Goal: Task Accomplishment & Management: Manage account settings

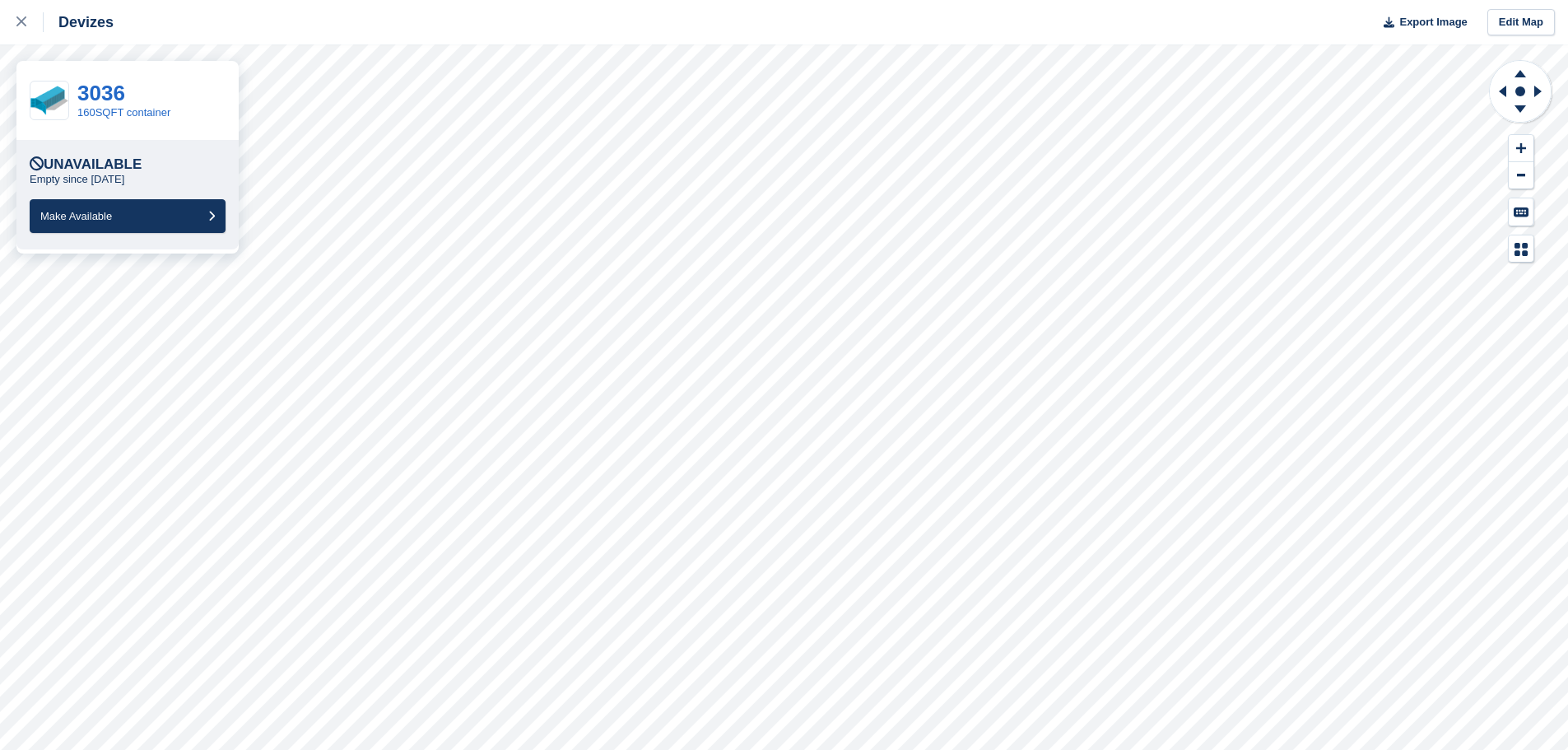
click at [26, 32] on link at bounding box center [22, 22] width 44 height 44
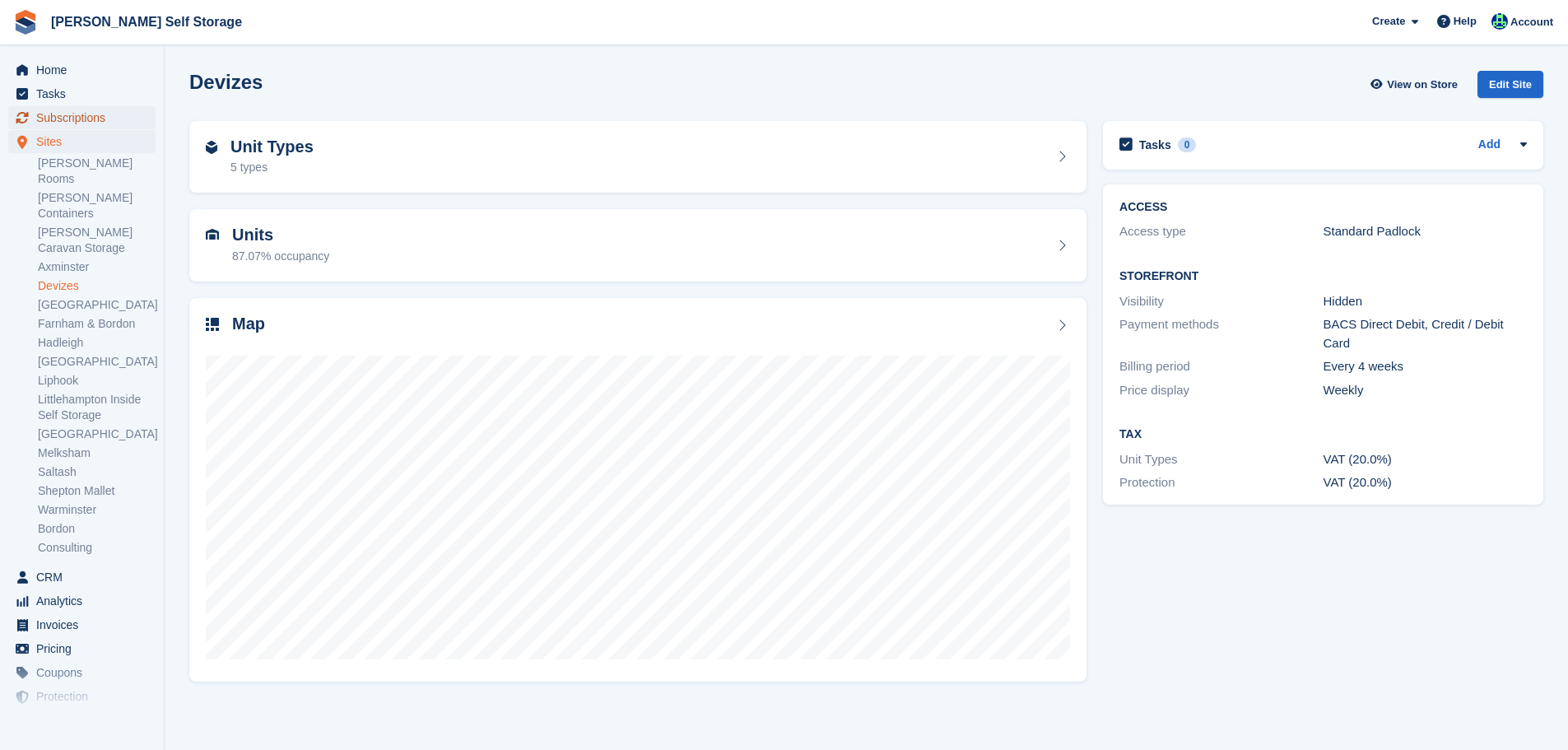
click at [106, 115] on span "Subscriptions" at bounding box center [85, 118] width 99 height 23
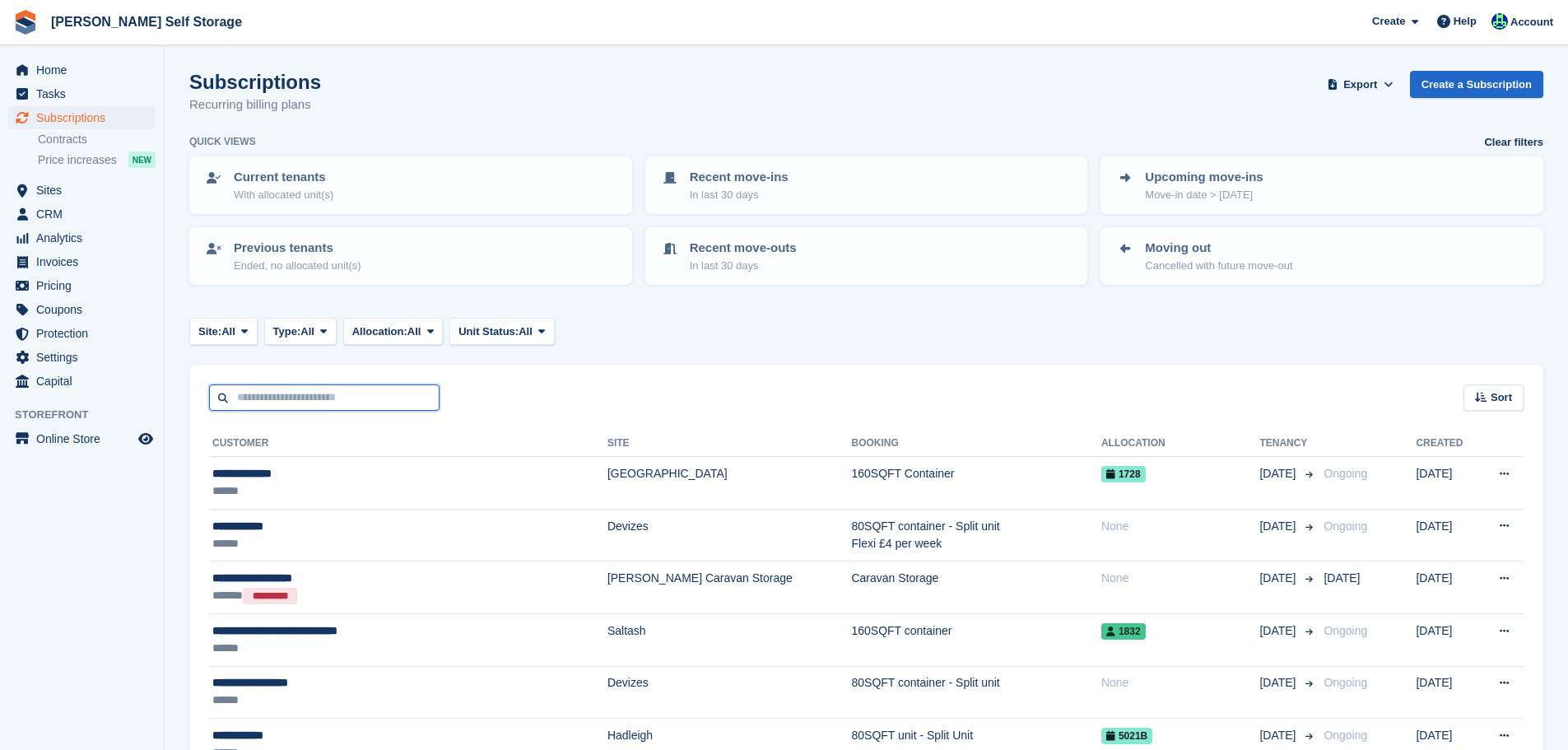
click at [287, 393] on input "text" at bounding box center [324, 398] width 230 height 27
paste input "**********"
type input "**********"
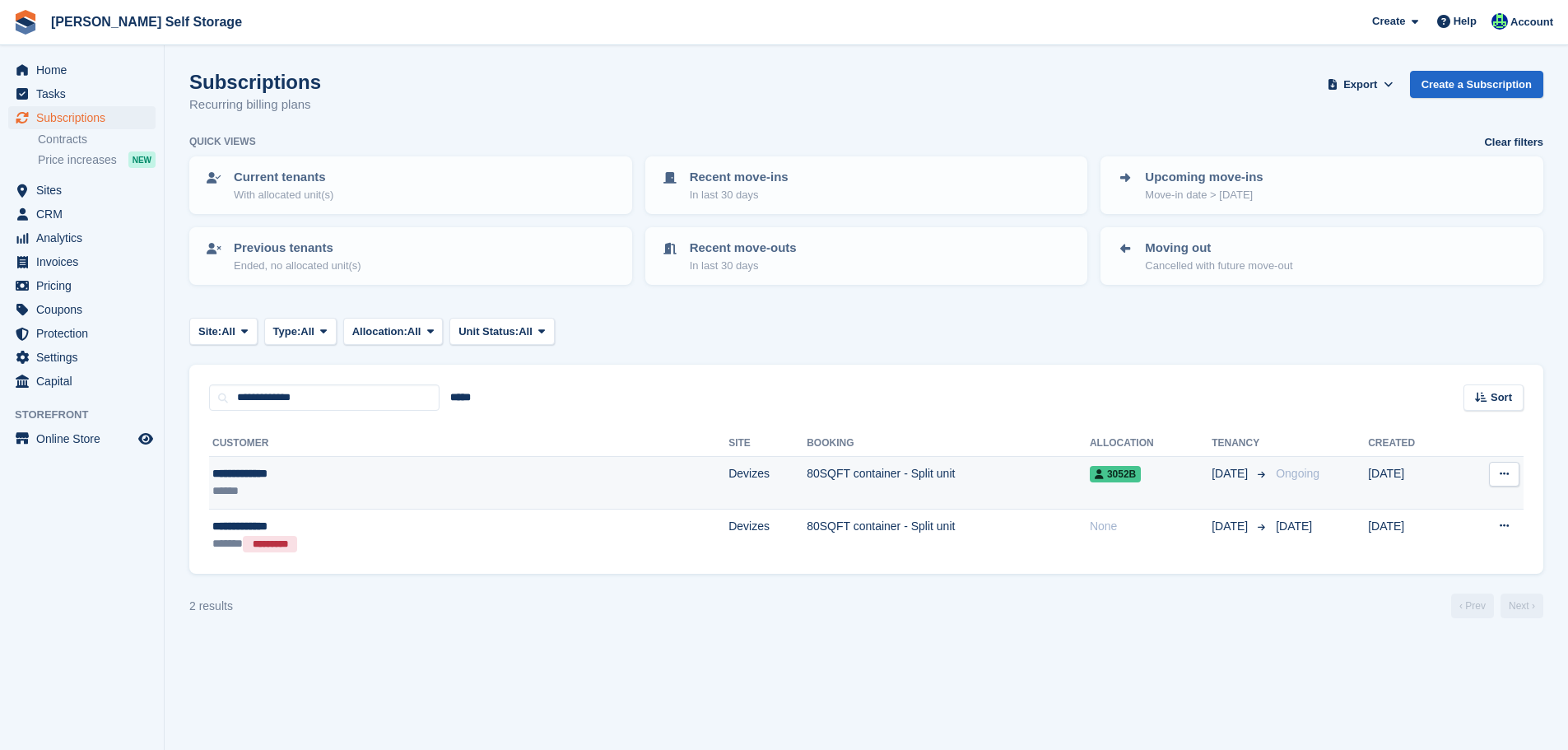
click at [294, 465] on div "**********" at bounding box center [347, 473] width 269 height 18
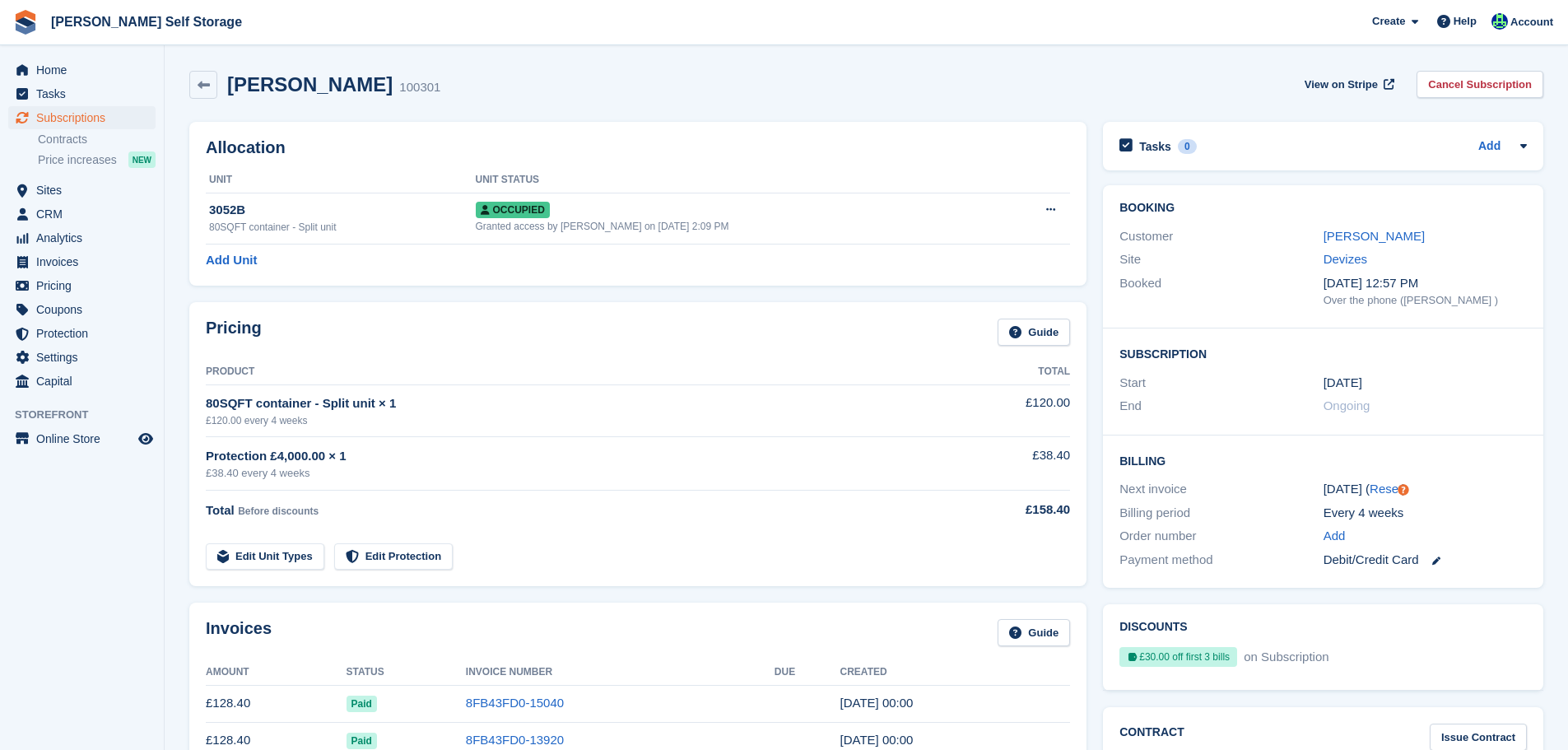
scroll to position [659, 0]
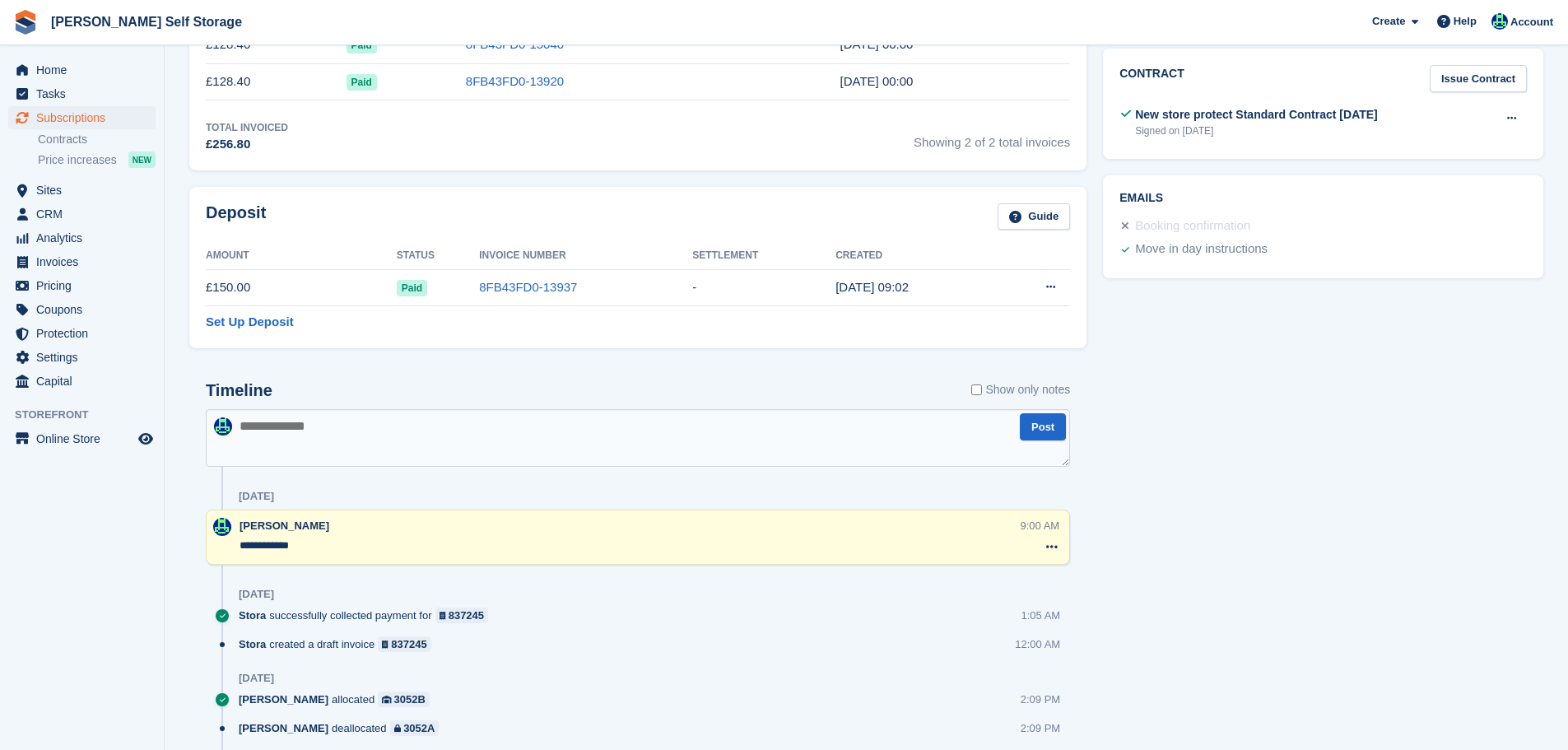
click at [384, 464] on textarea at bounding box center [638, 438] width 864 height 58
type textarea "**********"
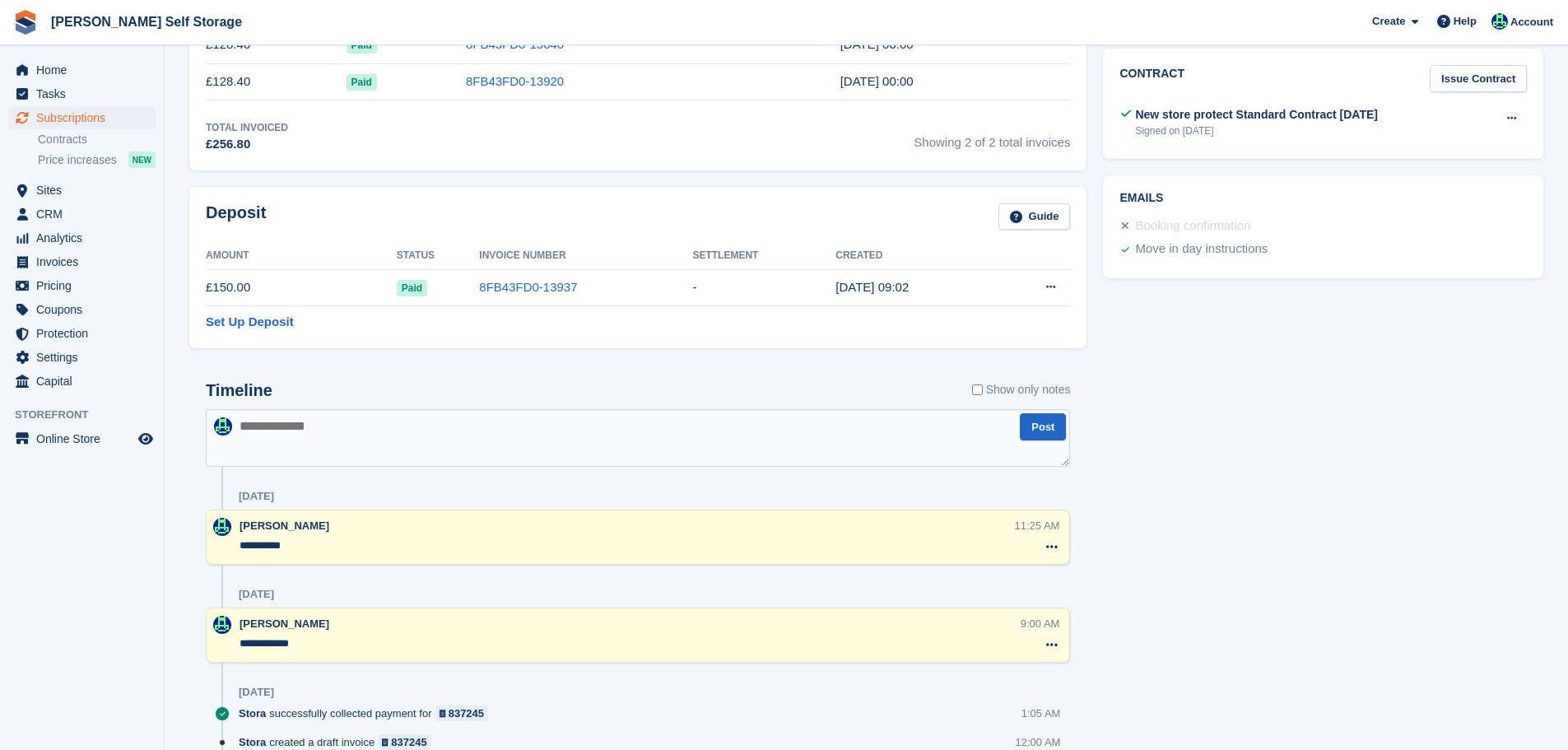
scroll to position [0, 0]
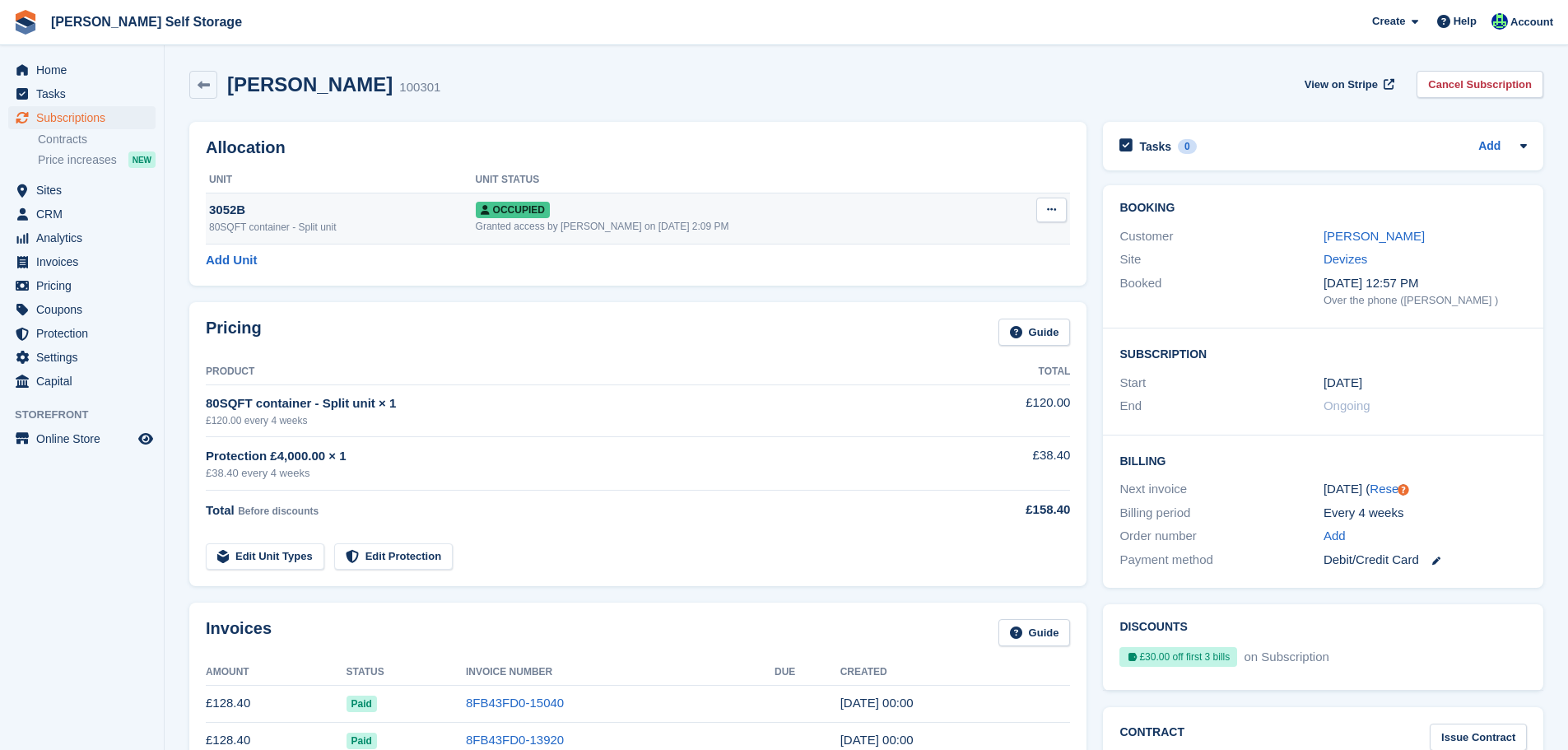
click at [1047, 198] on button at bounding box center [1051, 209] width 30 height 24
click at [1007, 287] on div "Overlock Repossess Deallocate" at bounding box center [988, 270] width 158 height 93
drag, startPoint x: 998, startPoint y: 305, endPoint x: 874, endPoint y: 61, distance: 273.7
click at [998, 303] on p "Deallocate" at bounding box center [988, 299] width 143 height 22
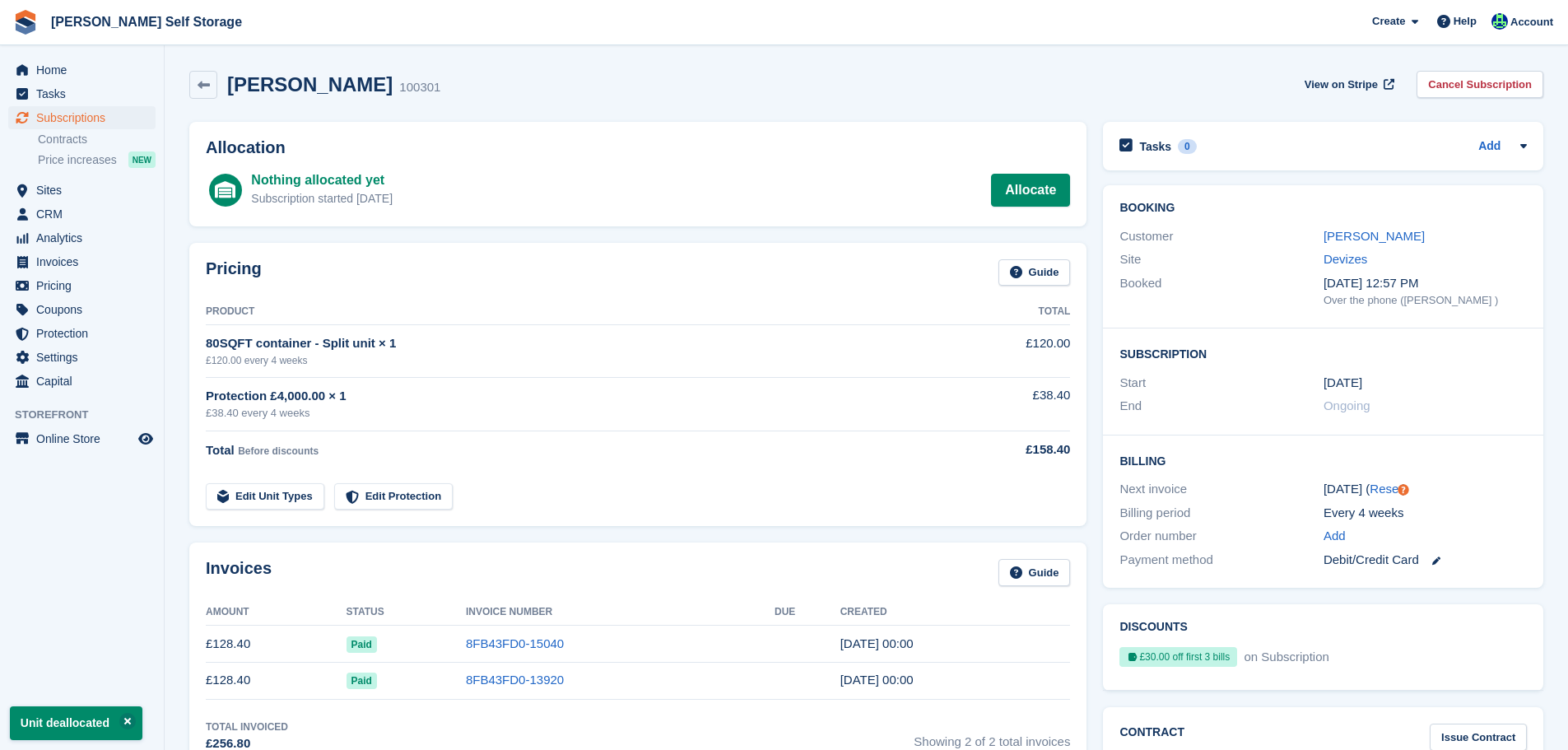
drag, startPoint x: 199, startPoint y: 106, endPoint x: 235, endPoint y: 95, distance: 37.6
click at [199, 104] on div "Simon Gilbert 100301 View on Stripe Cancel Subscription" at bounding box center [866, 88] width 1371 height 51
click at [259, 93] on h2 "Simon Gilbert" at bounding box center [310, 84] width 166 height 23
click at [260, 93] on h2 "Simon Gilbert" at bounding box center [310, 84] width 166 height 23
click at [259, 93] on h2 "Simon Gilbert" at bounding box center [310, 84] width 166 height 23
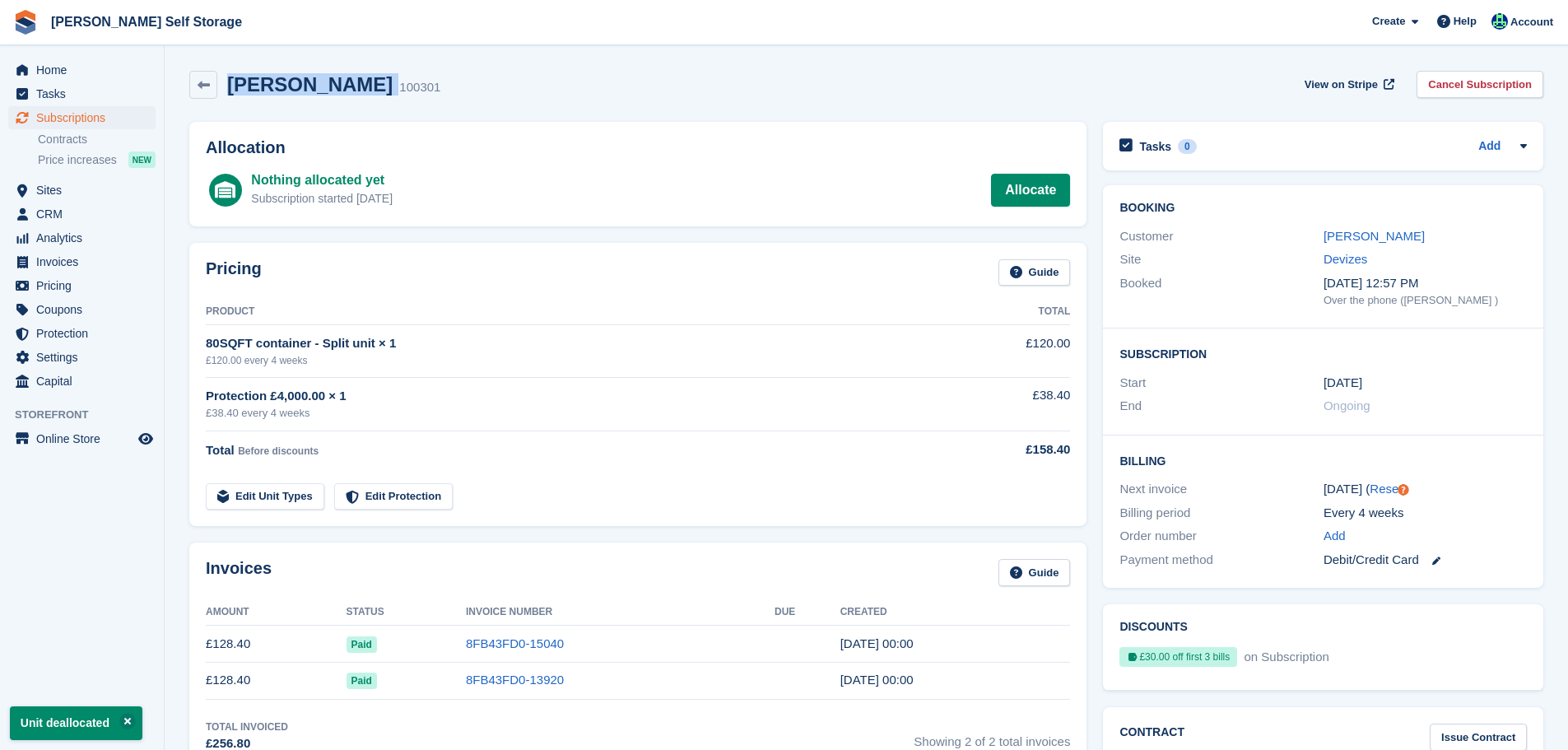
copy div "Simon Gilbert"
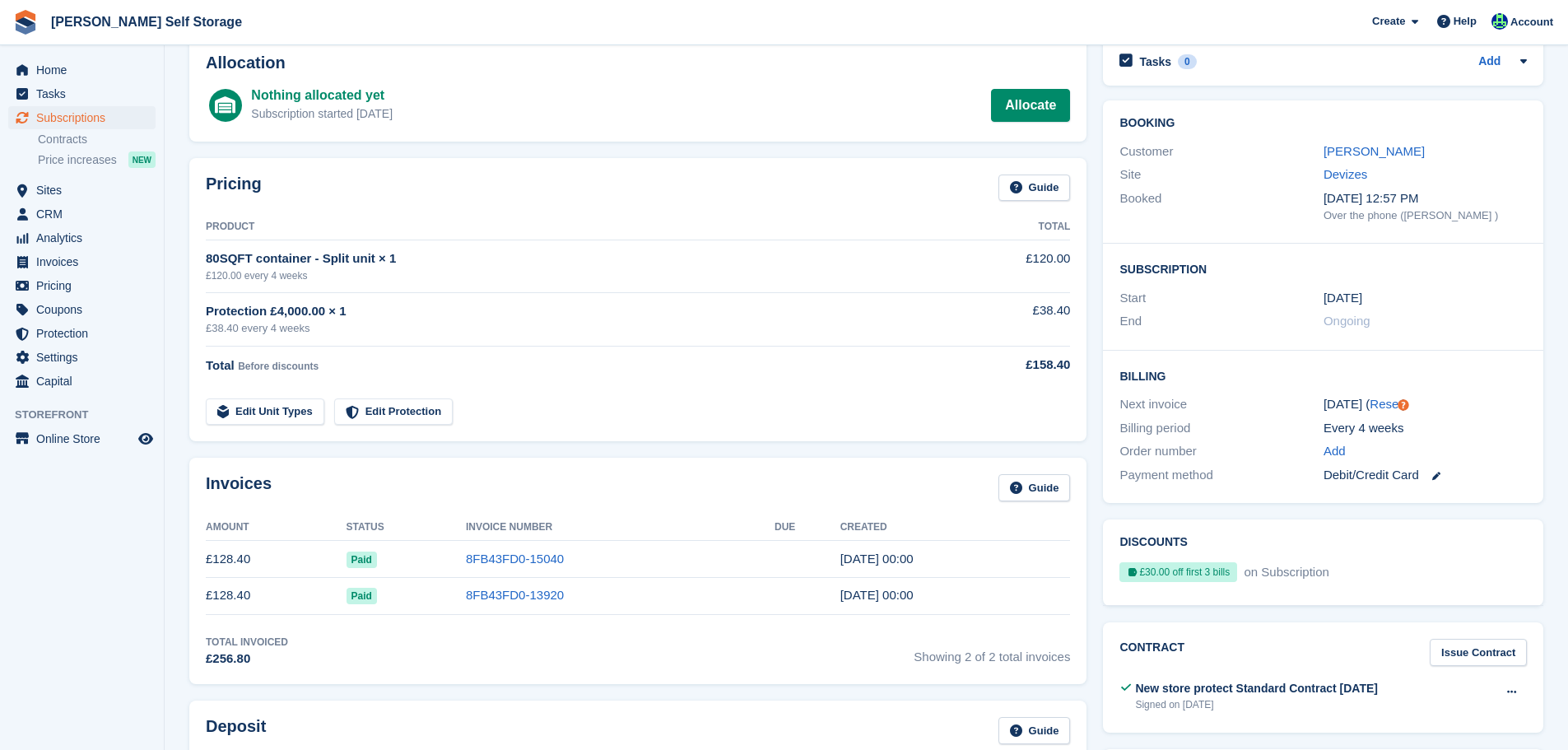
scroll to position [82, 0]
drag, startPoint x: 38, startPoint y: 115, endPoint x: 44, endPoint y: 127, distance: 13.4
click at [38, 115] on span "Subscriptions" at bounding box center [85, 118] width 99 height 23
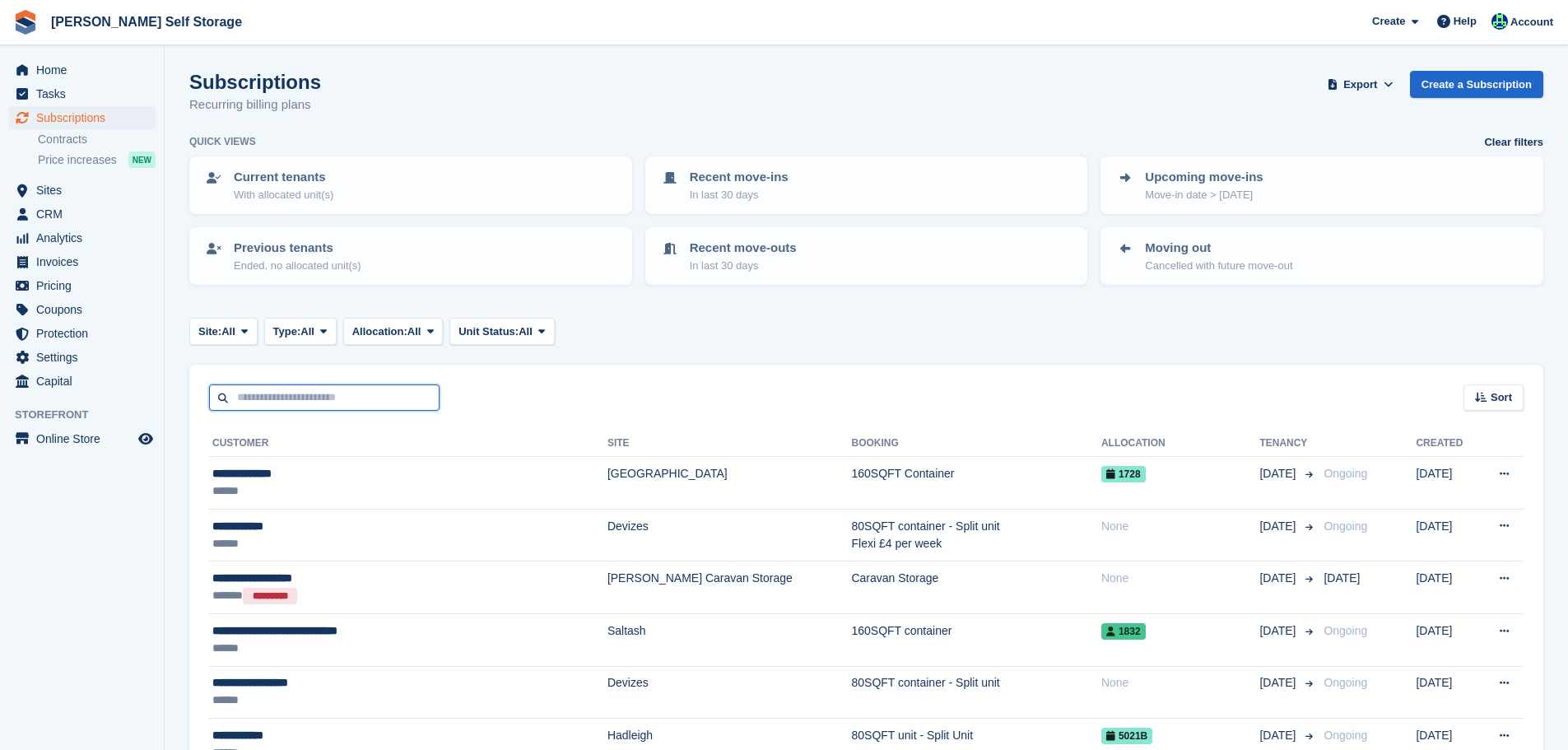
click at [376, 410] on input "text" at bounding box center [324, 398] width 230 height 27
type input "*******"
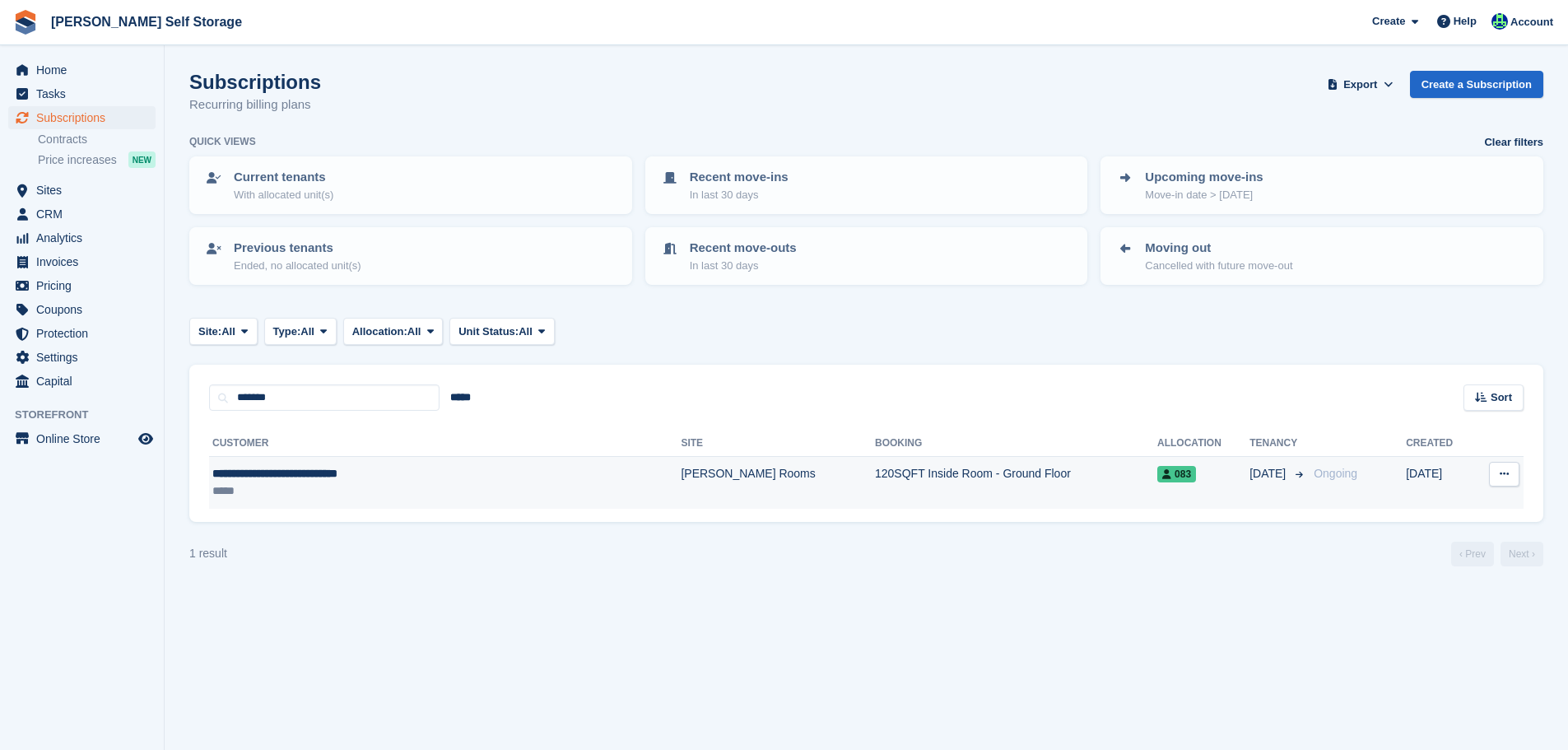
click at [416, 497] on div "*****" at bounding box center [374, 491] width 324 height 18
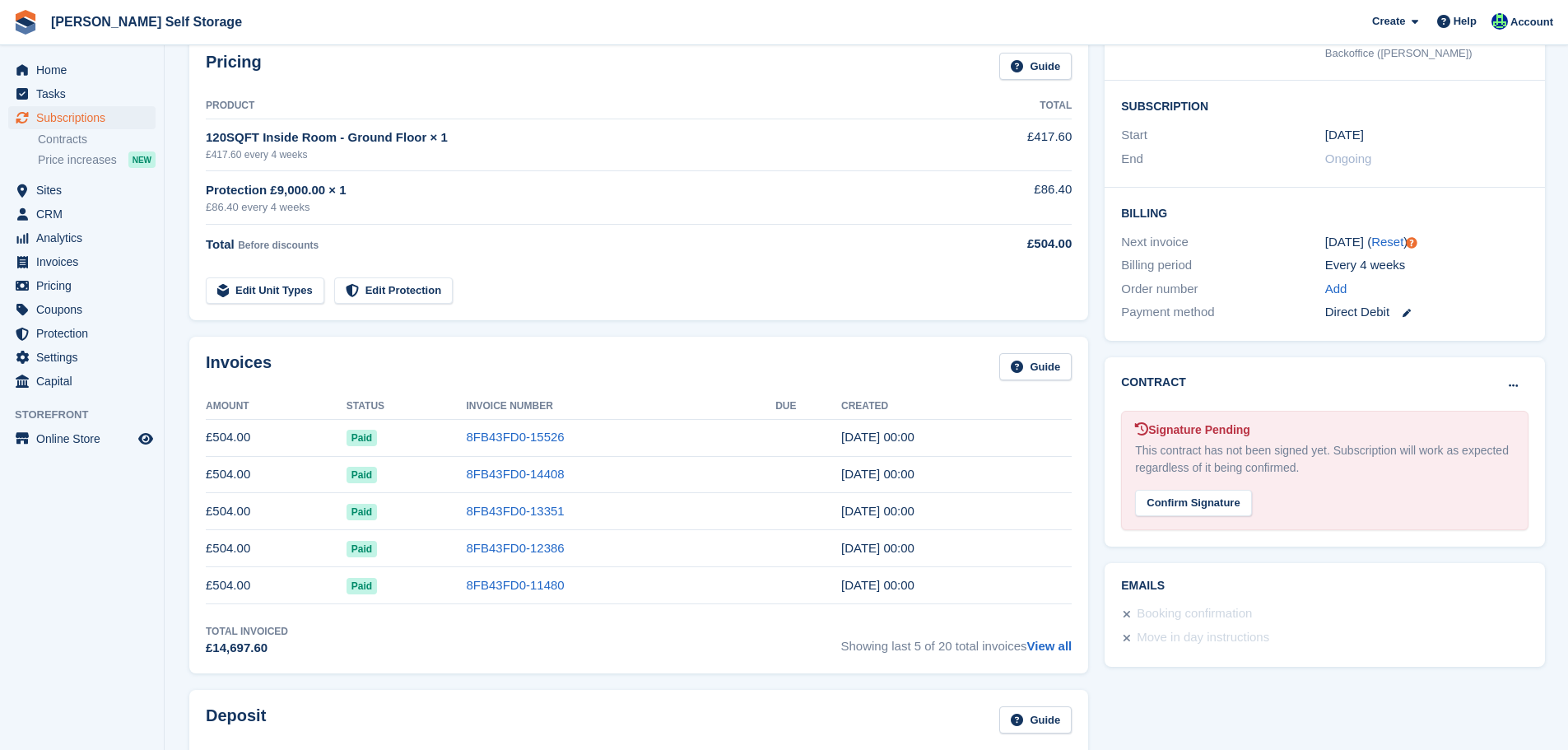
scroll to position [329, 0]
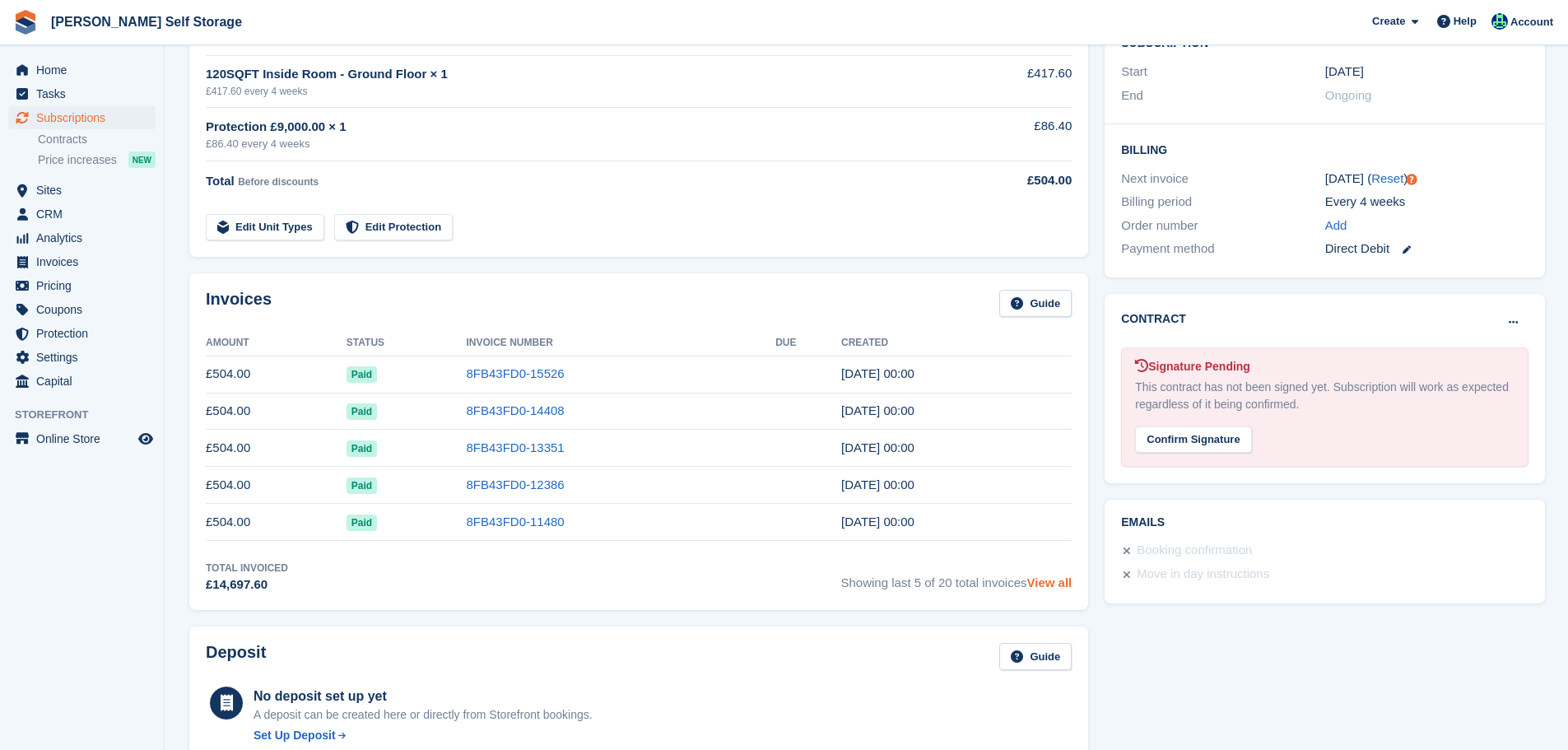
click at [1050, 579] on link "View all" at bounding box center [1050, 582] width 45 height 14
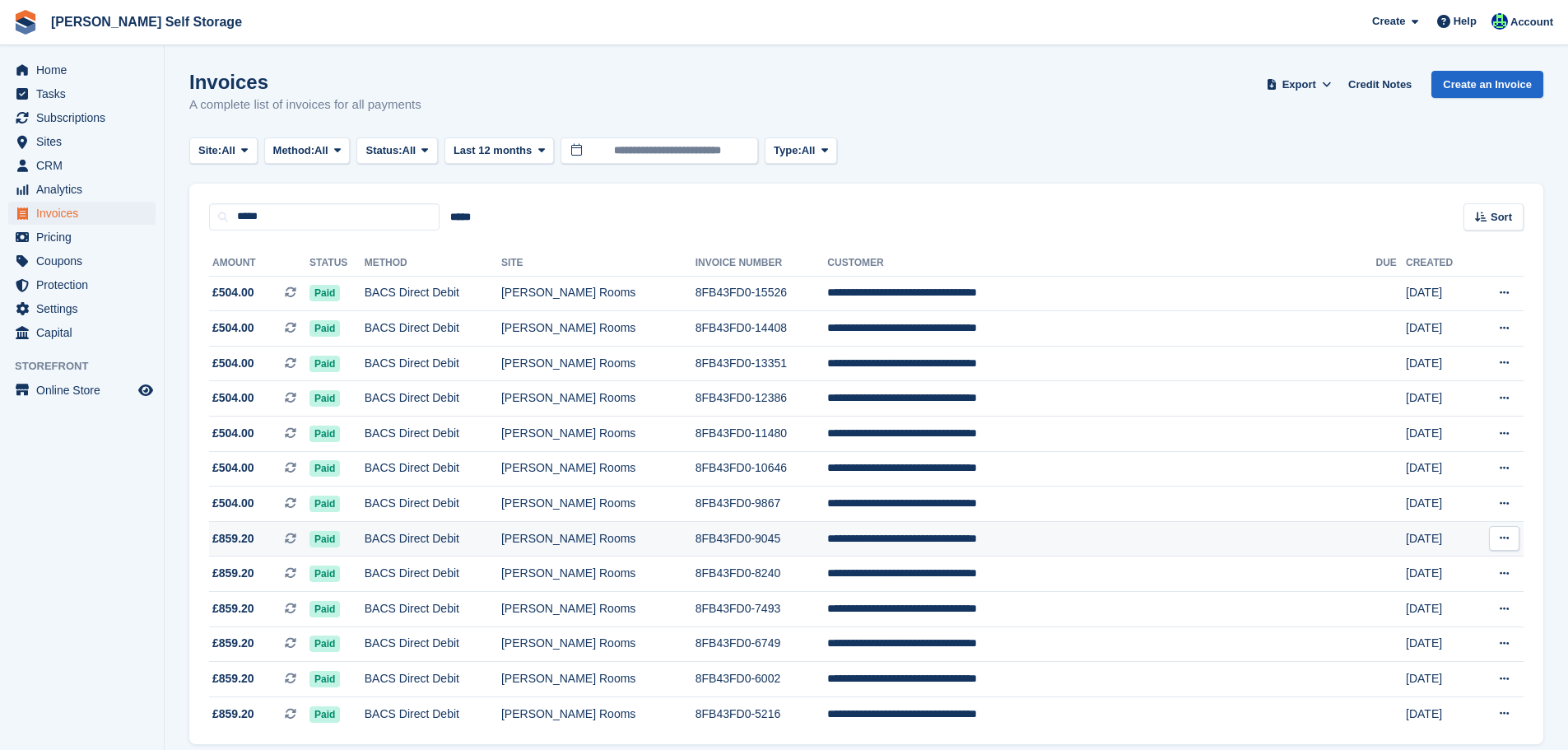
click at [611, 536] on td "[PERSON_NAME] Rooms" at bounding box center [599, 539] width 194 height 35
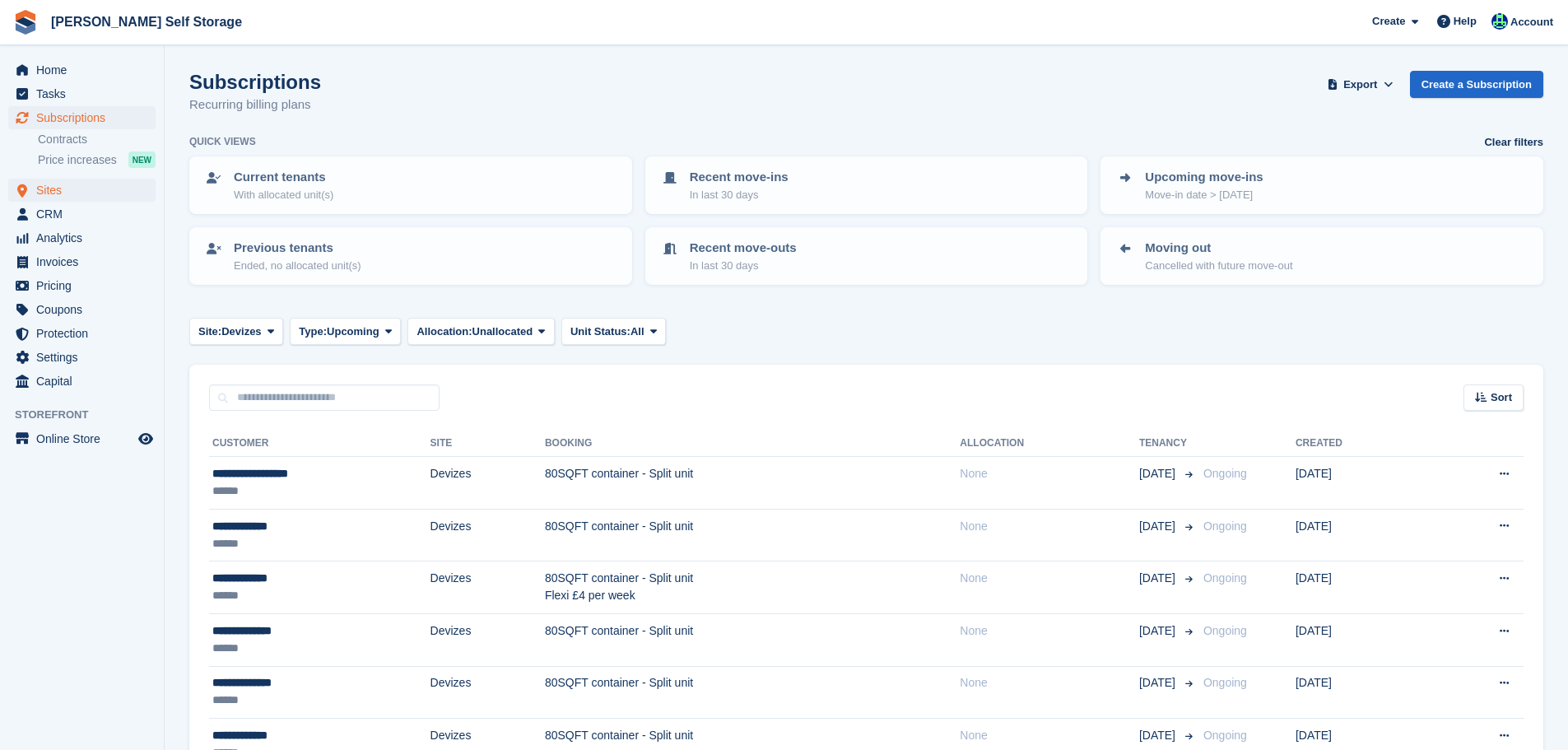
click at [65, 194] on span "Sites" at bounding box center [85, 190] width 99 height 23
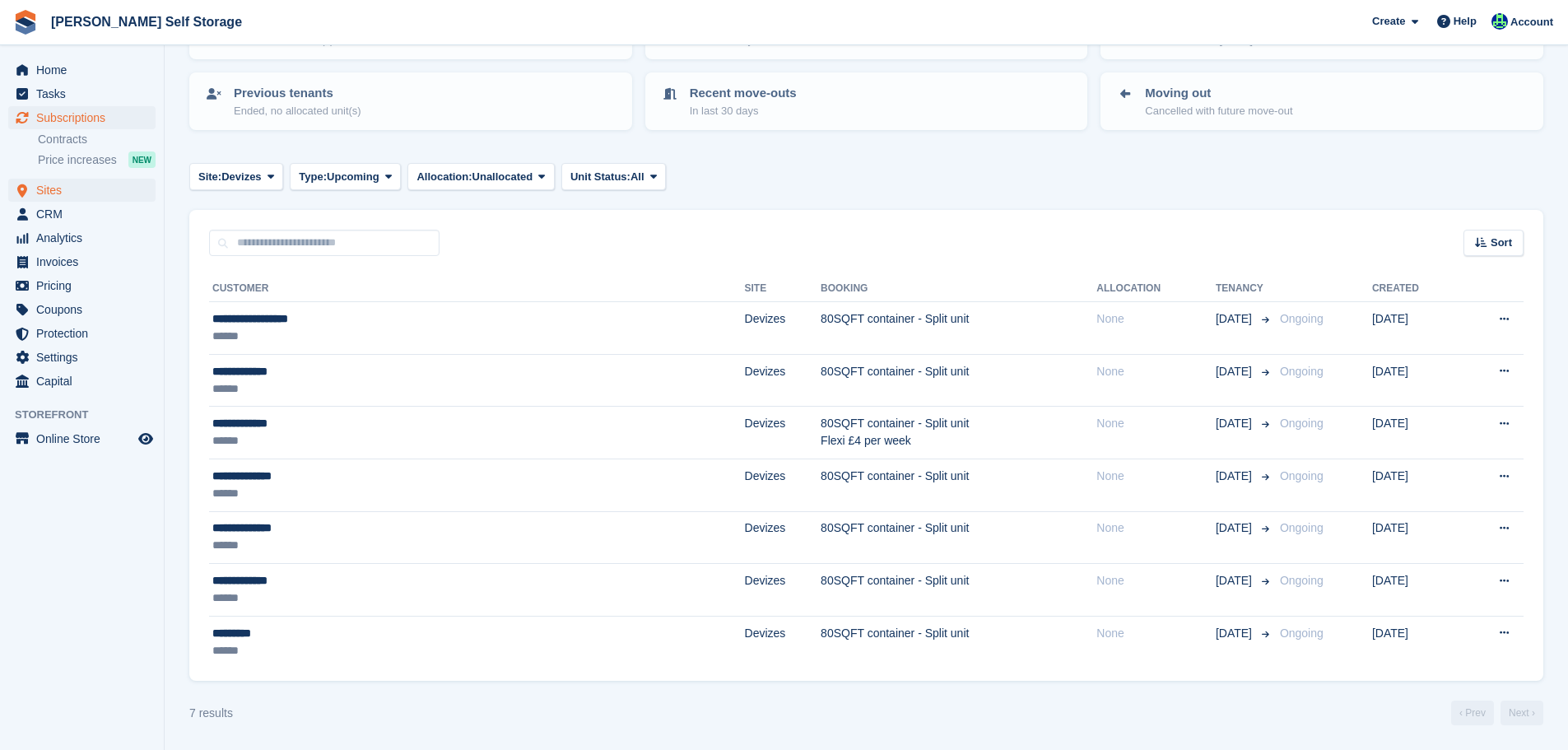
scroll to position [155, 0]
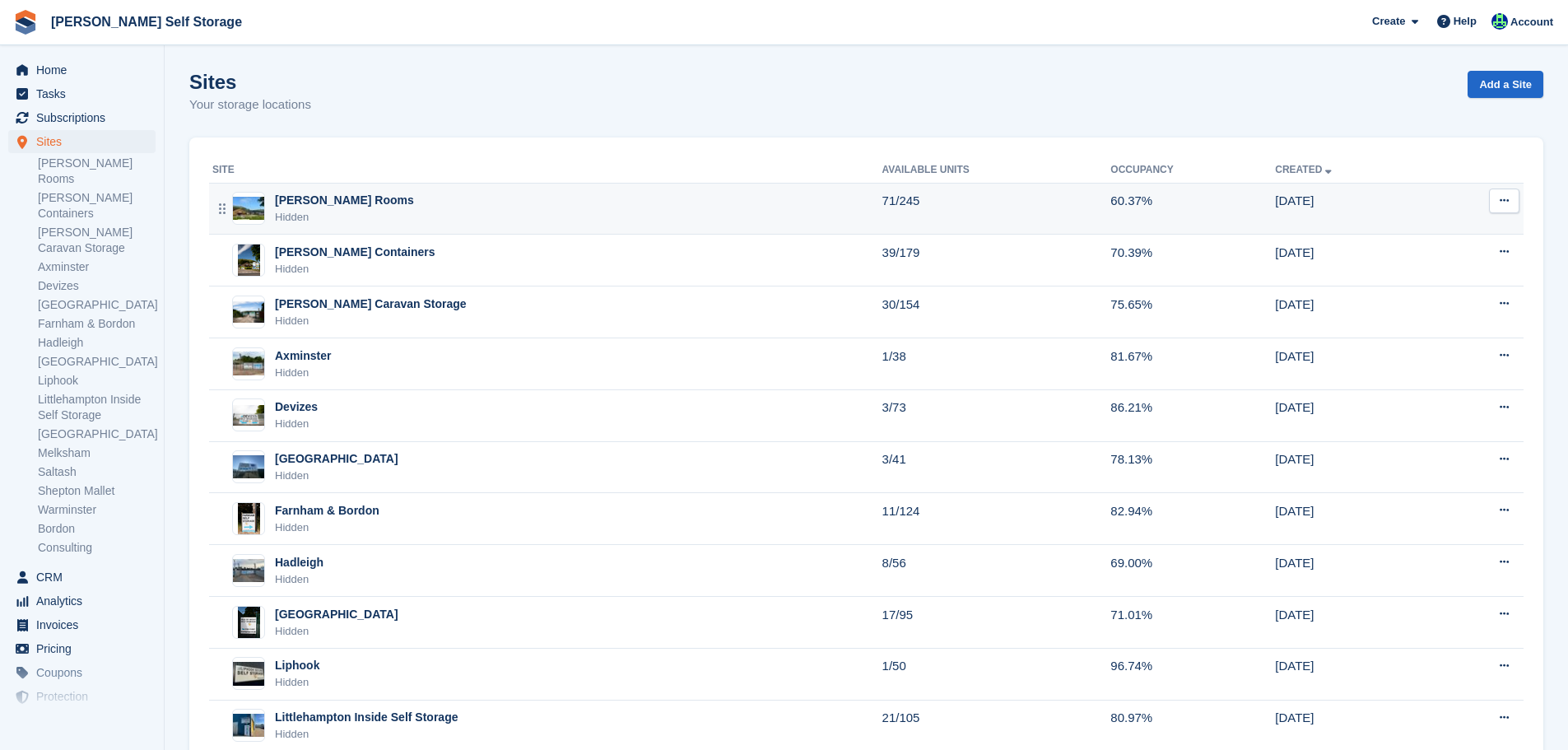
click at [333, 215] on div "Hidden" at bounding box center [344, 218] width 139 height 17
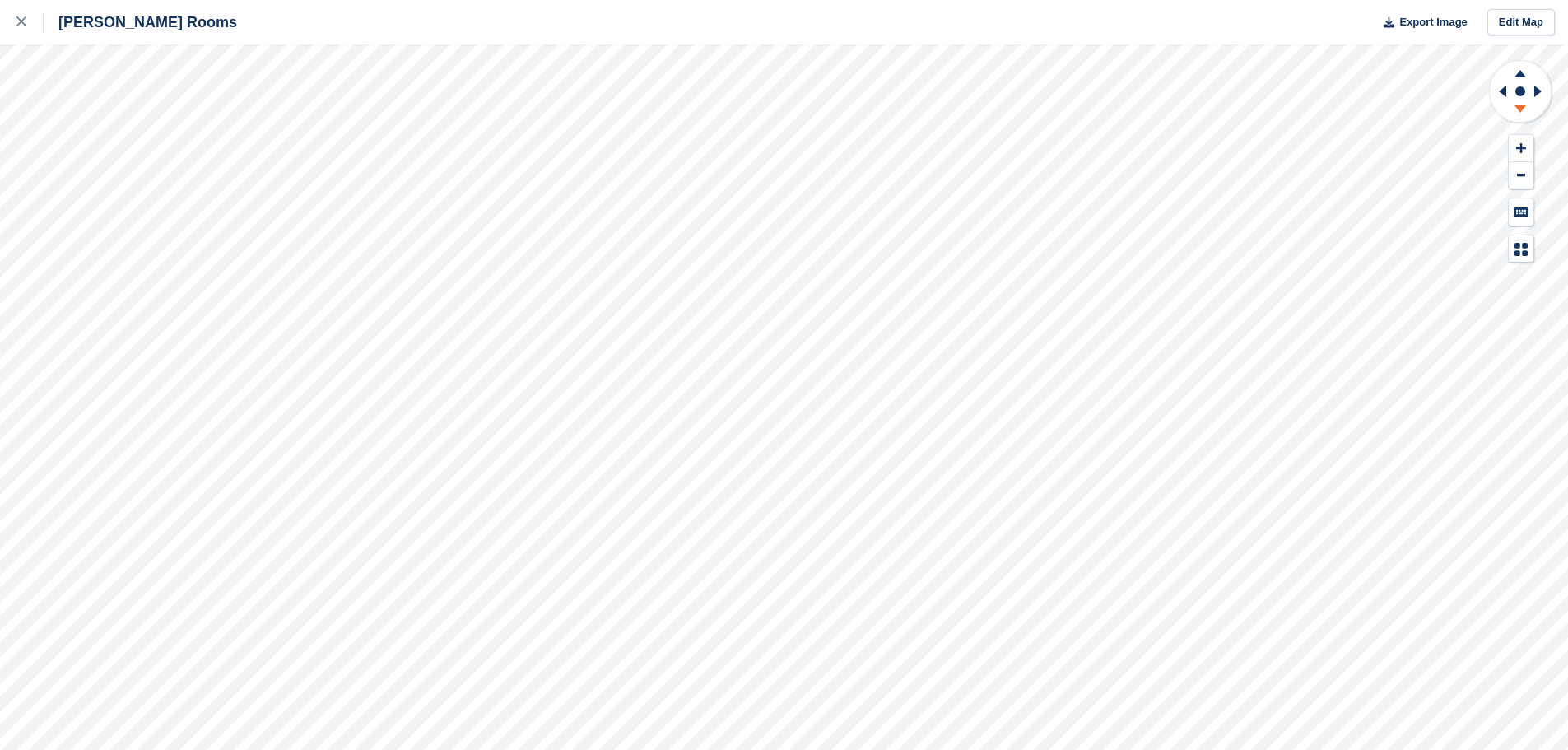
click at [1516, 112] on icon at bounding box center [1520, 111] width 43 height 21
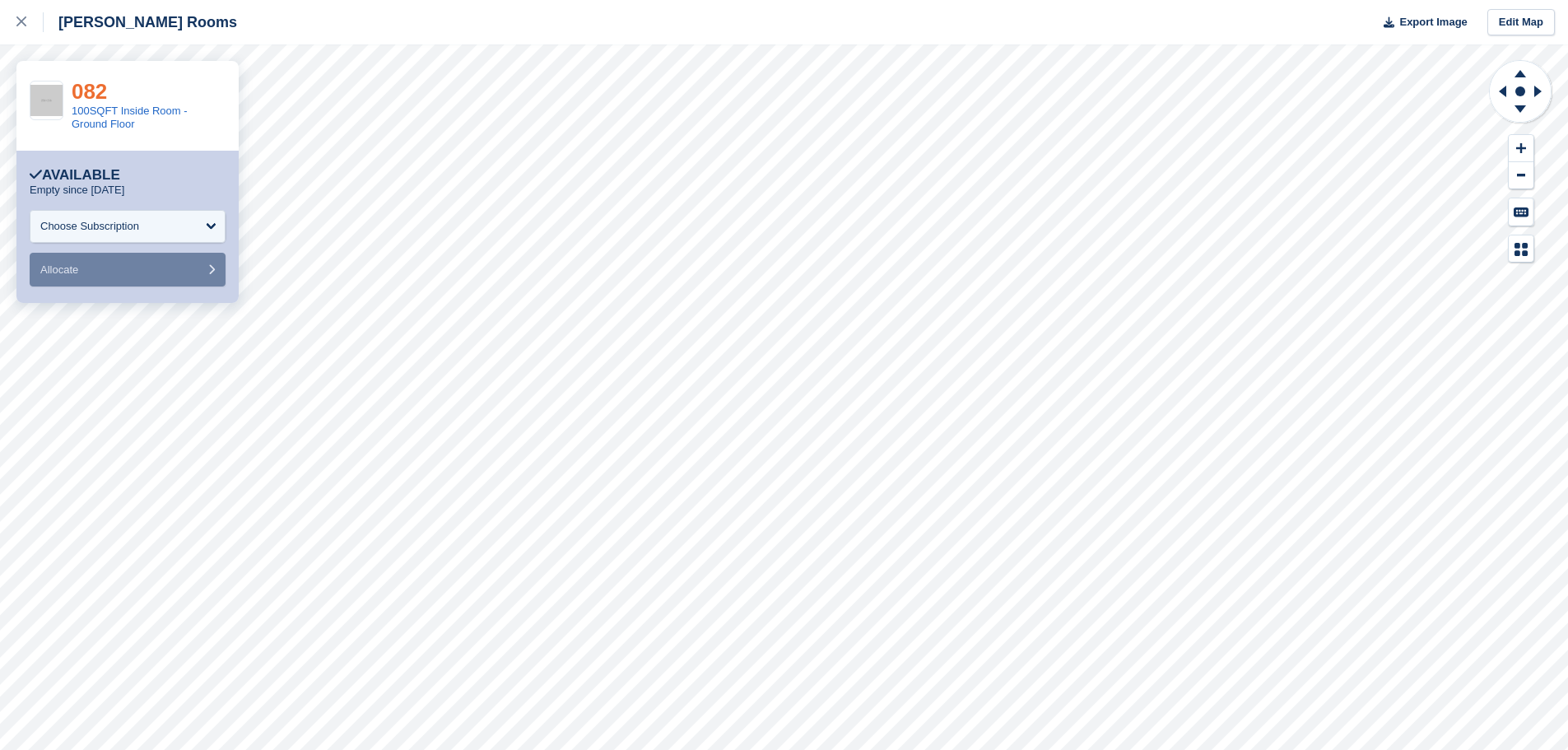
click at [94, 92] on link "082" at bounding box center [90, 91] width 35 height 24
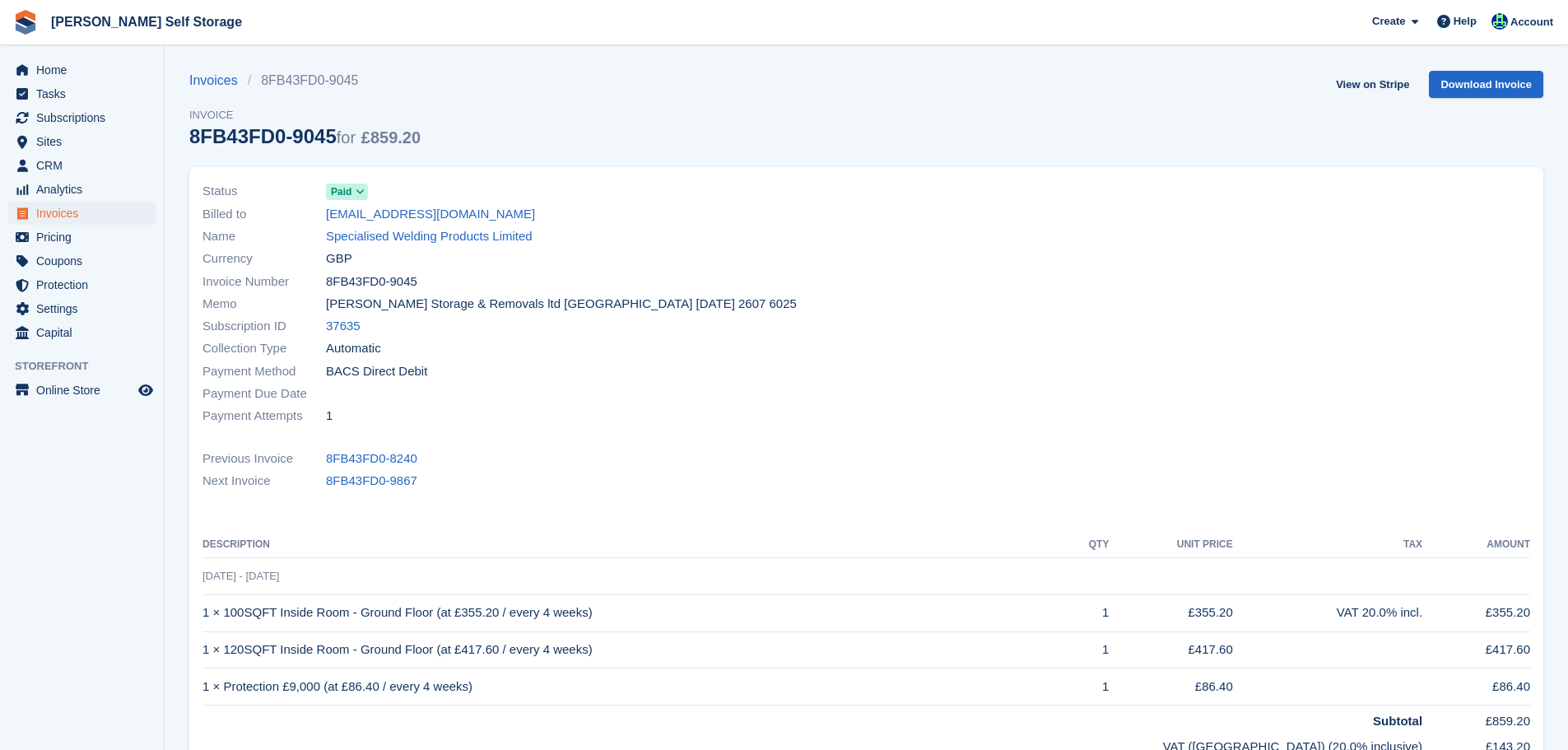
scroll to position [82, 0]
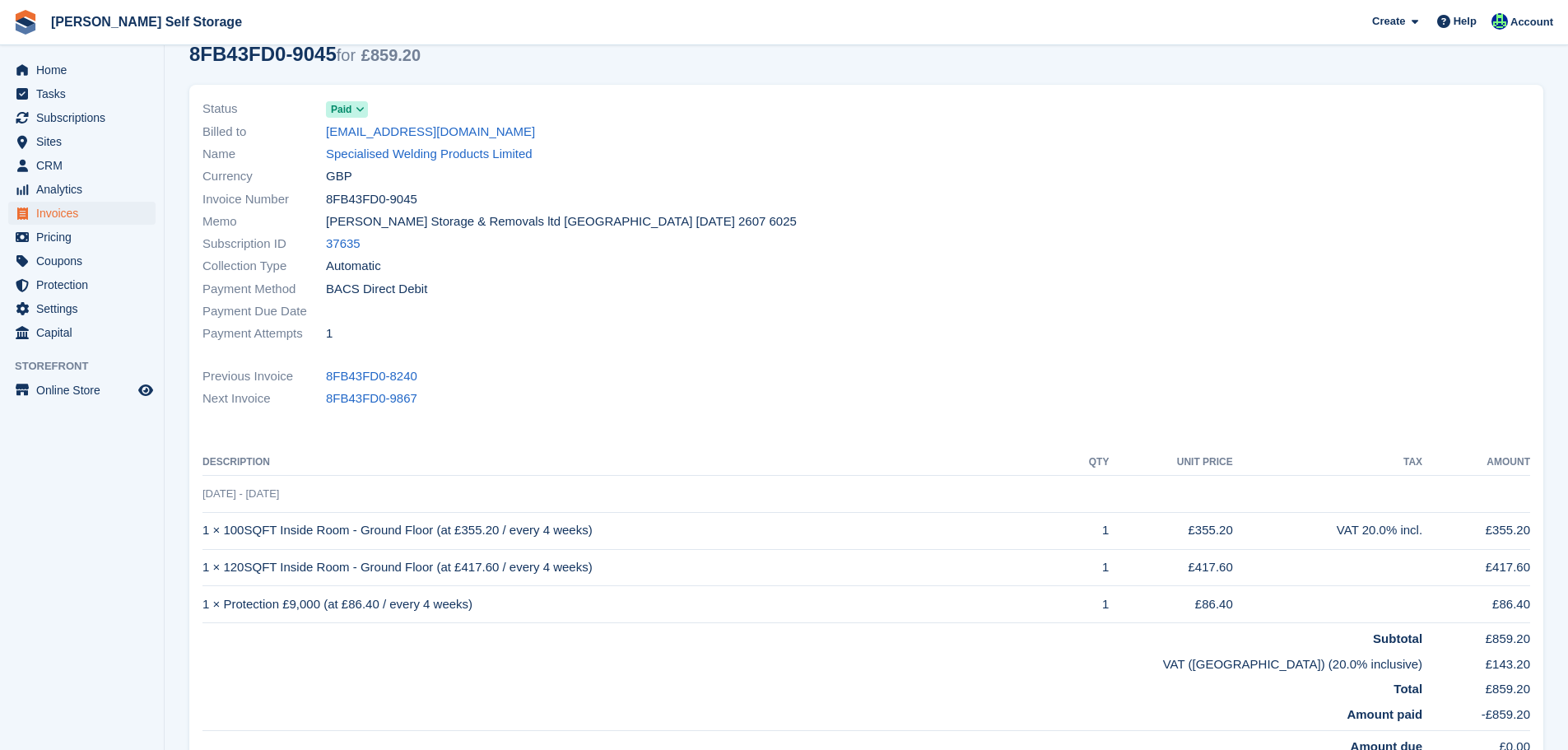
click at [508, 540] on td "1 × 100SQFT Inside Room - Ground Floor (at £355.20 / every 4 weeks)" at bounding box center [633, 530] width 862 height 37
click at [508, 539] on td "1 × 100SQFT Inside Room - Ground Floor (at £355.20 / every 4 weeks)" at bounding box center [633, 530] width 862 height 37
click at [379, 150] on link "Specialised Welding Products Limited" at bounding box center [429, 154] width 207 height 19
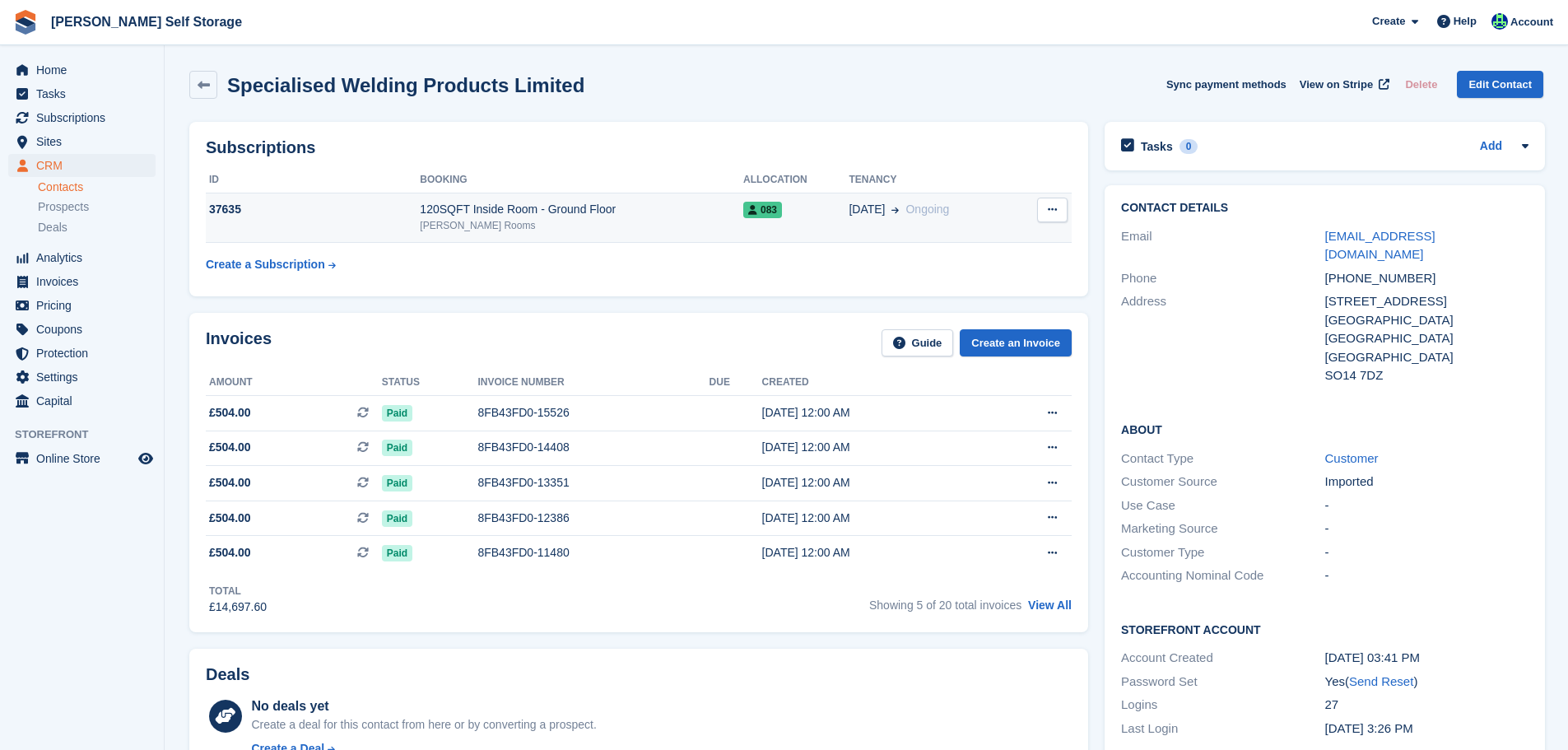
click at [441, 214] on div "120SQFT Inside Room - Ground Floor" at bounding box center [581, 209] width 323 height 18
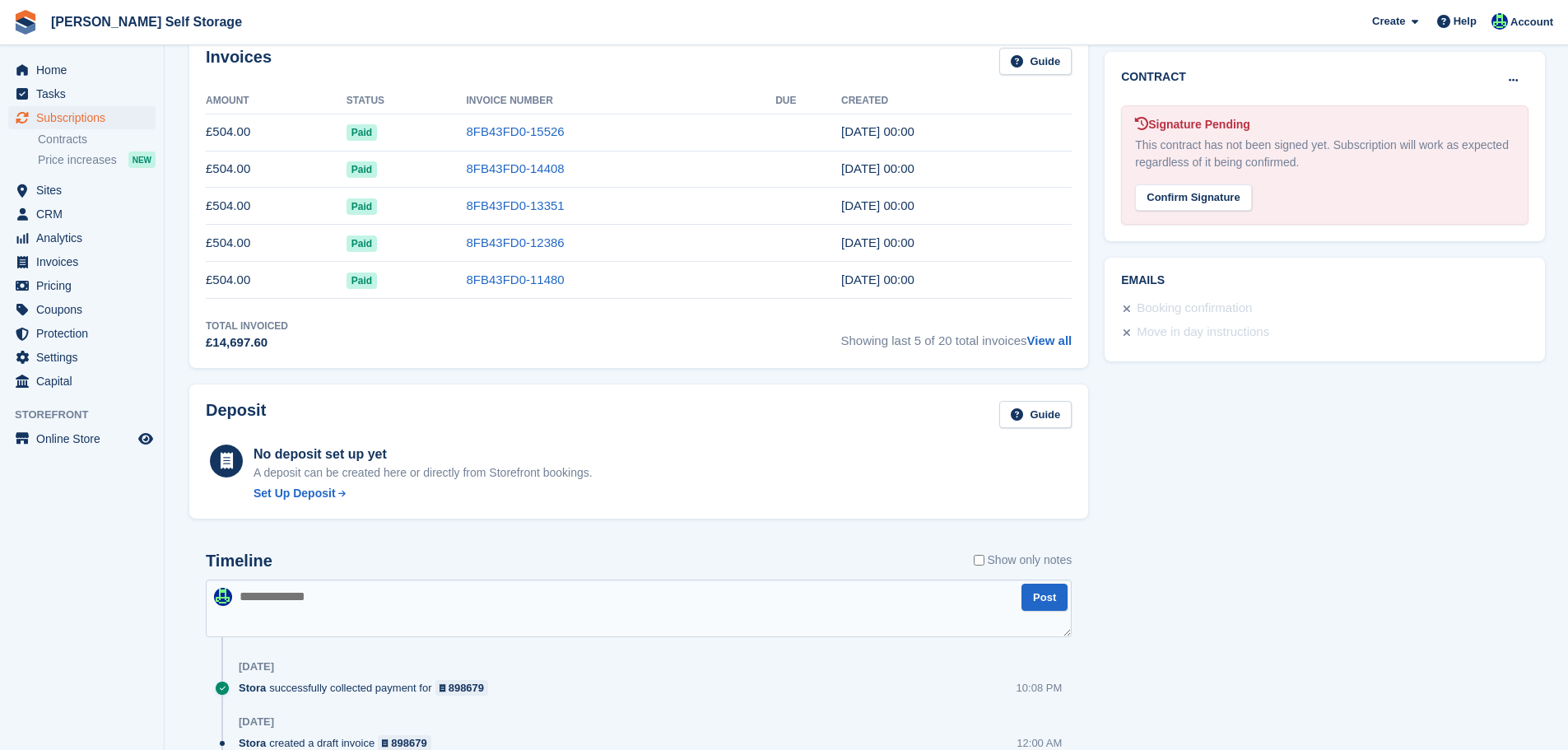
scroll to position [577, 0]
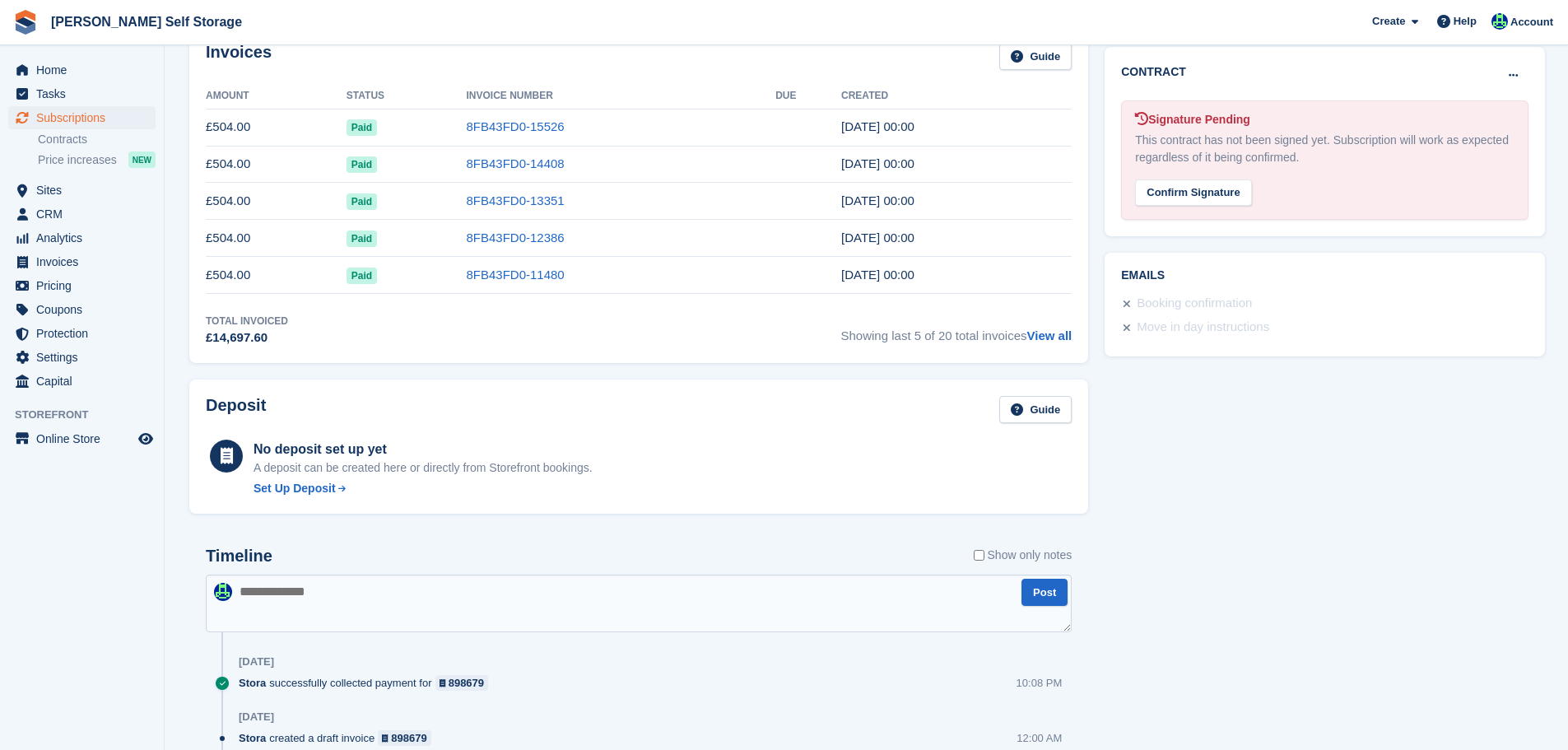
click at [439, 603] on textarea at bounding box center [639, 603] width 866 height 58
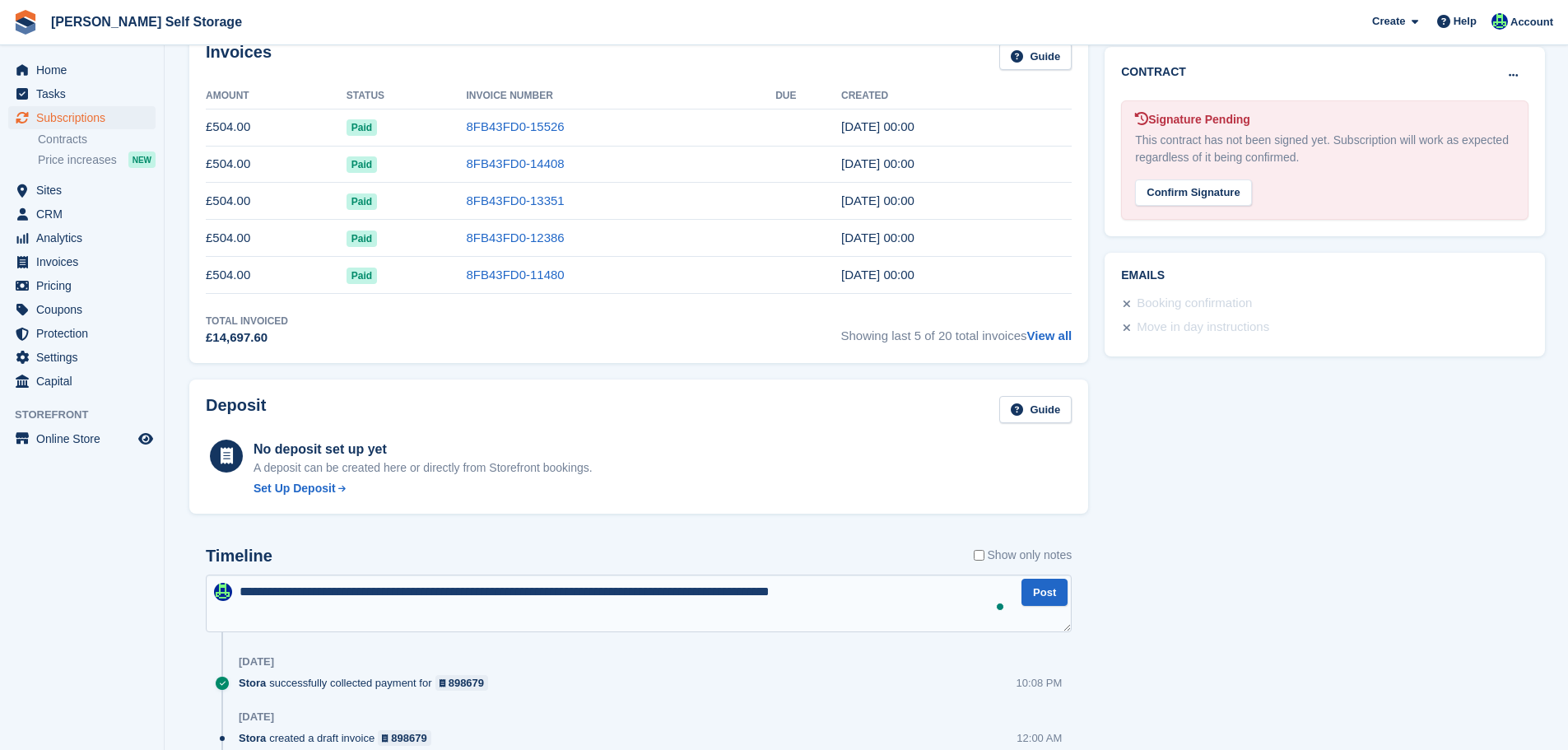
type textarea "**********"
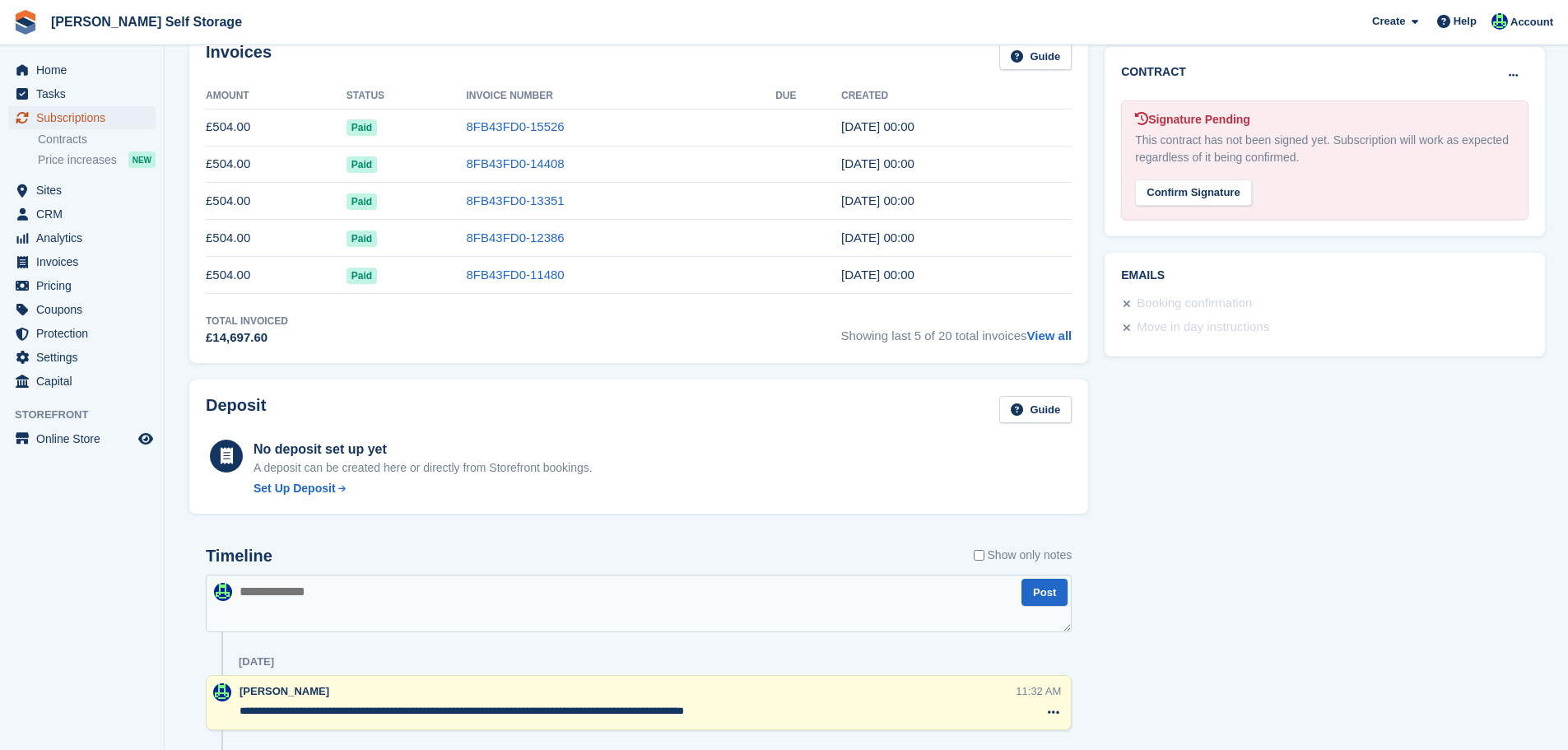
click at [90, 115] on span "Subscriptions" at bounding box center [85, 118] width 99 height 23
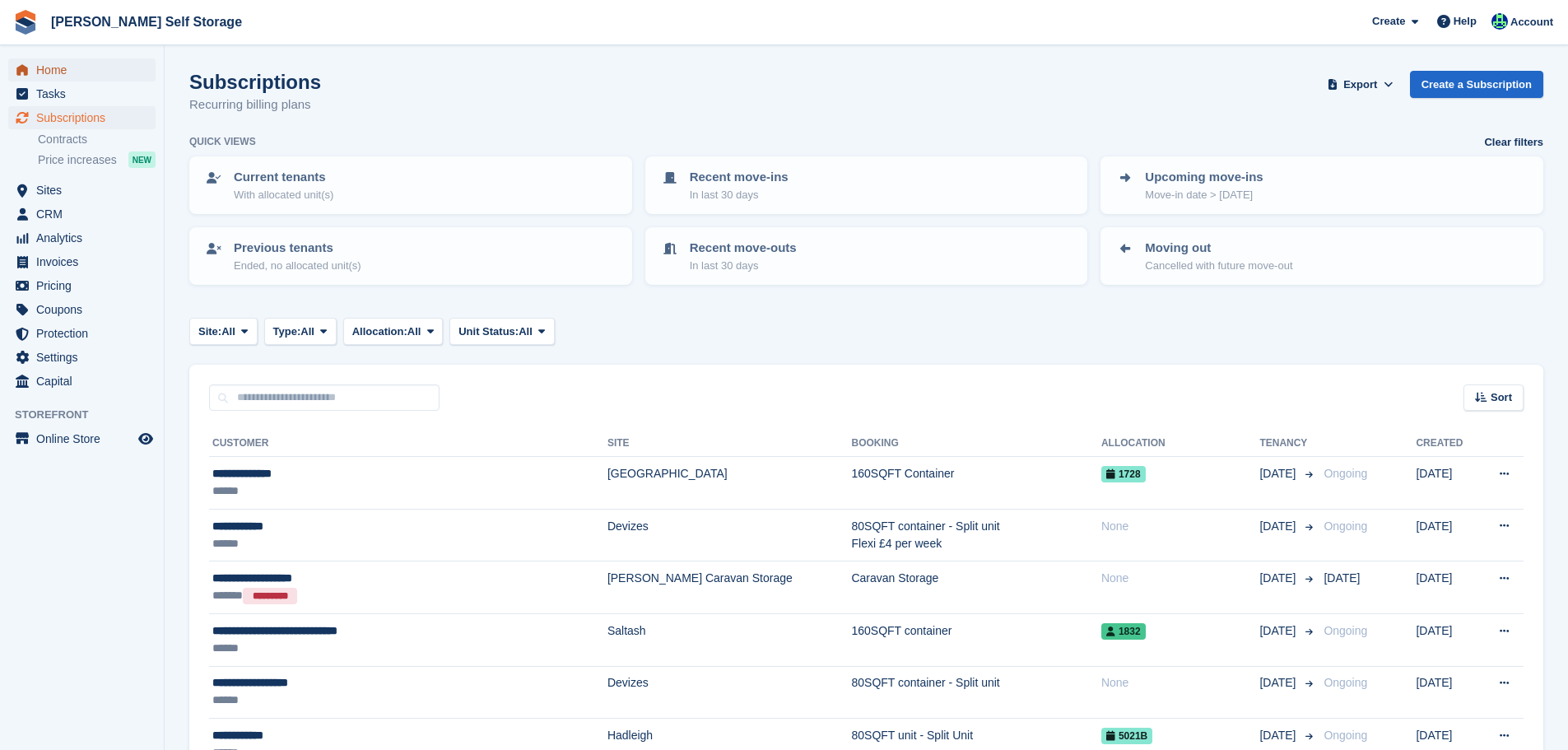
click at [56, 69] on span "Home" at bounding box center [85, 70] width 99 height 23
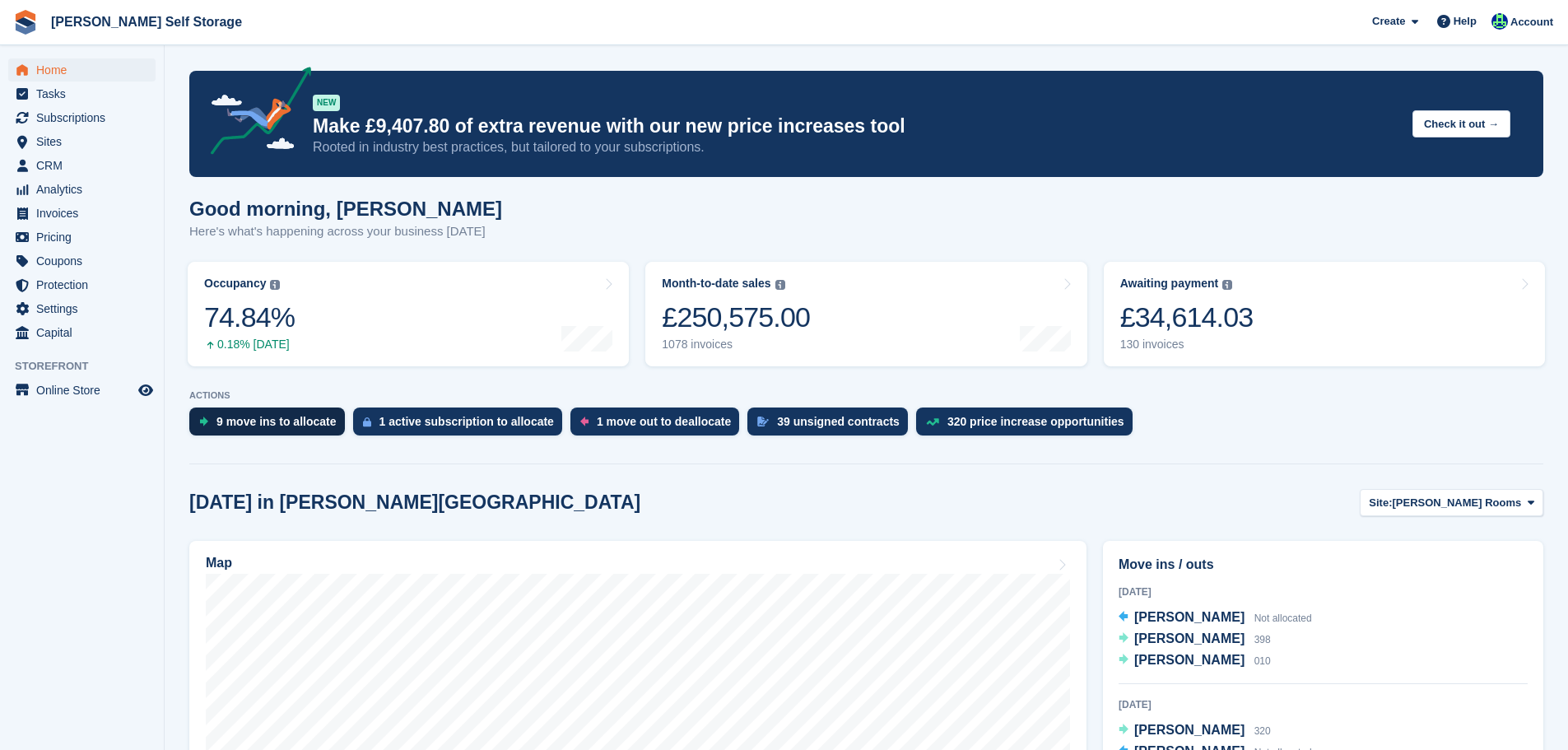
click at [292, 421] on div "9 move ins to allocate" at bounding box center [277, 422] width 121 height 13
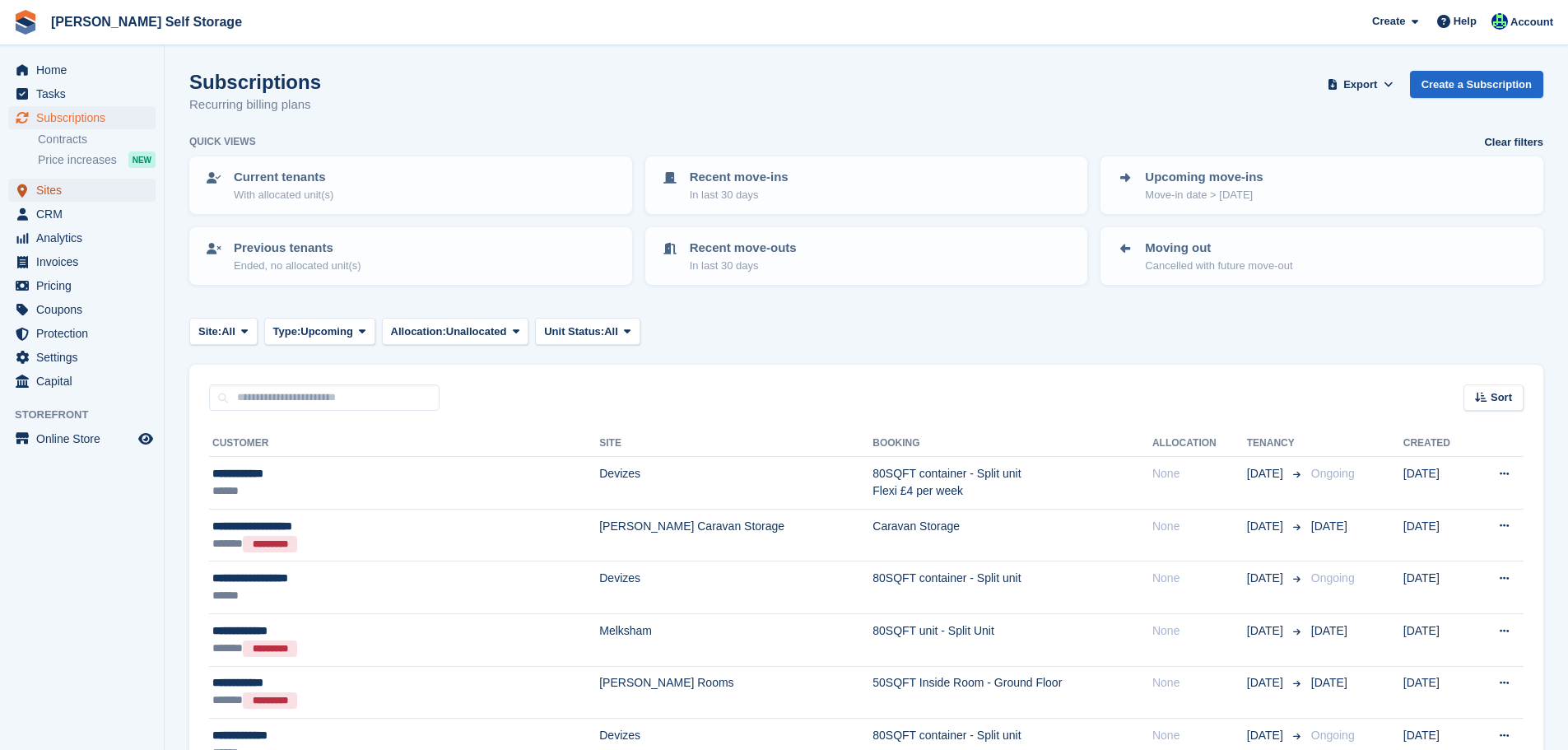
click at [93, 194] on span "Sites" at bounding box center [85, 190] width 99 height 23
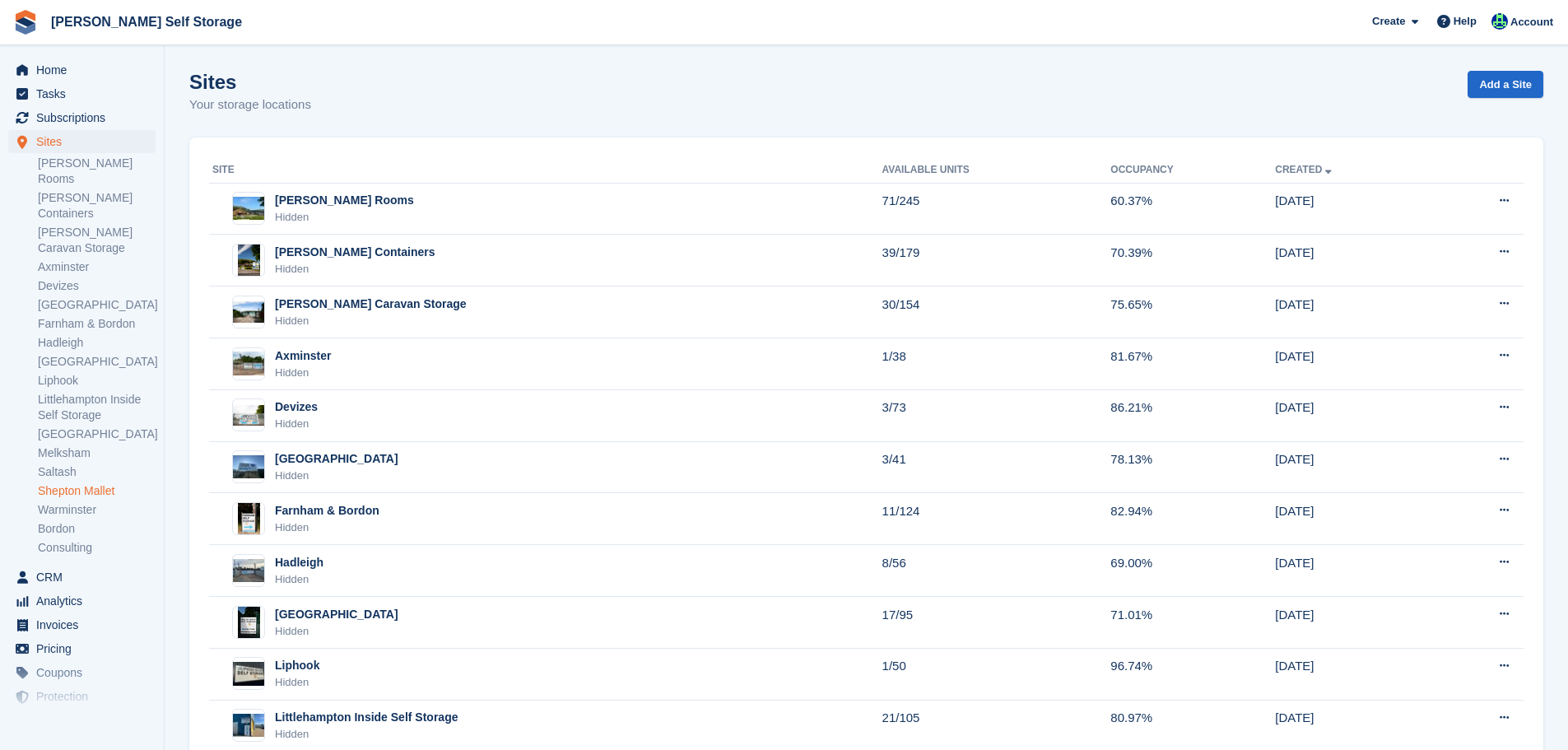
click at [99, 484] on link "Shepton Mallet" at bounding box center [96, 491] width 118 height 16
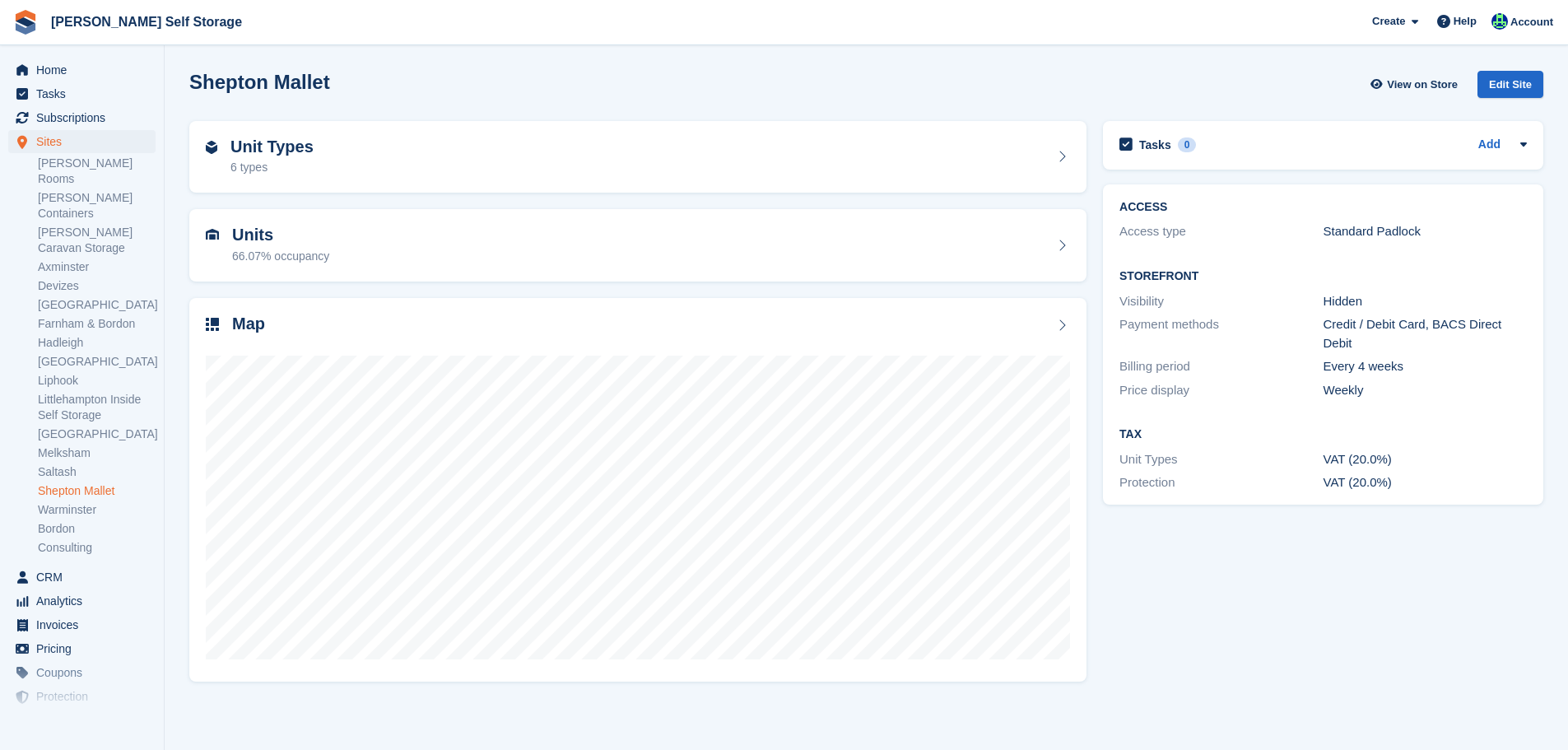
click at [1528, 101] on link "Edit Site" at bounding box center [1510, 88] width 66 height 34
click at [1526, 83] on div "Edit Site" at bounding box center [1510, 85] width 66 height 27
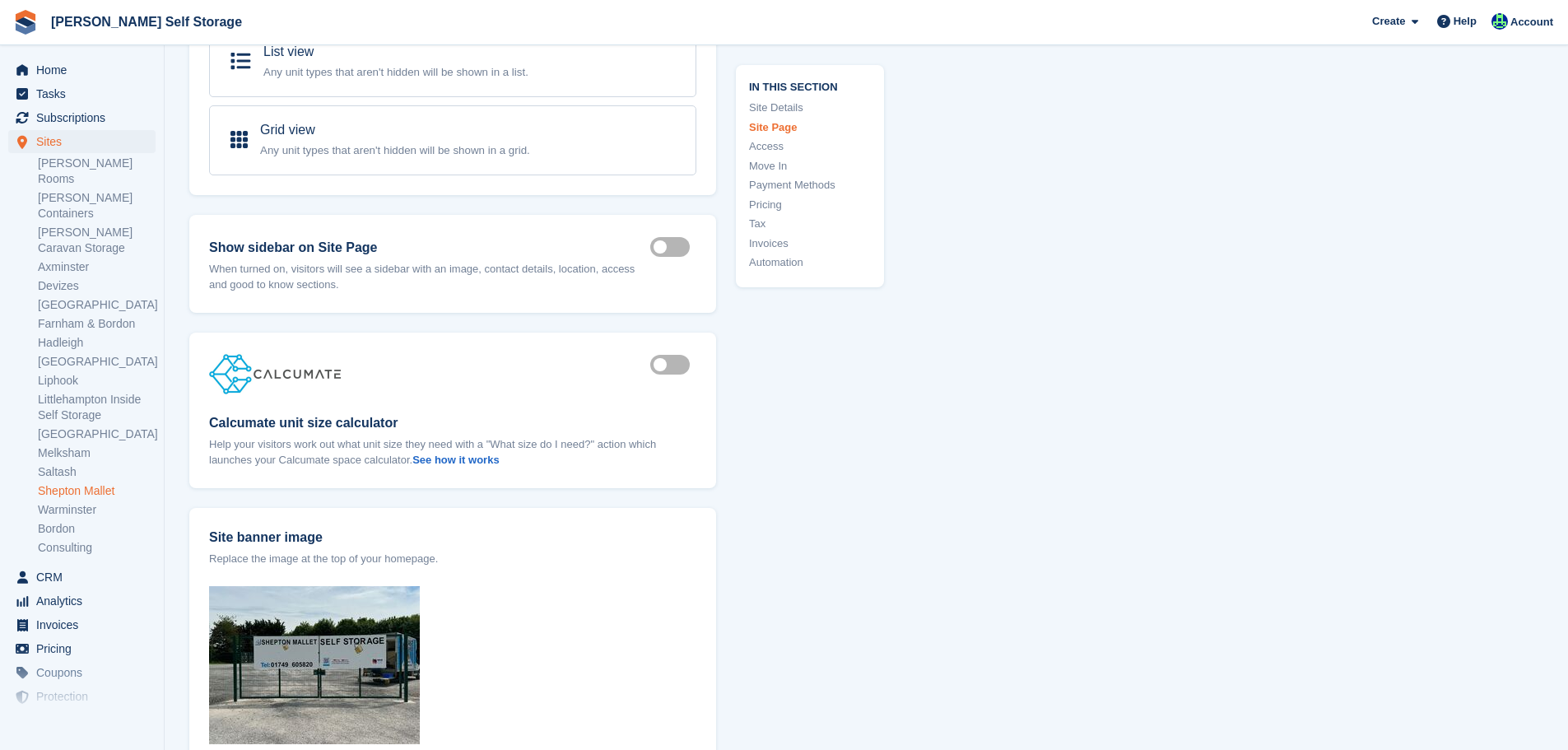
type input "**********"
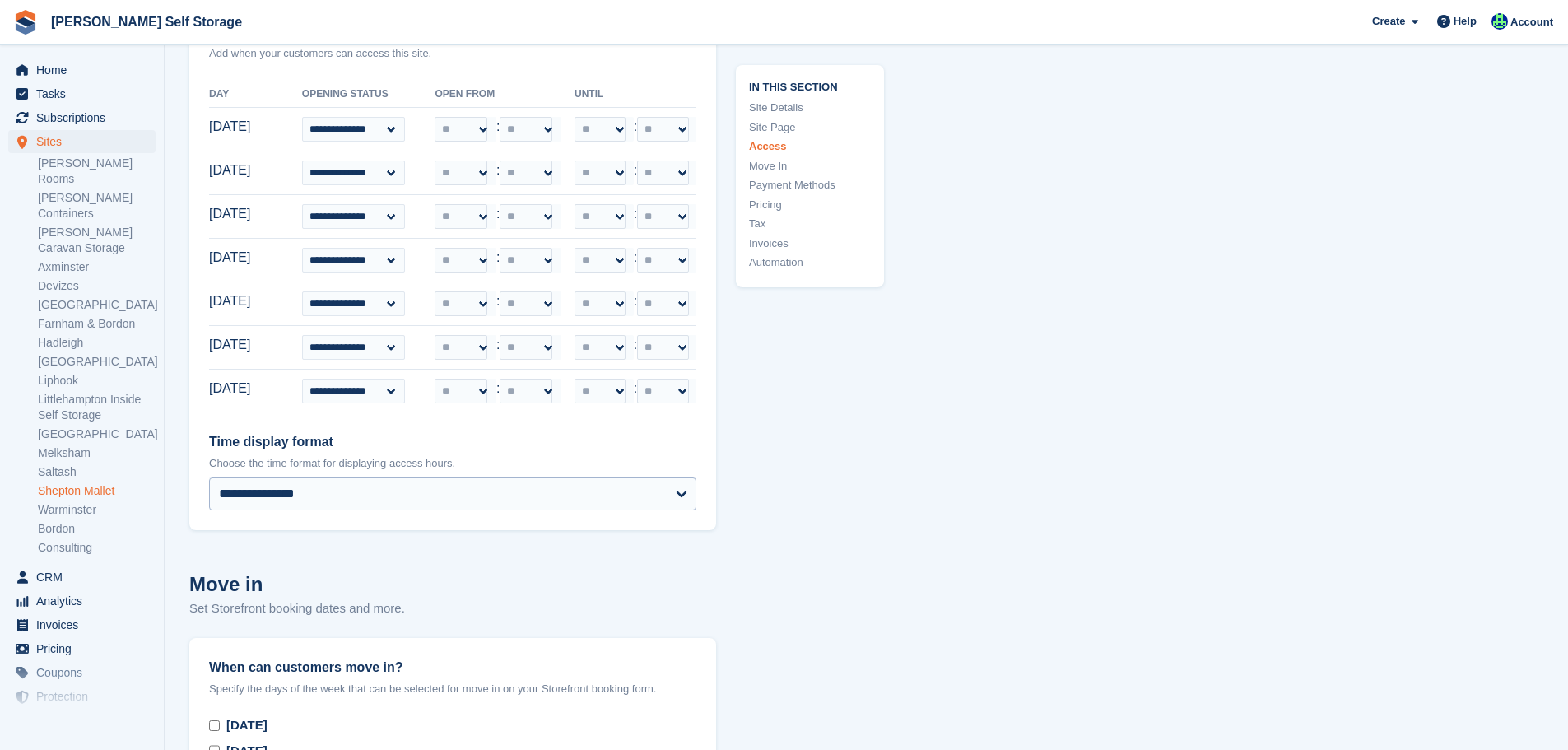
scroll to position [4036, 0]
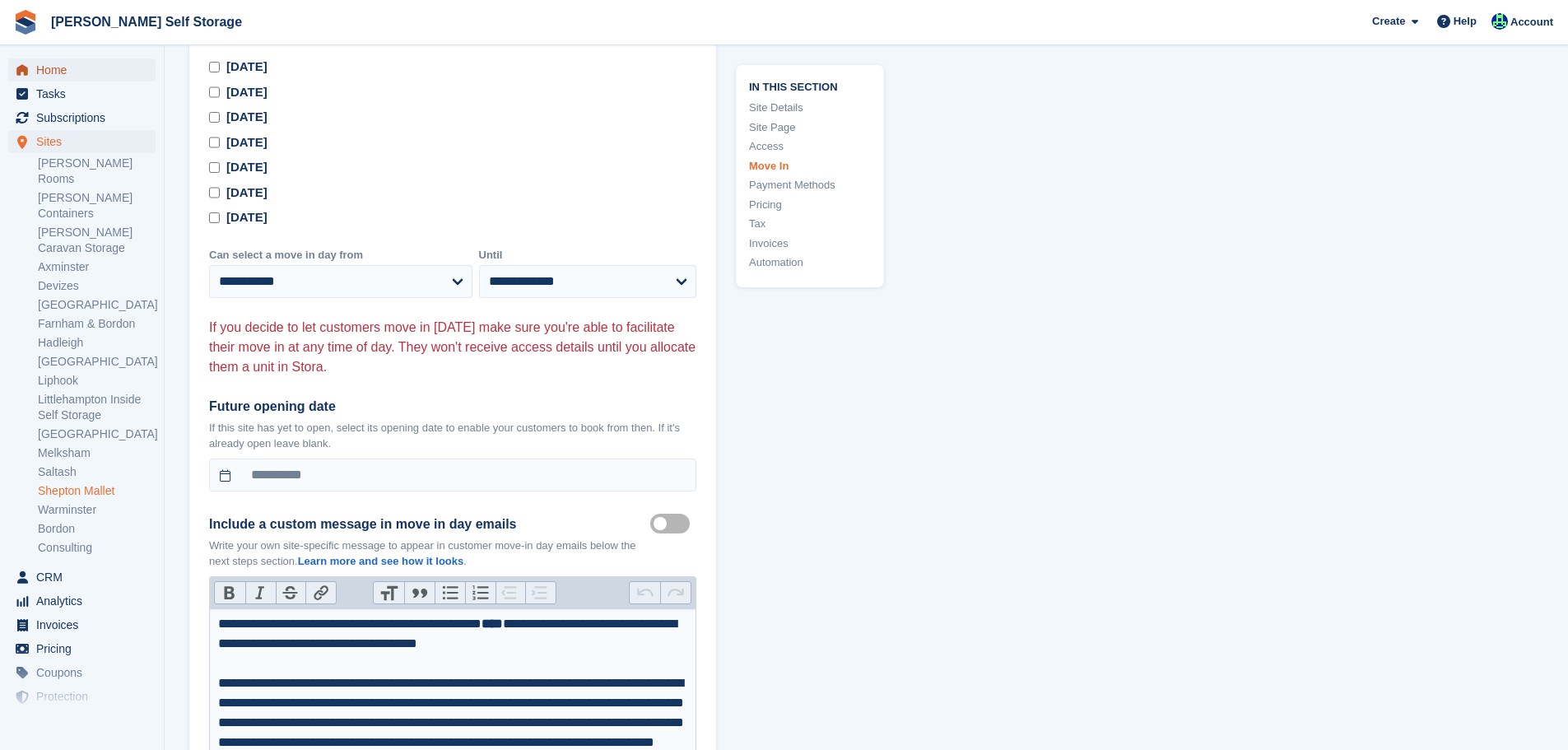
click at [28, 62] on span "menu" at bounding box center [23, 70] width 20 height 20
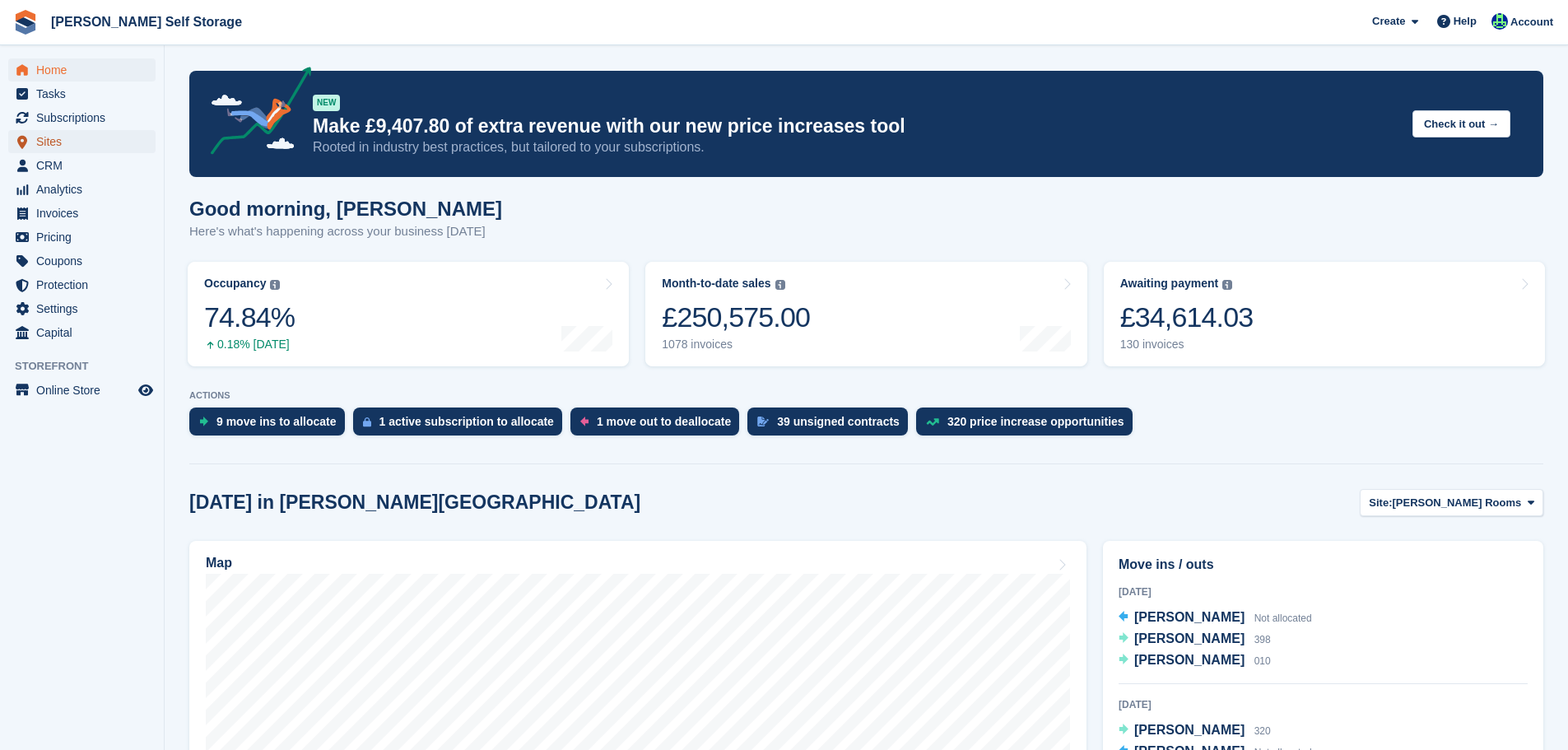
click at [68, 137] on span "Sites" at bounding box center [85, 142] width 99 height 23
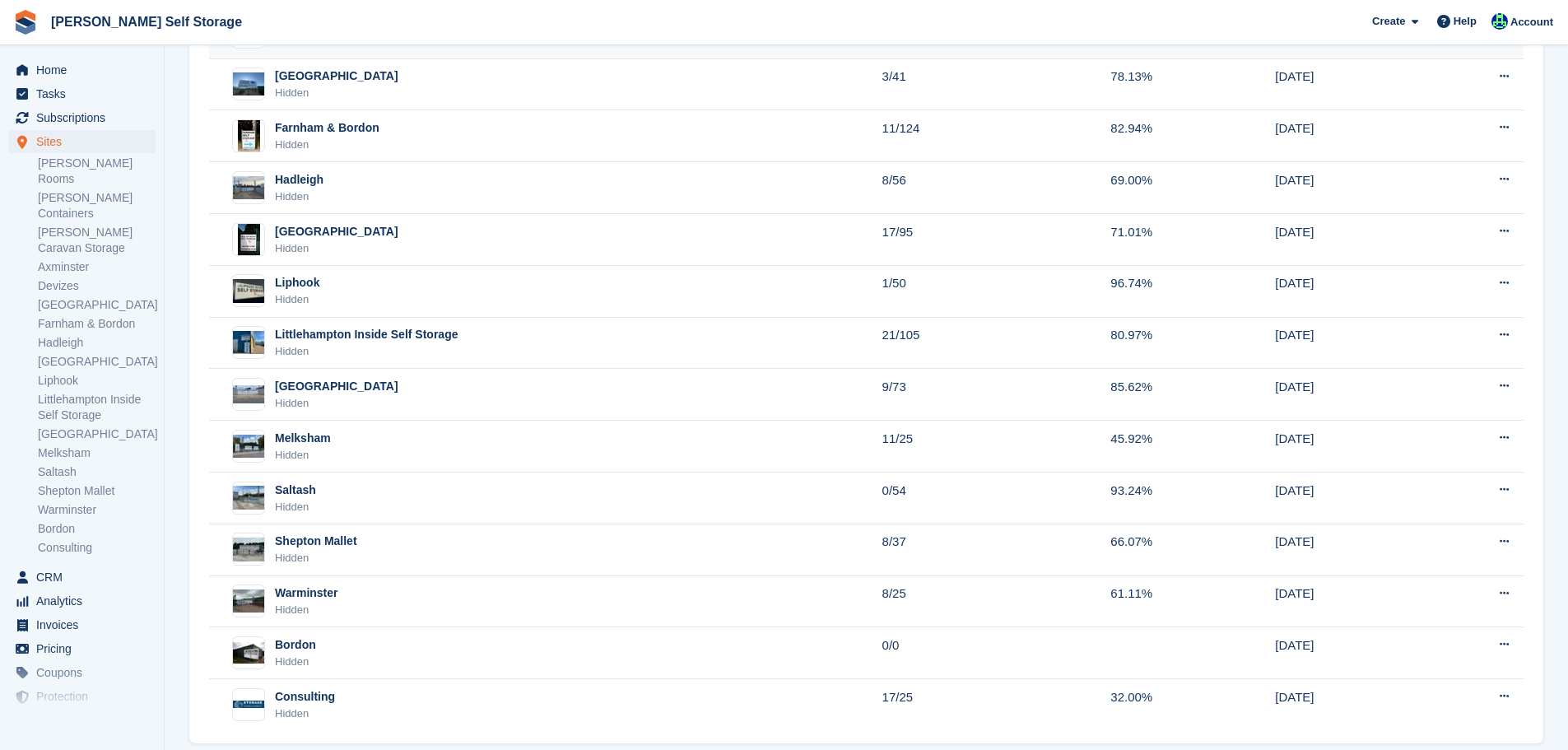
scroll to position [411, 0]
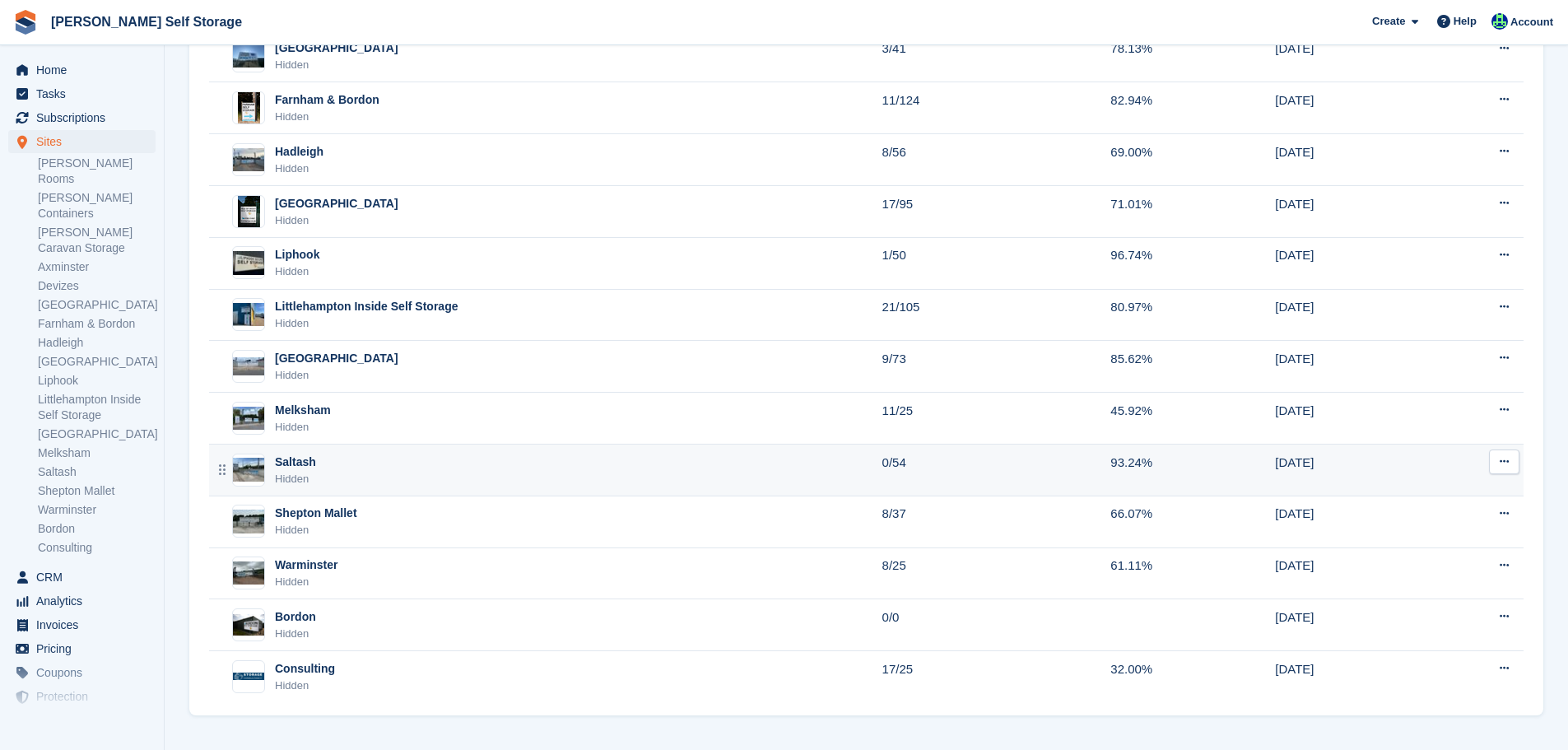
click at [344, 450] on td "Saltash Hidden" at bounding box center [546, 471] width 673 height 52
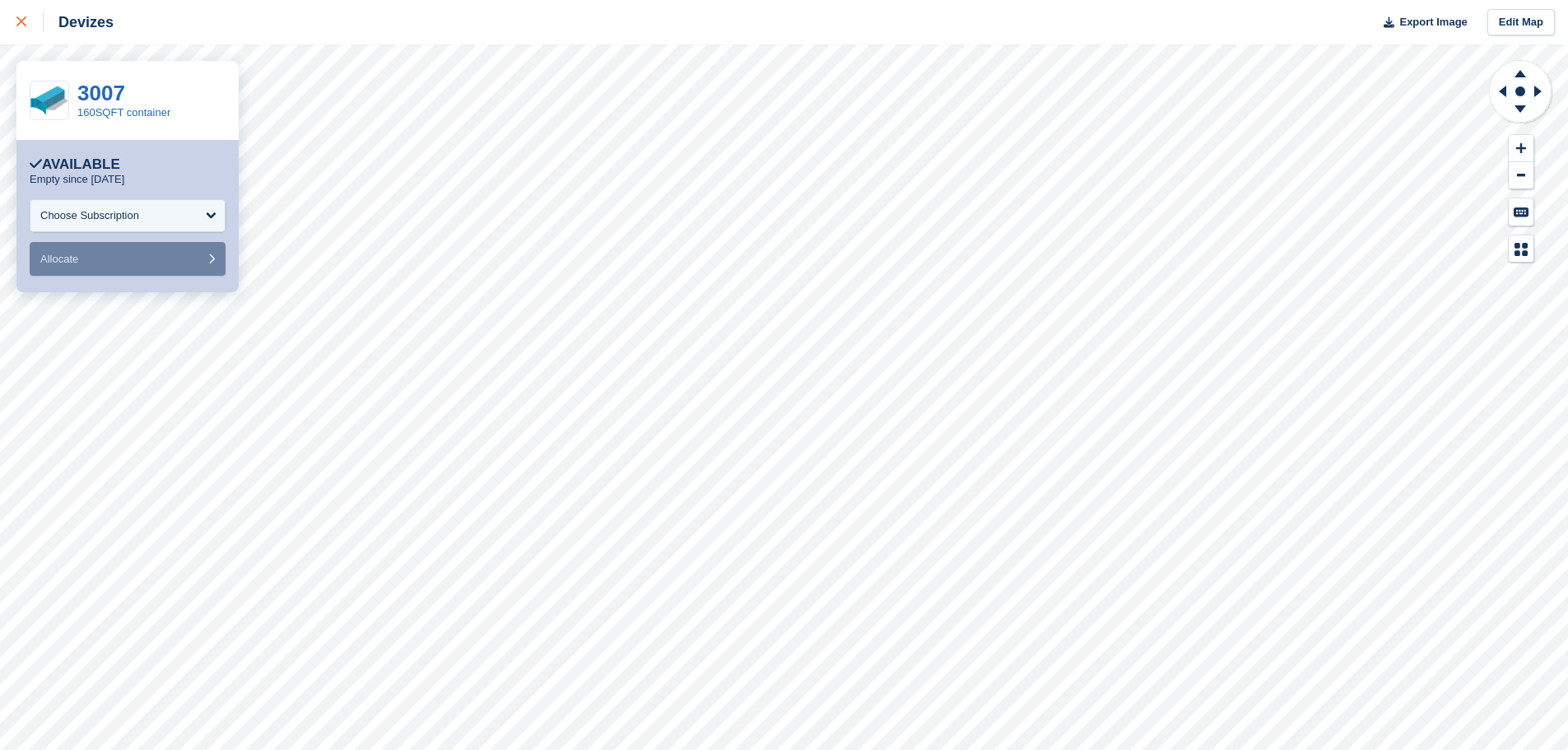
click at [28, 32] on link at bounding box center [22, 22] width 44 height 44
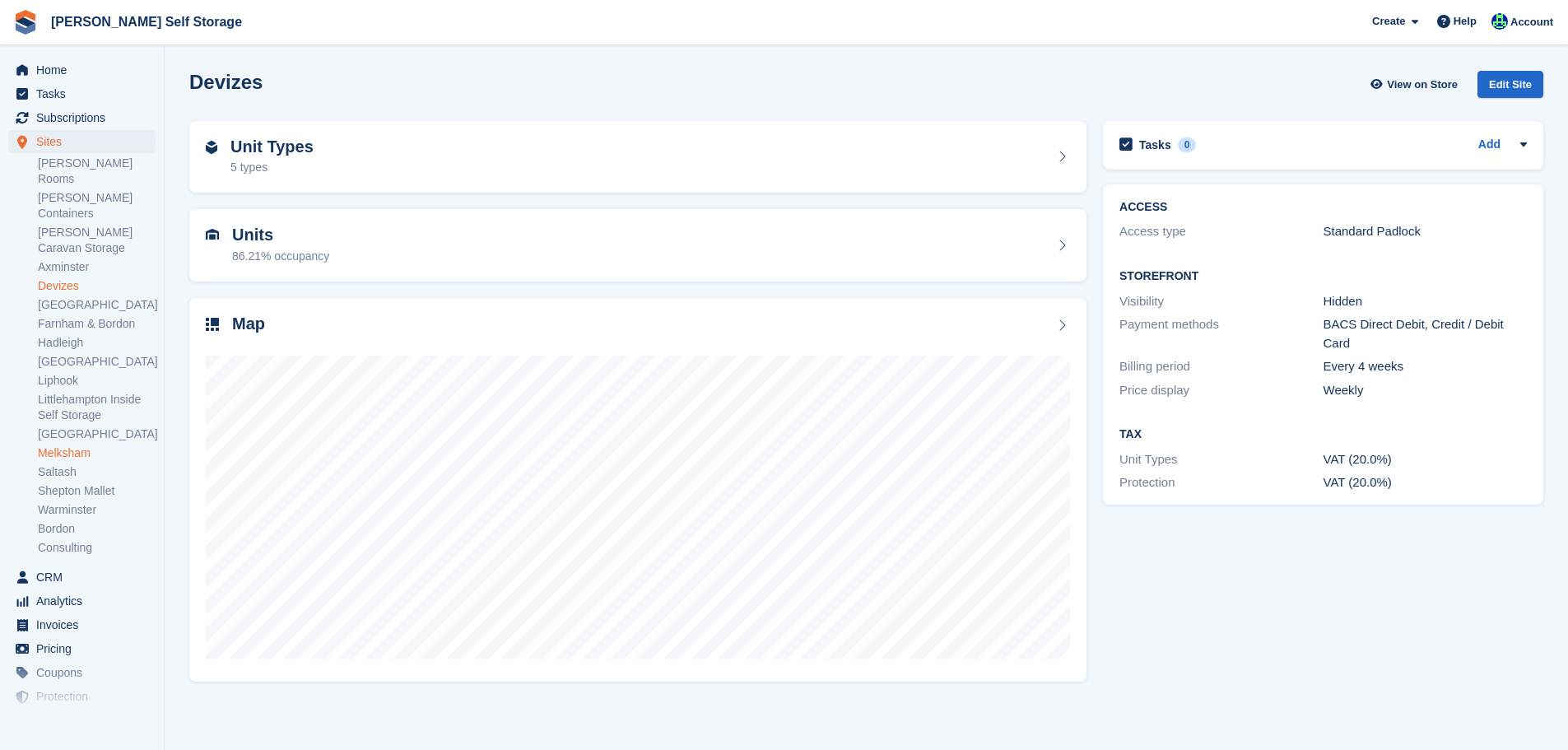
click at [75, 446] on link "Melksham" at bounding box center [96, 453] width 118 height 16
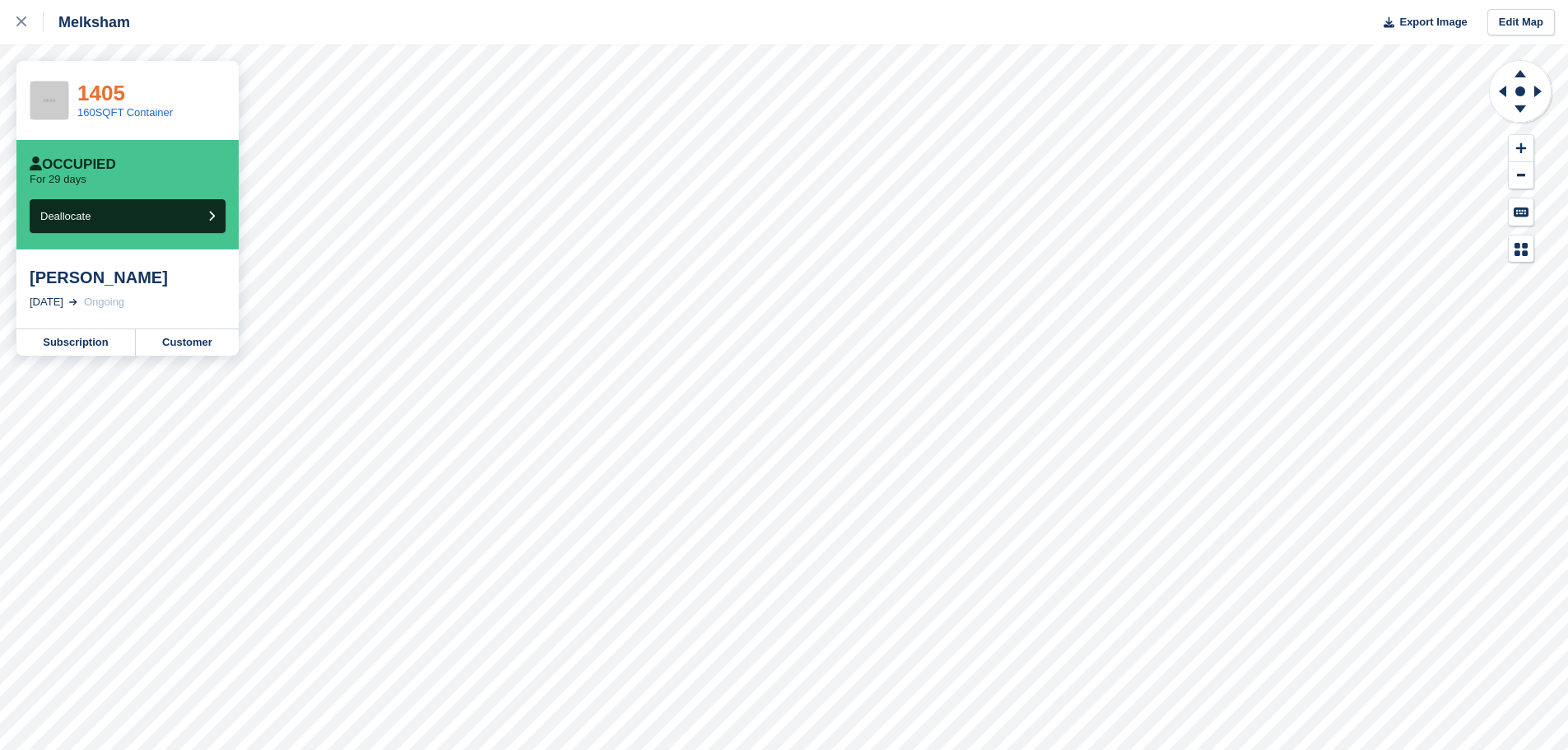
click at [111, 91] on link "1405" at bounding box center [101, 92] width 48 height 24
click at [103, 88] on link "1405" at bounding box center [101, 92] width 48 height 24
click at [106, 89] on link "1405" at bounding box center [101, 92] width 48 height 24
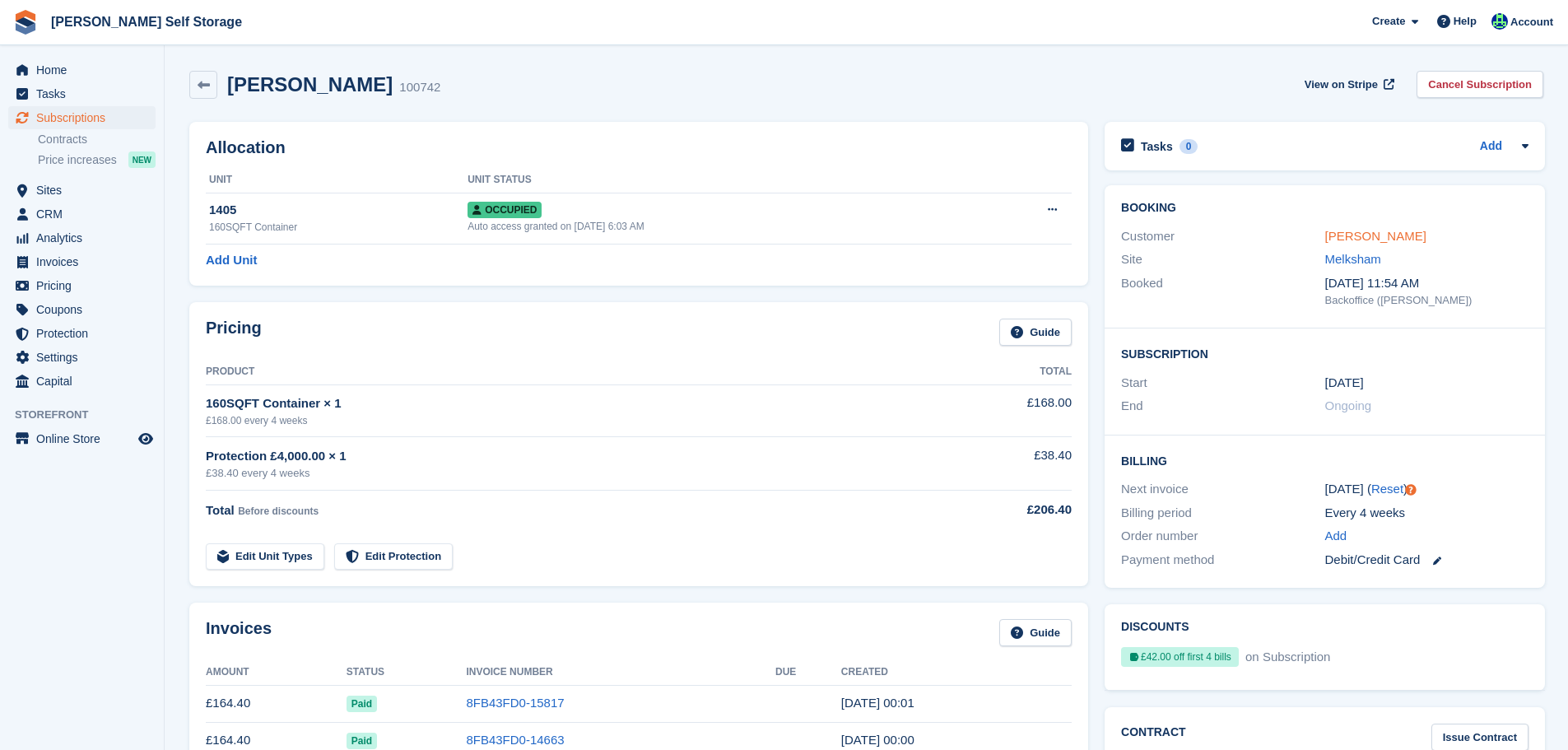
click at [1390, 241] on link "[PERSON_NAME]" at bounding box center [1375, 235] width 101 height 14
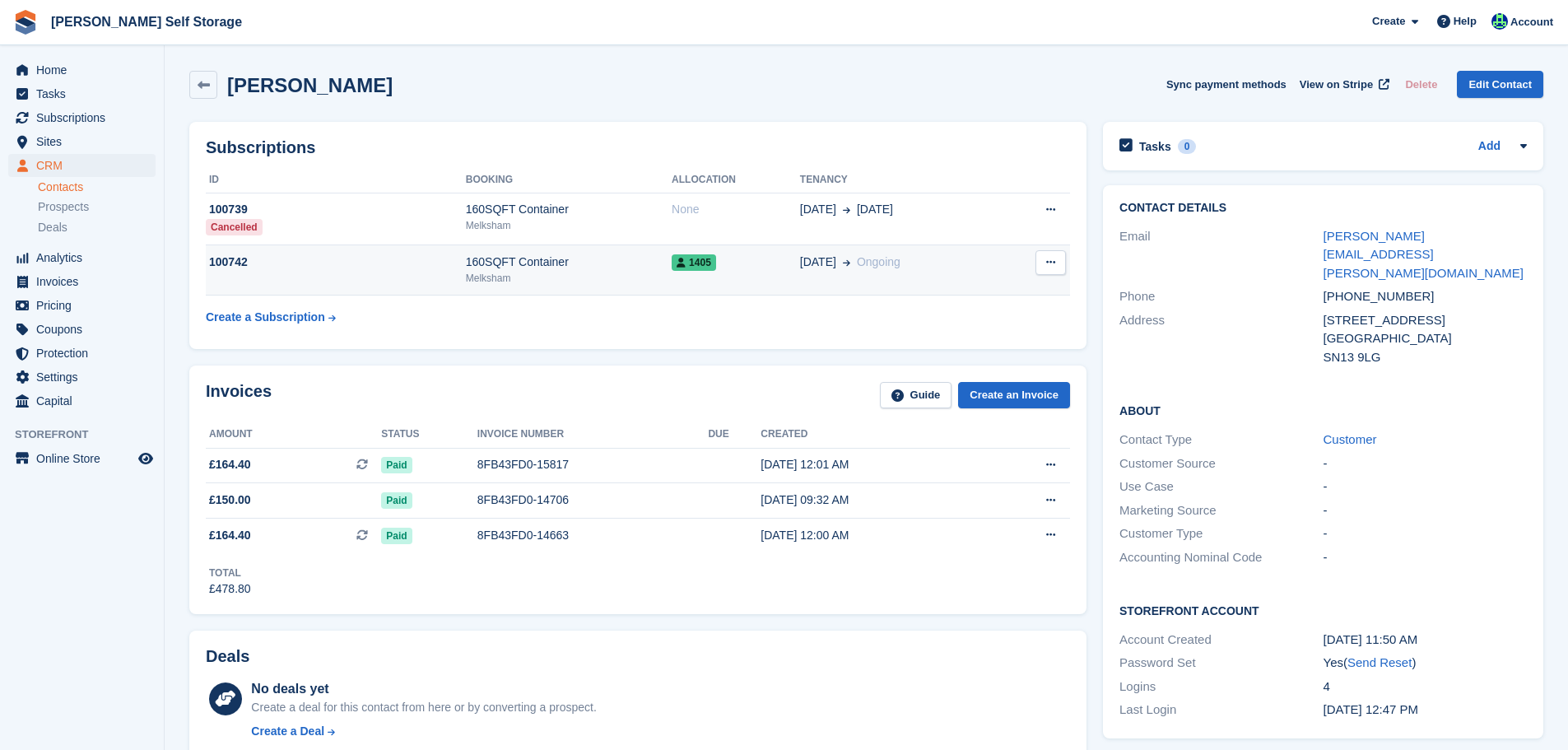
click at [593, 258] on div "160SQFT Container" at bounding box center [569, 262] width 206 height 18
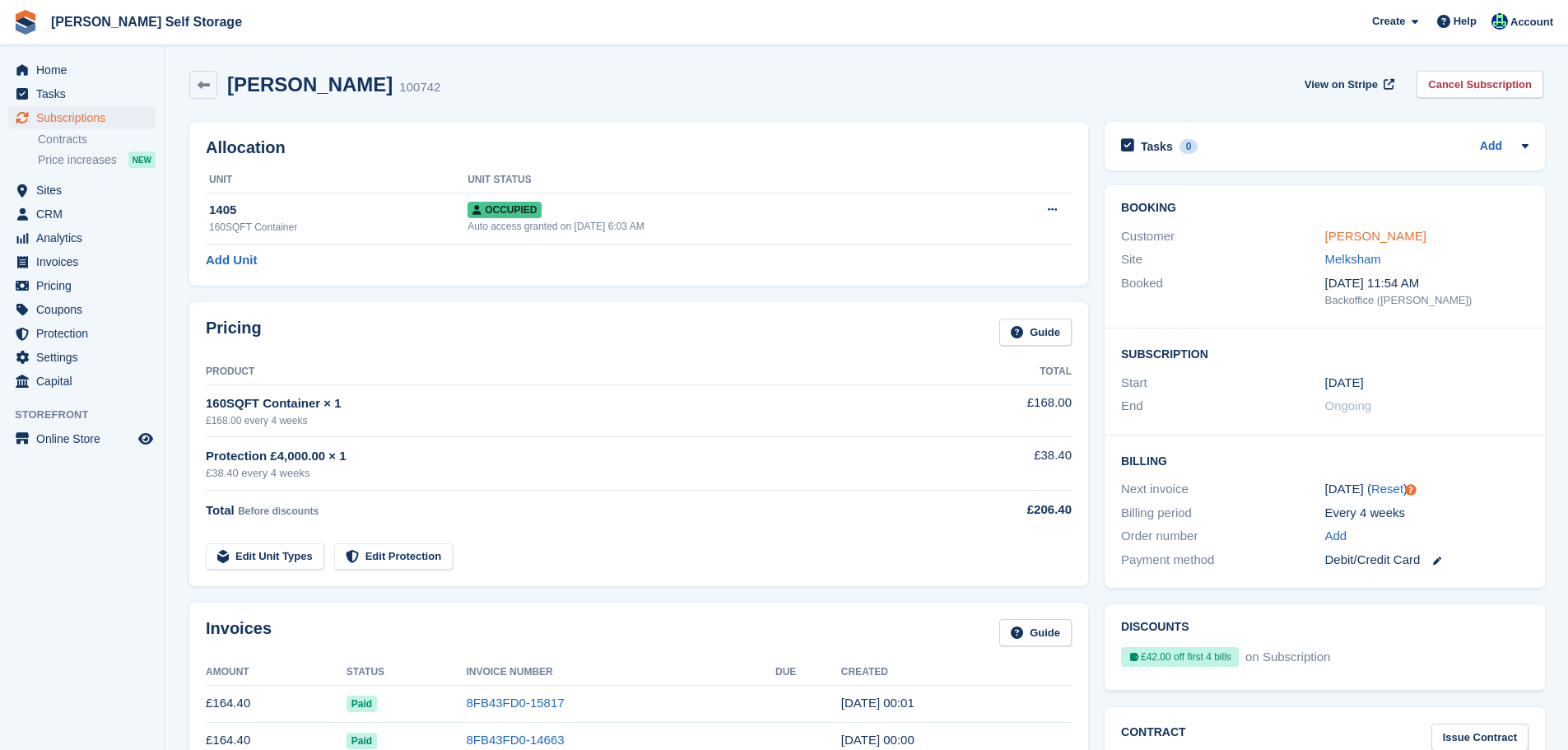
click at [1332, 240] on link "[PERSON_NAME]" at bounding box center [1375, 235] width 101 height 14
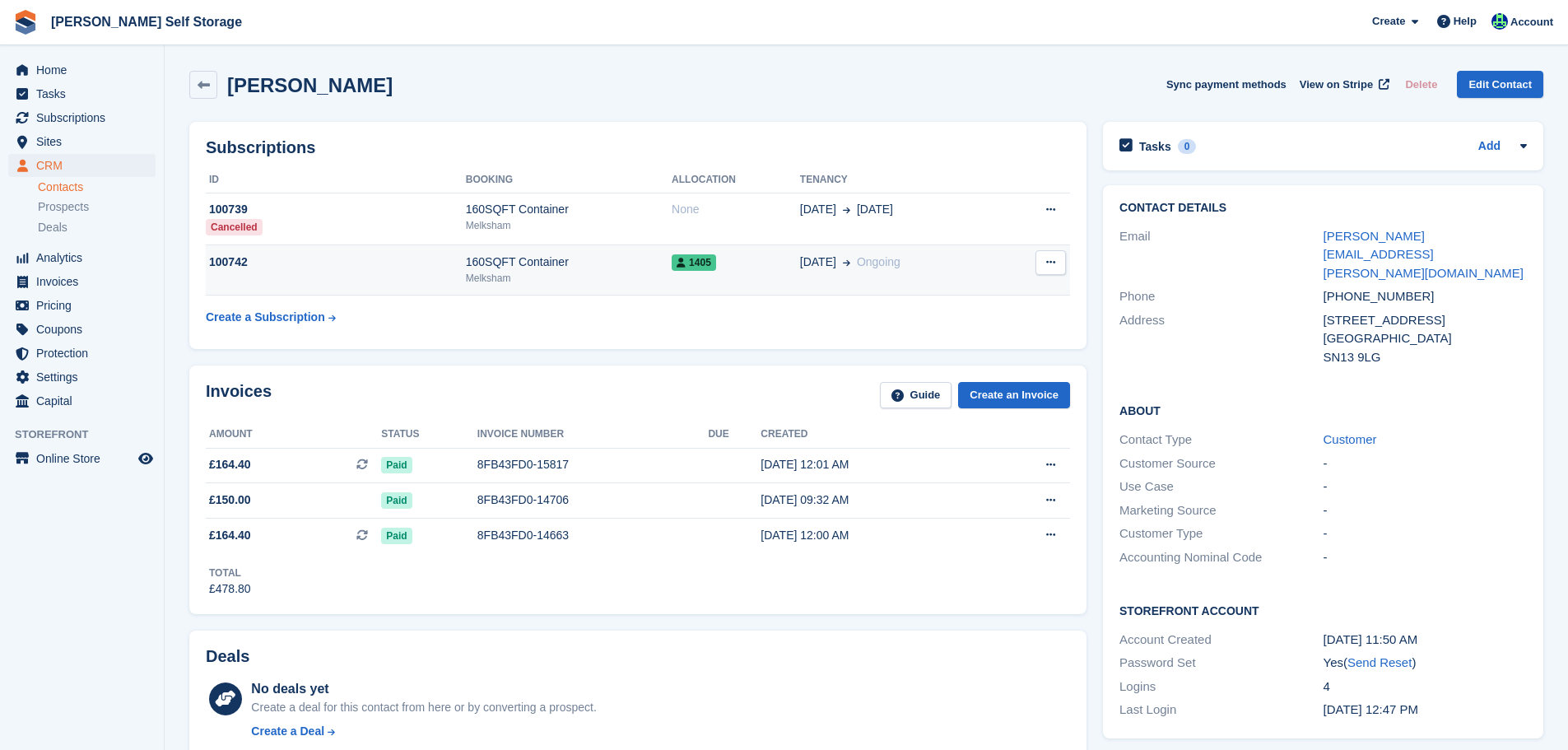
click at [631, 269] on div "160SQFT Container" at bounding box center [569, 262] width 206 height 18
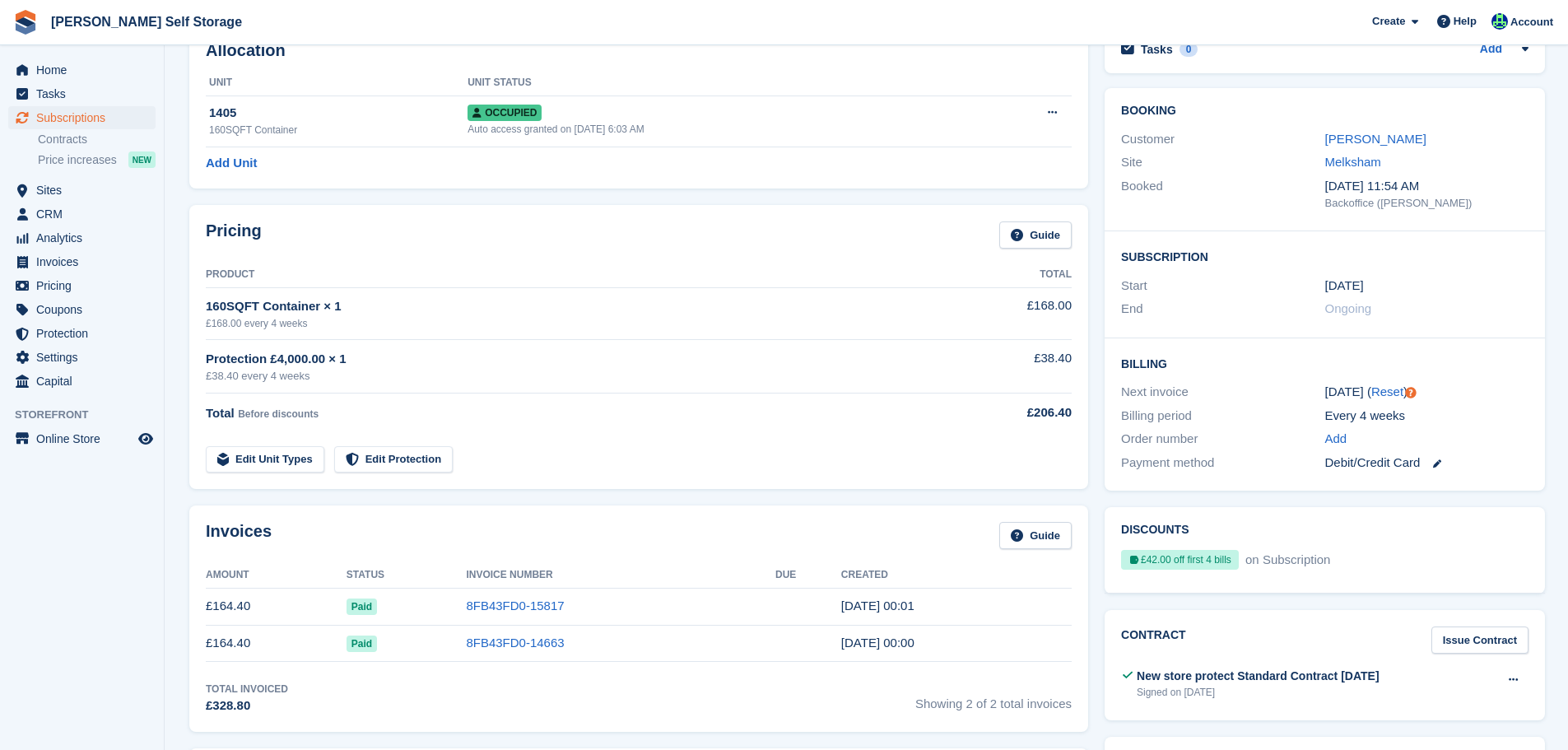
scroll to position [247, 0]
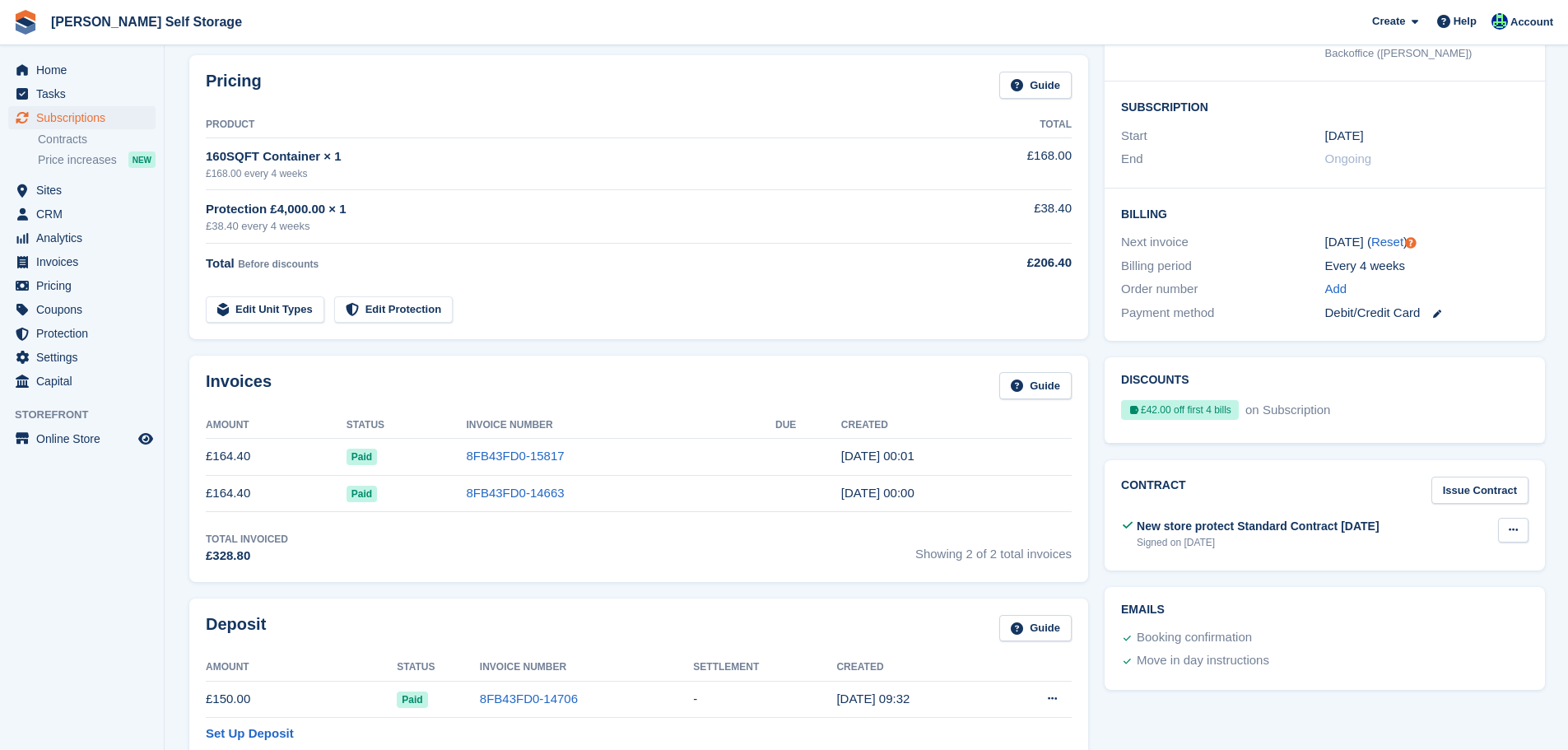
click at [1509, 532] on icon at bounding box center [1514, 530] width 9 height 11
click at [1456, 556] on p "View" at bounding box center [1449, 563] width 143 height 22
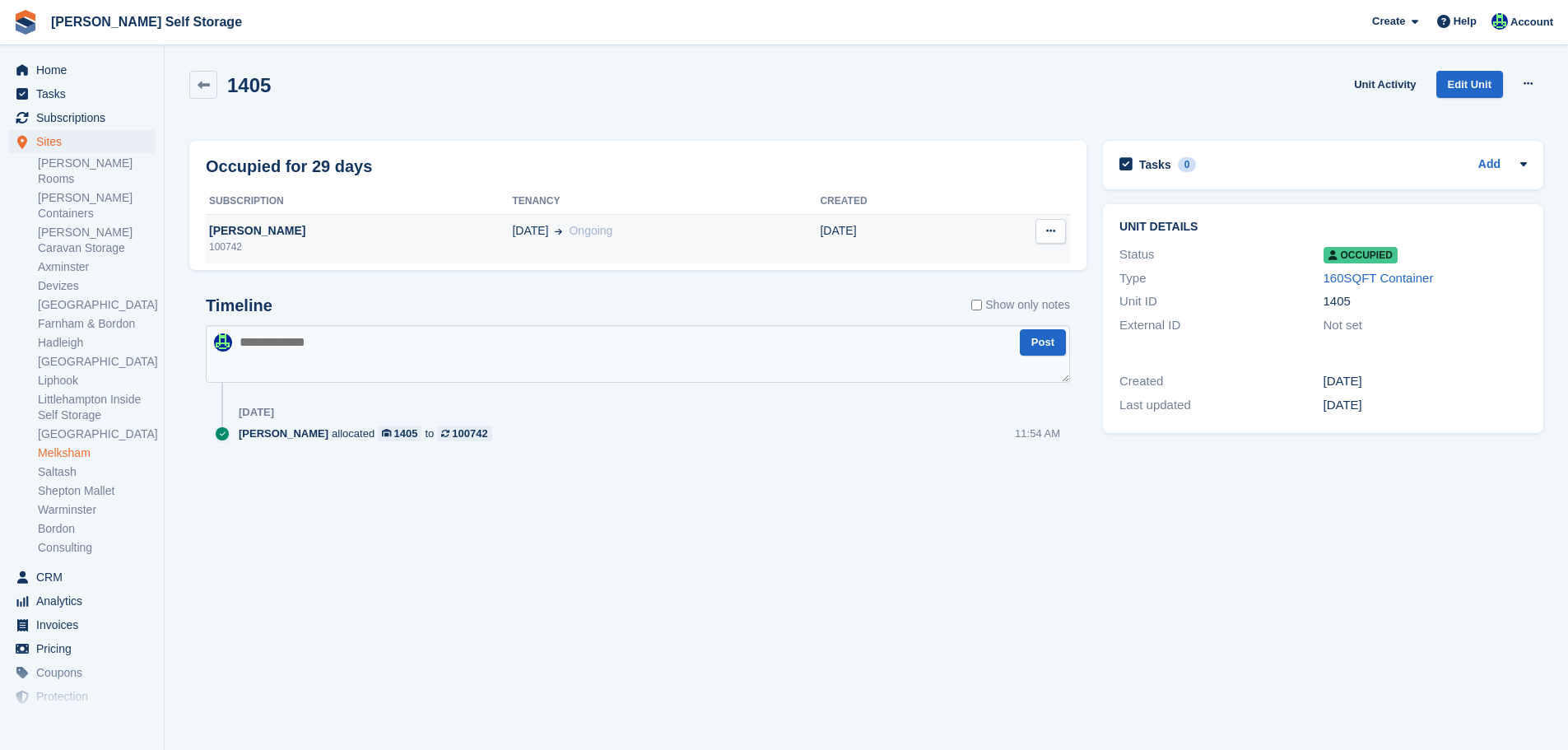
click at [438, 244] on div "100742" at bounding box center [359, 247] width 307 height 15
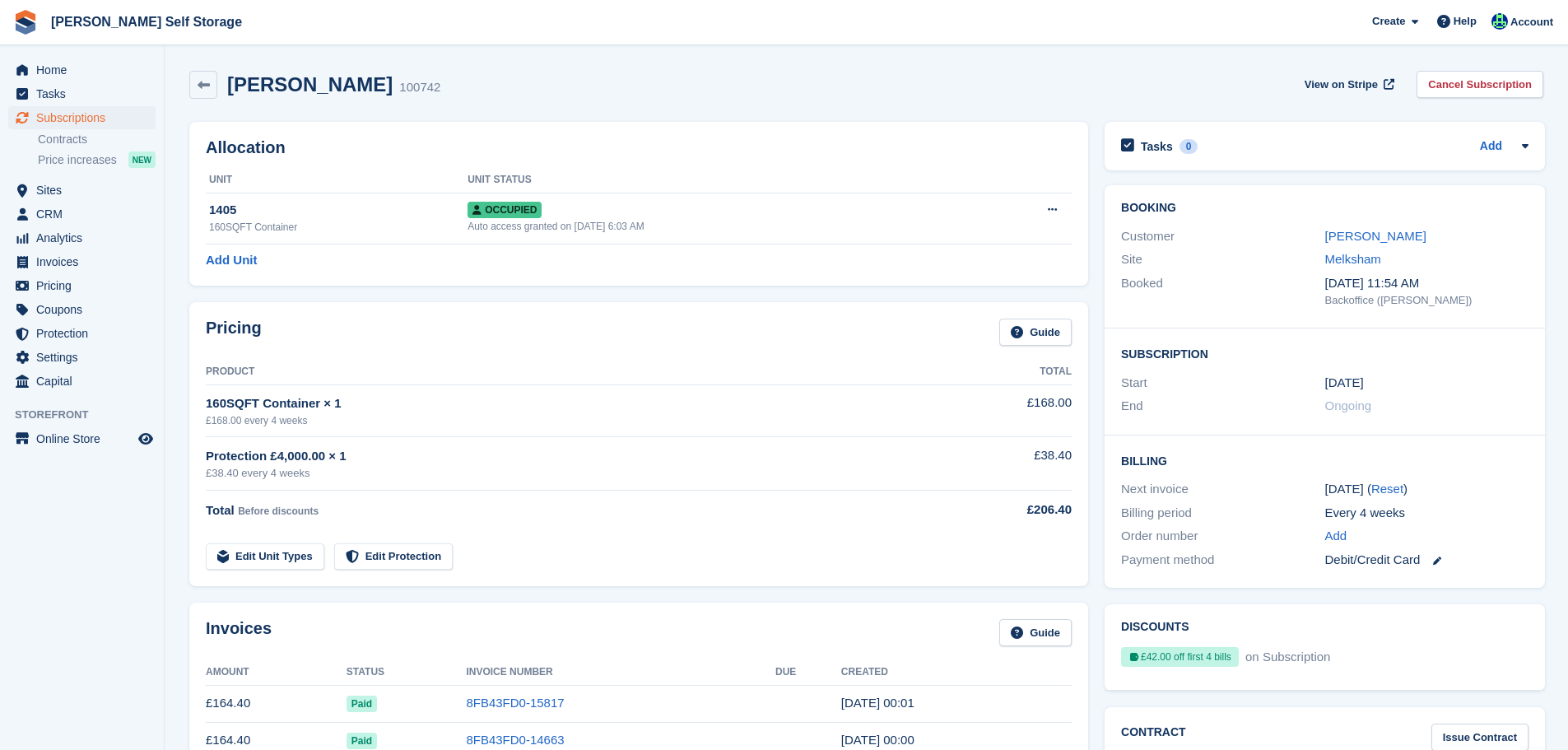
drag, startPoint x: 0, startPoint y: 0, endPoint x: 1394, endPoint y: 339, distance: 1434.6
click at [1373, 235] on link "[PERSON_NAME]" at bounding box center [1375, 235] width 101 height 14
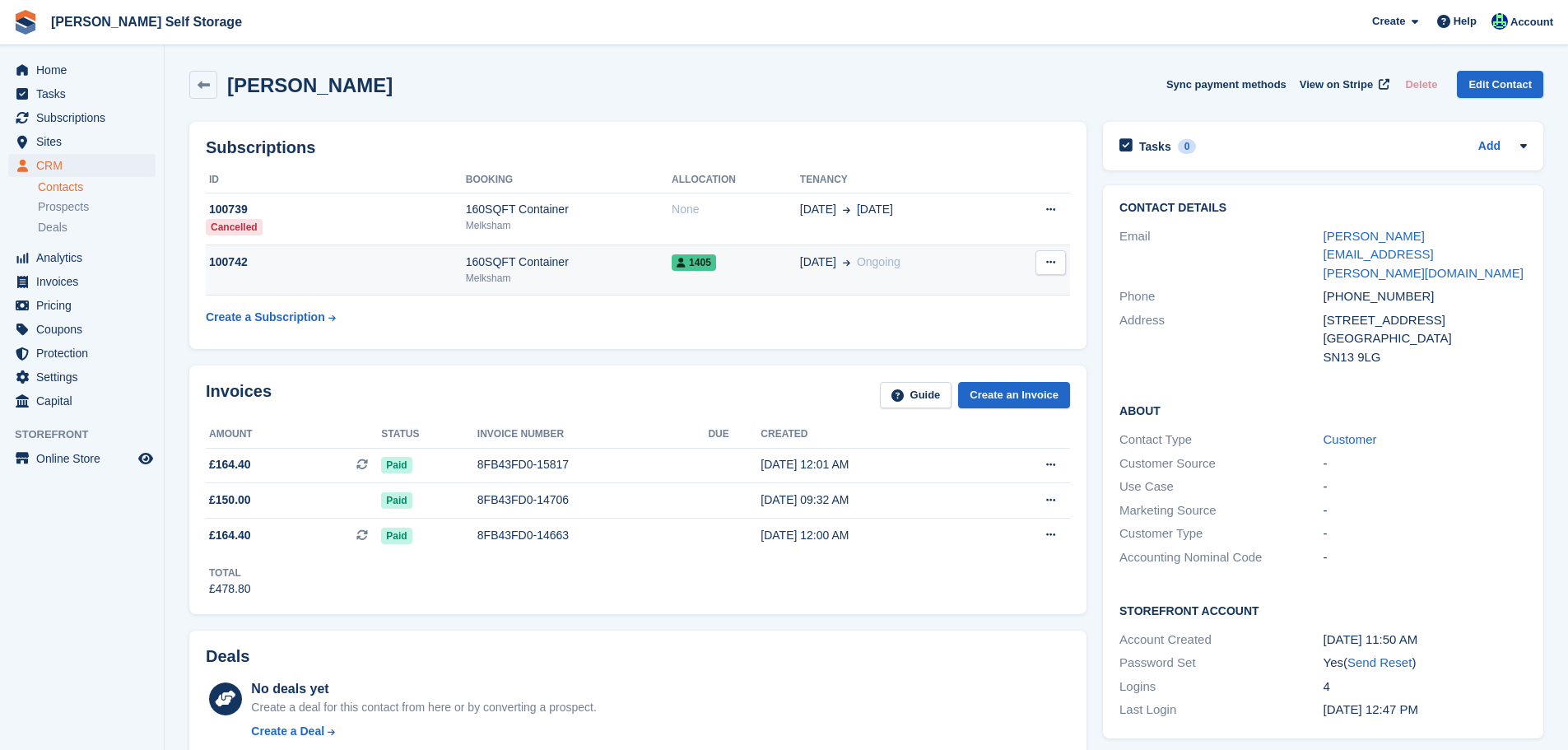
click at [531, 278] on div "Melksham" at bounding box center [569, 278] width 206 height 15
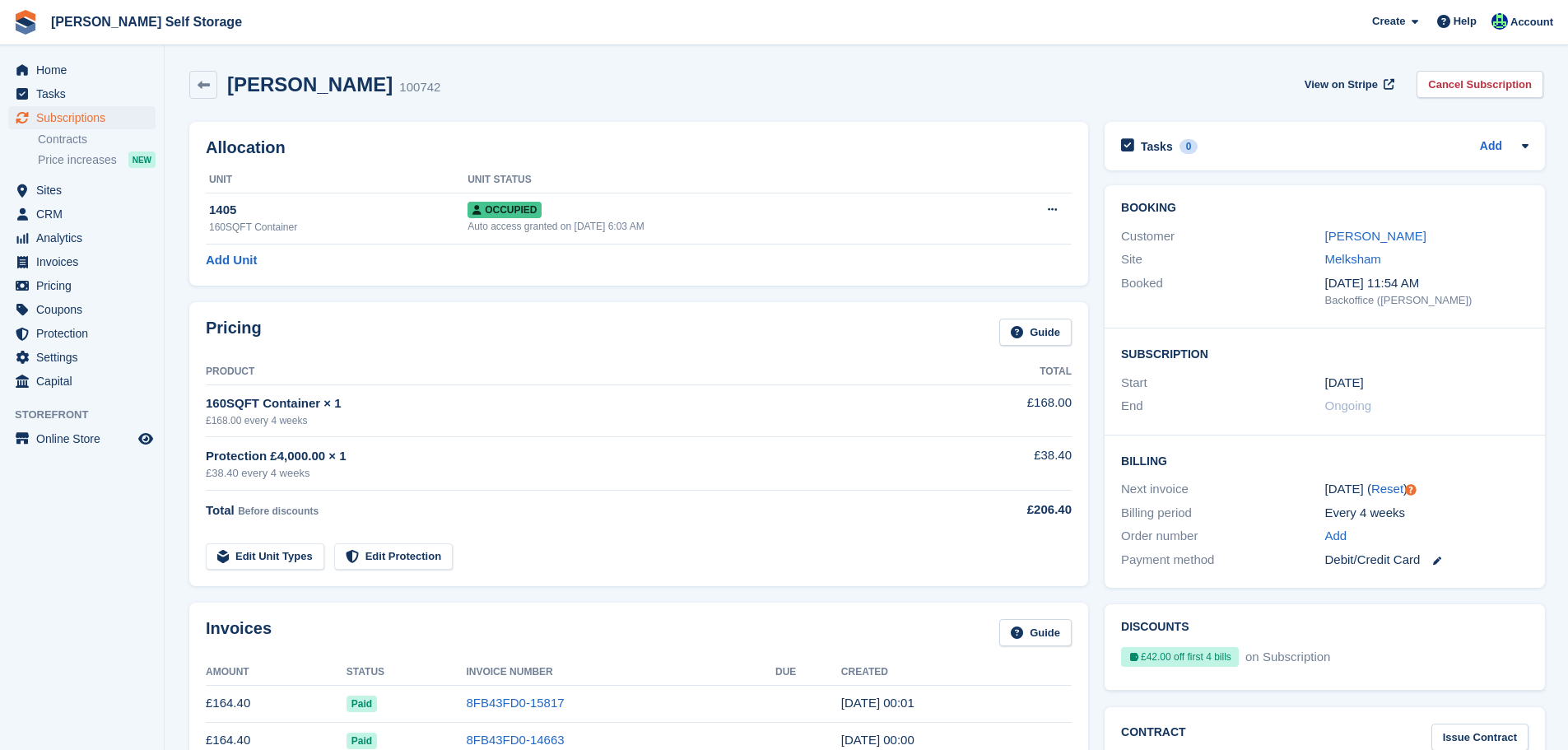
click at [1398, 246] on div "[PERSON_NAME]" at bounding box center [1426, 236] width 204 height 19
click at [1395, 242] on link "[PERSON_NAME]" at bounding box center [1375, 235] width 101 height 14
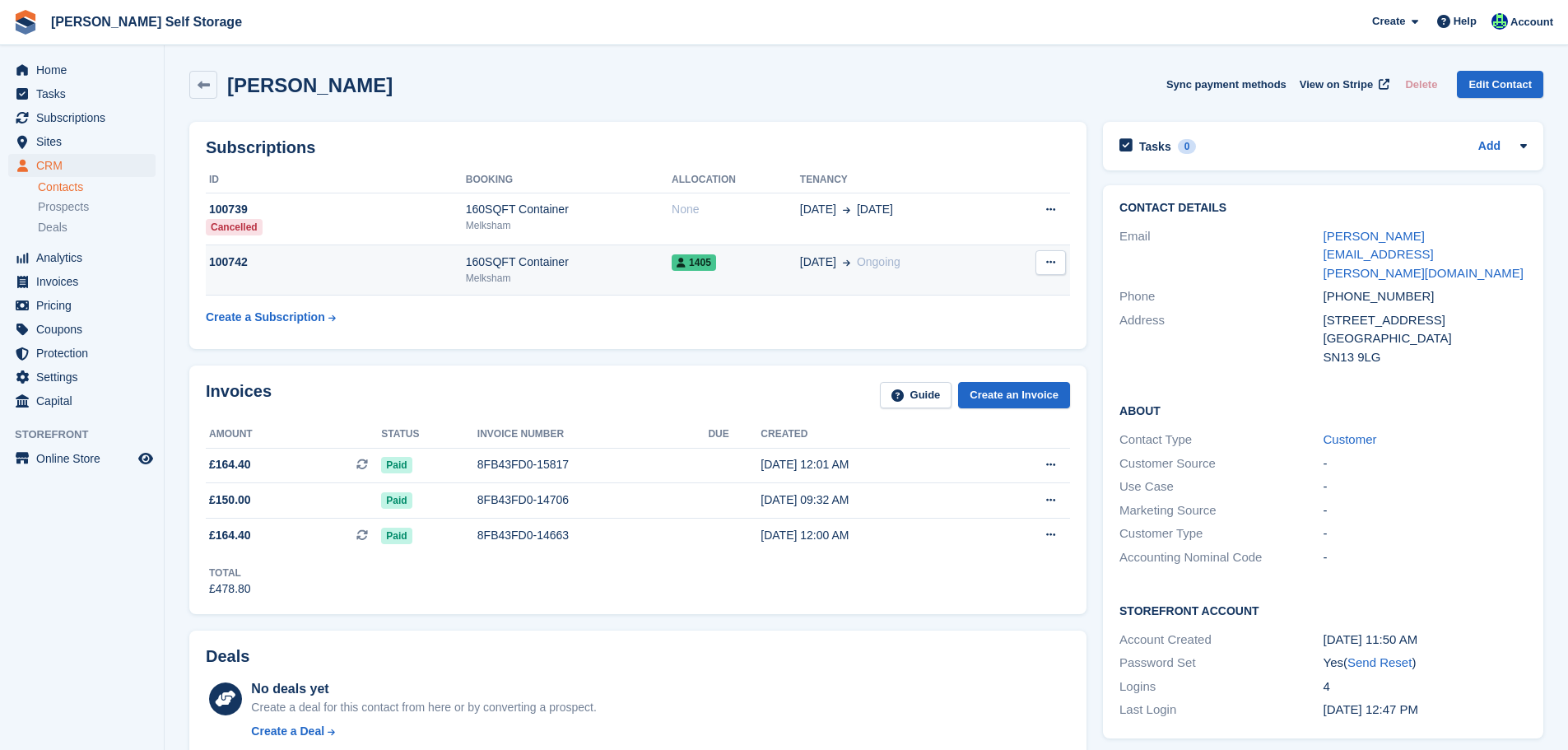
click at [455, 278] on td "100742" at bounding box center [336, 271] width 260 height 50
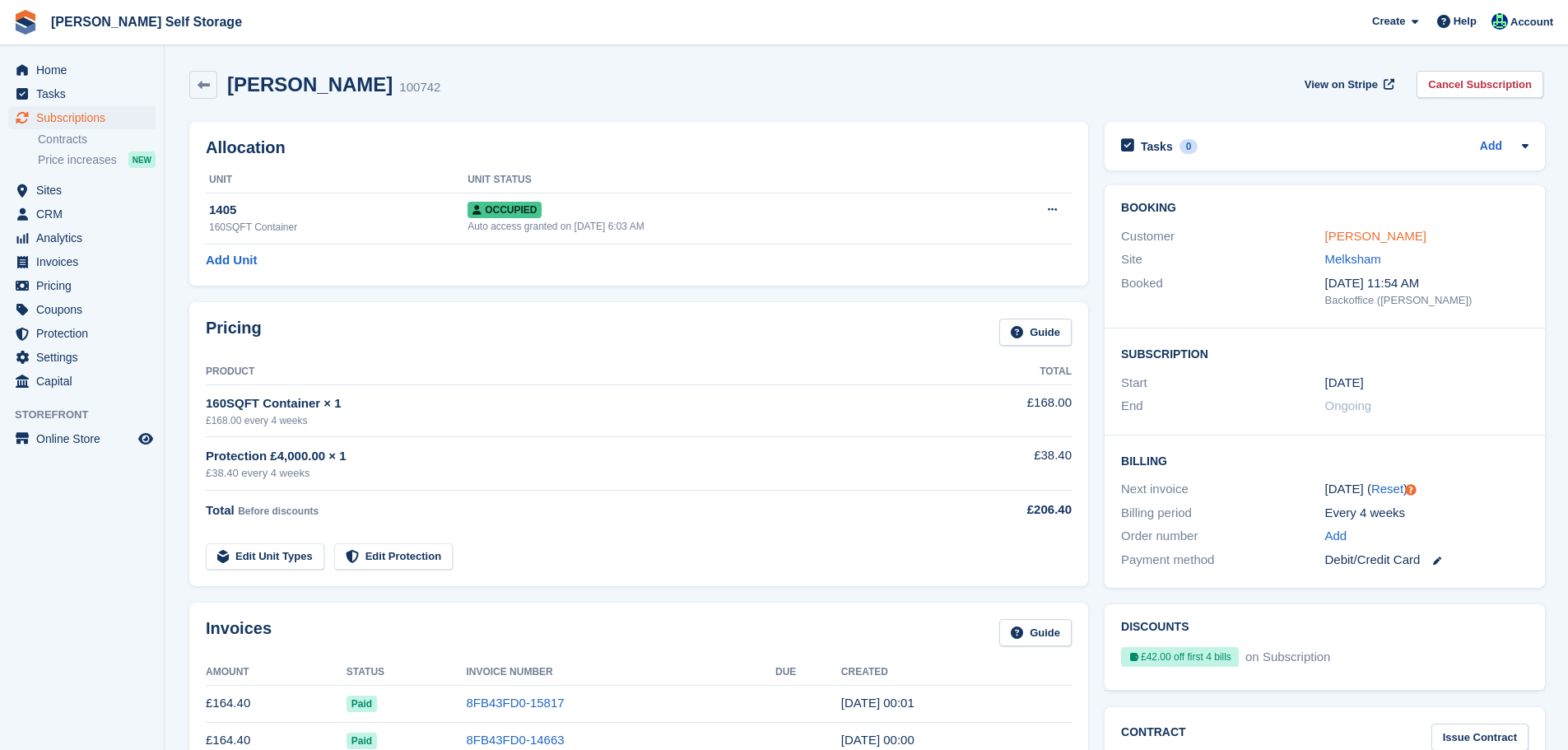
click at [1391, 233] on link "[PERSON_NAME]" at bounding box center [1375, 235] width 101 height 14
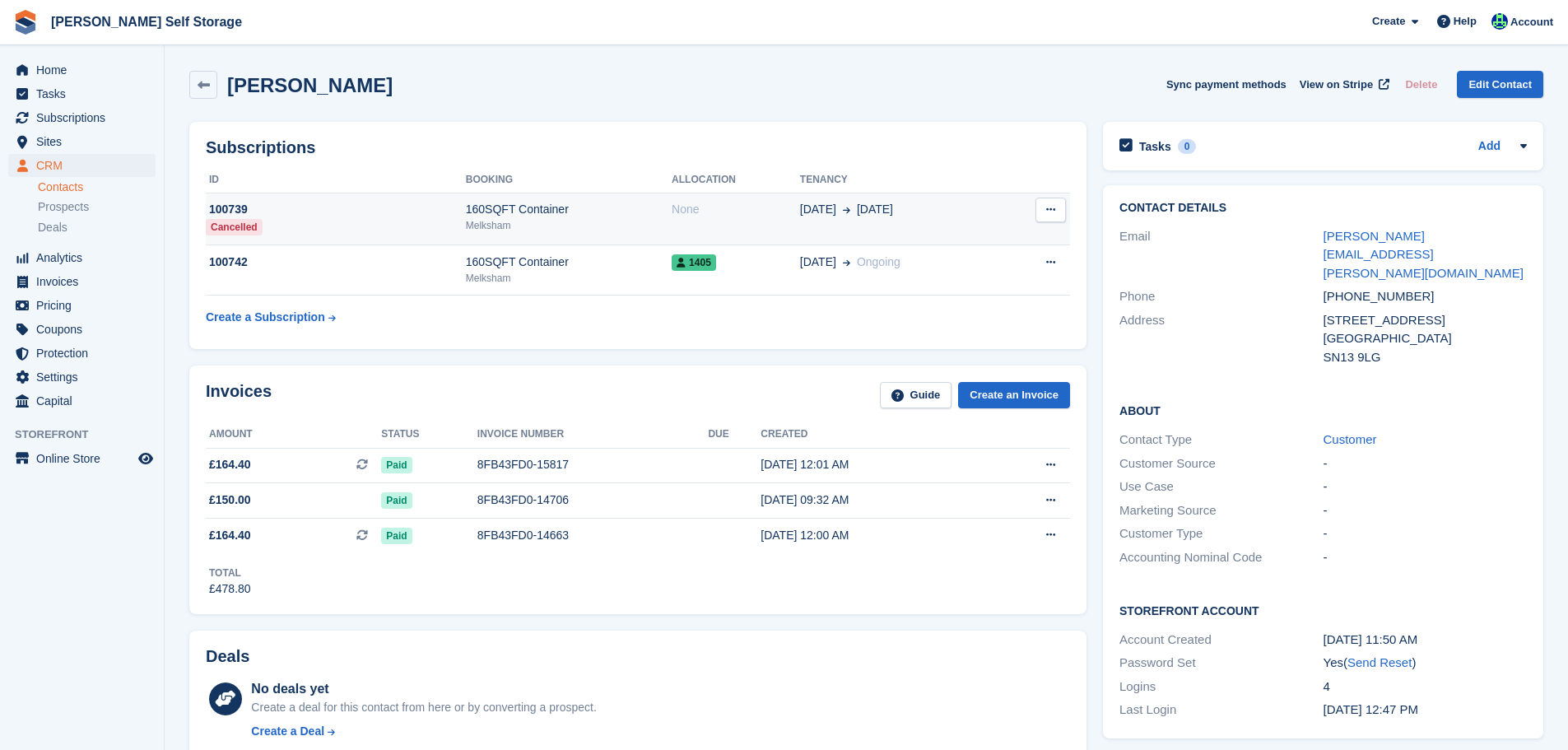
click at [517, 227] on div "Melksham" at bounding box center [569, 225] width 206 height 15
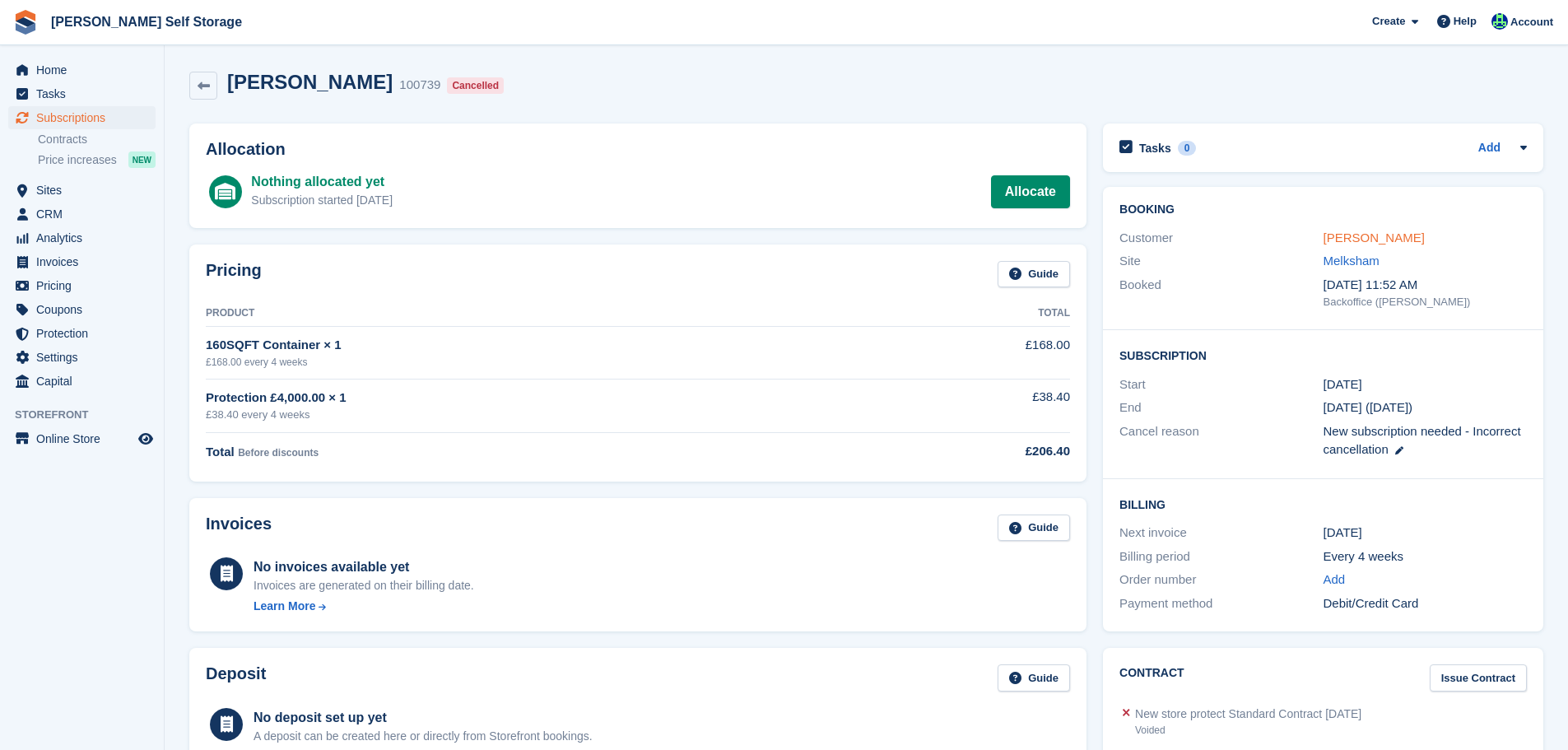
click at [1379, 231] on link "[PERSON_NAME]" at bounding box center [1375, 237] width 101 height 14
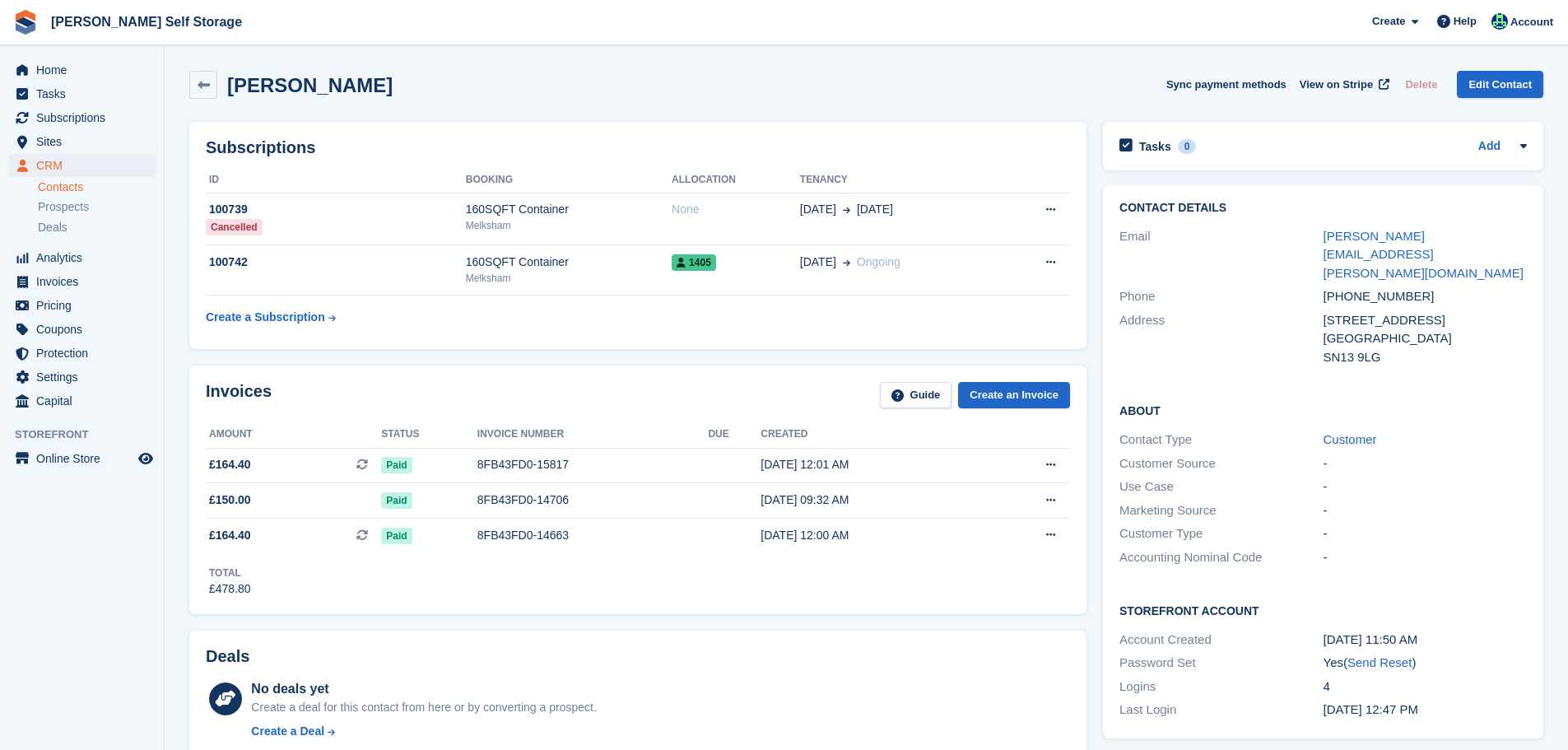
click at [1485, 236] on div "mike.gibbs@yahoo.co.uk" at bounding box center [1426, 255] width 204 height 56
click at [1485, 236] on div "[PERSON_NAME][EMAIL_ADDRESS][PERSON_NAME][DOMAIN_NAME]" at bounding box center [1426, 255] width 204 height 56
copy div "[PERSON_NAME][EMAIL_ADDRESS][PERSON_NAME][DOMAIN_NAME]"
click at [639, 265] on div "160SQFT Container" at bounding box center [569, 262] width 206 height 18
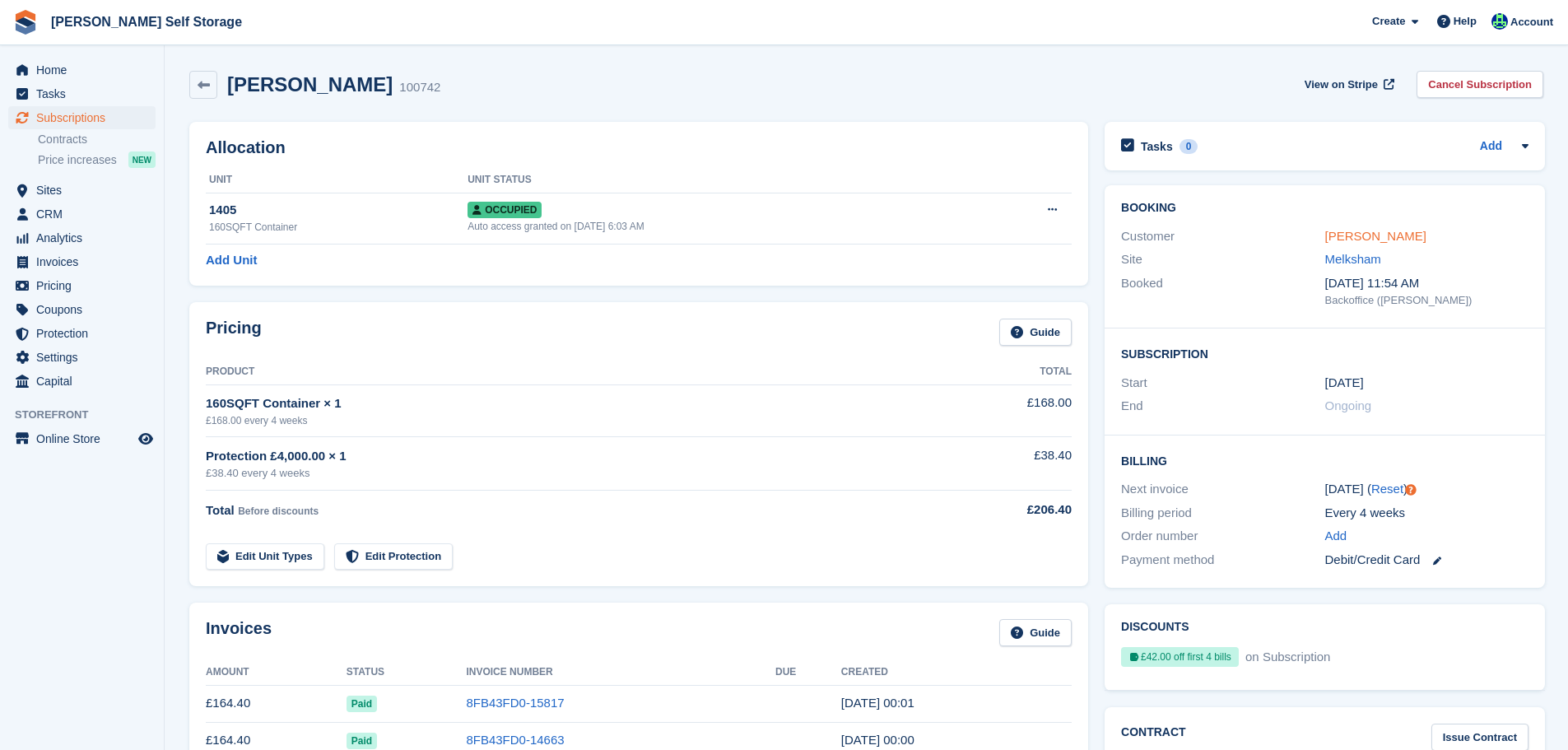
click at [1379, 241] on link "[PERSON_NAME]" at bounding box center [1375, 235] width 101 height 14
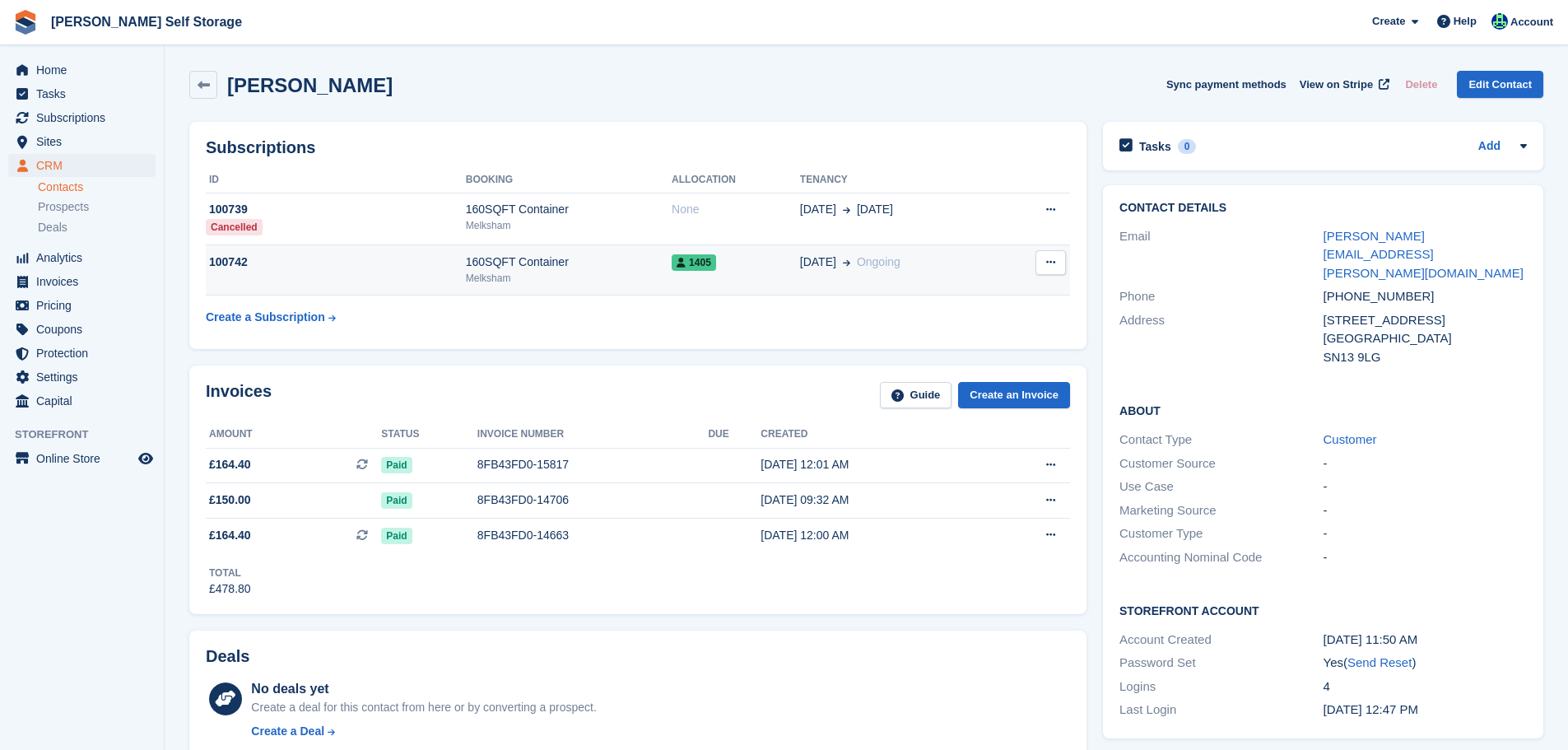
click at [503, 285] on div "Melksham" at bounding box center [569, 278] width 206 height 15
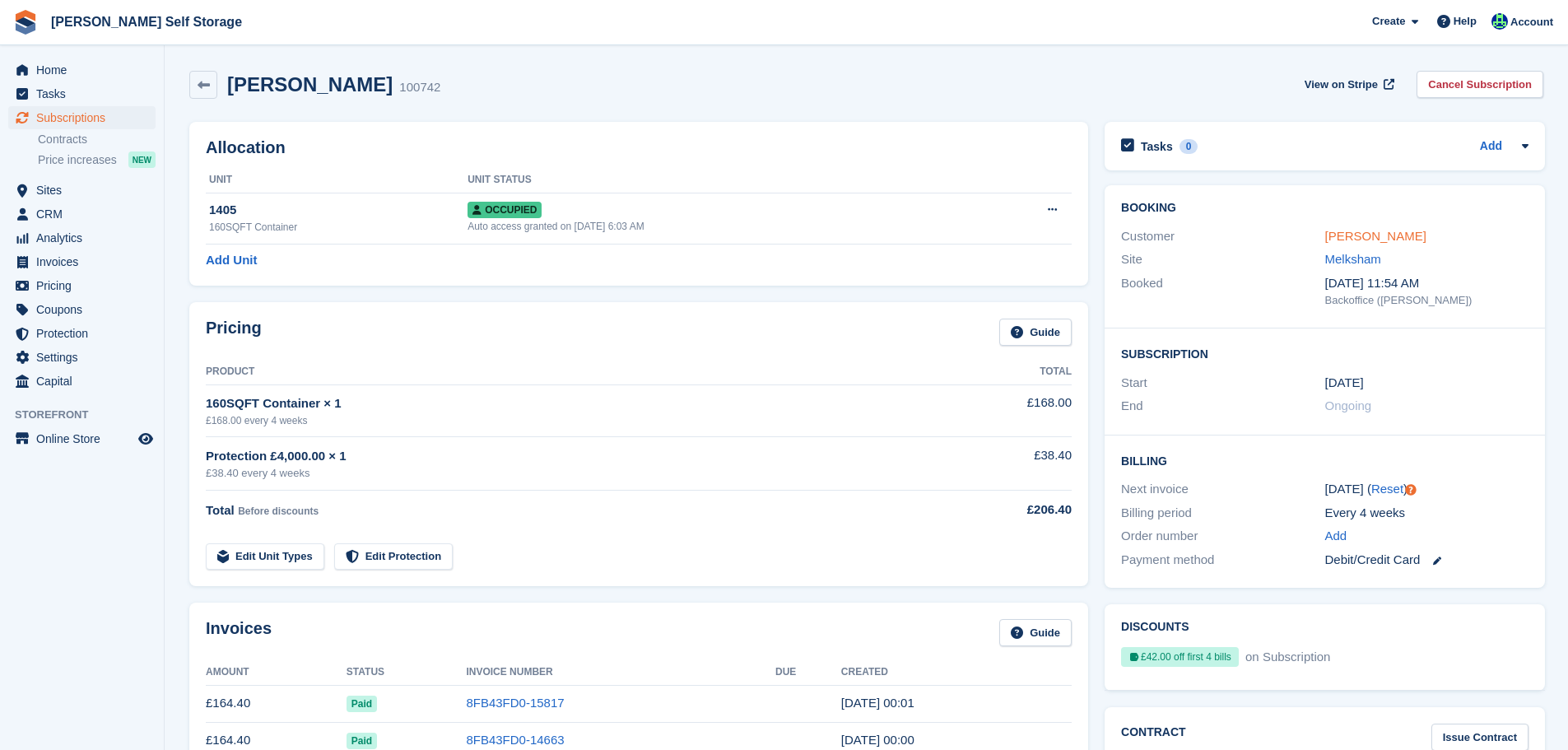
click at [1377, 233] on link "Michael Gibbs" at bounding box center [1375, 235] width 101 height 14
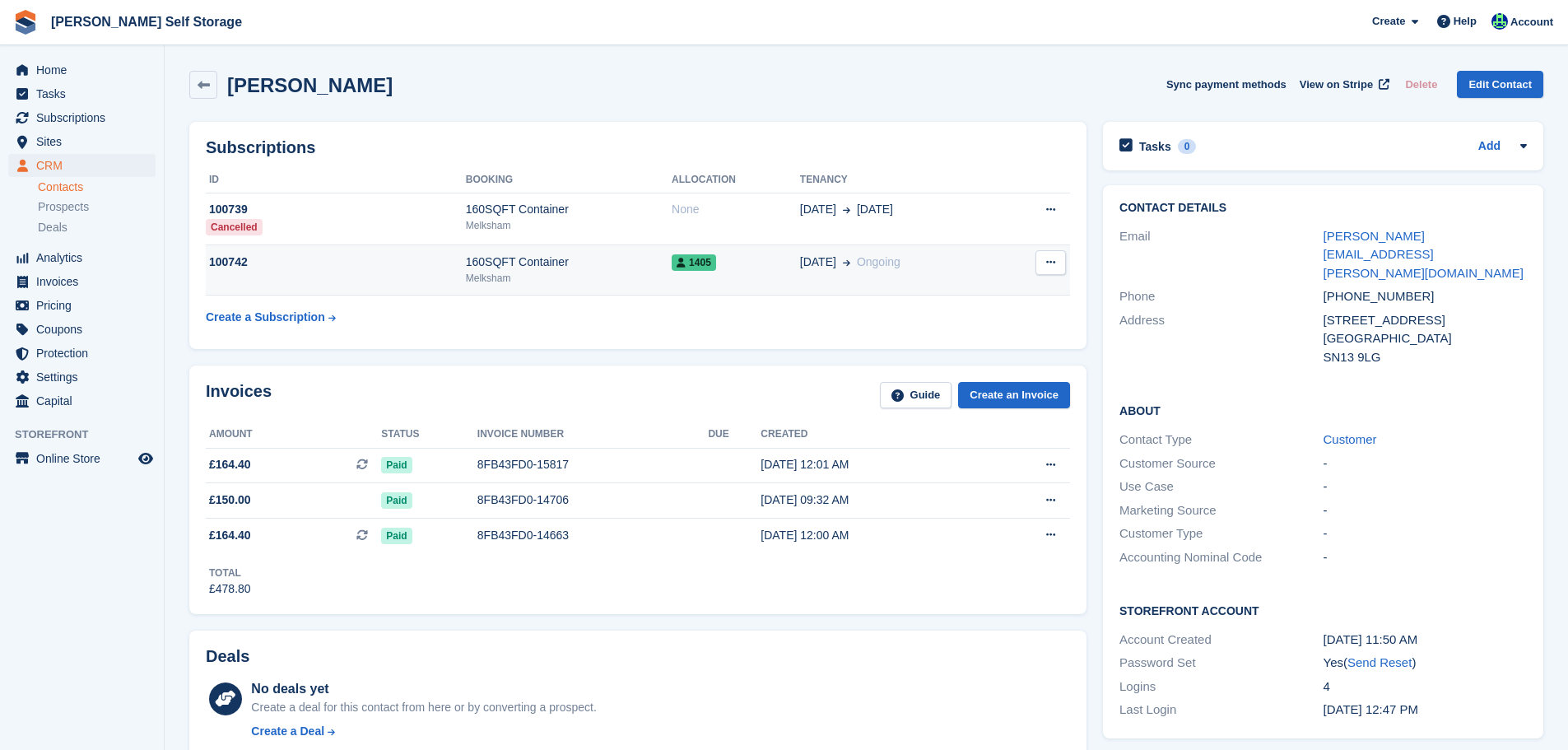
click at [514, 265] on div "160SQFT Container" at bounding box center [569, 262] width 206 height 18
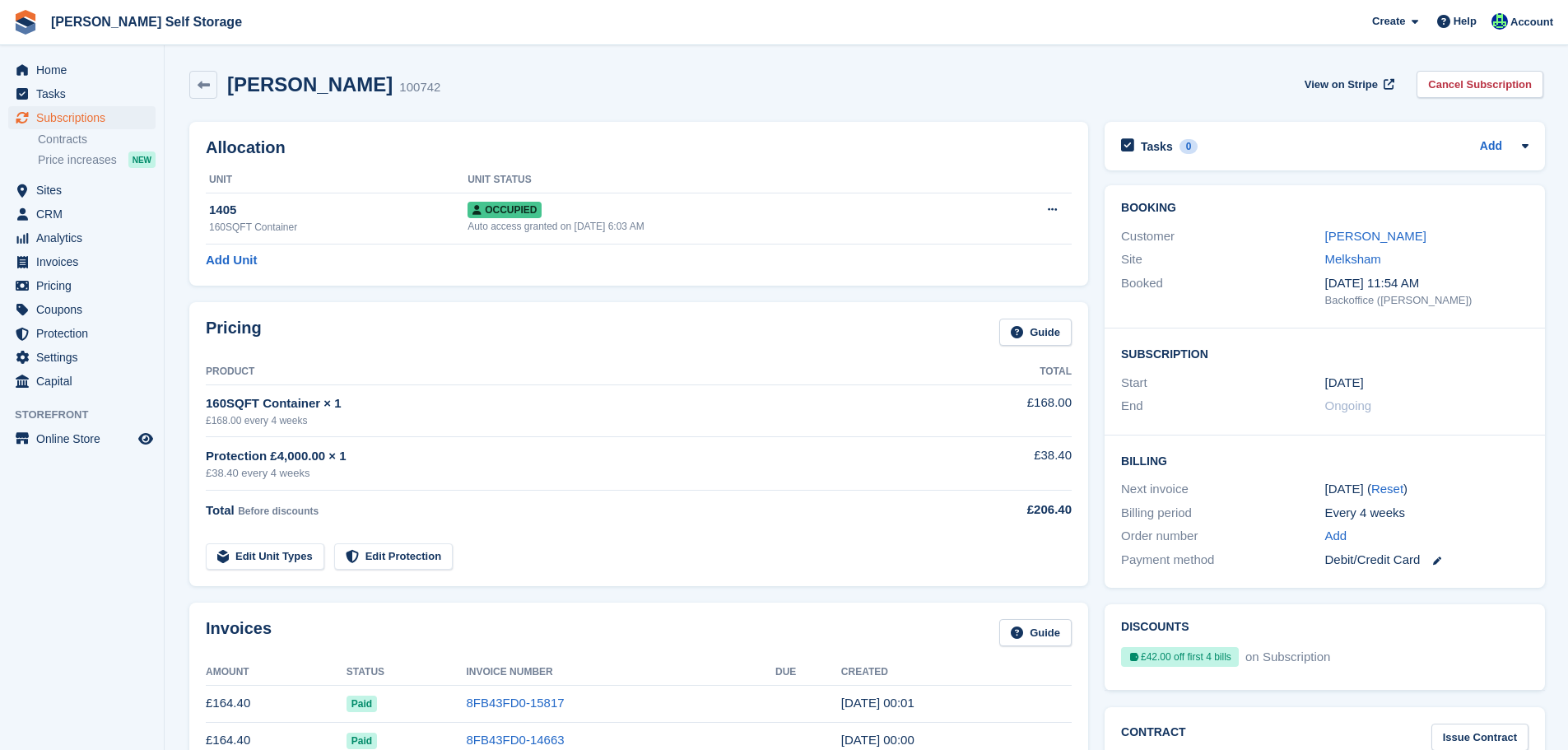
scroll to position [247, 0]
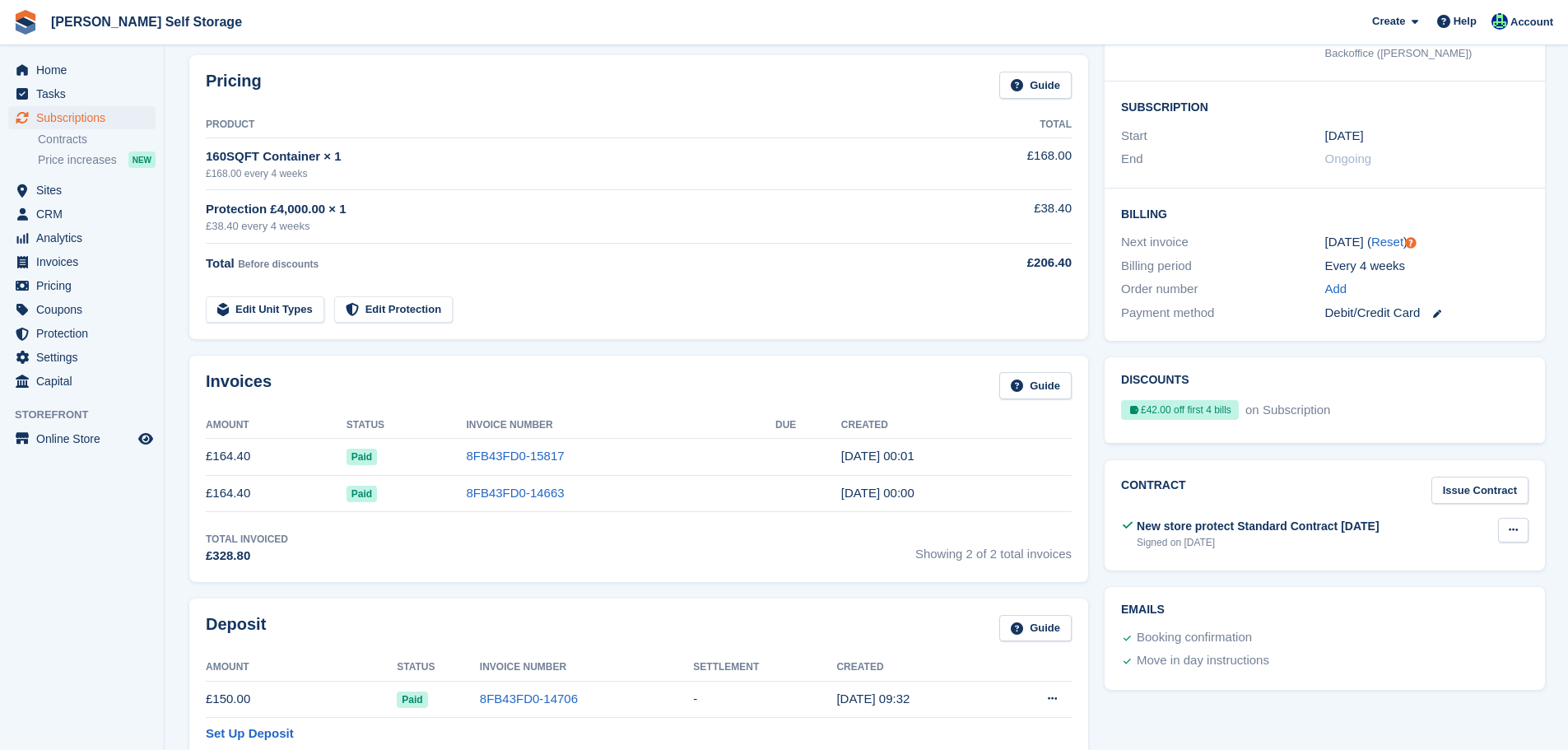
click at [1517, 529] on button at bounding box center [1514, 530] width 30 height 24
click at [1409, 554] on p "View" at bounding box center [1449, 563] width 143 height 22
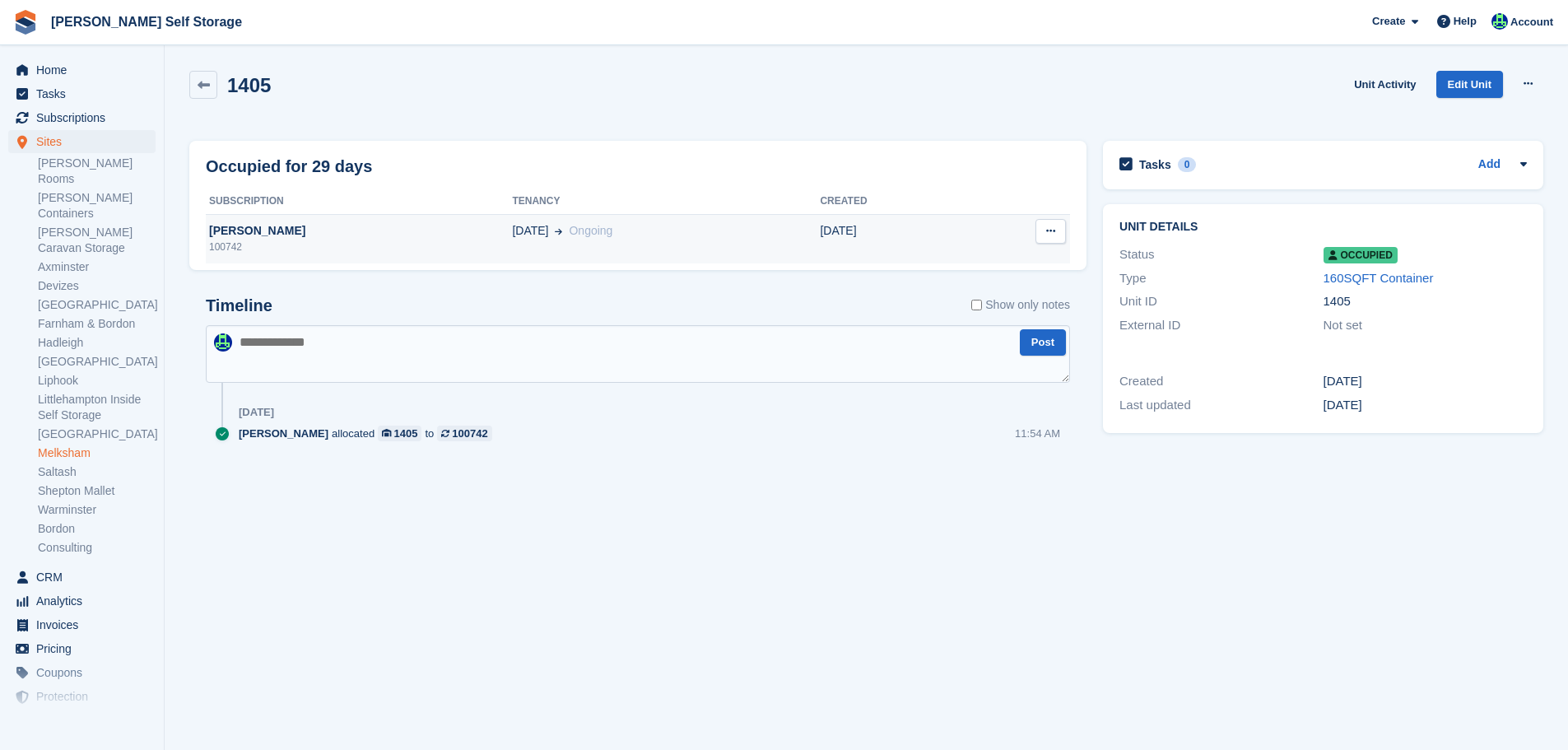
click at [512, 230] on span "[DATE]" at bounding box center [529, 230] width 36 height 18
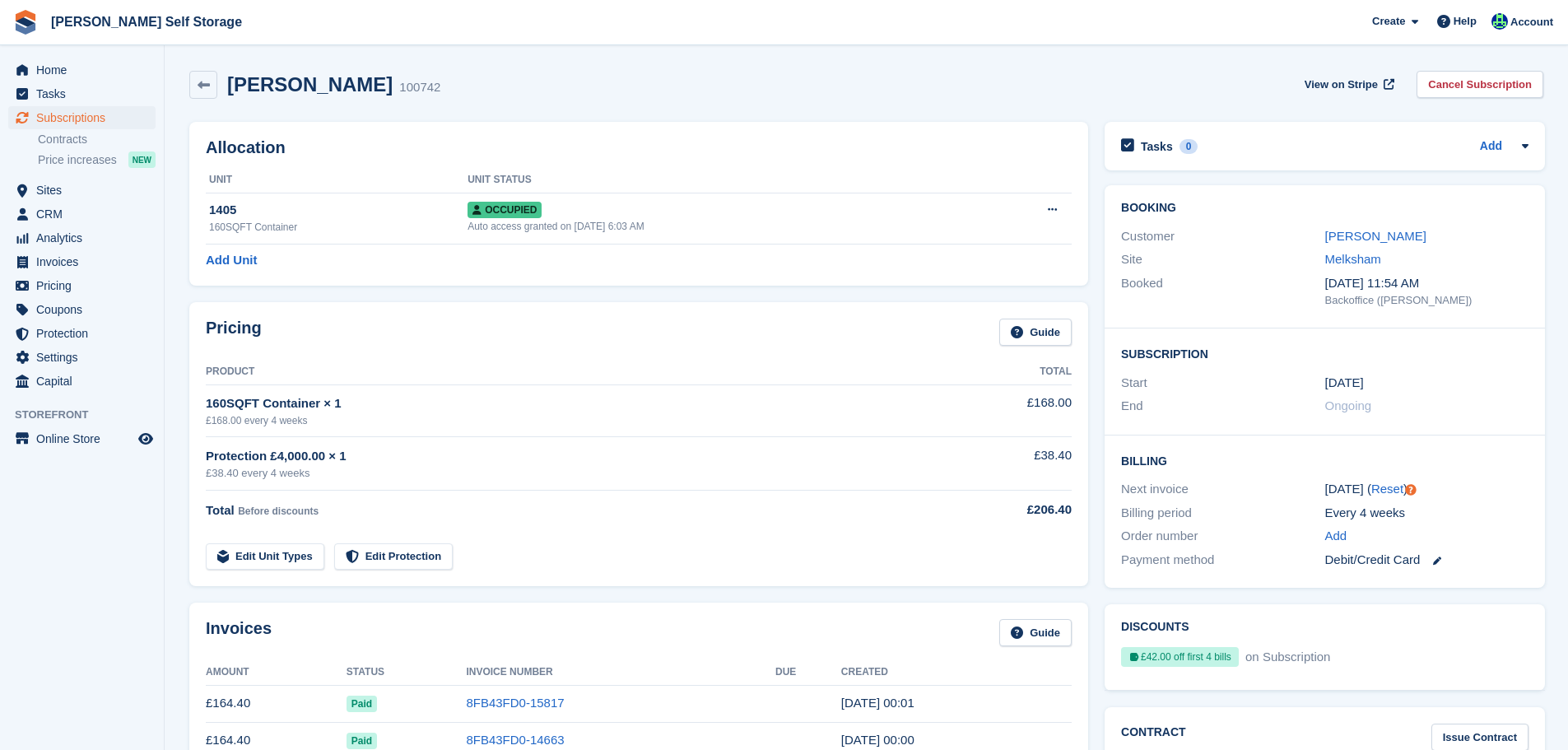
click at [1354, 246] on div "Customer Michael Gibbs" at bounding box center [1325, 236] width 408 height 24
click at [1354, 237] on link "[PERSON_NAME]" at bounding box center [1375, 235] width 101 height 14
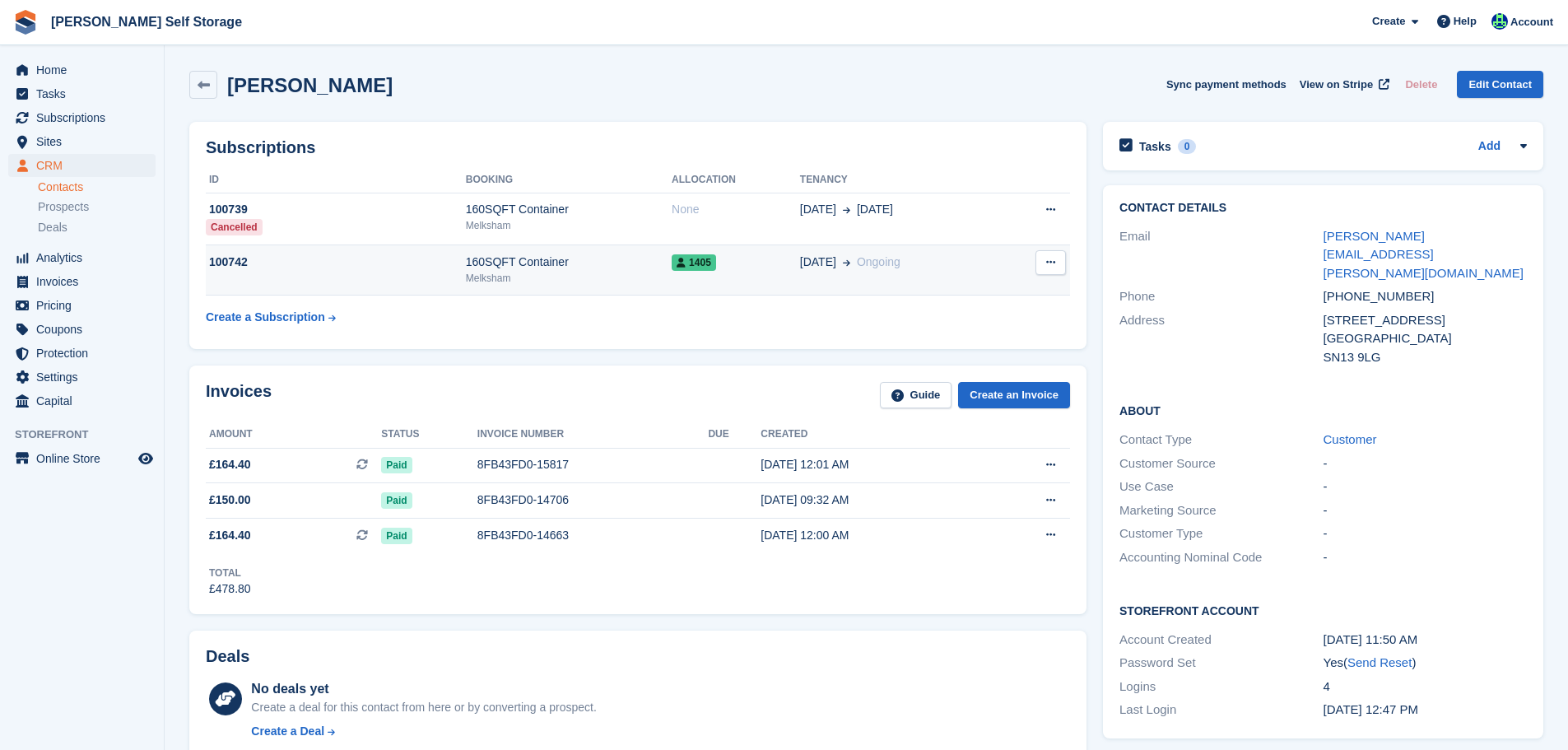
click at [536, 289] on td "160SQFT Container Melksham" at bounding box center [569, 271] width 206 height 50
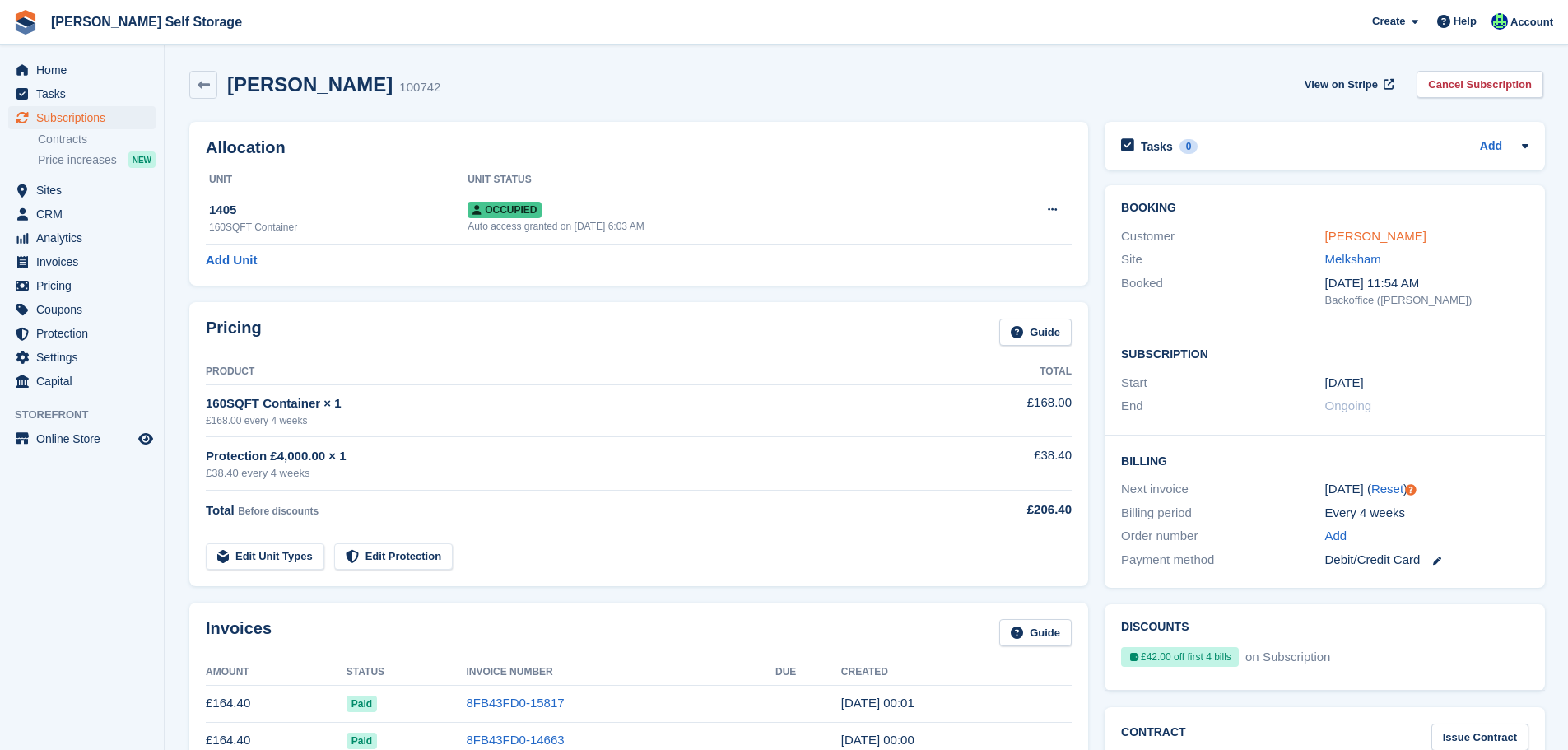
click at [1385, 232] on link "[PERSON_NAME]" at bounding box center [1375, 235] width 101 height 14
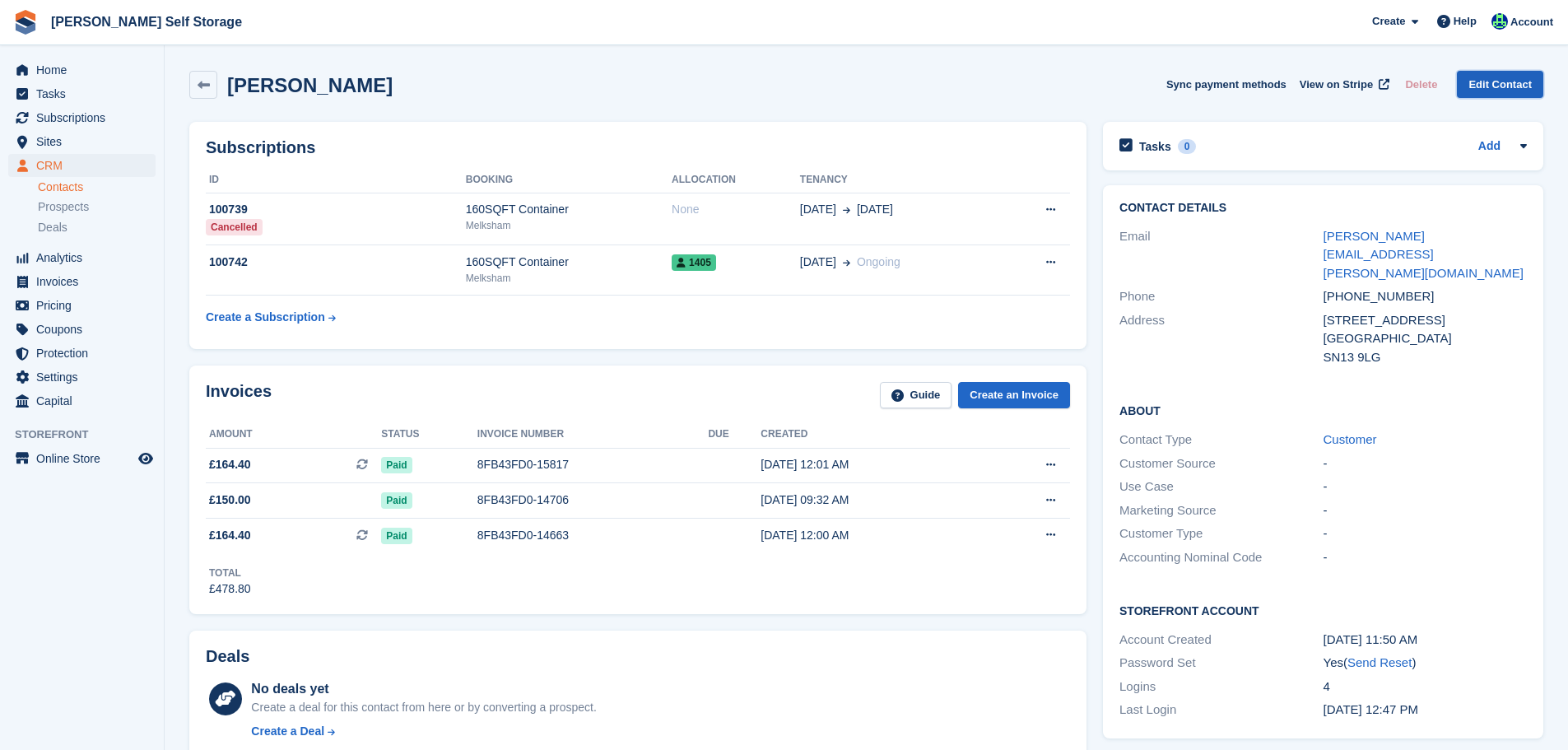
click at [1495, 91] on link "Edit Contact" at bounding box center [1500, 85] width 86 height 27
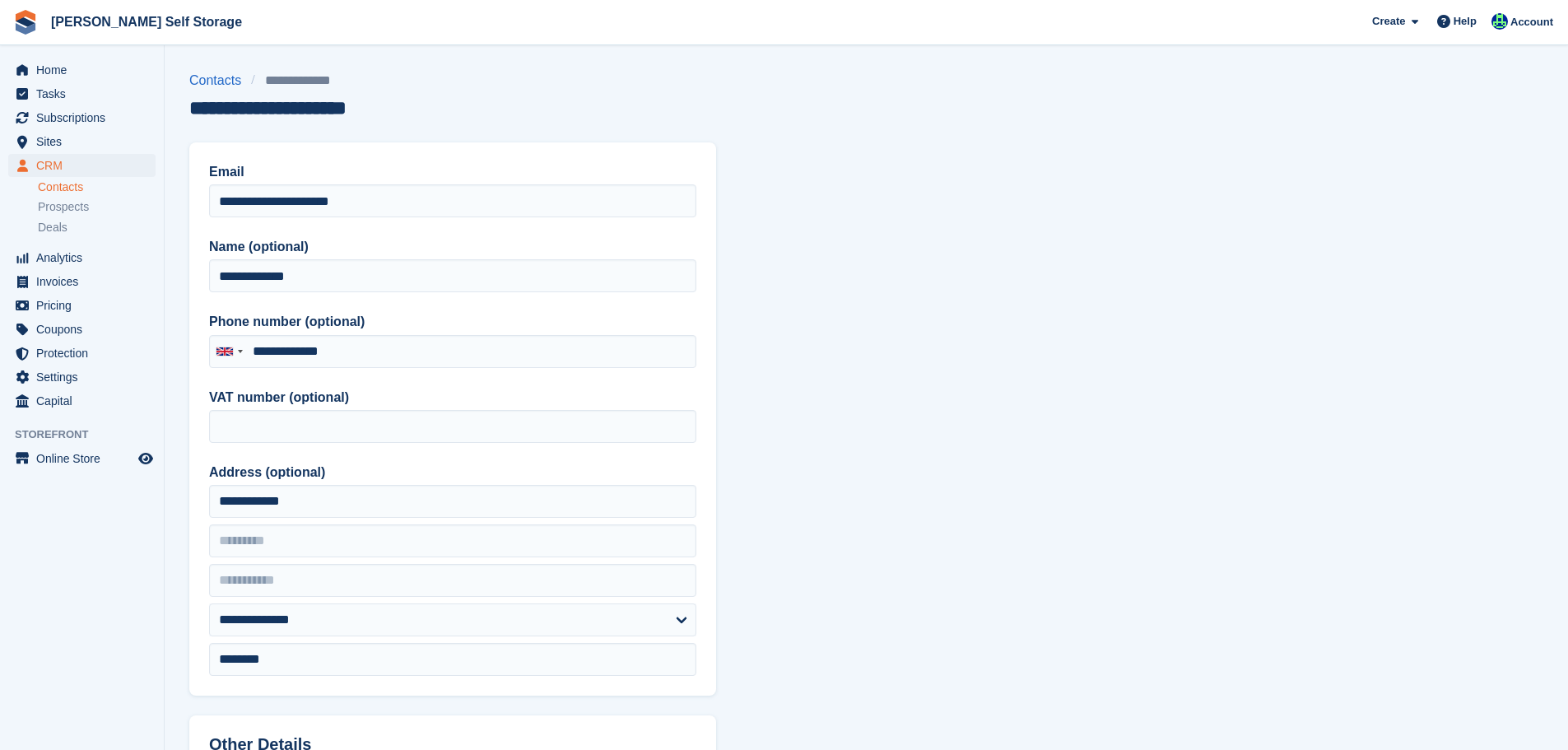
type input "**********"
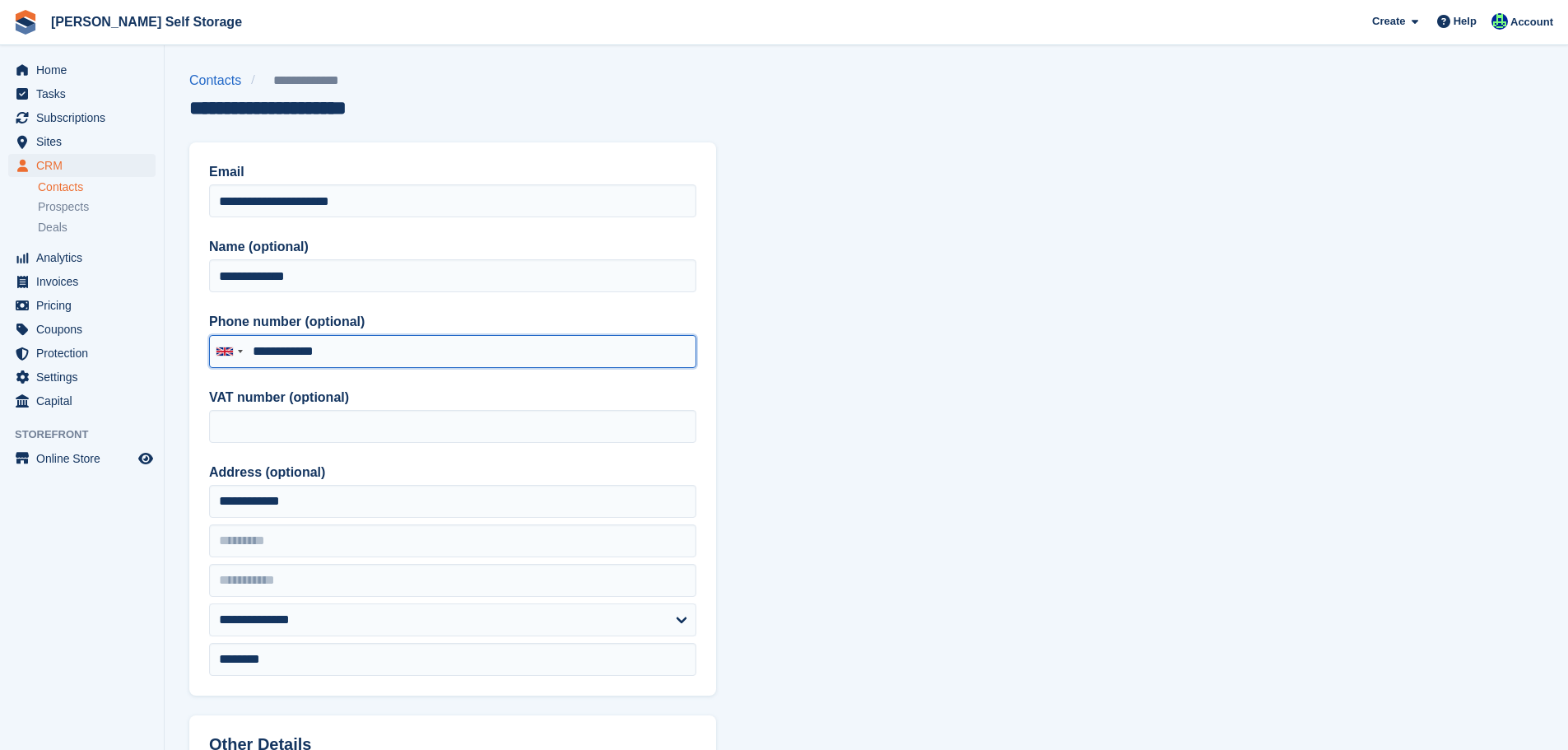
drag, startPoint x: 231, startPoint y: 338, endPoint x: 183, endPoint y: 318, distance: 52.0
click at [197, 330] on div "**********" at bounding box center [452, 419] width 527 height 554
click at [384, 348] on input "Phone number (optional)" at bounding box center [453, 351] width 487 height 33
paste input "**********"
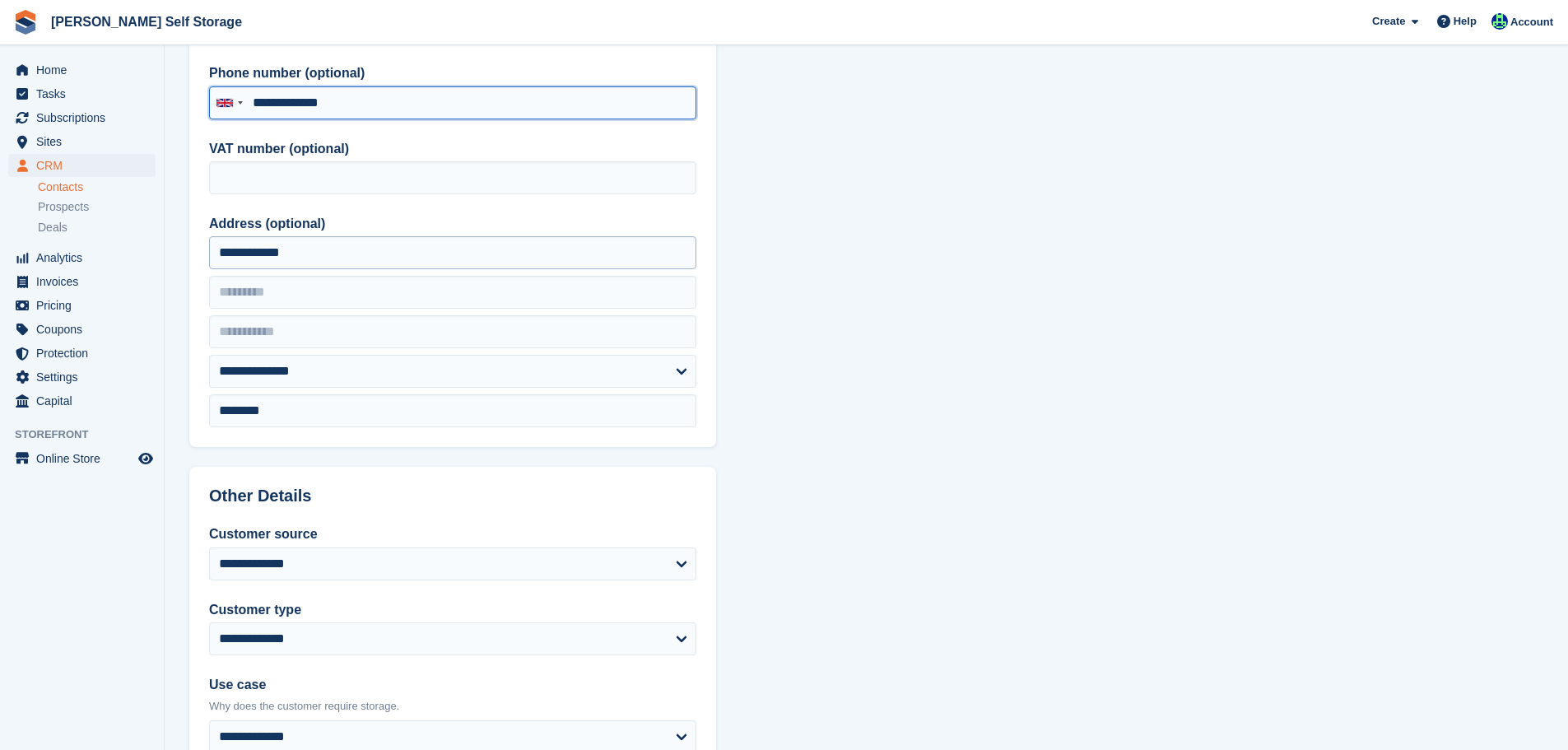
scroll to position [653, 0]
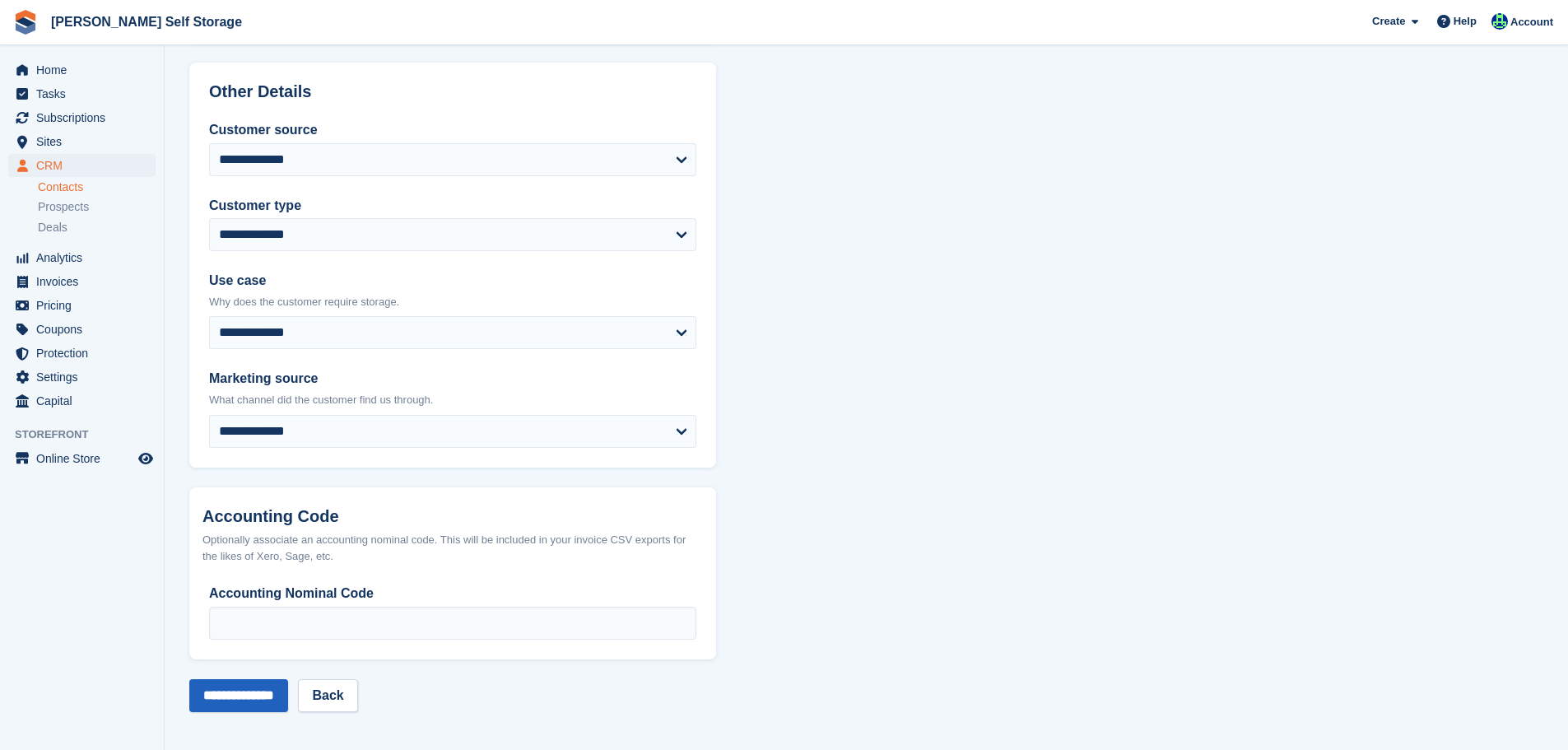
type input "**********"
click at [263, 699] on input "**********" at bounding box center [239, 696] width 99 height 33
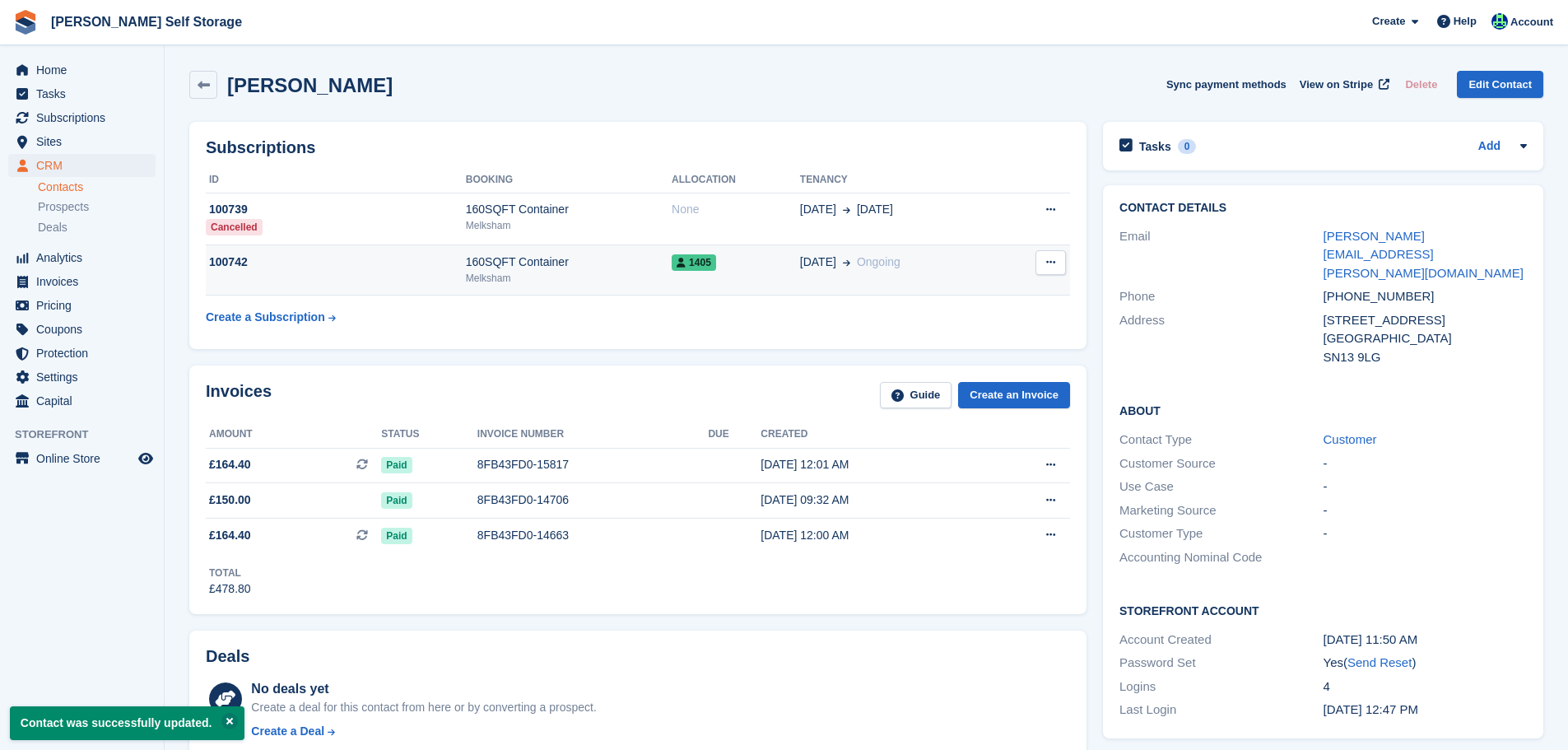
click at [530, 270] on div "160SQFT Container" at bounding box center [569, 262] width 206 height 18
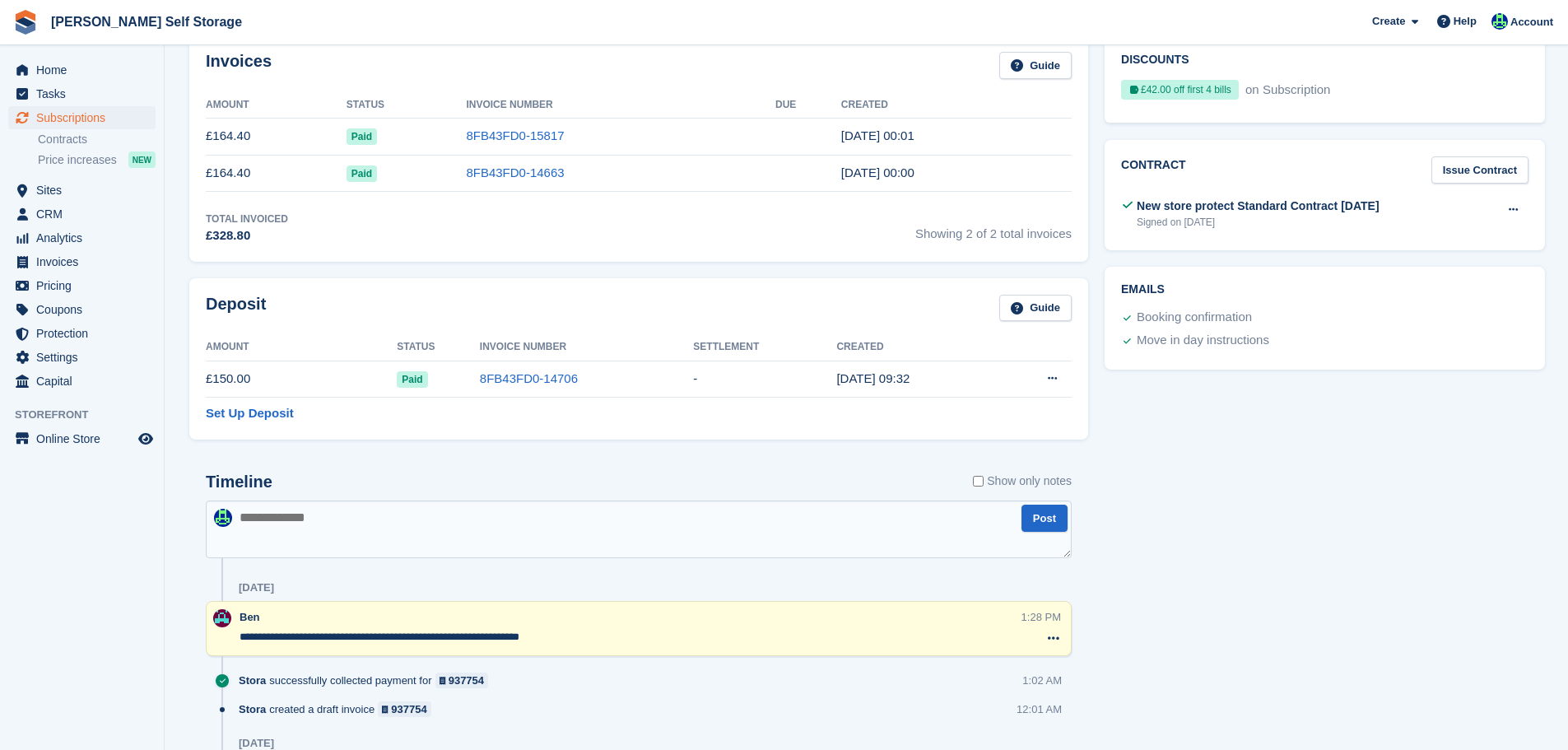
scroll to position [577, 0]
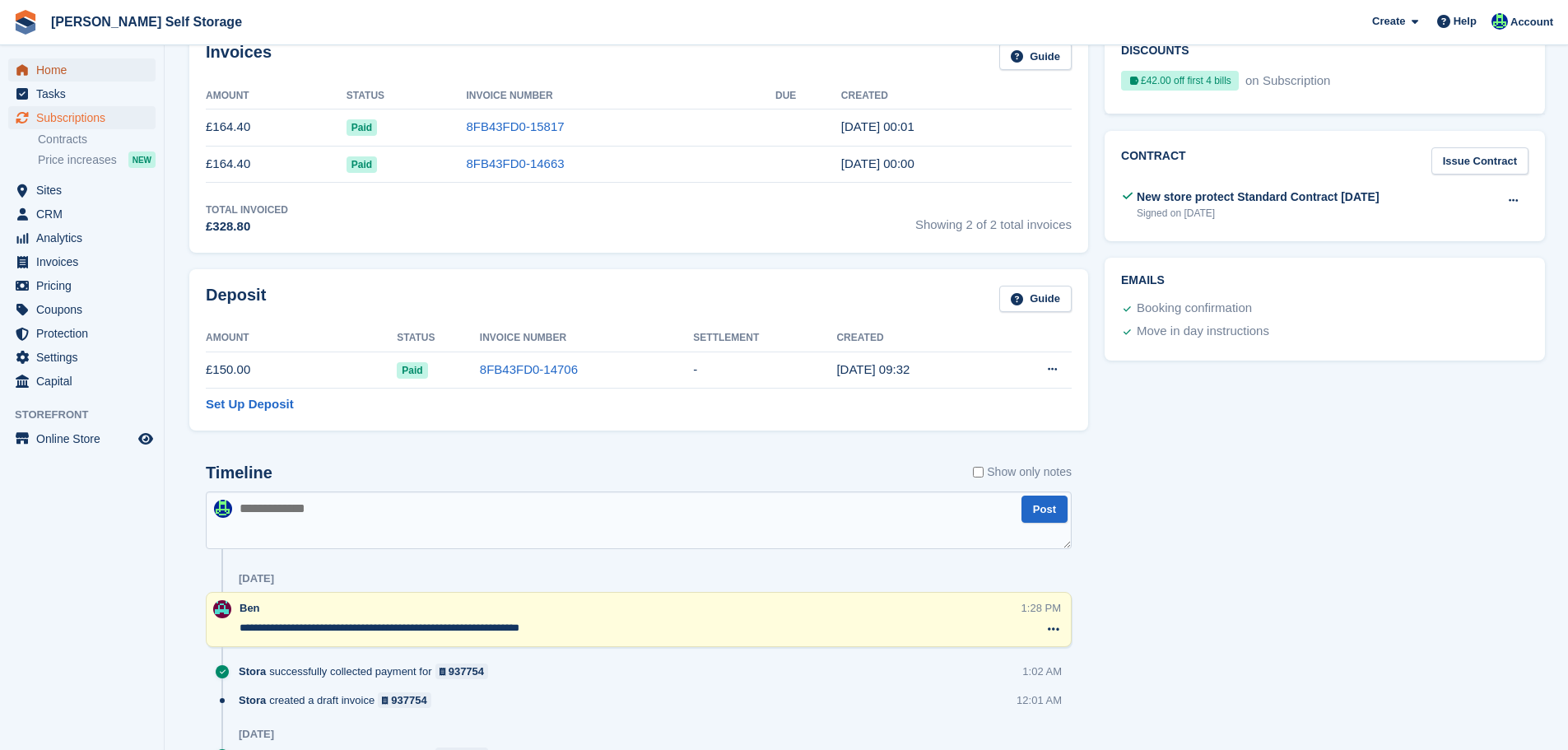
click at [86, 69] on span "Home" at bounding box center [85, 70] width 99 height 23
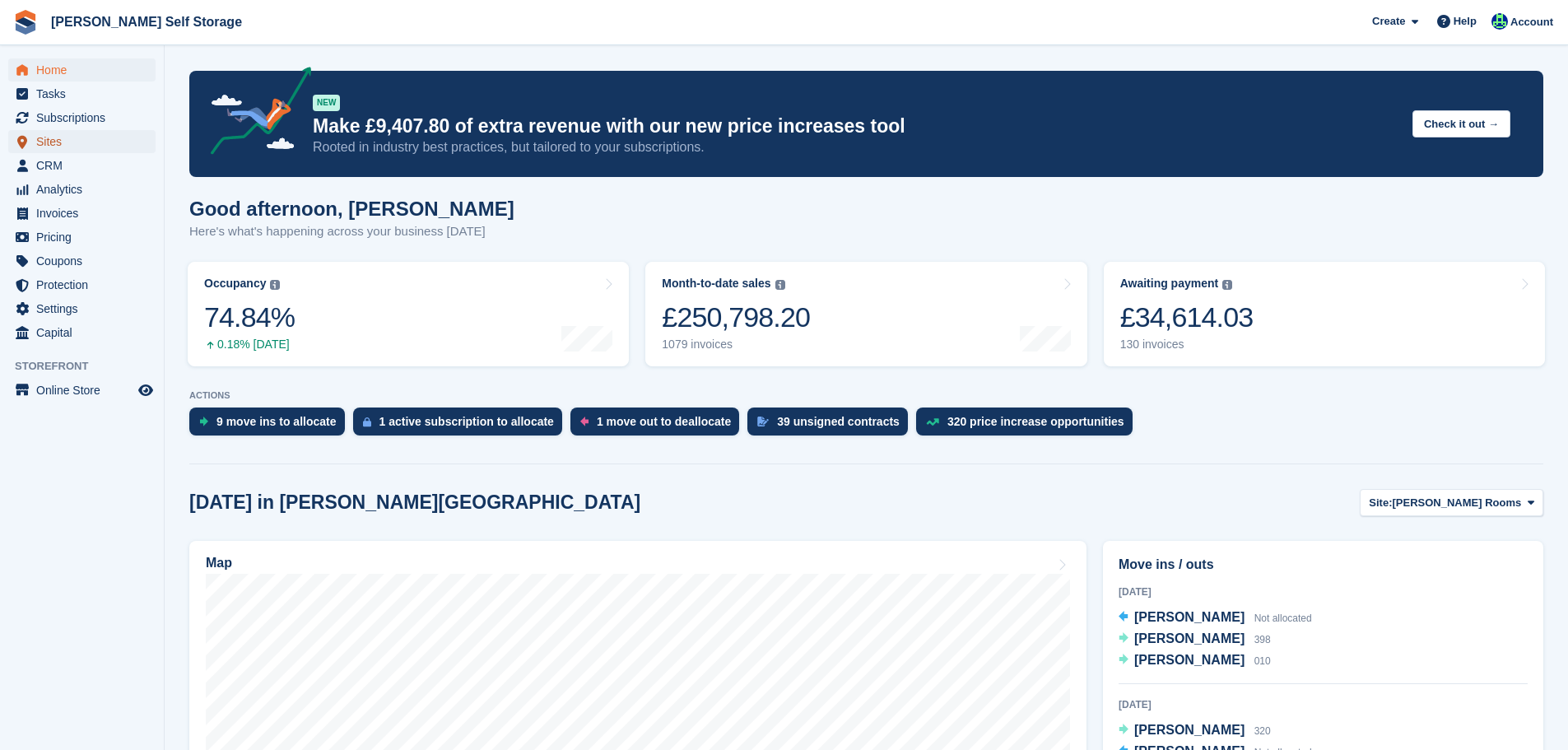
click at [71, 133] on span "Sites" at bounding box center [85, 142] width 99 height 23
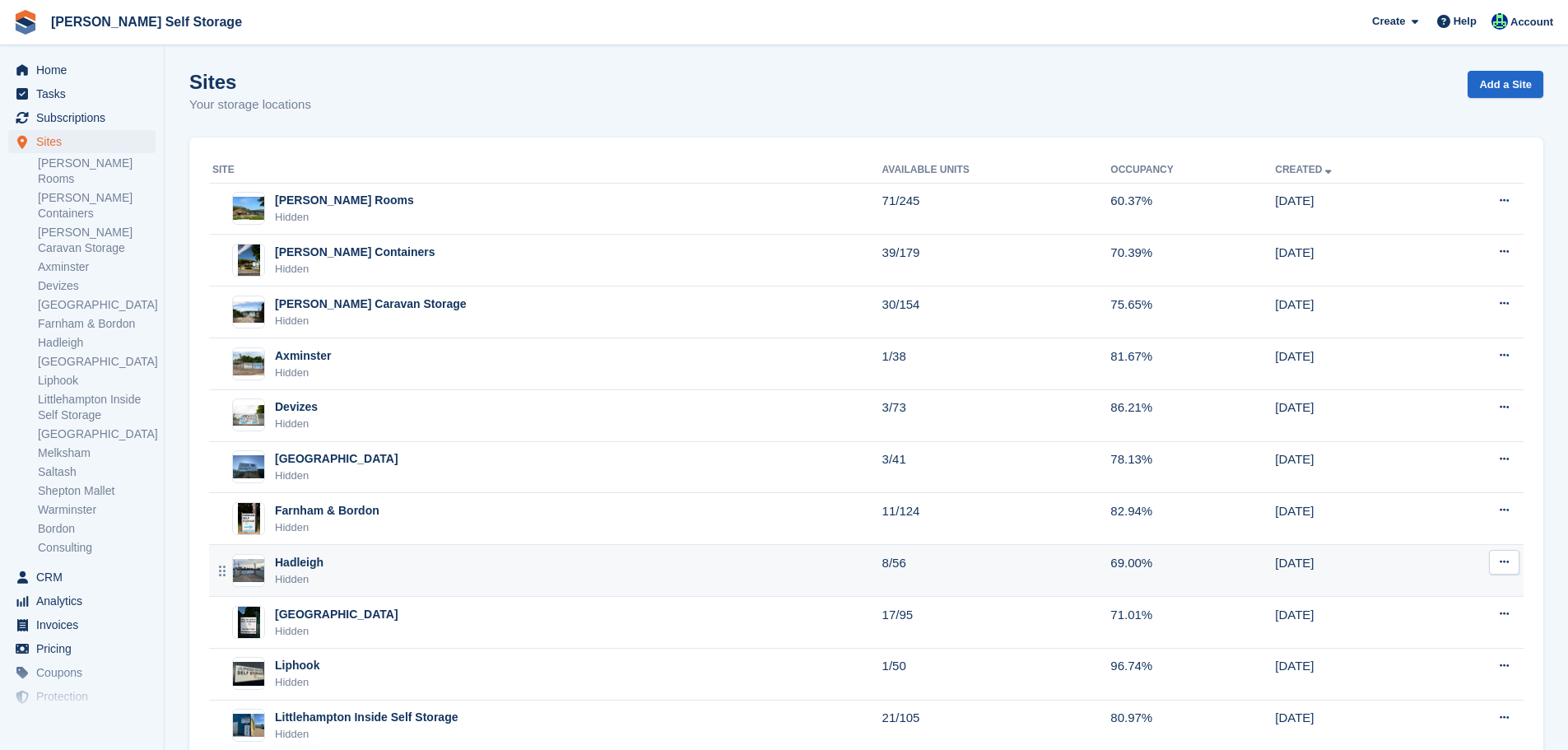
click at [408, 569] on div "Hadleigh Hidden" at bounding box center [548, 571] width 670 height 34
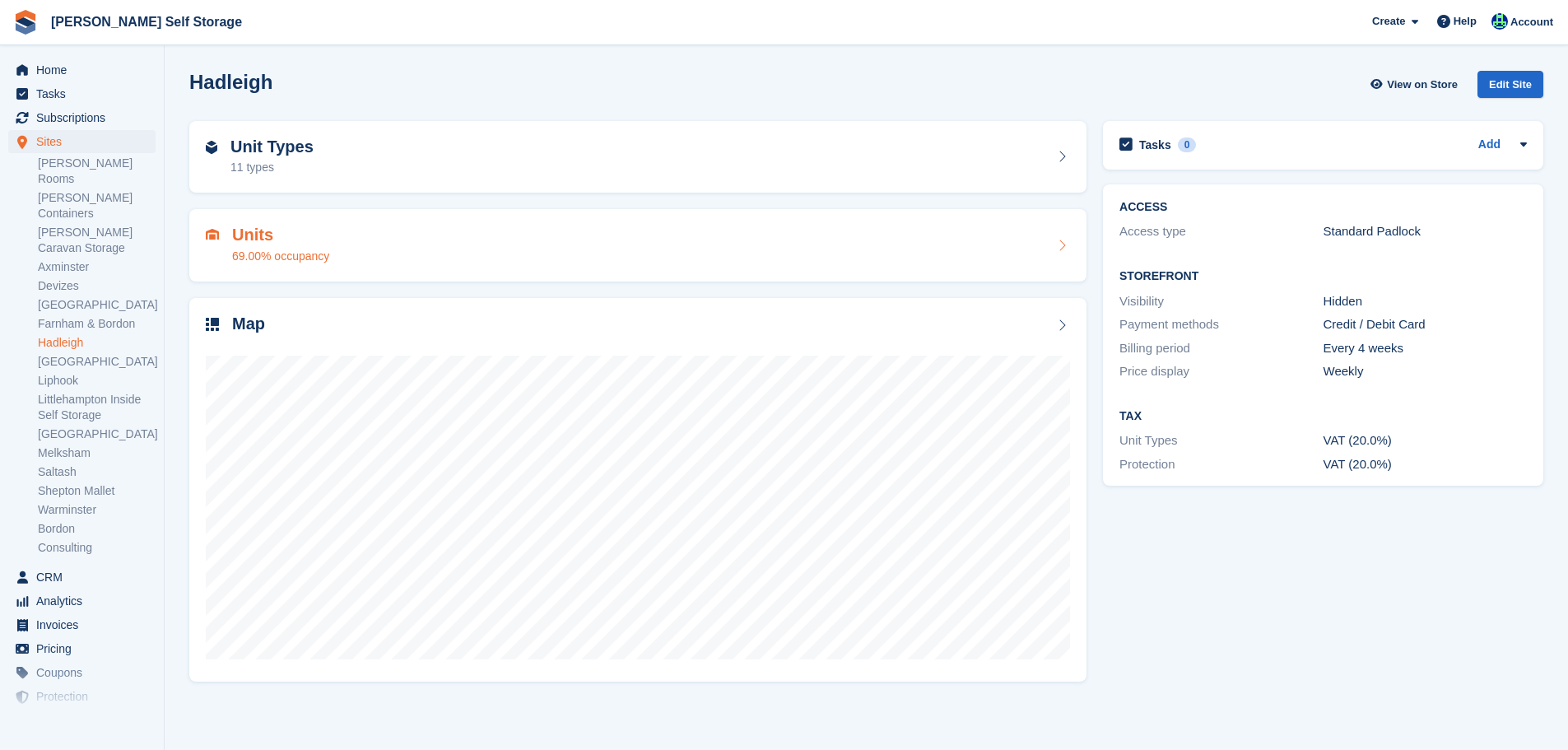
click at [320, 261] on div "69.00% occupancy" at bounding box center [281, 256] width 97 height 18
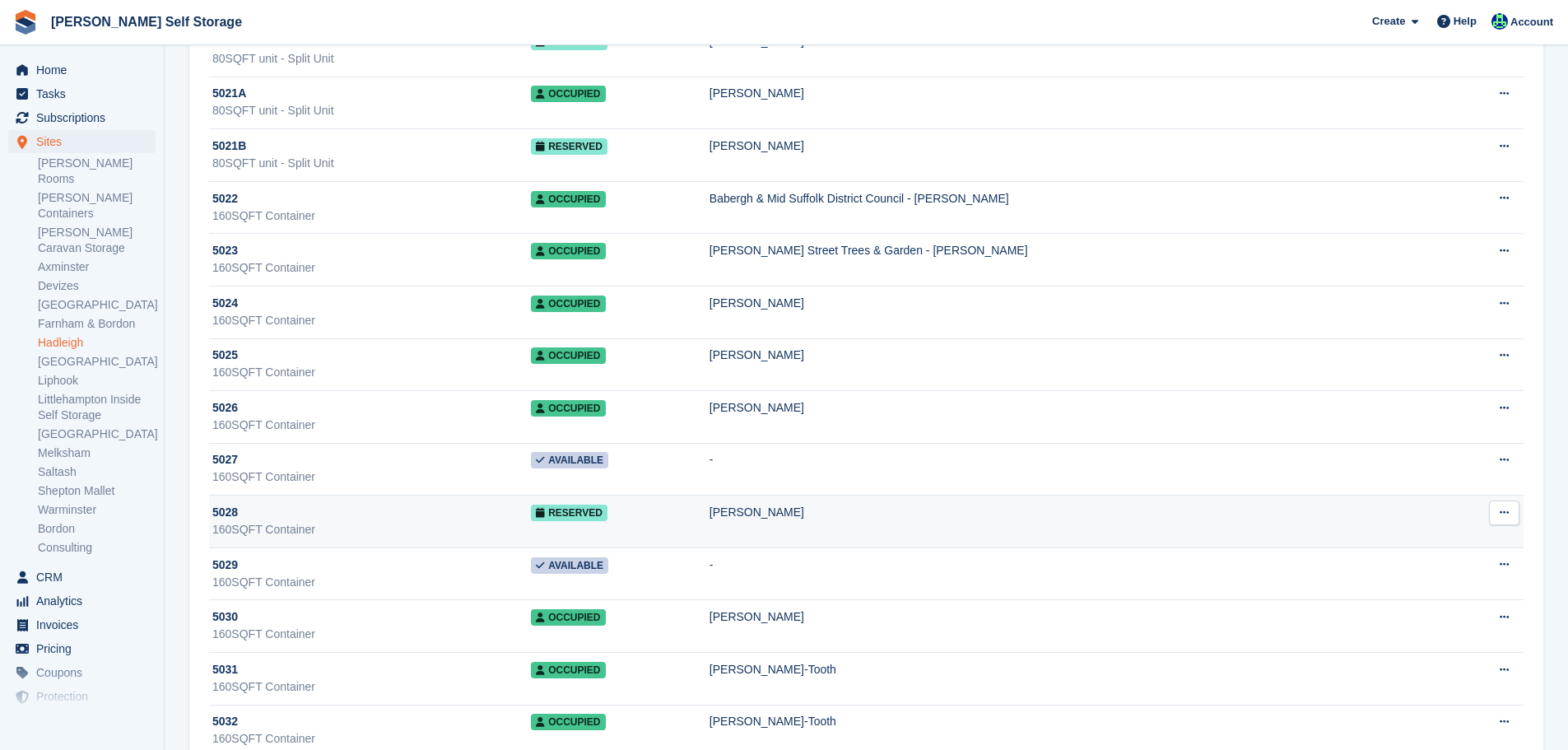
scroll to position [1482, 0]
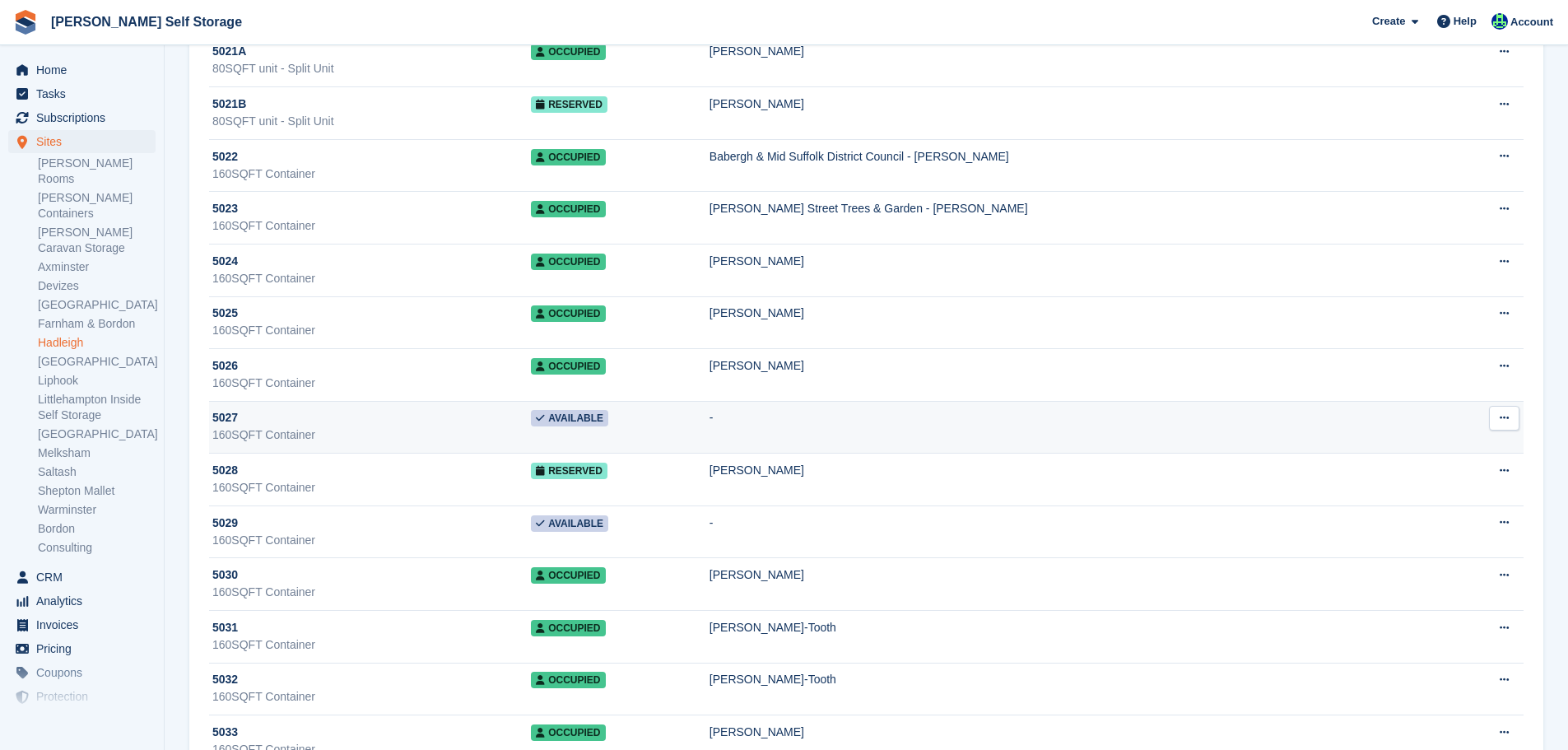
click at [327, 410] on div "5027" at bounding box center [372, 418] width 318 height 18
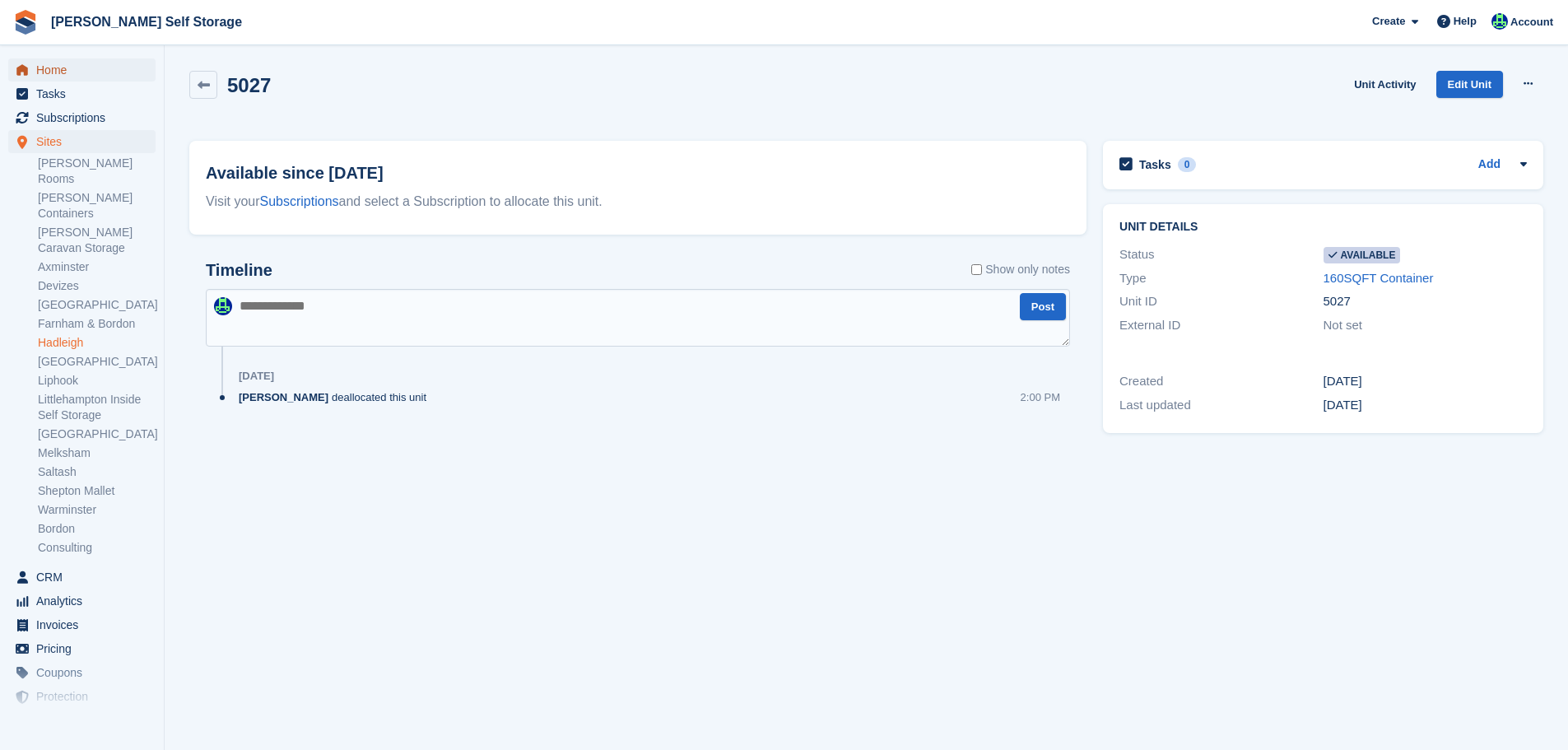
click at [72, 64] on span "Home" at bounding box center [85, 70] width 99 height 23
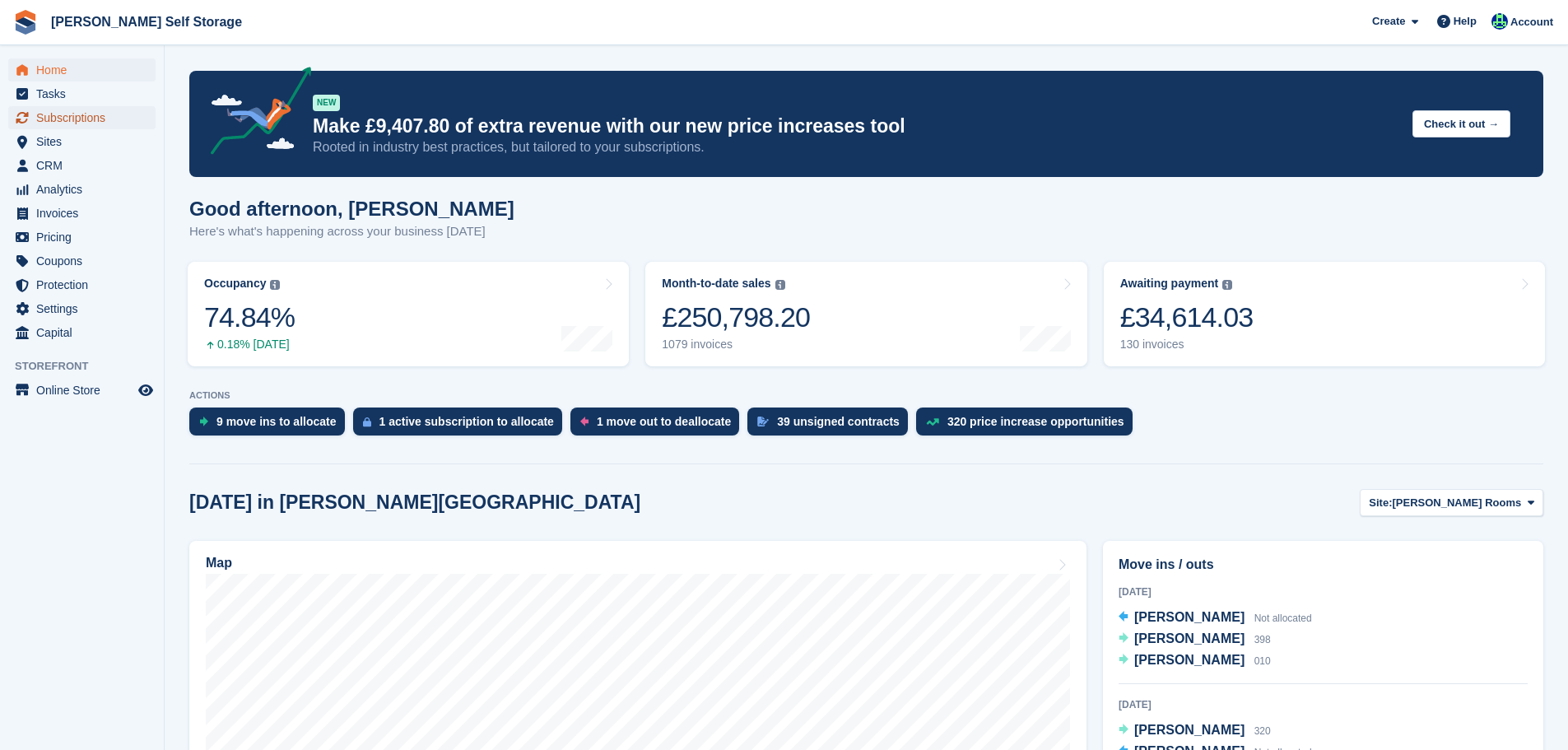
click at [64, 114] on span "Subscriptions" at bounding box center [85, 118] width 99 height 23
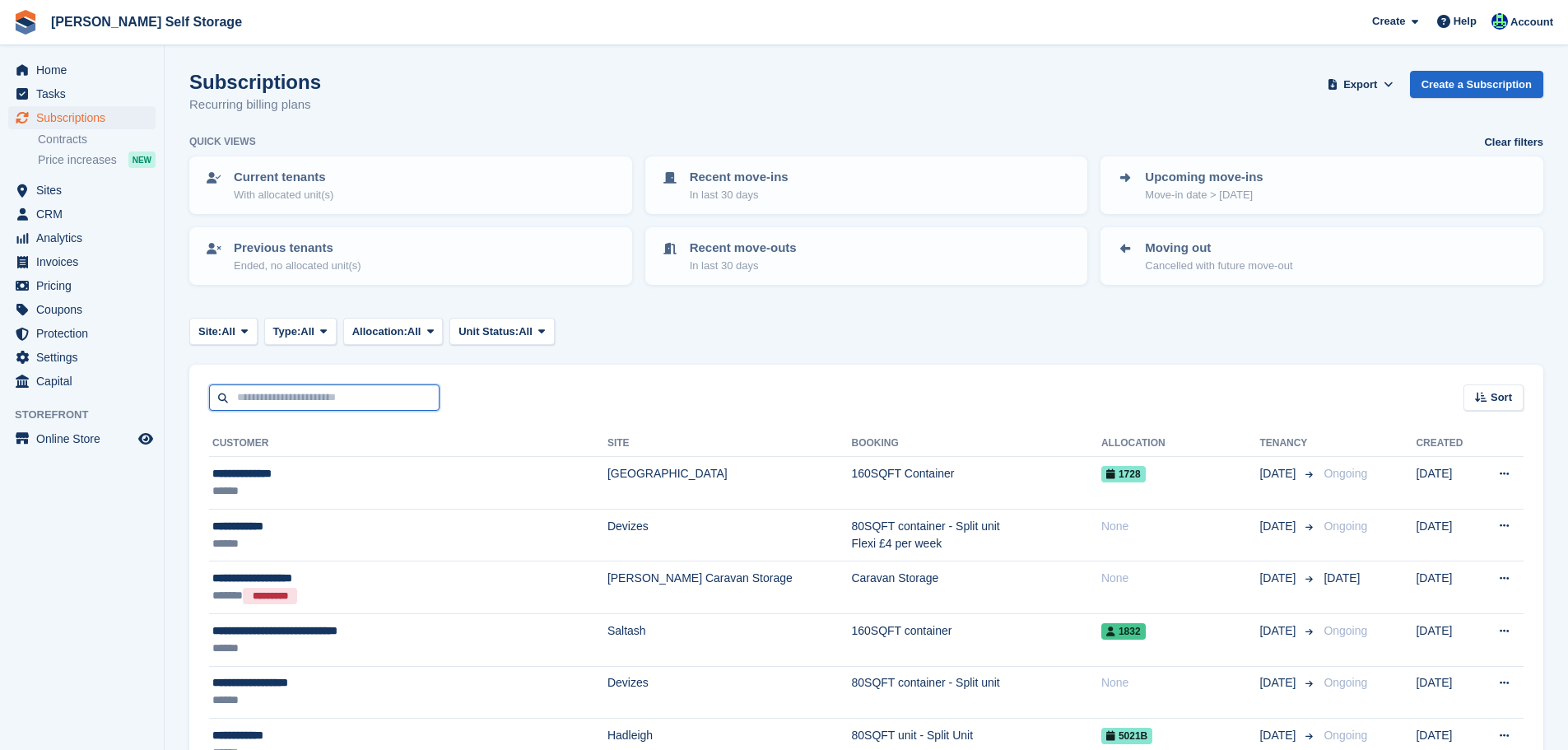
click at [377, 410] on input "text" at bounding box center [324, 398] width 230 height 27
type input "*****"
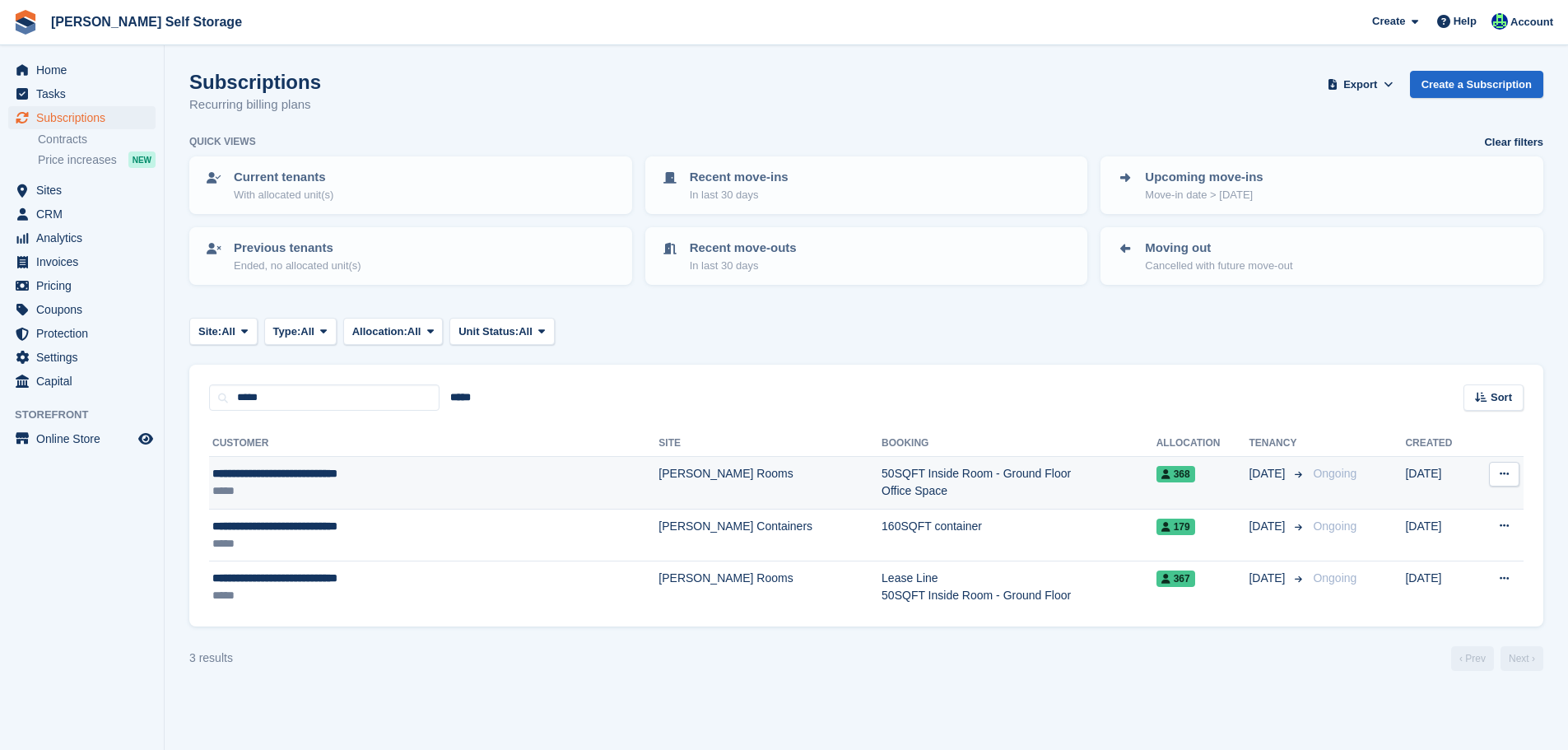
click at [343, 499] on div "*****" at bounding box center [366, 491] width 307 height 18
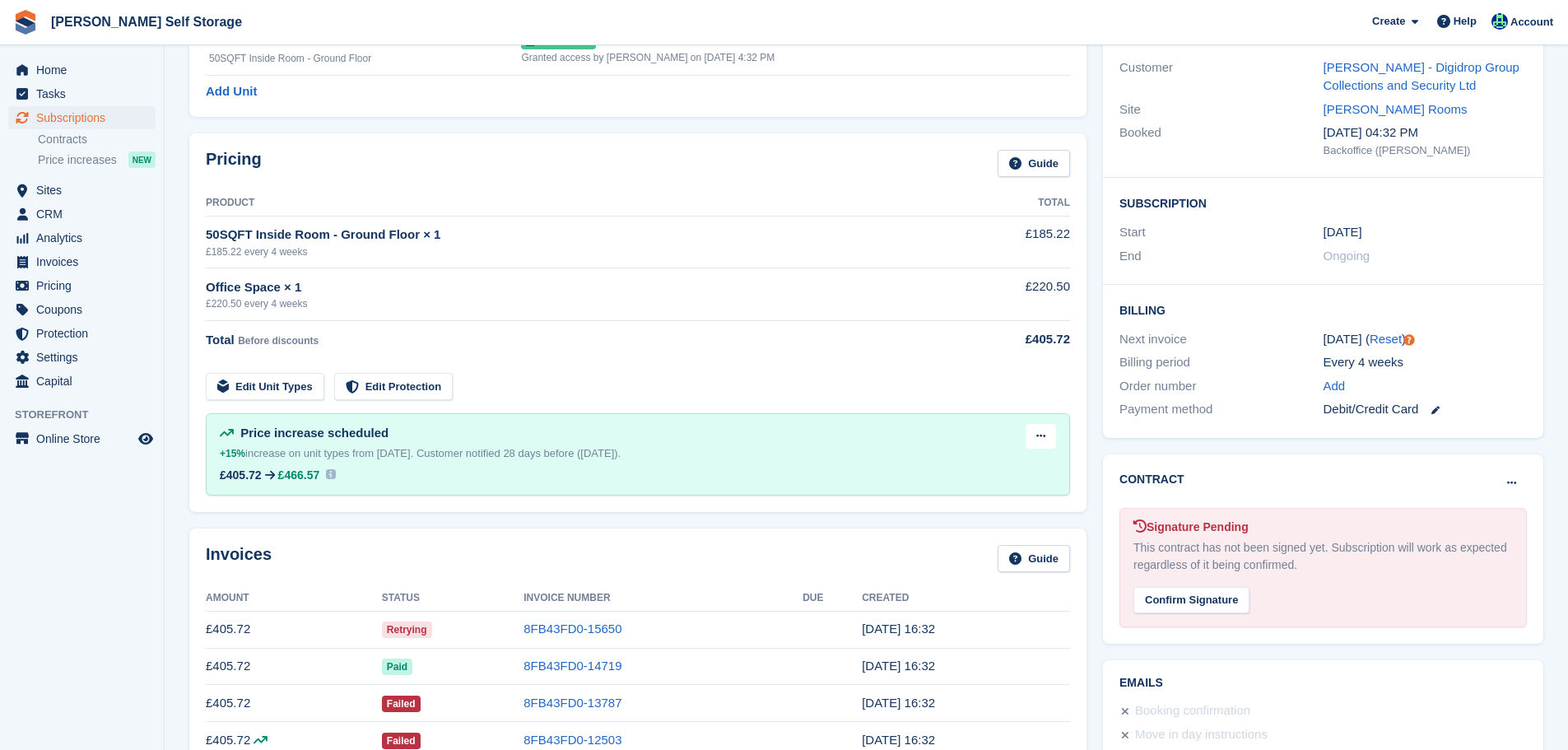
scroll to position [329, 0]
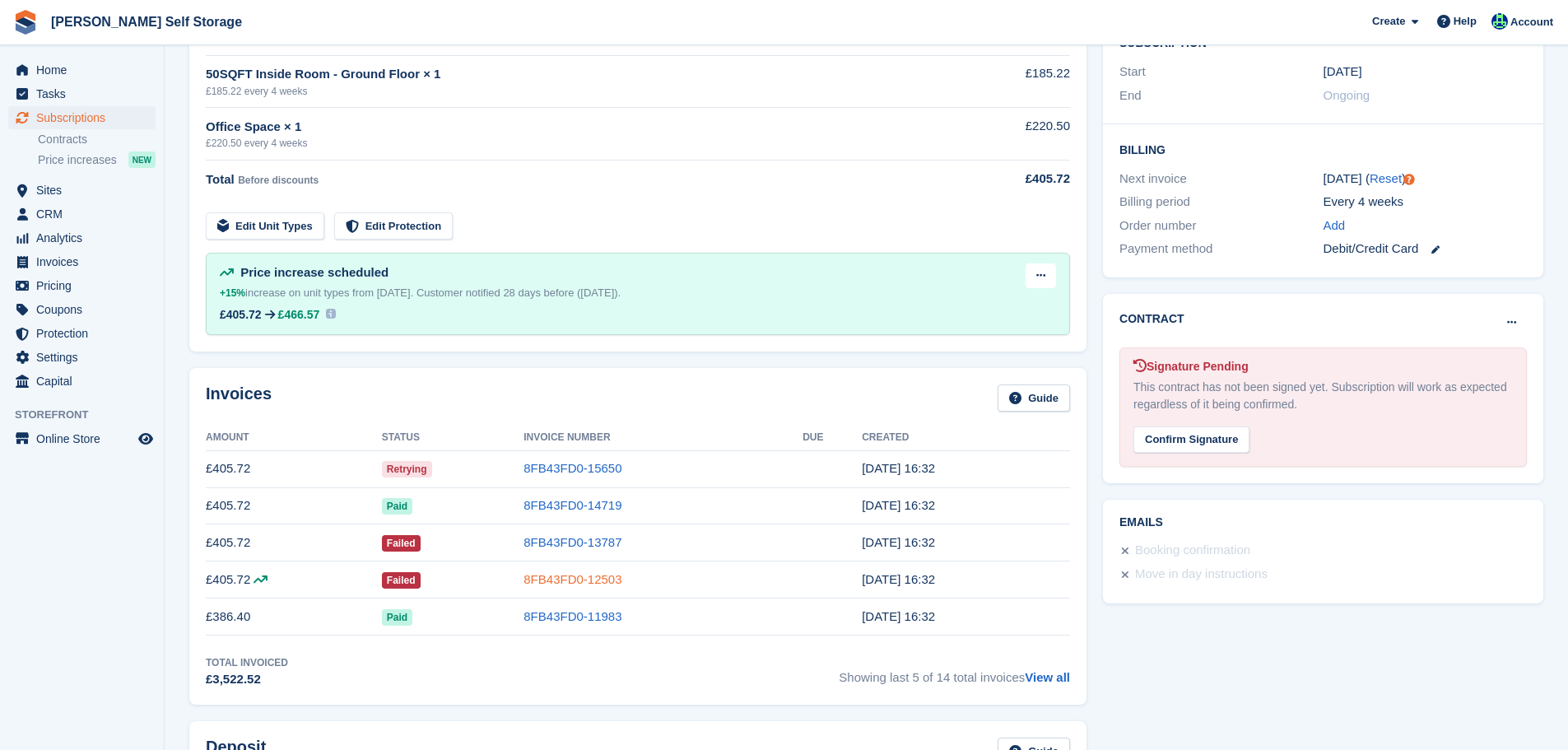
click at [594, 581] on link "8FB43FD0-12503" at bounding box center [572, 579] width 98 height 14
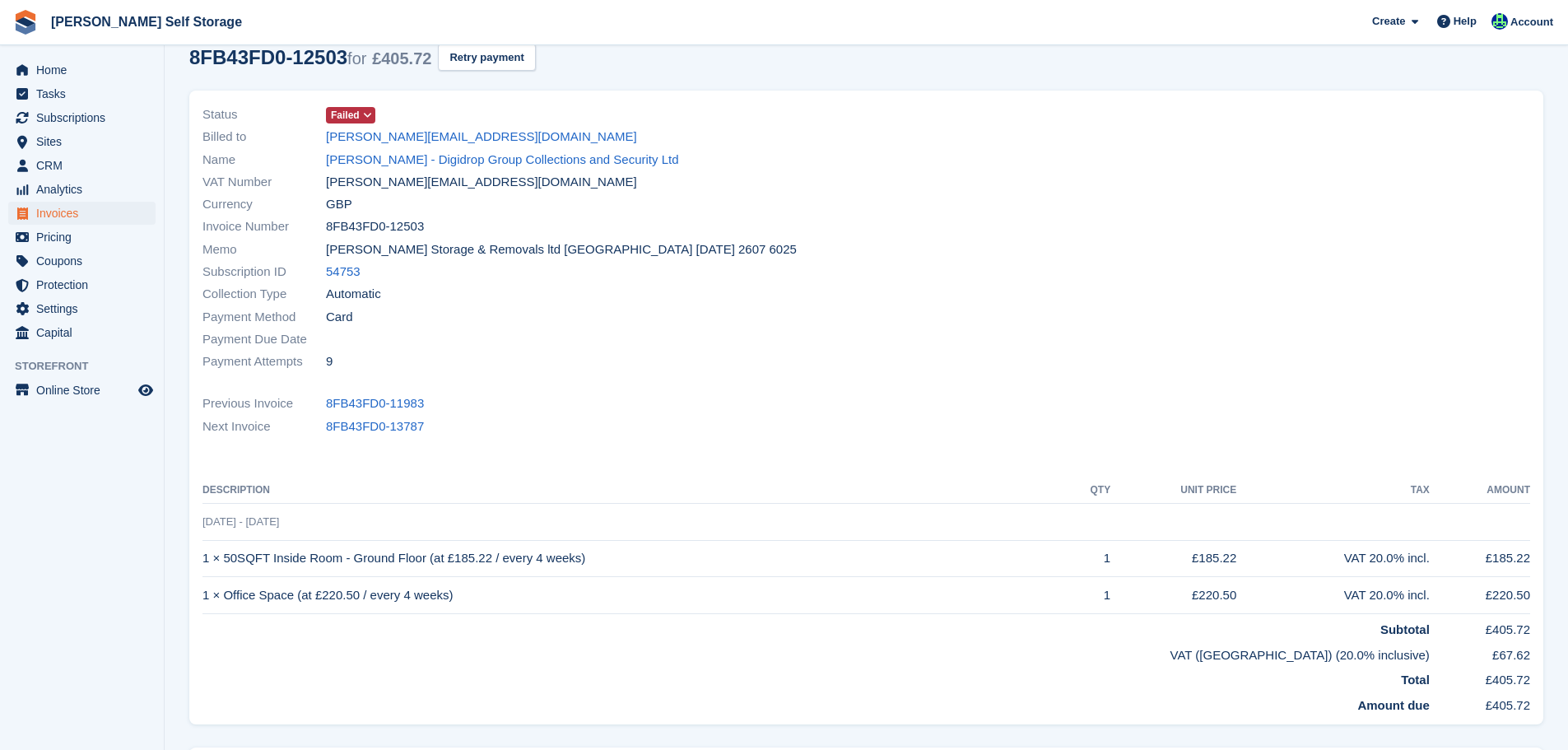
scroll to position [82, 0]
click at [1327, 80] on div "Status Failed Billed to matthias@dgcs.io Name Matthias Sparshot - Digidrop Grou…" at bounding box center [866, 411] width 1374 height 665
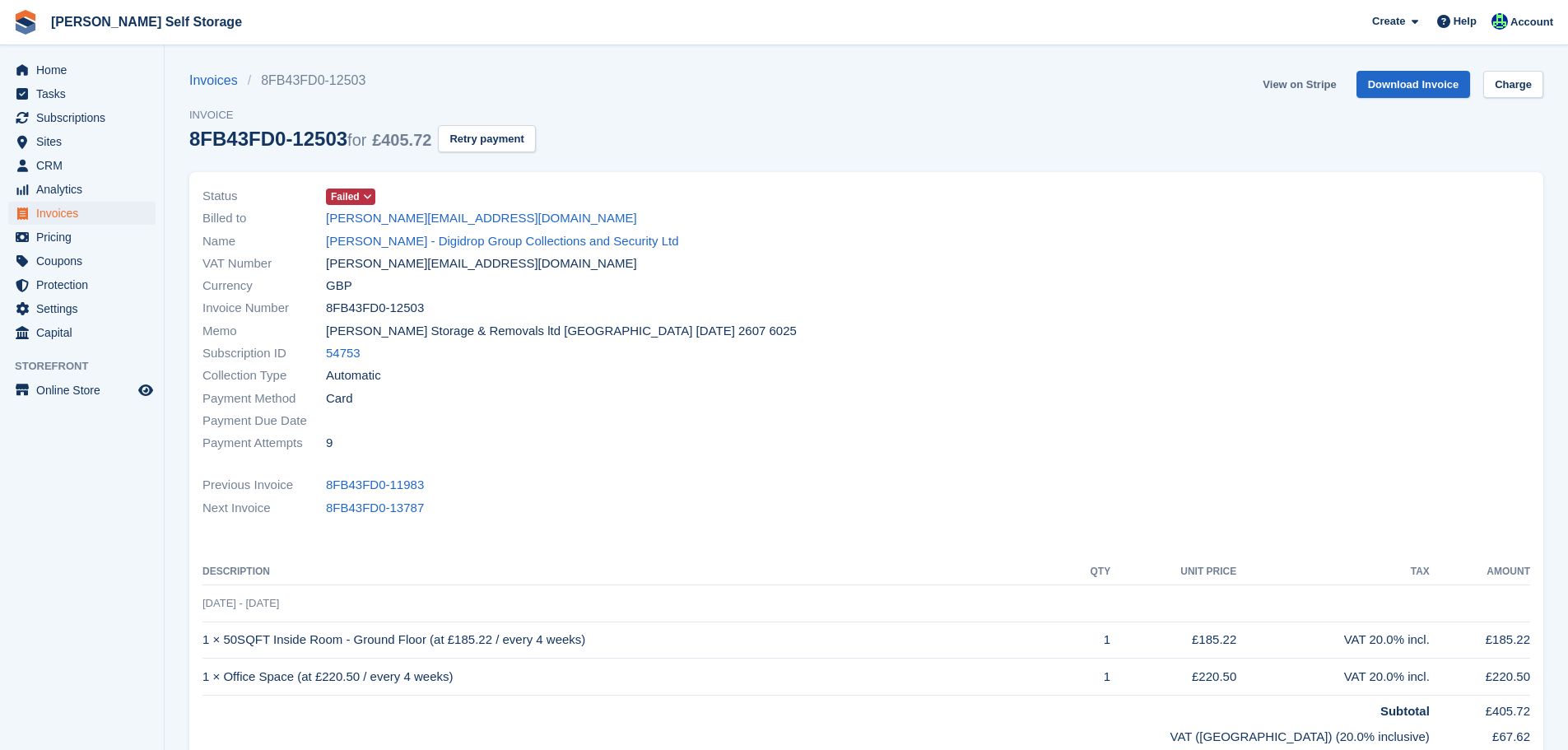
click at [1311, 80] on link "View on Stripe" at bounding box center [1299, 85] width 86 height 27
click at [446, 229] on div "Billed to matthias@dgcs.io" at bounding box center [529, 219] width 654 height 23
click at [423, 242] on link "Matthias Sparshot - Digidrop Group Collections and Security Ltd" at bounding box center [503, 241] width 353 height 19
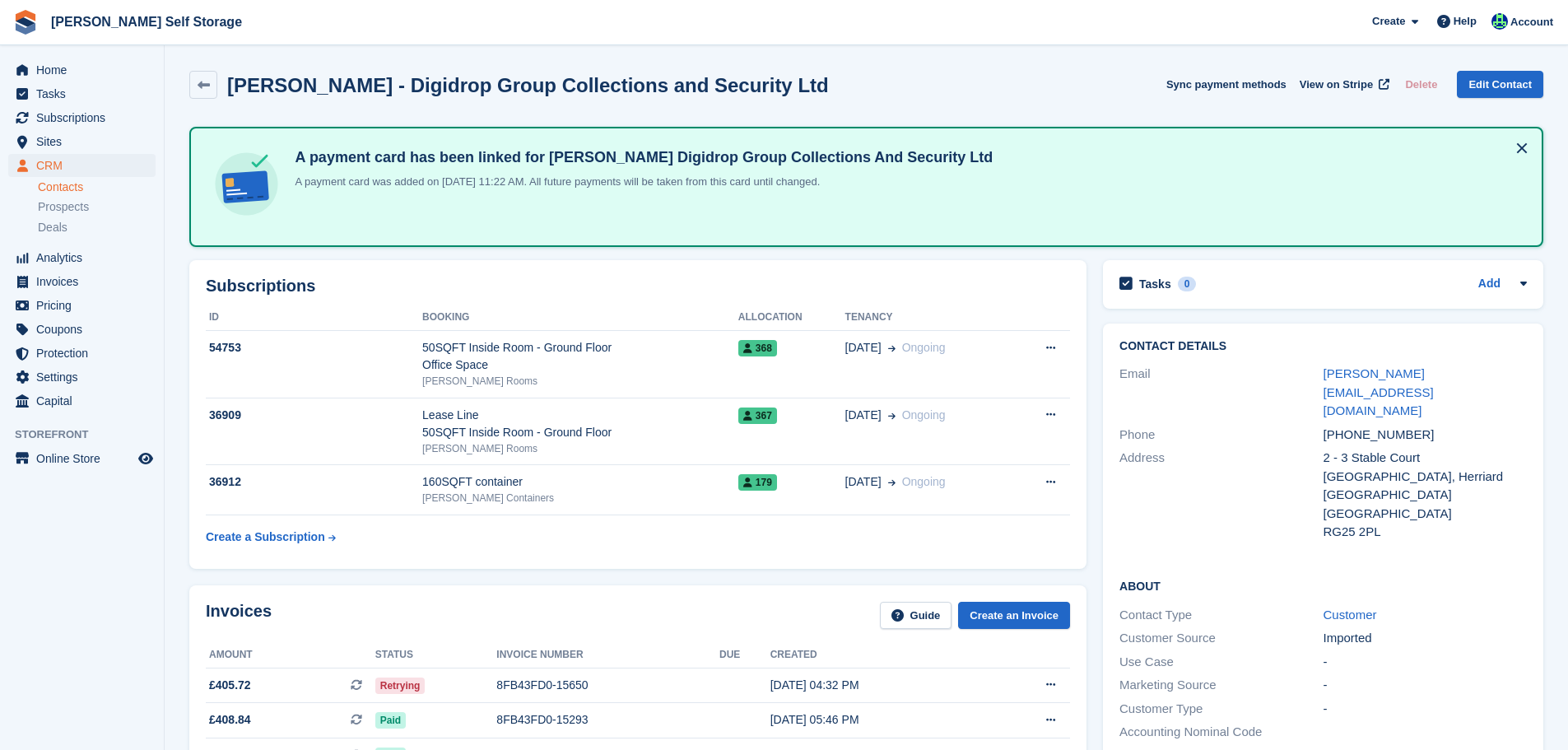
click at [426, 101] on div "Matthias Sparshot - Digidrop Group Collections and Security Ltd Sync payment me…" at bounding box center [866, 88] width 1371 height 51
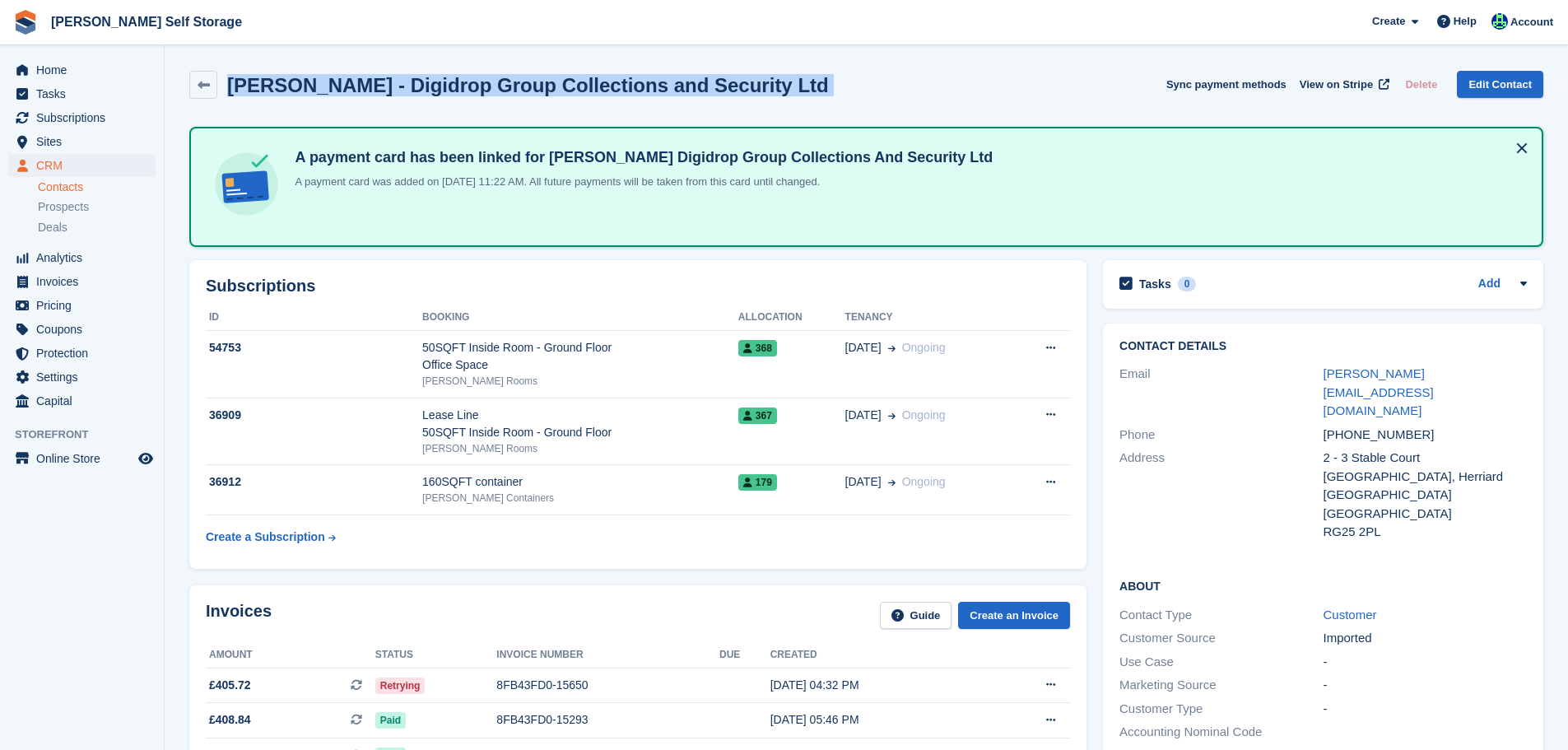
click at [426, 101] on div "Matthias Sparshot - Digidrop Group Collections and Security Ltd Sync payment me…" at bounding box center [866, 88] width 1371 height 51
copy div "Matthias Sparshot - Digidrop Group Collections and Security Ltd Sync payment me…"
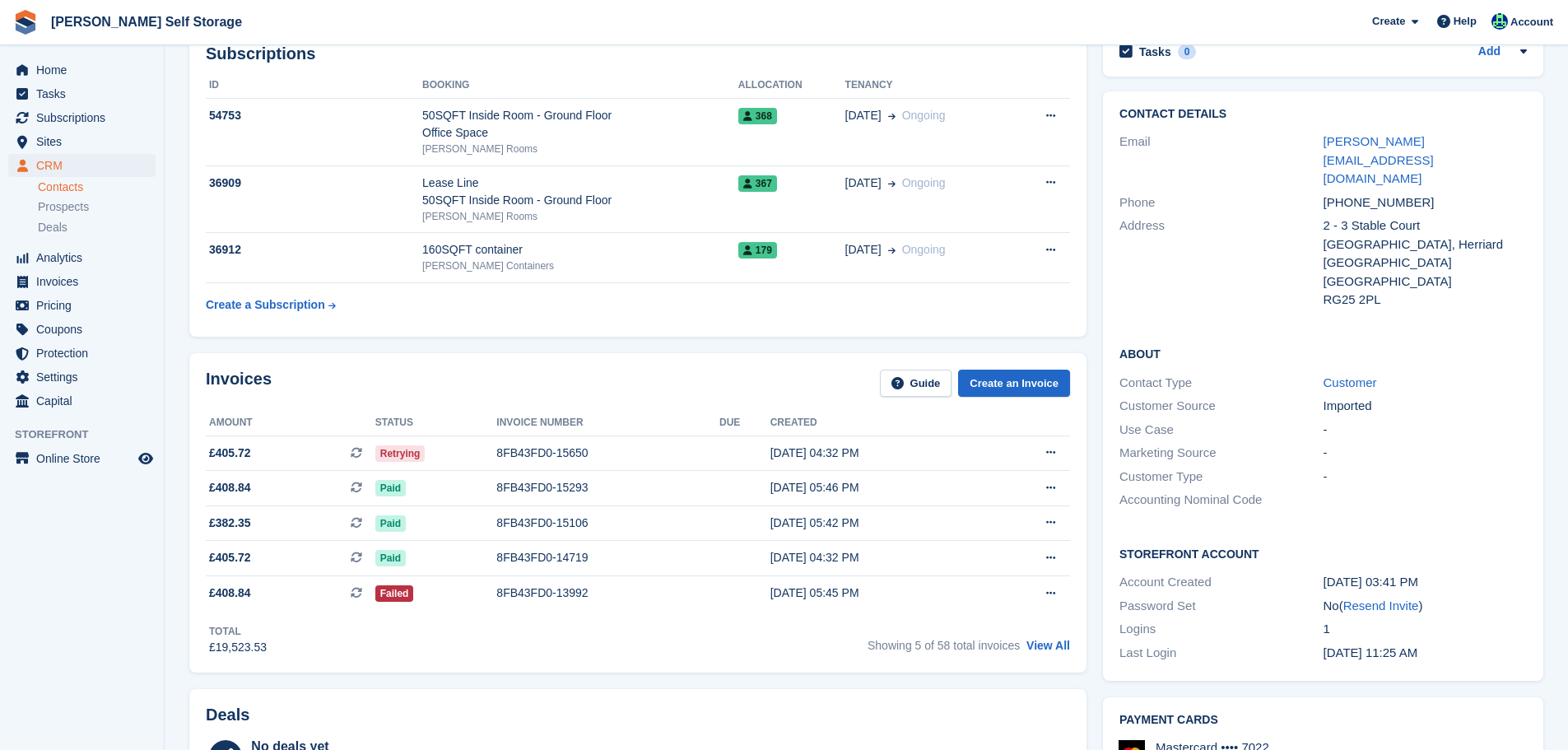
scroll to position [494, 0]
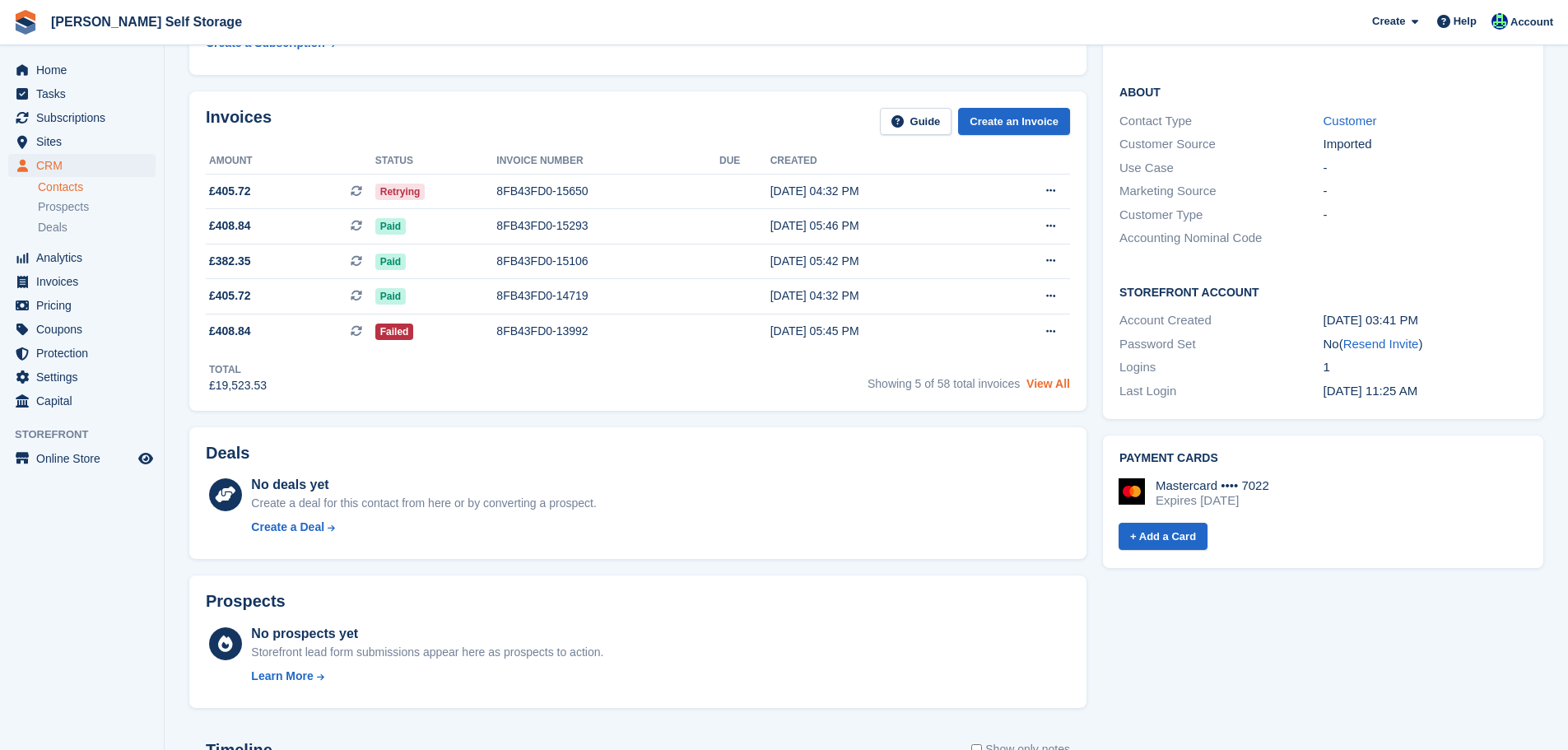
drag, startPoint x: 1061, startPoint y: 389, endPoint x: 1070, endPoint y: 388, distance: 9.1
click at [1061, 388] on link "View All" at bounding box center [1049, 384] width 44 height 13
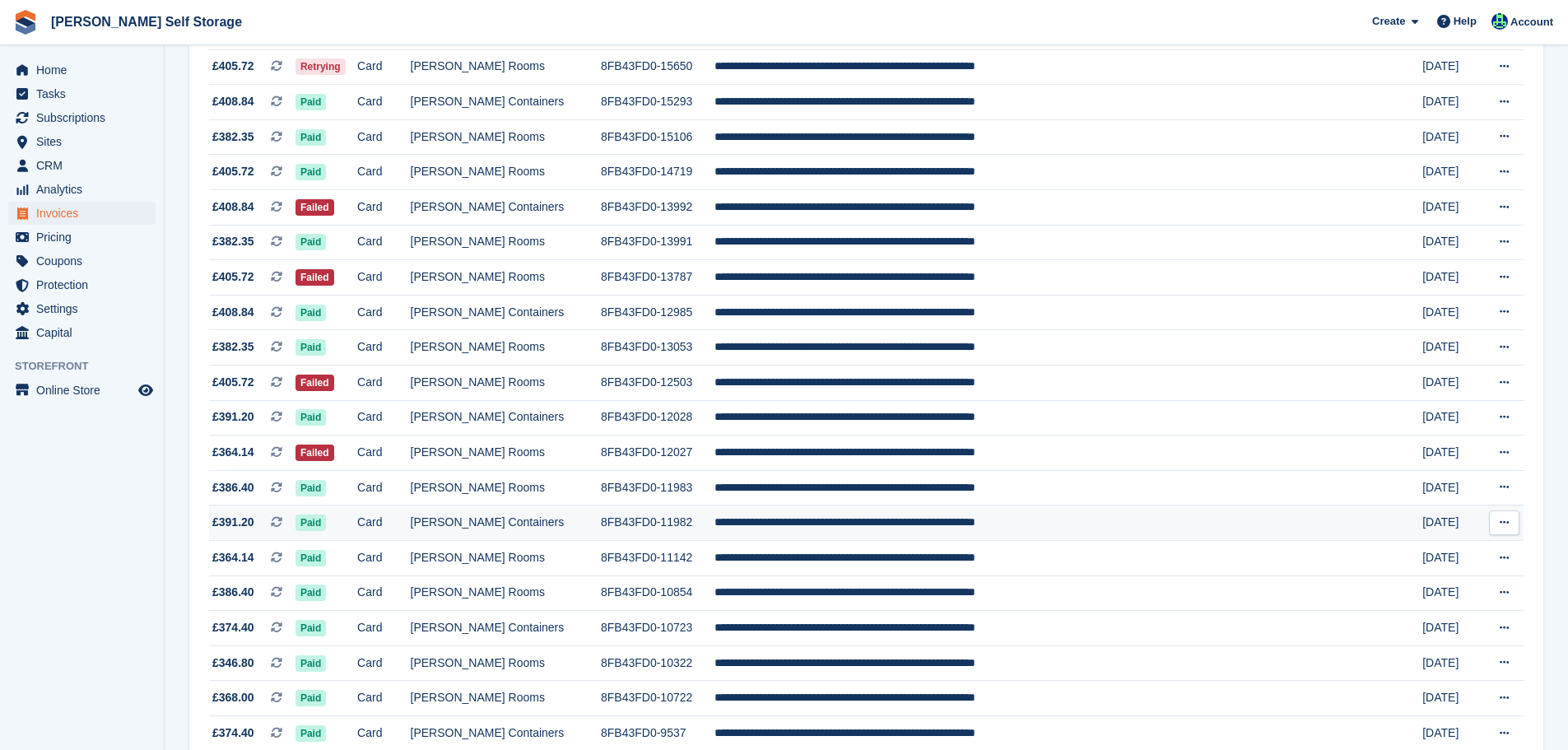
scroll to position [165, 0]
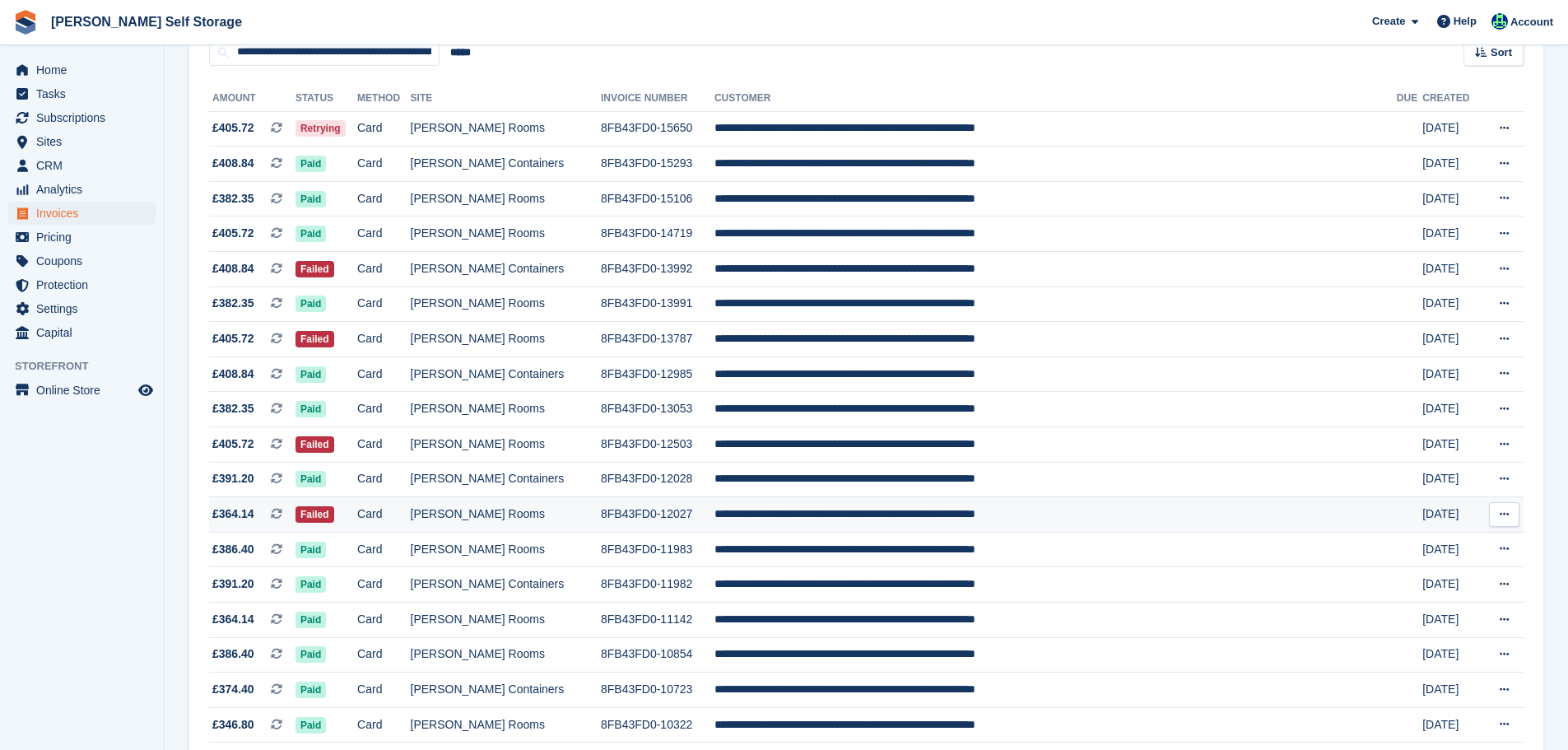
click at [532, 520] on td "[PERSON_NAME] Rooms" at bounding box center [505, 515] width 190 height 35
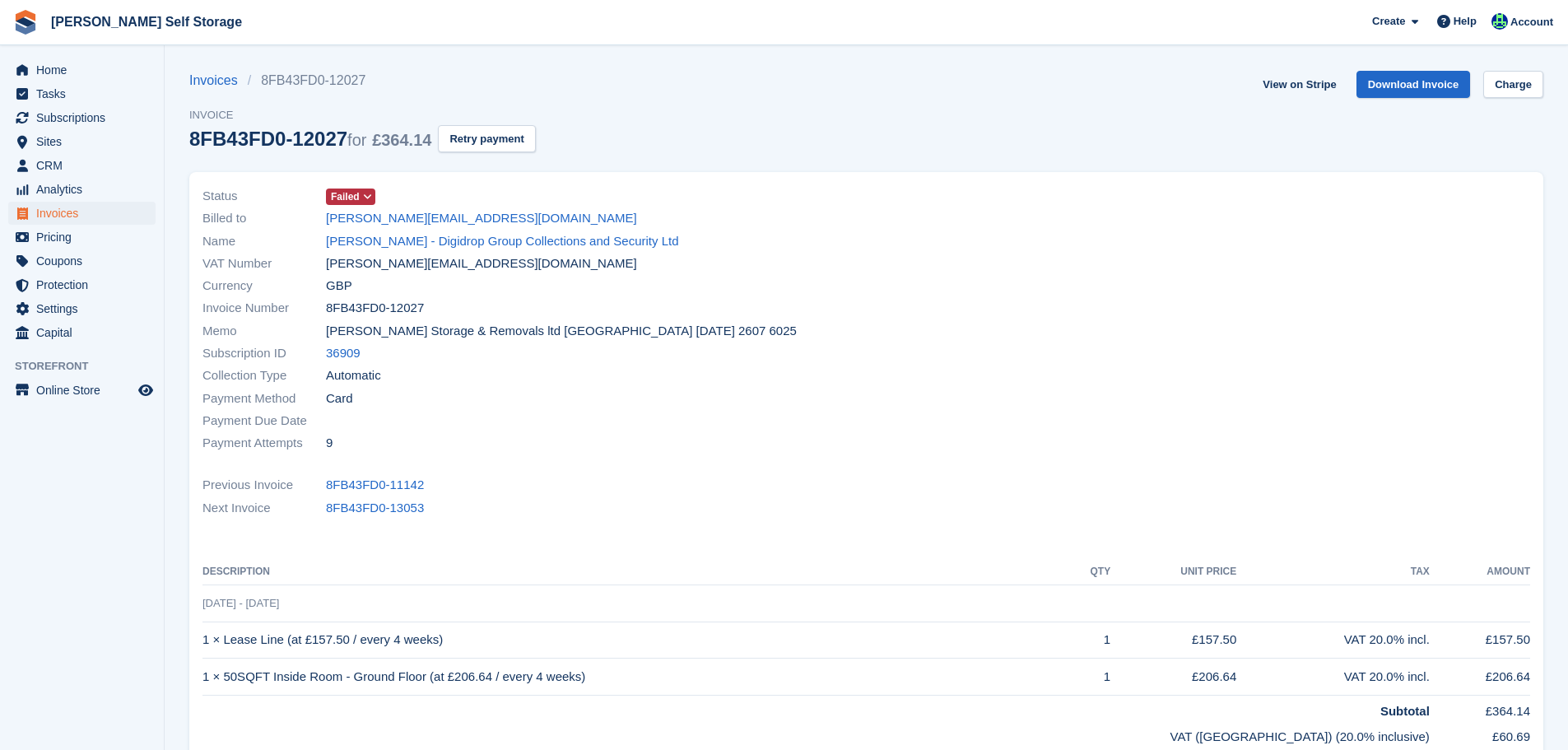
click at [390, 302] on span "8FB43FD0-12027" at bounding box center [374, 308] width 98 height 19
copy div "8FB43FD0-12027"
drag, startPoint x: 76, startPoint y: 121, endPoint x: 138, endPoint y: 178, distance: 84.2
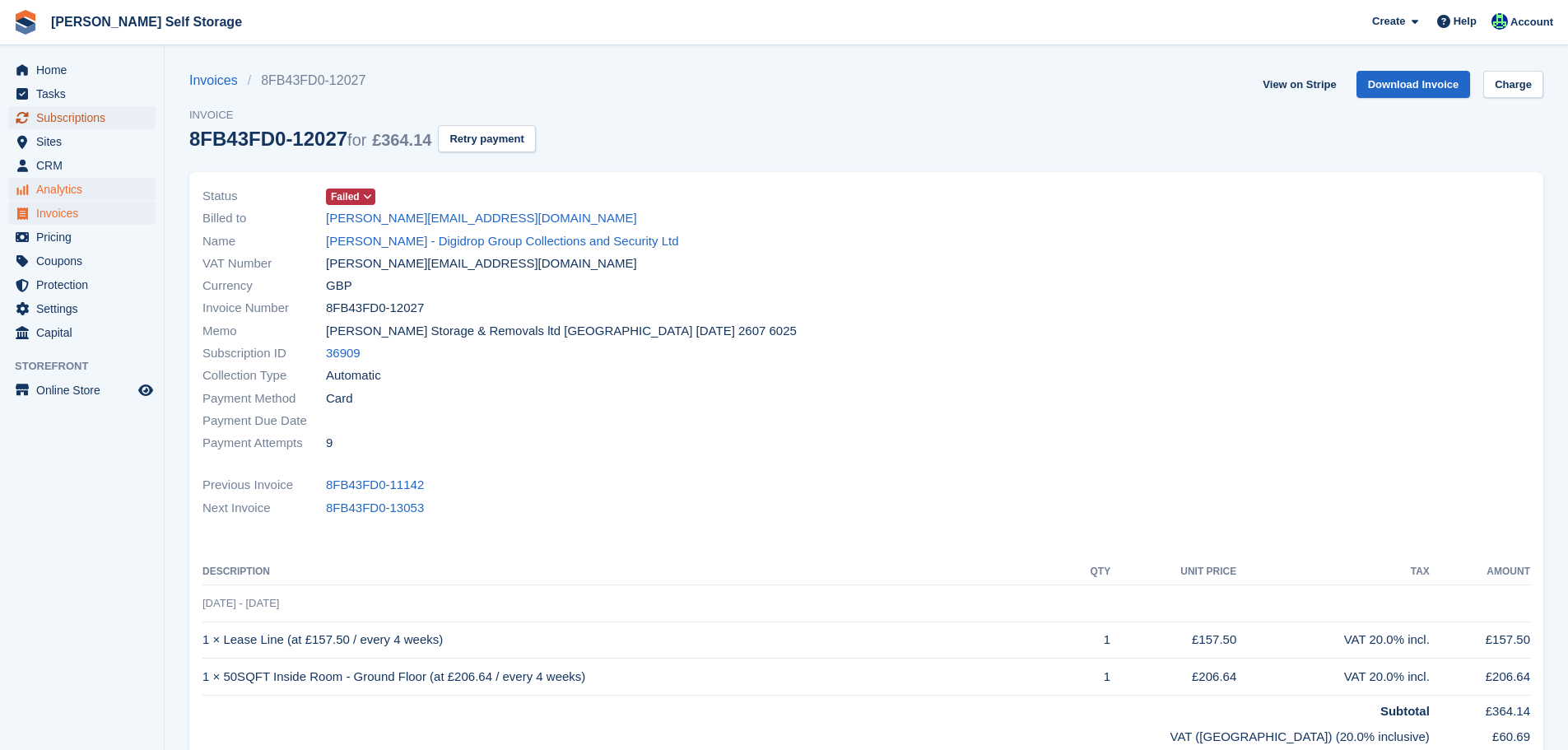
click at [76, 121] on span "Subscriptions" at bounding box center [85, 118] width 99 height 23
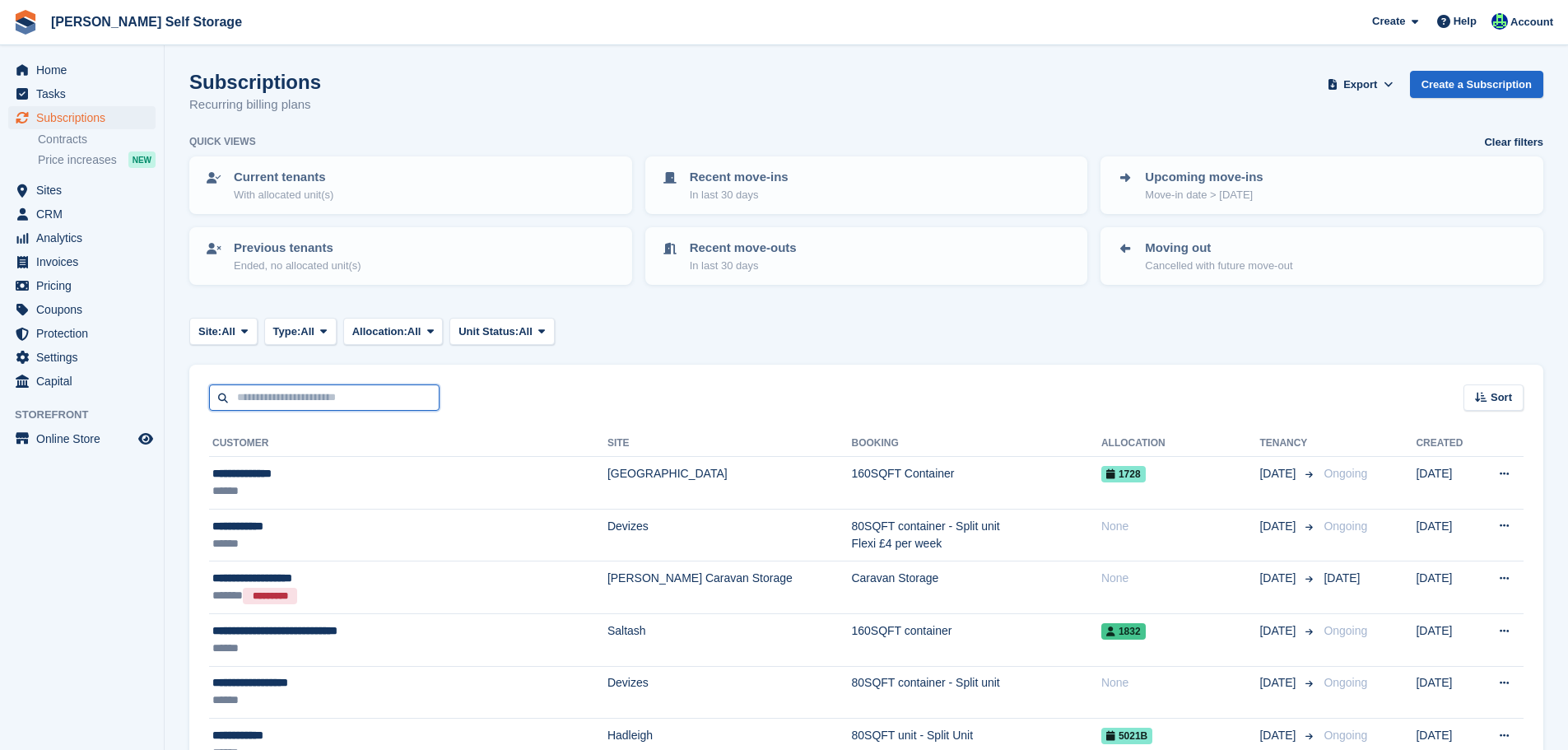
click at [315, 396] on input "text" at bounding box center [324, 398] width 230 height 27
type input "****"
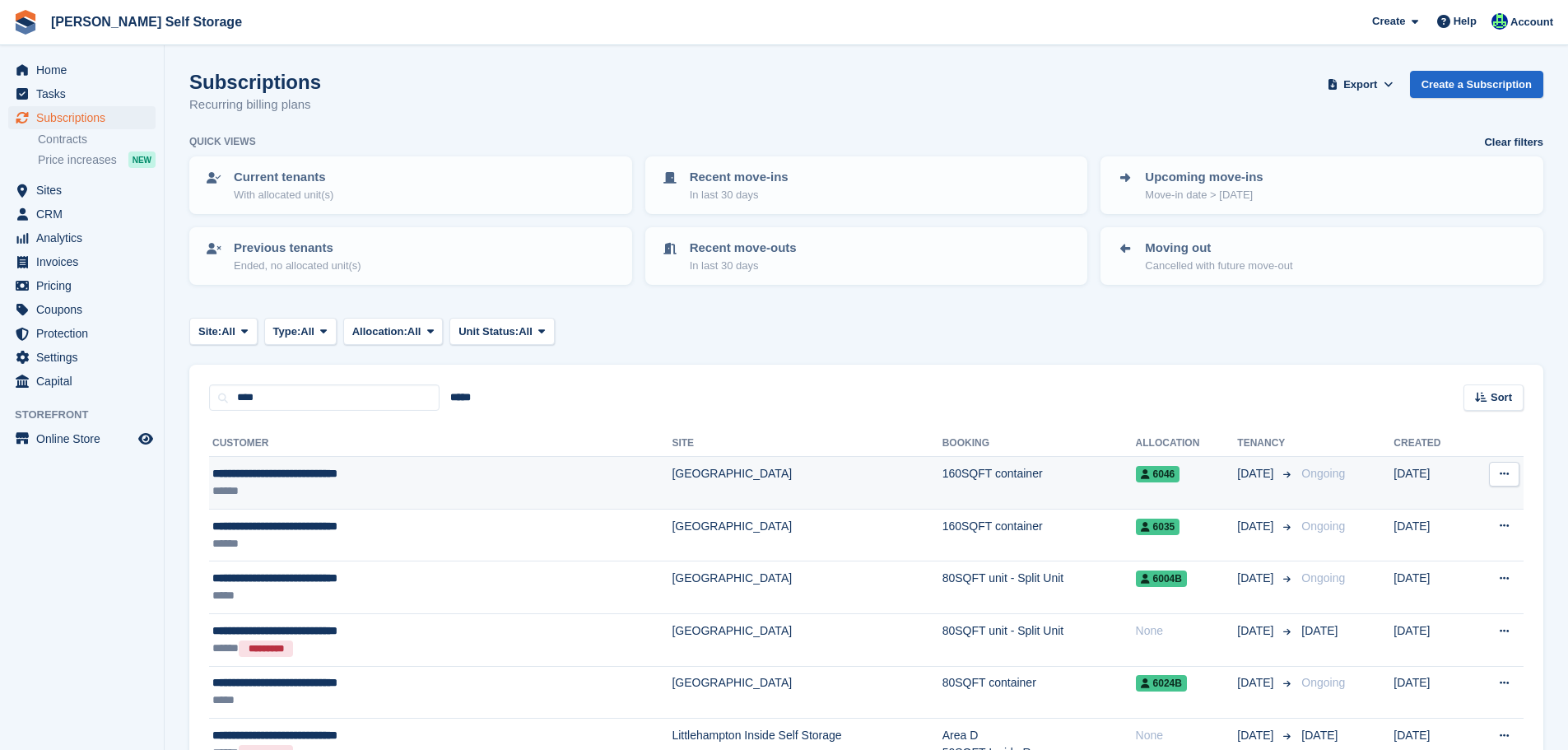
scroll to position [365, 0]
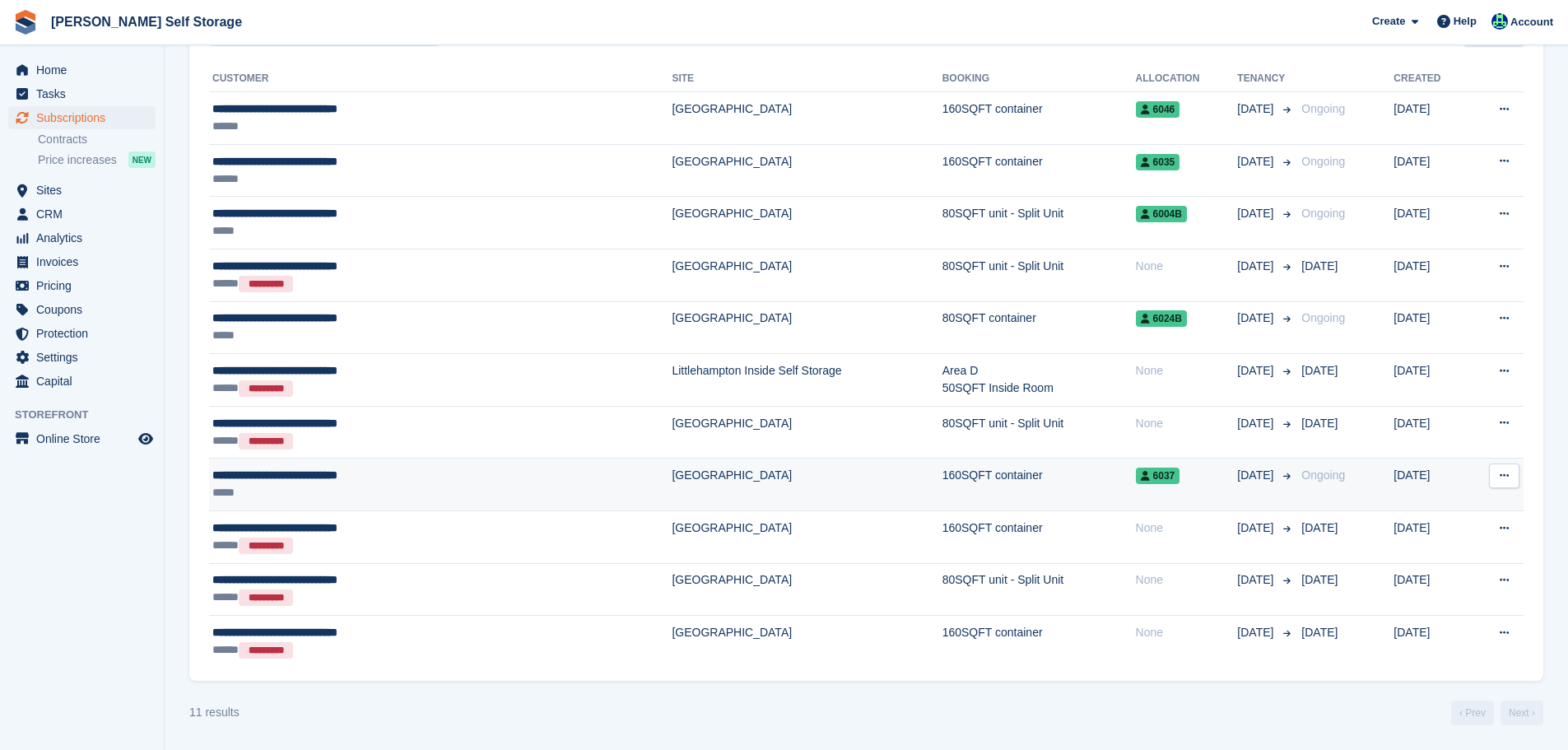
click at [355, 487] on div "*****" at bounding box center [356, 493] width 287 height 18
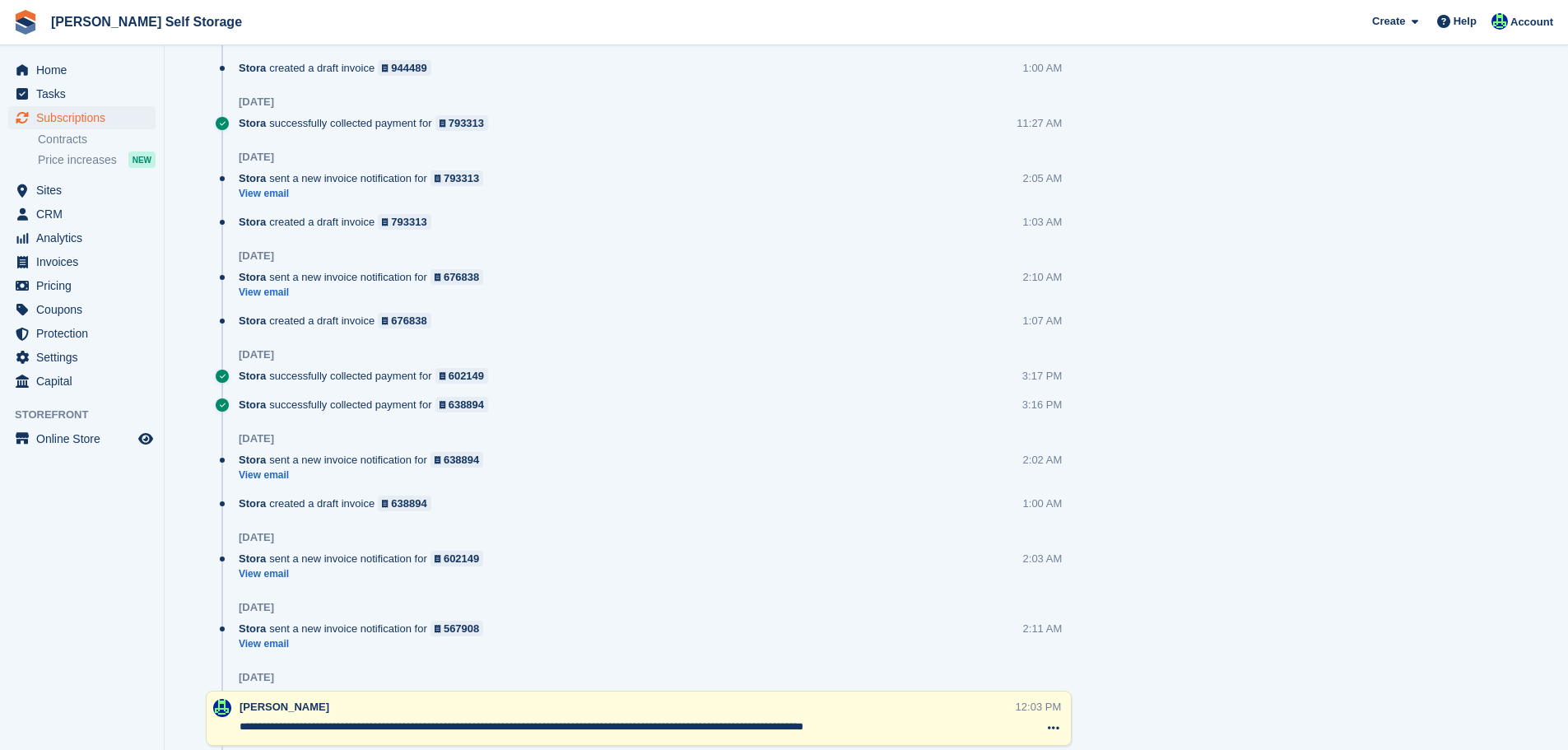
scroll to position [1770, 0]
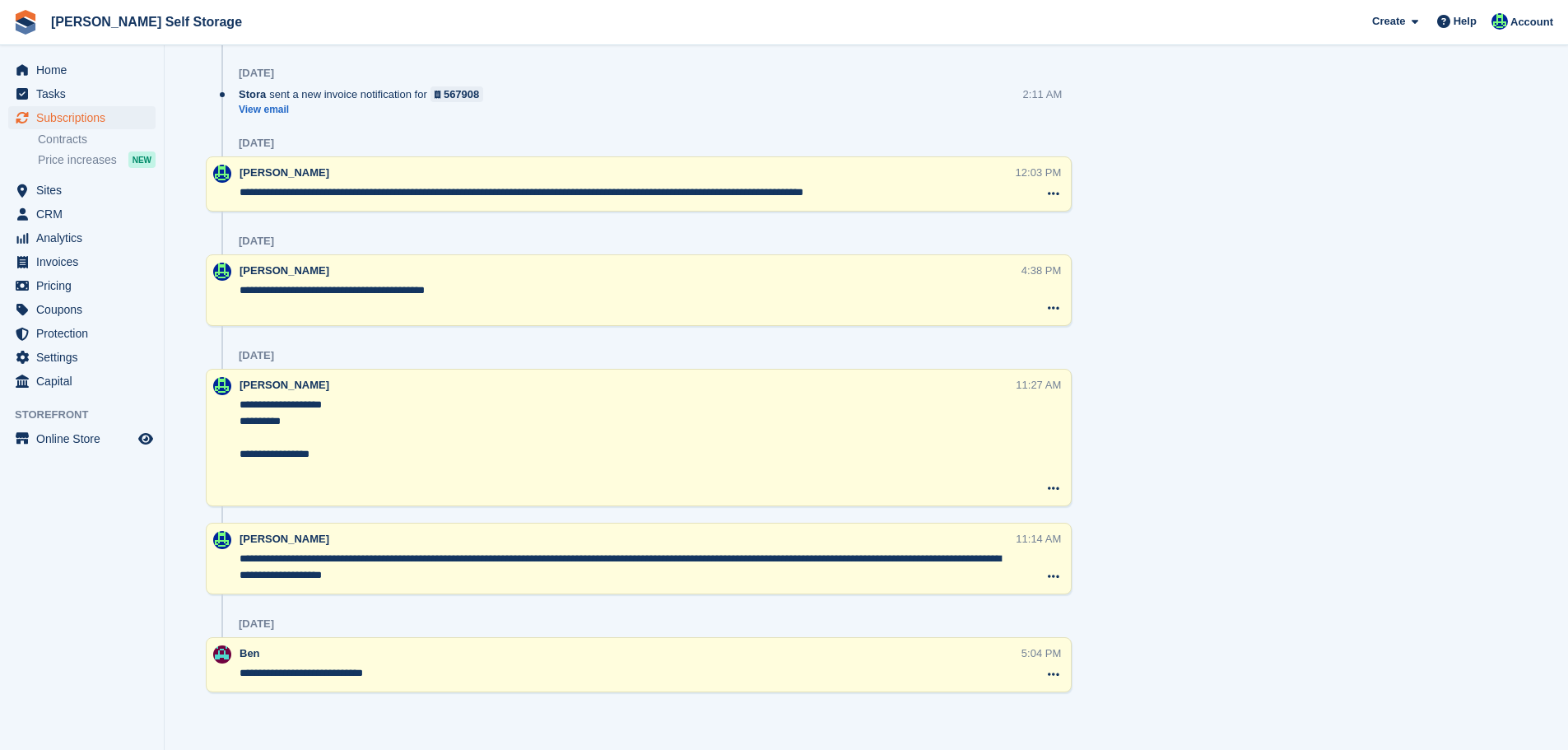
click at [316, 673] on textarea "**********" at bounding box center [631, 674] width 782 height 17
drag, startPoint x: 315, startPoint y: 673, endPoint x: 395, endPoint y: 670, distance: 80.1
click at [387, 670] on textarea "**********" at bounding box center [631, 674] width 782 height 17
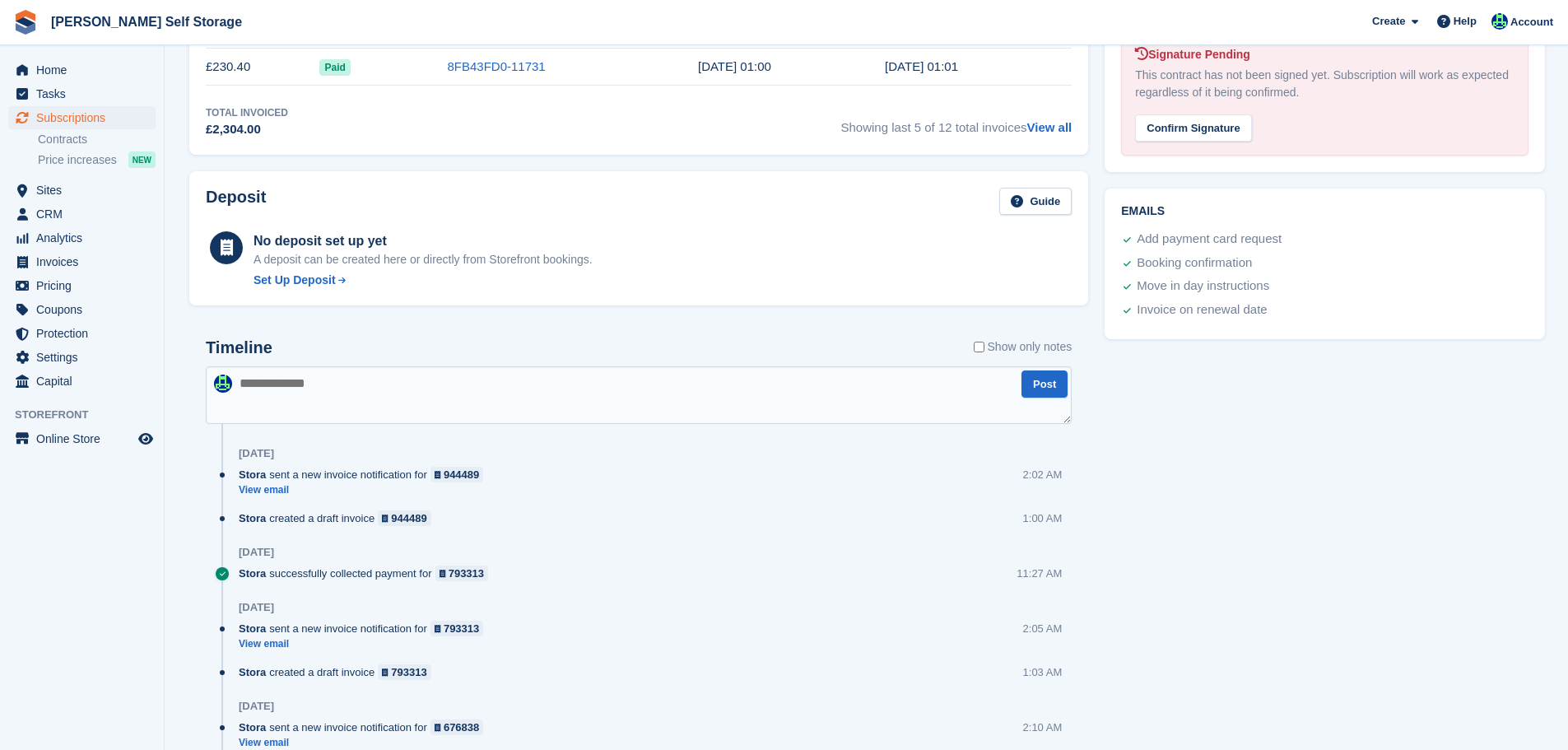
scroll to position [535, 0]
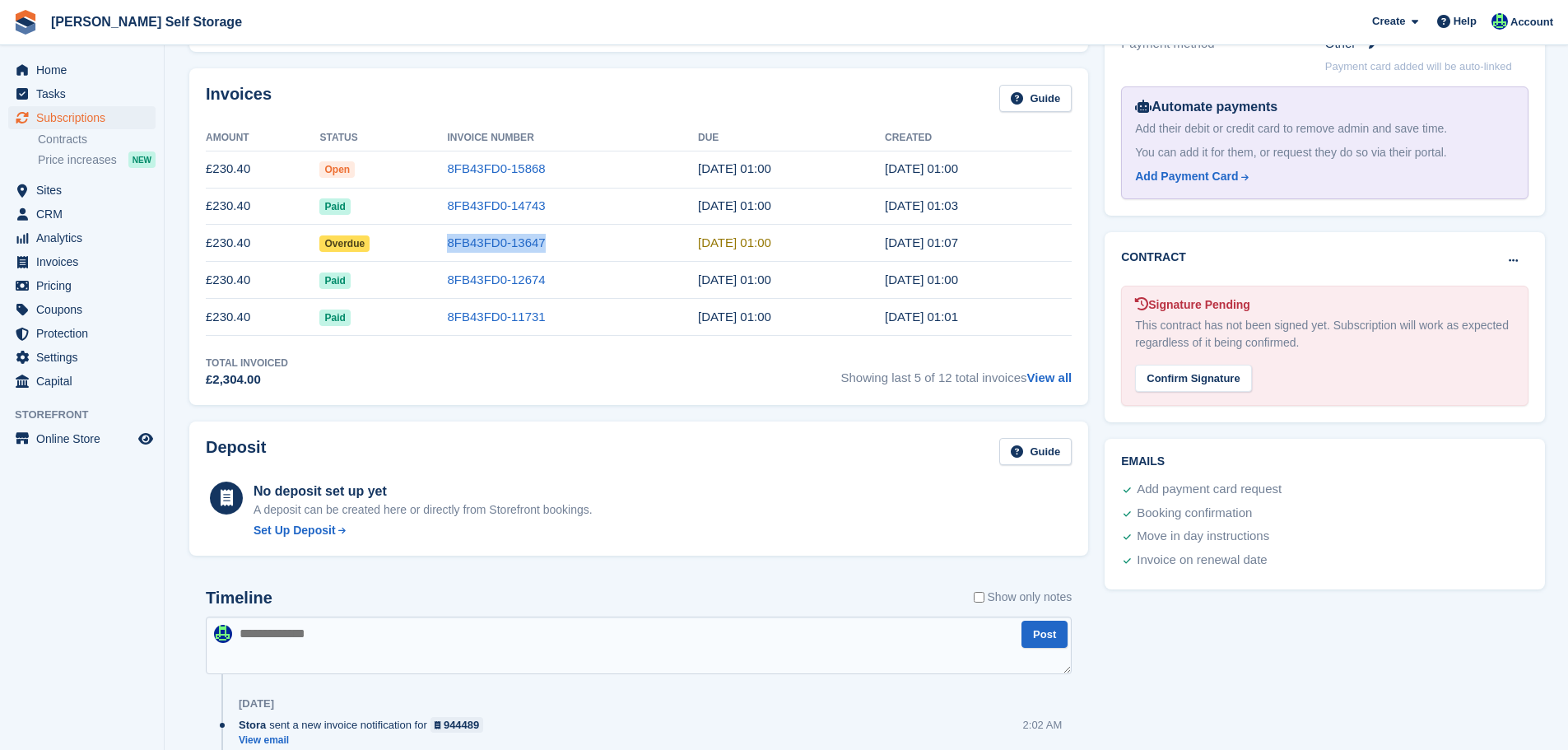
drag, startPoint x: 512, startPoint y: 241, endPoint x: 446, endPoint y: 244, distance: 66.1
click at [446, 244] on tr "£230.40 Overdue 8FB43FD0-13647 6 Aug, 01:00 5 Aug, 01:07" at bounding box center [639, 243] width 866 height 37
copy tr "8FB43FD0-13647"
click at [543, 251] on td "8FB43FD0-13647" at bounding box center [573, 243] width 251 height 37
click at [528, 240] on link "8FB43FD0-13647" at bounding box center [496, 242] width 98 height 14
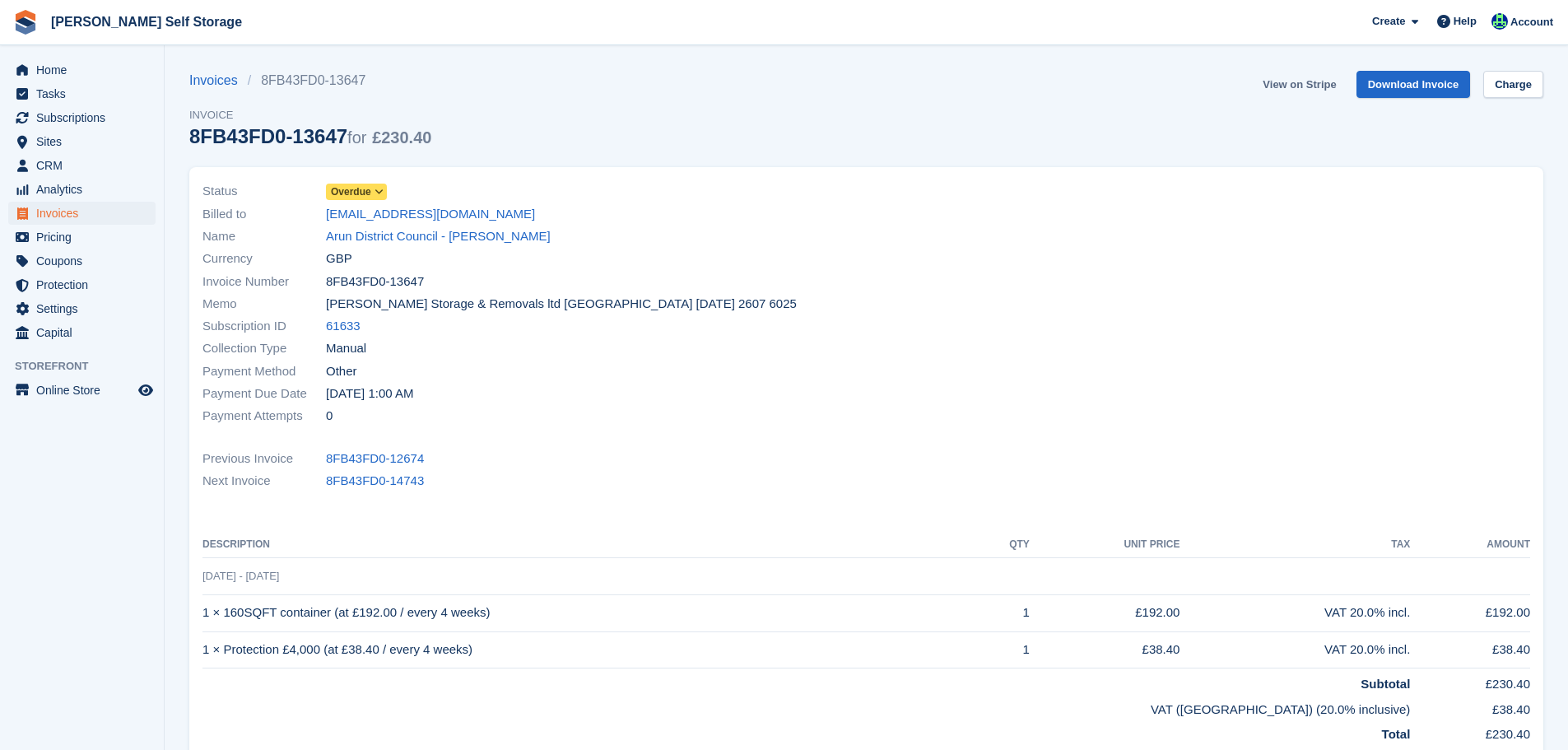
click at [1302, 75] on link "View on Stripe" at bounding box center [1299, 85] width 86 height 27
drag, startPoint x: 342, startPoint y: 133, endPoint x: 188, endPoint y: 141, distance: 154.2
click at [188, 141] on section "Invoices 8FB43FD0-13647 Invoice 8FB43FD0-13647 for £230.40 View on Stripe Downl…" at bounding box center [867, 504] width 1404 height 1009
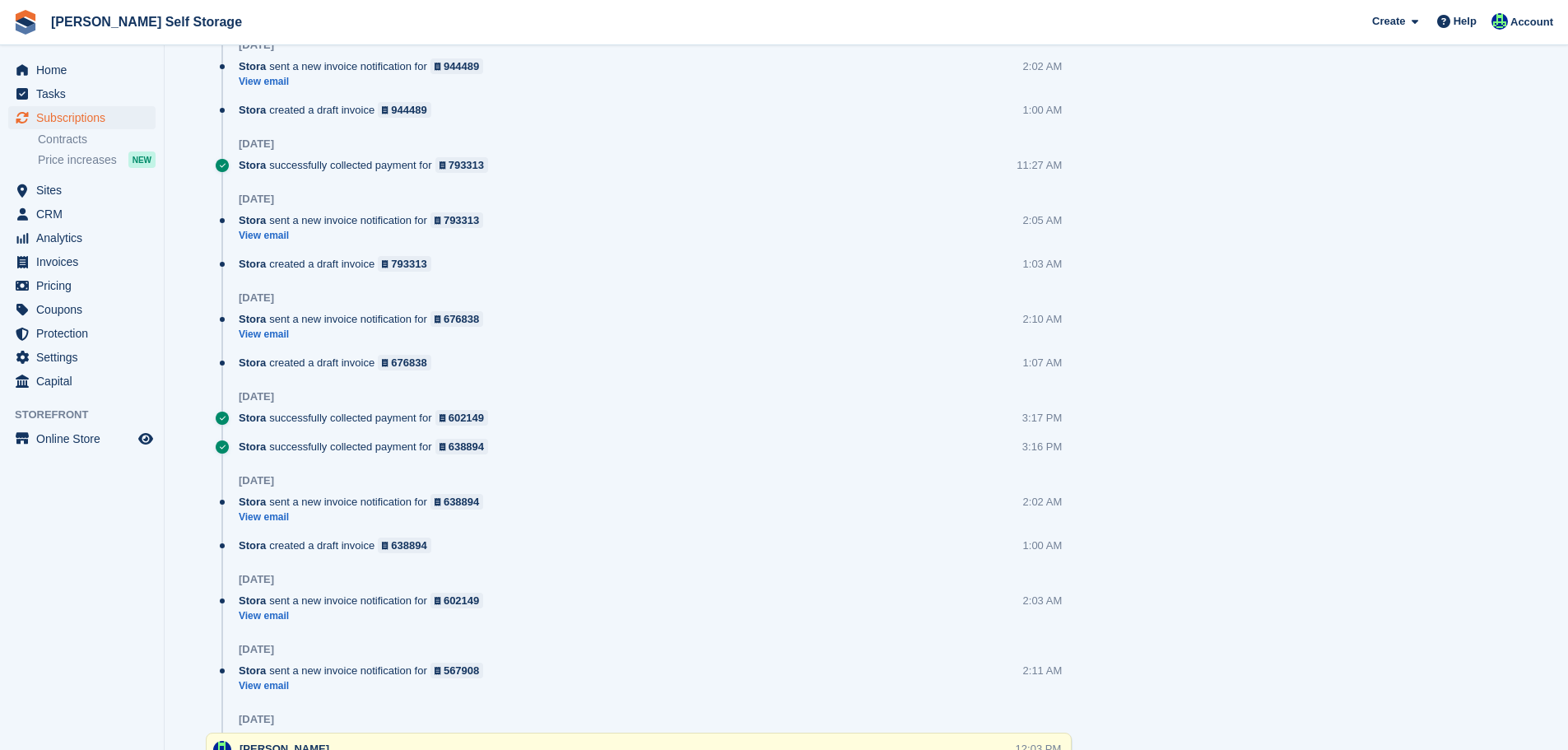
scroll to position [1770, 0]
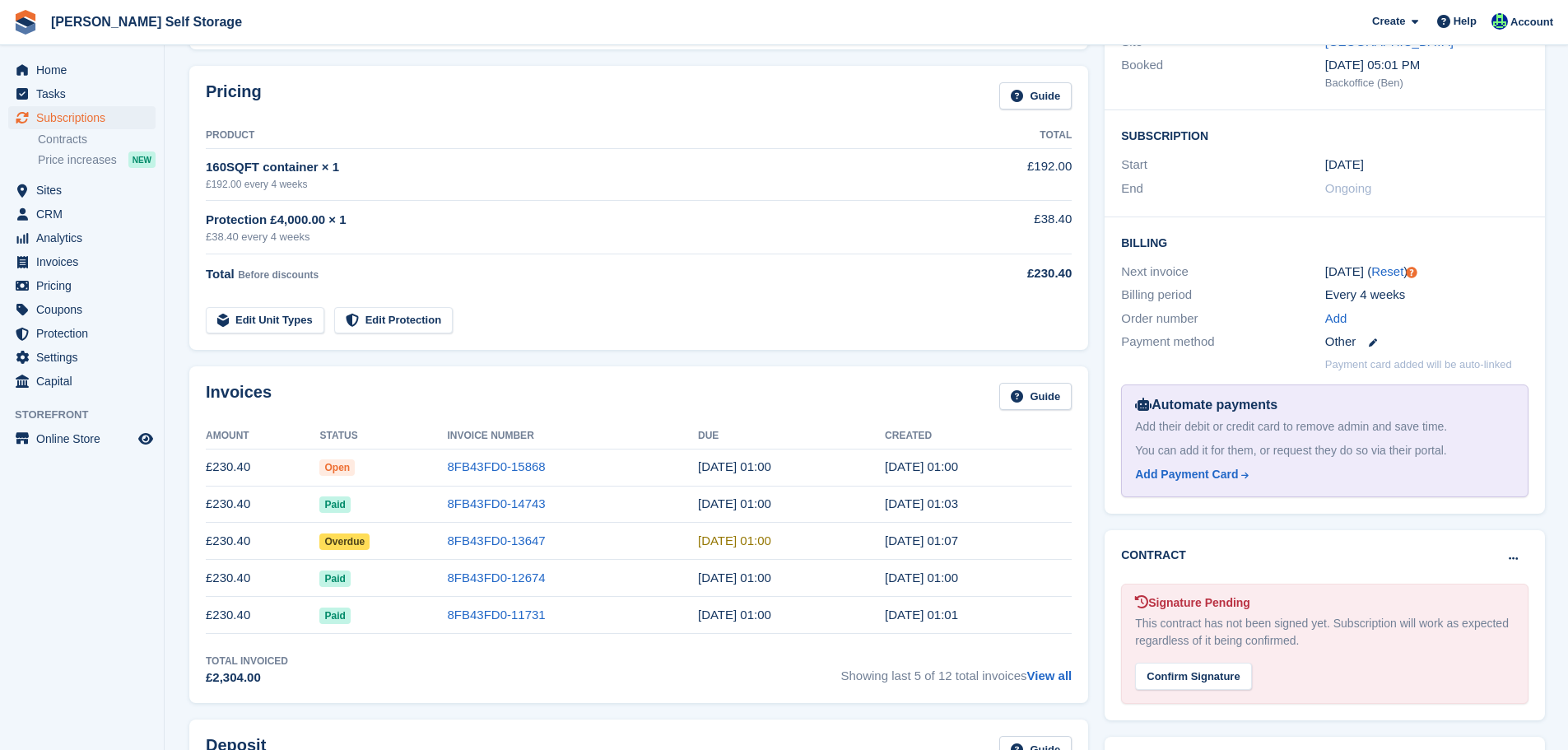
scroll to position [494, 0]
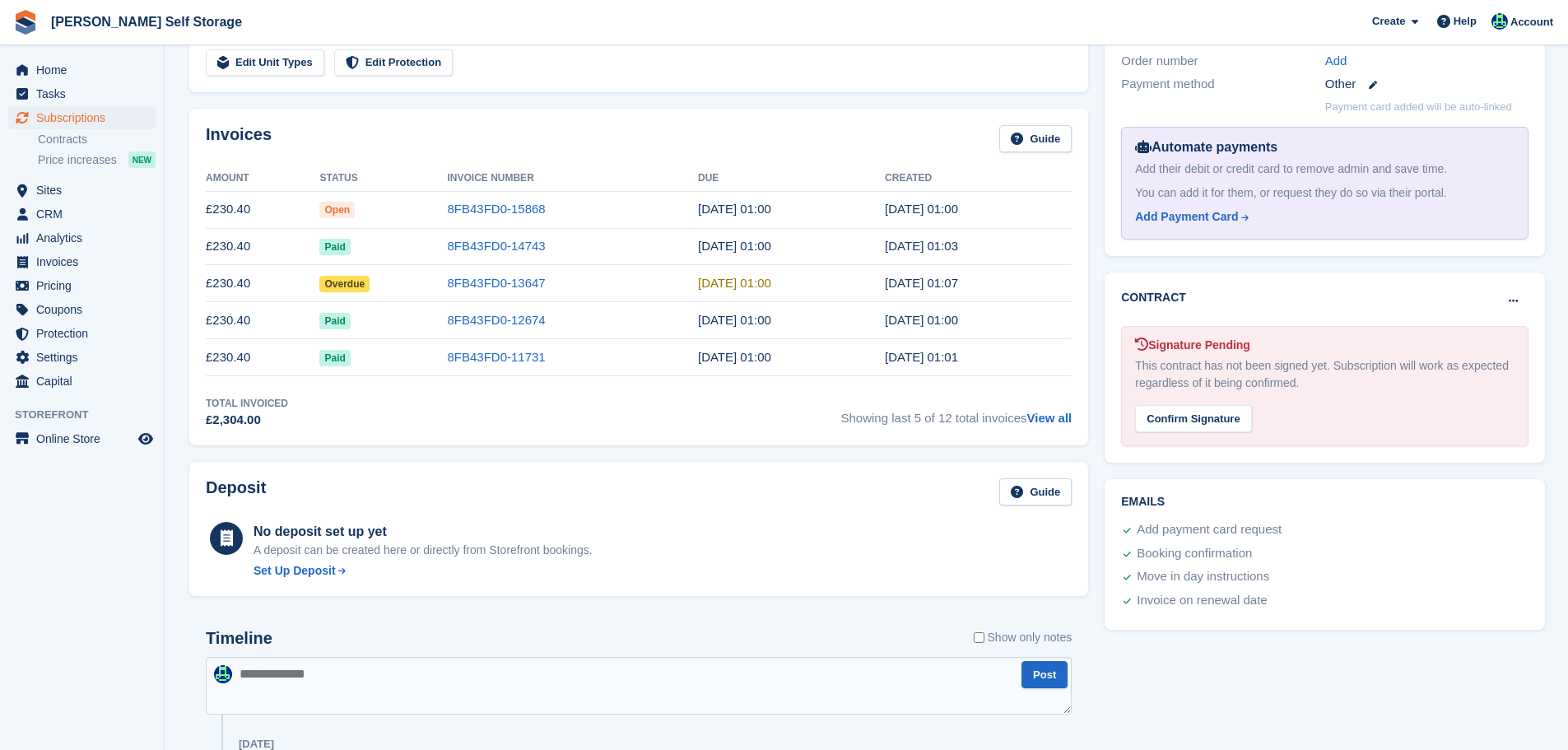
drag, startPoint x: 1055, startPoint y: 415, endPoint x: 958, endPoint y: 506, distance: 133.0
click at [1055, 415] on link "View all" at bounding box center [1050, 417] width 45 height 14
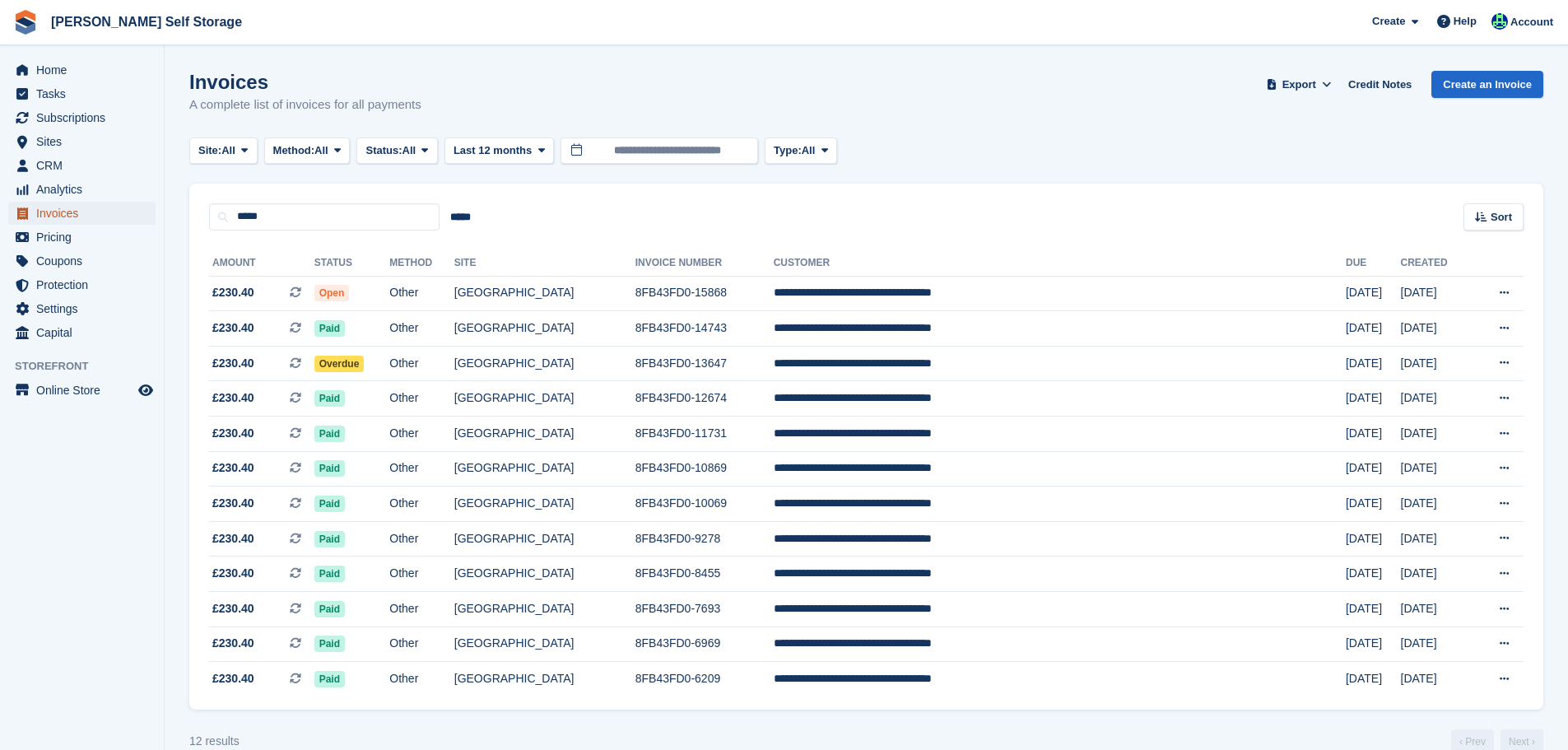
click at [59, 209] on span "Invoices" at bounding box center [85, 214] width 99 height 23
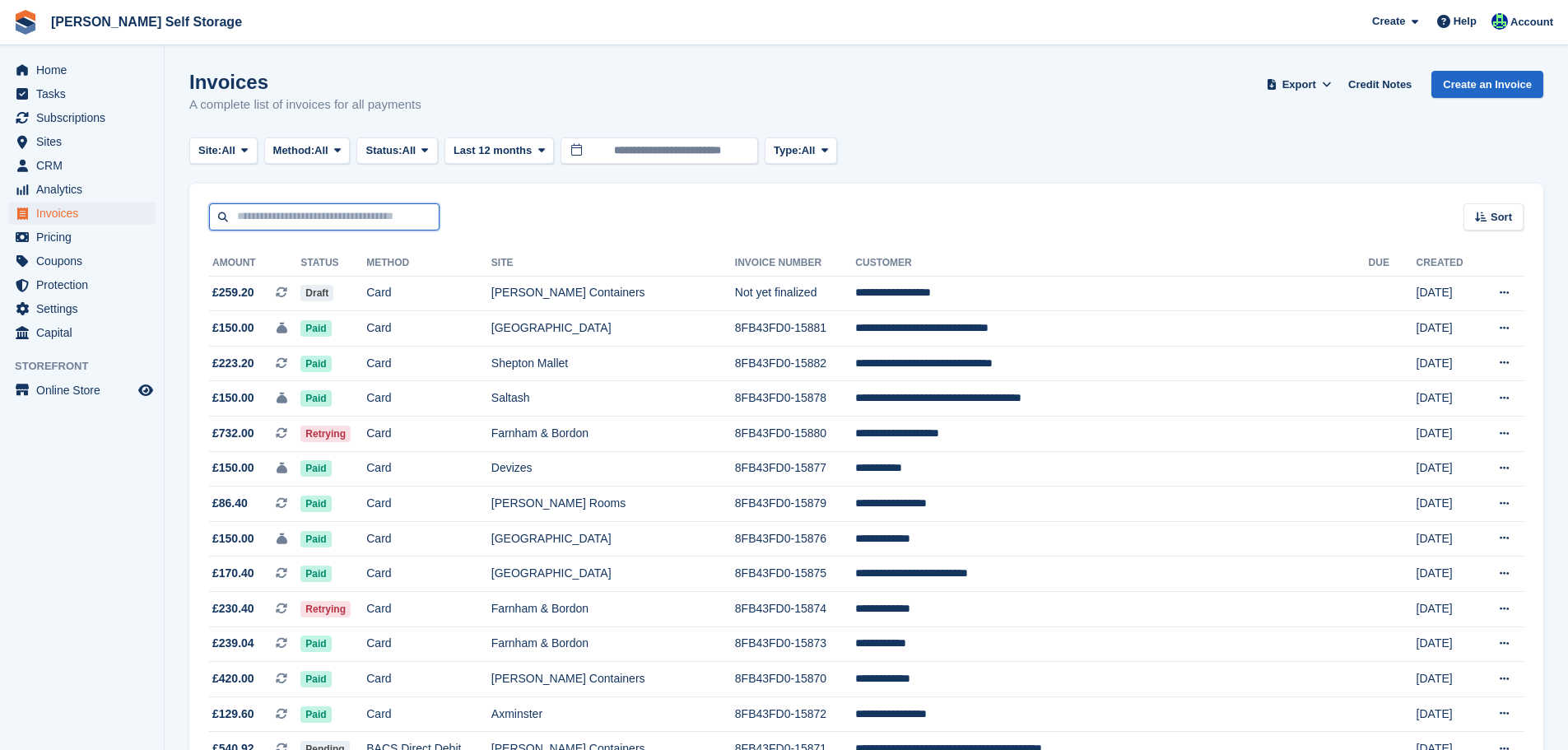
click at [325, 204] on input "text" at bounding box center [324, 217] width 230 height 27
type input "******"
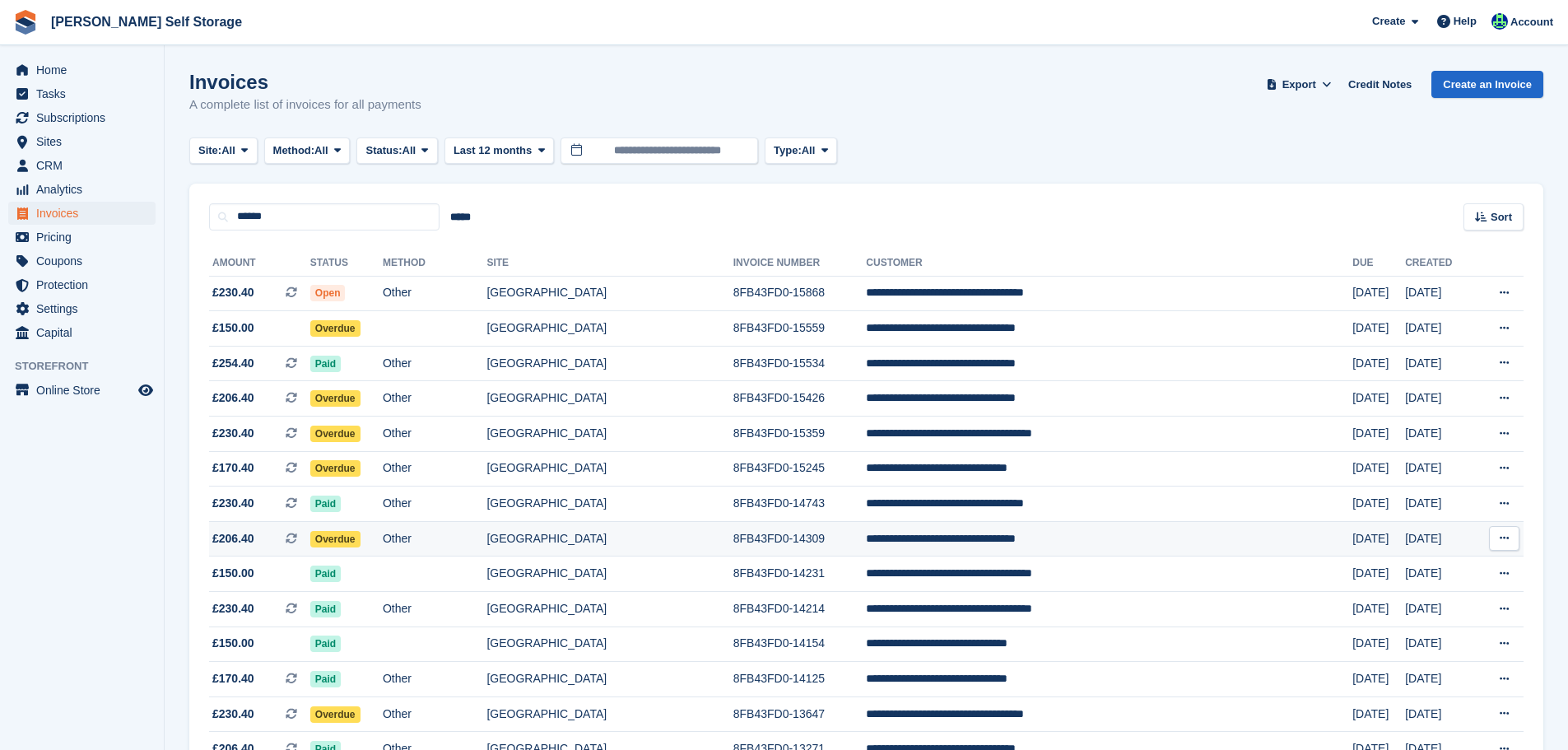
click at [620, 538] on td "[GEOGRAPHIC_DATA]" at bounding box center [610, 539] width 246 height 35
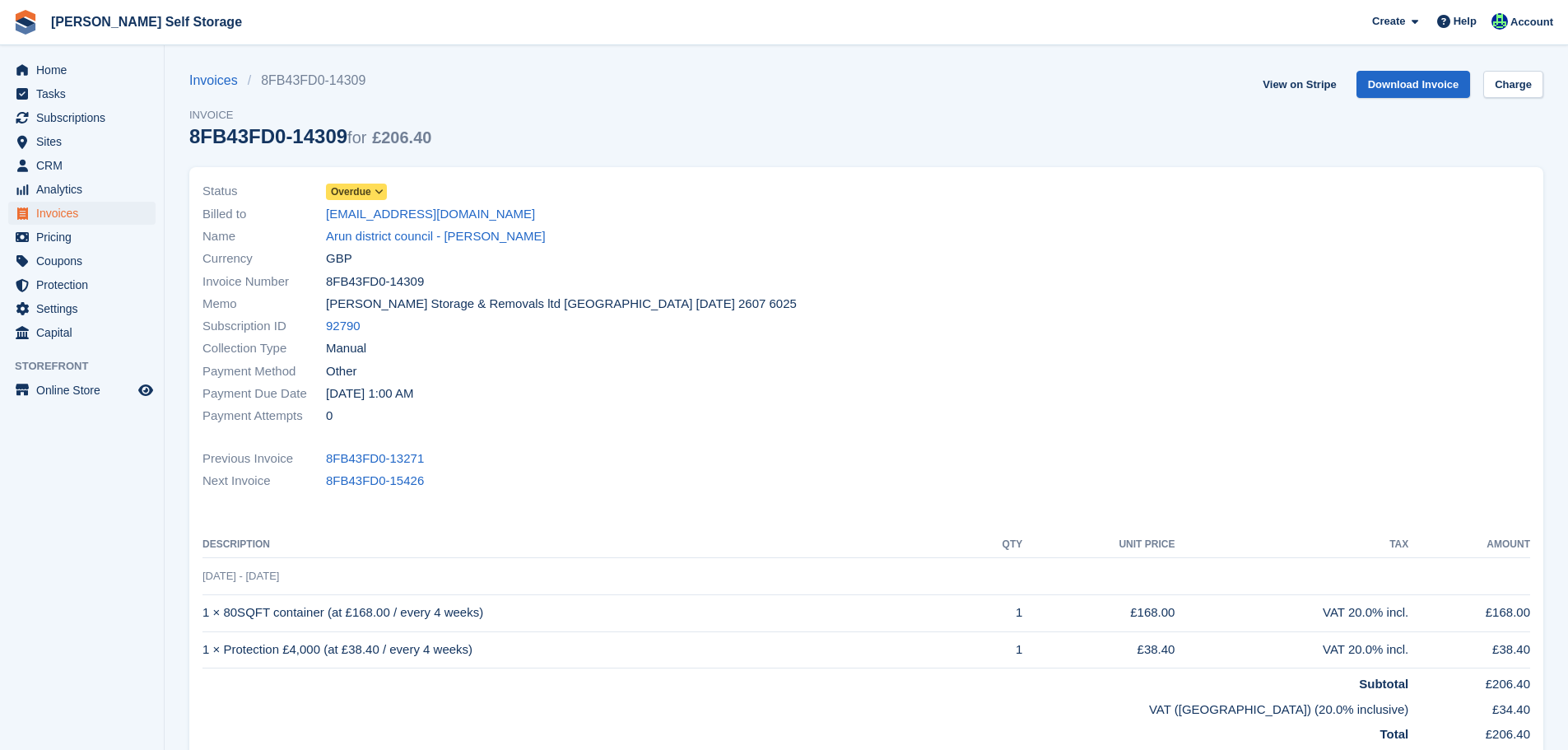
drag, startPoint x: 321, startPoint y: 137, endPoint x: 183, endPoint y: 137, distance: 138.0
click at [183, 137] on section "Invoices 8FB43FD0-14309 Invoice 8FB43FD0-14309 for £206.40 View on Stripe Downl…" at bounding box center [867, 504] width 1404 height 1009
copy div "8FB43FD0-14309"
click at [1331, 85] on link "View on Stripe" at bounding box center [1299, 85] width 86 height 27
copy div "8FB43FD0-14309"
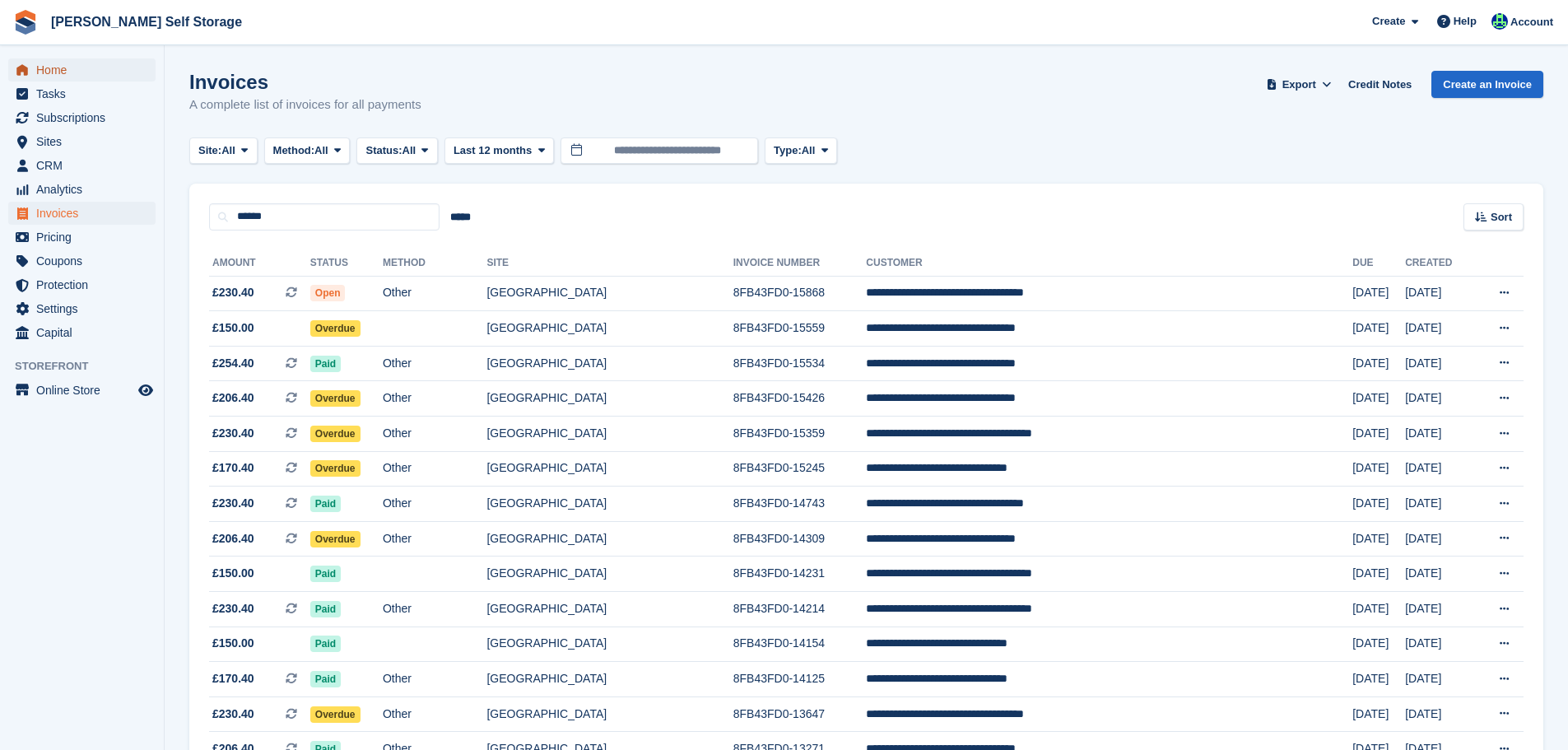
click at [92, 73] on span "Home" at bounding box center [85, 70] width 99 height 23
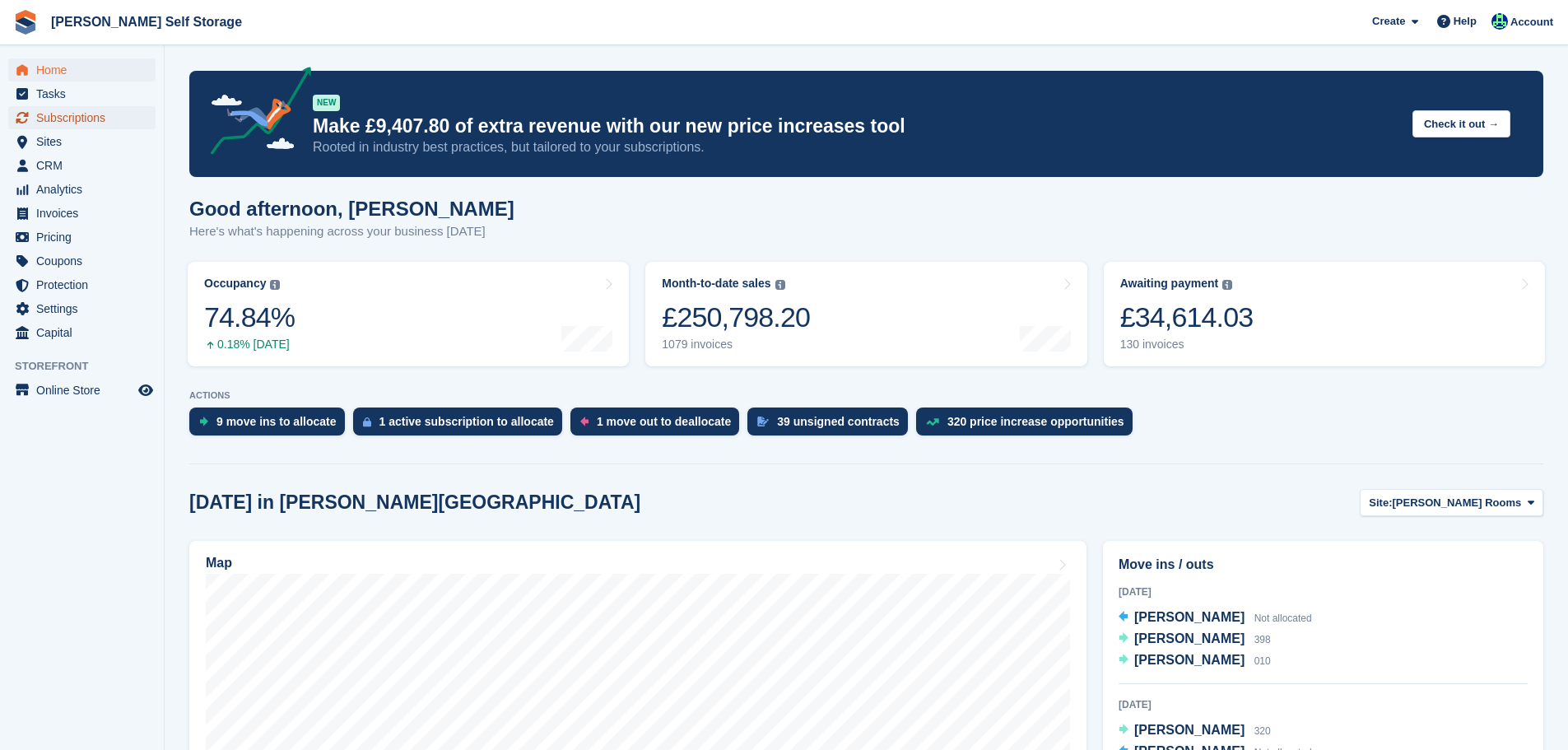
drag, startPoint x: 56, startPoint y: 112, endPoint x: 61, endPoint y: 122, distance: 11.2
click at [56, 112] on span "Subscriptions" at bounding box center [85, 118] width 99 height 23
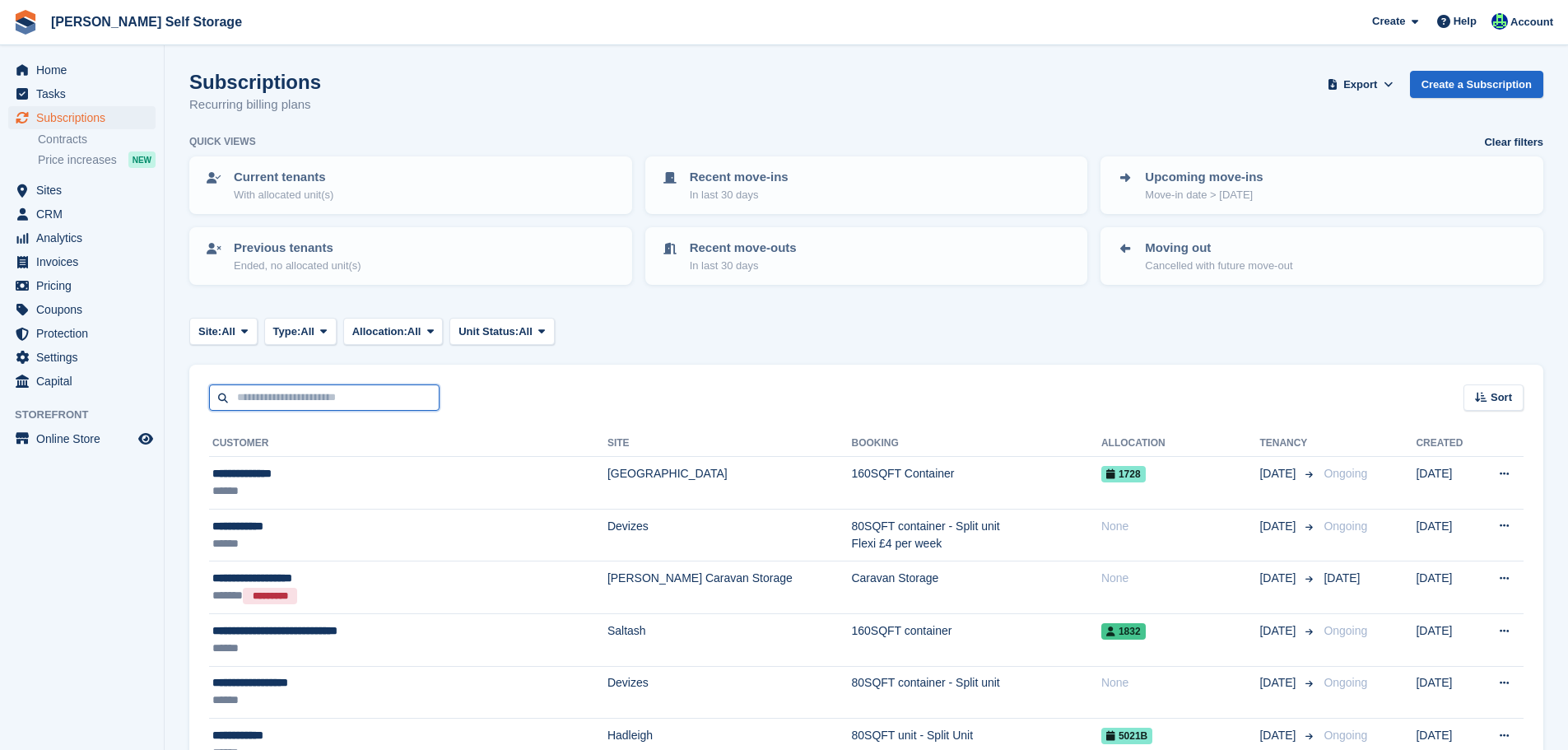
click at [333, 402] on input "text" at bounding box center [324, 398] width 230 height 27
paste input "*******"
type input "*******"
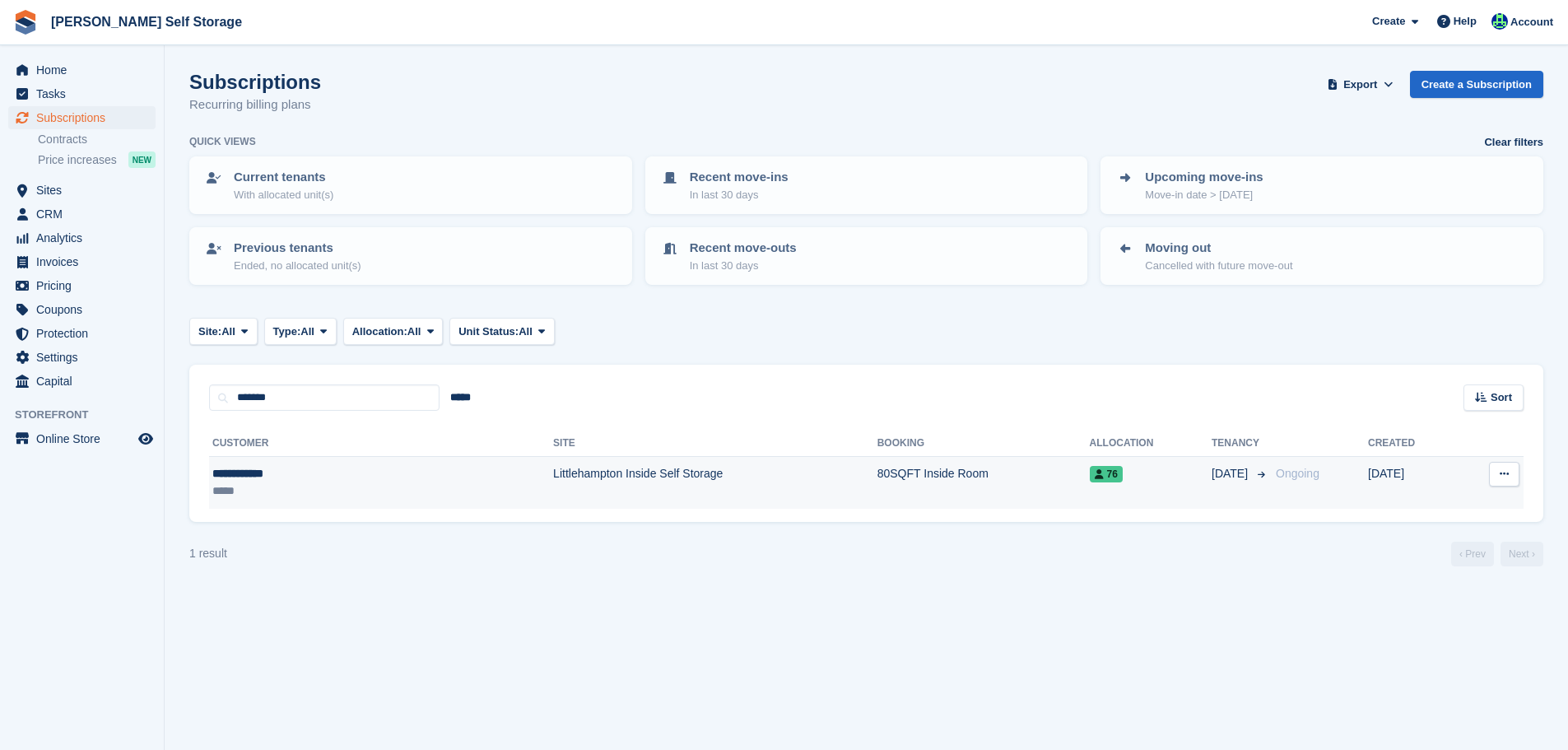
drag, startPoint x: 350, startPoint y: 478, endPoint x: 359, endPoint y: 486, distance: 12.0
click at [351, 478] on div "**********" at bounding box center [301, 473] width 177 height 18
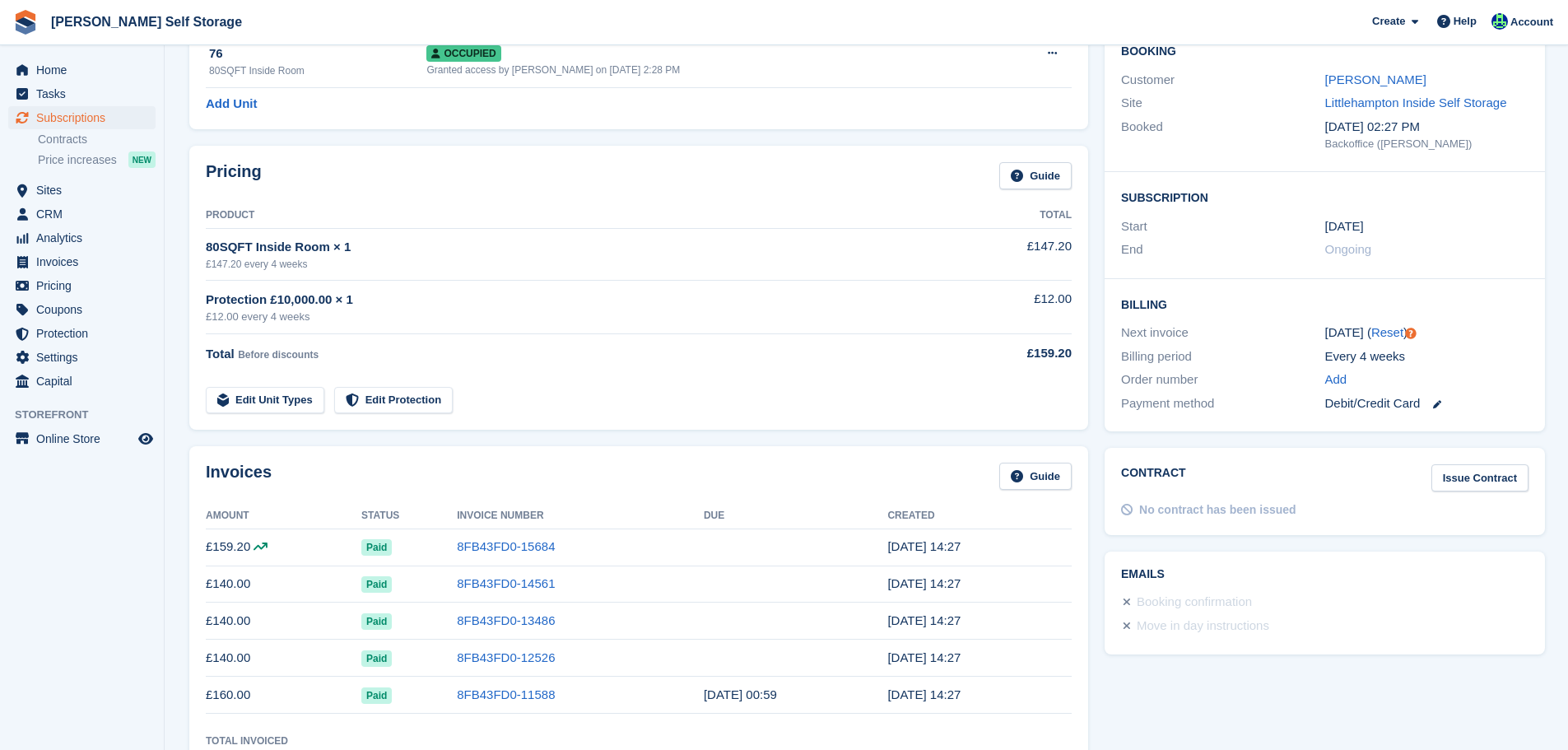
scroll to position [824, 0]
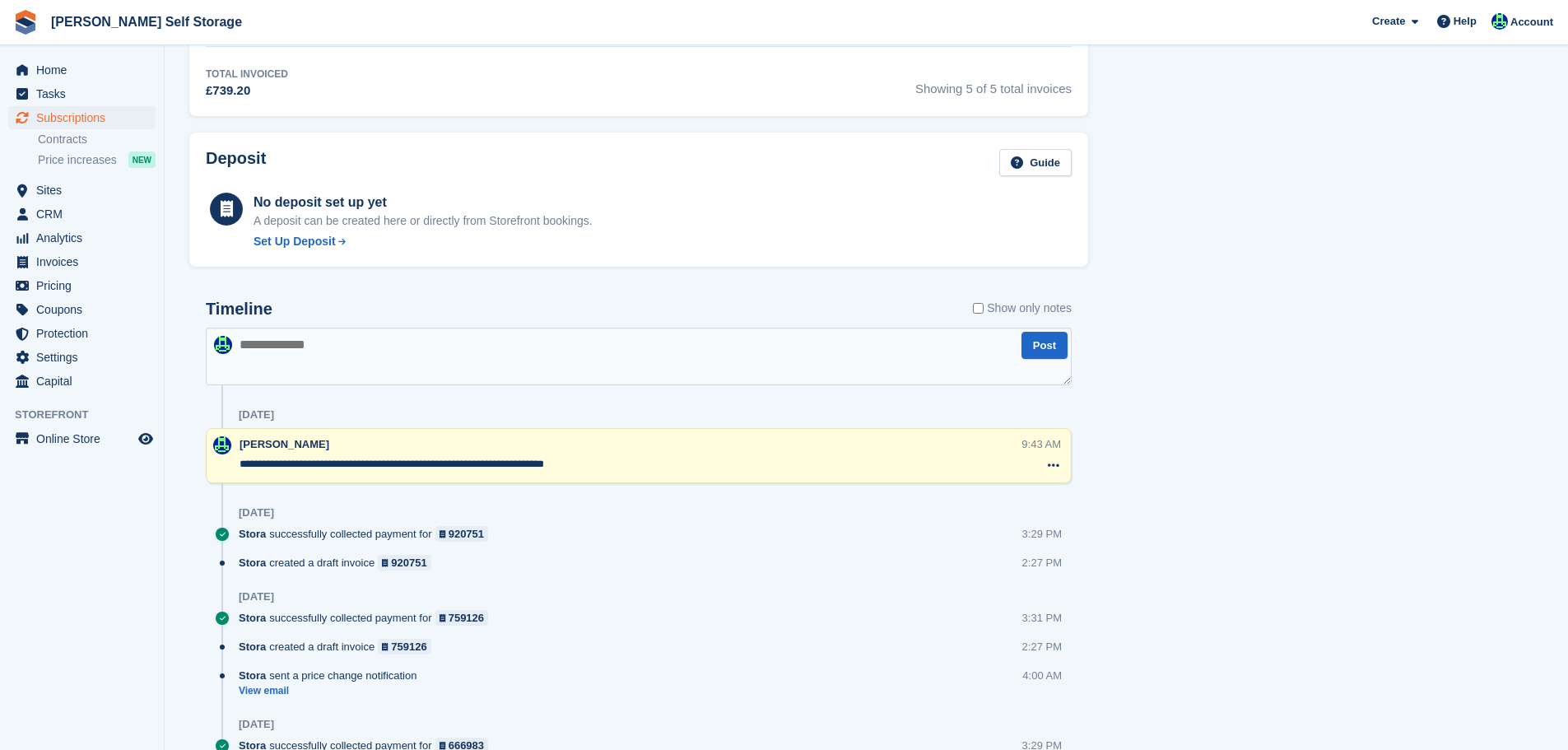
click at [386, 385] on textarea at bounding box center [639, 356] width 866 height 58
type textarea "**********"
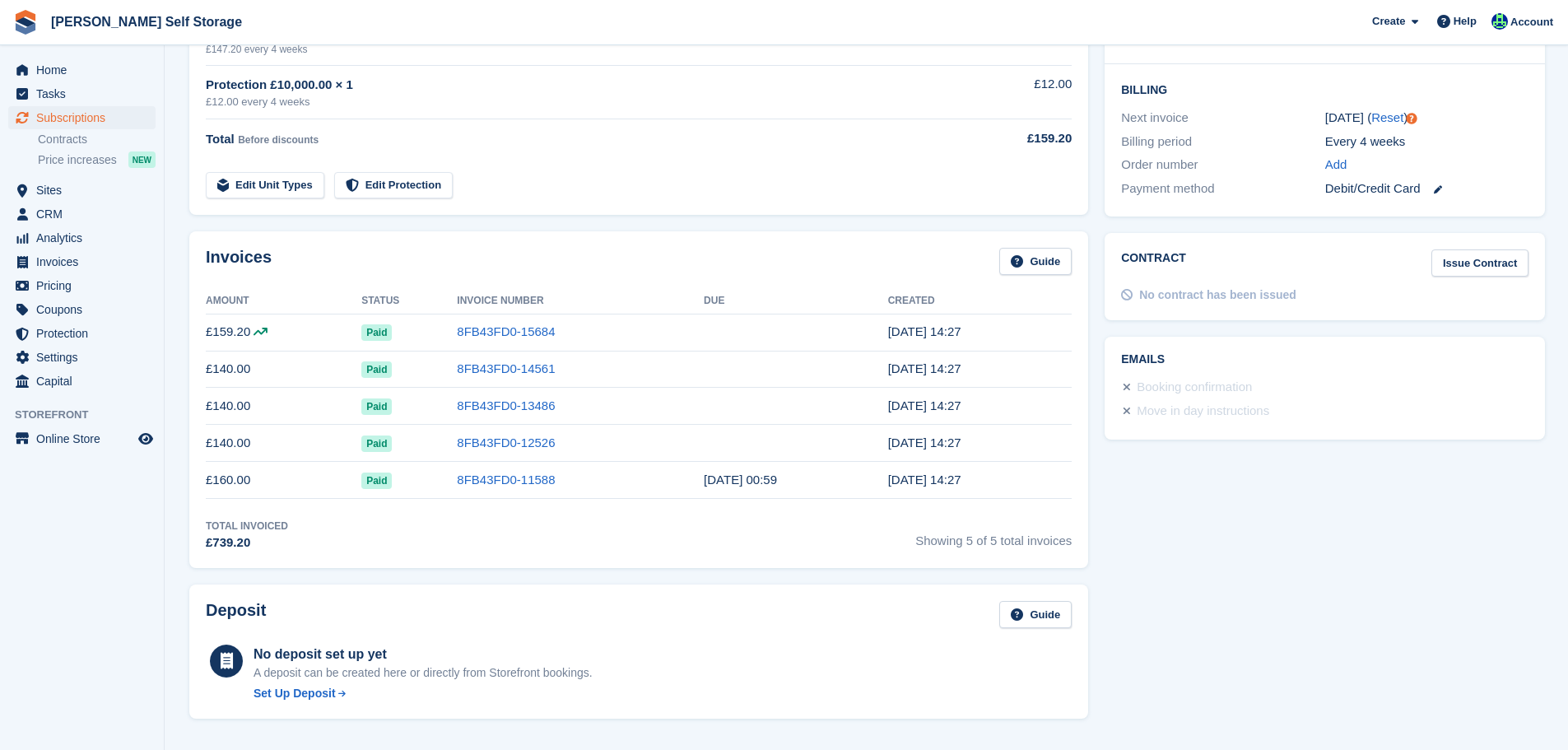
scroll to position [0, 0]
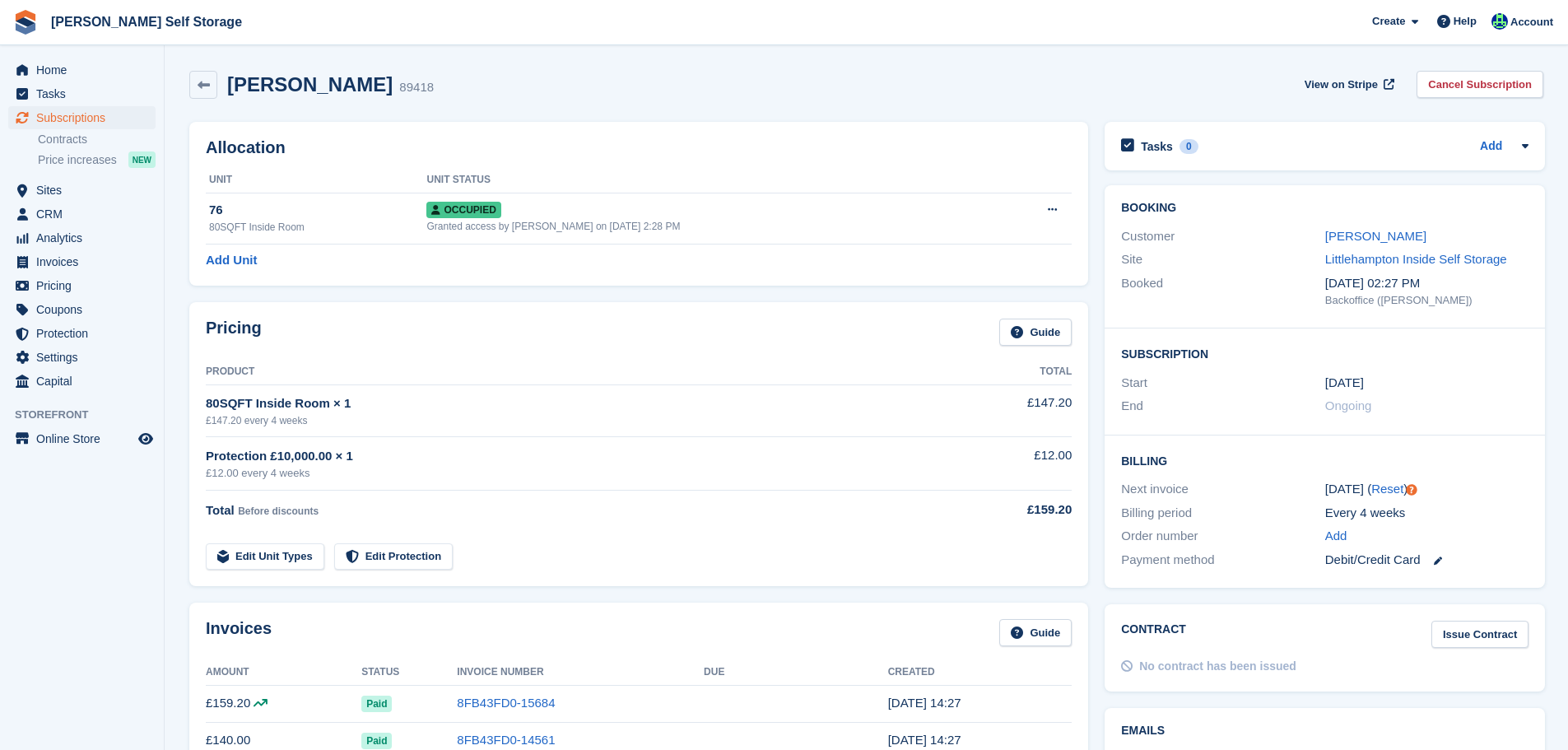
click at [1044, 89] on div "Jose Seymour 89418 View on Stripe Cancel Subscription" at bounding box center [866, 85] width 1354 height 28
click at [77, 257] on span "Invoices" at bounding box center [85, 262] width 99 height 23
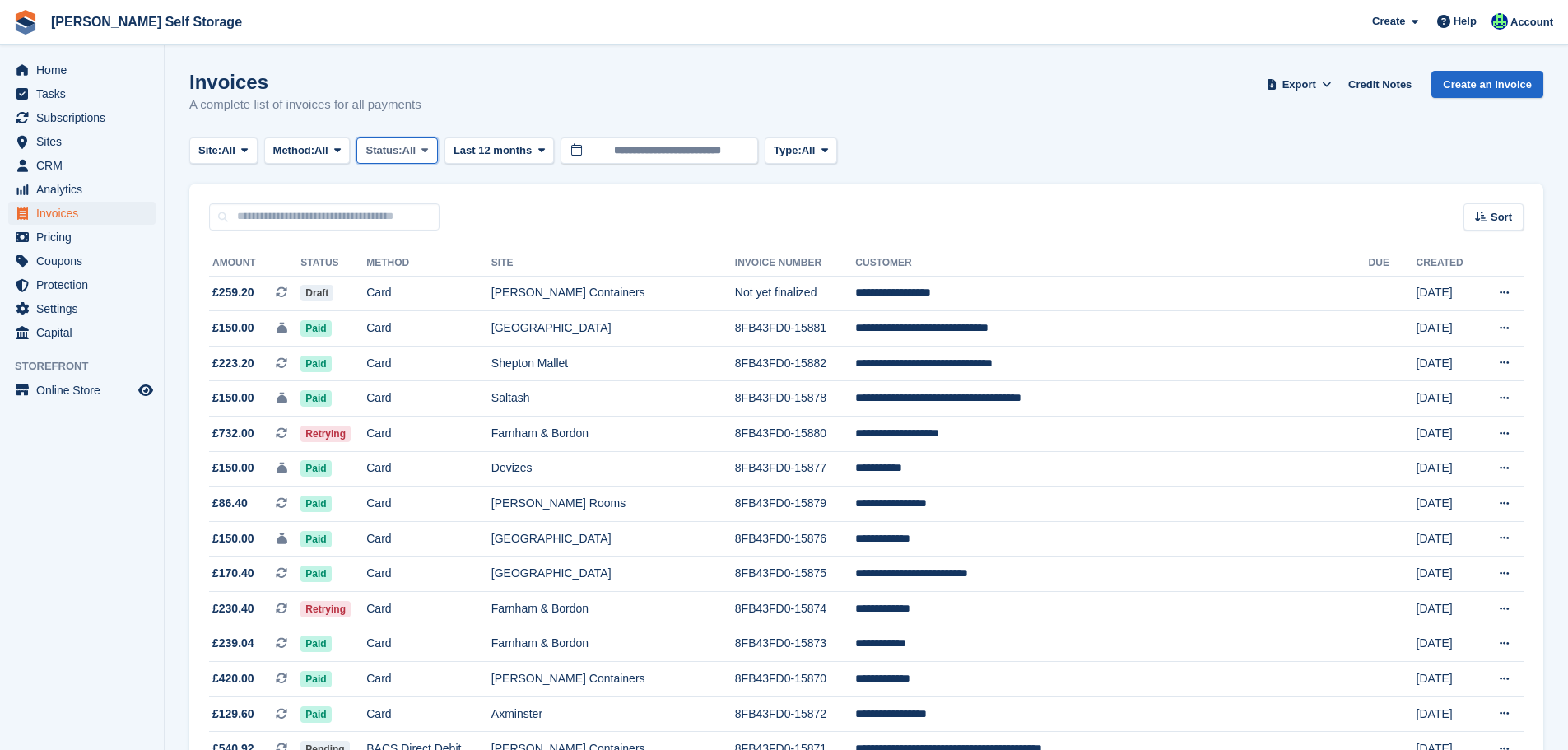
click at [425, 142] on button "Status: All" at bounding box center [397, 151] width 80 height 27
click at [413, 268] on link "Open" at bounding box center [435, 278] width 143 height 29
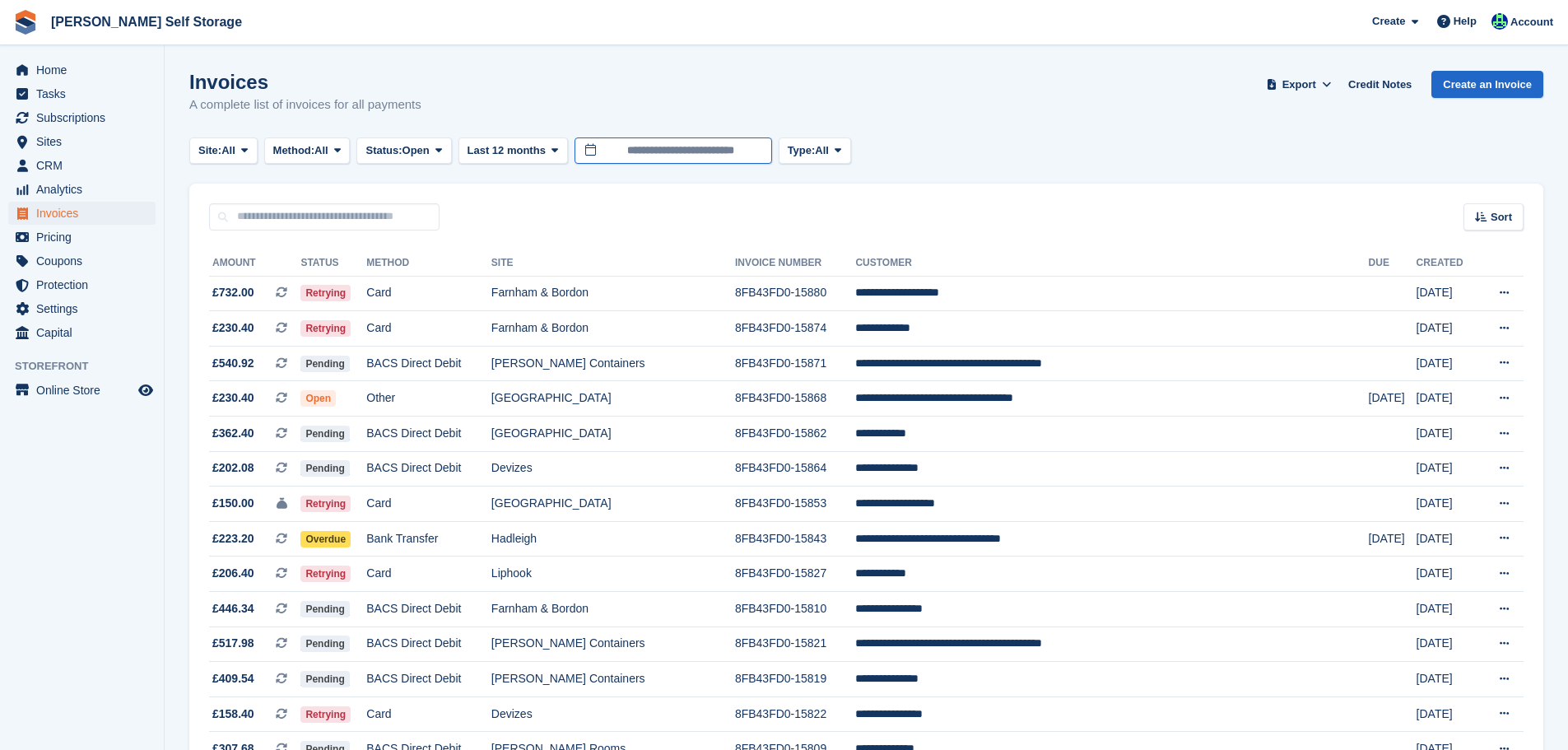
click at [756, 151] on input "**********" at bounding box center [673, 151] width 198 height 27
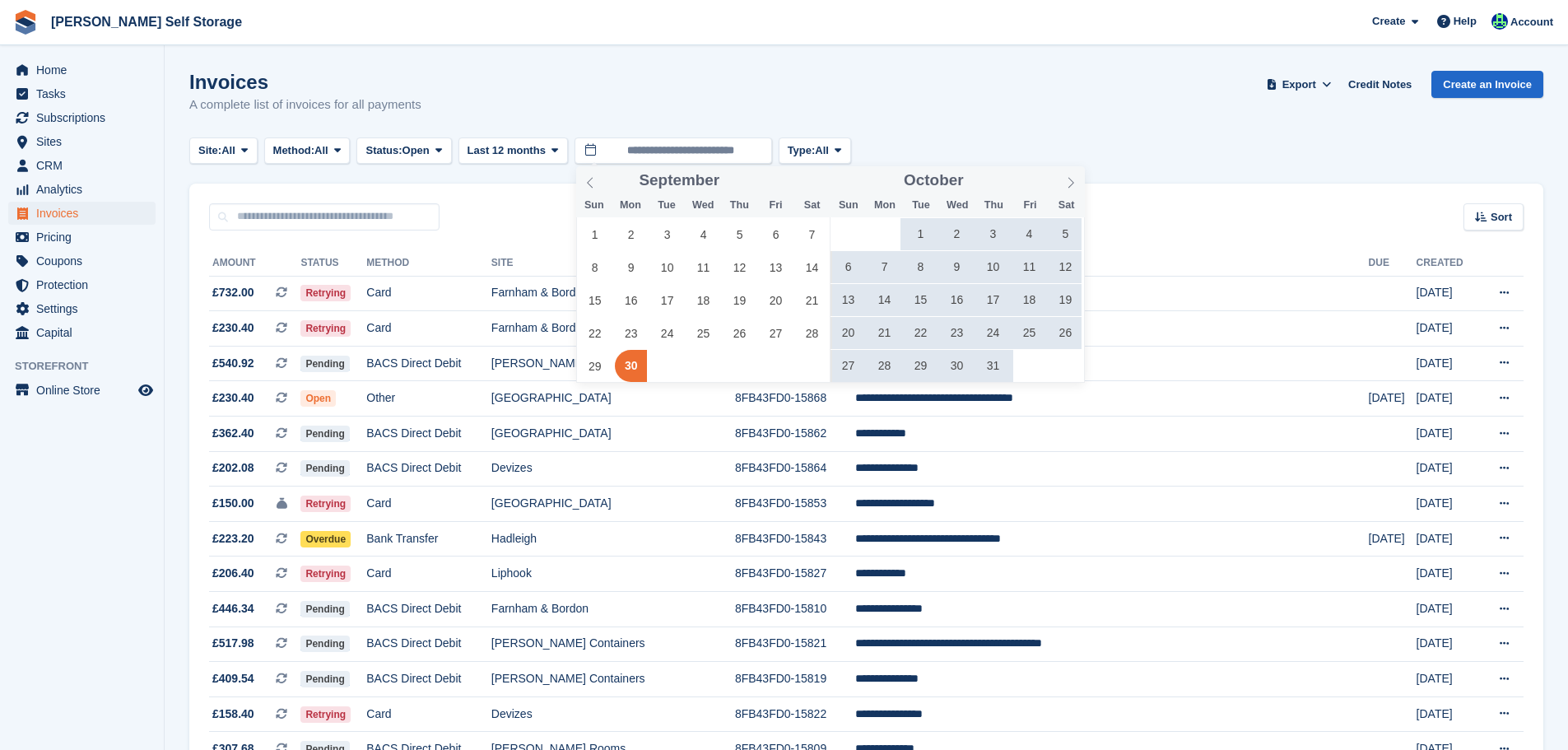
click at [622, 365] on span "30" at bounding box center [631, 366] width 32 height 32
type input "**********"
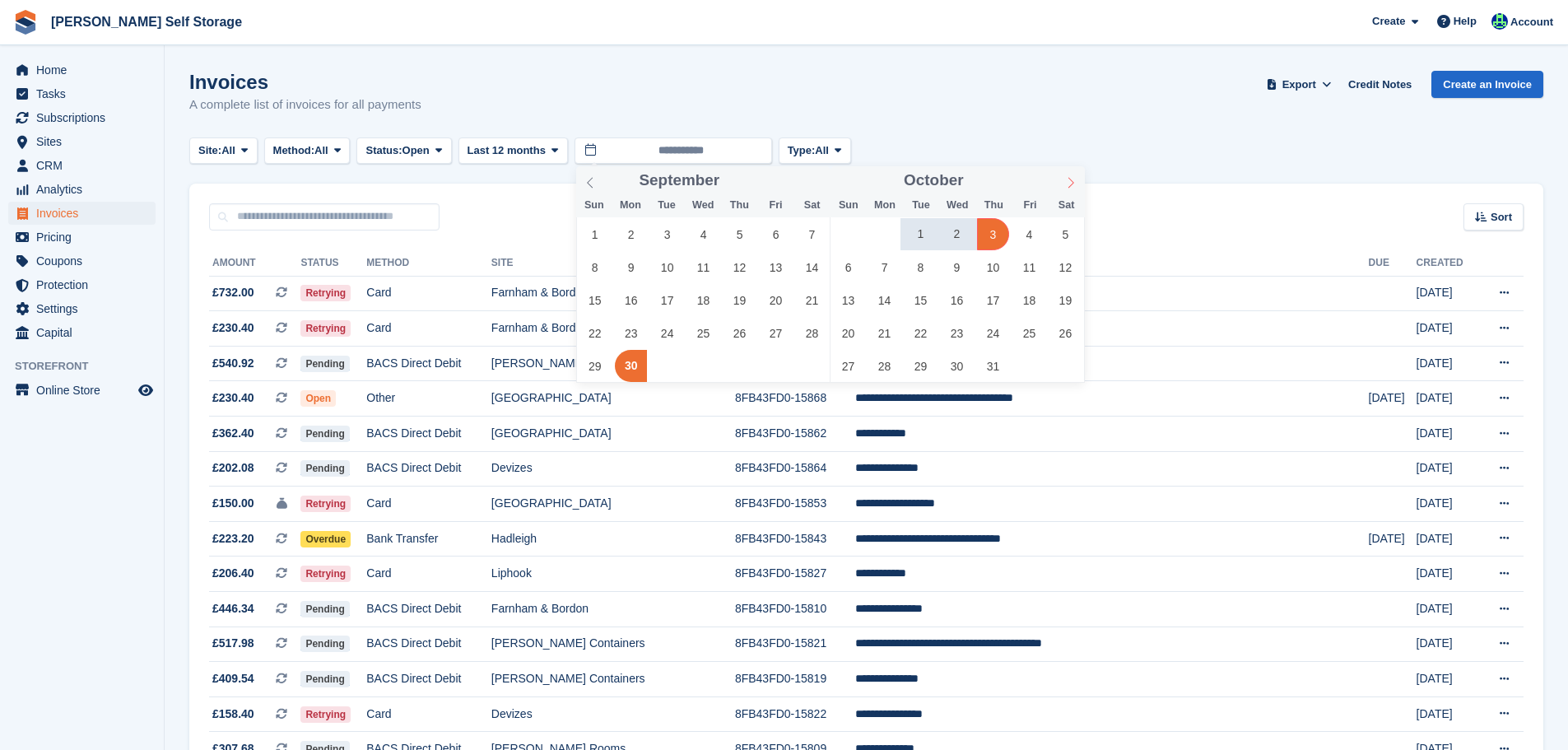
click at [1065, 180] on icon at bounding box center [1071, 183] width 12 height 12
click at [1068, 181] on icon at bounding box center [1071, 183] width 12 height 12
type input "****"
click at [1068, 181] on icon at bounding box center [1071, 183] width 12 height 12
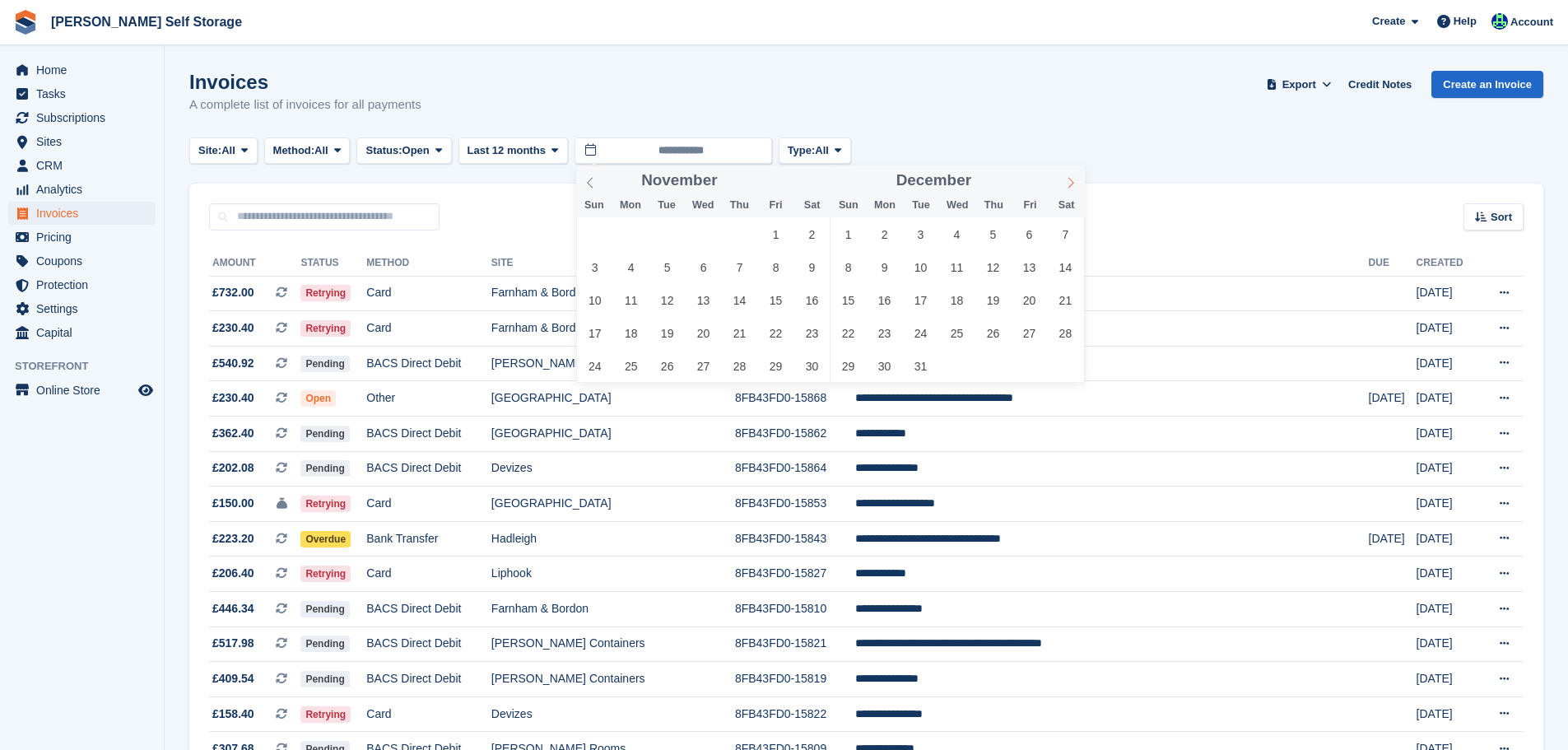
type input "****"
click at [1068, 181] on icon at bounding box center [1071, 183] width 12 height 12
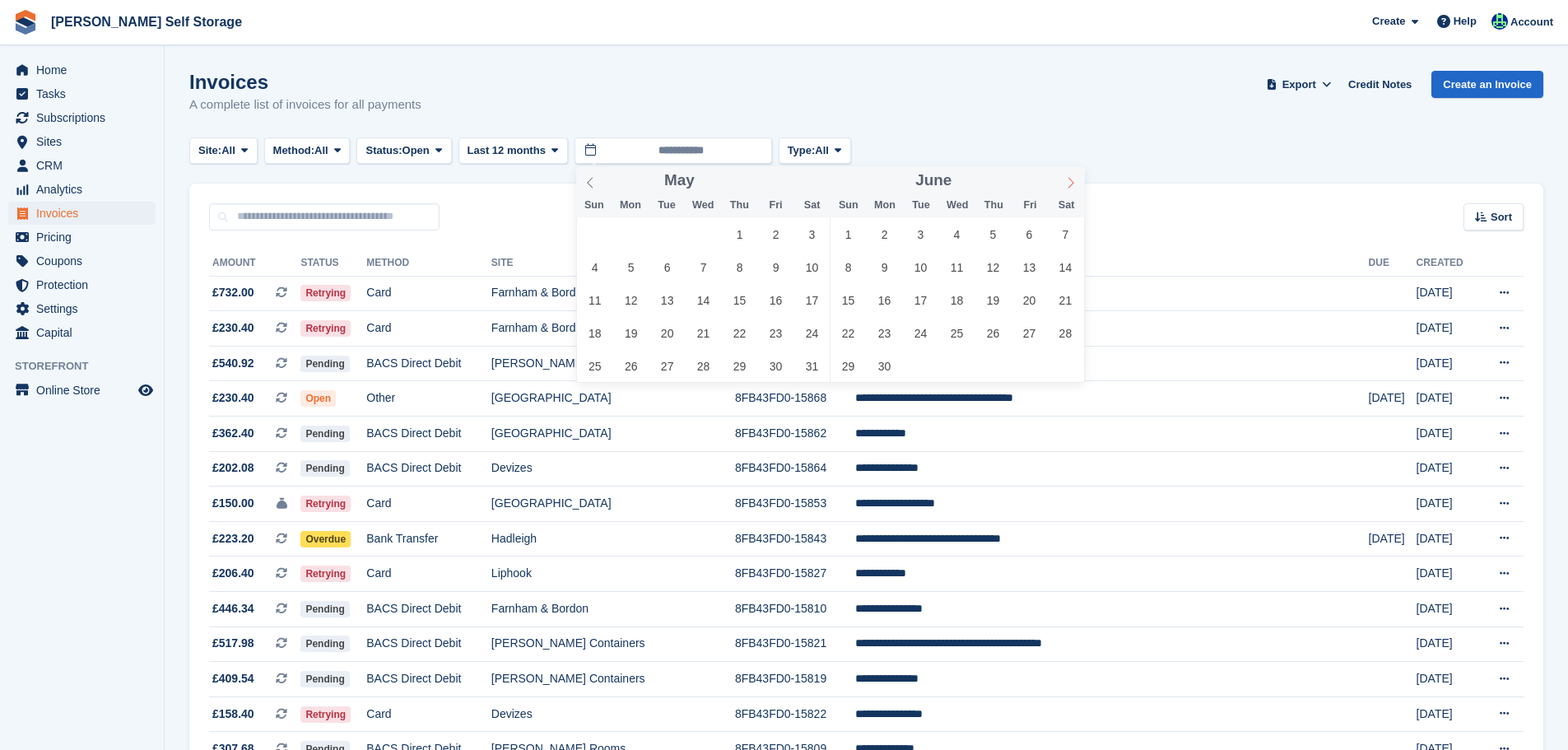
click at [1068, 181] on icon at bounding box center [1071, 183] width 12 height 12
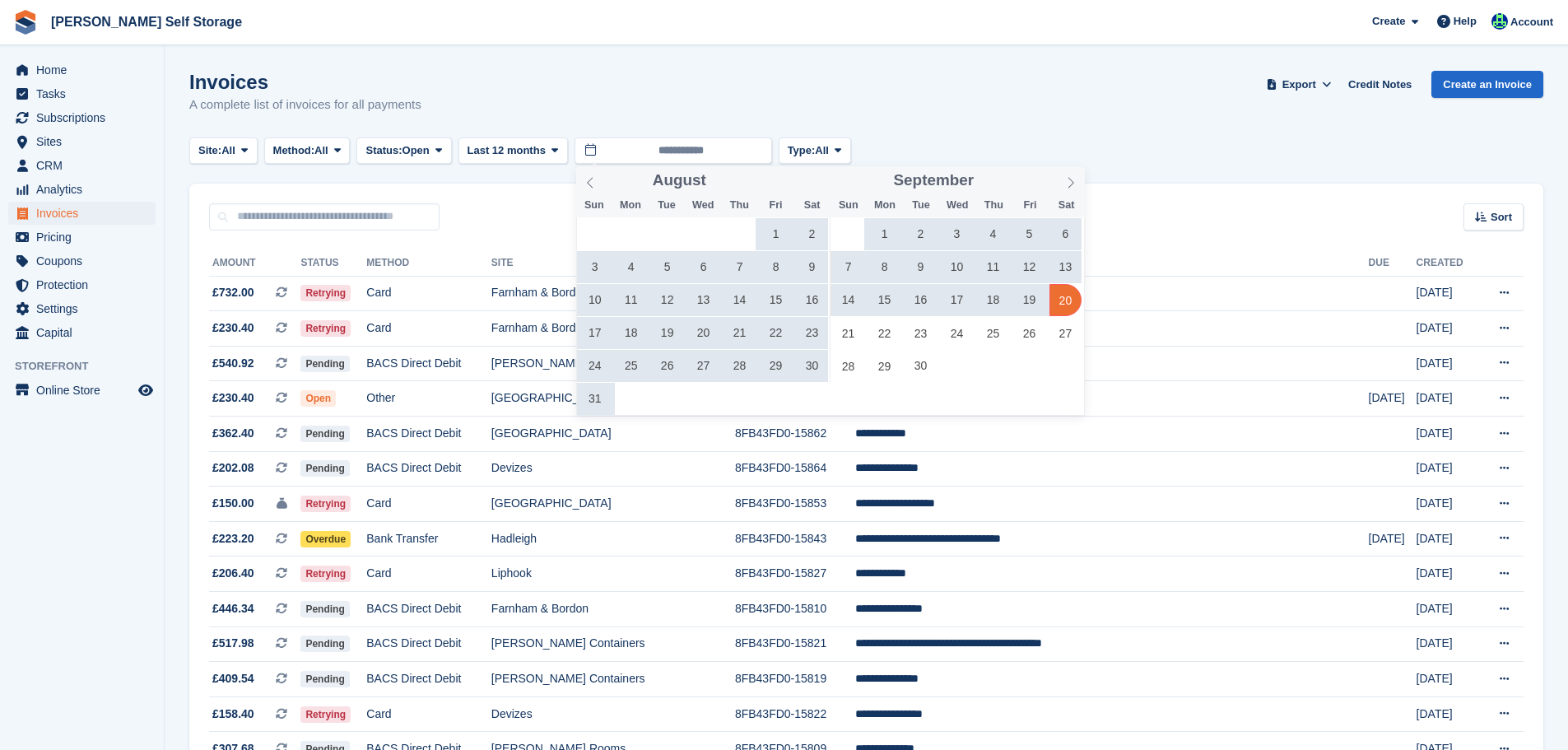
click at [1073, 303] on span "20" at bounding box center [1065, 300] width 32 height 32
type input "**********"
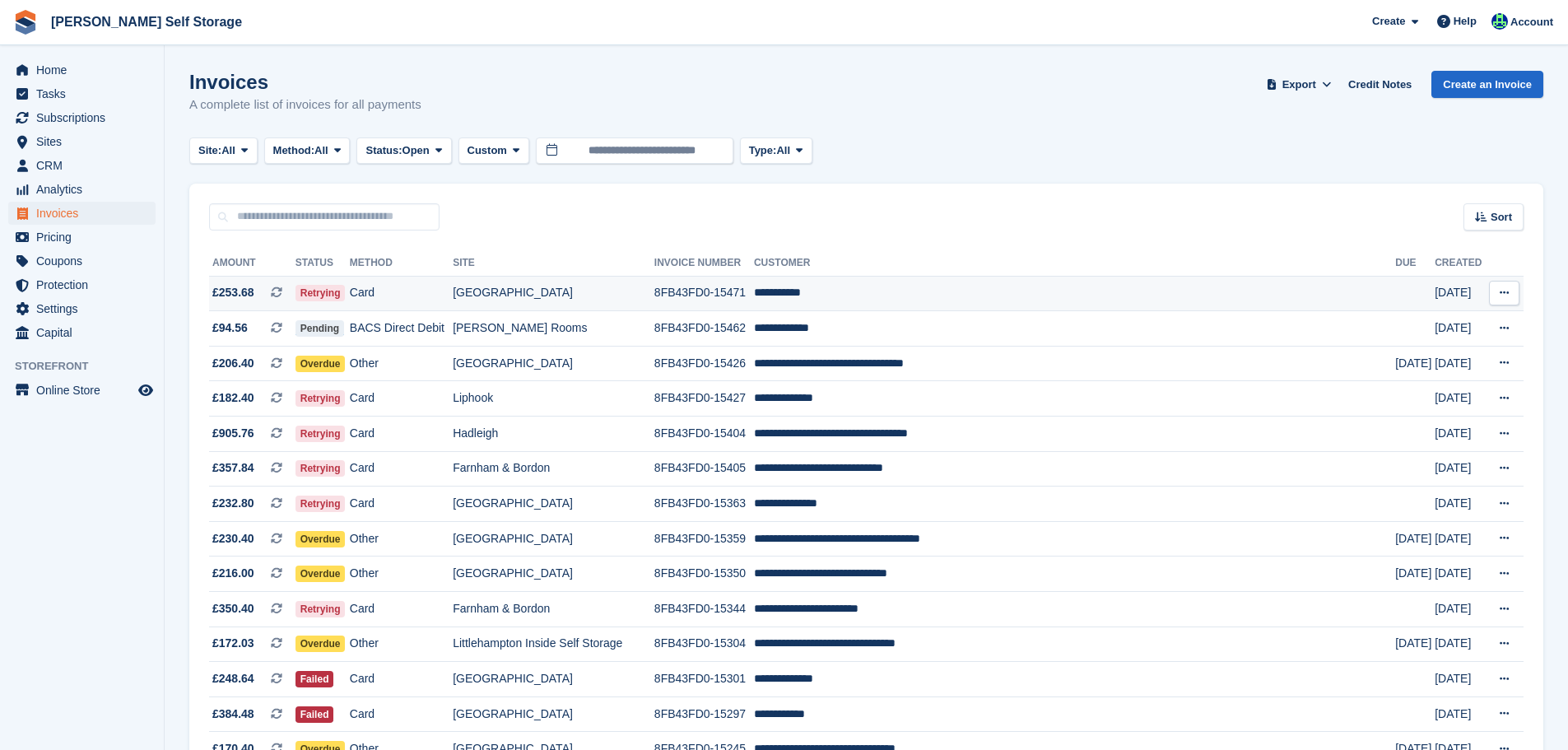
click at [1497, 297] on button at bounding box center [1504, 292] width 30 height 24
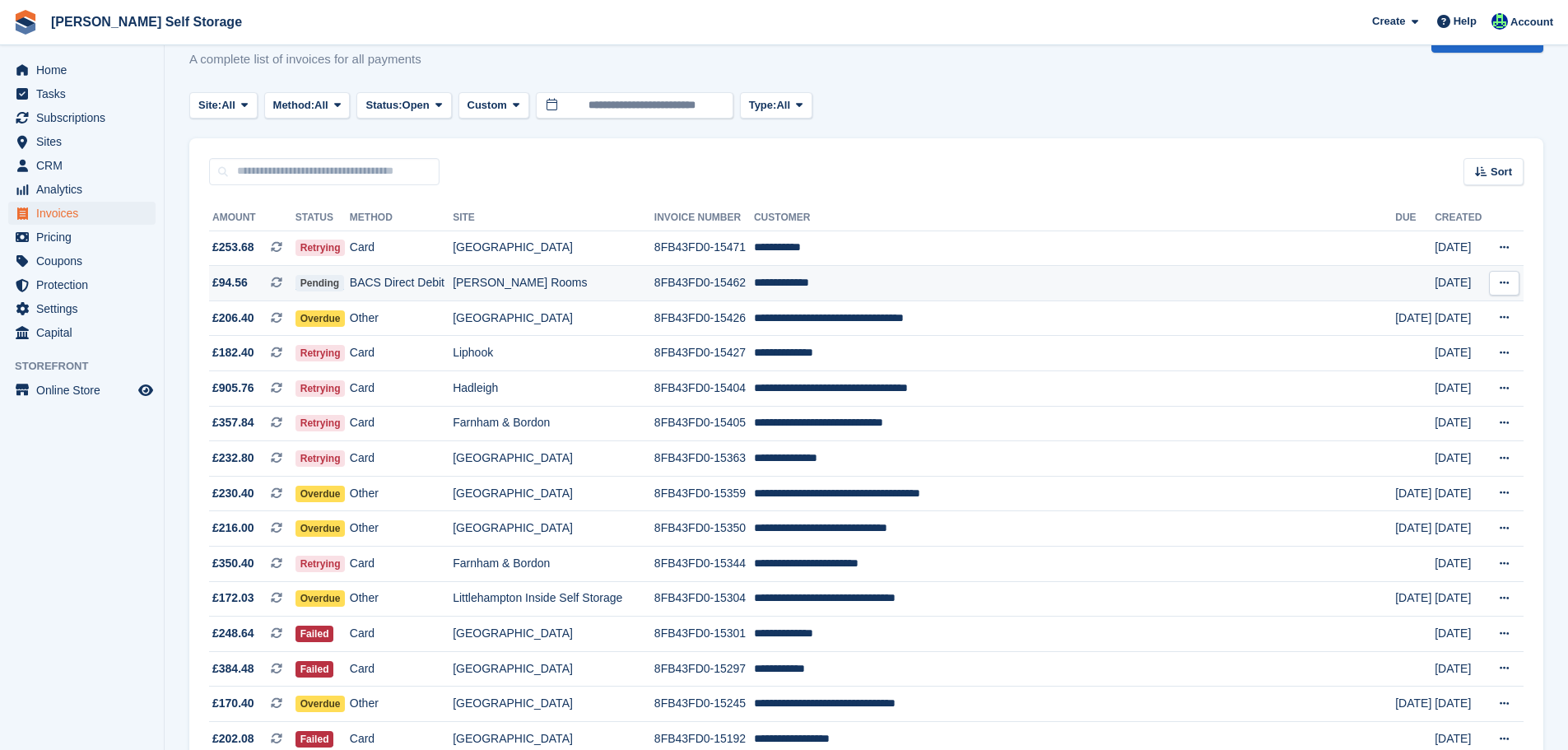
scroll to position [82, 0]
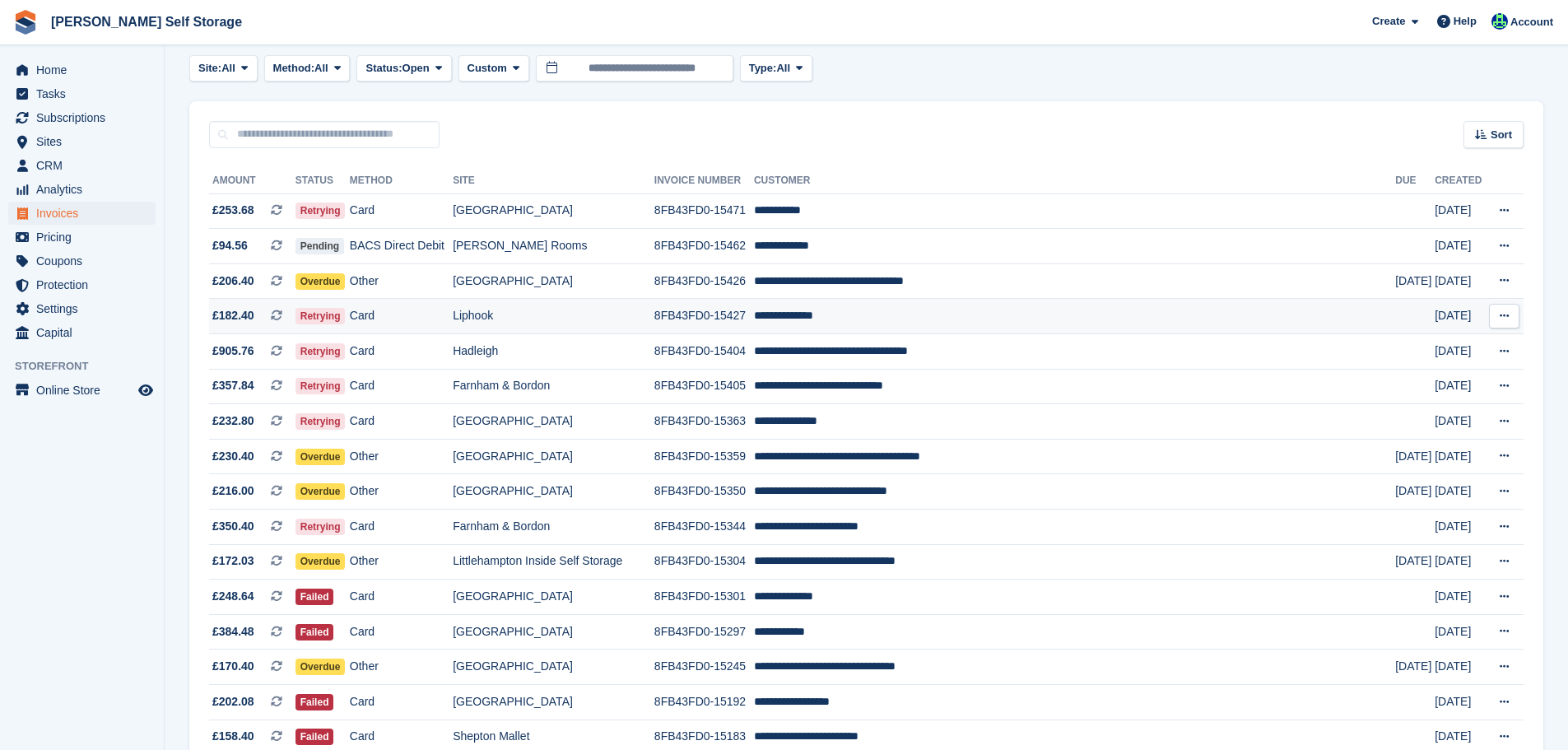
drag, startPoint x: 1517, startPoint y: 317, endPoint x: 1511, endPoint y: 323, distance: 8.5
click at [1517, 316] on button at bounding box center [1504, 316] width 30 height 24
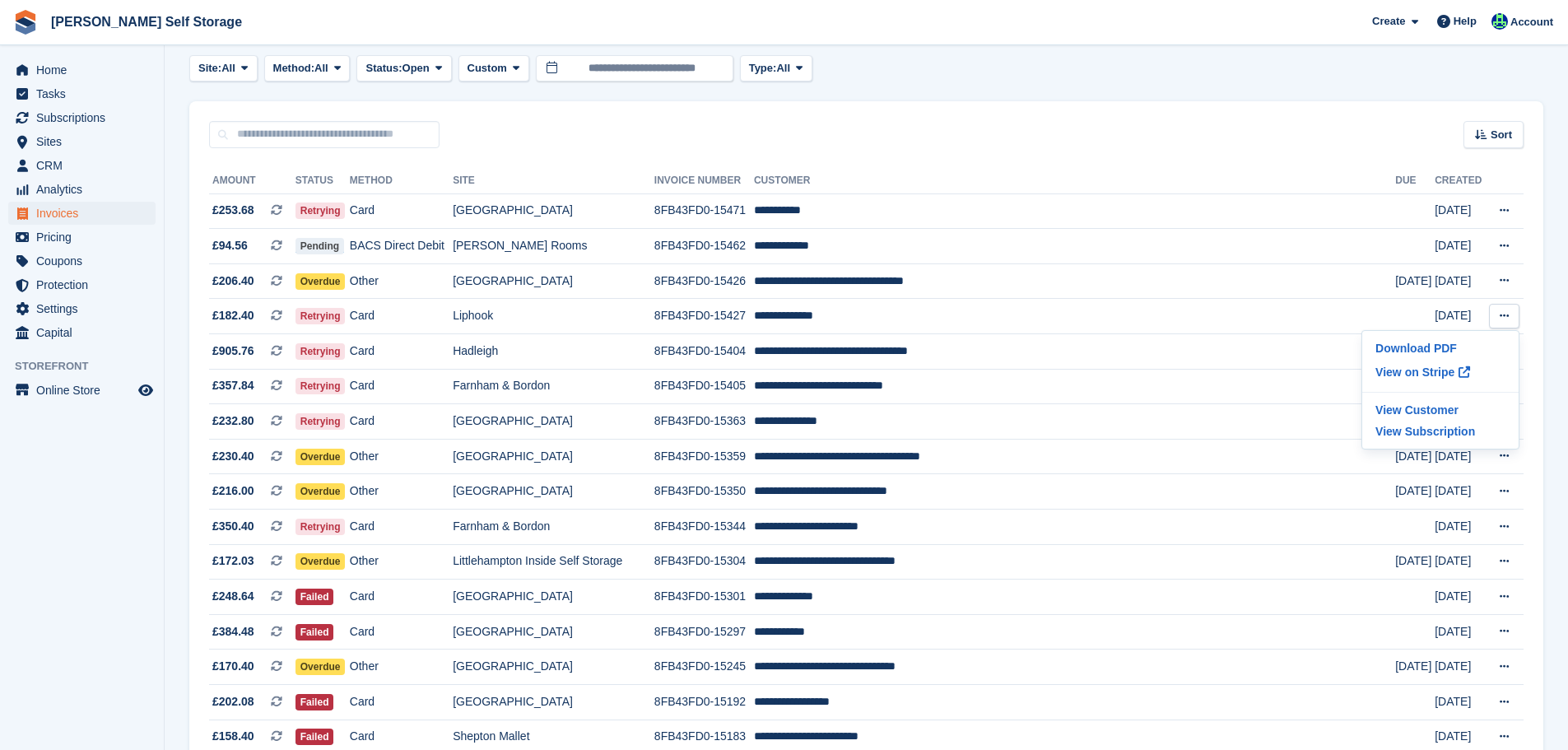
click at [109, 460] on aside "Home Tasks Subscriptions Subscriptions Subscriptions Contracts Price increases …" at bounding box center [82, 379] width 164 height 668
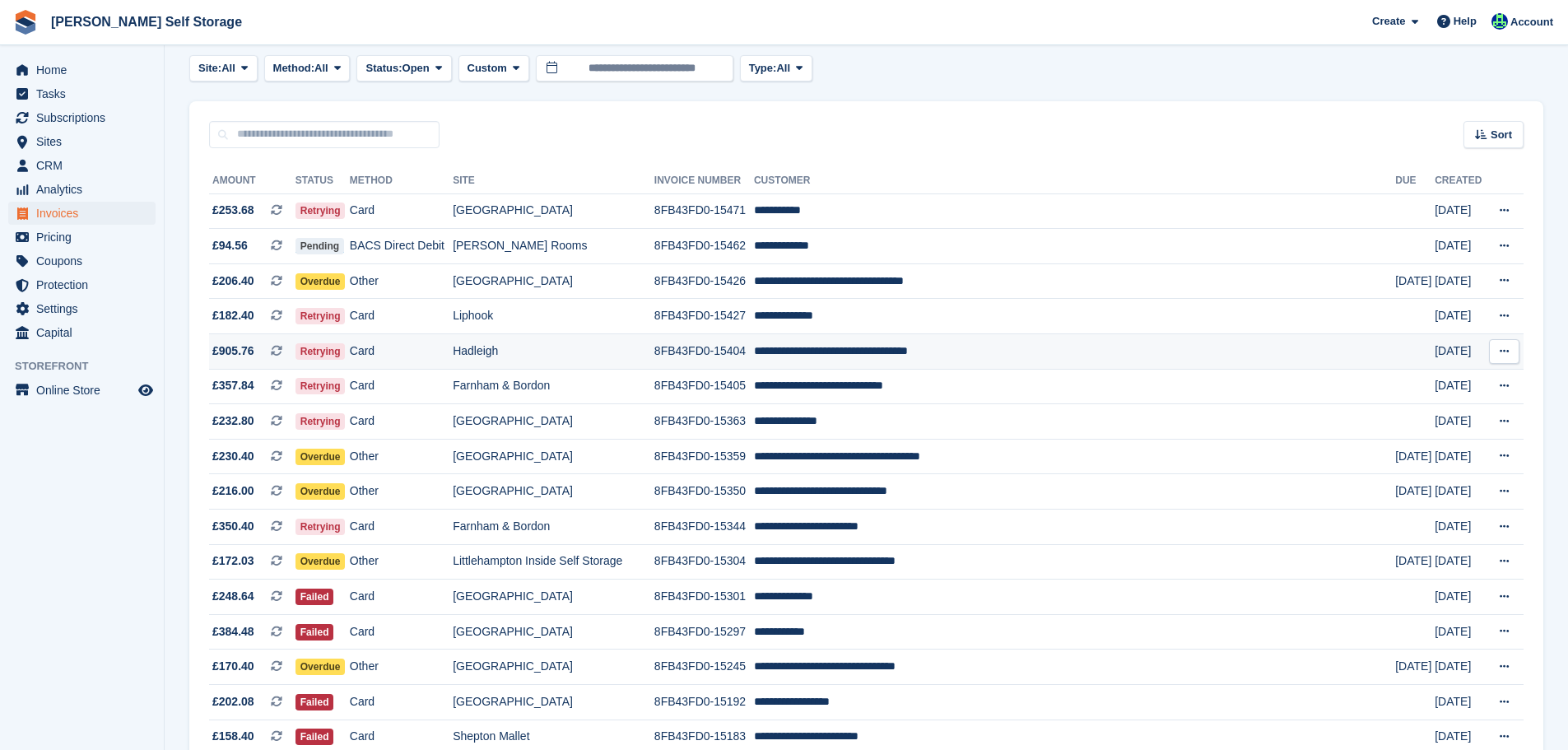
click at [1508, 349] on icon at bounding box center [1504, 351] width 9 height 11
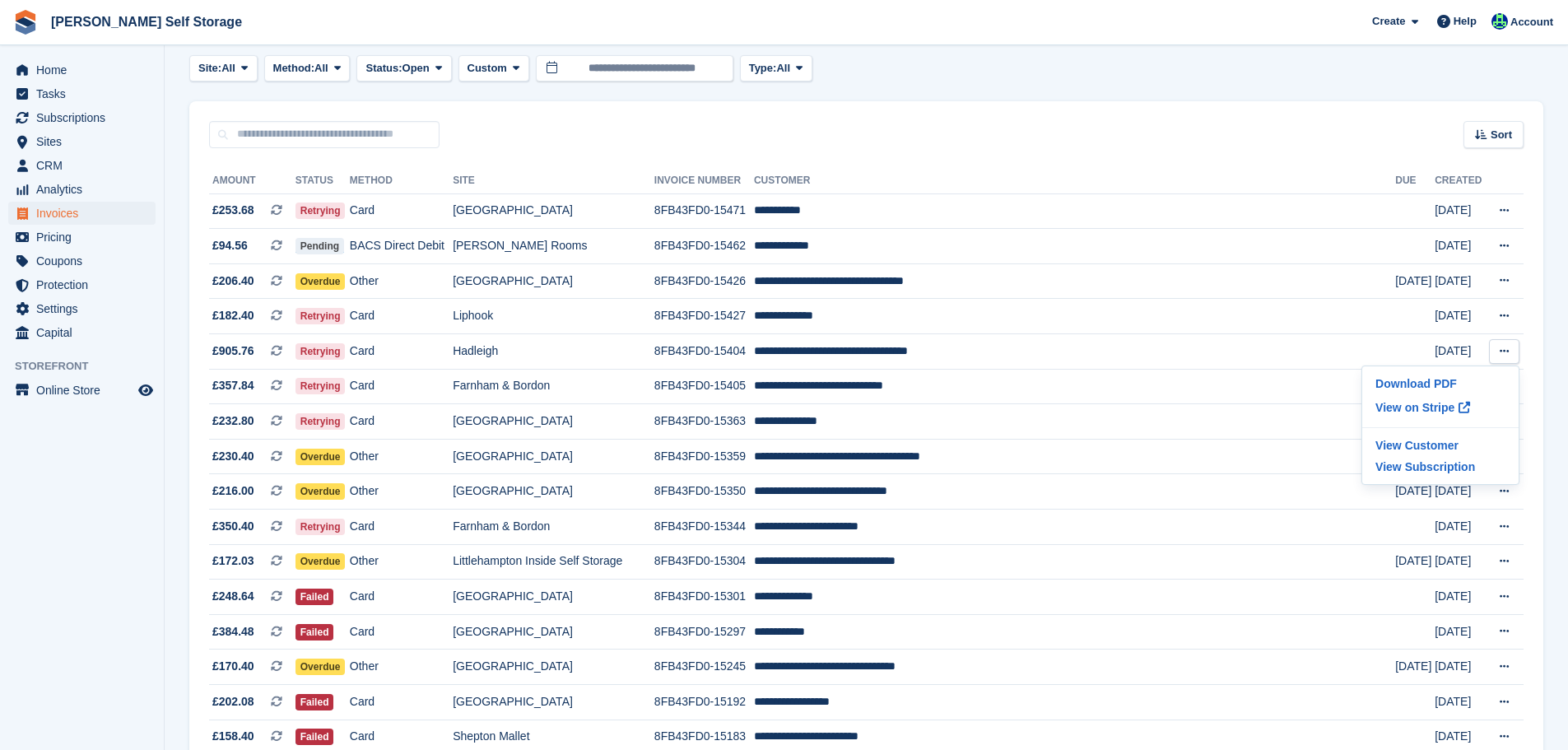
click at [122, 563] on aside "Home Tasks Subscriptions Subscriptions Subscriptions Contracts Price increases …" at bounding box center [82, 379] width 164 height 668
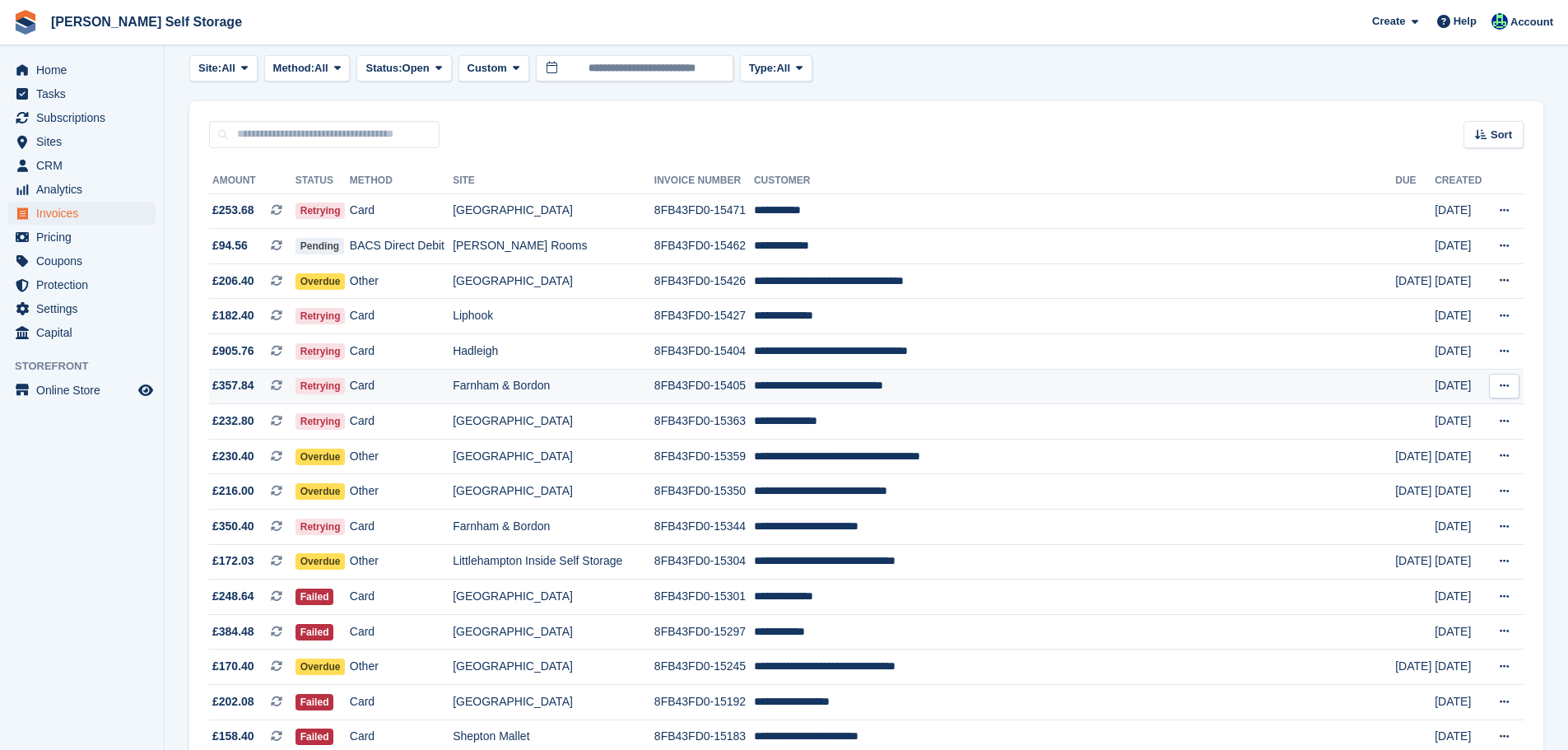
click at [1506, 383] on icon at bounding box center [1504, 385] width 9 height 11
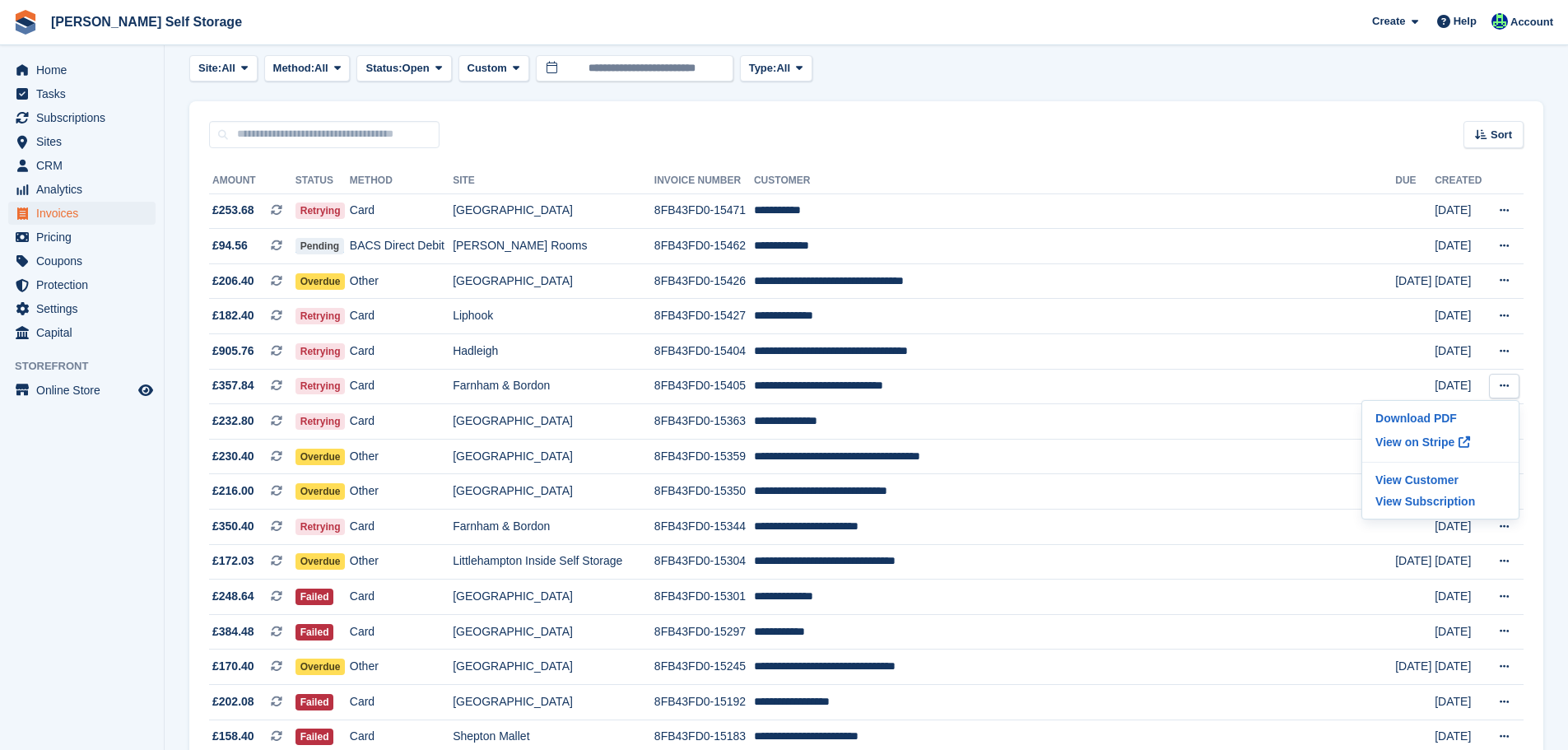
click at [97, 498] on aside "Home Tasks Subscriptions Subscriptions Subscriptions Contracts Price increases …" at bounding box center [82, 379] width 164 height 668
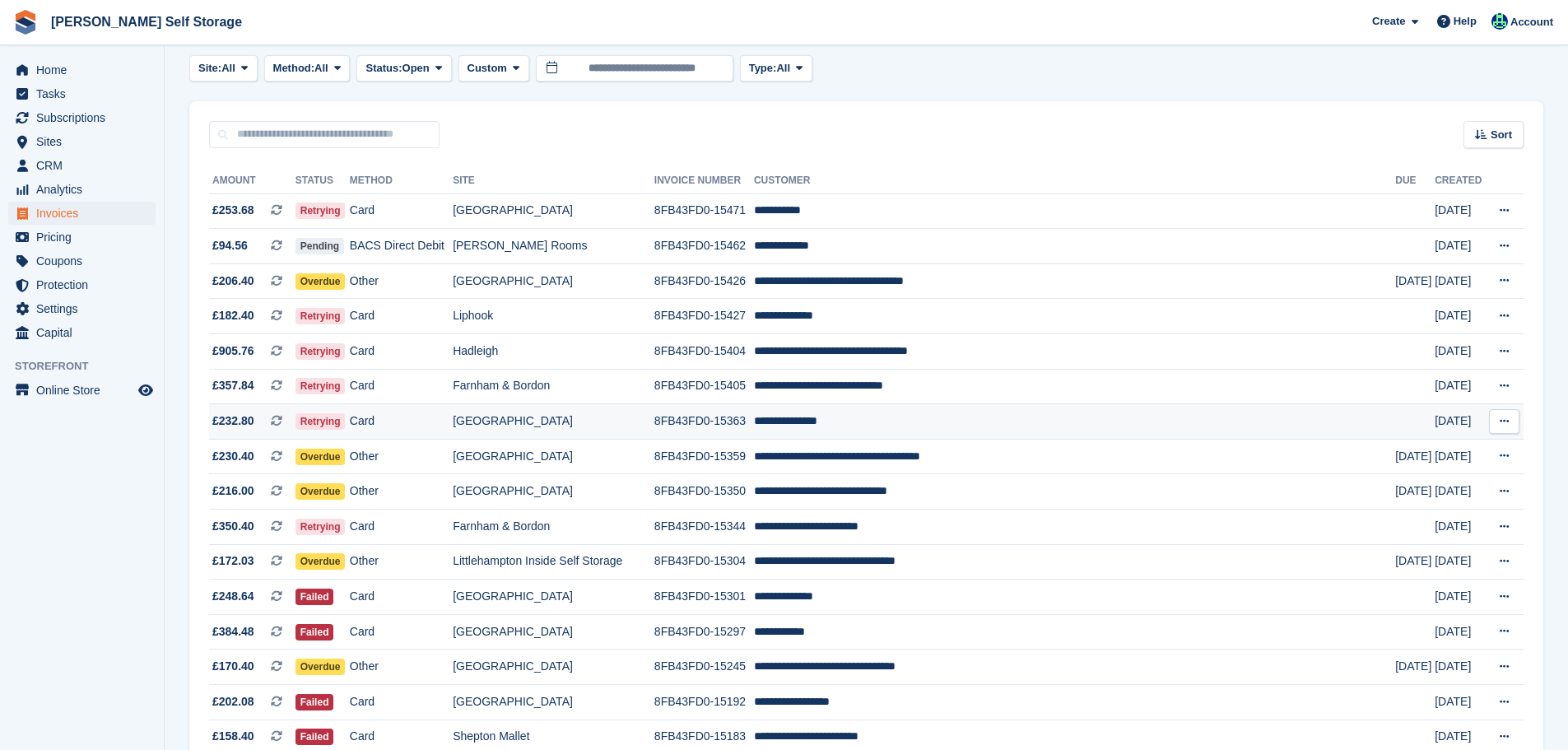
click at [1512, 431] on button at bounding box center [1504, 422] width 30 height 24
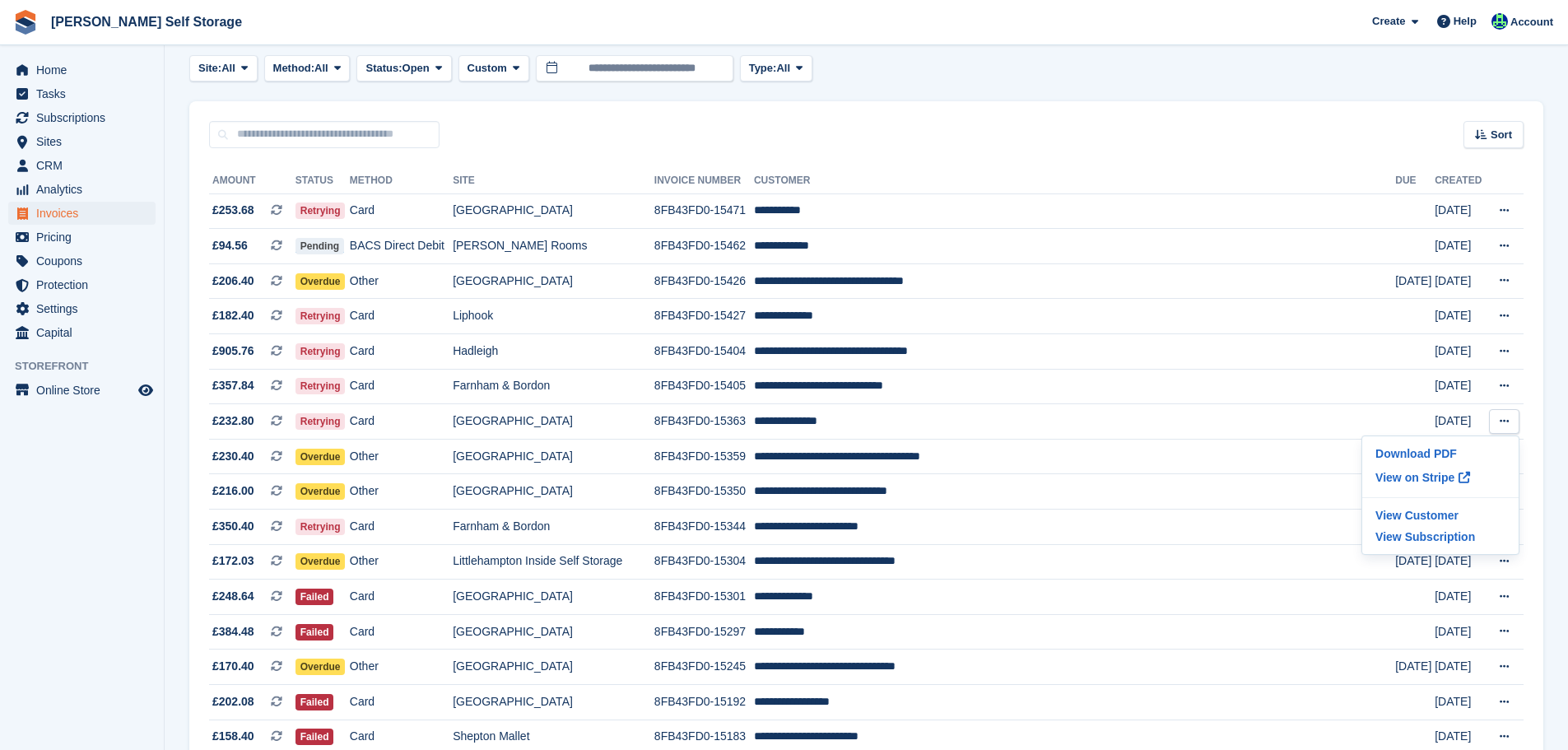
click at [80, 543] on aside "Home Tasks Subscriptions Subscriptions Subscriptions Contracts Price increases …" at bounding box center [82, 379] width 164 height 668
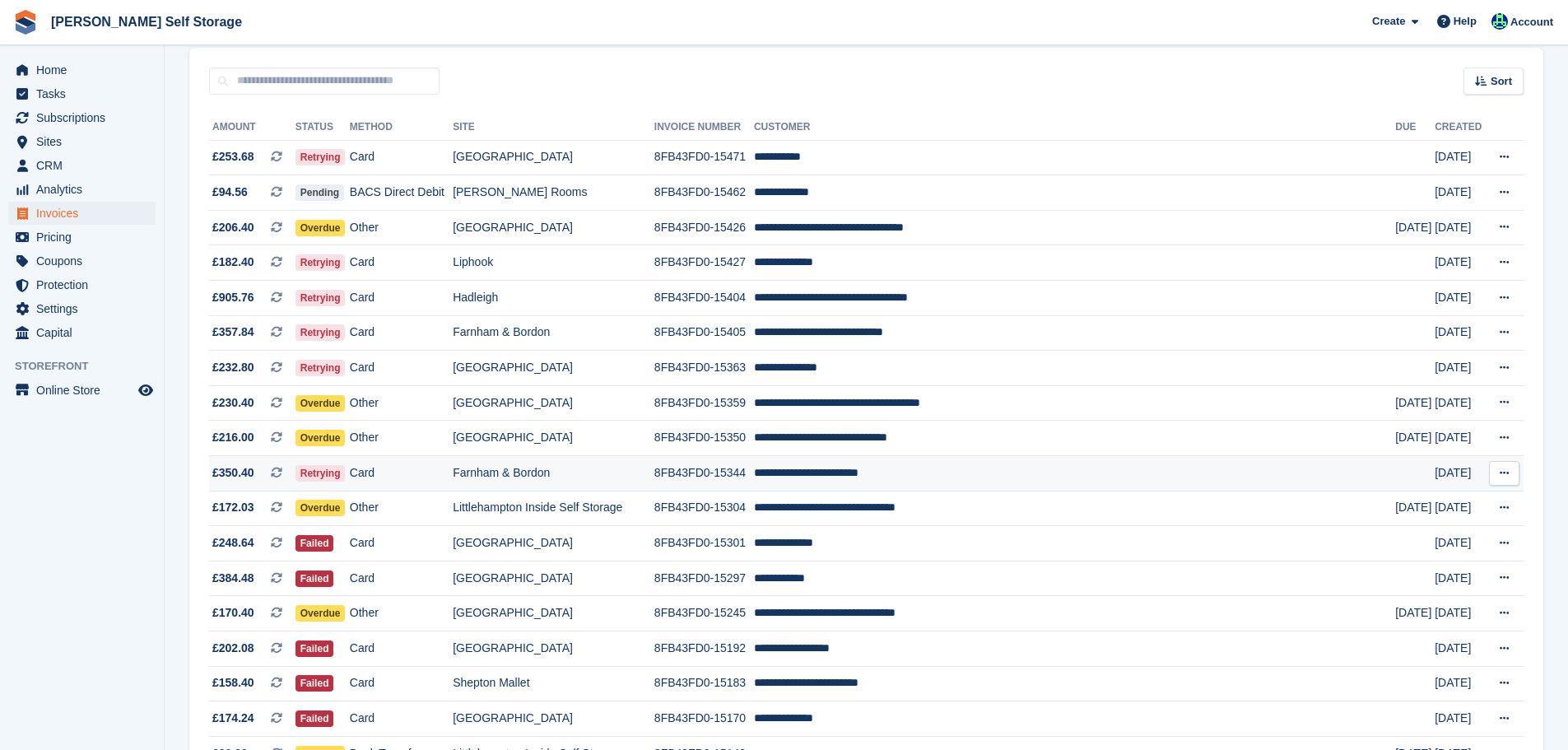
scroll to position [165, 0]
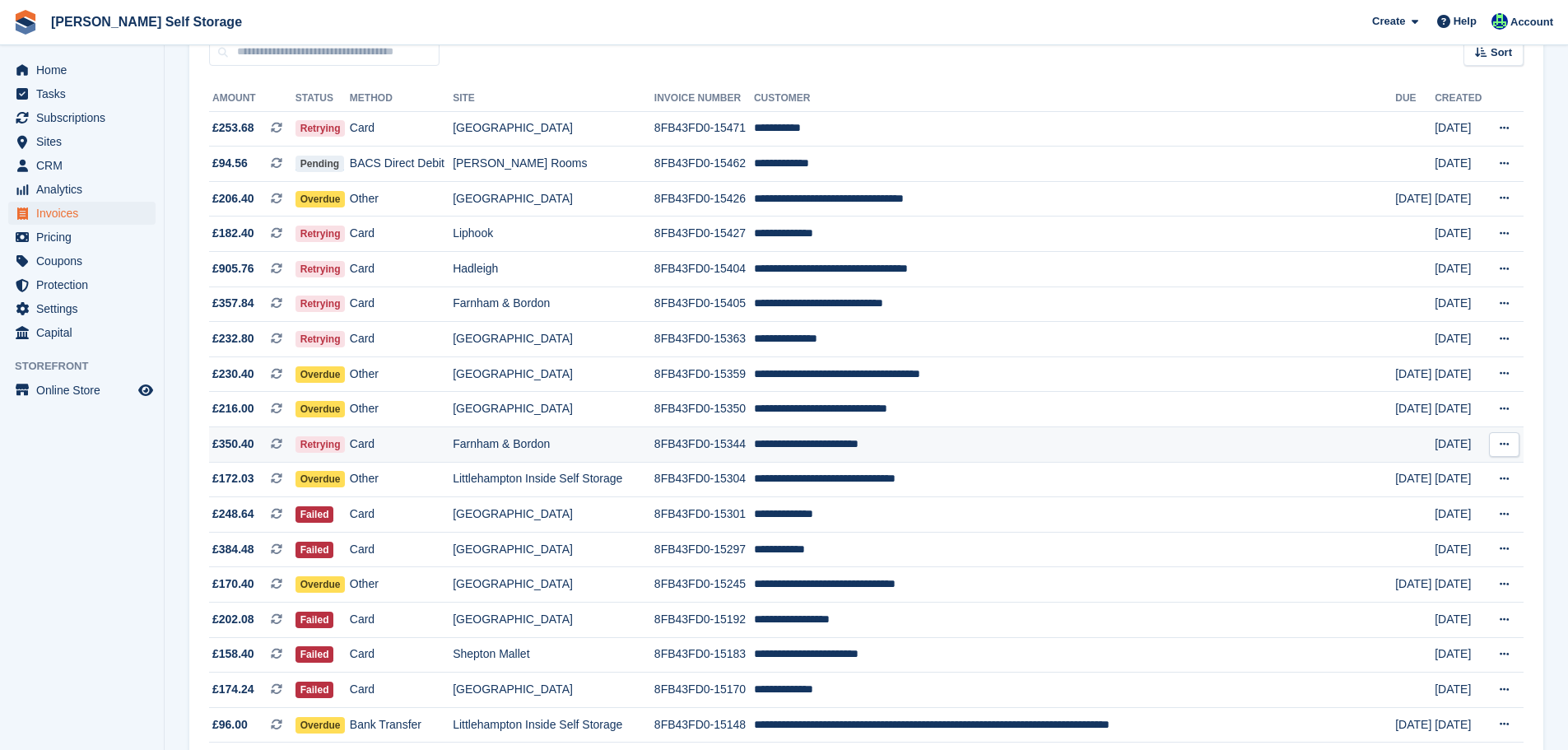
click at [1511, 443] on button at bounding box center [1504, 444] width 30 height 24
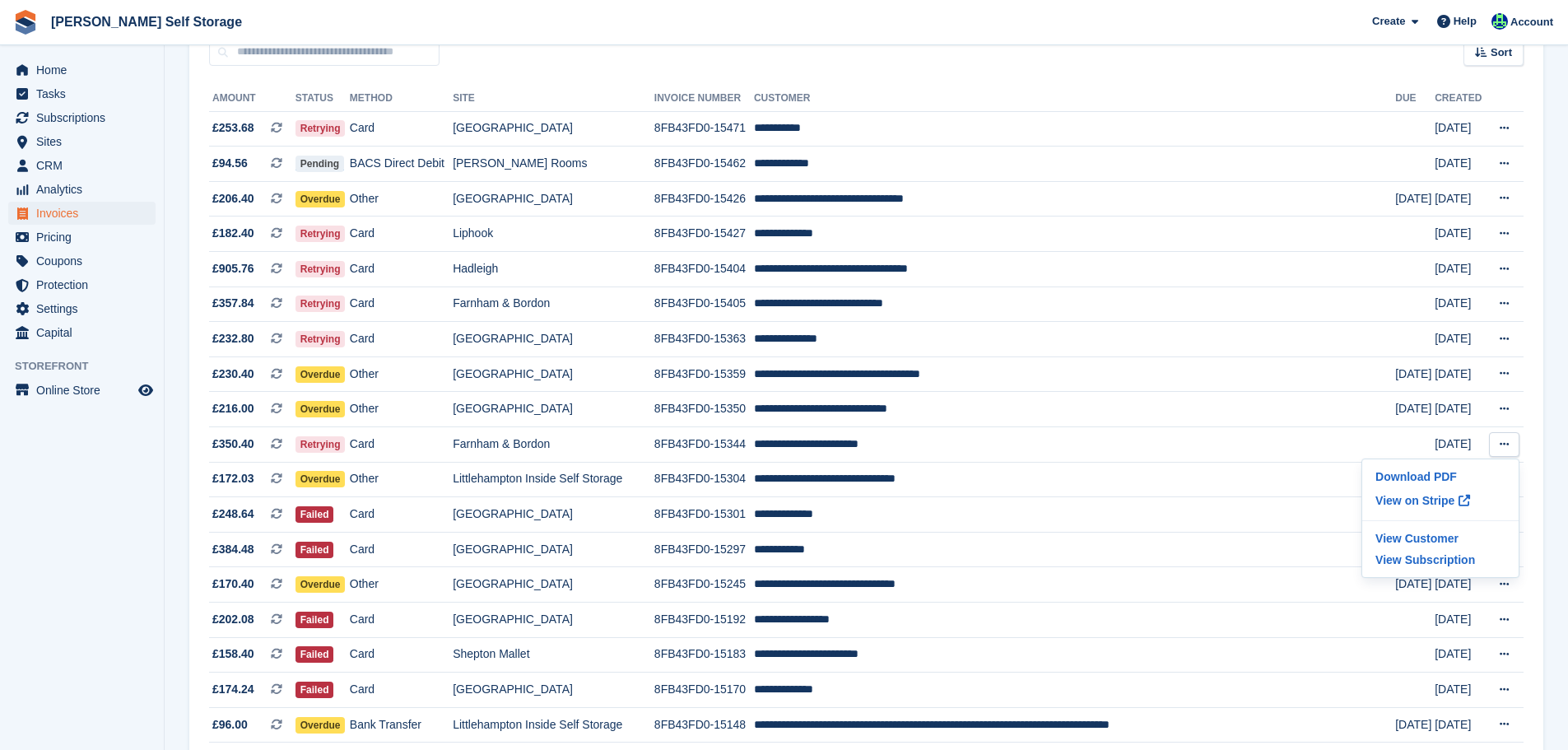
click at [78, 551] on aside "Home Tasks Subscriptions Subscriptions Subscriptions Contracts Price increases …" at bounding box center [82, 379] width 164 height 668
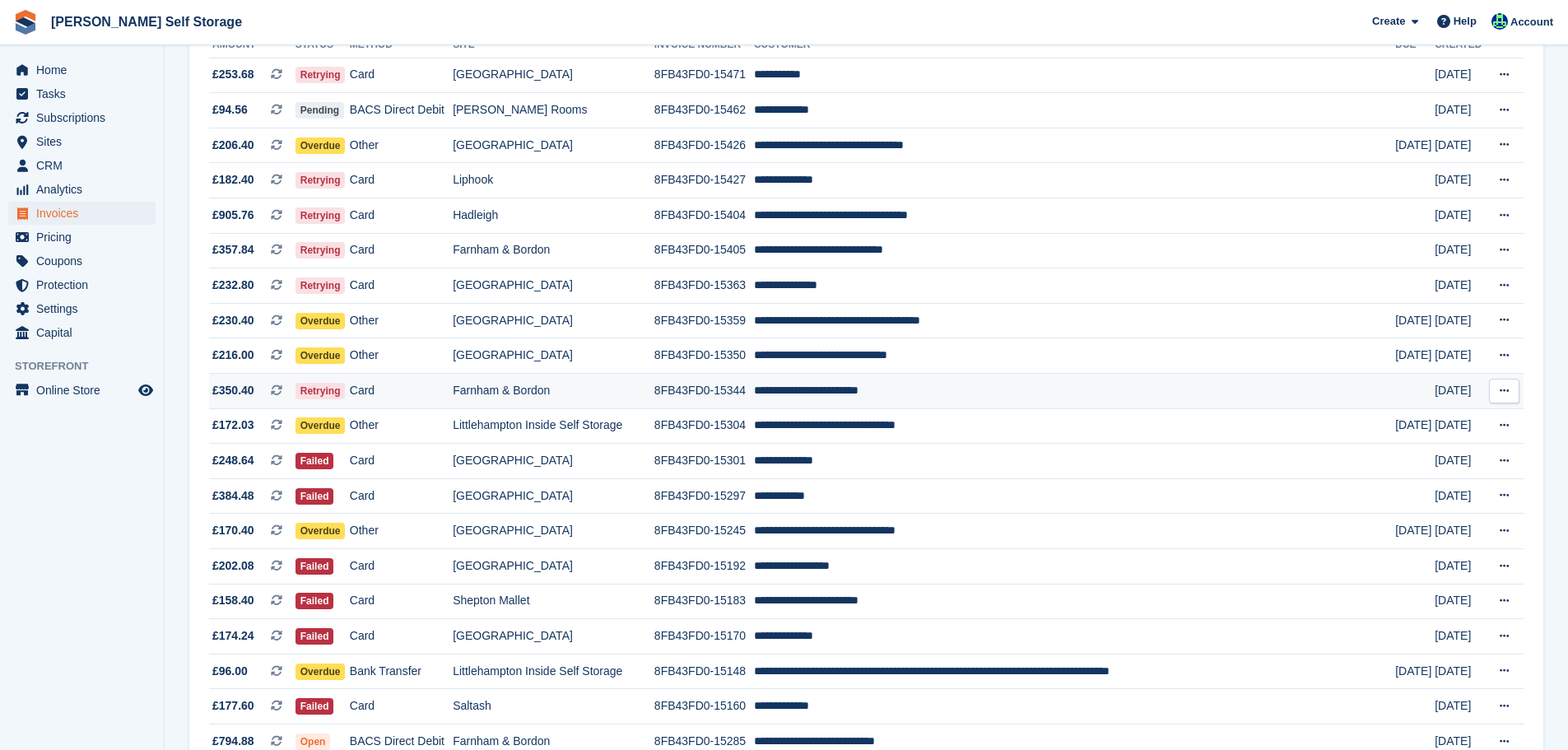
scroll to position [247, 0]
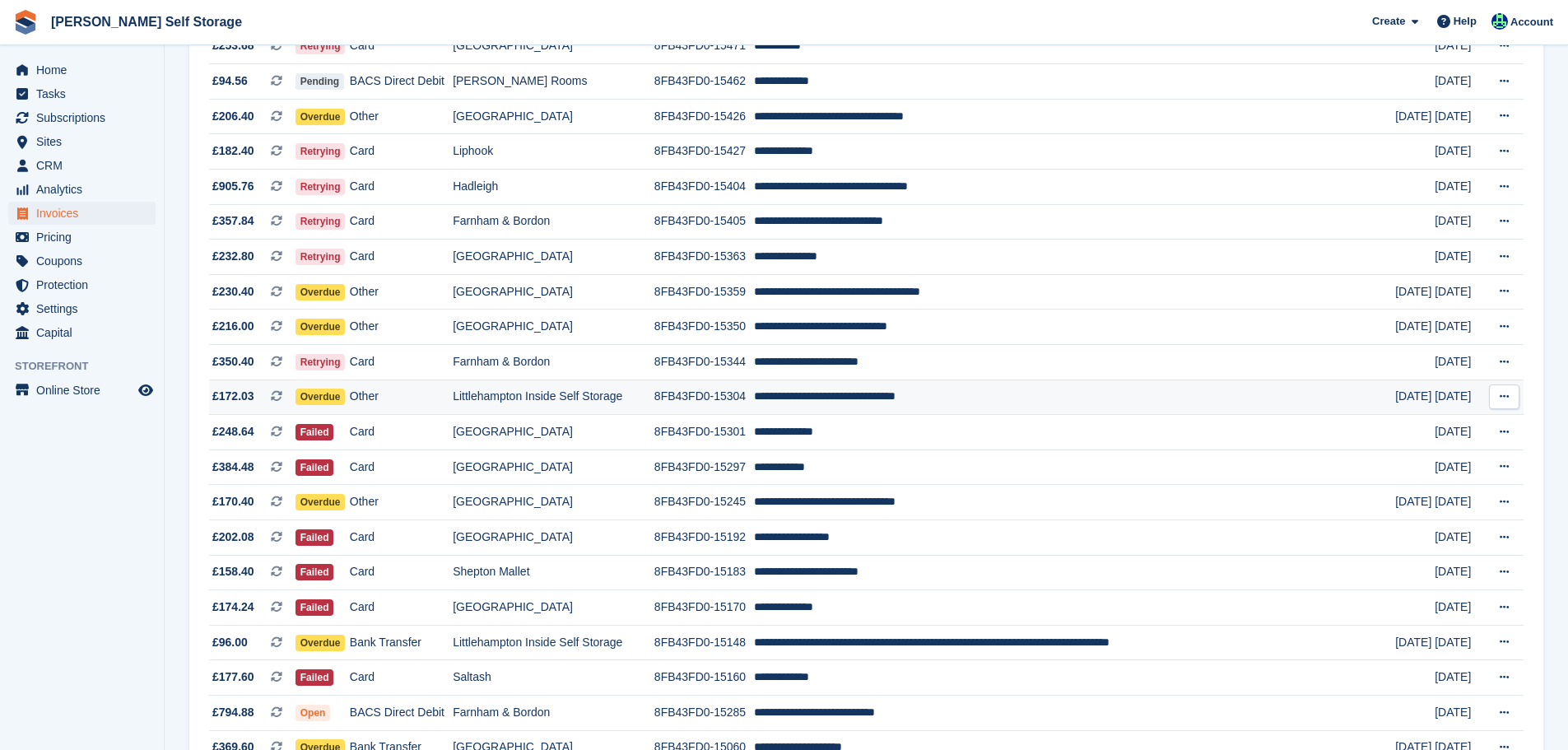
click at [1501, 401] on icon at bounding box center [1504, 396] width 9 height 11
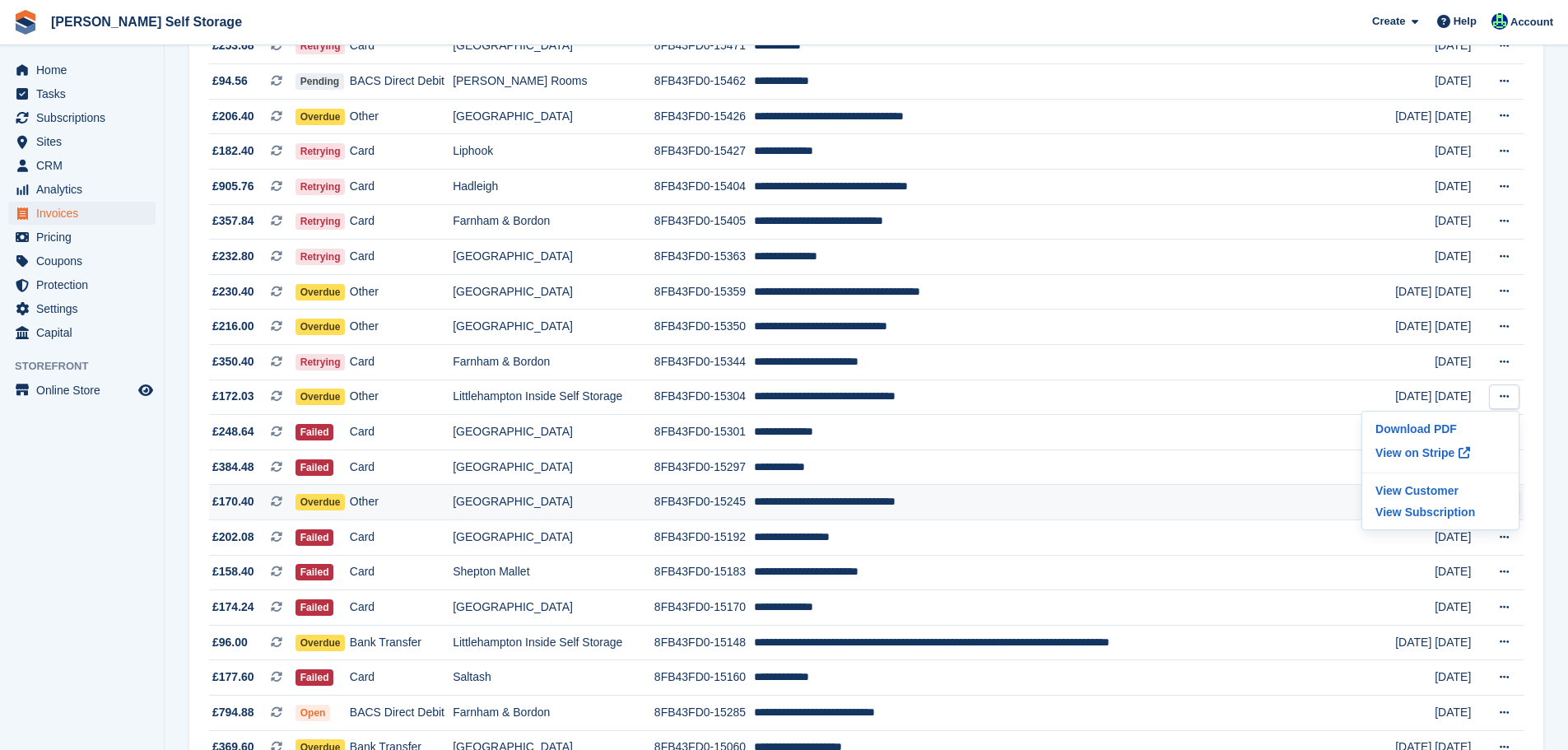
click at [60, 530] on aside "Home Tasks Subscriptions Subscriptions Subscriptions Contracts Price increases …" at bounding box center [82, 379] width 164 height 668
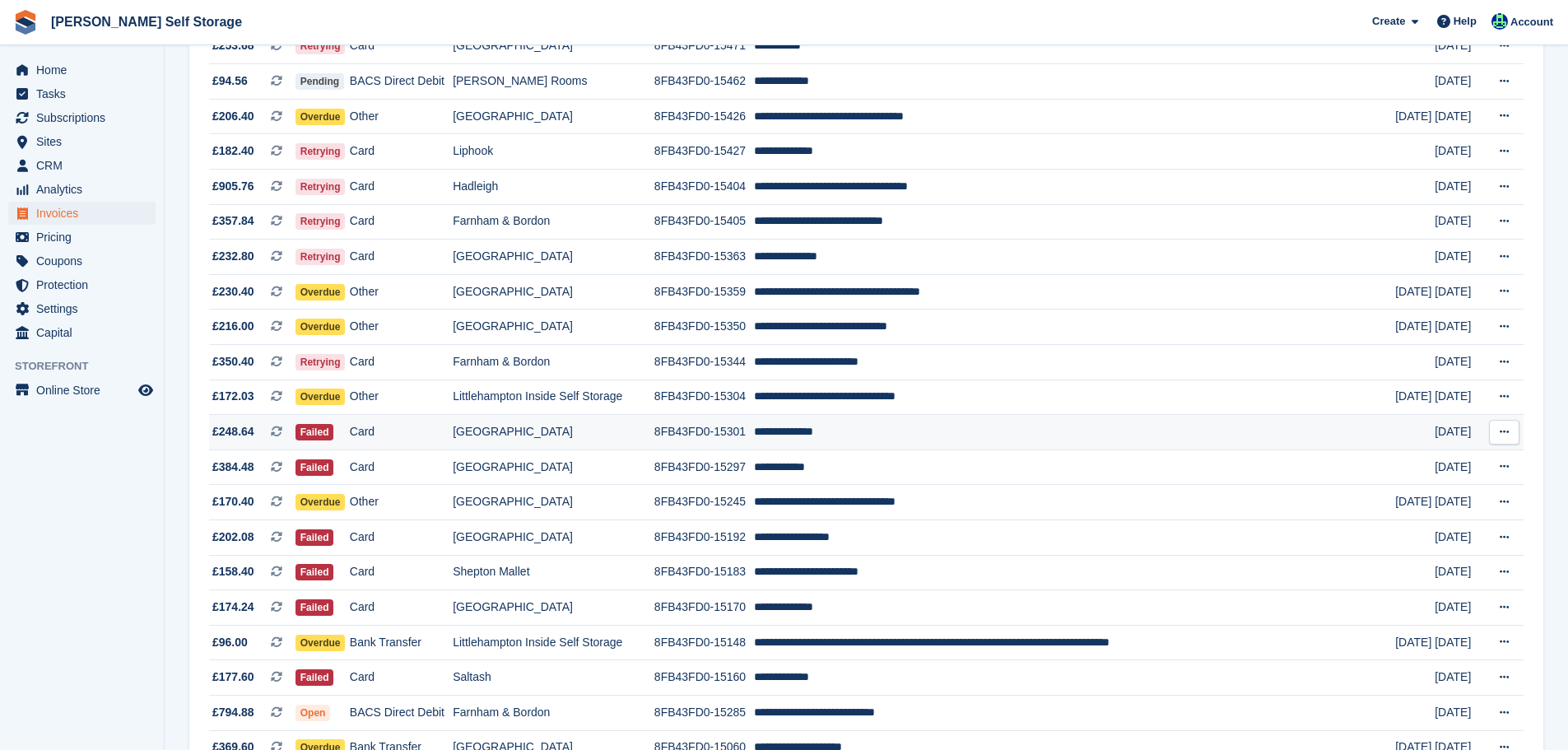
click at [1495, 437] on button at bounding box center [1504, 432] width 30 height 24
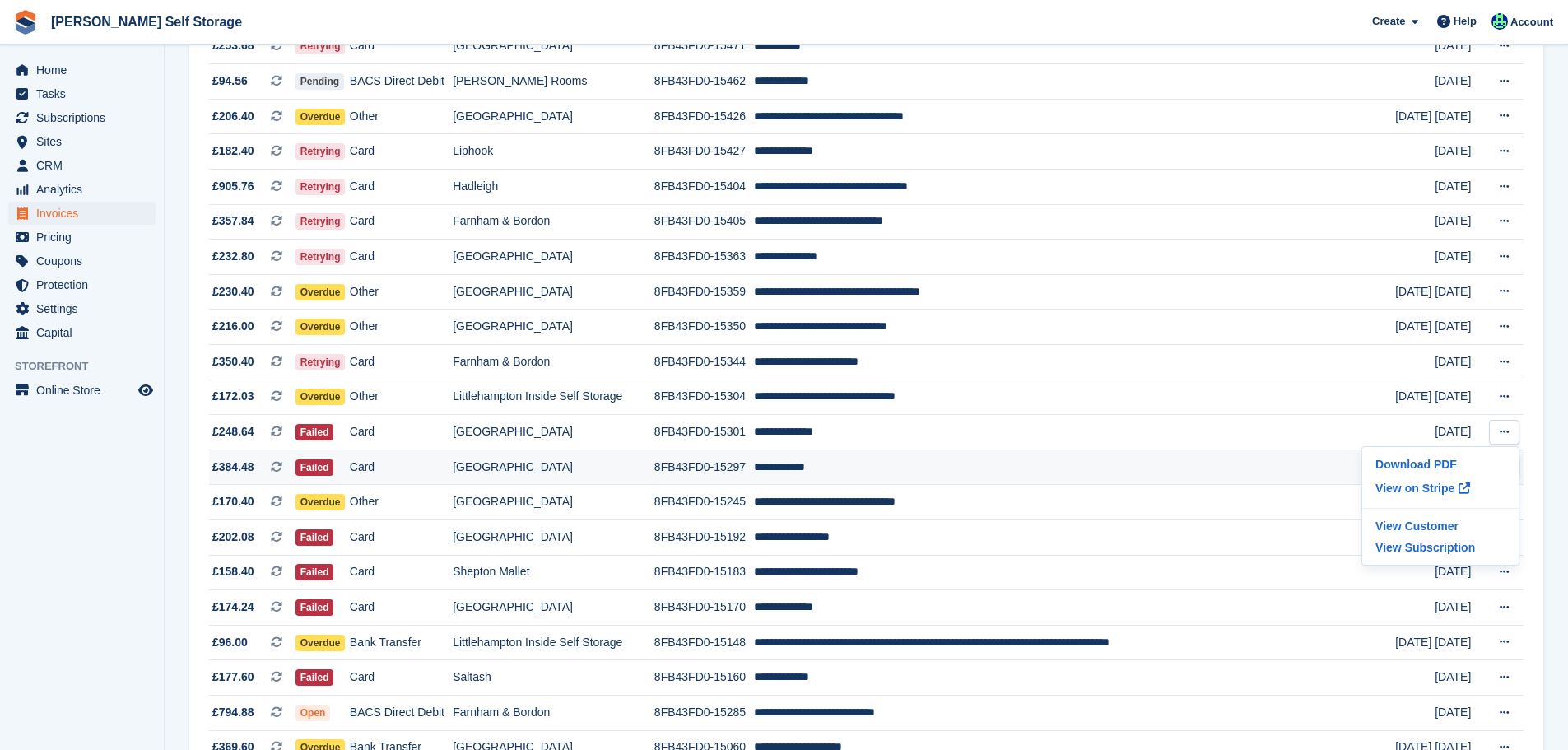
drag, startPoint x: 42, startPoint y: 507, endPoint x: 890, endPoint y: 461, distance: 849.2
click at [44, 507] on aside "Home Tasks Subscriptions Subscriptions Subscriptions Contracts Price increases …" at bounding box center [82, 379] width 164 height 668
click at [1506, 472] on icon at bounding box center [1504, 466] width 9 height 11
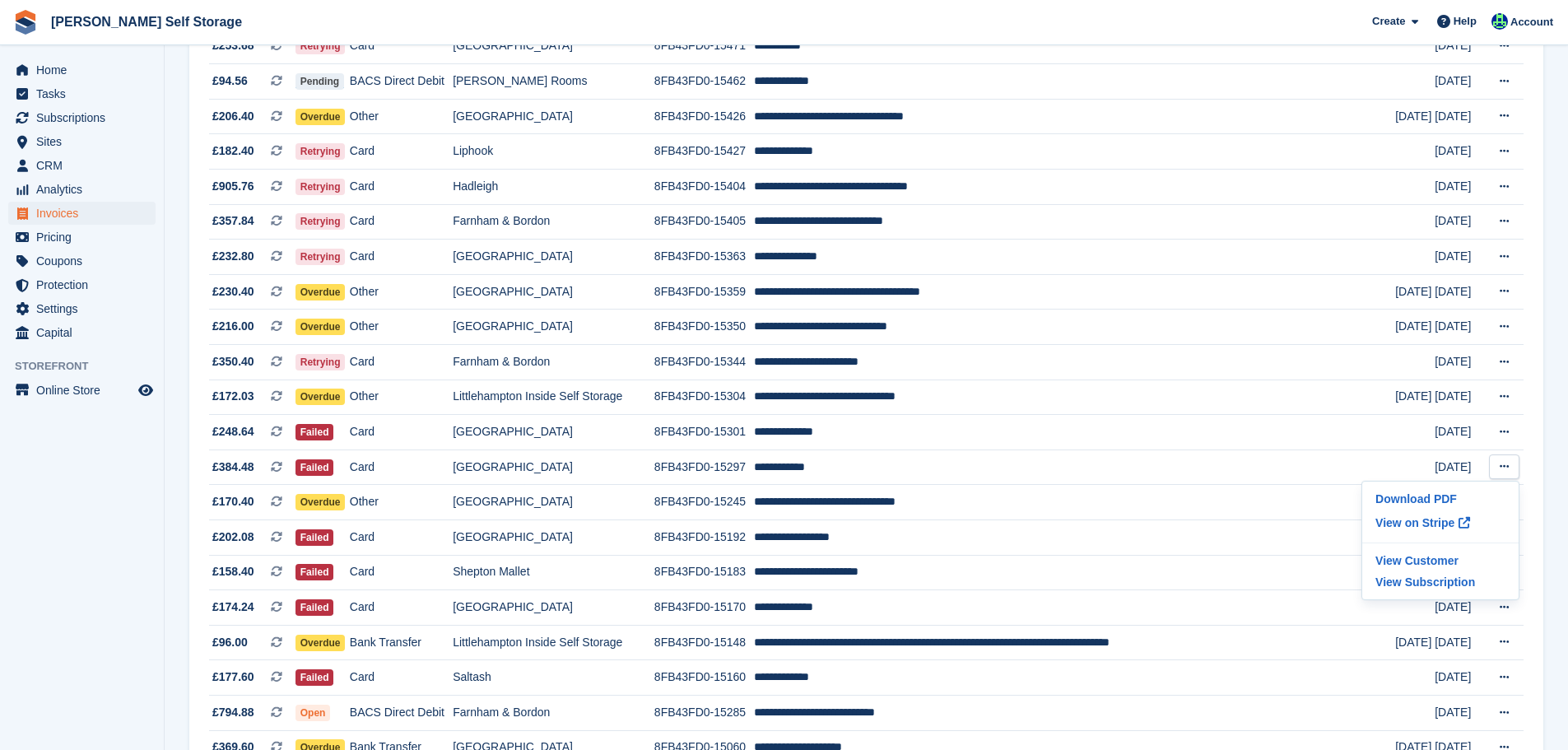
drag, startPoint x: 99, startPoint y: 564, endPoint x: 93, endPoint y: 552, distance: 13.4
click at [95, 556] on aside "Home Tasks Subscriptions Subscriptions Subscriptions Contracts Price increases …" at bounding box center [82, 379] width 164 height 668
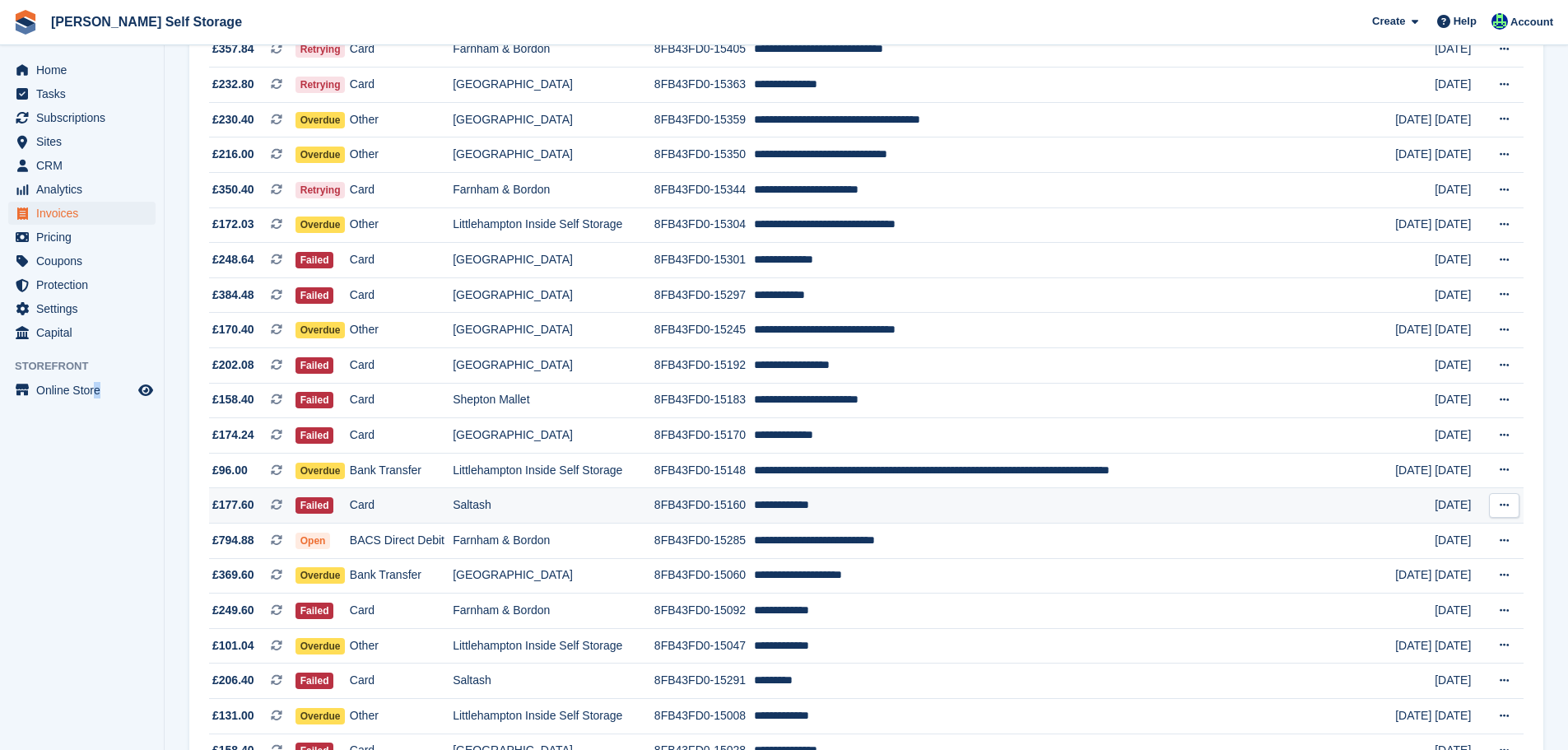
scroll to position [494, 0]
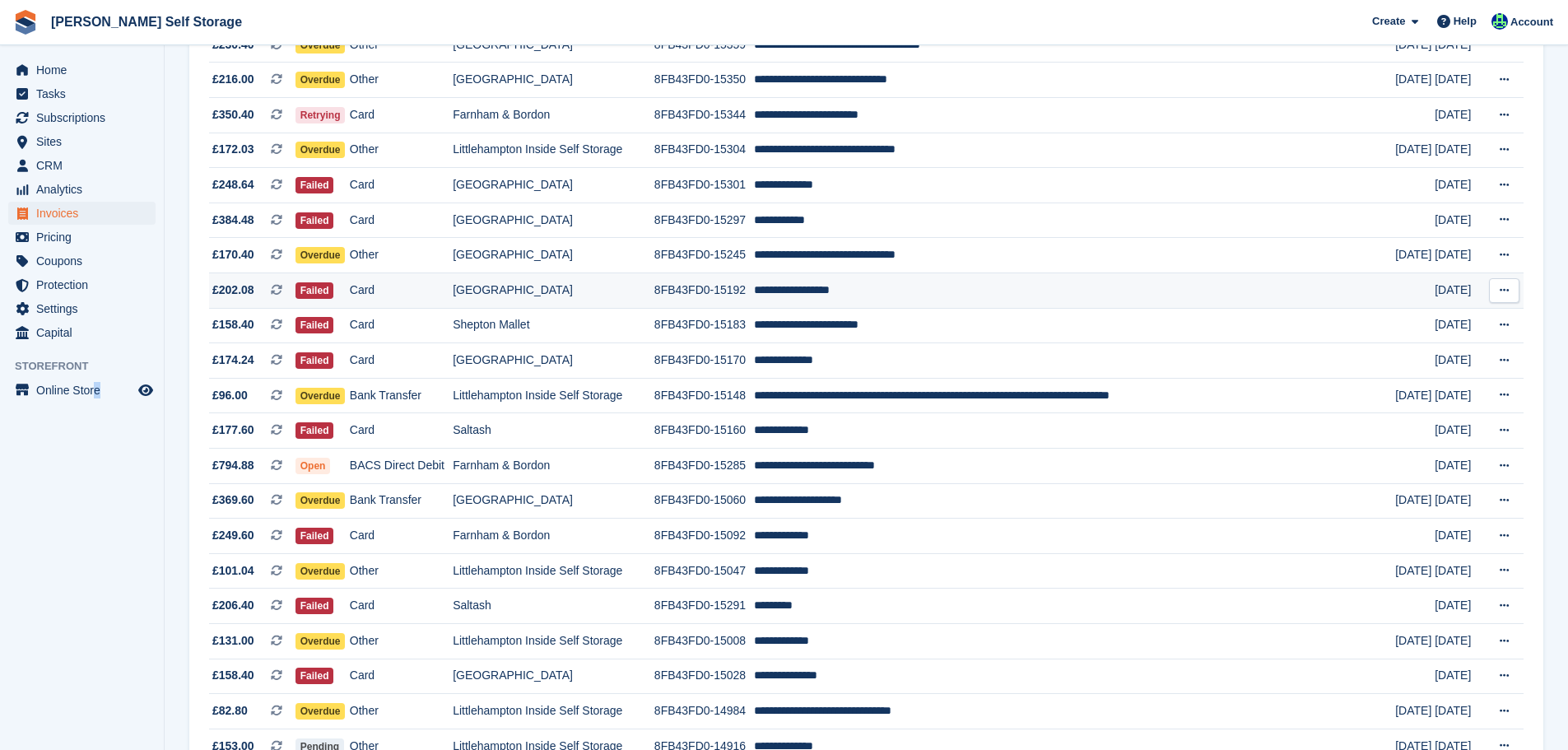
click at [1516, 294] on button at bounding box center [1504, 290] width 30 height 24
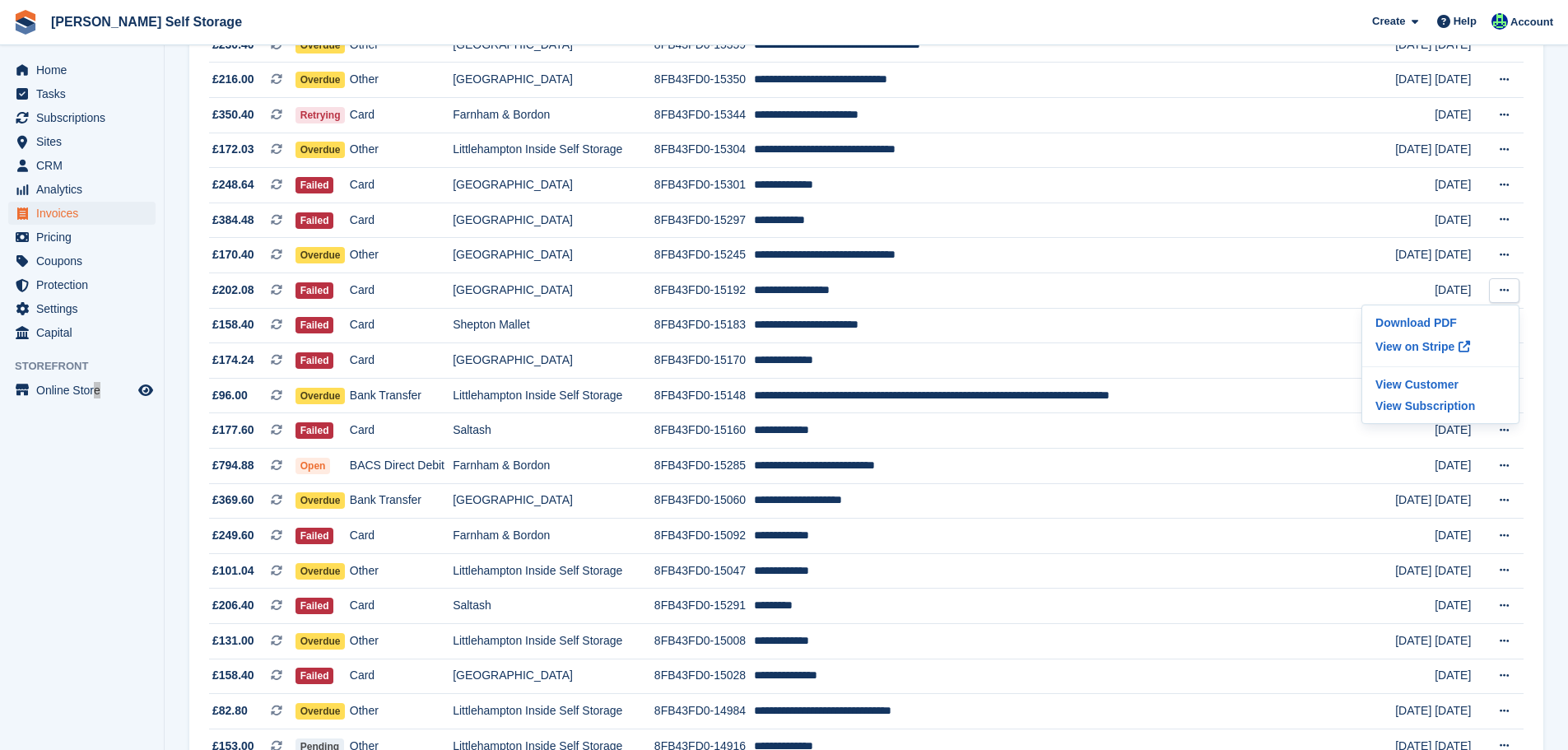
click at [99, 571] on aside "Home Tasks Subscriptions Subscriptions Subscriptions Contracts Price increases …" at bounding box center [82, 379] width 164 height 668
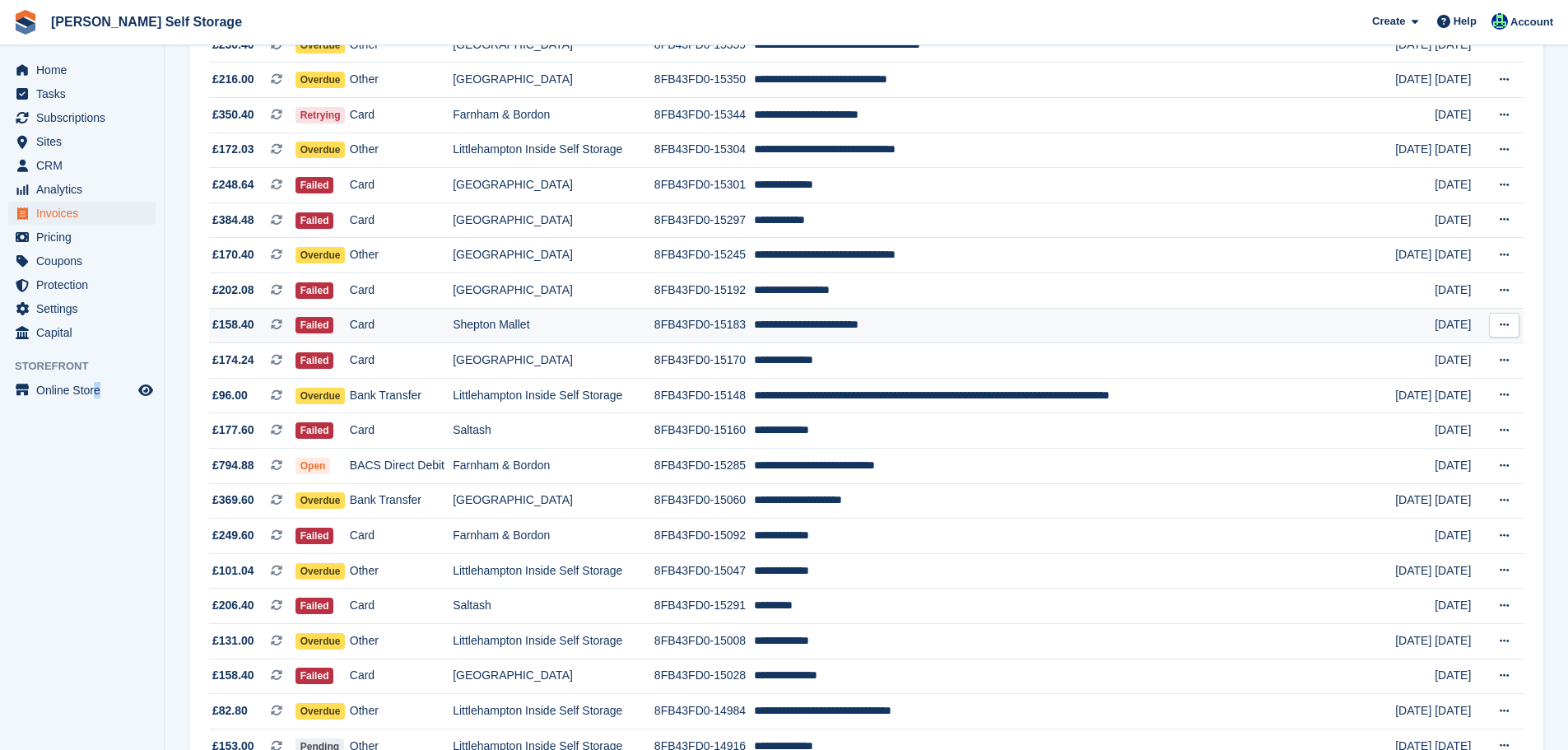
click at [1504, 323] on icon at bounding box center [1504, 324] width 9 height 11
drag, startPoint x: 1439, startPoint y: 442, endPoint x: 1369, endPoint y: 451, distance: 70.6
click at [1369, 451] on div "Download PDF View on Stripe View Customer View Subscription" at bounding box center [1441, 399] width 158 height 120
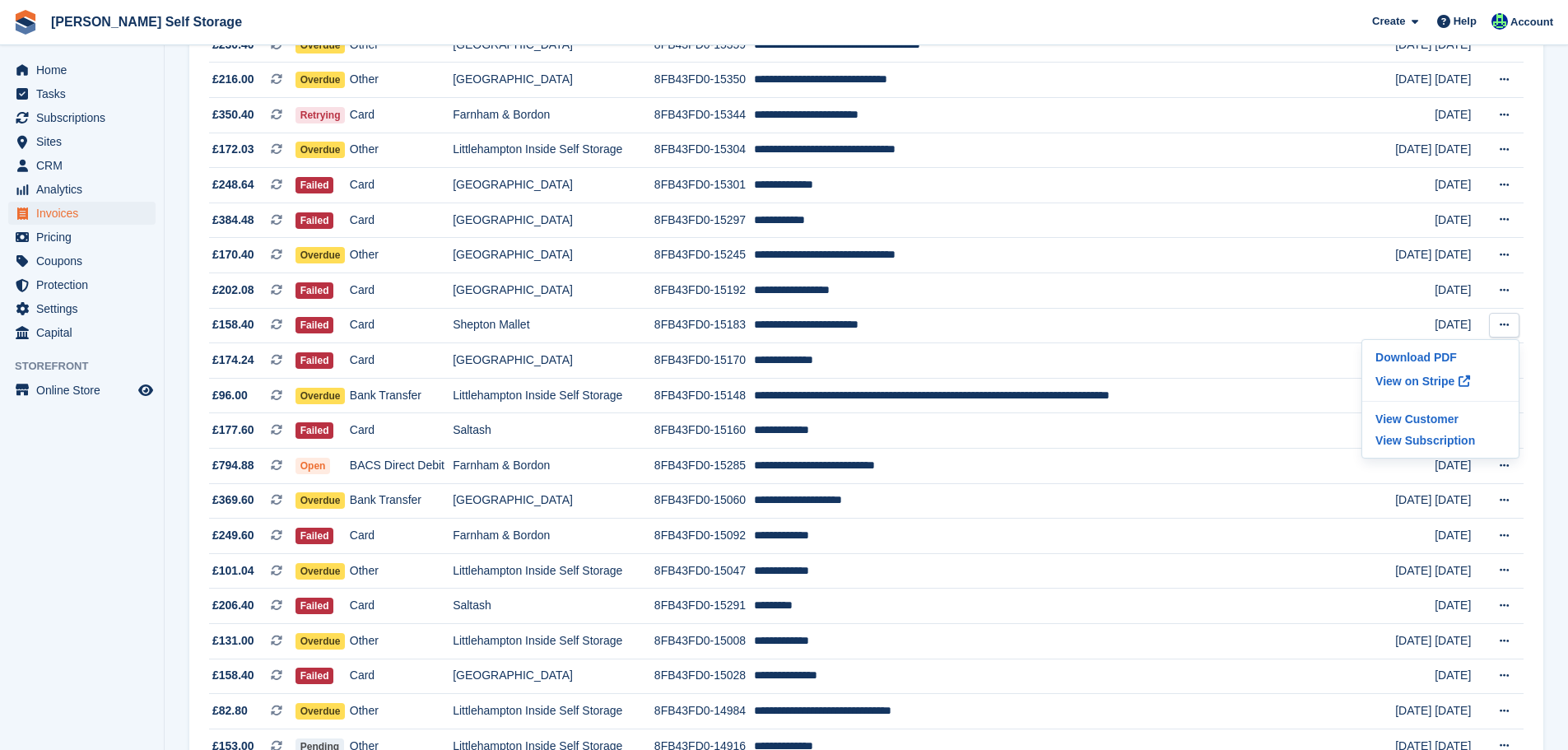
click at [91, 619] on aside "Home Tasks Subscriptions Subscriptions Subscriptions Contracts Price increases …" at bounding box center [82, 379] width 164 height 668
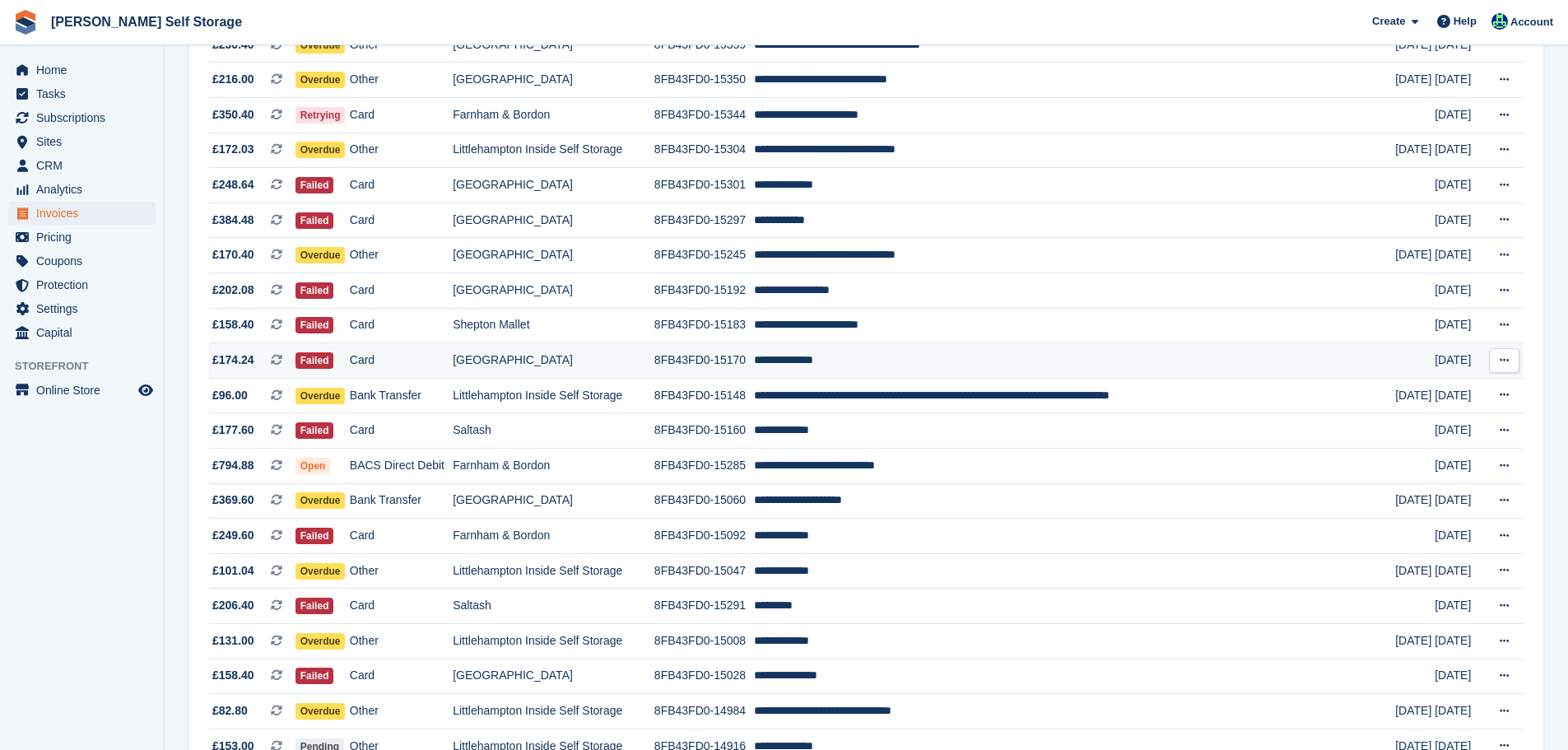
click at [1507, 365] on icon at bounding box center [1504, 360] width 9 height 11
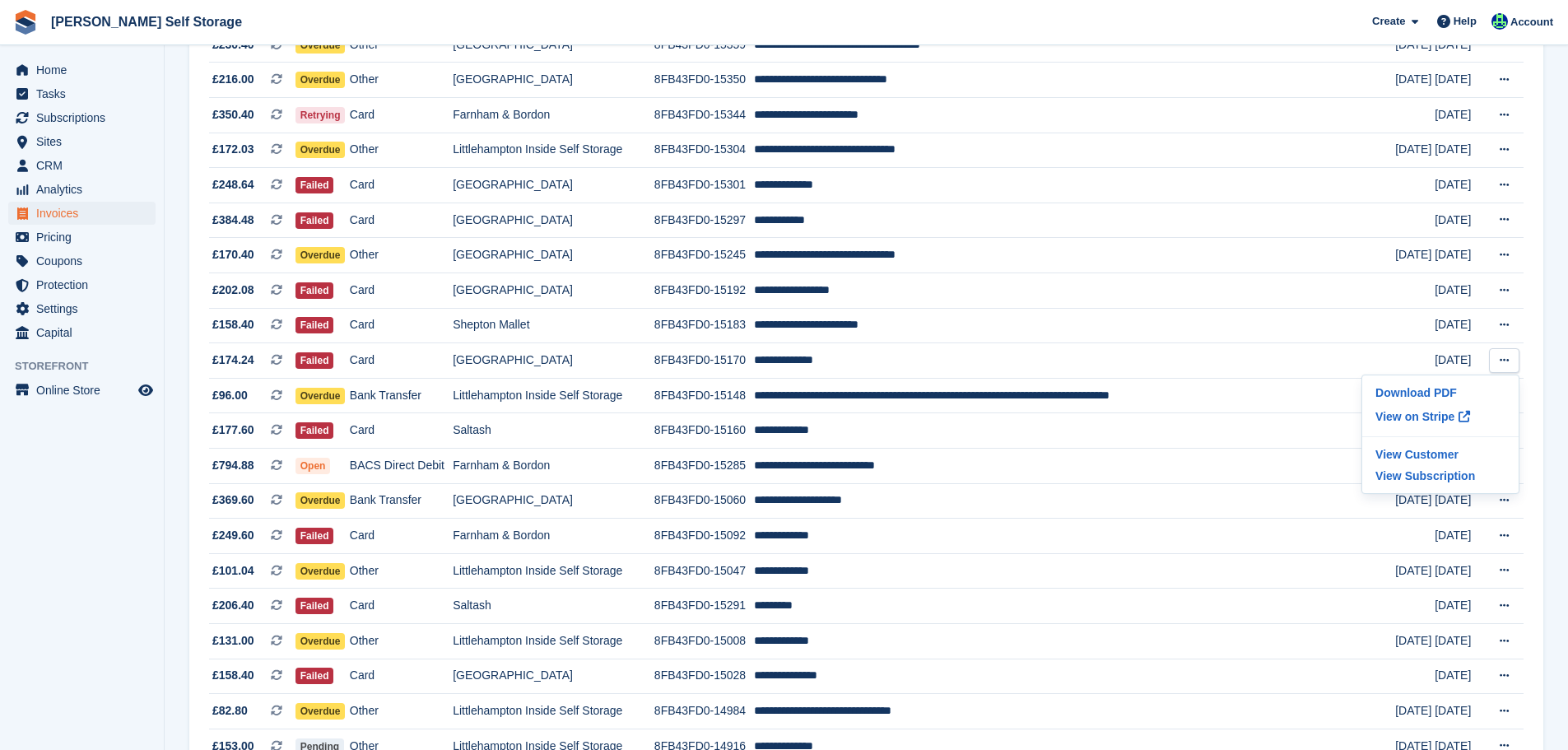
click at [56, 634] on aside "Home Tasks Subscriptions Subscriptions Subscriptions Contracts Price increases …" at bounding box center [82, 379] width 164 height 668
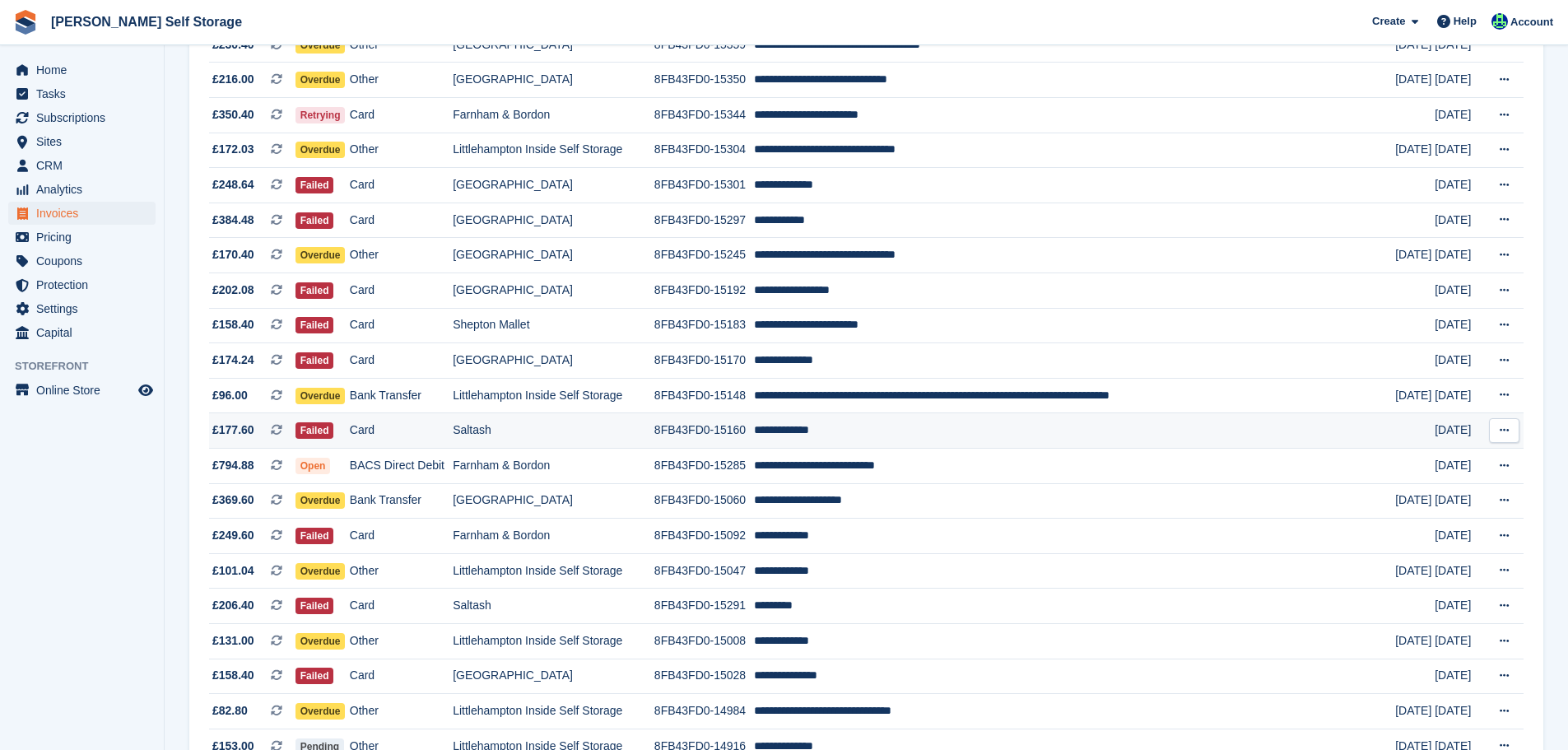
click at [1506, 432] on icon at bounding box center [1504, 430] width 9 height 11
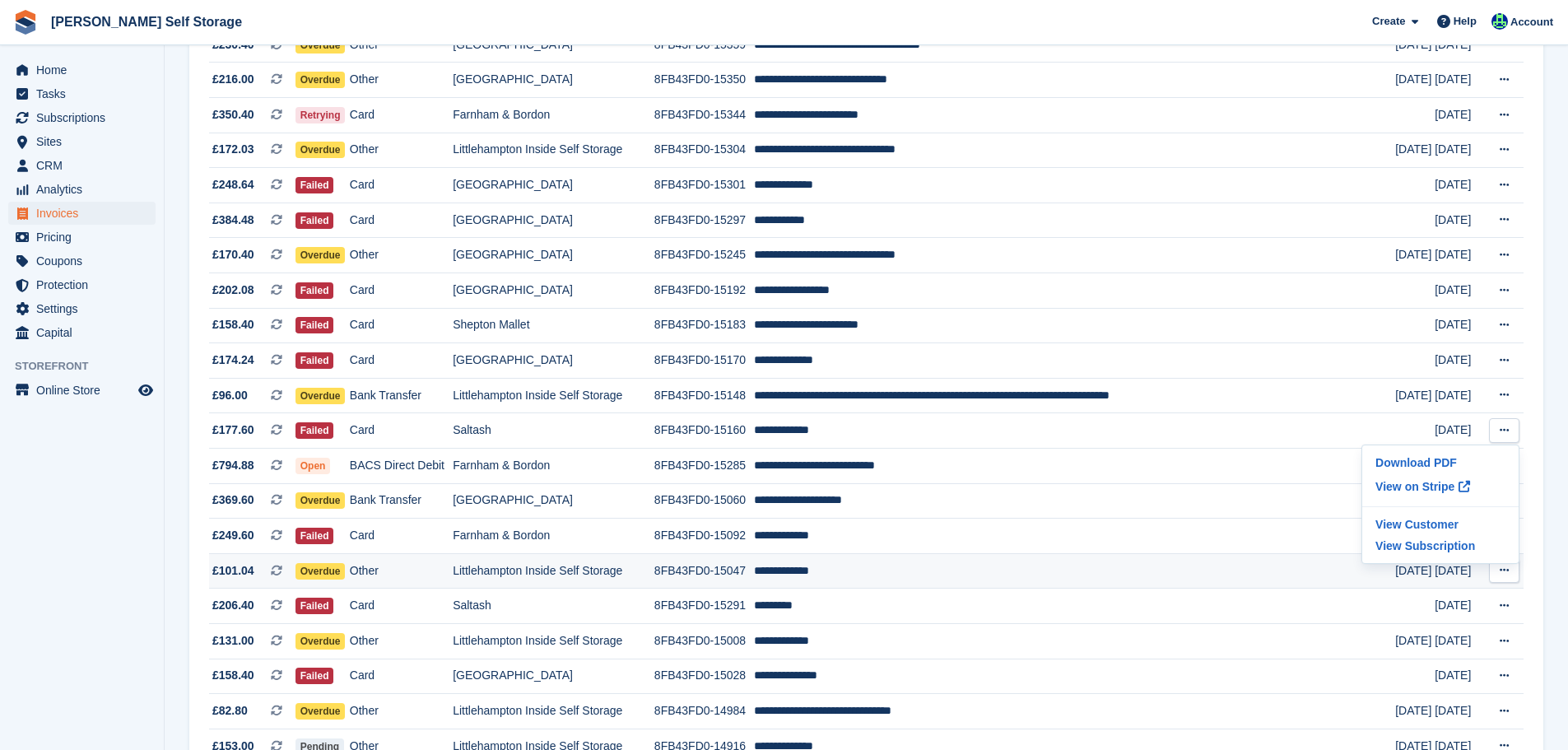
scroll to position [0, 0]
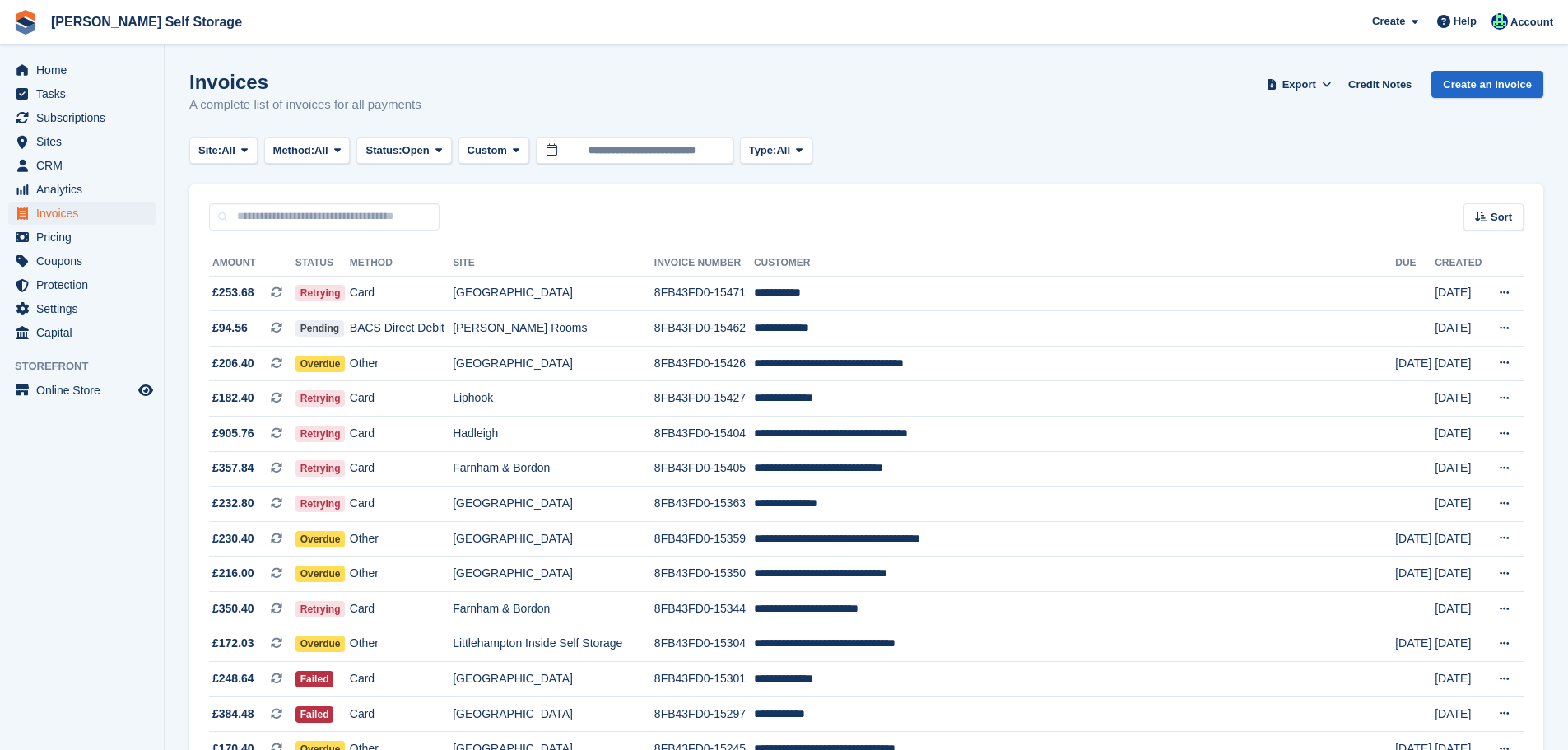
click at [1498, 300] on button at bounding box center [1504, 292] width 30 height 24
drag, startPoint x: 1456, startPoint y: 407, endPoint x: 1342, endPoint y: 167, distance: 265.7
click at [1336, 154] on div "Site: All All Alton Rooms Alton Containers Alton Caravan Storage Axminster Devi…" at bounding box center [866, 151] width 1354 height 27
drag, startPoint x: 1512, startPoint y: 295, endPoint x: 1447, endPoint y: 394, distance: 118.4
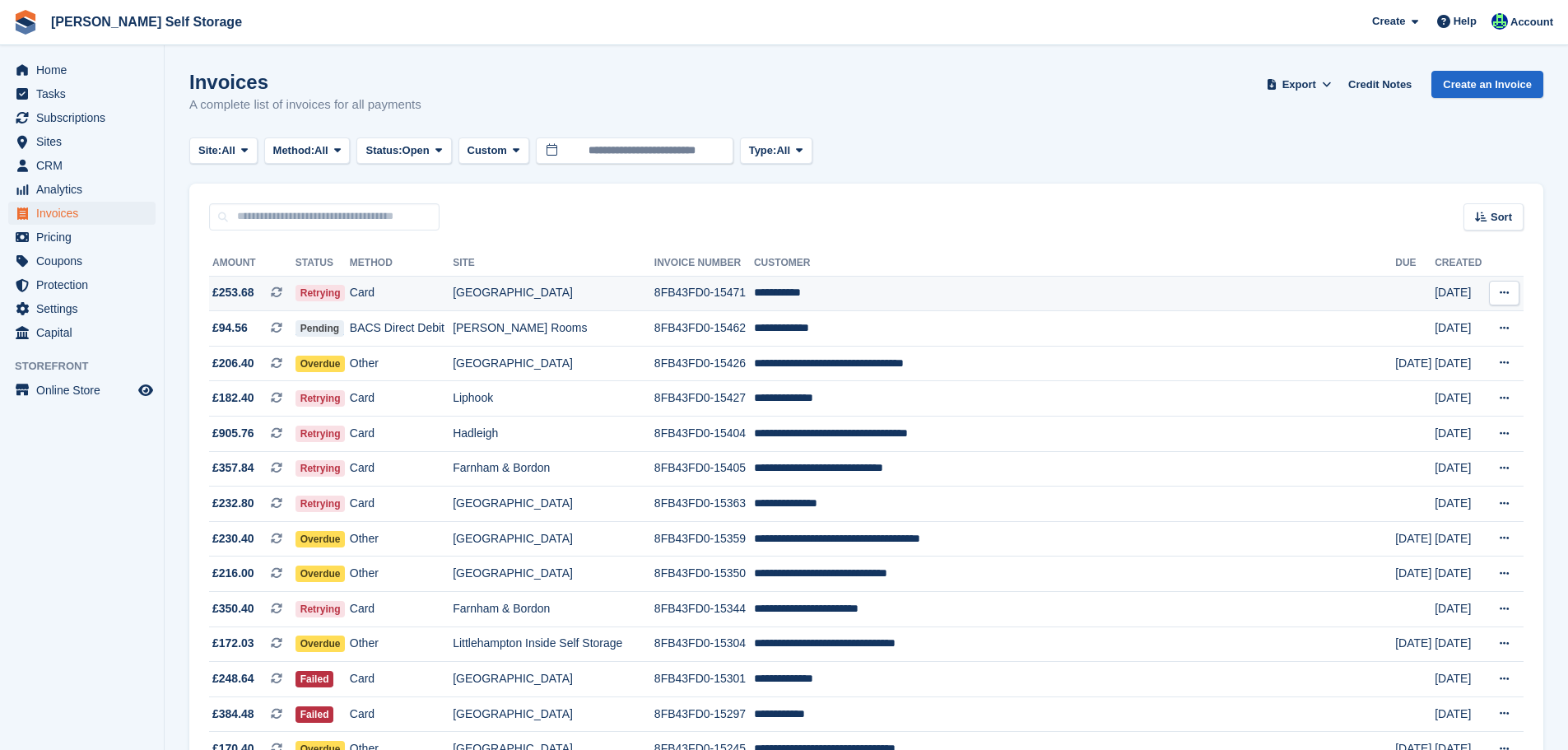
click at [1512, 294] on button at bounding box center [1504, 292] width 30 height 24
drag, startPoint x: 1485, startPoint y: 397, endPoint x: 1482, endPoint y: 406, distance: 9.5
drag, startPoint x: 1482, startPoint y: 406, endPoint x: 1225, endPoint y: 213, distance: 321.4
click at [1210, 190] on div "Sort Sort by Date created Created (oldest first) Created (newest first)" at bounding box center [866, 207] width 1354 height 47
click at [1506, 305] on button at bounding box center [1504, 292] width 30 height 24
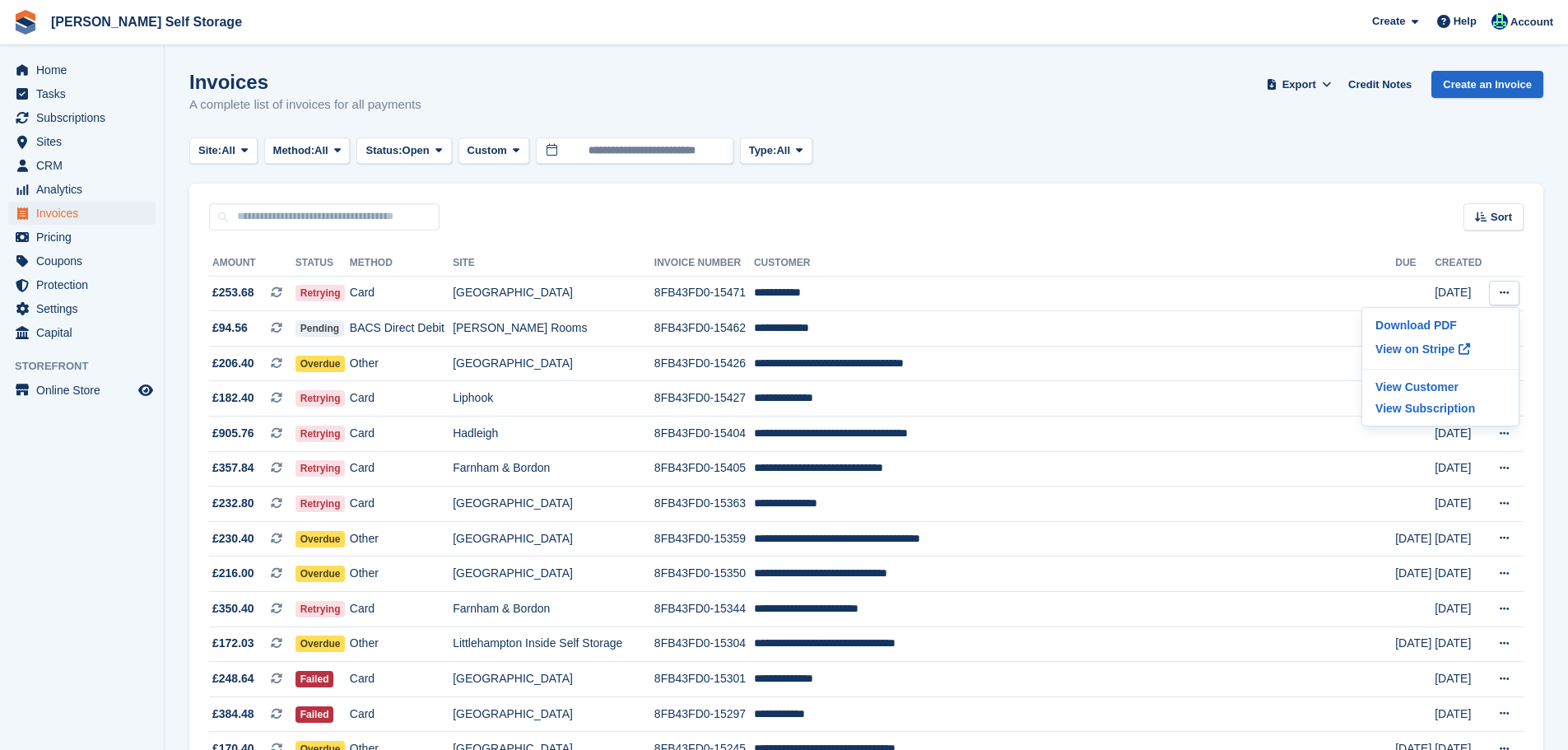
click at [111, 565] on aside "Home Tasks Subscriptions Subscriptions Subscriptions Contracts Price increases …" at bounding box center [82, 379] width 164 height 668
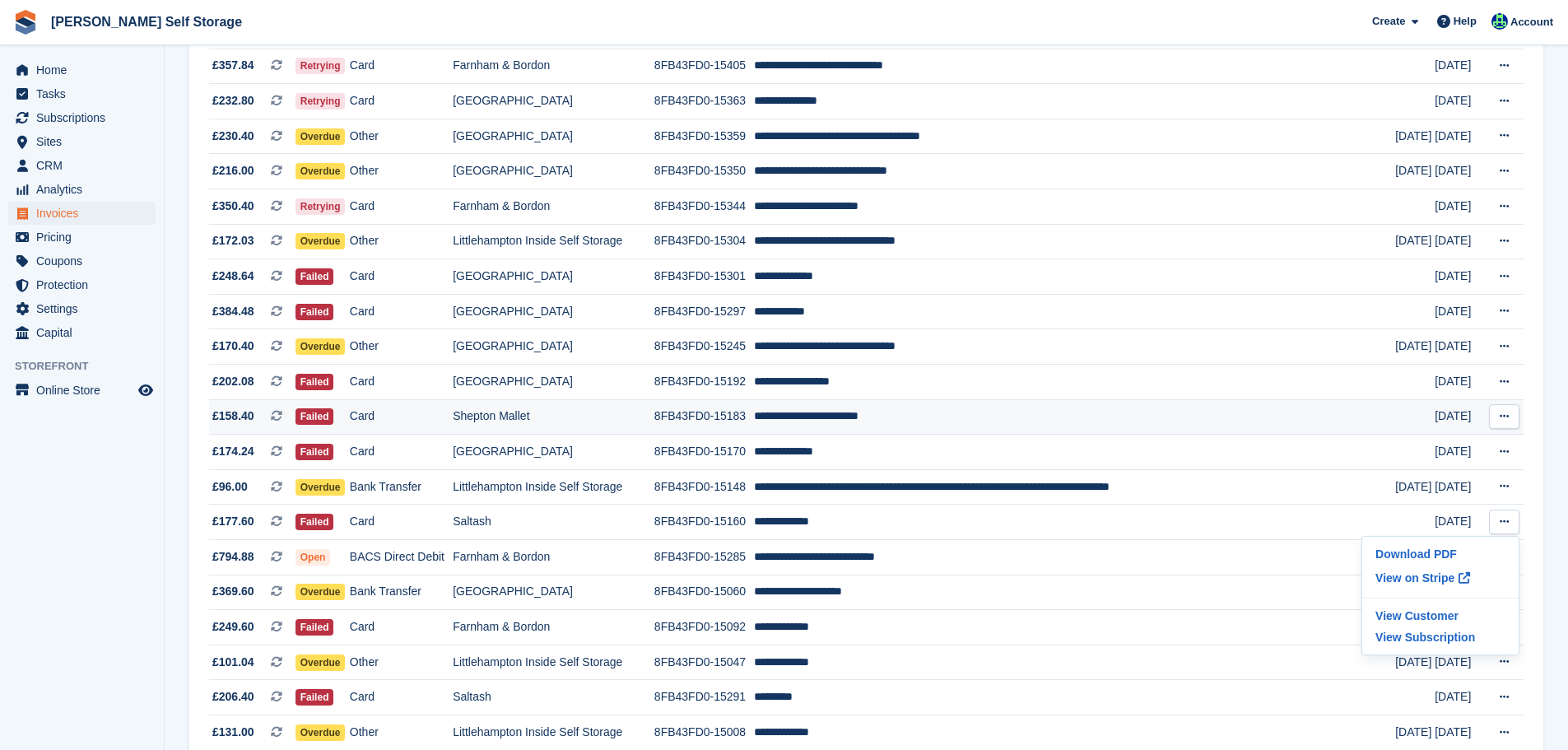
scroll to position [411, 0]
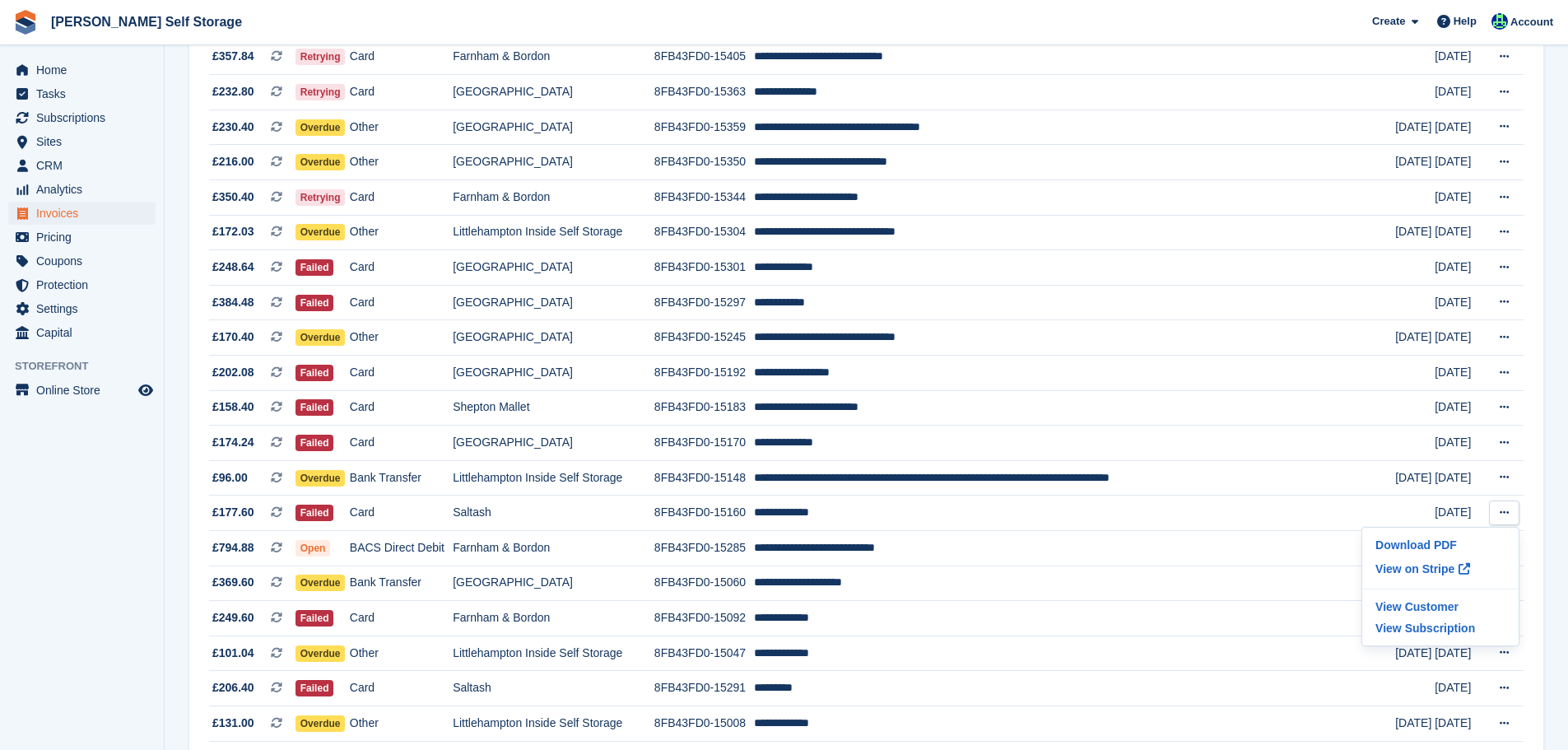
drag, startPoint x: 91, startPoint y: 521, endPoint x: 107, endPoint y: 521, distance: 16.0
click at [91, 521] on aside "Home Tasks Subscriptions Subscriptions Subscriptions Contracts Price increases …" at bounding box center [82, 379] width 164 height 668
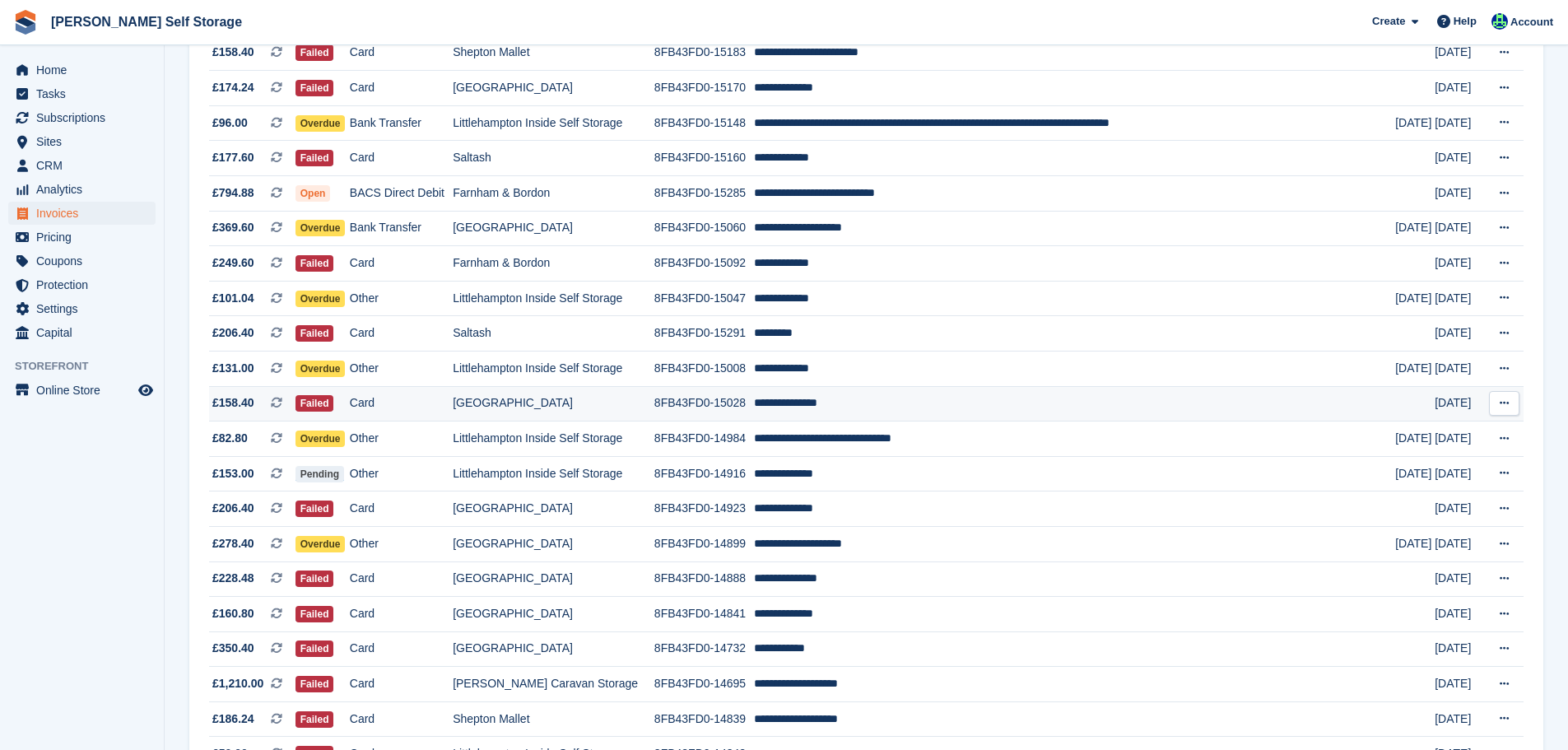
scroll to position [824, 0]
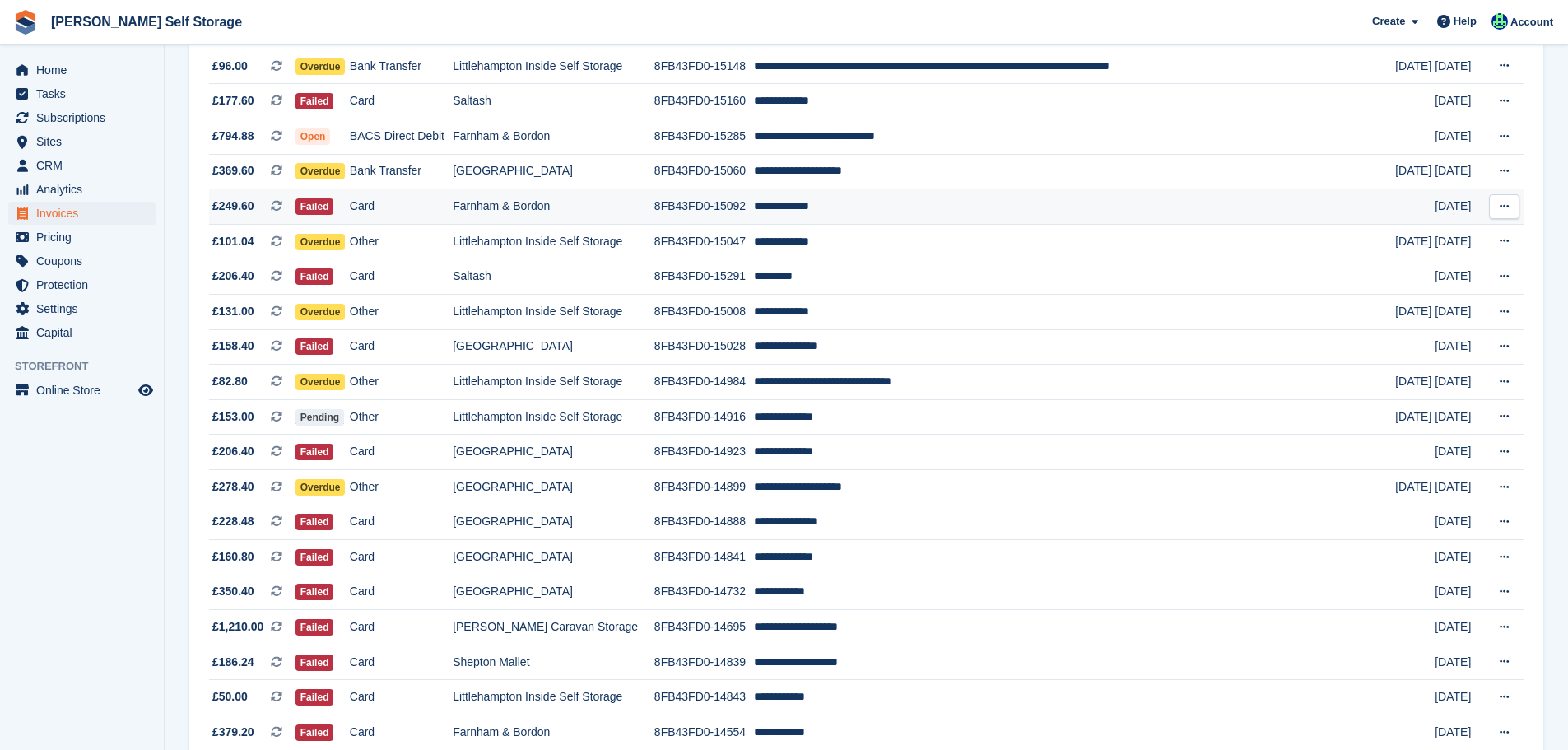
click at [1510, 204] on button at bounding box center [1504, 206] width 30 height 24
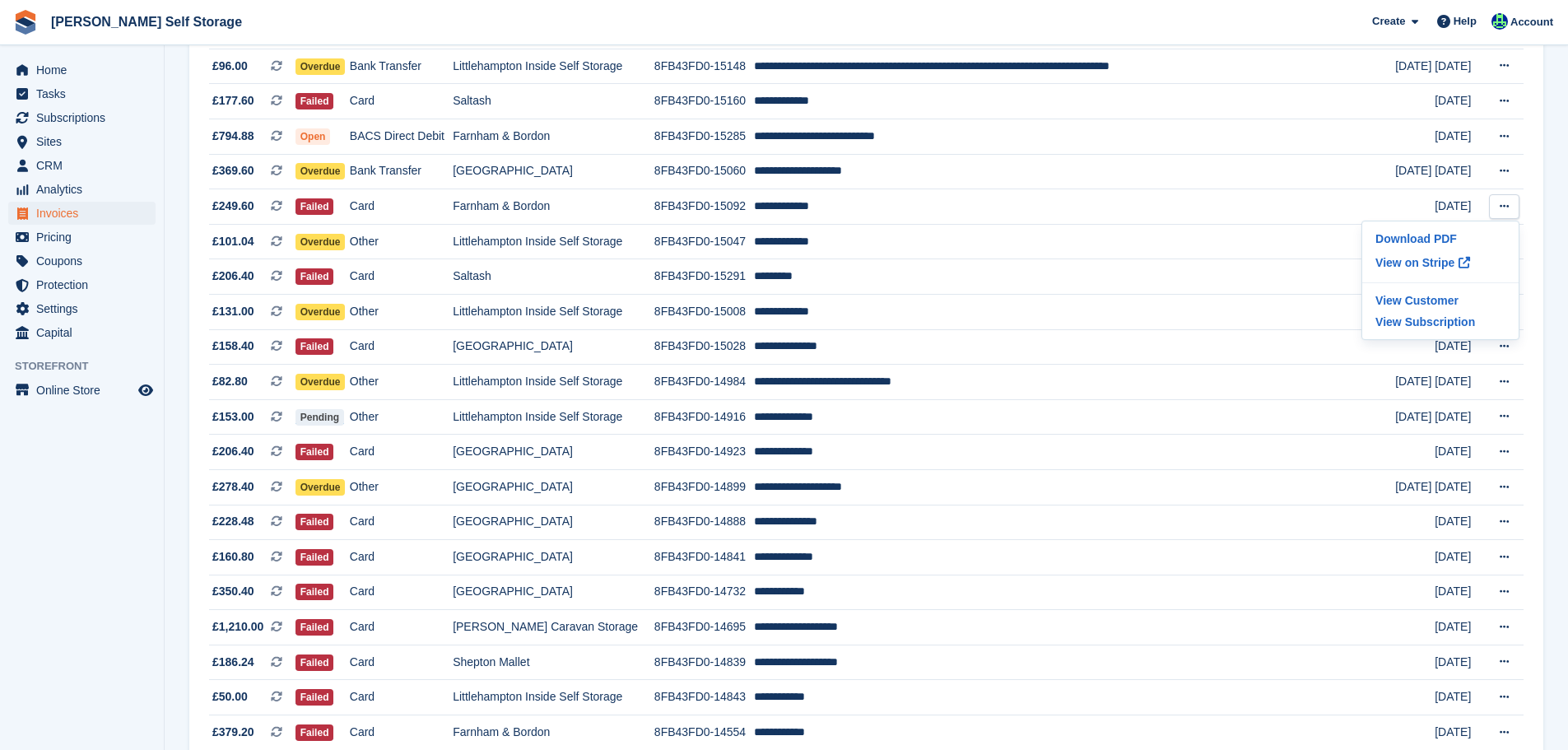
drag, startPoint x: 51, startPoint y: 539, endPoint x: 187, endPoint y: 511, distance: 138.9
click at [51, 538] on aside "Home Tasks Subscriptions Subscriptions Subscriptions Contracts Price increases …" at bounding box center [82, 379] width 164 height 668
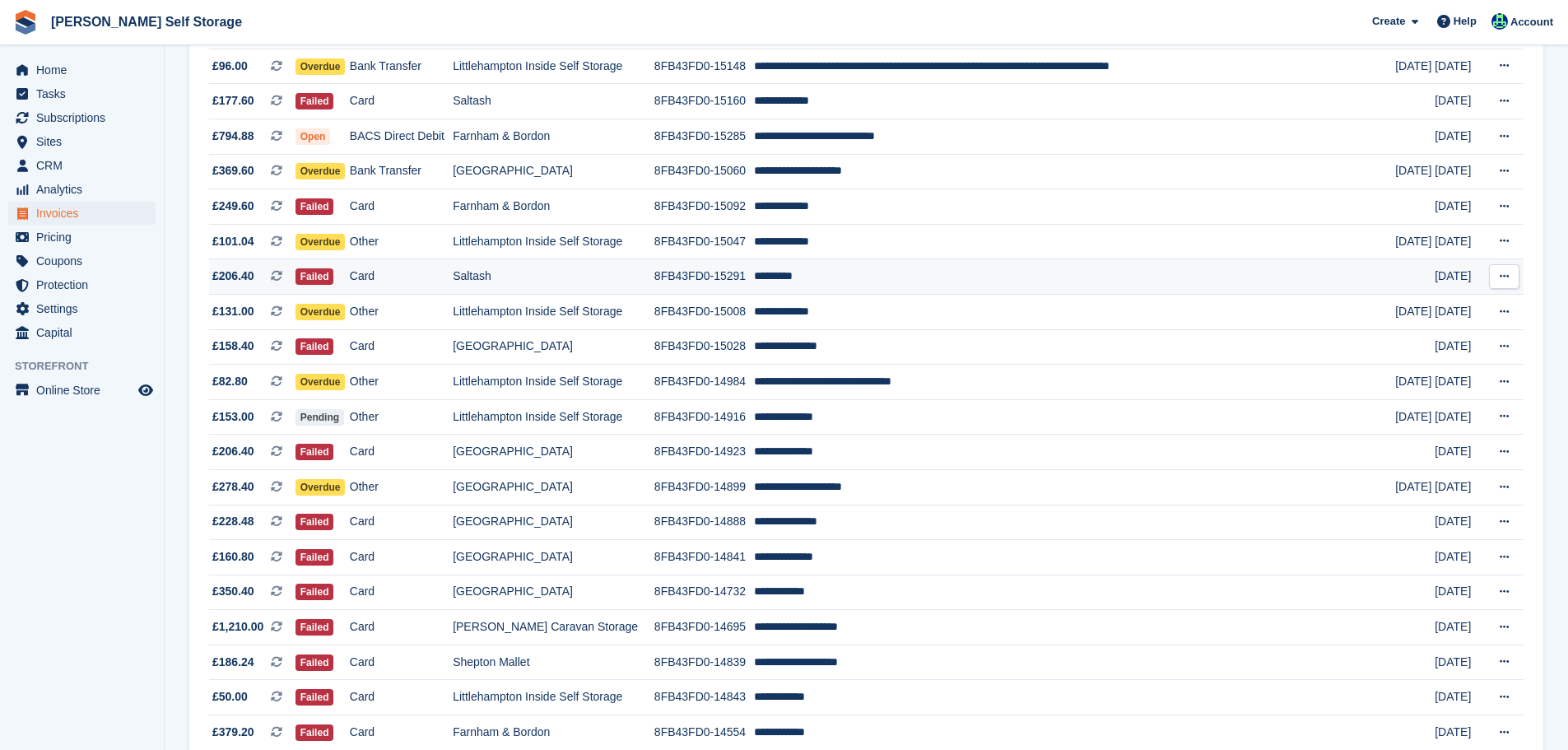
click at [1500, 279] on icon at bounding box center [1504, 276] width 9 height 11
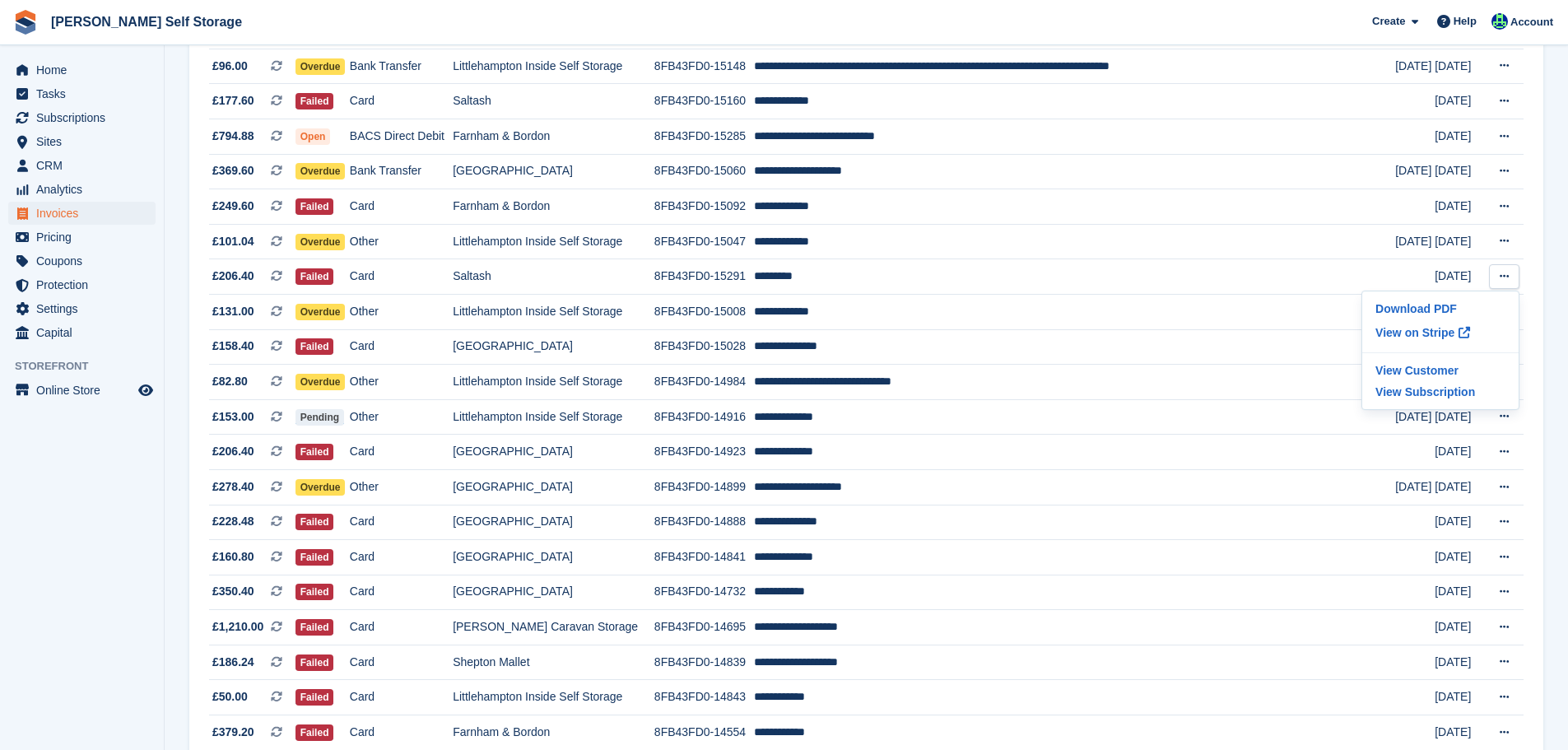
drag, startPoint x: 69, startPoint y: 481, endPoint x: 58, endPoint y: 469, distance: 16.3
click at [69, 480] on aside "Home Tasks Subscriptions Subscriptions Subscriptions Contracts Price increases …" at bounding box center [82, 379] width 164 height 668
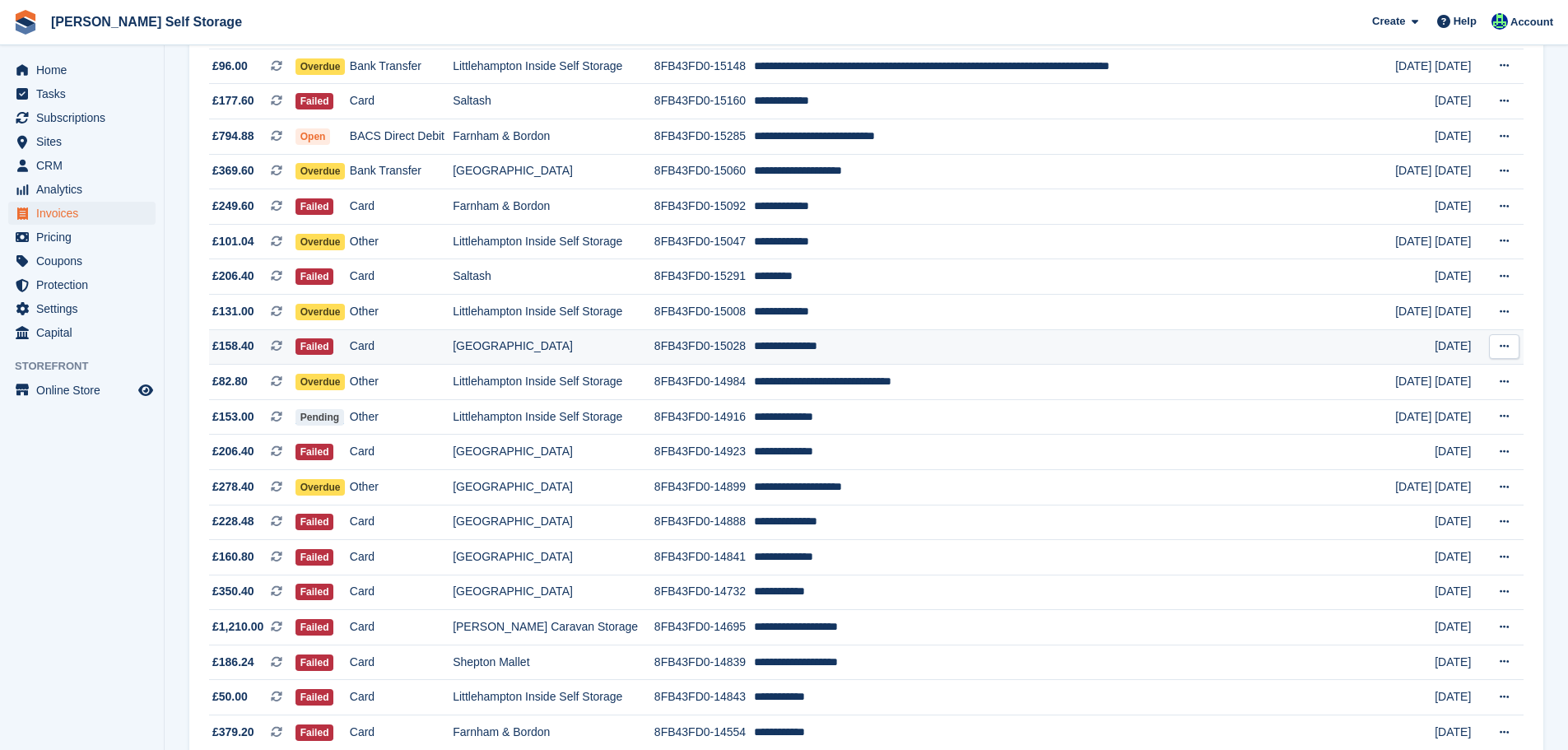
click at [1511, 348] on button at bounding box center [1504, 346] width 30 height 24
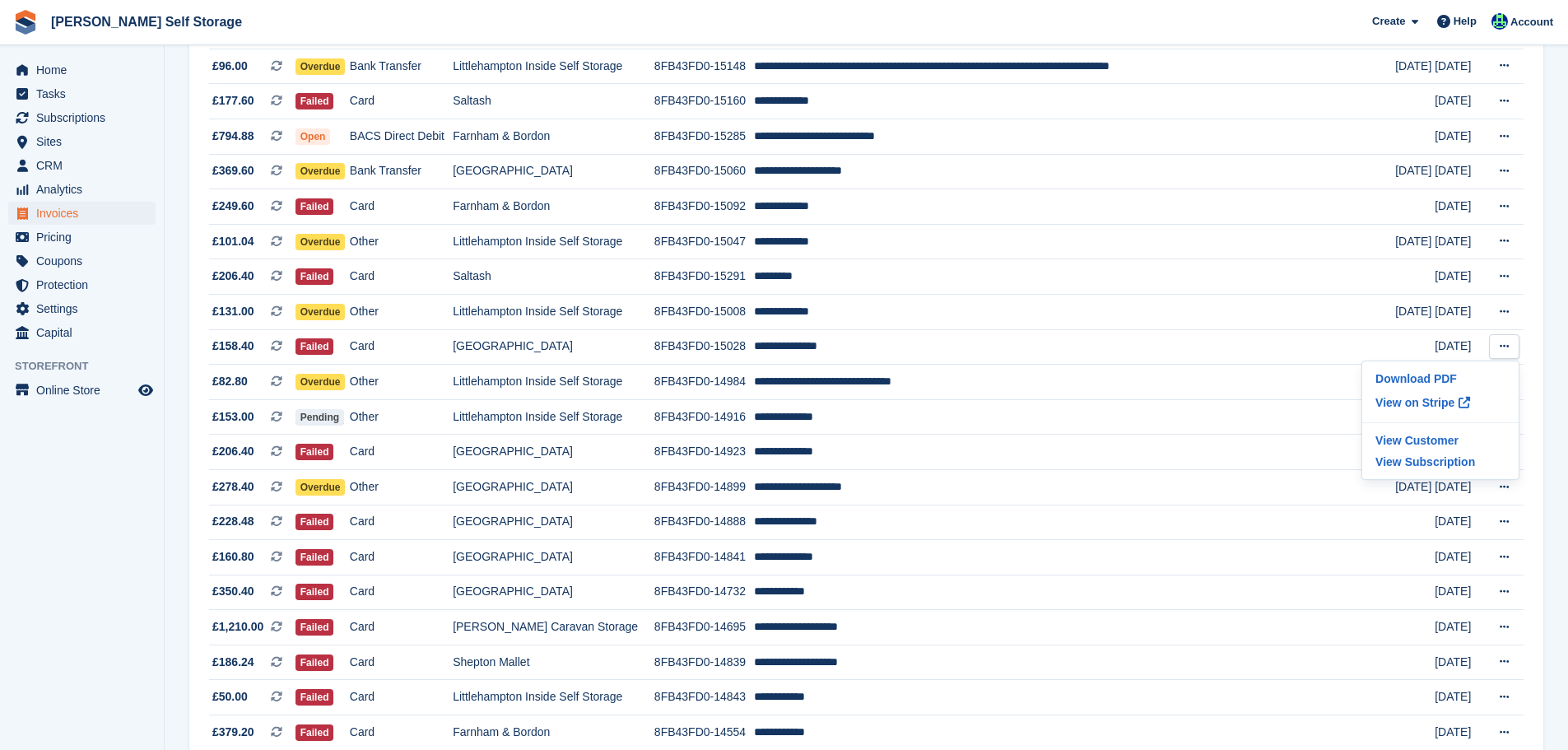
click at [78, 525] on aside "Home Tasks Subscriptions Subscriptions Subscriptions Contracts Price increases …" at bounding box center [82, 379] width 164 height 668
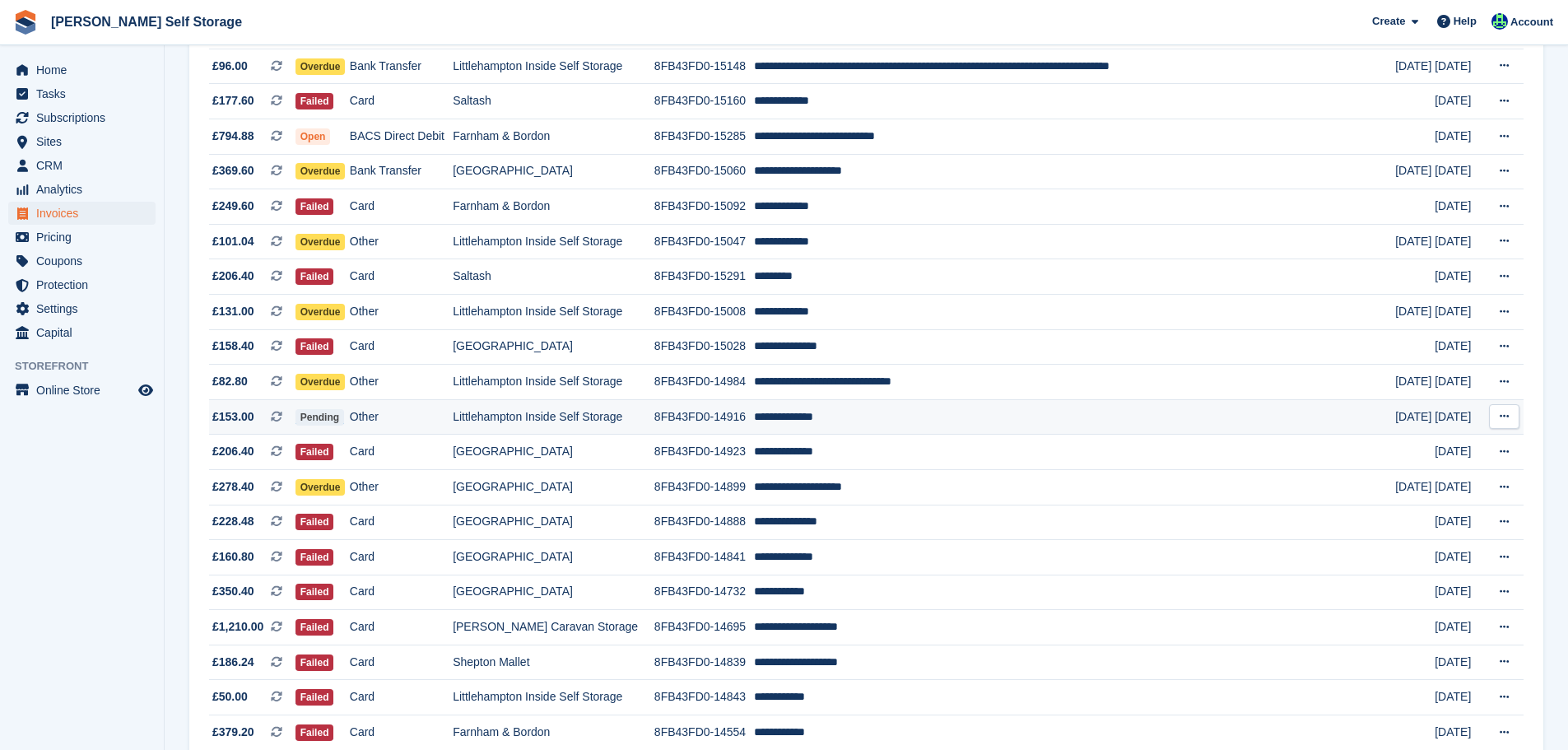
click at [1514, 416] on button at bounding box center [1504, 416] width 30 height 24
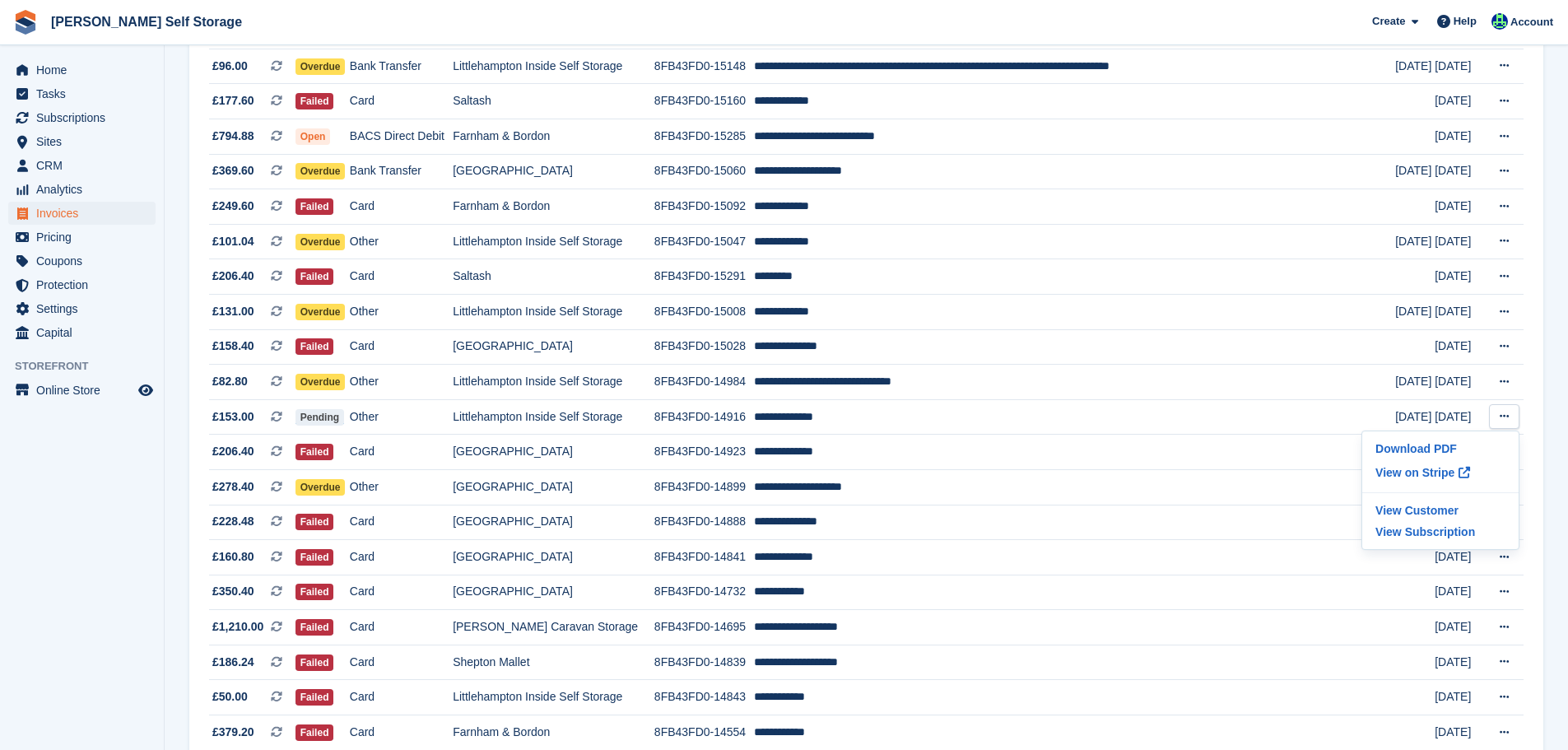
drag, startPoint x: 79, startPoint y: 531, endPoint x: 87, endPoint y: 528, distance: 8.5
click at [80, 530] on aside "Home Tasks Subscriptions Subscriptions Subscriptions Contracts Price increases …" at bounding box center [82, 379] width 164 height 668
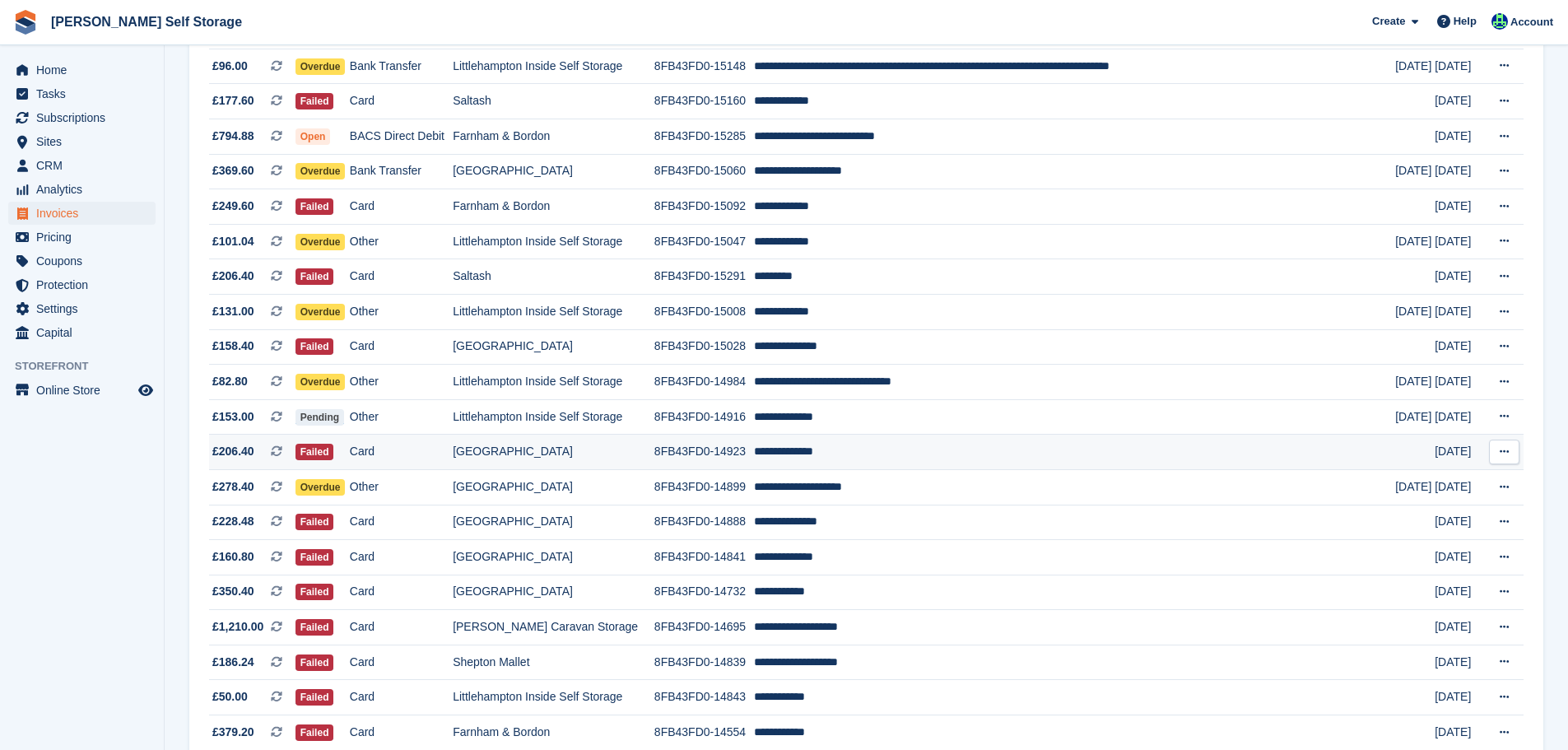
drag, startPoint x: 1499, startPoint y: 450, endPoint x: 1467, endPoint y: 496, distance: 56.0
click at [1500, 451] on icon at bounding box center [1504, 452] width 9 height 11
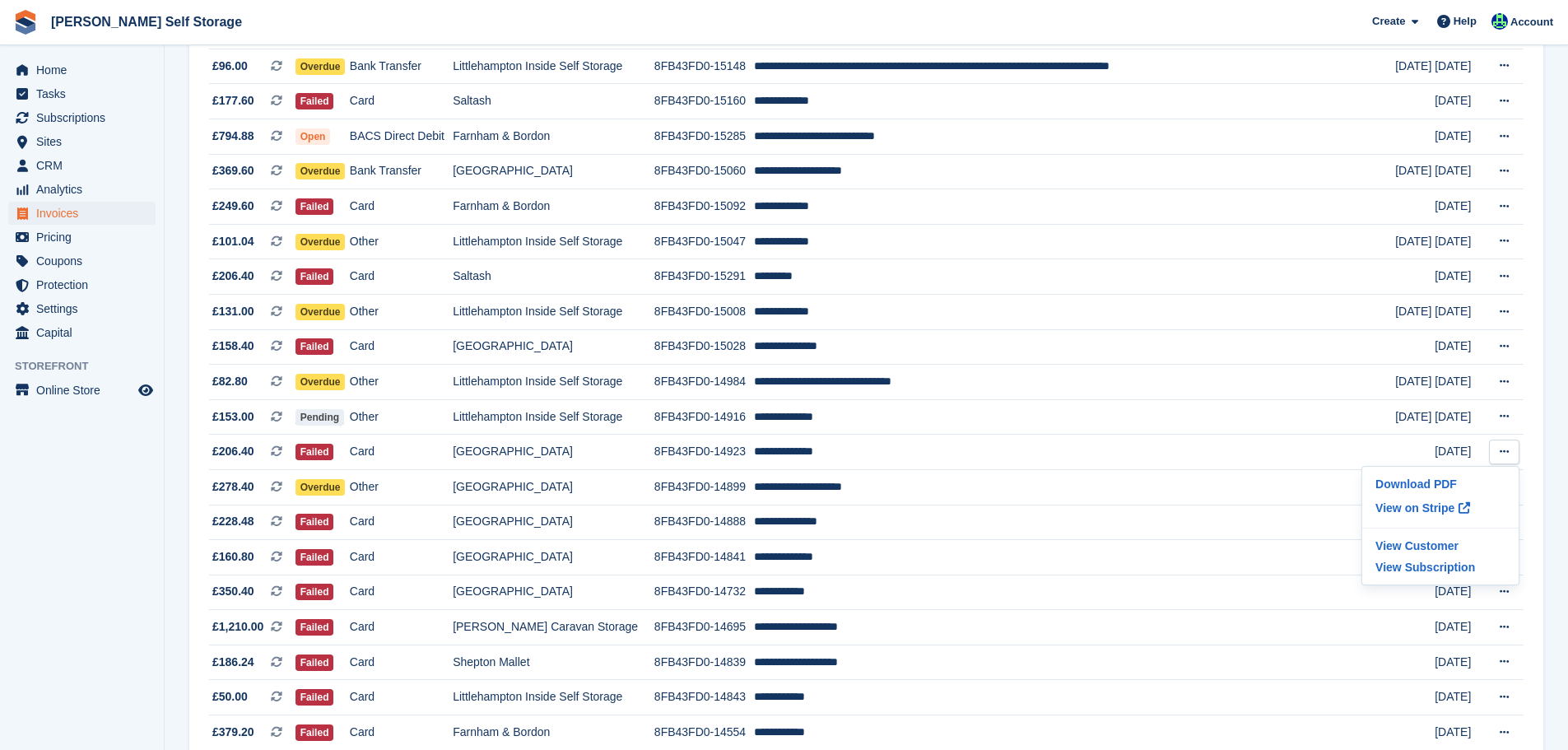
click at [59, 565] on aside "Home Tasks Subscriptions Subscriptions Subscriptions Contracts Price increases …" at bounding box center [82, 379] width 164 height 668
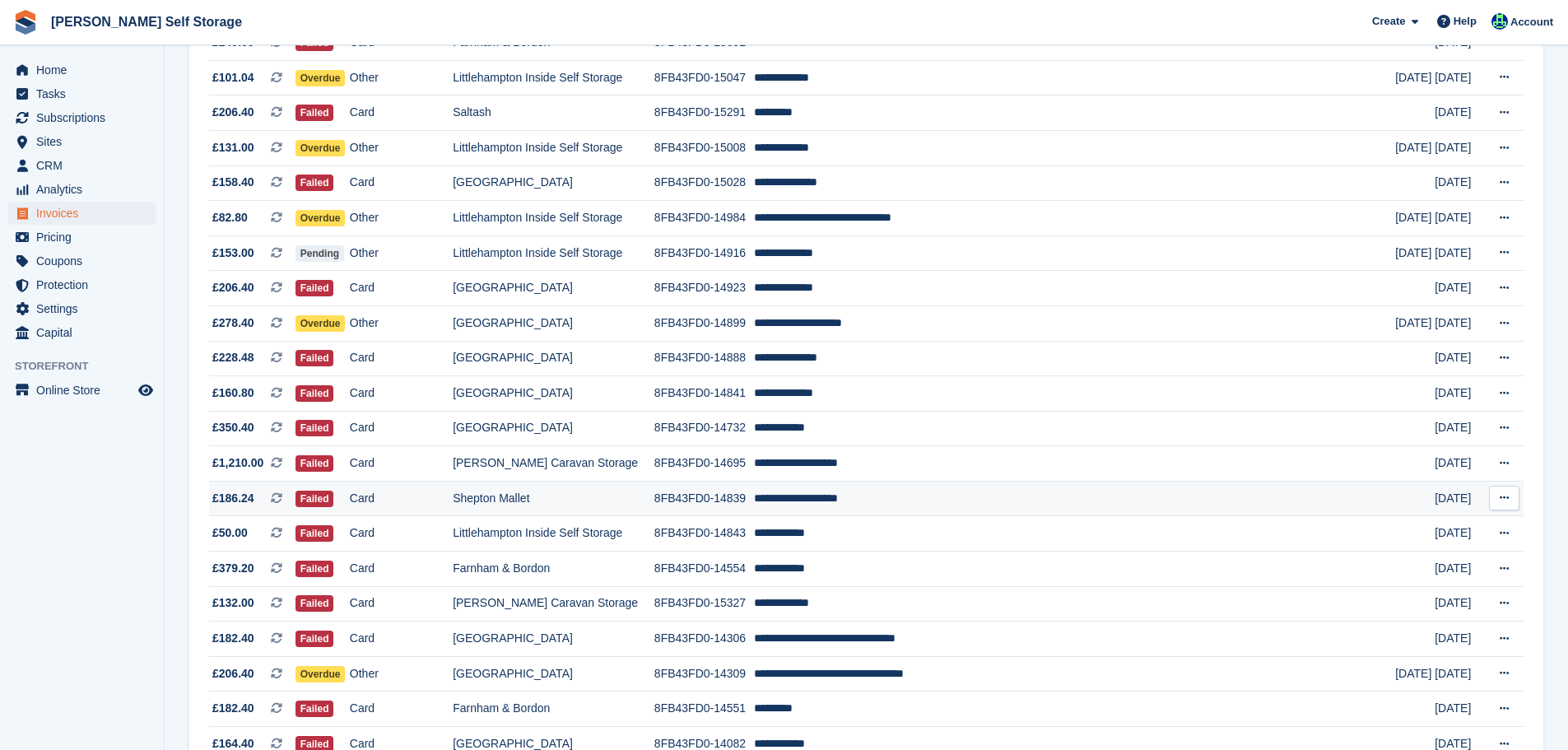
scroll to position [988, 0]
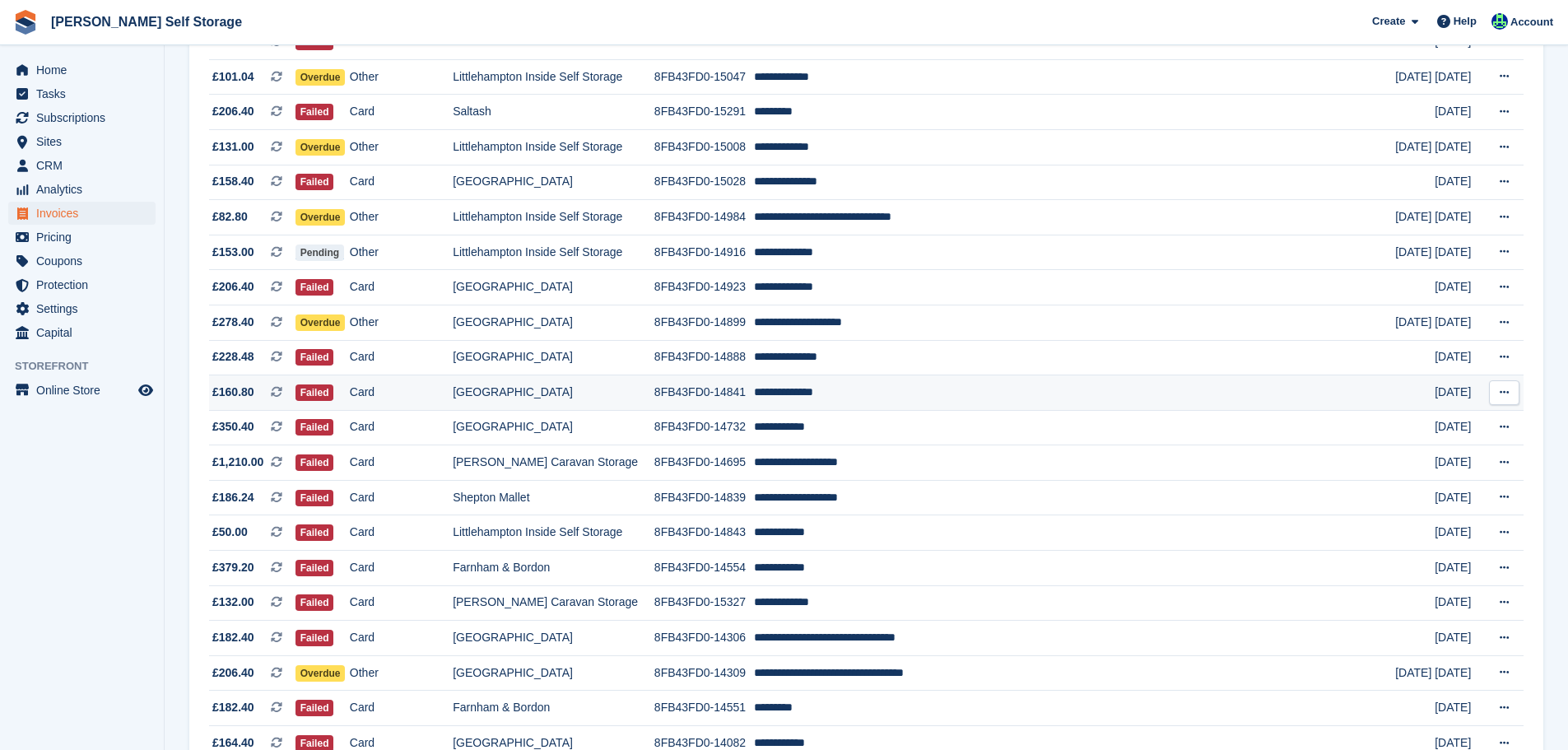
click at [1504, 396] on icon at bounding box center [1504, 392] width 9 height 11
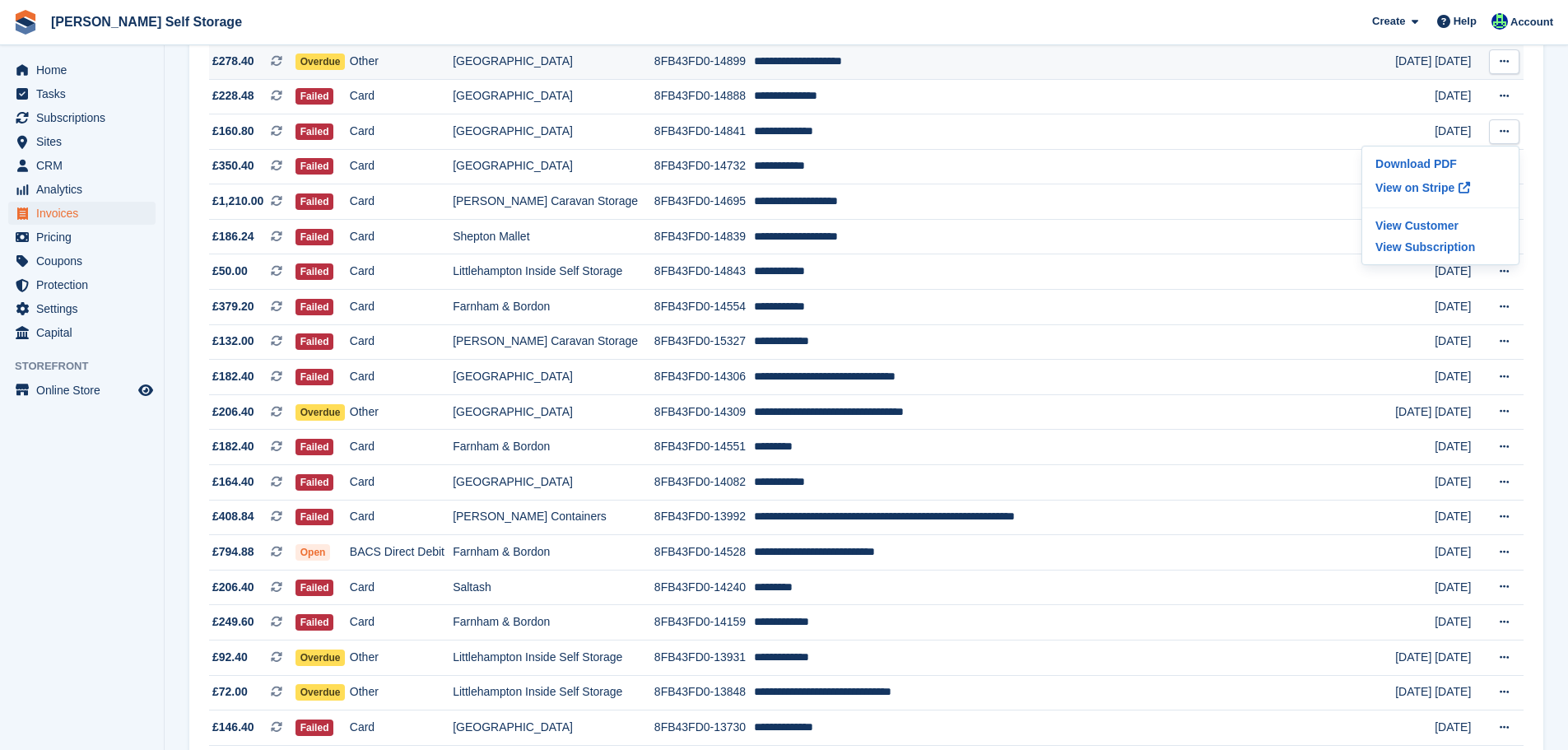
scroll to position [1362, 0]
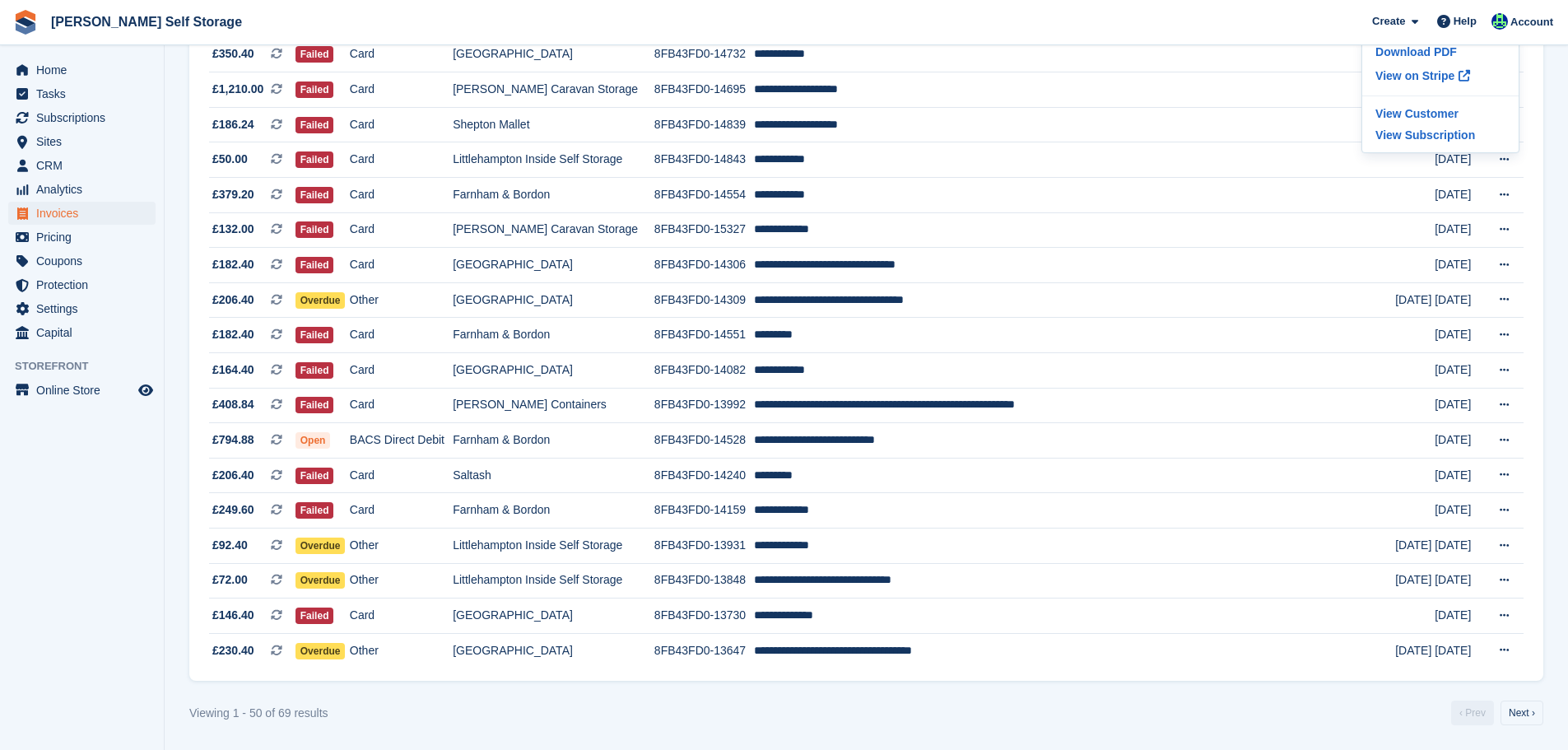
click at [39, 485] on aside "Home Tasks Subscriptions Subscriptions Subscriptions Contracts Price increases …" at bounding box center [82, 379] width 164 height 668
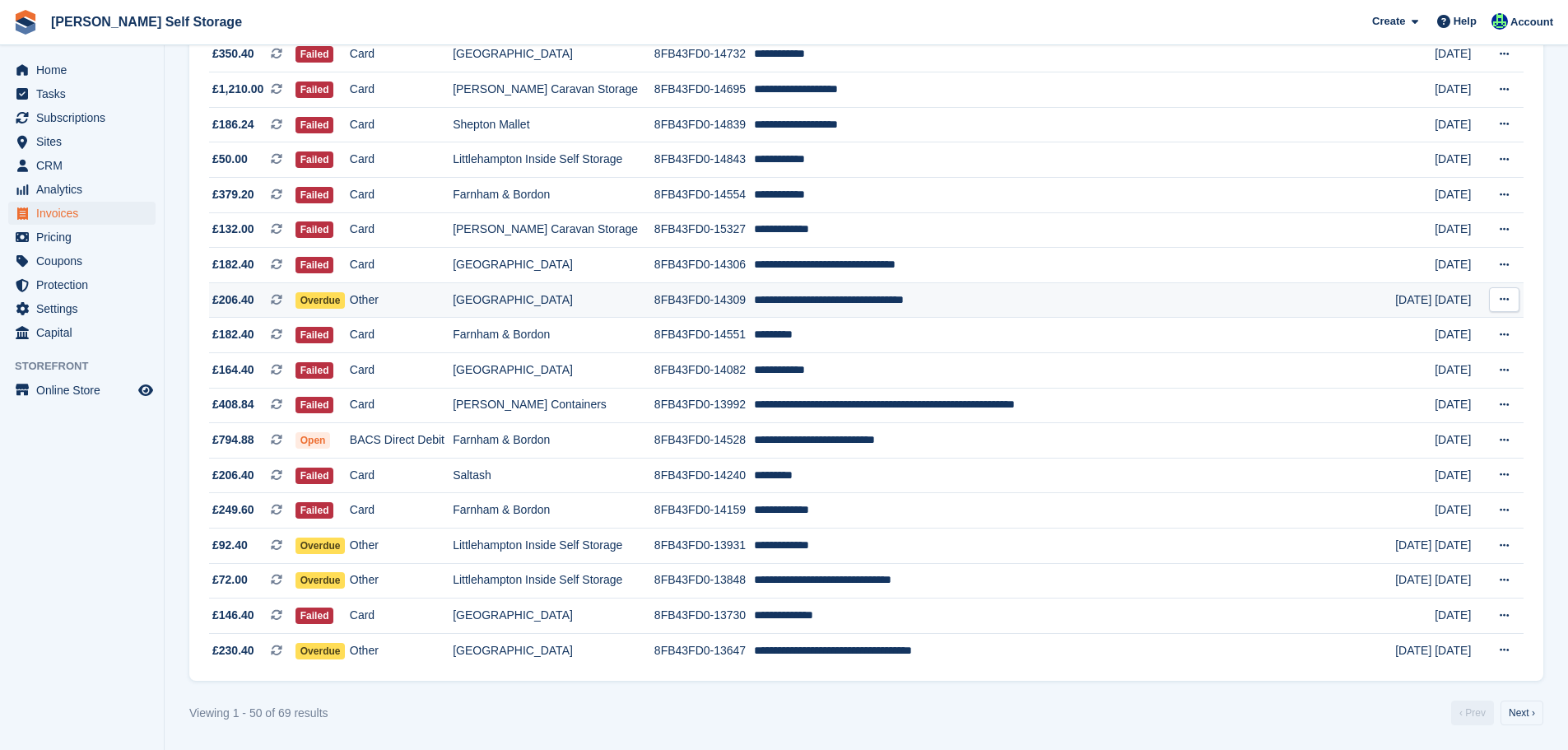
scroll to position [1197, 0]
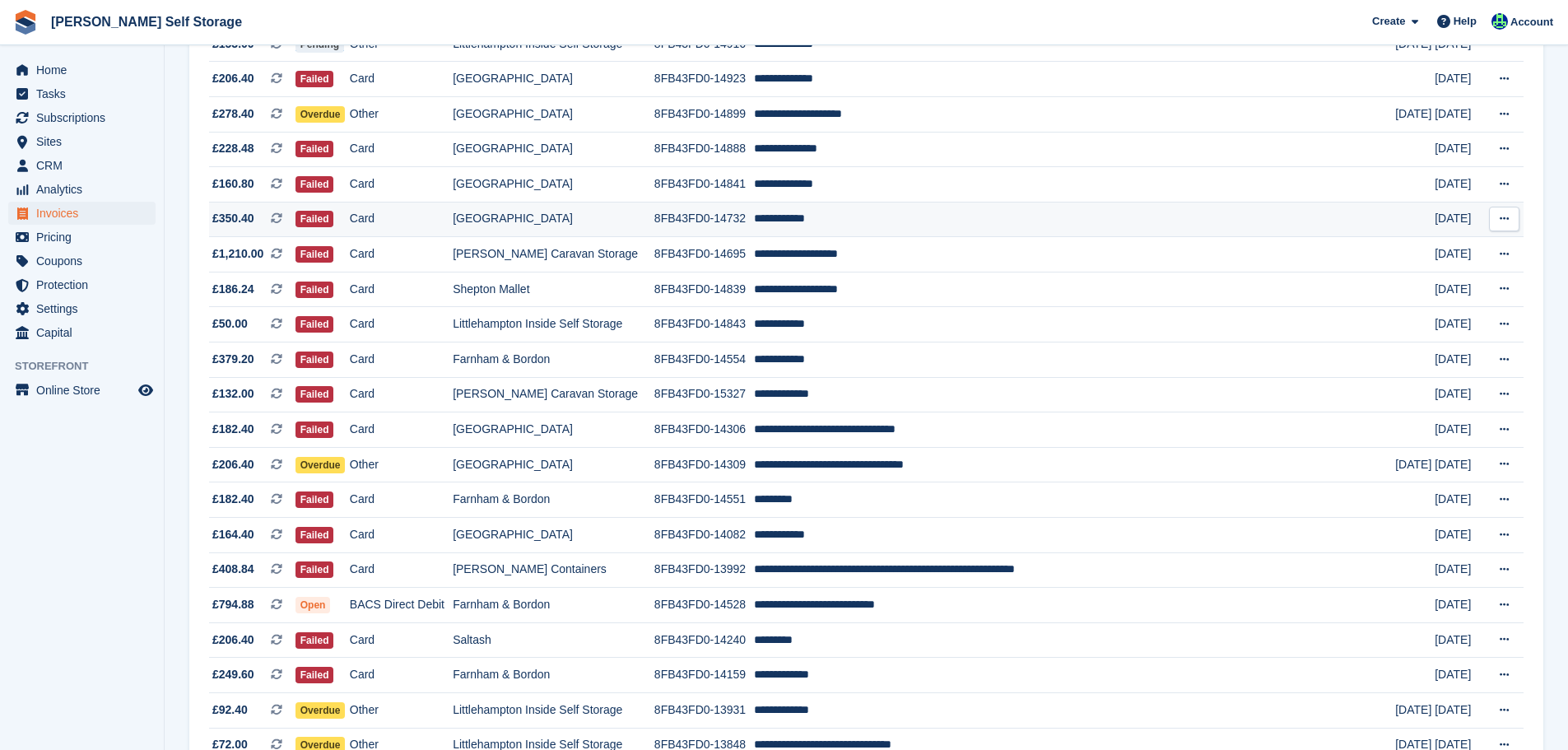
click at [1498, 217] on button at bounding box center [1504, 219] width 30 height 24
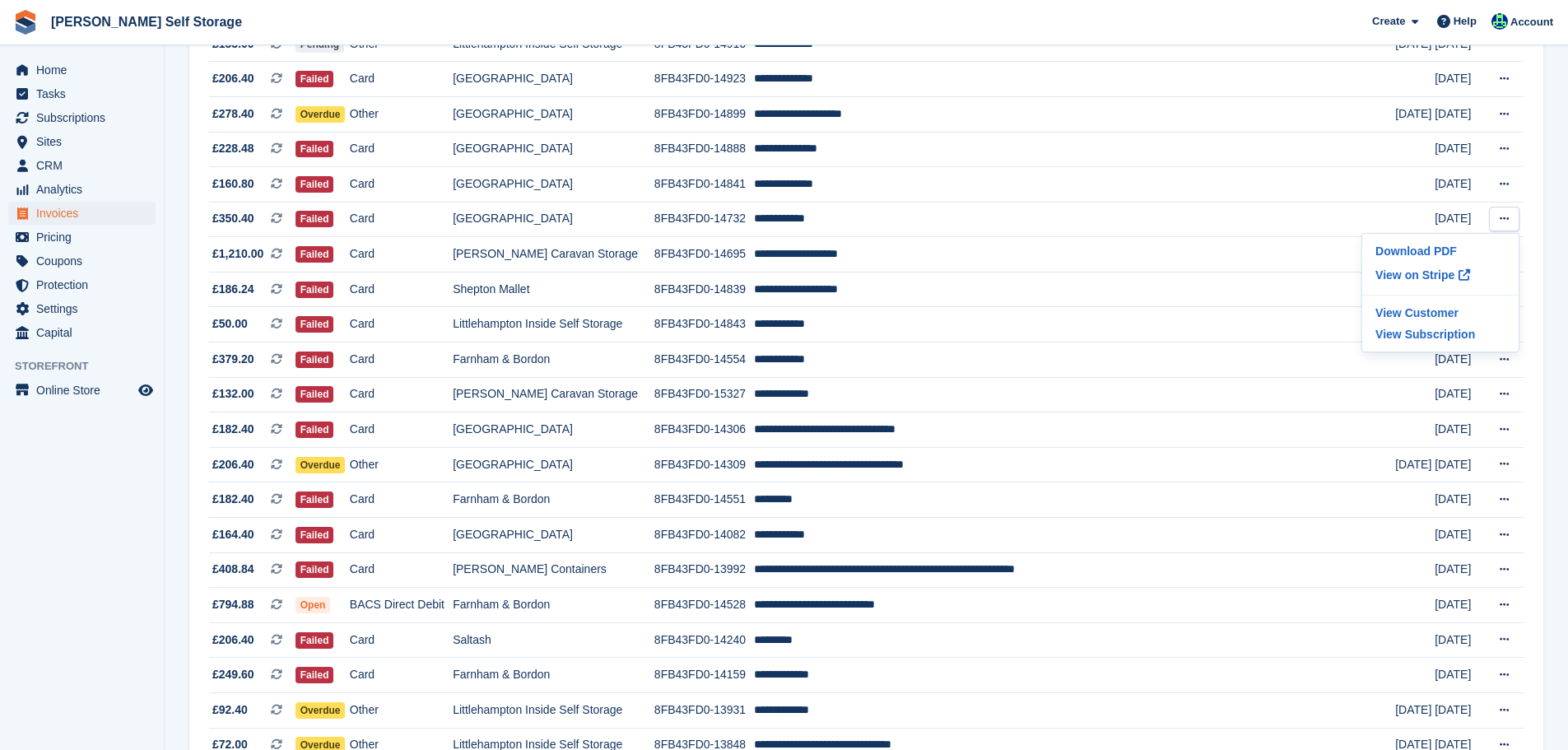
click at [62, 491] on aside "Home Tasks Subscriptions Subscriptions Subscriptions Contracts Price increases …" at bounding box center [82, 379] width 164 height 668
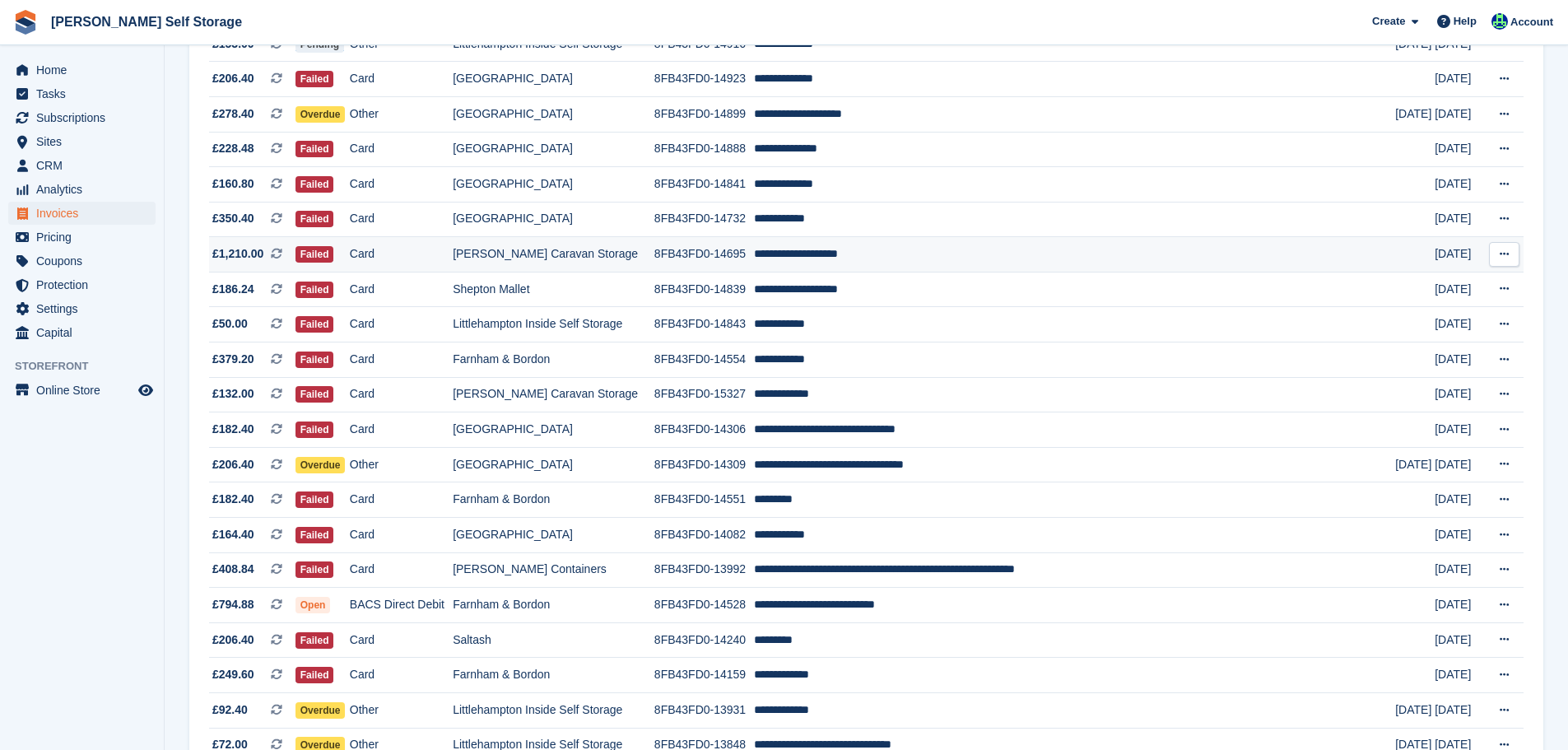
click at [1504, 254] on icon at bounding box center [1504, 254] width 9 height 11
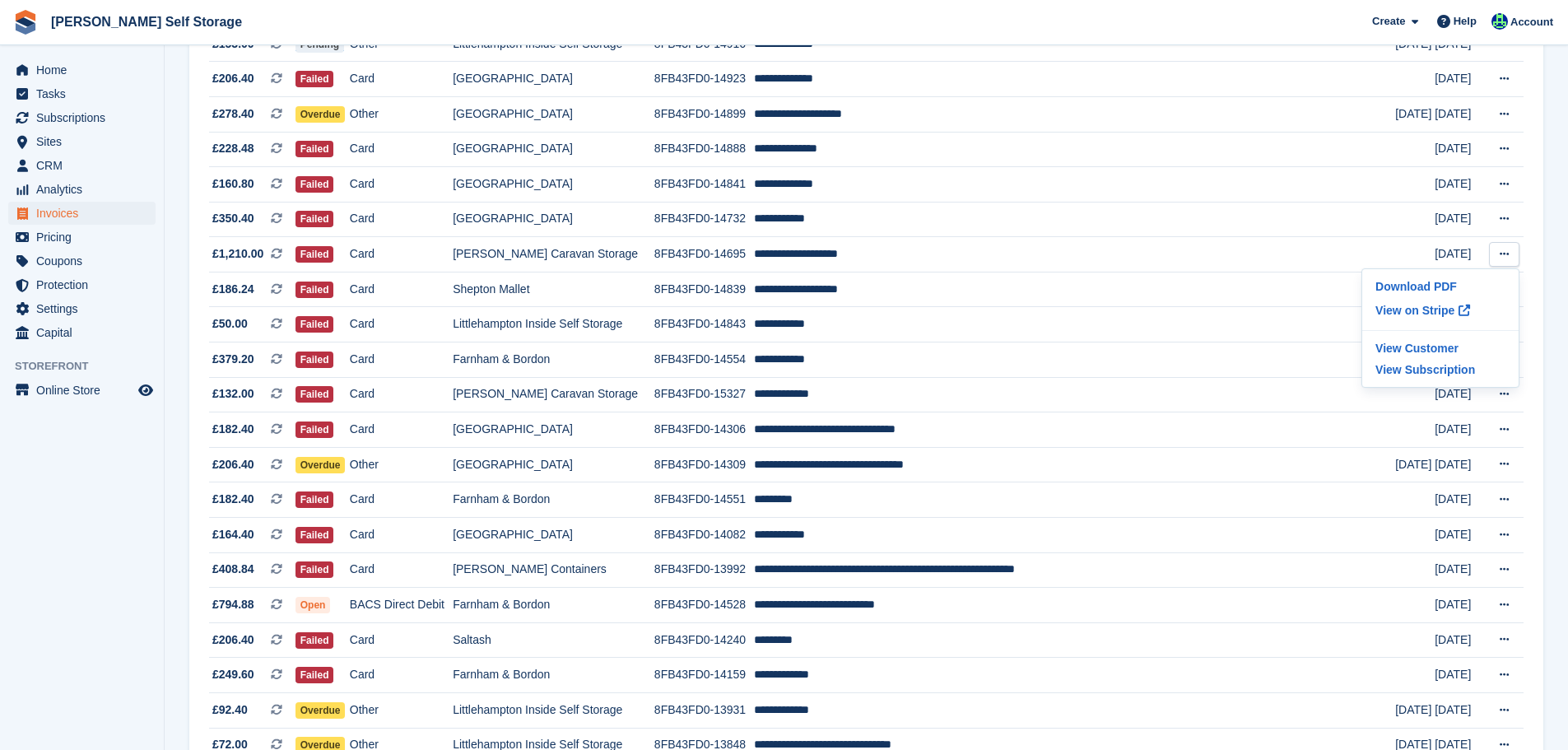
drag, startPoint x: 69, startPoint y: 567, endPoint x: 477, endPoint y: 370, distance: 453.1
click at [69, 566] on aside "Home Tasks Subscriptions Subscriptions Subscriptions Contracts Price increases …" at bounding box center [82, 379] width 164 height 668
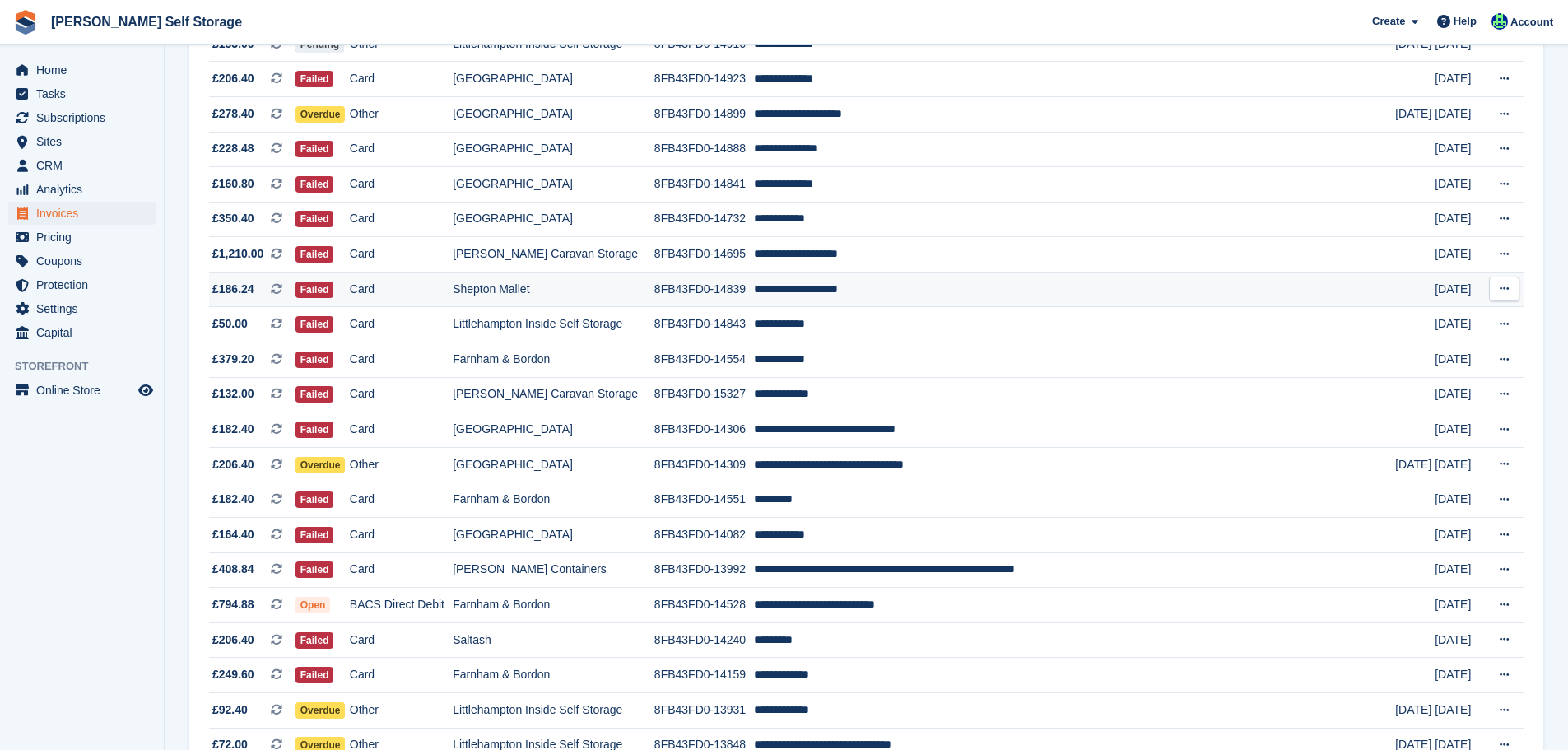
click at [1505, 291] on icon at bounding box center [1504, 288] width 9 height 11
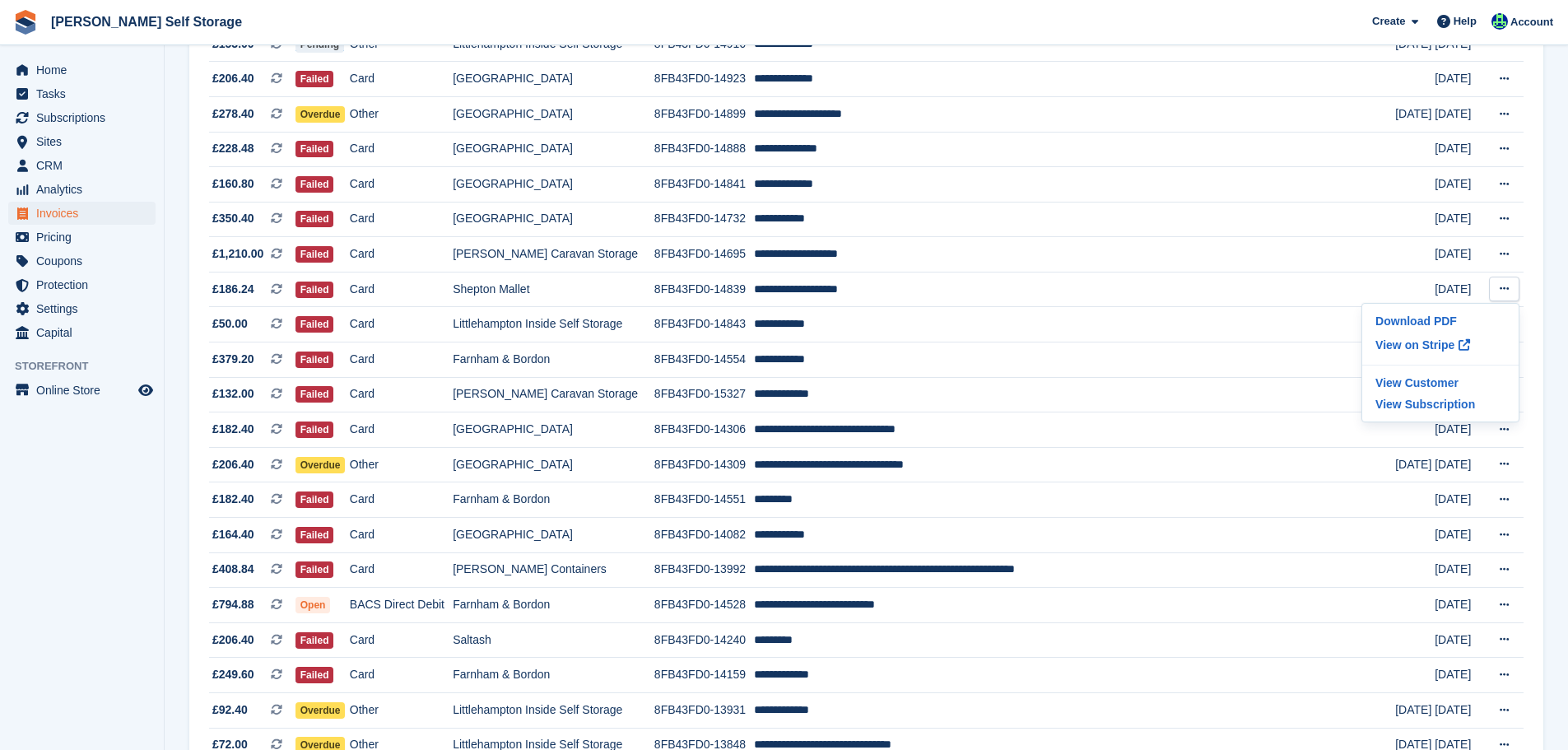
click at [73, 517] on aside "Home Tasks Subscriptions Subscriptions Subscriptions Contracts Price increases …" at bounding box center [82, 379] width 164 height 668
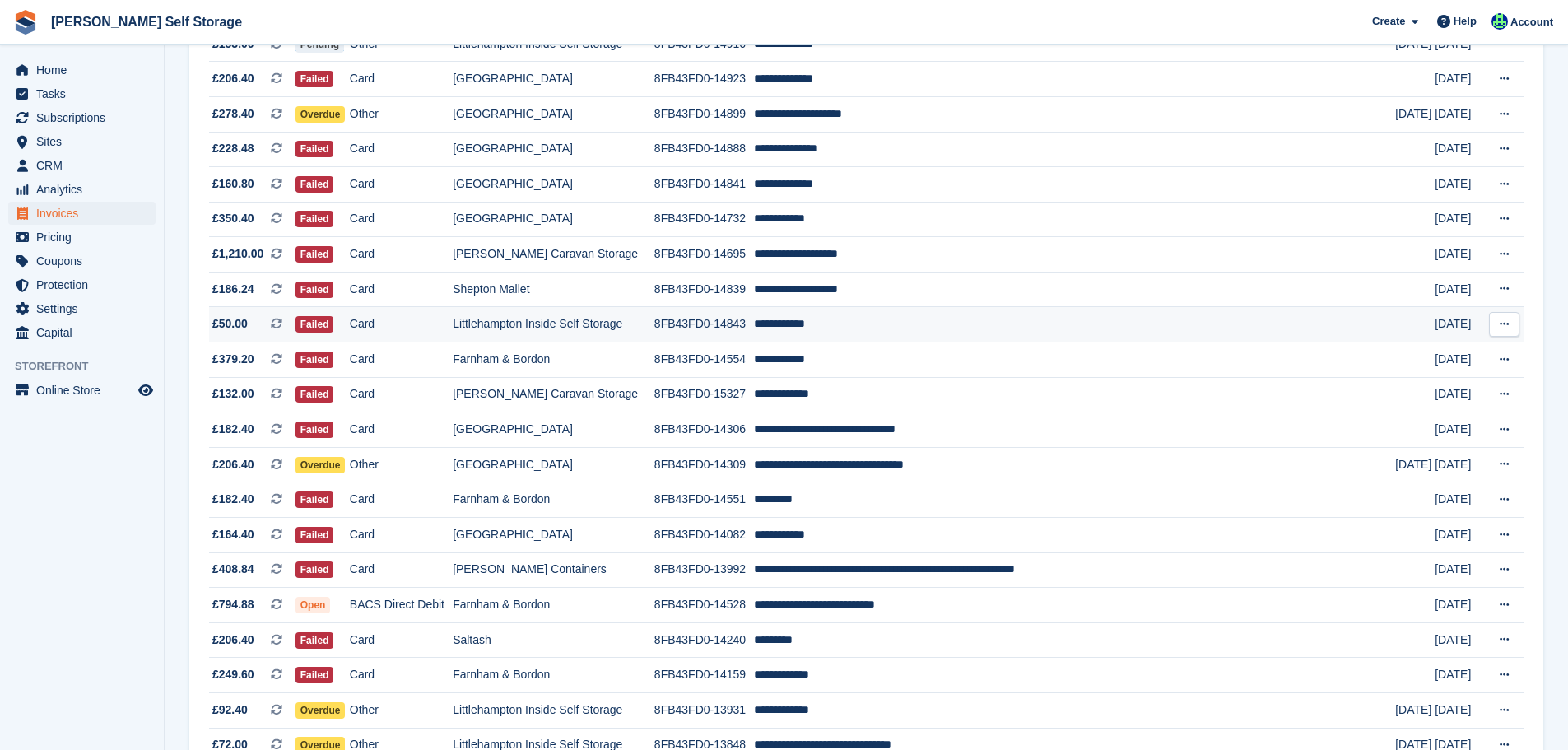
click at [1513, 323] on button at bounding box center [1504, 324] width 30 height 24
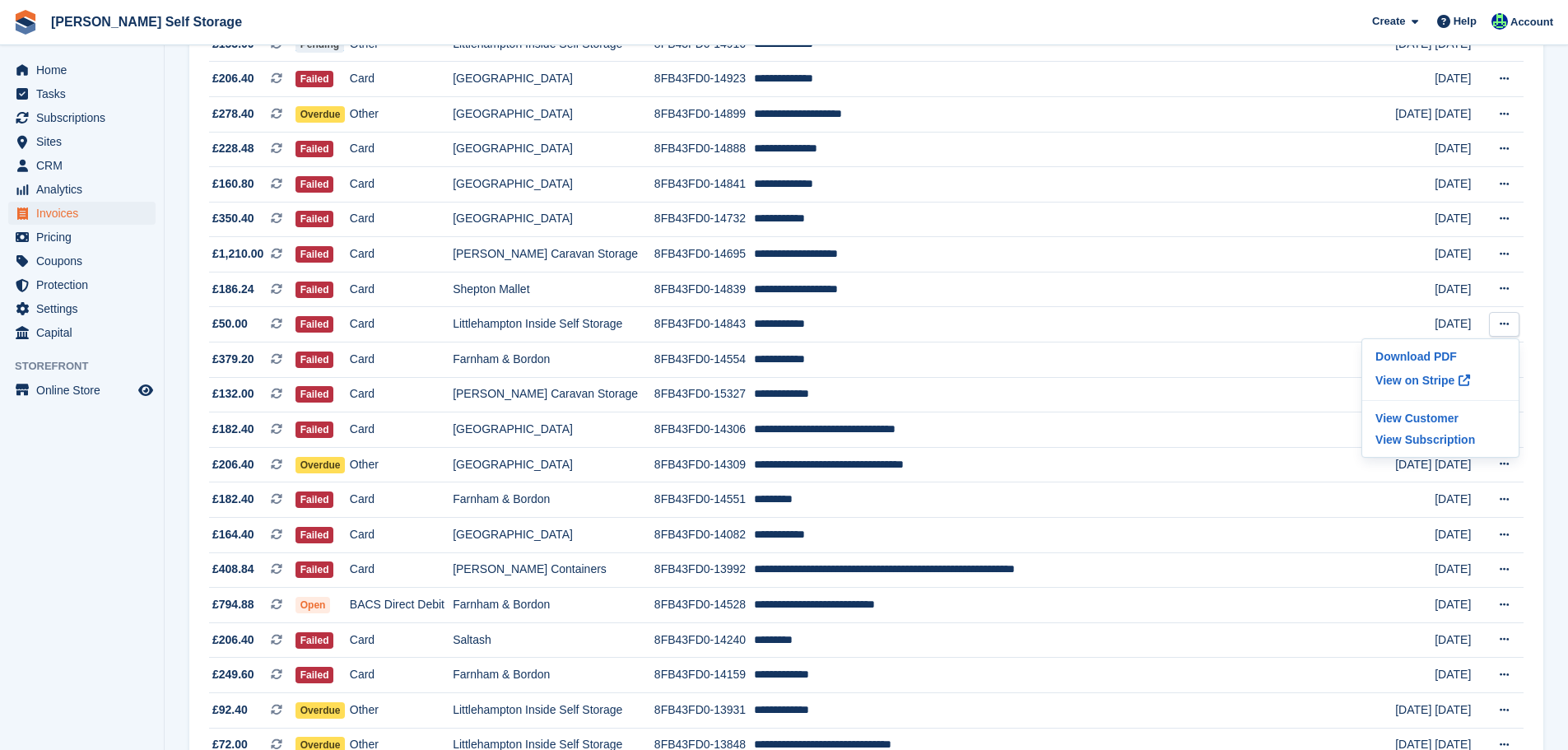
click at [75, 486] on aside "Home Tasks Subscriptions Subscriptions Subscriptions Contracts Price increases …" at bounding box center [82, 379] width 164 height 668
click at [1500, 363] on icon at bounding box center [1504, 359] width 9 height 11
click at [101, 490] on aside "Home Tasks Subscriptions Subscriptions Subscriptions Contracts Price increases …" at bounding box center [82, 379] width 164 height 668
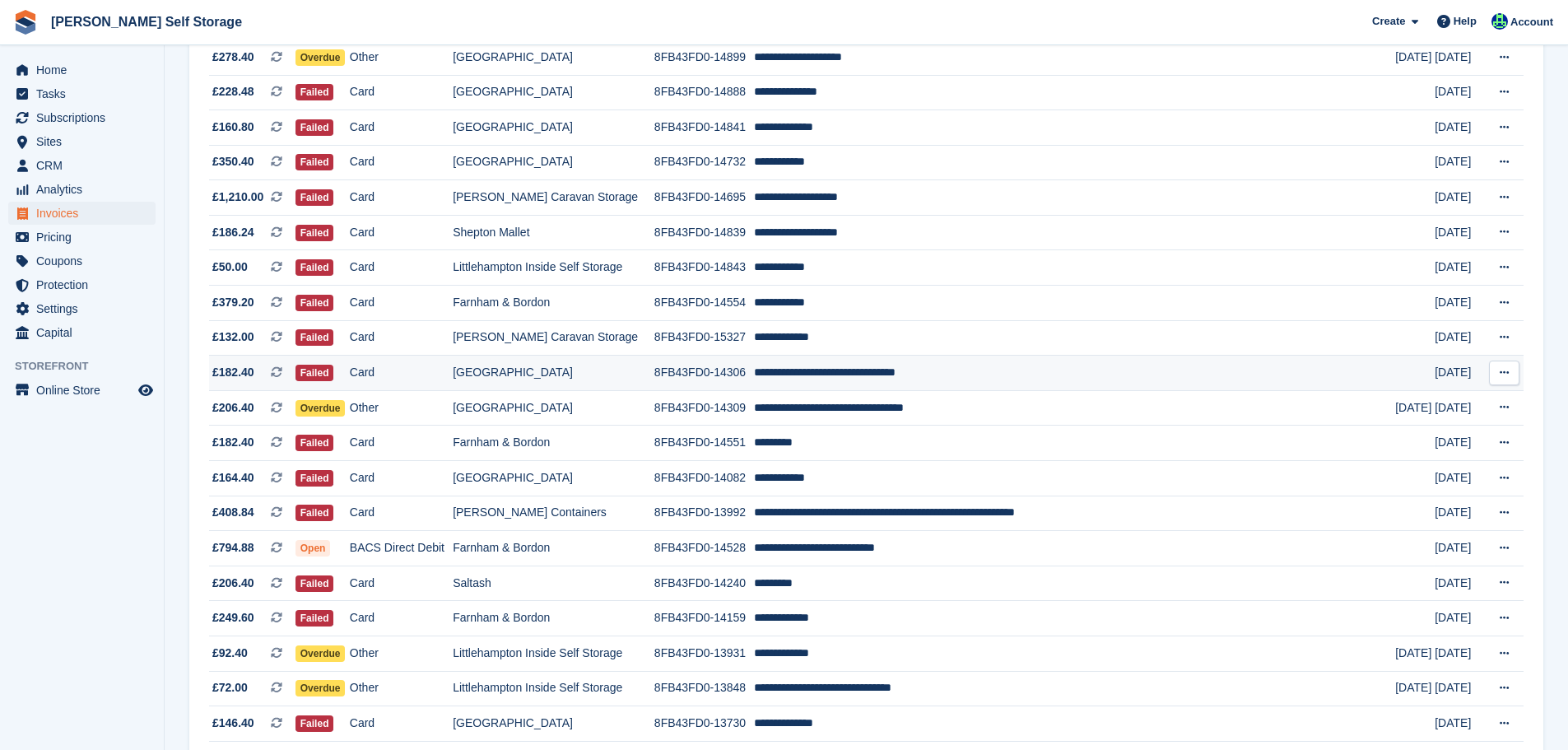
scroll to position [1279, 0]
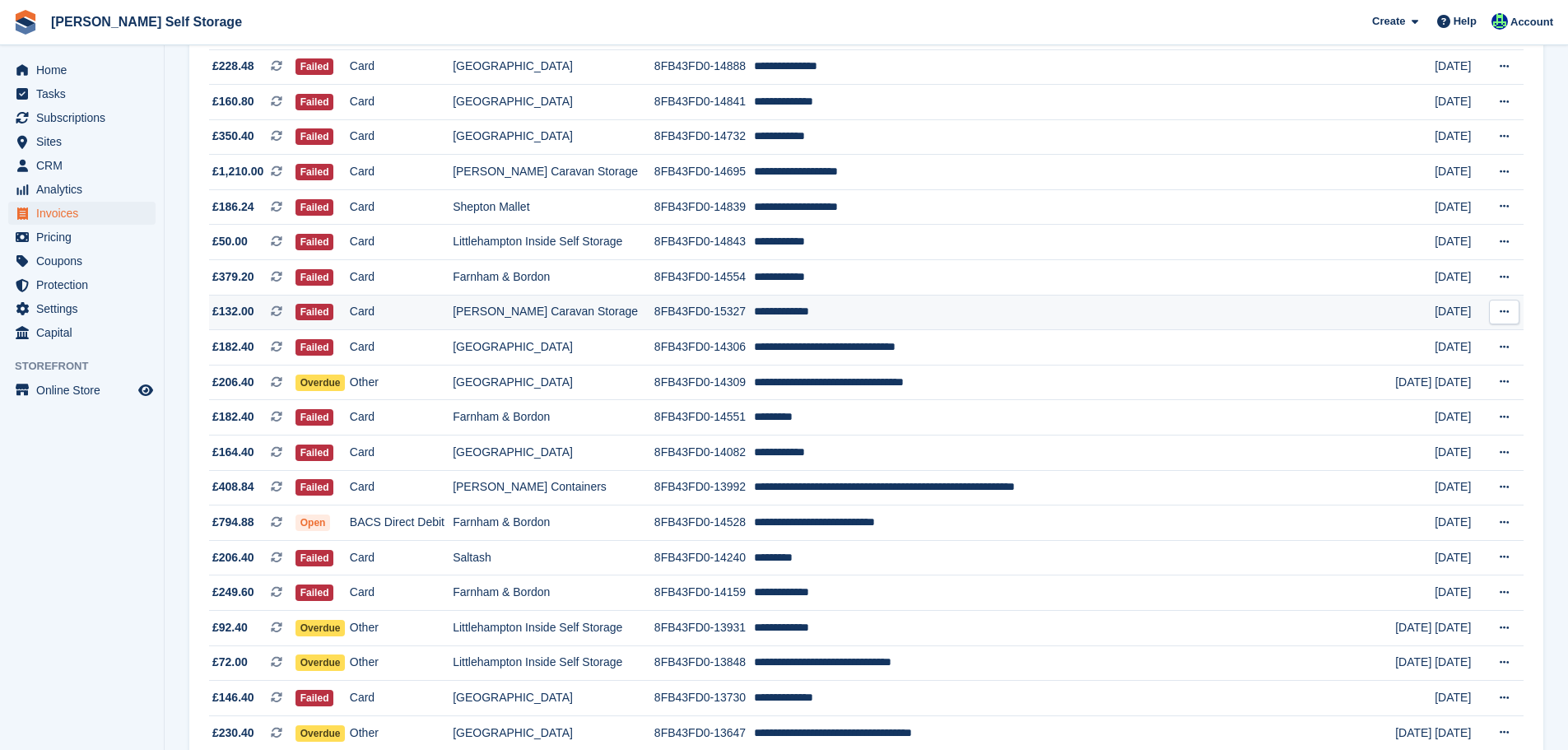
click at [1501, 313] on icon at bounding box center [1504, 312] width 9 height 11
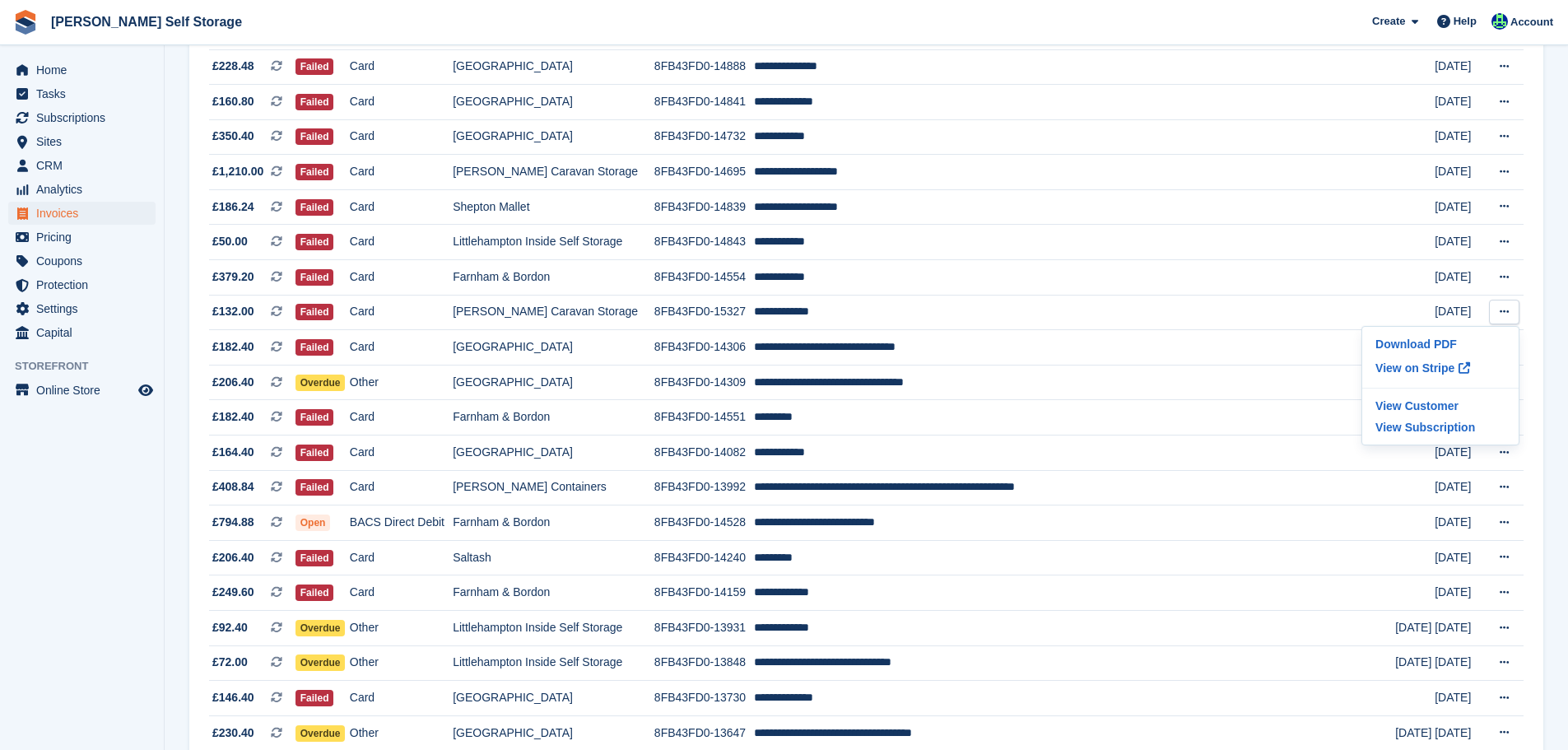
click at [116, 561] on aside "Home Tasks Subscriptions Subscriptions Subscriptions Contracts Price increases …" at bounding box center [82, 379] width 164 height 668
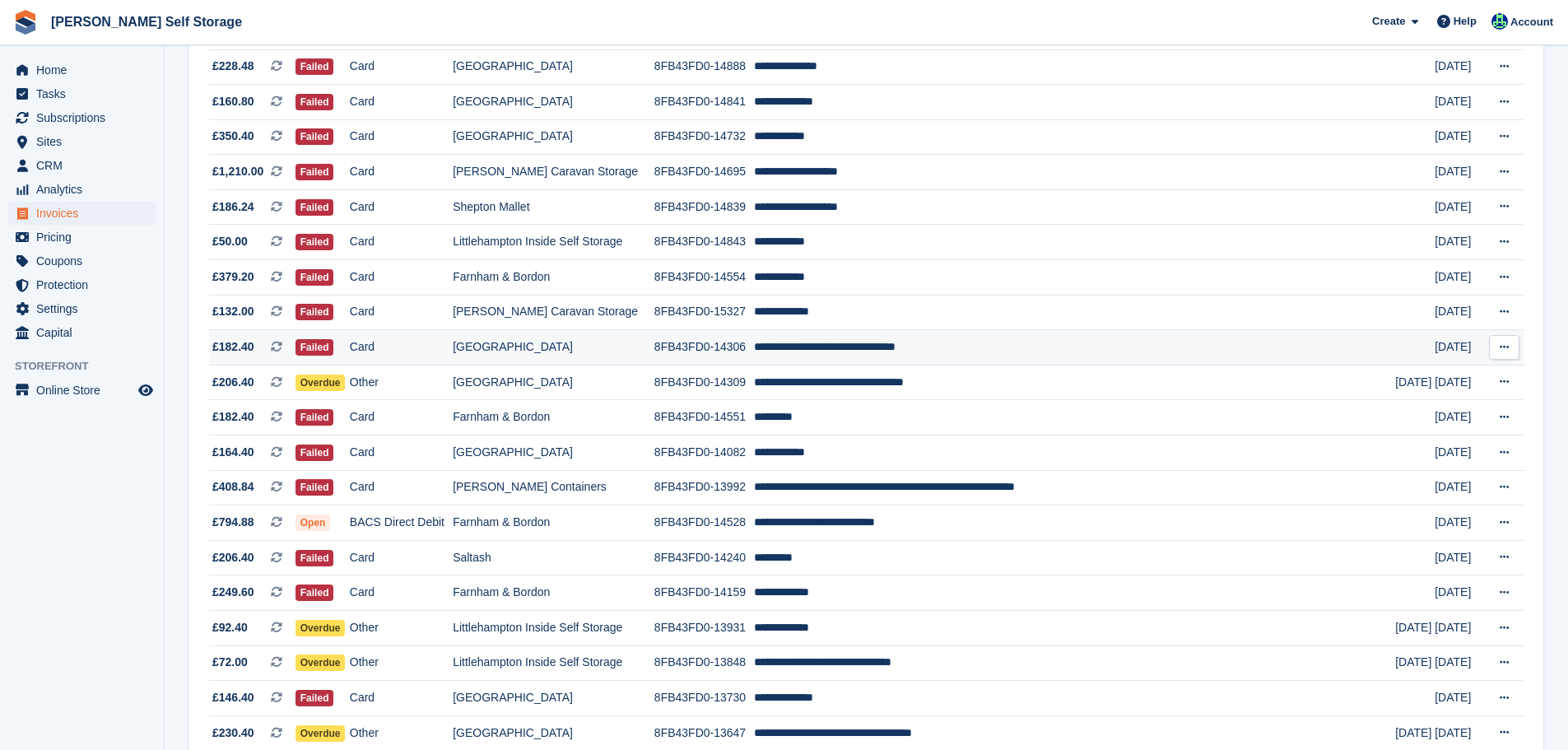
click at [1505, 347] on icon at bounding box center [1504, 347] width 9 height 11
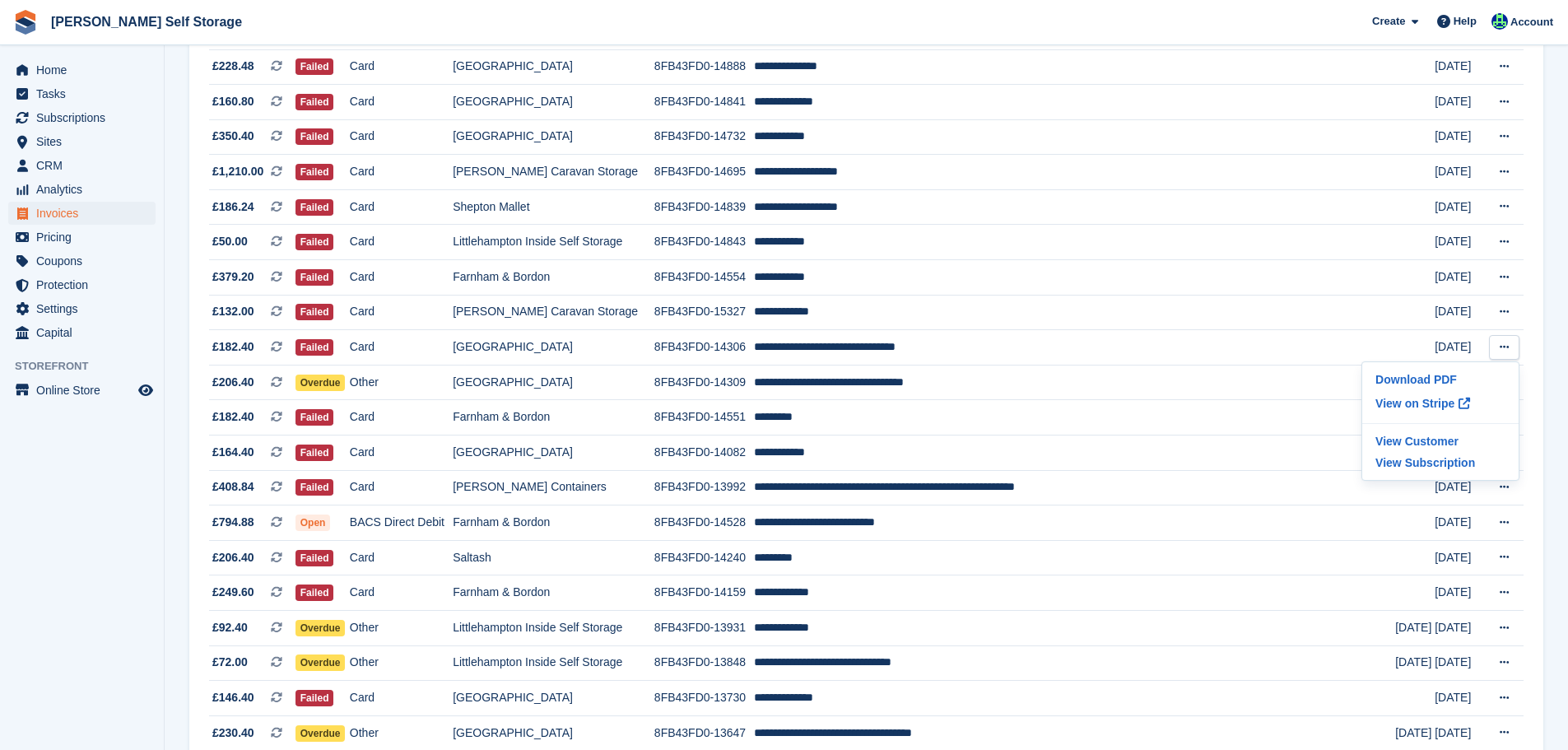
click at [128, 504] on aside "Home Tasks Subscriptions Subscriptions Subscriptions Contracts Price increases …" at bounding box center [82, 379] width 164 height 668
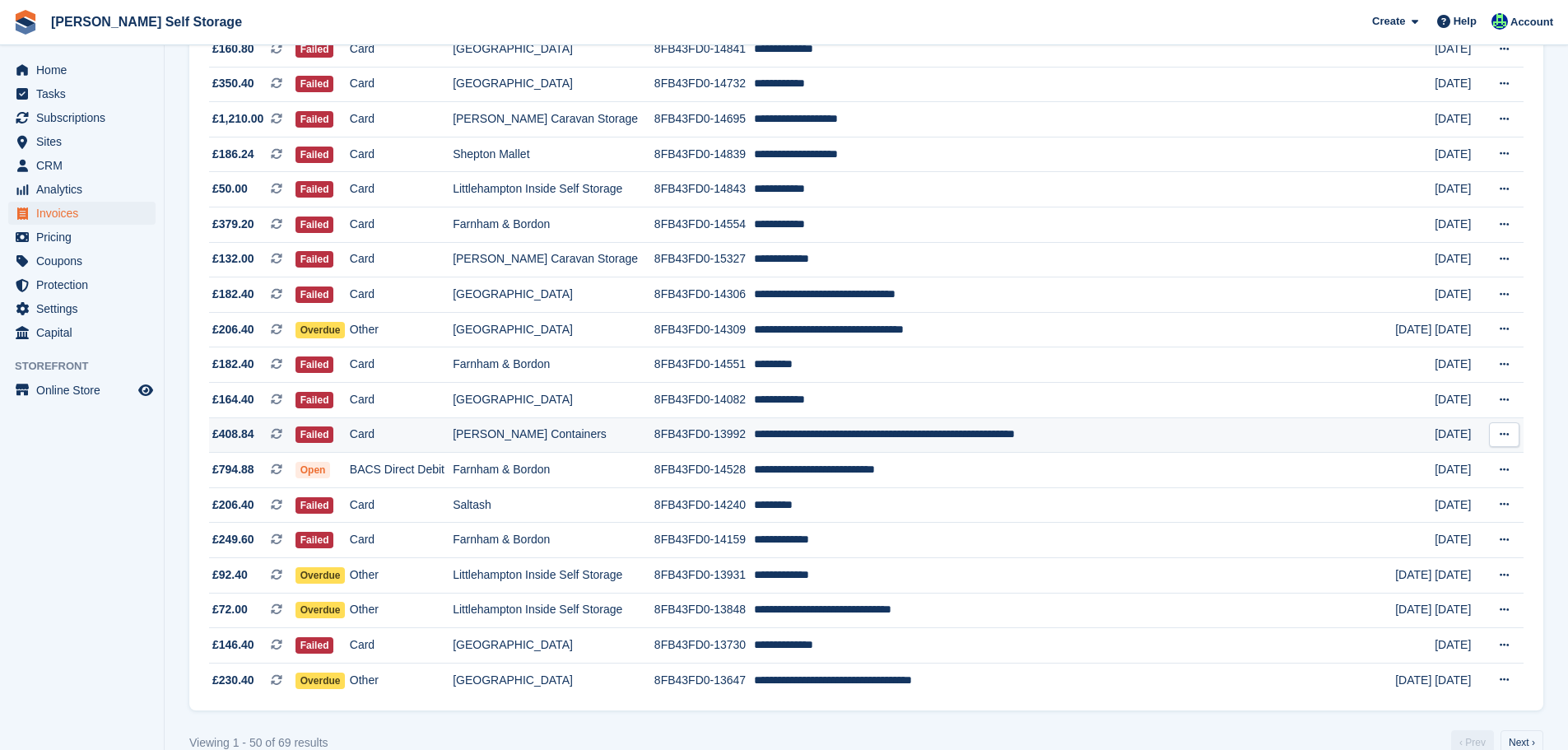
scroll to position [1362, 0]
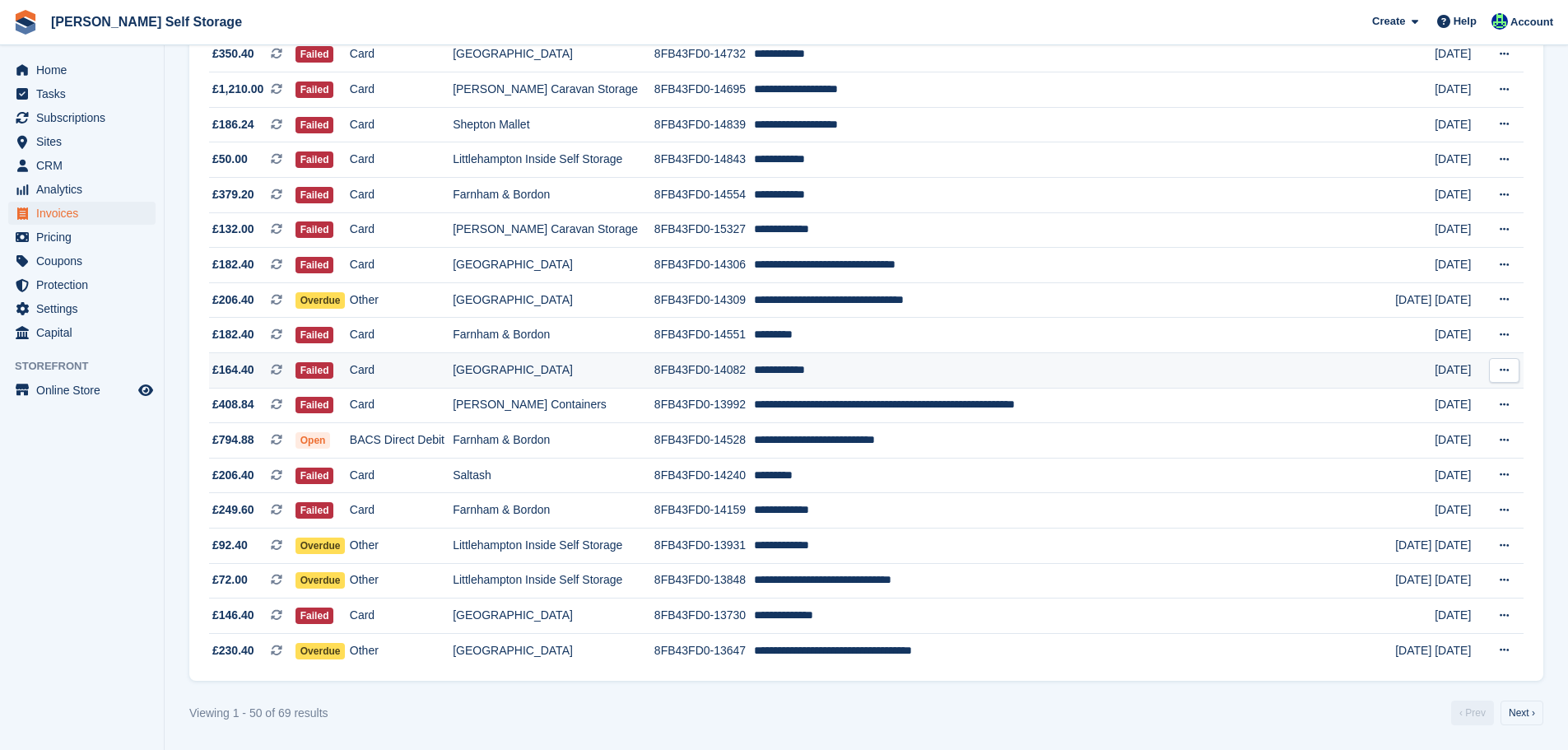
click at [1509, 371] on icon at bounding box center [1504, 370] width 9 height 11
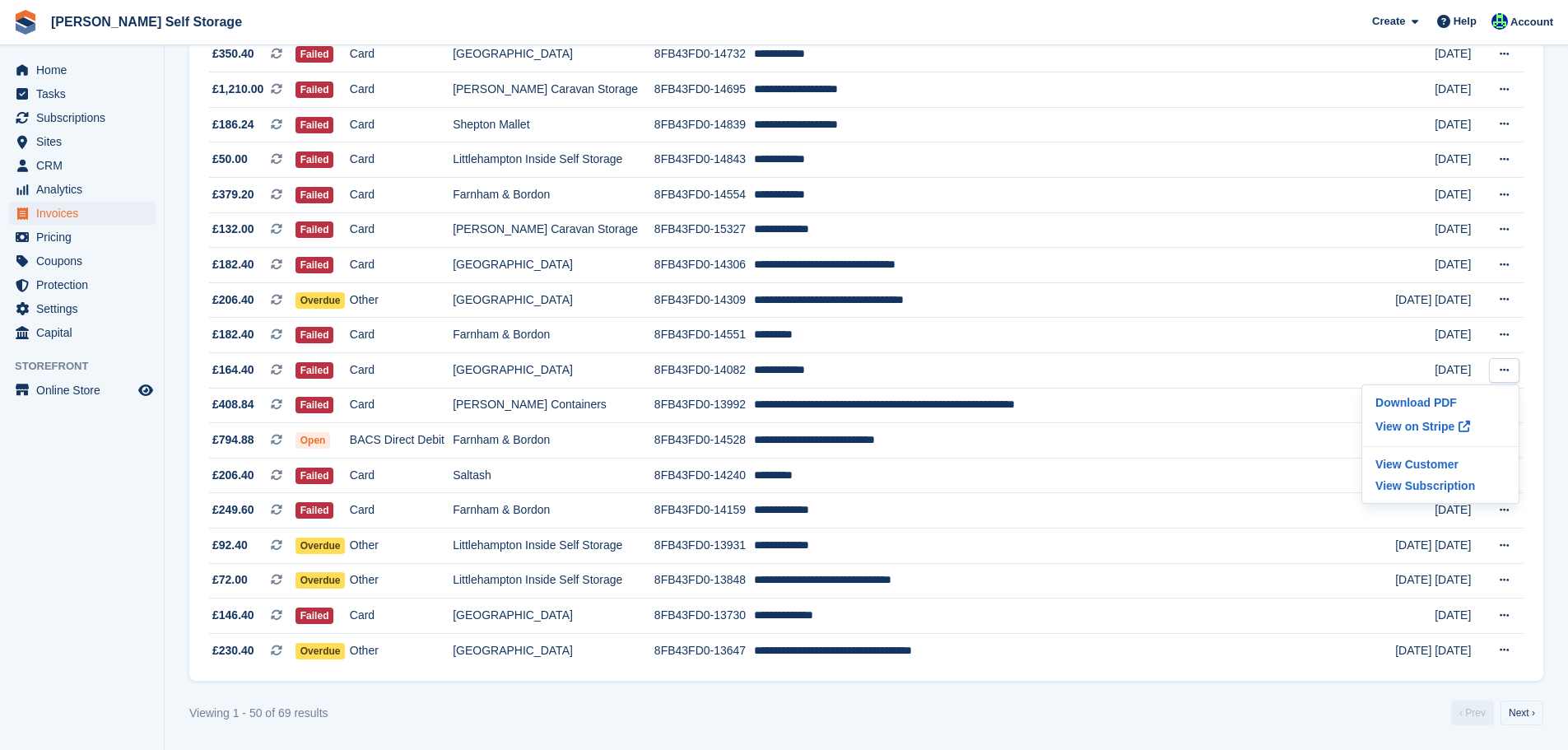
click at [111, 495] on aside "Home Tasks Subscriptions Subscriptions Subscriptions Contracts Price increases …" at bounding box center [82, 379] width 164 height 668
click at [97, 608] on aside "Home Tasks Subscriptions Subscriptions Subscriptions Contracts Price increases …" at bounding box center [82, 379] width 164 height 668
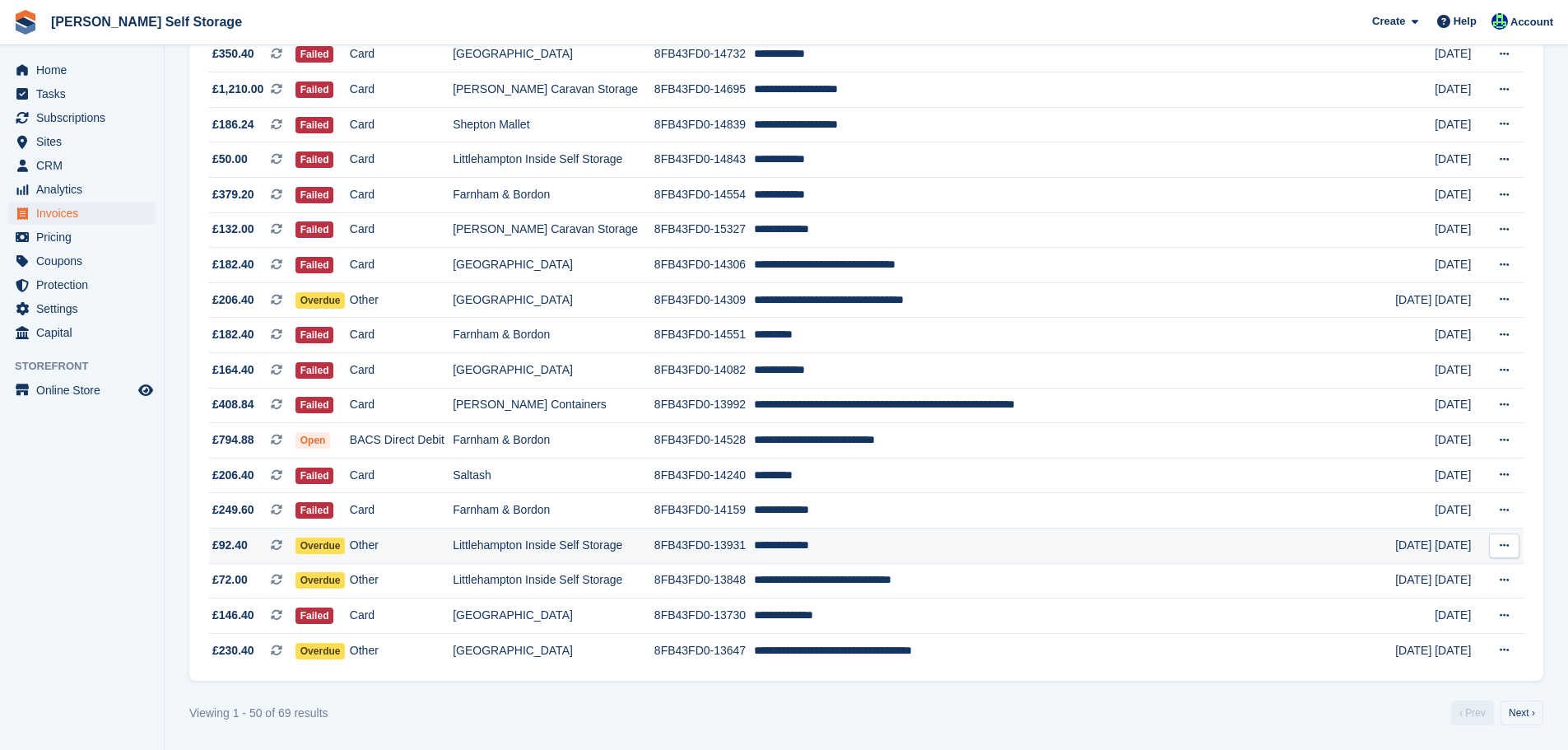
click at [1498, 543] on button at bounding box center [1504, 546] width 30 height 24
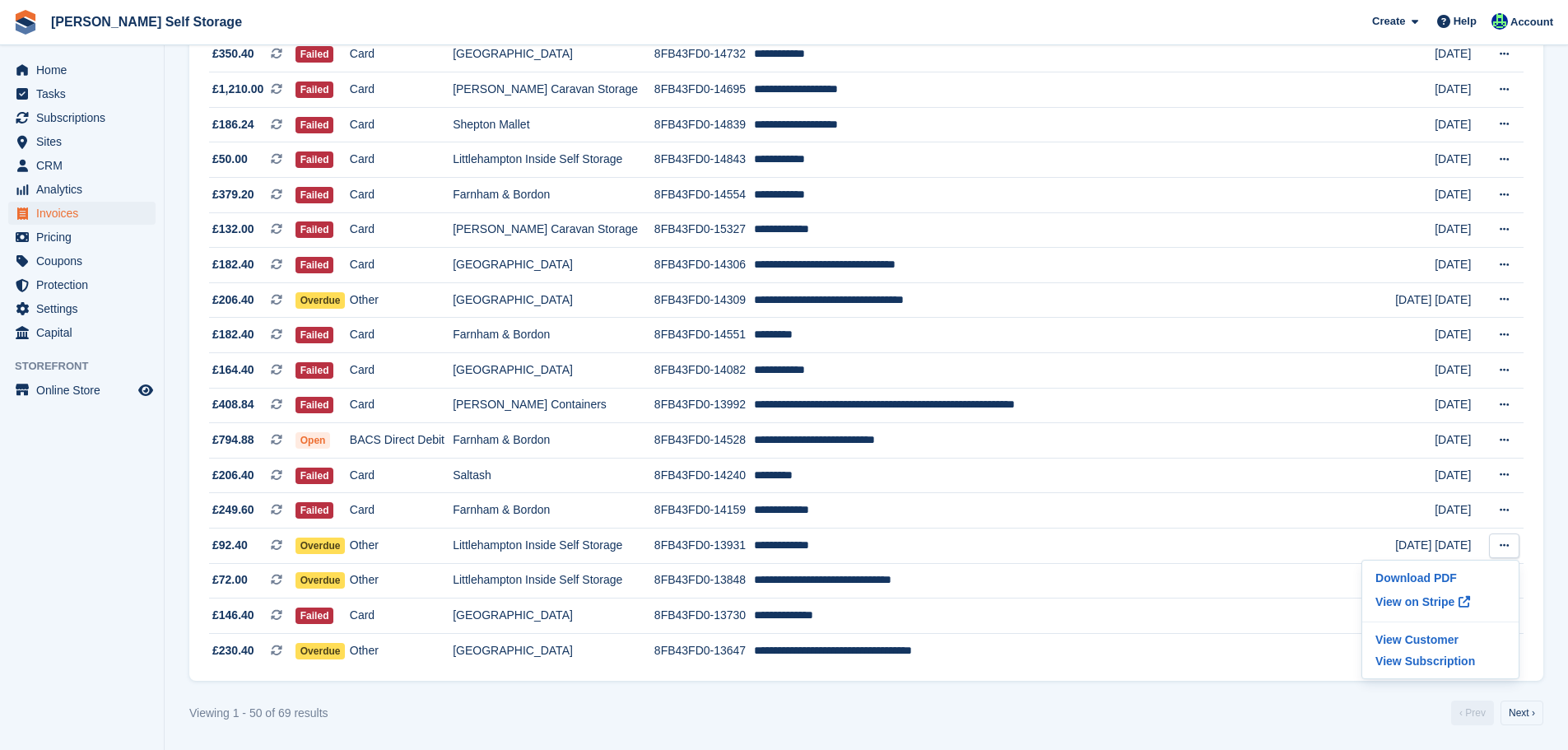
click at [152, 557] on aside "Home Tasks Subscriptions Subscriptions Subscriptions Contracts Price increases …" at bounding box center [82, 379] width 164 height 668
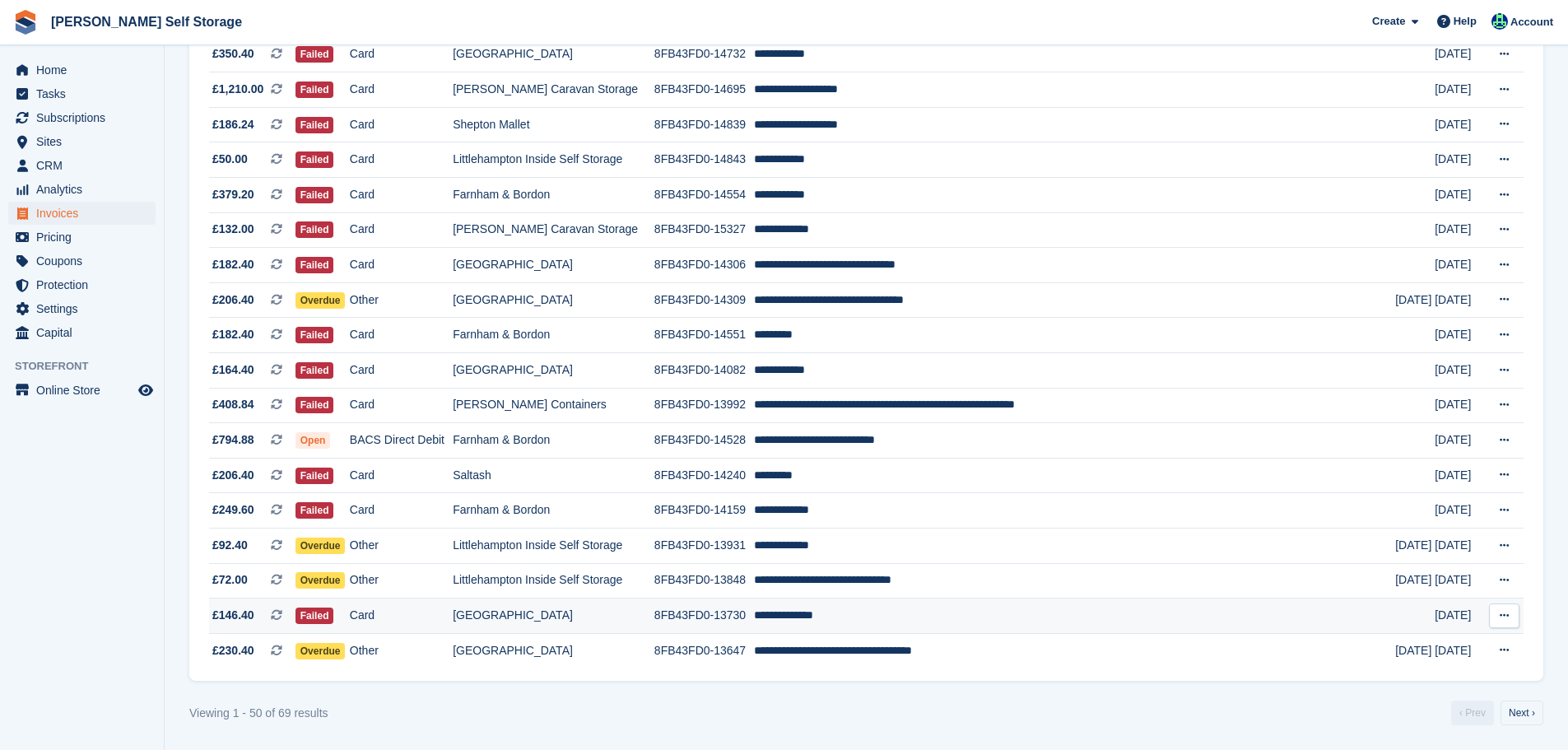
click at [1513, 615] on button at bounding box center [1504, 615] width 30 height 24
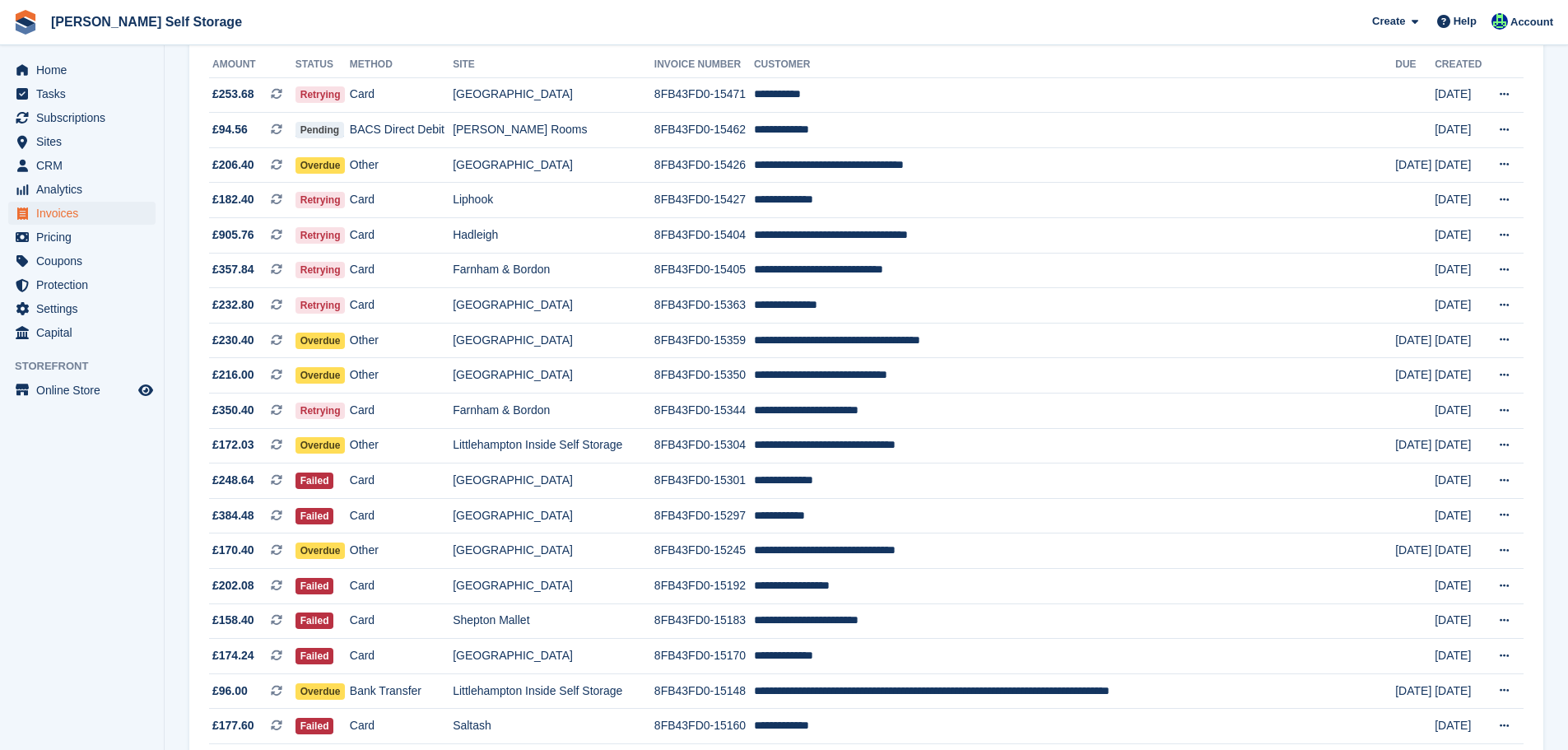
scroll to position [0, 0]
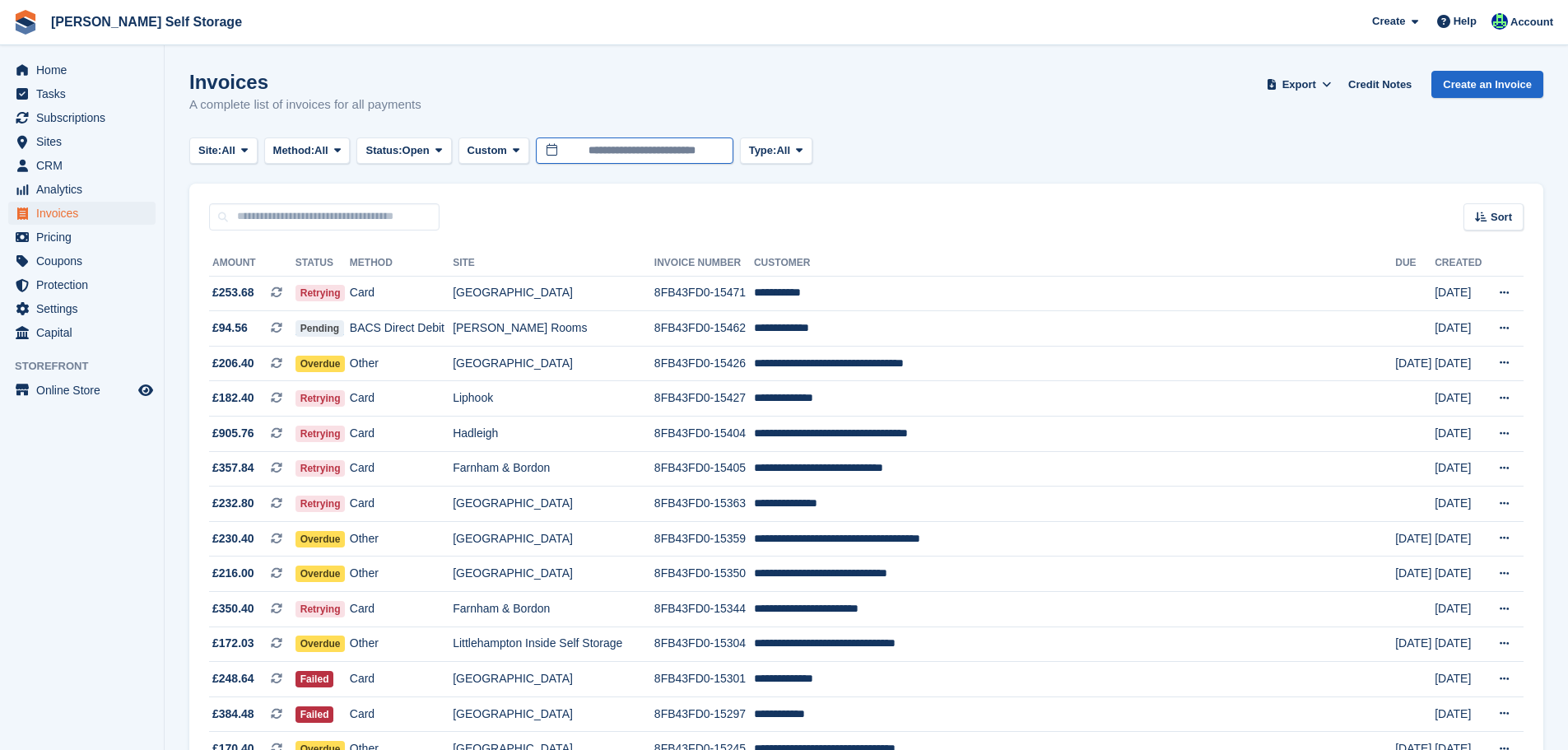
click at [638, 152] on input "**********" at bounding box center [635, 151] width 198 height 27
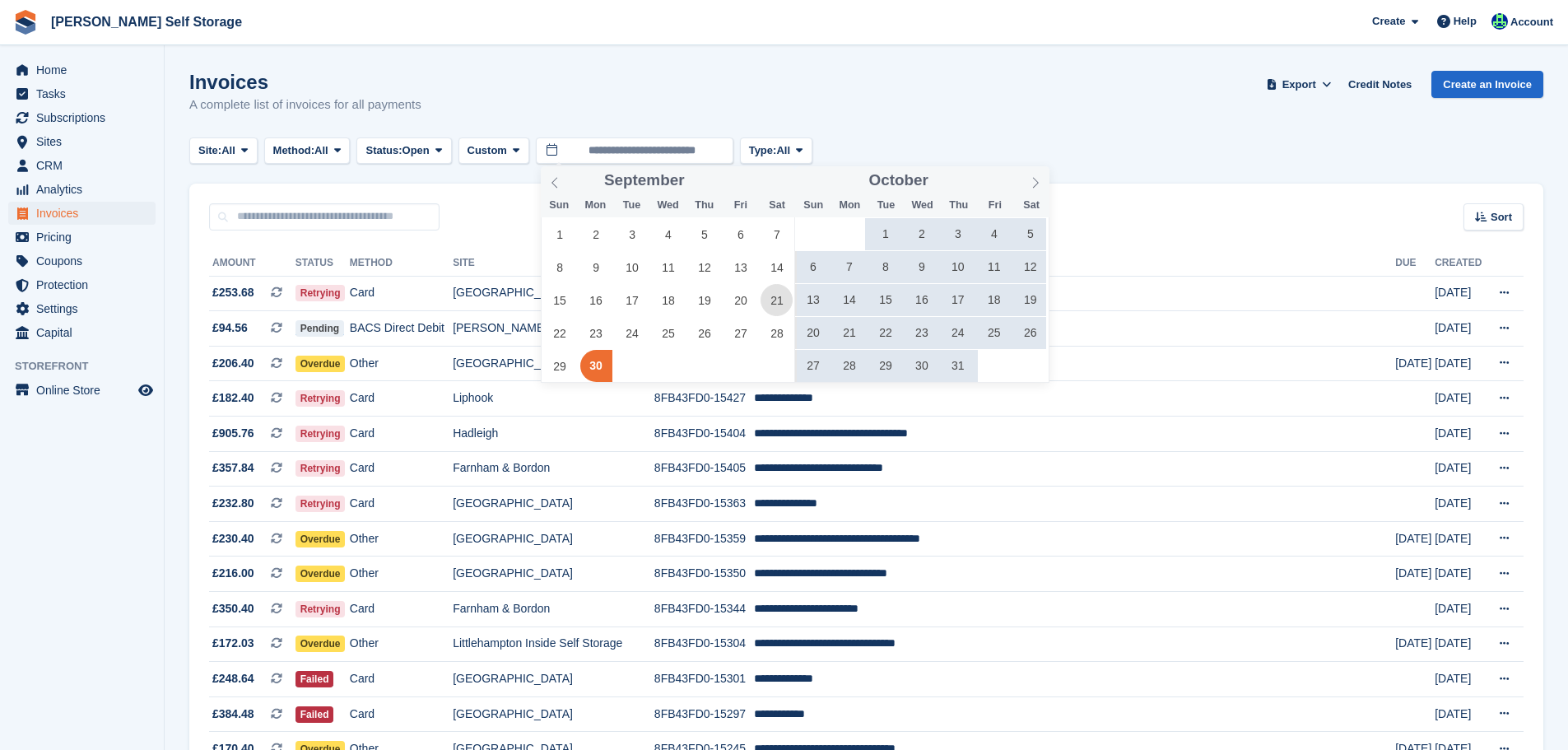
click at [771, 300] on span "21" at bounding box center [776, 300] width 32 height 32
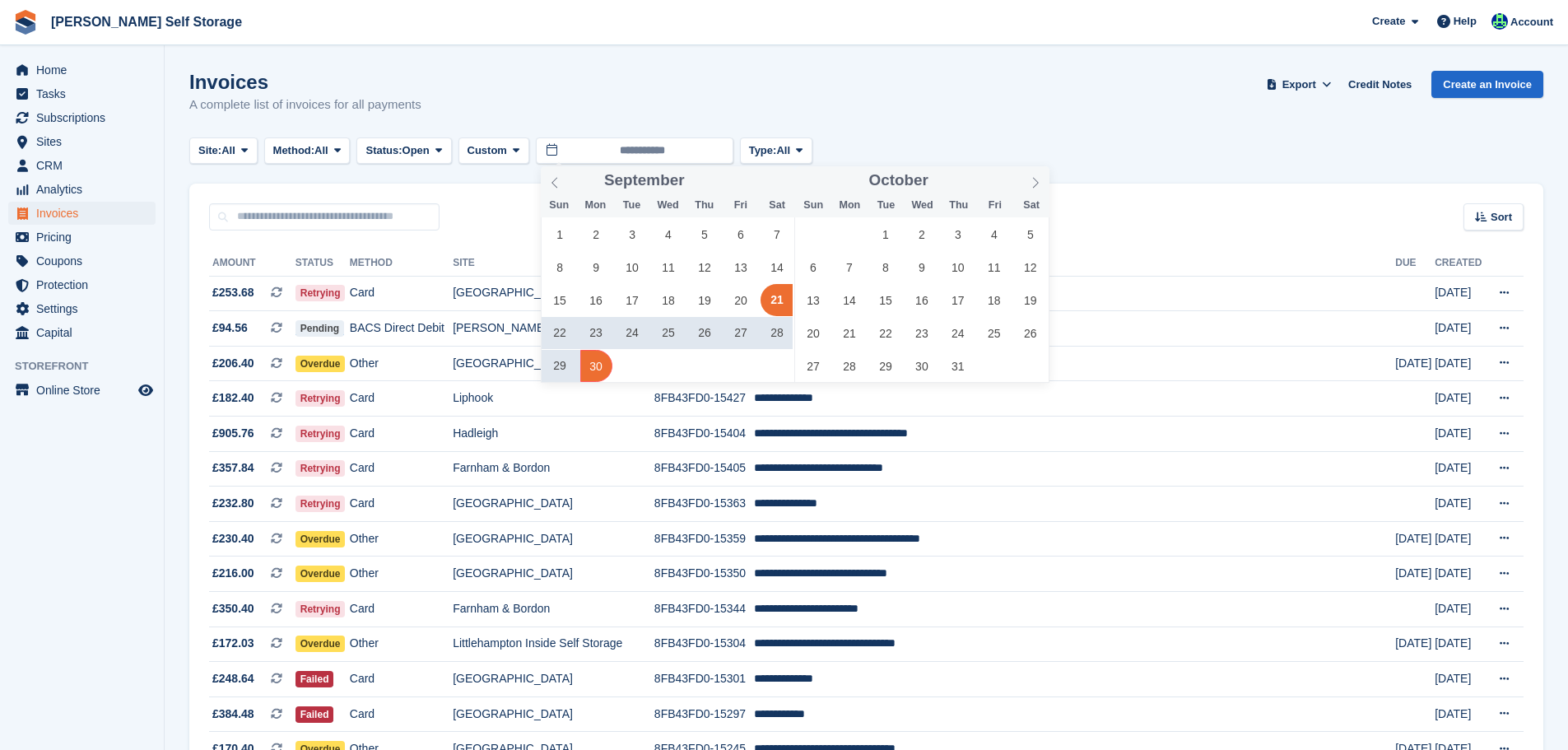
click at [606, 365] on span "30" at bounding box center [596, 366] width 32 height 32
type input "**********"
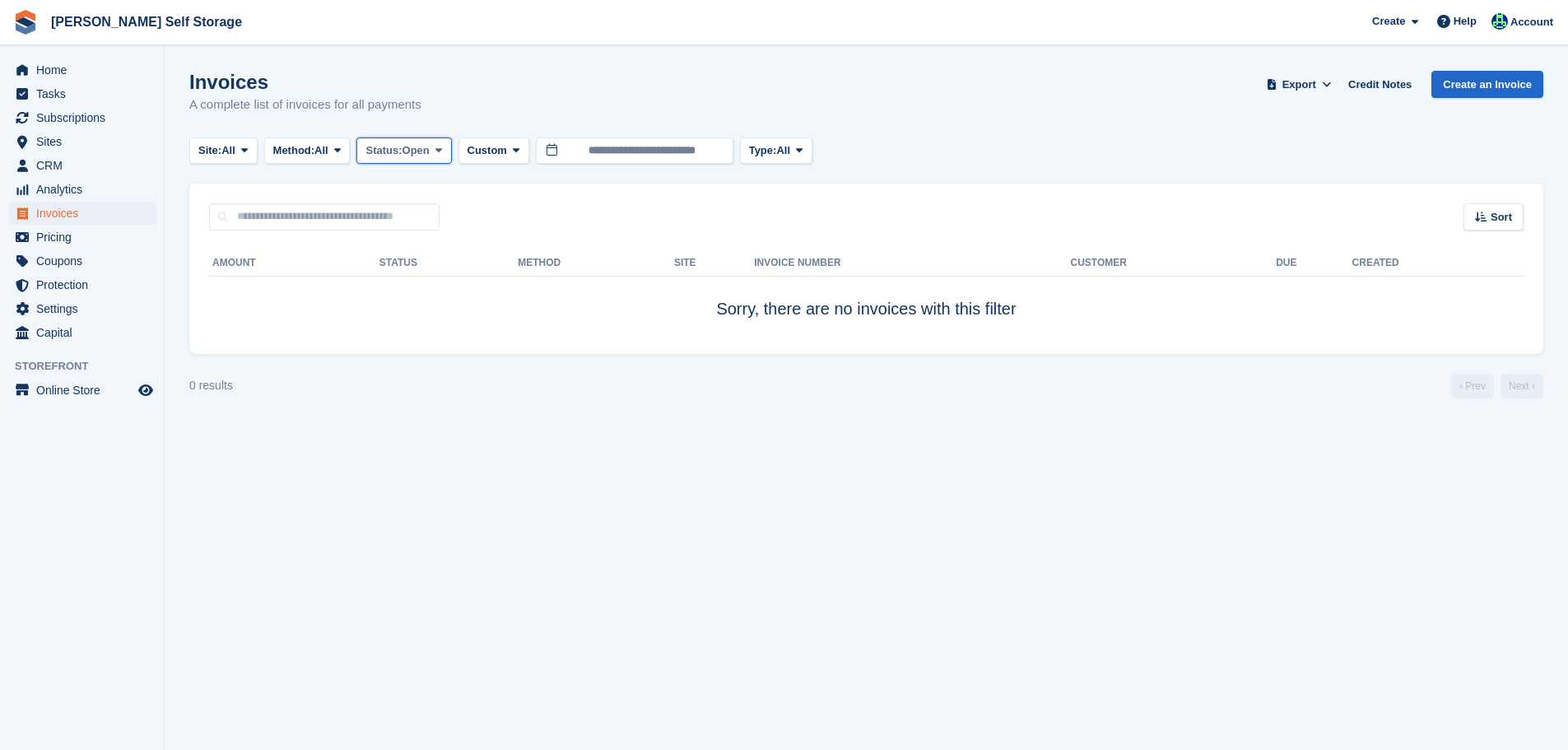
click at [381, 159] on button "Status: Open" at bounding box center [404, 151] width 95 height 27
click at [410, 282] on link "Open" at bounding box center [435, 278] width 143 height 29
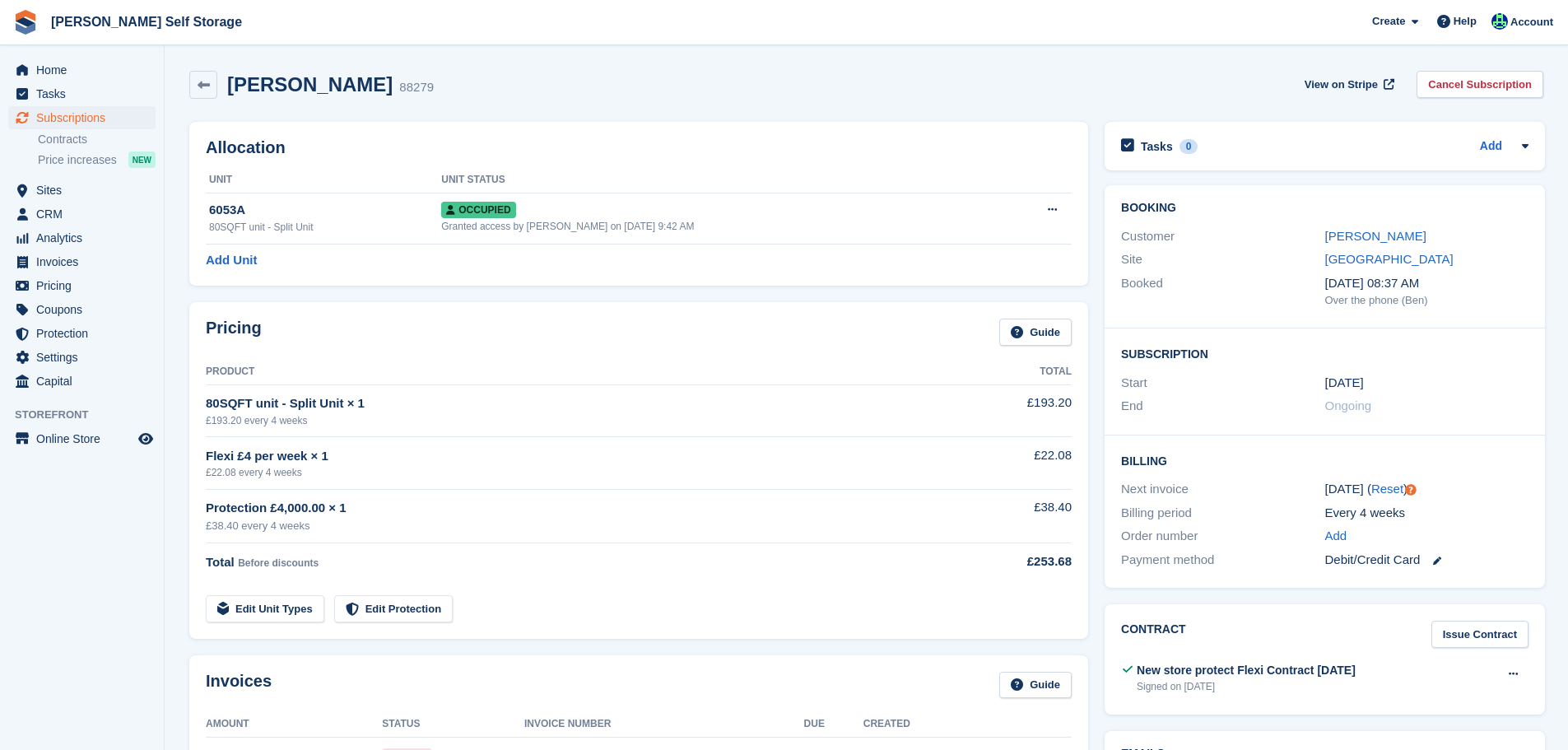
click at [280, 80] on h2 "[PERSON_NAME]" at bounding box center [310, 84] width 166 height 23
click at [276, 81] on h2 "Jake Spinks" at bounding box center [310, 84] width 166 height 23
copy div "Jake Spinks"
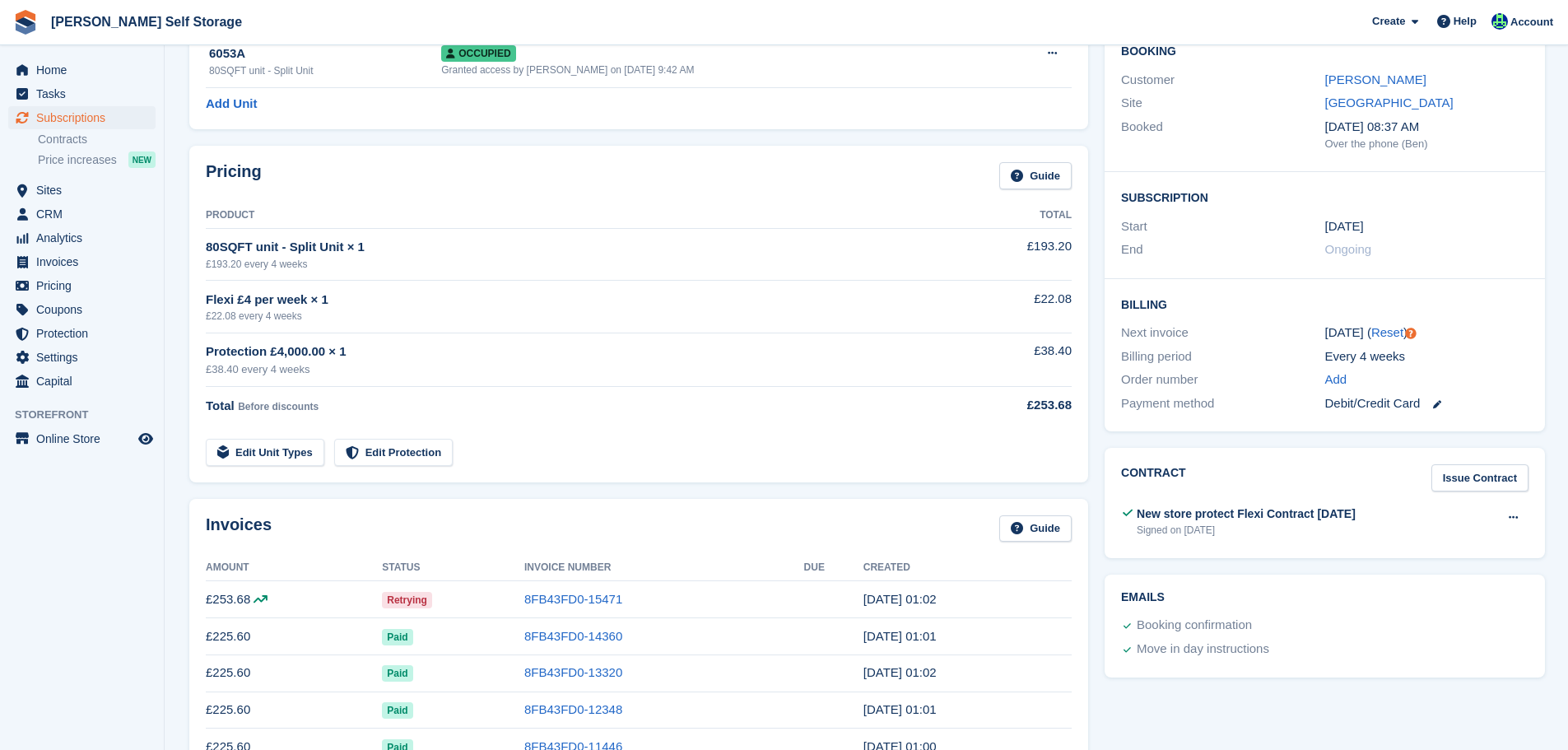
scroll to position [411, 0]
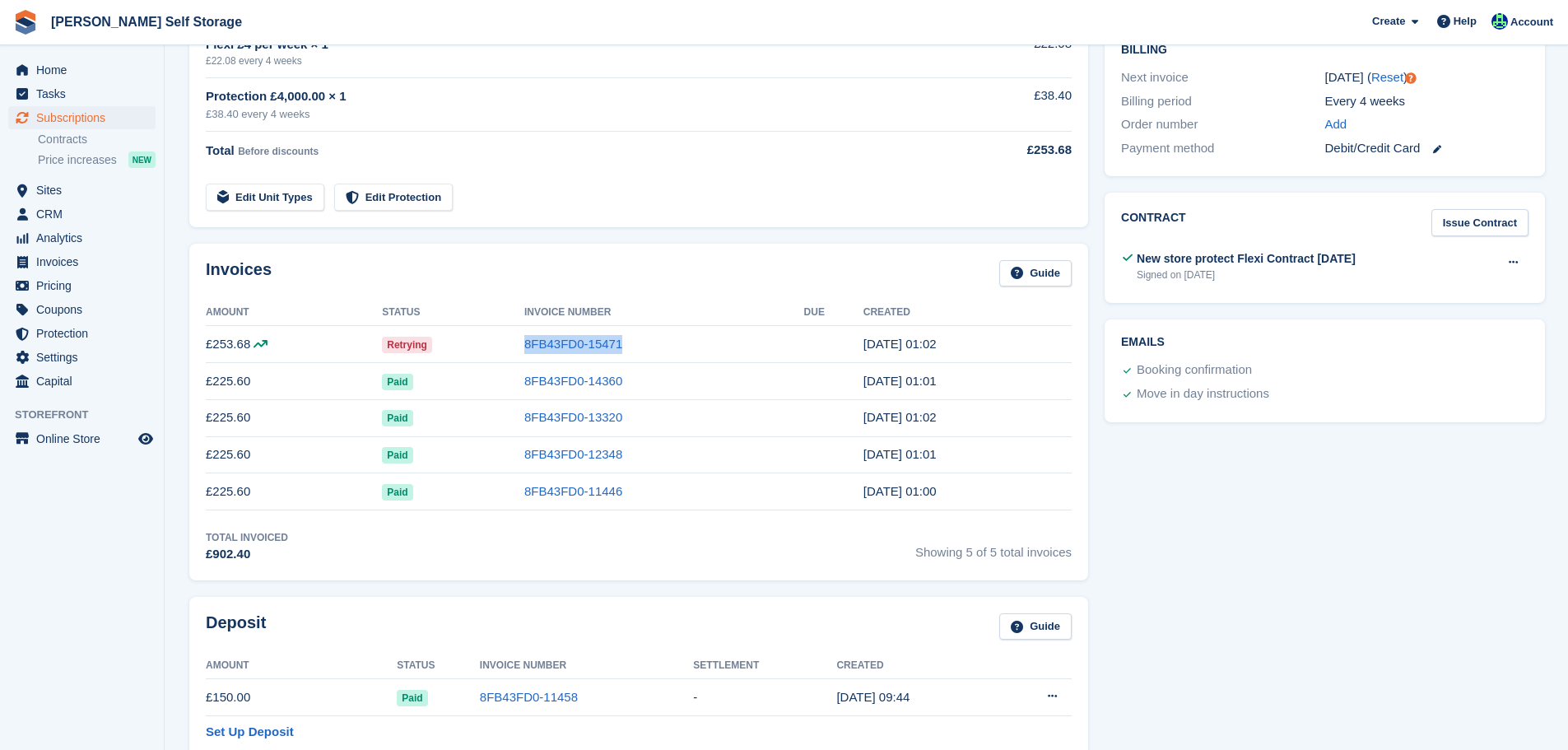
drag, startPoint x: 534, startPoint y: 347, endPoint x: 506, endPoint y: 345, distance: 28.1
click at [508, 346] on tr "£253.68 Retrying 8FB43FD0-15471 20 Sep, 01:02" at bounding box center [639, 344] width 866 height 37
copy tr "8FB43FD0-15471"
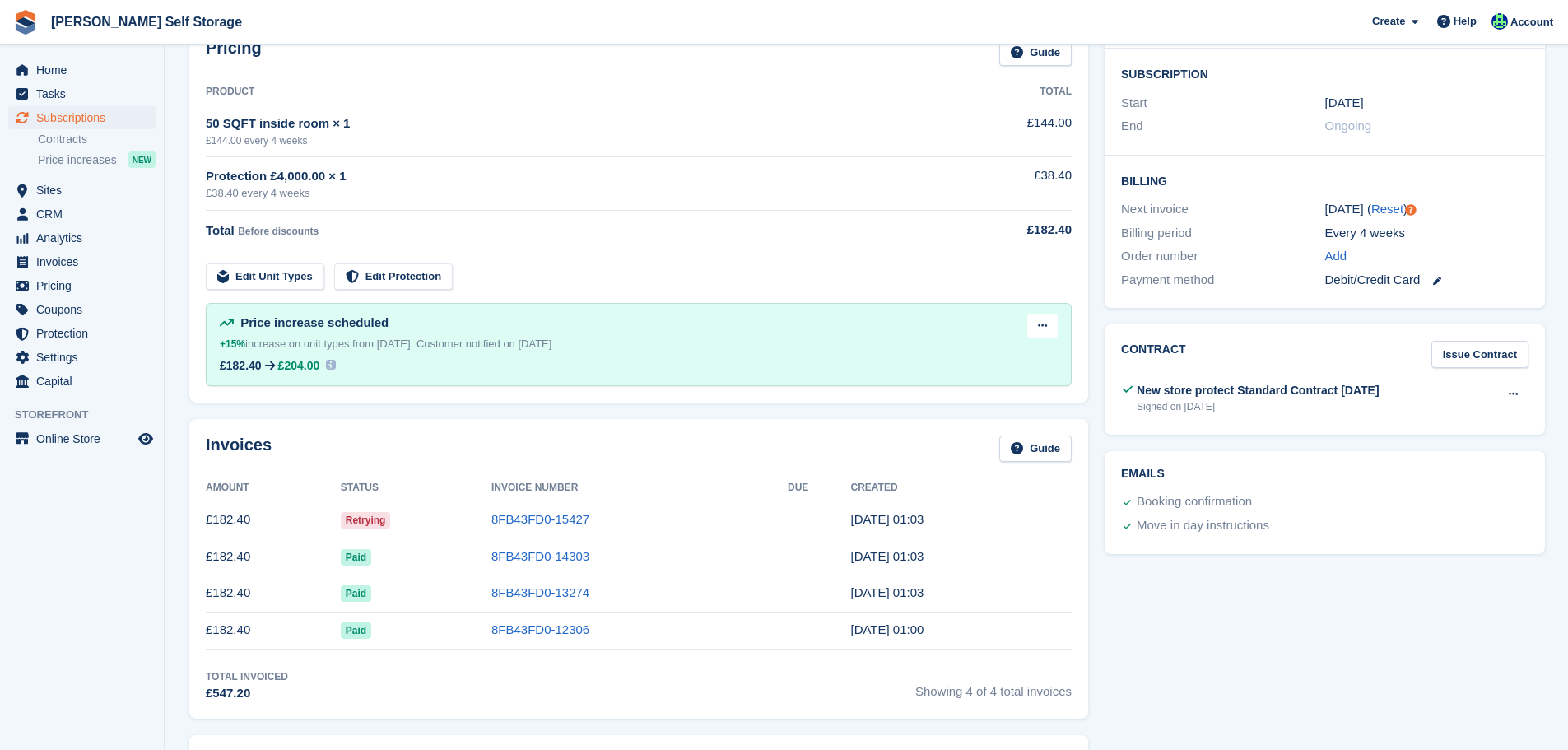
scroll to position [329, 0]
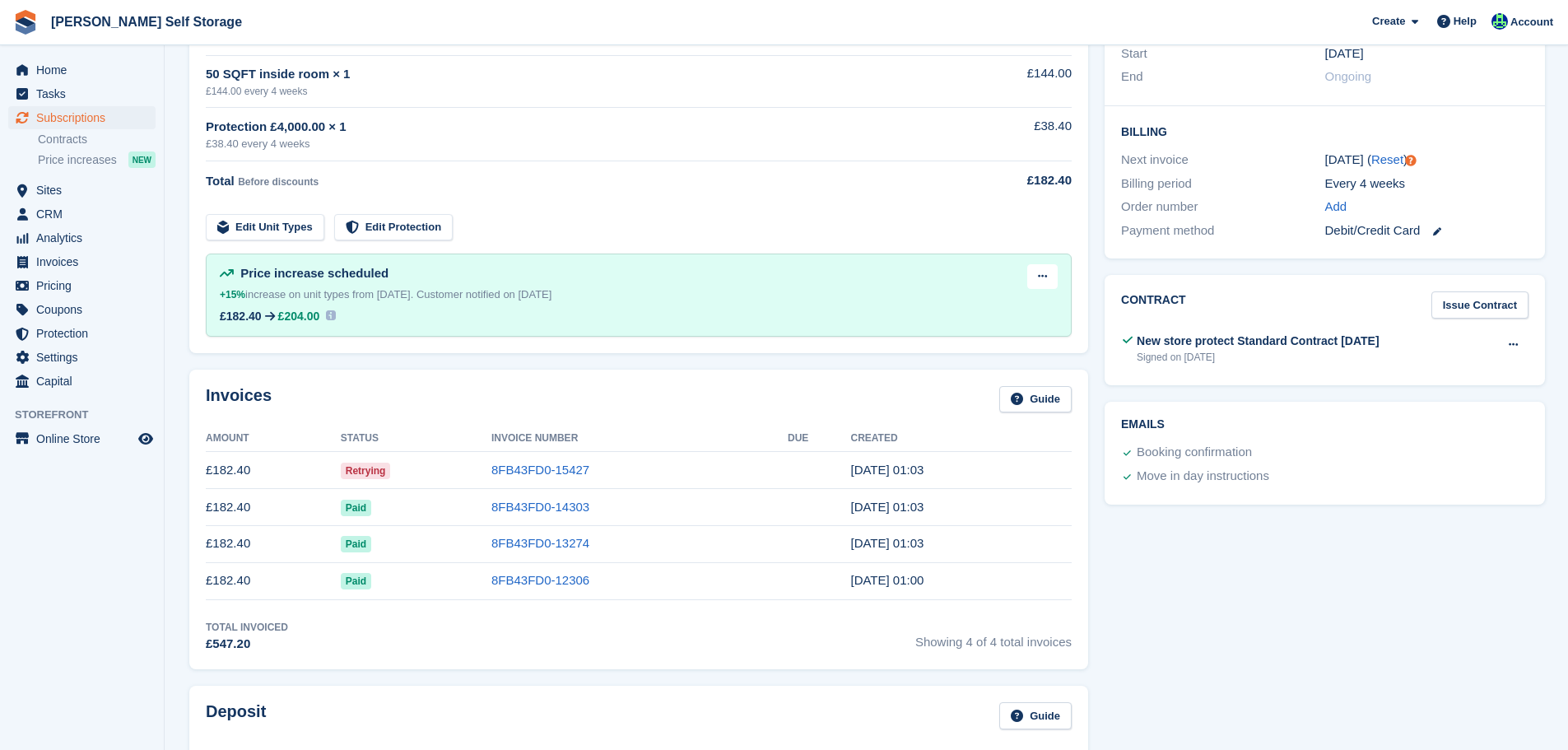
click at [565, 486] on td "8FB43FD0-15427" at bounding box center [640, 471] width 297 height 37
click at [561, 474] on link "8FB43FD0-15427" at bounding box center [540, 469] width 98 height 14
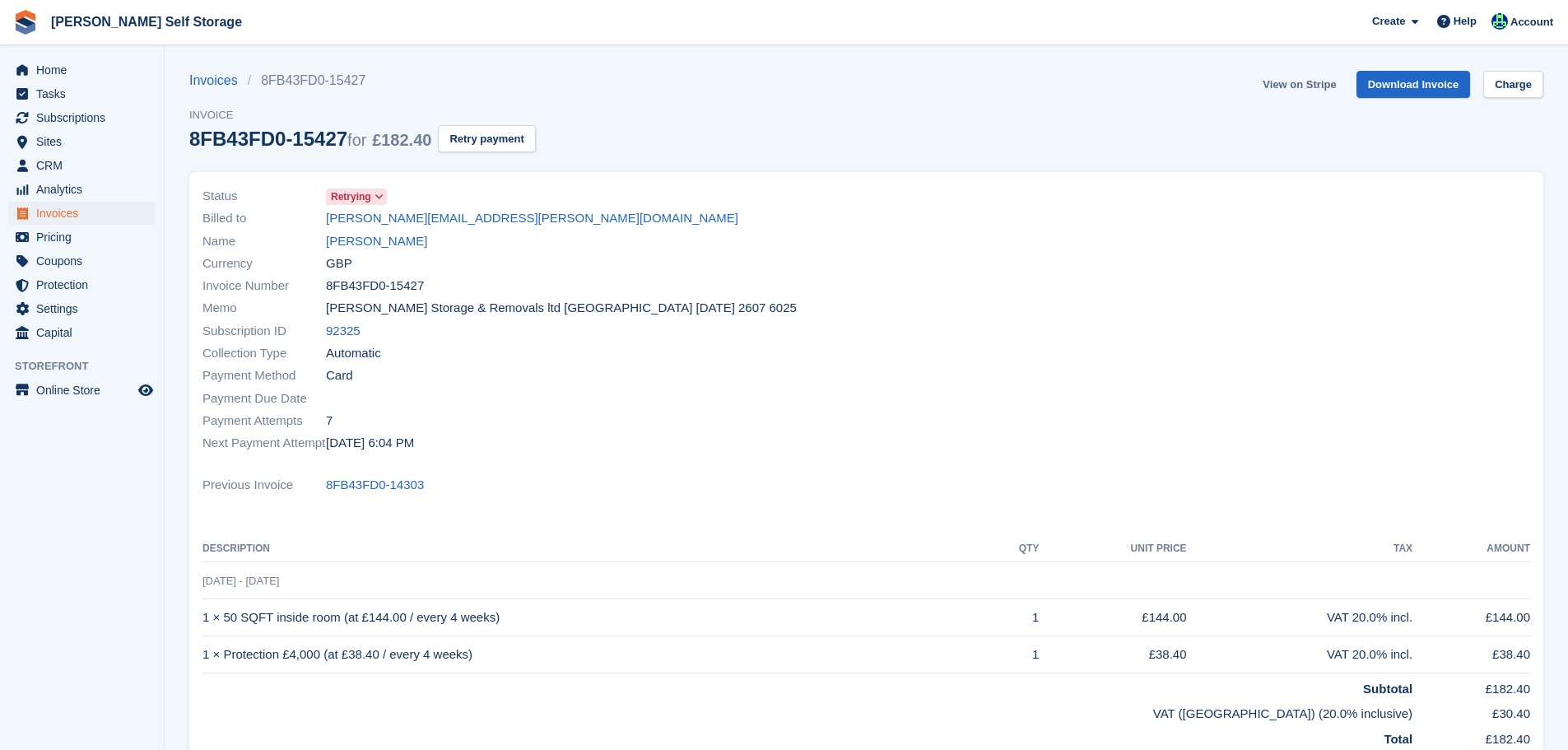
click at [1319, 79] on link "View on Stripe" at bounding box center [1299, 85] width 86 height 27
click at [381, 223] on link "[PERSON_NAME][EMAIL_ADDRESS][PERSON_NAME][DOMAIN_NAME]" at bounding box center [532, 219] width 412 height 19
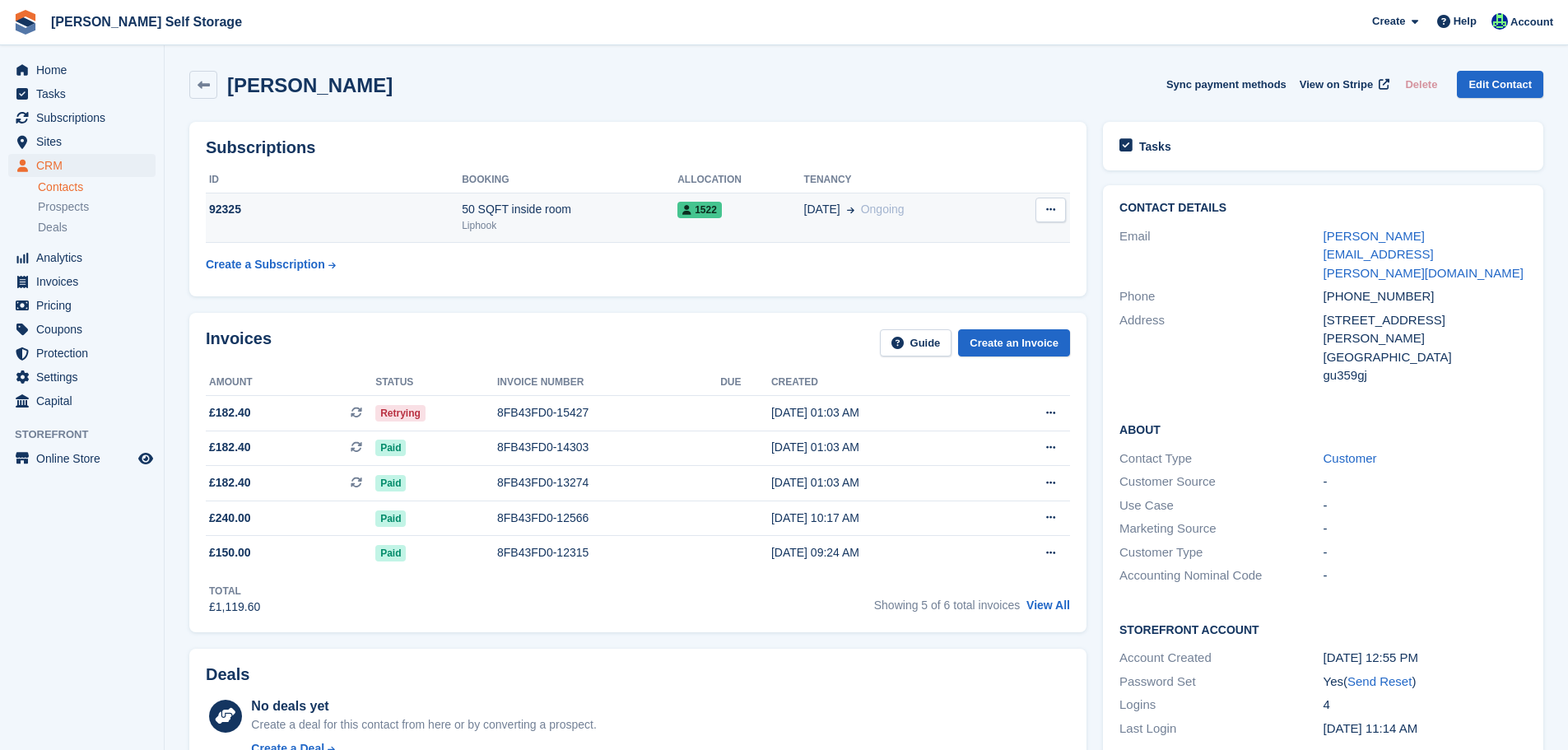
click at [384, 220] on td "92325" at bounding box center [334, 218] width 256 height 50
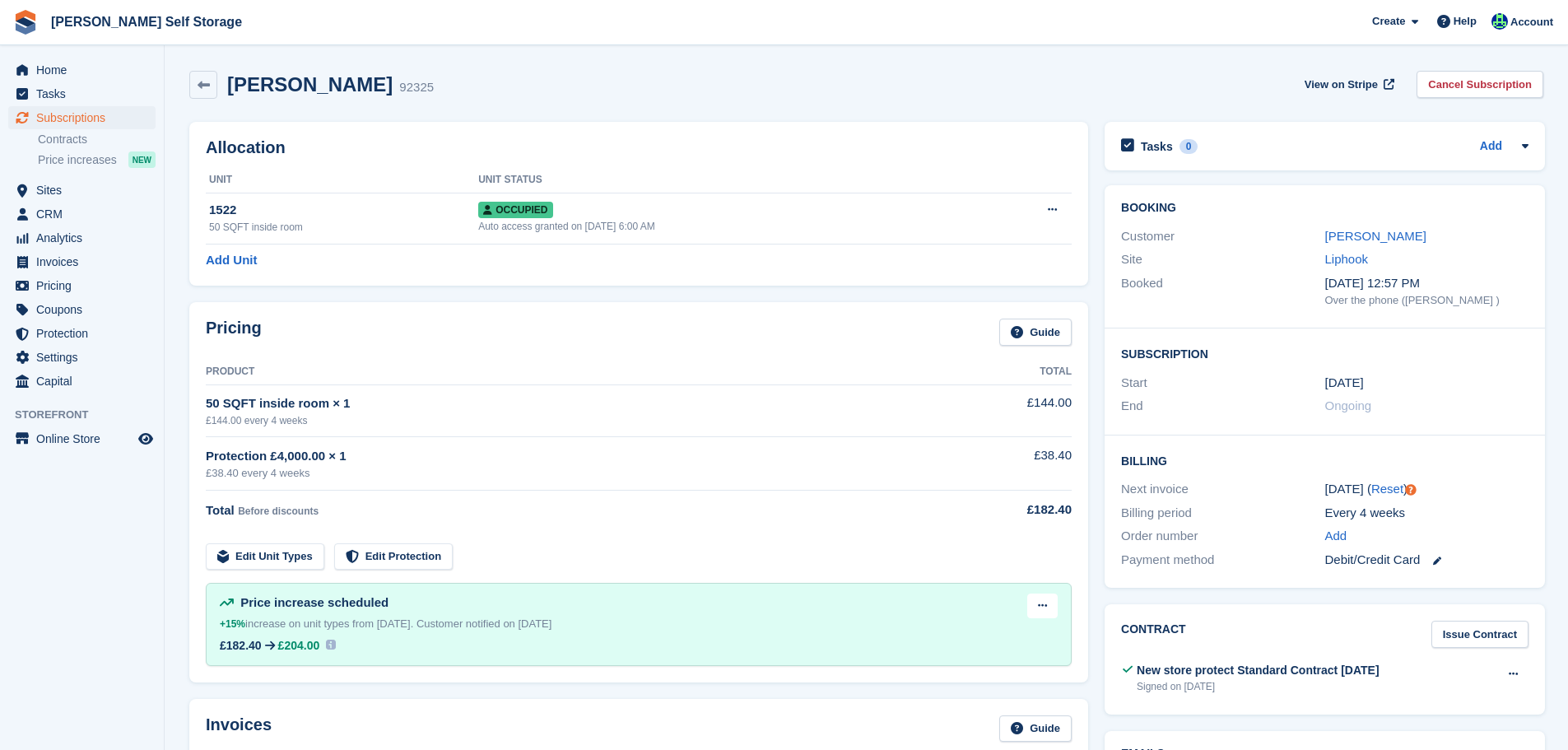
click at [297, 91] on h2 "[PERSON_NAME]" at bounding box center [310, 84] width 166 height 23
click at [297, 90] on h2 "[PERSON_NAME]" at bounding box center [310, 84] width 166 height 23
copy div "[PERSON_NAME]"
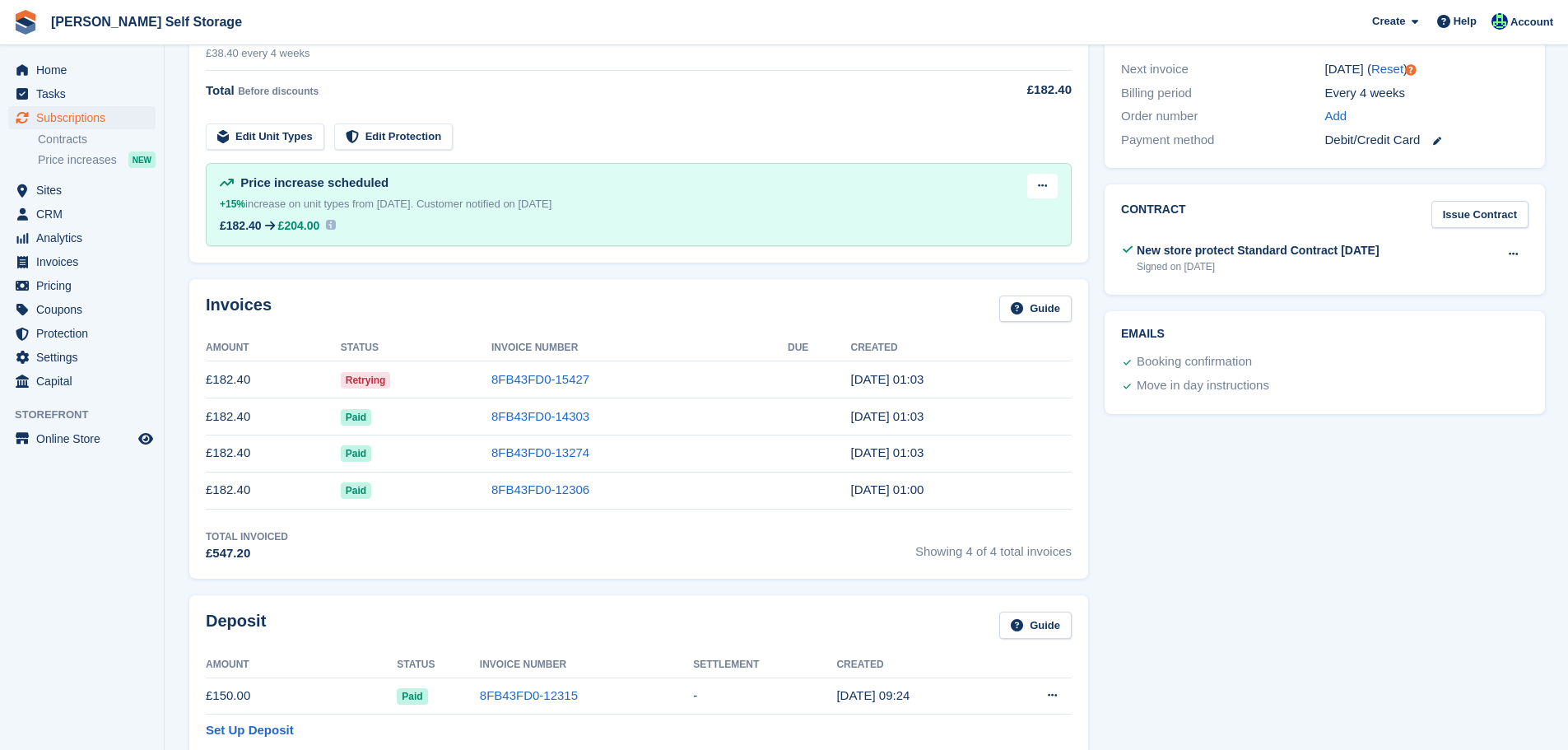
scroll to position [494, 0]
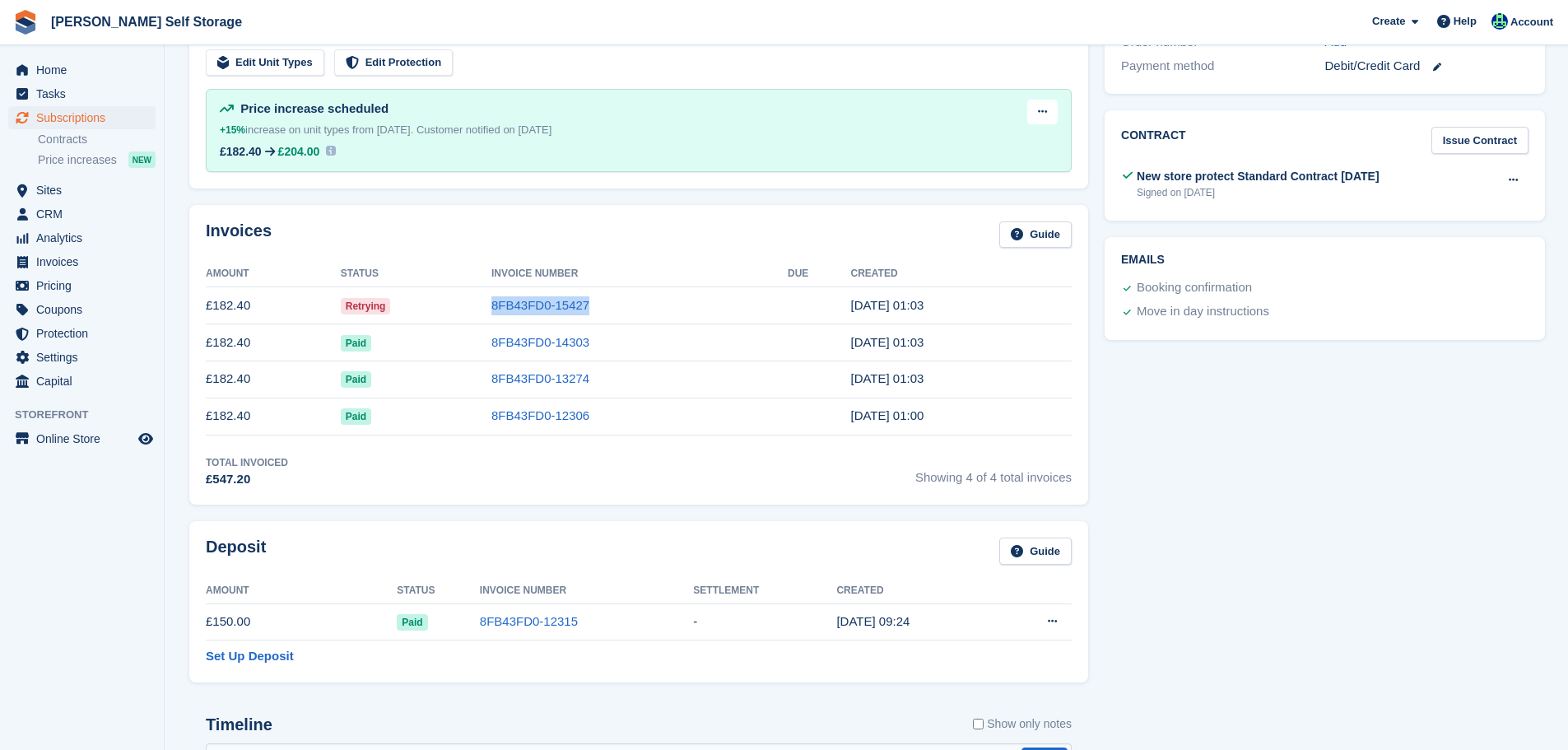
drag, startPoint x: 655, startPoint y: 303, endPoint x: 482, endPoint y: 318, distance: 173.6
click at [482, 318] on tr "£182.40 Retrying 8FB43FD0-15427 19 Sep, 01:03" at bounding box center [639, 306] width 866 height 37
copy tr "8FB43FD0-15427"
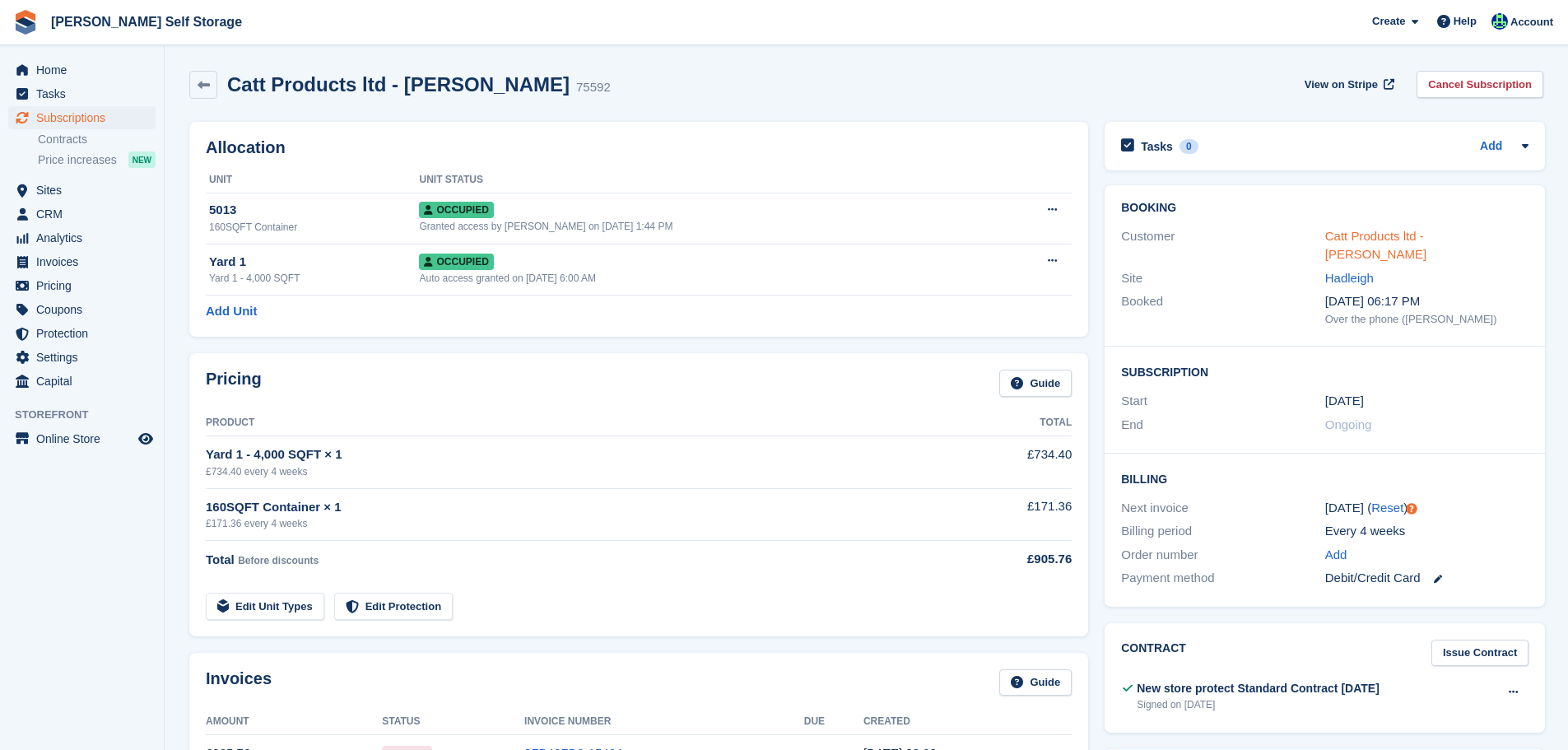
click at [1414, 229] on link "Catt Products ltd - [PERSON_NAME]" at bounding box center [1375, 245] width 101 height 33
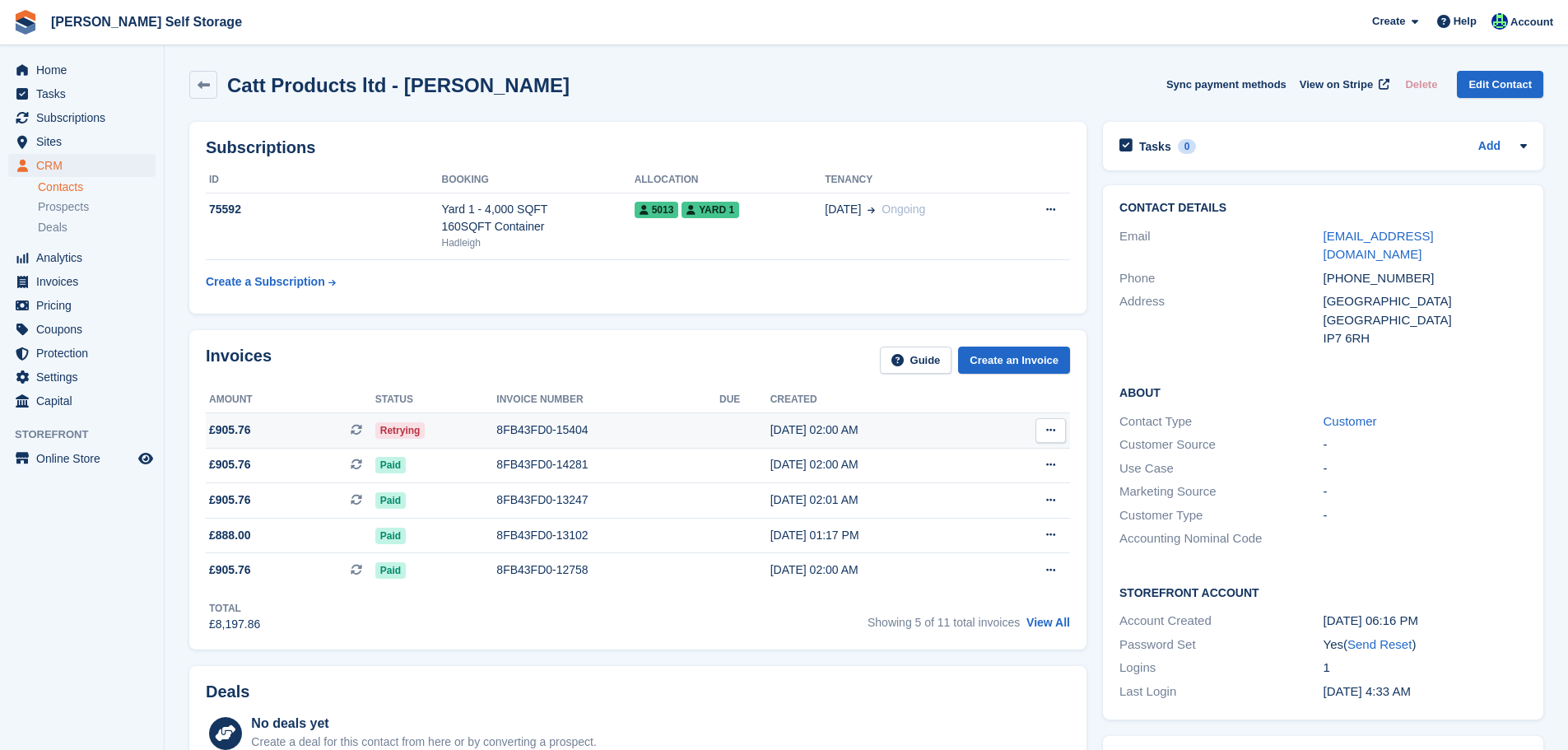
click at [566, 436] on div "8FB43FD0-15404" at bounding box center [608, 430] width 223 height 18
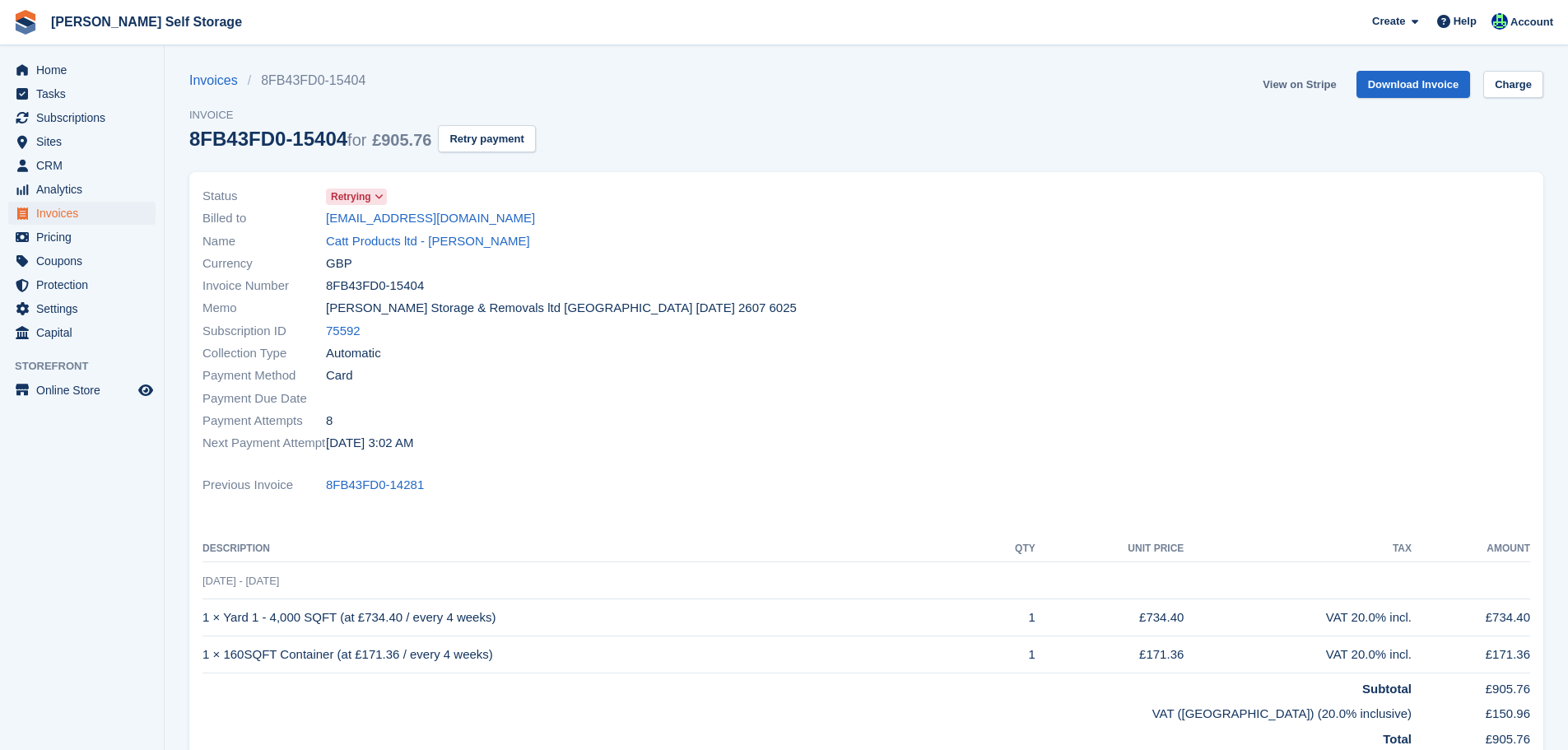
click at [1294, 87] on link "View on Stripe" at bounding box center [1299, 85] width 86 height 27
click at [410, 240] on link "Catt Products ltd - [PERSON_NAME]" at bounding box center [428, 241] width 204 height 19
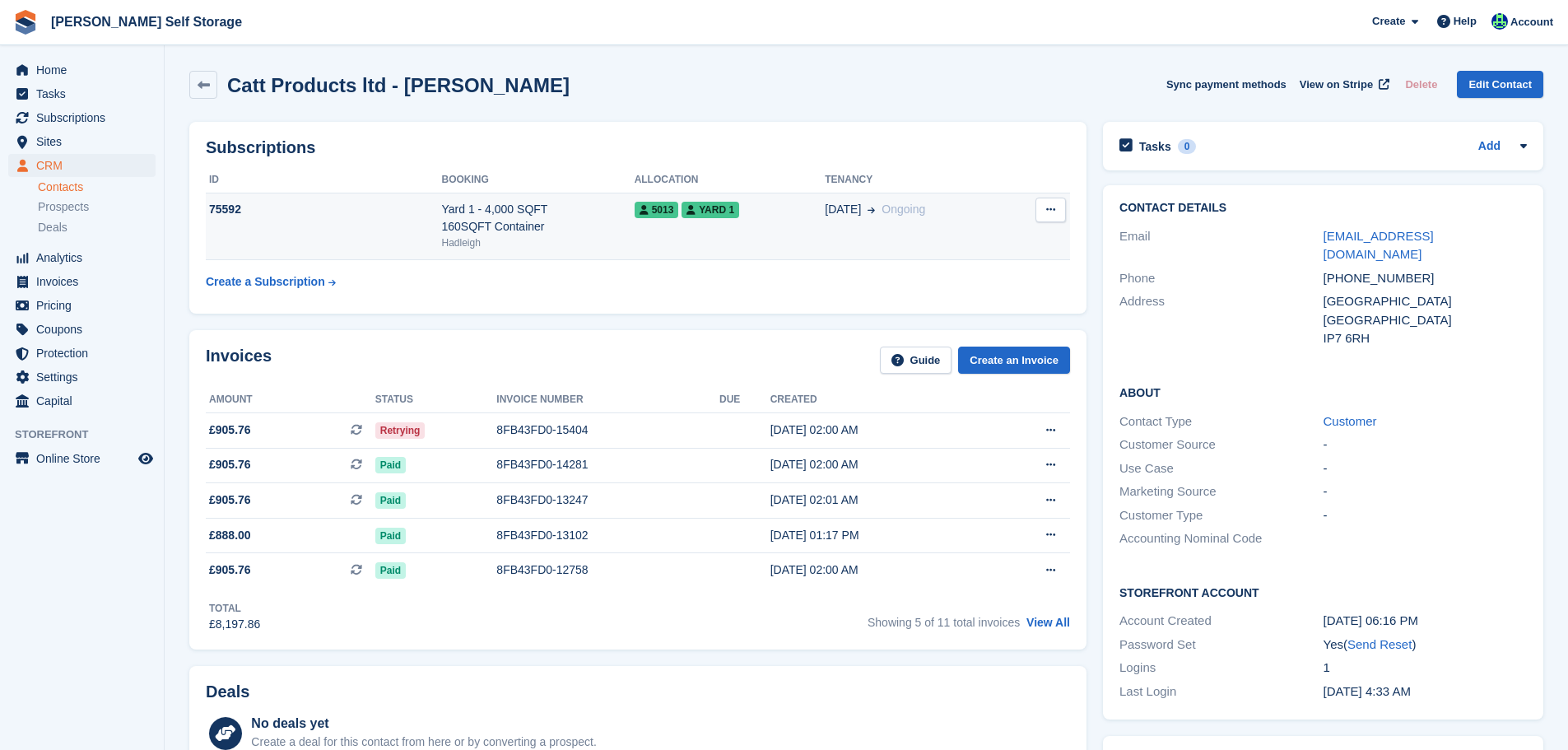
click at [456, 230] on div "Yard 1 - 4,000 SQFT 160SQFT Container" at bounding box center [538, 218] width 193 height 34
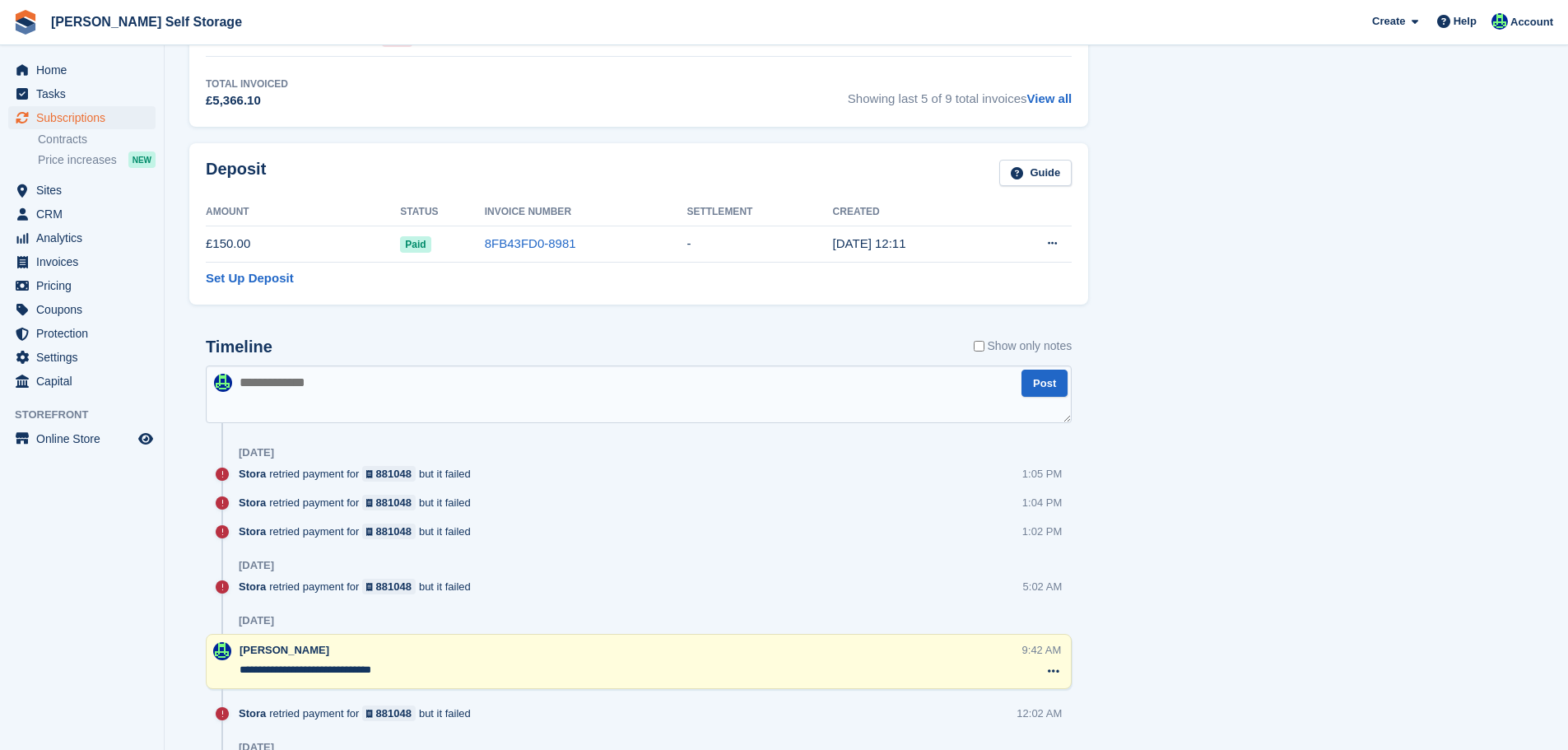
scroll to position [906, 0]
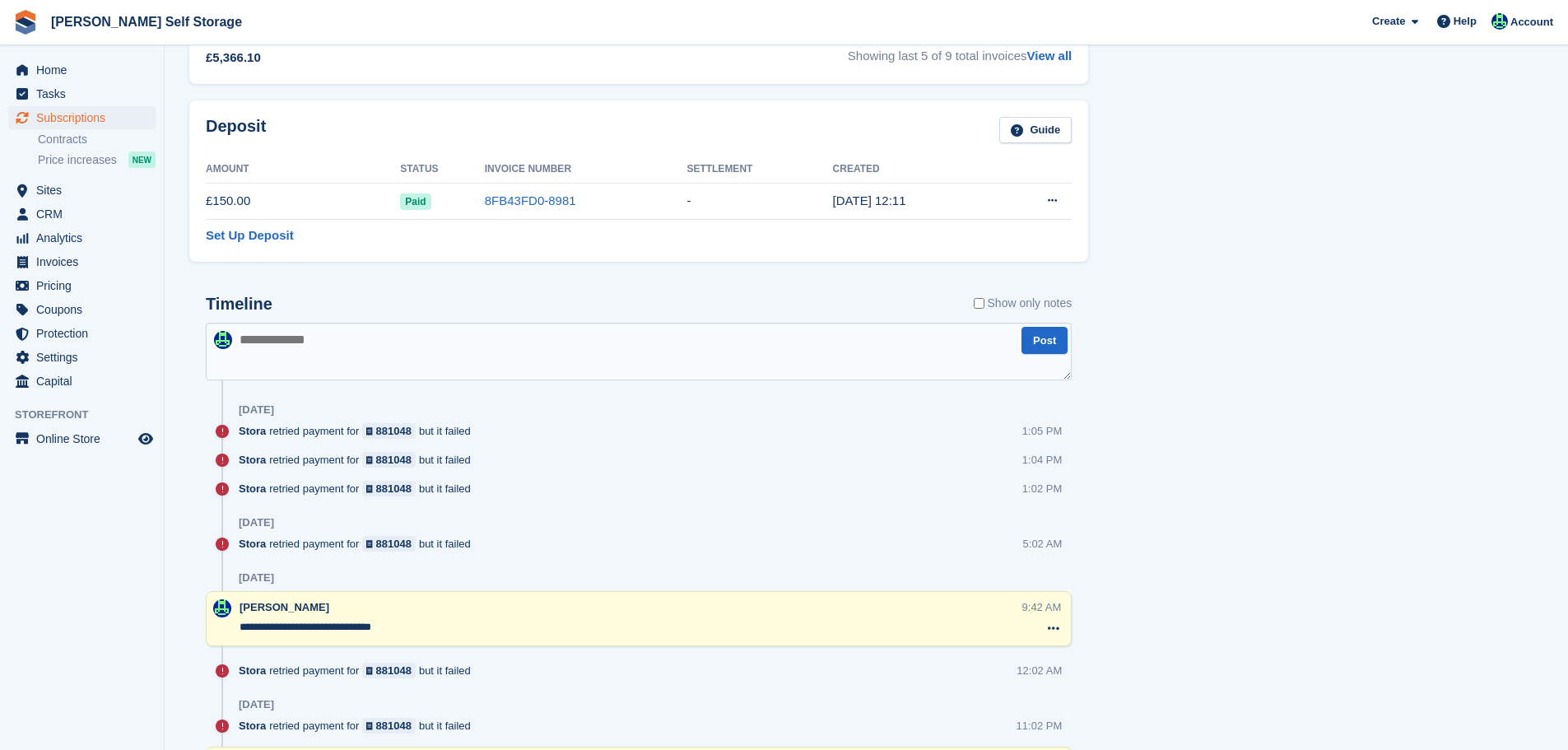
click at [352, 328] on textarea at bounding box center [639, 351] width 866 height 58
type textarea "**********"
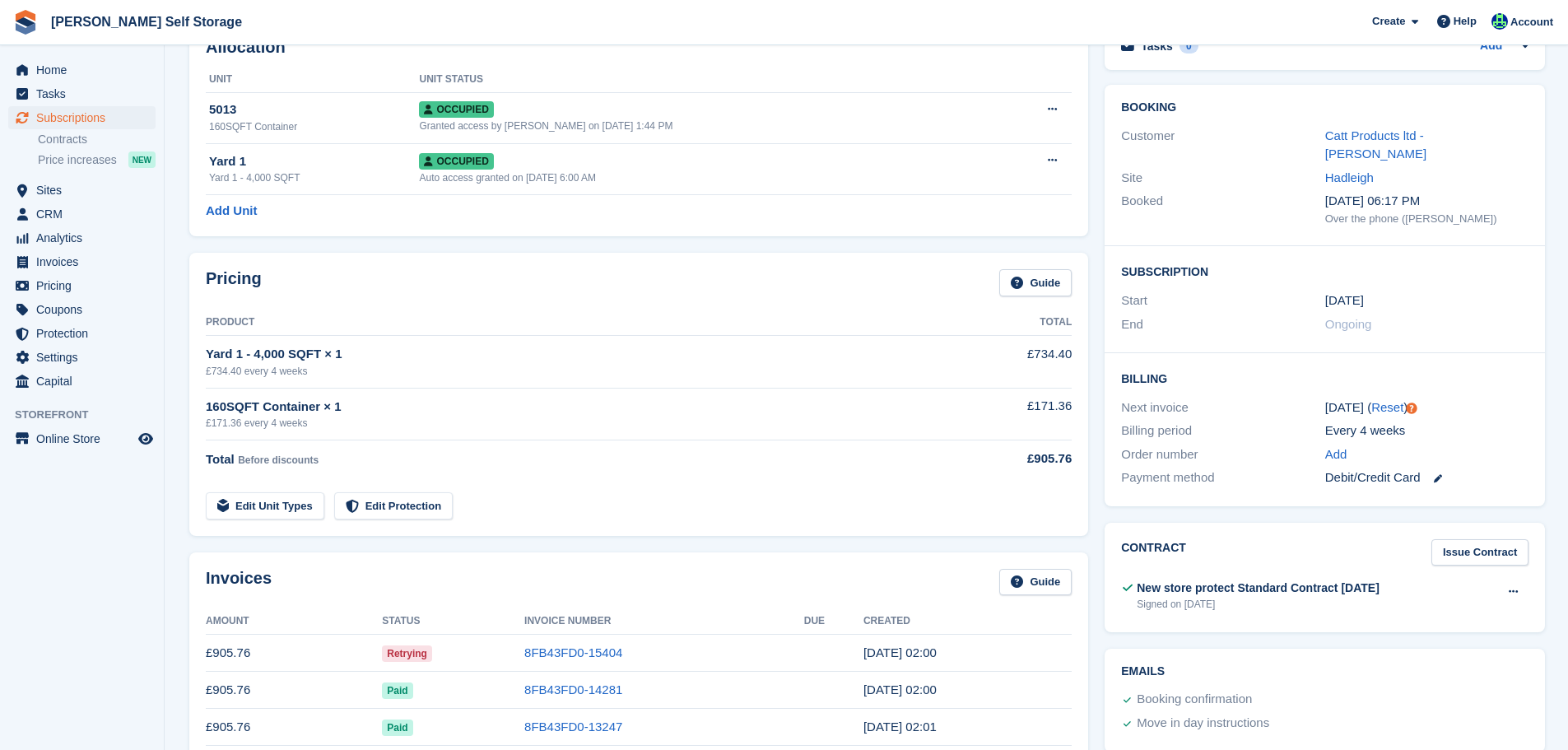
scroll to position [0, 0]
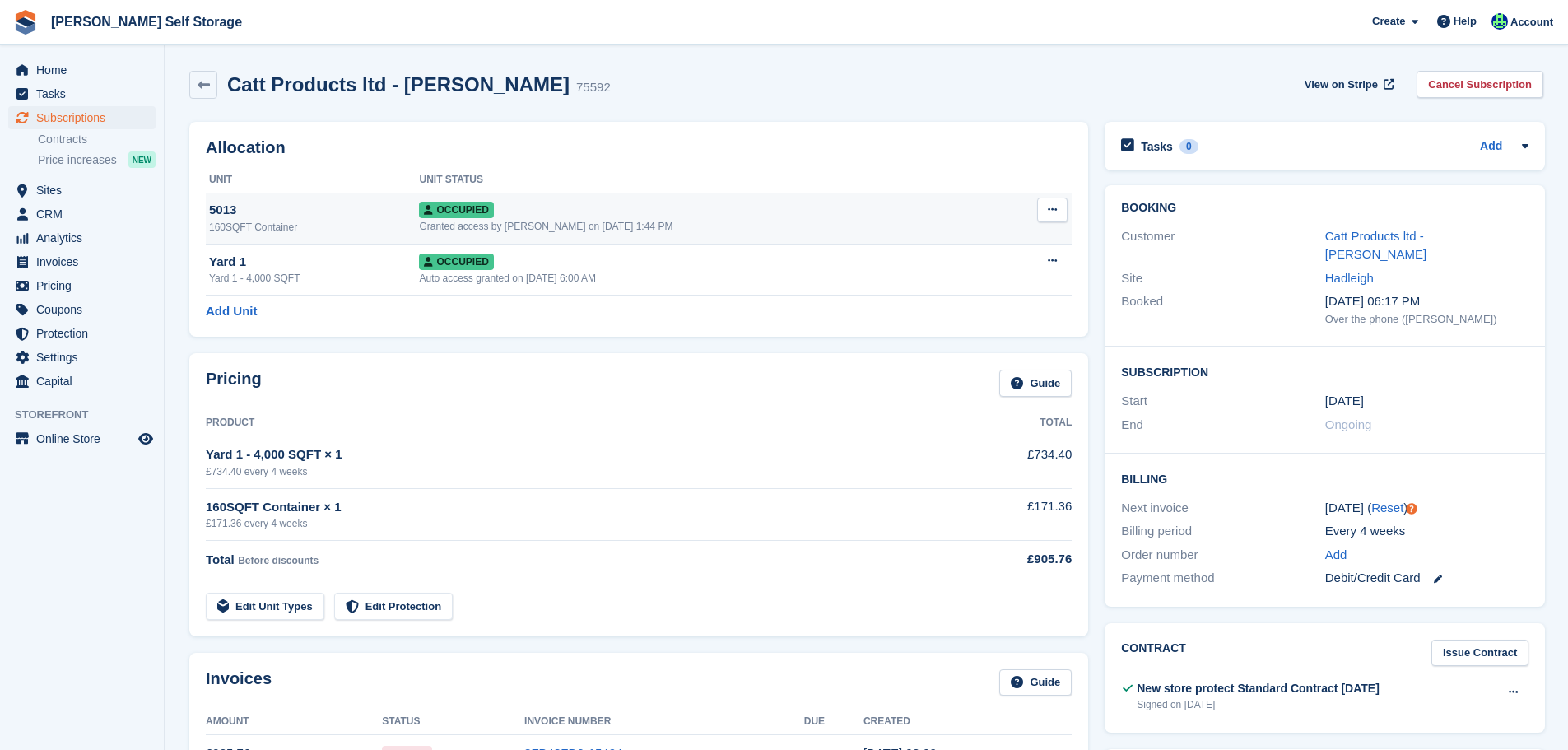
click at [1055, 215] on icon at bounding box center [1052, 209] width 9 height 11
click at [944, 235] on p "Overlock" at bounding box center [988, 242] width 143 height 22
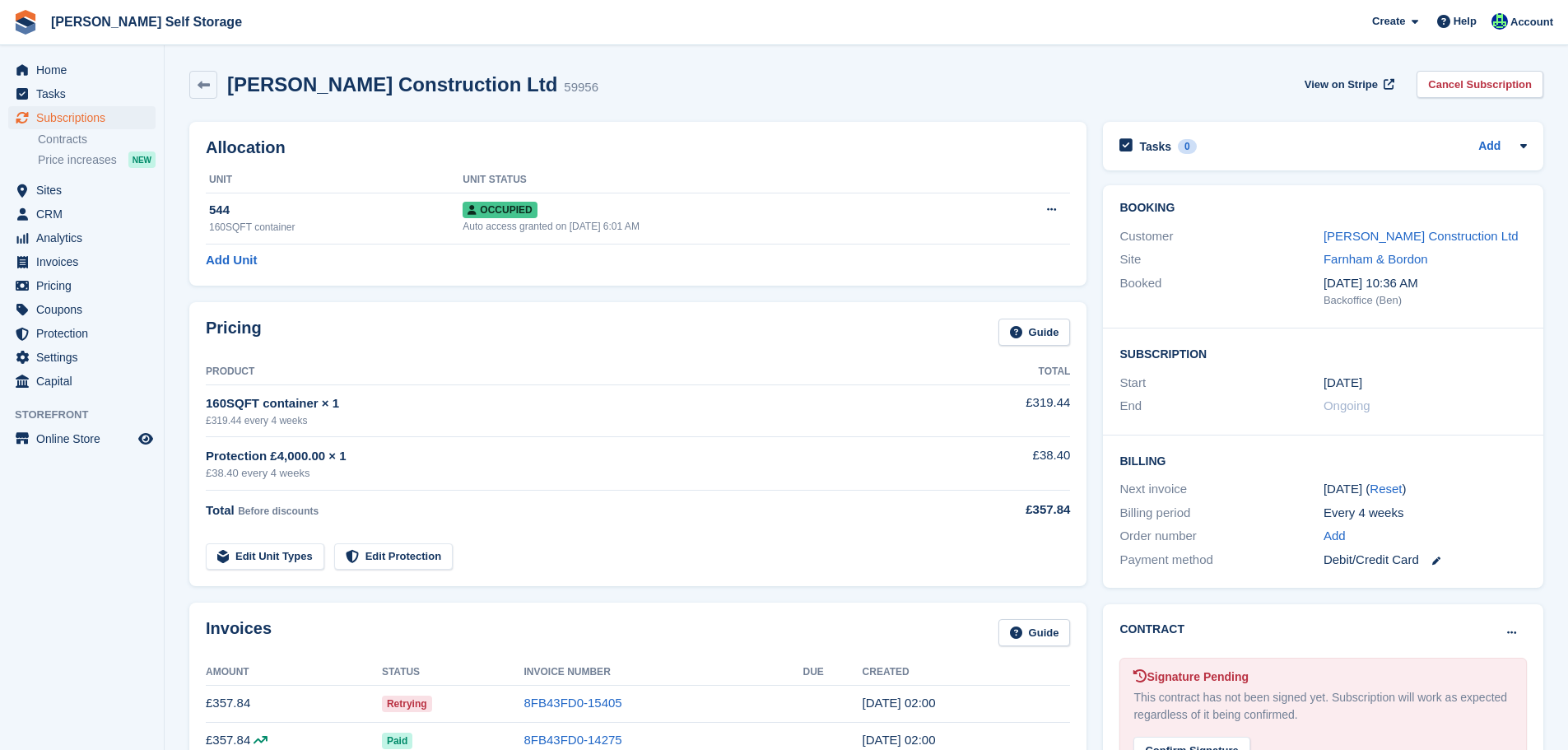
click at [286, 82] on h2 "[PERSON_NAME] Construction Ltd" at bounding box center [392, 84] width 330 height 23
copy div "[PERSON_NAME] Construction Ltd"
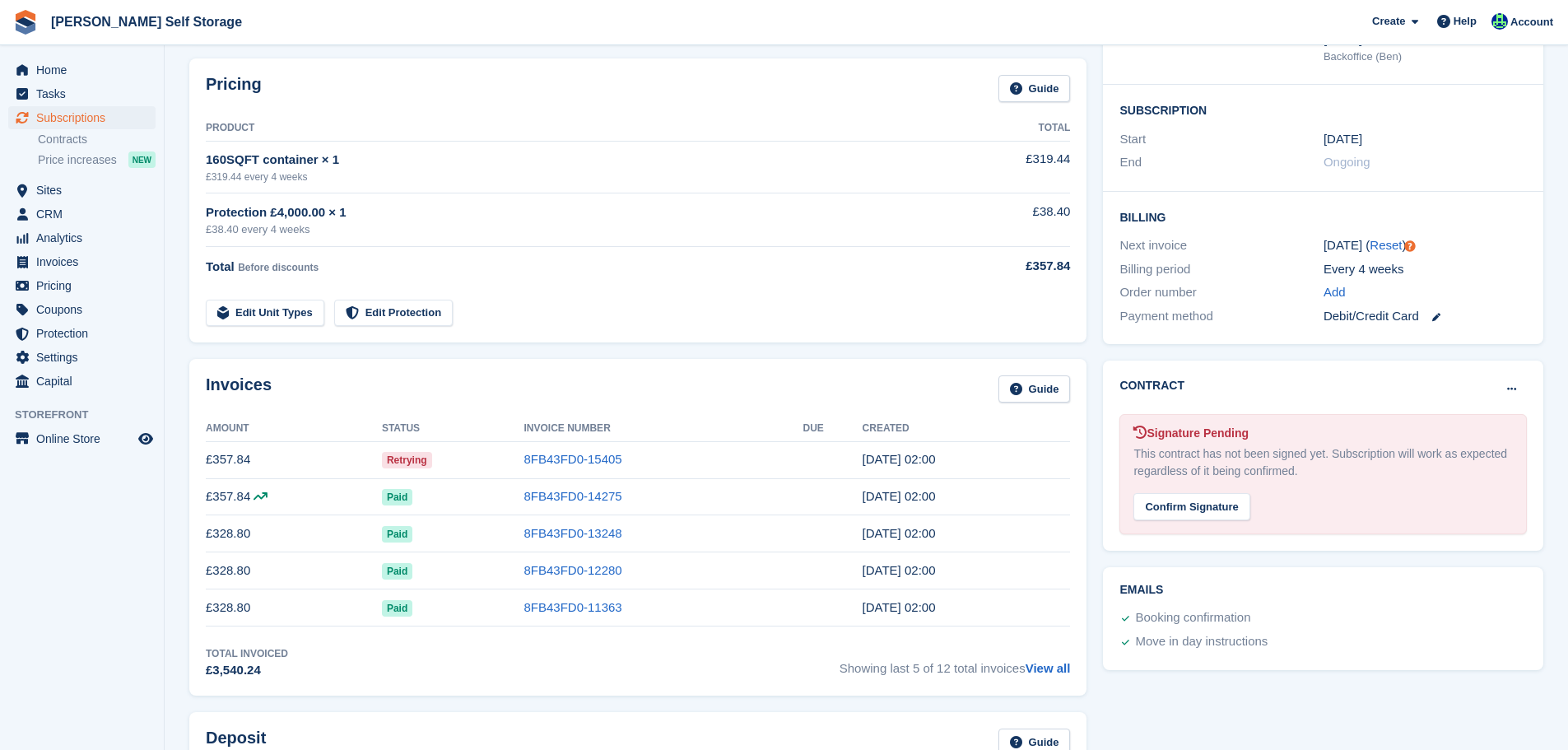
scroll to position [247, 0]
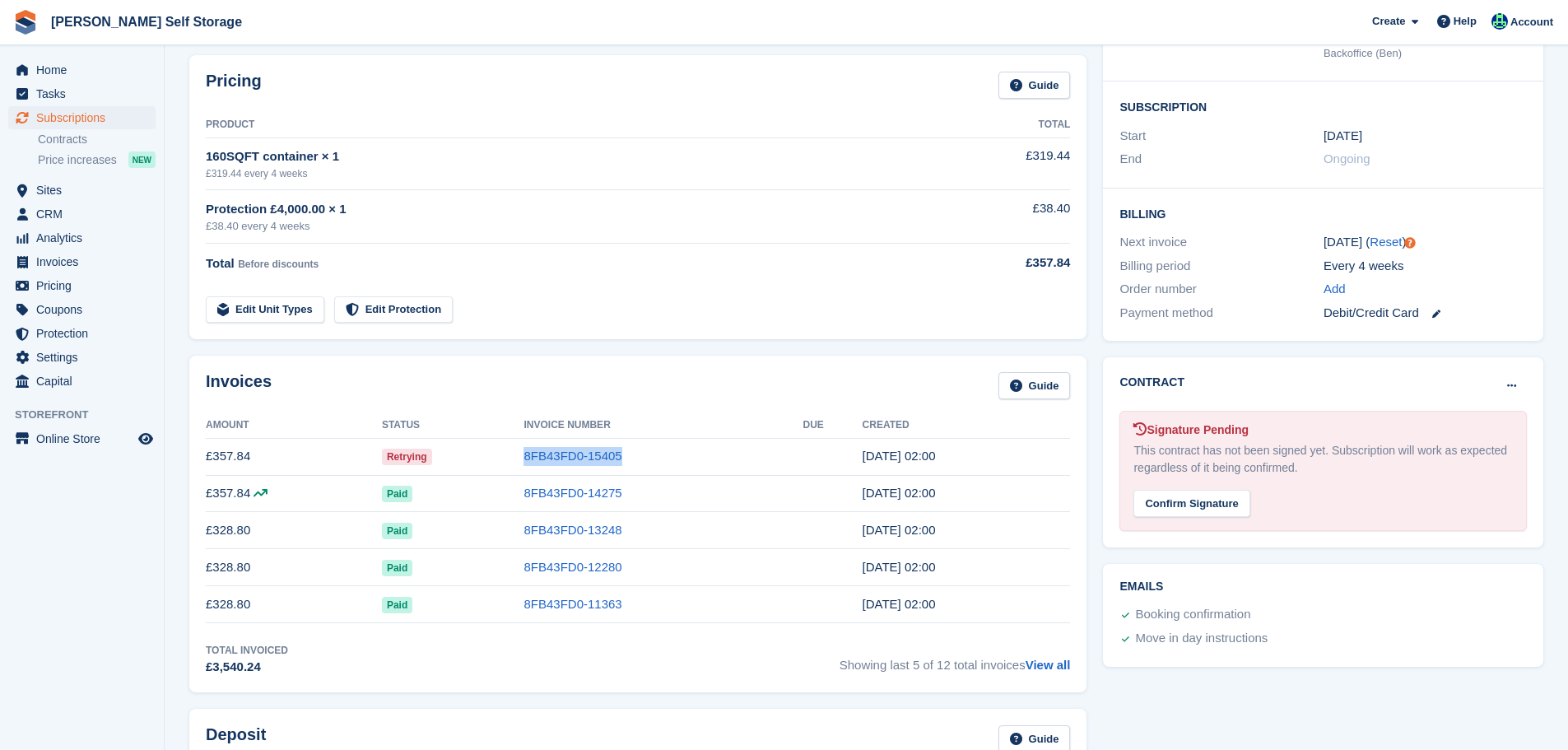
drag, startPoint x: 658, startPoint y: 445, endPoint x: 524, endPoint y: 452, distance: 134.2
click at [524, 452] on tr "£357.84 Retrying 8FB43FD0-15405 [DATE] 02:00" at bounding box center [638, 457] width 864 height 37
copy tr "8FB43FD0-15405"
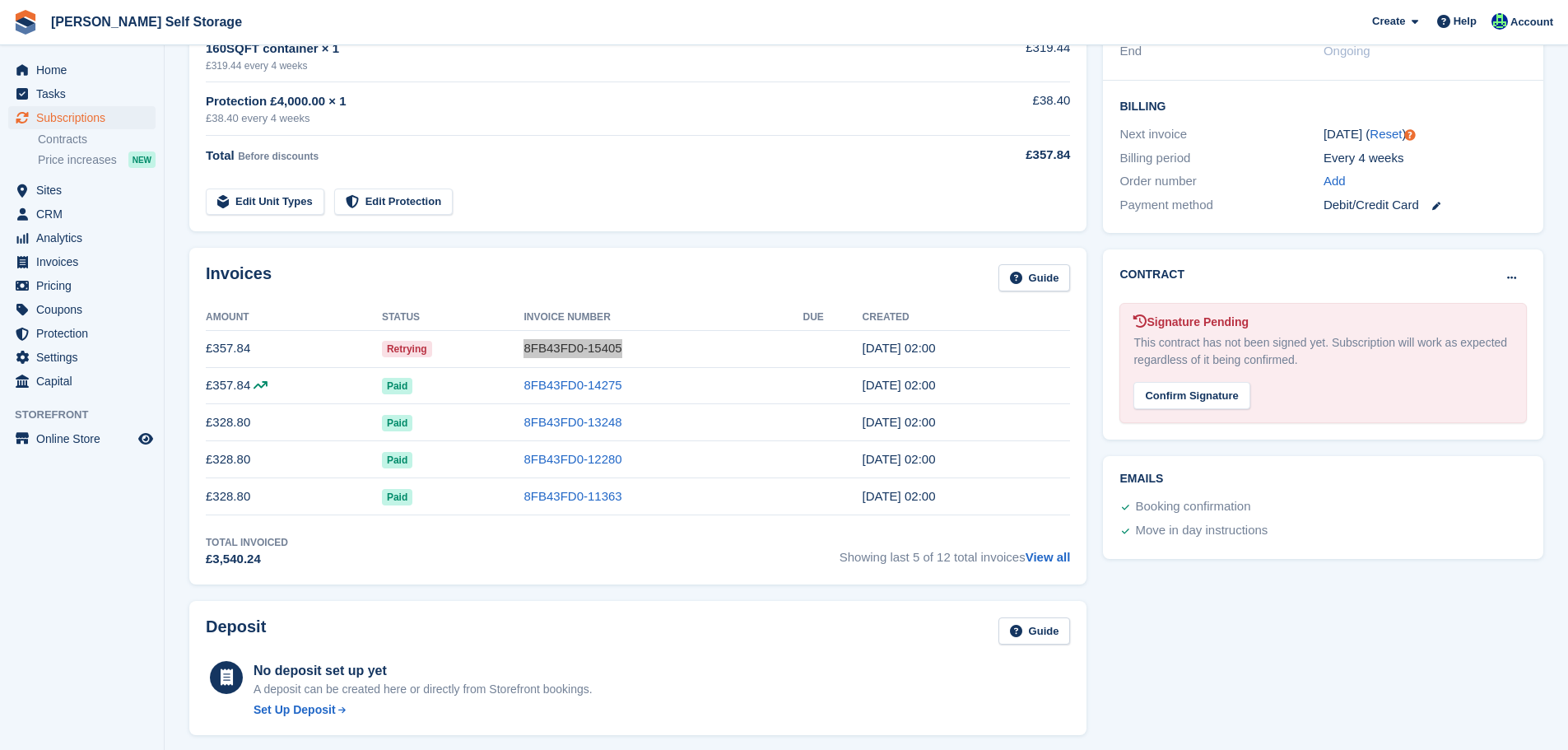
scroll to position [0, 0]
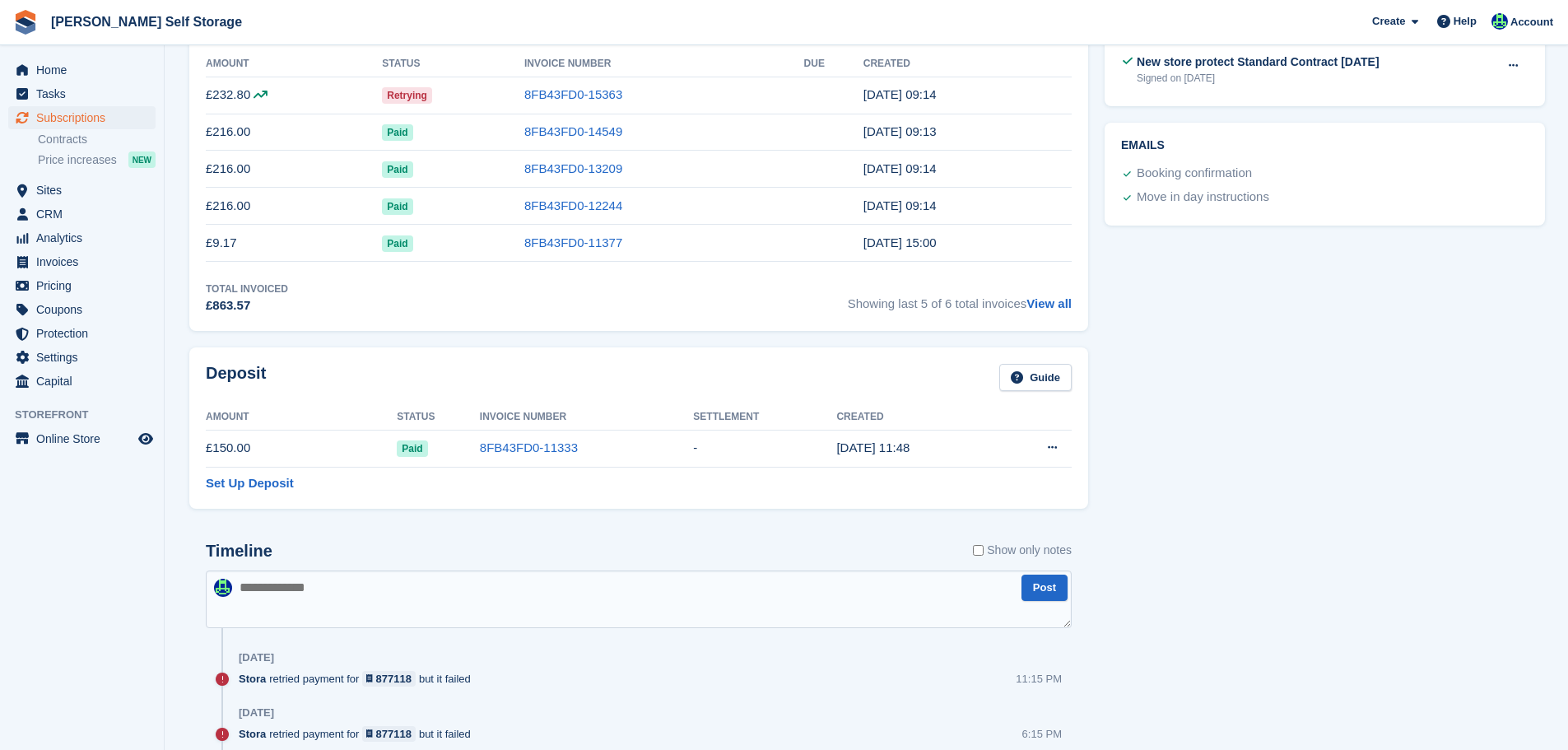
scroll to position [329, 0]
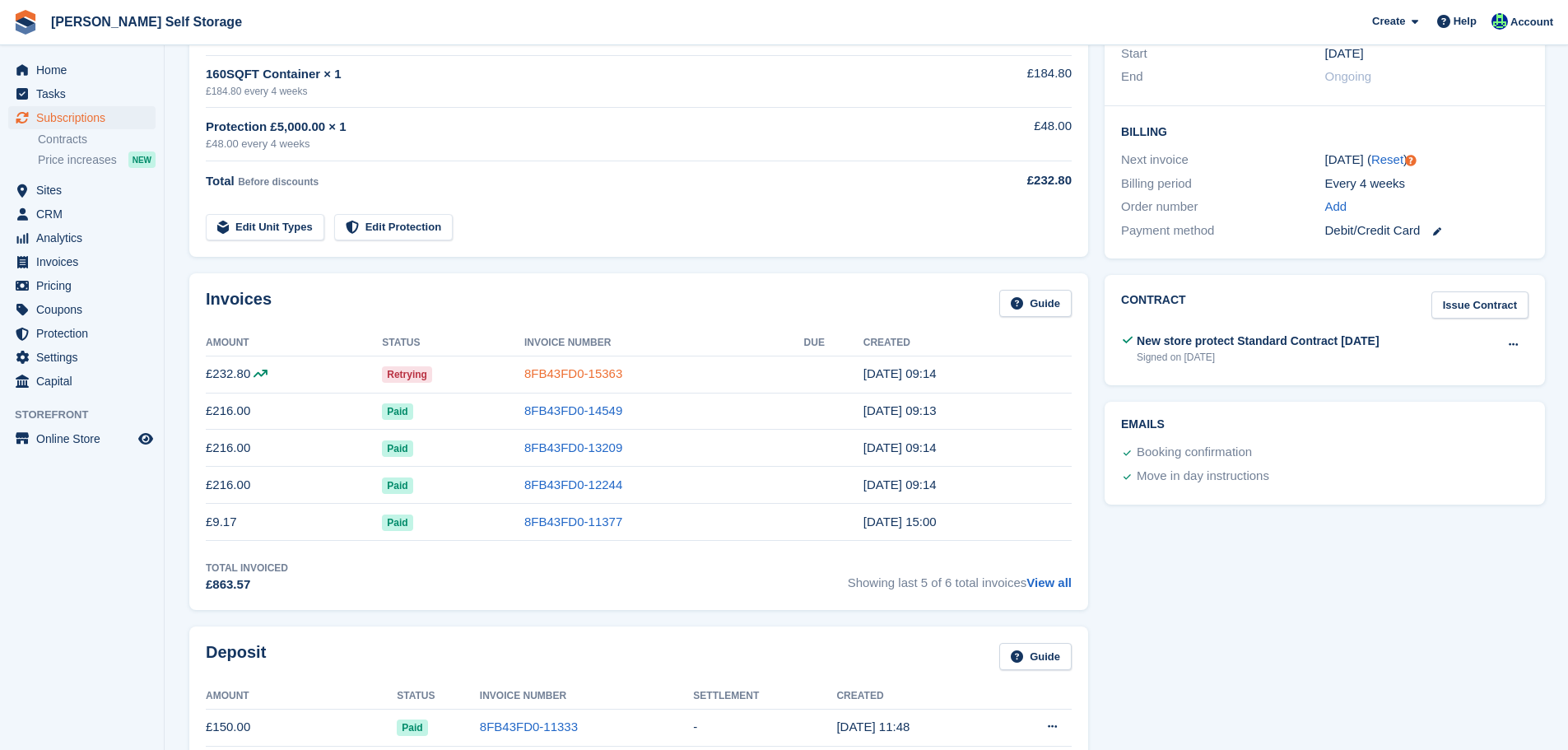
click at [601, 377] on link "8FB43FD0-15363" at bounding box center [573, 373] width 98 height 14
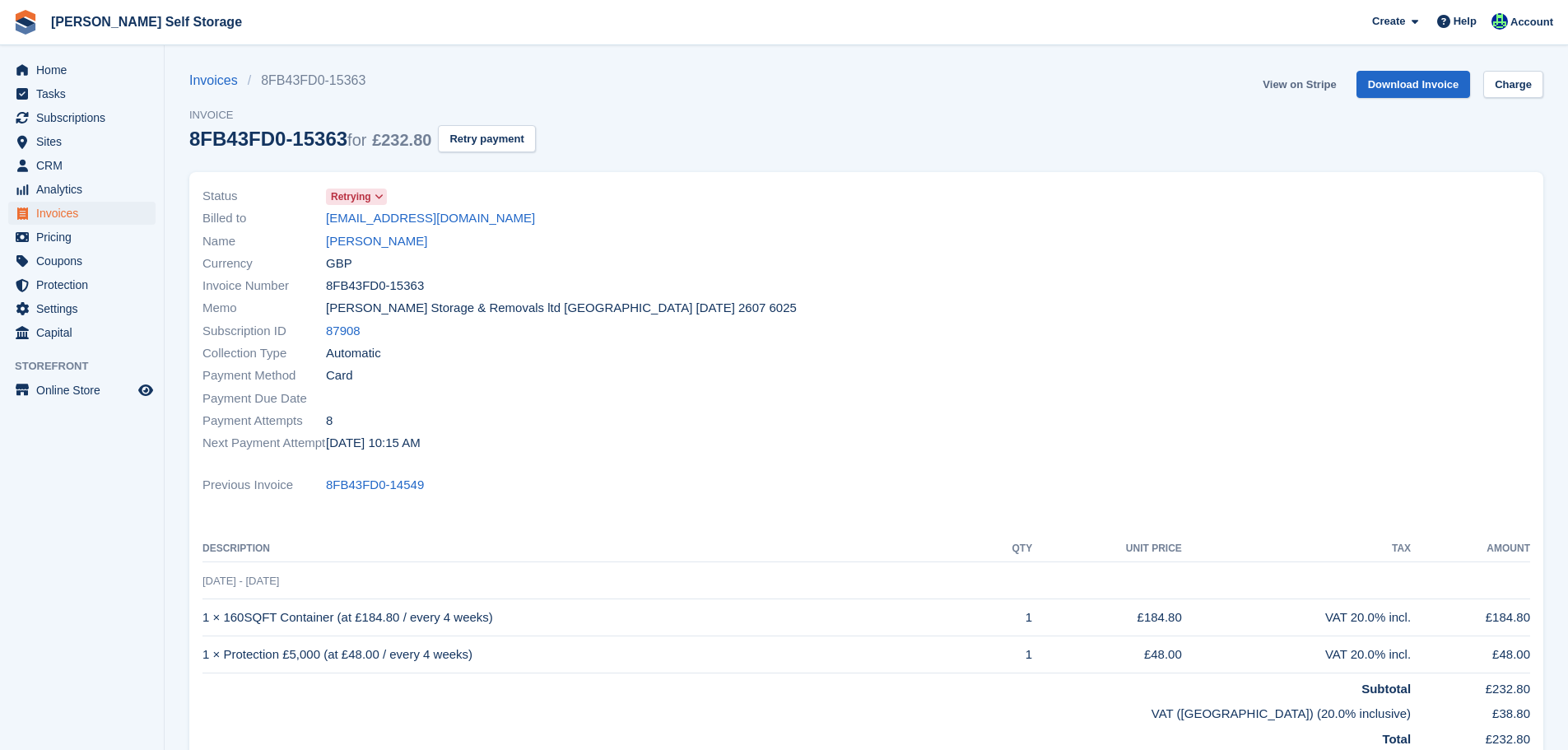
click at [1329, 76] on link "View on Stripe" at bounding box center [1299, 85] width 86 height 27
click at [374, 248] on link "[PERSON_NAME]" at bounding box center [376, 241] width 101 height 19
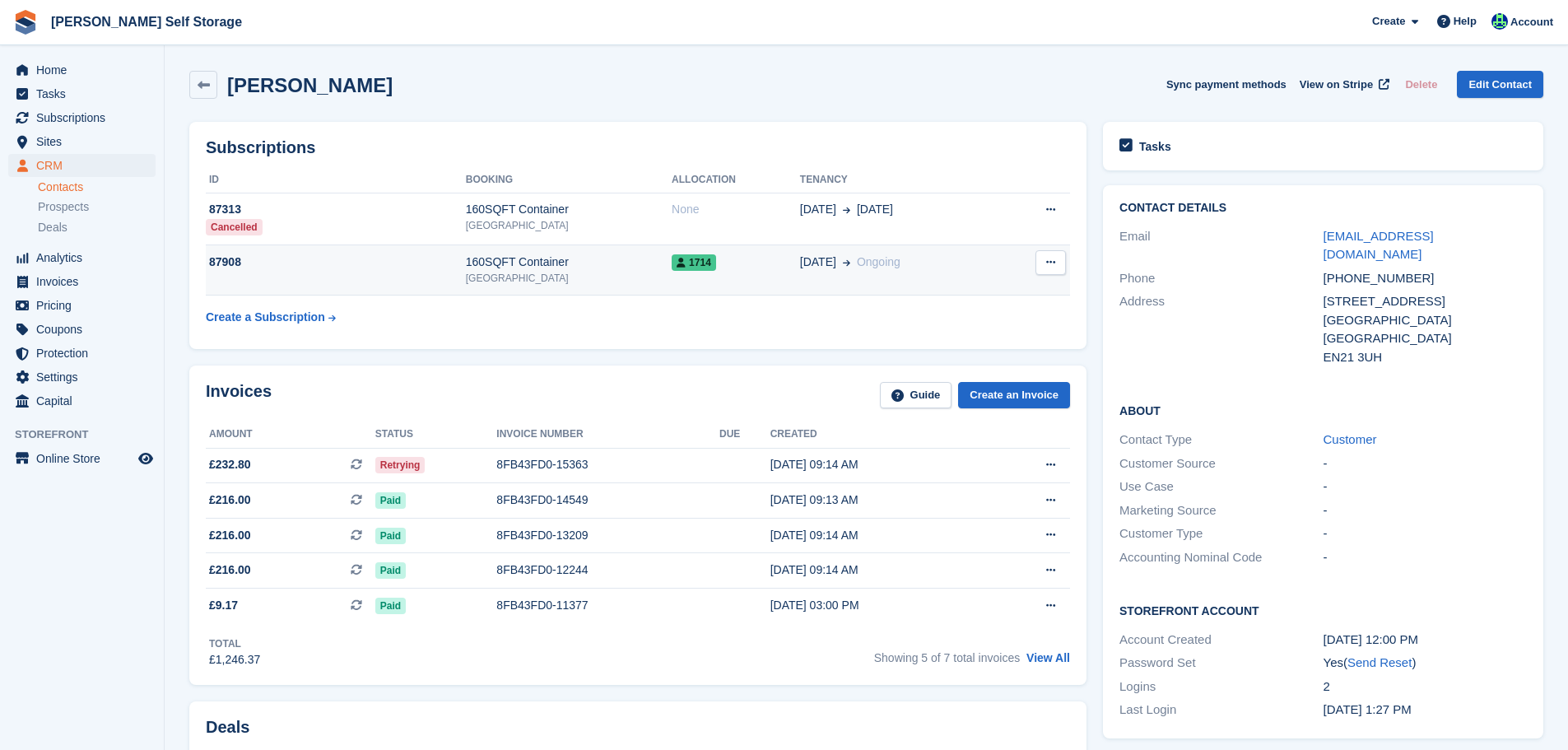
click at [379, 252] on td "87908" at bounding box center [336, 271] width 260 height 50
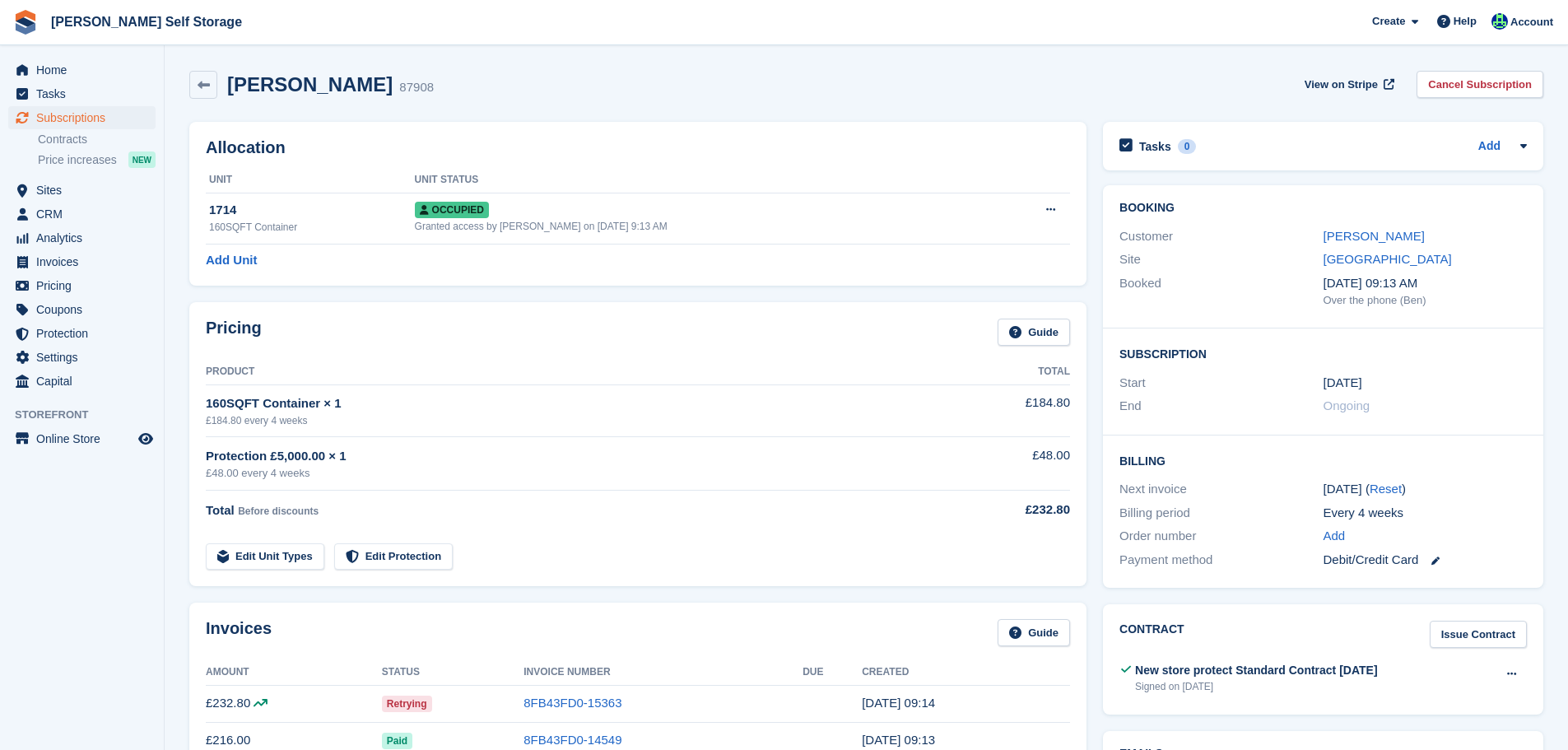
click at [307, 77] on h2 "Cyril Egharevba" at bounding box center [310, 84] width 166 height 23
copy div "Cyril Egharevba"
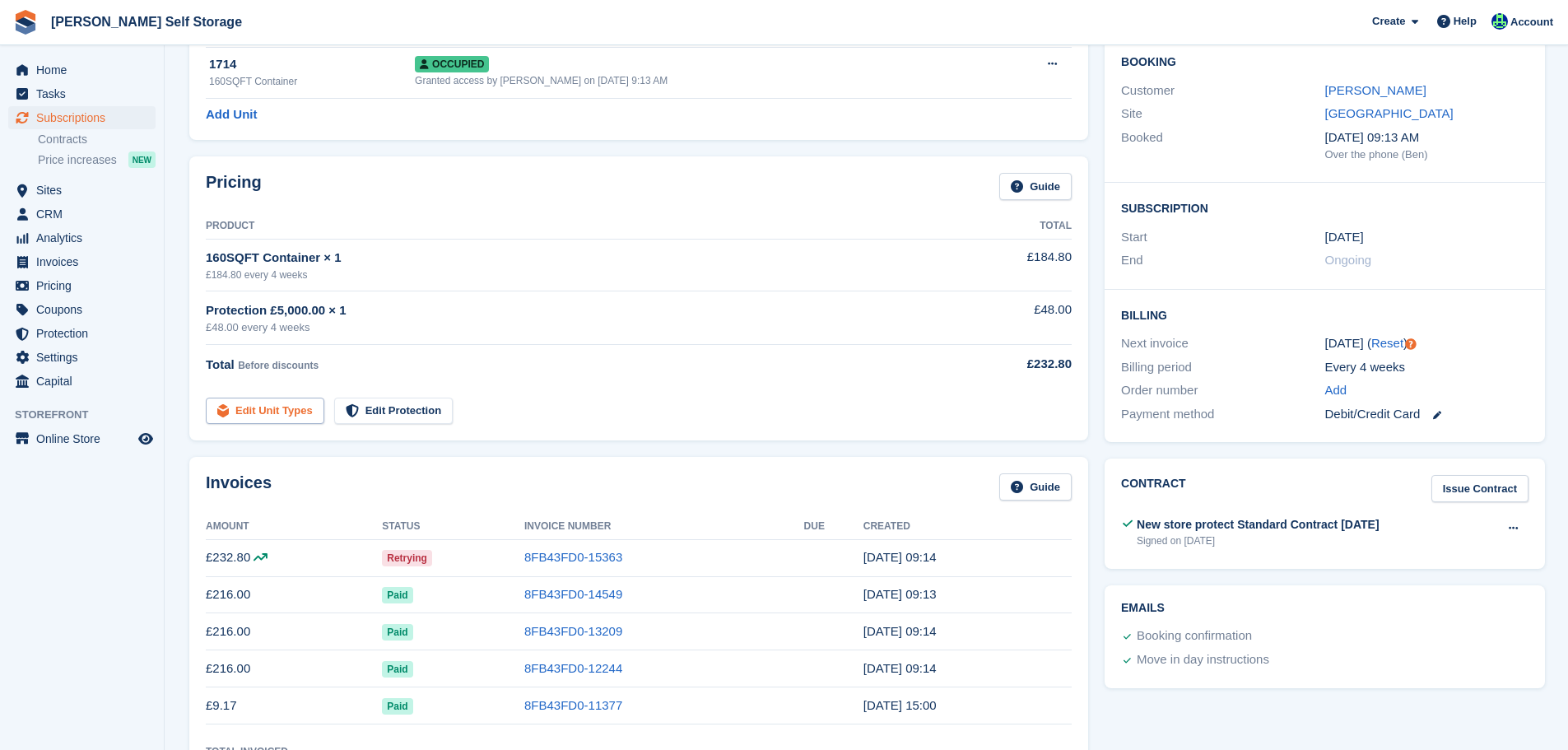
scroll to position [165, 0]
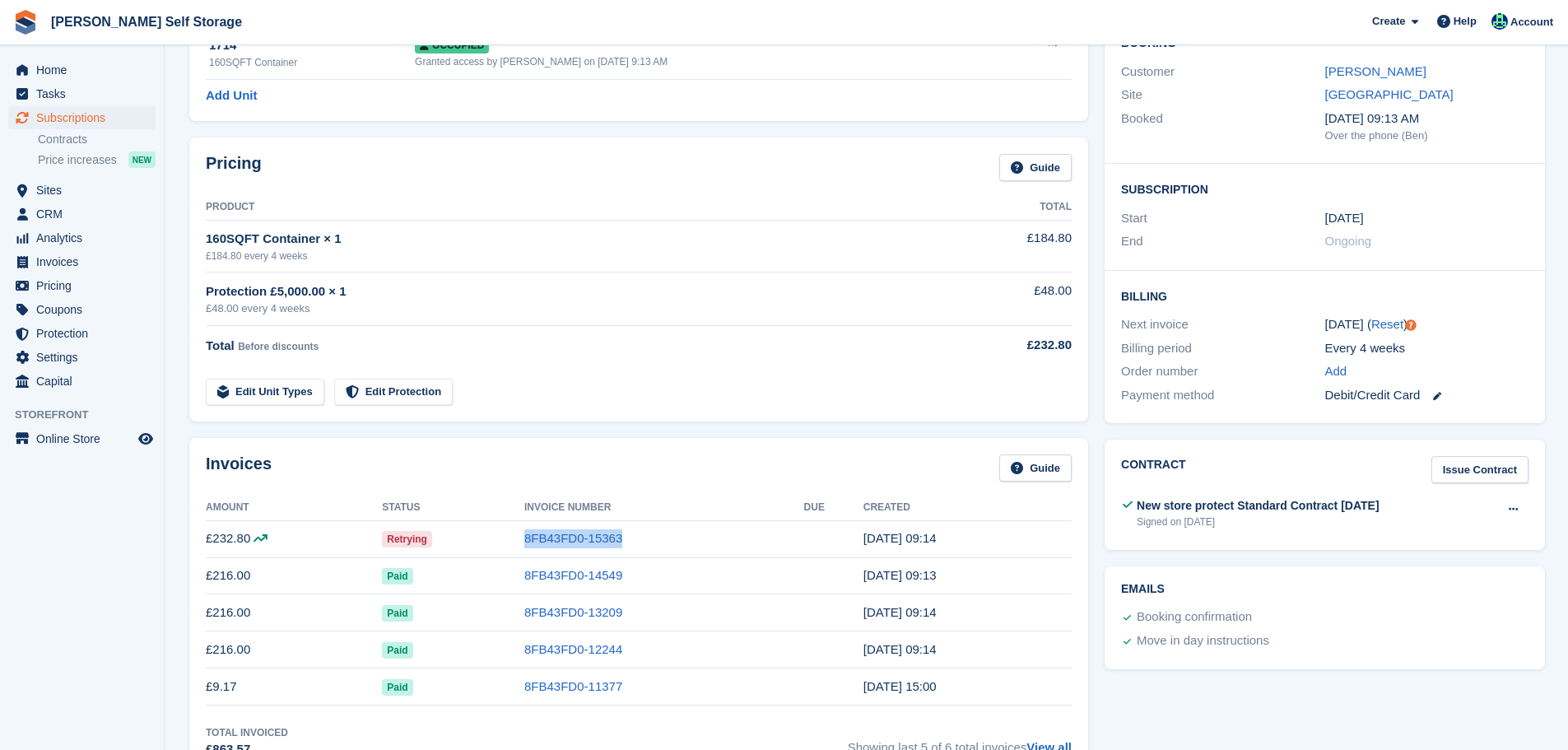
drag, startPoint x: 589, startPoint y: 546, endPoint x: 519, endPoint y: 546, distance: 70.0
click at [519, 546] on tr "£232.80 Retrying 8FB43FD0-15363 17 Sep, 09:14" at bounding box center [639, 539] width 866 height 37
copy tr "8FB43FD0-15363"
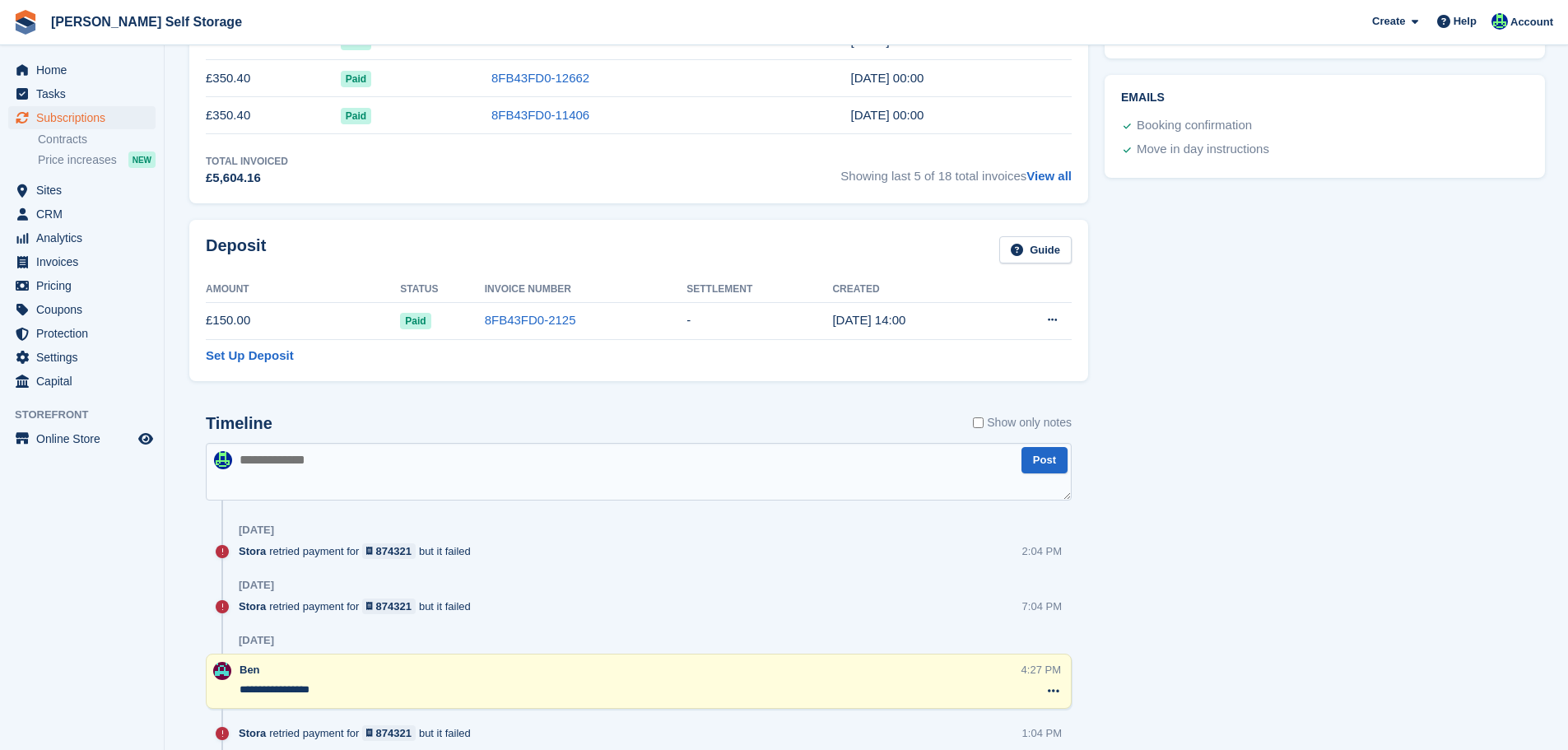
scroll to position [411, 0]
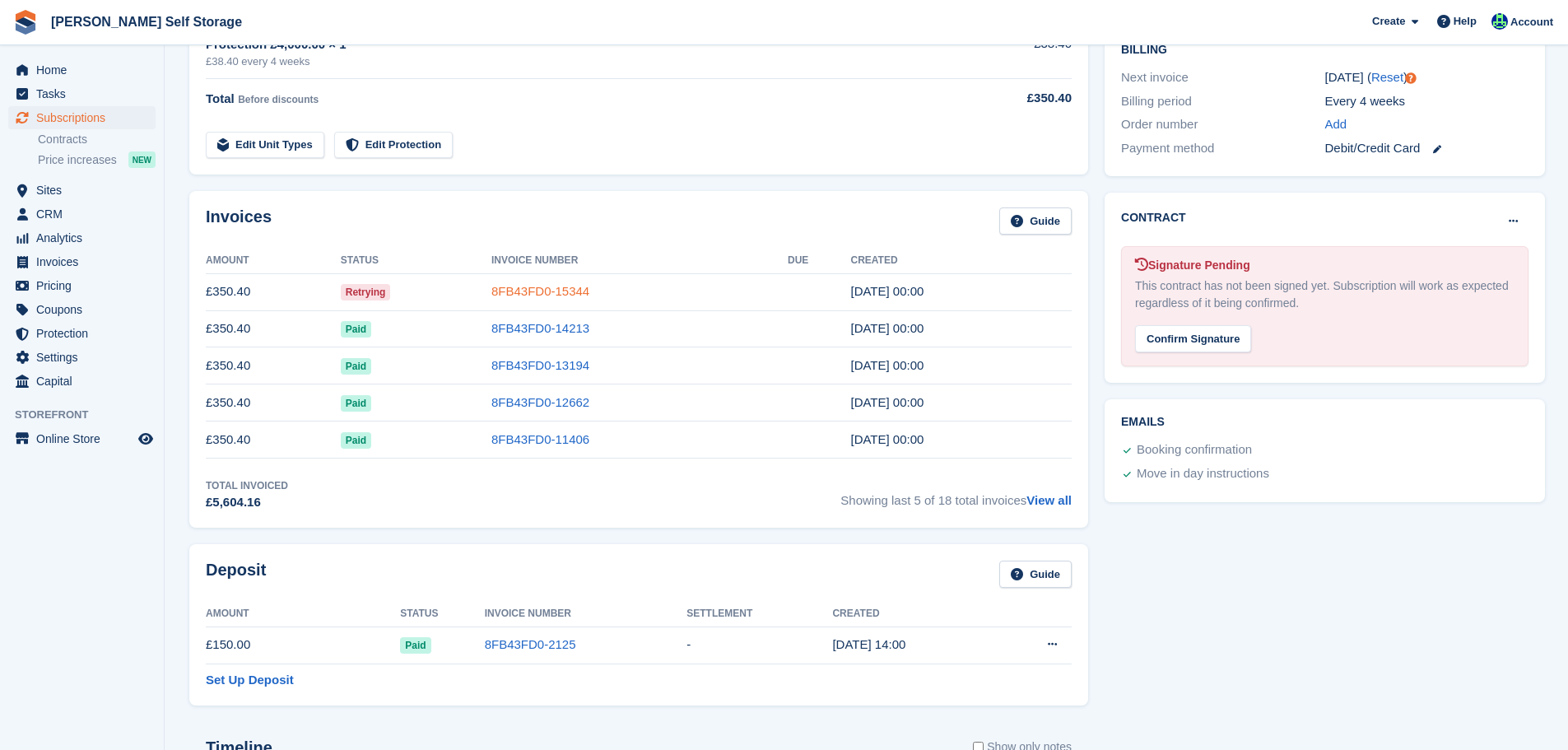
click at [562, 297] on link "8FB43FD0-15344" at bounding box center [540, 291] width 98 height 14
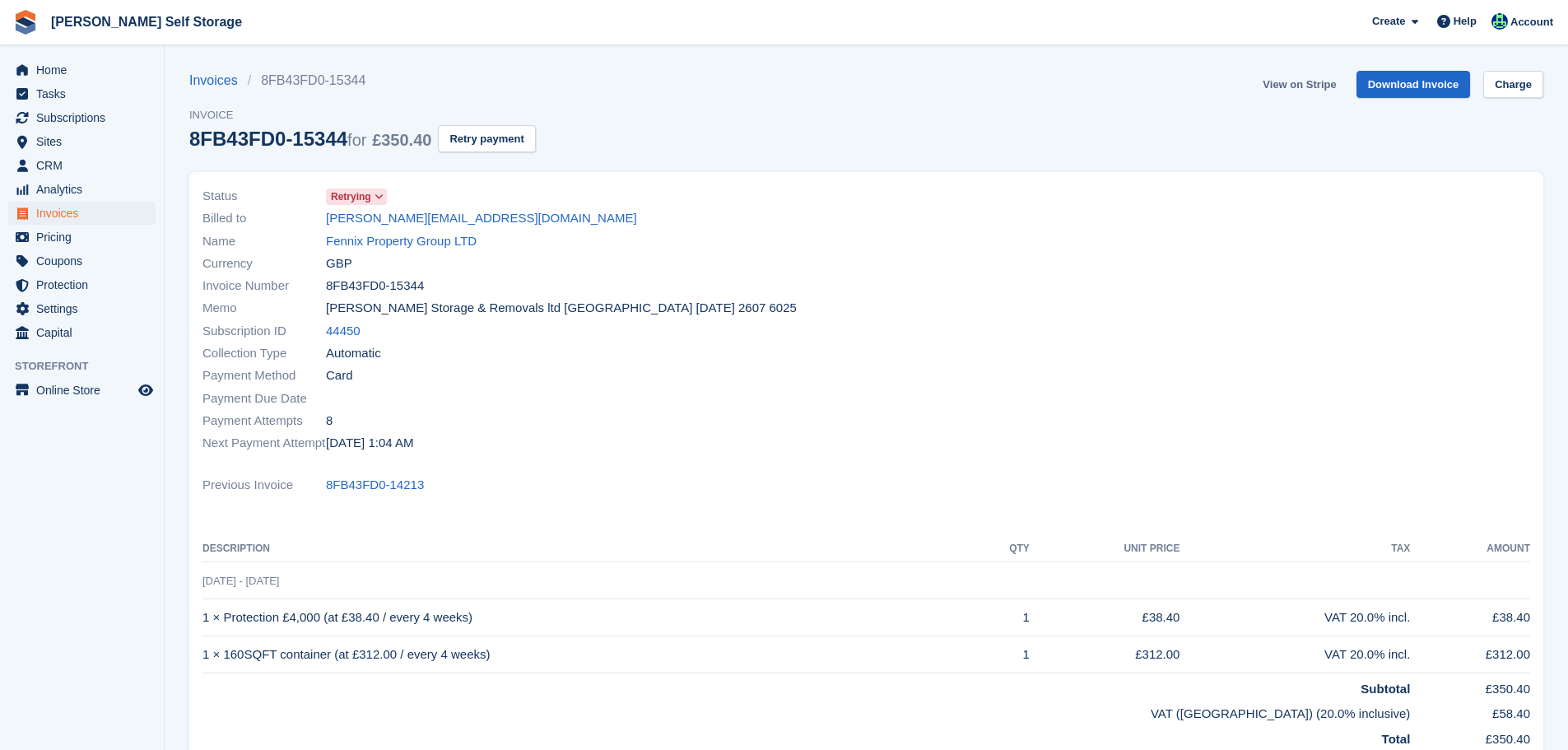
click at [1292, 87] on link "View on Stripe" at bounding box center [1299, 85] width 86 height 27
click at [425, 243] on link "Fennix Property Group LTD" at bounding box center [401, 241] width 151 height 19
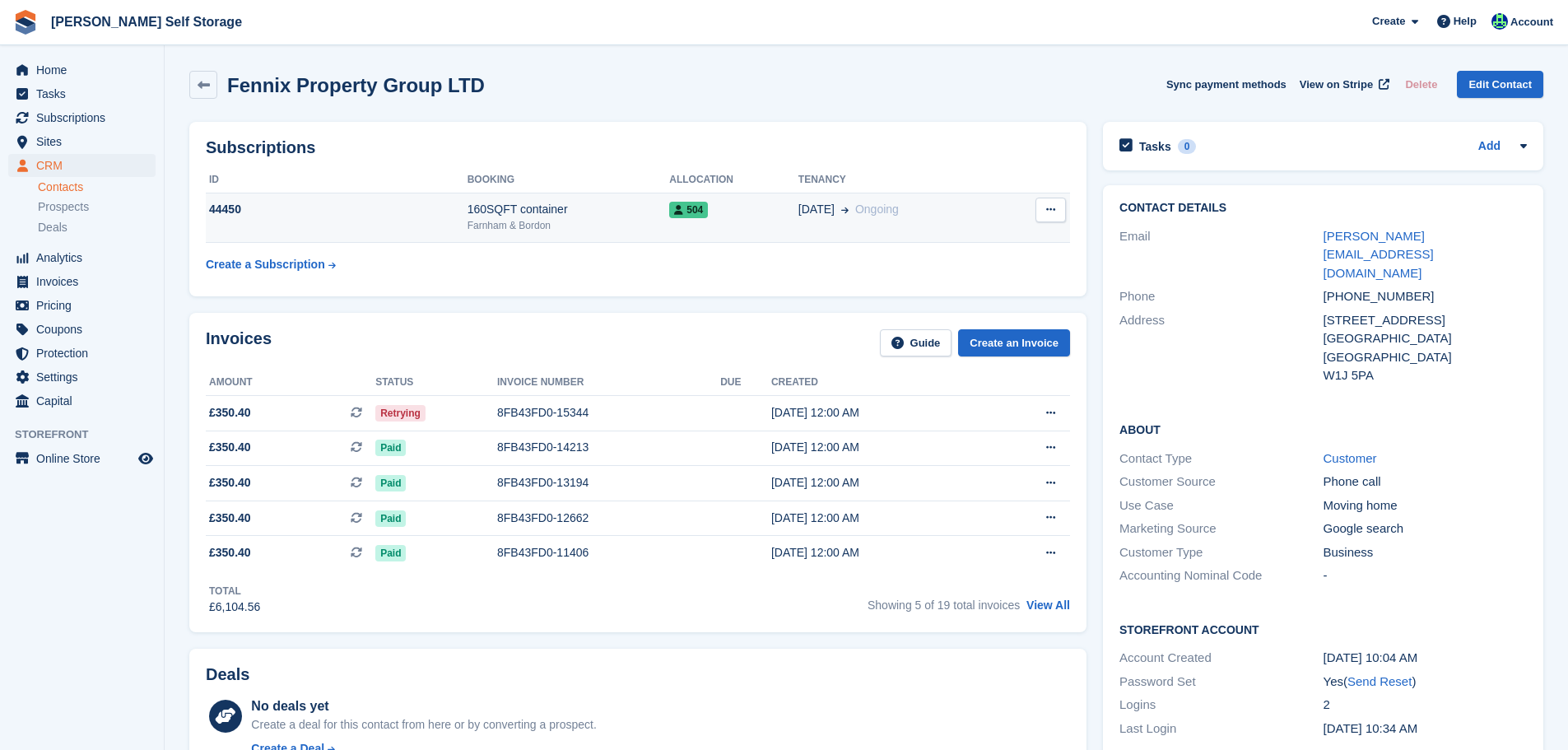
click at [577, 202] on div "160SQFT container" at bounding box center [569, 209] width 203 height 18
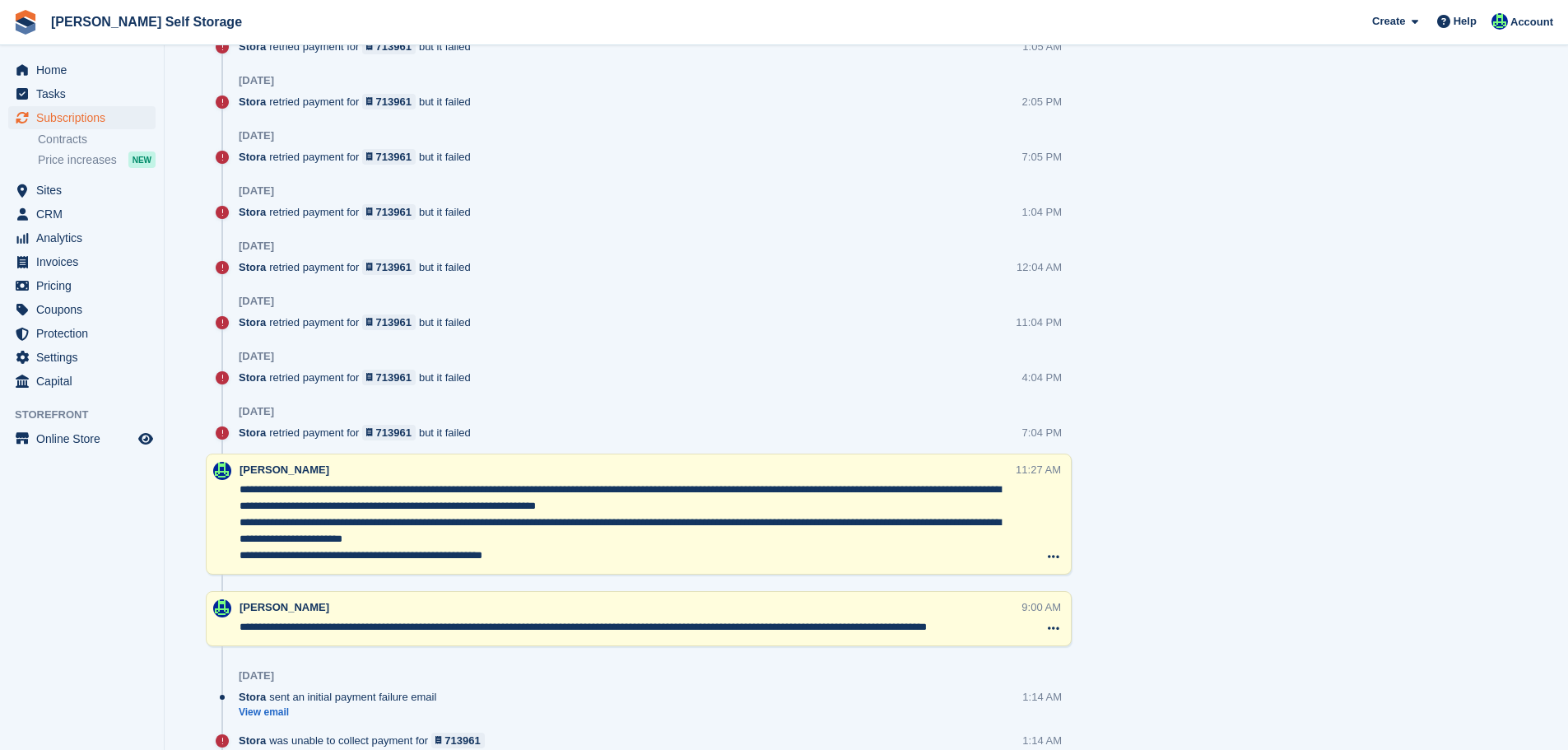
scroll to position [1948, 0]
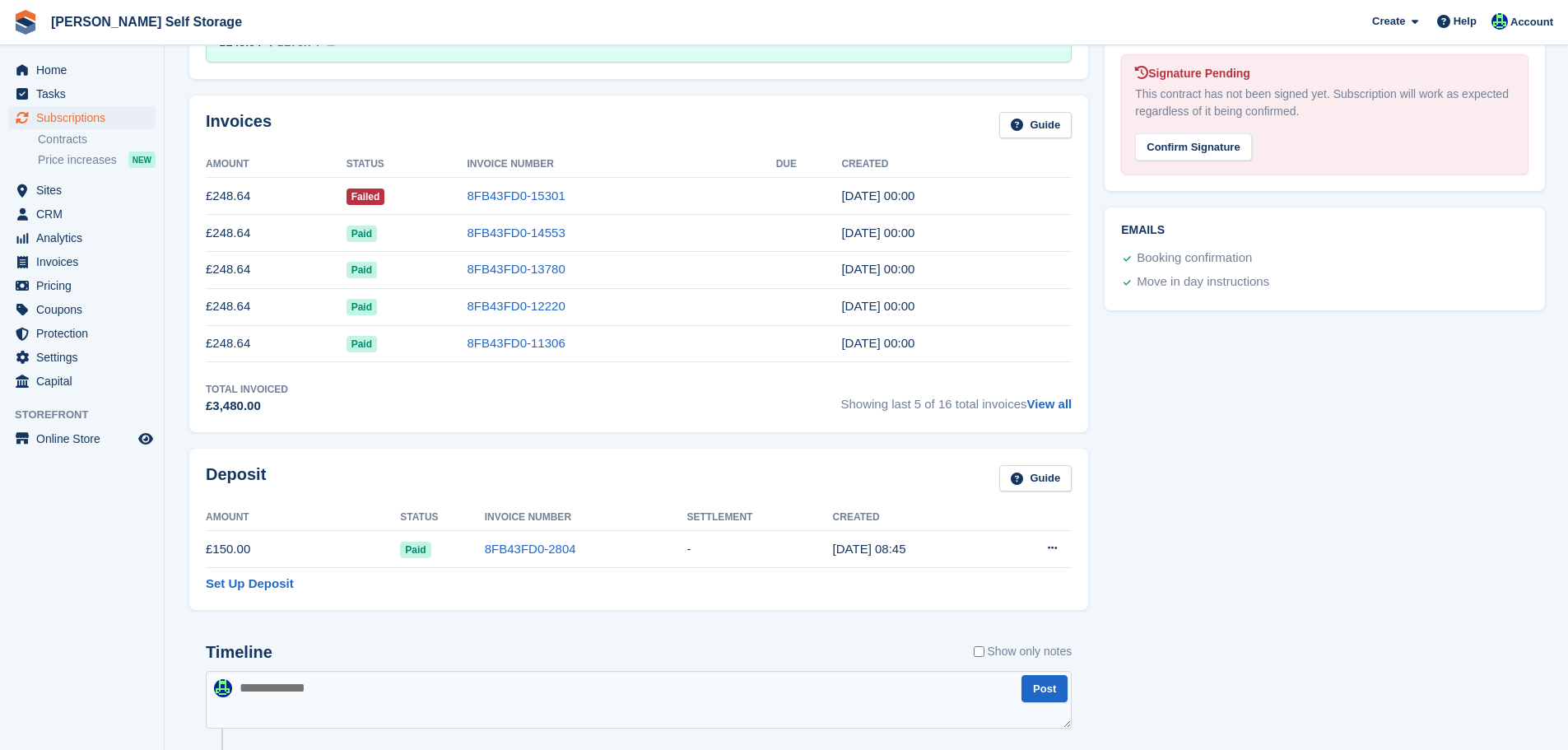
scroll to position [577, 0]
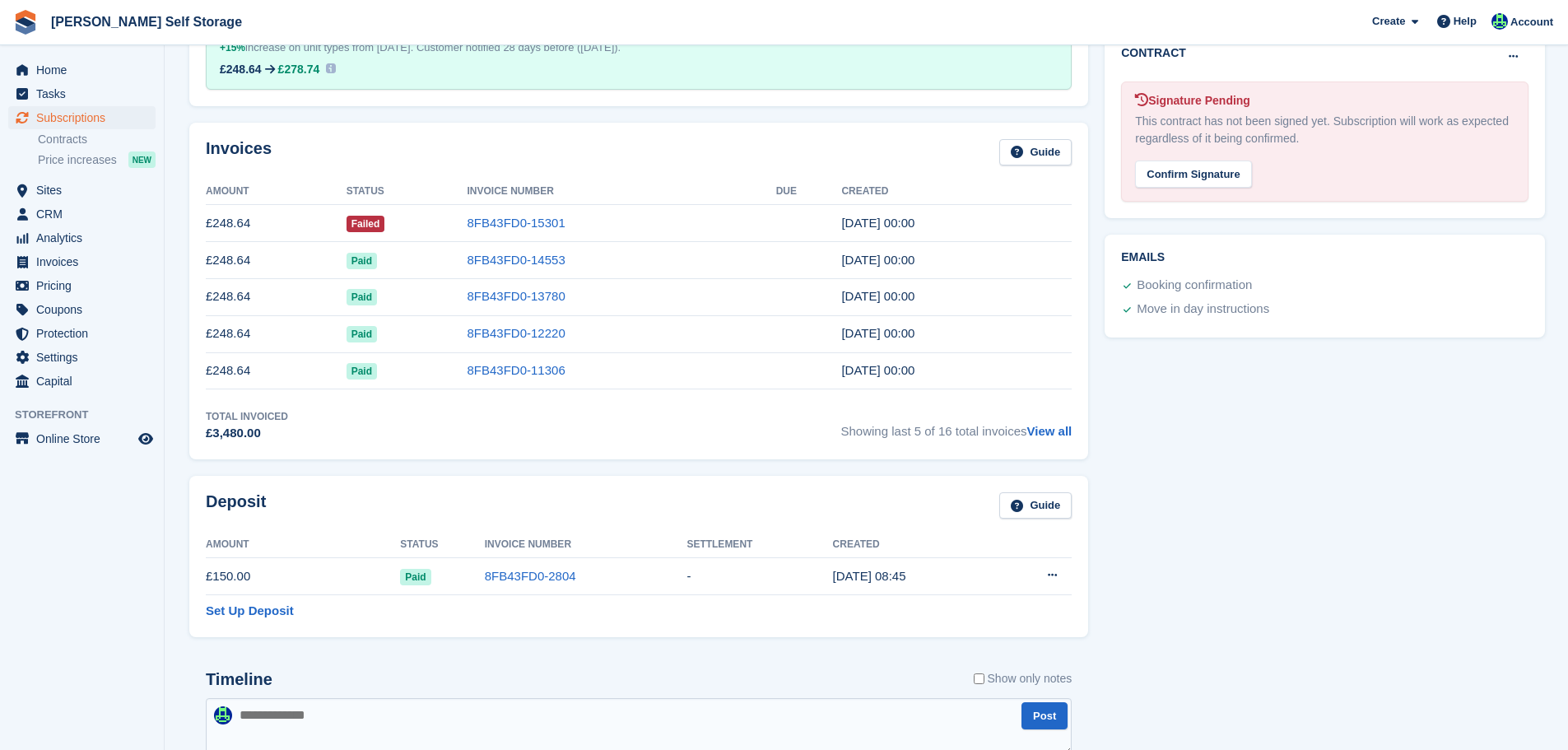
click at [548, 232] on td "8FB43FD0-15301" at bounding box center [622, 224] width 309 height 37
click at [547, 216] on link "8FB43FD0-15301" at bounding box center [516, 223] width 98 height 14
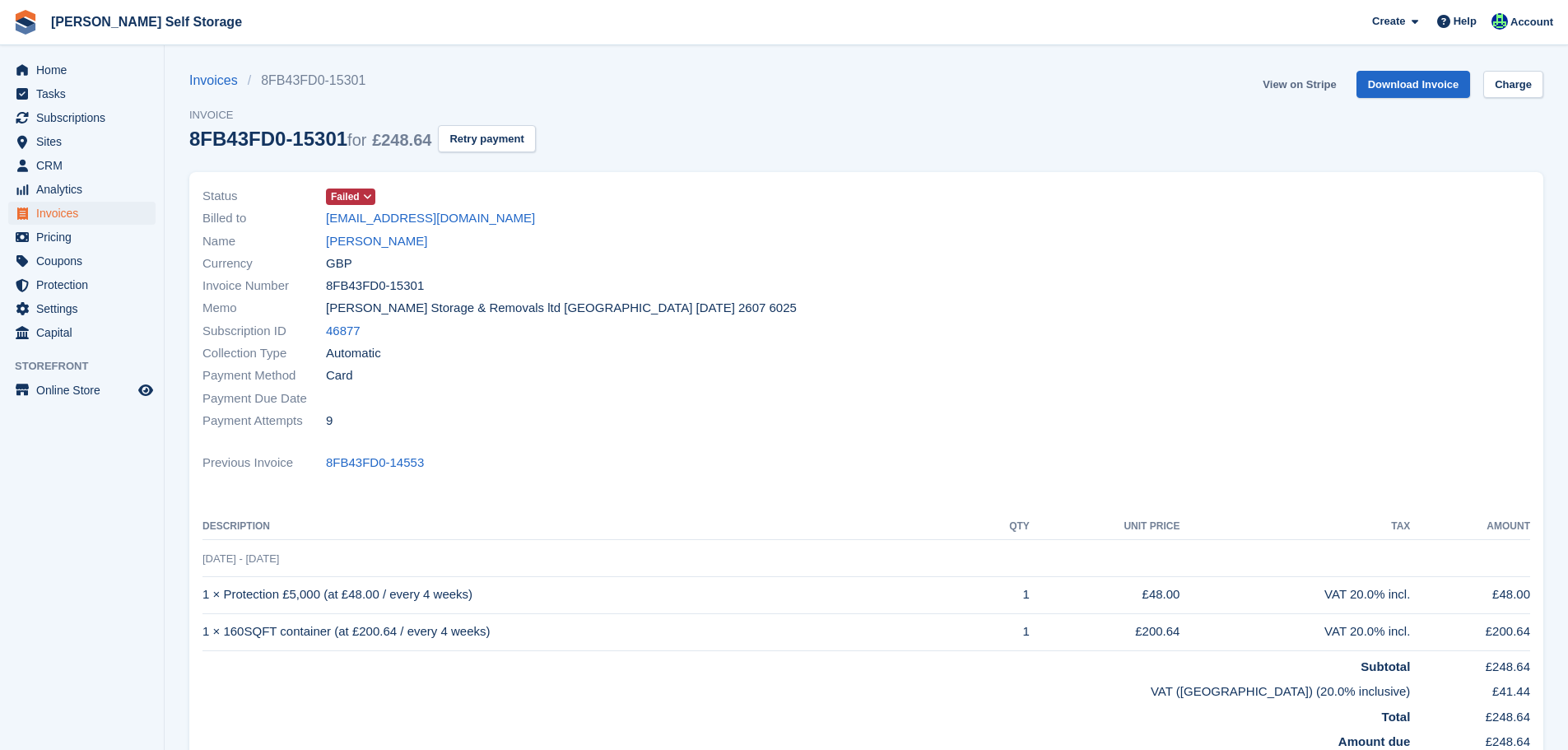
click at [1332, 89] on link "View on Stripe" at bounding box center [1299, 85] width 86 height 27
click at [344, 246] on link "Charlie Miller" at bounding box center [376, 241] width 101 height 19
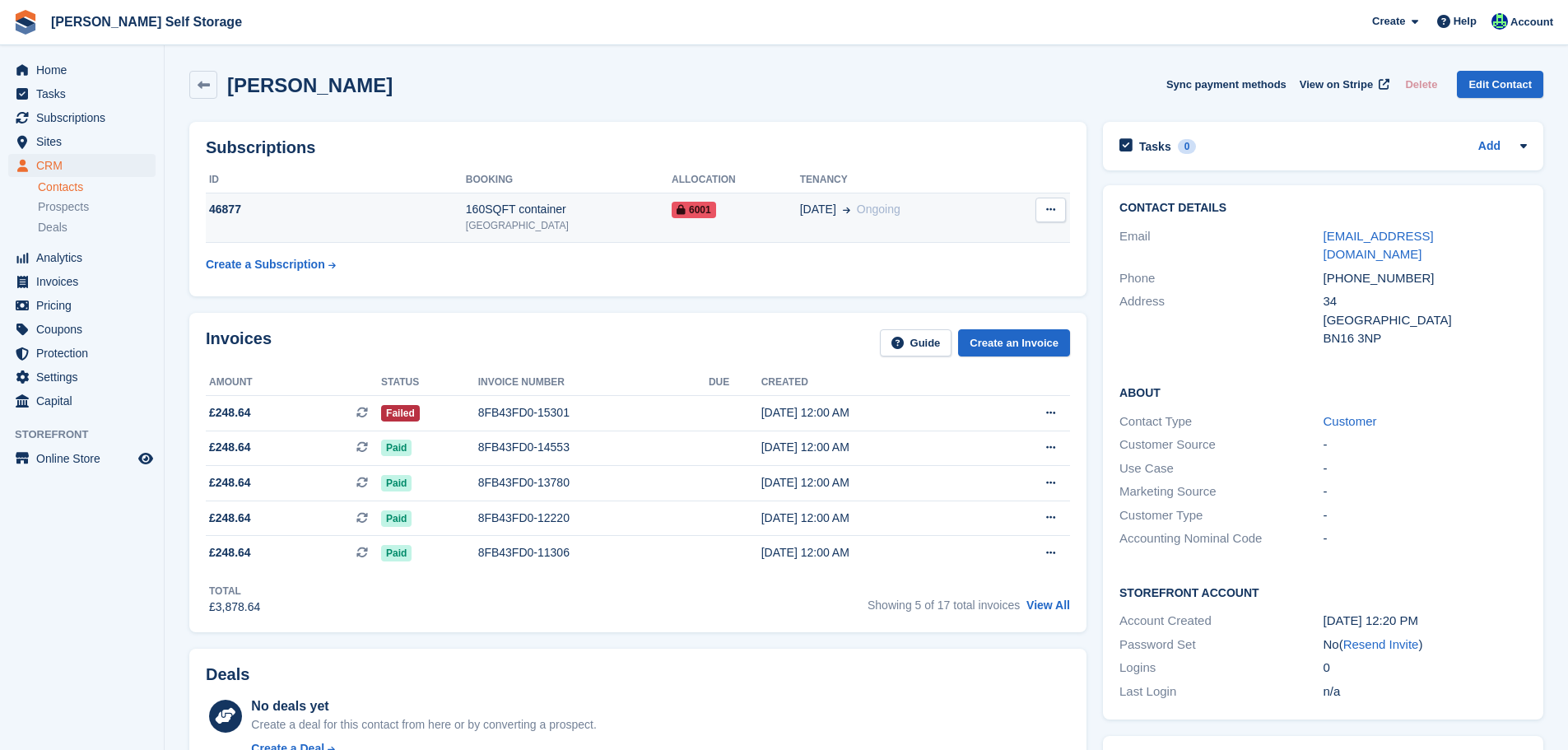
click at [384, 225] on td "46877" at bounding box center [336, 218] width 260 height 50
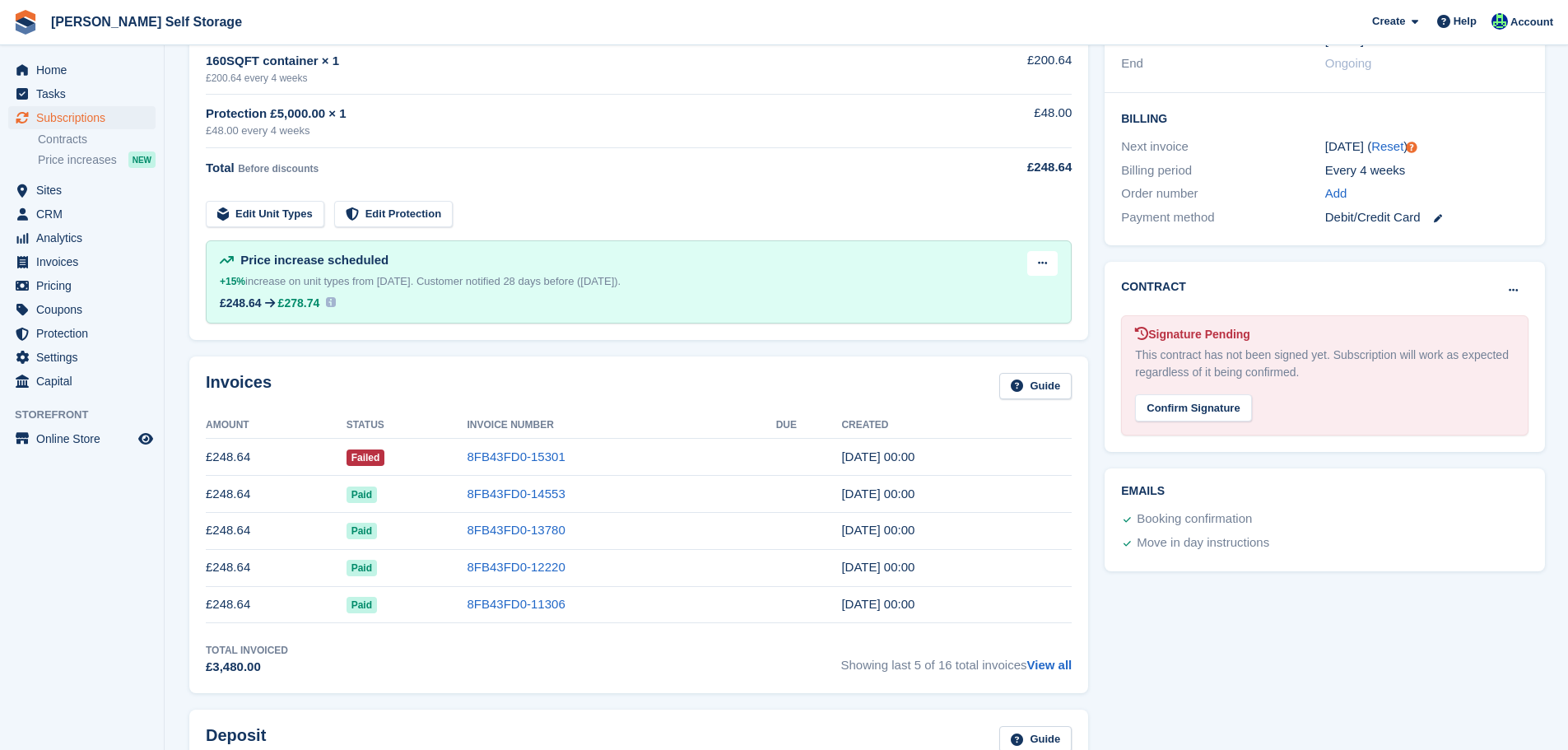
scroll to position [659, 0]
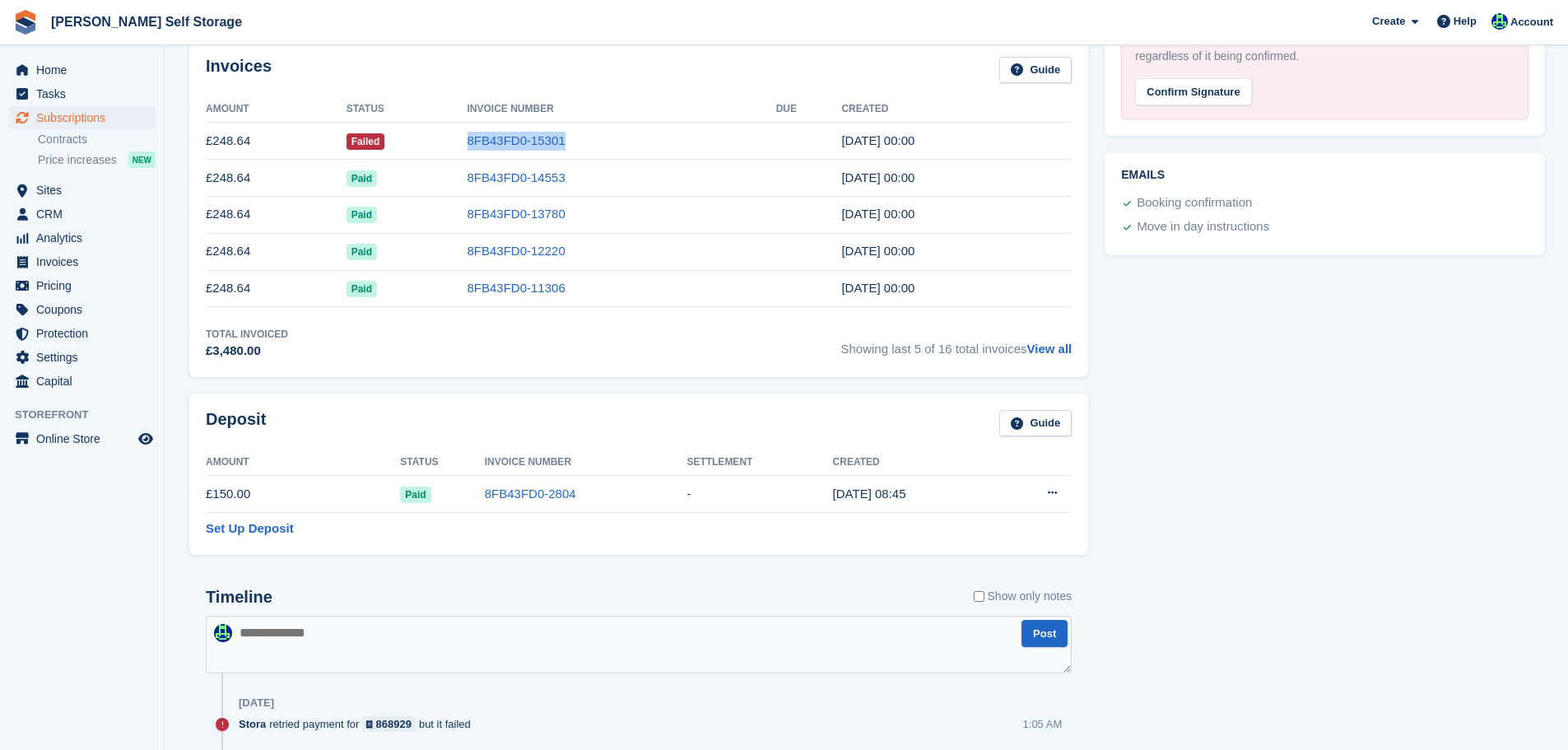
drag, startPoint x: 565, startPoint y: 147, endPoint x: 437, endPoint y: 147, distance: 128.0
click at [439, 147] on tr "£248.64 Failed 8FB43FD0-15301 [DATE] 00:00" at bounding box center [639, 141] width 866 height 37
copy tr "8FB43FD0-15301"
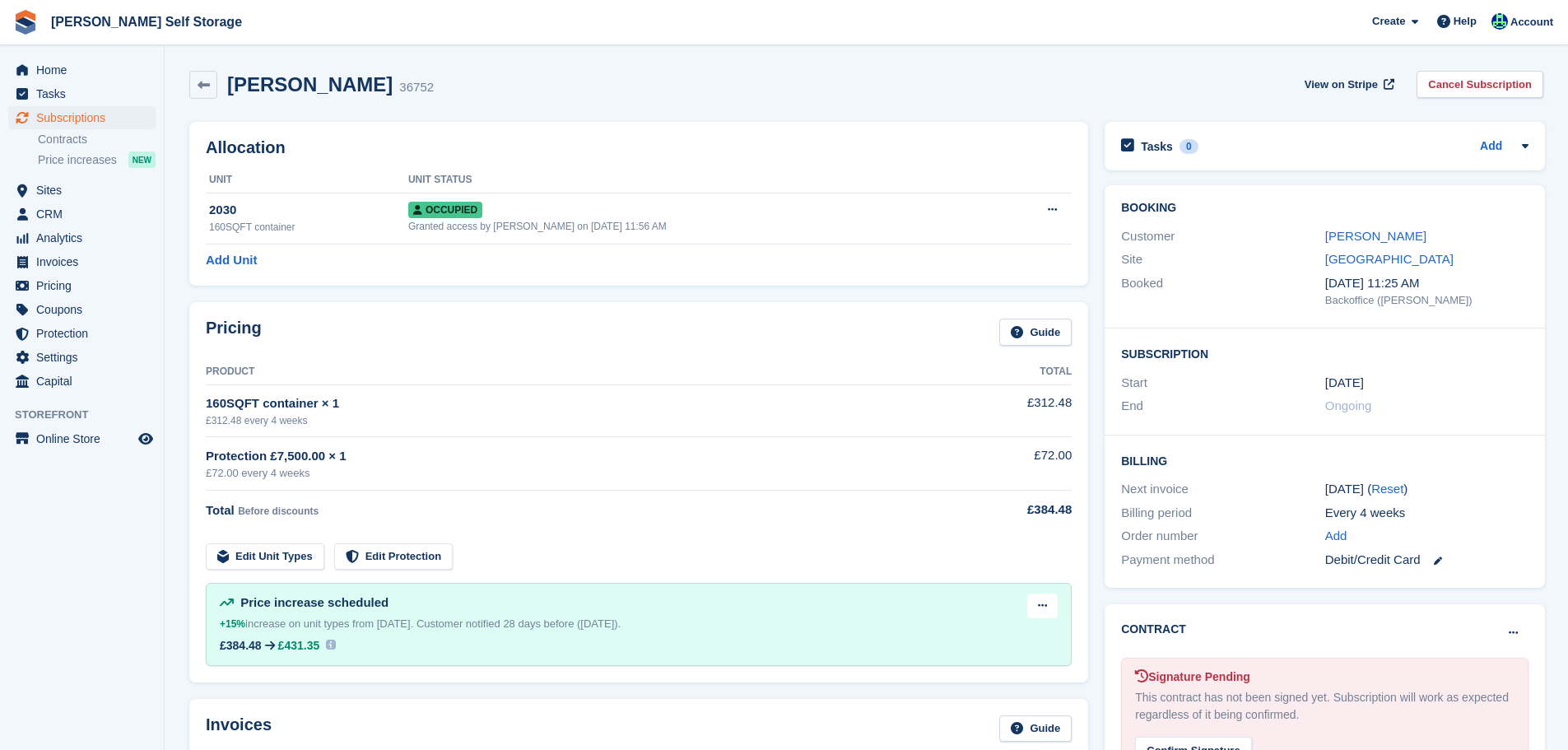
click at [258, 67] on div "Edward Panek 36752 View on Stripe Cancel Subscription" at bounding box center [866, 88] width 1371 height 51
copy div "Edward Panek"
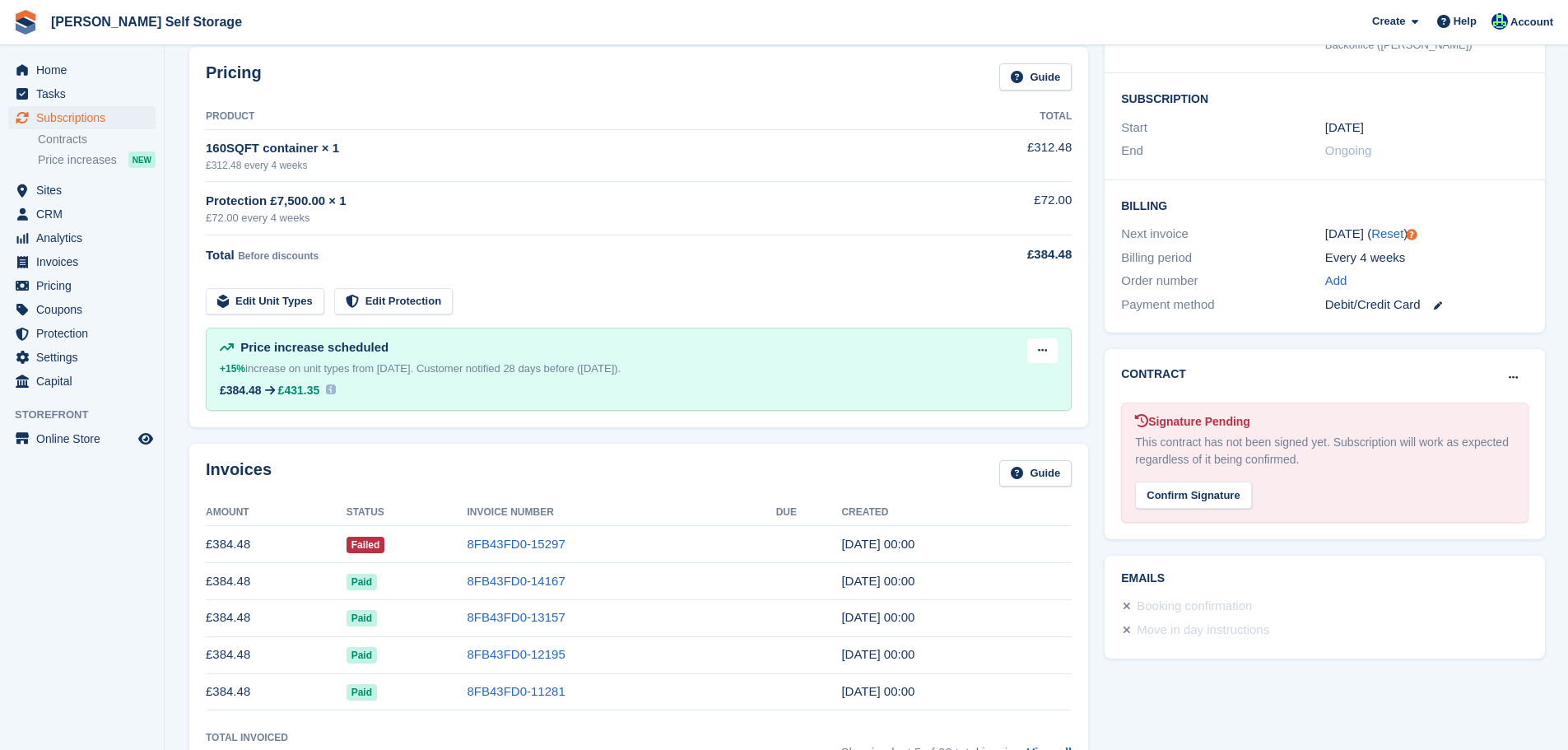
scroll to position [494, 0]
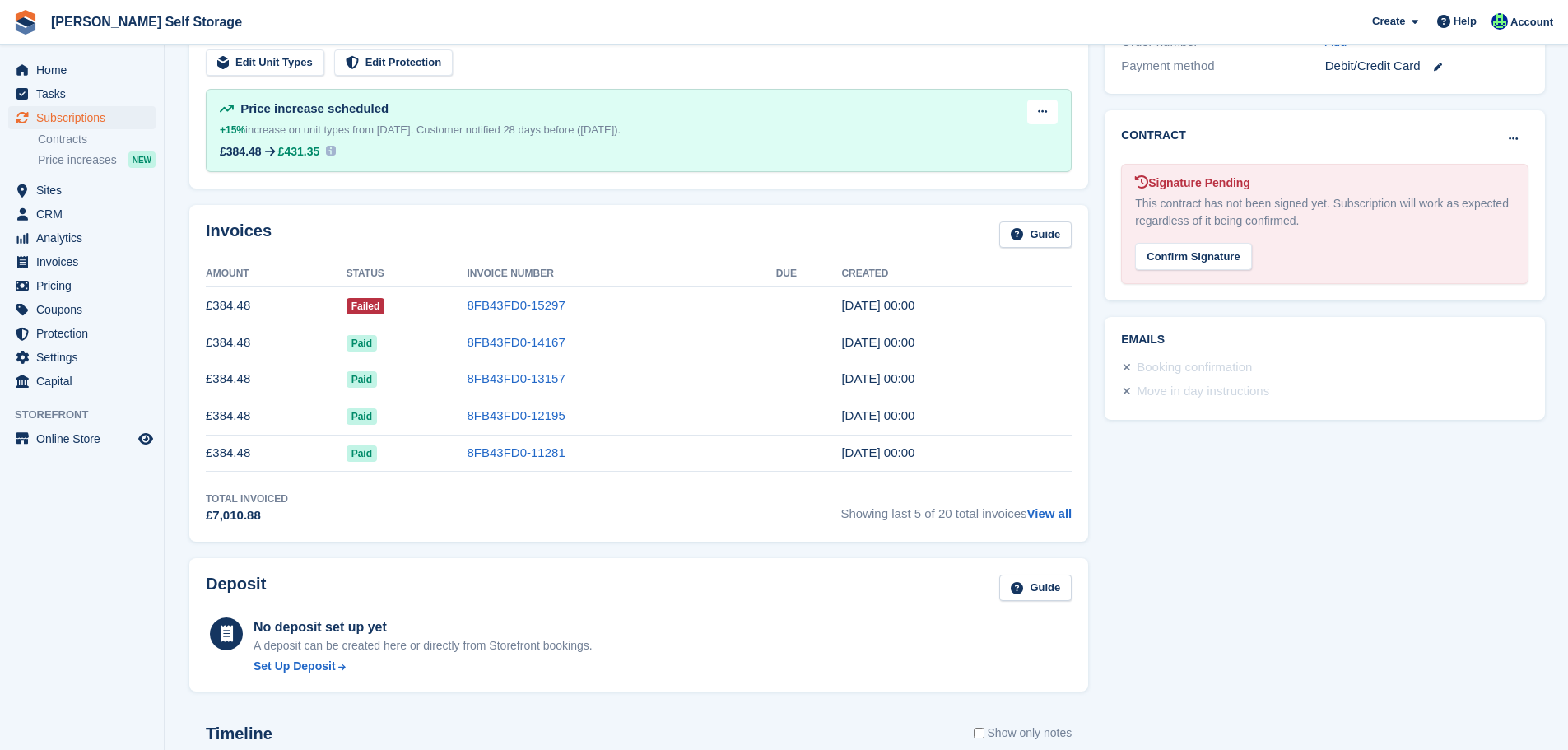
click at [520, 300] on link "8FB43FD0-15297" at bounding box center [516, 305] width 98 height 14
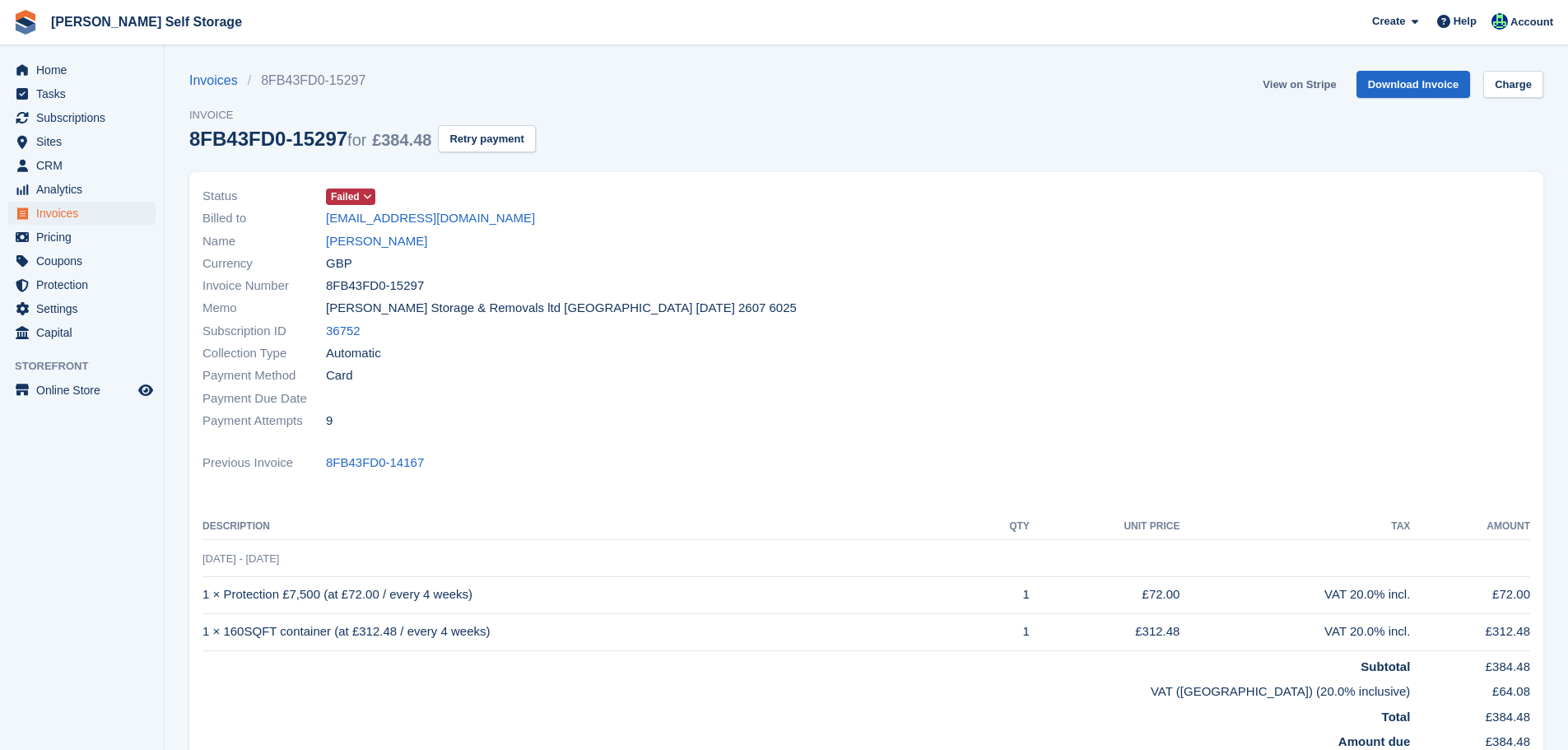
click at [1333, 77] on link "View on Stripe" at bounding box center [1299, 85] width 86 height 27
click at [393, 241] on link "[PERSON_NAME]" at bounding box center [376, 241] width 101 height 19
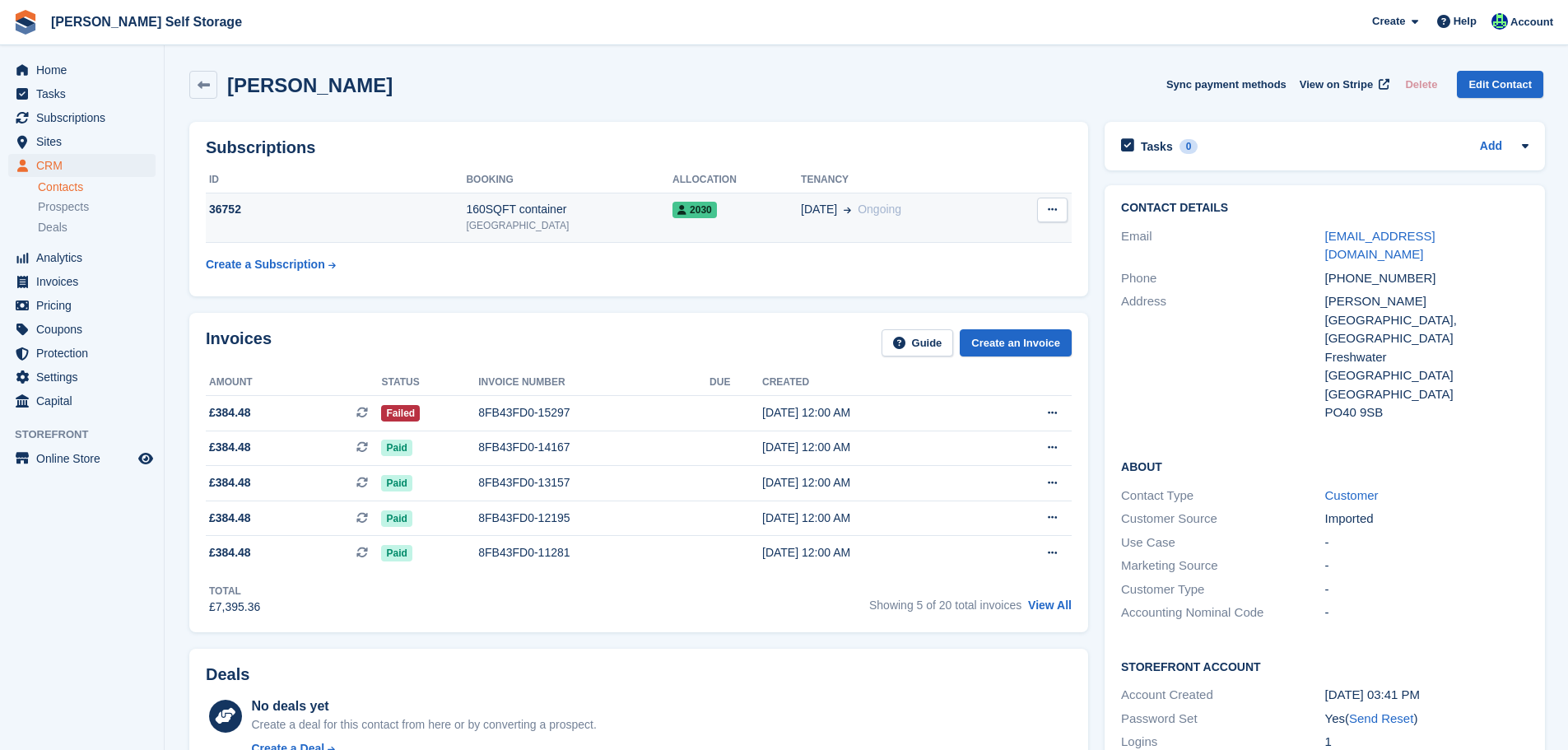
click at [482, 215] on div "160SQFT container" at bounding box center [569, 209] width 207 height 18
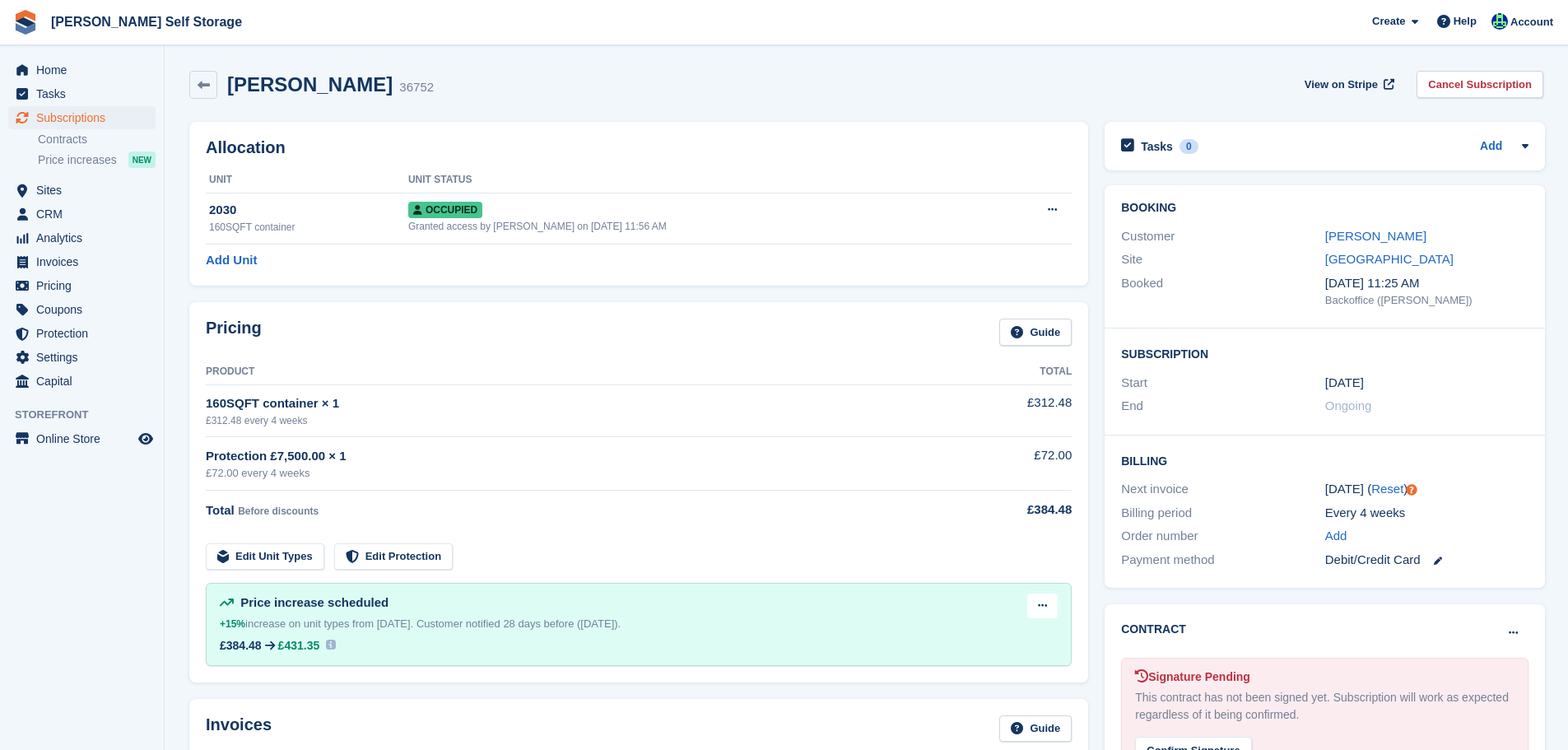
click at [295, 95] on h2 "[PERSON_NAME]" at bounding box center [310, 84] width 166 height 23
copy div "[PERSON_NAME]"
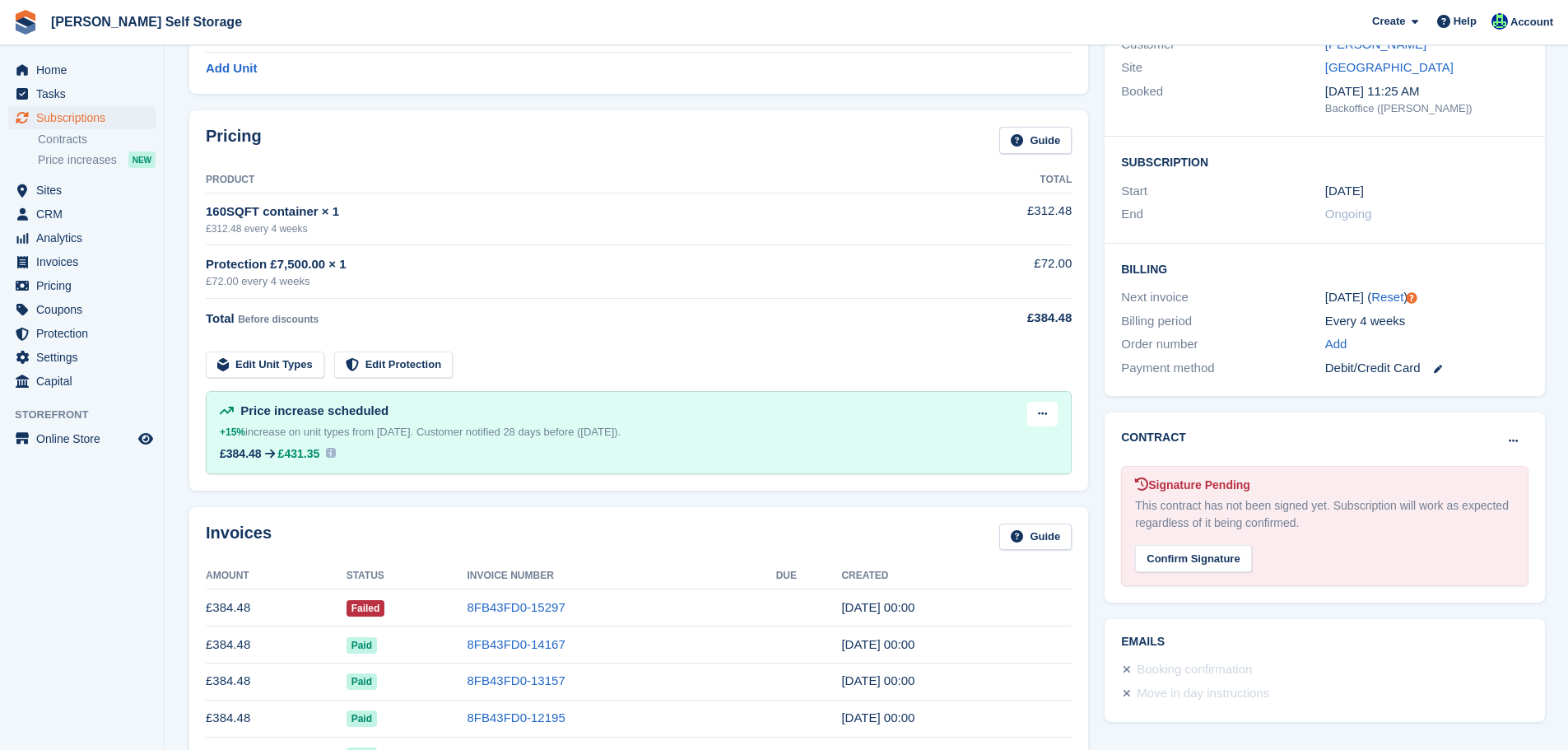
scroll to position [411, 0]
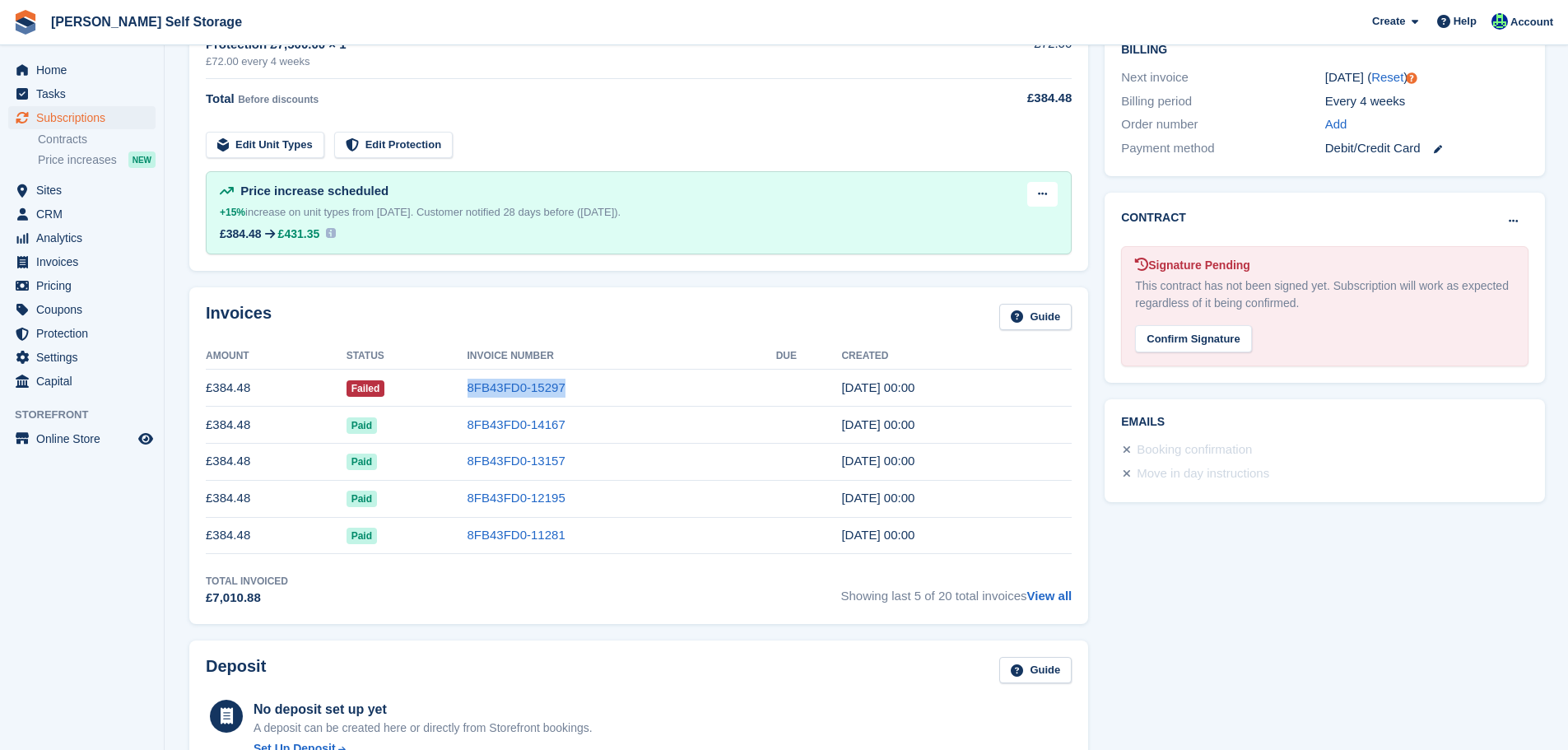
drag, startPoint x: 508, startPoint y: 398, endPoint x: 462, endPoint y: 380, distance: 49.4
click at [462, 380] on tr "£384.48 Failed 8FB43FD0-15297 16 Sep, 00:00" at bounding box center [639, 388] width 866 height 37
copy tr "8FB43FD0-15297"
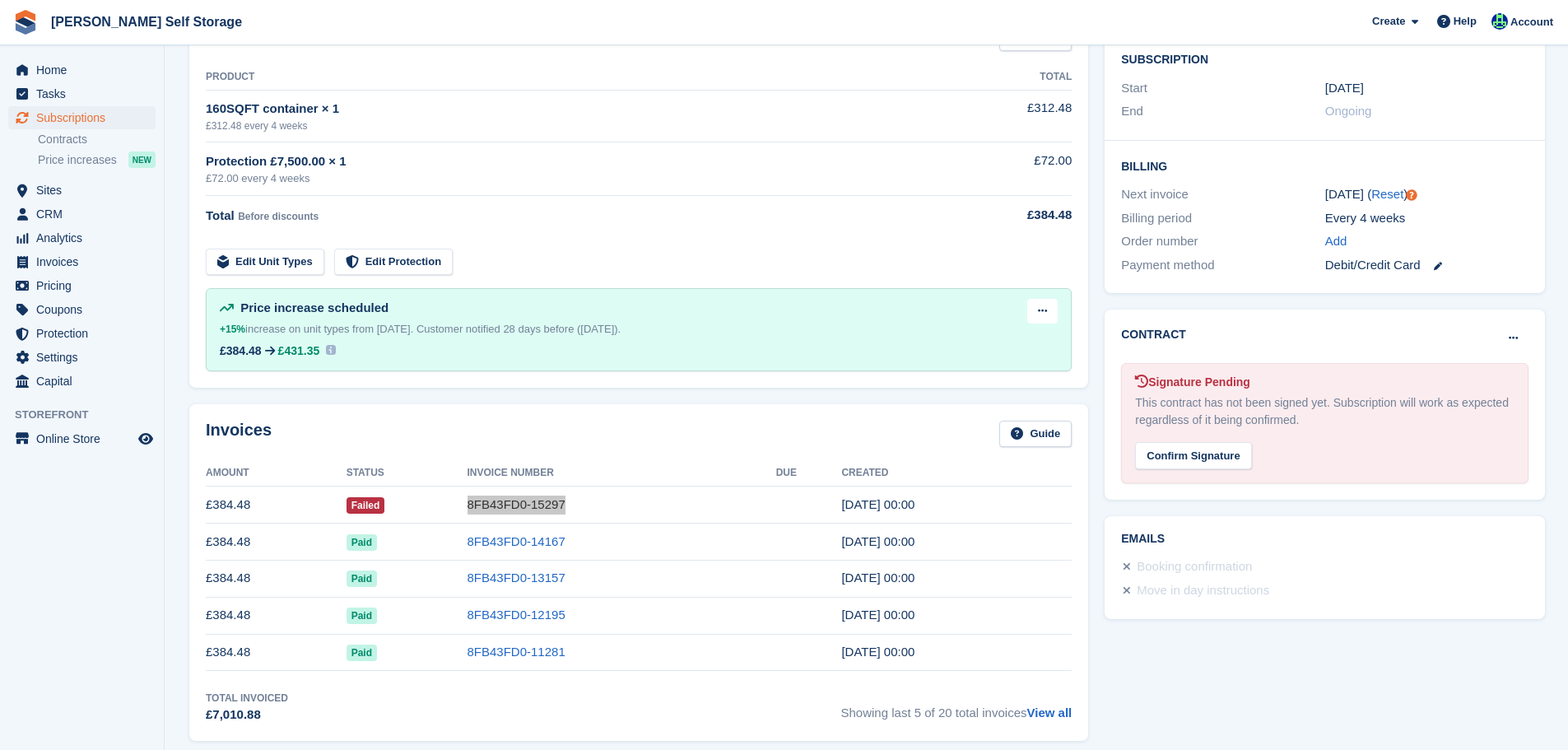
scroll to position [659, 0]
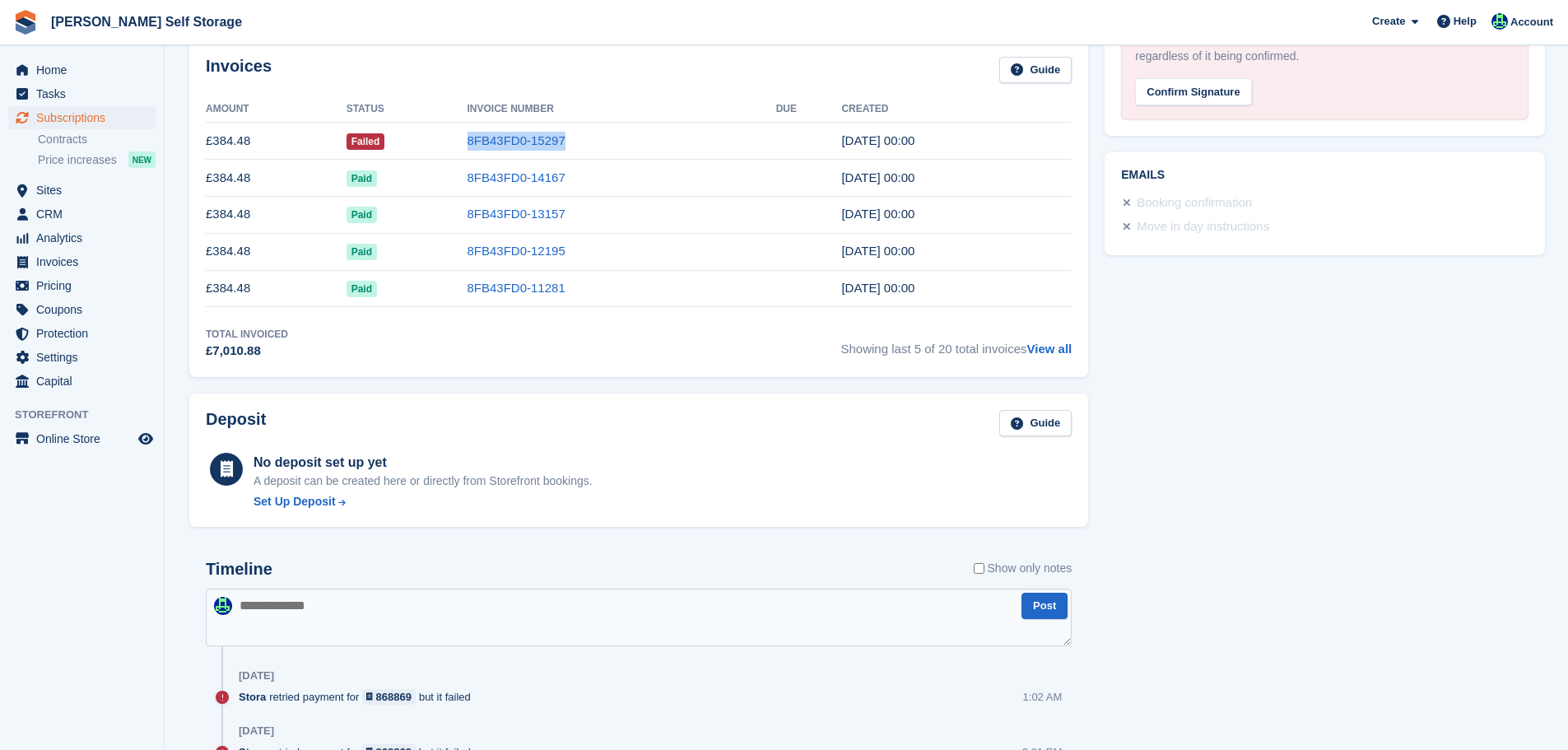
click at [375, 614] on textarea at bounding box center [639, 618] width 866 height 58
type textarea "**"
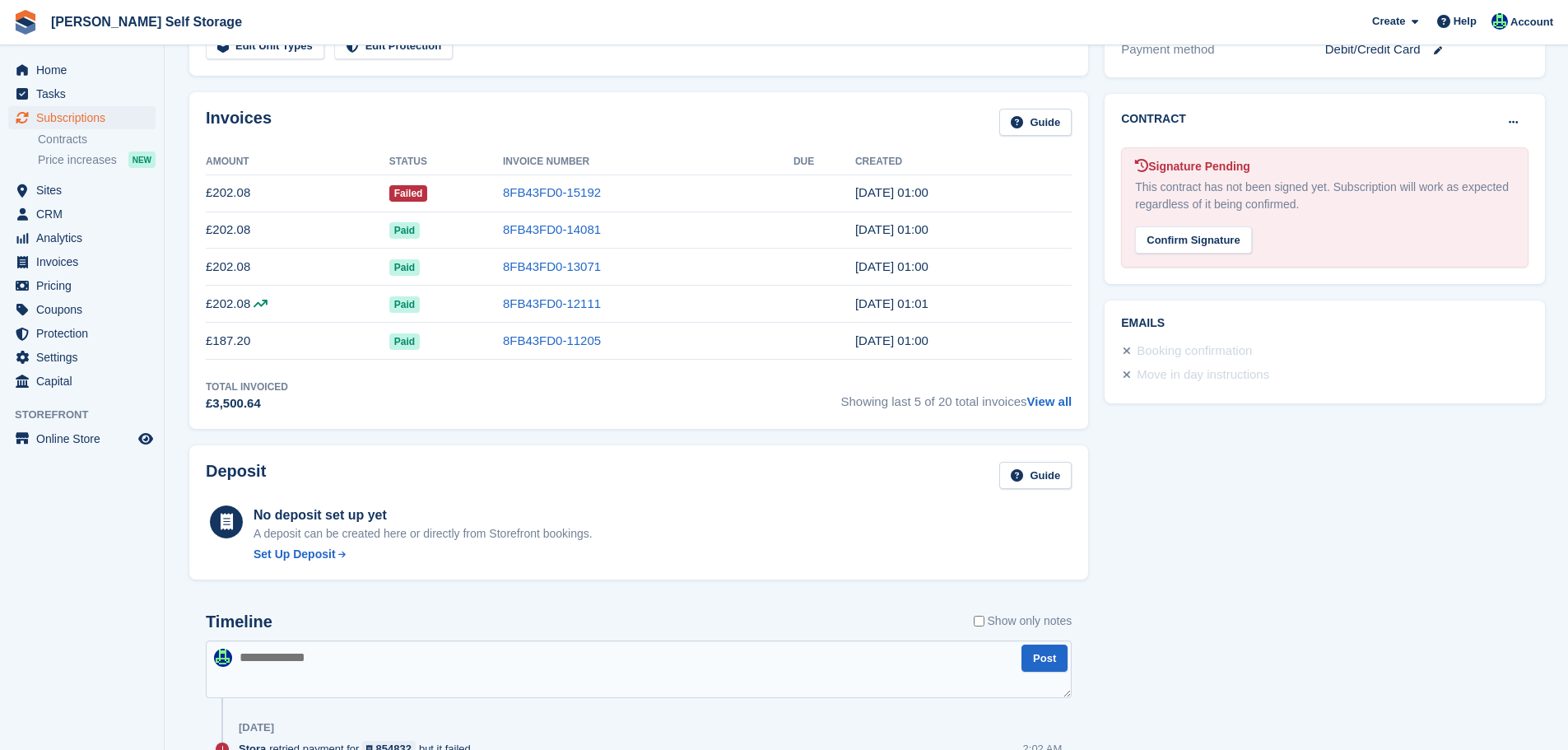
scroll to position [329, 0]
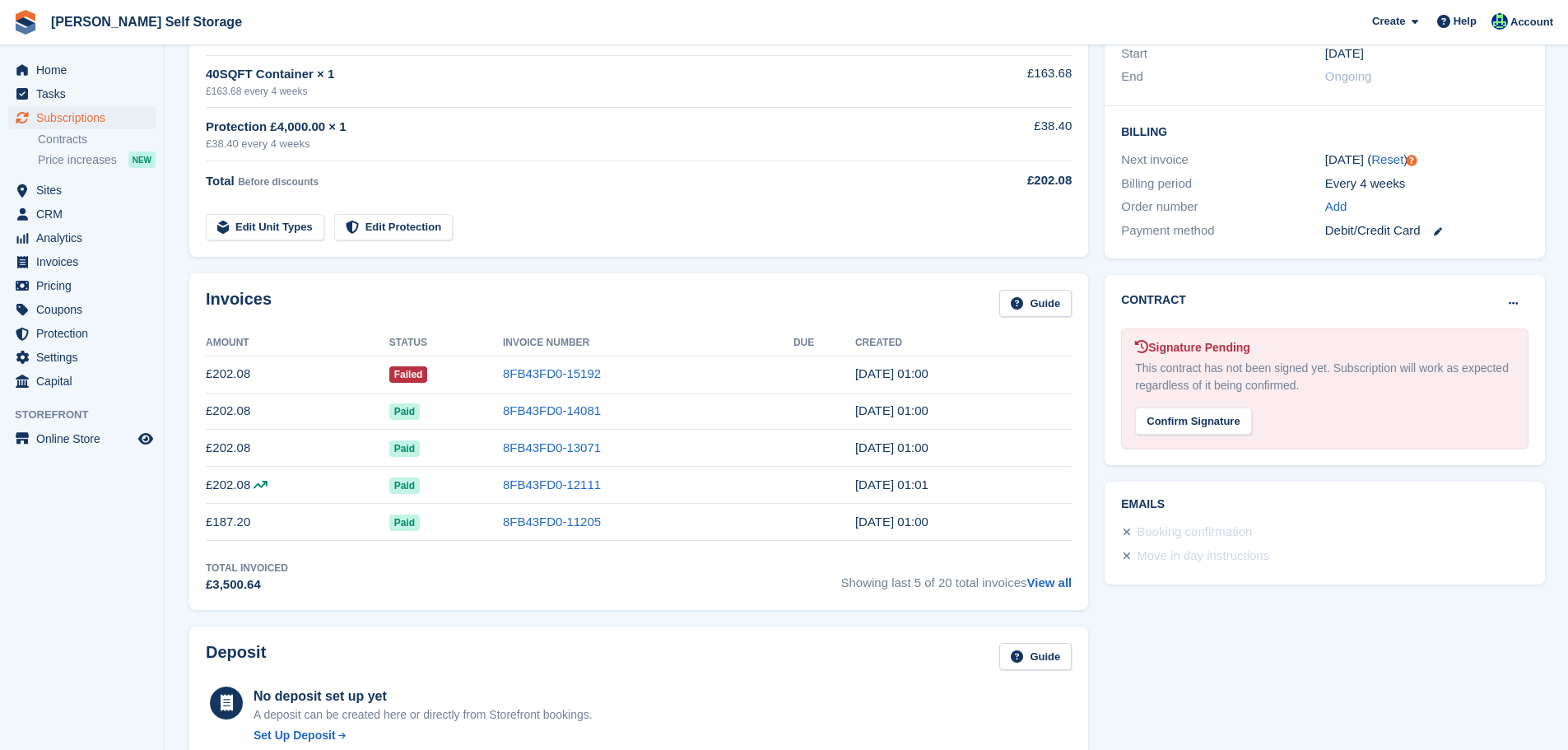
drag, startPoint x: 560, startPoint y: 370, endPoint x: 830, endPoint y: 277, distance: 285.6
click at [560, 370] on link "8FB43FD0-15192" at bounding box center [552, 373] width 98 height 14
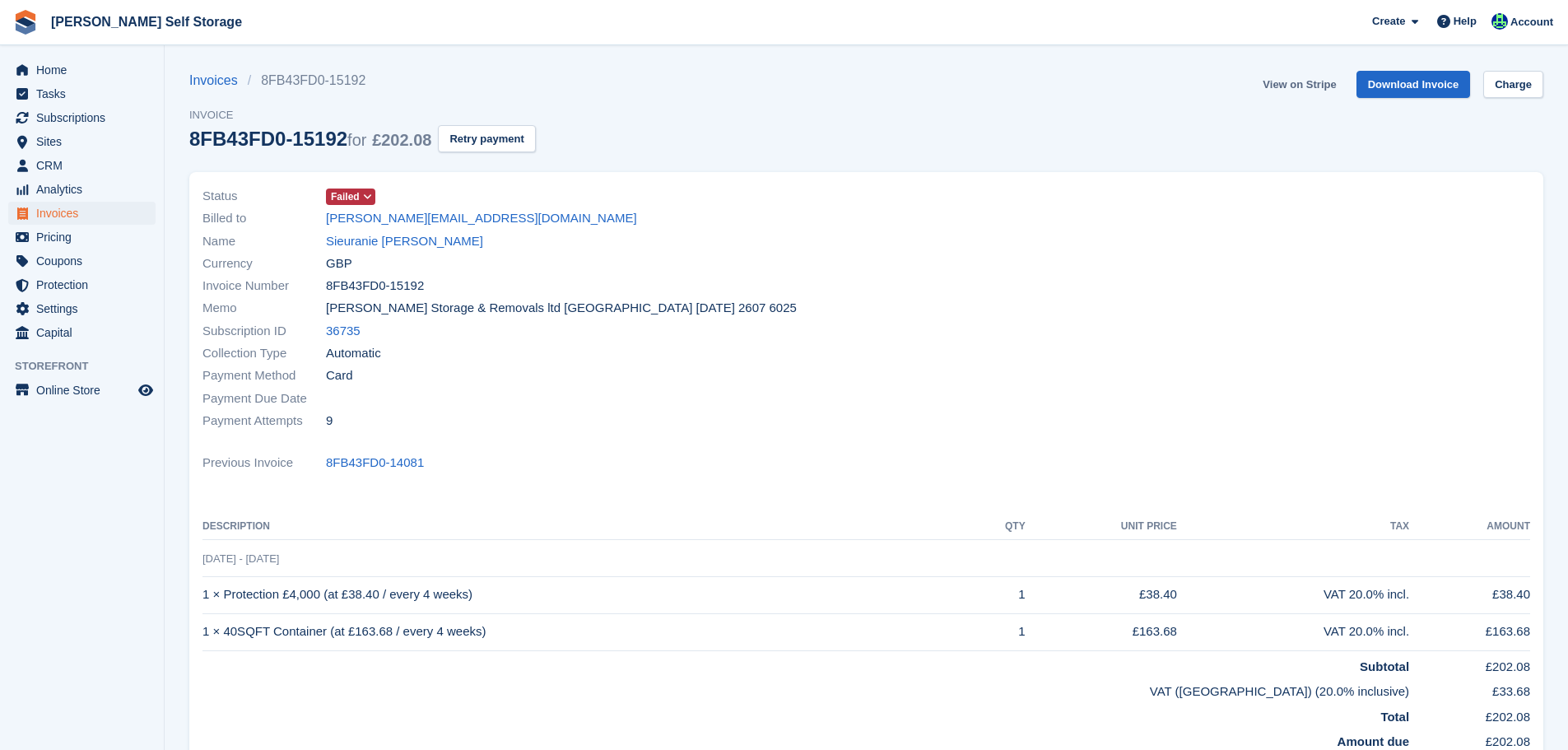
click at [1333, 83] on link "View on Stripe" at bounding box center [1299, 85] width 86 height 27
click at [409, 243] on link "Sieuranie Seegobin" at bounding box center [405, 241] width 157 height 19
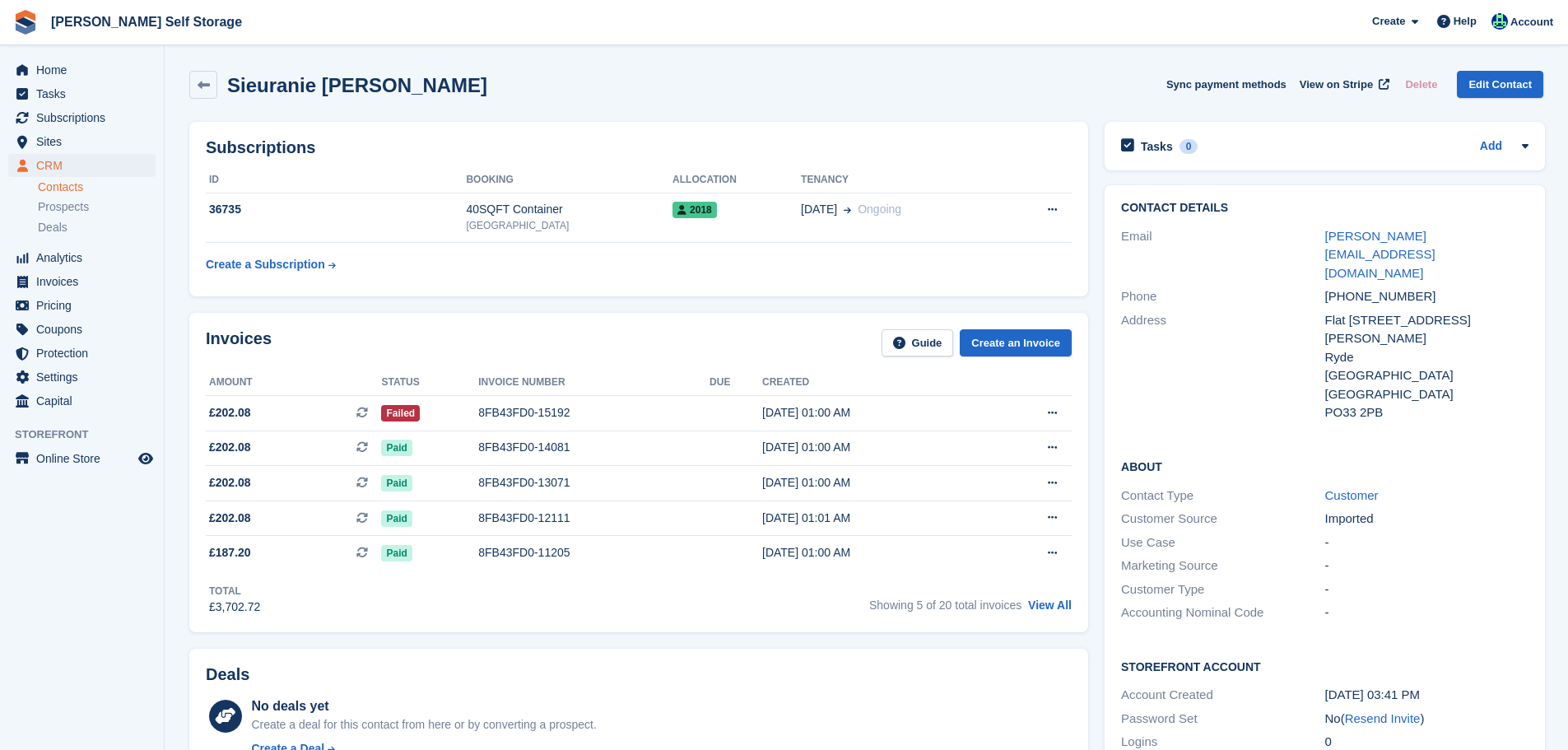
click at [450, 229] on td "36735" at bounding box center [336, 218] width 260 height 50
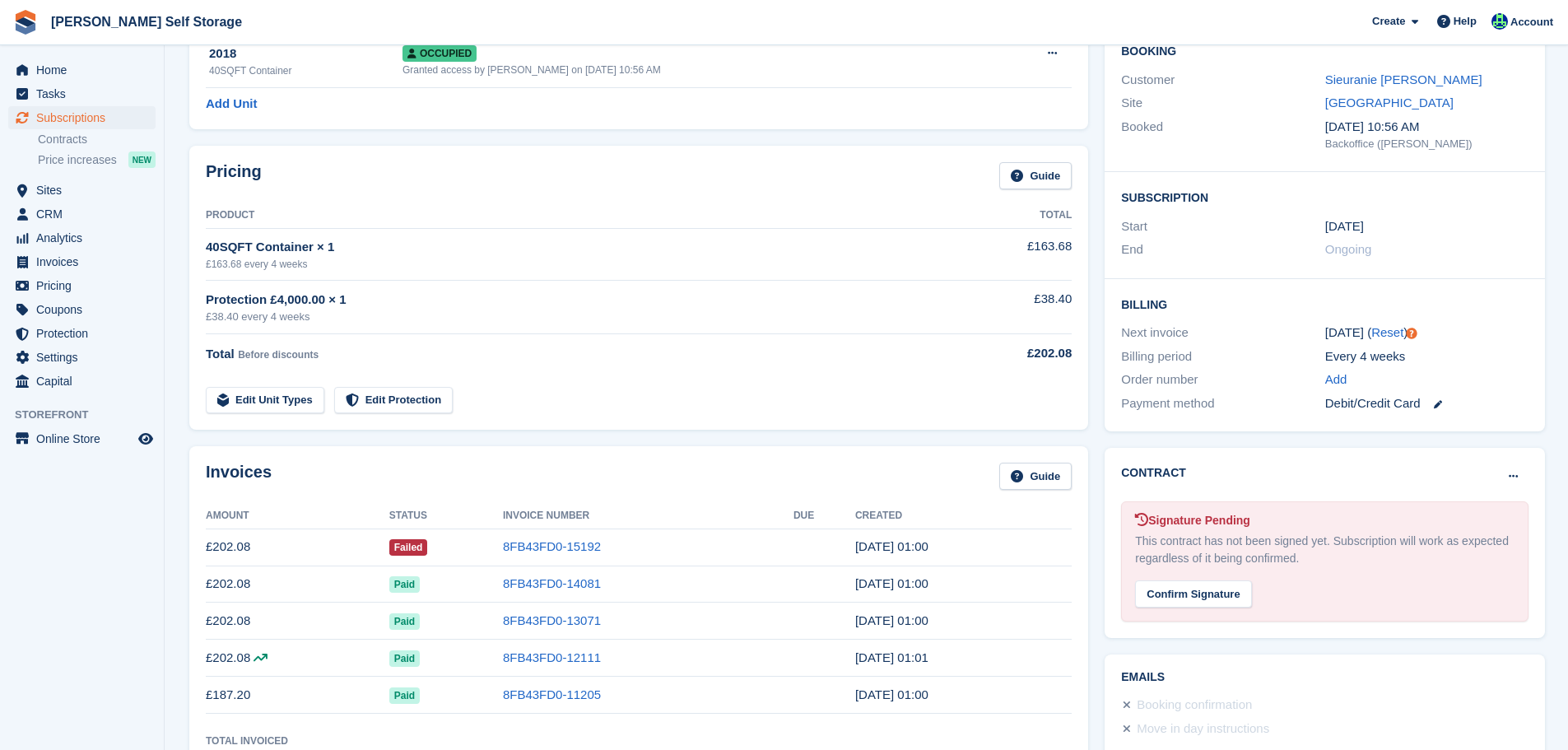
scroll to position [494, 0]
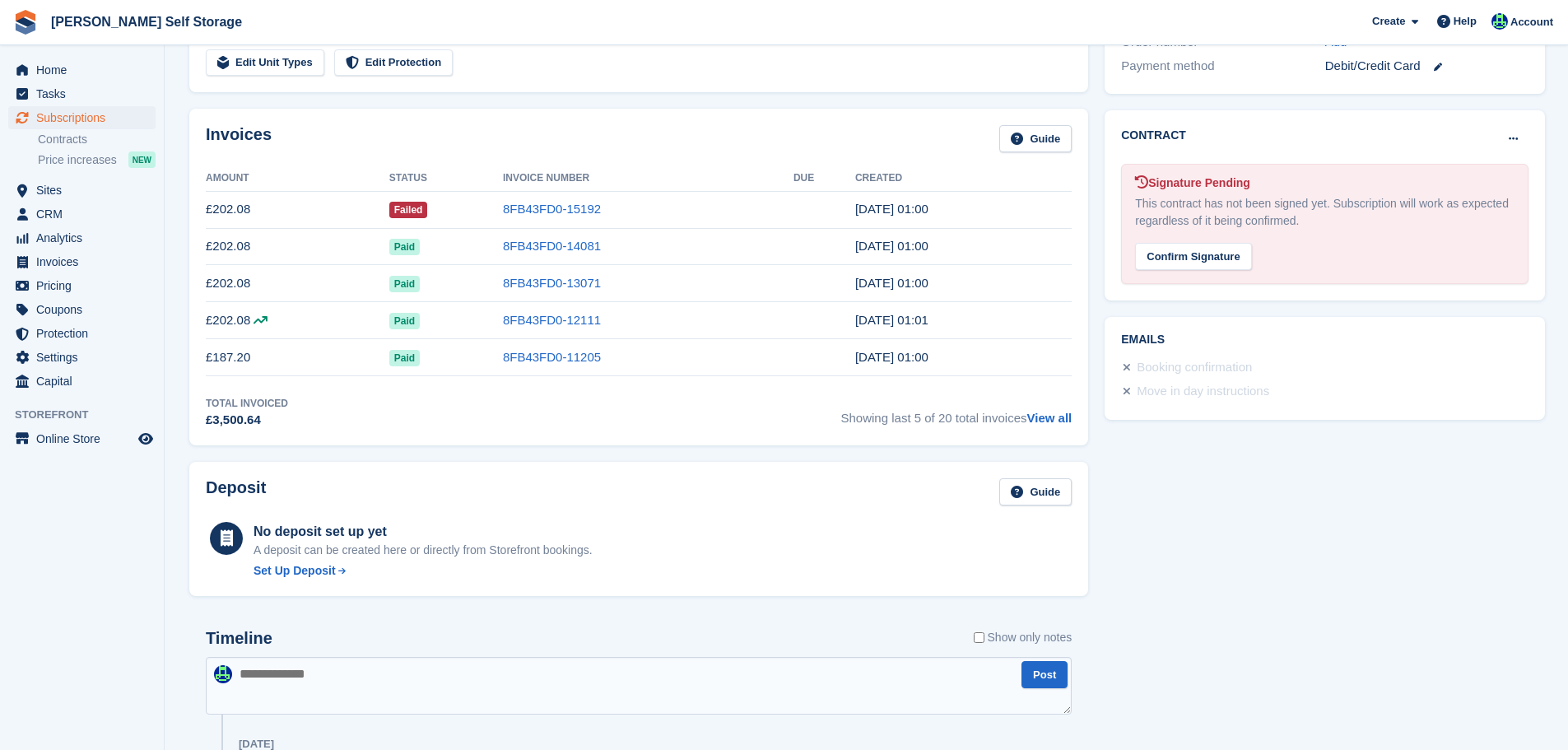
click at [400, 650] on div "Timeline Show only notes" at bounding box center [639, 644] width 866 height 28
drag, startPoint x: 399, startPoint y: 653, endPoint x: 397, endPoint y: 663, distance: 10.2
click at [393, 671] on textarea at bounding box center [639, 685] width 866 height 58
type textarea "**********"
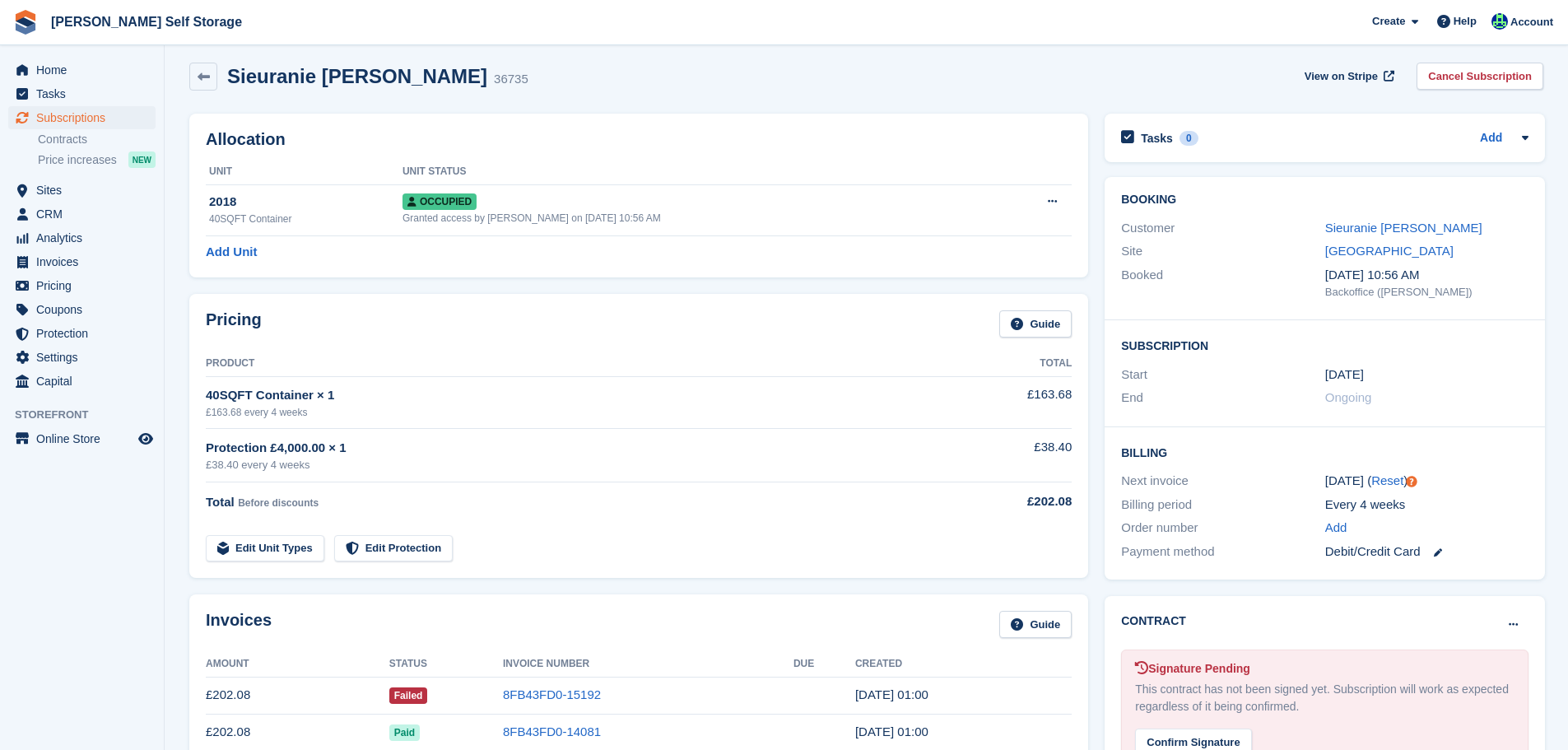
scroll to position [0, 0]
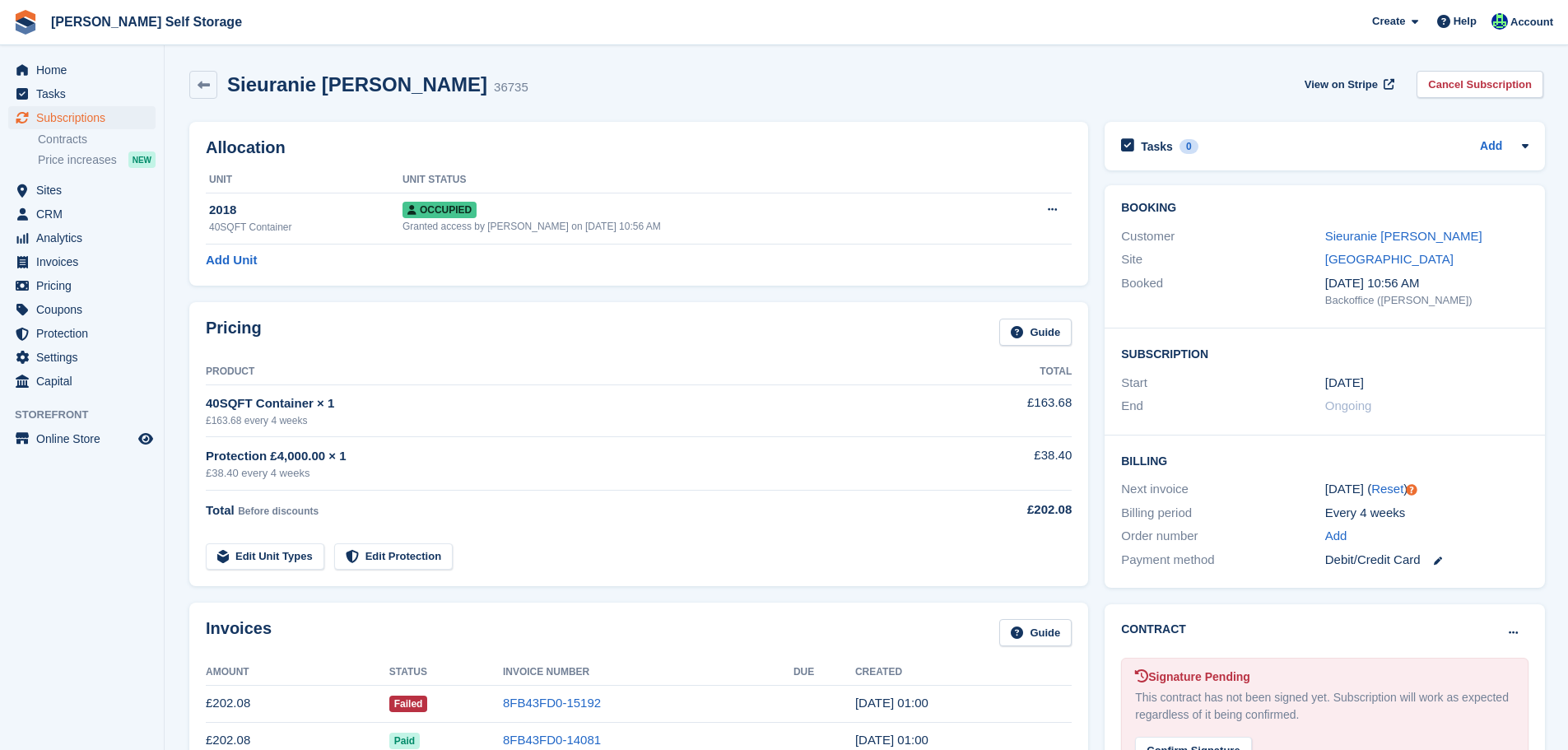
click at [334, 103] on div "Sieuranie Seegobin 36735 View on Stripe Cancel Subscription" at bounding box center [866, 88] width 1371 height 51
click at [333, 102] on div "Sieuranie Seegobin 36735 View on Stripe Cancel Subscription" at bounding box center [866, 88] width 1371 height 51
click at [333, 101] on div "Sieuranie Seegobin 36735 View on Stripe Cancel Subscription" at bounding box center [866, 88] width 1371 height 51
copy div "Sieuranie Seegobin"
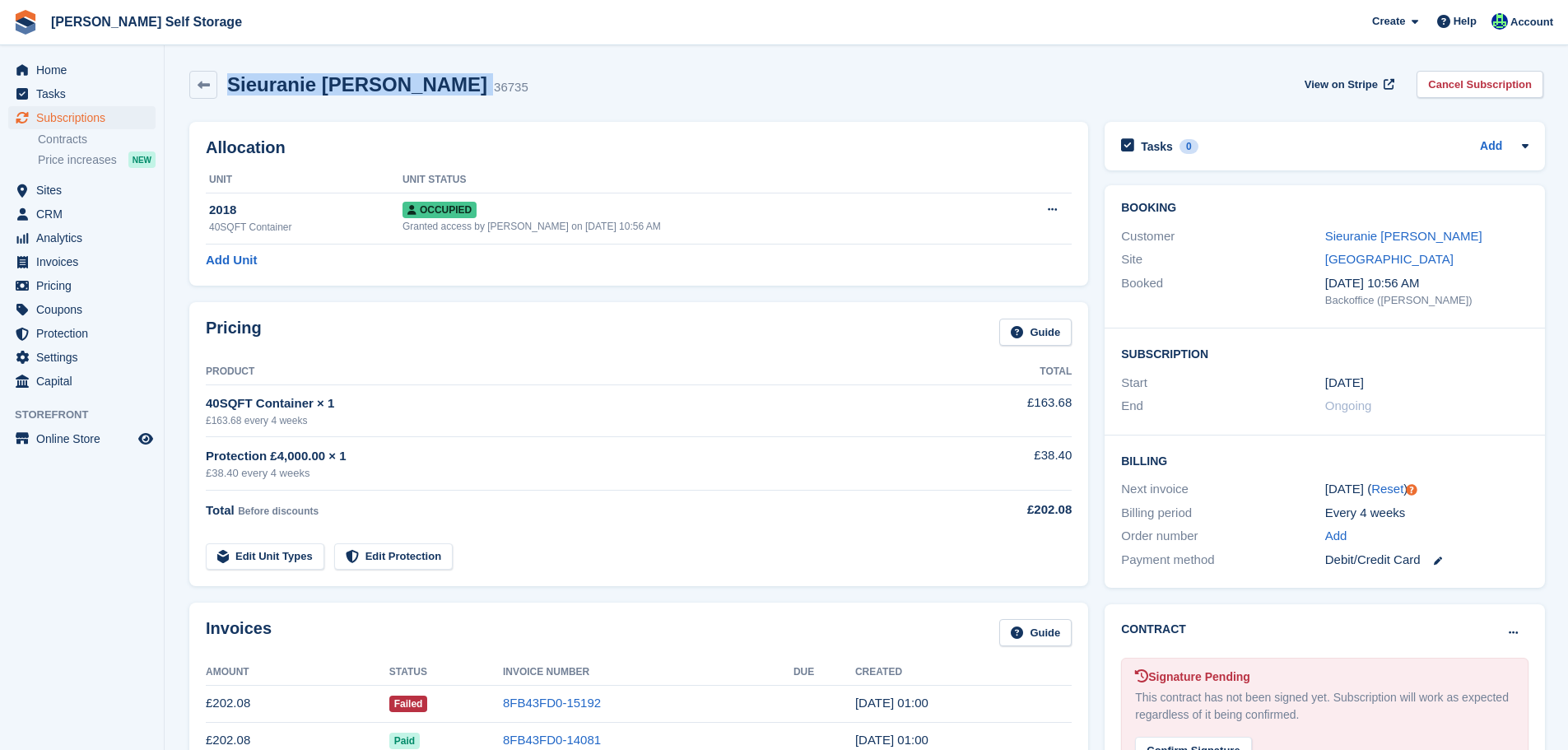
copy div "Sieuranie Seegobin"
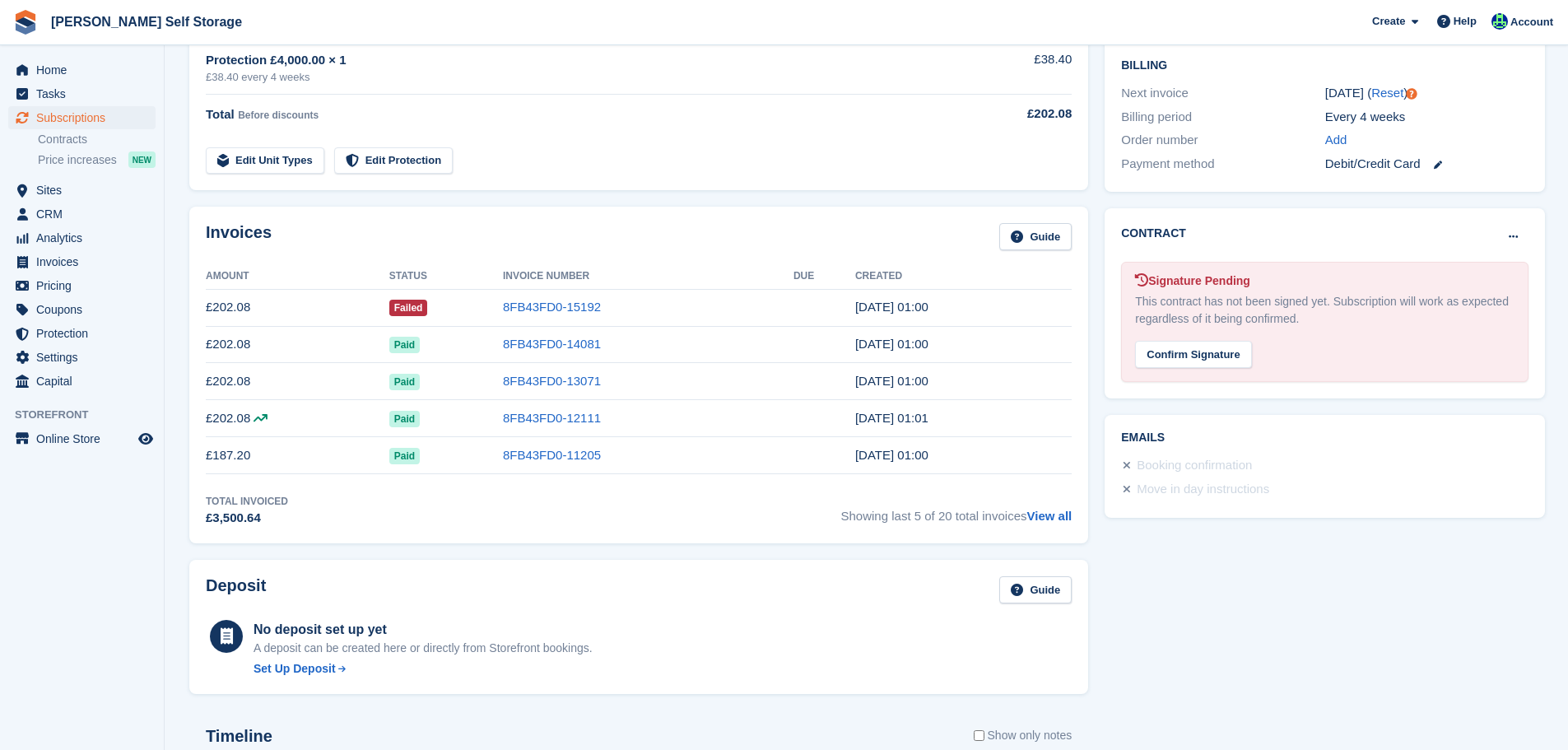
scroll to position [411, 0]
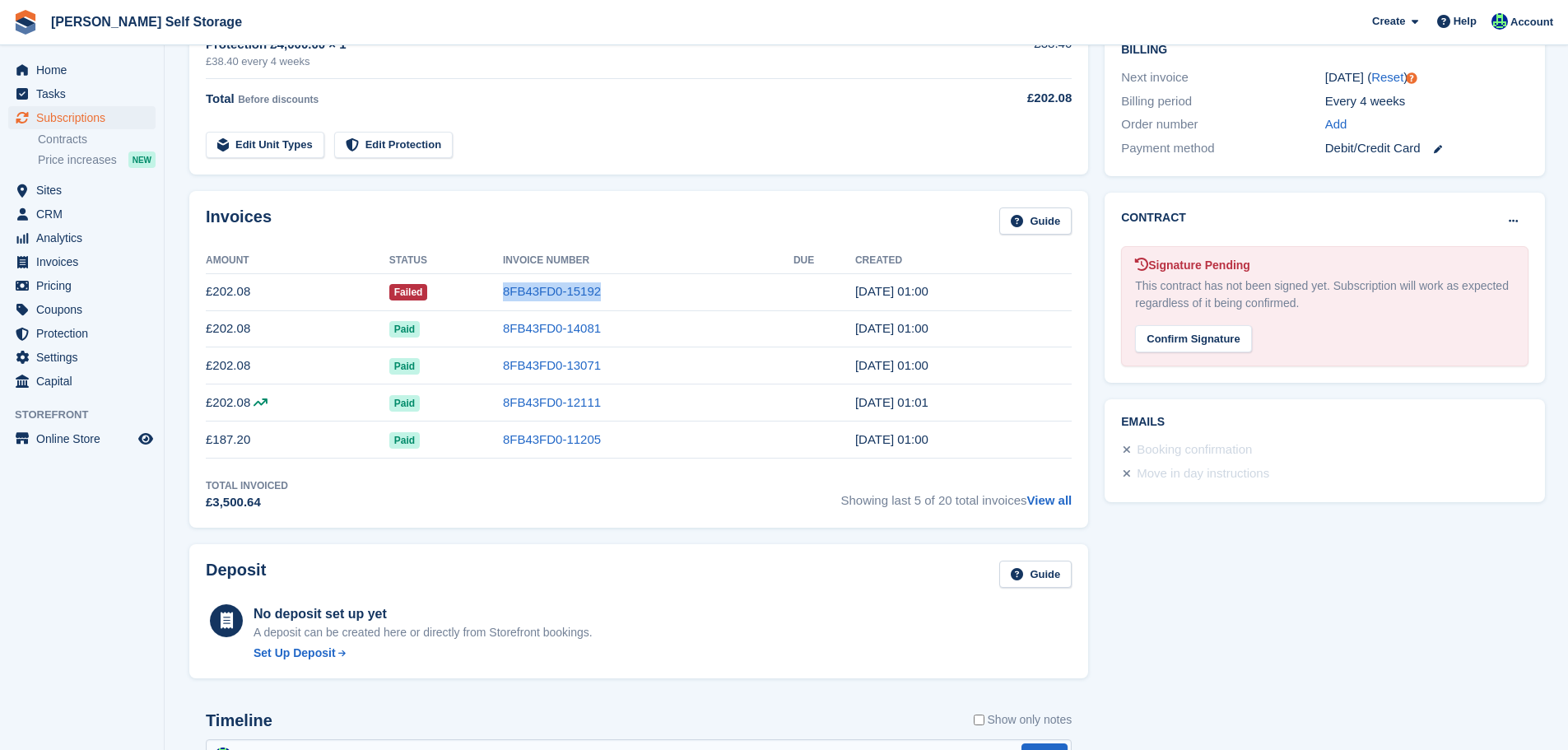
drag, startPoint x: 636, startPoint y: 304, endPoint x: 473, endPoint y: 294, distance: 163.3
click at [473, 294] on tr "£202.08 Failed 8FB43FD0-15192 13 Sep, 01:00" at bounding box center [639, 292] width 866 height 37
copy tr "8FB43FD0-15192"
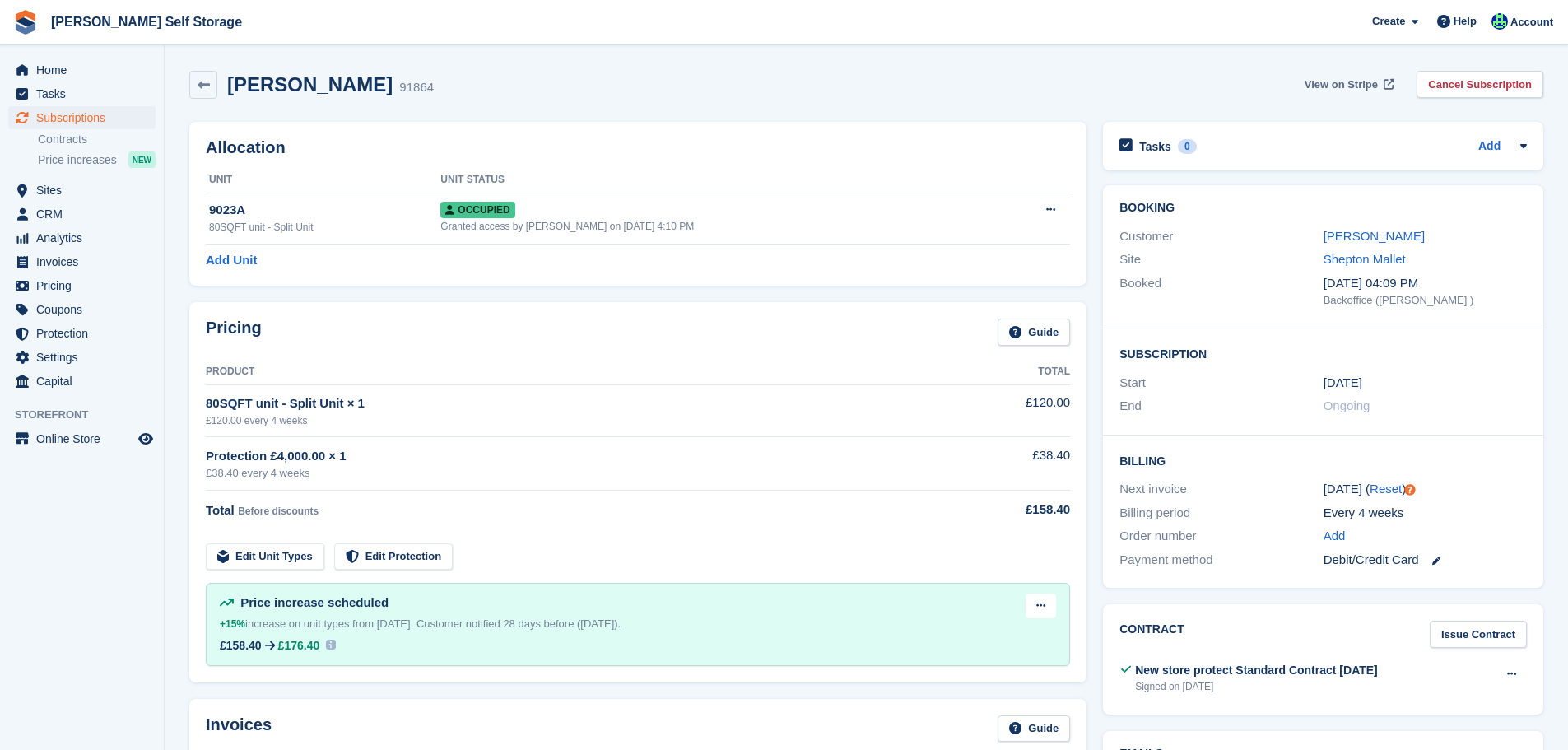
click at [1354, 84] on span "View on Stripe" at bounding box center [1341, 85] width 73 height 17
click at [314, 77] on h2 "[PERSON_NAME]" at bounding box center [310, 84] width 166 height 23
copy div "[PERSON_NAME]"
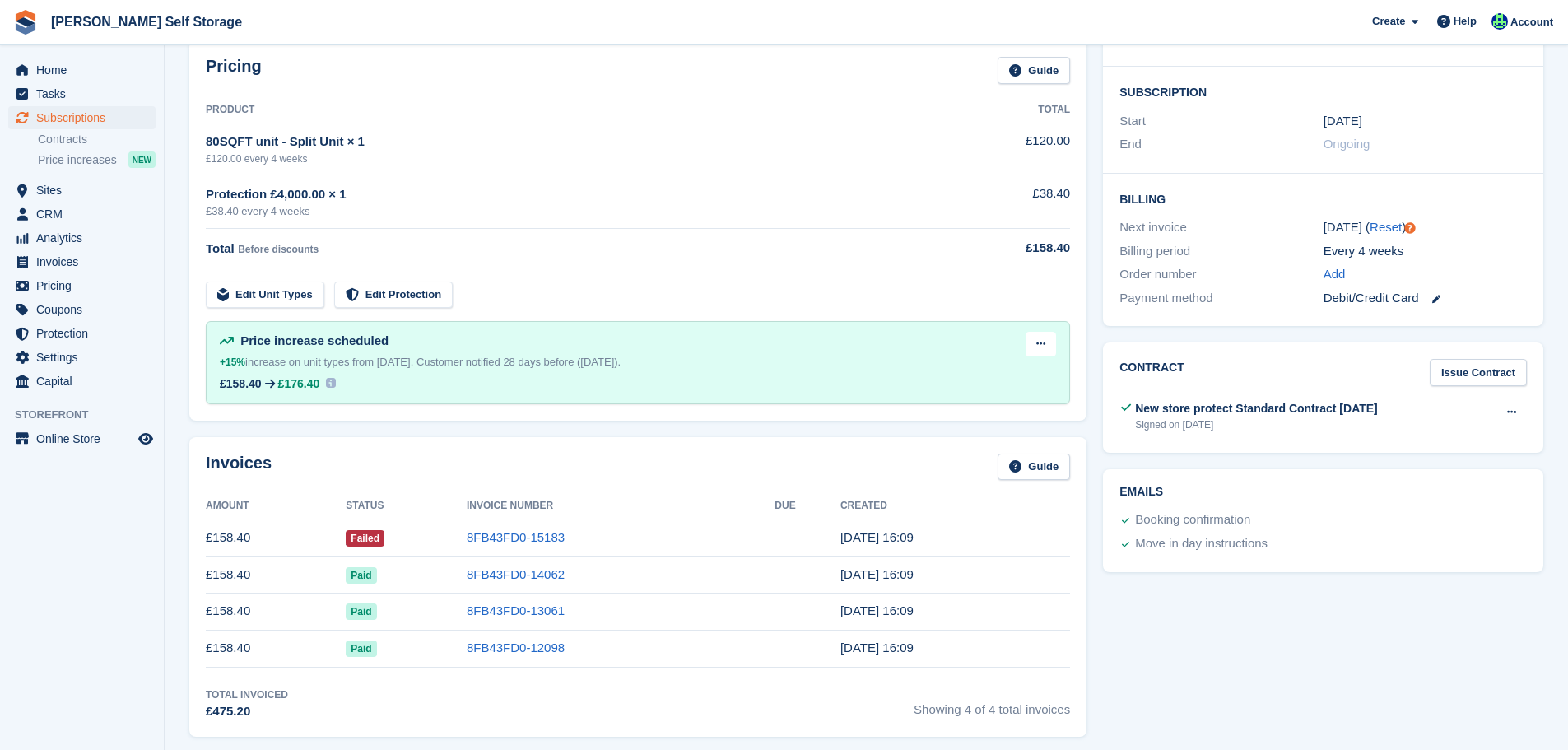
scroll to position [494, 0]
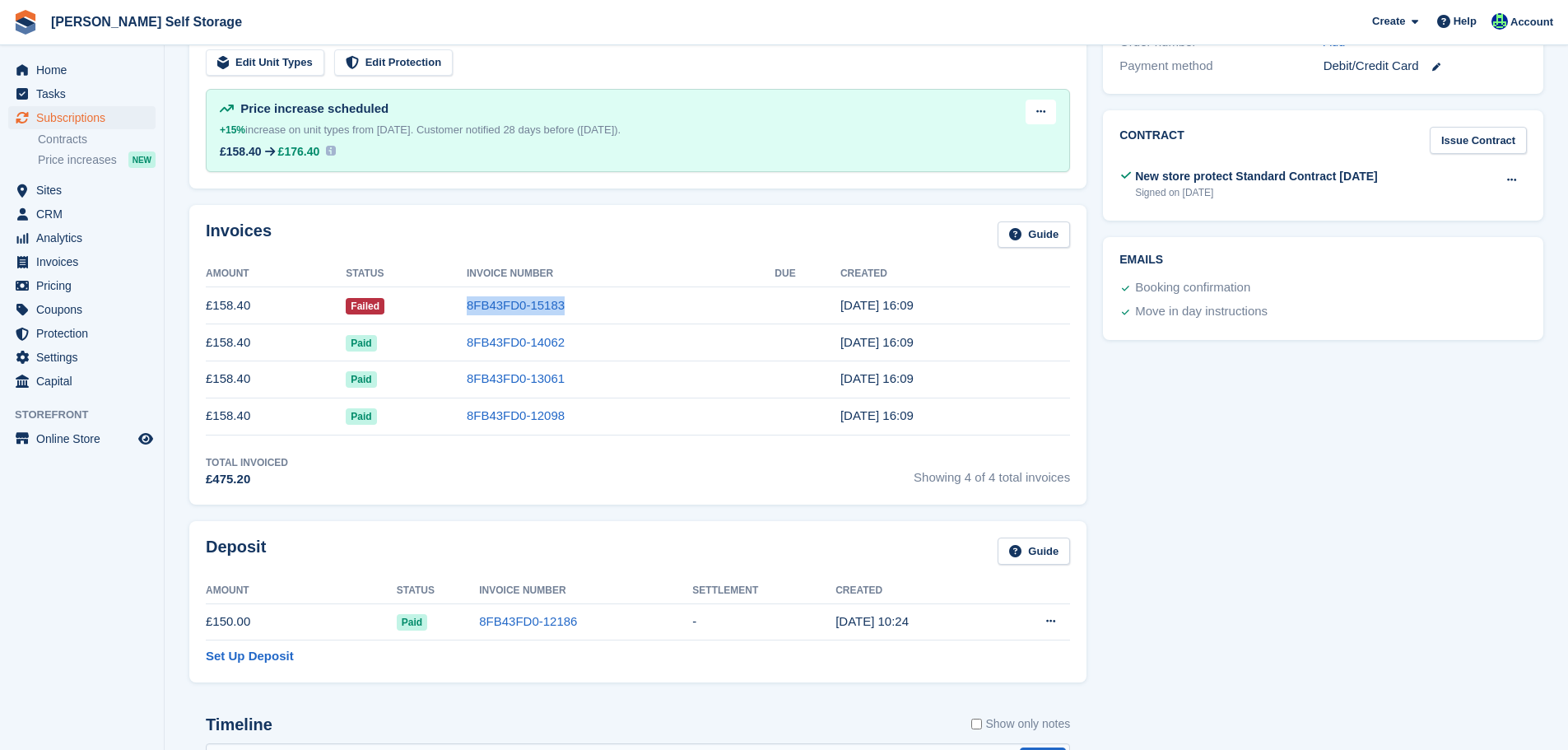
drag, startPoint x: 568, startPoint y: 310, endPoint x: 465, endPoint y: 310, distance: 103.0
click at [465, 310] on tr "£158.40 Failed 8FB43FD0-15183 12 Sep, 16:09" at bounding box center [638, 306] width 864 height 37
copy tr "8FB43FD0-15183"
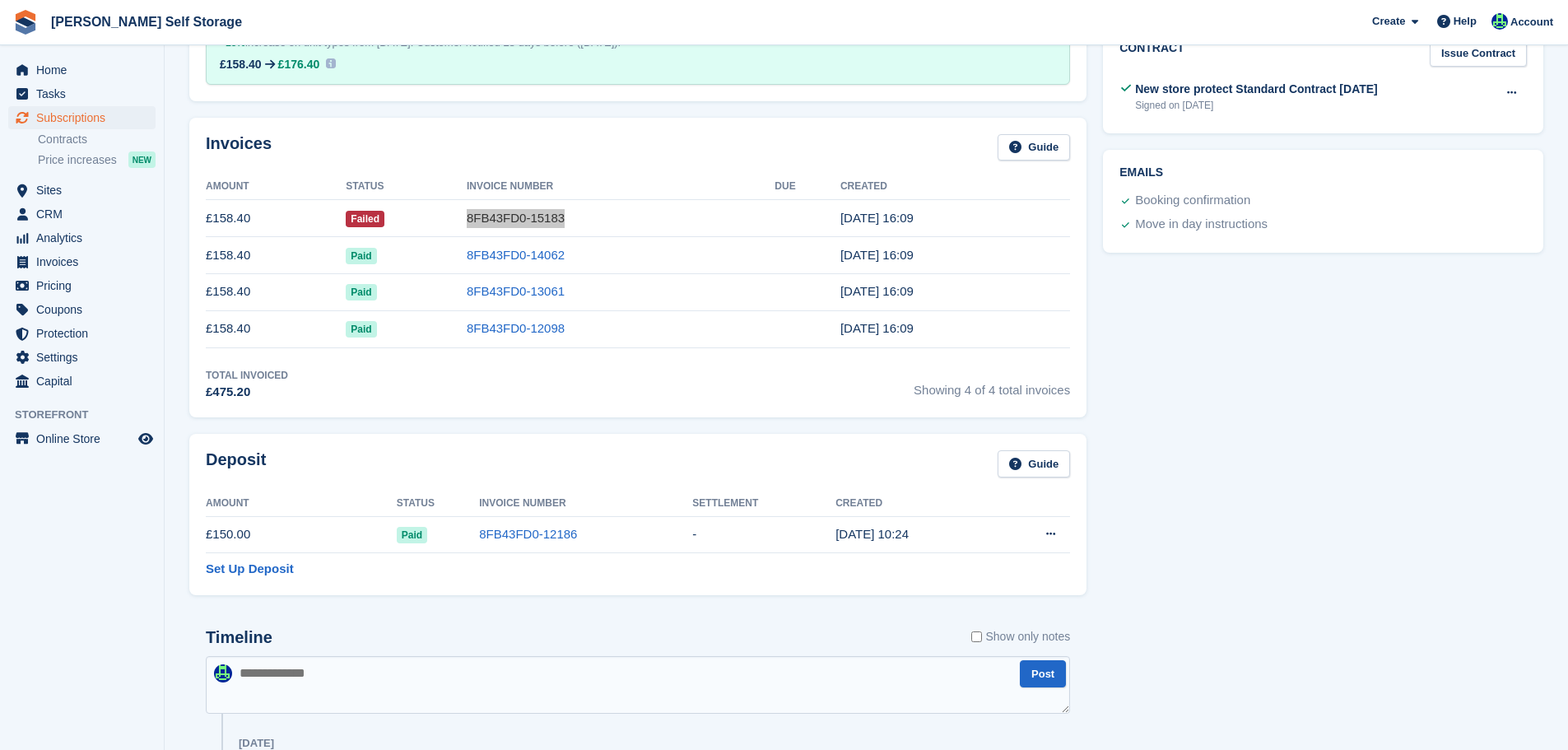
scroll to position [824, 0]
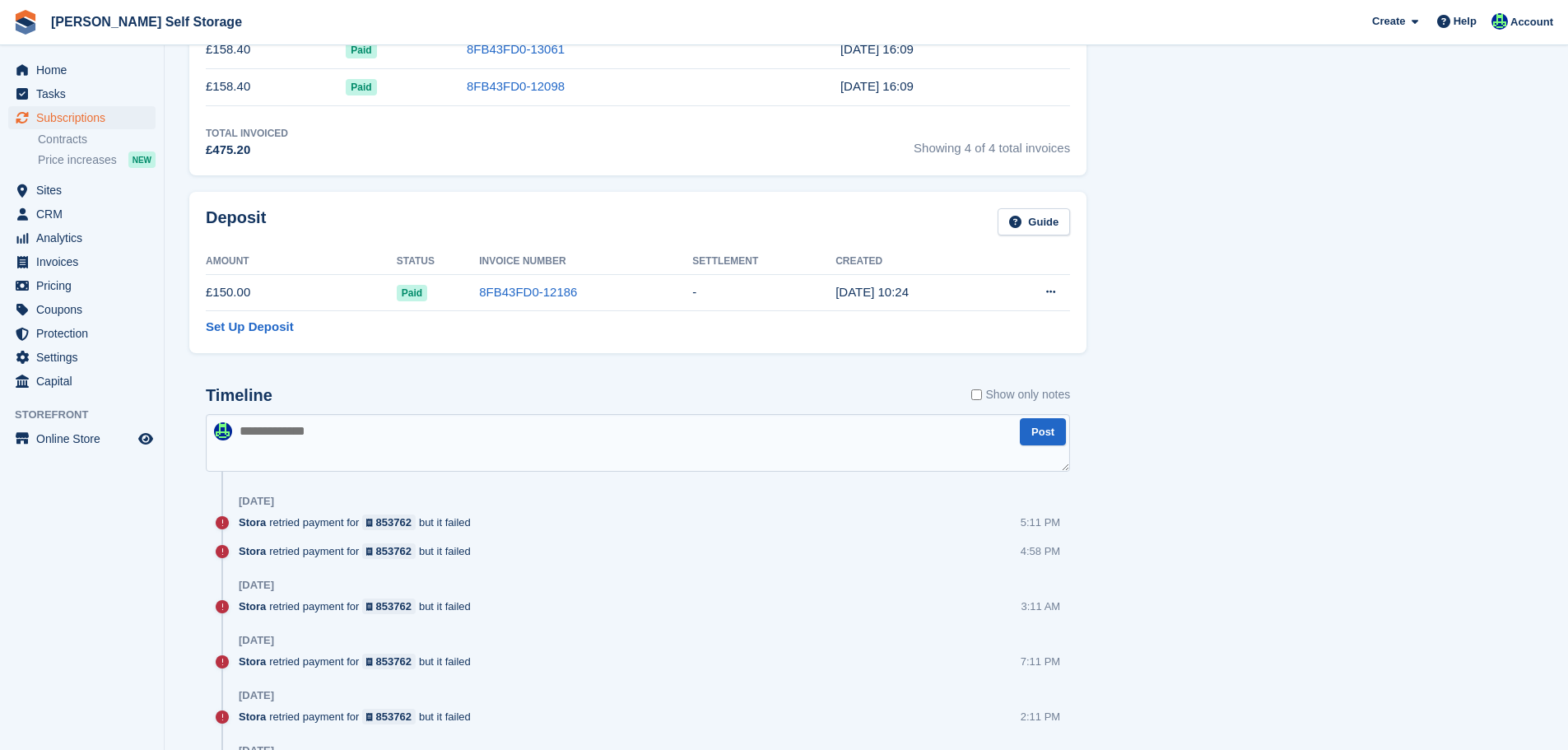
click at [333, 436] on textarea at bounding box center [638, 442] width 864 height 58
type textarea "**********"
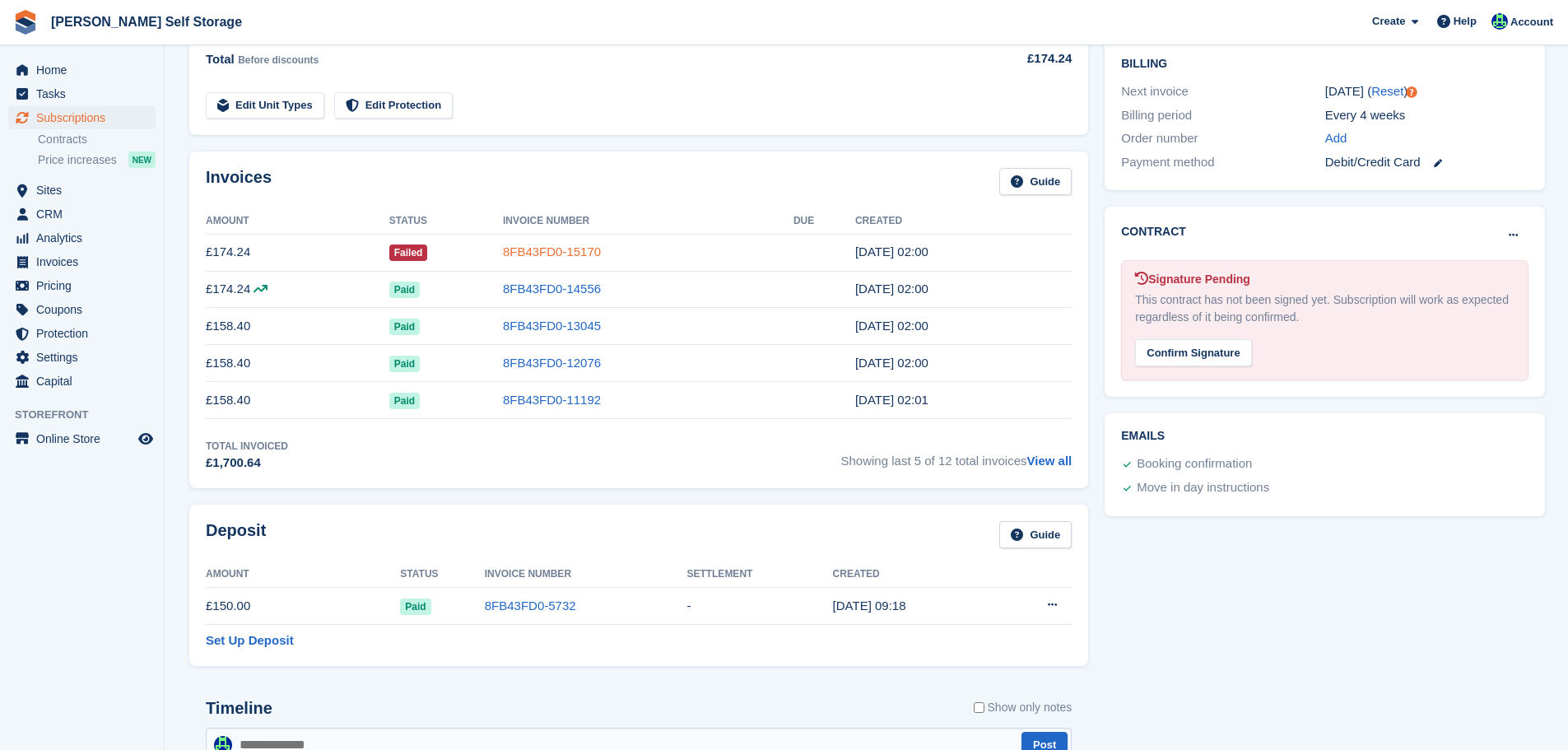
scroll to position [411, 0]
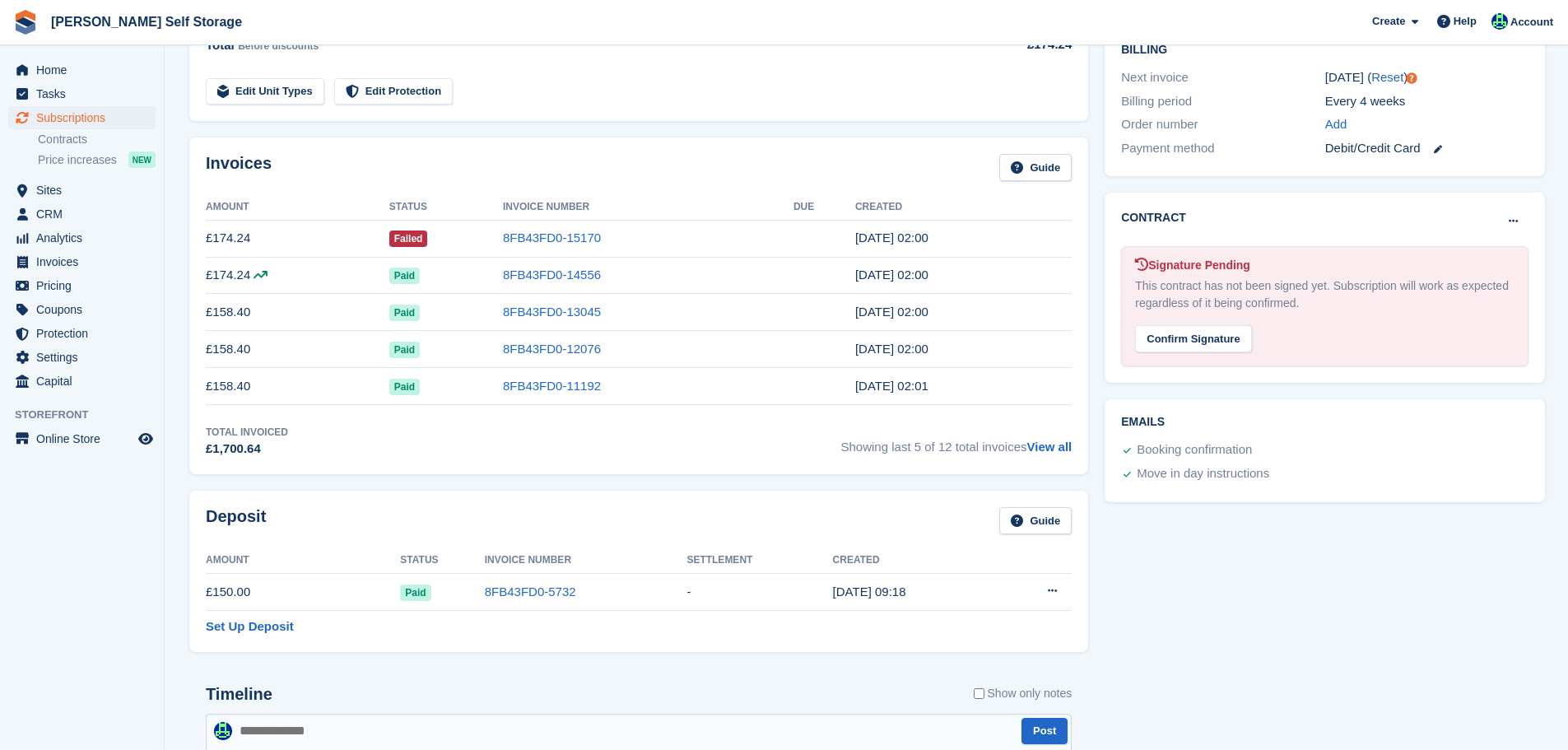
click at [568, 225] on td "8FB43FD0-15170" at bounding box center [648, 238] width 291 height 37
click at [568, 231] on link "8FB43FD0-15170" at bounding box center [552, 237] width 98 height 14
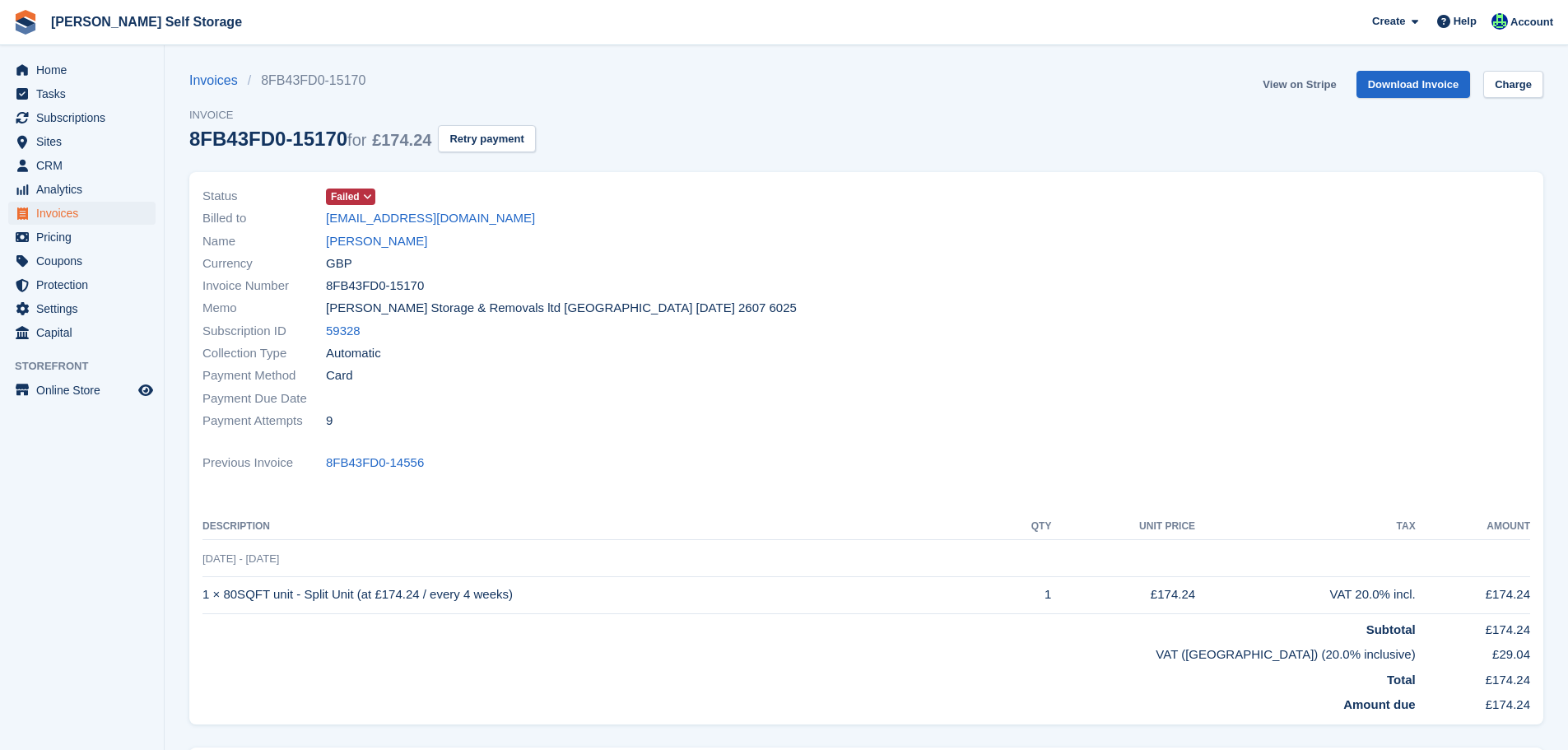
click at [1295, 91] on link "View on Stripe" at bounding box center [1299, 85] width 86 height 27
click at [388, 245] on link "[PERSON_NAME]" at bounding box center [376, 241] width 101 height 19
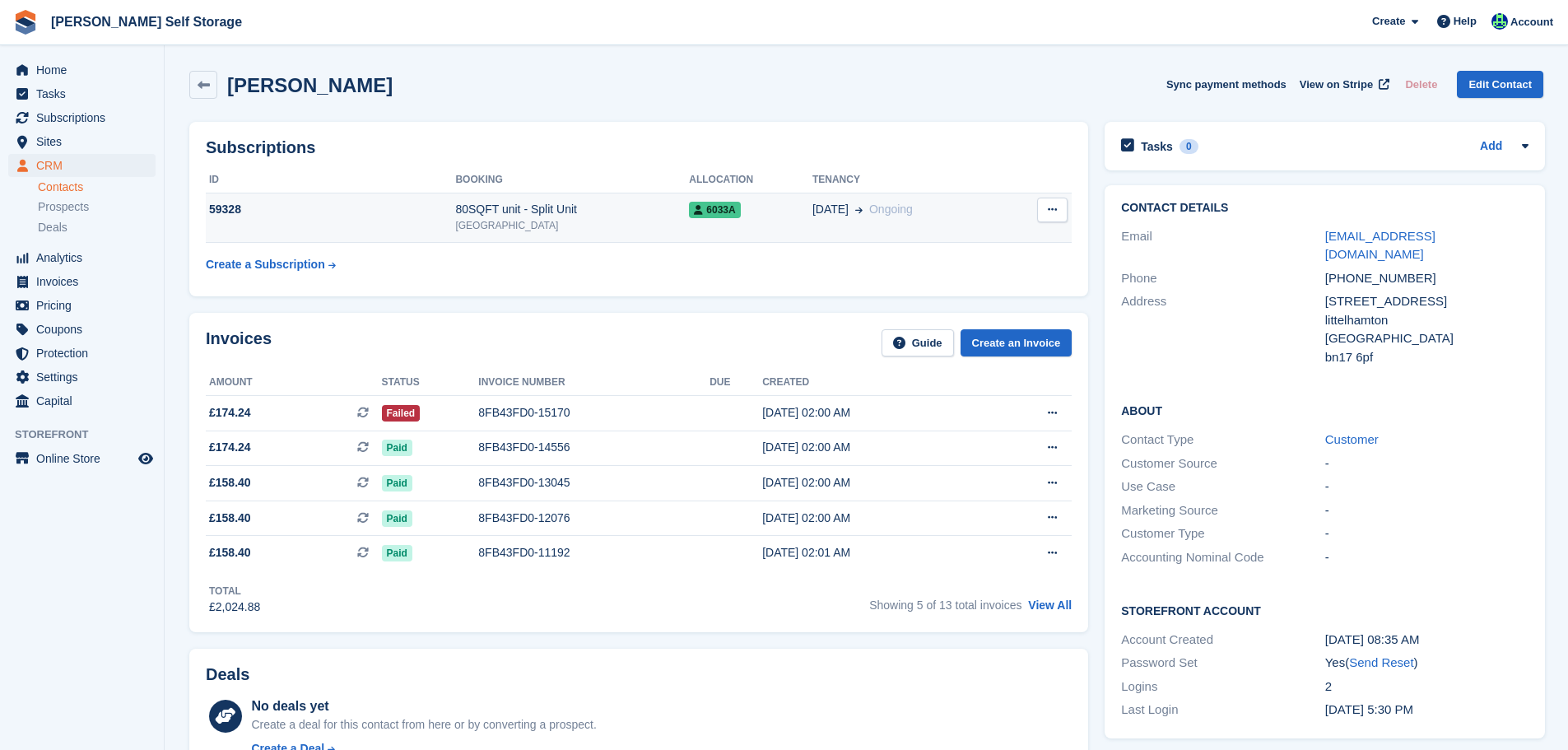
click at [477, 208] on div "80SQFT unit - Split Unit" at bounding box center [572, 209] width 234 height 18
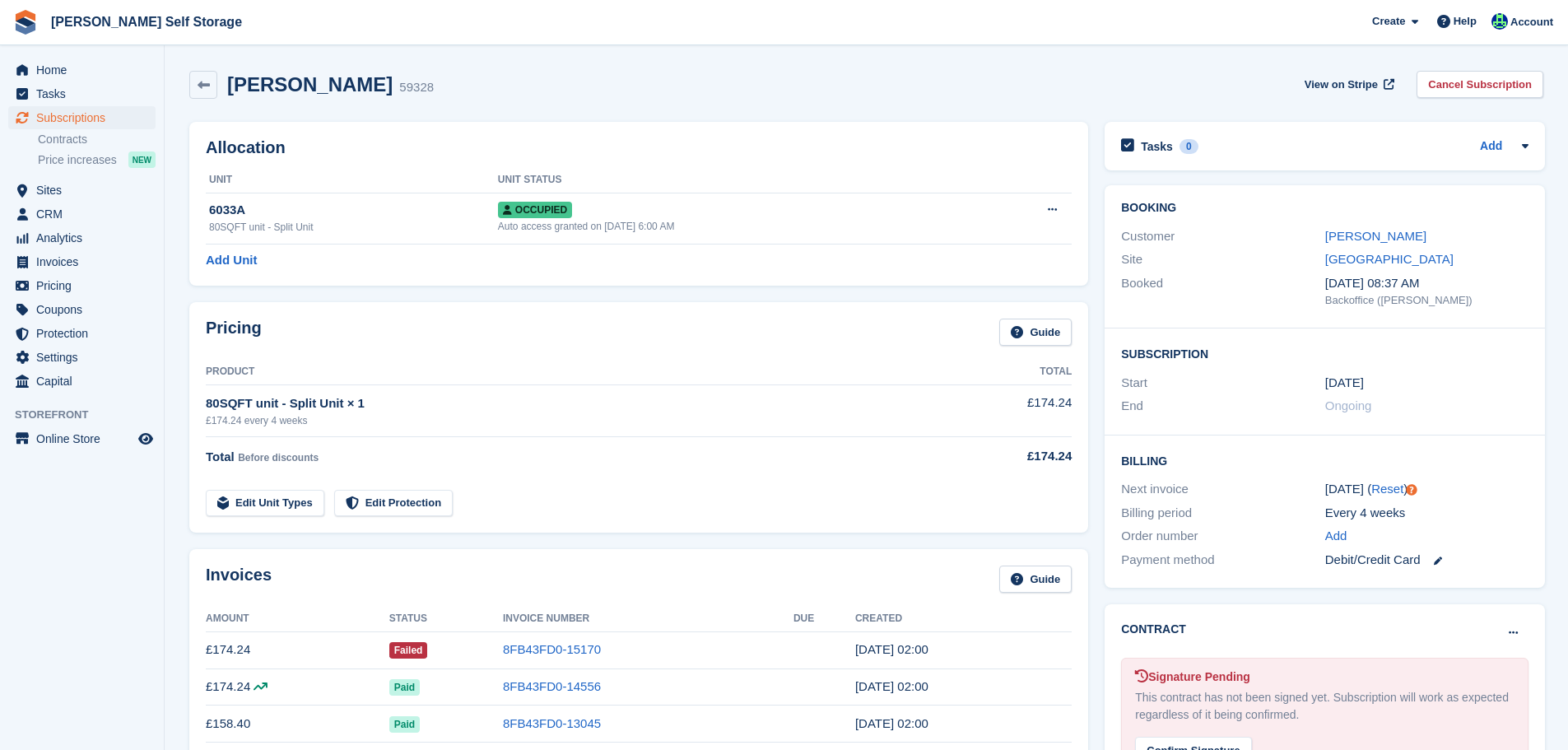
click at [317, 88] on h2 "[PERSON_NAME]" at bounding box center [310, 84] width 166 height 23
copy div "[PERSON_NAME]"
drag, startPoint x: 642, startPoint y: 649, endPoint x: 506, endPoint y: 655, distance: 136.1
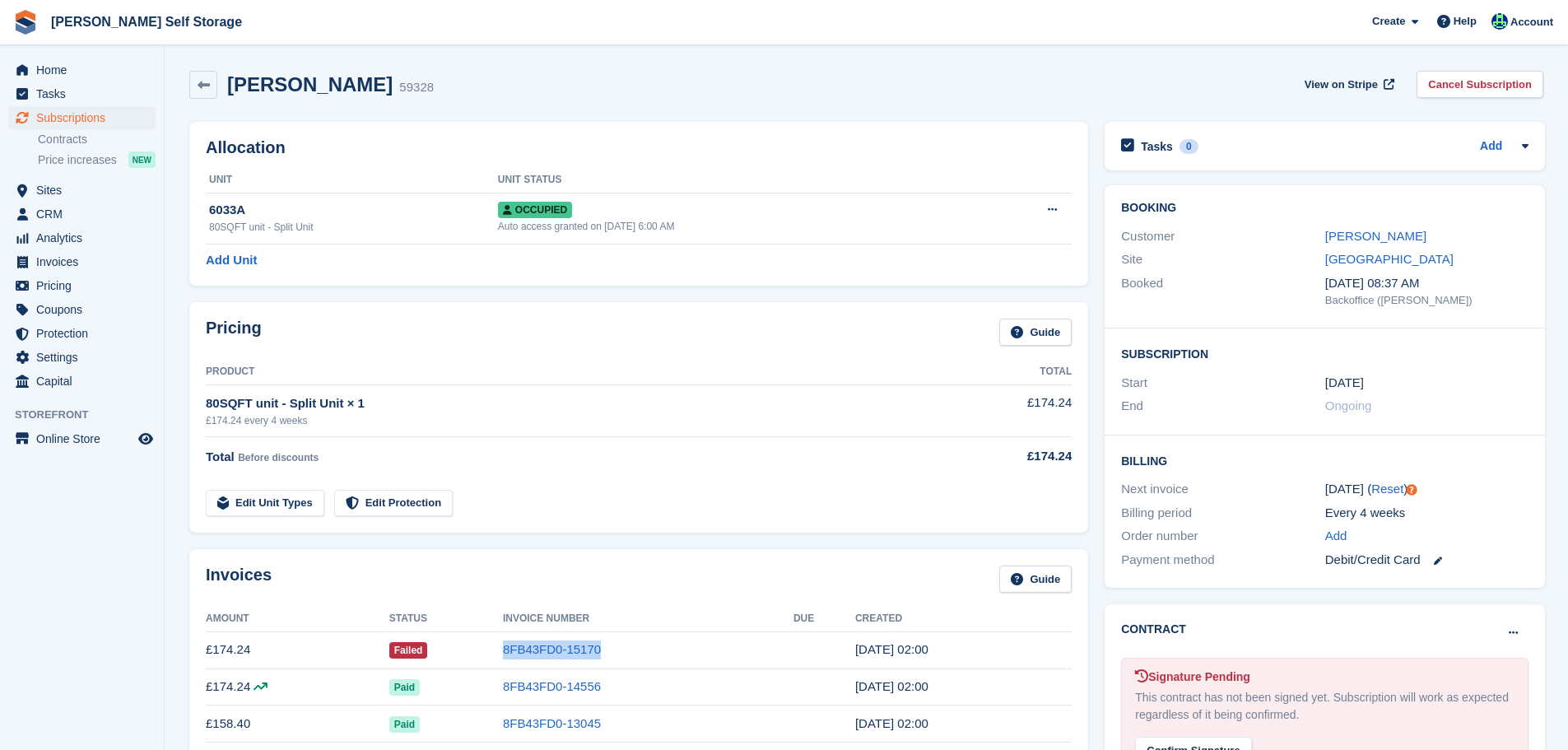
click at [506, 655] on tr "£174.24 Failed 8FB43FD0-15170 12 Sep, 02:00" at bounding box center [639, 650] width 866 height 37
copy tr "8FB43FD0-15170"
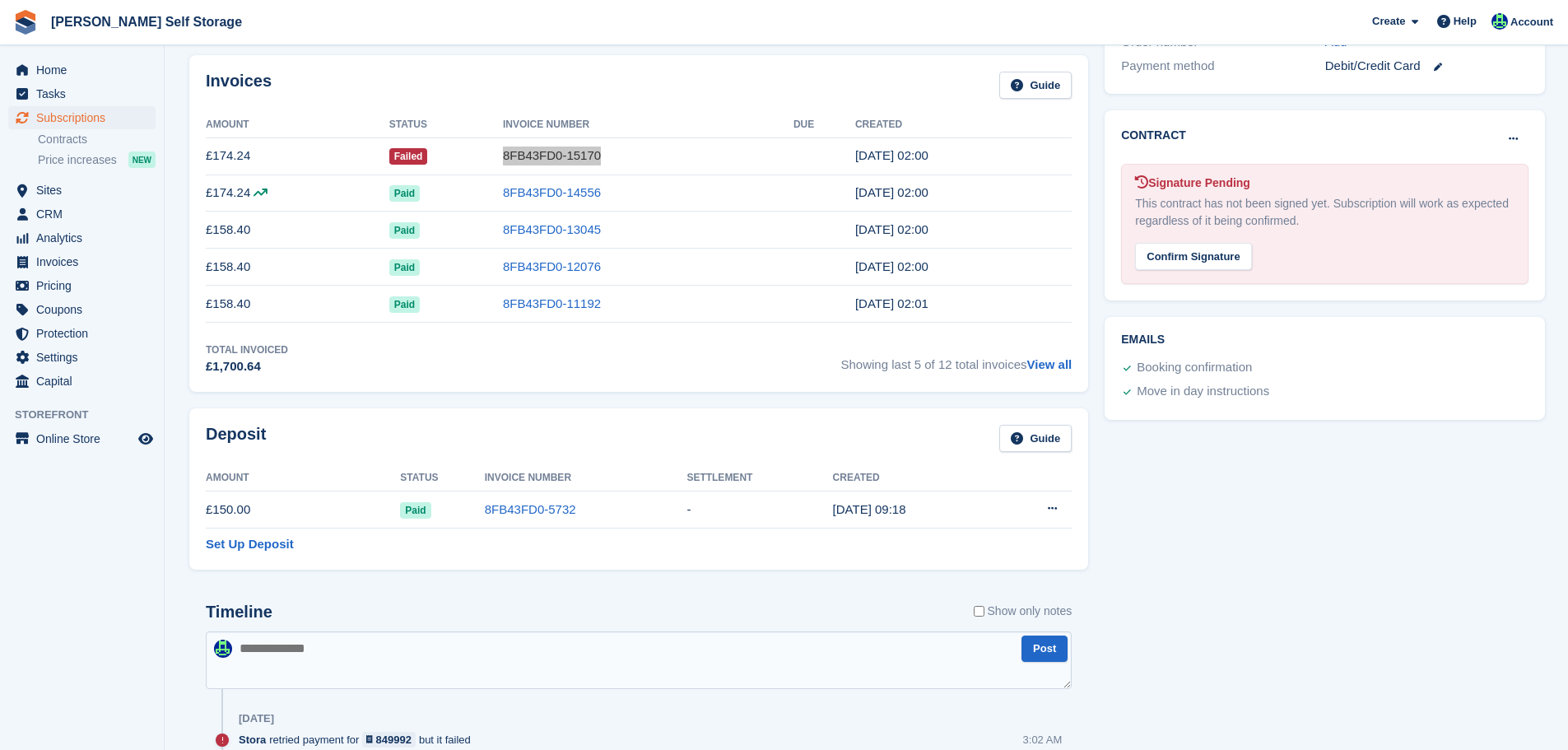
scroll to position [824, 0]
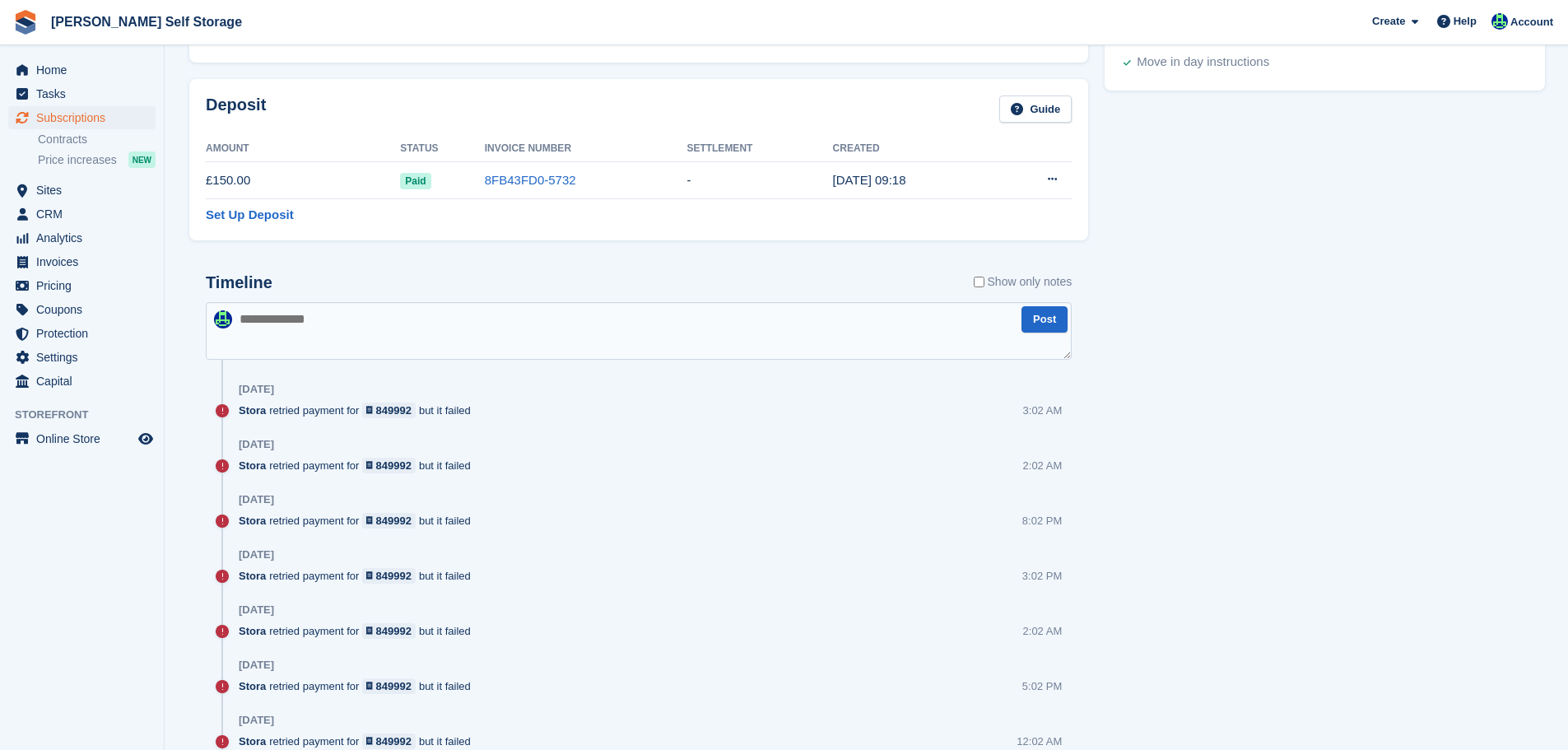
click at [468, 309] on textarea at bounding box center [639, 331] width 866 height 58
type textarea "**********"
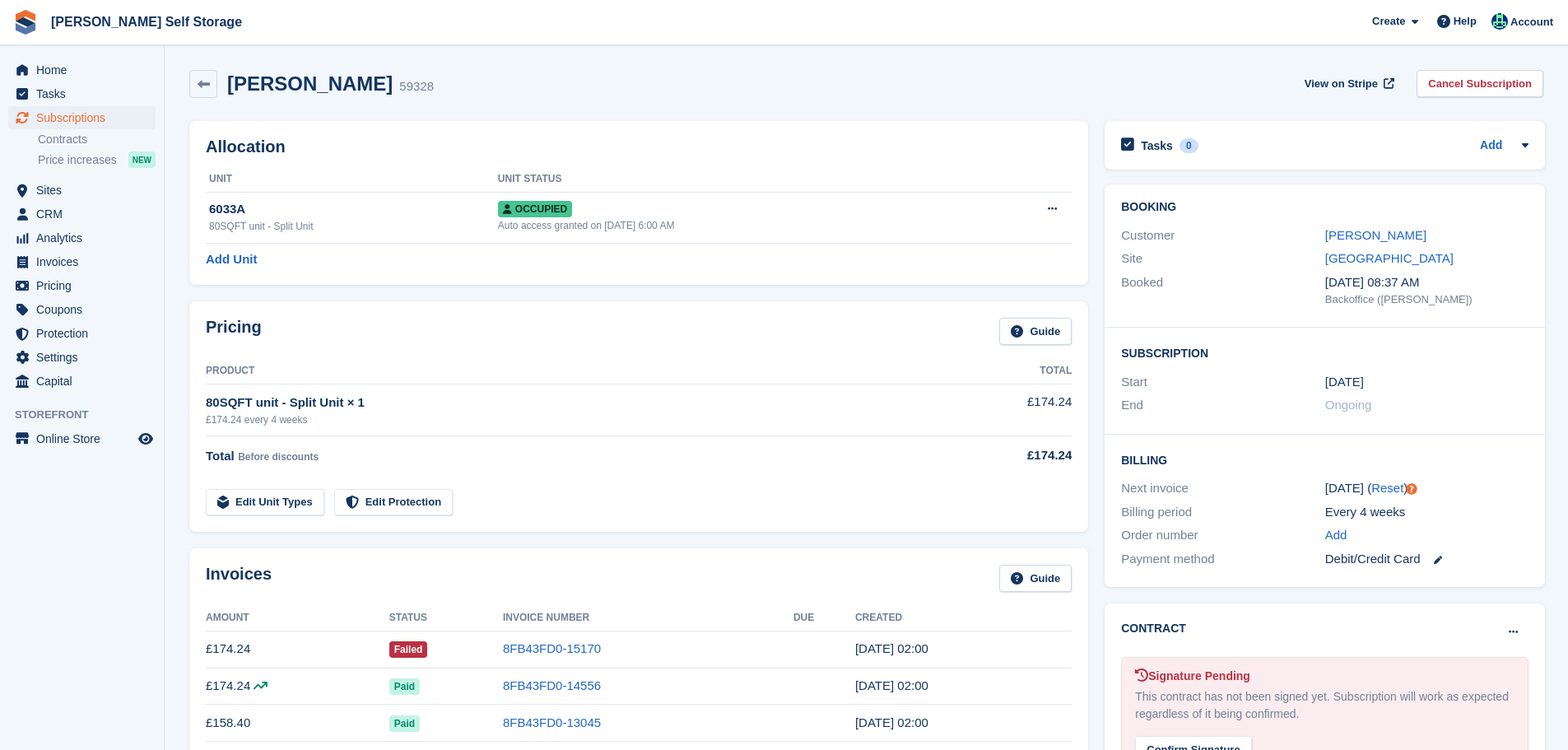
scroll to position [0, 0]
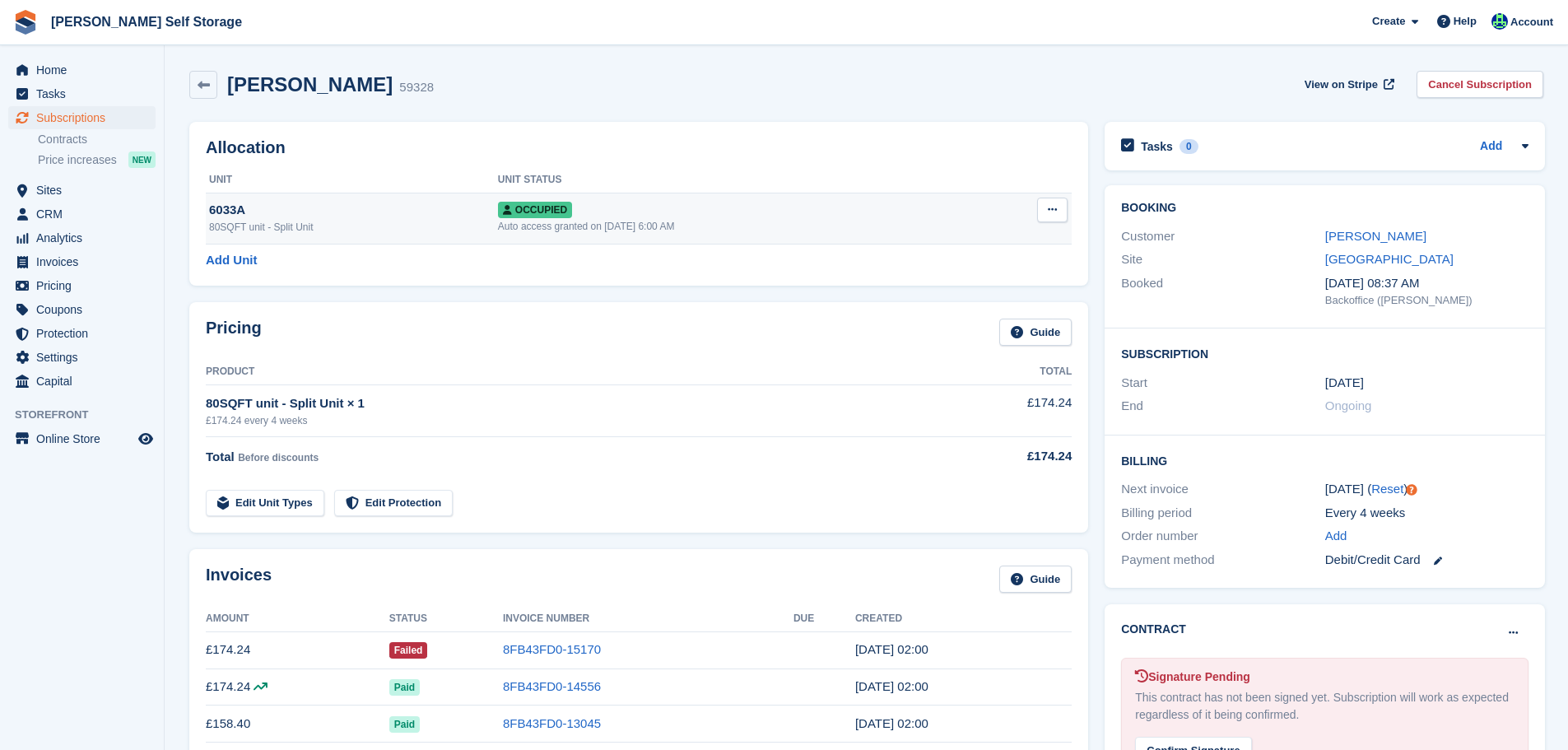
click at [1060, 207] on button at bounding box center [1052, 209] width 30 height 24
drag, startPoint x: 962, startPoint y: 232, endPoint x: 850, endPoint y: 69, distance: 197.8
click at [962, 231] on p "Overlock" at bounding box center [988, 242] width 143 height 22
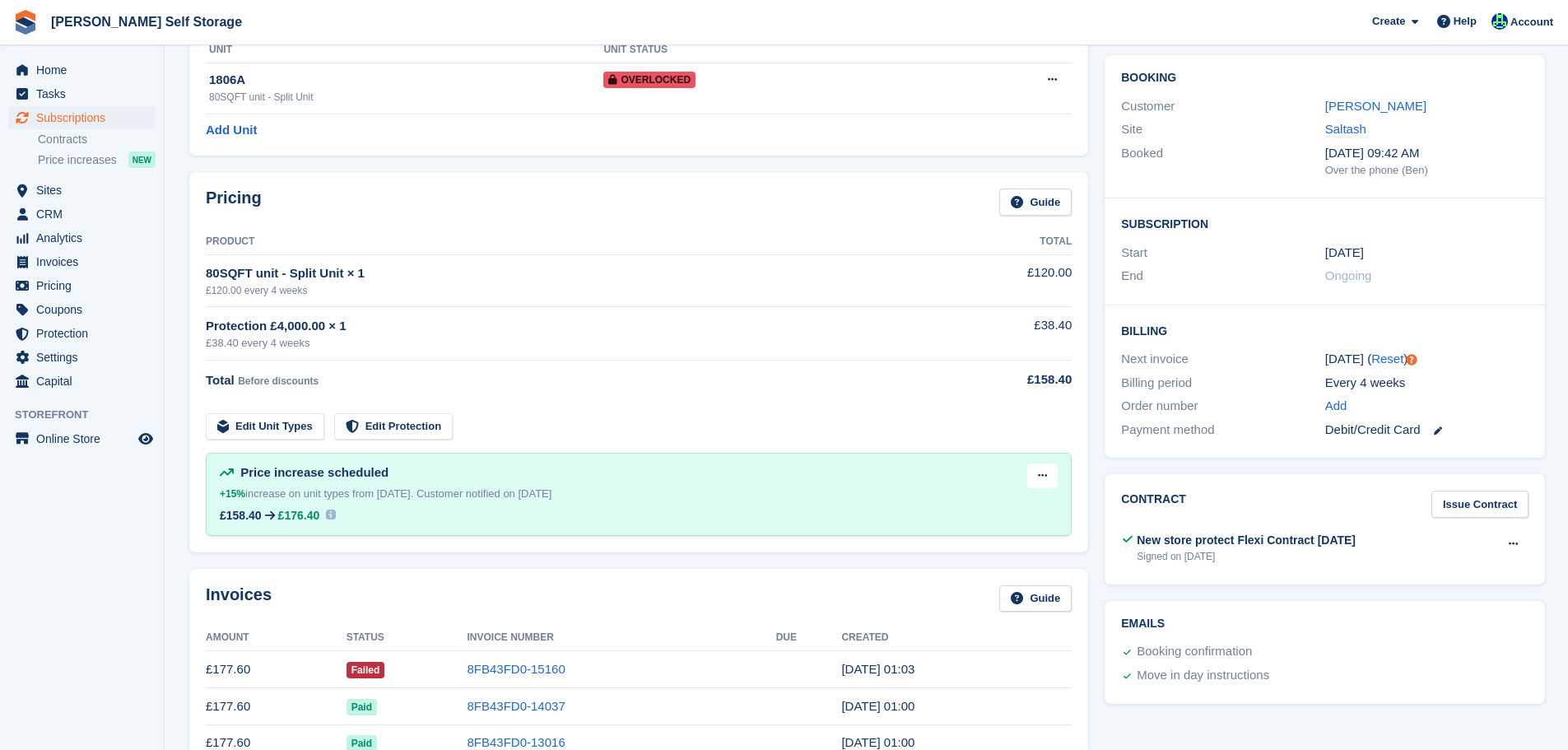
scroll to position [494, 0]
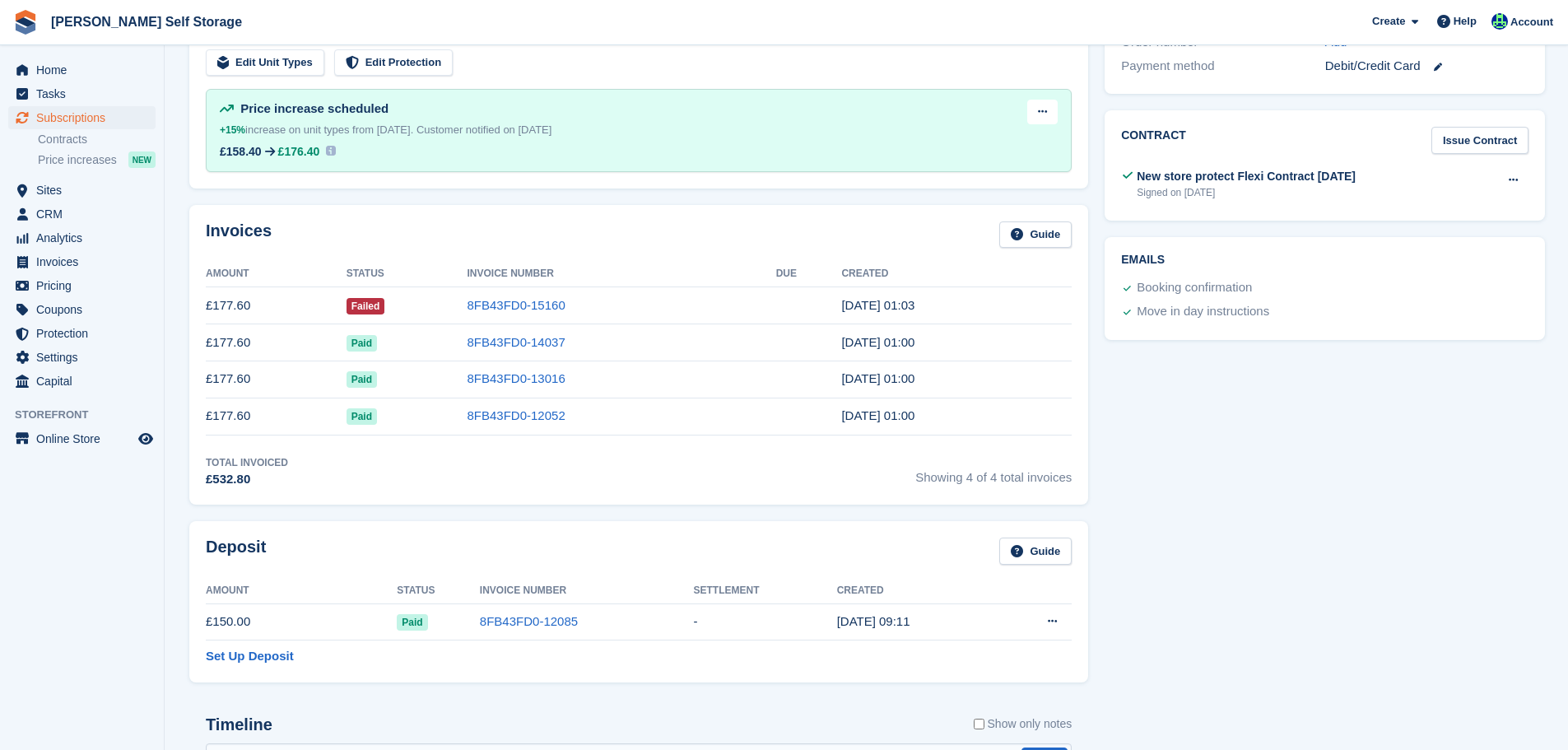
drag, startPoint x: 500, startPoint y: 306, endPoint x: 616, endPoint y: 285, distance: 117.9
click at [500, 306] on link "8FB43FD0-15160" at bounding box center [516, 305] width 98 height 14
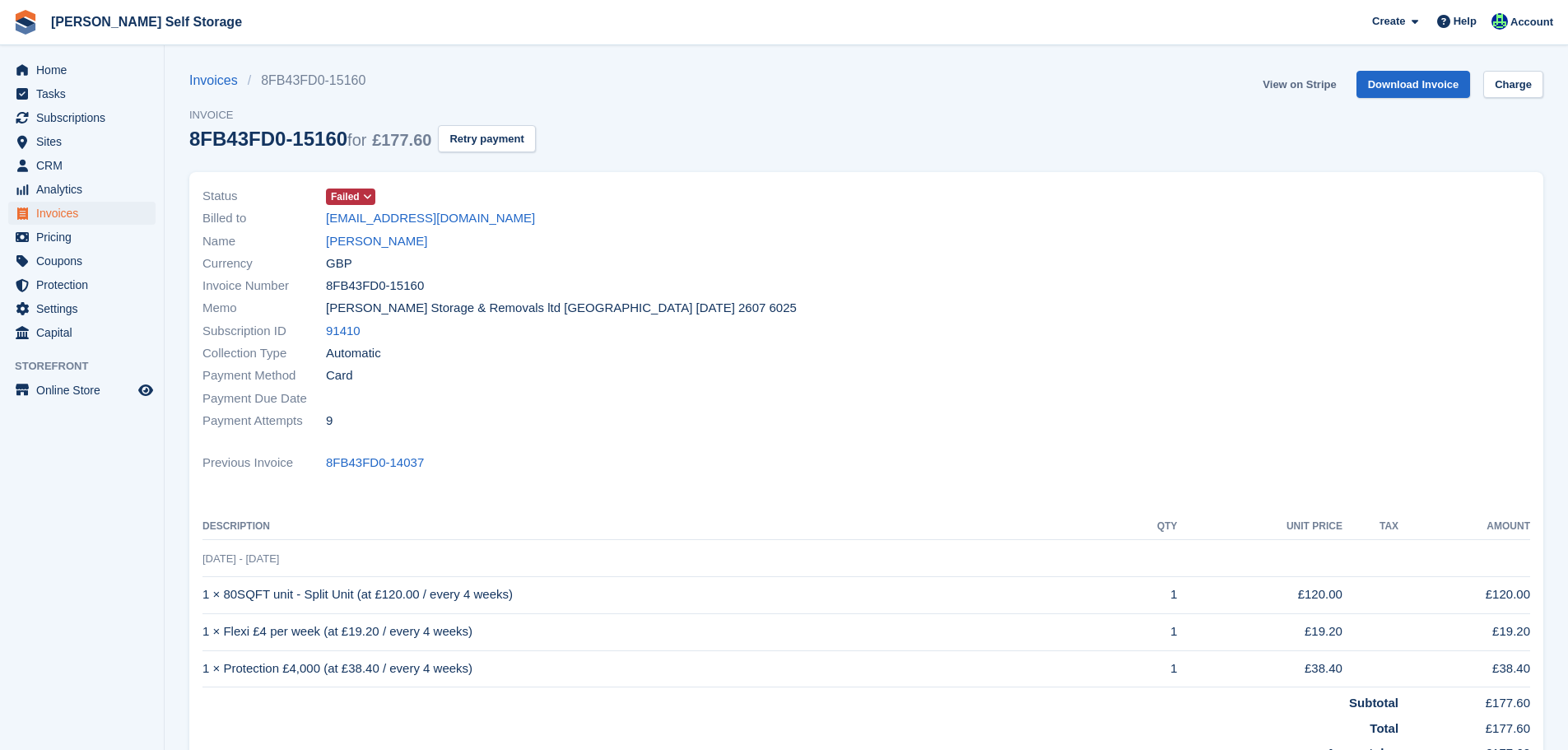
click at [1316, 83] on link "View on Stripe" at bounding box center [1299, 85] width 86 height 27
click at [374, 245] on link "[PERSON_NAME]" at bounding box center [376, 241] width 101 height 19
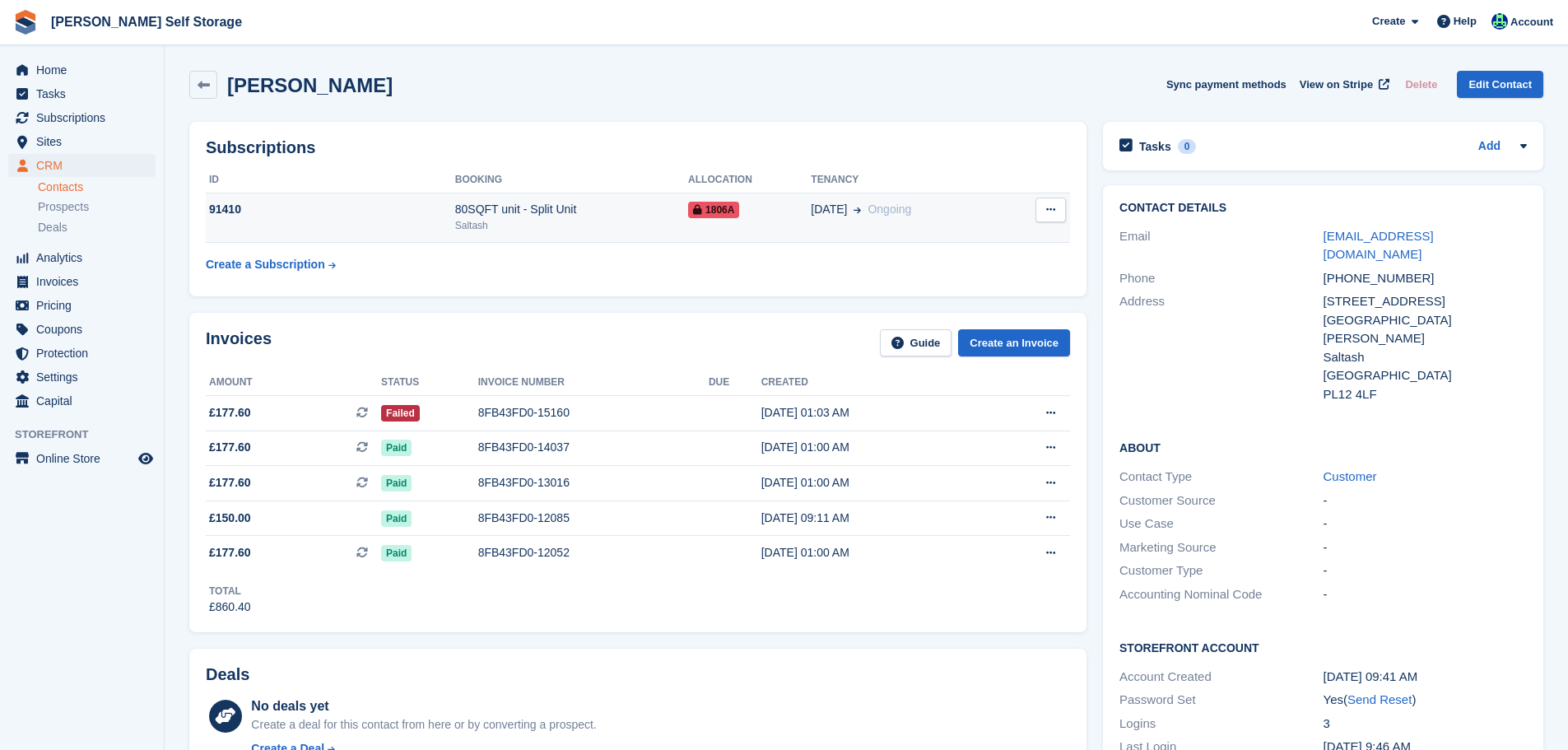
click at [445, 223] on td "91410" at bounding box center [331, 218] width 250 height 50
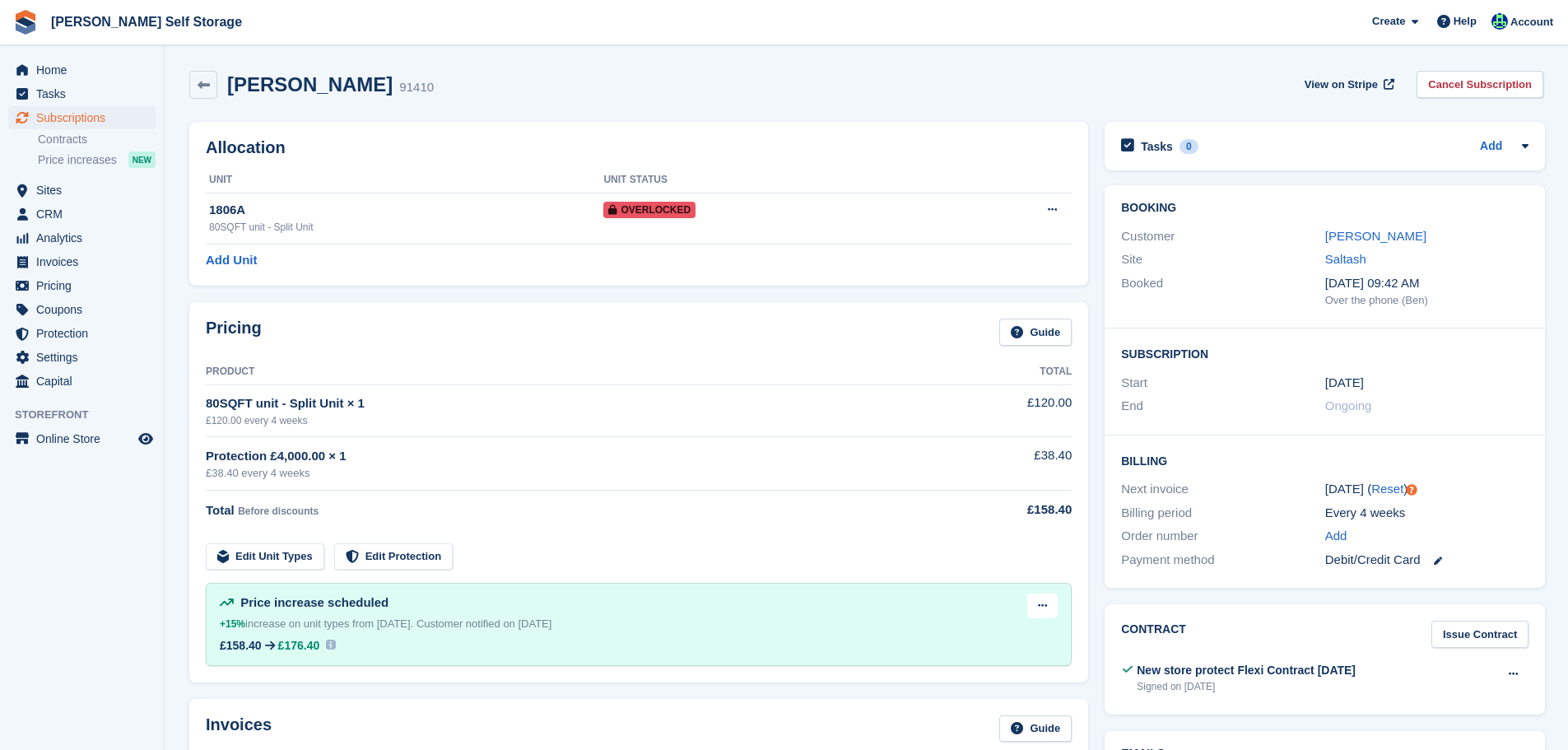
click at [267, 96] on h2 "[PERSON_NAME]" at bounding box center [310, 84] width 166 height 23
click at [267, 96] on h2 "Paula Frankis" at bounding box center [310, 84] width 166 height 23
copy div "Paula Frankis"
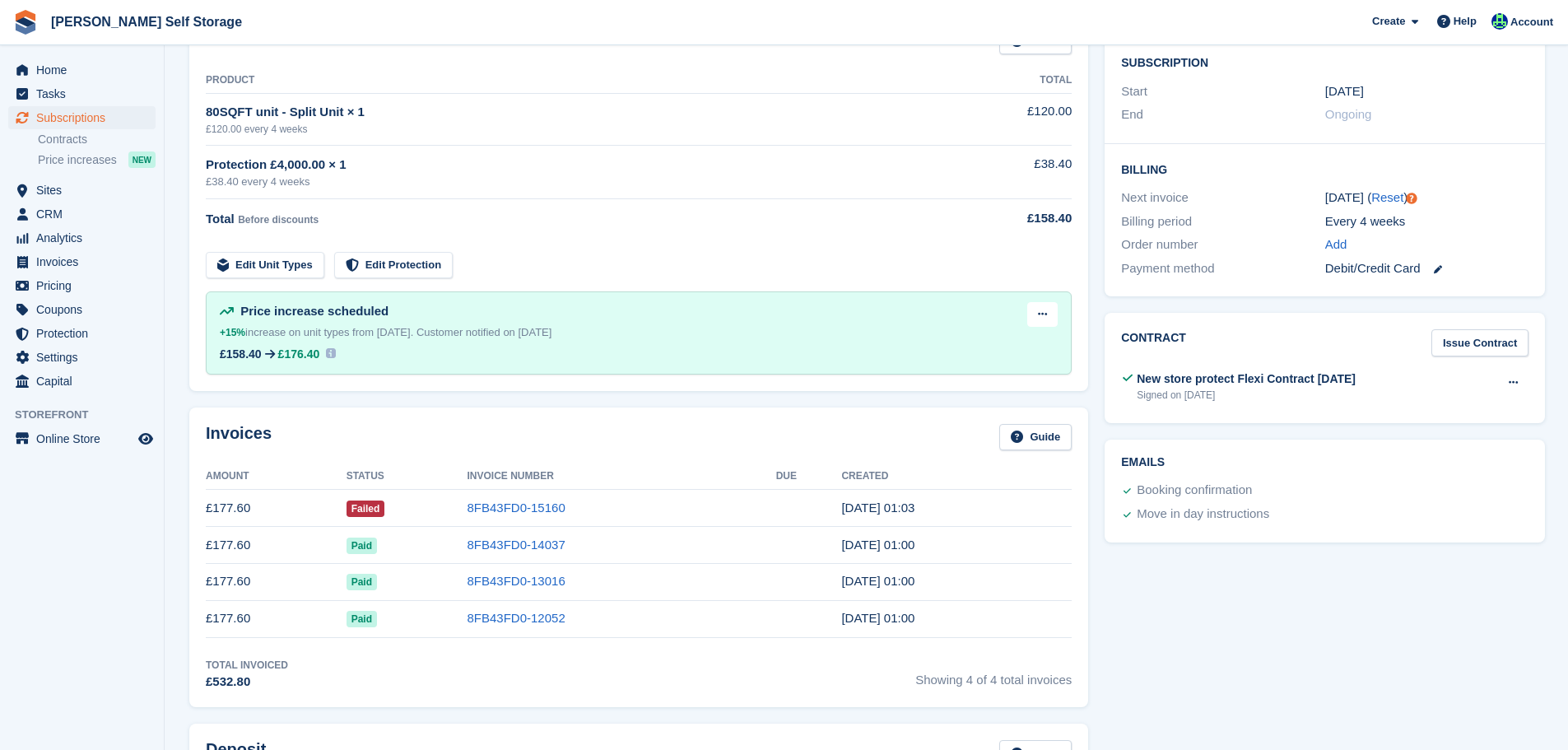
scroll to position [494, 0]
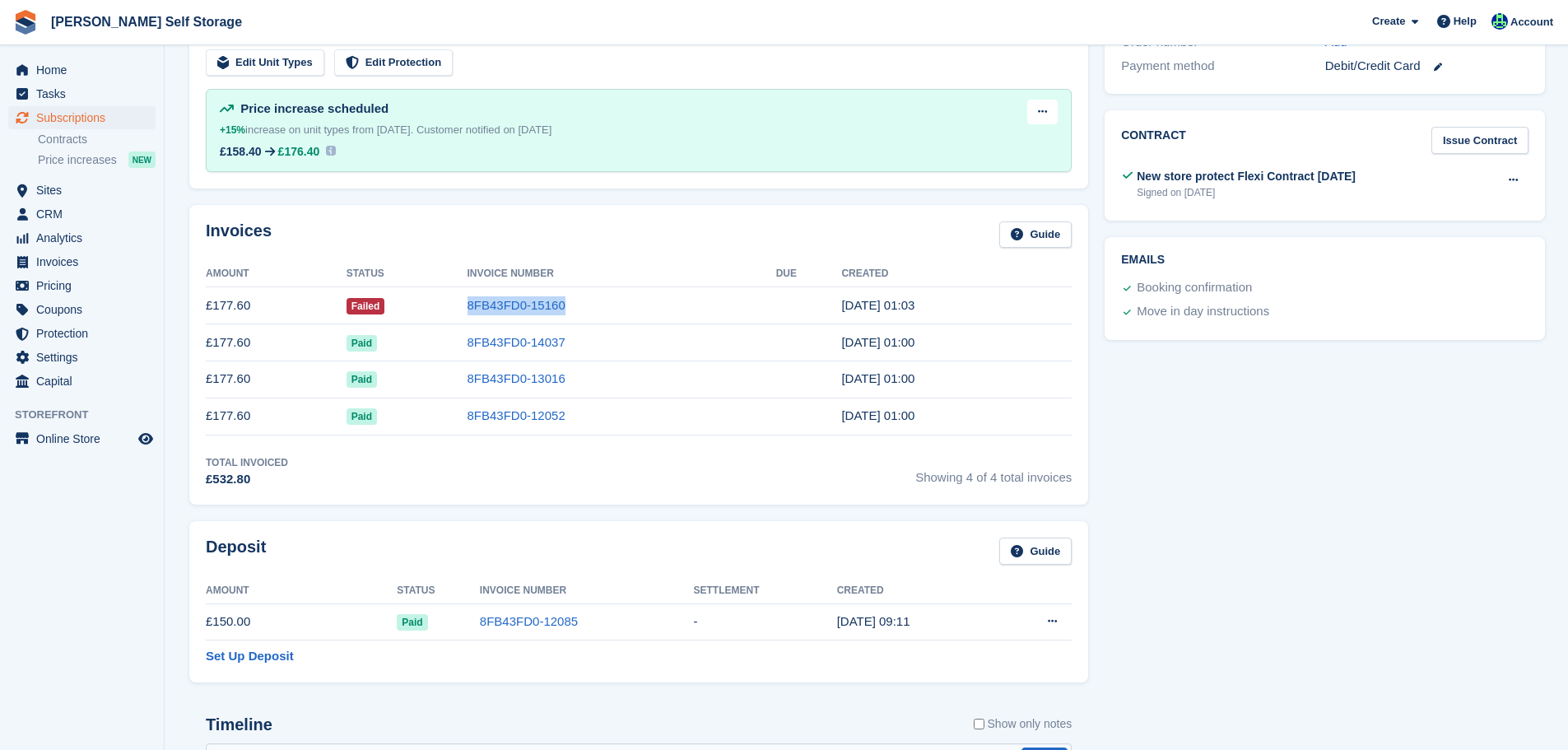
drag, startPoint x: 545, startPoint y: 296, endPoint x: 459, endPoint y: 303, distance: 86.3
click at [461, 296] on tr "£177.60 Failed 8FB43FD0-15160 12 Sep, 01:03" at bounding box center [639, 306] width 866 height 37
copy tr "8FB43FD0-15160"
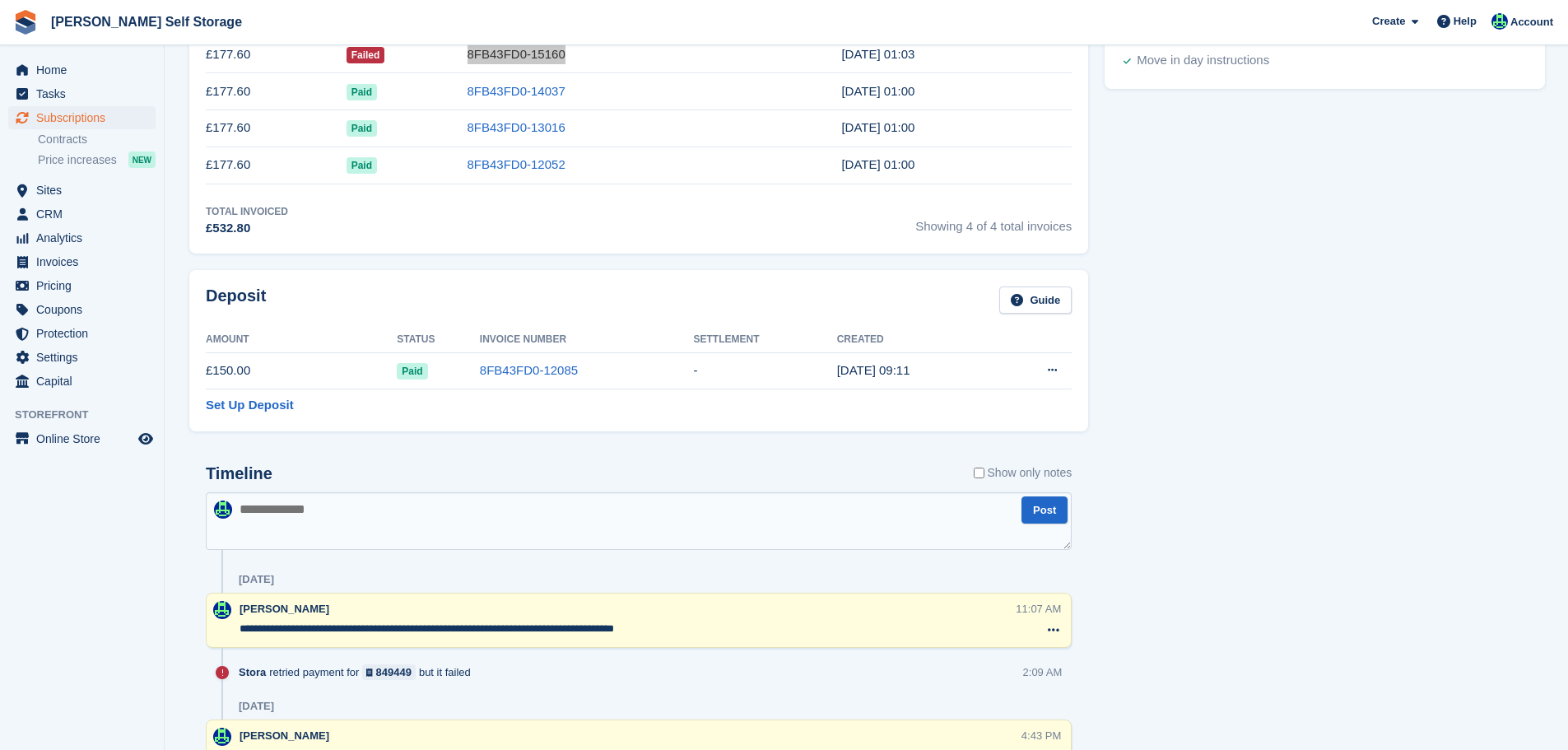
scroll to position [1071, 0]
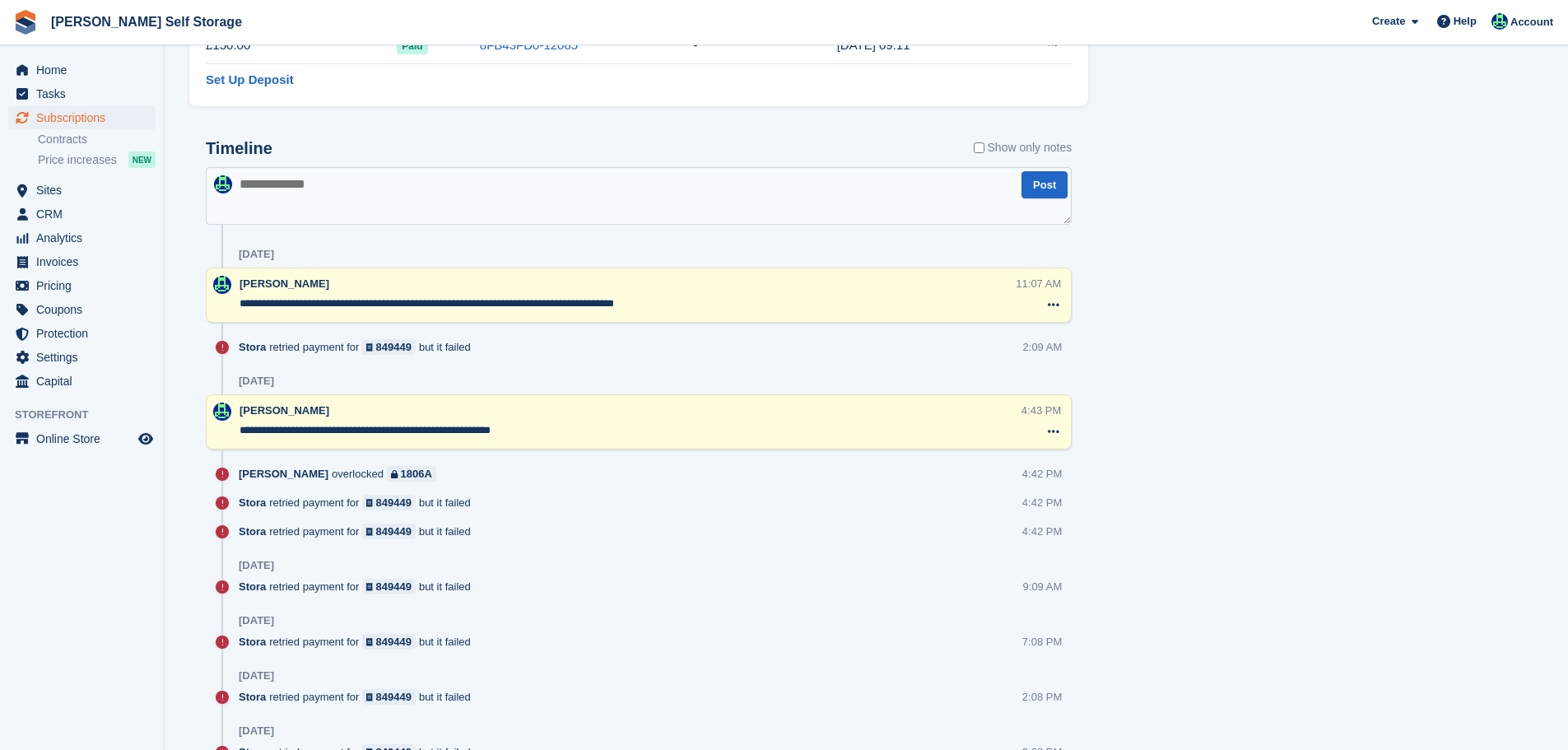
click at [385, 209] on textarea at bounding box center [639, 196] width 866 height 58
type textarea "**********"
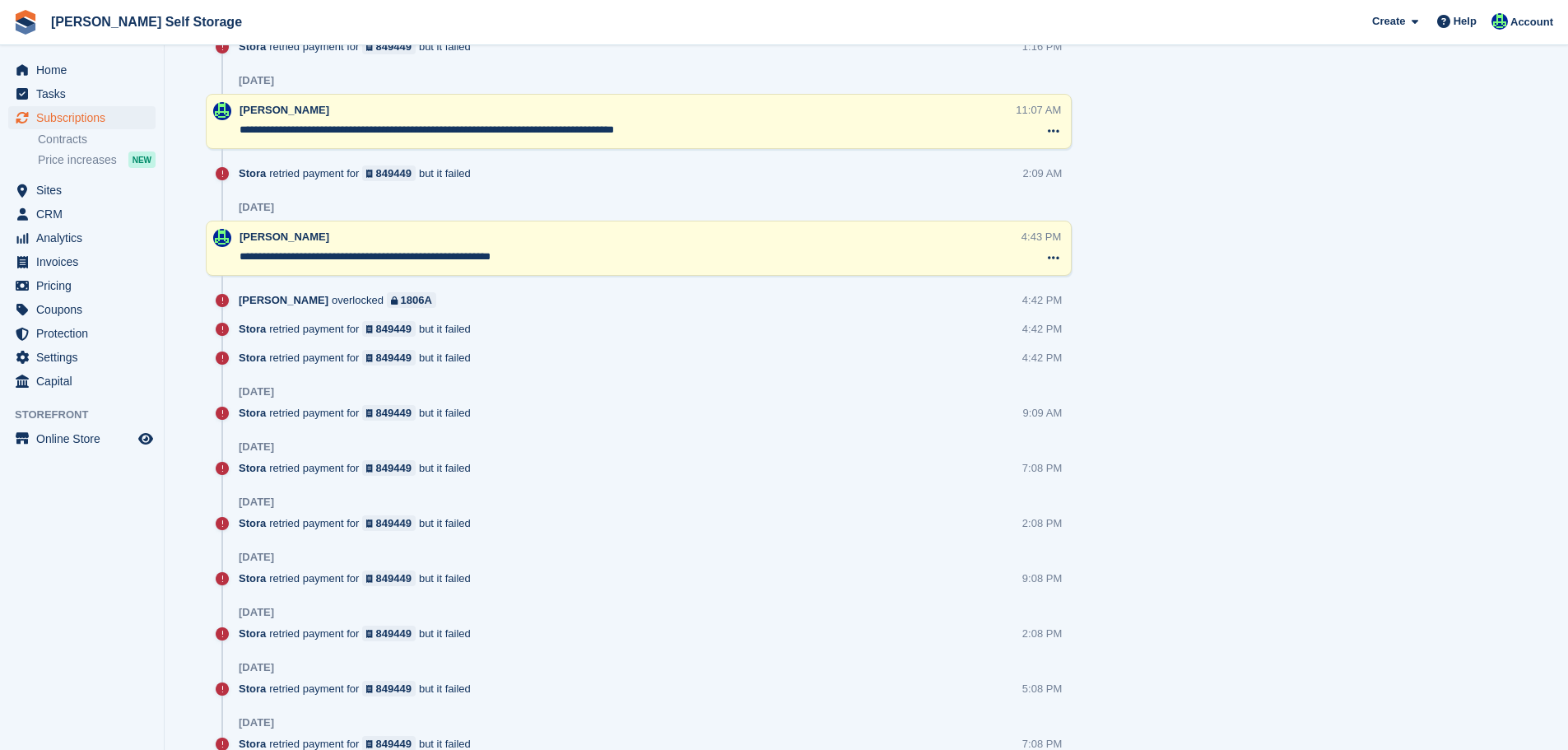
scroll to position [988, 0]
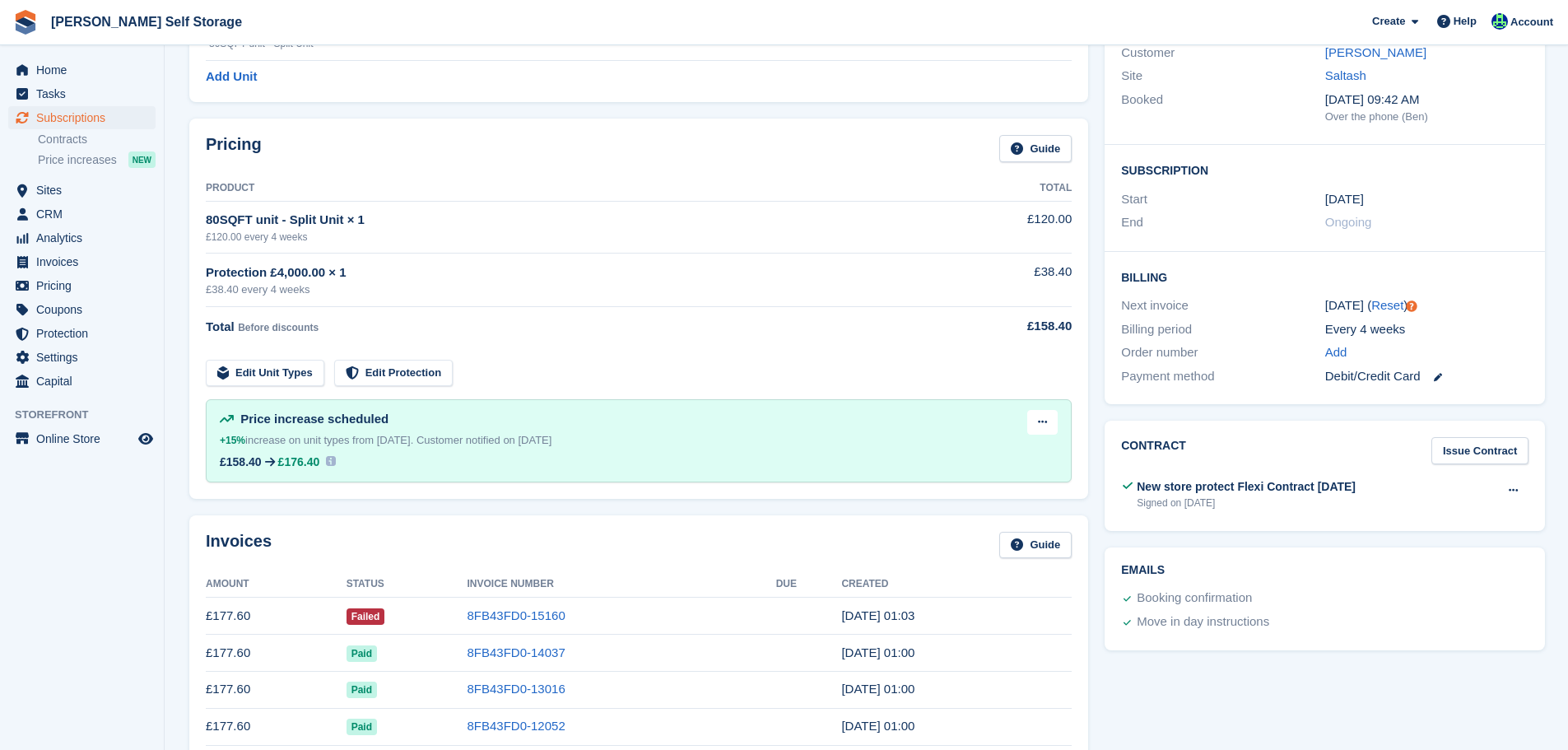
scroll to position [659, 0]
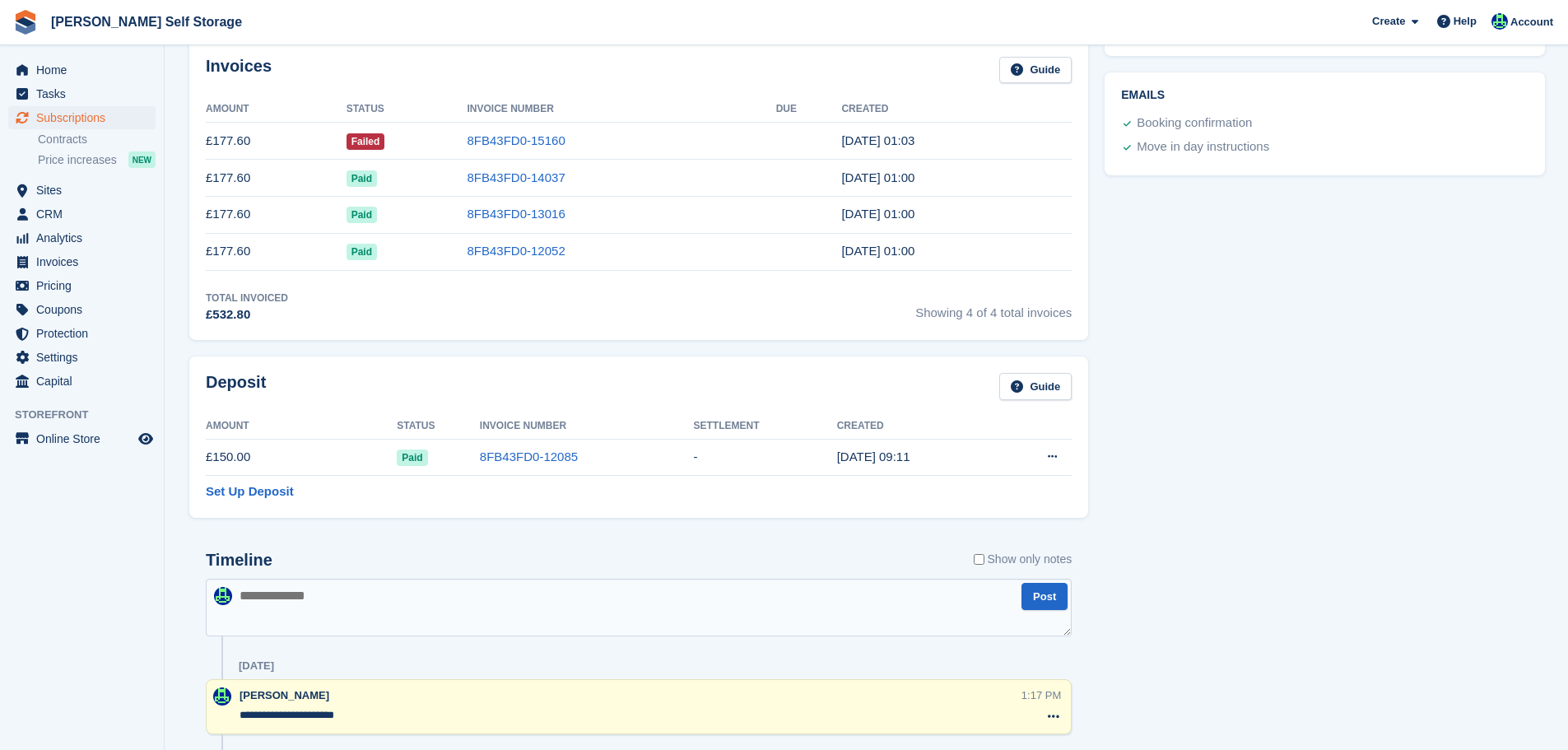
click at [117, 596] on aside "Home Tasks Subscriptions Subscriptions Subscriptions Contracts Price increases …" at bounding box center [82, 379] width 164 height 668
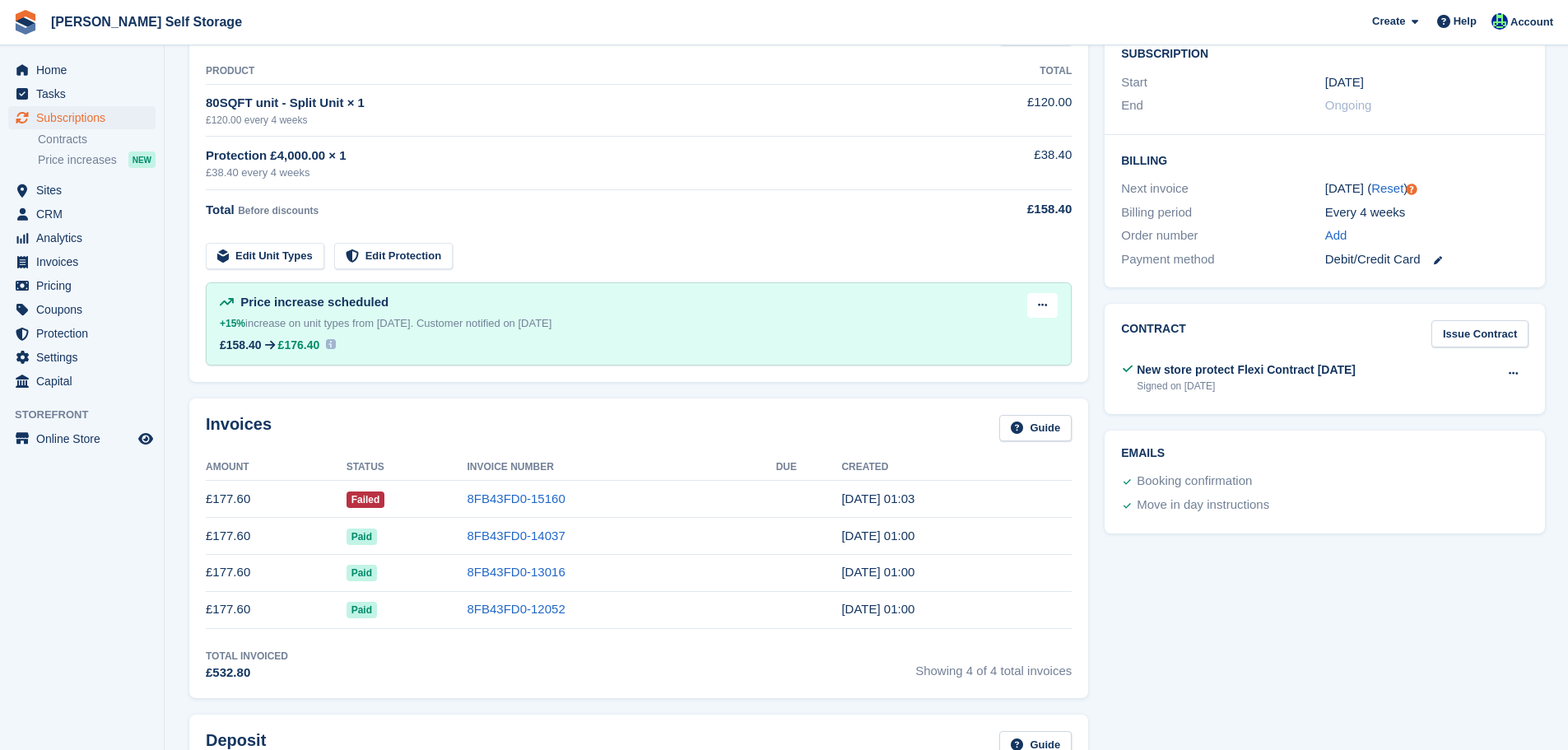
scroll to position [329, 0]
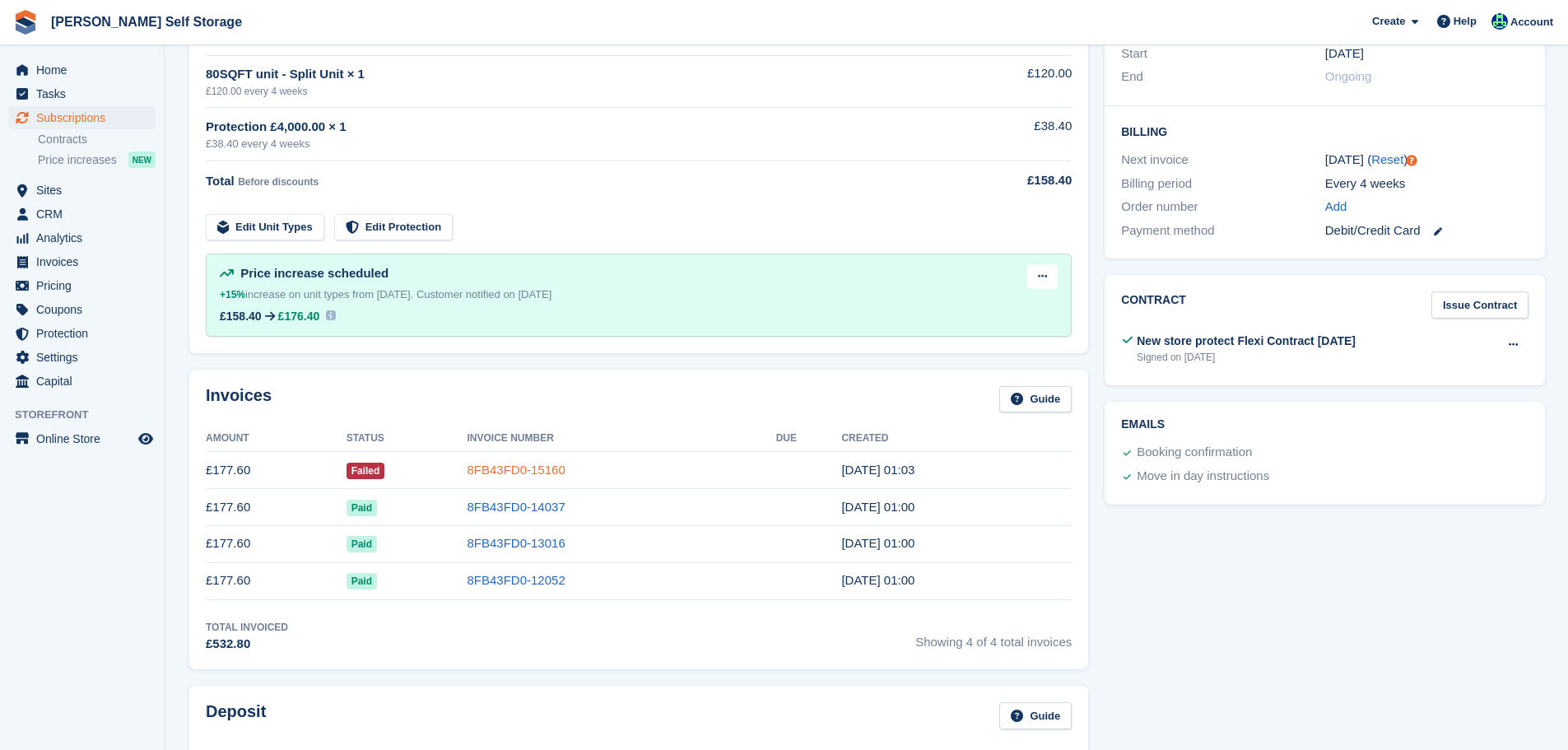
drag, startPoint x: 491, startPoint y: 464, endPoint x: 505, endPoint y: 462, distance: 14.1
click at [491, 464] on link "8FB43FD0-15160" at bounding box center [516, 469] width 98 height 14
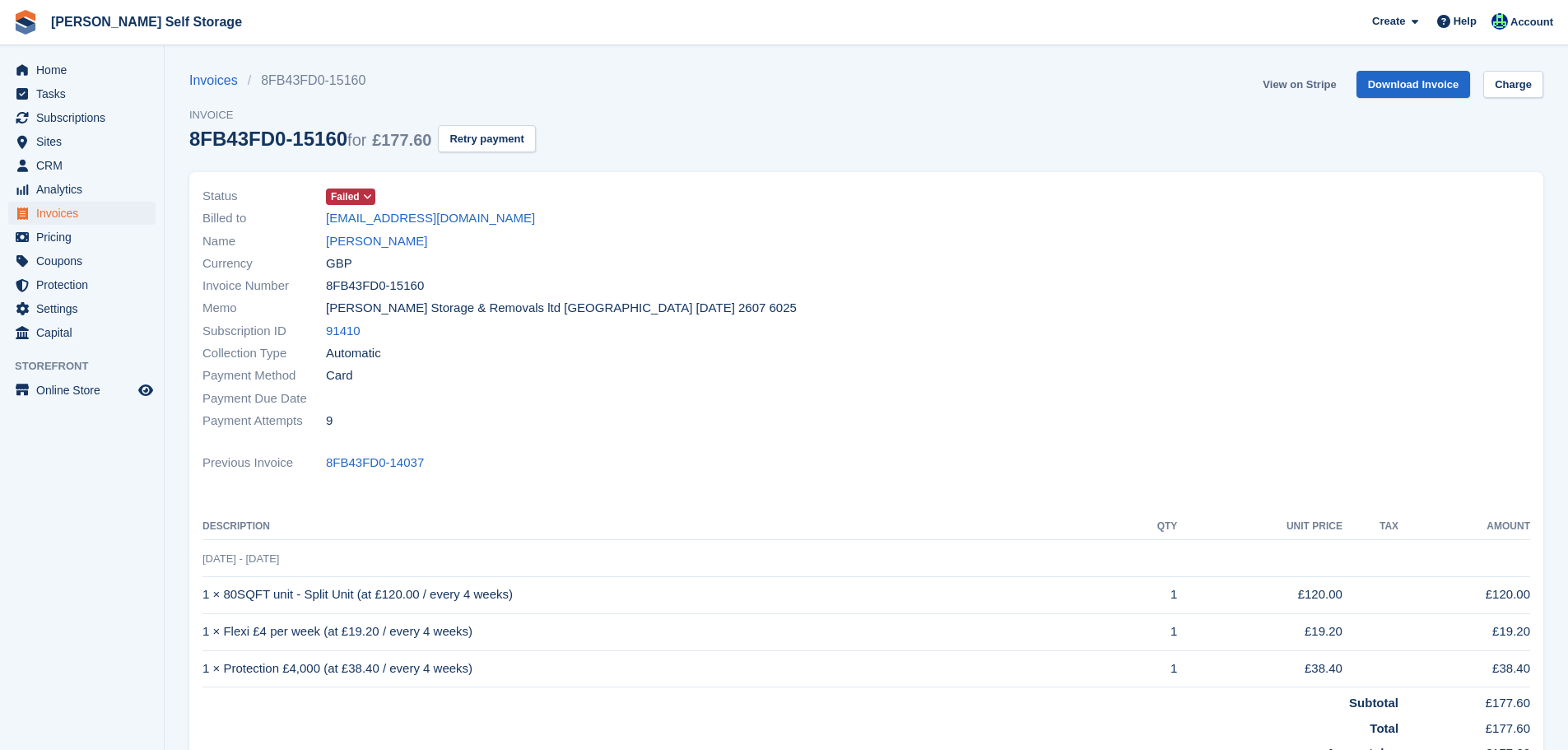
click at [1286, 85] on link "View on Stripe" at bounding box center [1299, 85] width 86 height 27
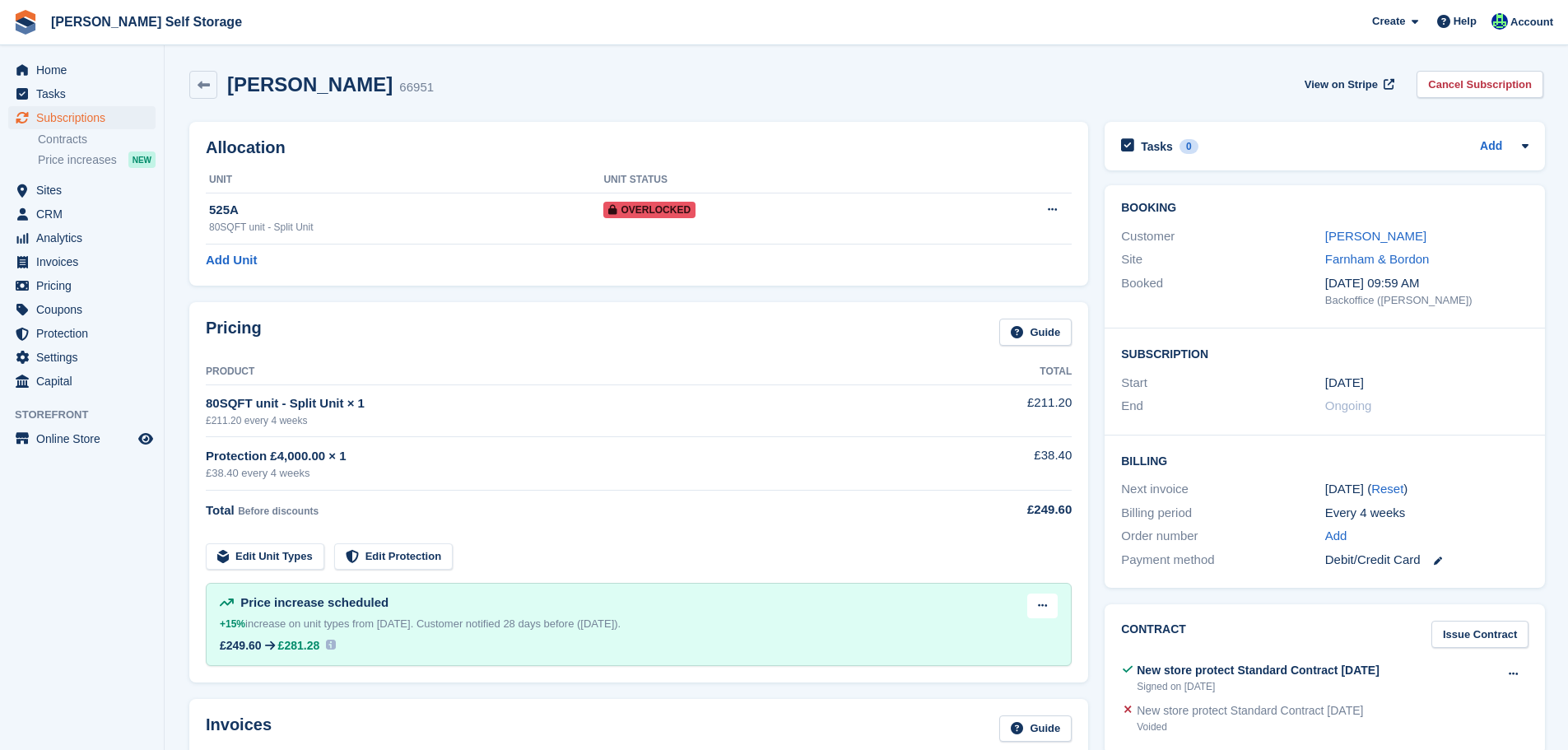
click at [304, 85] on h2 "[PERSON_NAME]" at bounding box center [310, 84] width 166 height 23
copy div "[PERSON_NAME]"
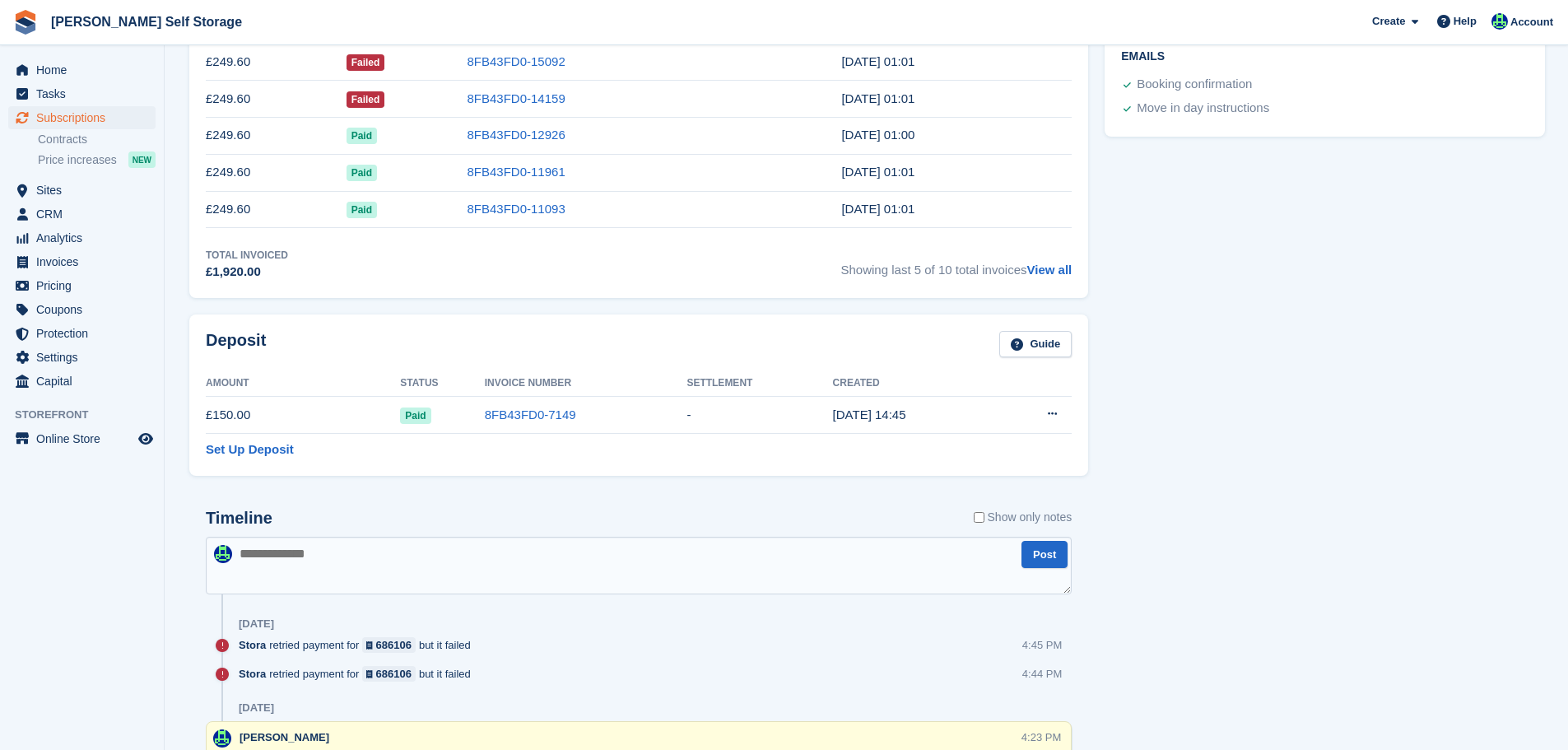
scroll to position [494, 0]
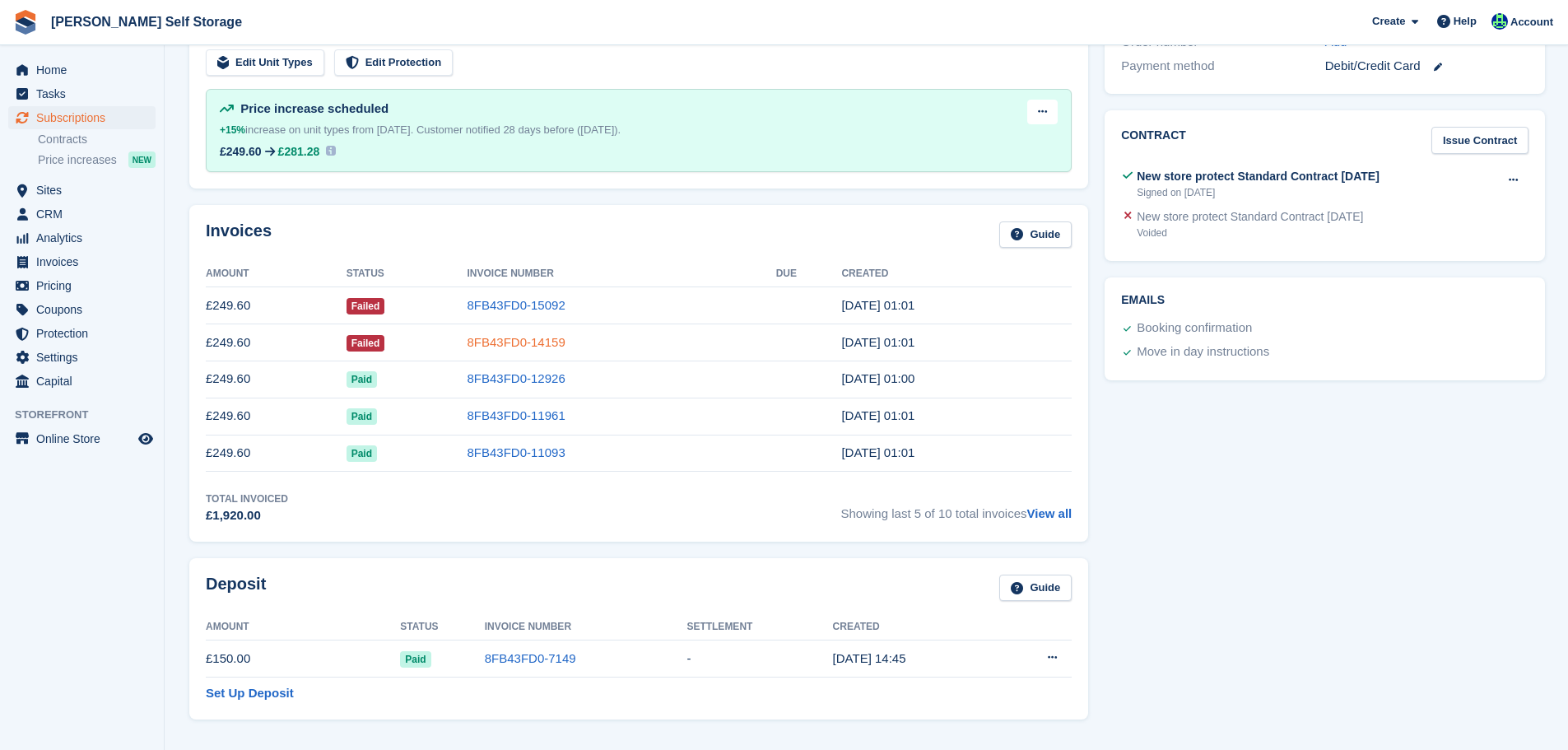
click at [526, 341] on link "8FB43FD0-14159" at bounding box center [516, 342] width 98 height 14
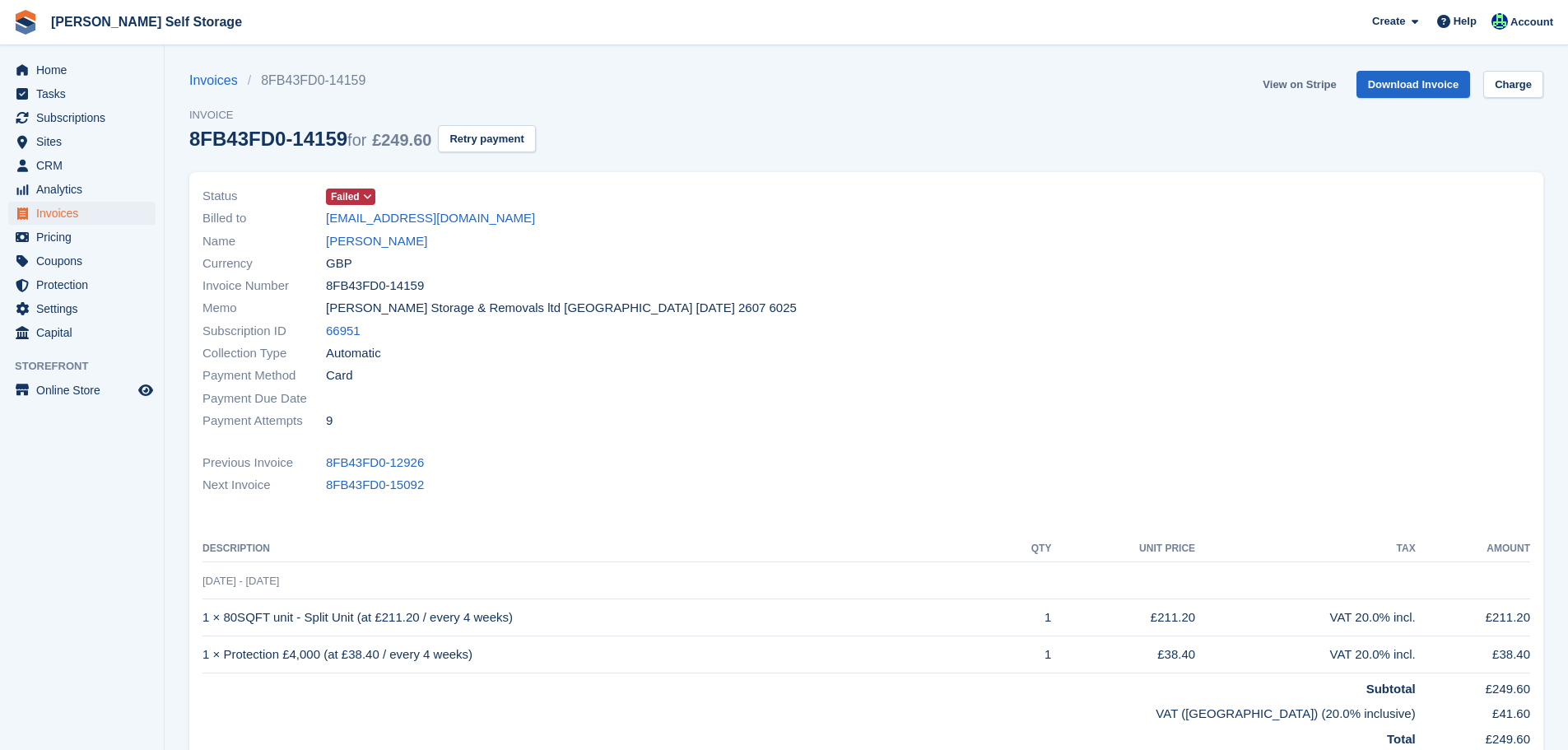
click at [1331, 76] on link "View on Stripe" at bounding box center [1299, 85] width 86 height 27
click at [340, 244] on link "Keith Roberts" at bounding box center [376, 241] width 101 height 19
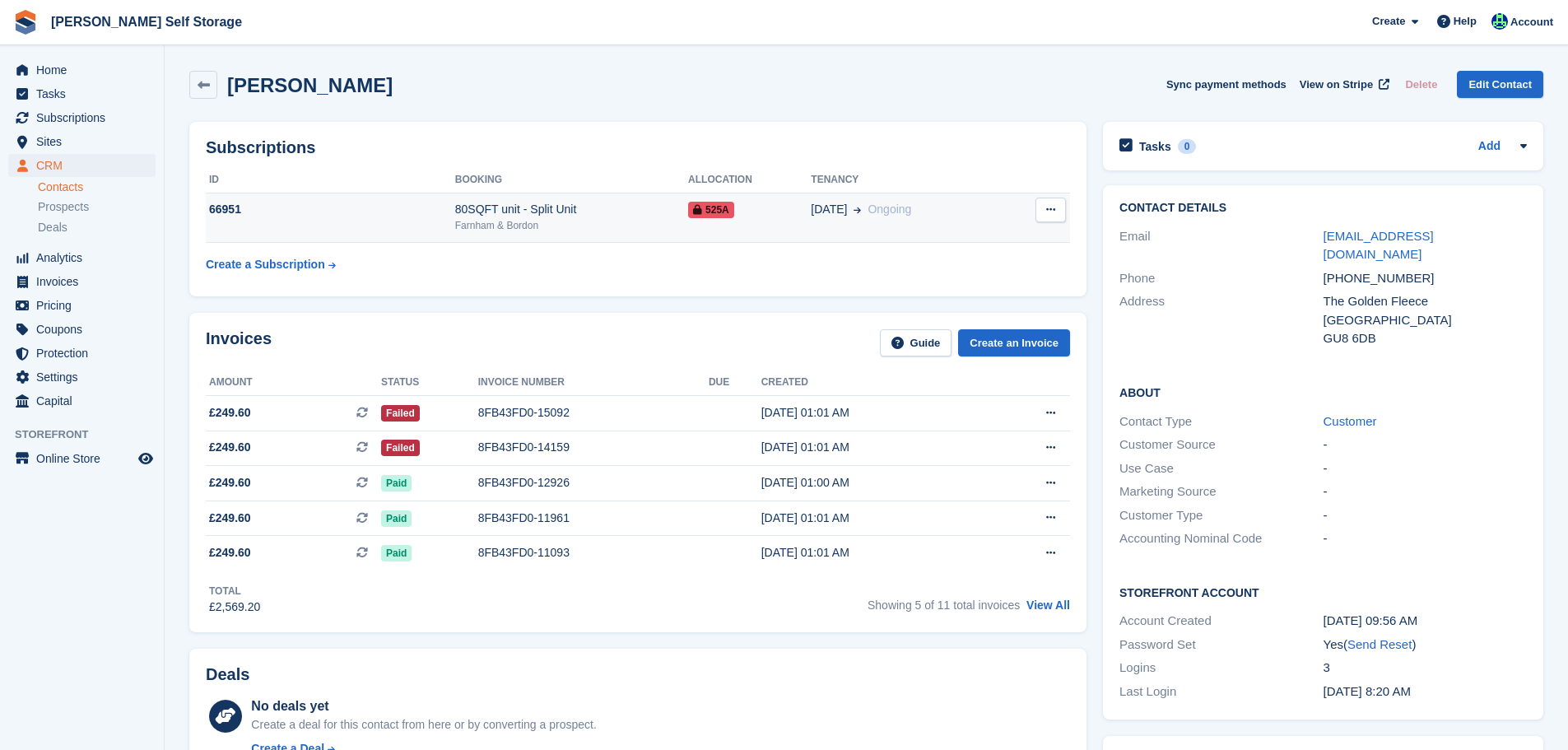
click at [462, 229] on div "Farnham & Bordon" at bounding box center [572, 225] width 233 height 15
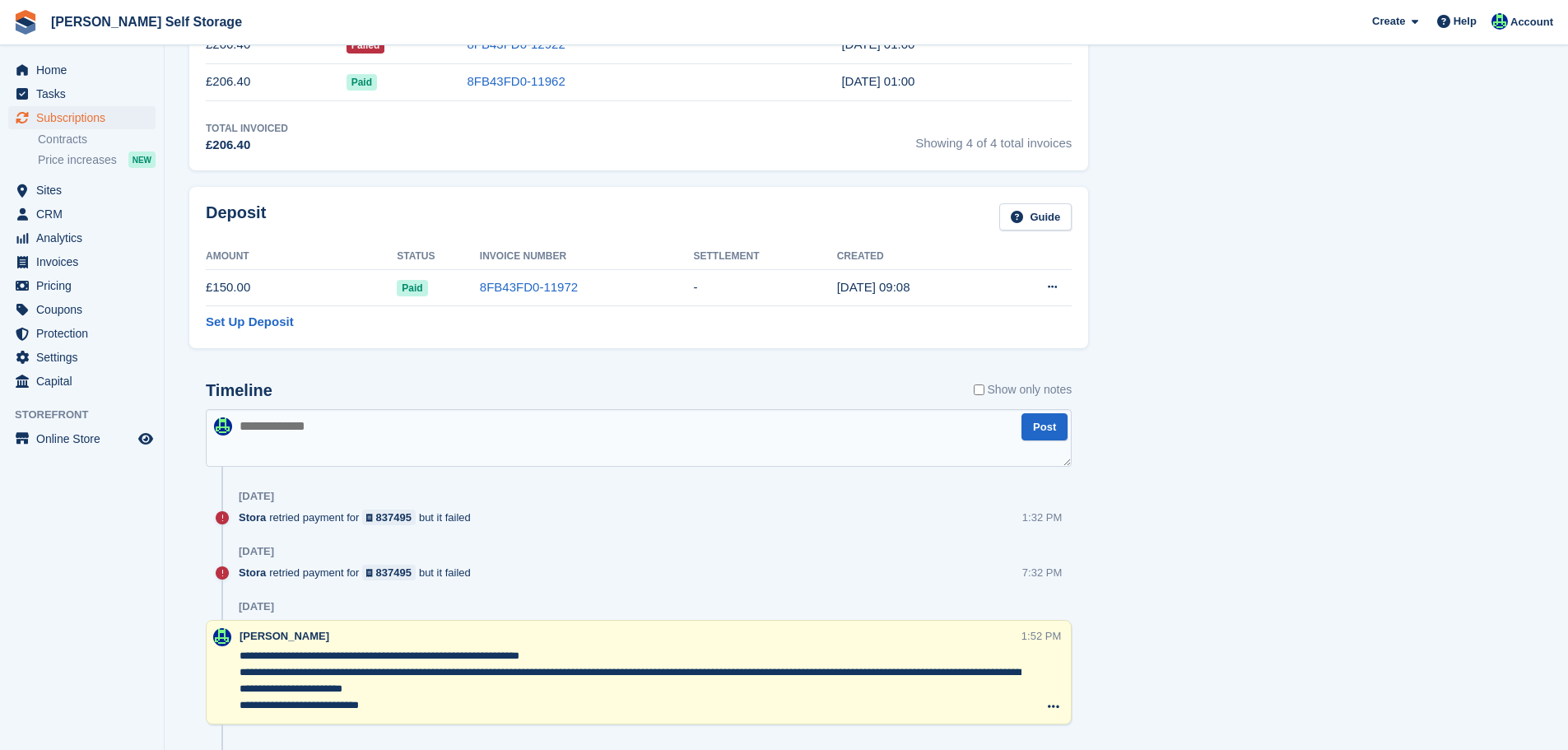
scroll to position [906, 0]
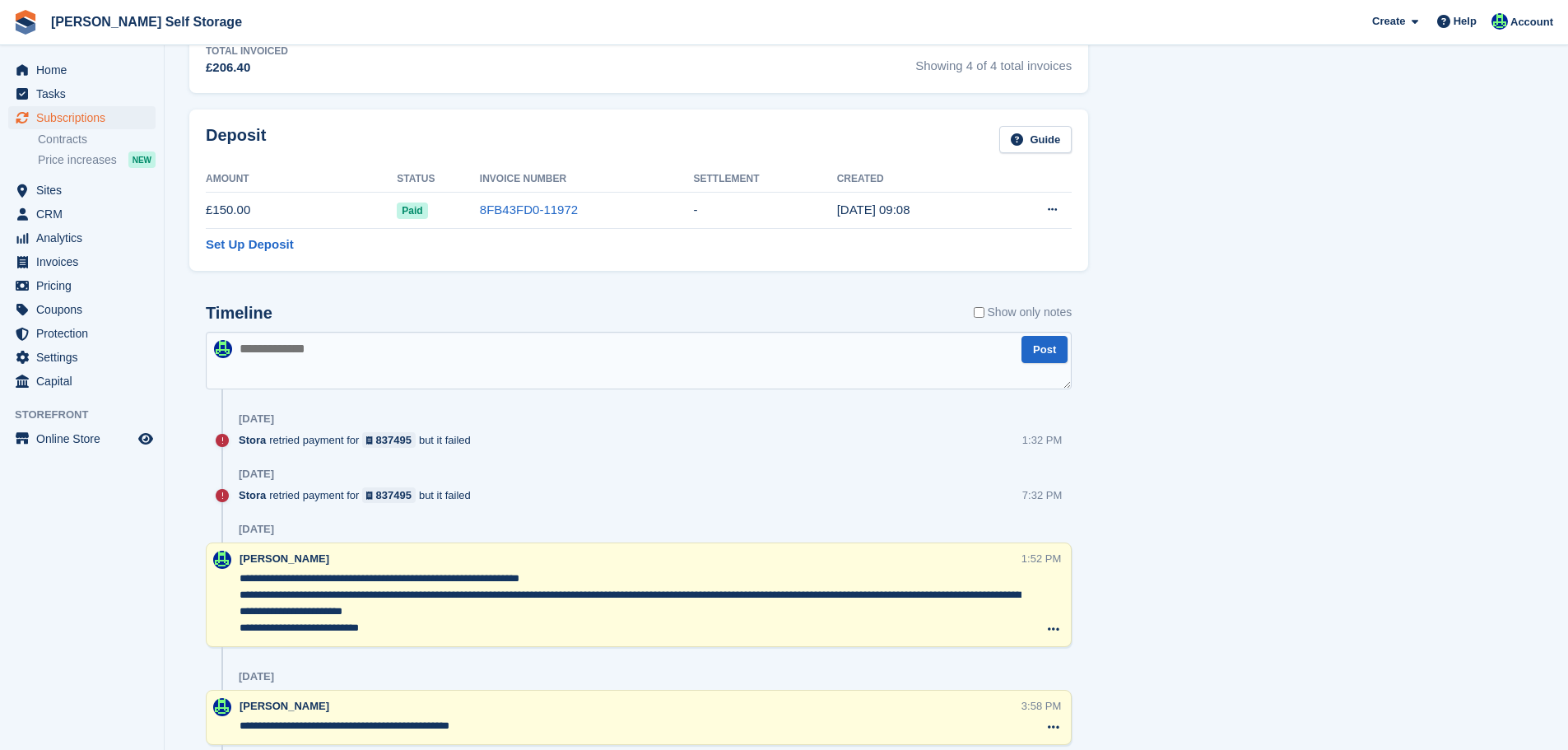
drag, startPoint x: 613, startPoint y: 639, endPoint x: 598, endPoint y: 628, distance: 18.6
click at [612, 639] on div "**********" at bounding box center [631, 596] width 782 height 89
click at [591, 621] on textarea "**********" at bounding box center [631, 603] width 782 height 66
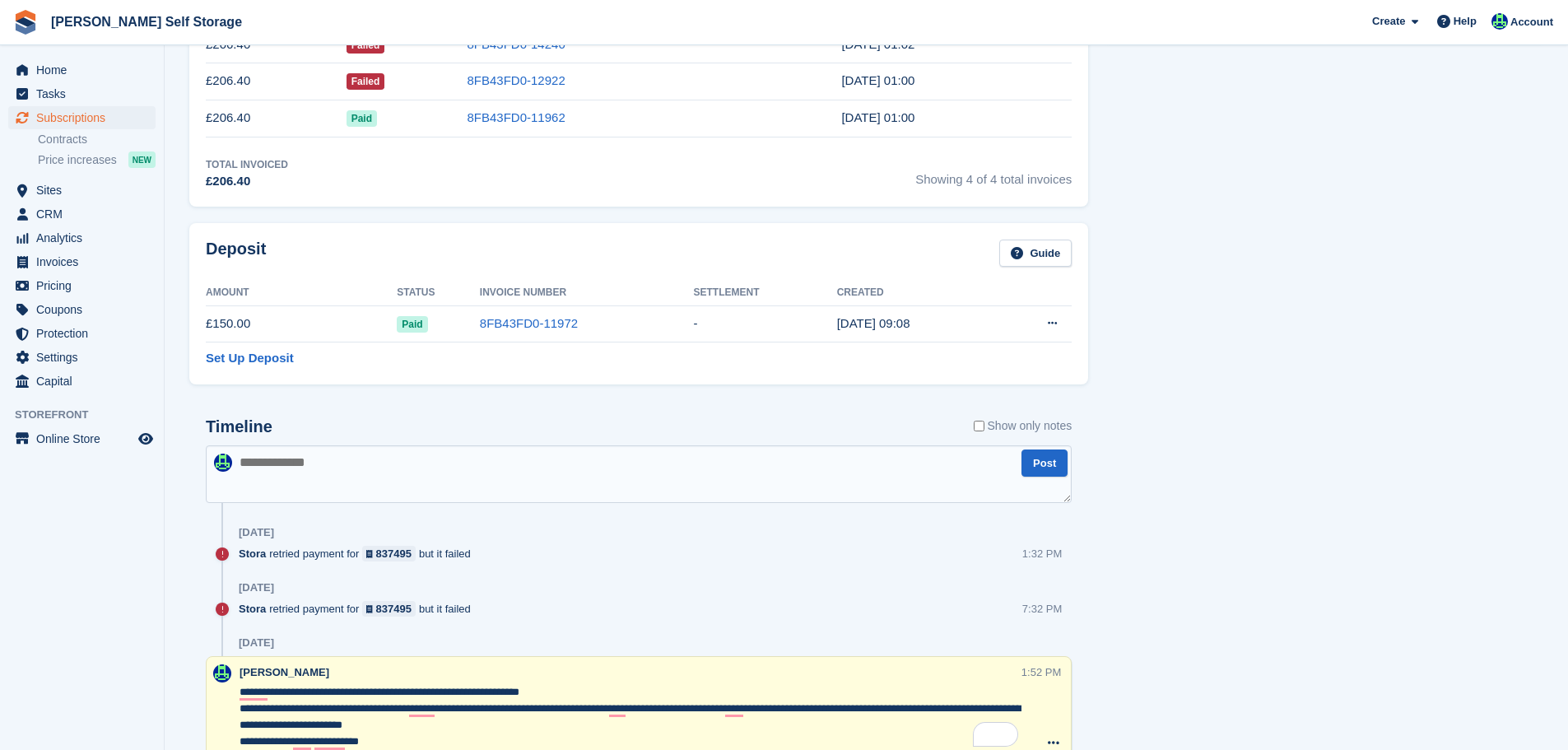
scroll to position [1318, 0]
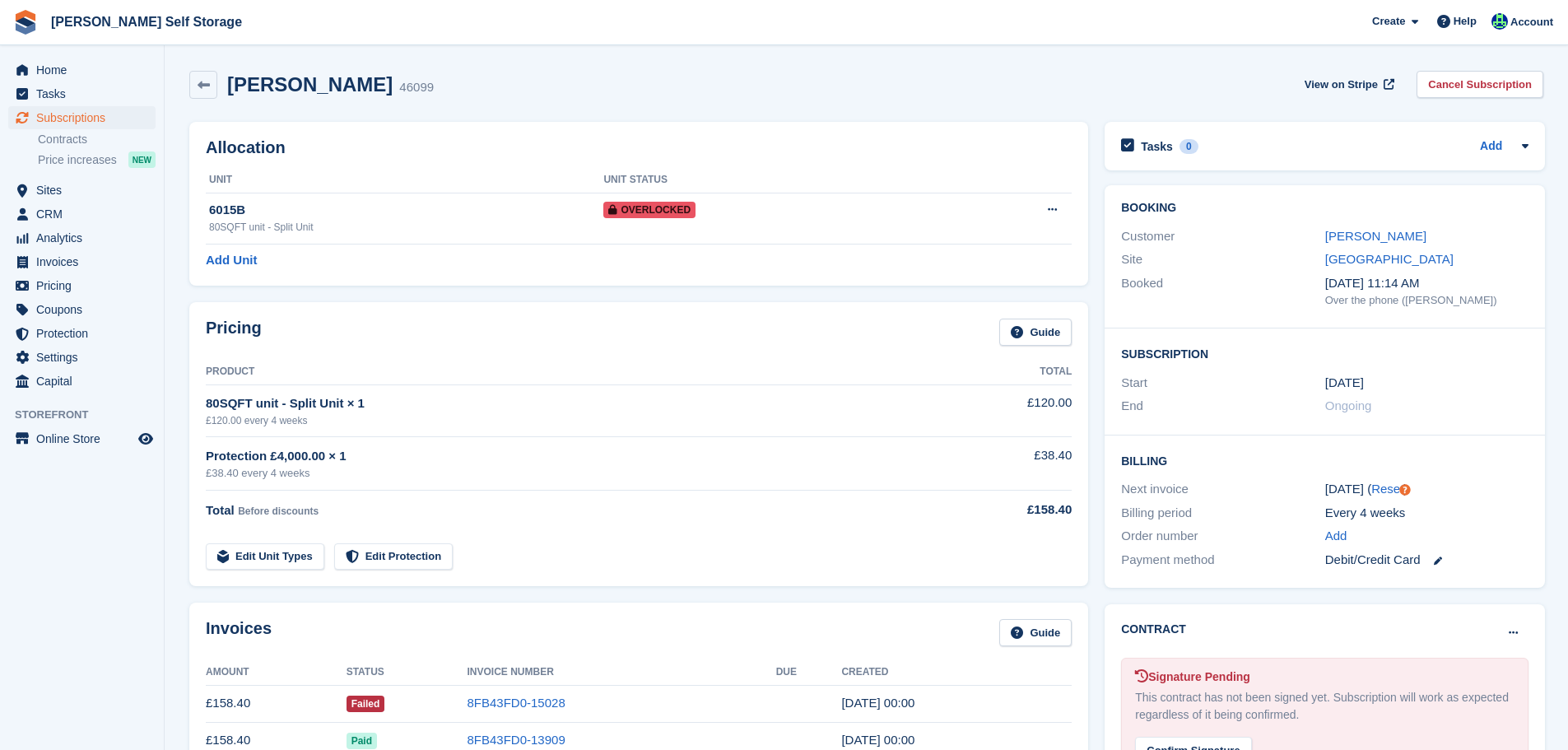
click at [296, 80] on h2 "Michele Stocker" at bounding box center [310, 84] width 166 height 23
copy div "Michele Stocker"
drag, startPoint x: 499, startPoint y: 707, endPoint x: 468, endPoint y: 708, distance: 31.0
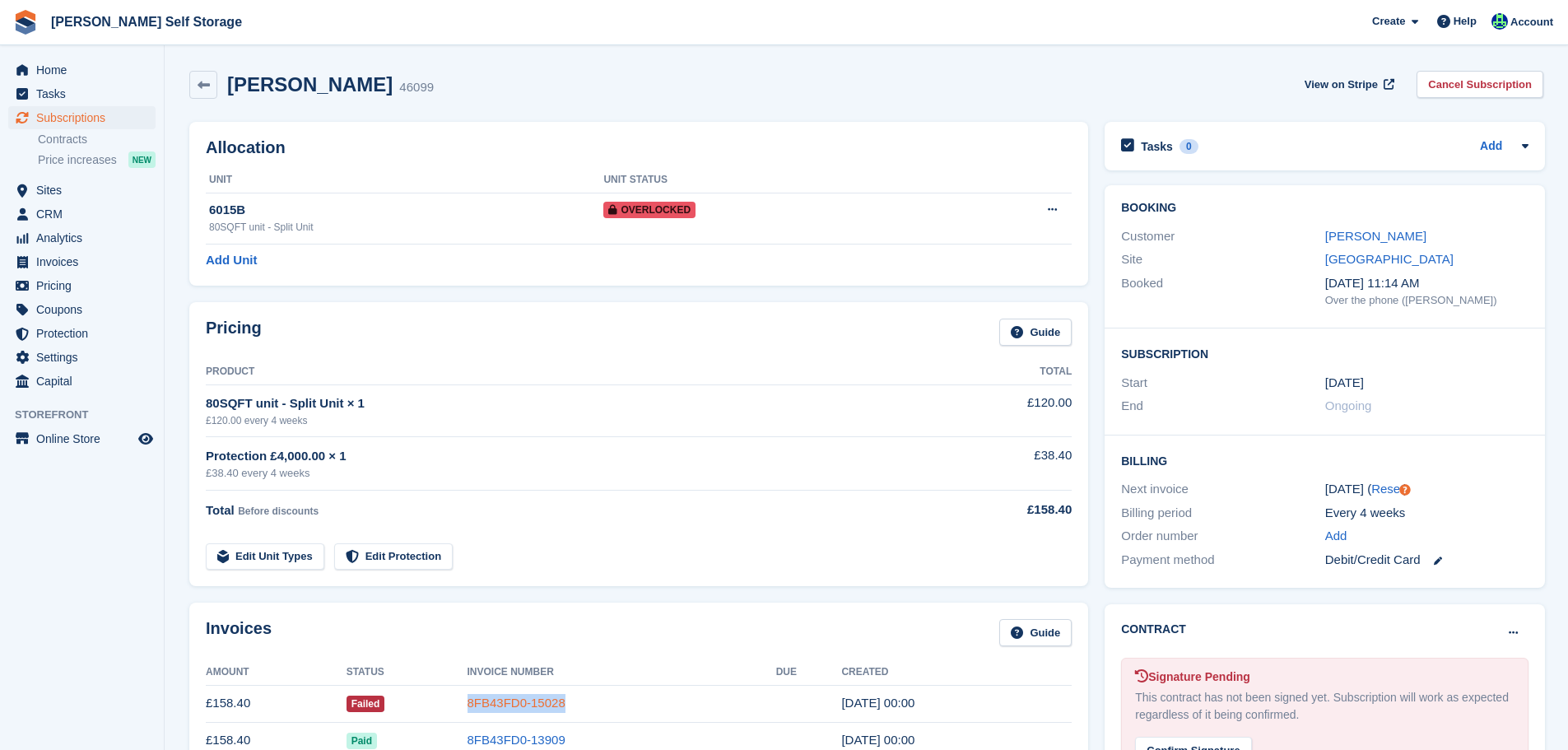
click at [468, 708] on td "8FB43FD0-15028" at bounding box center [622, 704] width 309 height 37
copy link "8FB43FD0-15028"
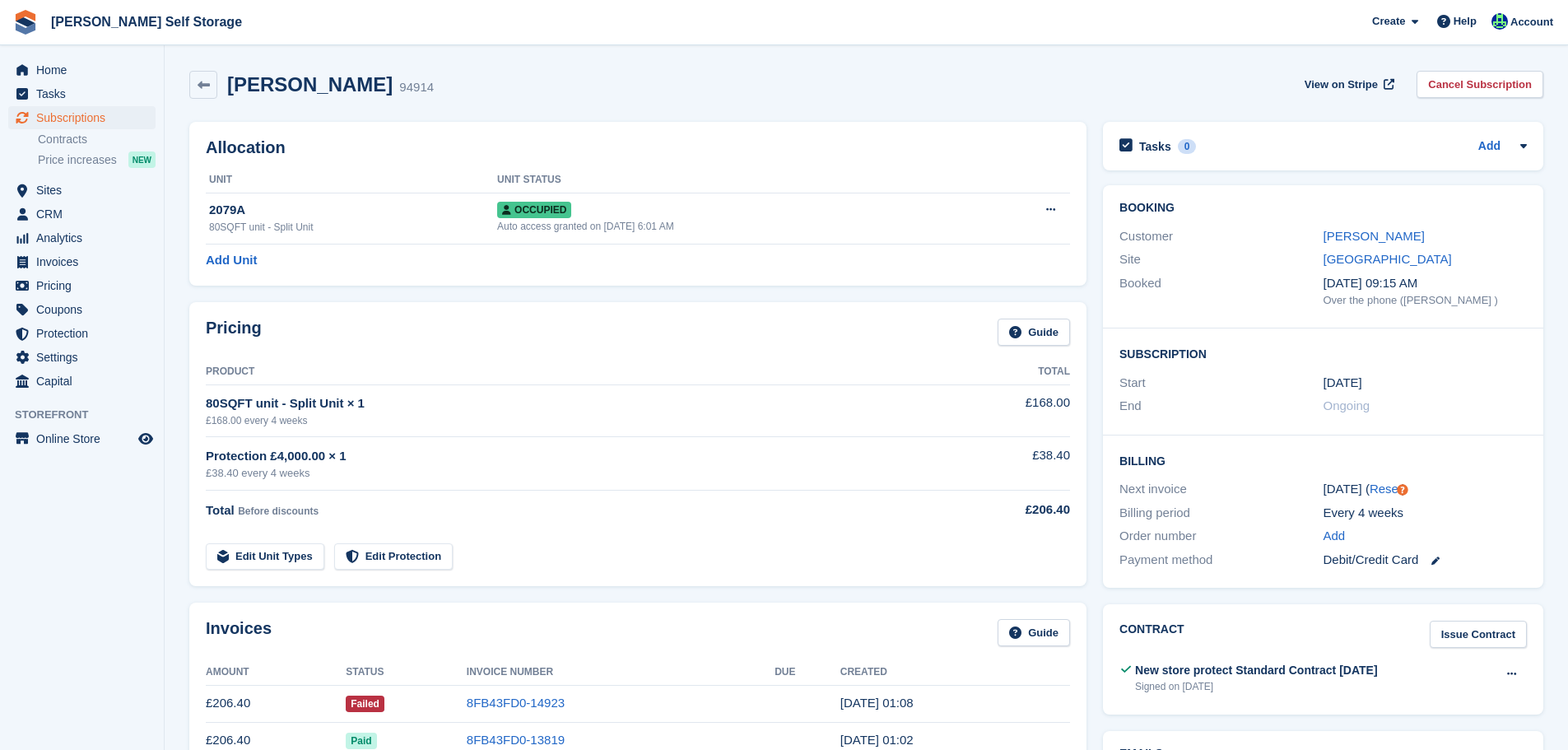
click at [316, 79] on h2 "[PERSON_NAME]" at bounding box center [310, 84] width 166 height 23
copy div "Chris Chambers"
click at [1333, 78] on span "View on Stripe" at bounding box center [1341, 85] width 73 height 17
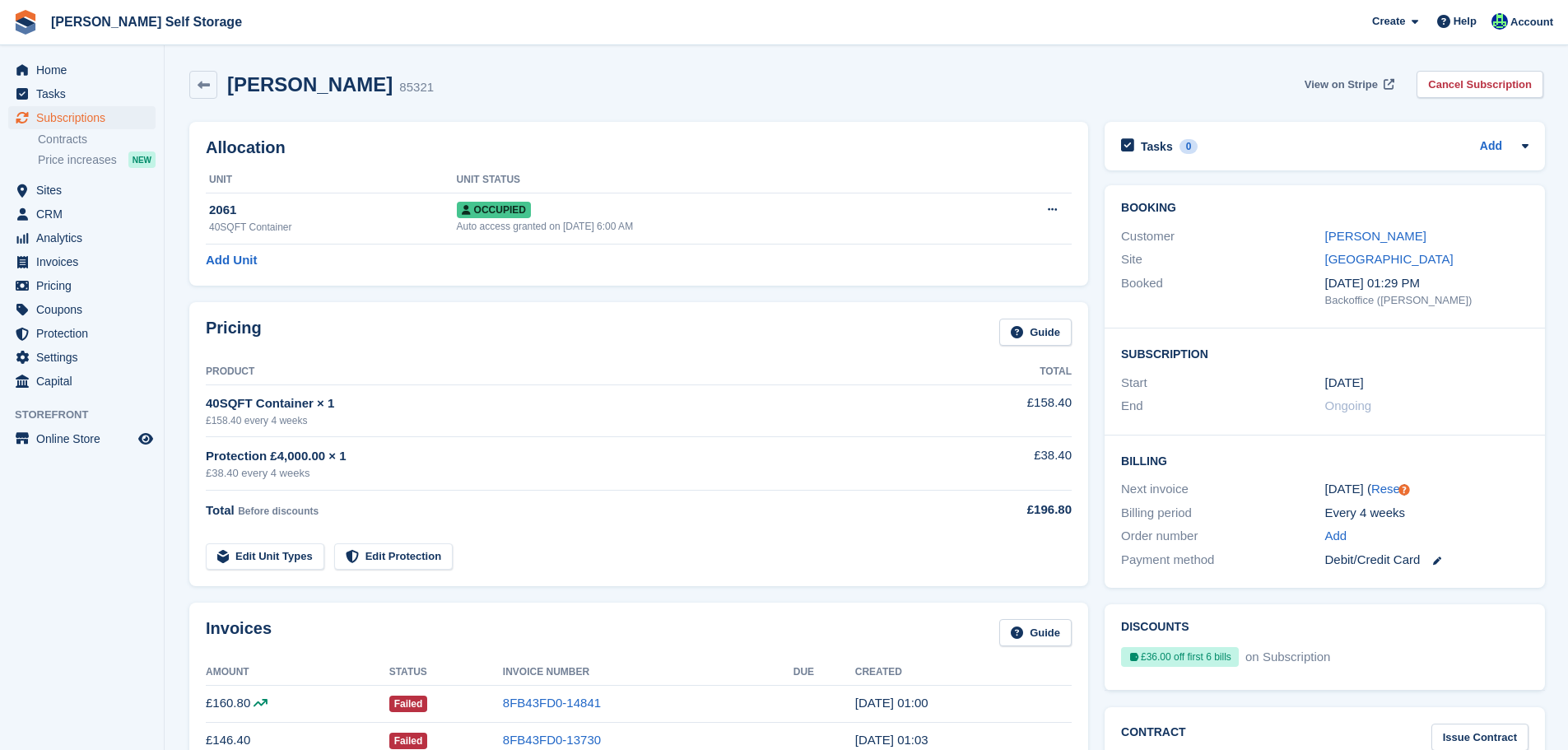
click at [1358, 80] on span "View on Stripe" at bounding box center [1341, 85] width 73 height 17
click at [1398, 238] on link "[PERSON_NAME]" at bounding box center [1375, 235] width 101 height 14
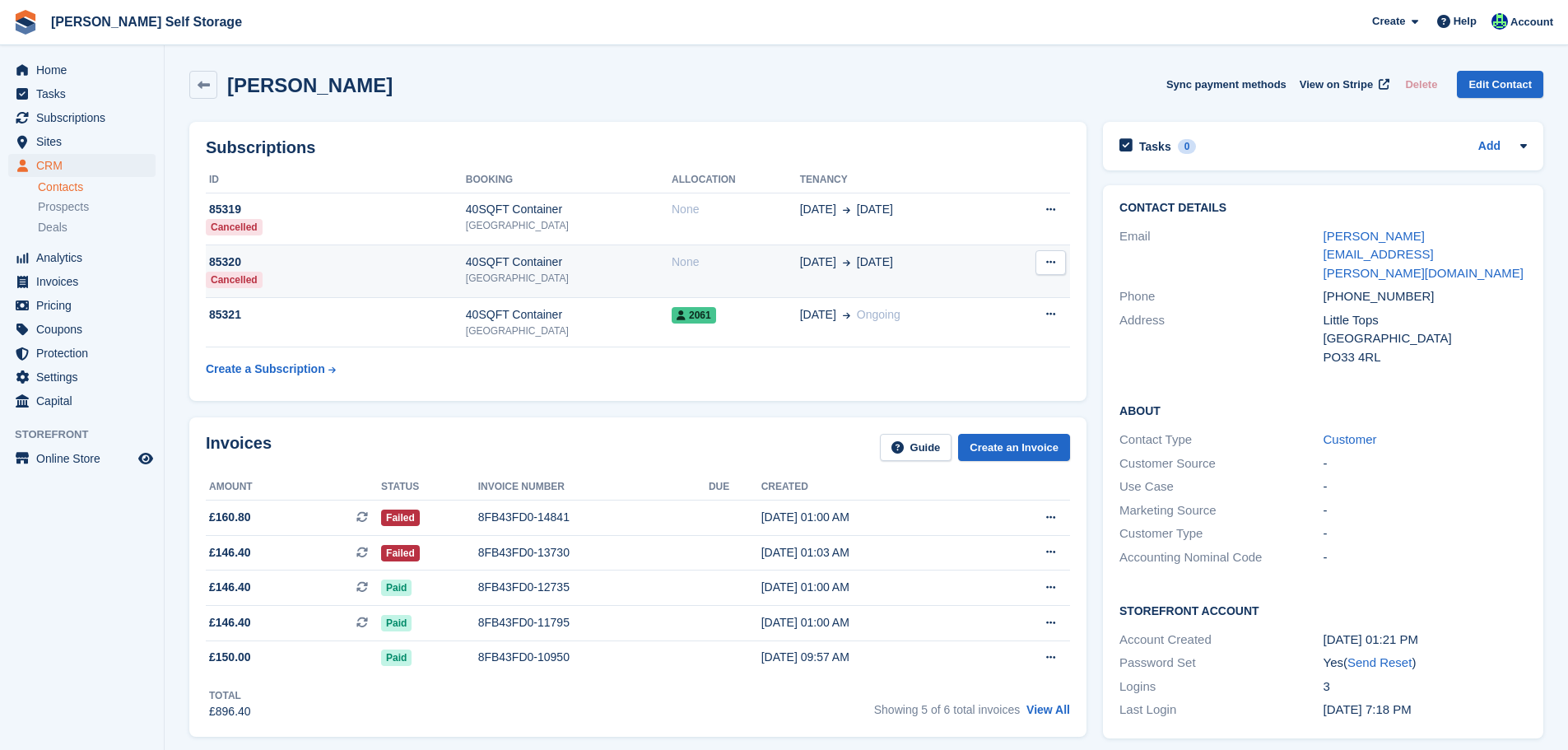
drag, startPoint x: 534, startPoint y: 313, endPoint x: 498, endPoint y: 246, distance: 76.1
click at [534, 313] on div "40SQFT Container" at bounding box center [569, 315] width 206 height 18
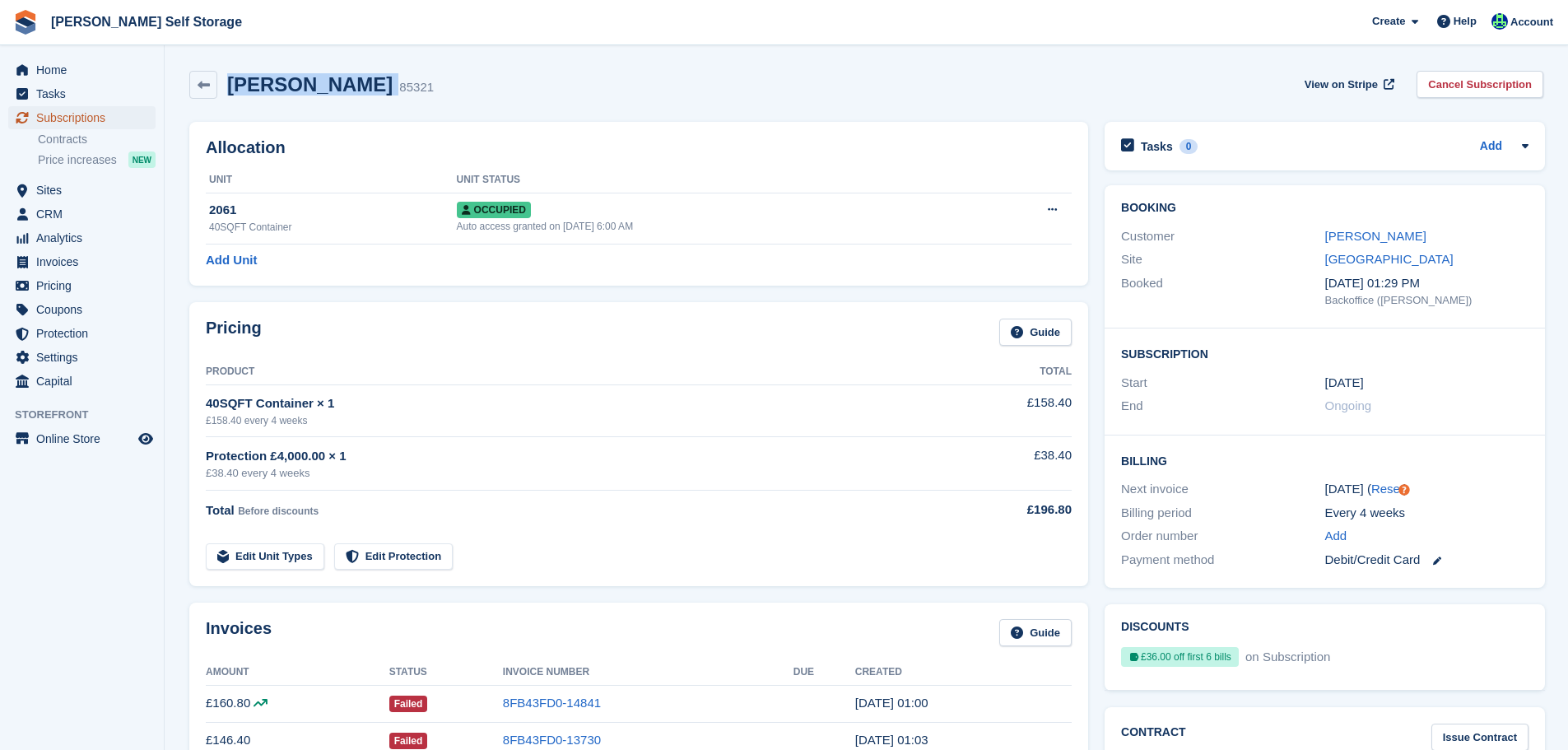
click at [55, 116] on span "Subscriptions" at bounding box center [85, 118] width 99 height 23
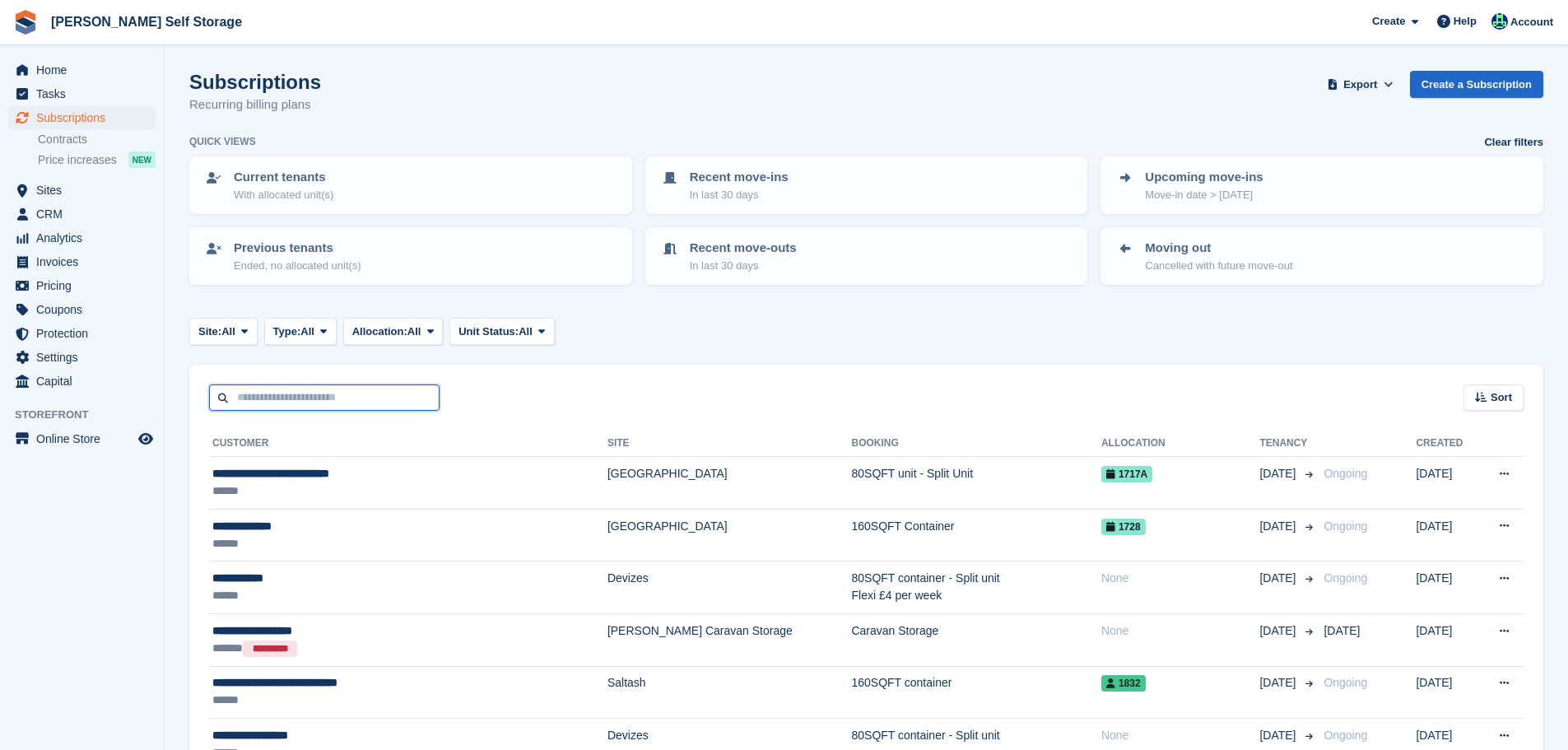
click at [297, 385] on input "text" at bounding box center [324, 398] width 230 height 27
type input "**********"
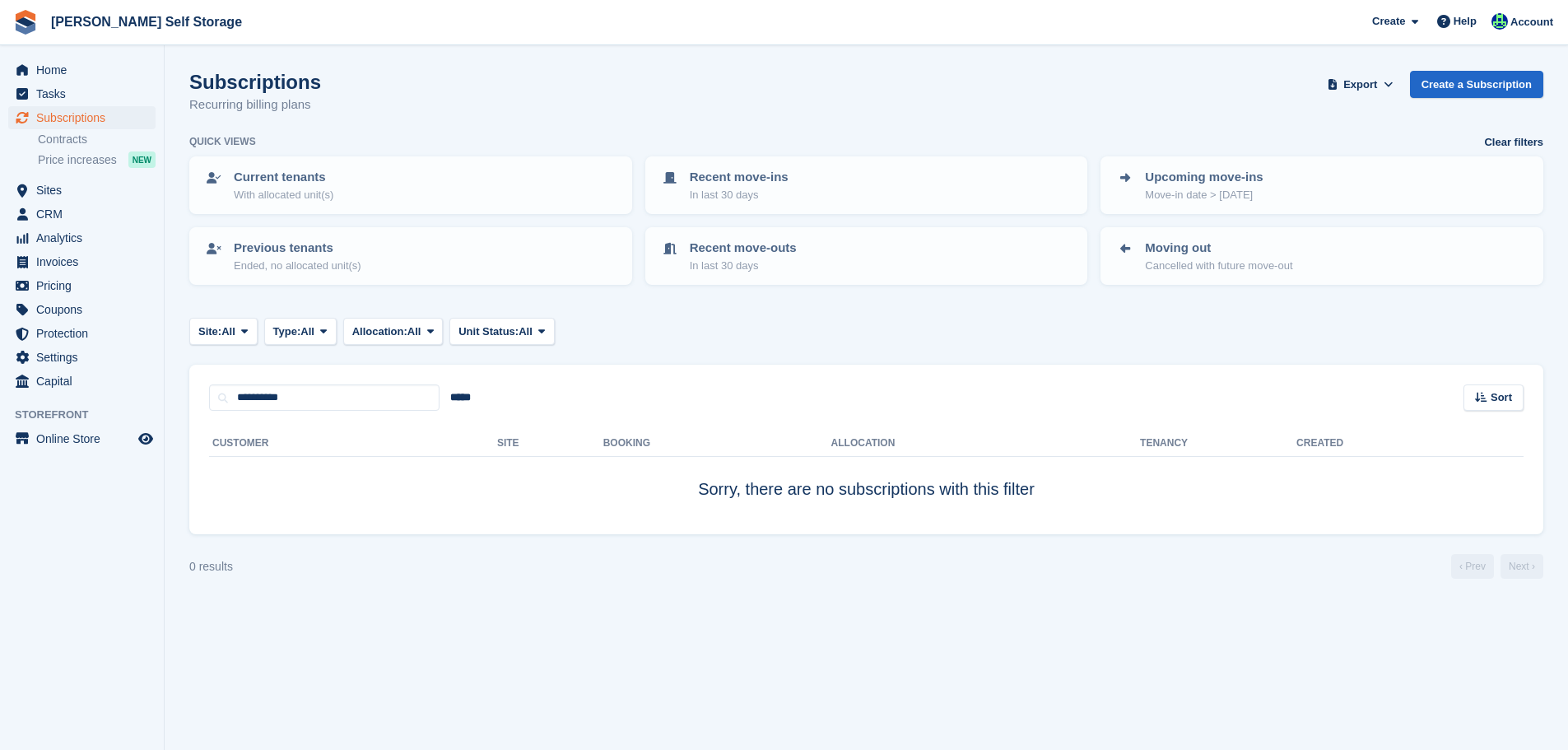
click at [298, 381] on div "**********" at bounding box center [866, 388] width 1354 height 47
click at [300, 391] on input "**********" at bounding box center [324, 398] width 230 height 27
type input "*********"
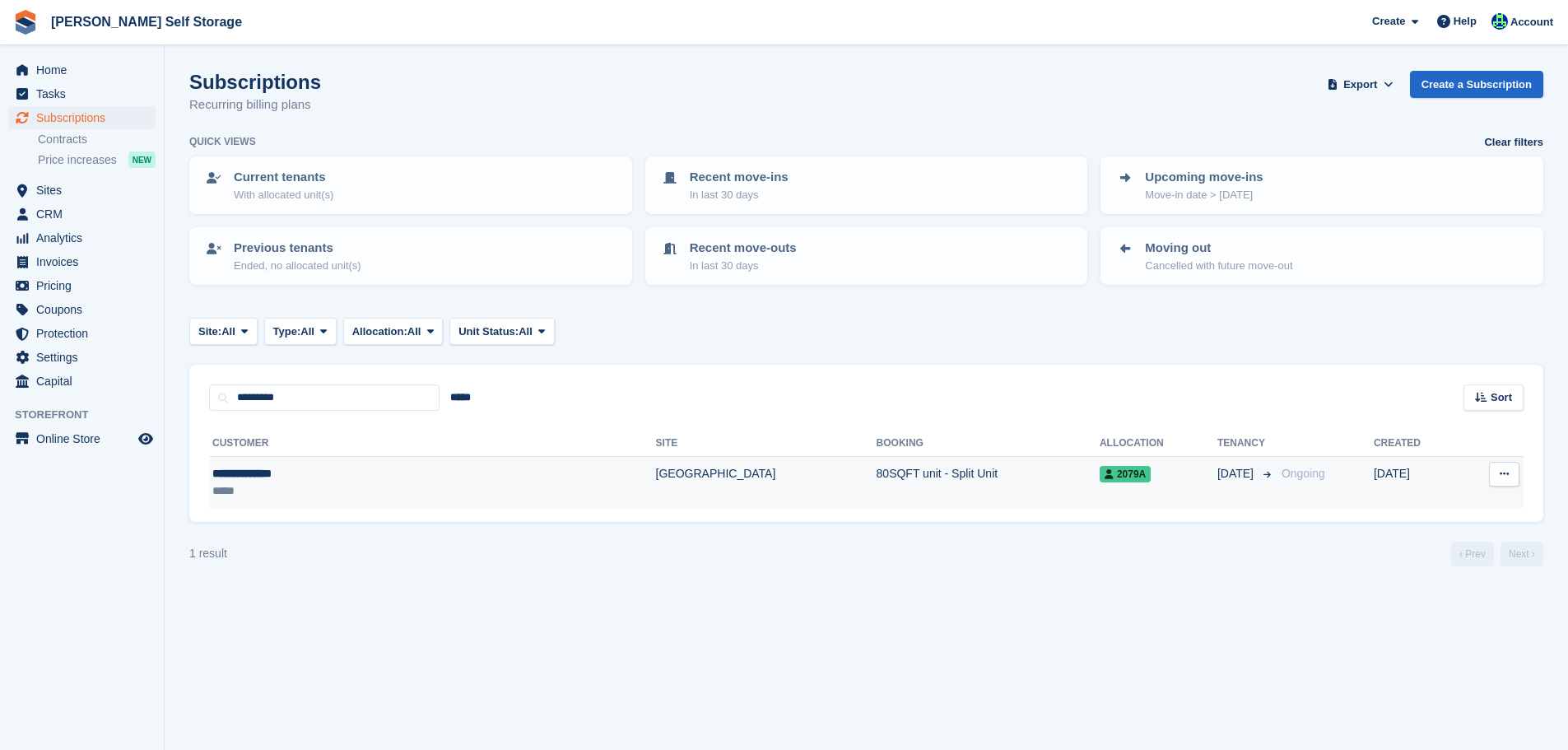
click at [383, 481] on div "**********" at bounding box center [333, 473] width 240 height 18
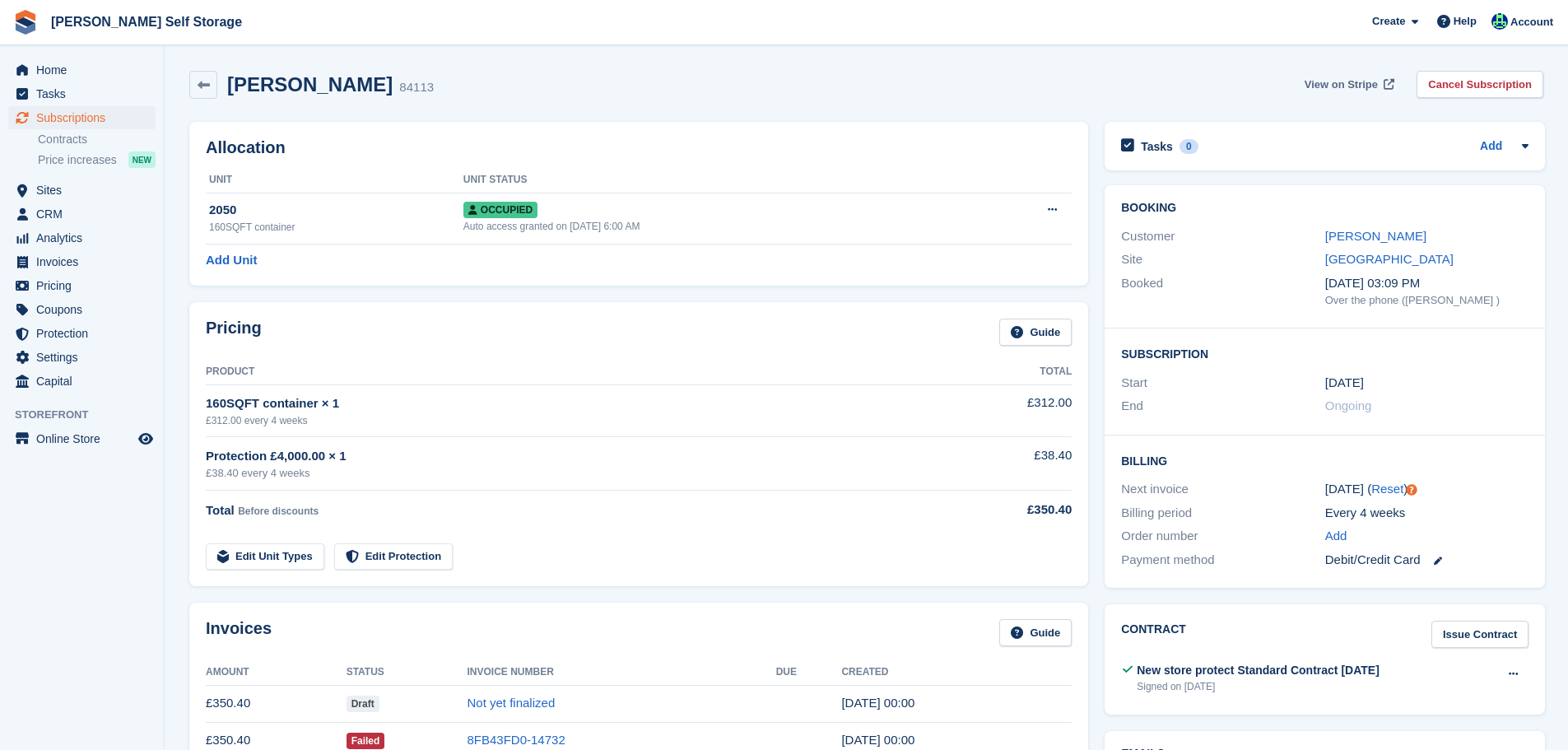
click at [1338, 78] on span "View on Stripe" at bounding box center [1341, 85] width 73 height 17
click at [1333, 84] on span "View on Stripe" at bounding box center [1341, 85] width 73 height 17
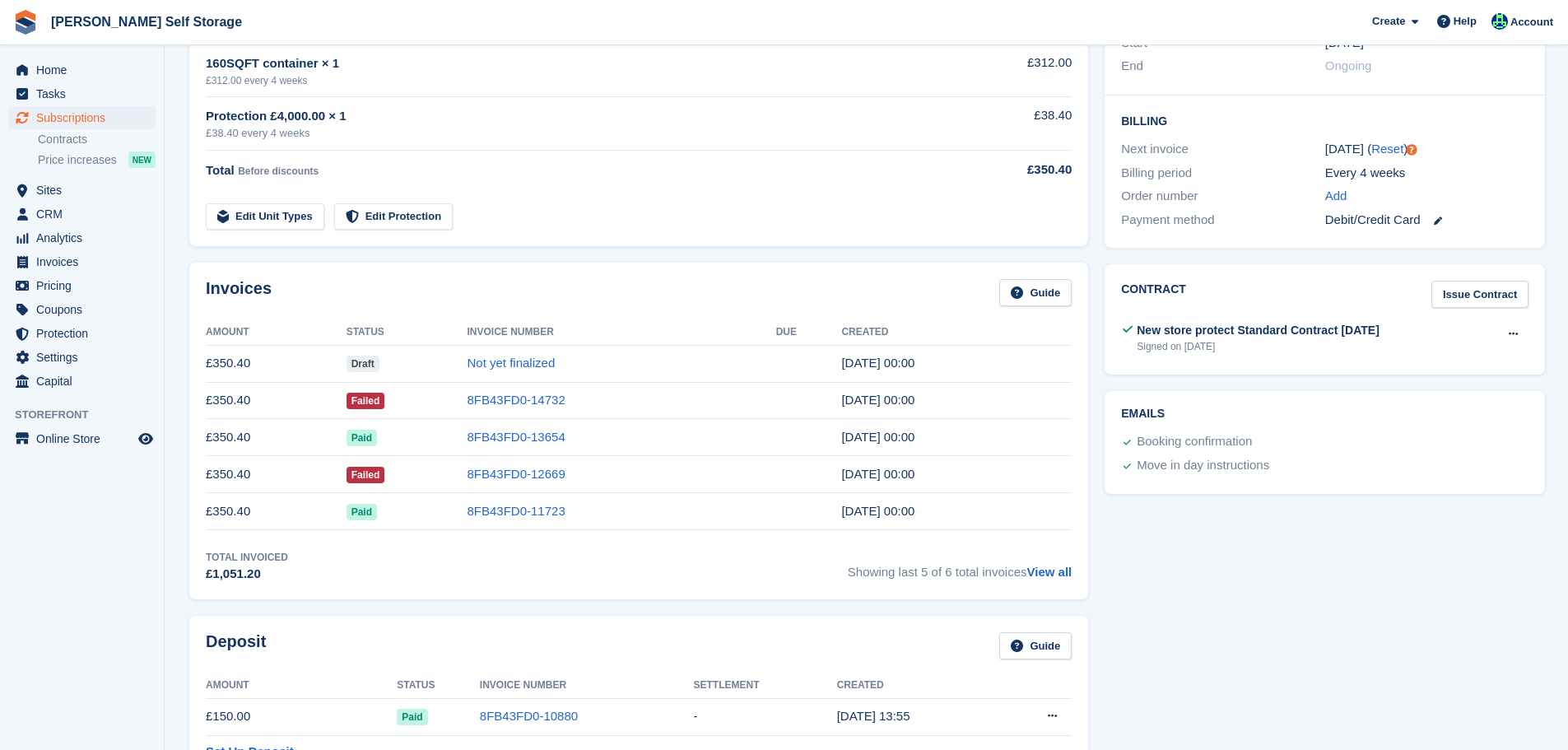
scroll to position [659, 0]
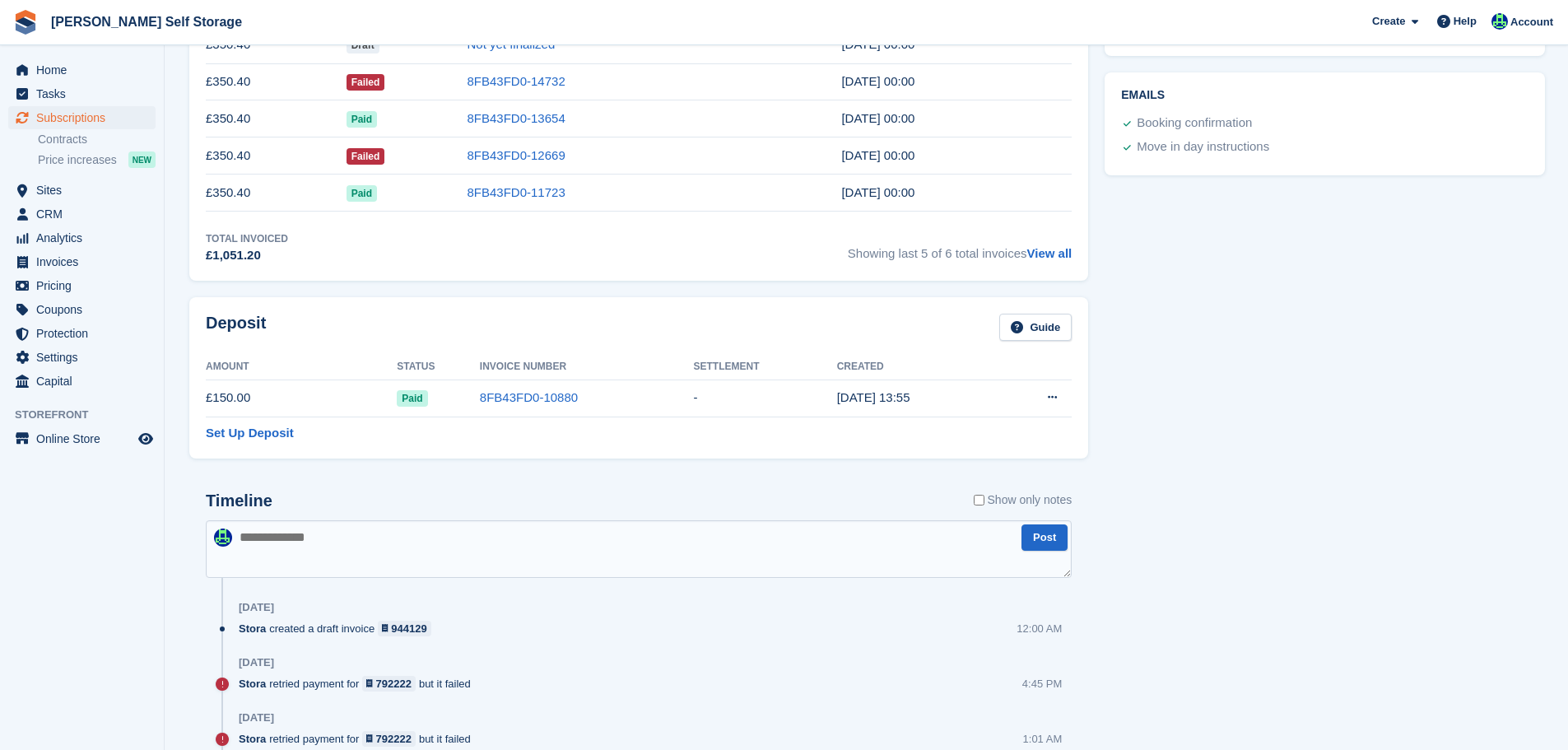
click at [353, 542] on textarea at bounding box center [639, 549] width 866 height 58
type textarea "******"
type textarea "**********"
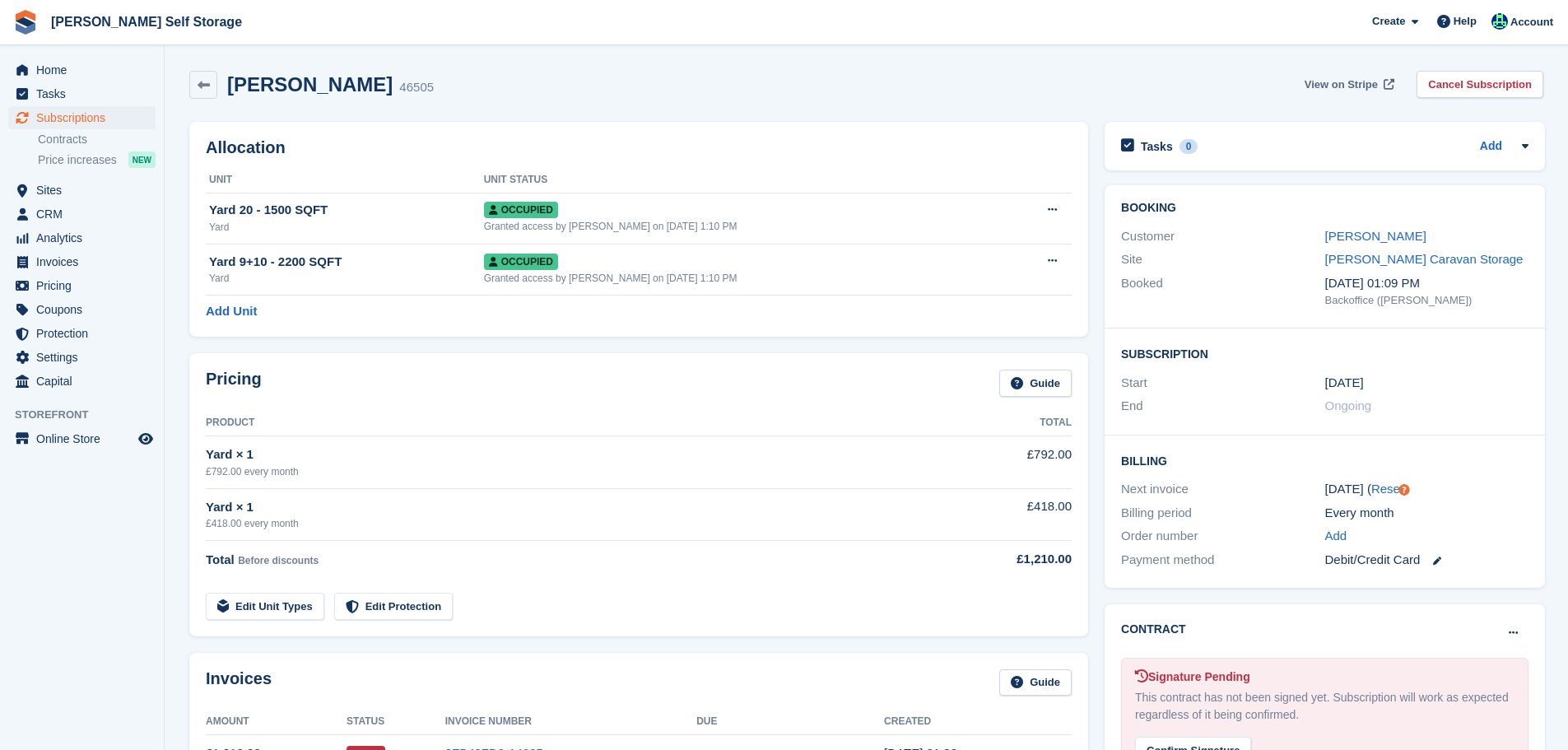
click at [1369, 82] on span "View on Stripe" at bounding box center [1341, 85] width 73 height 17
click at [361, 88] on h2 "Aleksandrs Krasuckis" at bounding box center [310, 84] width 166 height 23
copy div "Aleksandrs Krasuckis"
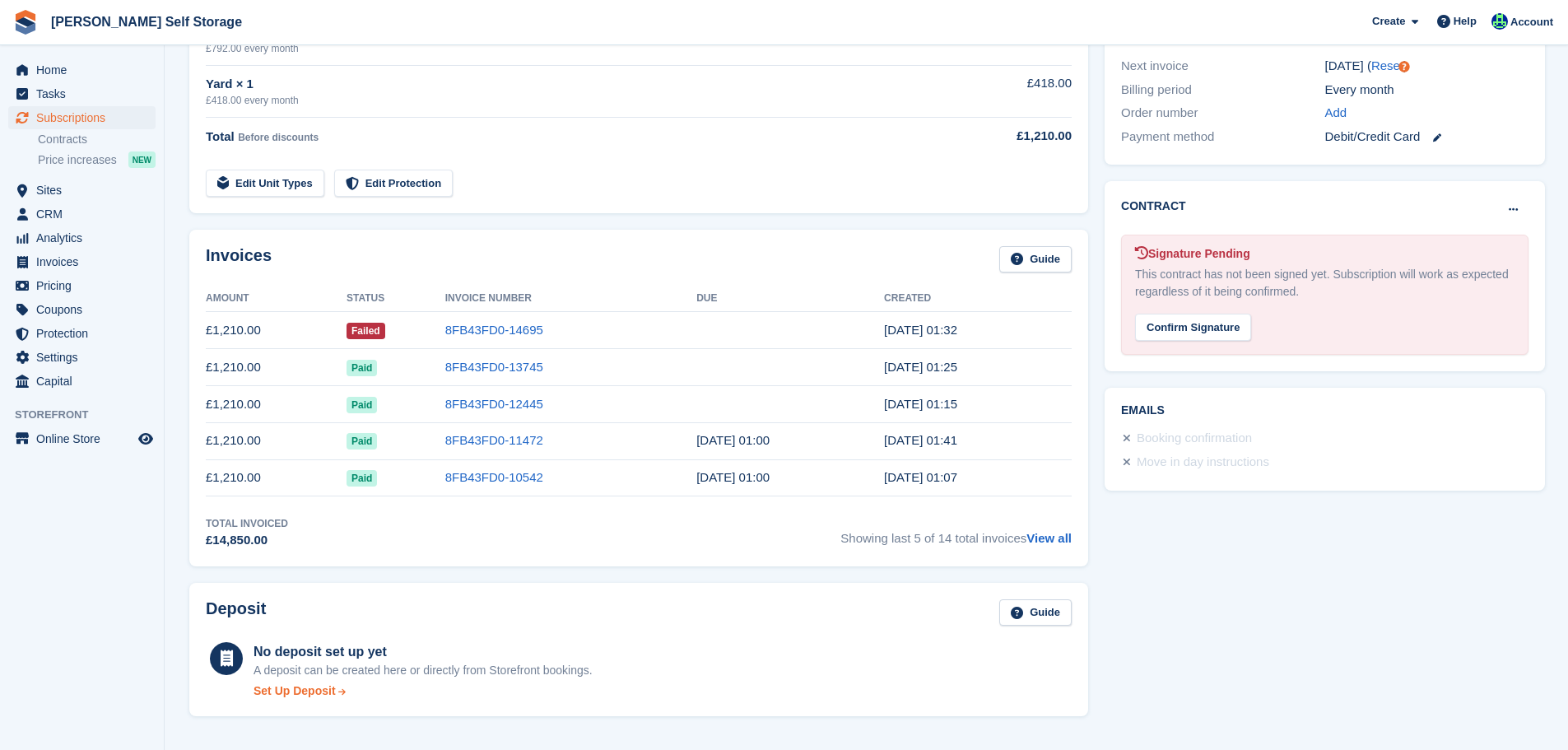
scroll to position [659, 0]
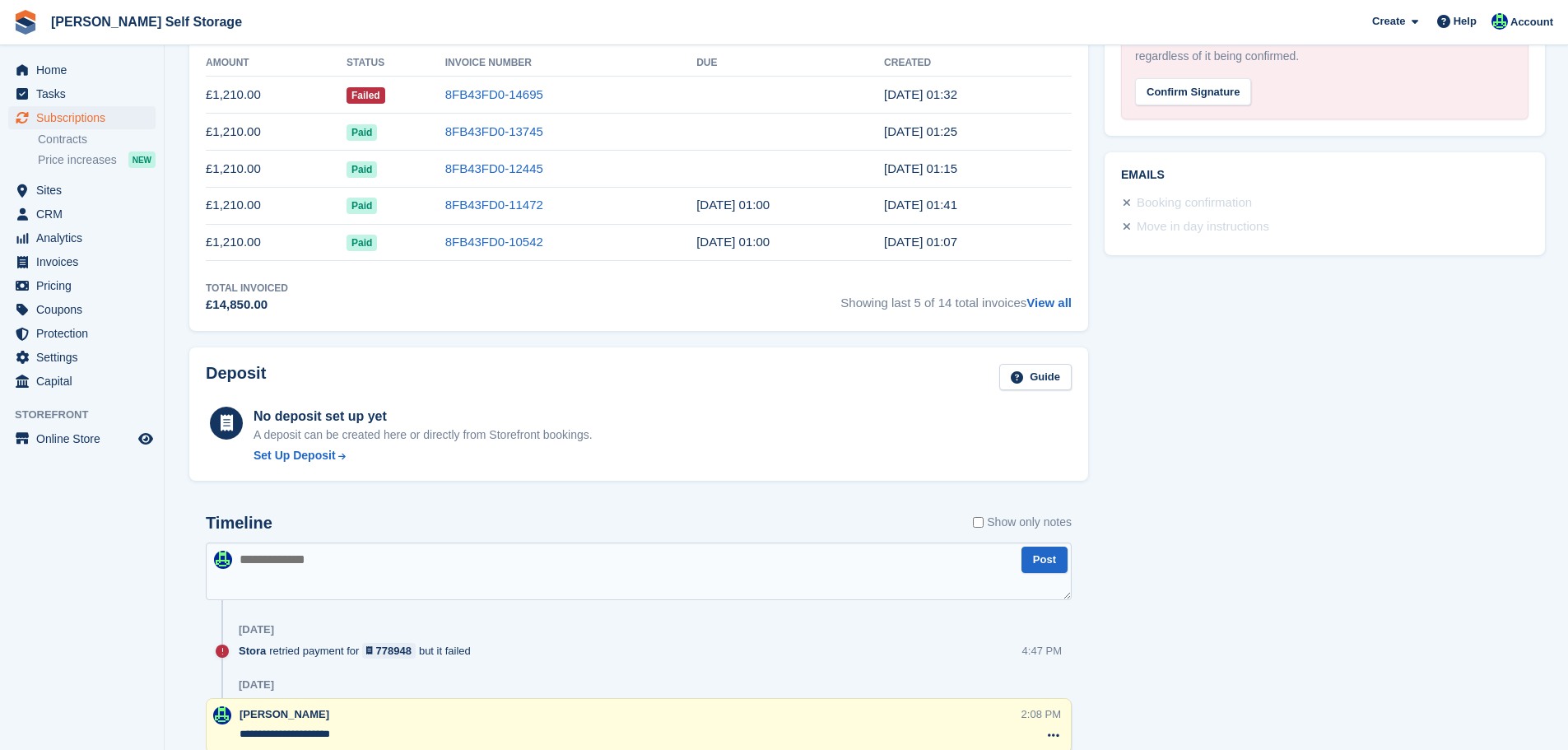
drag, startPoint x: 348, startPoint y: 636, endPoint x: 345, endPoint y: 614, distance: 22.2
click at [348, 634] on div "[DATE]" at bounding box center [655, 629] width 833 height 26
click at [340, 588] on textarea at bounding box center [639, 572] width 866 height 58
type textarea "**********"
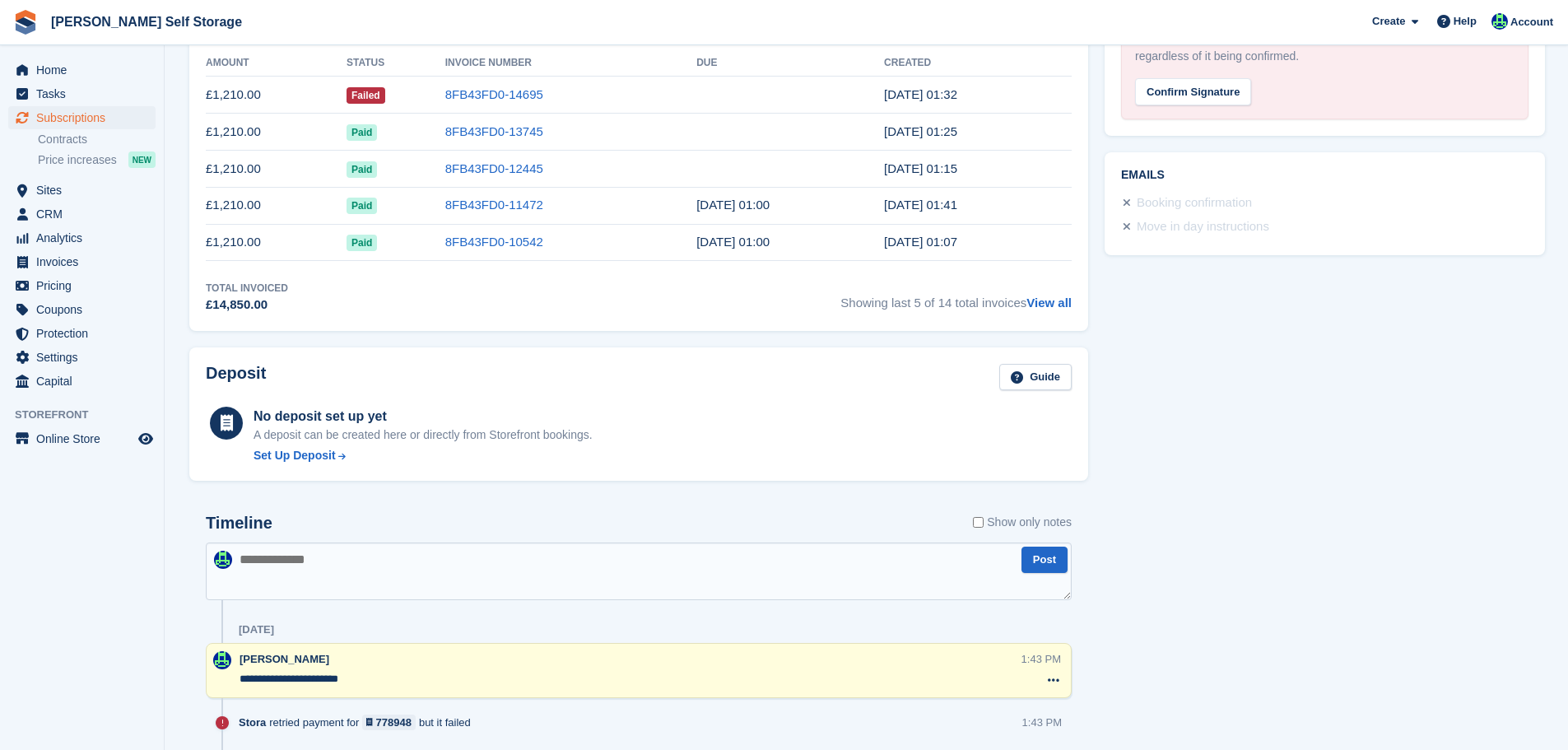
click at [369, 678] on textarea "**********" at bounding box center [631, 680] width 782 height 17
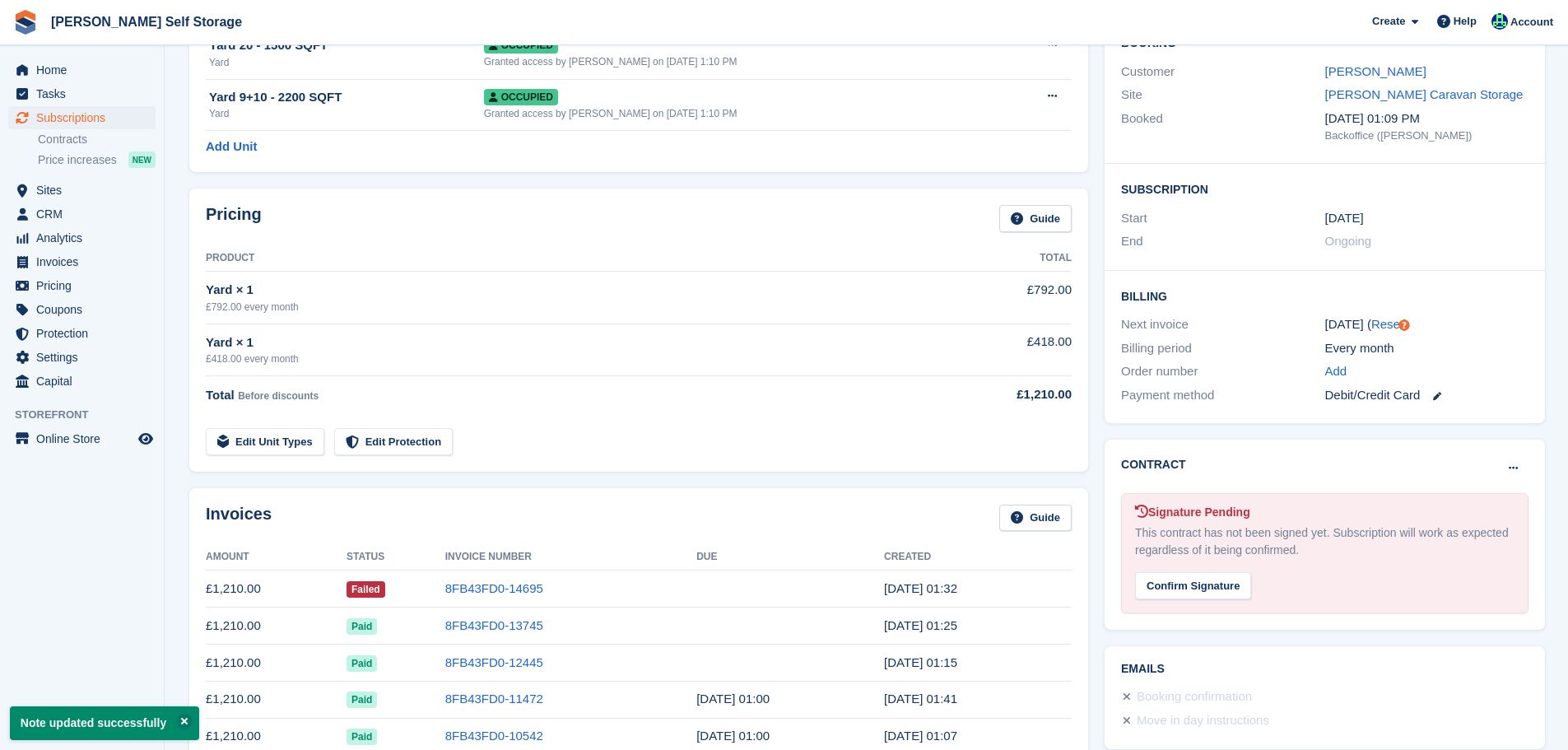
scroll to position [0, 0]
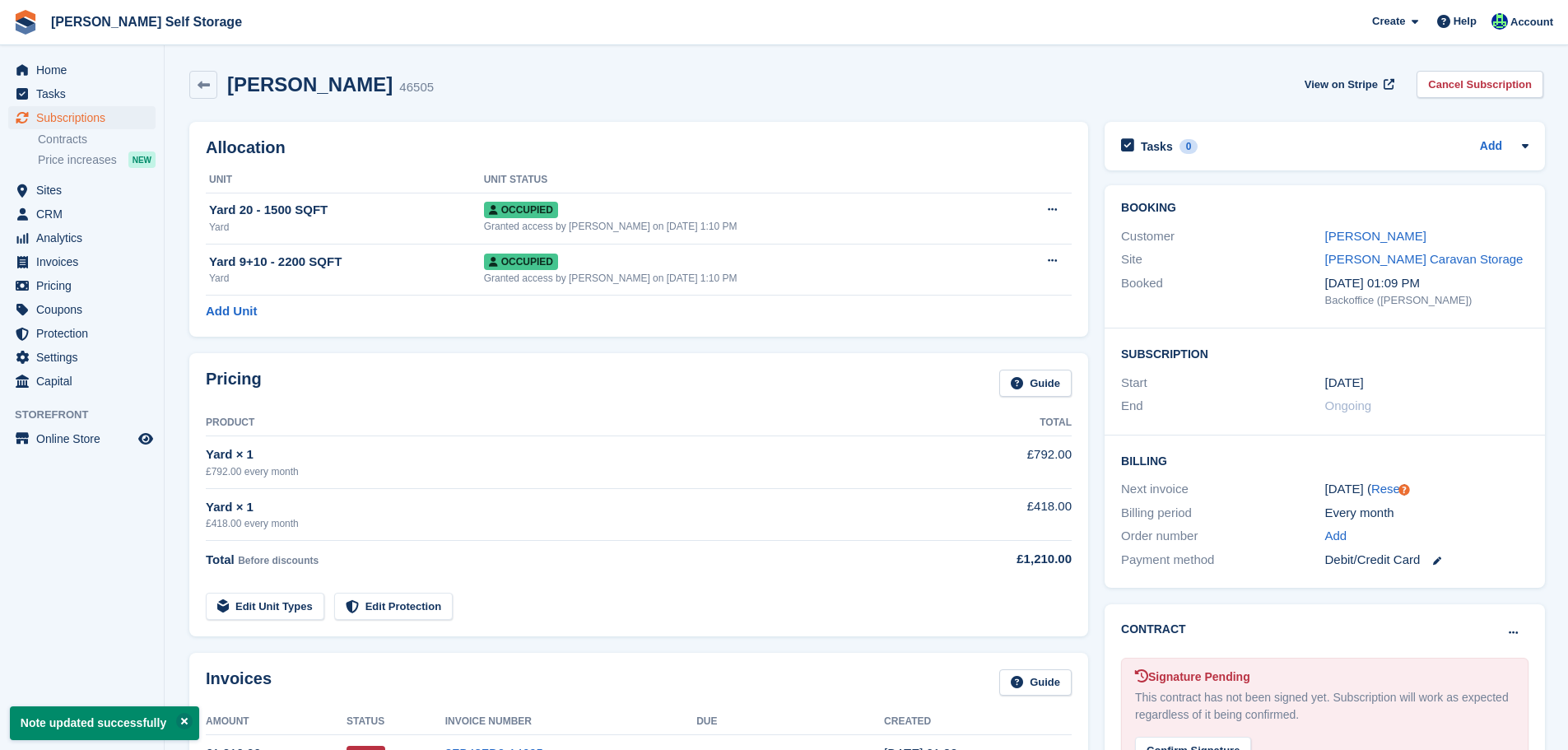
click at [596, 121] on div "Allocation Unit Unit Status Yard 20 - 1500 SQFT Yard Occupied Granted access by…" at bounding box center [638, 230] width 916 height 231
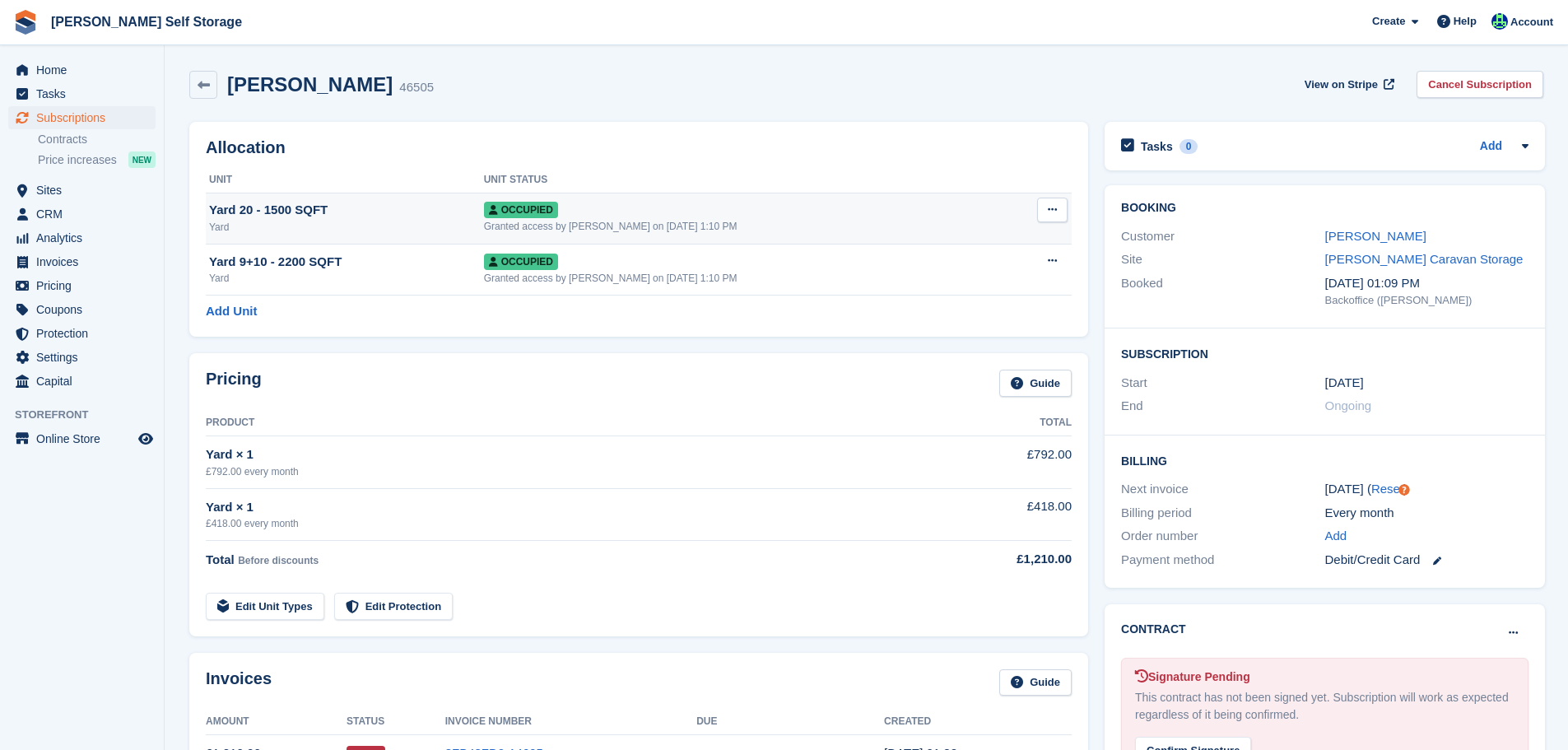
click at [1040, 208] on button at bounding box center [1052, 209] width 30 height 24
click at [948, 230] on div "Overlock Repossess Deallocate" at bounding box center [988, 270] width 158 height 93
click at [957, 240] on p "Overlock" at bounding box center [988, 242] width 143 height 22
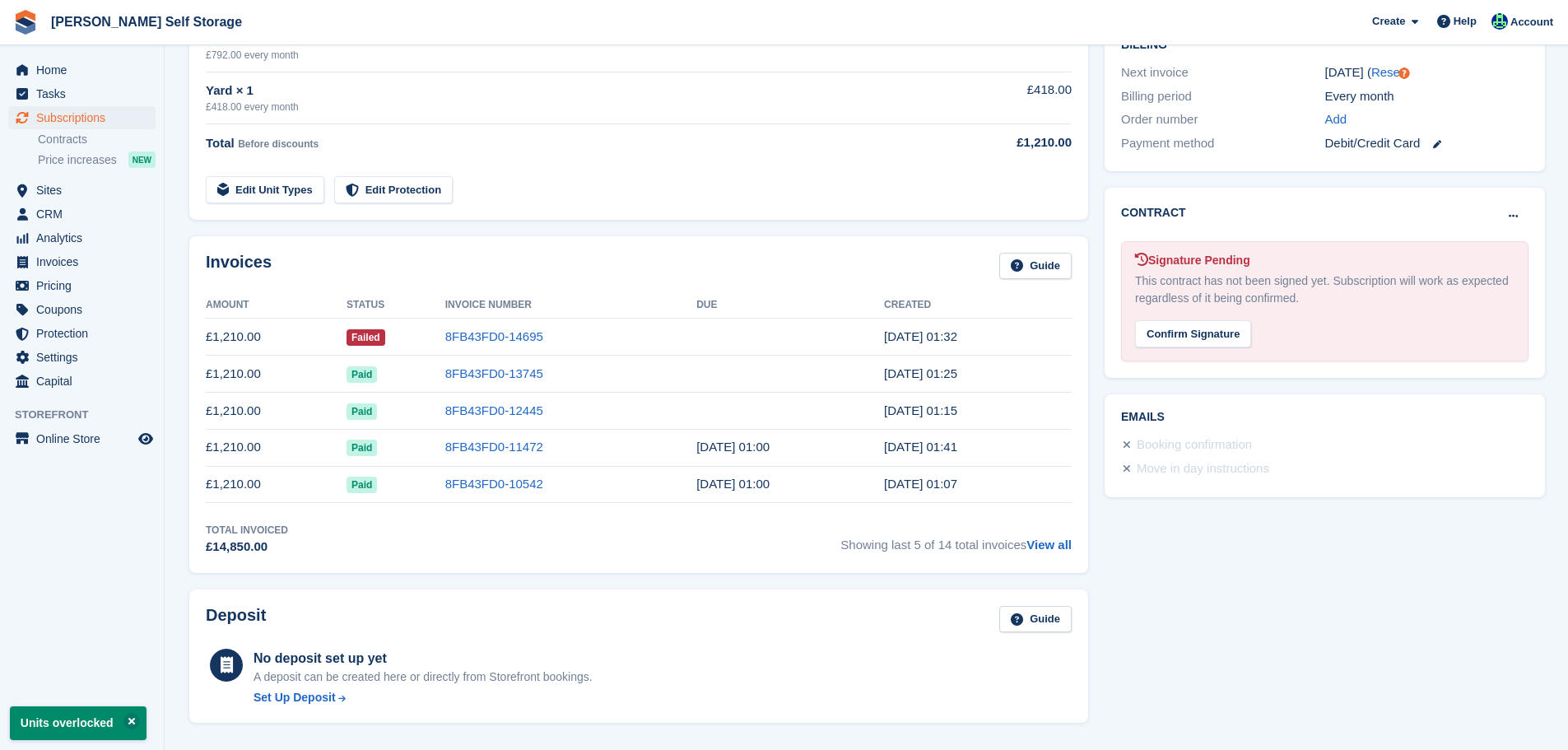
scroll to position [659, 0]
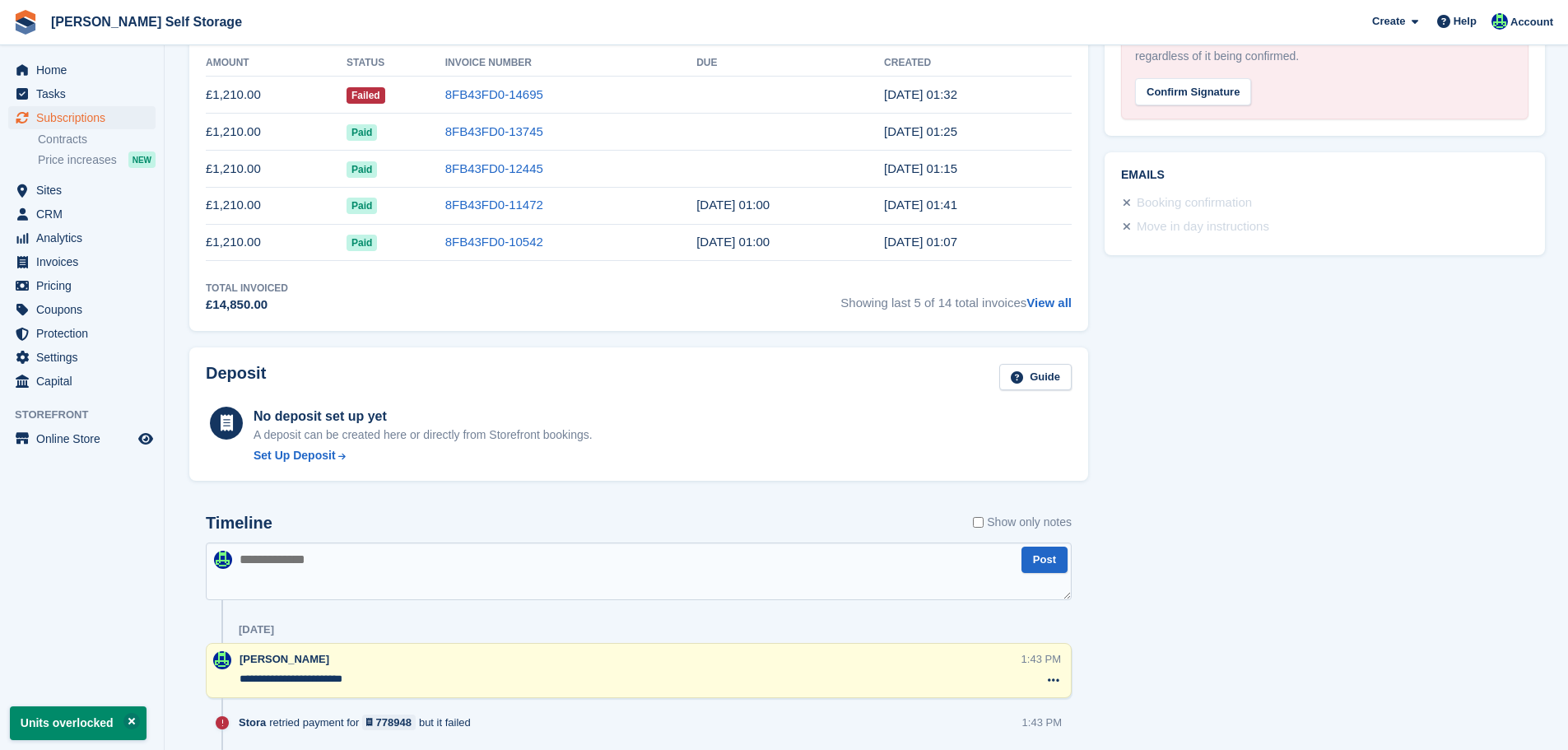
click at [397, 670] on div "**********" at bounding box center [631, 670] width 782 height 39
click at [395, 680] on textarea "**********" at bounding box center [631, 680] width 782 height 17
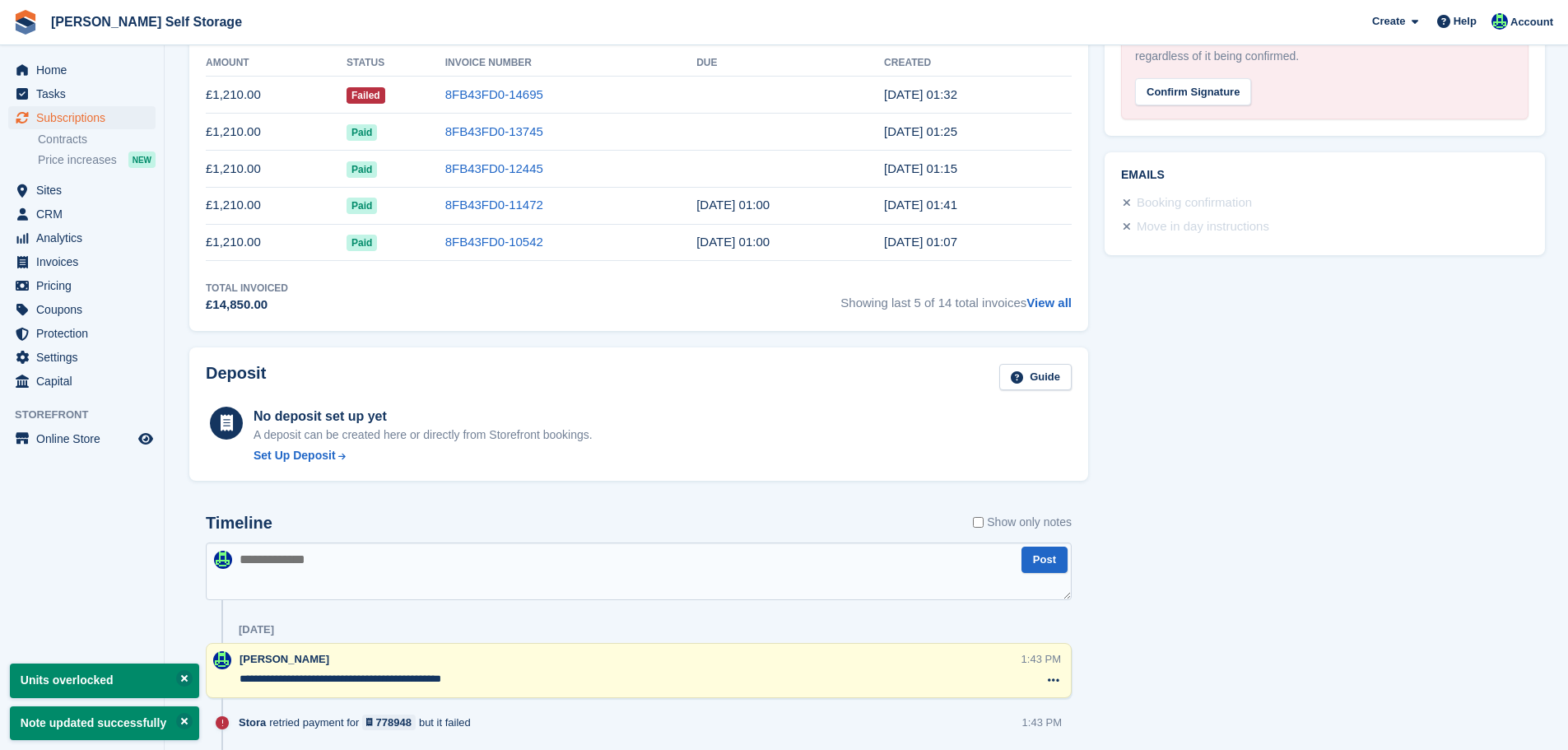
type textarea "**********"
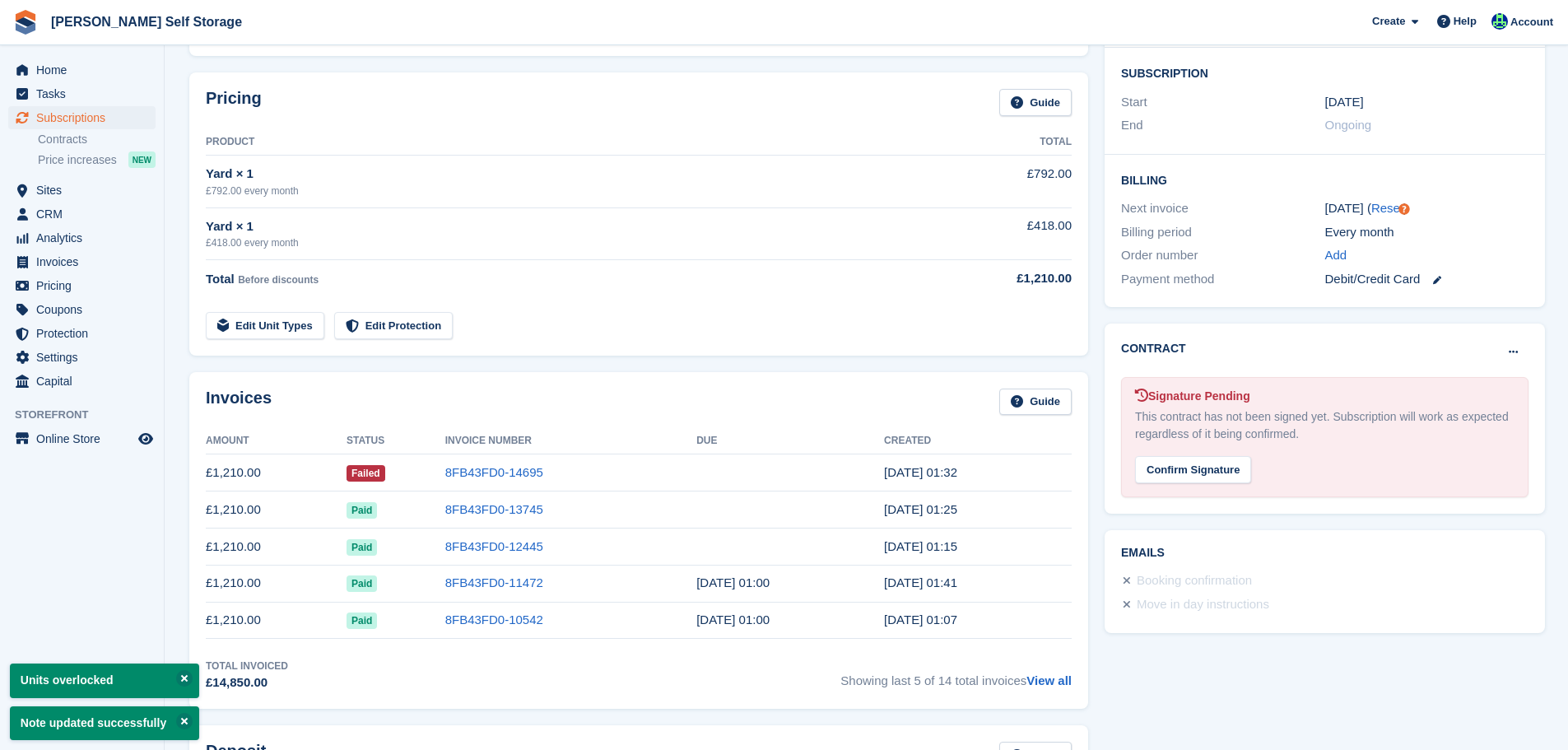
scroll to position [0, 0]
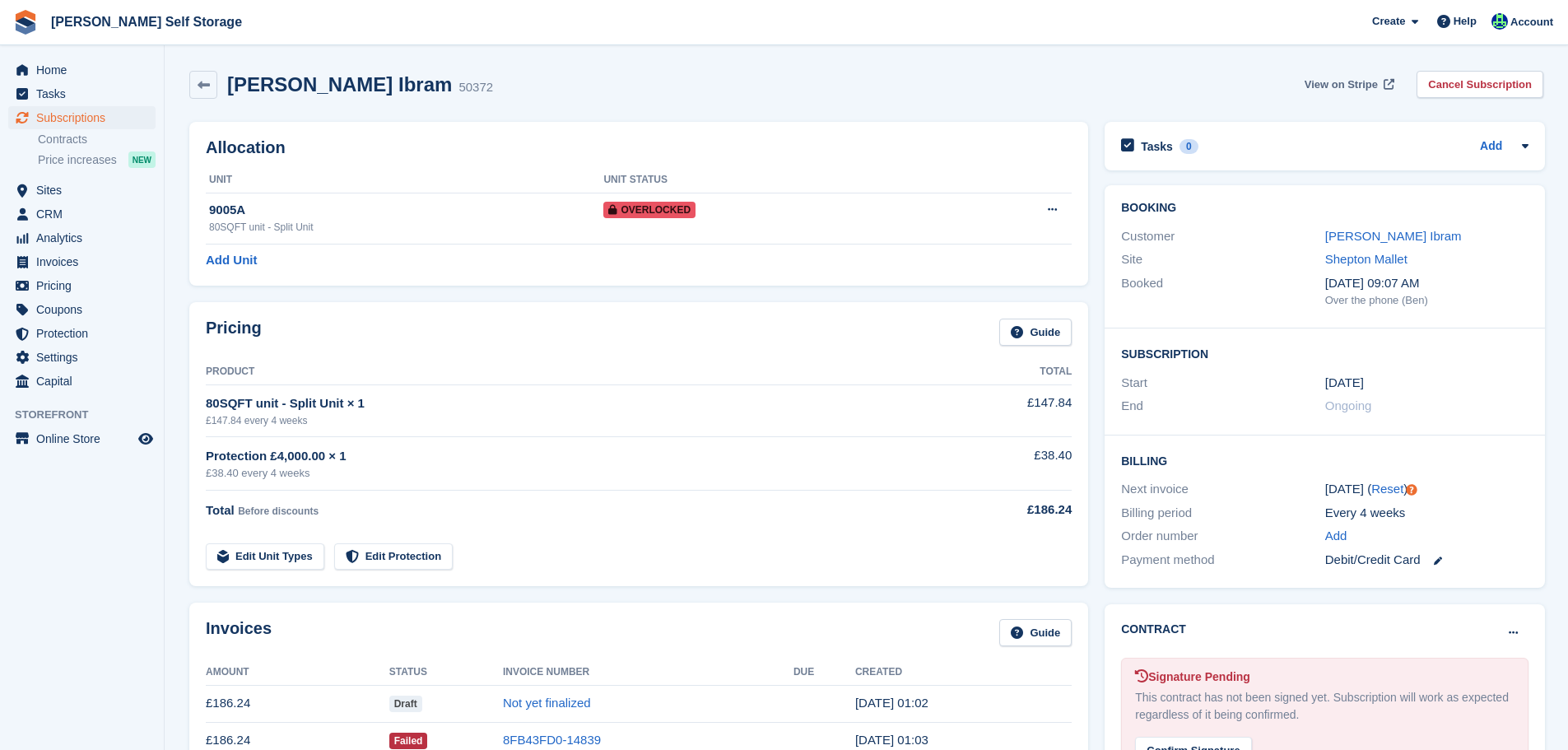
click at [1356, 79] on span "View on Stripe" at bounding box center [1341, 85] width 73 height 17
click at [312, 84] on h2 "[PERSON_NAME] Ibram" at bounding box center [339, 84] width 224 height 23
copy div "[PERSON_NAME] Ibram"
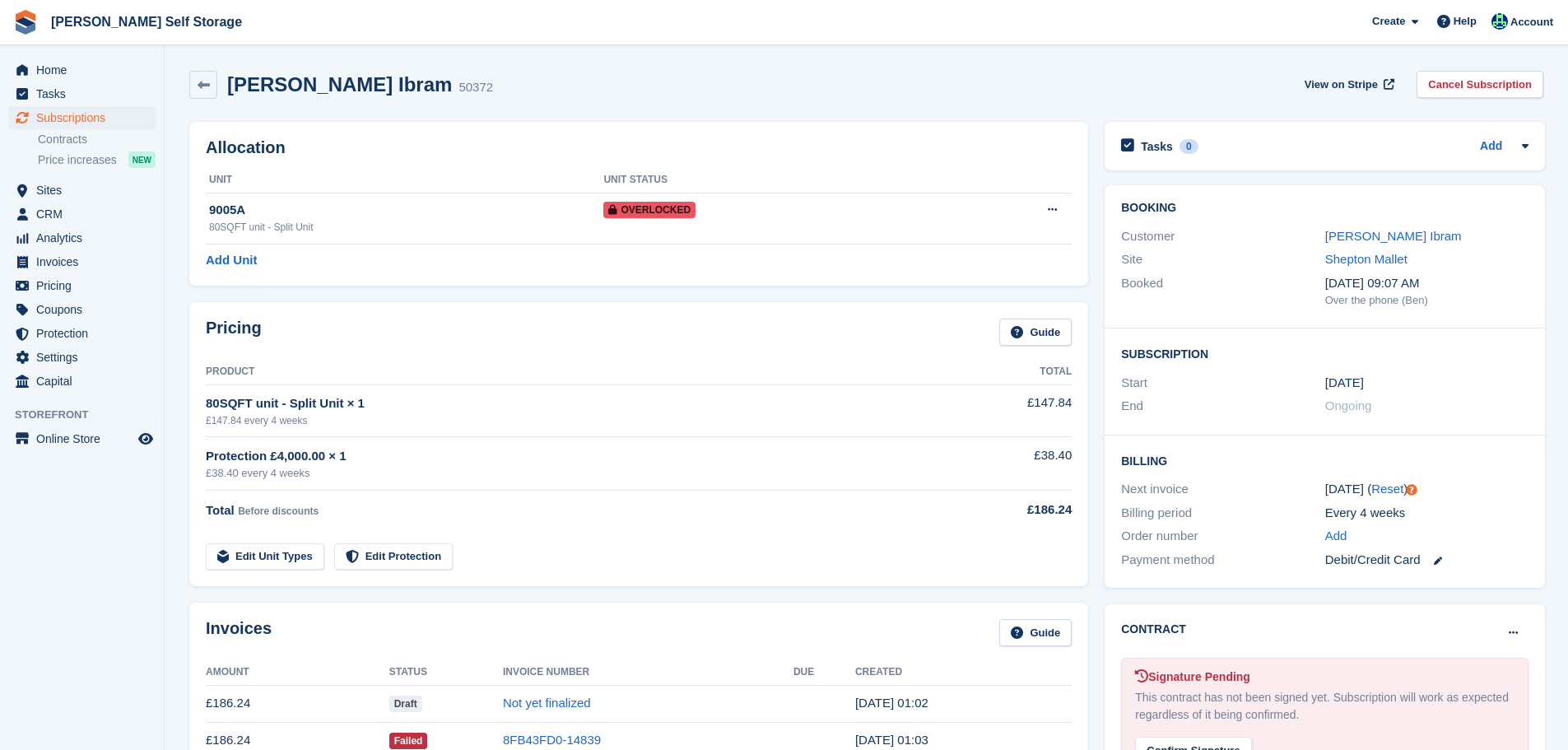
click at [738, 68] on div "[PERSON_NAME] Ibram 50372 View on Stripe Cancel Subscription" at bounding box center [866, 88] width 1371 height 51
click at [1420, 234] on link "[PERSON_NAME] Ibram" at bounding box center [1393, 235] width 137 height 14
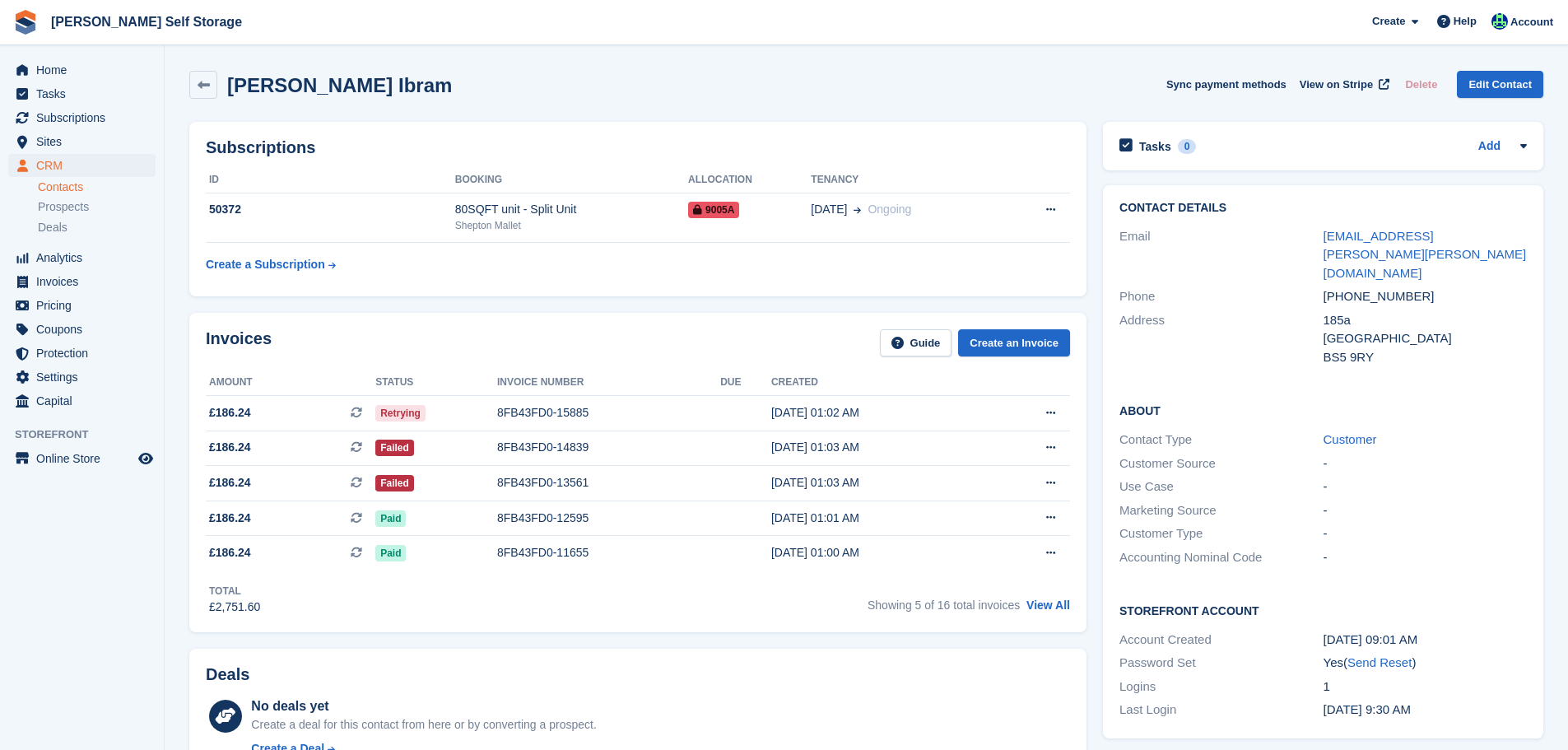
drag, startPoint x: 280, startPoint y: 92, endPoint x: 292, endPoint y: 90, distance: 12.2
click at [292, 90] on div "[PERSON_NAME] Ibram Sync payment methods View on Stripe Delete Edit Contact" at bounding box center [866, 85] width 1354 height 28
copy h2 "[PERSON_NAME]"
click at [325, 88] on h2 "[PERSON_NAME] Ibram" at bounding box center [339, 85] width 224 height 23
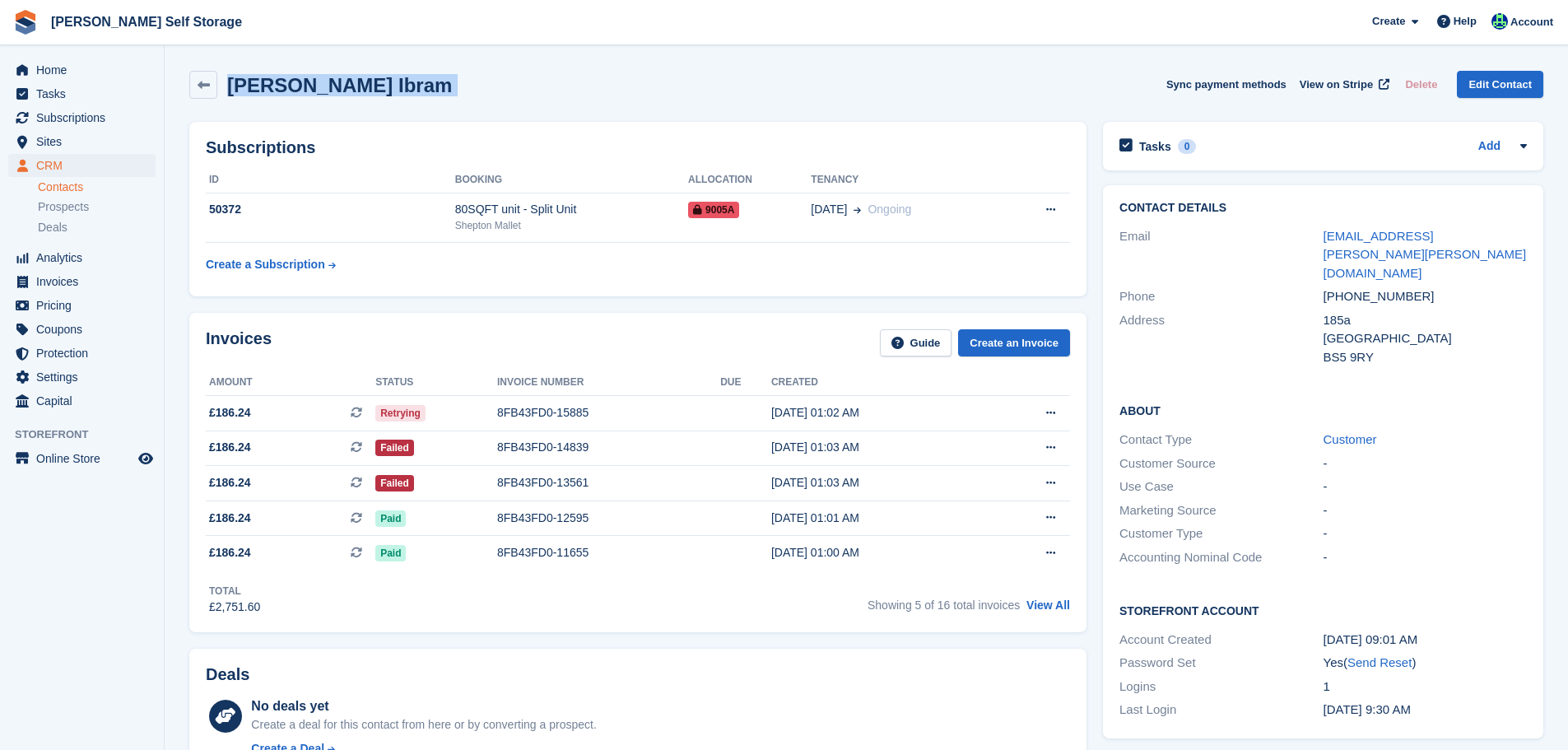
click at [325, 88] on h2 "[PERSON_NAME] Ibram" at bounding box center [339, 85] width 224 height 23
click at [372, 212] on div "50372" at bounding box center [331, 209] width 250 height 18
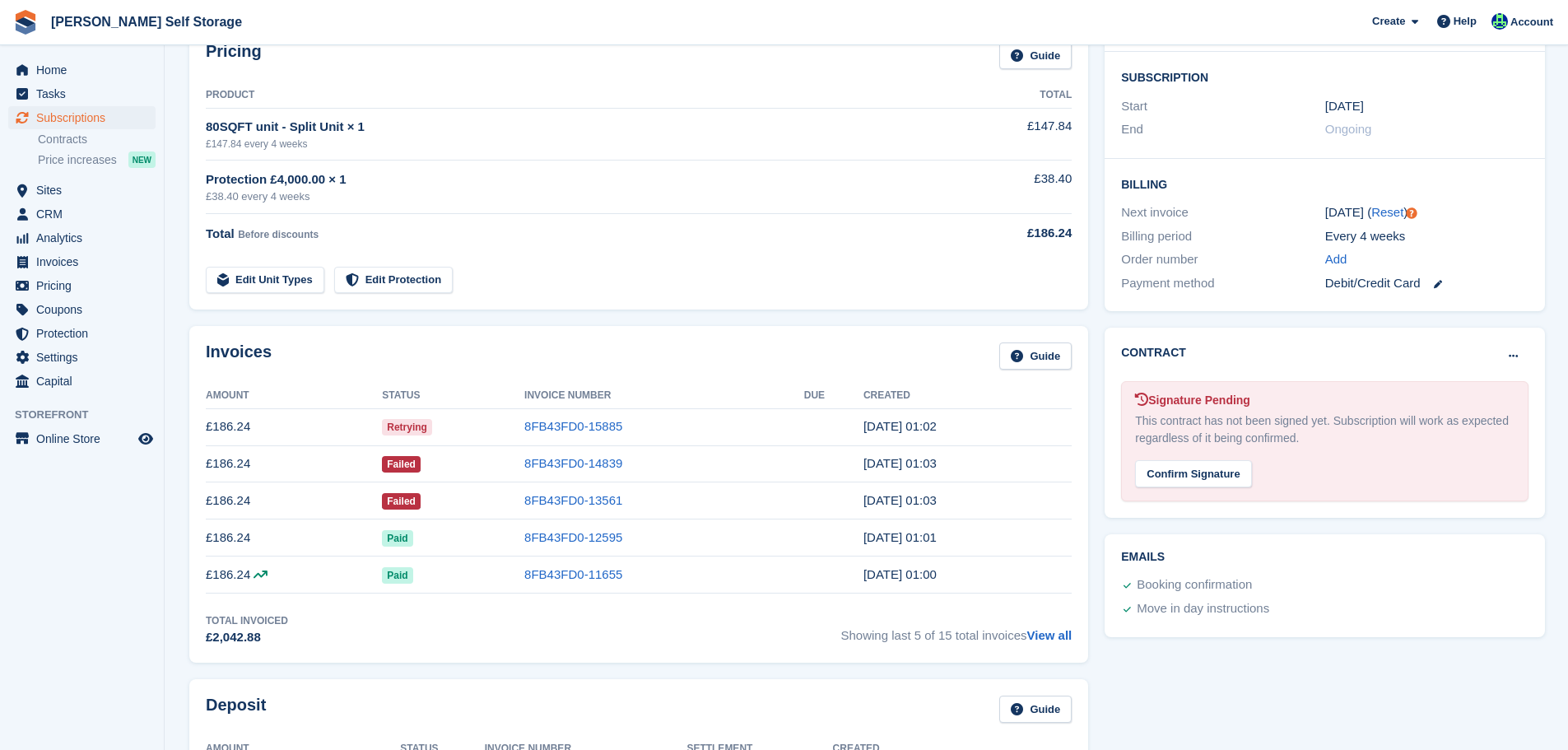
scroll to position [577, 0]
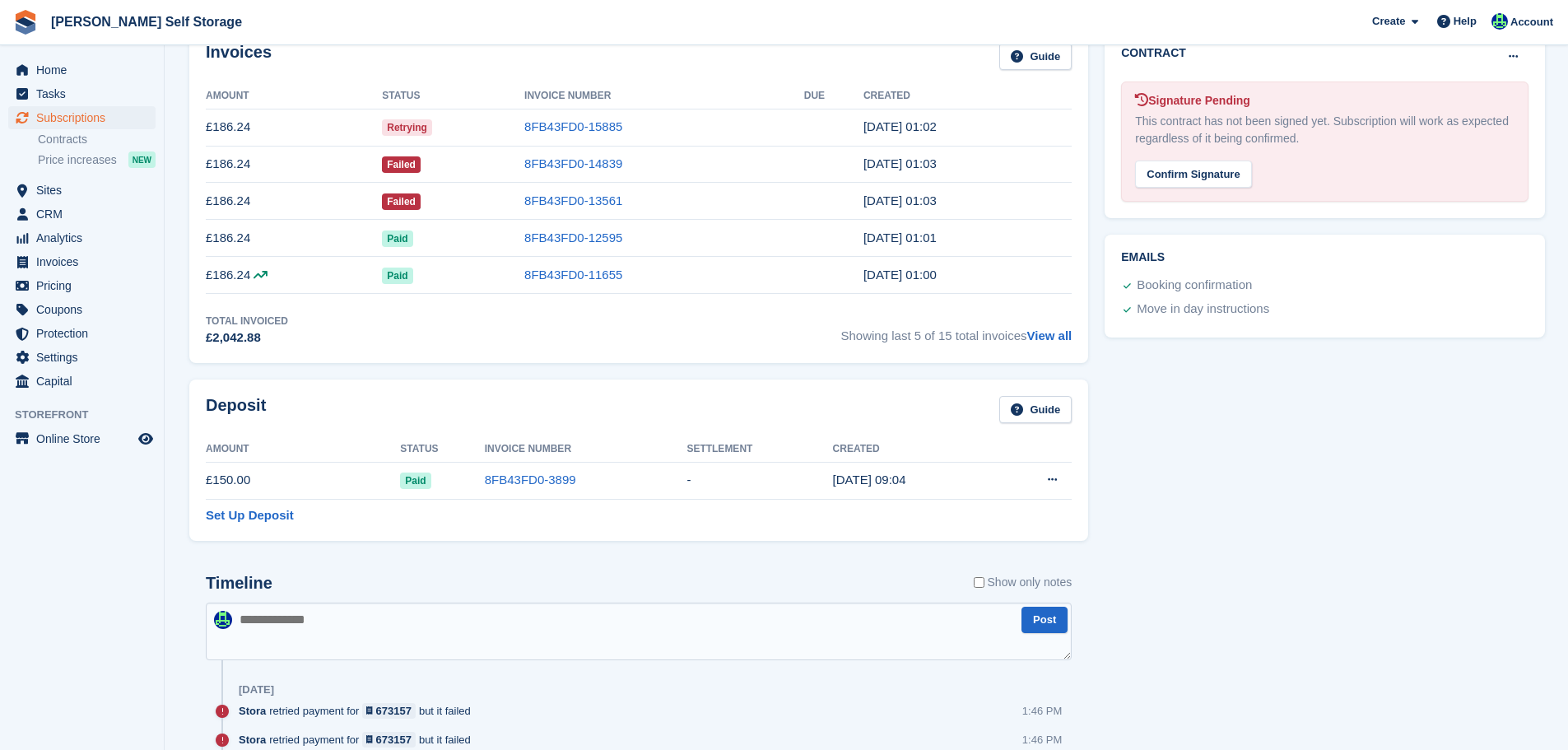
click at [364, 639] on textarea at bounding box center [639, 631] width 866 height 58
type textarea "**********"
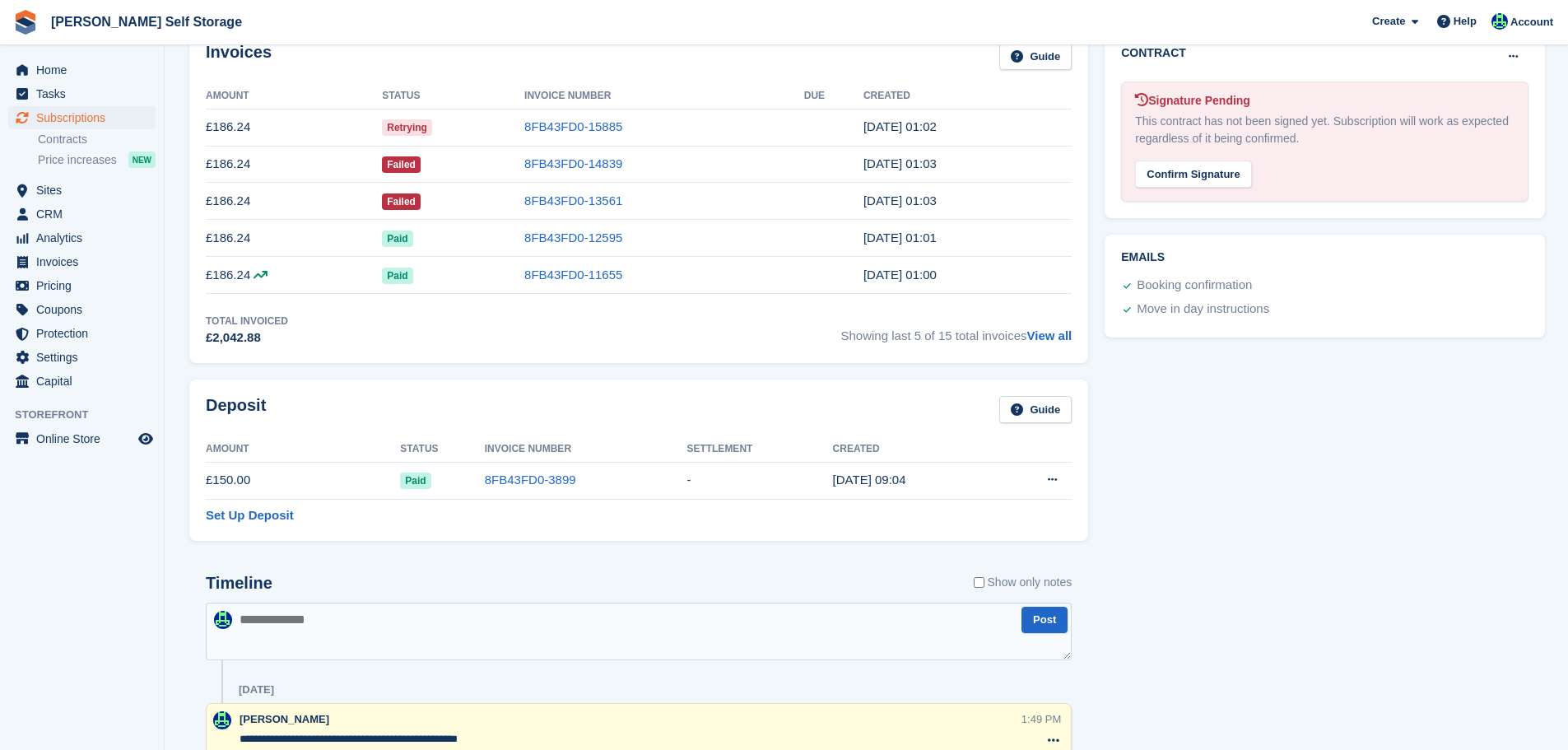
scroll to position [0, 0]
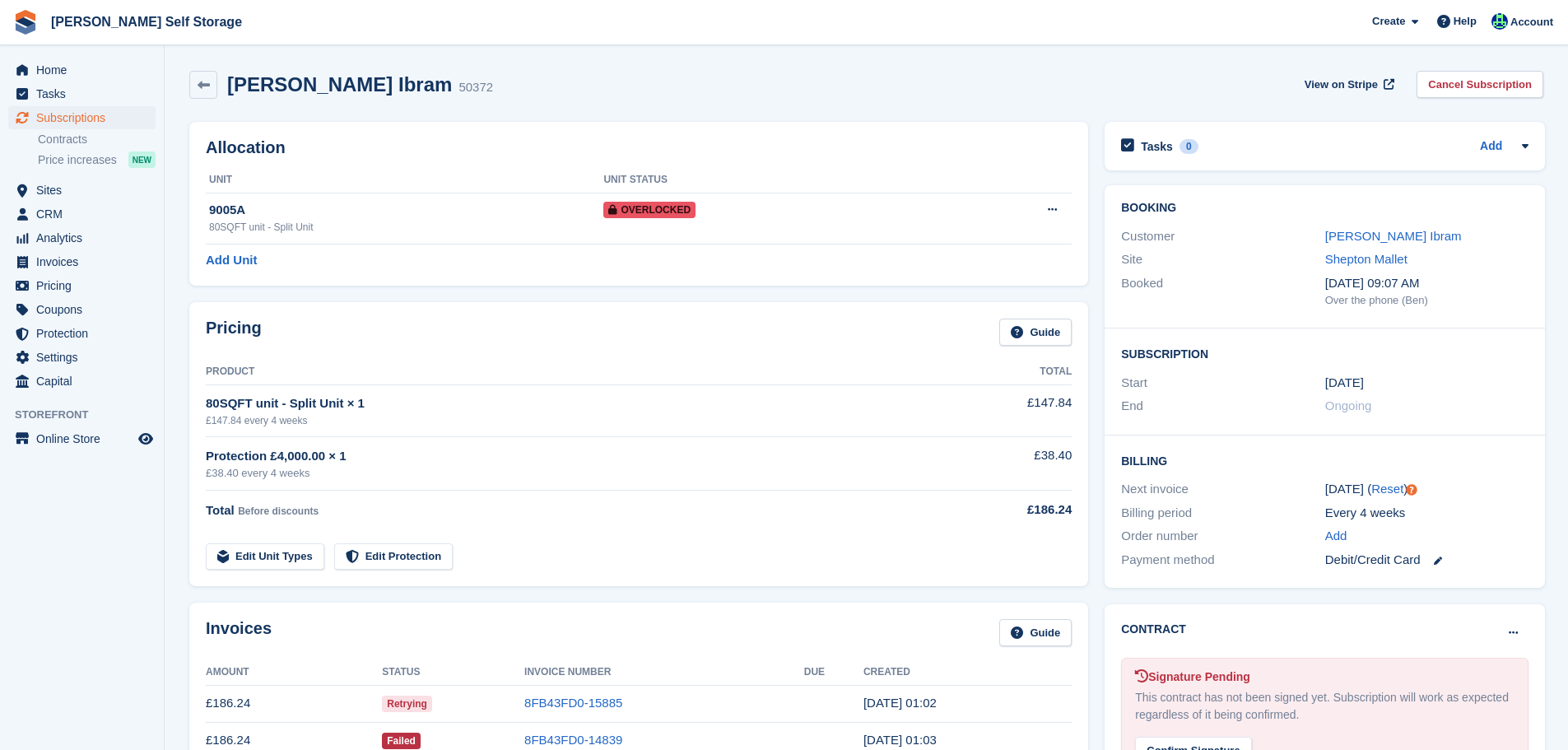
drag, startPoint x: 1357, startPoint y: 230, endPoint x: 1493, endPoint y: 262, distance: 139.7
click at [1358, 230] on link "Maisie Bayliss Ibram" at bounding box center [1393, 235] width 137 height 14
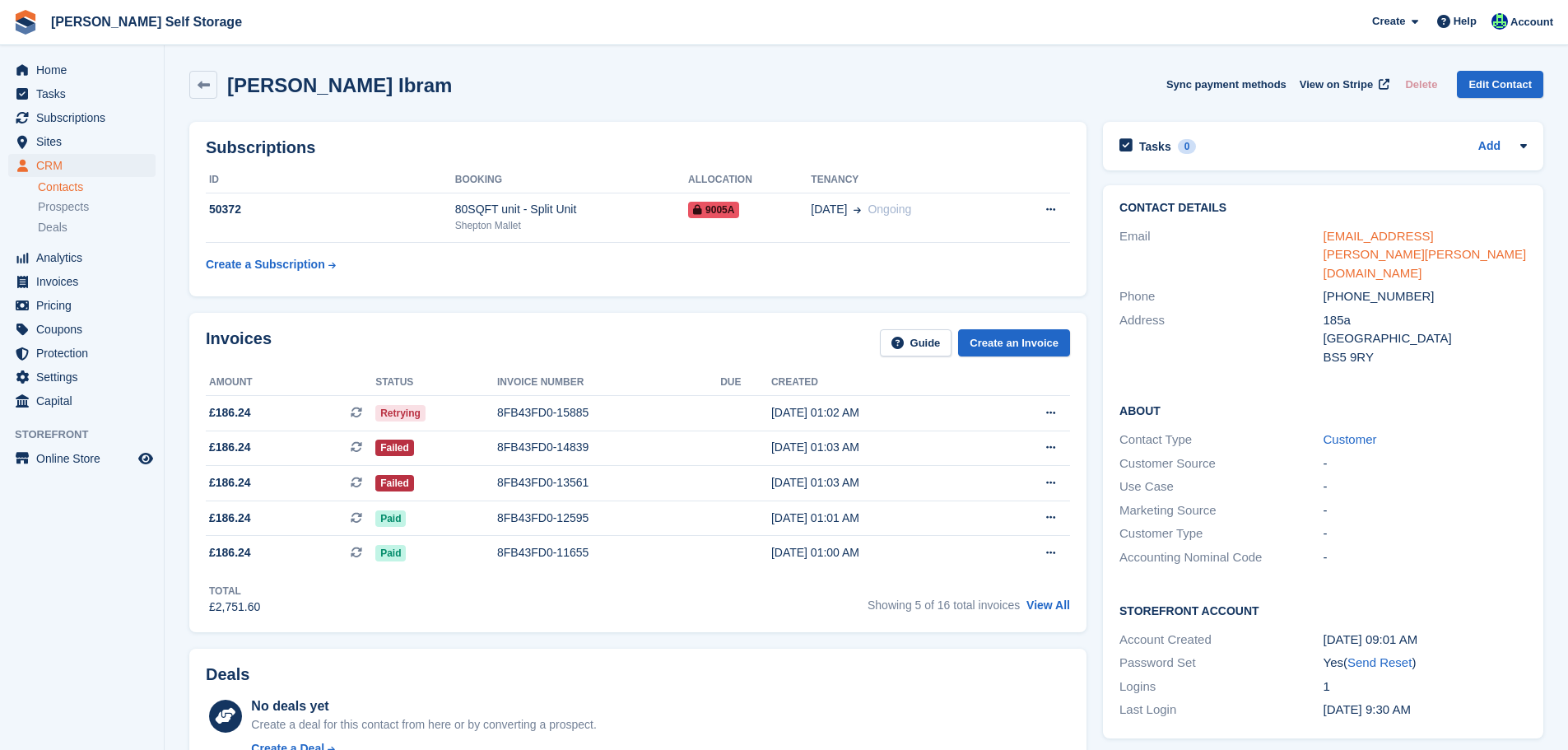
click at [1483, 236] on link "maisie.ella.bayliss@gmail.com" at bounding box center [1426, 254] width 204 height 51
click at [1502, 241] on div "maisie.ella.bayliss@gmail.com" at bounding box center [1426, 255] width 204 height 56
click at [1502, 240] on div "maisie.ella.bayliss@gmail.com" at bounding box center [1426, 255] width 204 height 56
click at [1502, 240] on div "[EMAIL_ADDRESS][PERSON_NAME][PERSON_NAME][DOMAIN_NAME]" at bounding box center [1426, 255] width 204 height 56
copy div "[EMAIL_ADDRESS][PERSON_NAME][PERSON_NAME][DOMAIN_NAME]"
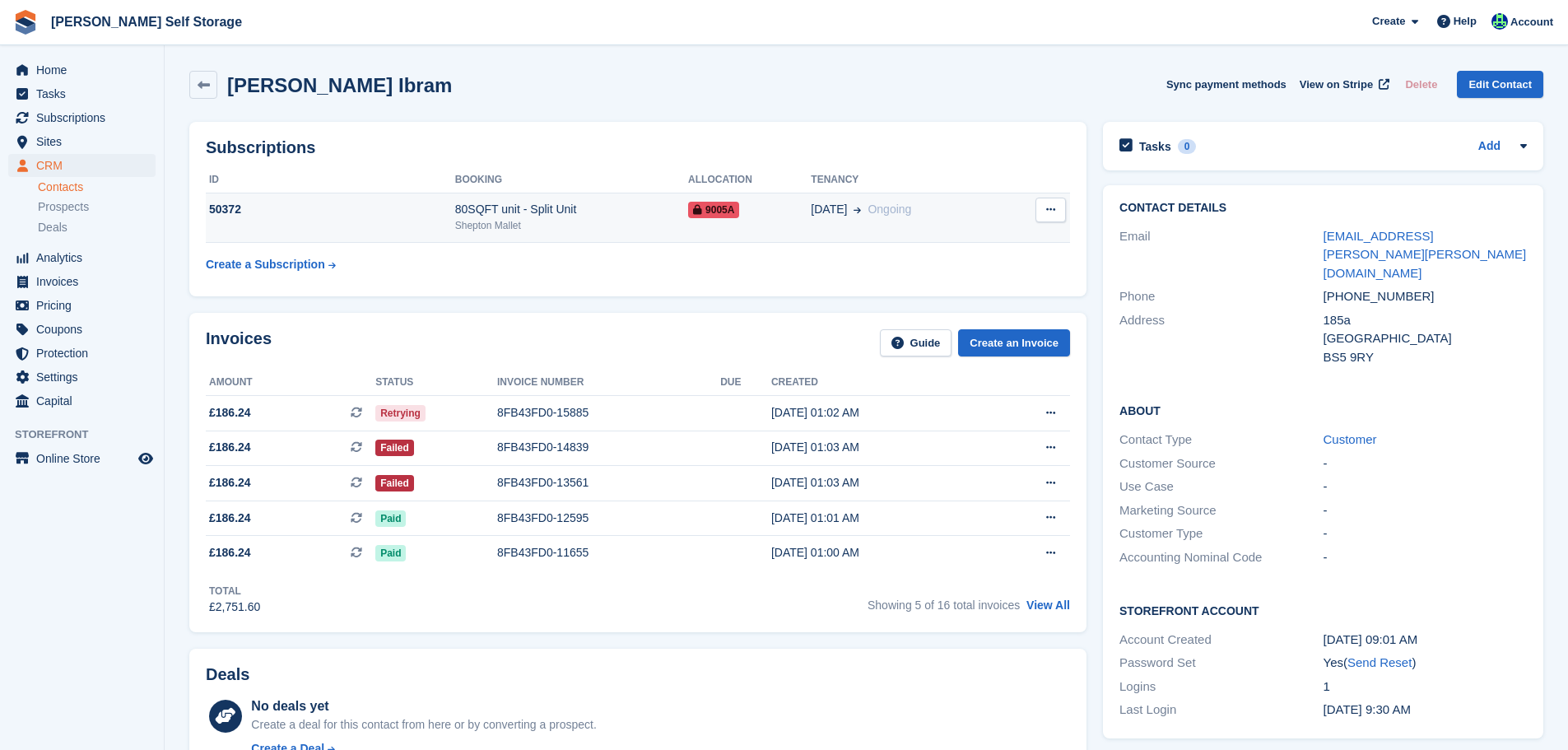
click at [411, 199] on td "50372" at bounding box center [331, 218] width 250 height 50
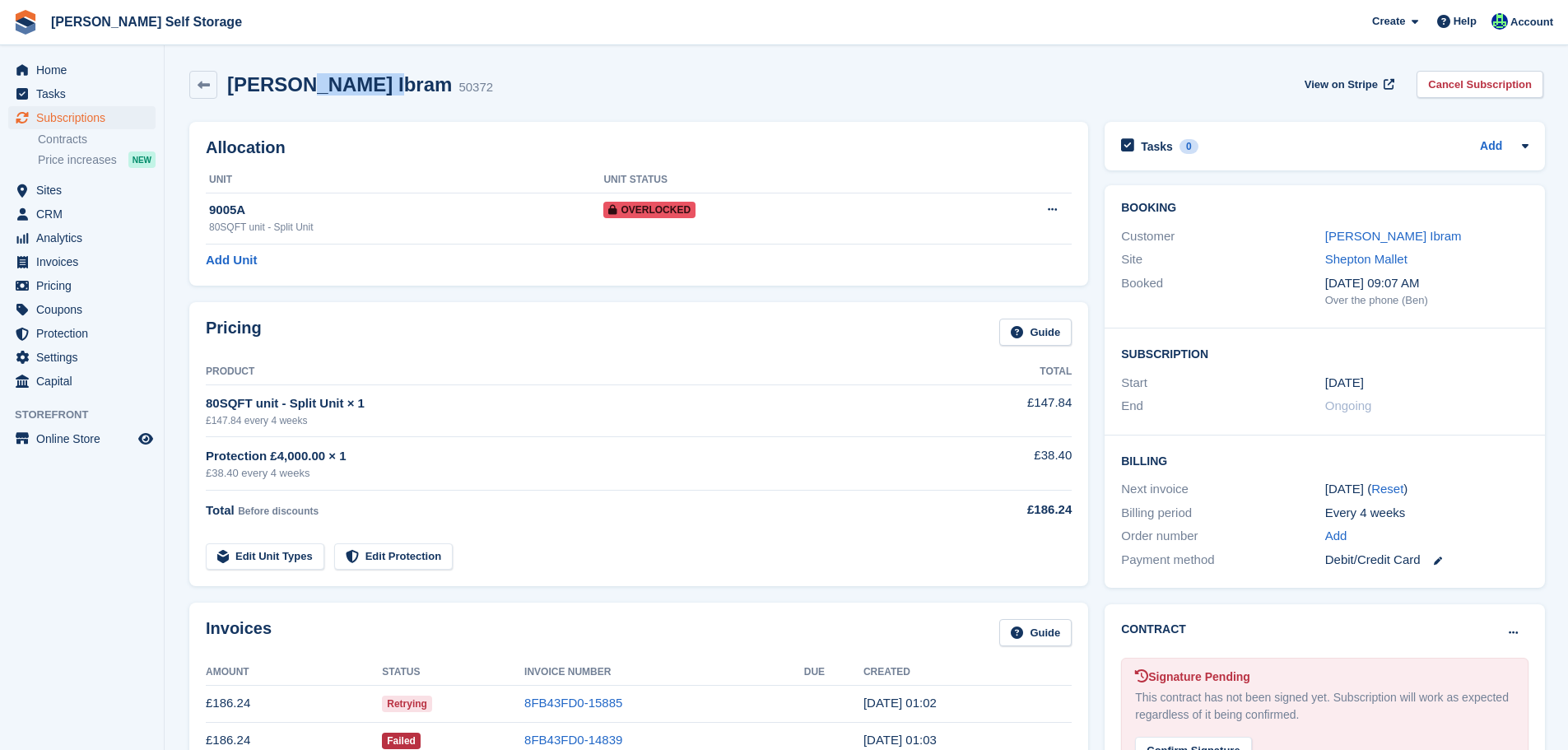
click at [343, 90] on h2 "[PERSON_NAME] Ibram" at bounding box center [339, 84] width 224 height 23
drag, startPoint x: 0, startPoint y: 0, endPoint x: 343, endPoint y: 89, distance: 354.4
click at [343, 89] on h2 "Maisie Bayliss Ibram" at bounding box center [339, 84] width 224 height 23
drag, startPoint x: 541, startPoint y: 88, endPoint x: 518, endPoint y: 85, distance: 23.2
click at [537, 87] on div "Maisie Bayliss Ibram 50372 View on Stripe Cancel Subscription" at bounding box center [866, 85] width 1354 height 28
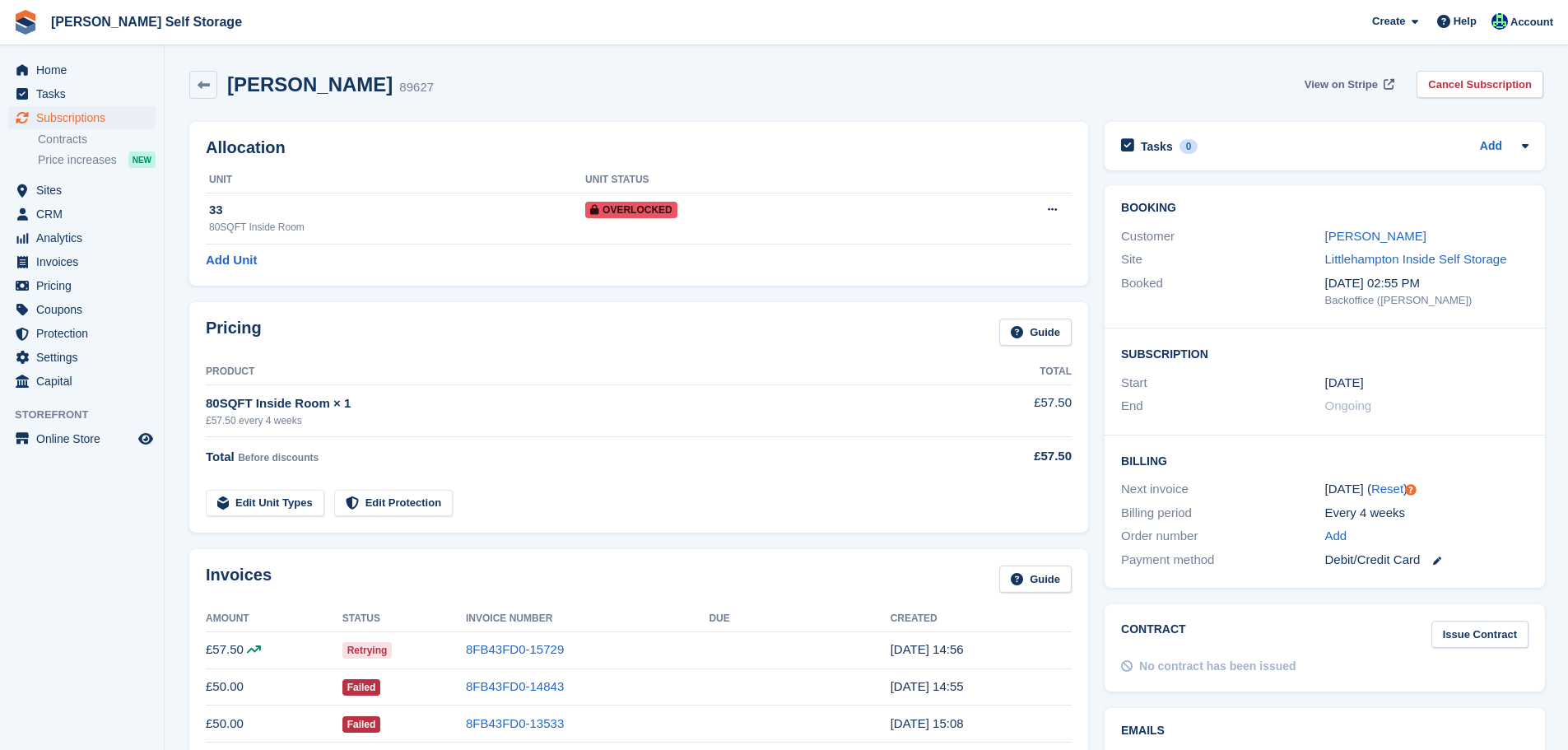
click at [1375, 85] on span "View on Stripe" at bounding box center [1341, 85] width 73 height 17
click at [1390, 232] on link "[PERSON_NAME]" at bounding box center [1375, 235] width 101 height 14
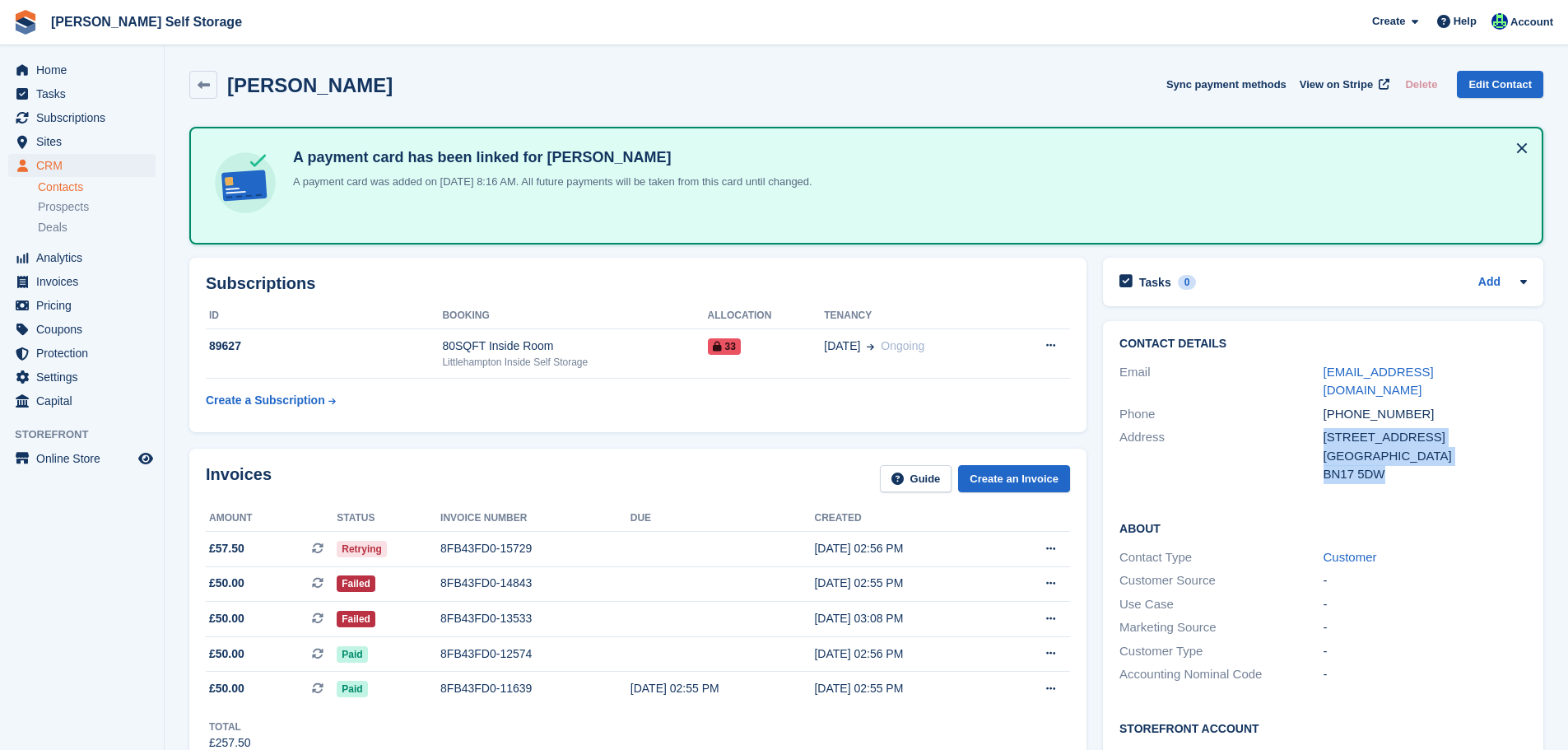
drag, startPoint x: 1400, startPoint y: 463, endPoint x: 1318, endPoint y: 418, distance: 93.5
click at [1318, 426] on div "Address 26 Climping Road United Kingdom BN17 5DW" at bounding box center [1323, 456] width 408 height 61
copy div "26 Climping Road United Kingdom BN17 5DW"
drag, startPoint x: 573, startPoint y: 347, endPoint x: 564, endPoint y: 339, distance: 12.0
click at [573, 345] on div "80SQFT Inside Room" at bounding box center [575, 346] width 265 height 18
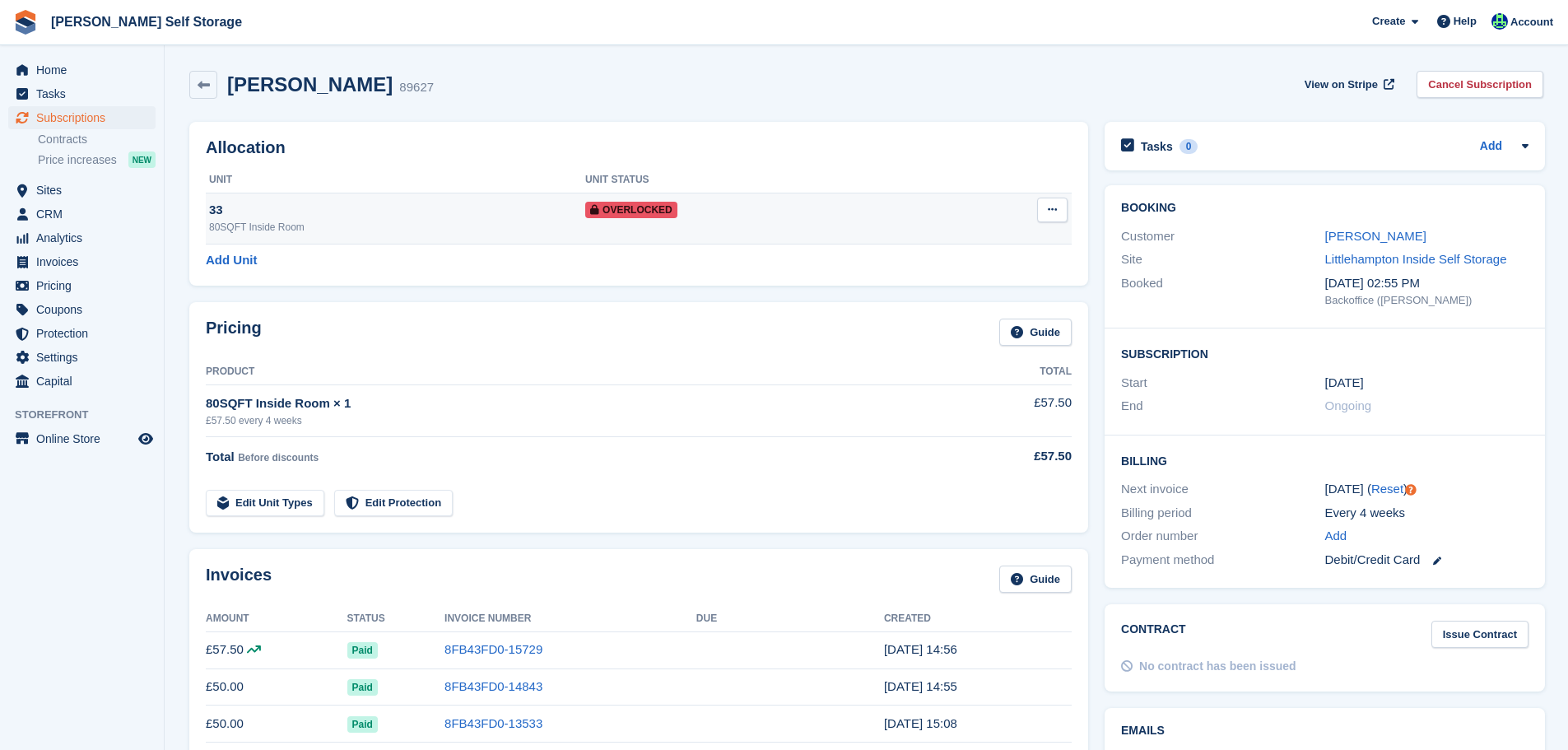
click at [1047, 217] on button at bounding box center [1052, 209] width 30 height 24
click at [1005, 248] on p "Remove Overlock" at bounding box center [988, 242] width 143 height 22
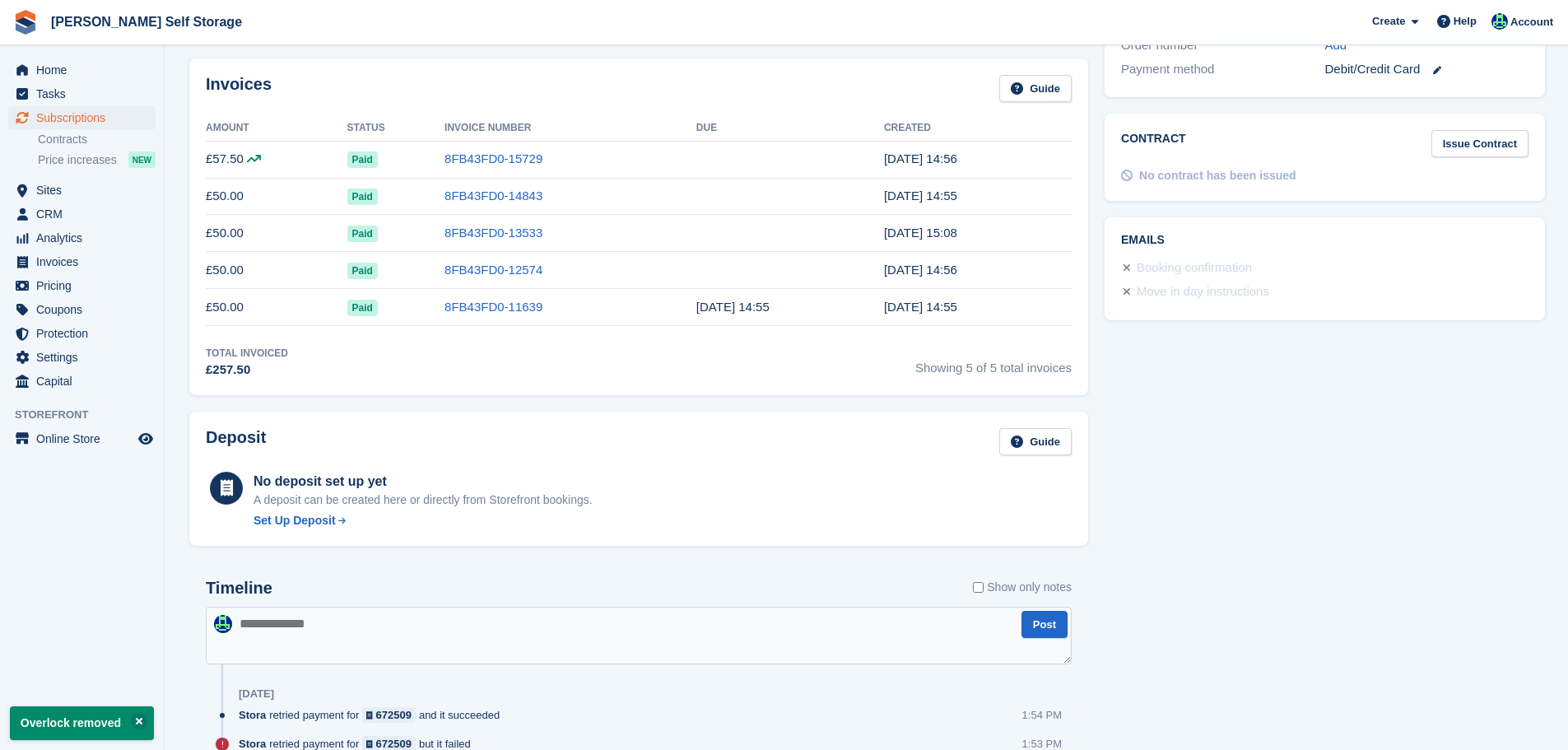
scroll to position [494, 0]
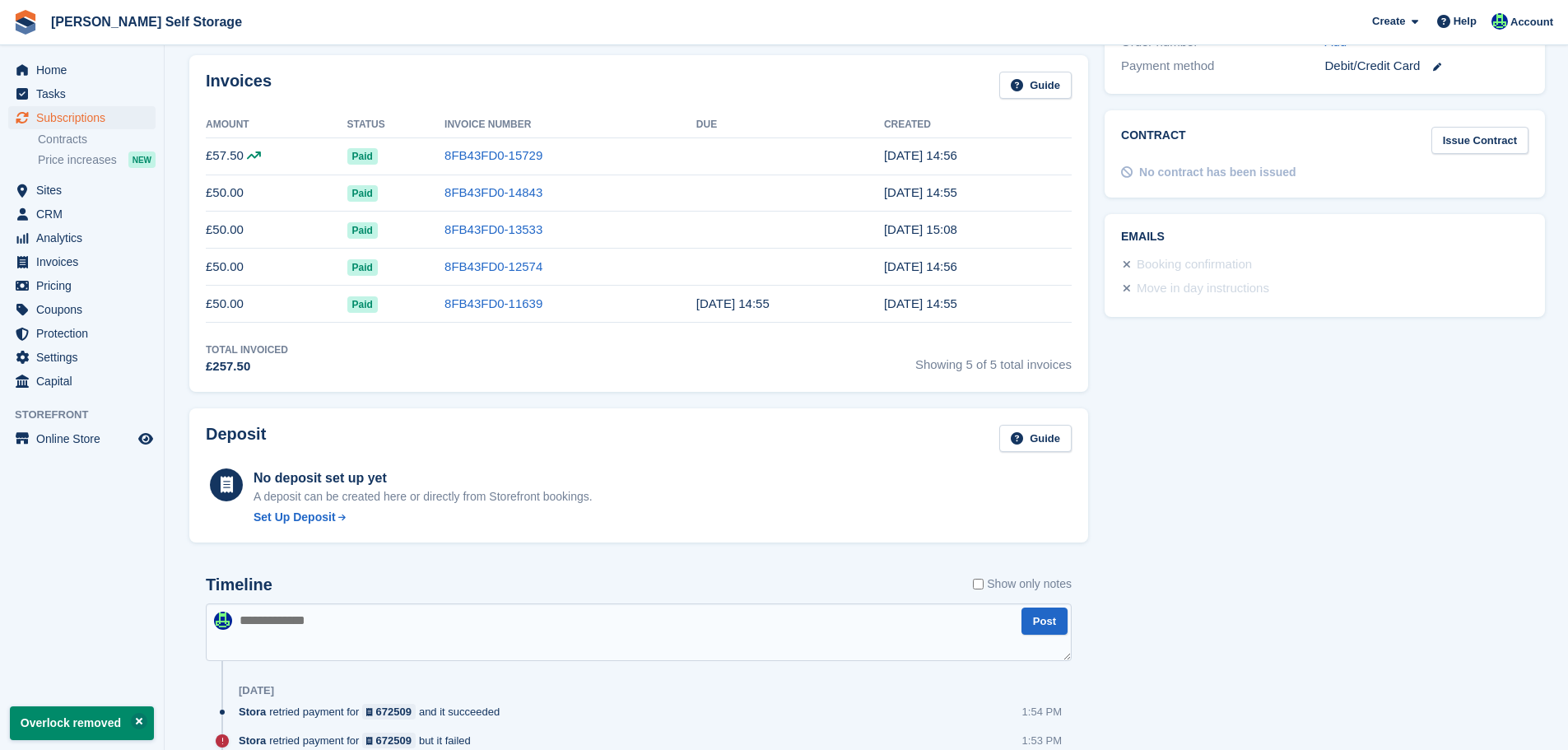
drag, startPoint x: 397, startPoint y: 640, endPoint x: 405, endPoint y: 631, distance: 12.0
click at [397, 639] on textarea at bounding box center [639, 632] width 866 height 58
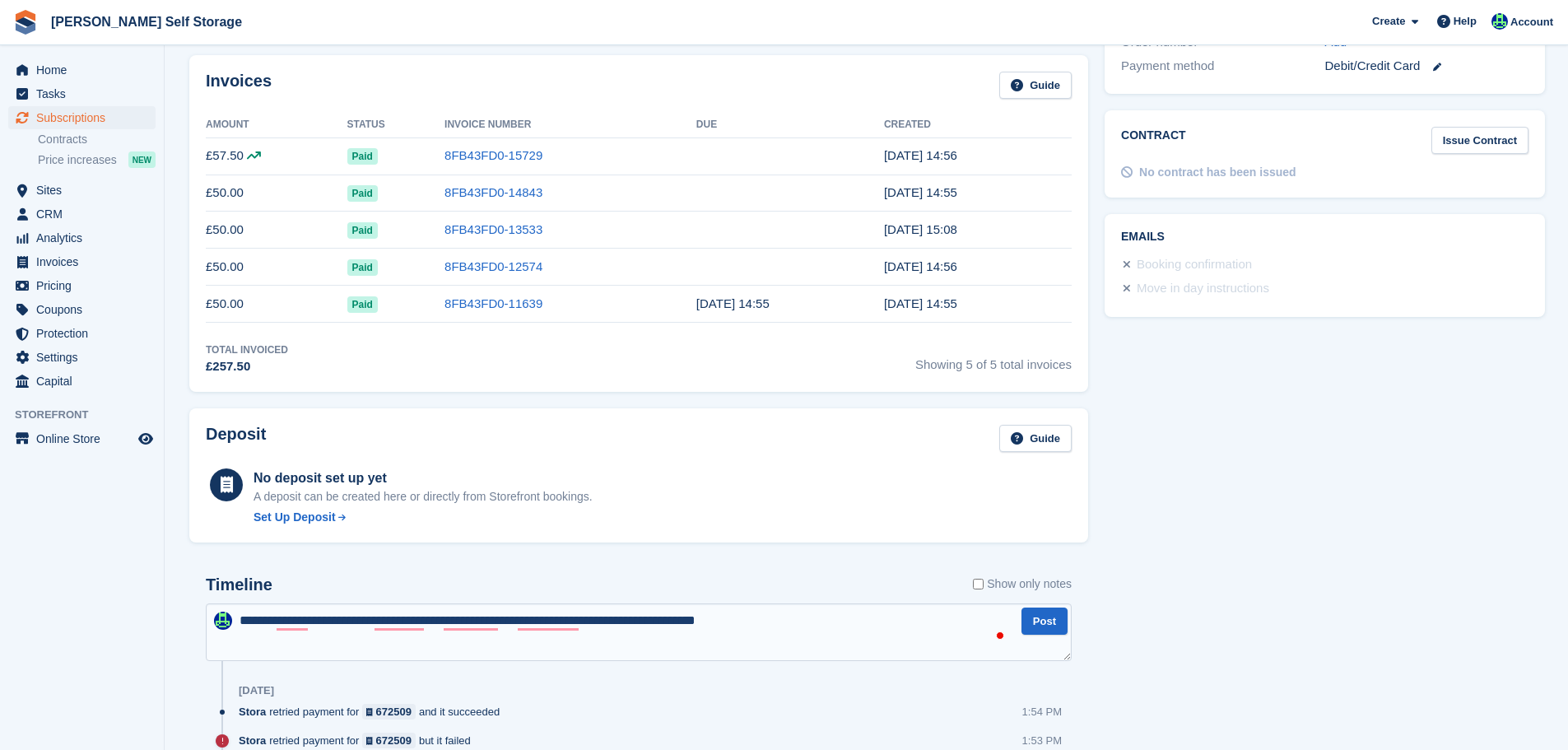
type textarea "**********"
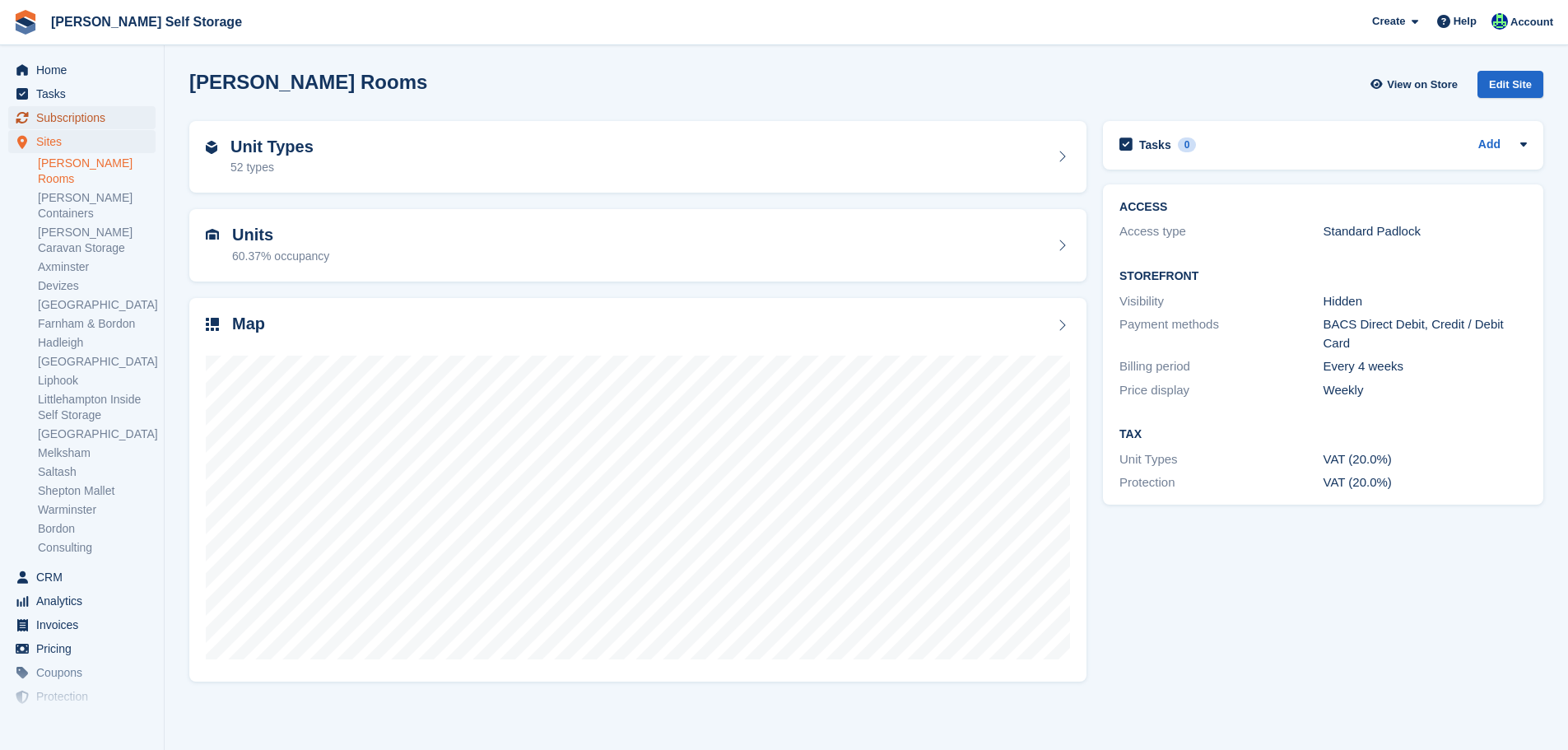
click at [95, 123] on span "Subscriptions" at bounding box center [85, 118] width 99 height 23
click at [85, 117] on span "Subscriptions" at bounding box center [85, 118] width 99 height 23
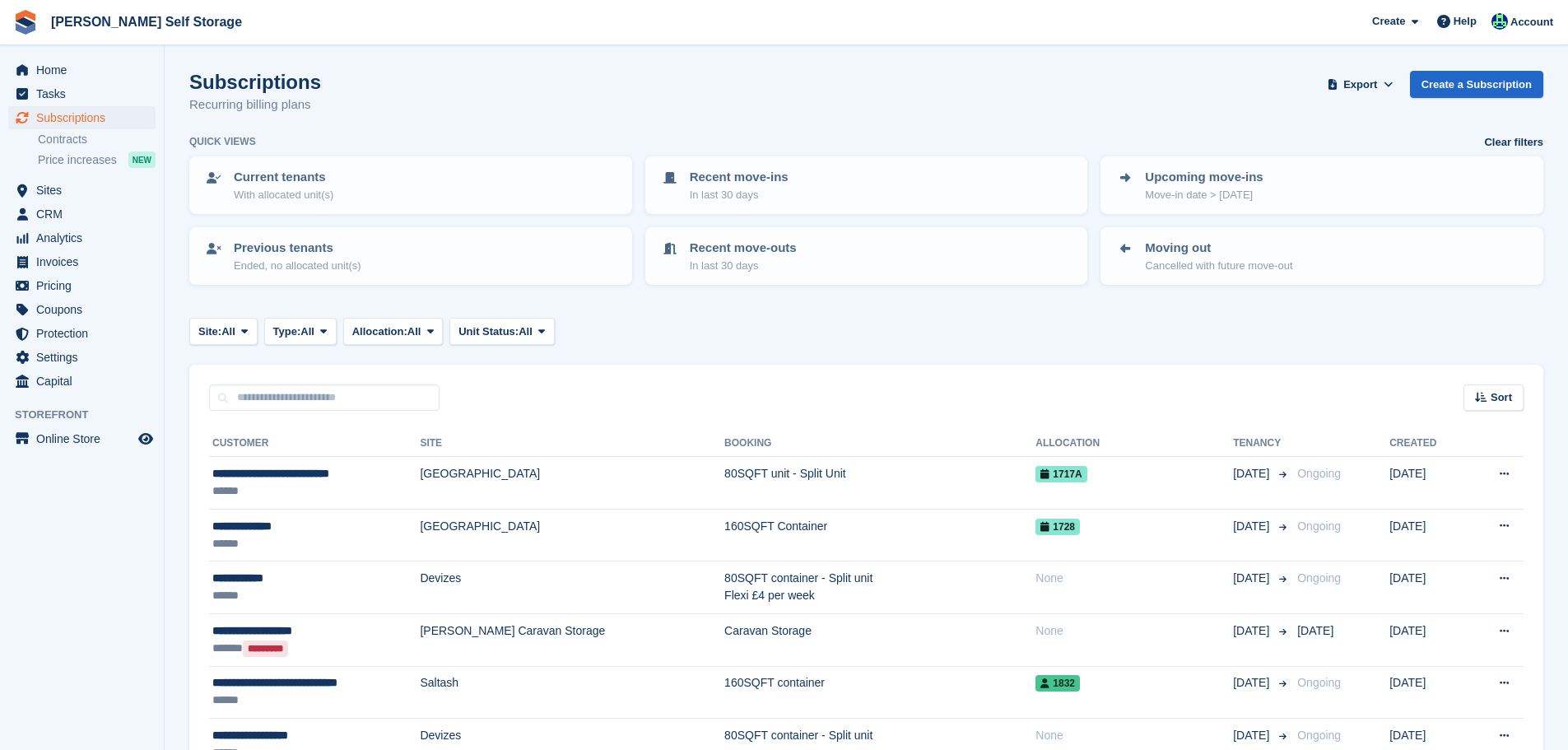
click at [285, 393] on input "text" at bounding box center [324, 398] width 230 height 27
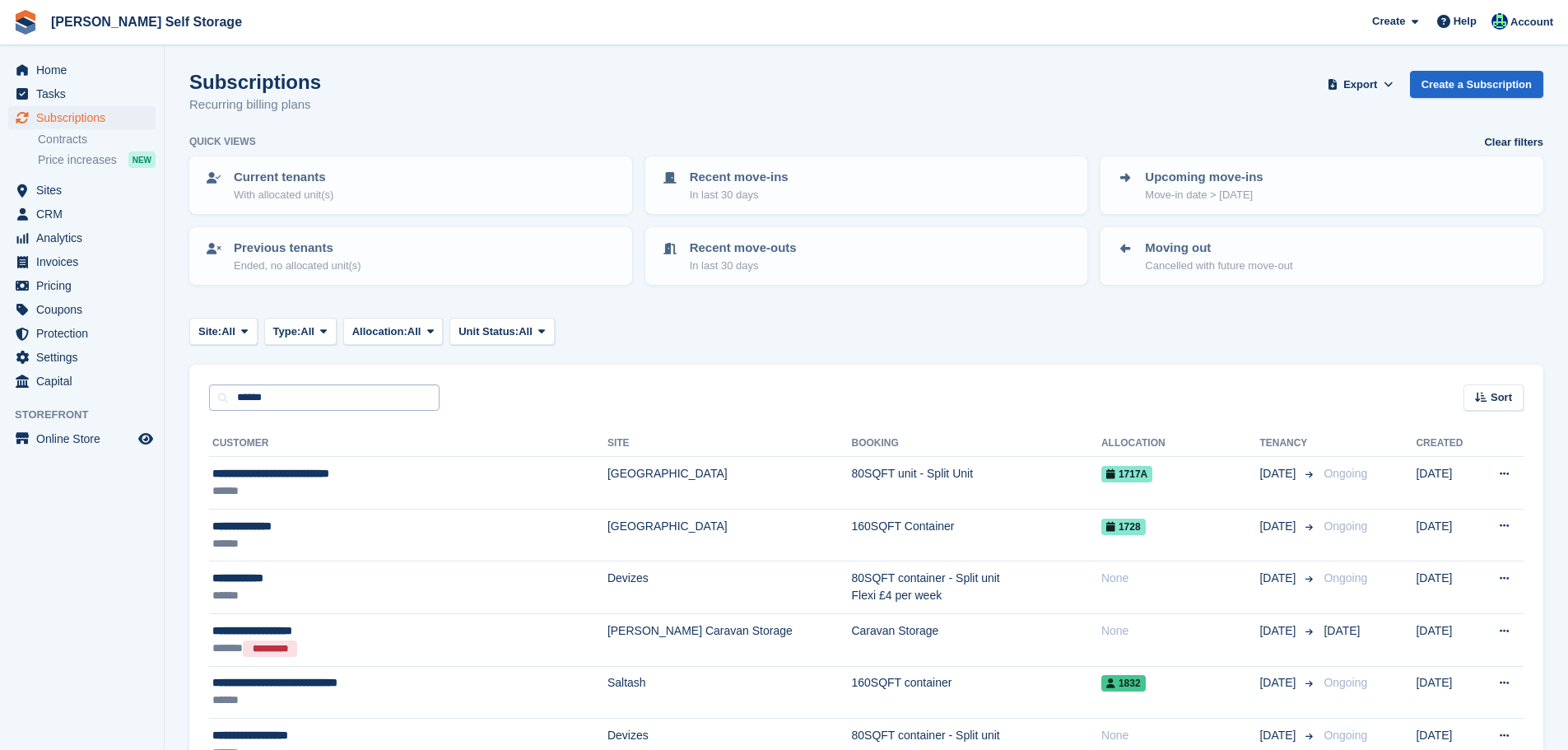
type input "******"
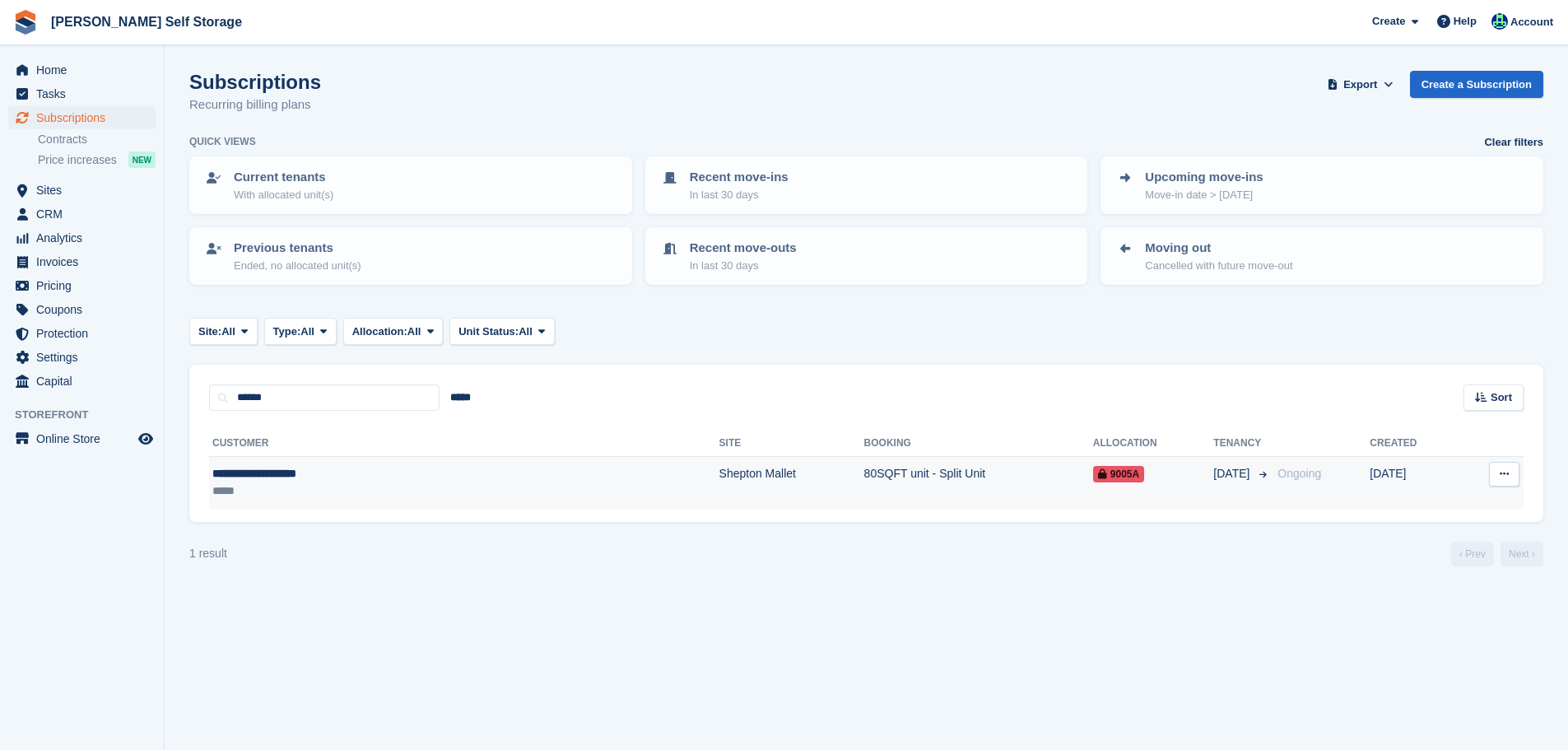
click at [298, 480] on div "**********" at bounding box center [346, 473] width 267 height 18
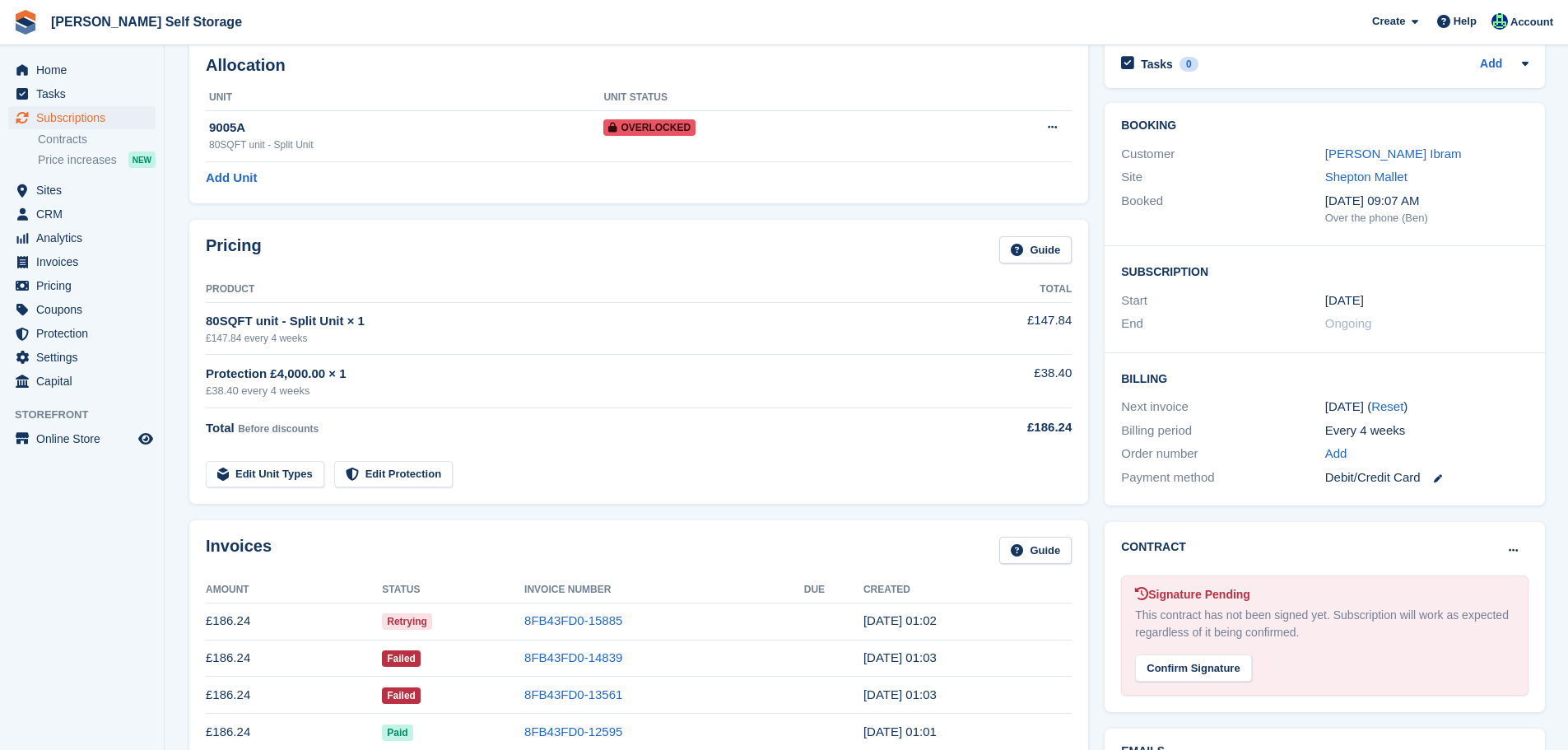
scroll to position [82, 0]
click at [566, 691] on link "8FB43FD0-13561" at bounding box center [573, 695] width 98 height 14
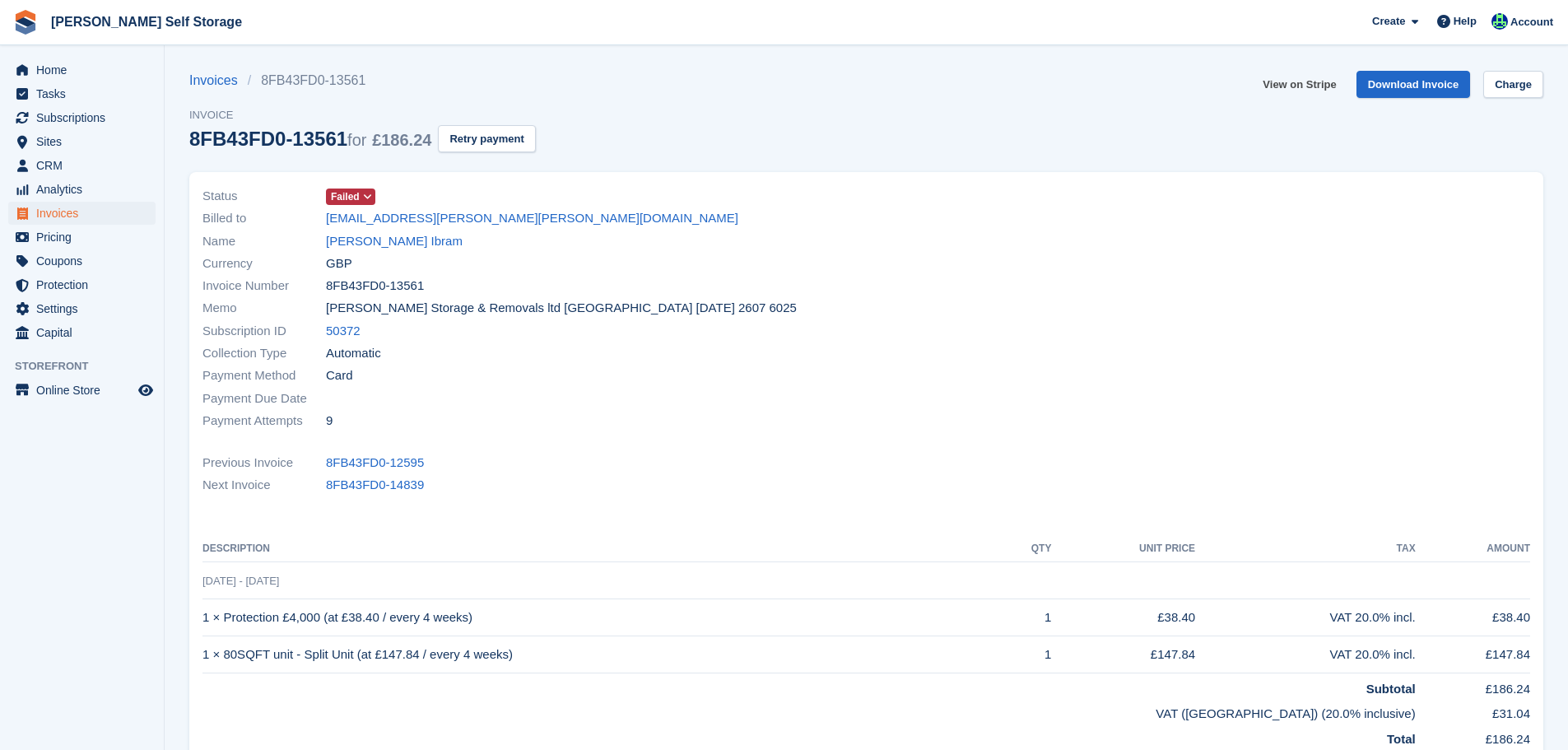
click at [1305, 90] on link "View on Stripe" at bounding box center [1299, 85] width 86 height 27
click at [386, 248] on link "Maisie Bayliss Ibram" at bounding box center [394, 241] width 137 height 19
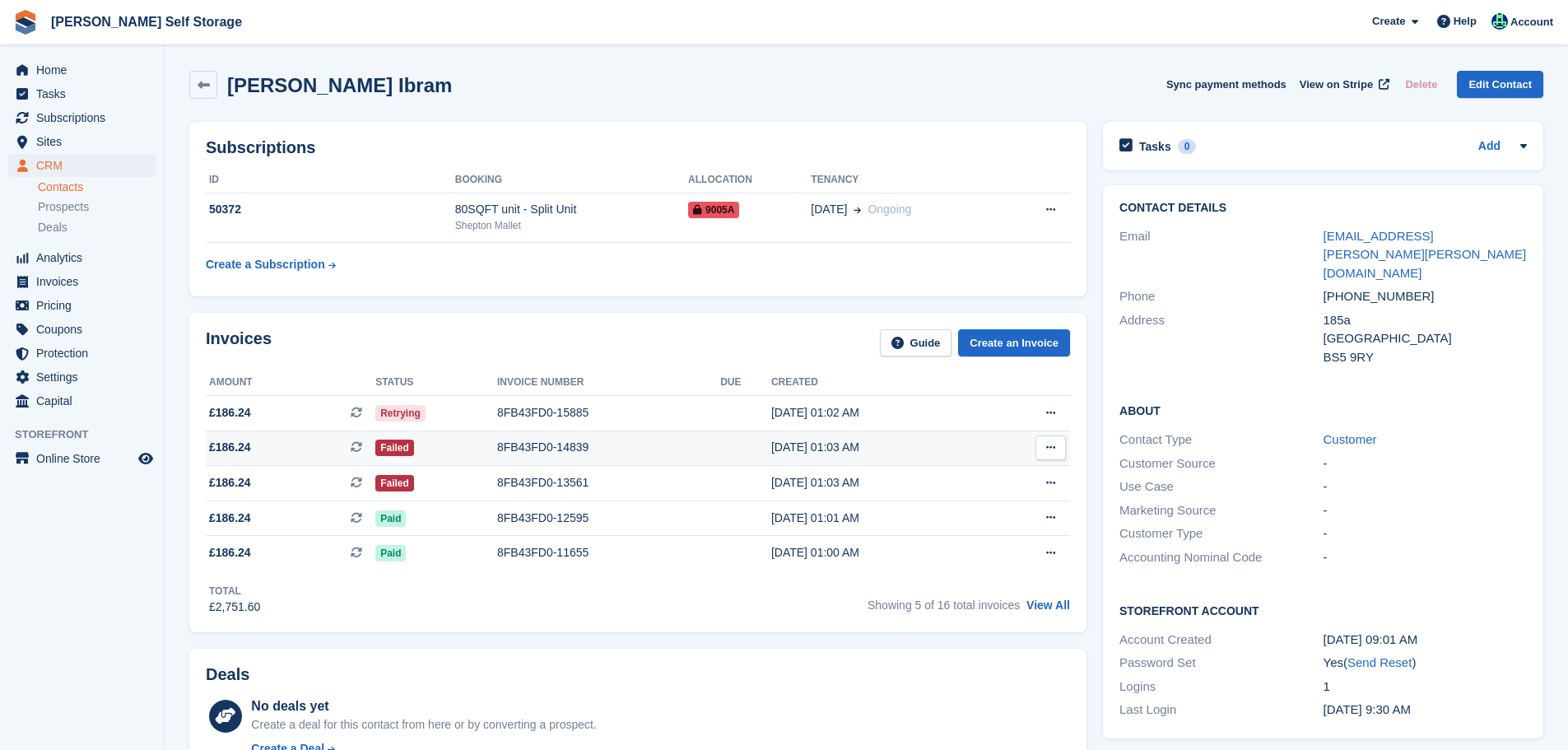
click at [504, 452] on div "8FB43FD0-14839" at bounding box center [609, 447] width 223 height 18
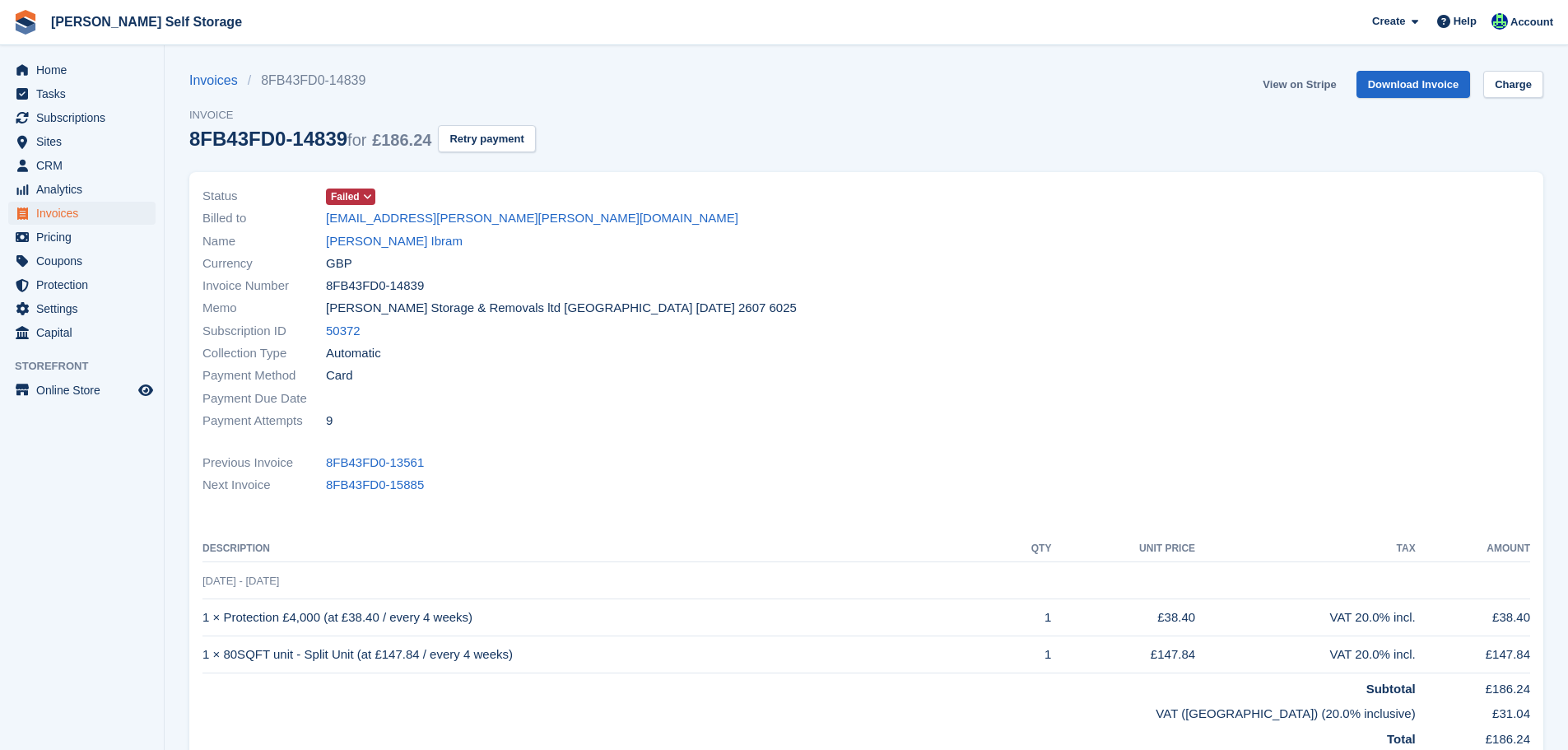
click at [1307, 91] on link "View on Stripe" at bounding box center [1299, 85] width 86 height 27
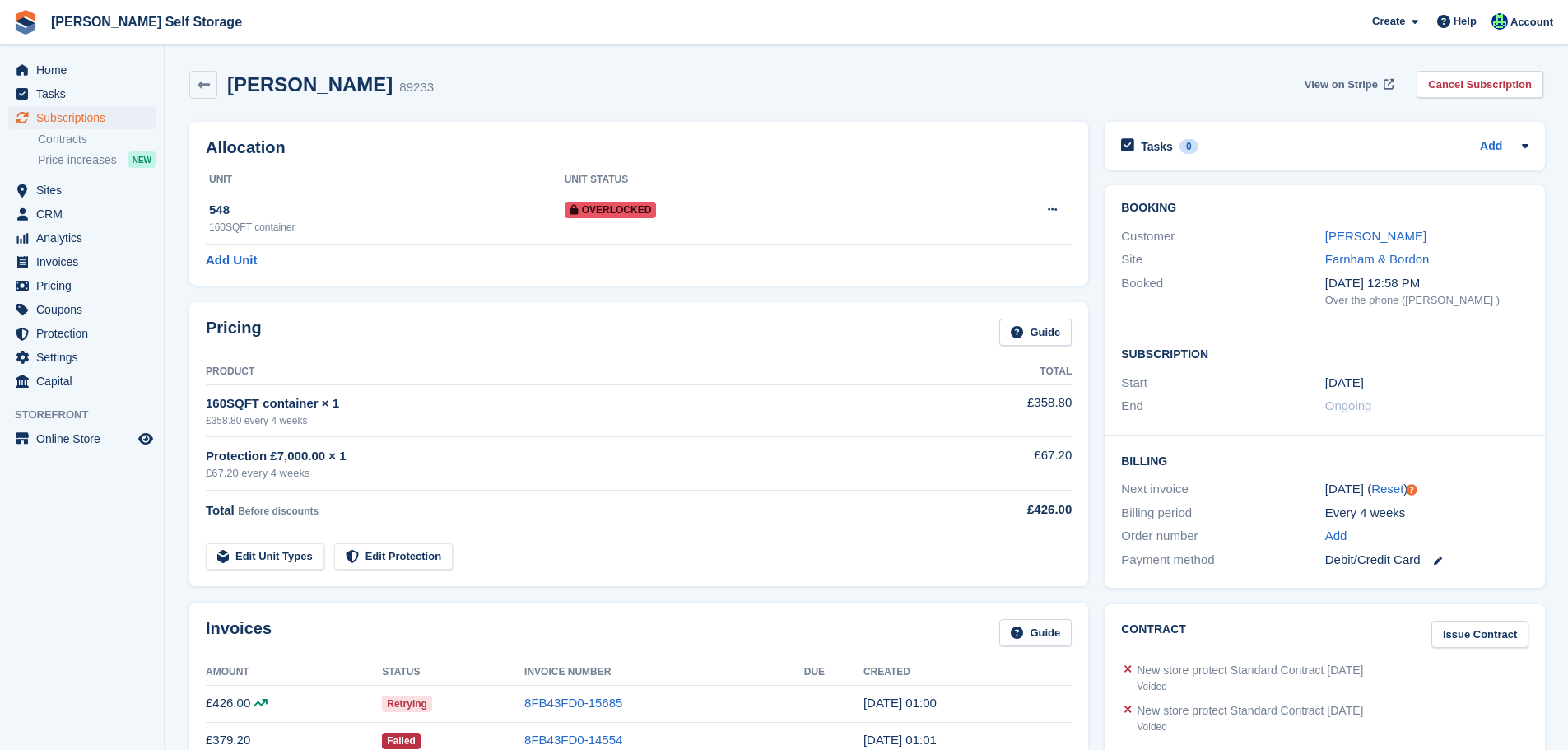
click at [1371, 75] on link "View on Stripe" at bounding box center [1348, 85] width 100 height 27
click at [453, 122] on div "Allocation Unit Unit Status 548 160SQFT container Overlocked Remove Overlock Ad…" at bounding box center [638, 204] width 899 height 164
click at [1348, 236] on link "[PERSON_NAME]" at bounding box center [1375, 235] width 101 height 14
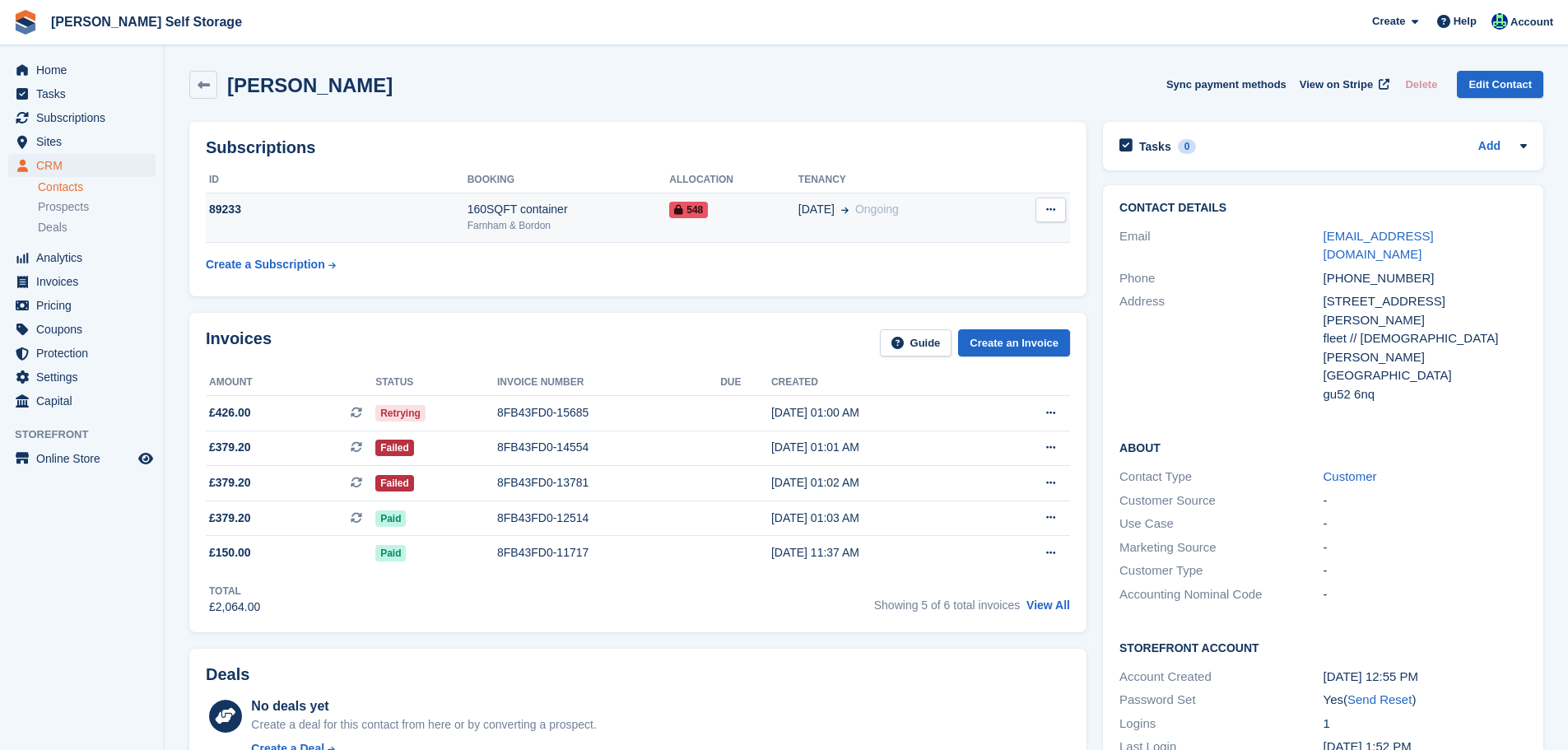
drag, startPoint x: 498, startPoint y: 218, endPoint x: 485, endPoint y: 207, distance: 17.0
click at [497, 216] on td "160SQFT container Farnham & Bordon" at bounding box center [569, 218] width 203 height 50
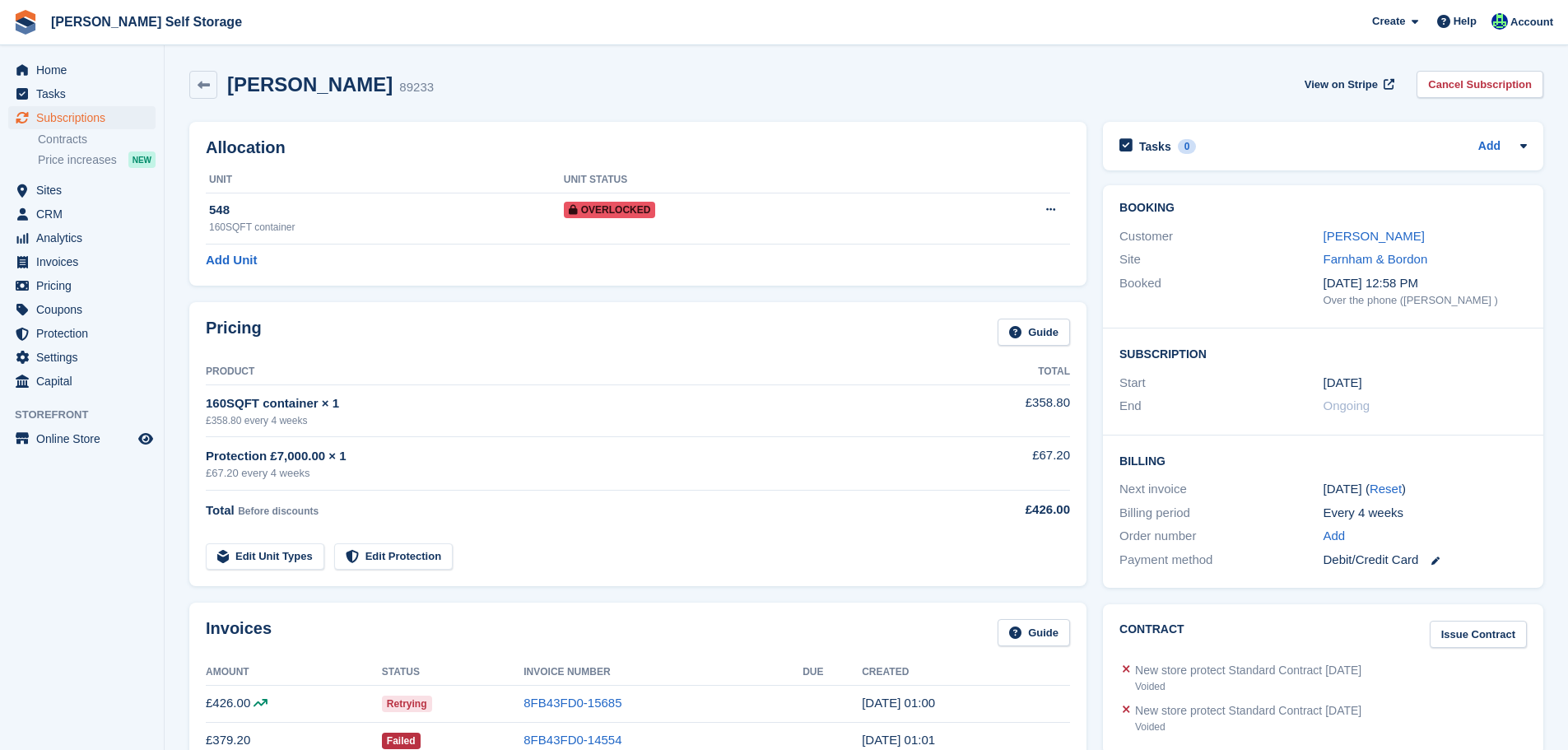
click at [282, 86] on h2 "[PERSON_NAME]" at bounding box center [310, 84] width 166 height 23
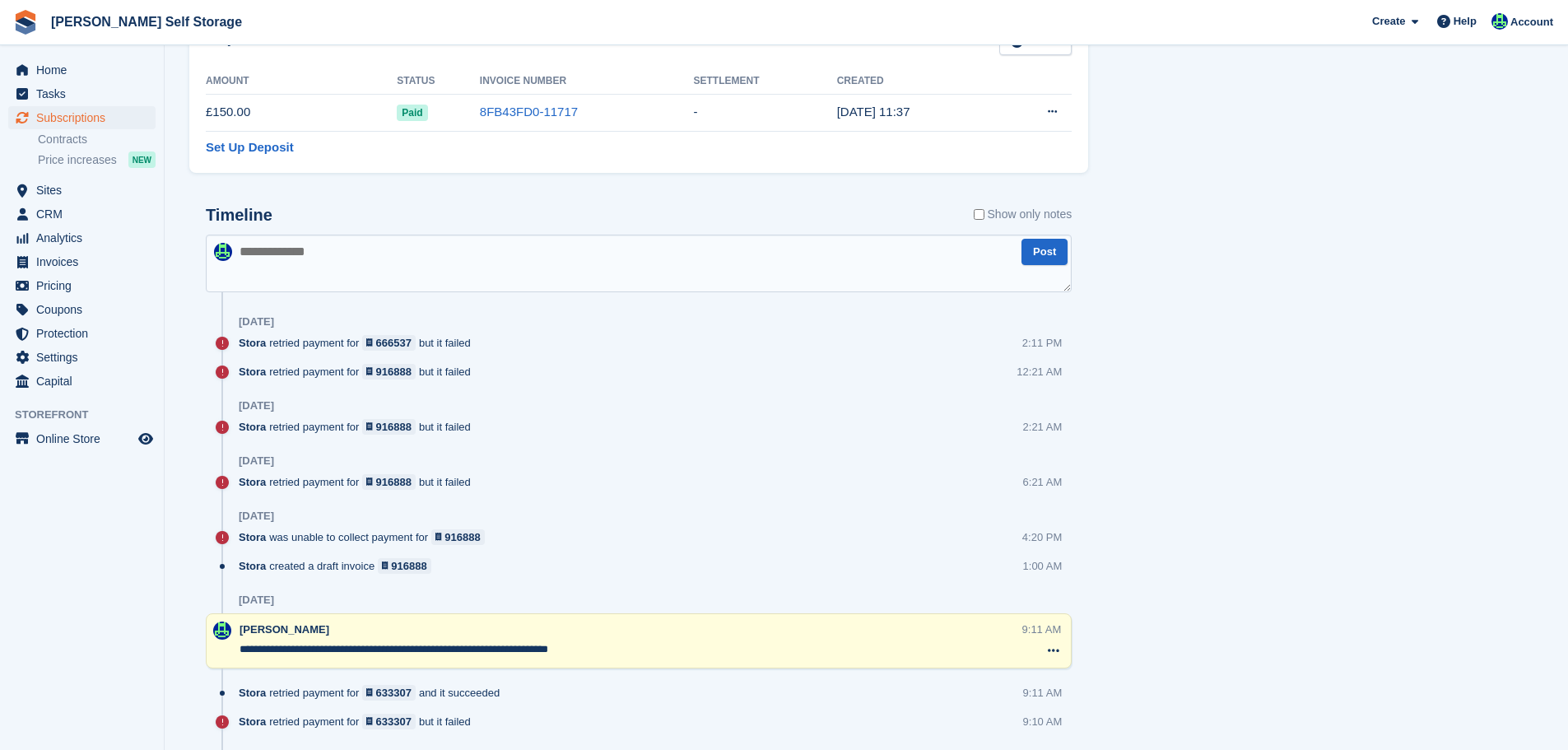
scroll to position [988, 0]
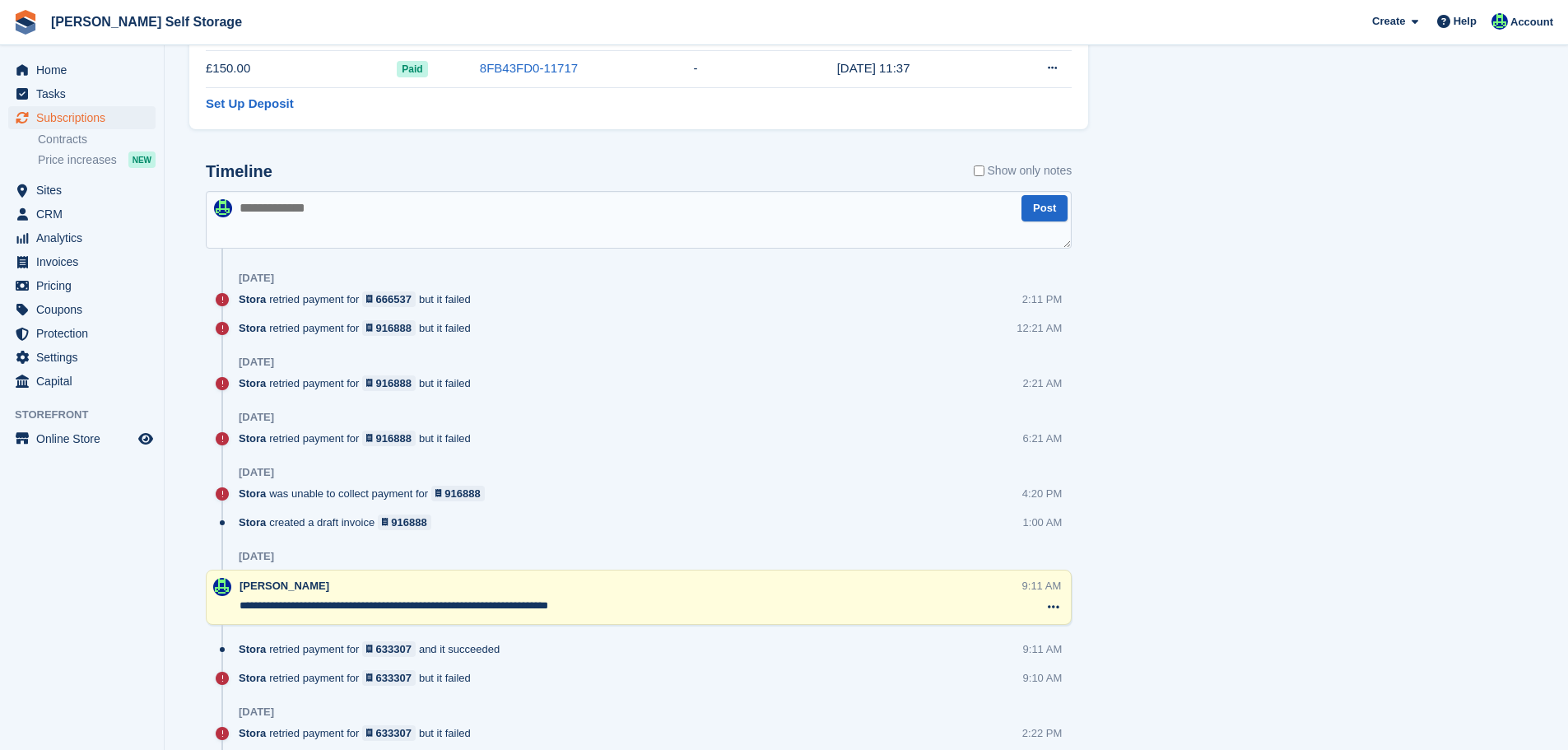
click at [330, 213] on textarea at bounding box center [639, 220] width 866 height 58
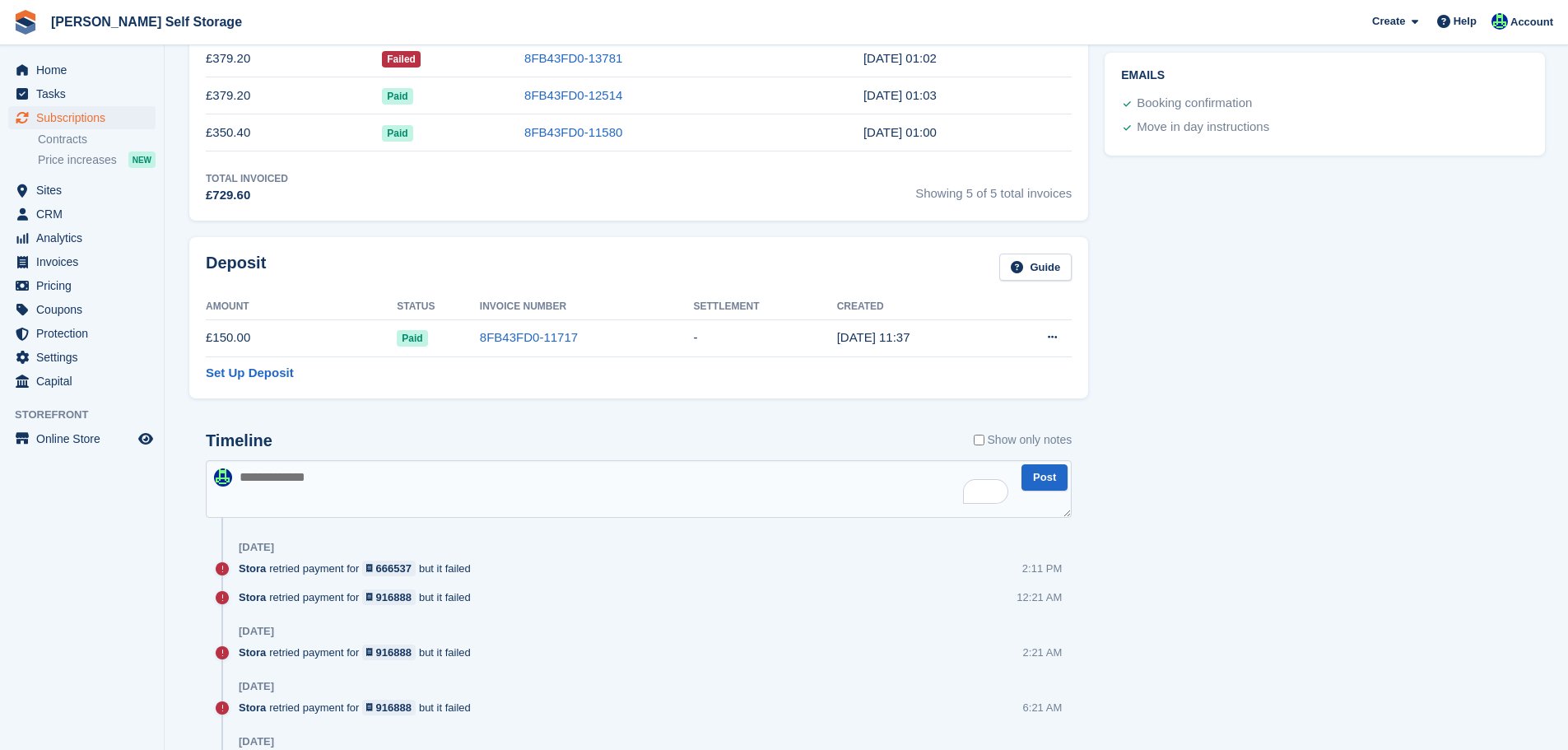
scroll to position [1071, 0]
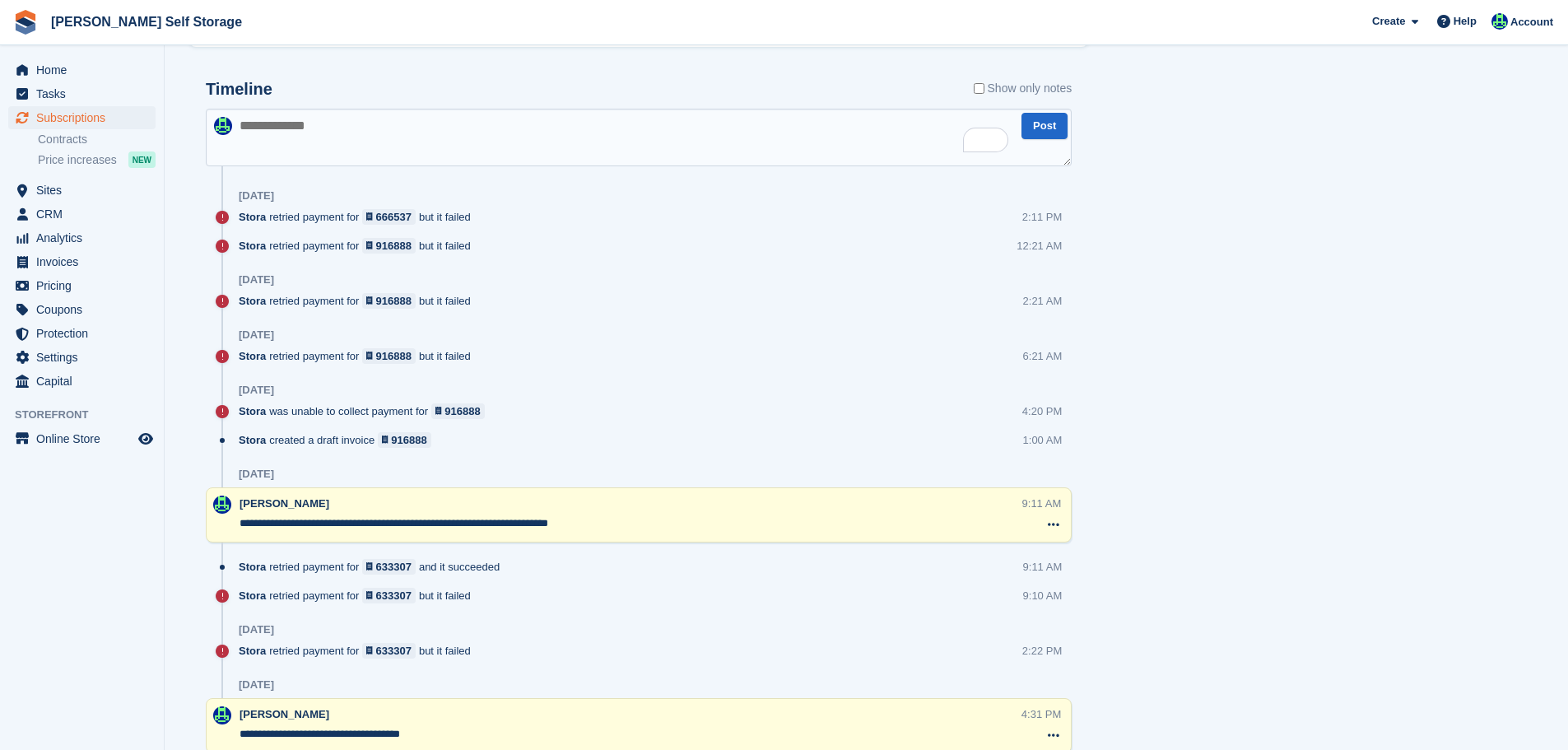
click at [332, 128] on textarea "To enrich screen reader interactions, please activate Accessibility in Grammarl…" at bounding box center [639, 137] width 866 height 58
type textarea "**********"
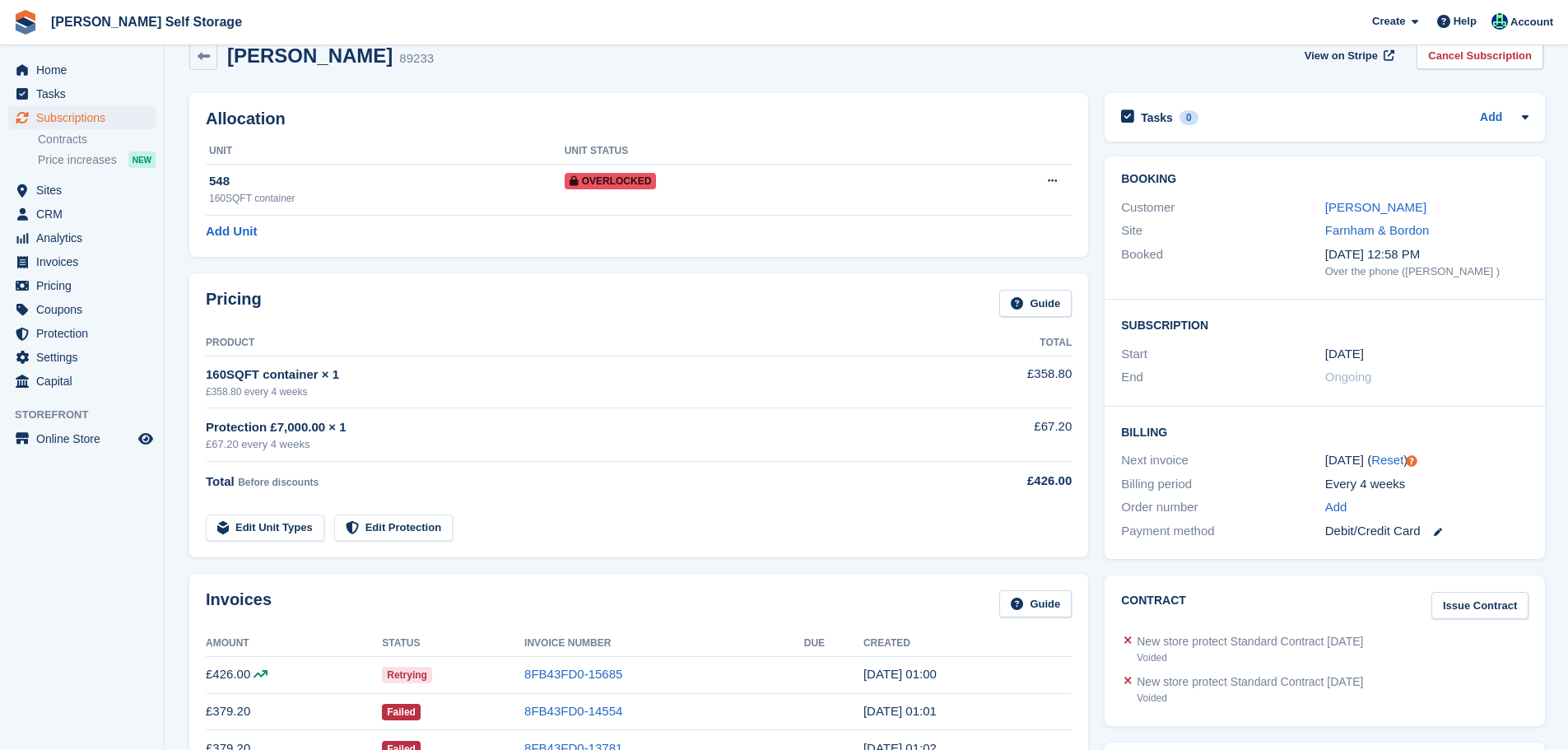
scroll to position [0, 0]
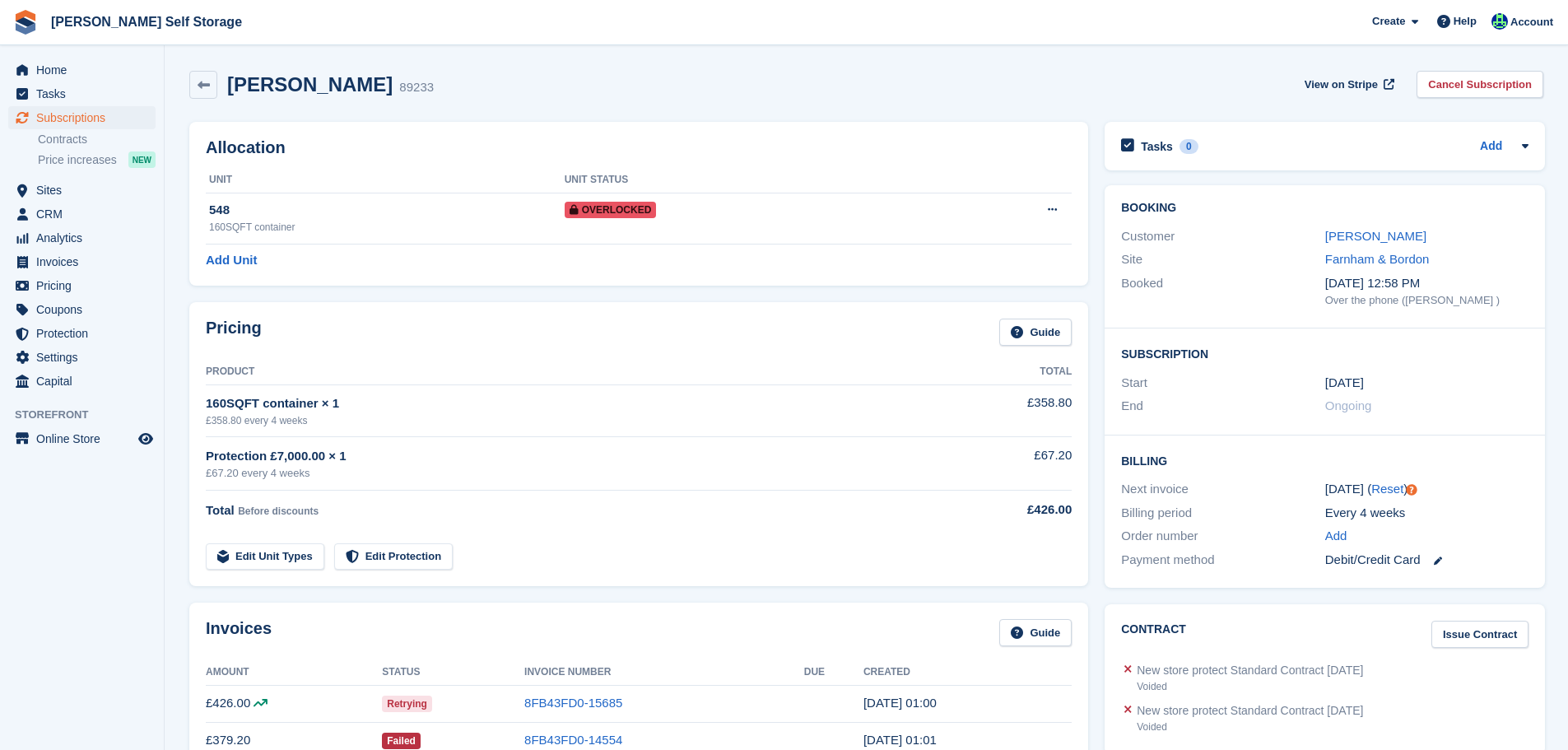
click at [321, 96] on h2 "[PERSON_NAME]" at bounding box center [310, 84] width 166 height 23
click at [321, 96] on h2 "Rian Stutley" at bounding box center [310, 84] width 166 height 23
copy div "Rian Stutley"
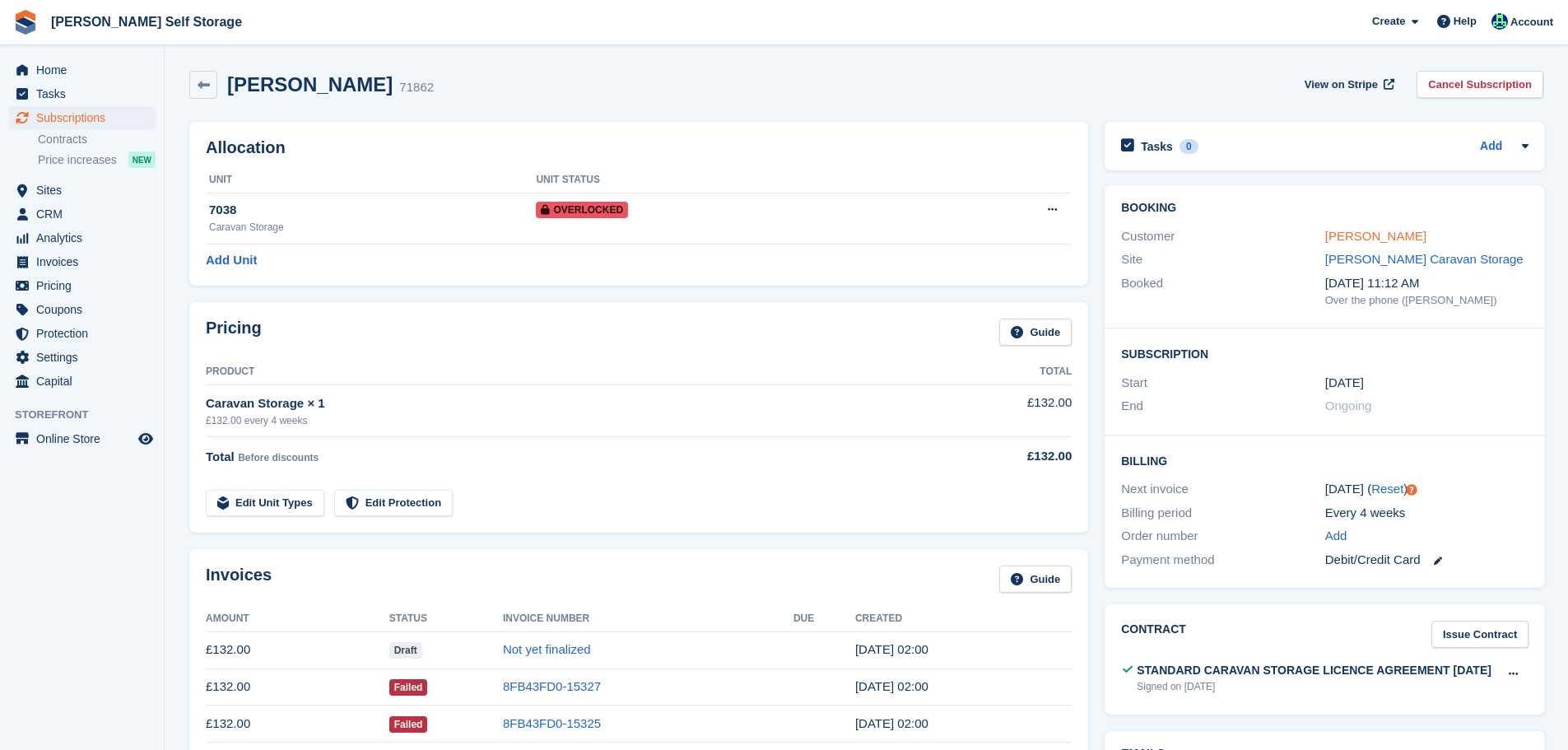
click at [1366, 237] on link "[PERSON_NAME]" at bounding box center [1375, 235] width 101 height 14
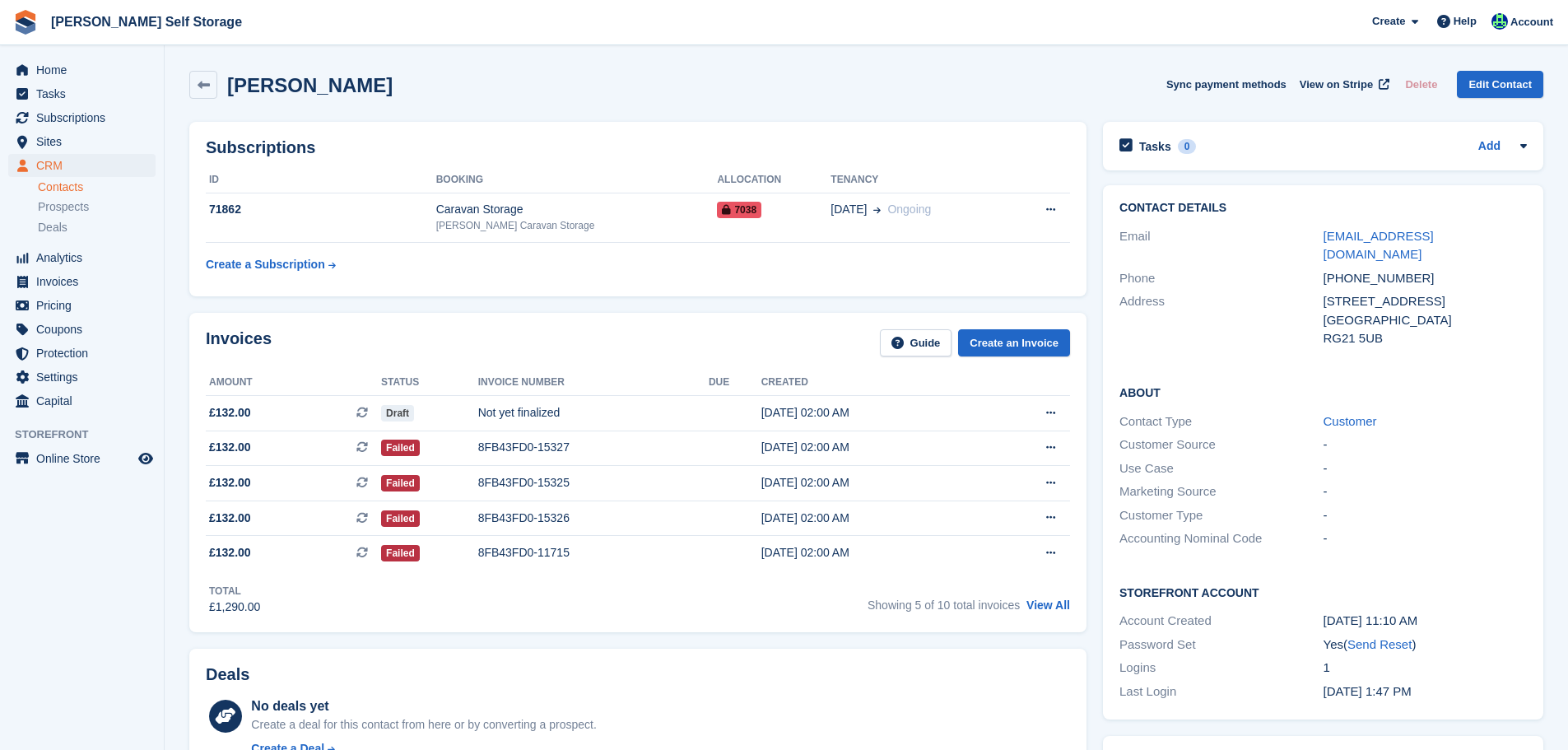
click at [1504, 241] on div "campbell2376@gmail.com" at bounding box center [1426, 246] width 204 height 37
copy div "campbell2376@gmail.com"
click at [1312, 86] on span "View on Stripe" at bounding box center [1336, 85] width 73 height 17
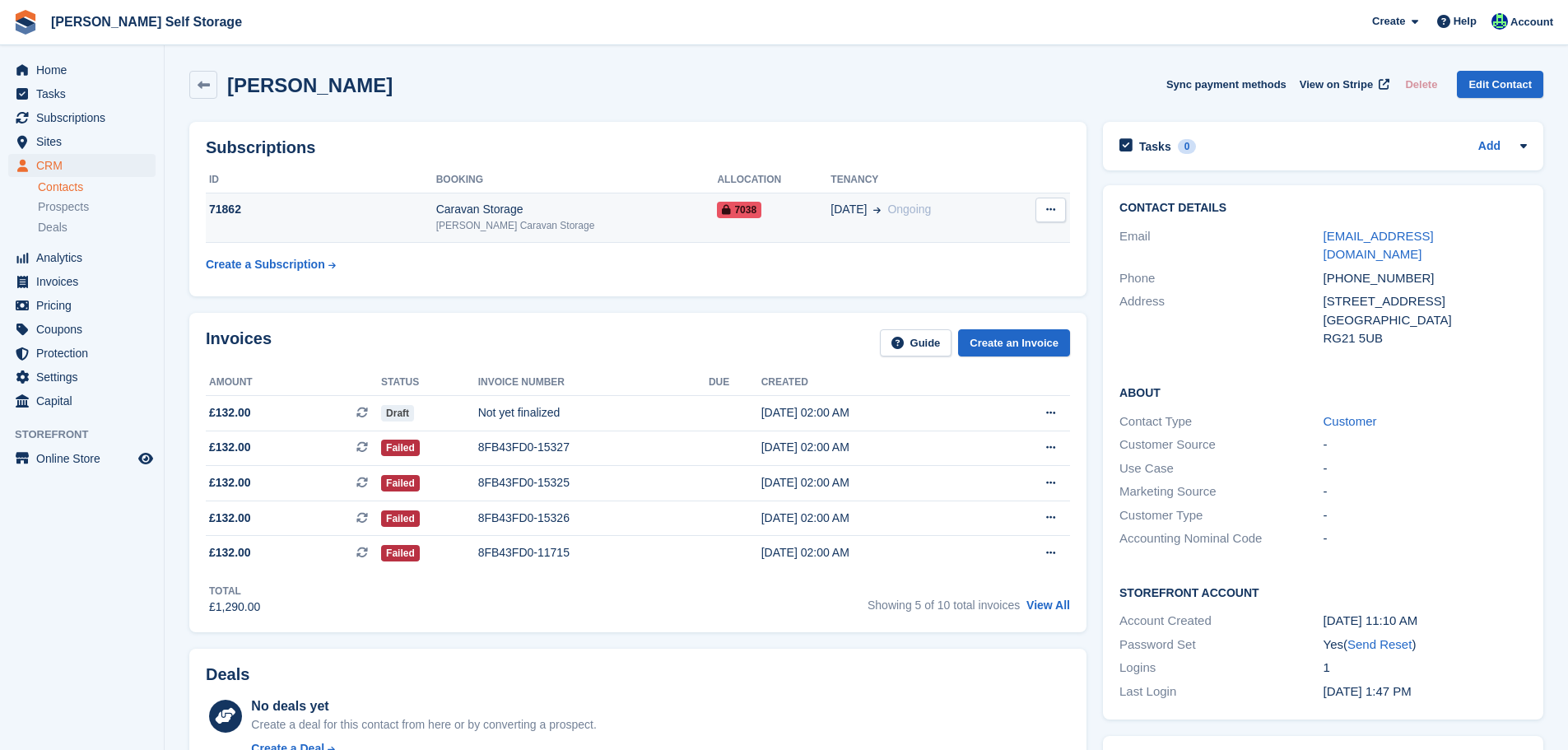
click at [492, 240] on td "Caravan Storage Alton Caravan Storage" at bounding box center [577, 218] width 281 height 50
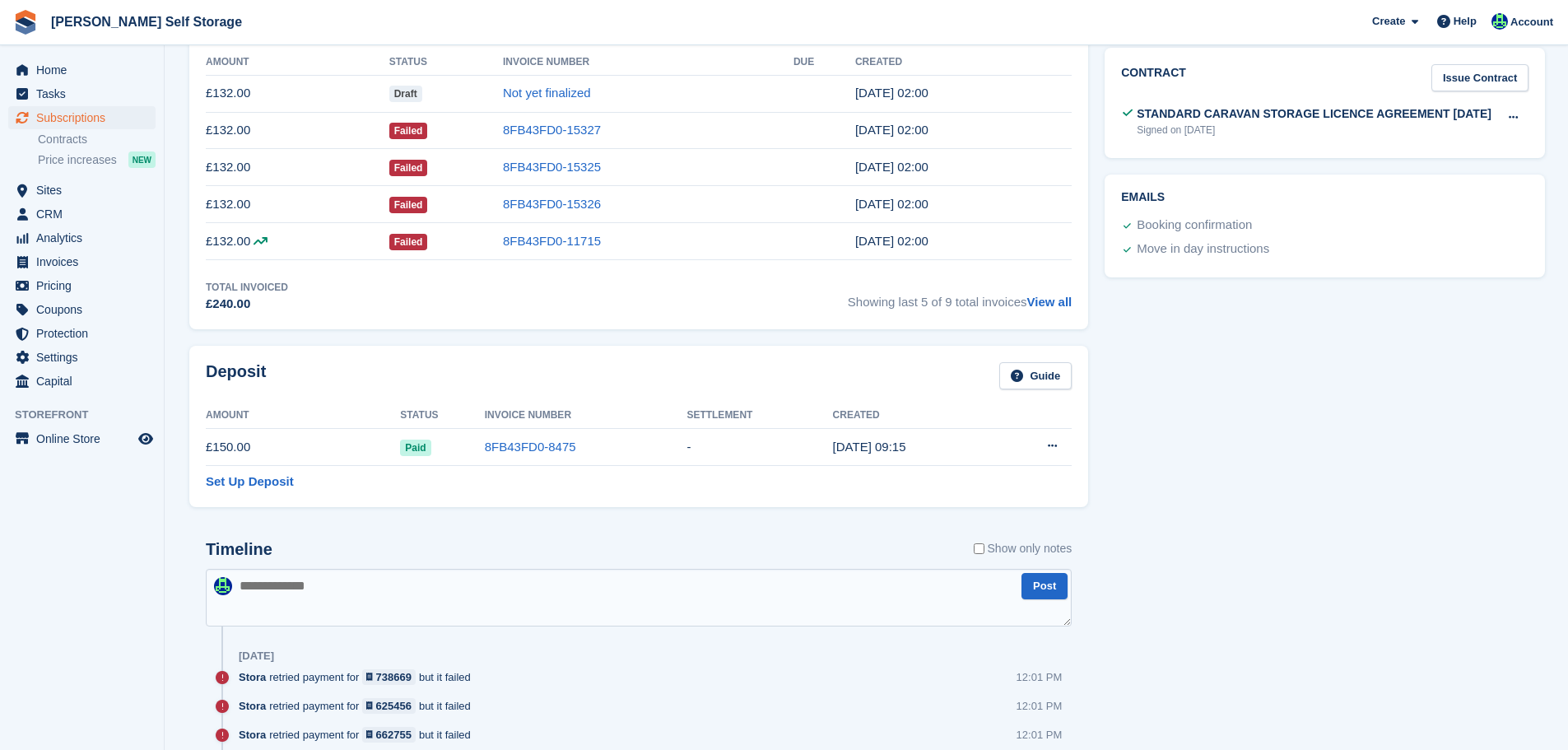
scroll to position [824, 0]
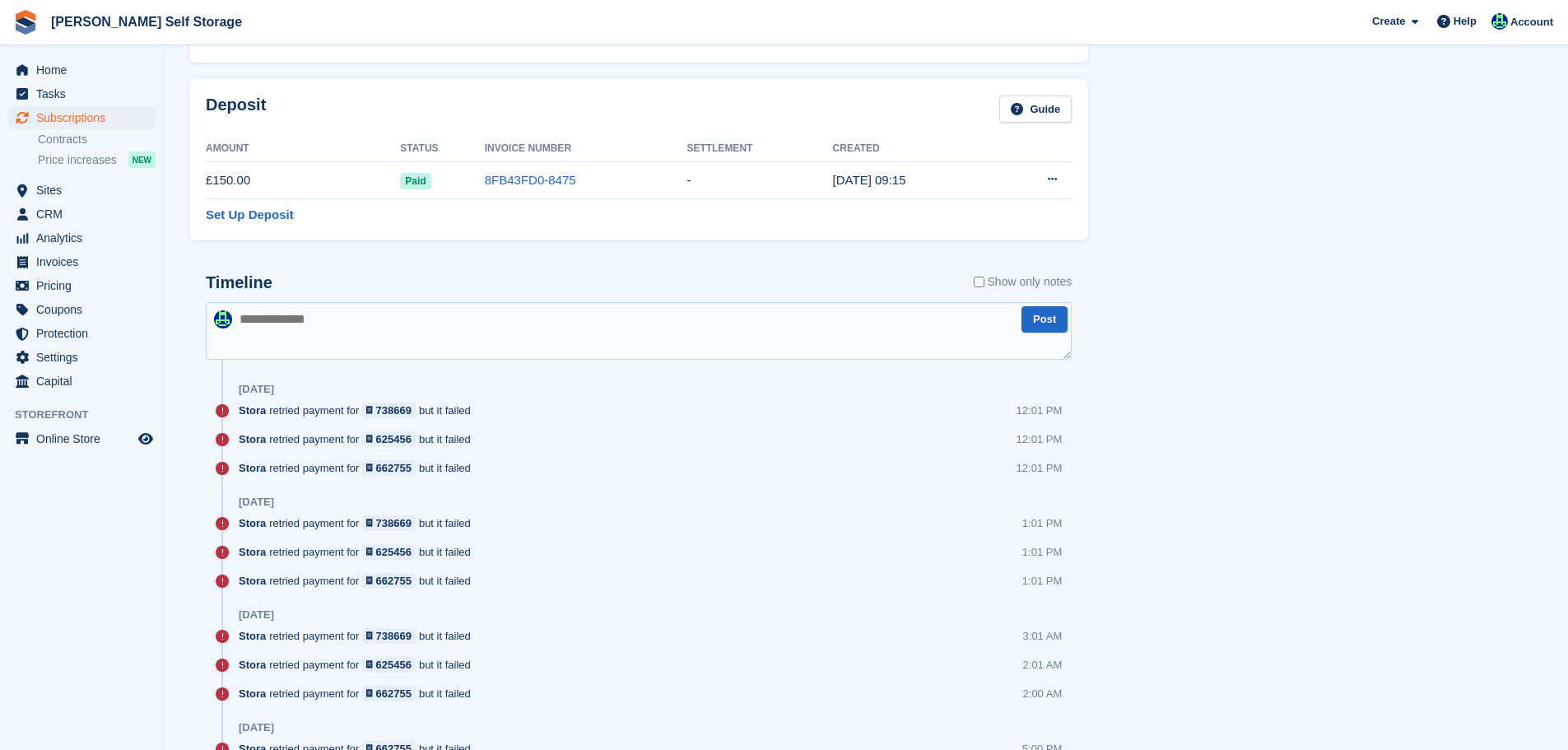
click at [357, 342] on textarea at bounding box center [639, 331] width 866 height 58
type textarea "**********"
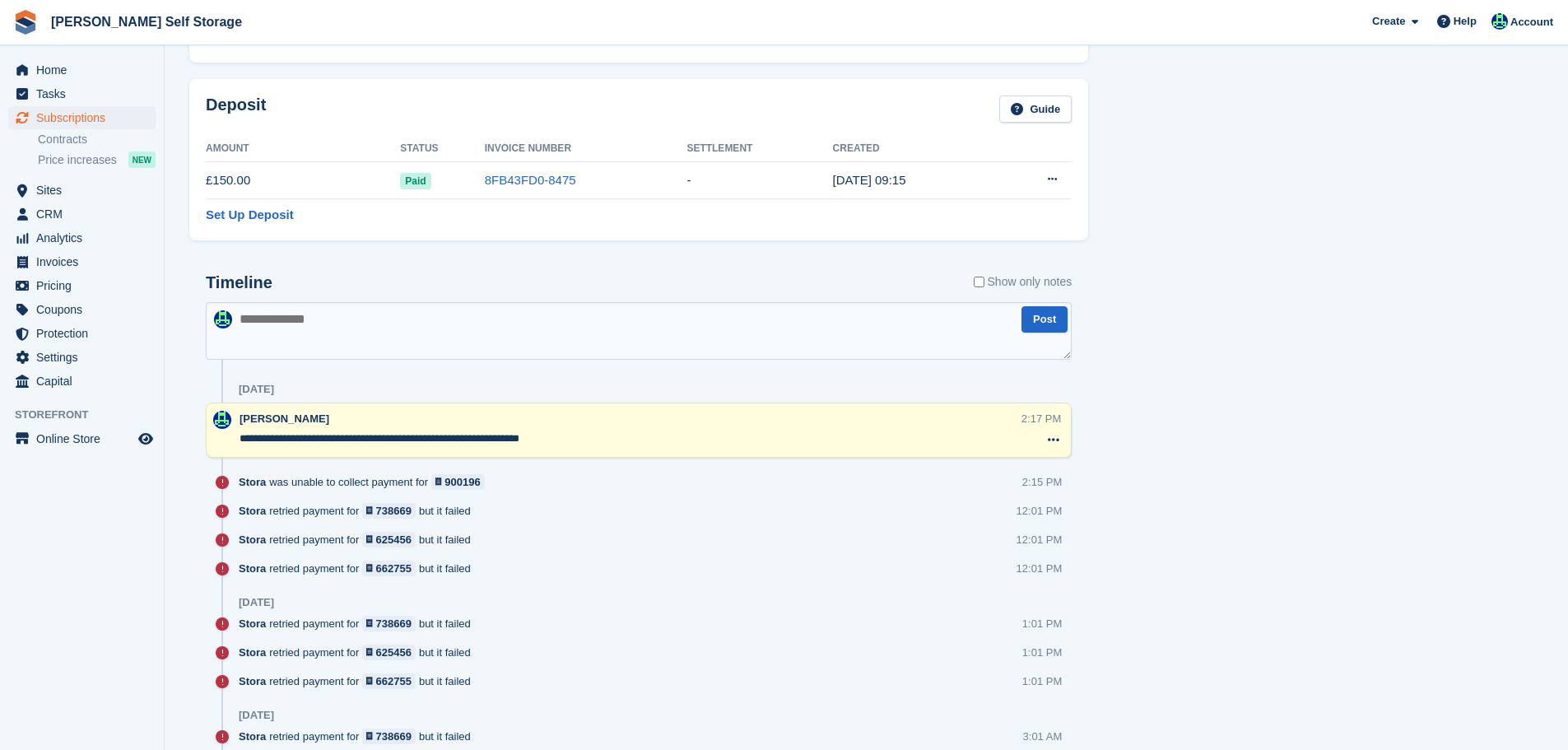
scroll to position [0, 0]
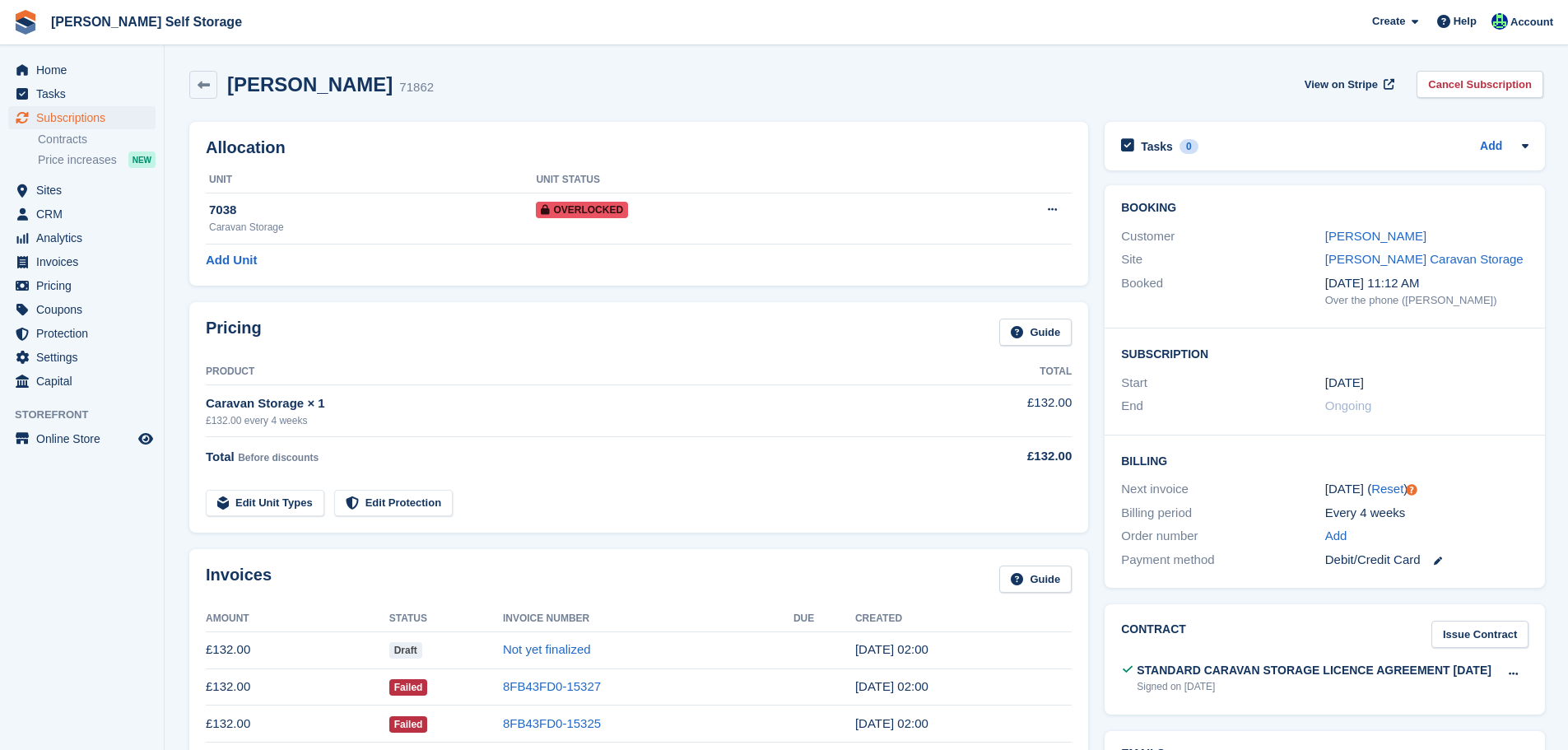
click at [366, 80] on div "[PERSON_NAME] 71862" at bounding box center [325, 85] width 217 height 24
click at [366, 80] on div "[PERSON_NAME] 71862" at bounding box center [325, 85] width 217 height 24
copy div "[PERSON_NAME]"
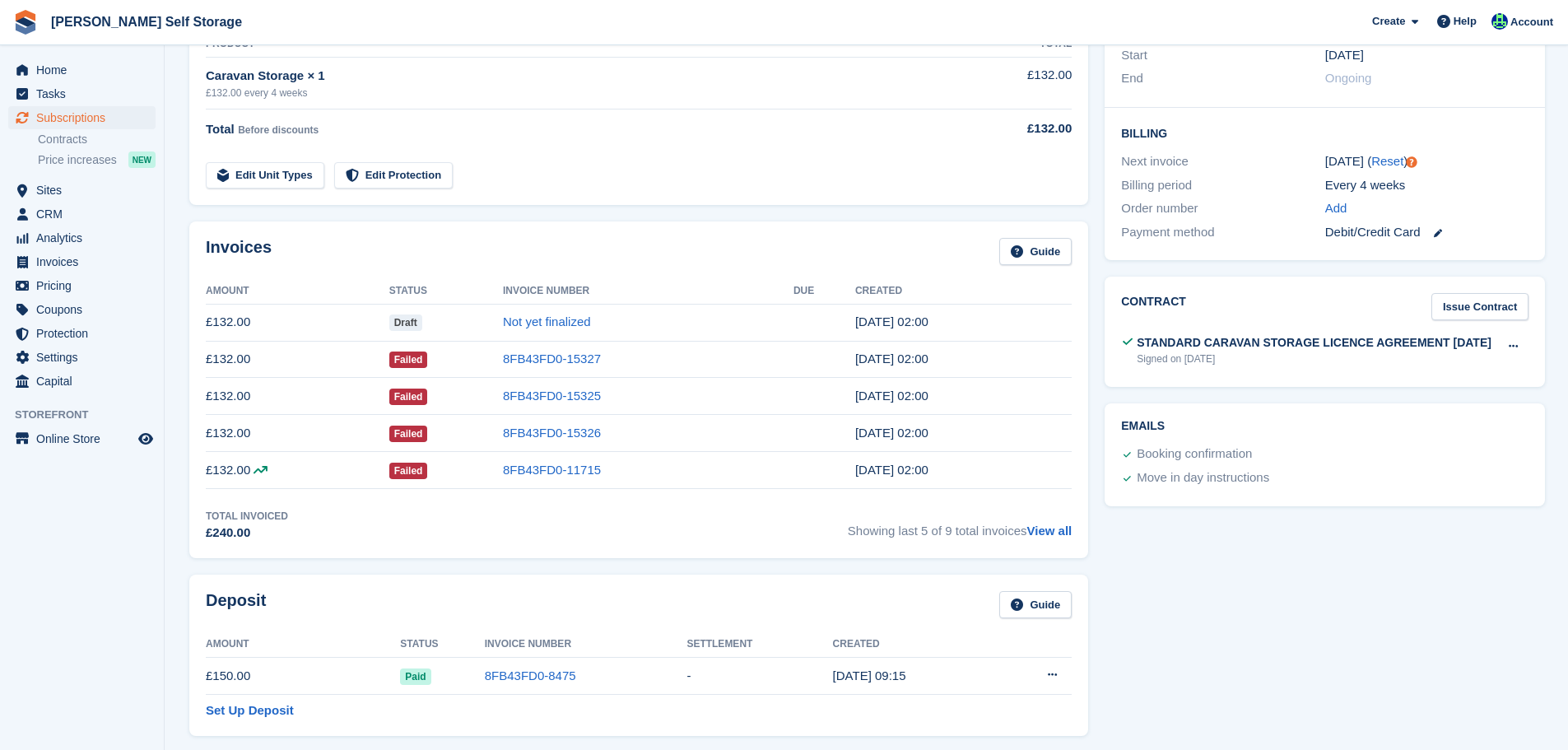
scroll to position [329, 0]
click at [1053, 535] on link "View all" at bounding box center [1050, 529] width 45 height 14
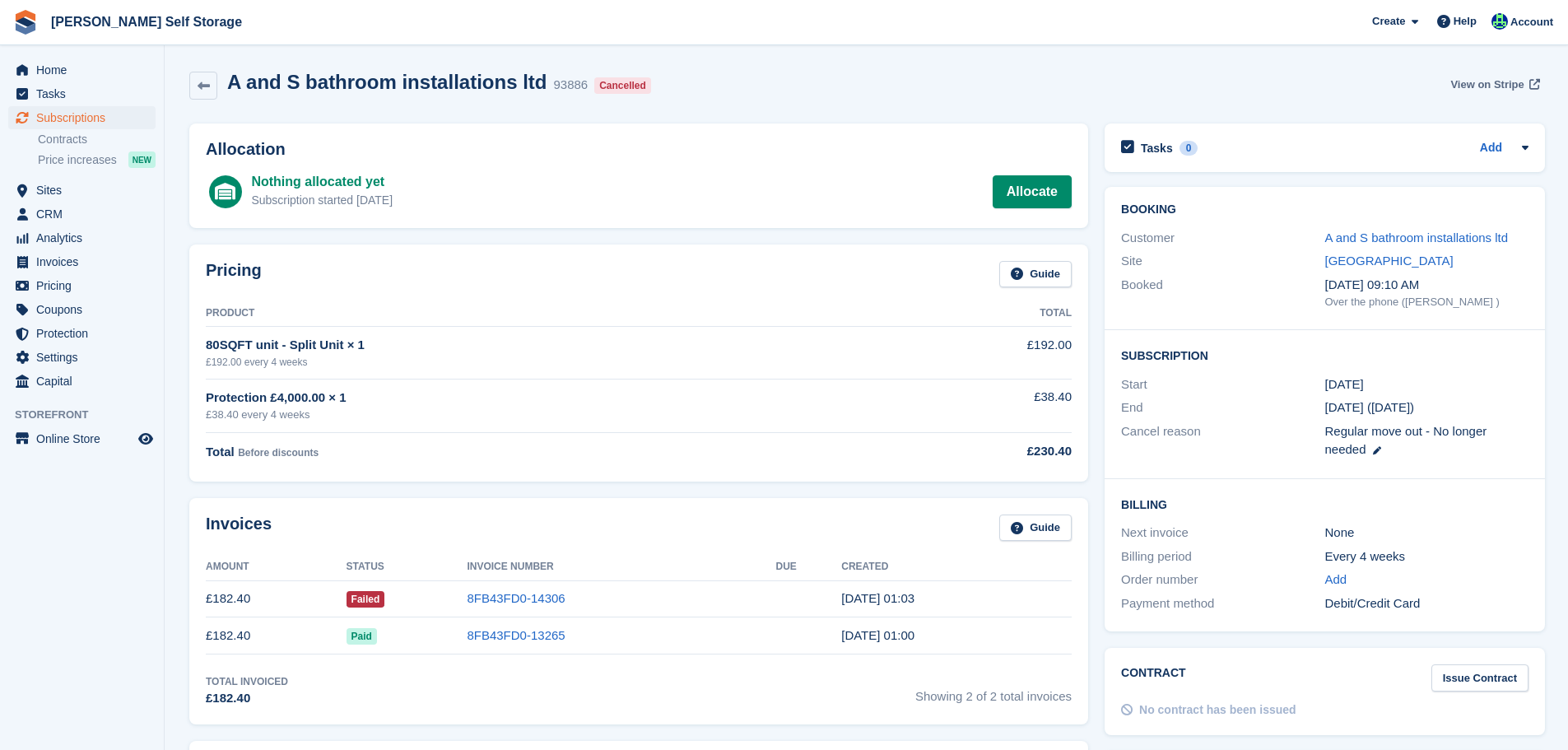
click at [1485, 77] on span "View on Stripe" at bounding box center [1487, 85] width 73 height 17
click at [1344, 241] on link "A and S bathroom installations ltd" at bounding box center [1416, 237] width 183 height 14
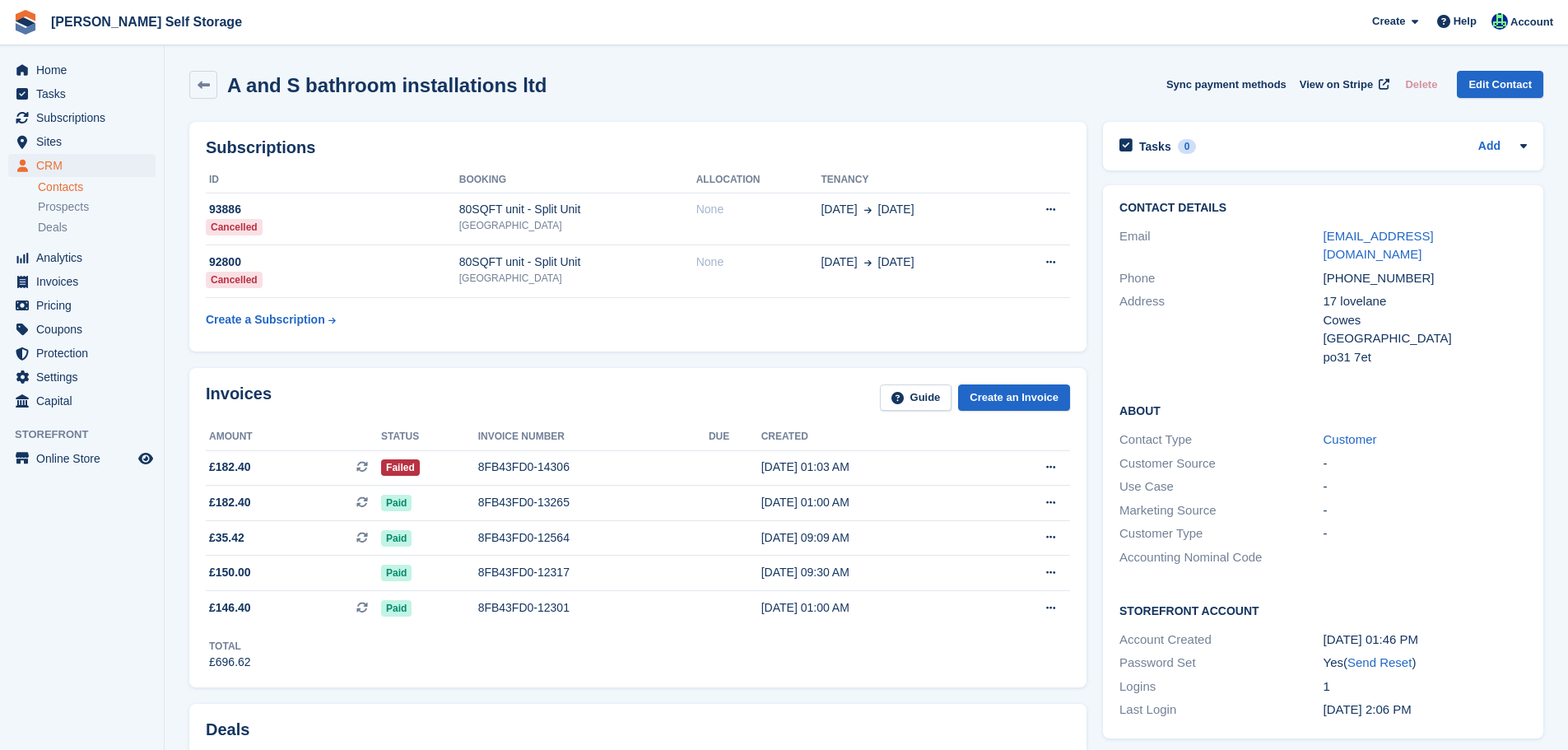
click at [1490, 230] on div "[EMAIL_ADDRESS][DOMAIN_NAME]" at bounding box center [1426, 246] width 204 height 37
copy div "[EMAIL_ADDRESS][DOMAIN_NAME]"
click at [579, 221] on div "[GEOGRAPHIC_DATA]" at bounding box center [577, 225] width 237 height 15
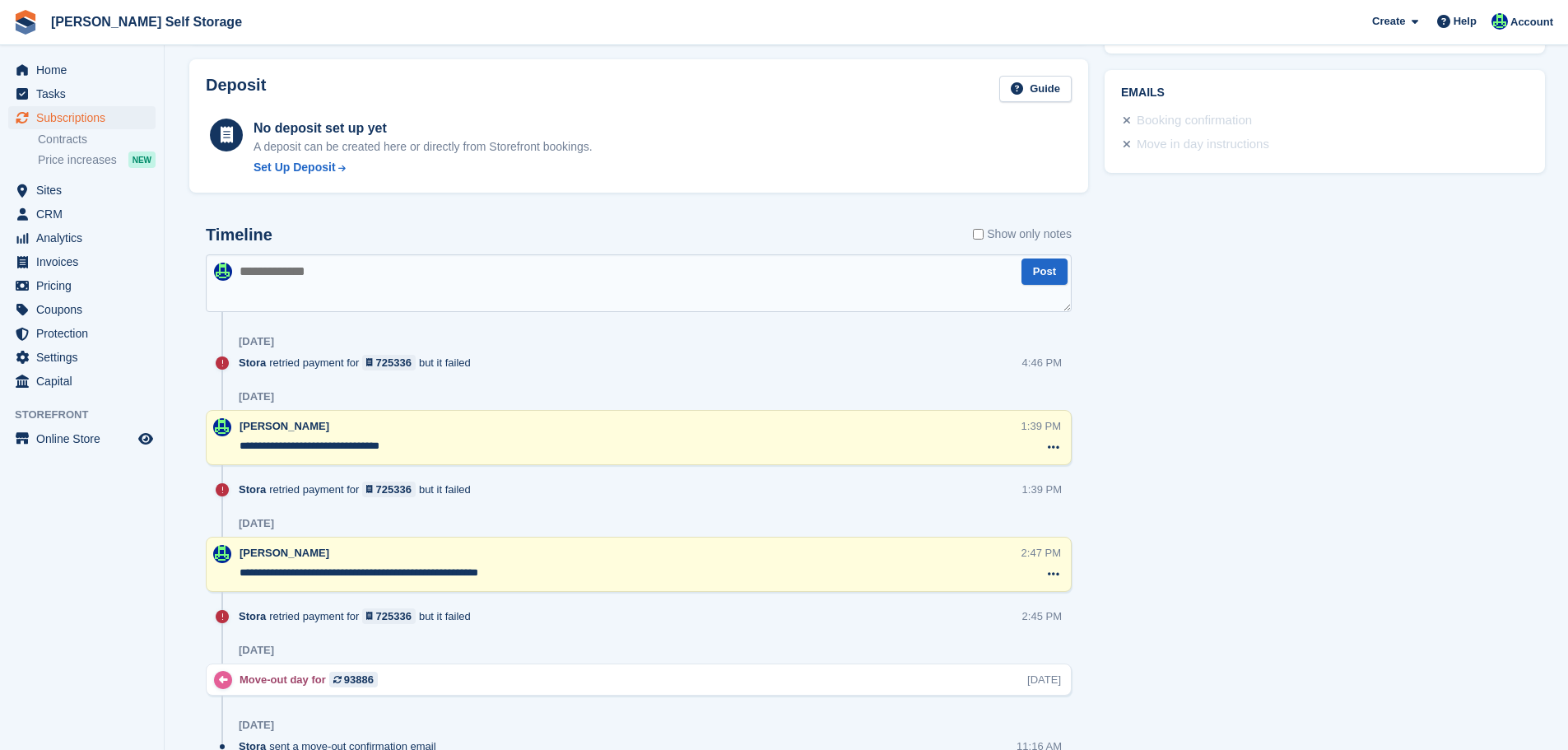
scroll to position [494, 0]
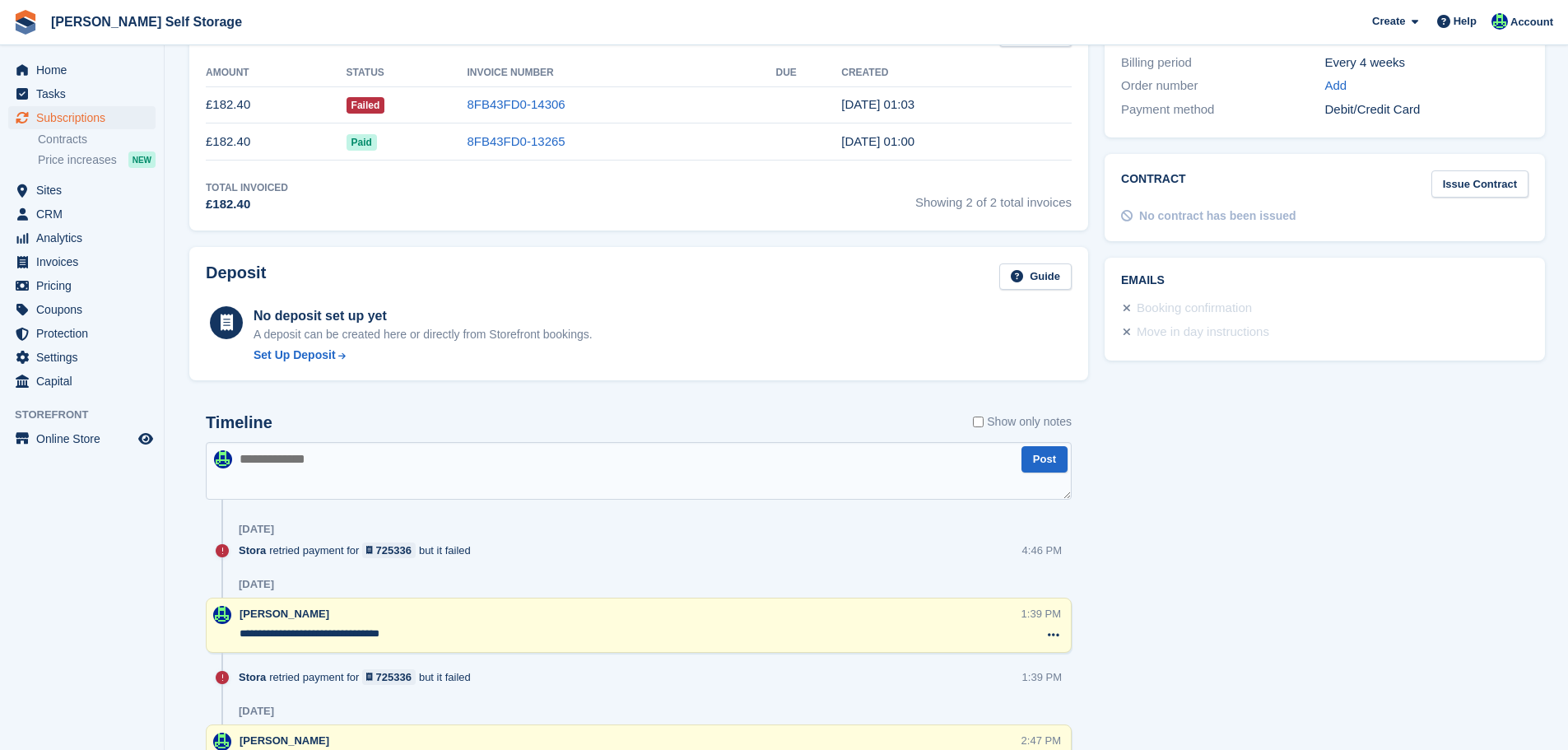
click at [508, 477] on textarea at bounding box center [639, 471] width 866 height 58
click at [496, 464] on textarea "**********" at bounding box center [639, 471] width 866 height 58
type textarea "**********"
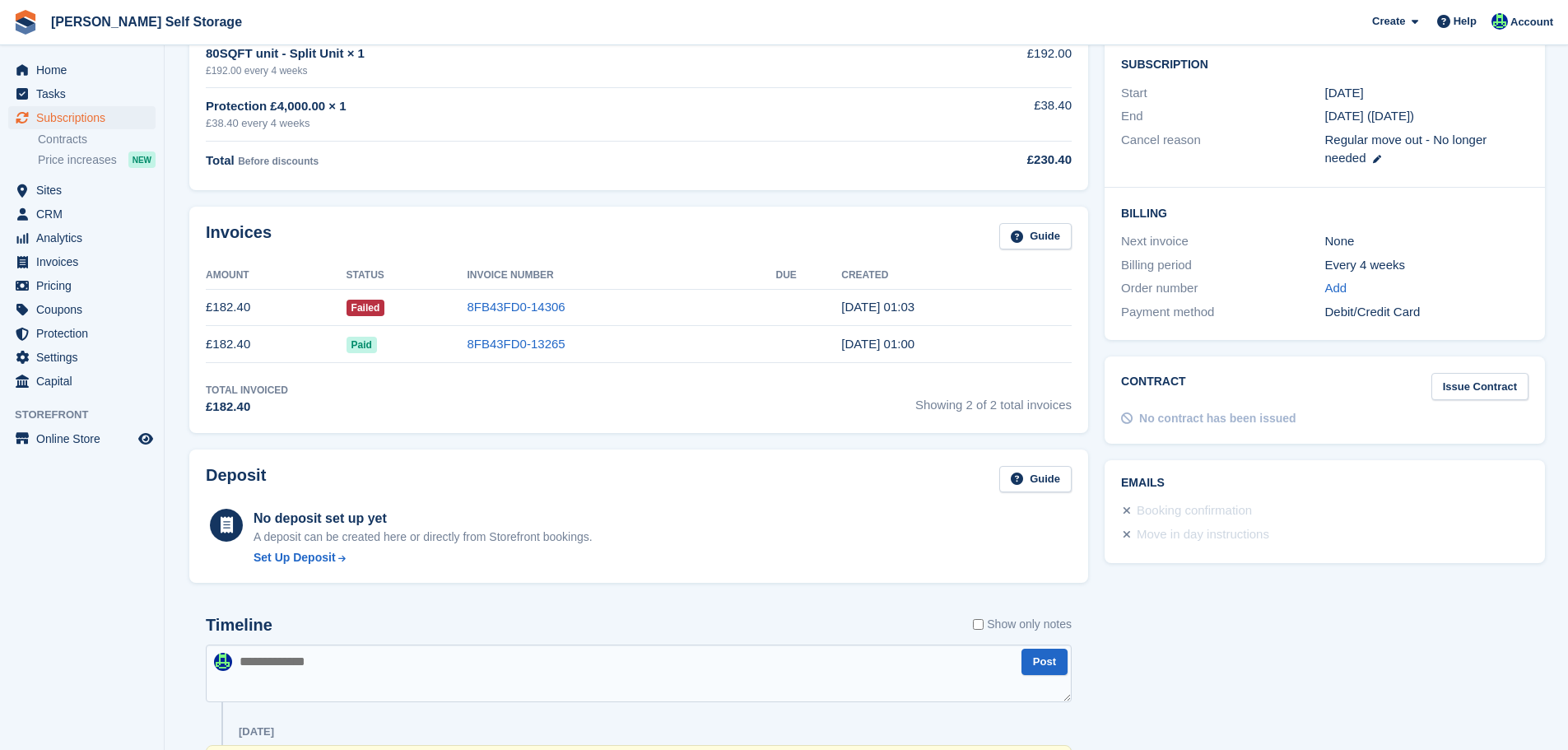
scroll to position [0, 0]
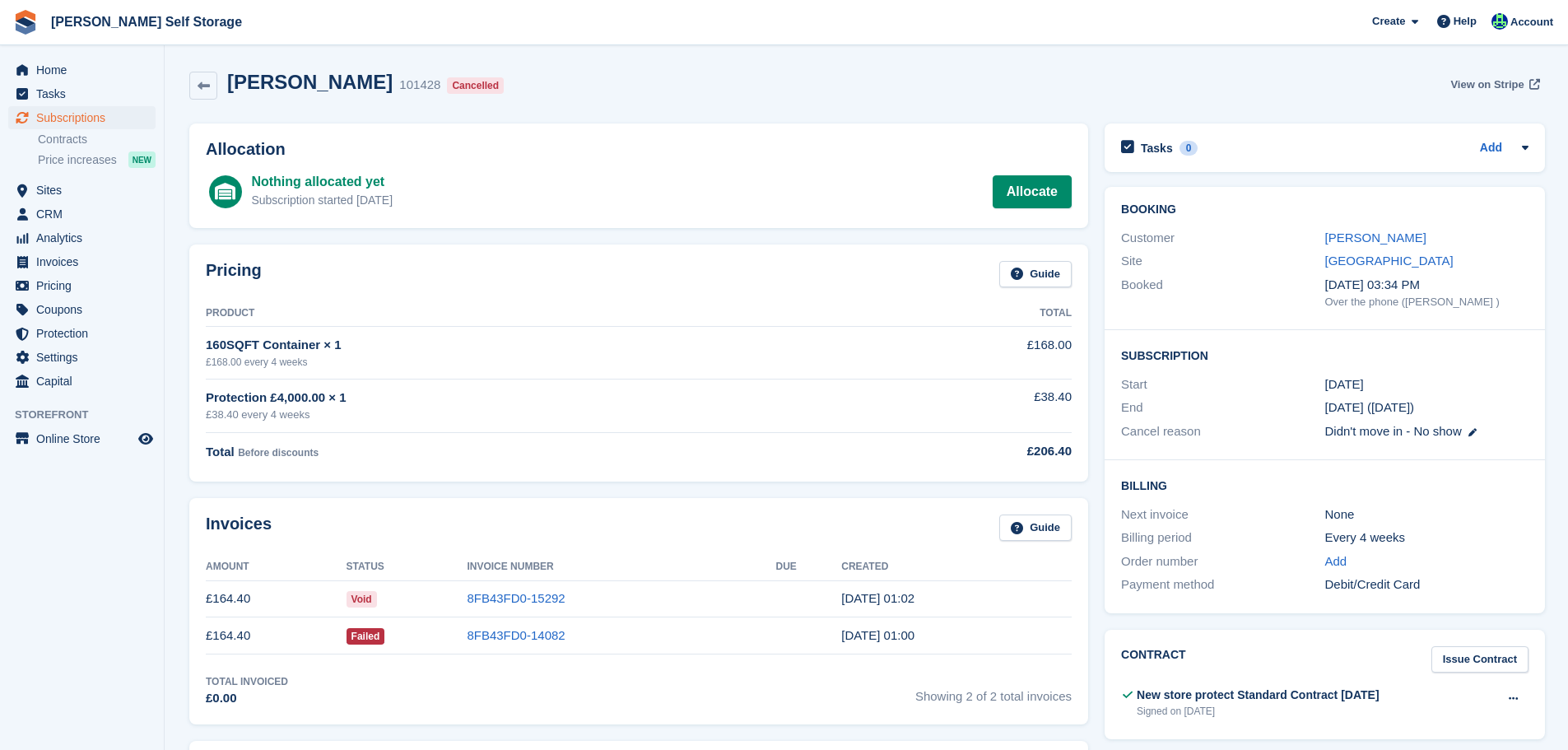
click at [1477, 85] on span "View on Stripe" at bounding box center [1487, 85] width 73 height 17
click at [322, 101] on div "Shane Walker 101428 Cancelled View on Stripe" at bounding box center [866, 89] width 1371 height 53
copy div "Shane Walker"
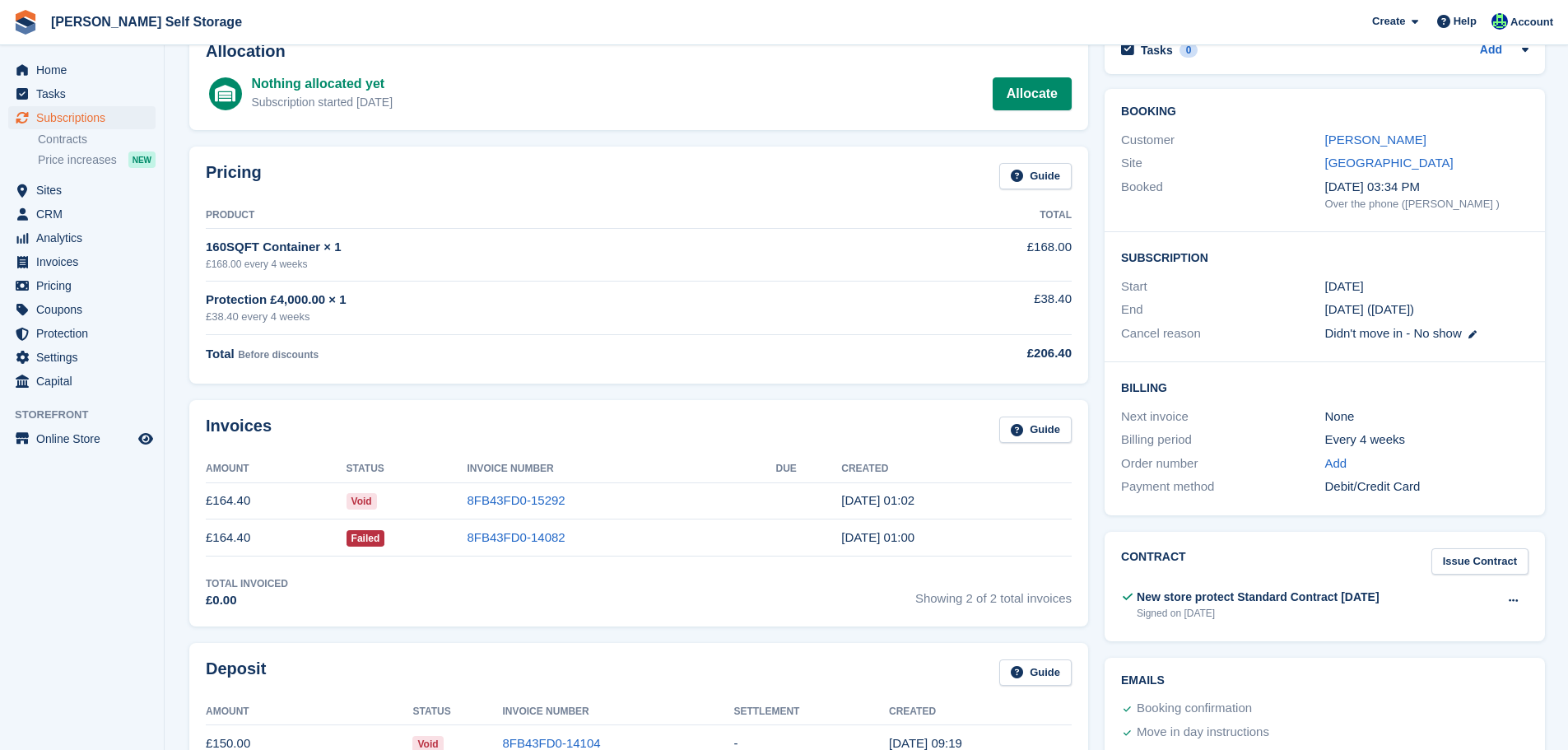
scroll to position [494, 0]
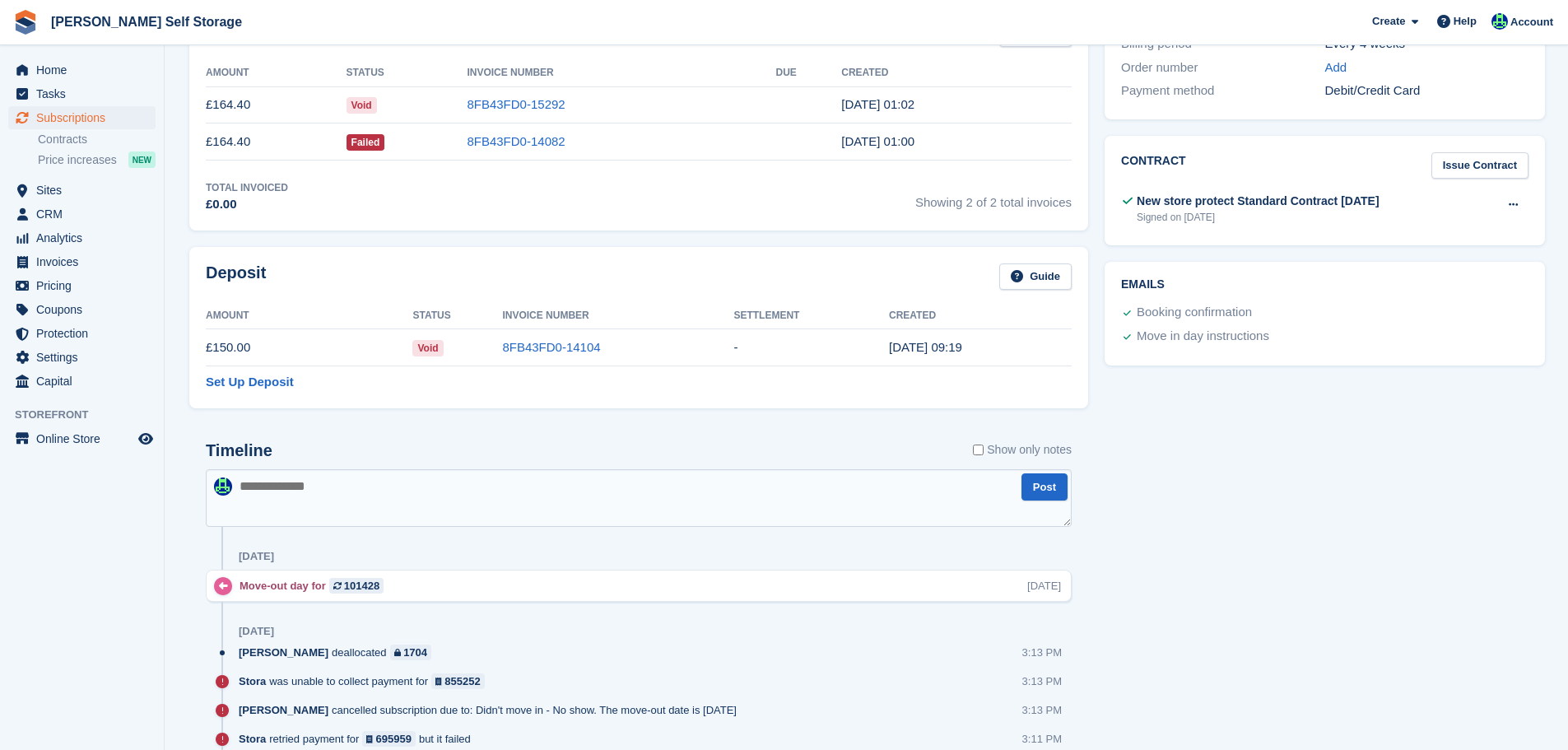
click at [397, 476] on textarea at bounding box center [639, 498] width 866 height 58
type textarea "***"
drag, startPoint x: 647, startPoint y: 150, endPoint x: 394, endPoint y: 147, distance: 253.0
click at [394, 147] on tr "£164.40 Failed 8FB43FD0-14082 16 Aug, 01:00" at bounding box center [639, 142] width 866 height 37
copy tr "8FB43FD0-14082"
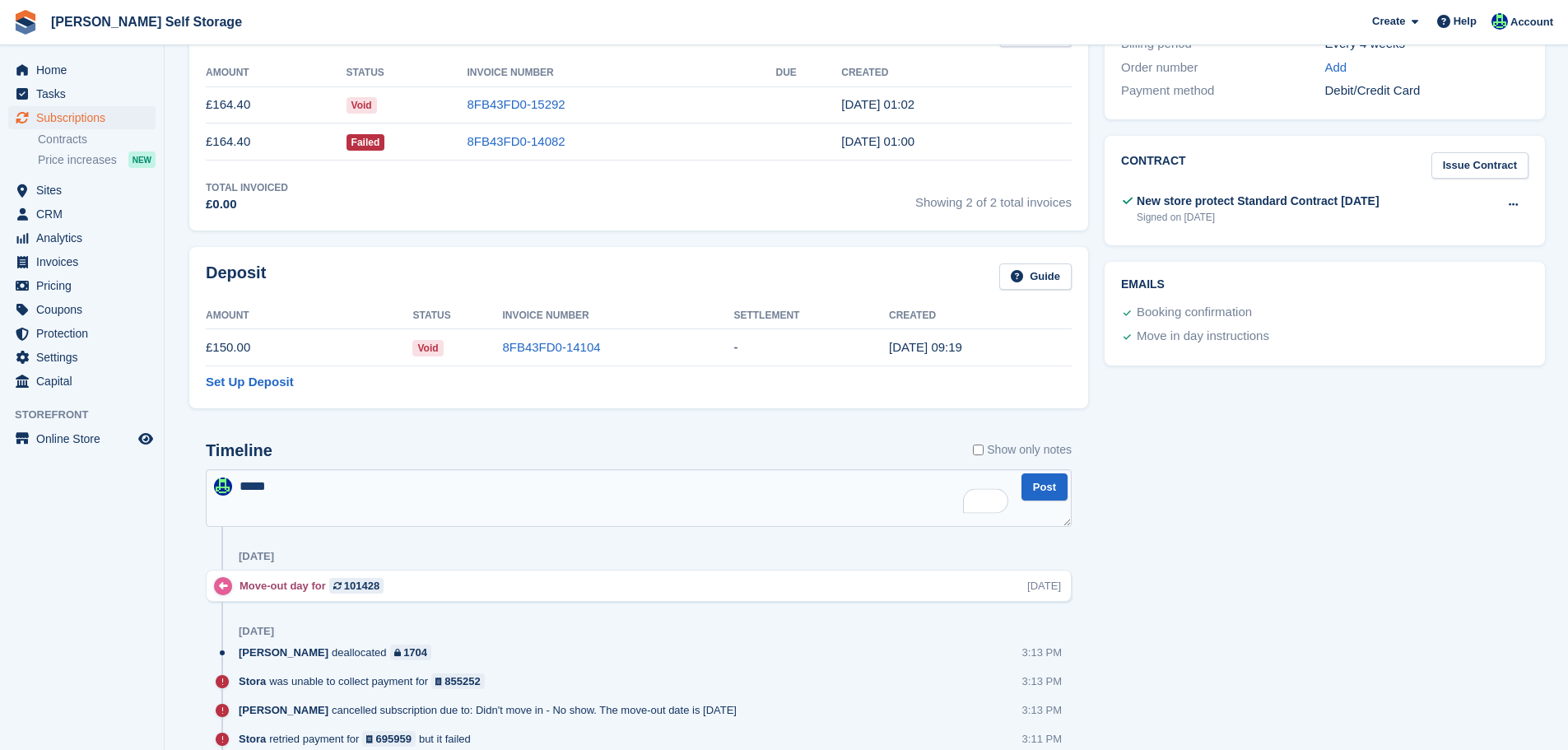
click at [482, 476] on textarea "****" at bounding box center [639, 498] width 866 height 58
paste textarea "**********"
type textarea "**********"
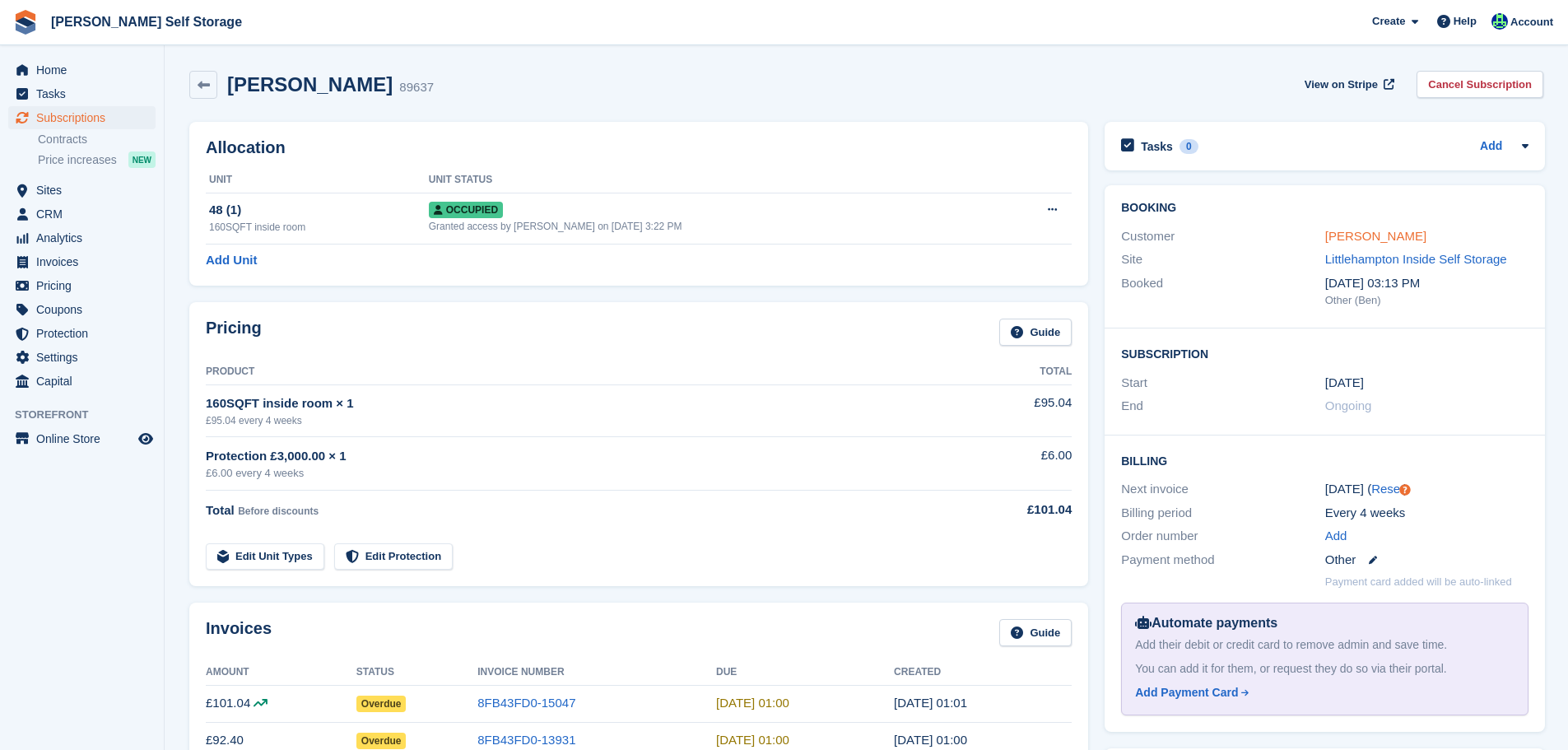
click at [1379, 235] on link "[PERSON_NAME]" at bounding box center [1375, 235] width 101 height 14
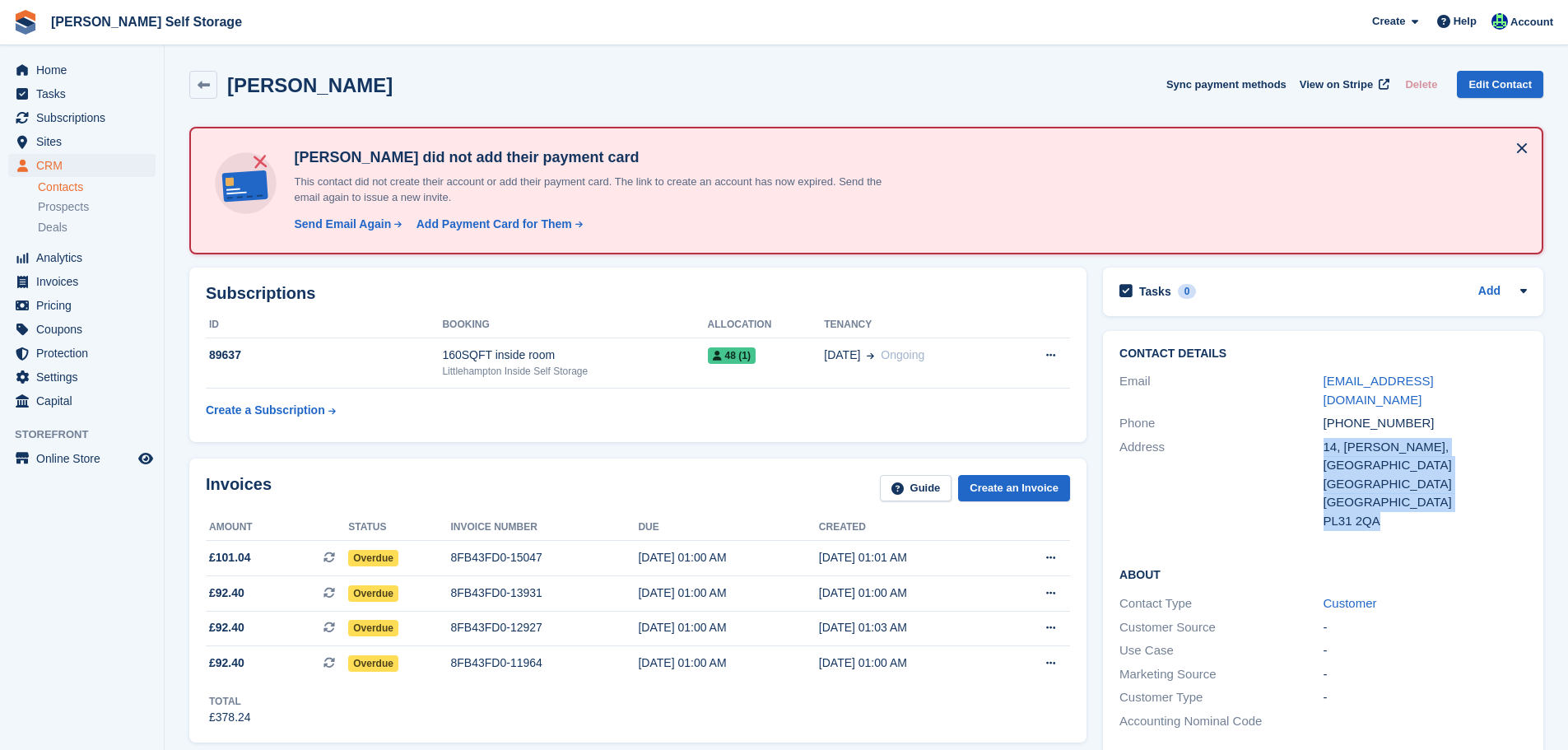
drag, startPoint x: 1397, startPoint y: 493, endPoint x: 1311, endPoint y: 427, distance: 108.4
click at [1311, 436] on div "Address 14, Ranelagh Mews, [GEOGRAPHIC_DATA] [GEOGRAPHIC_DATA] [STREET_ADDRESS]" at bounding box center [1323, 484] width 408 height 98
copy div "[STREET_ADDRESS]"
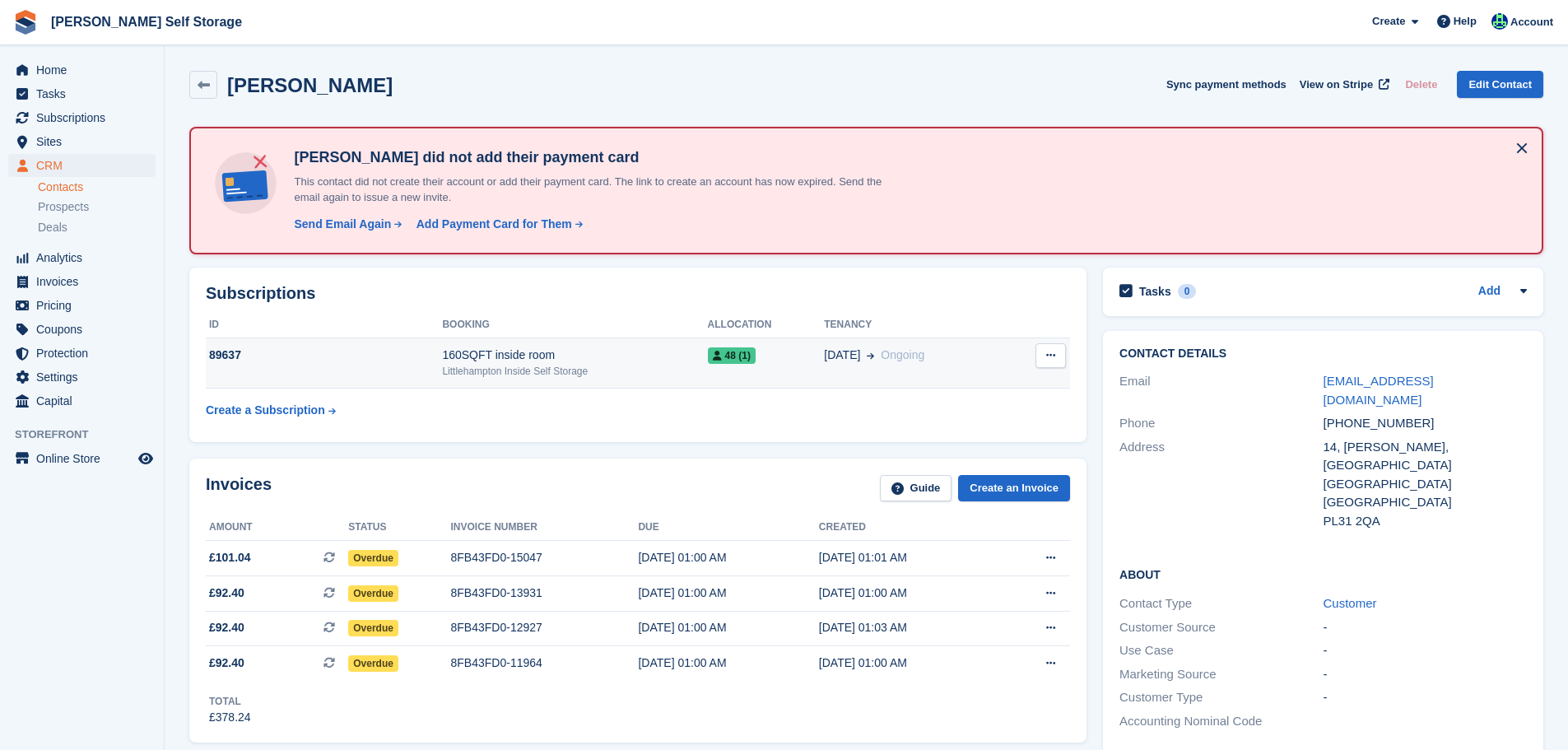
click at [458, 370] on div "Littlehampton Inside Self Storage" at bounding box center [575, 371] width 265 height 15
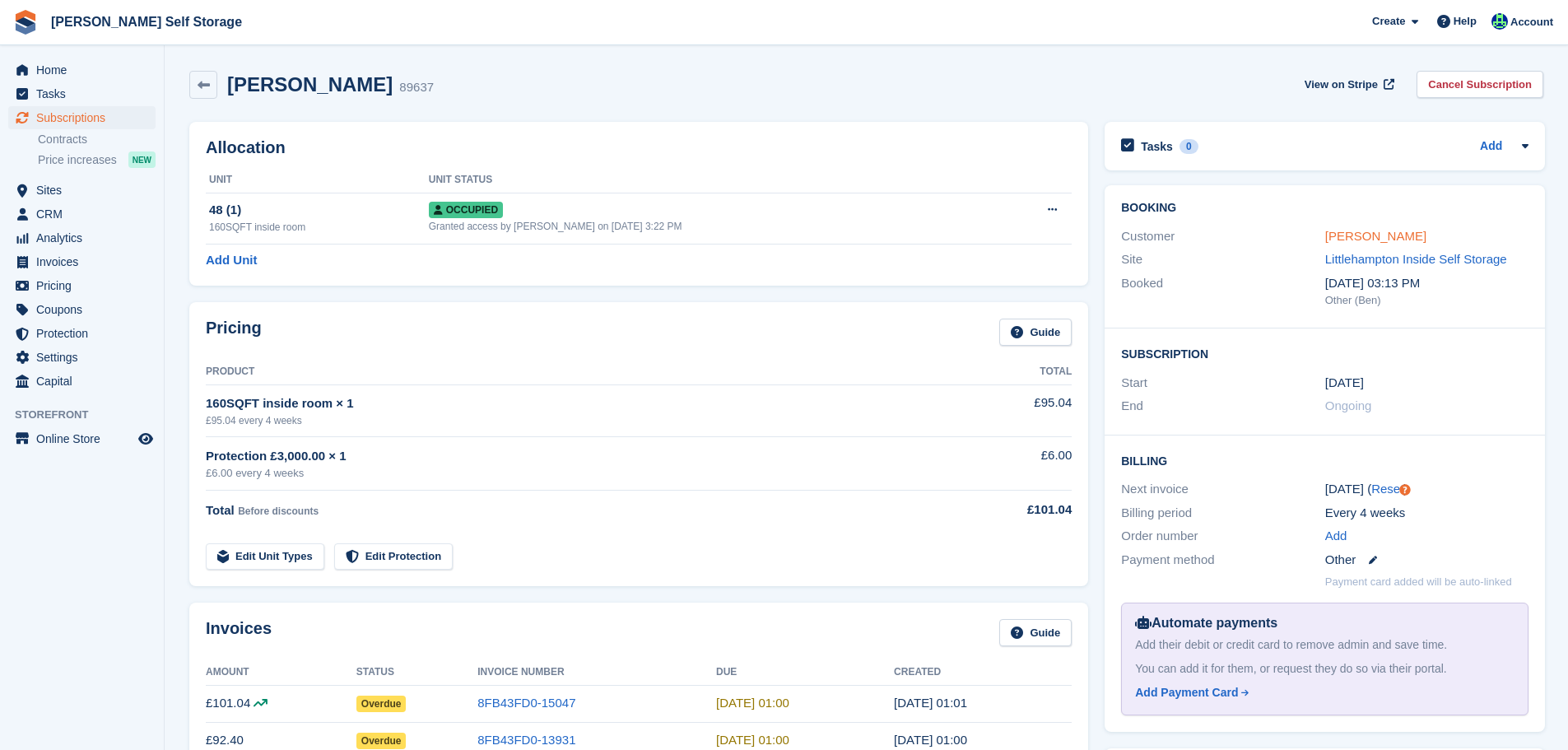
click at [1369, 234] on link "[PERSON_NAME]" at bounding box center [1375, 235] width 101 height 14
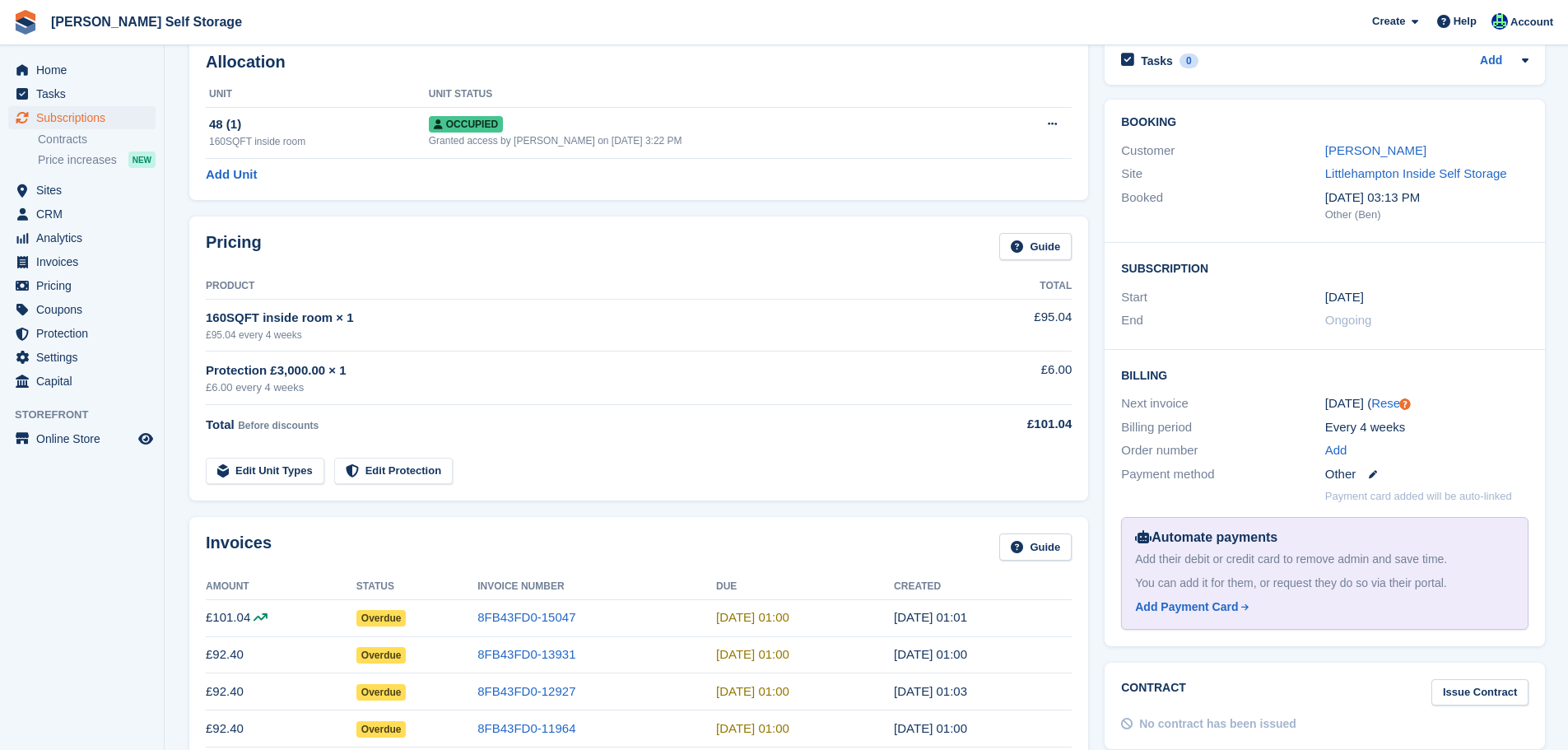
scroll to position [165, 0]
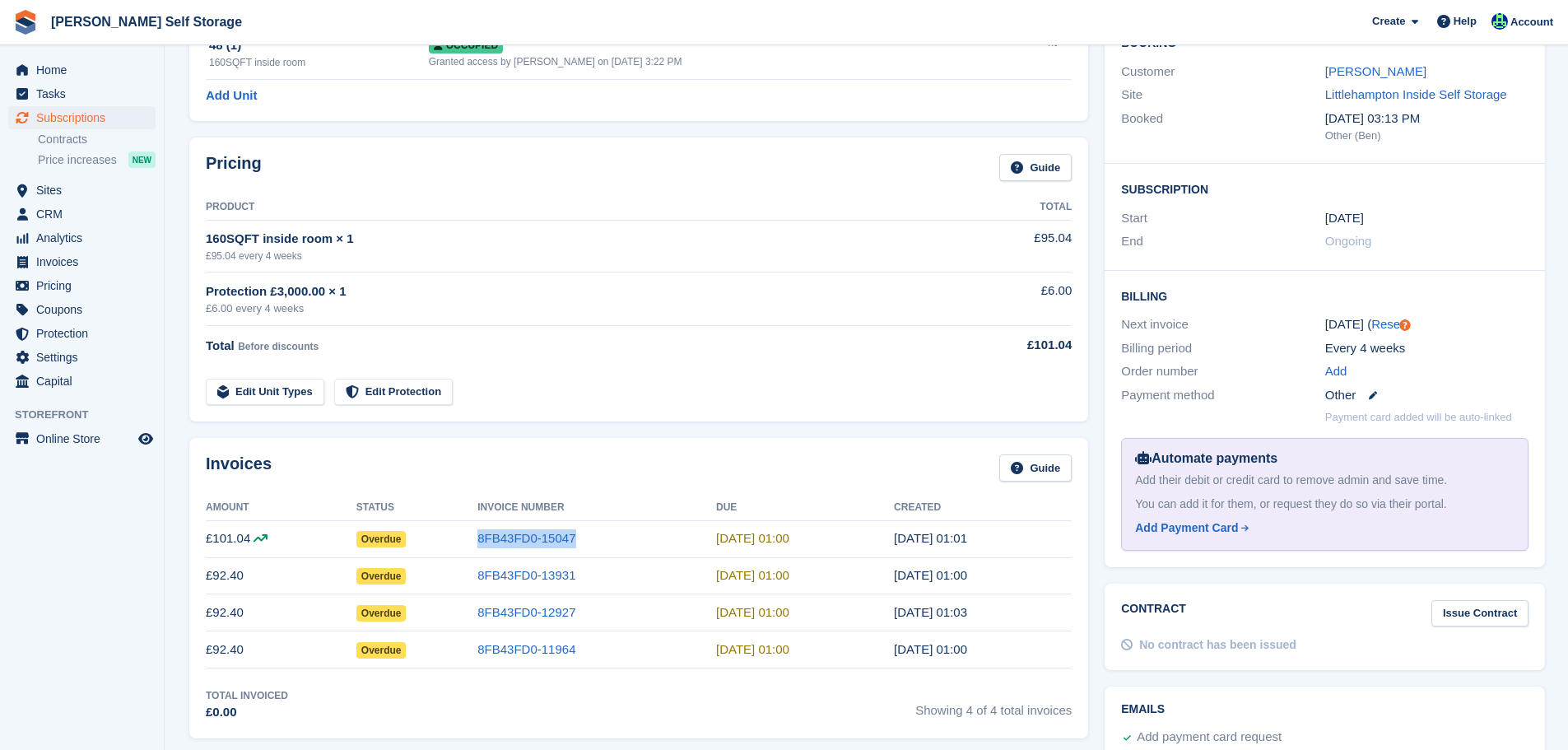
drag, startPoint x: 576, startPoint y: 542, endPoint x: 478, endPoint y: 541, distance: 98.0
click at [478, 541] on tr "£101.04 Overdue 8FB43FD0-15047 11 Sep, 01:00 10 Sep, 01:01" at bounding box center [639, 539] width 866 height 37
copy tr "8FB43FD0-15047"
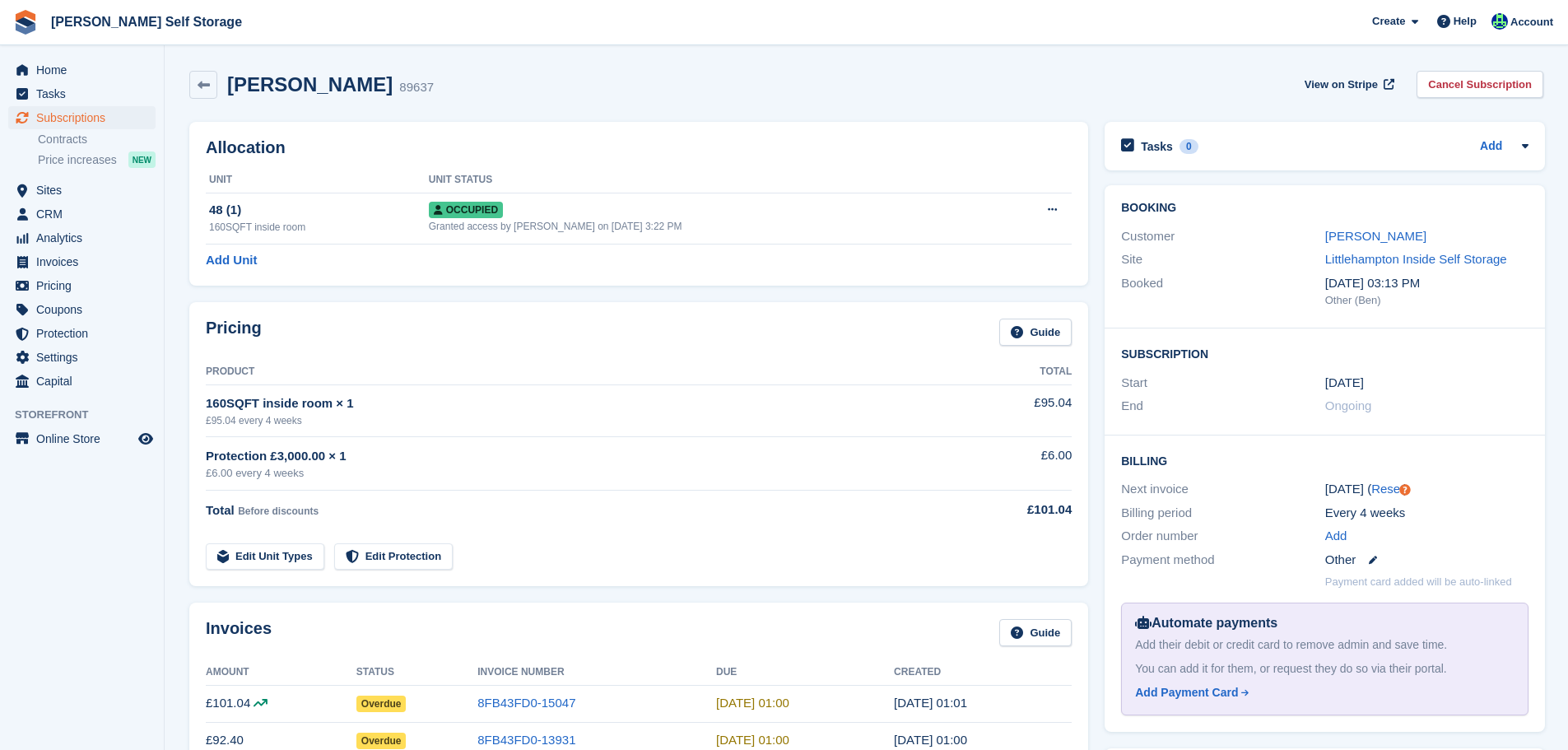
click at [1359, 246] on div "Customer Miss Atherton" at bounding box center [1325, 236] width 408 height 24
click at [1357, 241] on link "[PERSON_NAME]" at bounding box center [1375, 235] width 101 height 14
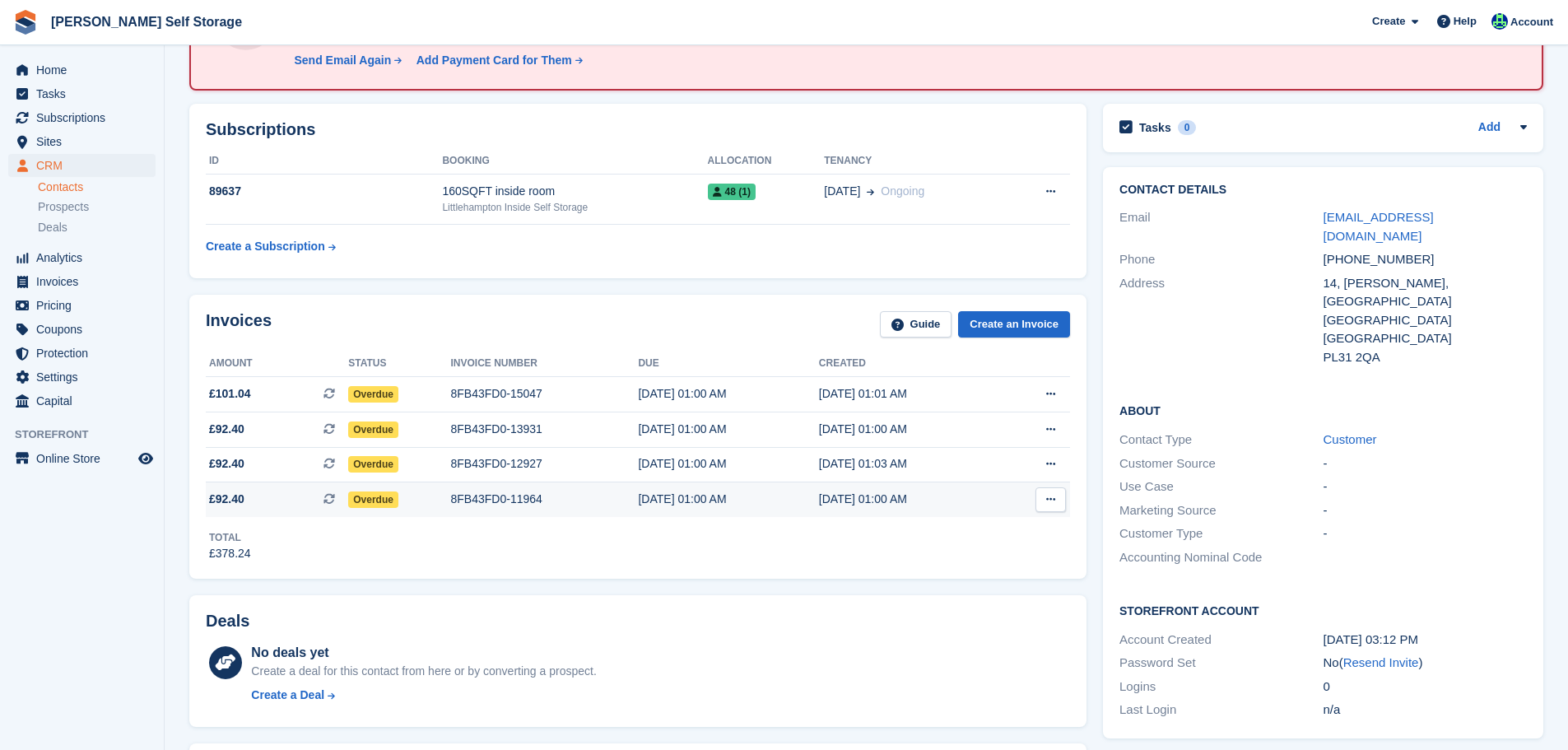
scroll to position [165, 0]
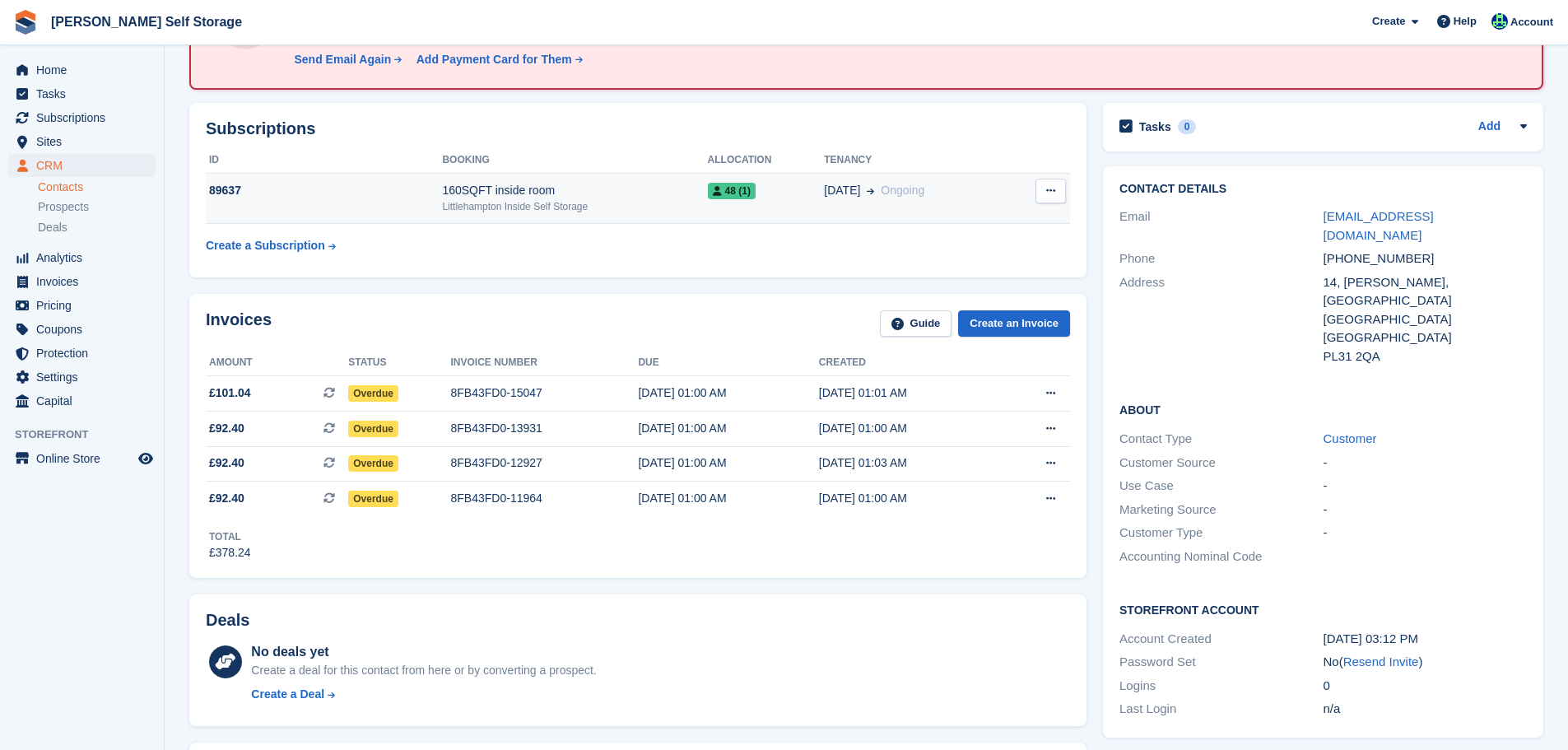
click at [502, 208] on div "Littlehampton Inside Self Storage" at bounding box center [575, 207] width 265 height 15
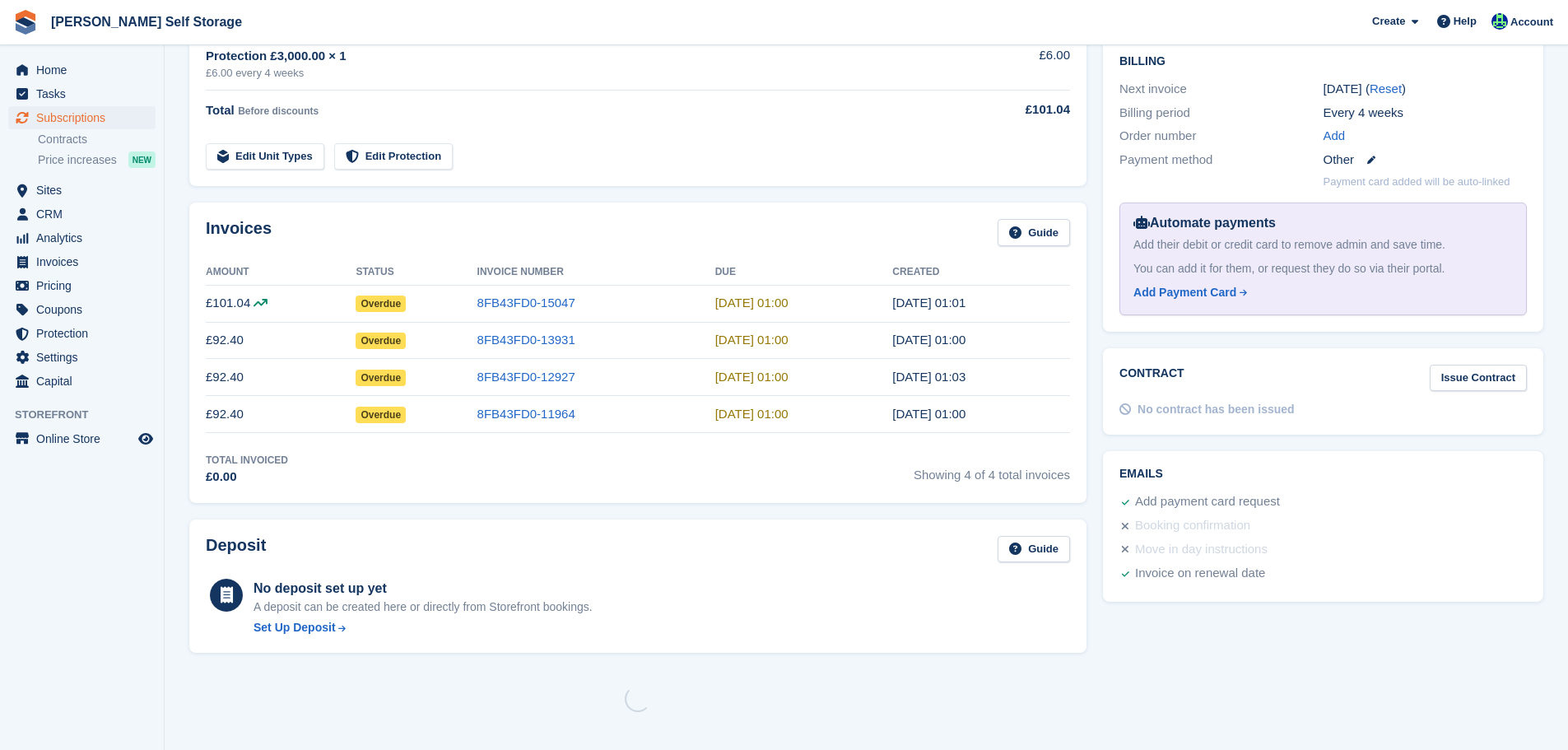
scroll to position [1071, 0]
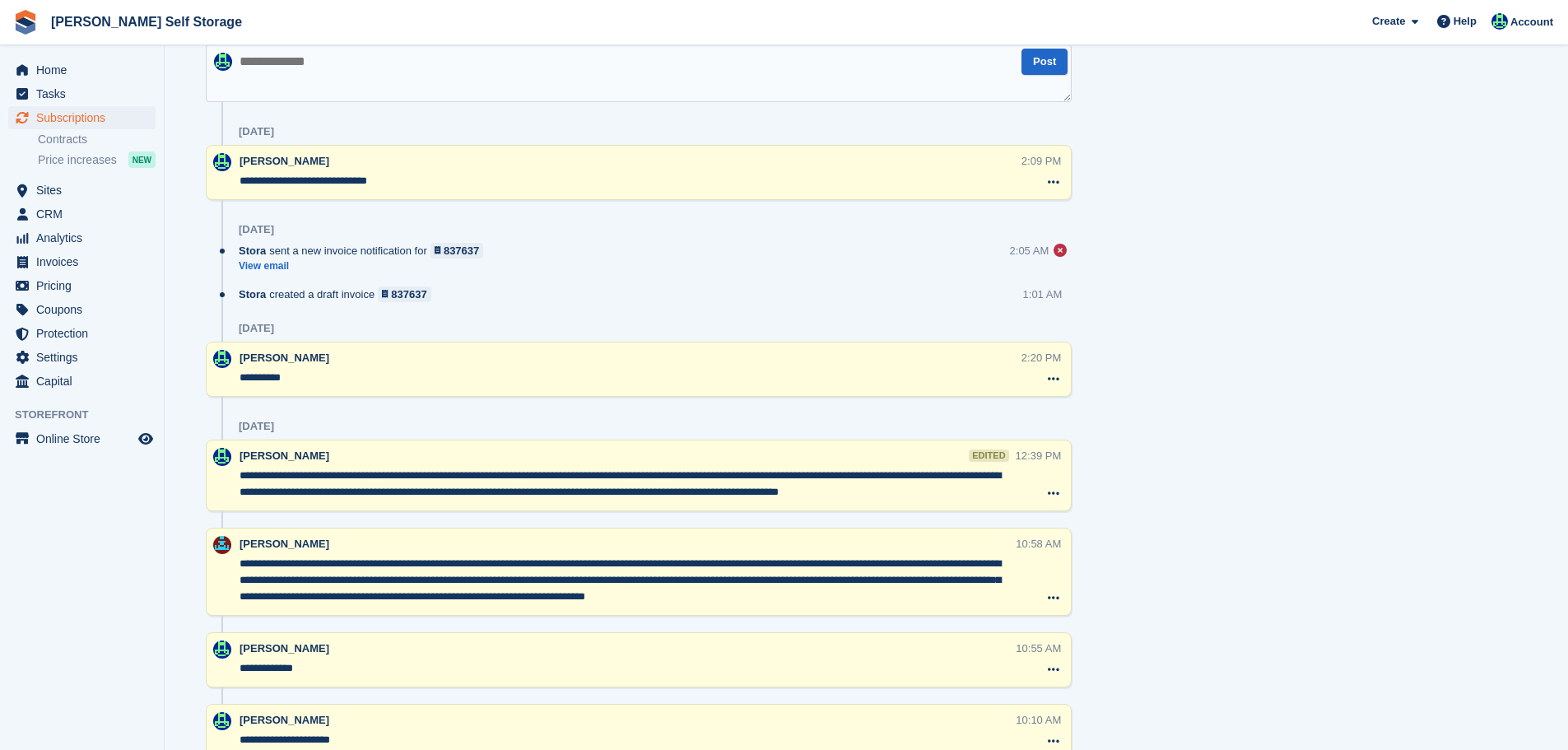
click at [275, 91] on textarea at bounding box center [639, 73] width 866 height 58
type textarea "**********"
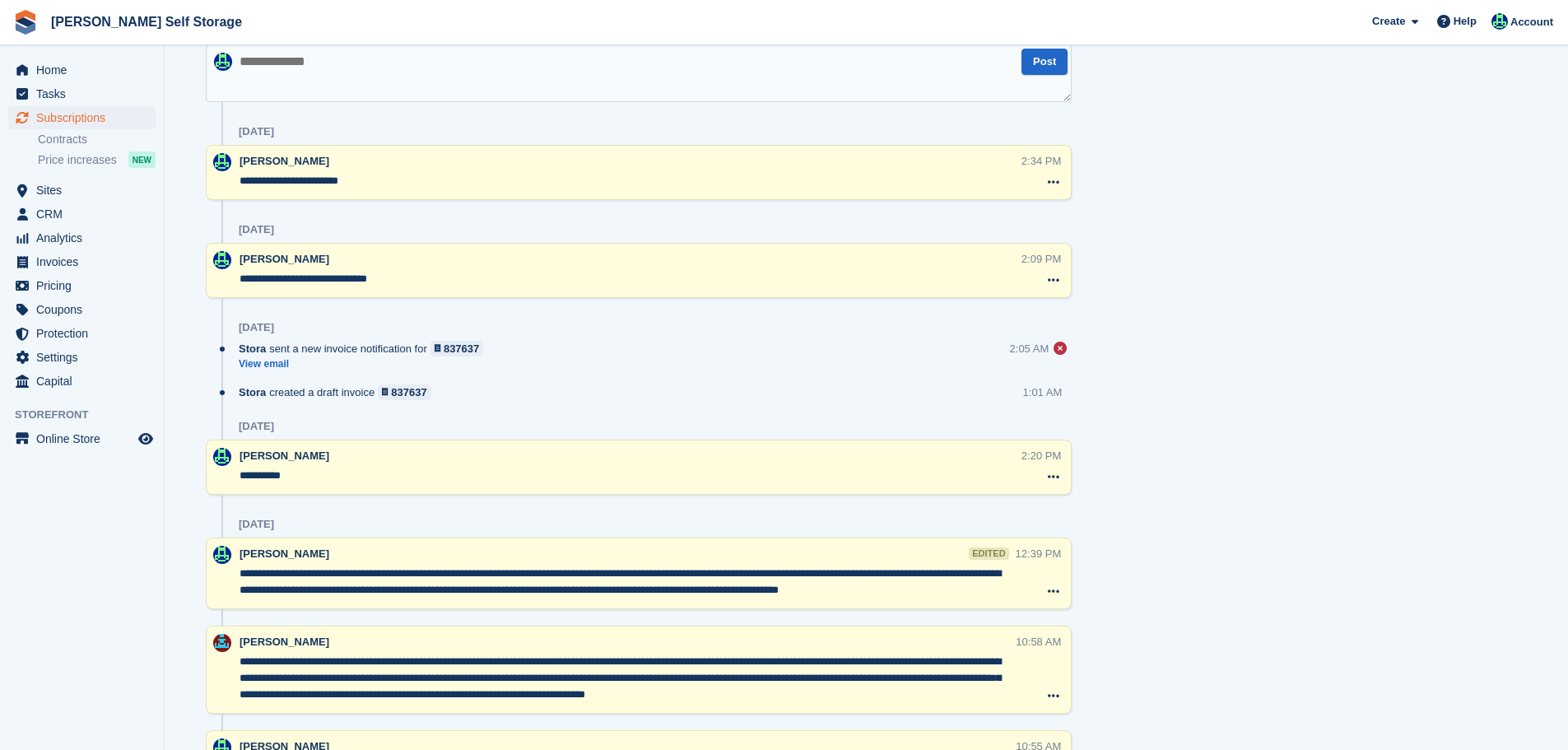
click at [278, 84] on textarea at bounding box center [639, 73] width 866 height 58
type textarea "**********"
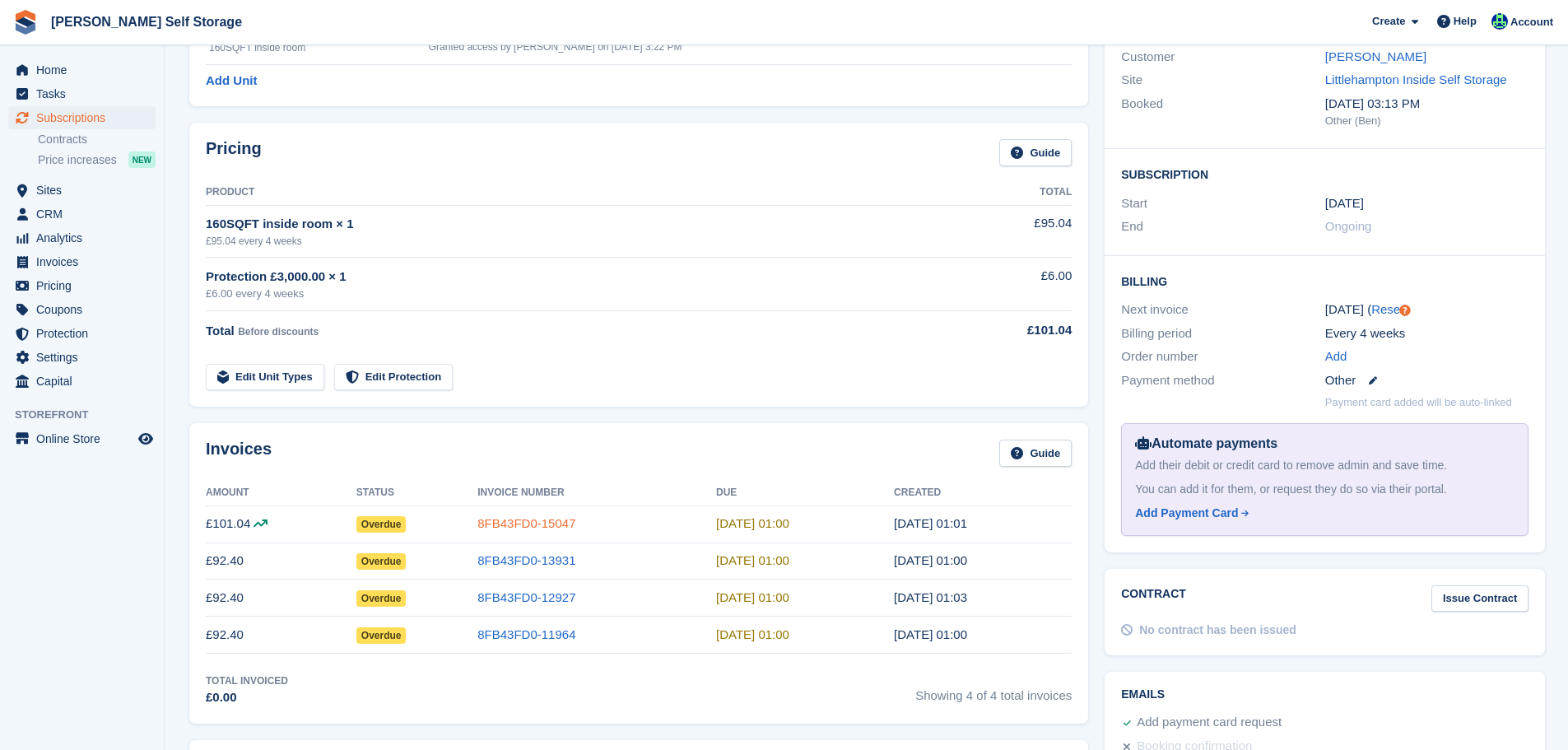
scroll to position [0, 0]
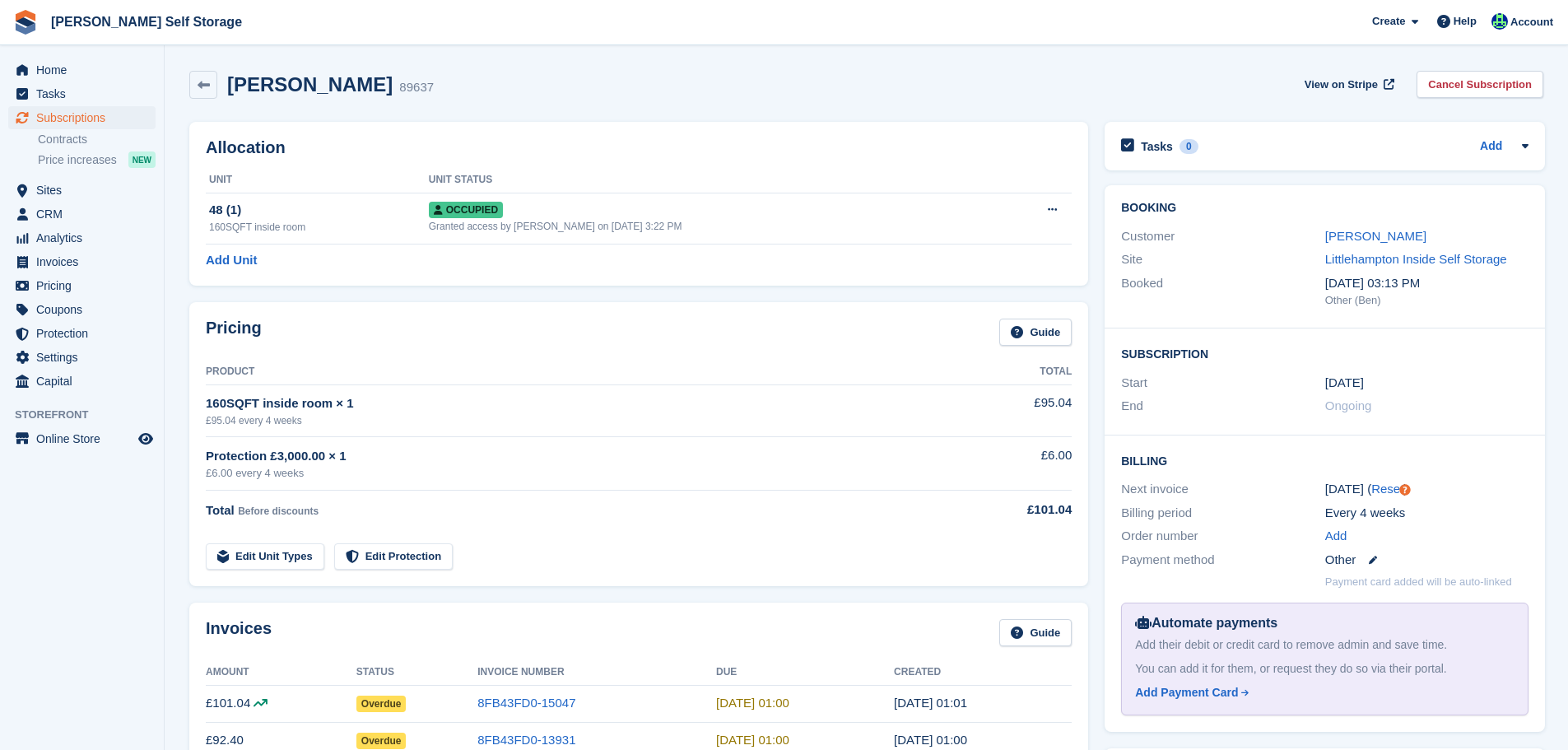
click at [301, 90] on h2 "[PERSON_NAME]" at bounding box center [310, 84] width 166 height 23
click at [301, 89] on h2 "[PERSON_NAME]" at bounding box center [310, 84] width 166 height 23
copy div "[PERSON_NAME]"
click at [117, 122] on span "Subscriptions" at bounding box center [85, 118] width 99 height 23
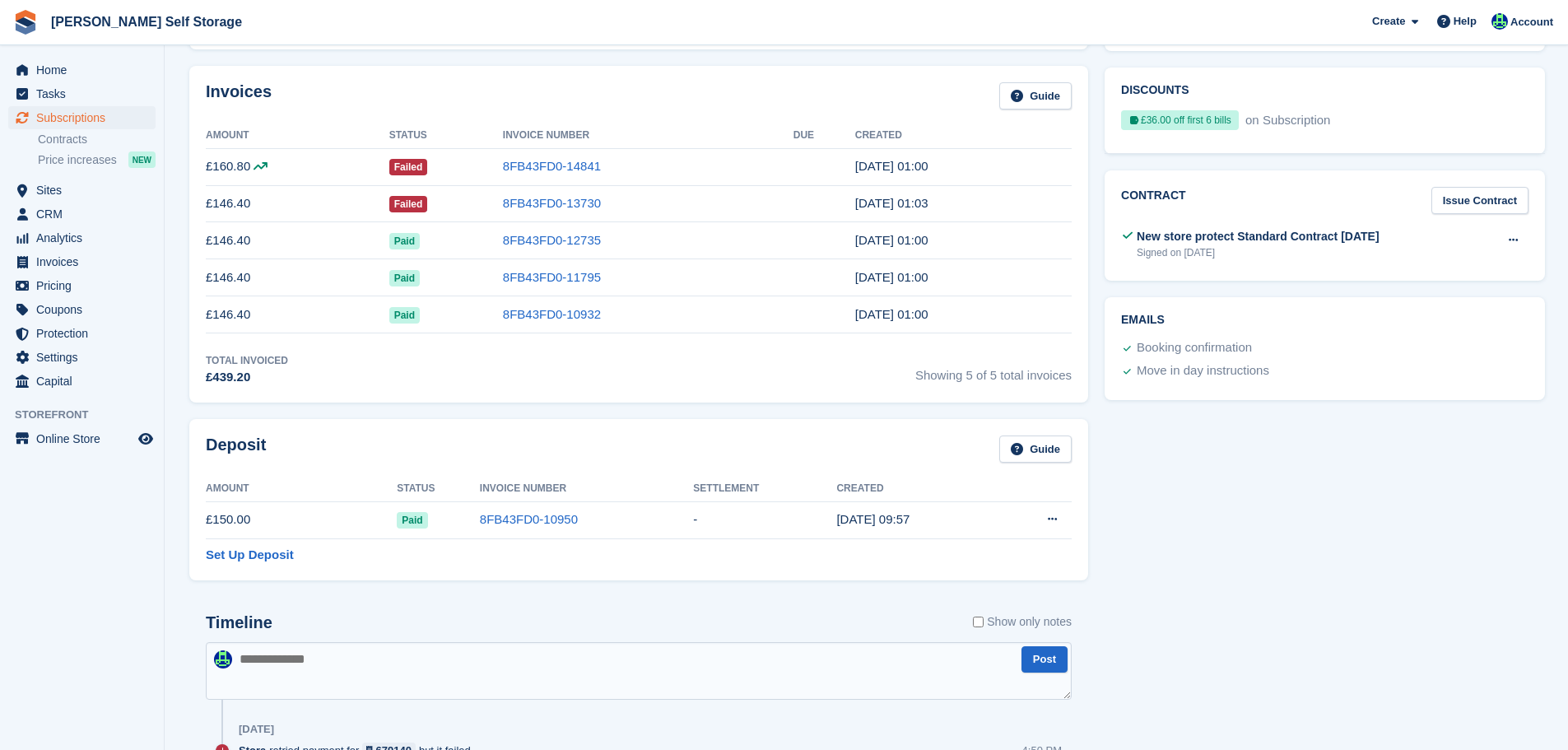
scroll to position [329, 0]
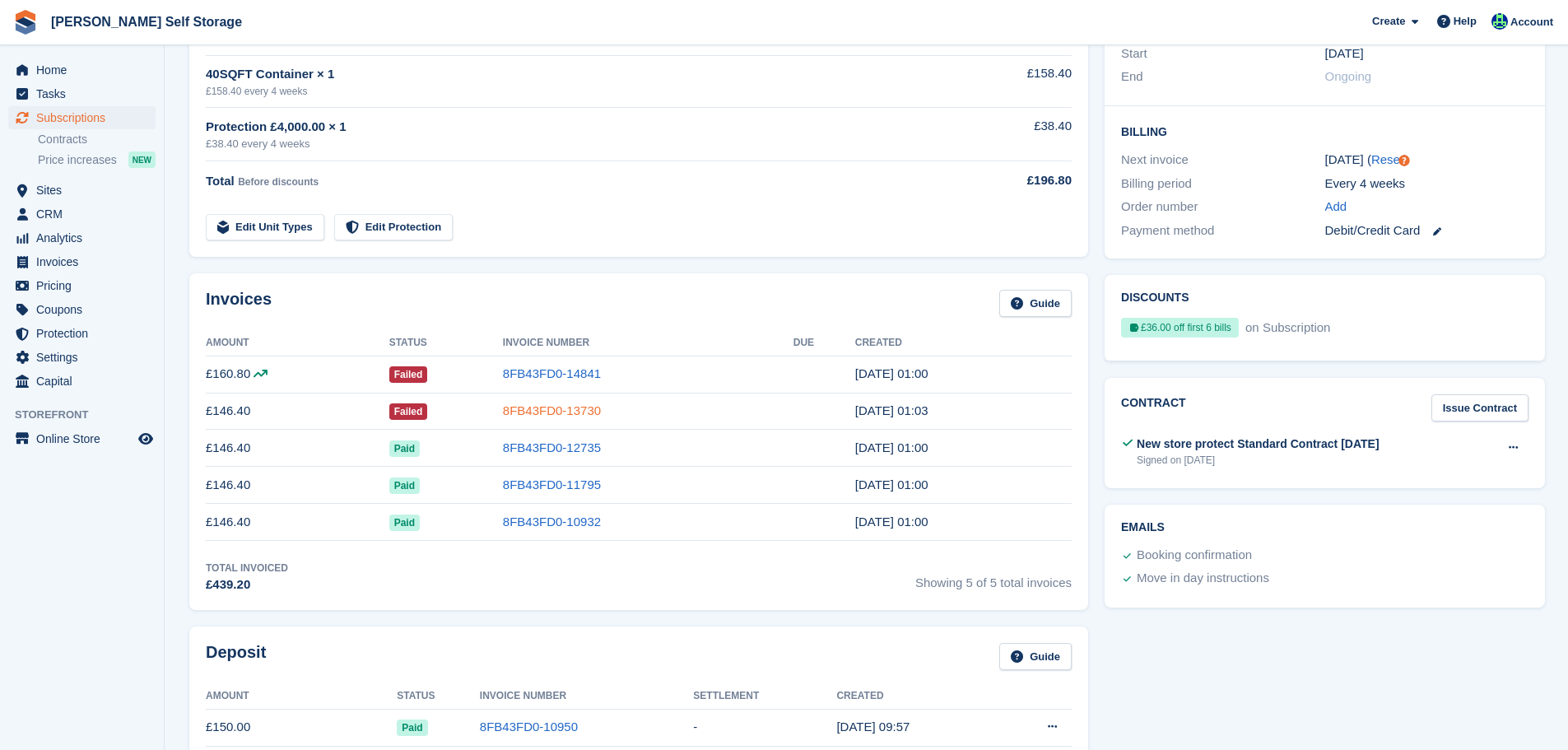
drag, startPoint x: 535, startPoint y: 411, endPoint x: 551, endPoint y: 408, distance: 16.3
click at [536, 411] on link "8FB43FD0-13730" at bounding box center [552, 411] width 98 height 14
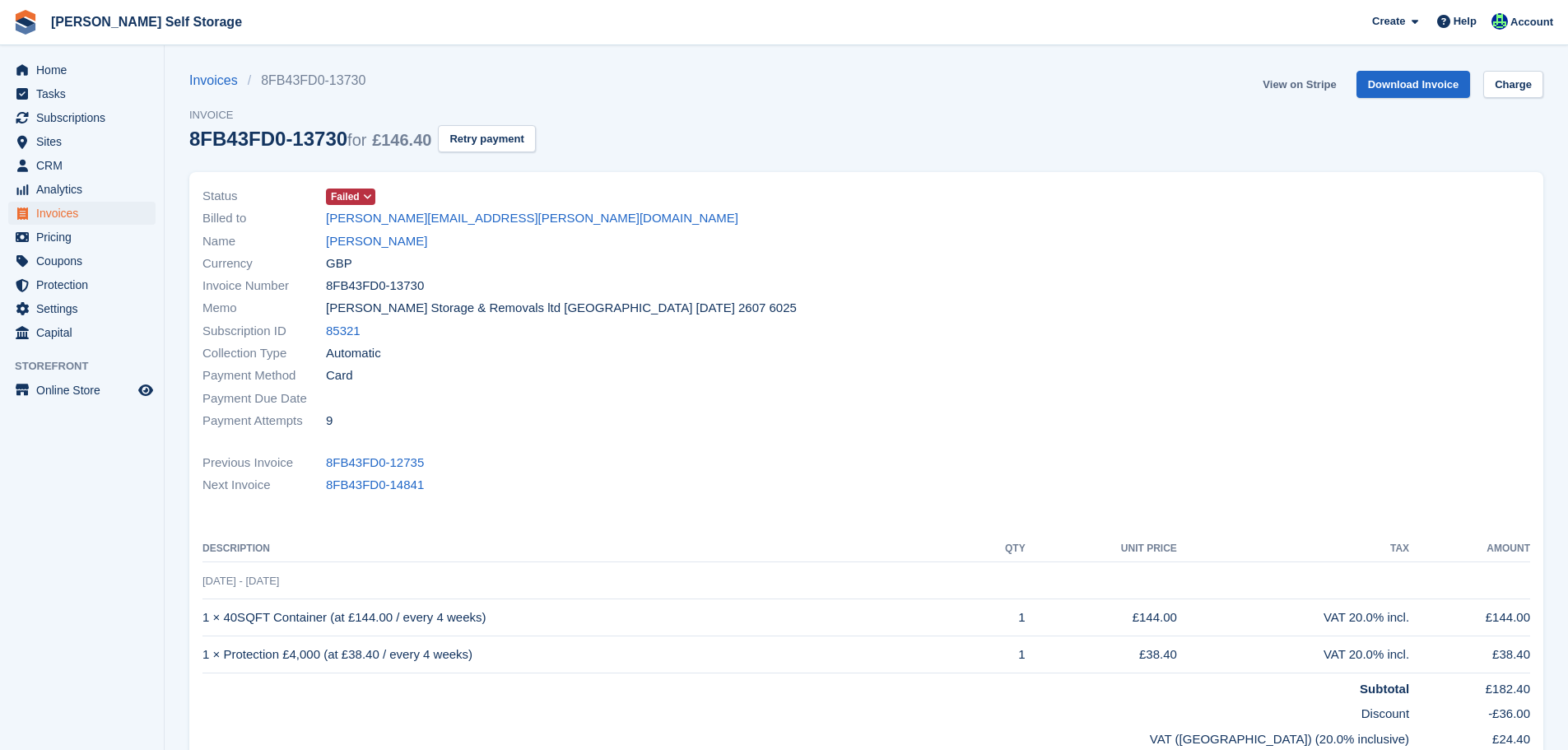
click at [1343, 82] on link "View on Stripe" at bounding box center [1299, 85] width 86 height 27
drag, startPoint x: 426, startPoint y: 246, endPoint x: 320, endPoint y: 246, distance: 106.0
click at [320, 246] on div "Name Darren Witcomb" at bounding box center [529, 241] width 654 height 23
copy div "Darren Witcomb"
click at [361, 242] on link "Darren Witcomb" at bounding box center [376, 241] width 101 height 19
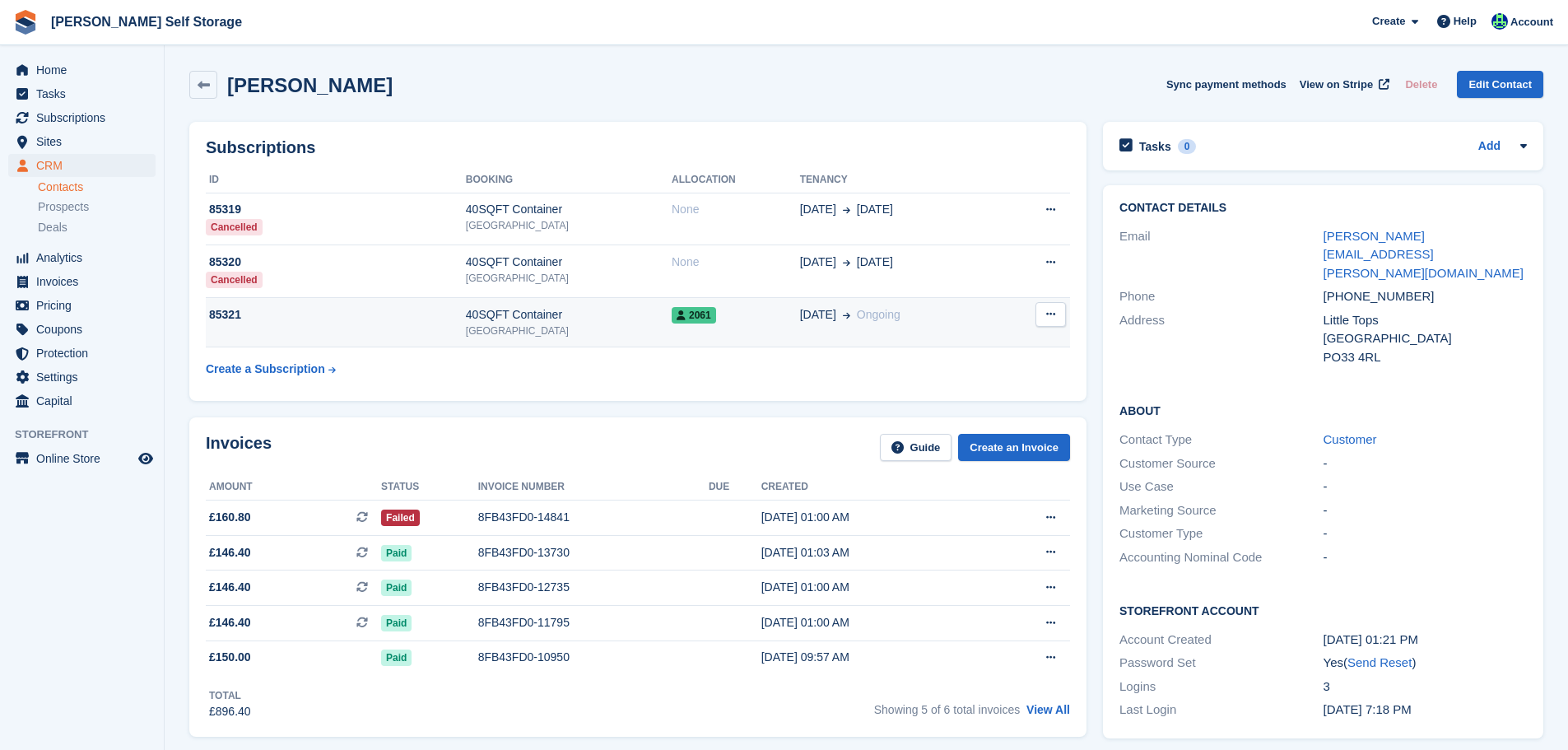
click at [483, 321] on div "40SQFT Container" at bounding box center [569, 315] width 206 height 18
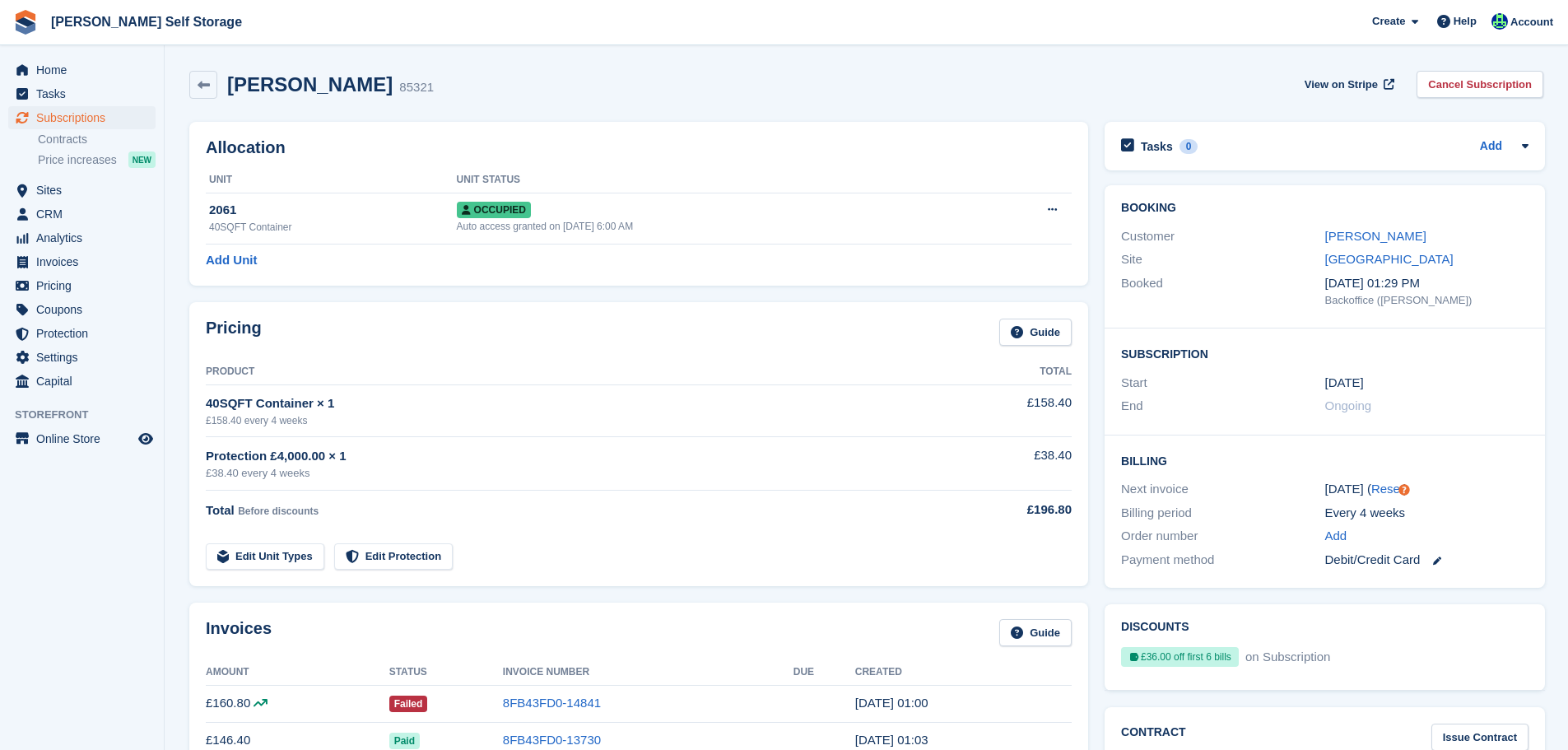
click at [291, 69] on div "[PERSON_NAME] 85321 View on Stripe Cancel Subscription" at bounding box center [866, 88] width 1371 height 51
copy div "[PERSON_NAME]"
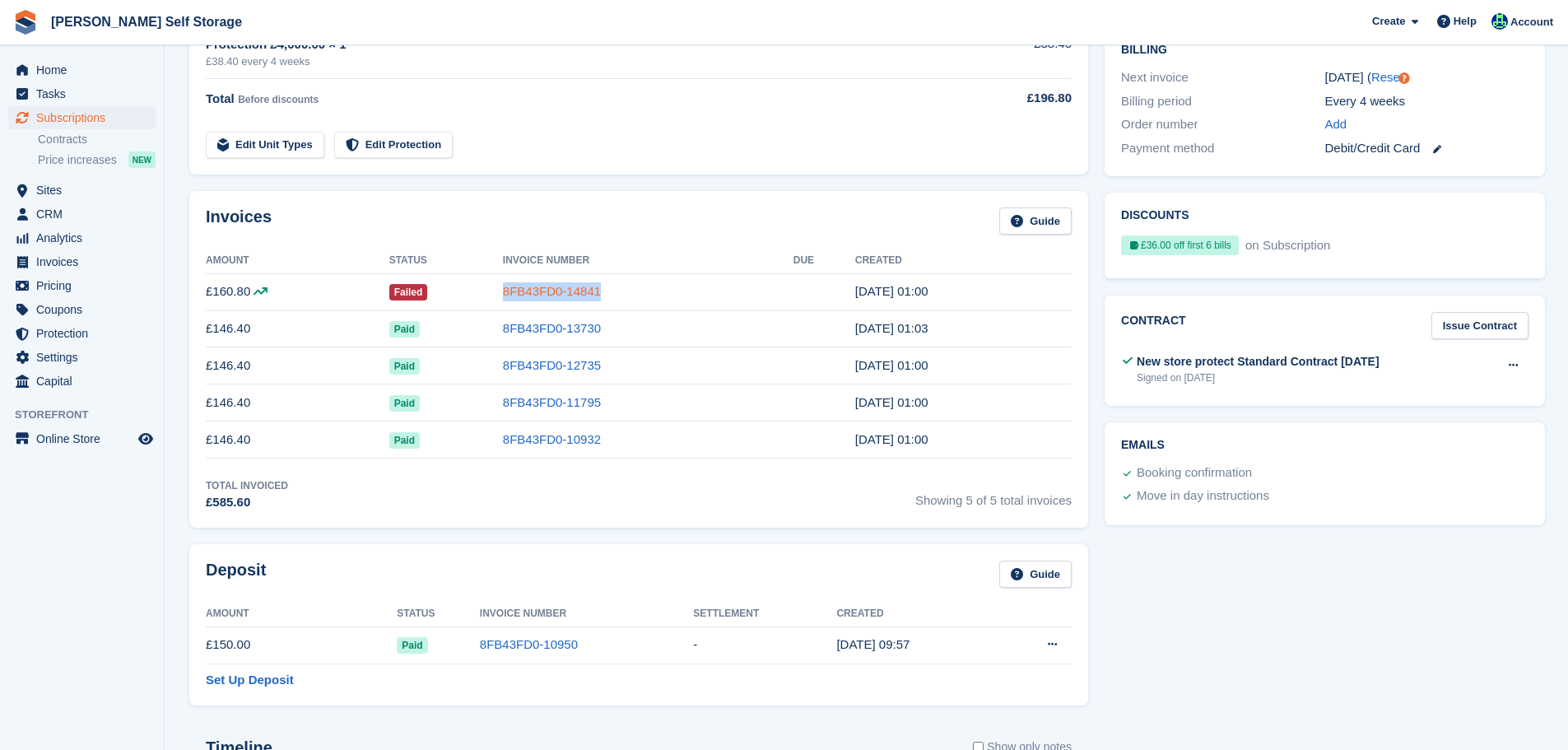
drag, startPoint x: 541, startPoint y: 298, endPoint x: 508, endPoint y: 300, distance: 33.1
click at [508, 300] on td "8FB43FD0-14841" at bounding box center [648, 292] width 291 height 37
copy link "8FB43FD0-14841"
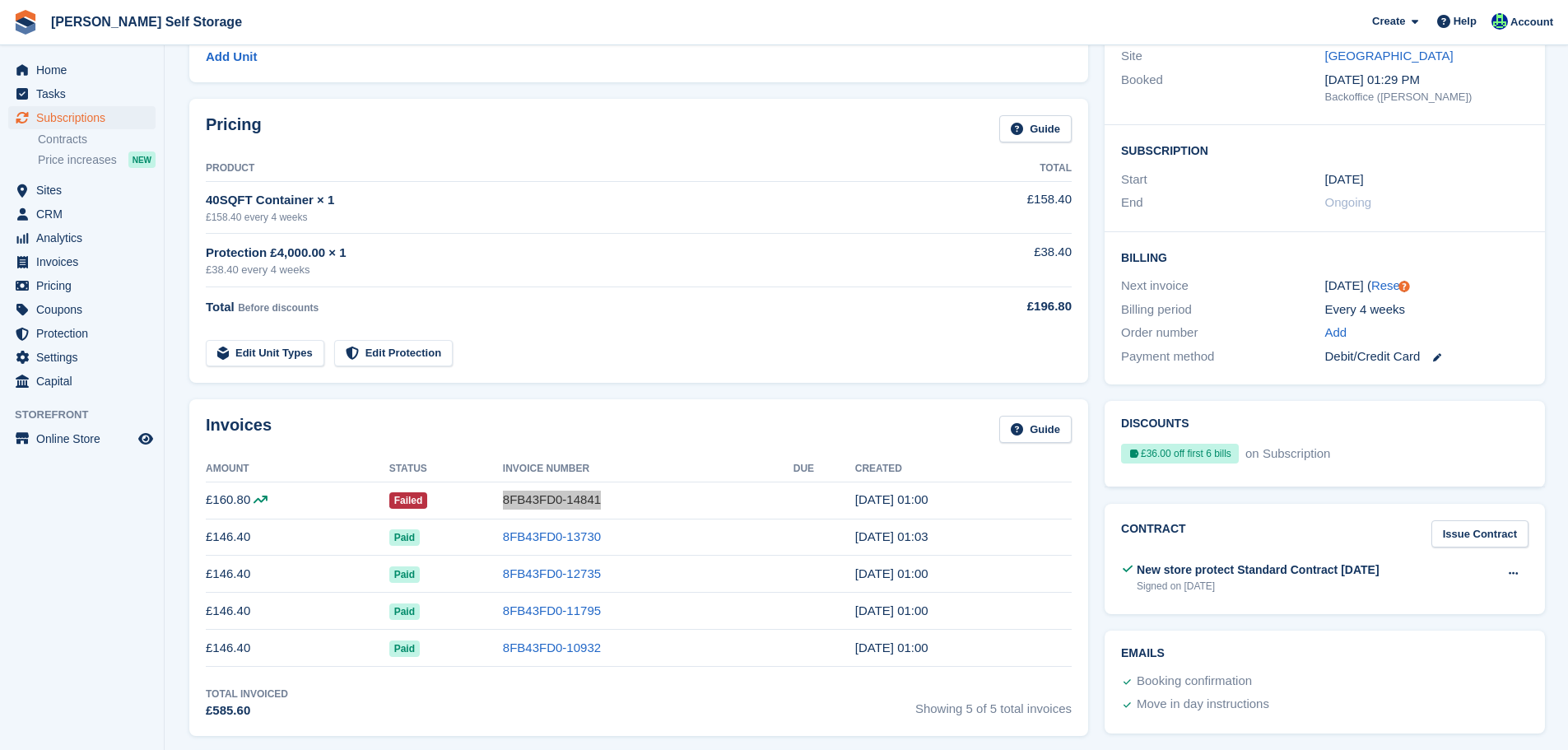
scroll to position [0, 0]
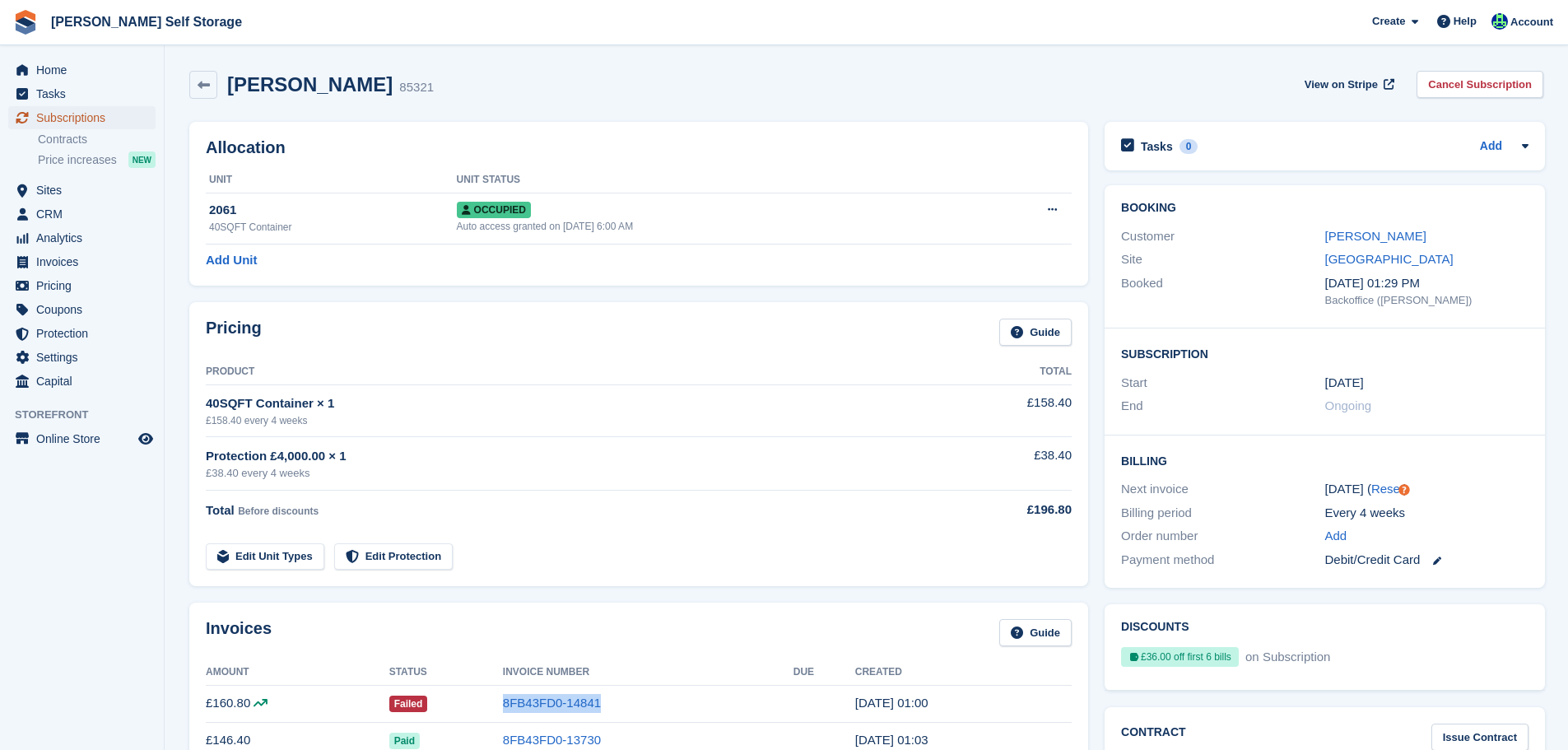
click at [121, 116] on span "Subscriptions" at bounding box center [85, 118] width 99 height 23
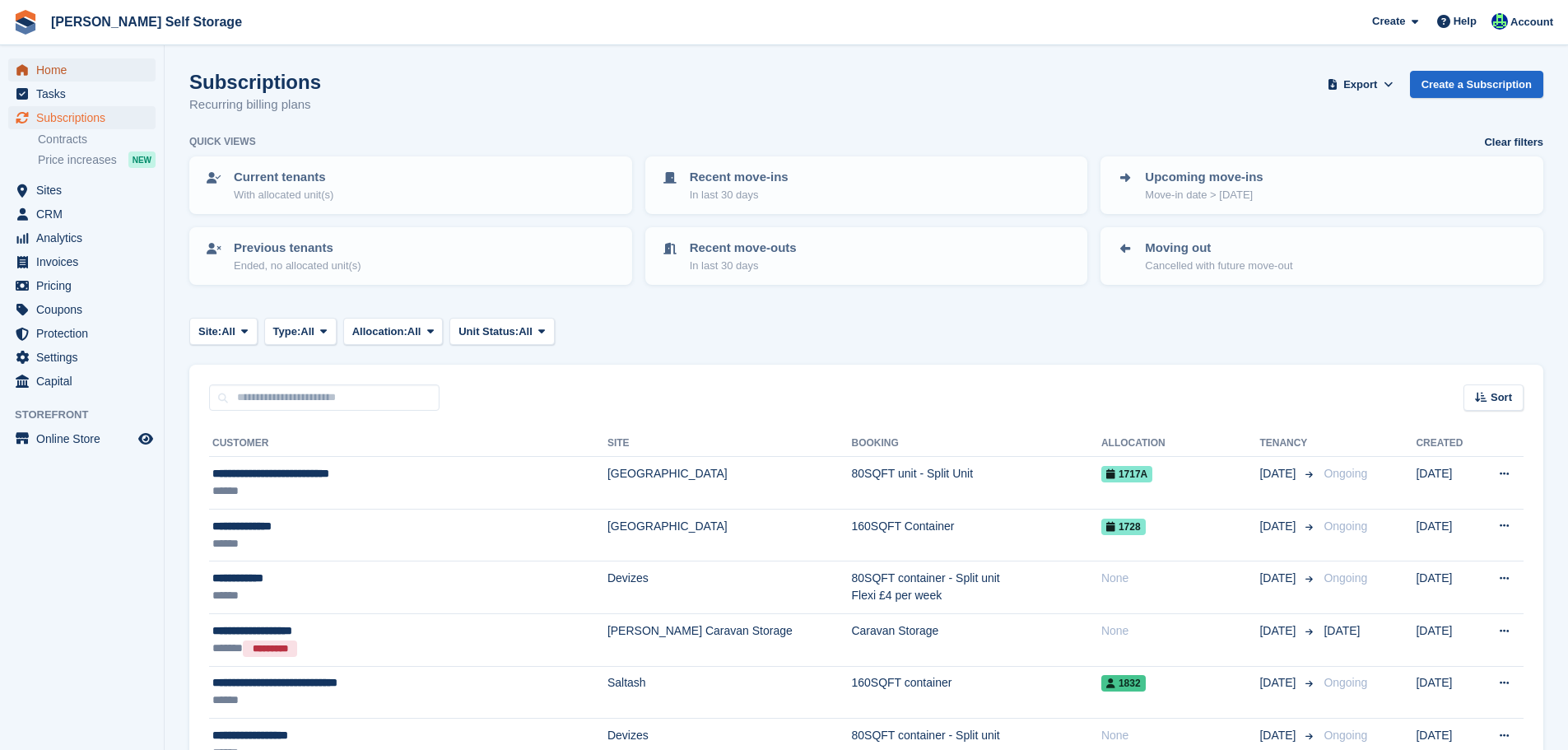
click at [111, 73] on span "Home" at bounding box center [85, 70] width 99 height 23
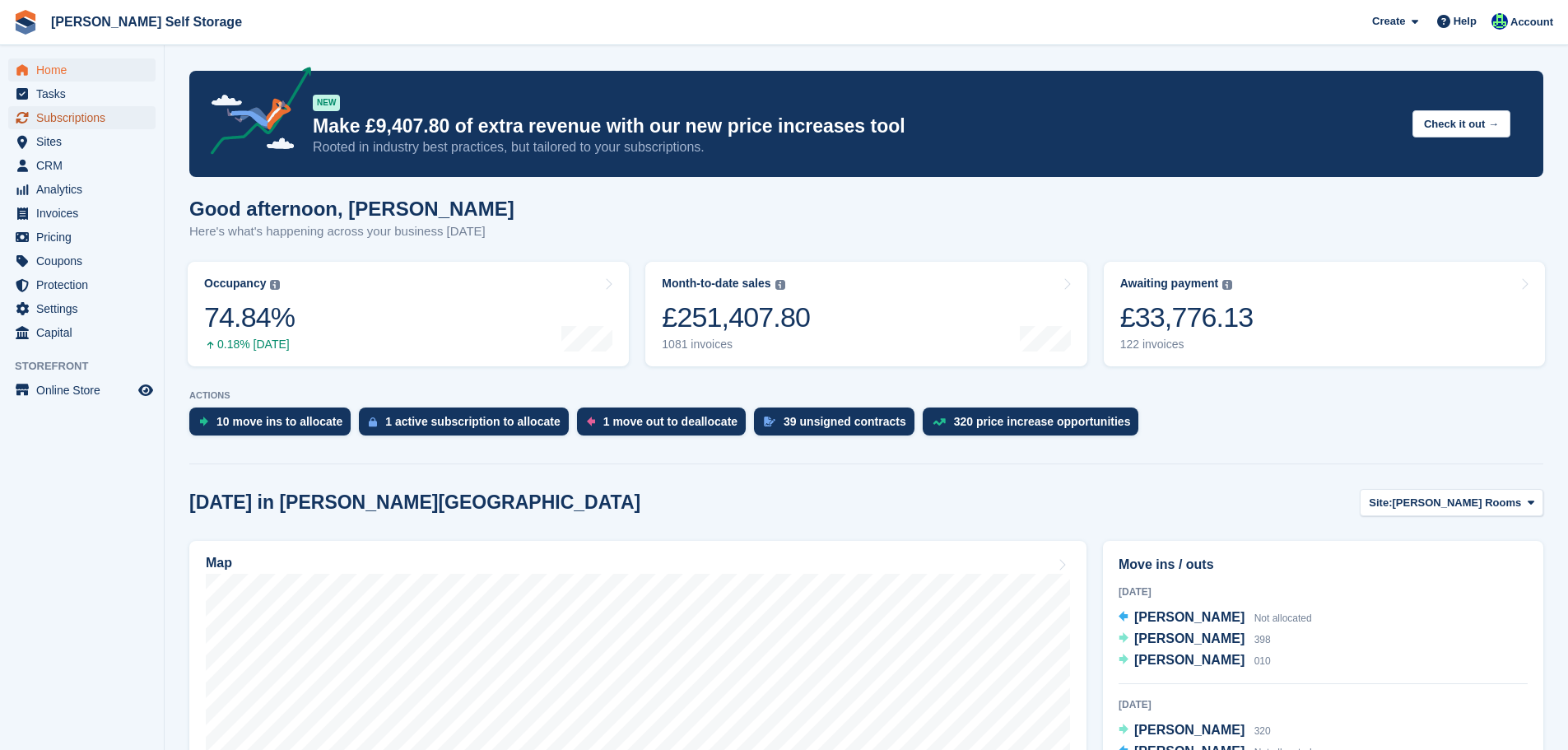
click at [101, 120] on span "Subscriptions" at bounding box center [85, 118] width 99 height 23
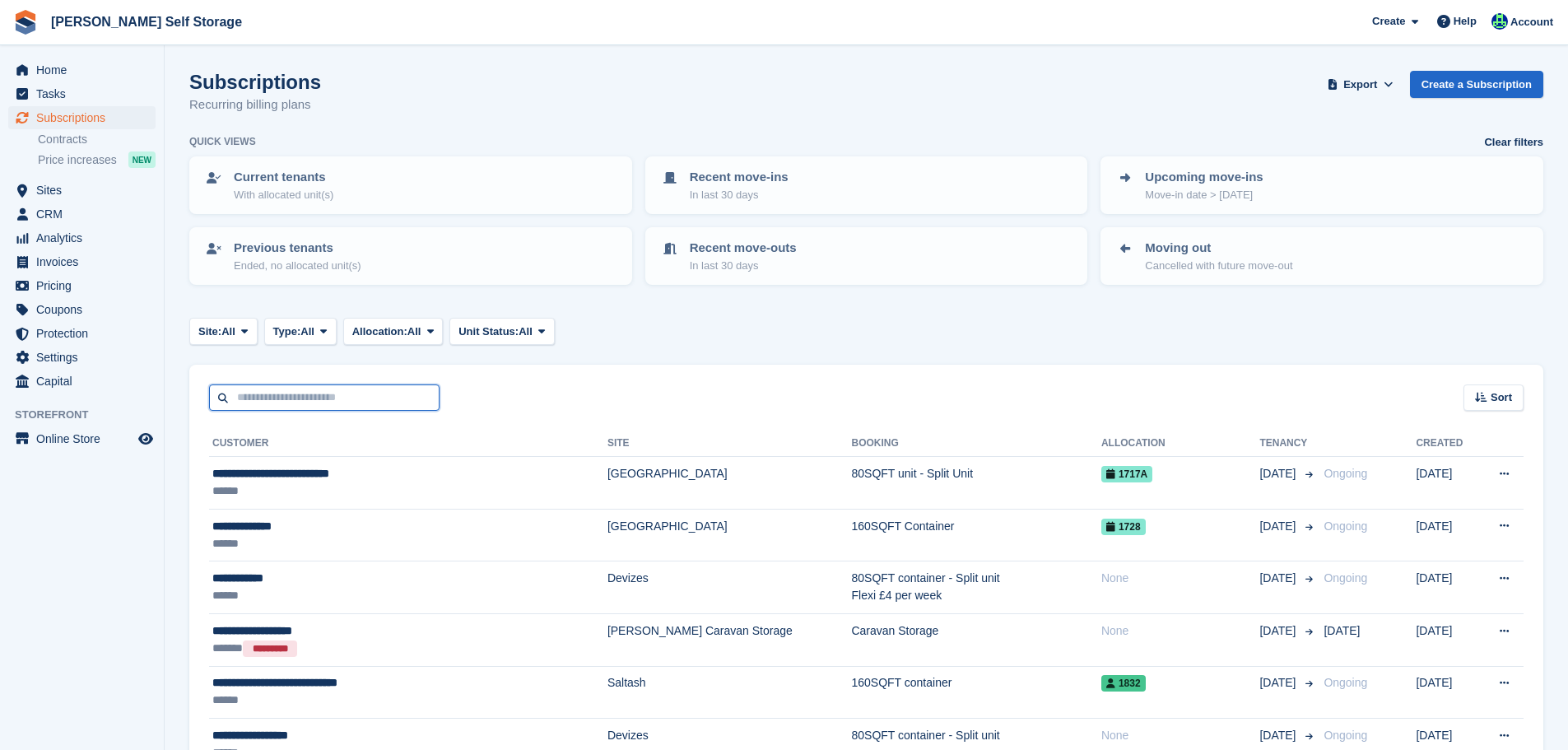
click at [416, 392] on input "text" at bounding box center [324, 398] width 230 height 27
type input "****"
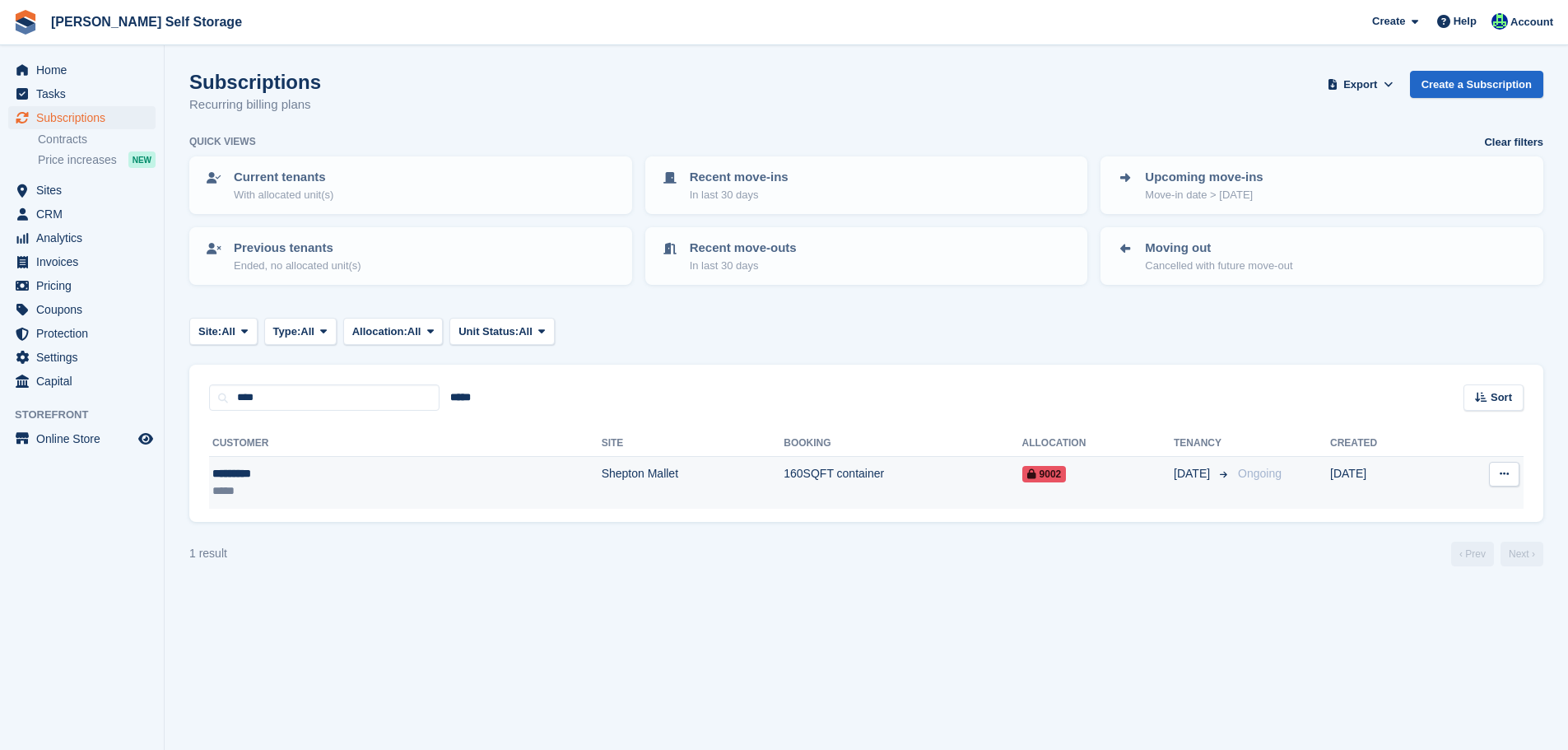
click at [602, 488] on td "Shepton Mallet" at bounding box center [694, 484] width 183 height 52
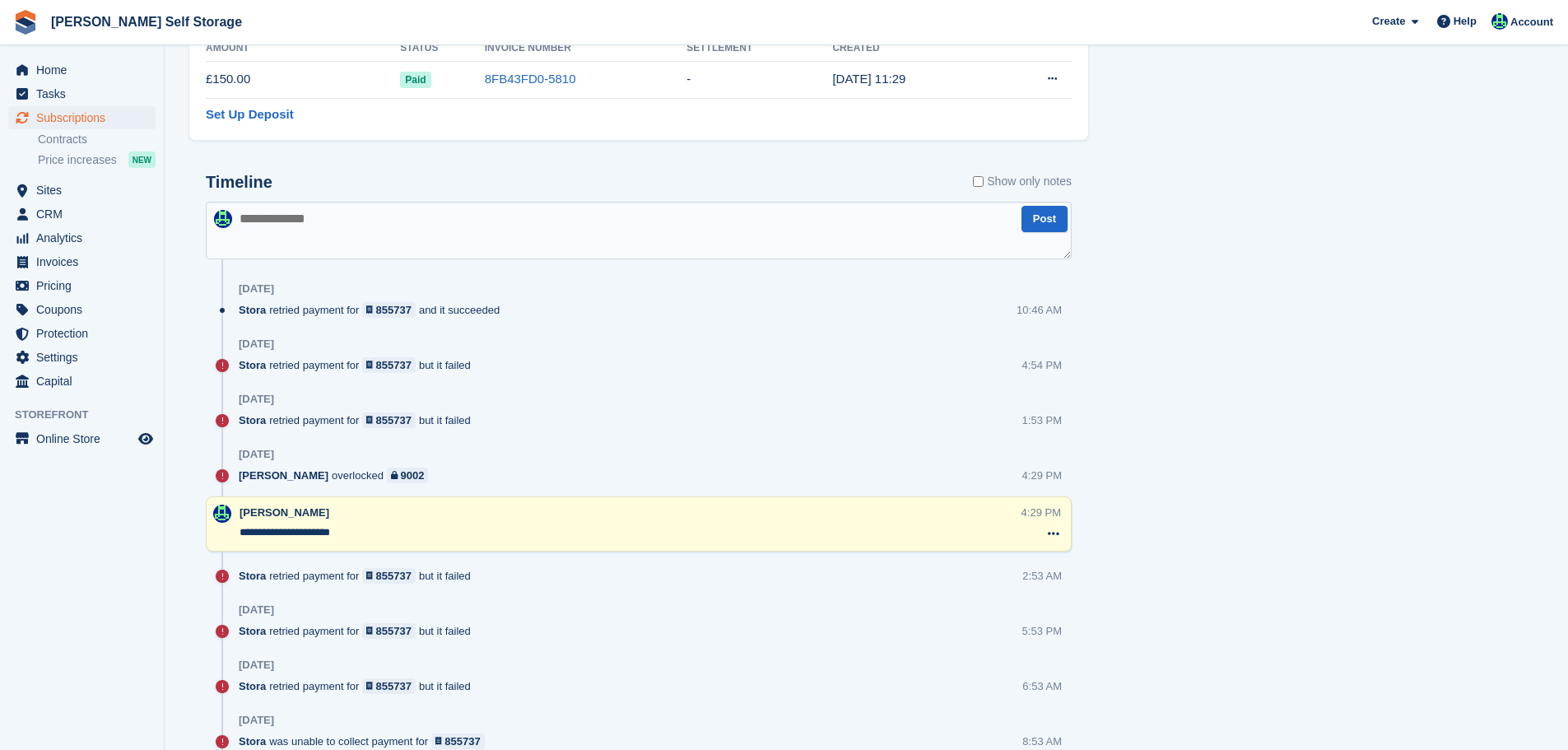
scroll to position [1071, 0]
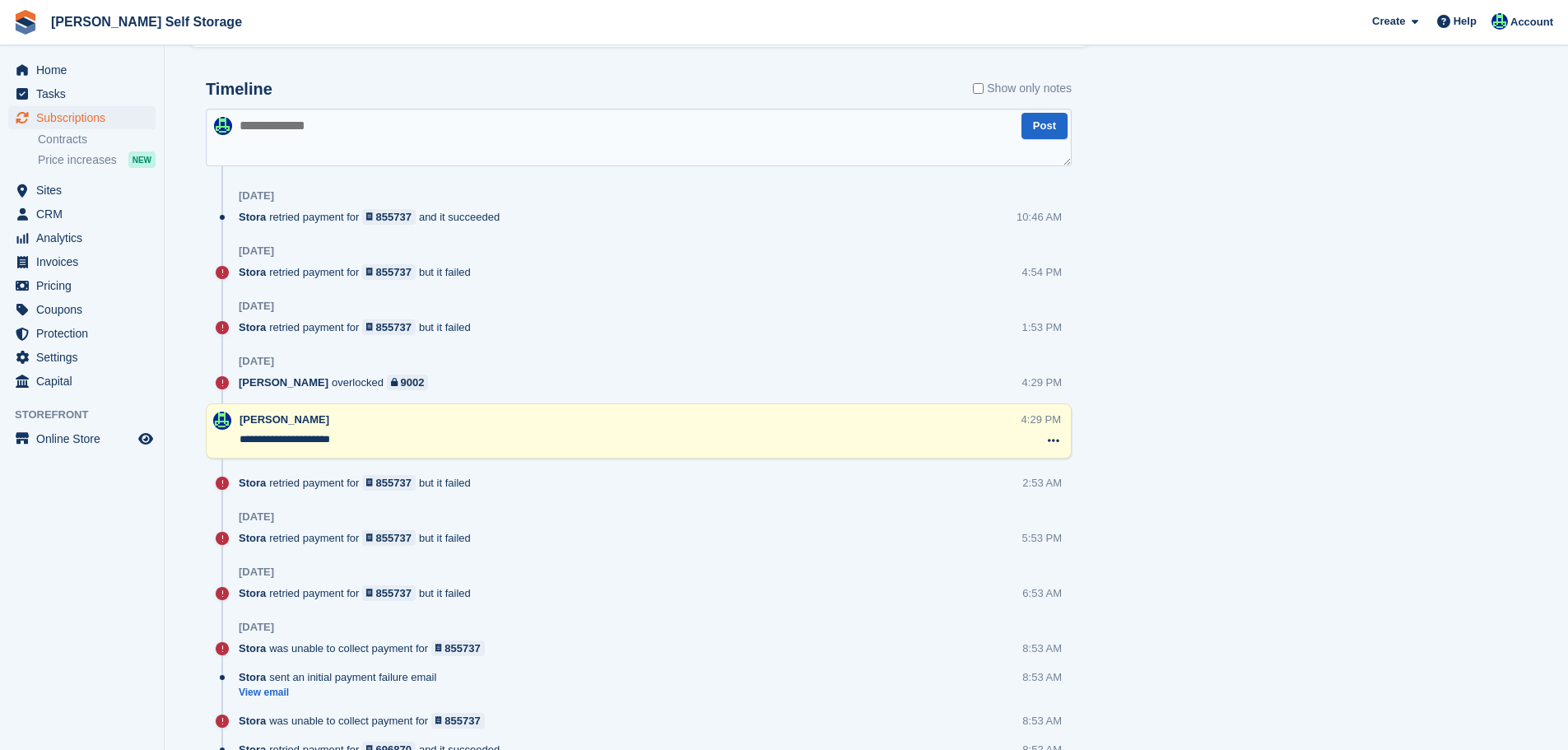
click at [391, 149] on textarea at bounding box center [639, 137] width 866 height 58
type textarea "**********"
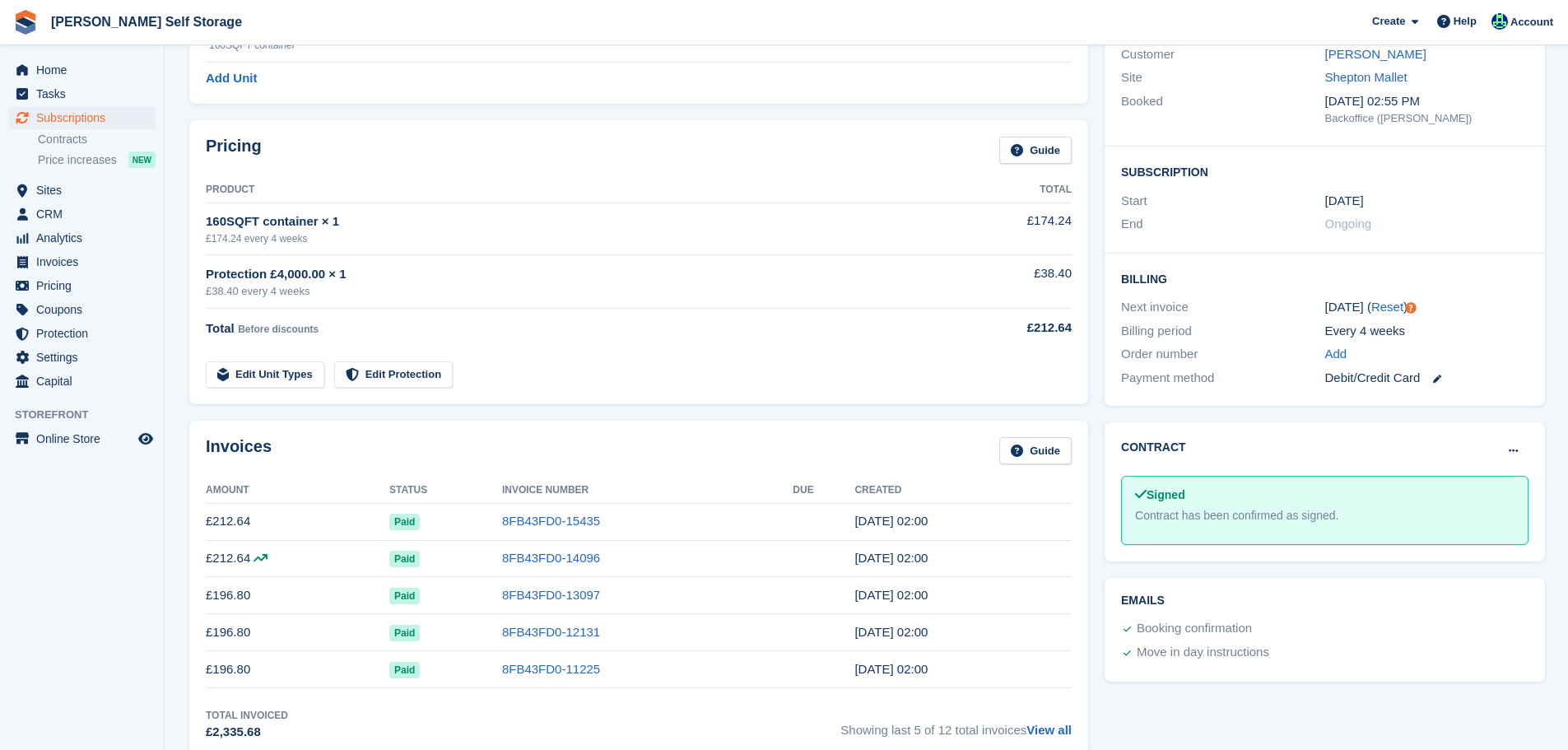
scroll to position [0, 0]
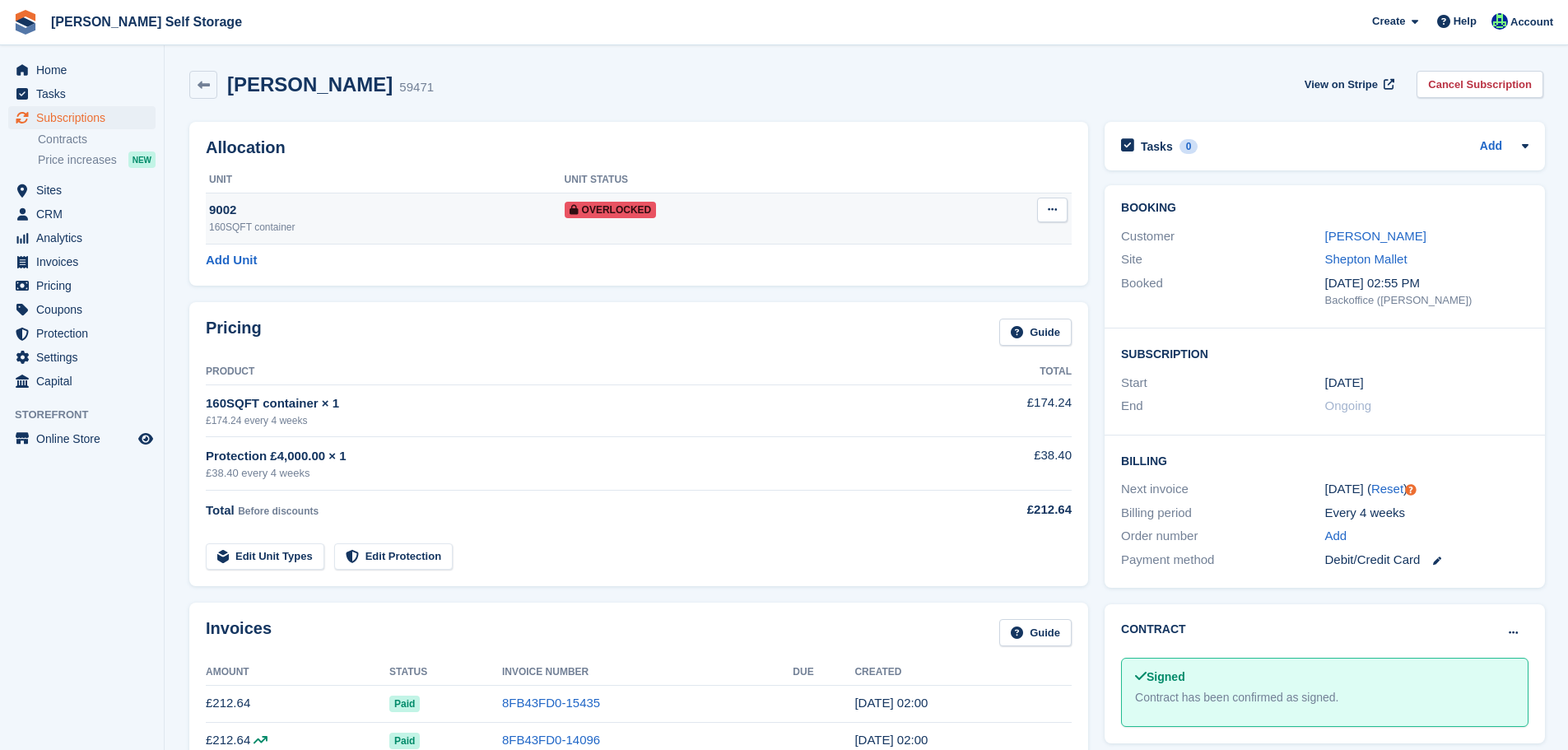
click at [1043, 207] on button at bounding box center [1052, 209] width 30 height 24
click at [1010, 238] on p "Remove Overlock" at bounding box center [988, 242] width 143 height 22
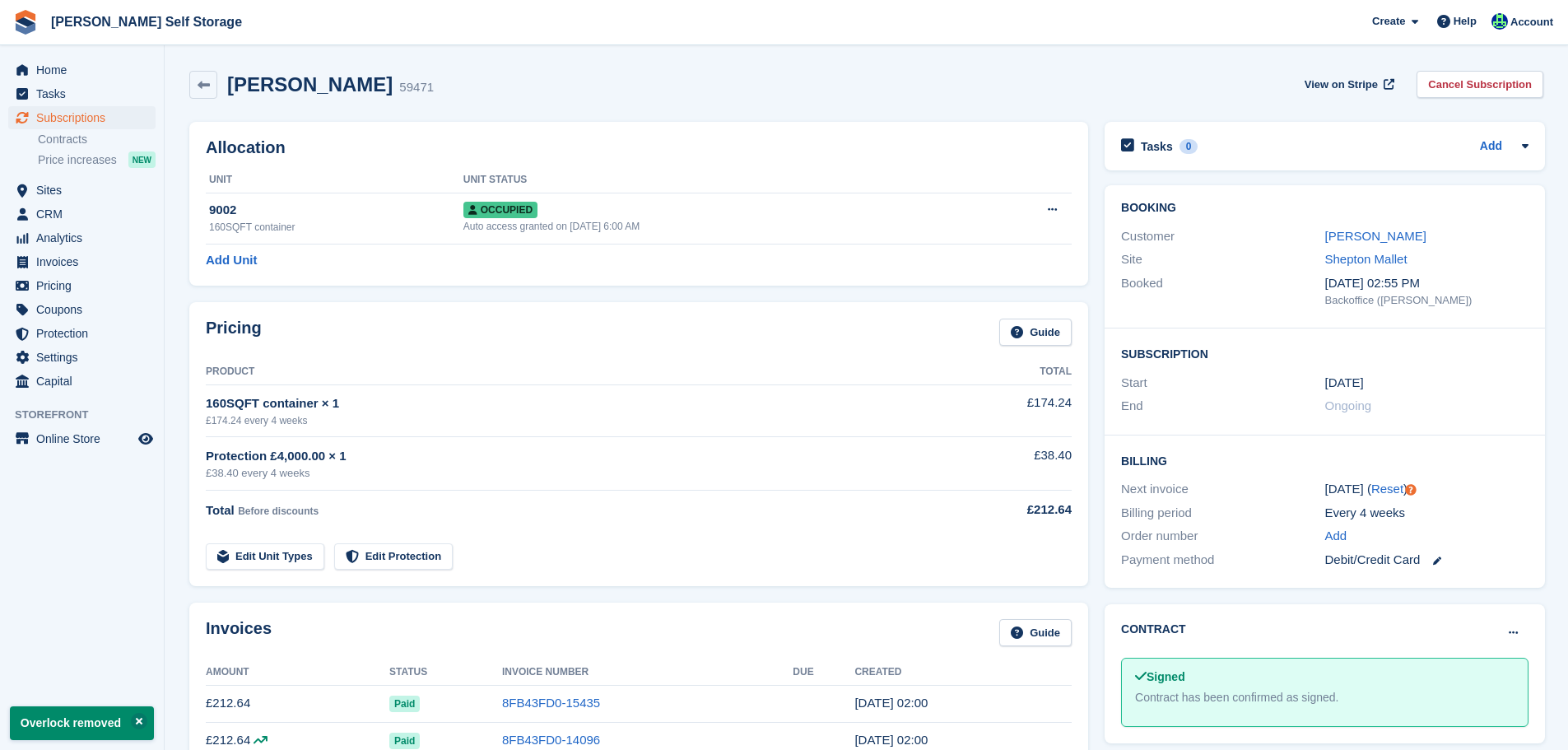
click at [893, 70] on div "Alex Cray 59471 View on Stripe Cancel Subscription" at bounding box center [866, 88] width 1371 height 51
drag, startPoint x: 93, startPoint y: 159, endPoint x: 97, endPoint y: 190, distance: 31.3
click at [92, 159] on span "Price increases" at bounding box center [77, 160] width 79 height 16
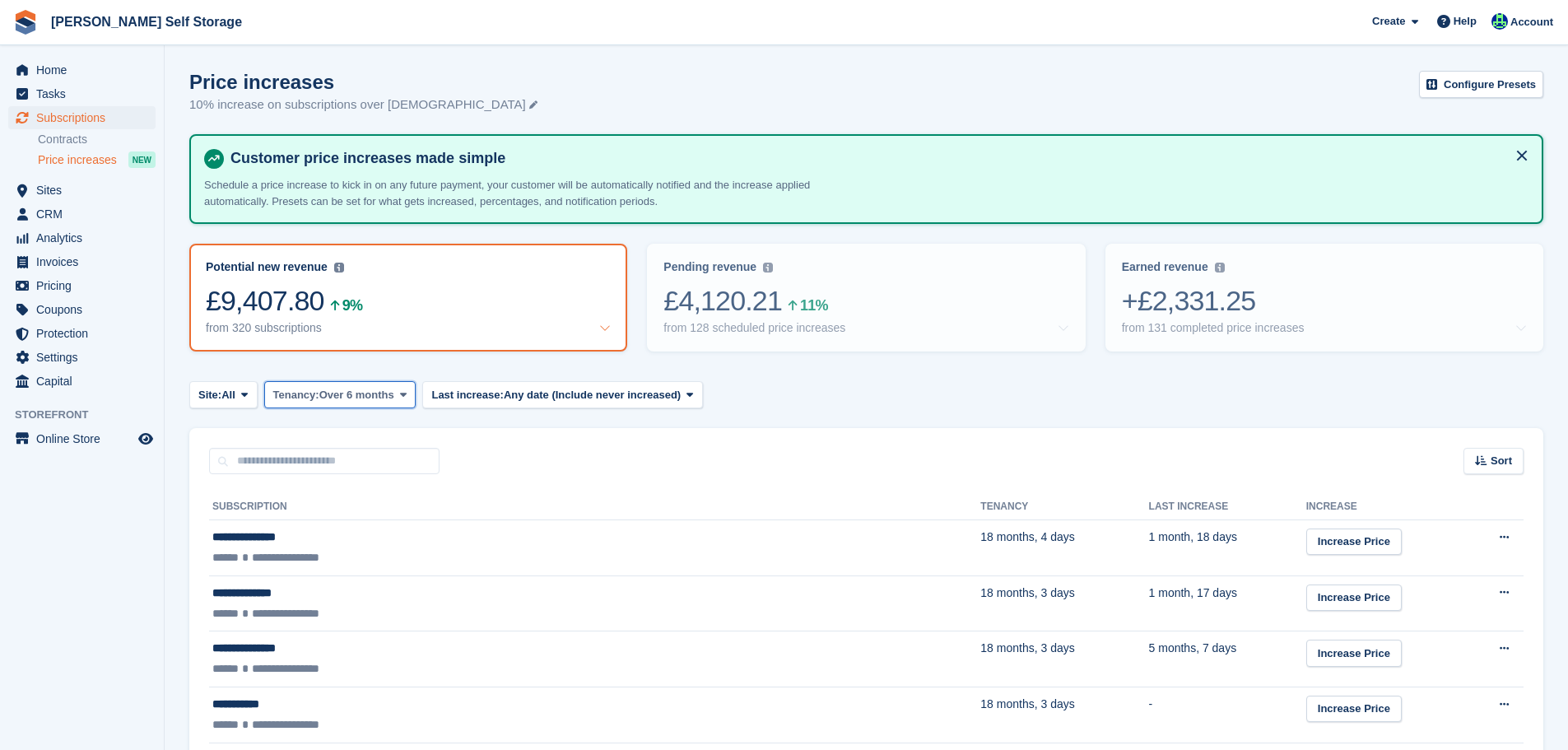
click at [327, 397] on span "Over 6 months" at bounding box center [356, 396] width 75 height 17
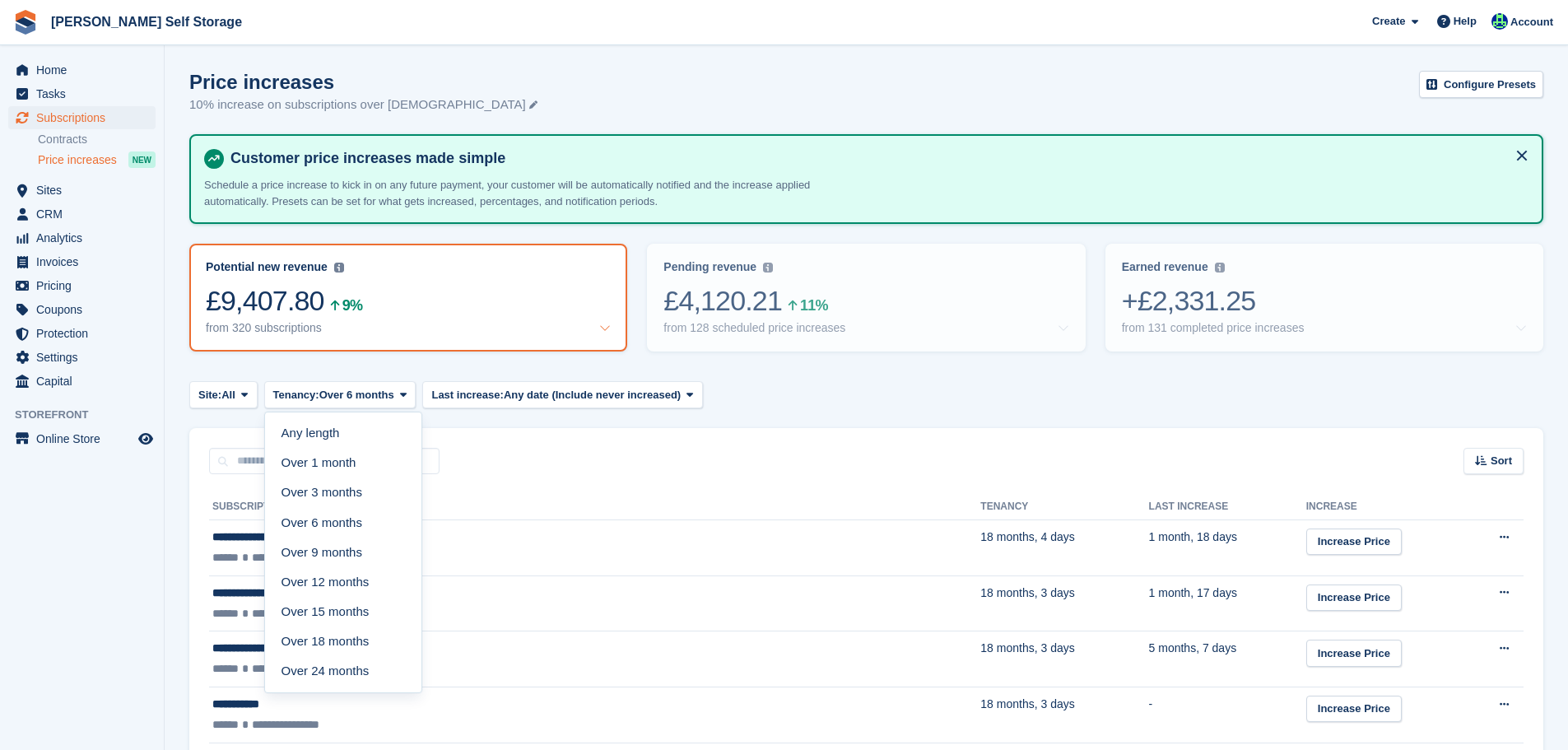
click at [331, 416] on div "Any length Over 1 month Over 3 months Over 6 months Over 9 months Over 12 month…" at bounding box center [343, 552] width 158 height 282
click at [328, 434] on link "Any length" at bounding box center [343, 433] width 143 height 29
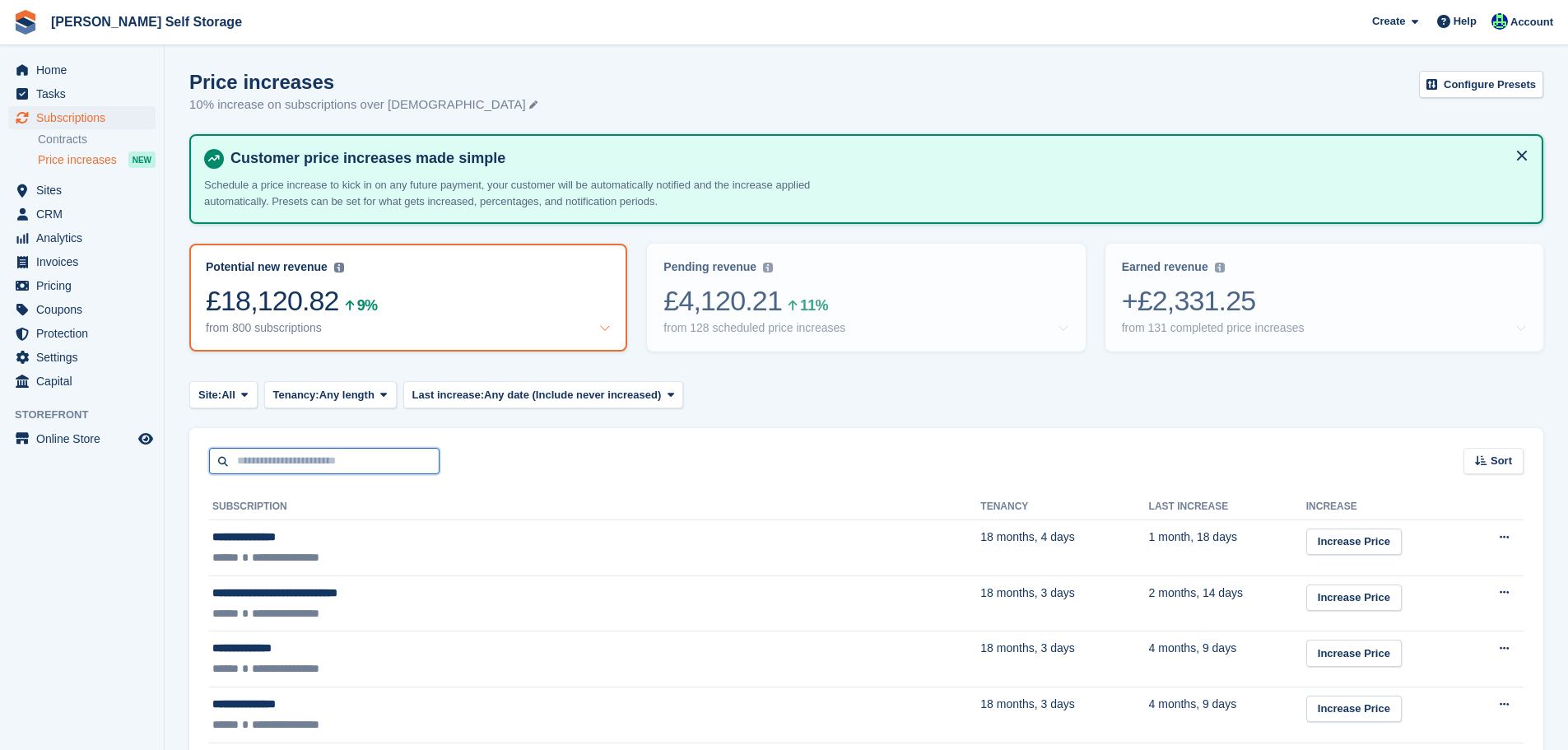
click at [318, 462] on input "text" at bounding box center [324, 462] width 230 height 27
paste input "*********"
type input "*********"
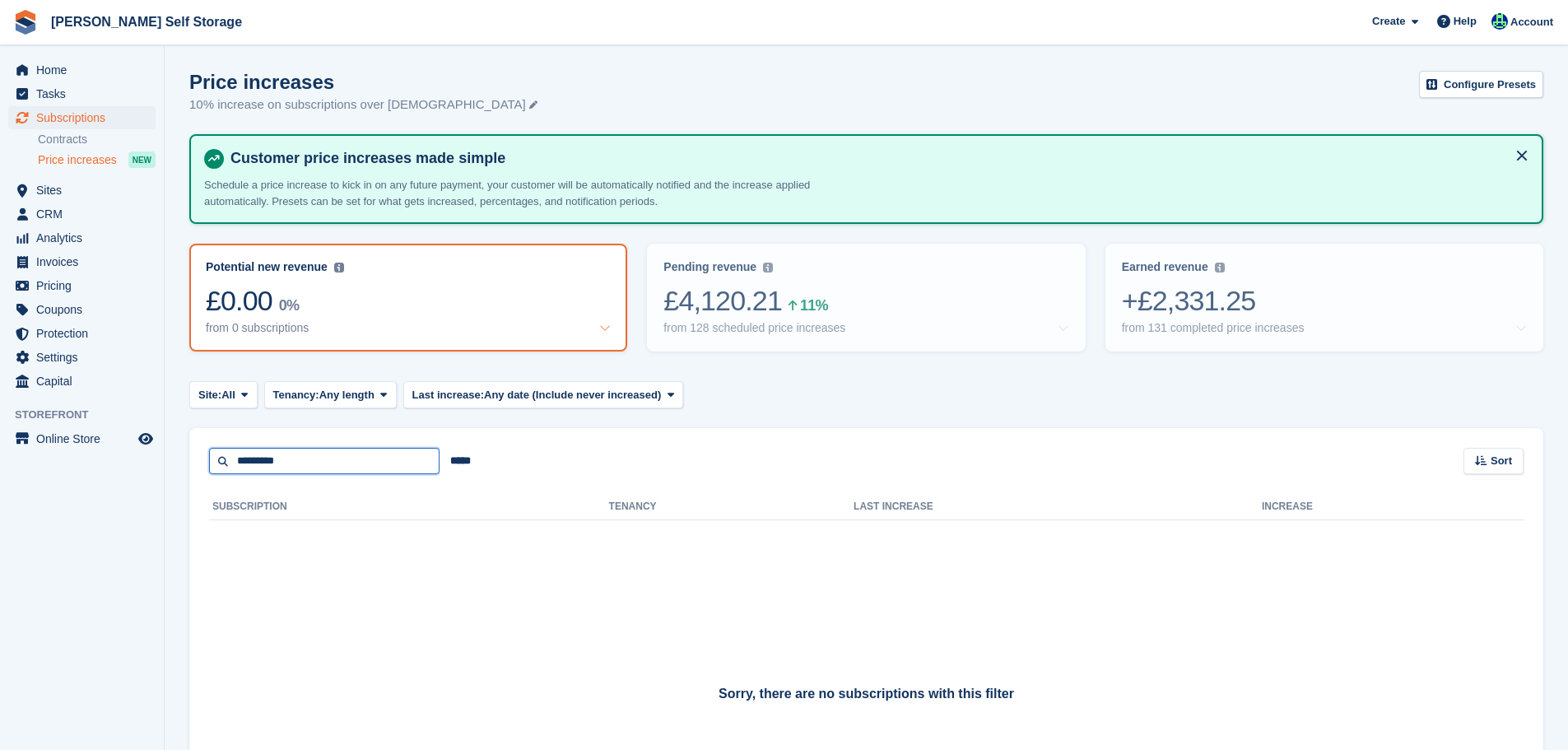
drag, startPoint x: 305, startPoint y: 467, endPoint x: 11, endPoint y: 463, distance: 294.0
click at [11, 463] on div "Home Tasks Subscriptions Subscriptions Subscriptions Contracts Price increases …" at bounding box center [784, 478] width 1568 height 955
paste input "**********"
type input "**********"
drag, startPoint x: 244, startPoint y: 459, endPoint x: -103, endPoint y: 450, distance: 347.1
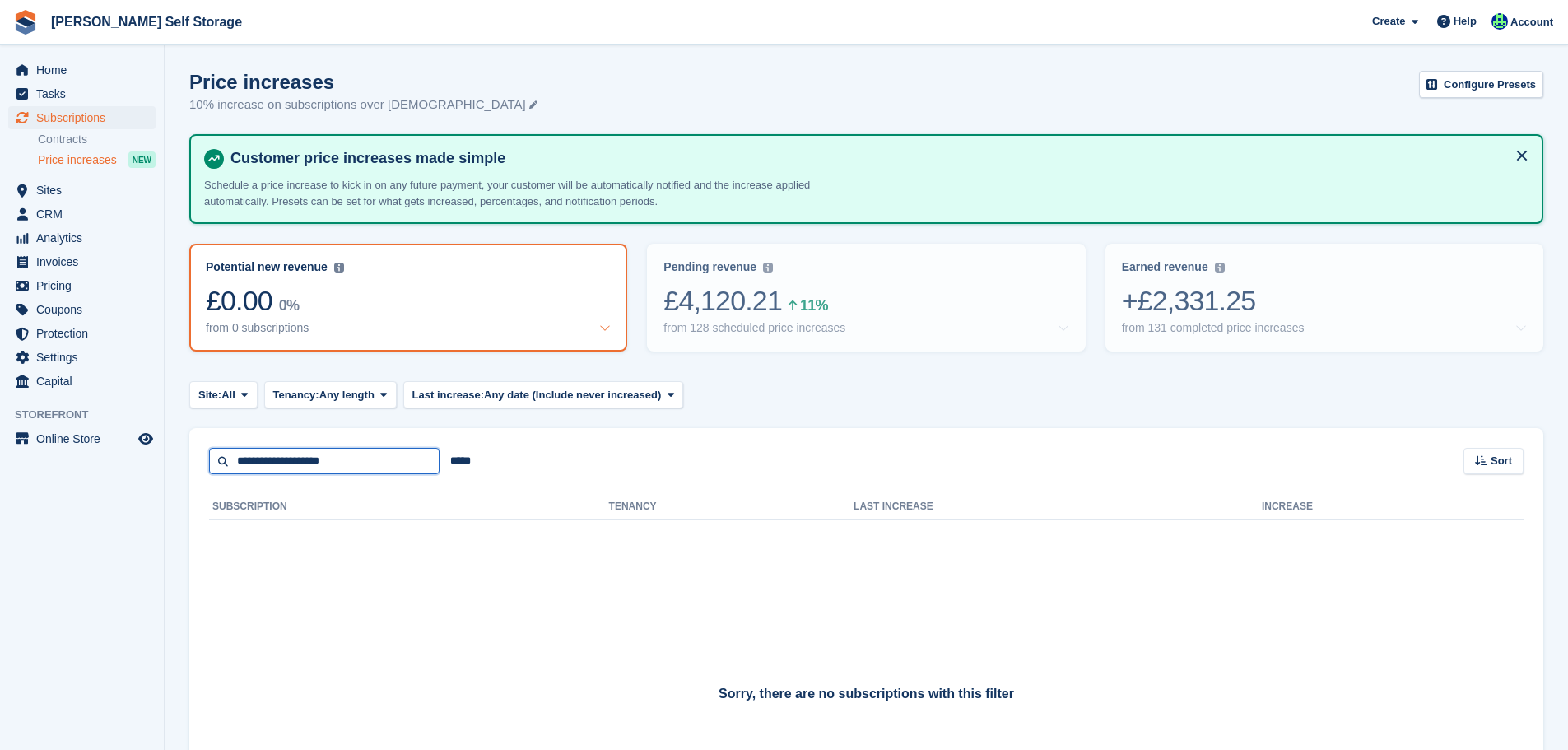
click at [0, 450] on html "Brant Self Storage Create Subscription Invoice Contact Deal Discount Page Help …" at bounding box center [784, 375] width 1568 height 750
paste input "text"
type input "**********"
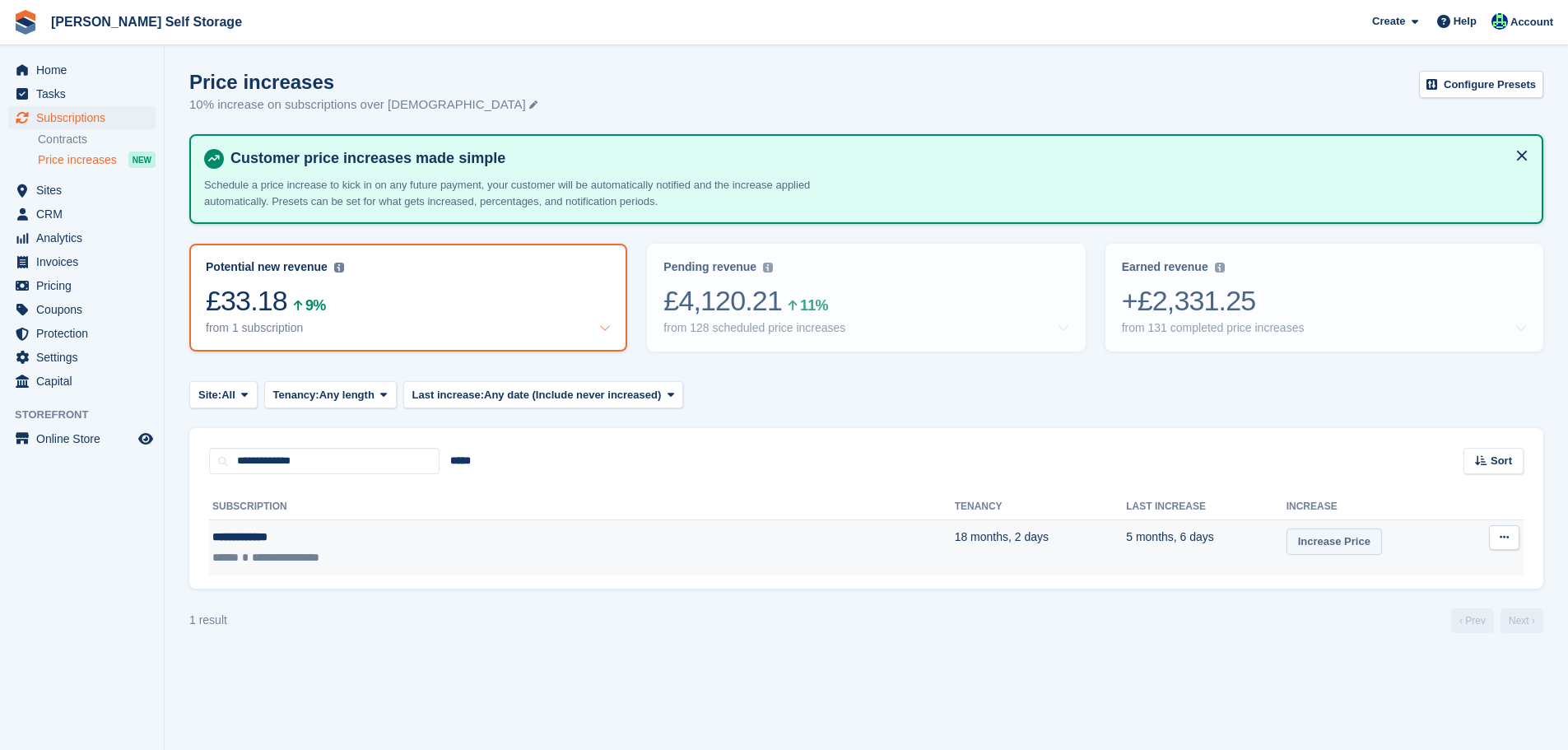
click at [1287, 551] on link "Increase Price" at bounding box center [1334, 542] width 95 height 27
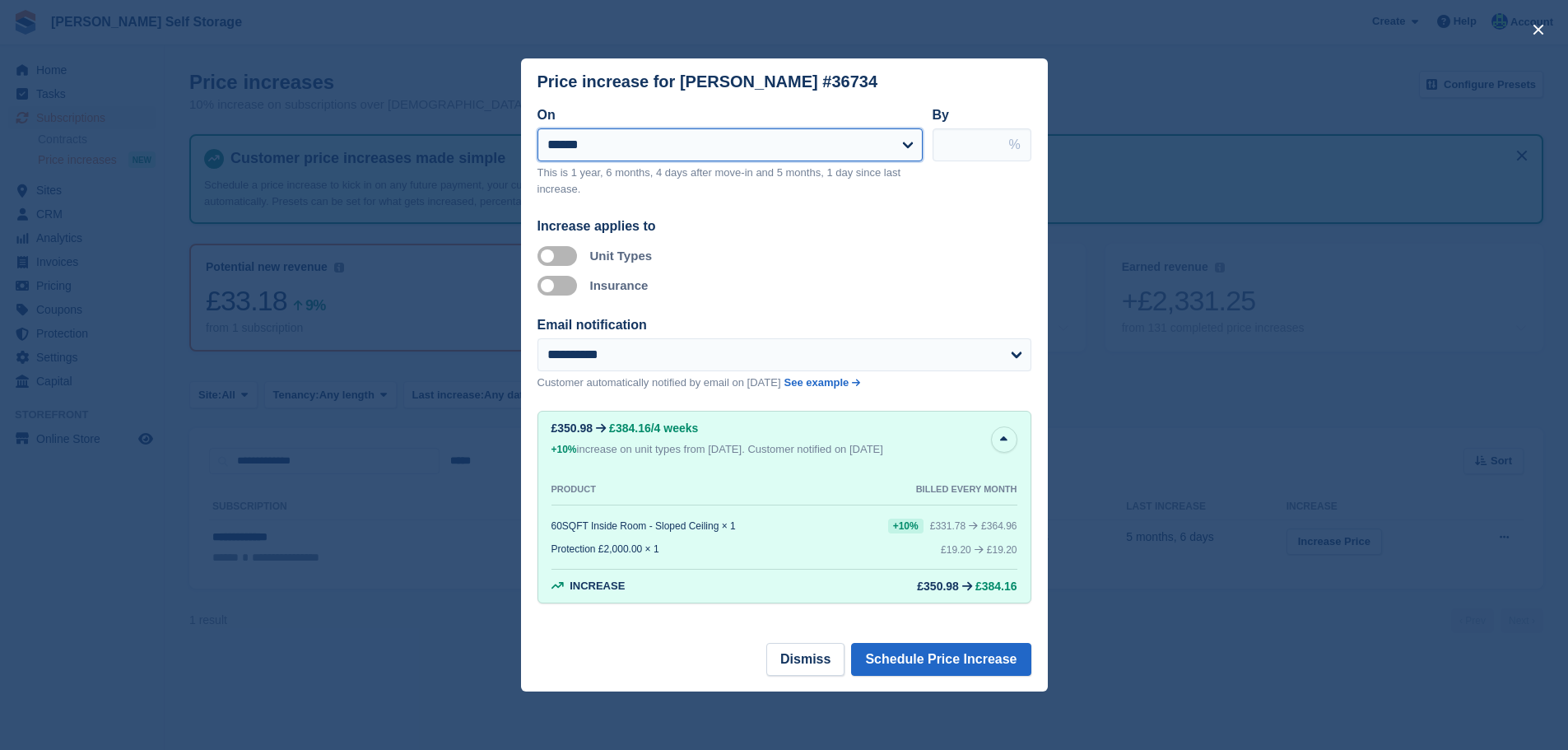
drag, startPoint x: 649, startPoint y: 153, endPoint x: 637, endPoint y: 163, distance: 15.6
click at [649, 153] on select "**********" at bounding box center [730, 144] width 385 height 33
select select "**********"
click at [538, 130] on select "**********" at bounding box center [730, 144] width 385 height 33
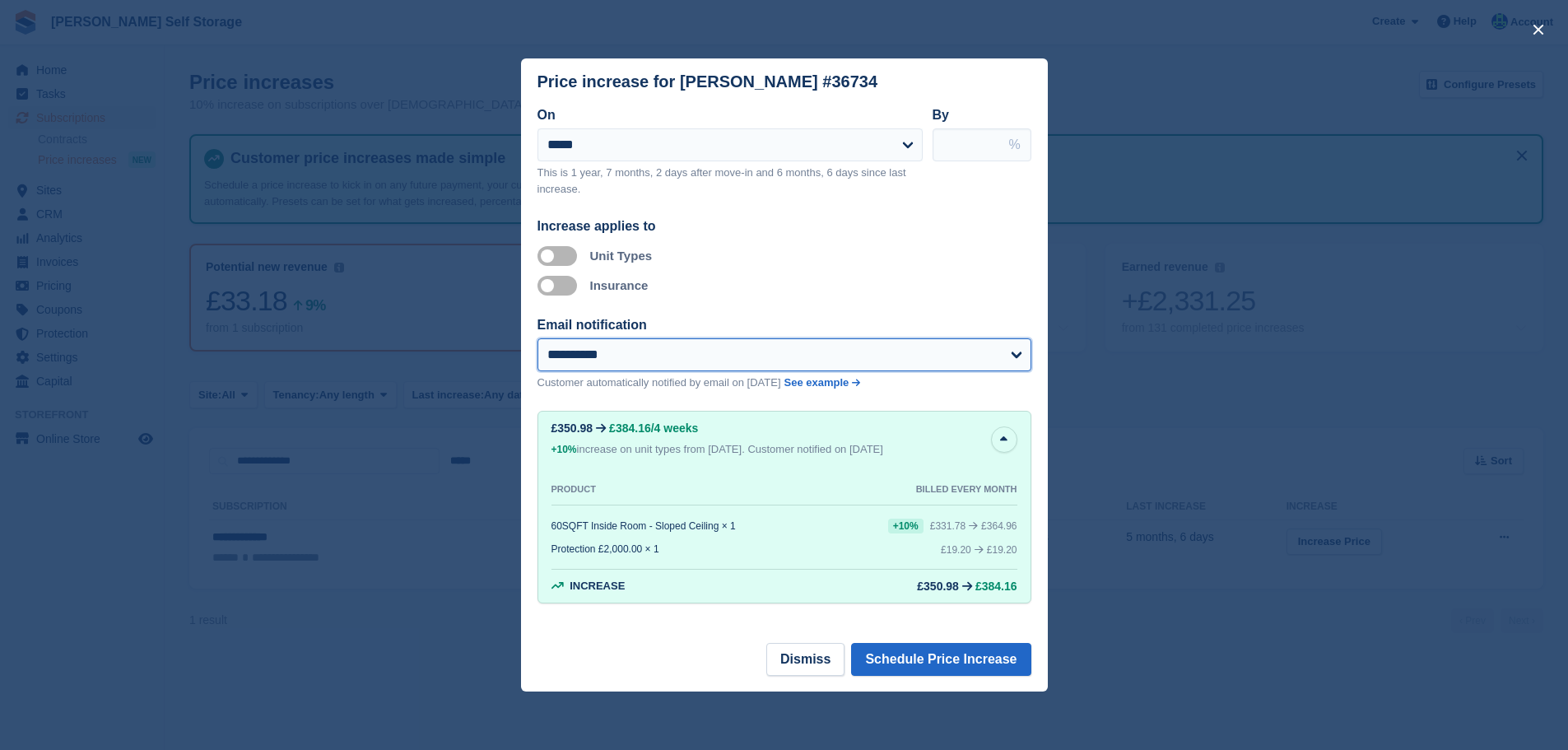
click at [608, 350] on select "**********" at bounding box center [785, 354] width 494 height 33
select select "**"
click at [538, 340] on select "**********" at bounding box center [785, 354] width 494 height 33
drag, startPoint x: 972, startPoint y: 138, endPoint x: 631, endPoint y: 88, distance: 344.6
click at [774, 132] on div "**********" at bounding box center [785, 158] width 494 height 105
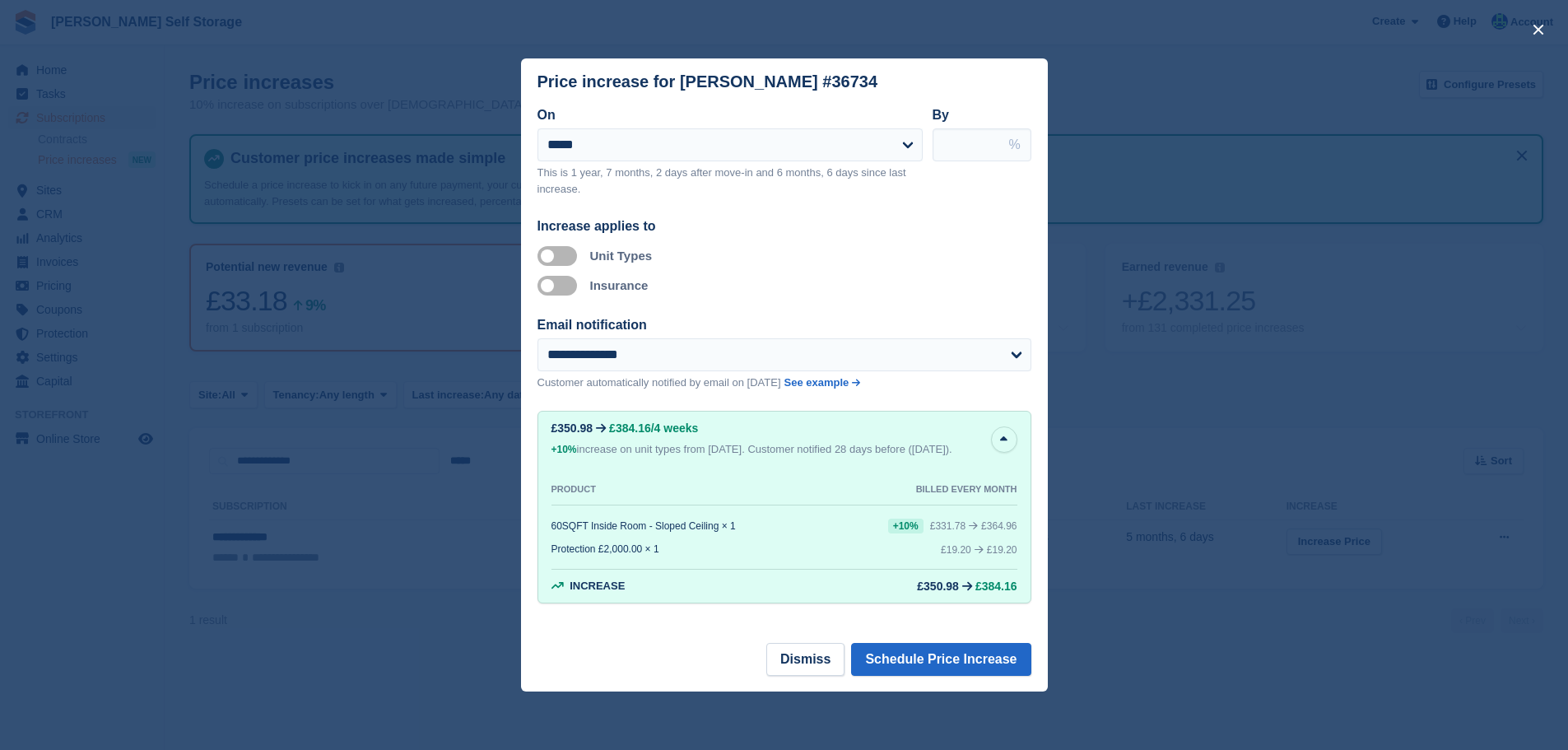
type input "**"
click at [910, 655] on button "Schedule Price Increase" at bounding box center [941, 659] width 179 height 33
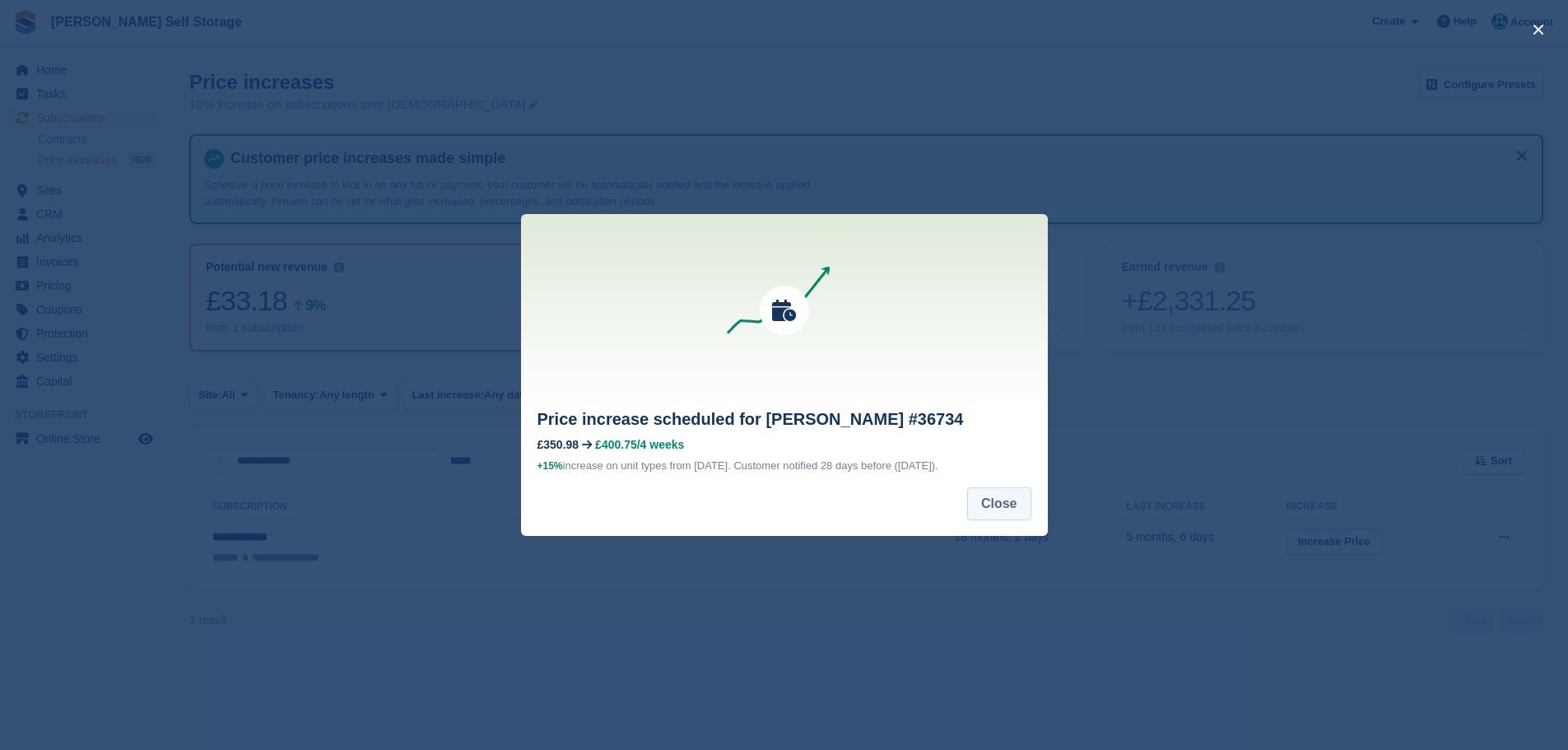
click at [1003, 492] on button "Close" at bounding box center [999, 504] width 64 height 33
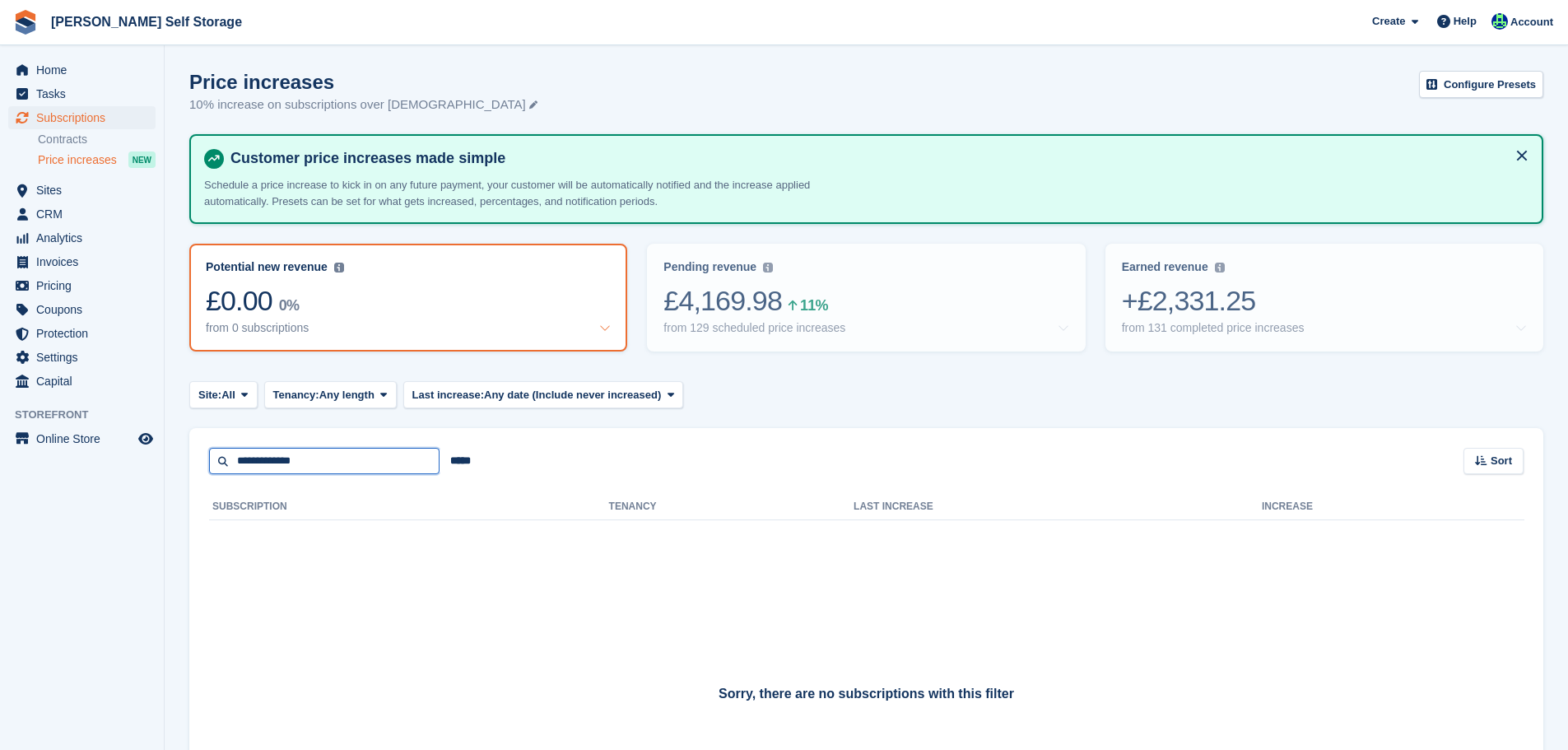
drag, startPoint x: 373, startPoint y: 458, endPoint x: -183, endPoint y: 437, distance: 556.4
click at [0, 437] on html "Brant Self Storage Create Subscription Invoice Contact Deal Discount Page Help …" at bounding box center [784, 375] width 1568 height 750
paste input "**"
type input "**********"
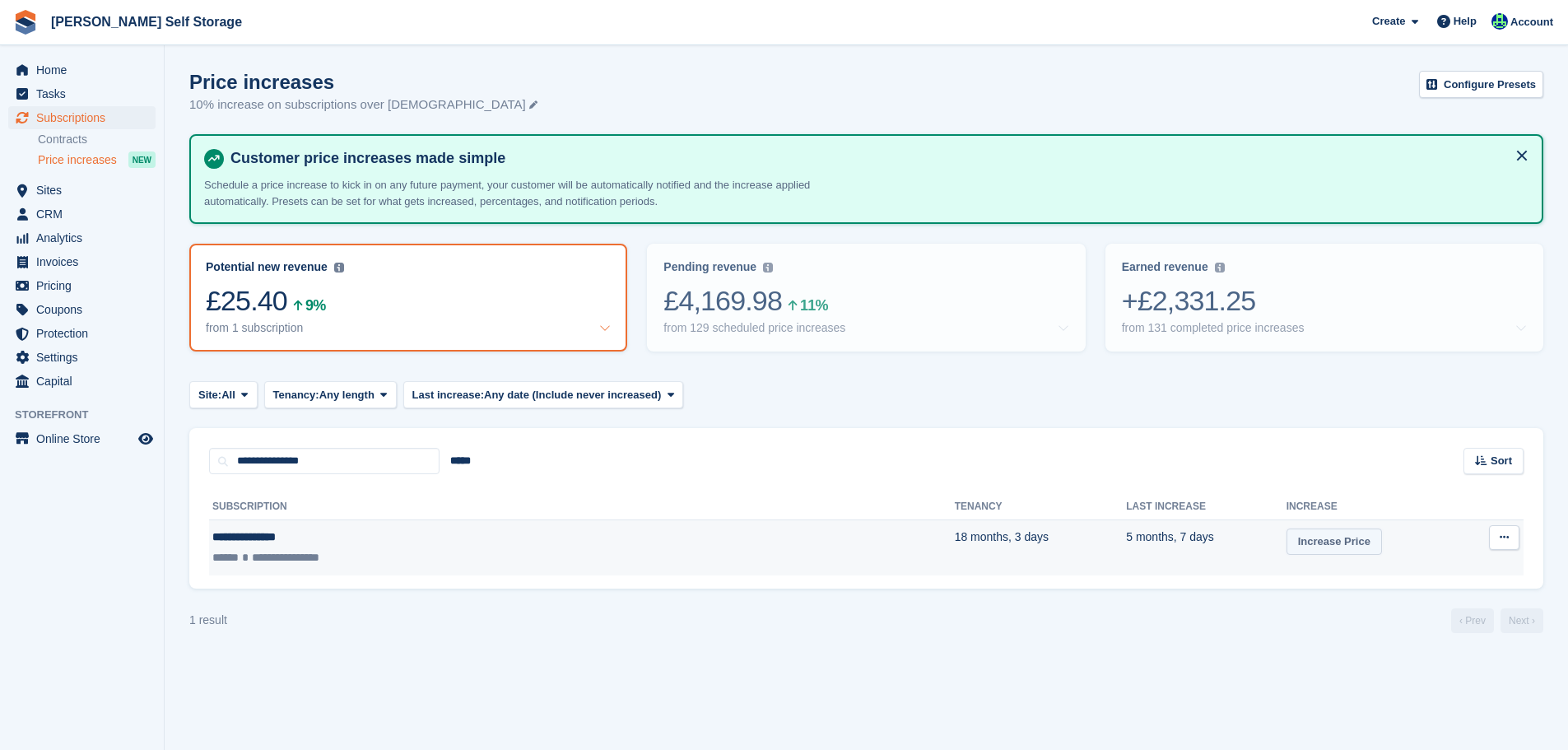
click at [1287, 554] on link "Increase Price" at bounding box center [1334, 542] width 95 height 27
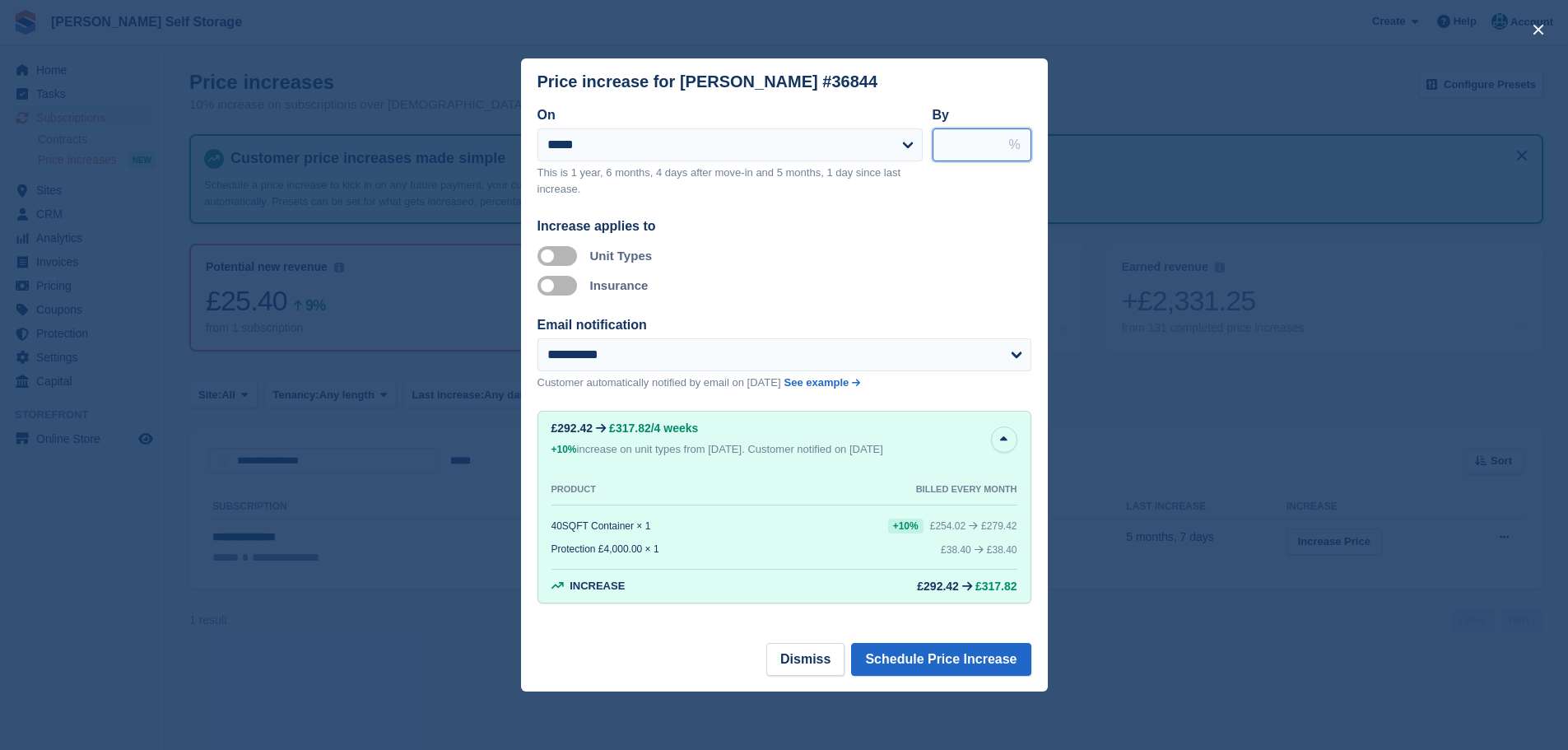
drag, startPoint x: 967, startPoint y: 143, endPoint x: 736, endPoint y: 96, distance: 235.7
click at [799, 137] on div "**********" at bounding box center [785, 158] width 494 height 105
type input "**"
drag, startPoint x: 714, startPoint y: 137, endPoint x: 692, endPoint y: 158, distance: 30.4
click at [714, 137] on select "**********" at bounding box center [730, 144] width 385 height 33
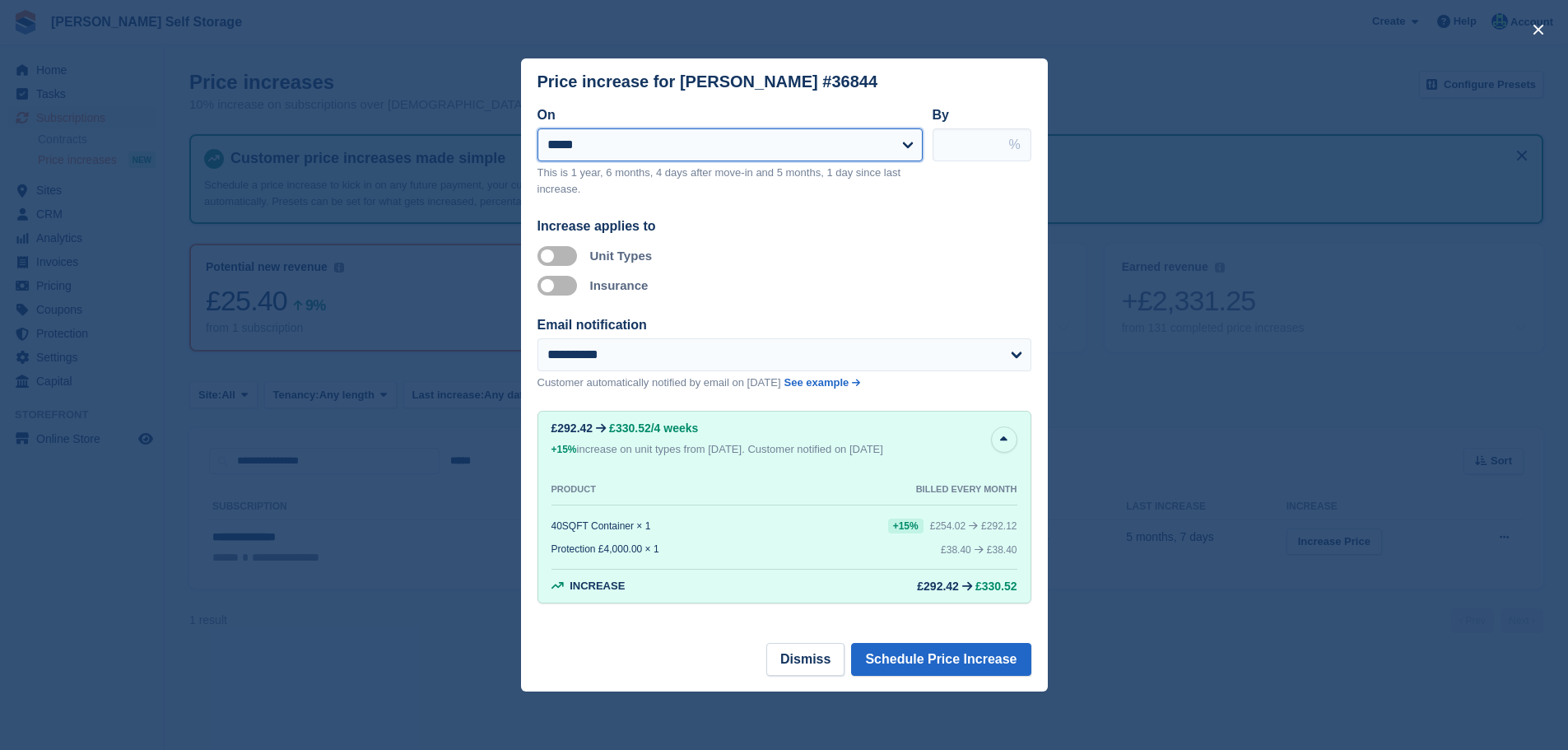
select select "**********"
click at [538, 130] on select "**********" at bounding box center [730, 144] width 385 height 33
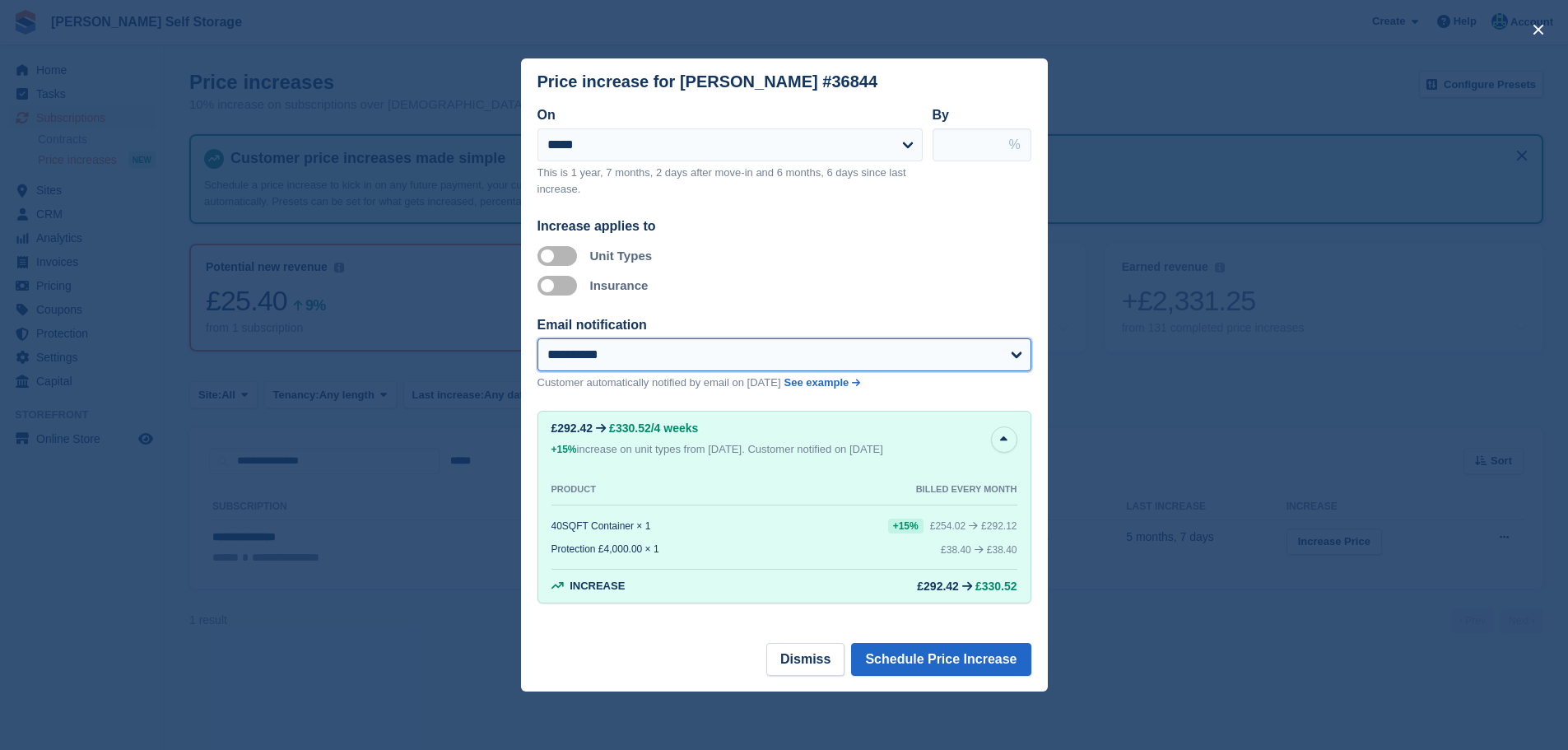
click at [597, 359] on select "**********" at bounding box center [785, 354] width 494 height 33
select select "**"
click at [538, 340] on select "**********" at bounding box center [785, 354] width 494 height 33
click at [959, 676] on button "Schedule Price Increase" at bounding box center [941, 659] width 179 height 33
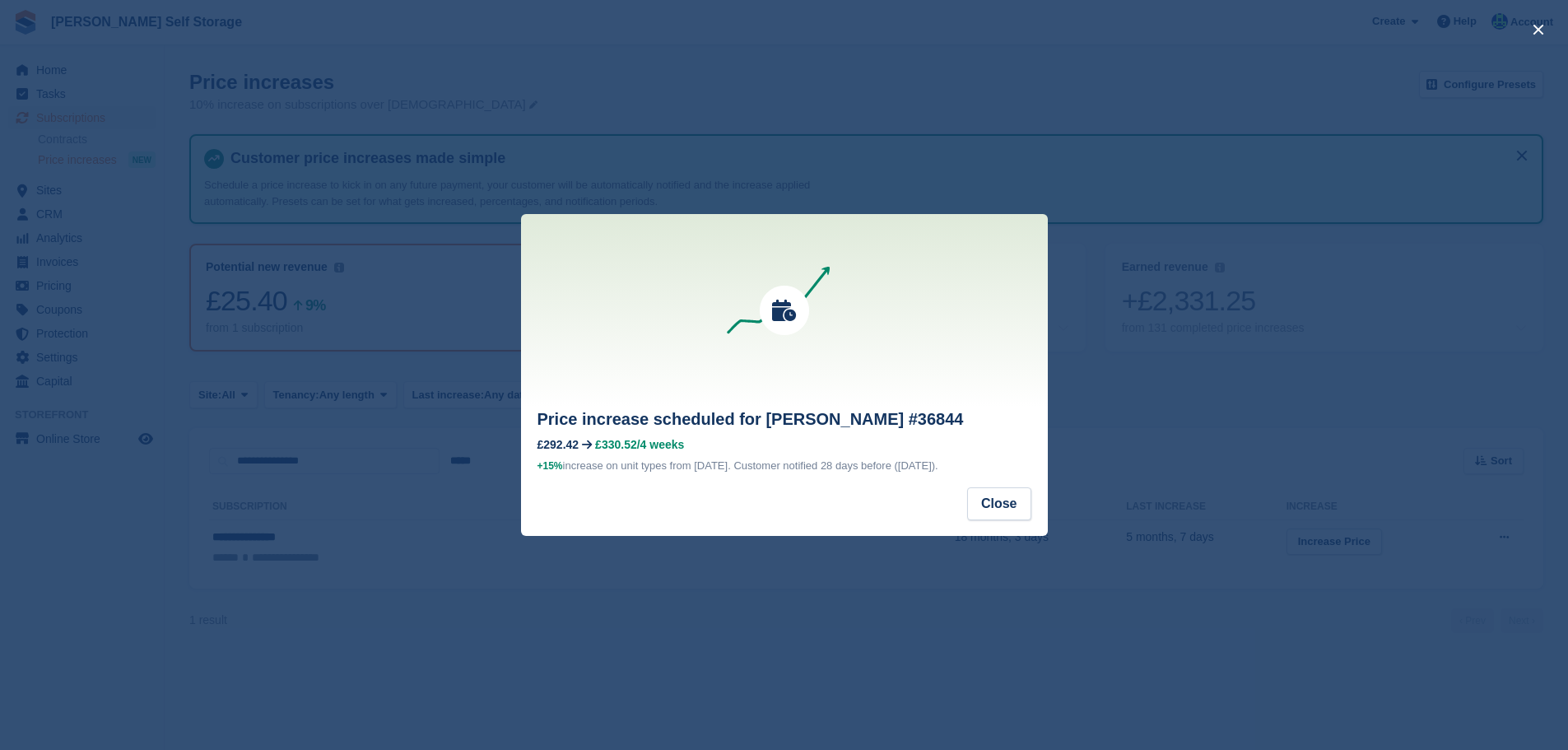
click at [999, 474] on div "Price increase scheduled for Nigel Wilkinson #36844 £292.42 £330.52 /4 weeks +1…" at bounding box center [784, 447] width 527 height 80
click at [1007, 501] on button "Close" at bounding box center [999, 504] width 64 height 33
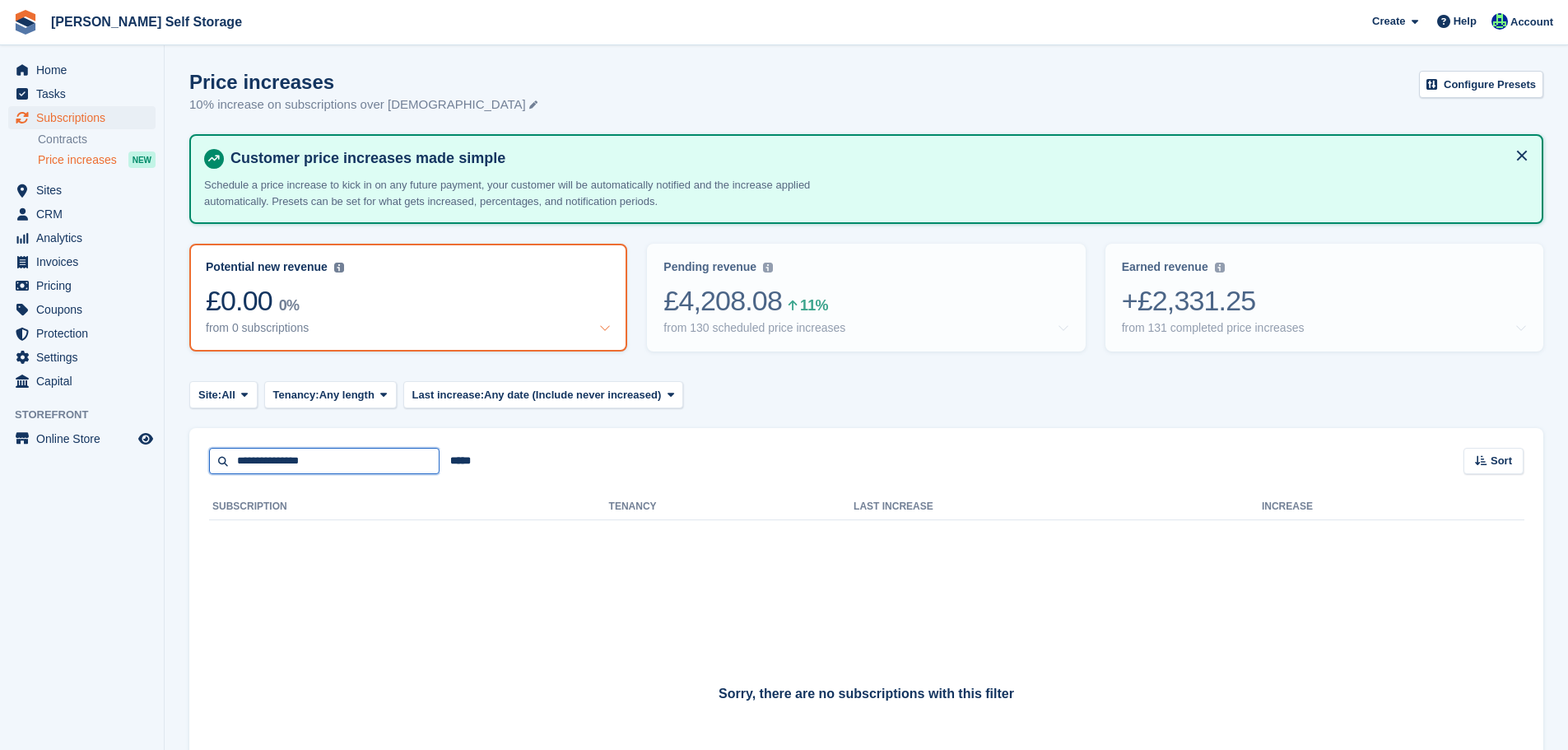
drag, startPoint x: 317, startPoint y: 461, endPoint x: 6, endPoint y: 462, distance: 311.0
click at [6, 462] on div "Home Tasks Subscriptions Subscriptions Subscriptions Contracts Price increases …" at bounding box center [784, 478] width 1568 height 955
paste input "*"
type input "**********"
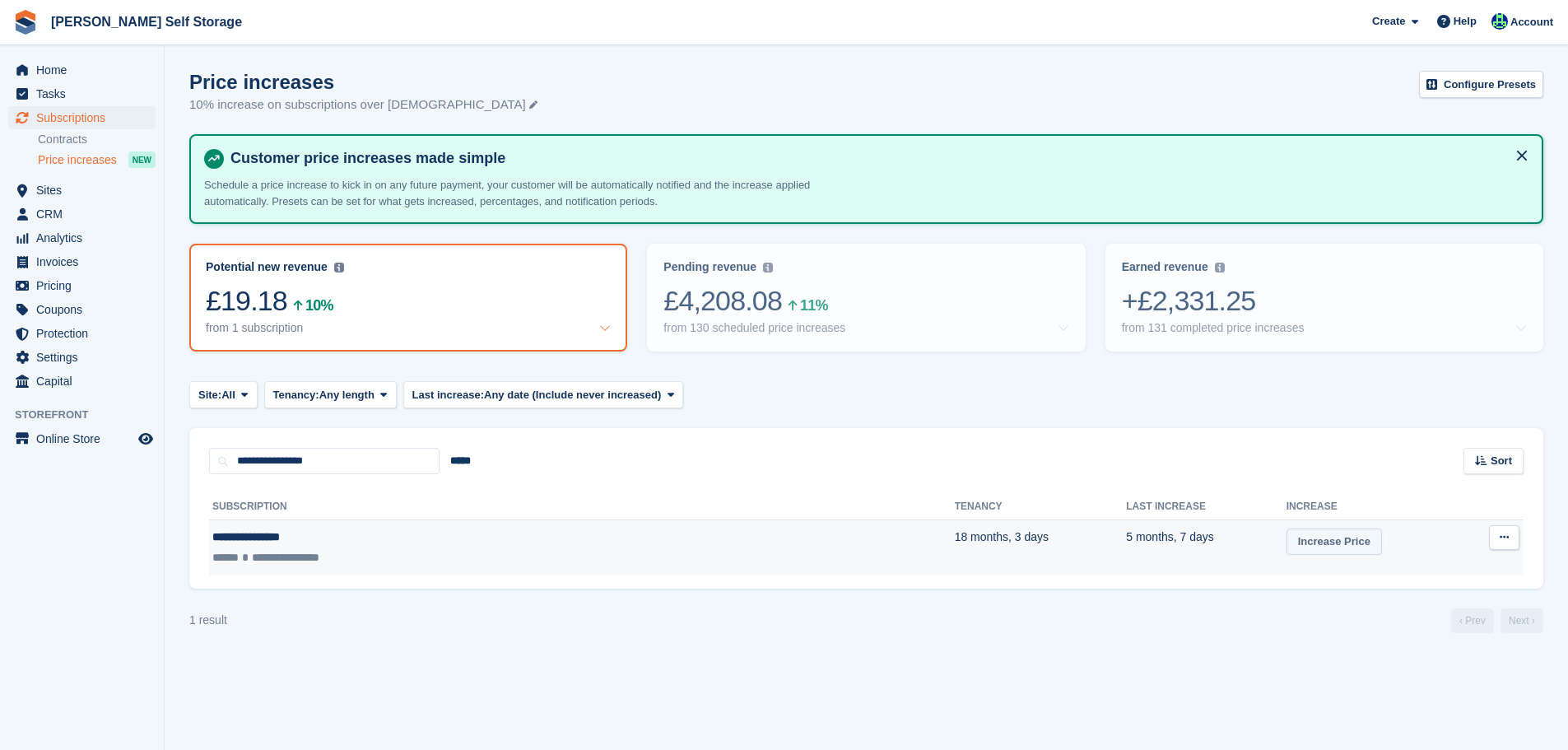
click at [1287, 551] on link "Increase Price" at bounding box center [1334, 542] width 95 height 27
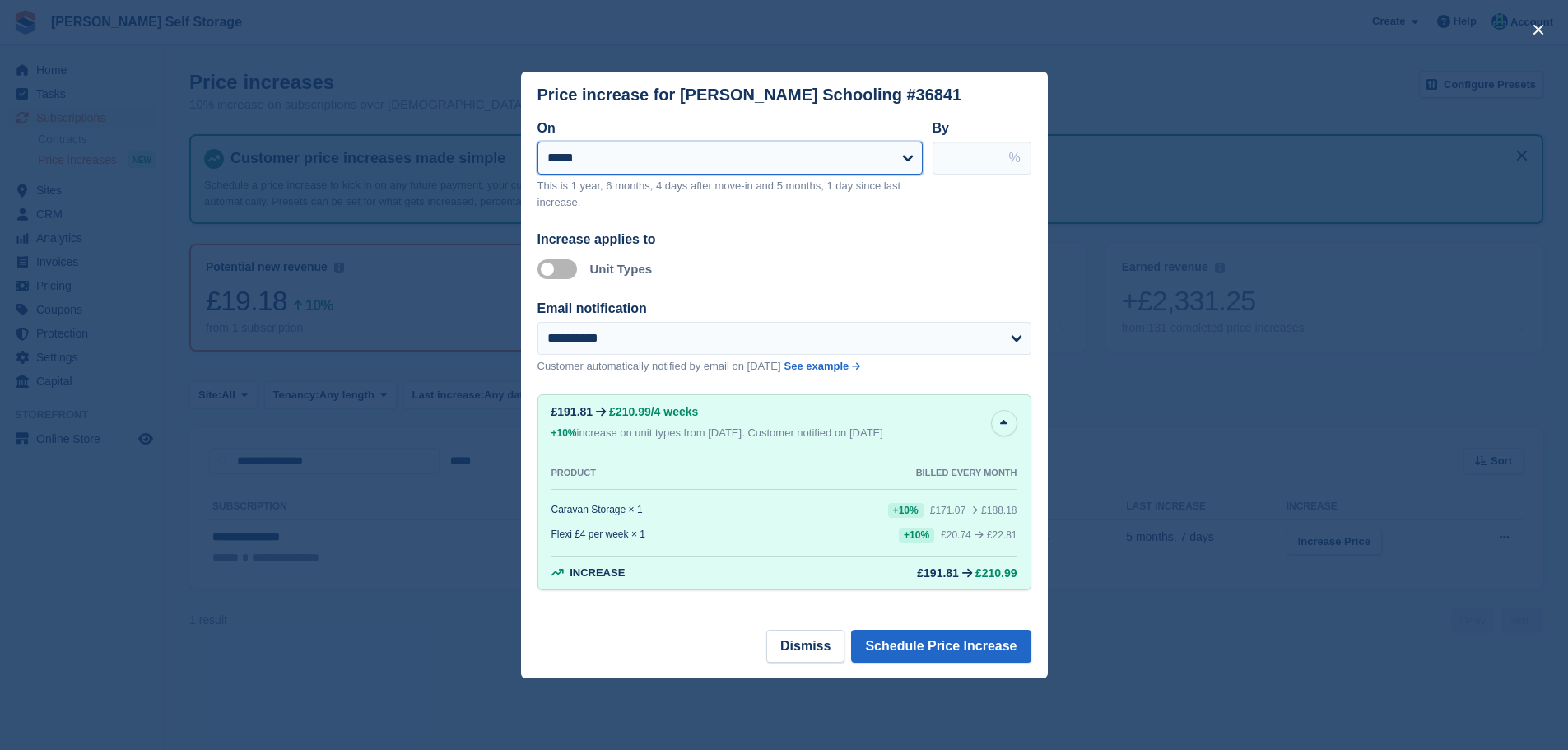
click at [683, 158] on select "**********" at bounding box center [730, 158] width 385 height 33
select select "**********"
click at [538, 143] on select "**********" at bounding box center [730, 158] width 385 height 33
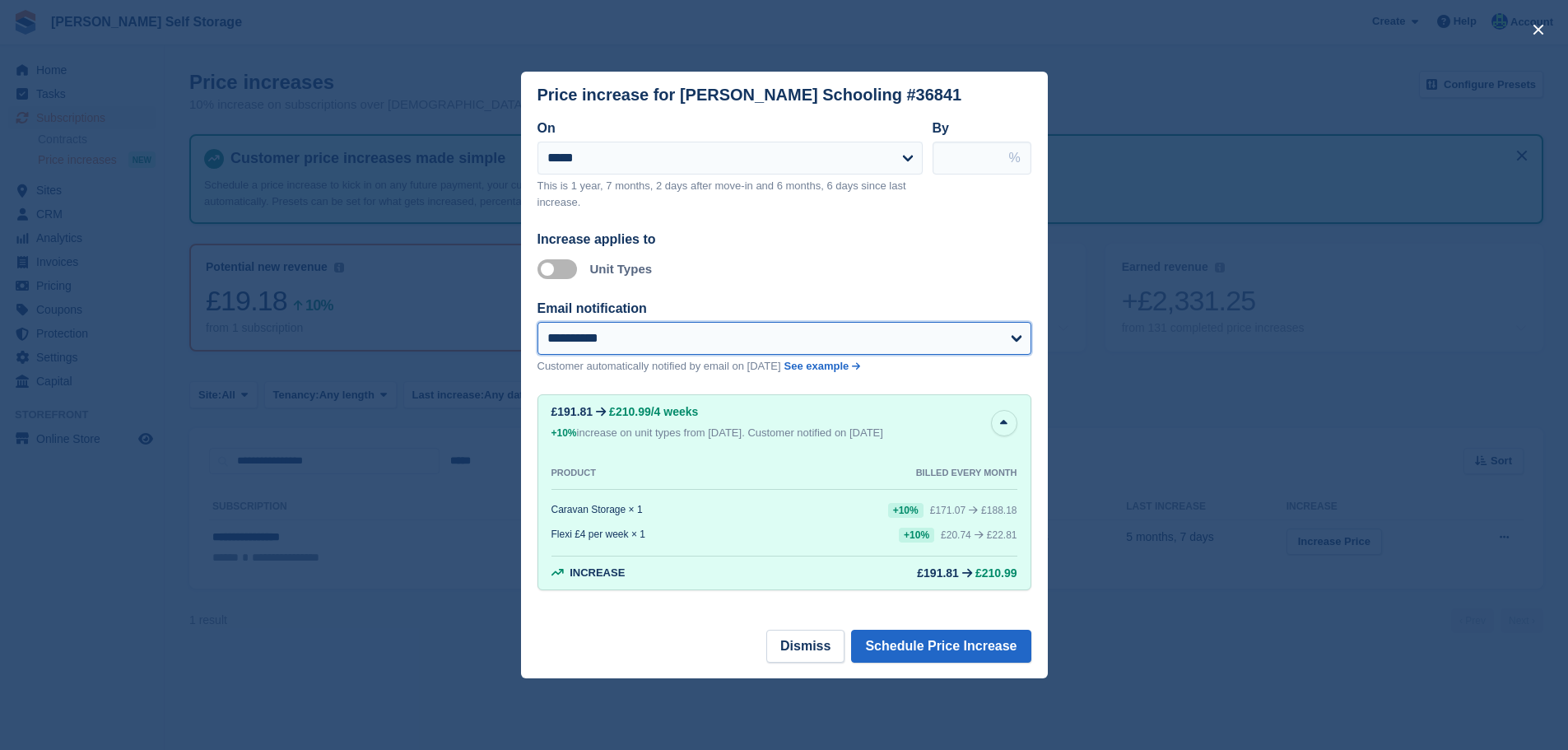
click at [648, 339] on select "**********" at bounding box center [785, 338] width 494 height 33
select select "**"
click at [538, 323] on select "**********" at bounding box center [785, 338] width 494 height 33
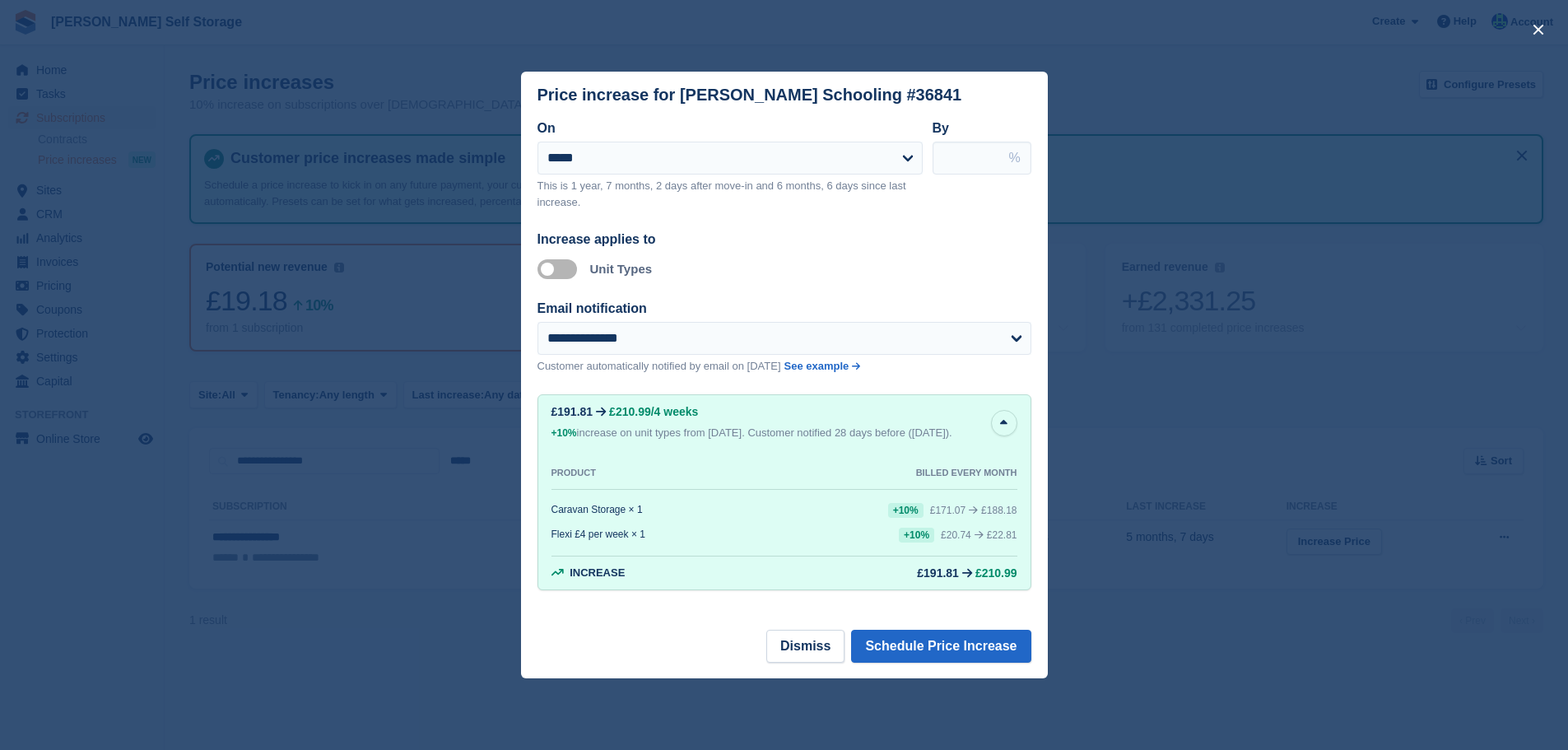
drag, startPoint x: 969, startPoint y: 149, endPoint x: 652, endPoint y: 106, distance: 319.9
click at [817, 143] on div "**********" at bounding box center [785, 171] width 494 height 105
type input "**"
drag, startPoint x: 952, startPoint y: 674, endPoint x: 953, endPoint y: 660, distance: 14.0
click at [953, 674] on footer "Dismiss Schedule Price Increase" at bounding box center [784, 654] width 527 height 49
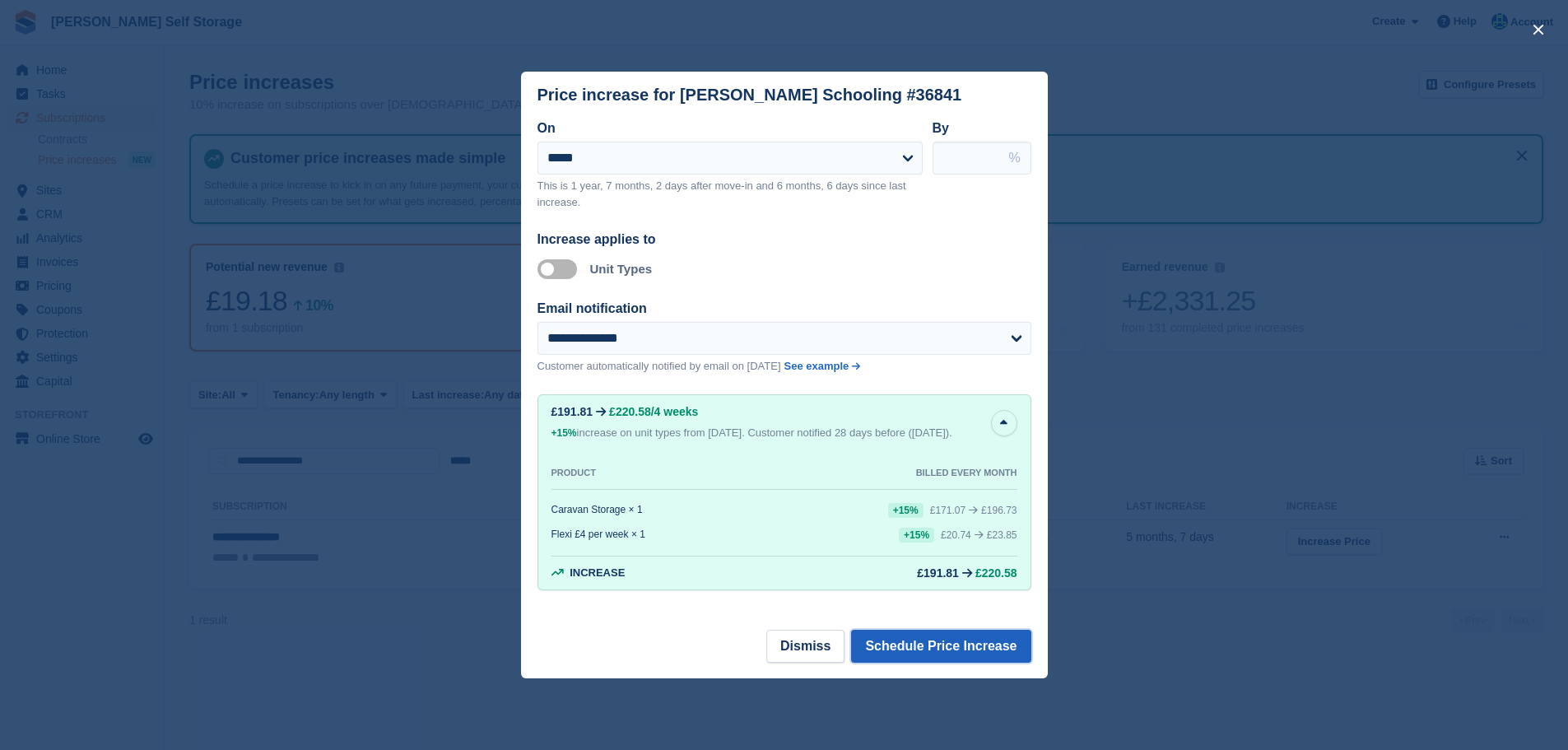
click at [955, 650] on button "Schedule Price Increase" at bounding box center [941, 646] width 179 height 33
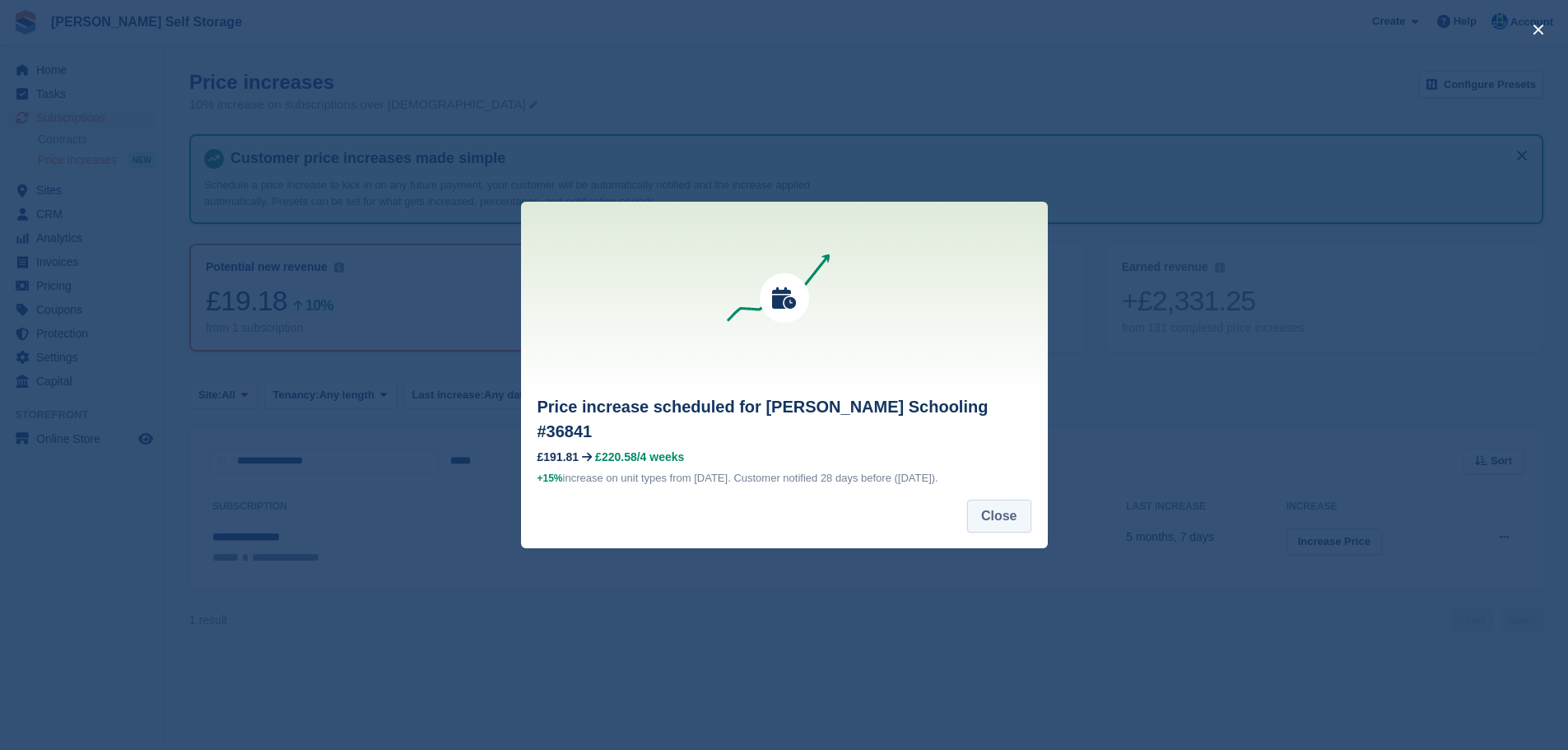
click at [998, 505] on button "Close" at bounding box center [999, 516] width 64 height 33
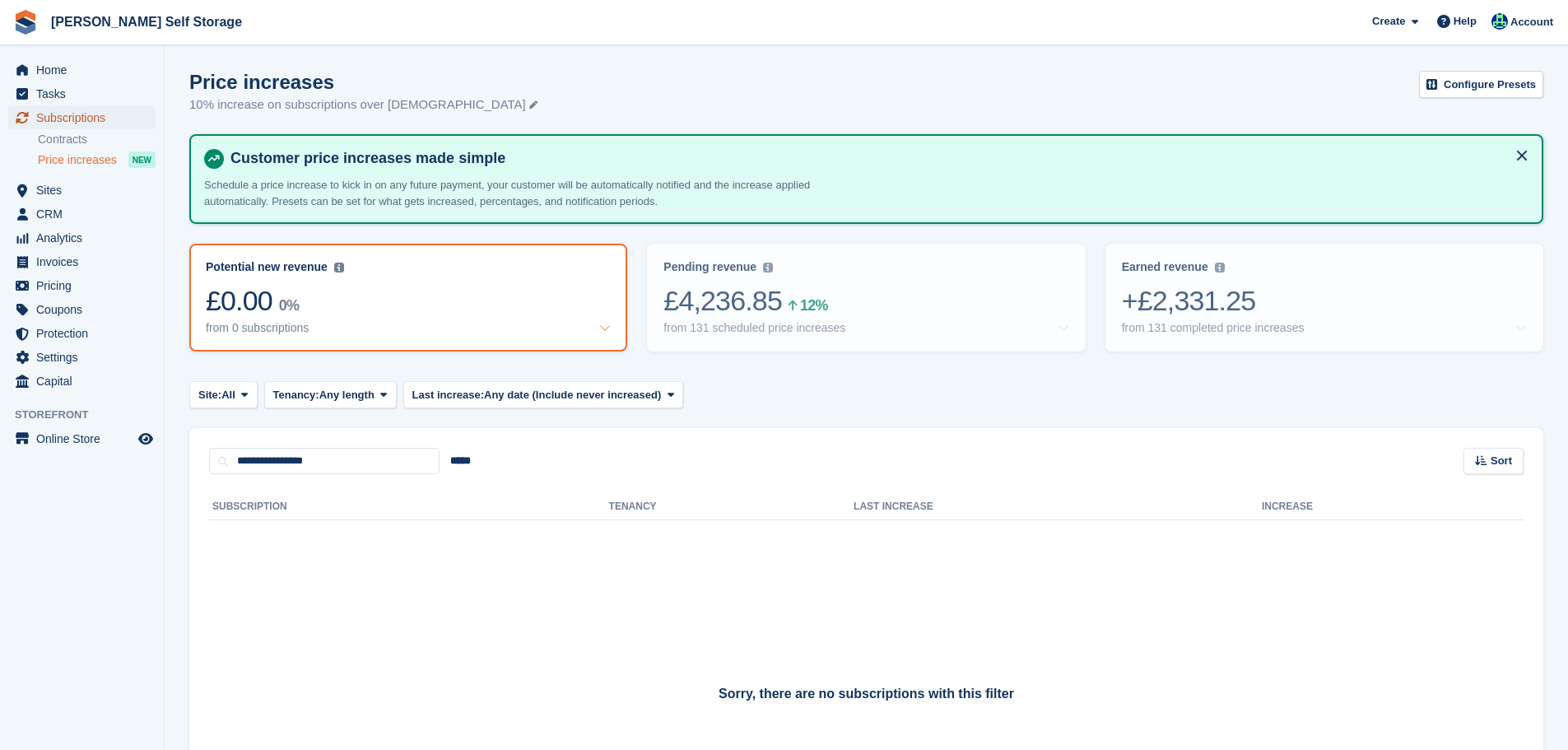
click at [83, 117] on span "Subscriptions" at bounding box center [85, 118] width 99 height 23
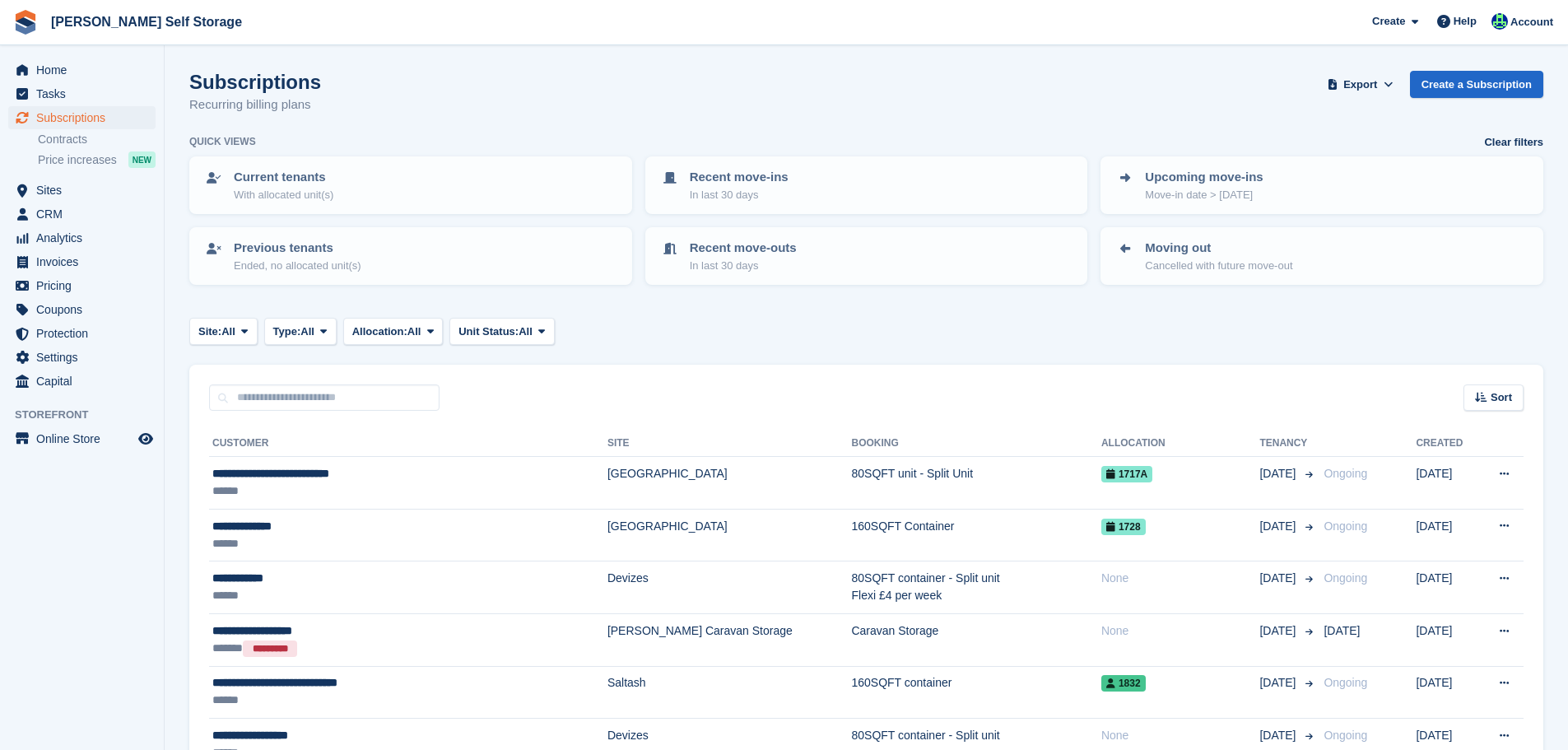
click at [260, 404] on input "text" at bounding box center [324, 398] width 230 height 27
type input "****"
click at [322, 397] on input "text" at bounding box center [324, 398] width 230 height 27
type input "******"
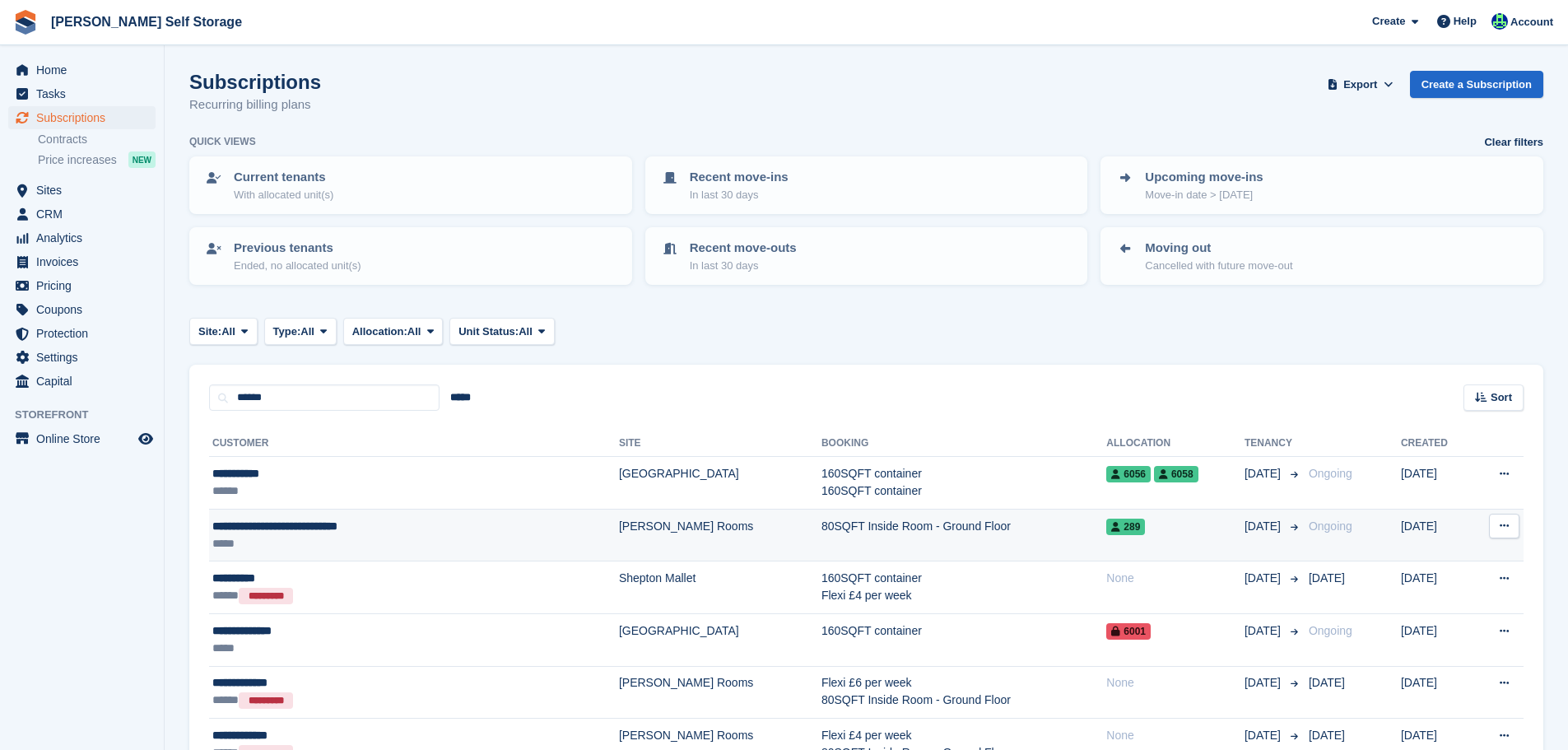
click at [417, 541] on div "*****" at bounding box center [347, 544] width 269 height 18
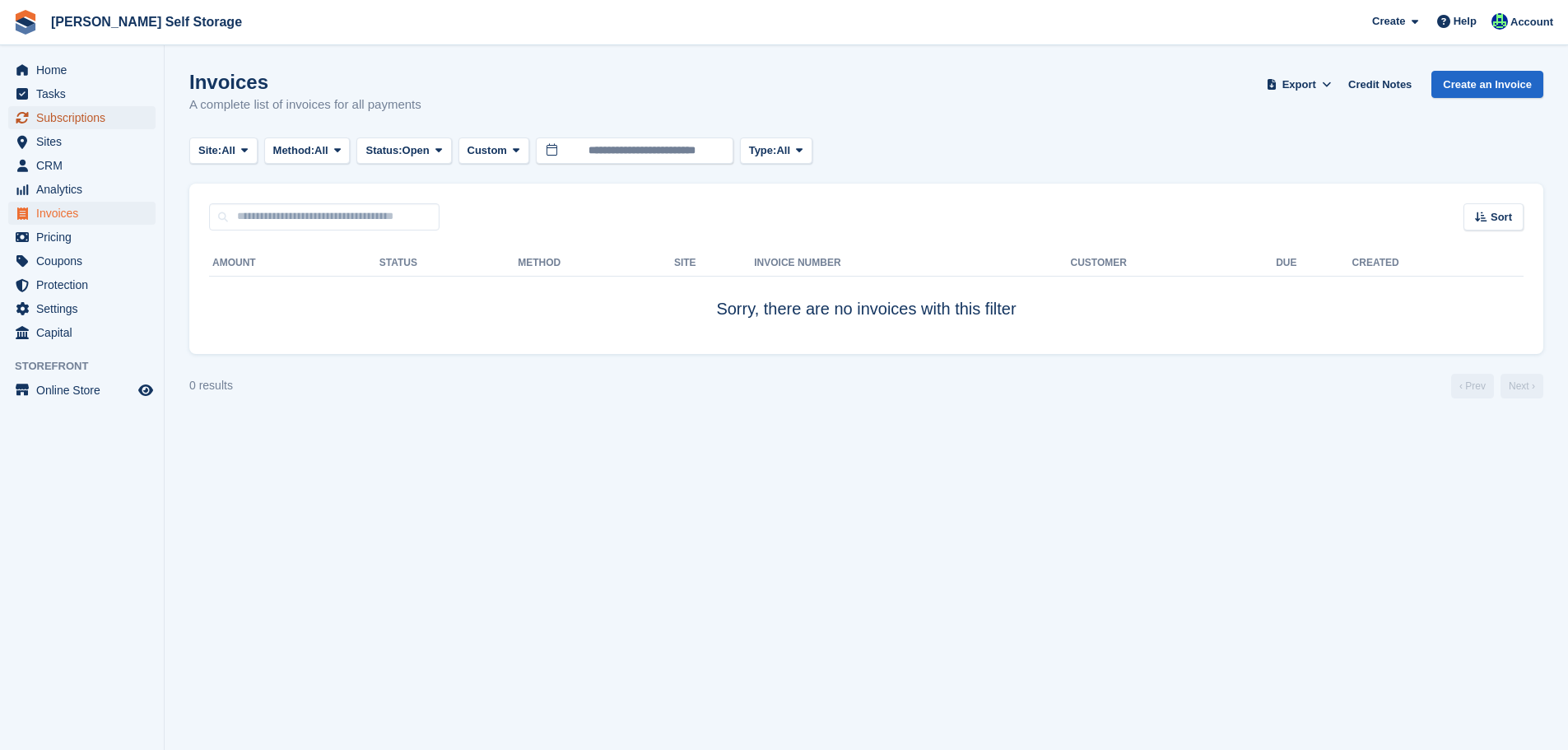
click at [71, 120] on span "Subscriptions" at bounding box center [85, 118] width 99 height 23
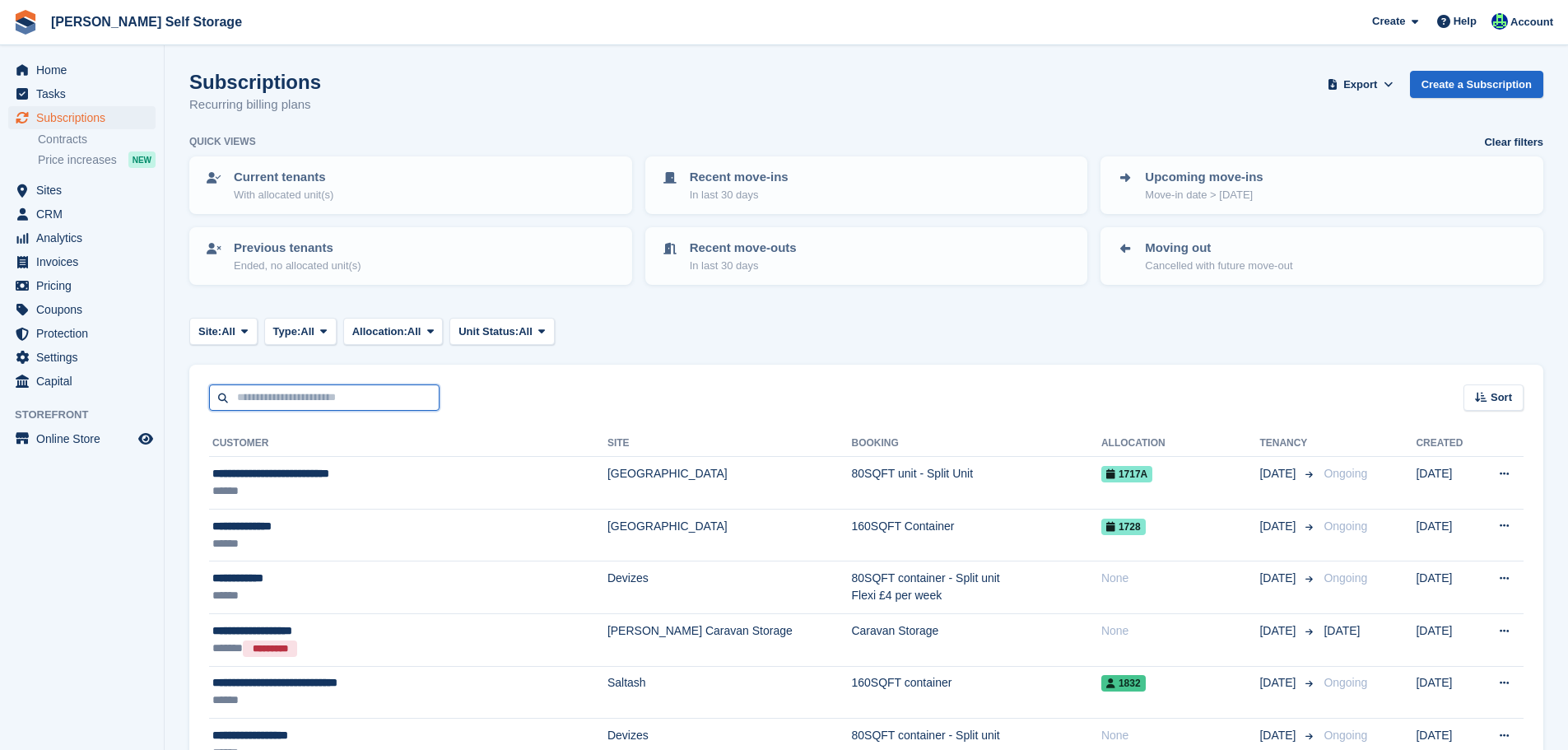
drag, startPoint x: 316, startPoint y: 401, endPoint x: 314, endPoint y: 374, distance: 27.1
click at [315, 397] on input "text" at bounding box center [324, 398] width 230 height 27
paste input "*********"
type input "*********"
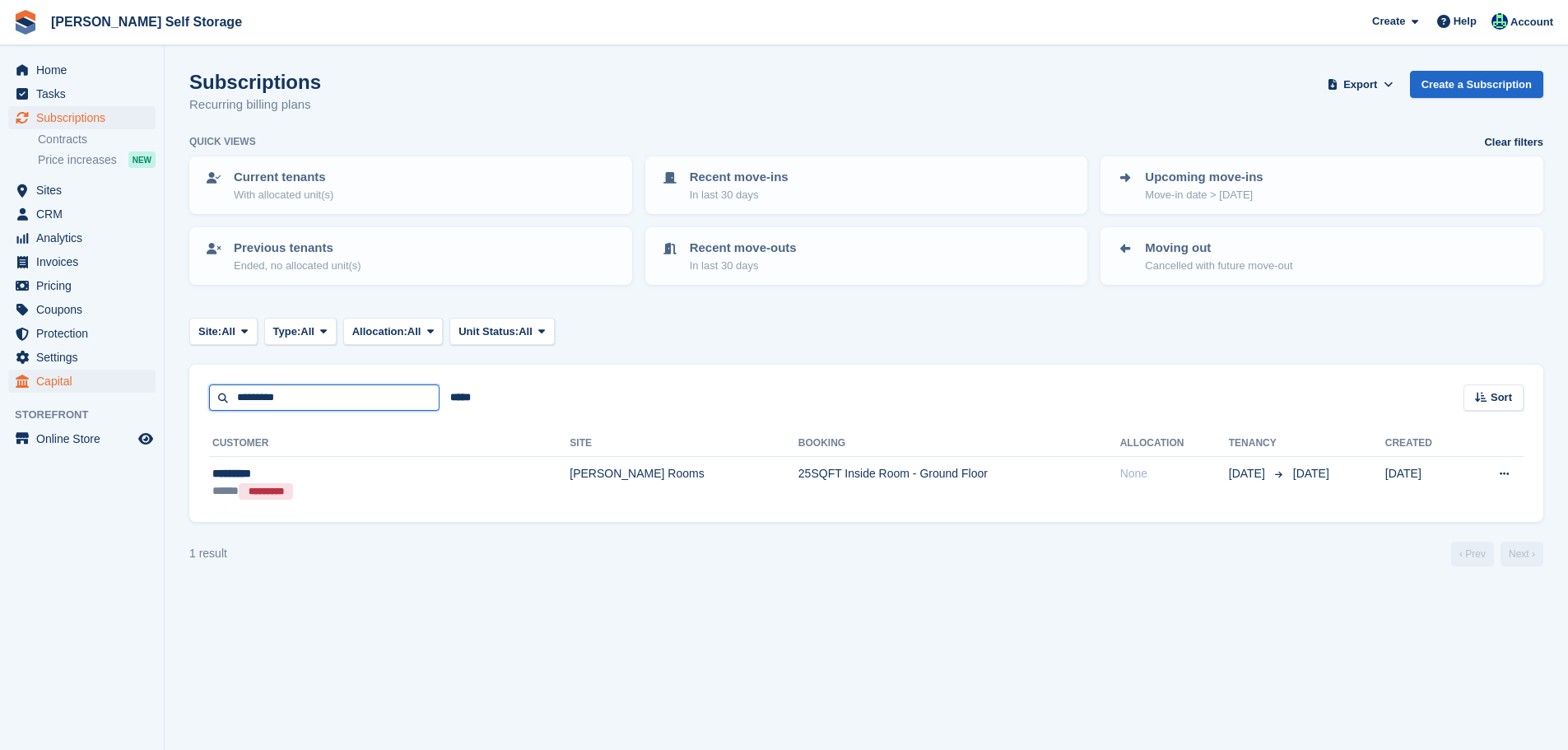
drag, startPoint x: 314, startPoint y: 389, endPoint x: 70, endPoint y: 387, distance: 244.0
click at [70, 387] on div "Home Tasks Subscriptions Subscriptions Subscriptions Contracts Price increases …" at bounding box center [784, 375] width 1568 height 750
paste input "**********"
type input "**********"
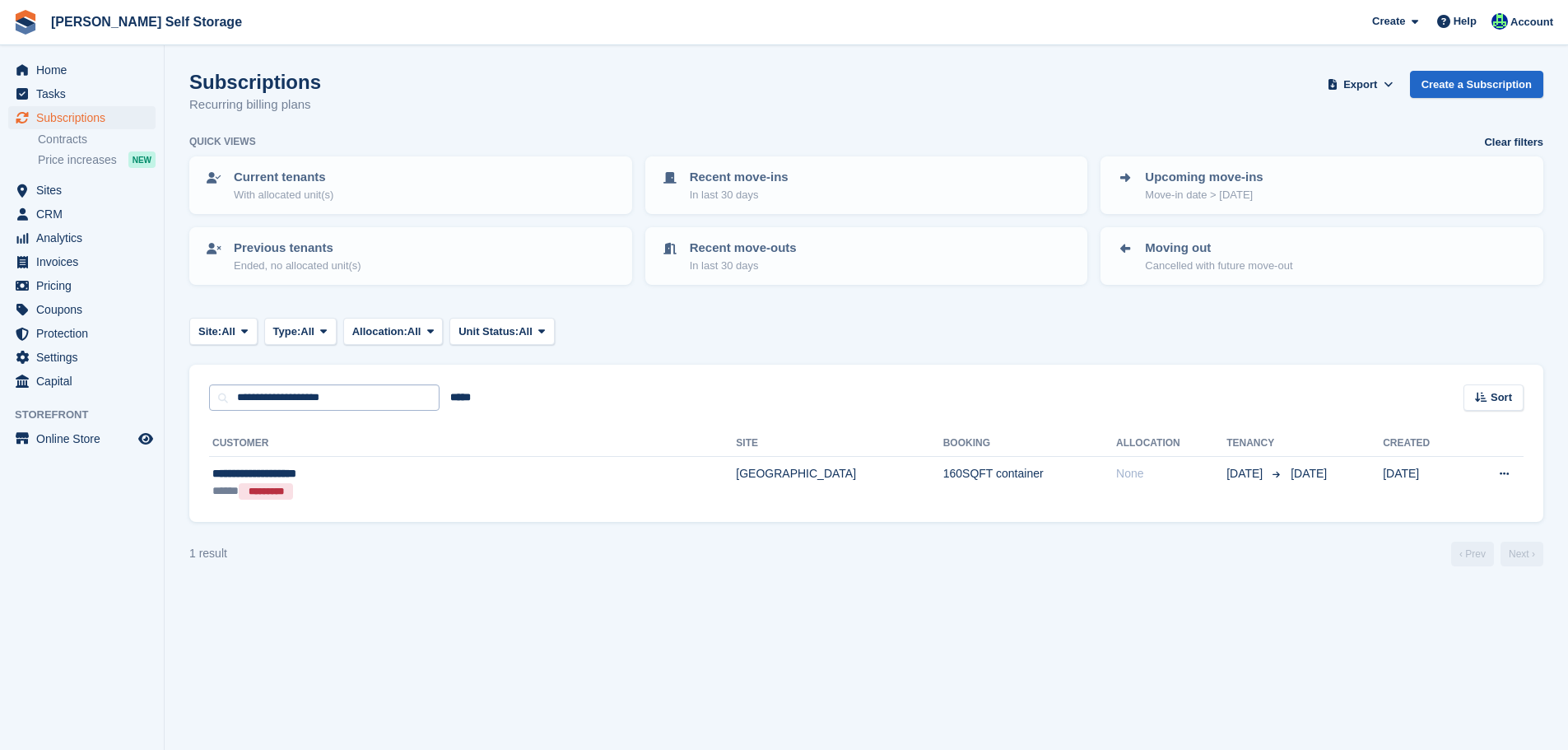
drag, startPoint x: 324, startPoint y: 409, endPoint x: 322, endPoint y: 398, distance: 11.2
click at [313, 405] on div "**********" at bounding box center [866, 443] width 1354 height 158
drag, startPoint x: 351, startPoint y: 398, endPoint x: 33, endPoint y: 338, distance: 323.6
click at [194, 366] on div "**********" at bounding box center [866, 388] width 1354 height 47
paste input "text"
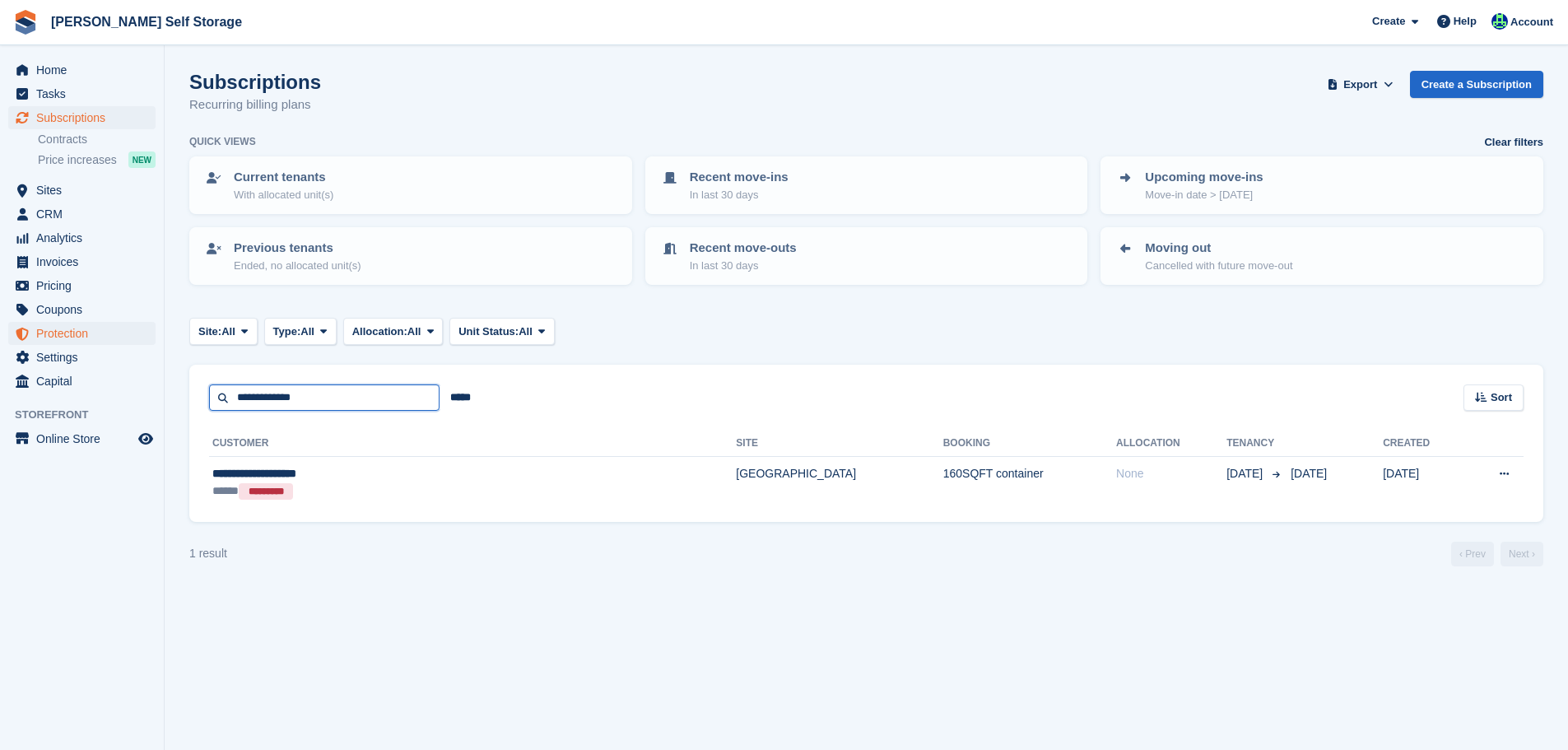
type input "**********"
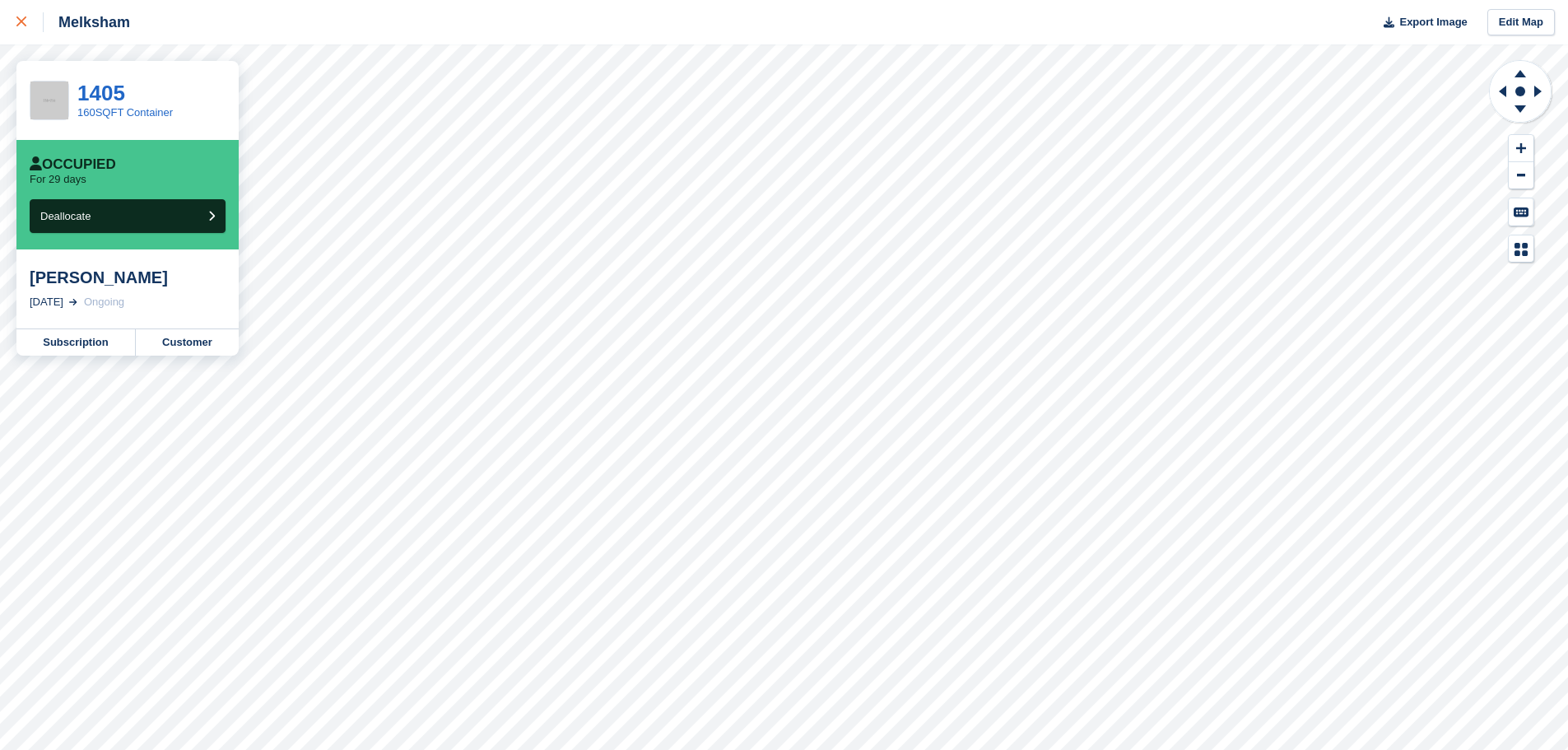
click at [23, 20] on icon at bounding box center [22, 22] width 10 height 10
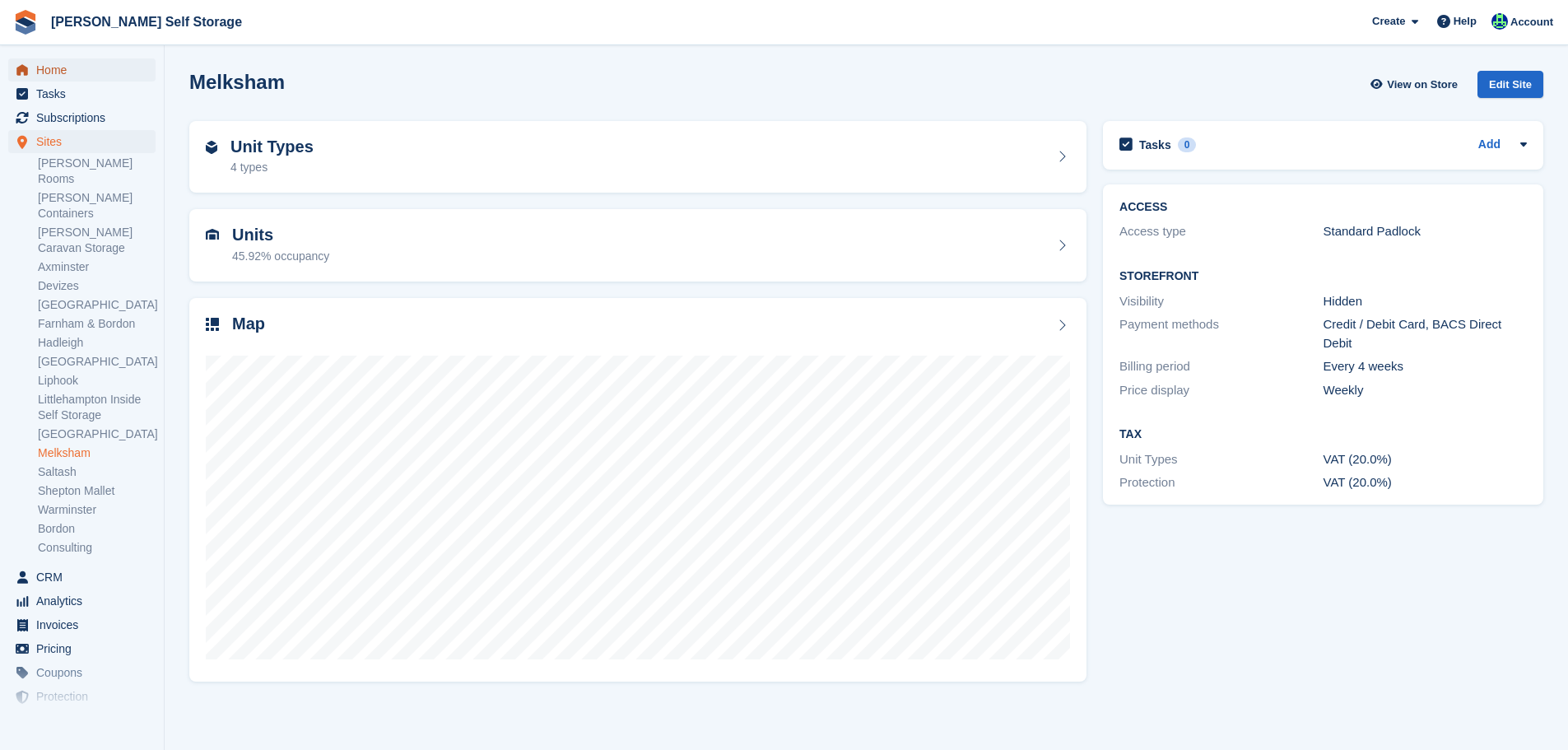
click at [57, 60] on span "Home" at bounding box center [85, 70] width 99 height 23
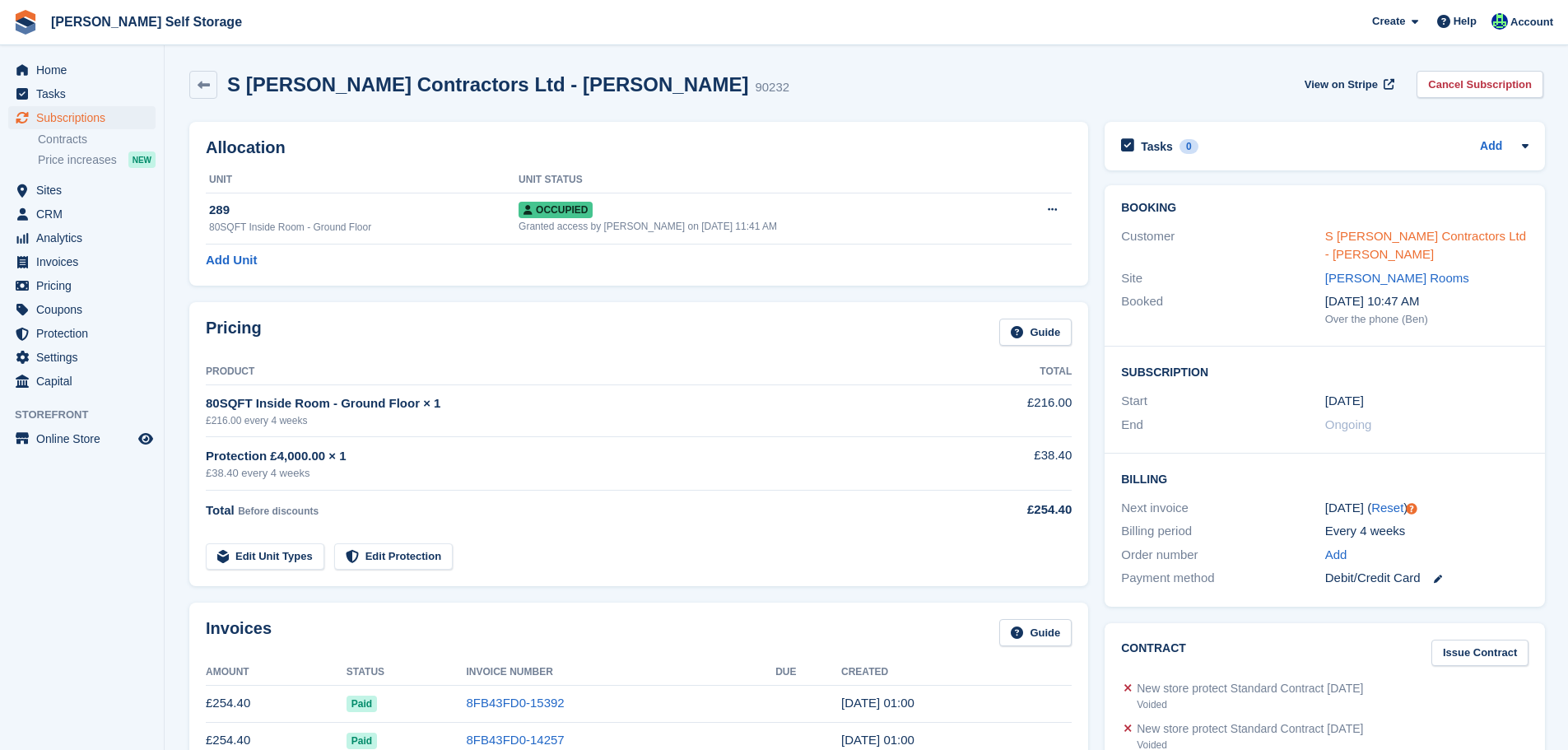
click at [1354, 242] on link "S [PERSON_NAME] Contractors Ltd - [PERSON_NAME]" at bounding box center [1426, 245] width 201 height 33
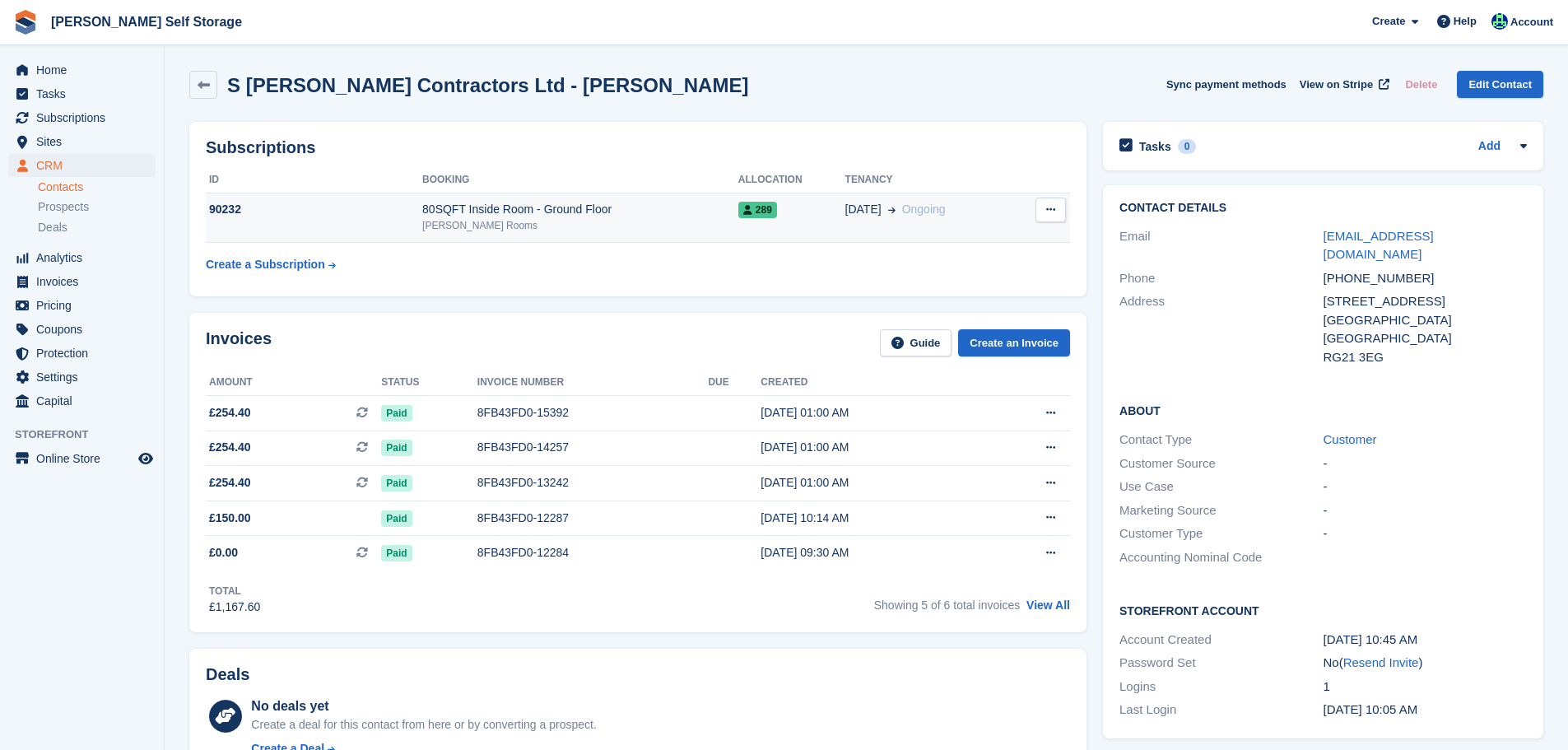
click at [547, 220] on div "[PERSON_NAME] Rooms" at bounding box center [580, 225] width 316 height 15
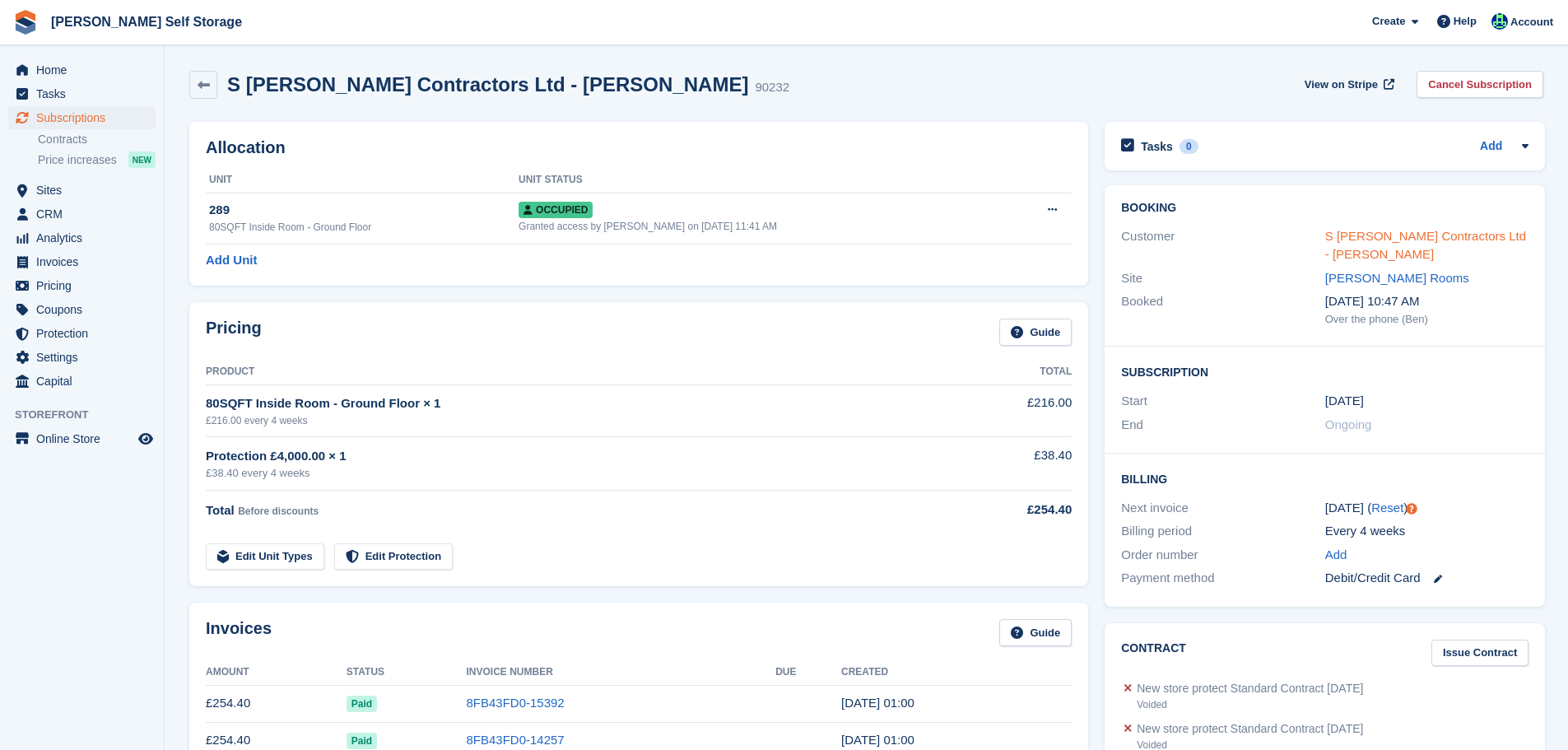
click at [1329, 239] on link "S [PERSON_NAME] Contractors Ltd - [PERSON_NAME]" at bounding box center [1426, 245] width 201 height 33
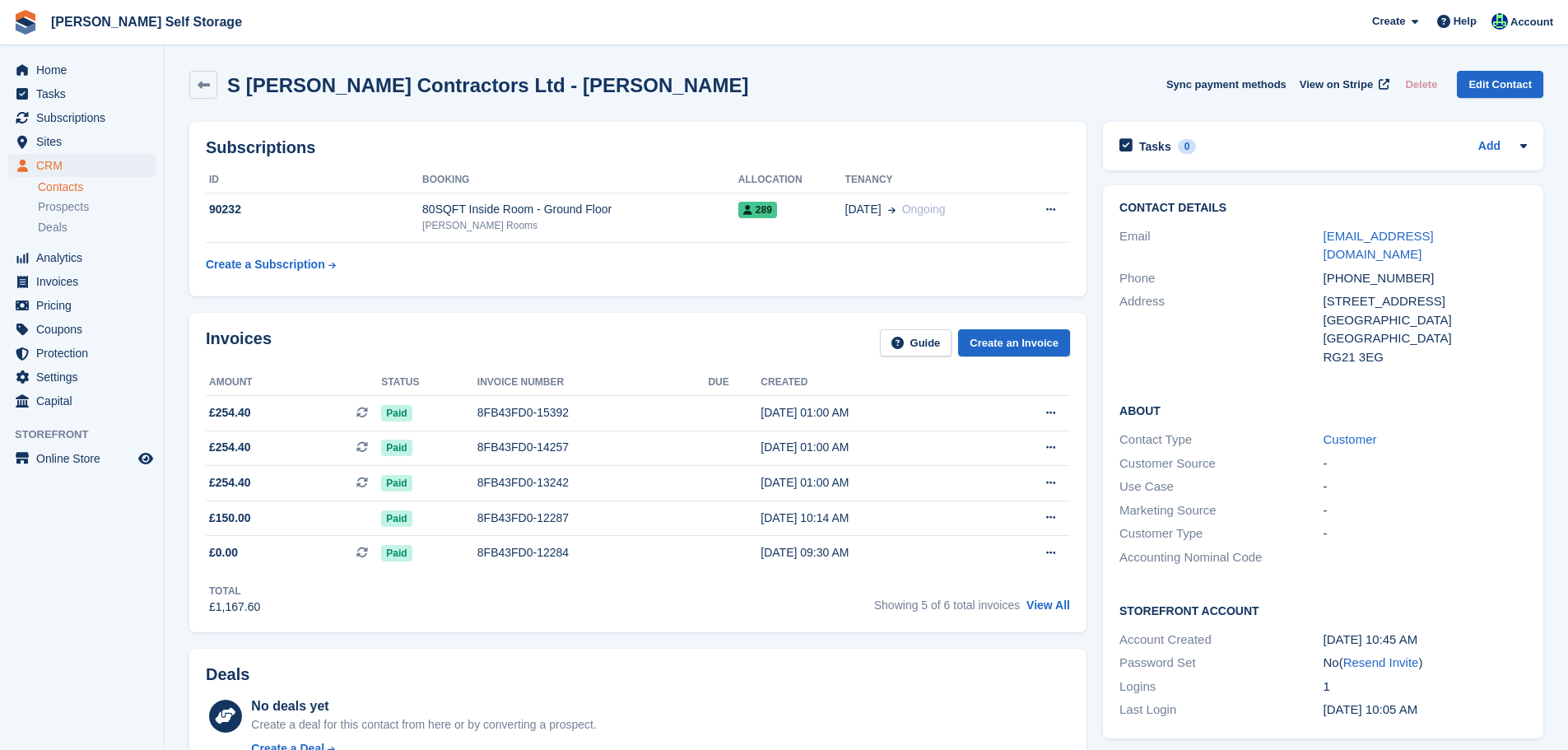
click at [1524, 242] on div "[EMAIL_ADDRESS][DOMAIN_NAME]" at bounding box center [1426, 246] width 204 height 37
click at [1524, 242] on div "c.miller01256@outlook.com" at bounding box center [1426, 246] width 204 height 37
copy div "c.miller01256@outlook.com"
click at [455, 227] on div "[PERSON_NAME] Rooms" at bounding box center [580, 225] width 316 height 15
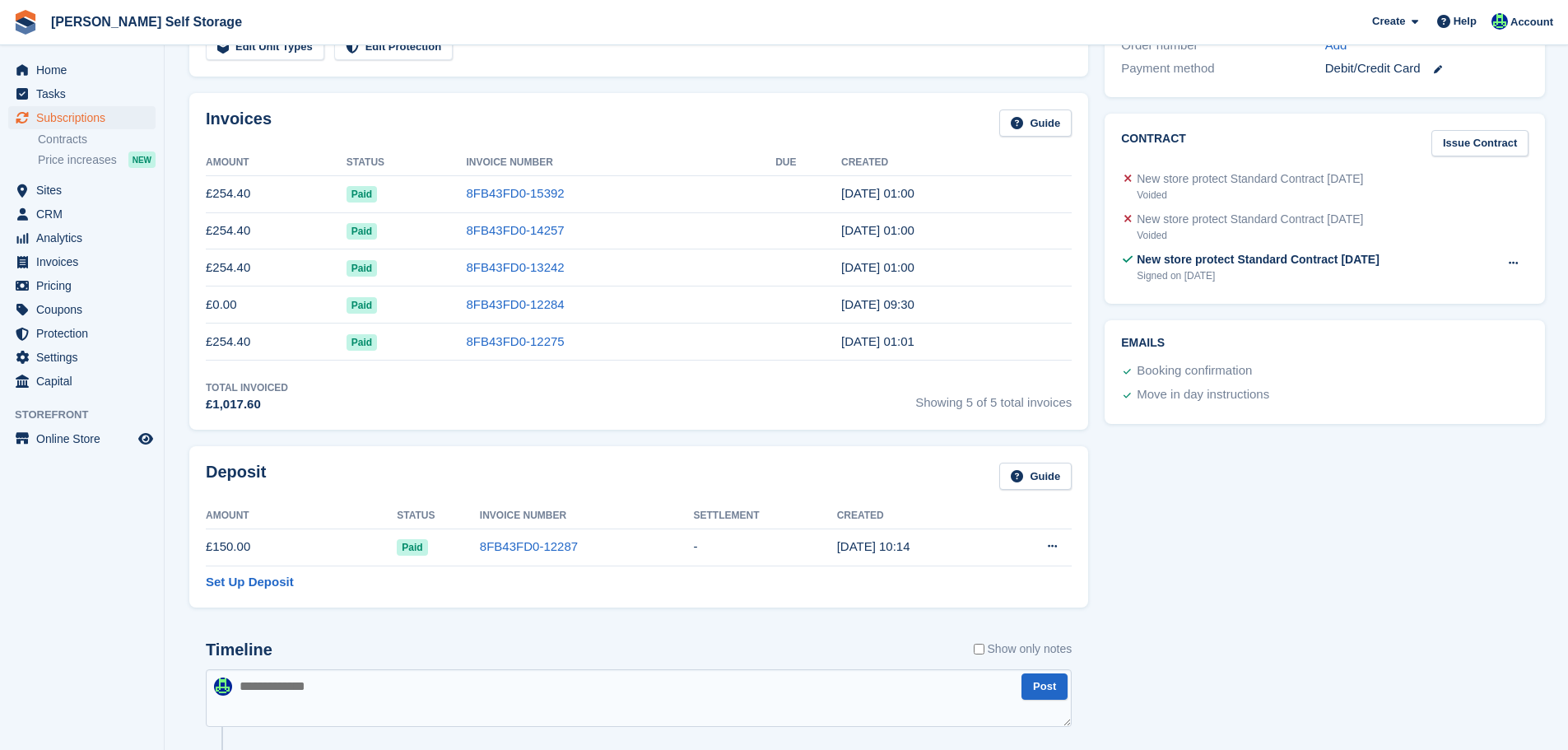
scroll to position [659, 0]
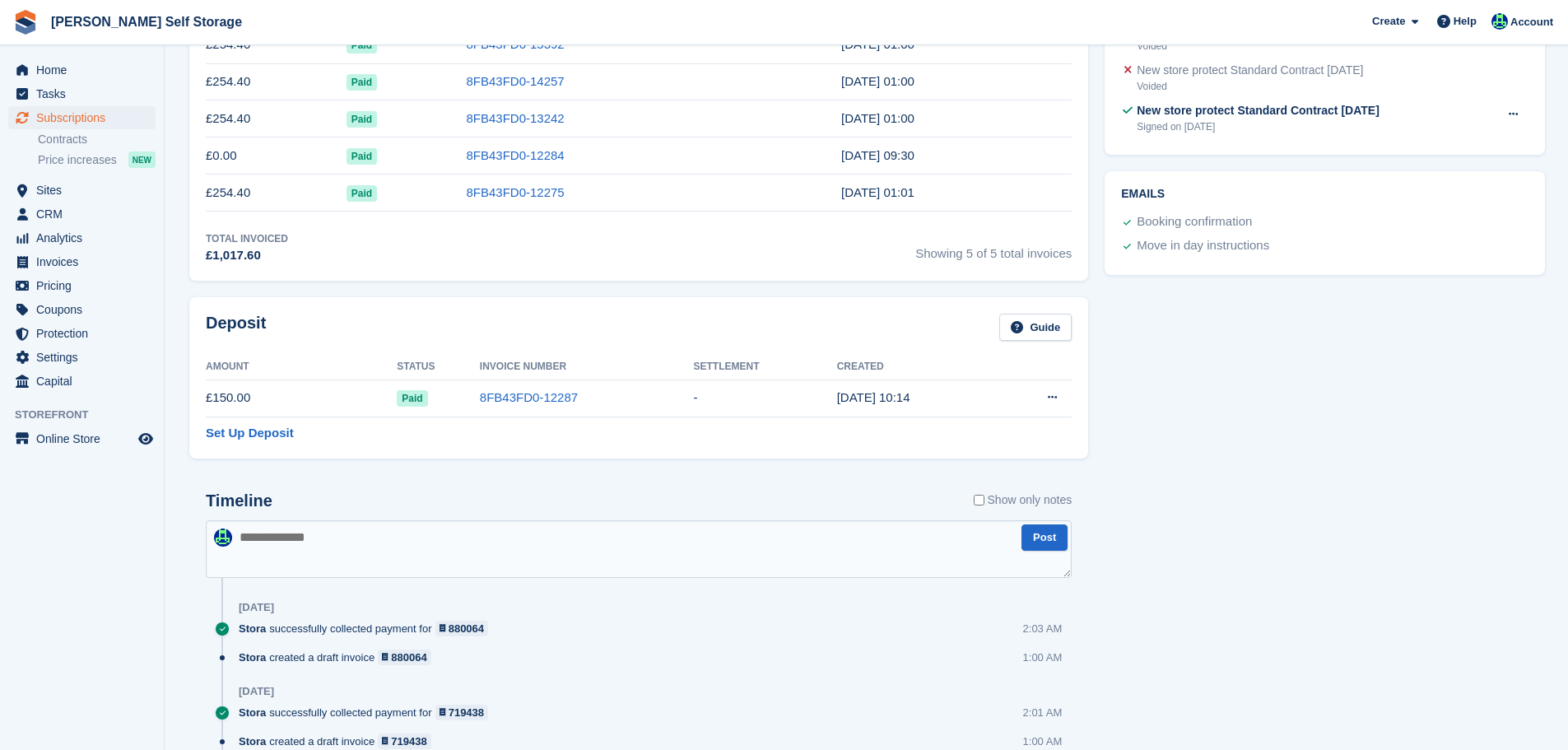
click at [408, 528] on textarea at bounding box center [639, 549] width 866 height 58
paste textarea "**********"
type textarea "**********"
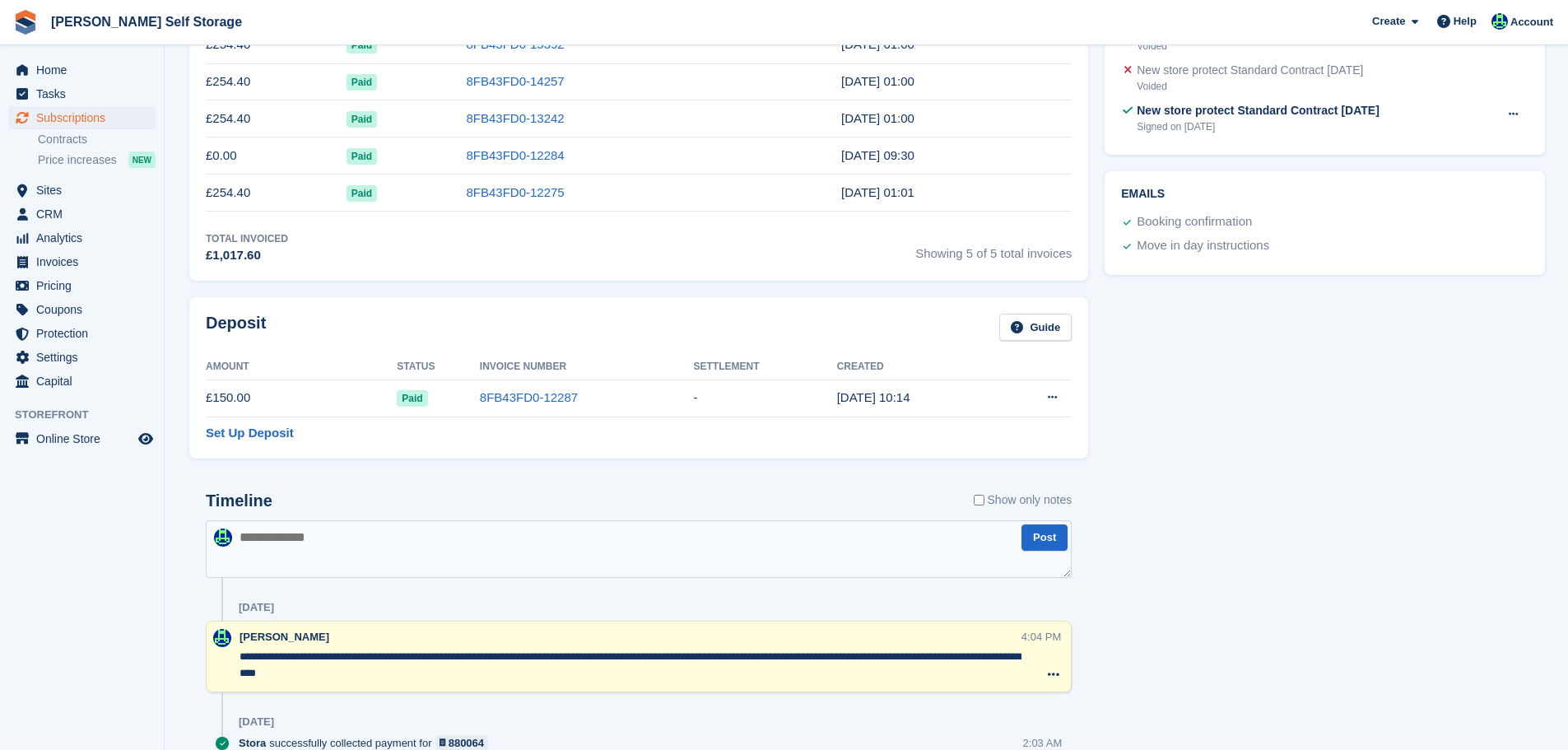
click at [623, 563] on textarea at bounding box center [639, 549] width 866 height 58
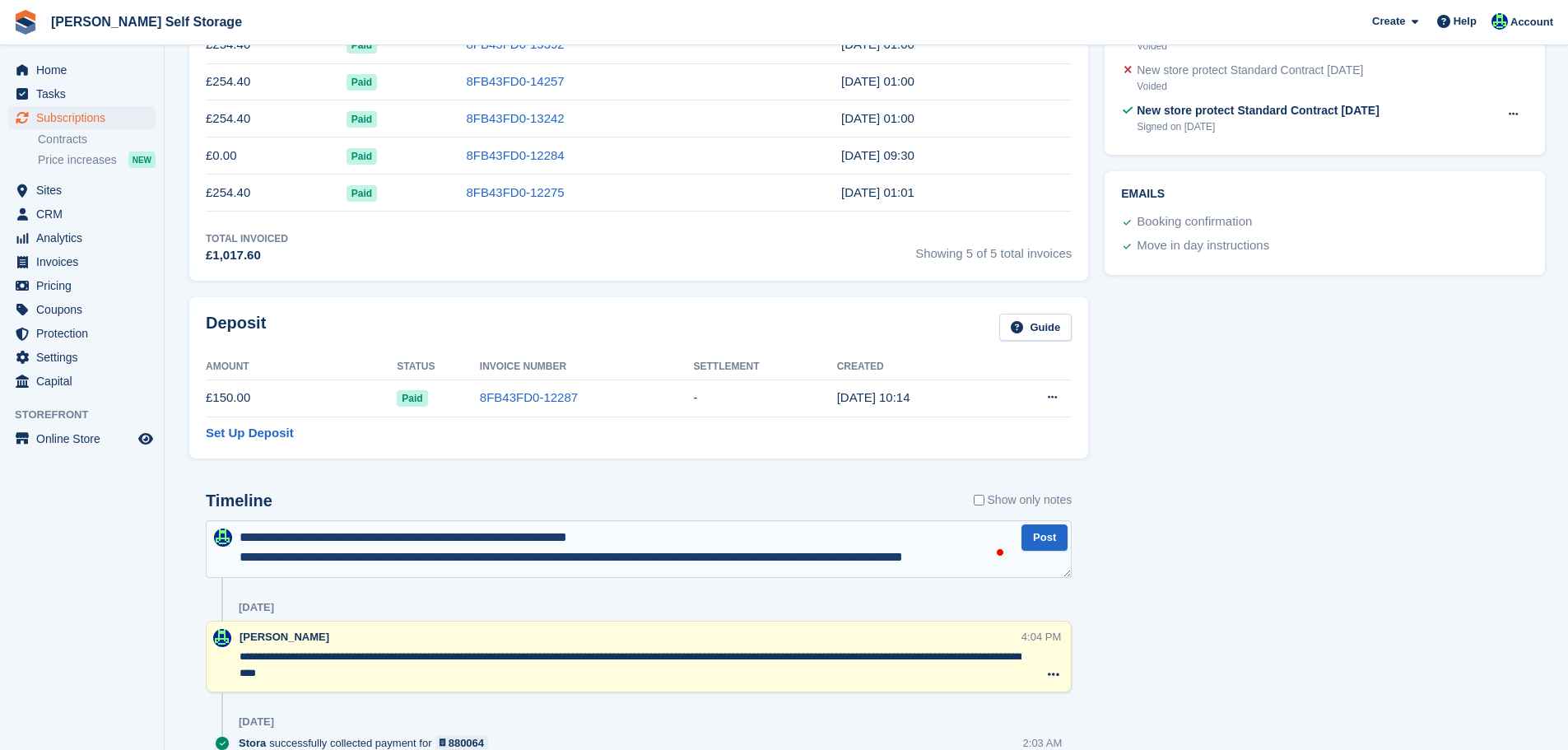
scroll to position [8, 0]
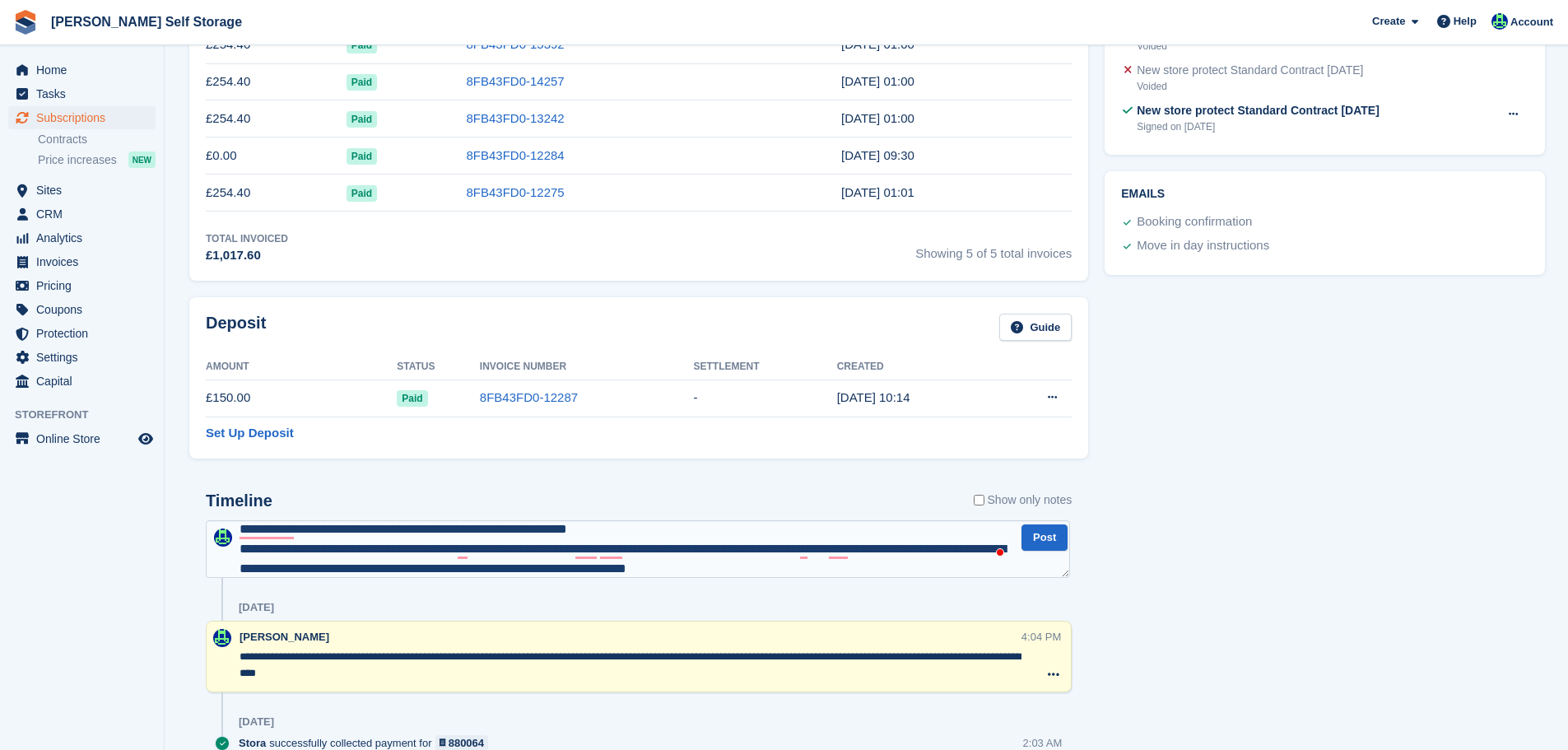
type textarea "**********"
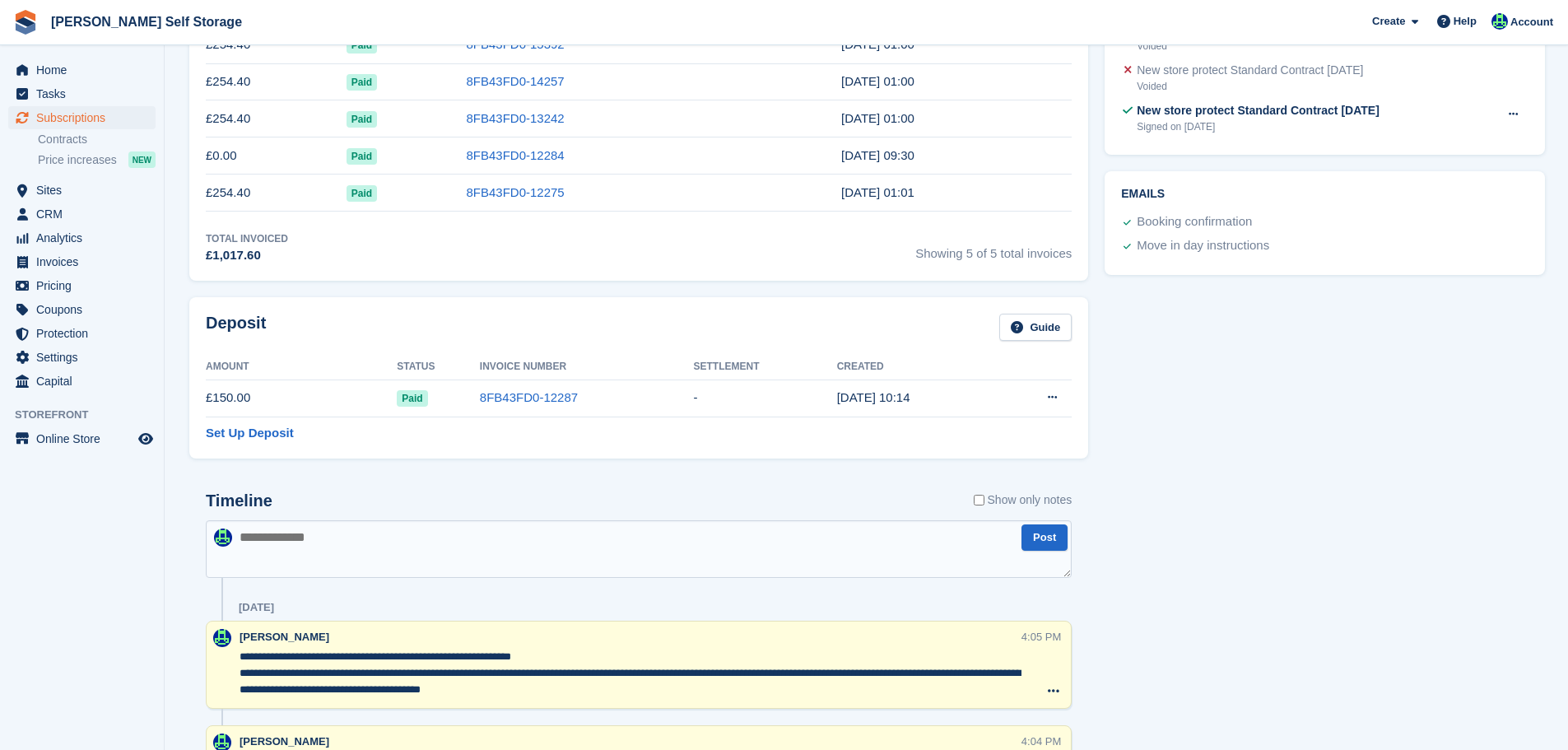
click at [619, 685] on textarea "**********" at bounding box center [631, 674] width 782 height 49
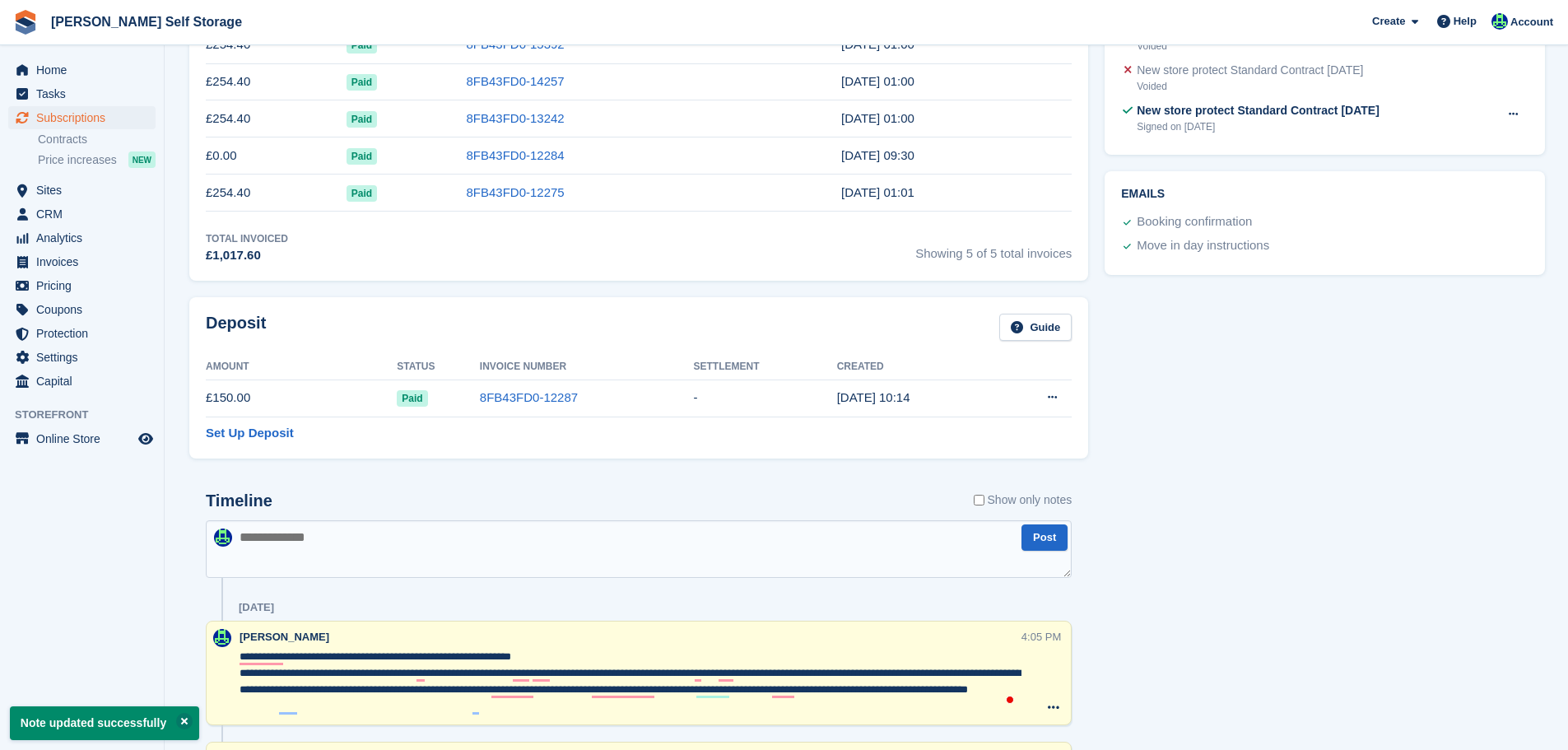
type textarea "**********"
drag, startPoint x: 1240, startPoint y: 570, endPoint x: 1234, endPoint y: 562, distance: 10.0
click at [1240, 566] on div "Tasks 0 Add No tasks related to Subscription #90232 Booking Customer S Miller C…" at bounding box center [1325, 742] width 457 height 2574
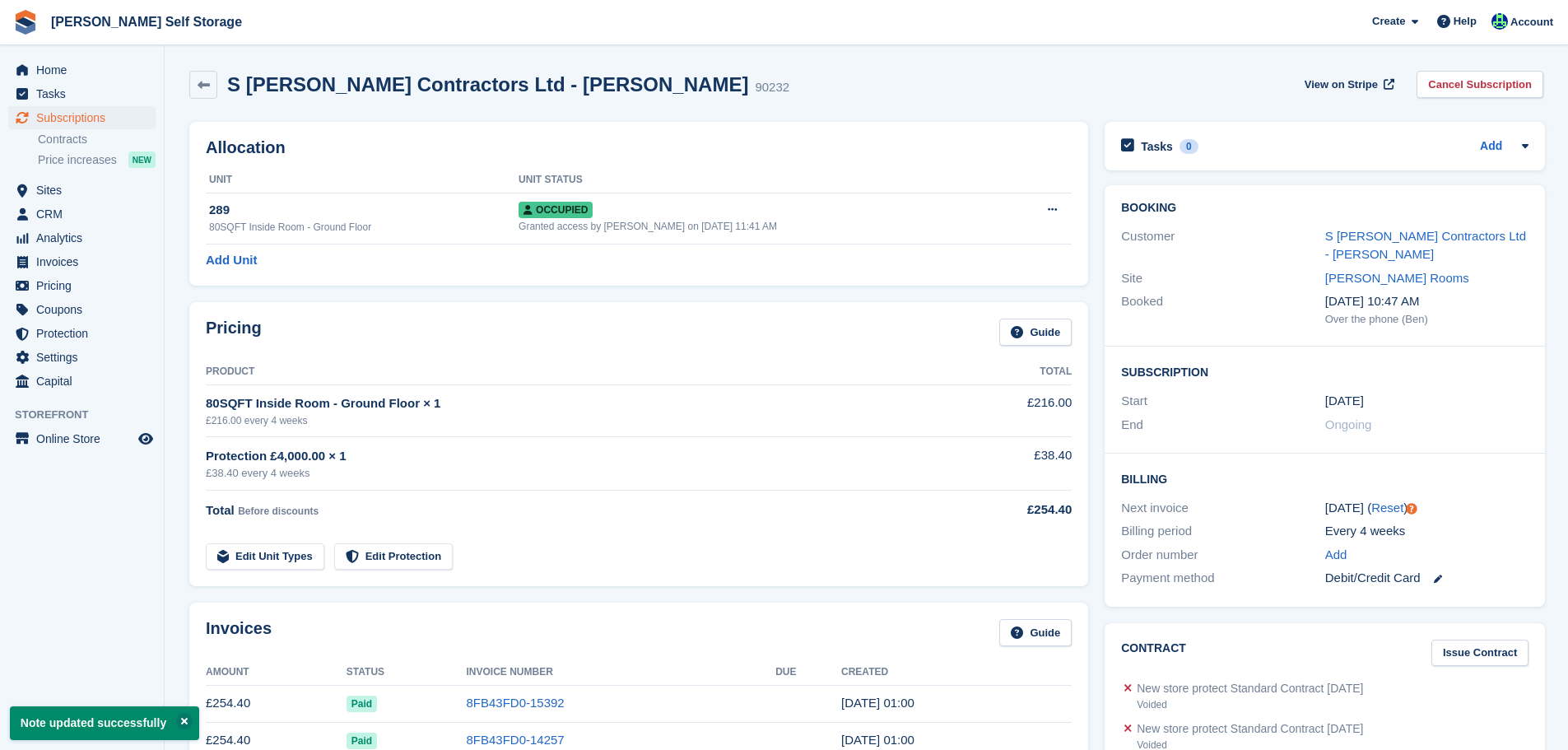
click at [508, 87] on h2 "S Miller Contractors Ltd - Charlotte Miller" at bounding box center [487, 84] width 521 height 23
copy div "S Miller Contractors Ltd - Charlotte Miller"
click at [762, 95] on div "S Miller Contractors Ltd - Charlotte Miller 90232 View on Stripe Cancel Subscri…" at bounding box center [866, 85] width 1354 height 28
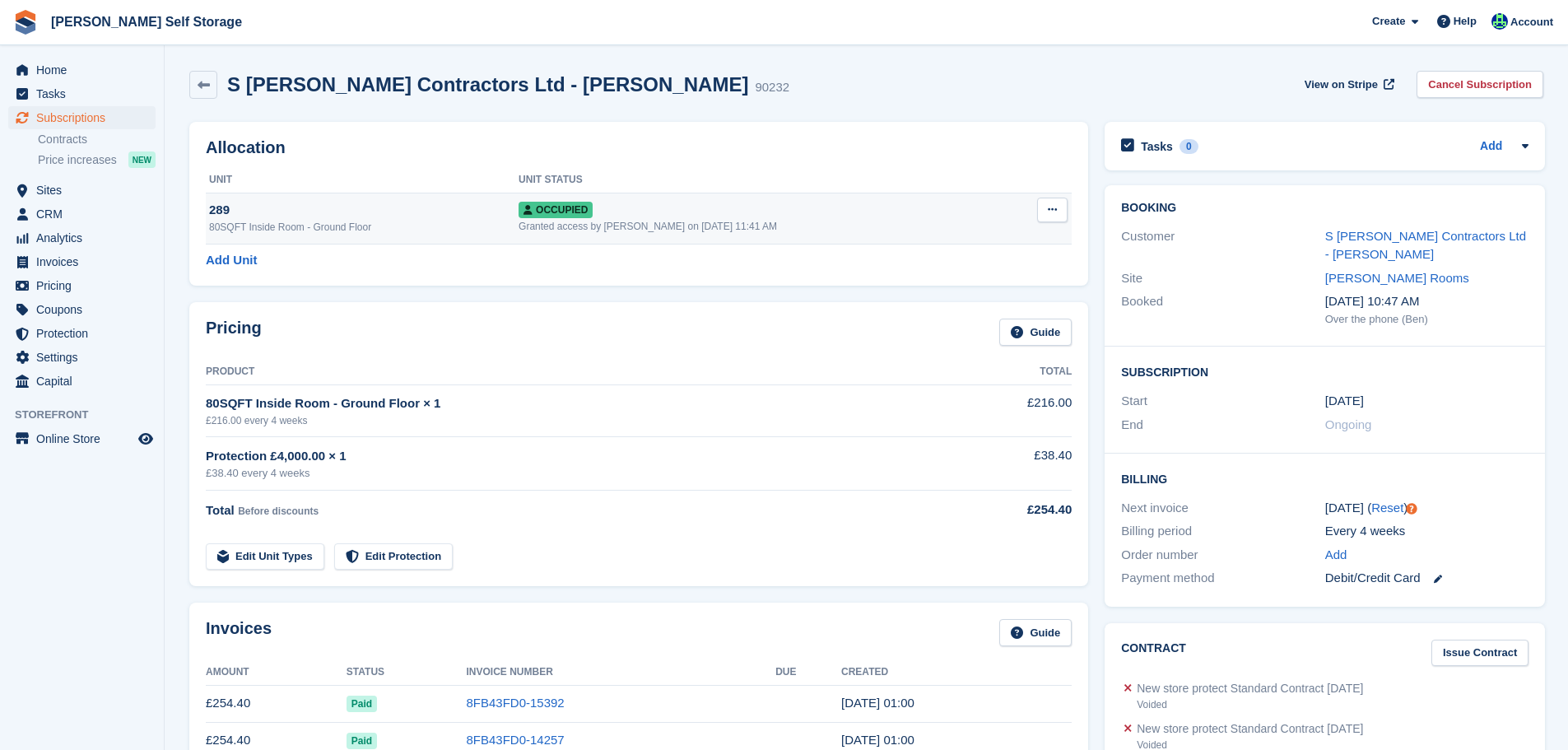
click at [1048, 208] on icon at bounding box center [1052, 209] width 9 height 11
drag, startPoint x: 975, startPoint y: 292, endPoint x: 858, endPoint y: 58, distance: 261.6
click at [975, 291] on p "Deallocate" at bounding box center [988, 299] width 143 height 22
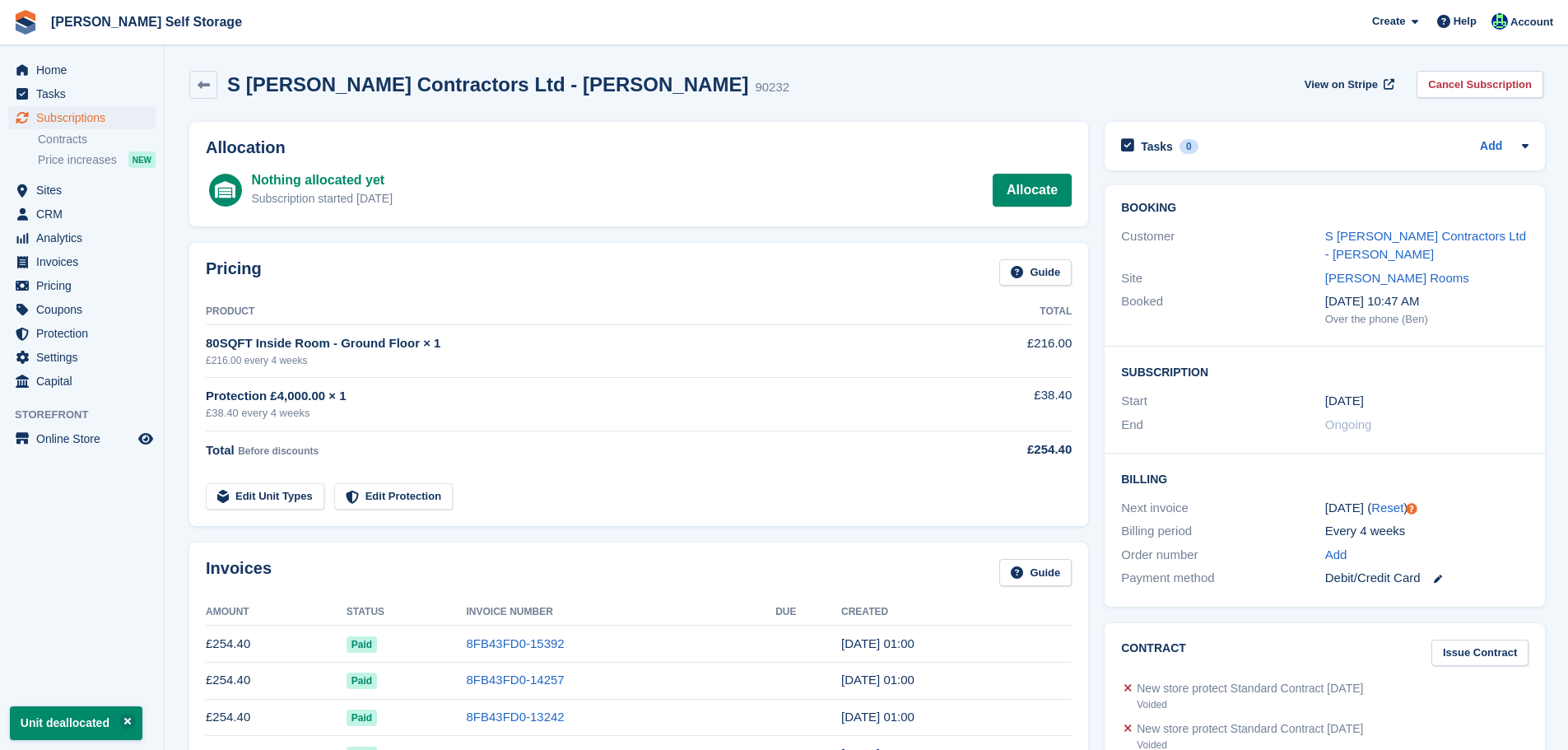
click at [1447, 91] on link "Cancel Subscription" at bounding box center [1480, 85] width 126 height 27
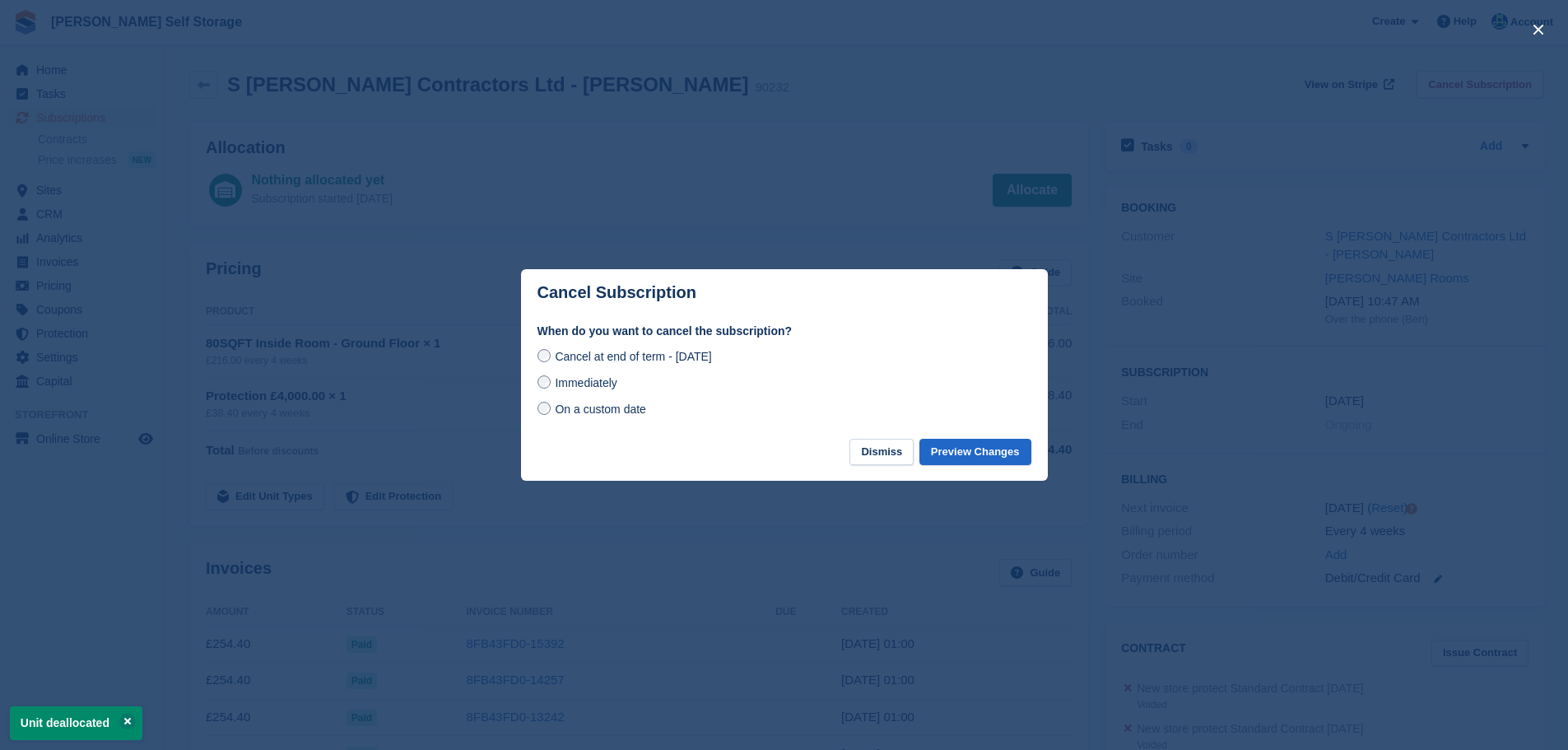
click at [609, 407] on span "On a custom date" at bounding box center [600, 410] width 91 height 13
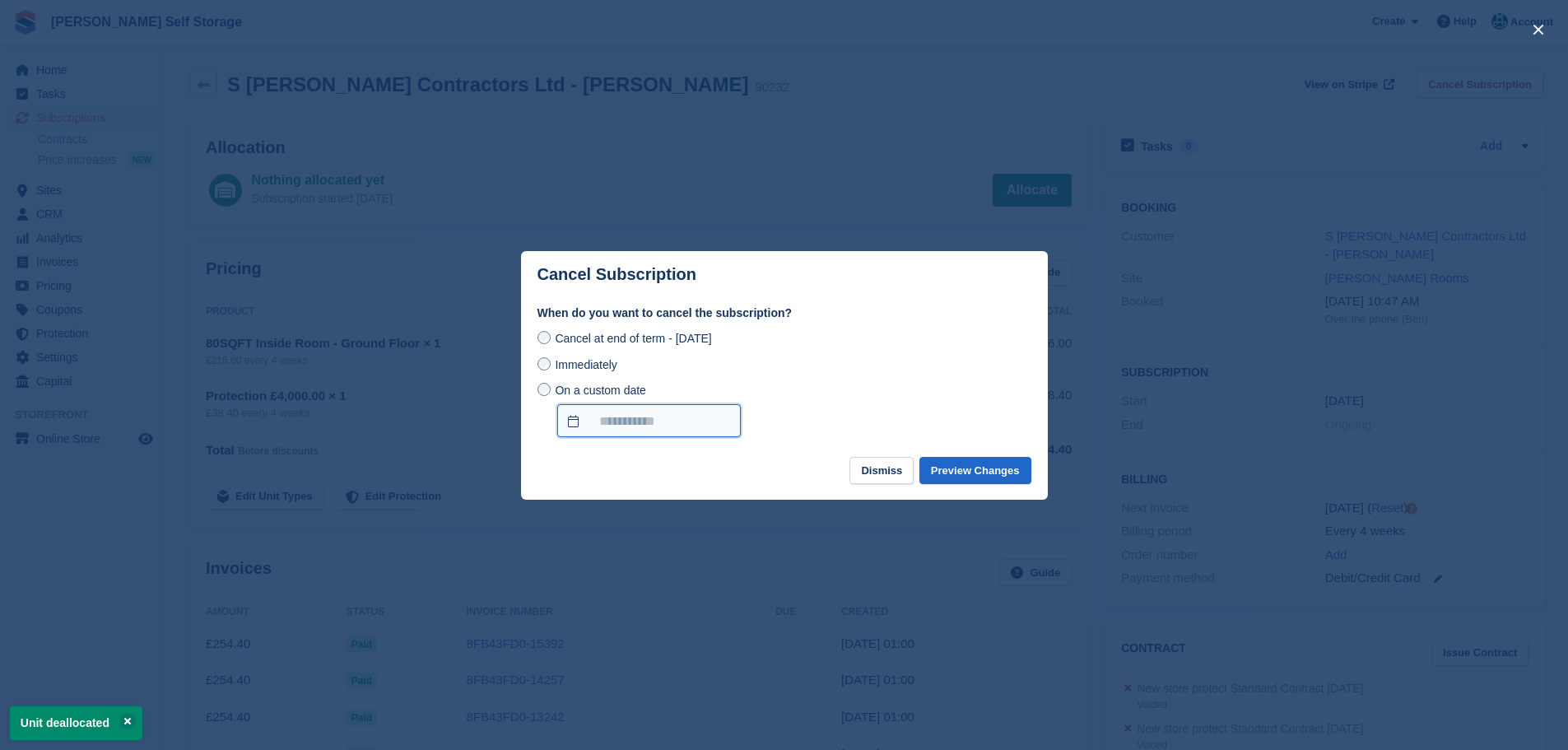
click at [656, 427] on input "On a custom date" at bounding box center [648, 421] width 183 height 33
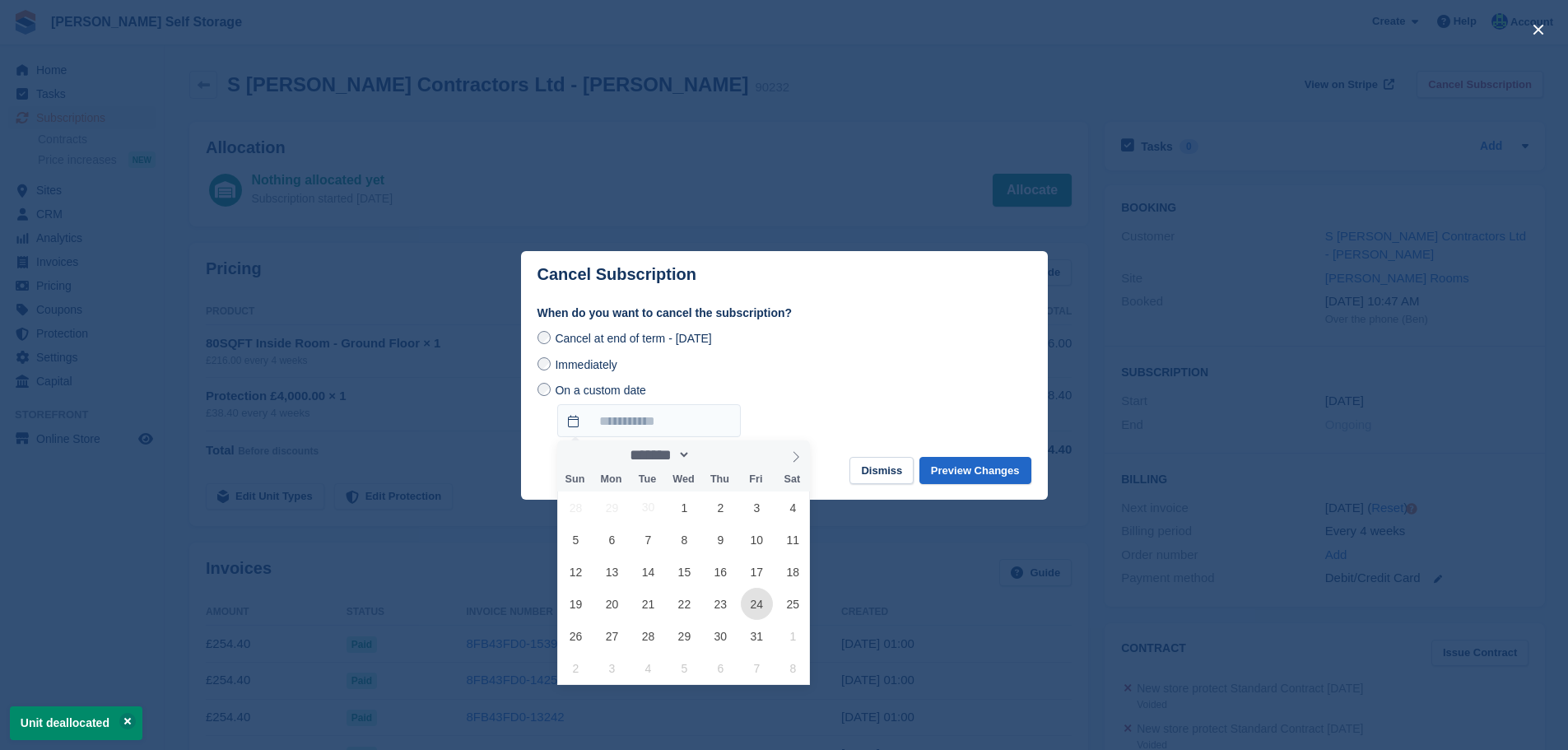
click at [755, 597] on span "24" at bounding box center [757, 604] width 32 height 32
type input "**********"
click at [828, 390] on div "**********" at bounding box center [785, 410] width 494 height 57
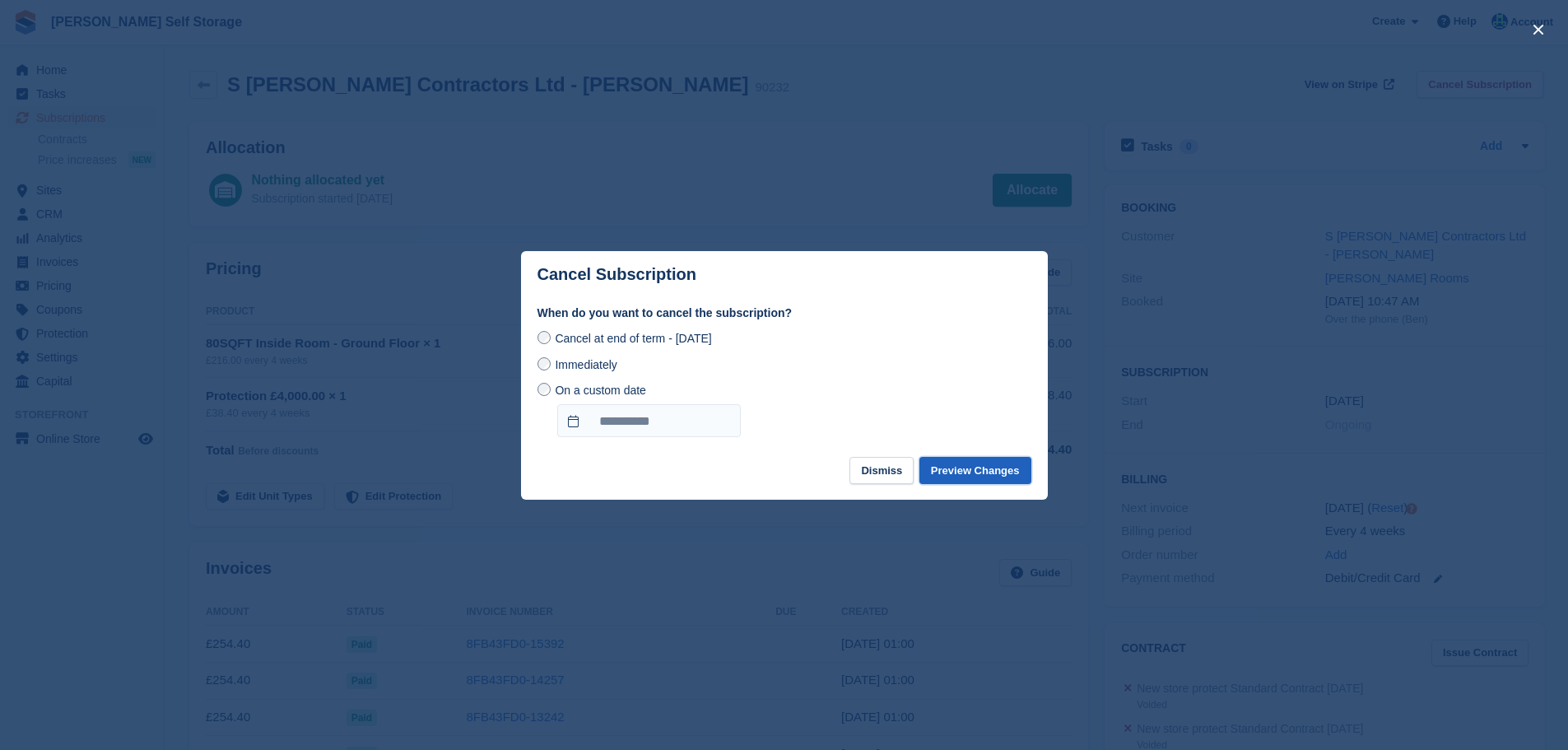
click at [957, 477] on button "Preview Changes" at bounding box center [976, 471] width 112 height 27
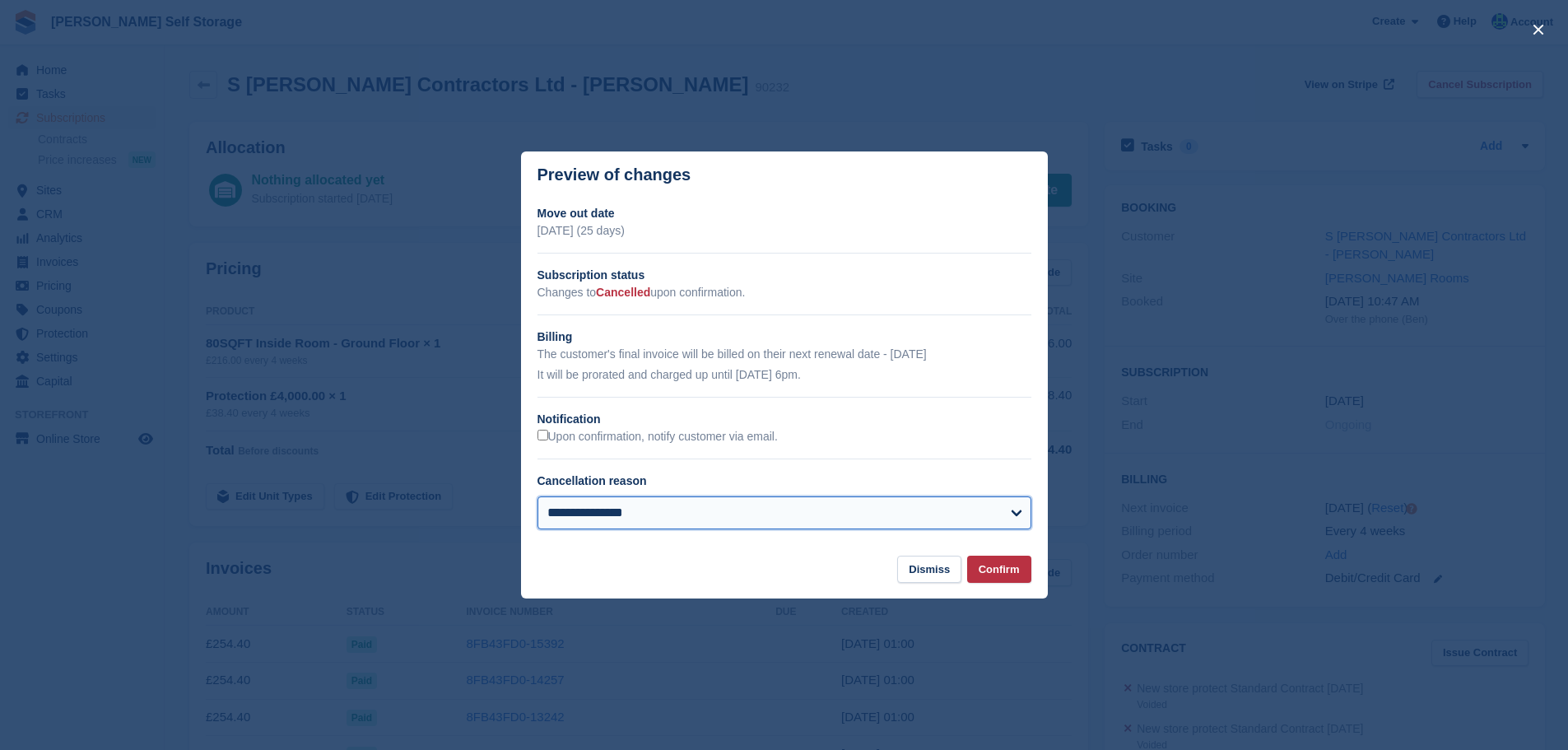
click at [863, 520] on select "**********" at bounding box center [785, 513] width 494 height 33
select select "**********"
click at [538, 499] on select "**********" at bounding box center [785, 513] width 494 height 33
click at [992, 575] on button "Confirm" at bounding box center [999, 569] width 64 height 27
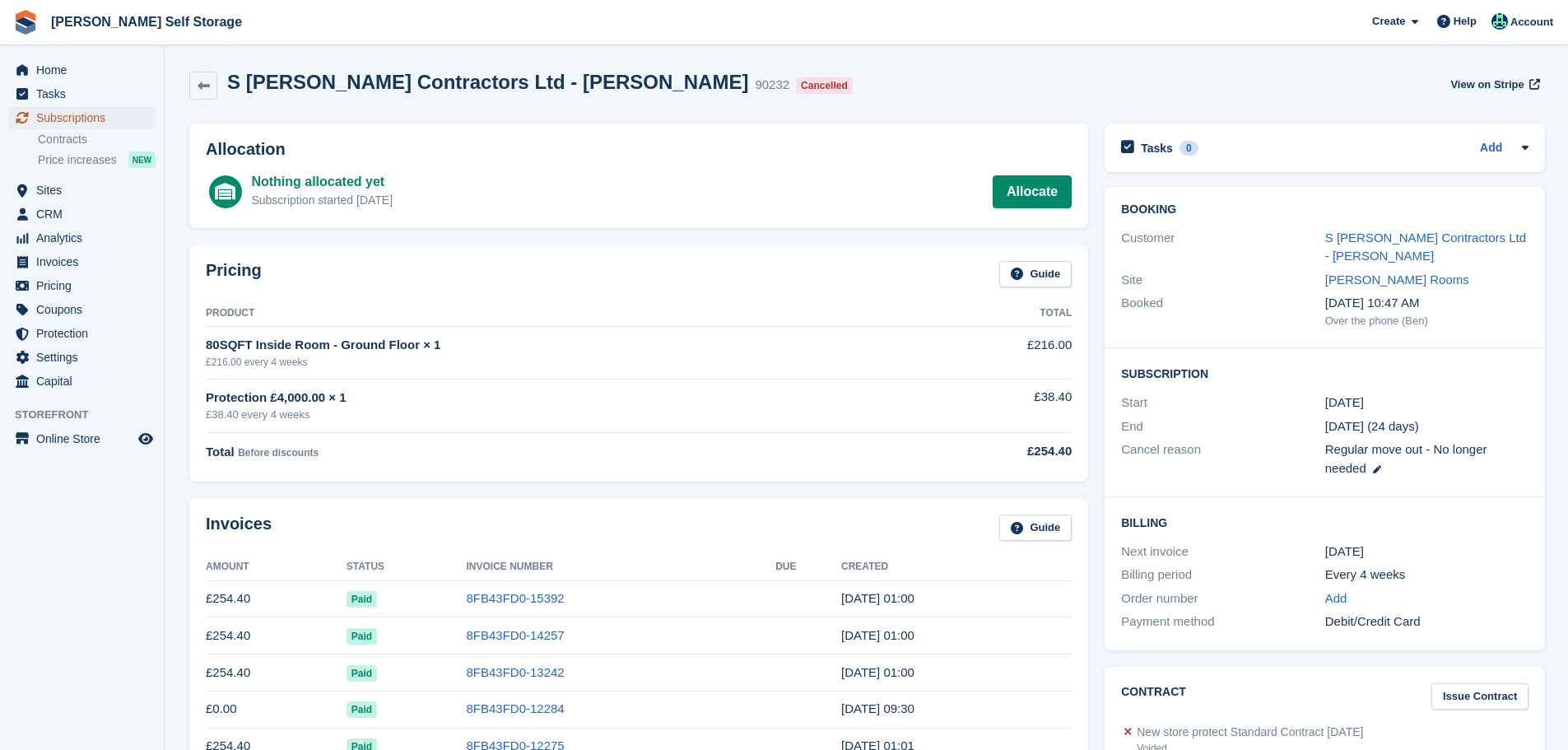
click at [84, 121] on span "Subscriptions" at bounding box center [85, 118] width 99 height 23
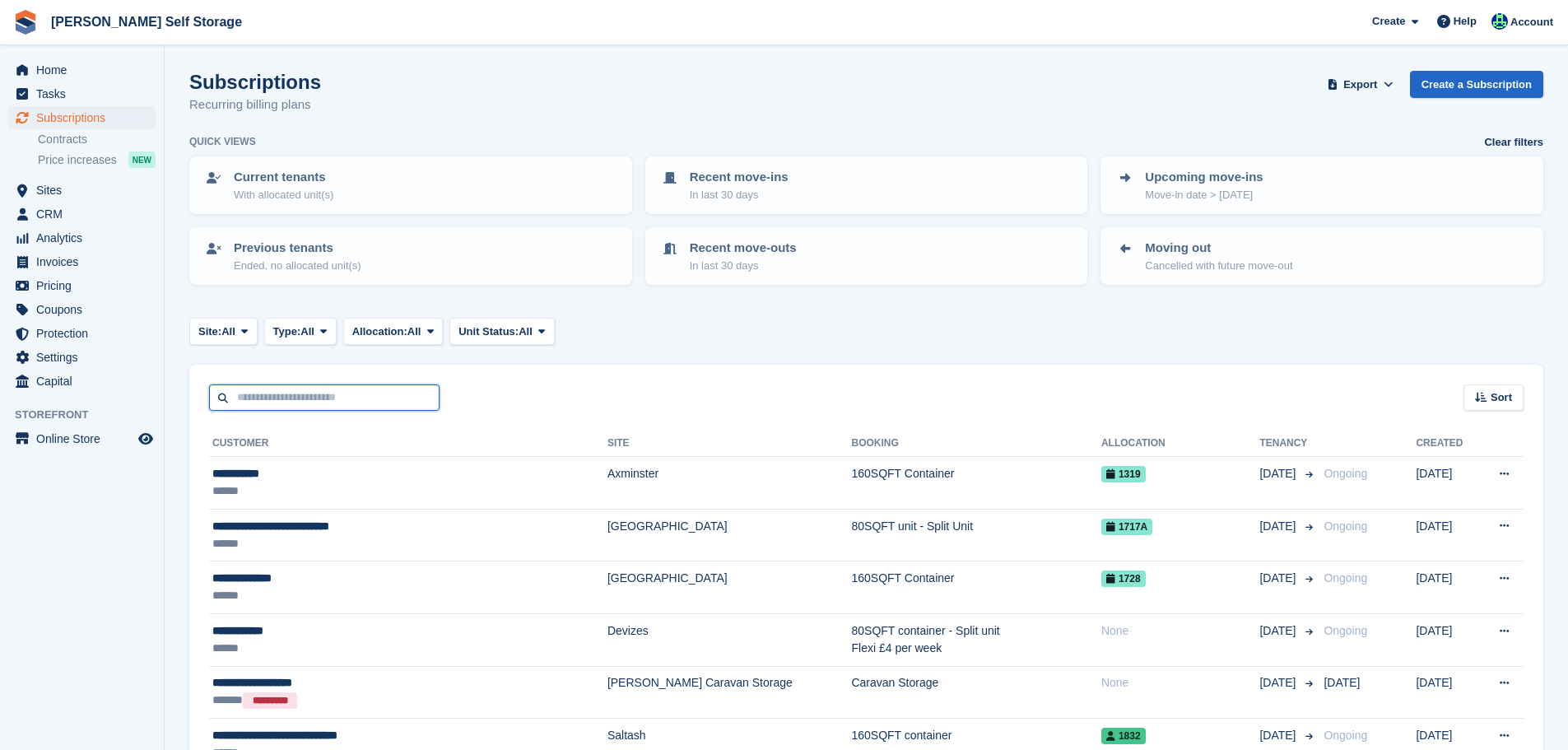
click at [303, 394] on input "text" at bounding box center [324, 398] width 230 height 27
type input "*******"
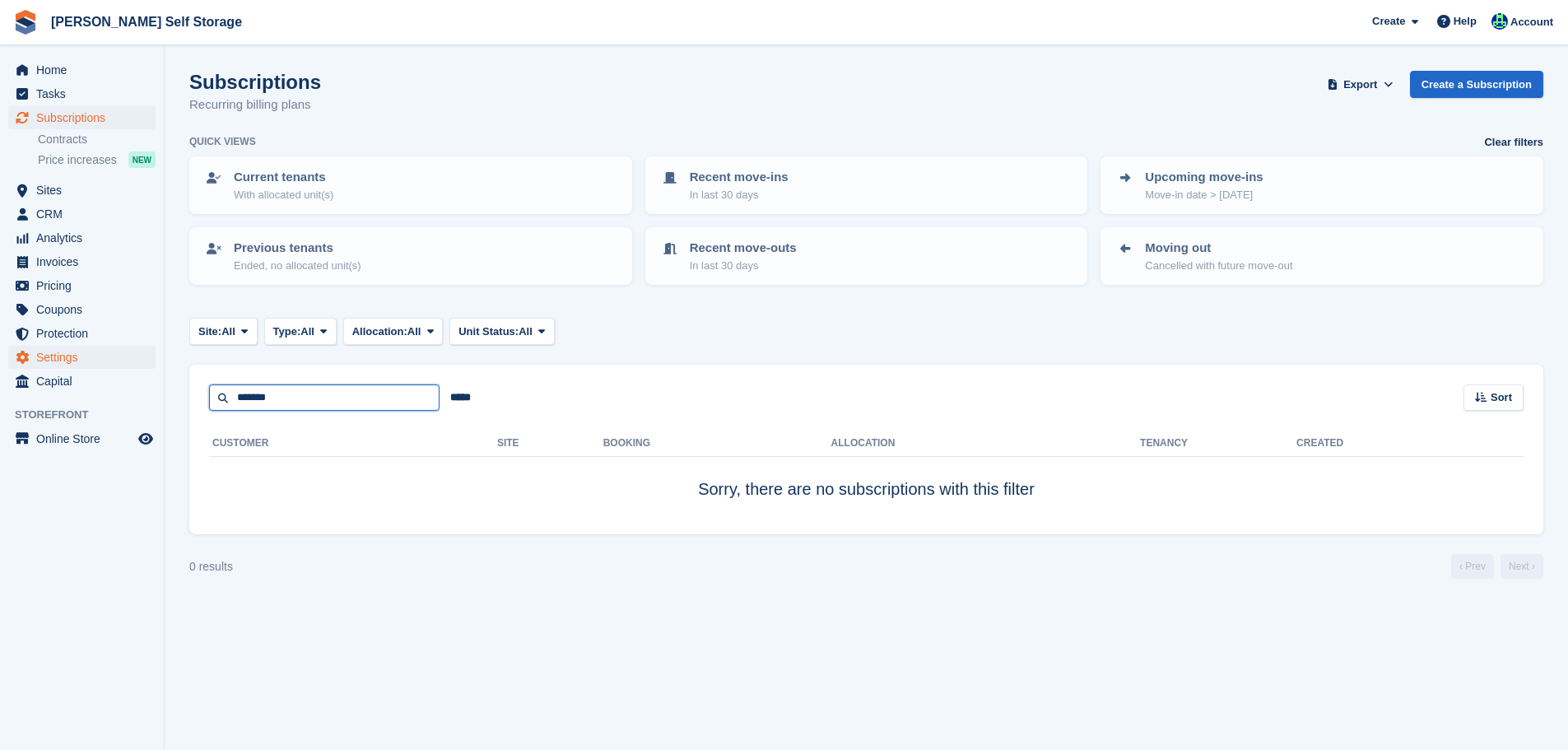
drag, startPoint x: 228, startPoint y: 388, endPoint x: 70, endPoint y: 362, distance: 160.1
click at [101, 370] on div "Home Tasks Subscriptions Subscriptions Subscriptions Contracts Price increases …" at bounding box center [784, 375] width 1568 height 750
type input "******"
click at [125, 122] on span "Subscriptions" at bounding box center [85, 118] width 99 height 23
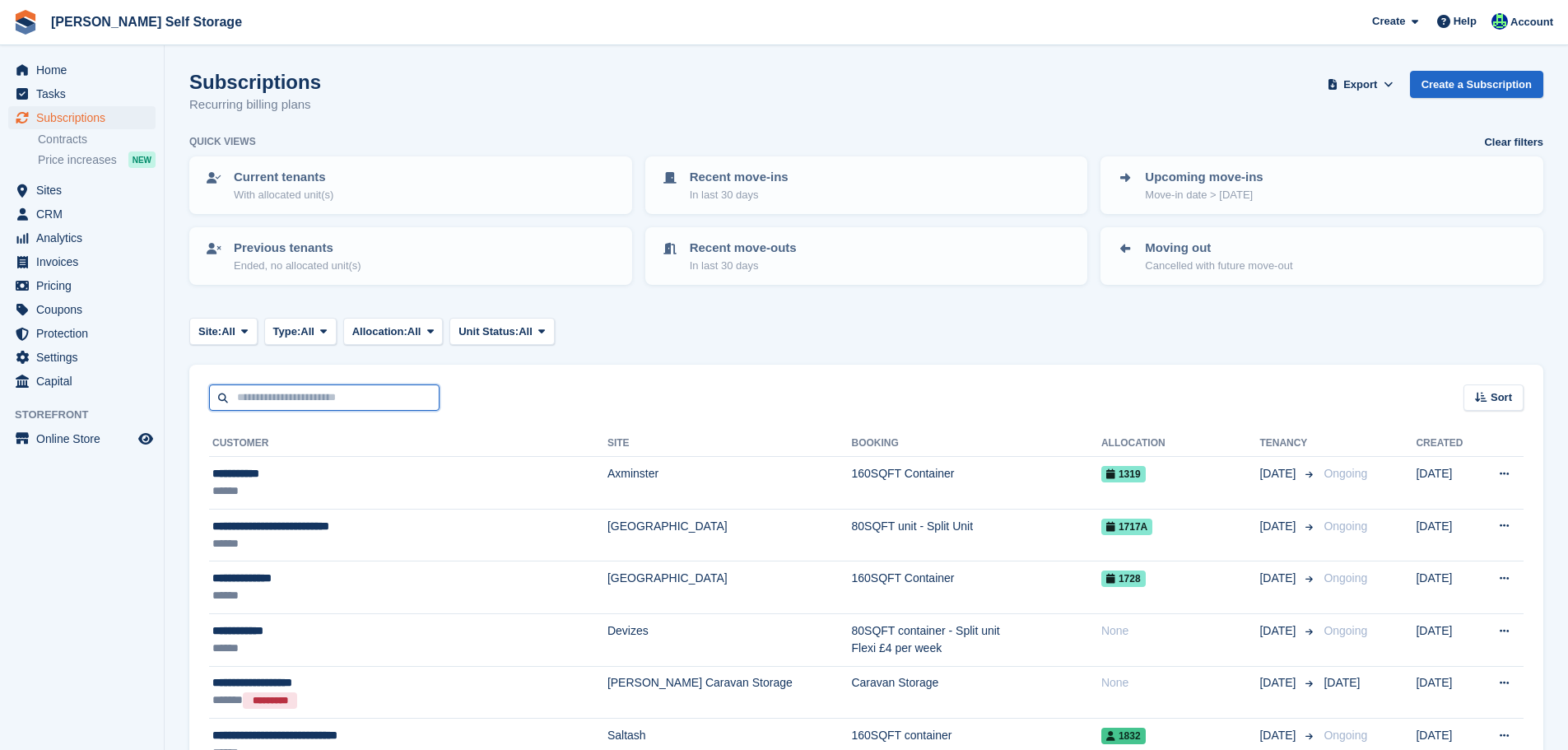
click at [329, 397] on input "text" at bounding box center [324, 398] width 230 height 27
type input "******"
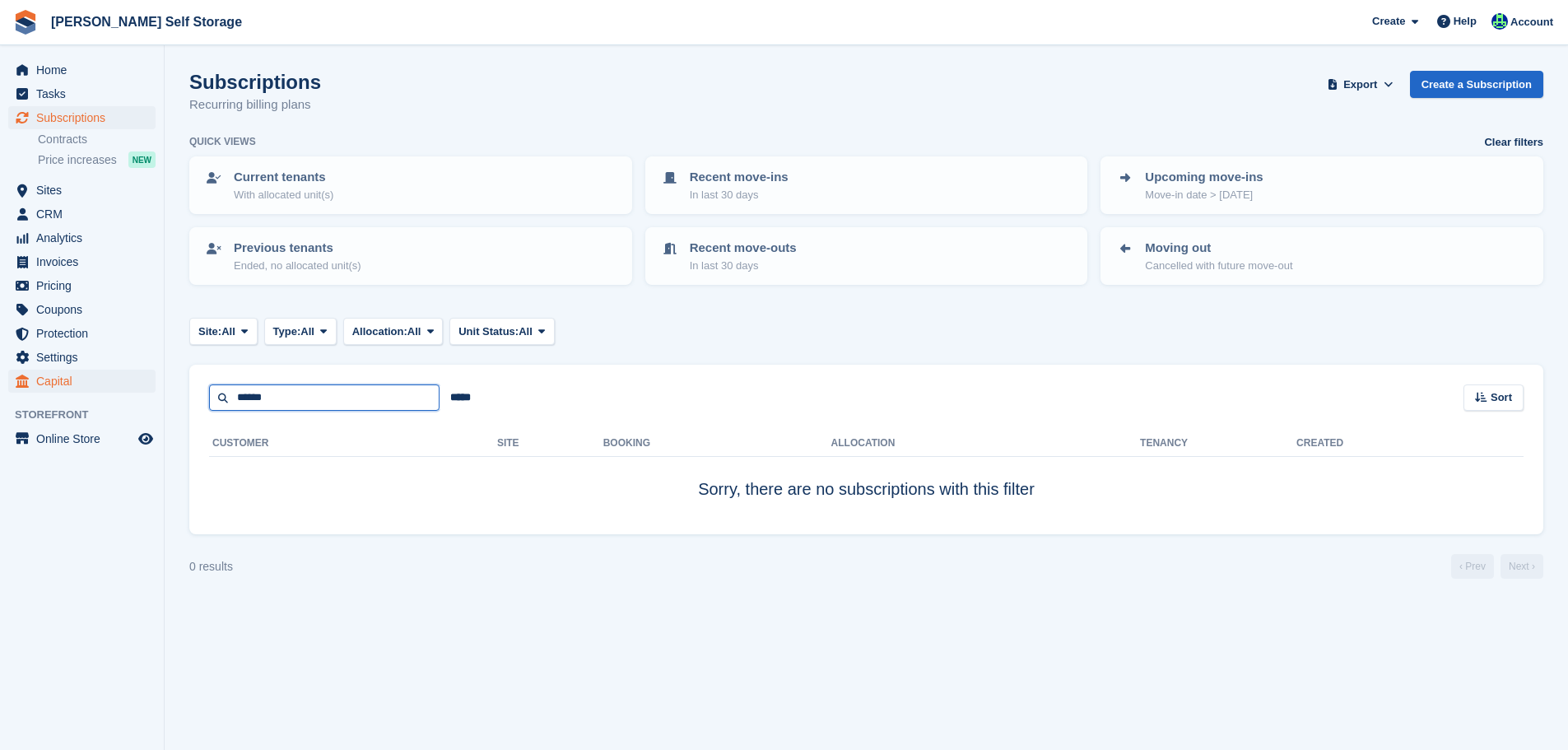
click at [64, 391] on div "Home Tasks Subscriptions Subscriptions Subscriptions Contracts Price increases …" at bounding box center [784, 375] width 1568 height 750
paste input "**********"
type input "**********"
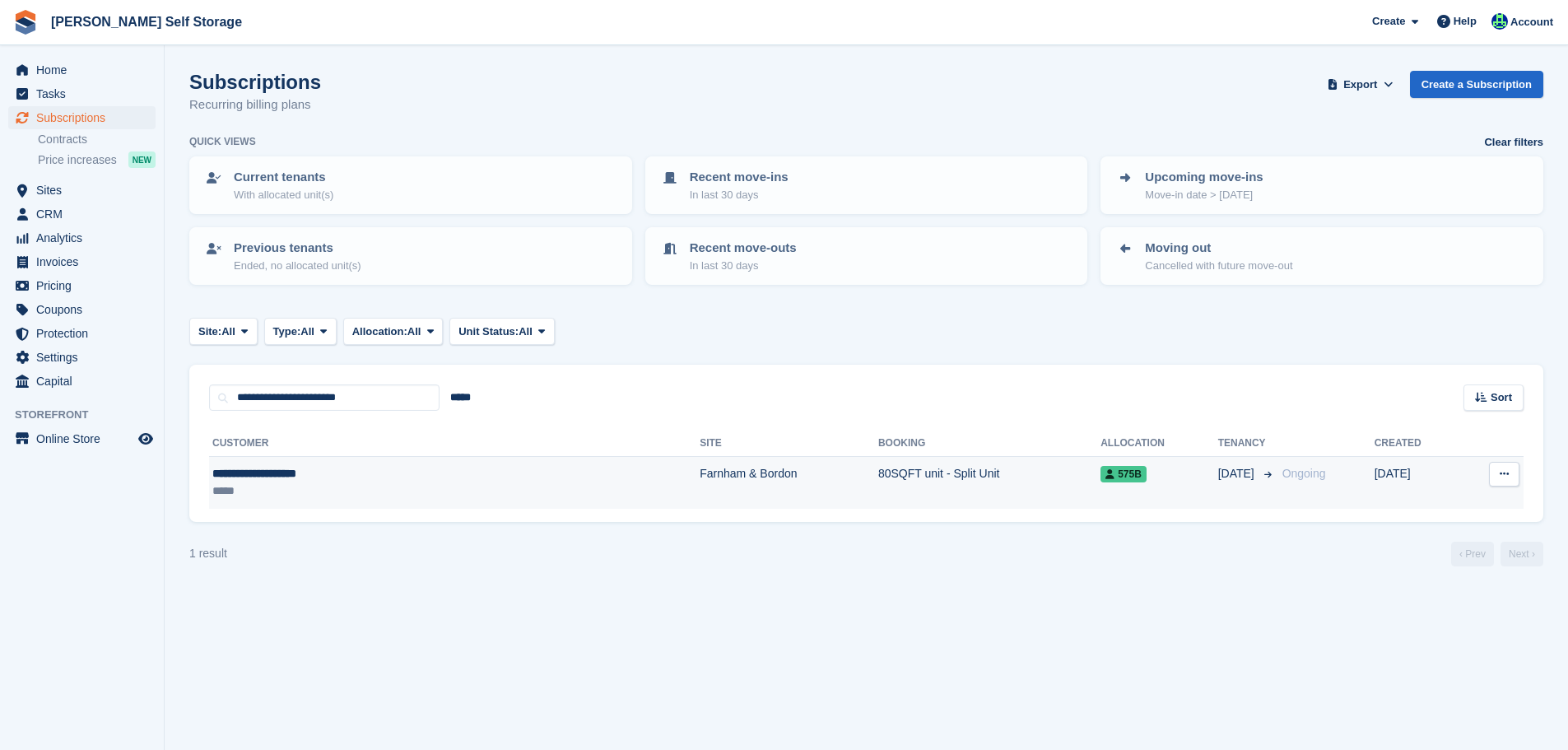
click at [879, 506] on td "80SQFT unit - Split Unit" at bounding box center [989, 484] width 222 height 52
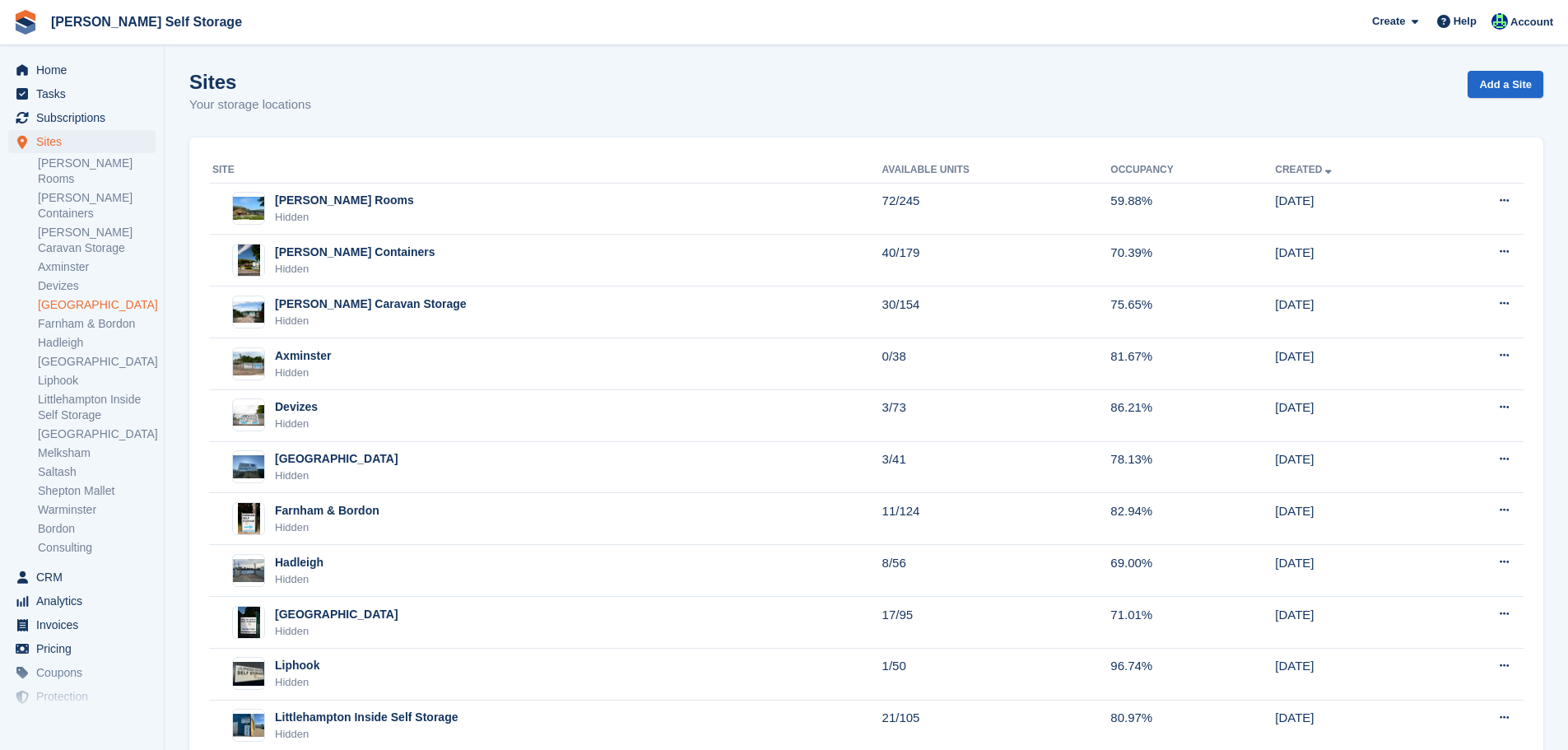
drag, startPoint x: 66, startPoint y: 234, endPoint x: 90, endPoint y: 251, distance: 29.4
click at [66, 278] on link "Devizes" at bounding box center [96, 286] width 118 height 16
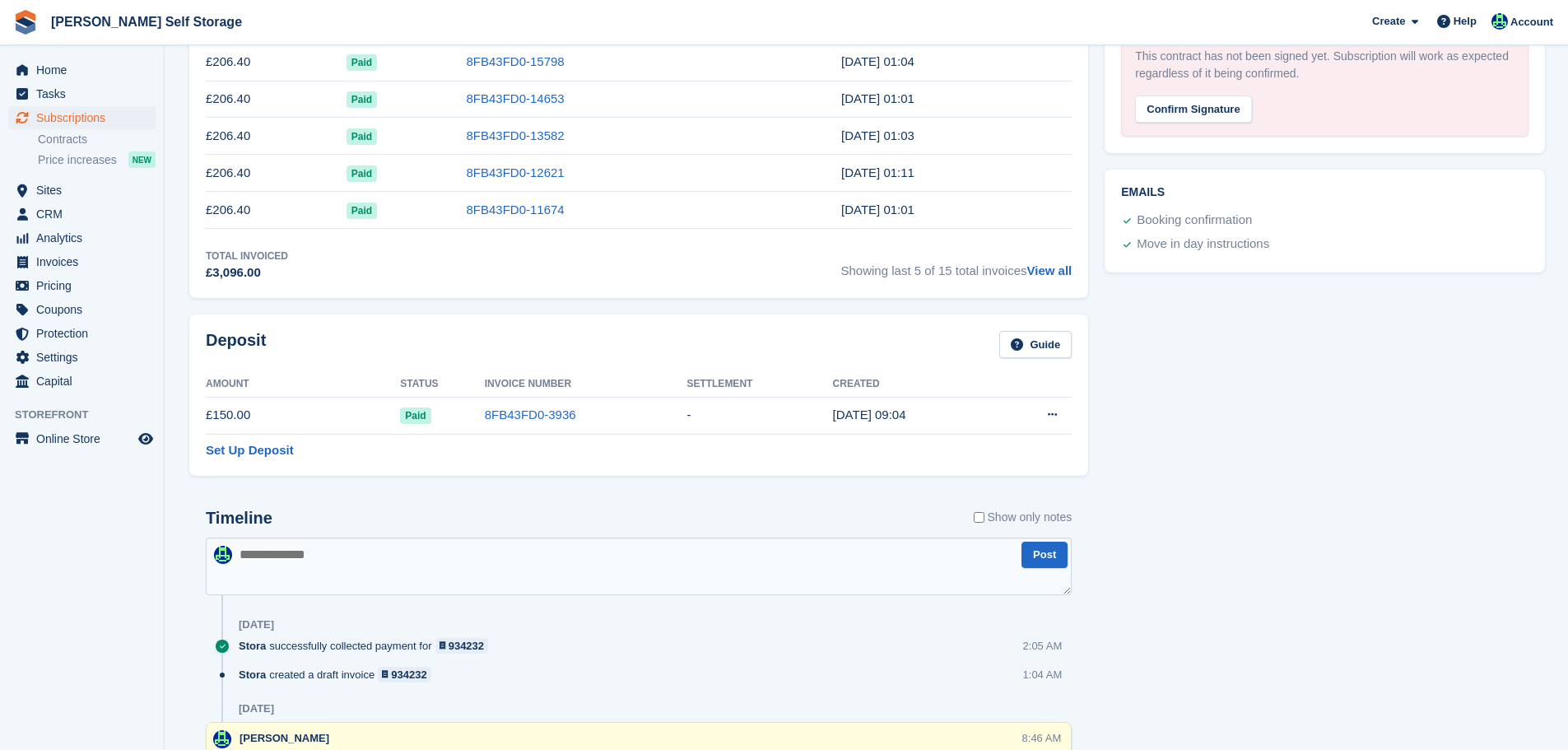
scroll to position [659, 0]
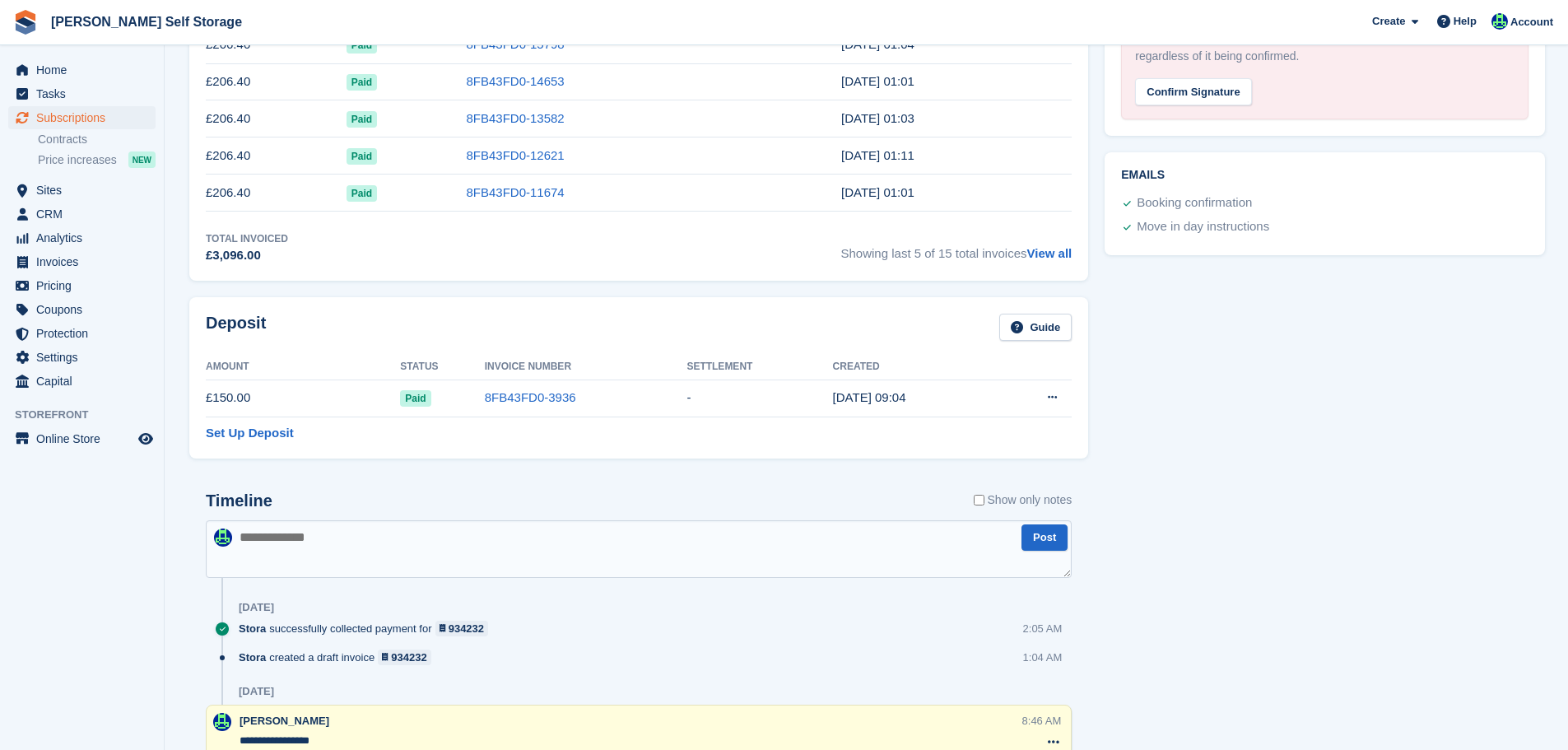
click at [436, 542] on textarea at bounding box center [639, 549] width 866 height 58
type textarea "**********"
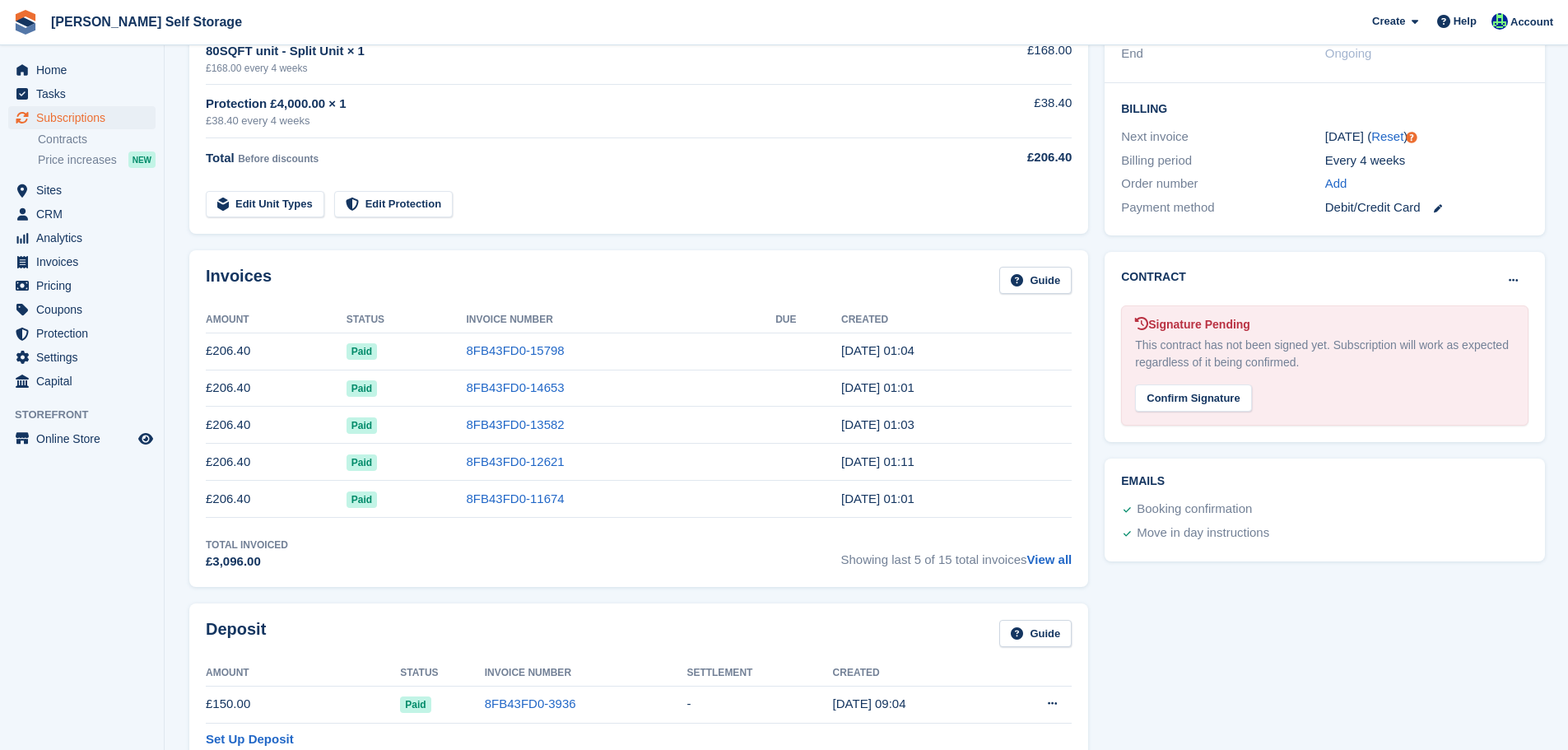
scroll to position [0, 0]
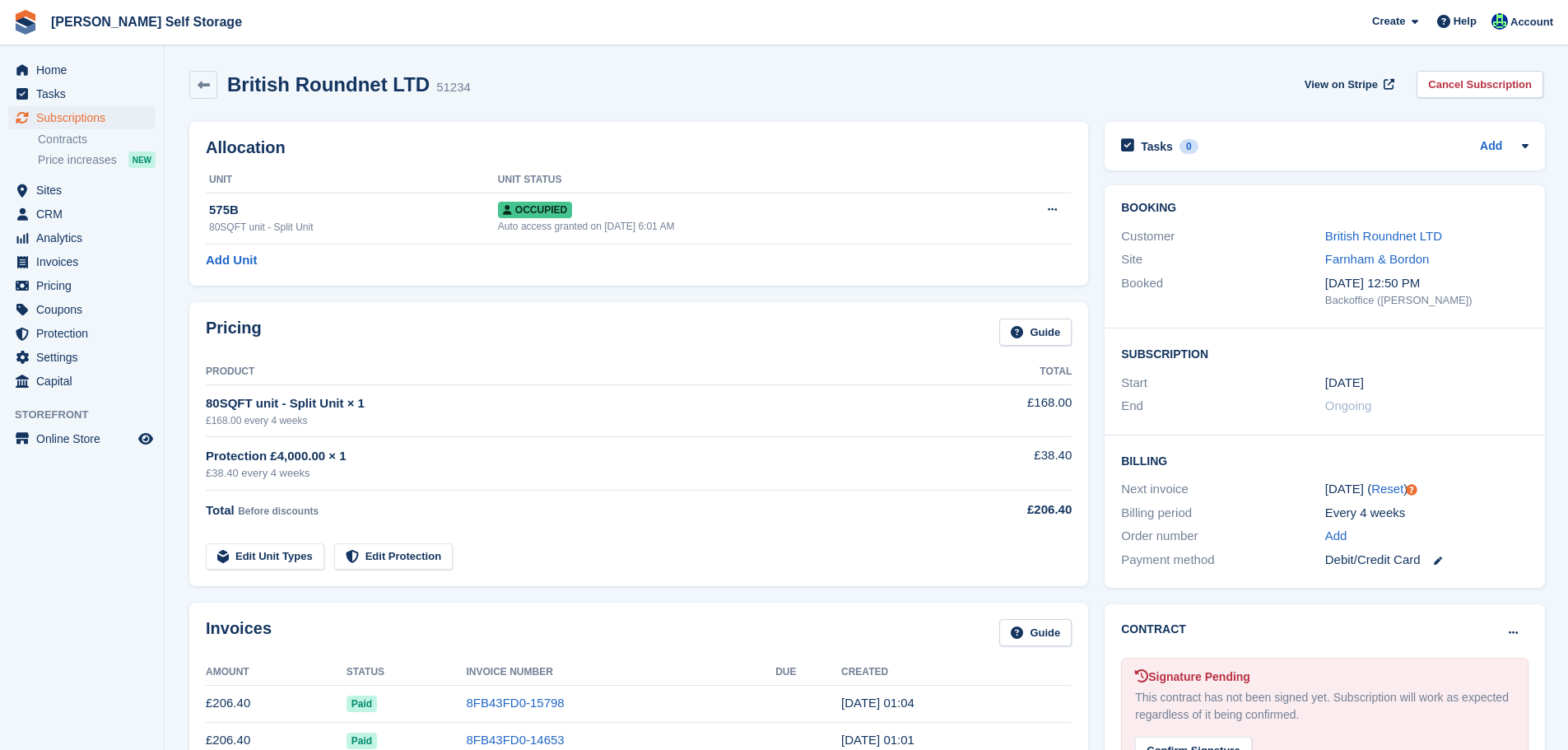
click at [360, 63] on div "British Roundnet LTD 51234 View on Stripe Cancel Subscription" at bounding box center [866, 88] width 1371 height 51
copy div "British Roundnet LTD"
click at [1044, 199] on button at bounding box center [1052, 209] width 30 height 24
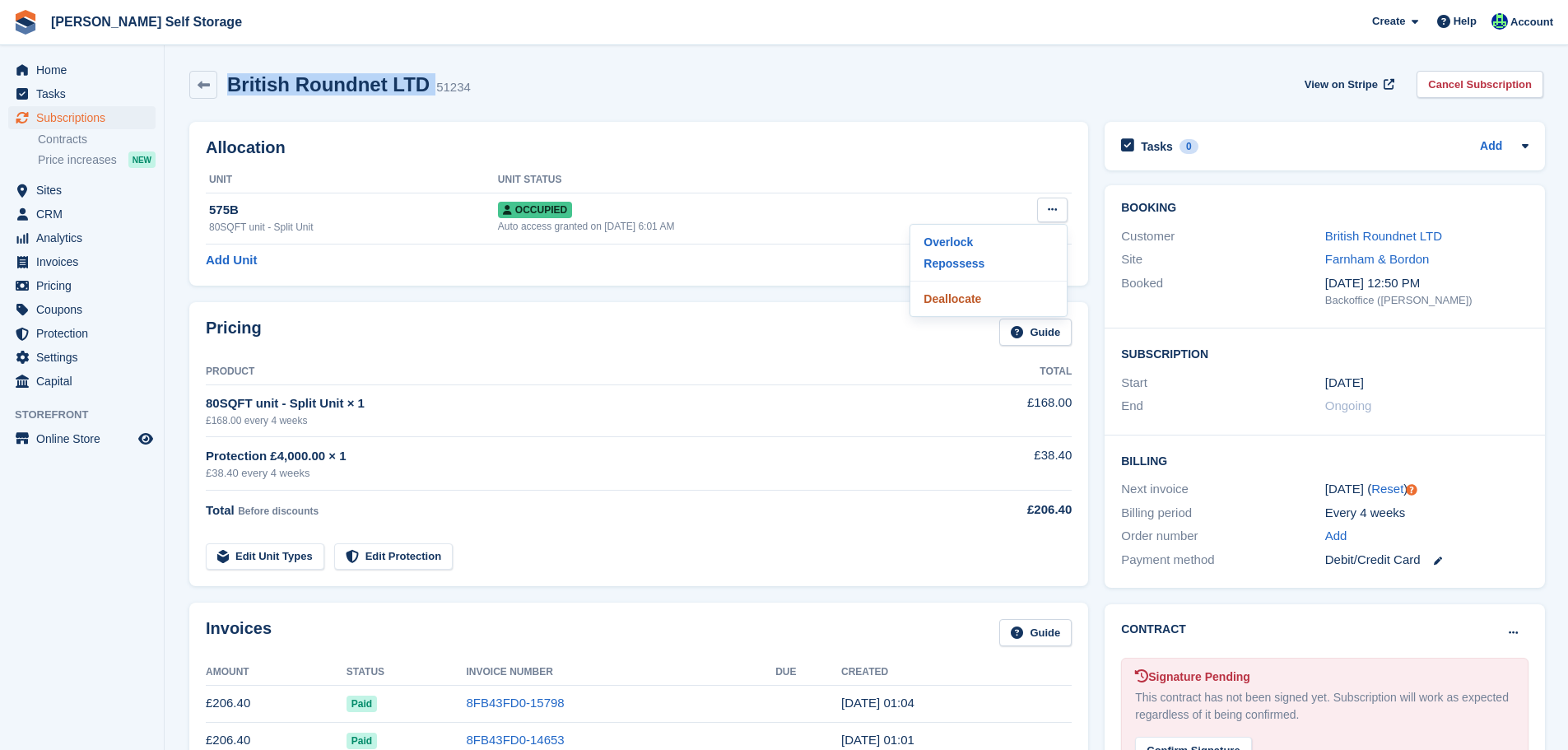
drag, startPoint x: 986, startPoint y: 303, endPoint x: 847, endPoint y: 48, distance: 290.4
click at [986, 302] on p "Deallocate" at bounding box center [988, 299] width 143 height 22
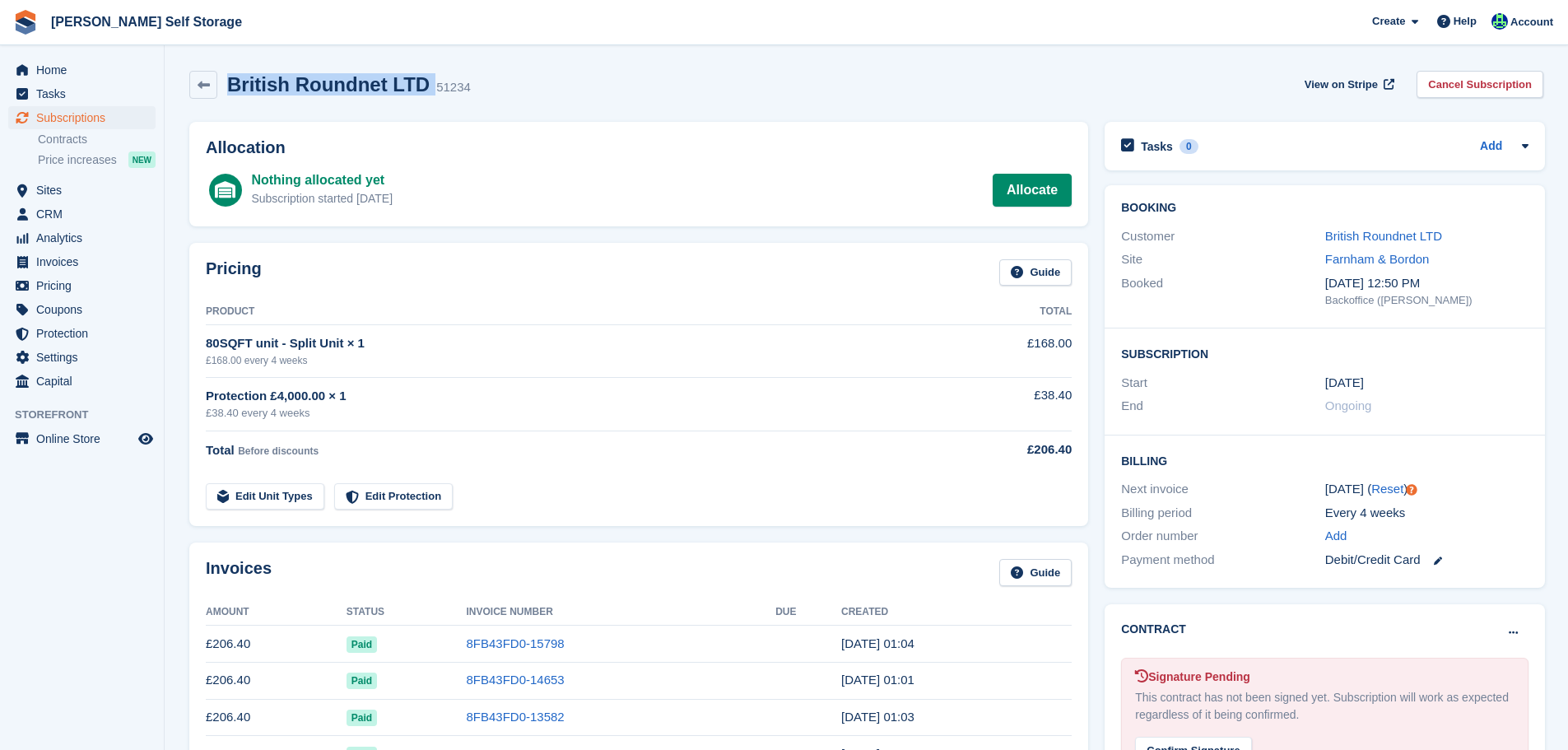
drag, startPoint x: 1481, startPoint y: 91, endPoint x: 1449, endPoint y: 101, distance: 33.5
click at [1478, 91] on link "Cancel Subscription" at bounding box center [1480, 85] width 126 height 27
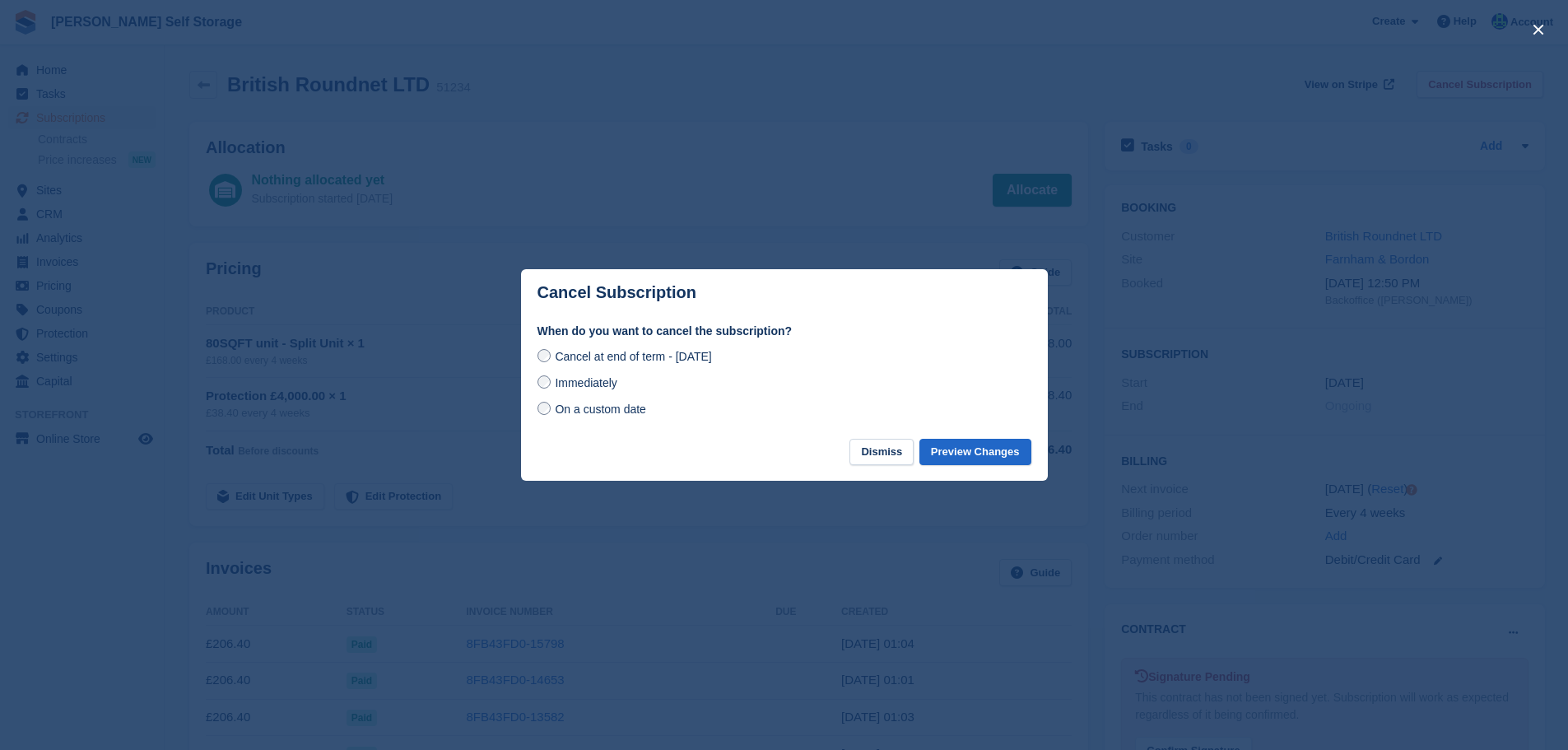
click at [573, 380] on span "Immediately" at bounding box center [585, 383] width 62 height 13
drag, startPoint x: 966, startPoint y: 467, endPoint x: 961, endPoint y: 452, distance: 15.8
click at [966, 466] on button "Preview Changes" at bounding box center [976, 453] width 112 height 27
click at [961, 451] on footer "Dismiss Preview Changes" at bounding box center [784, 460] width 527 height 43
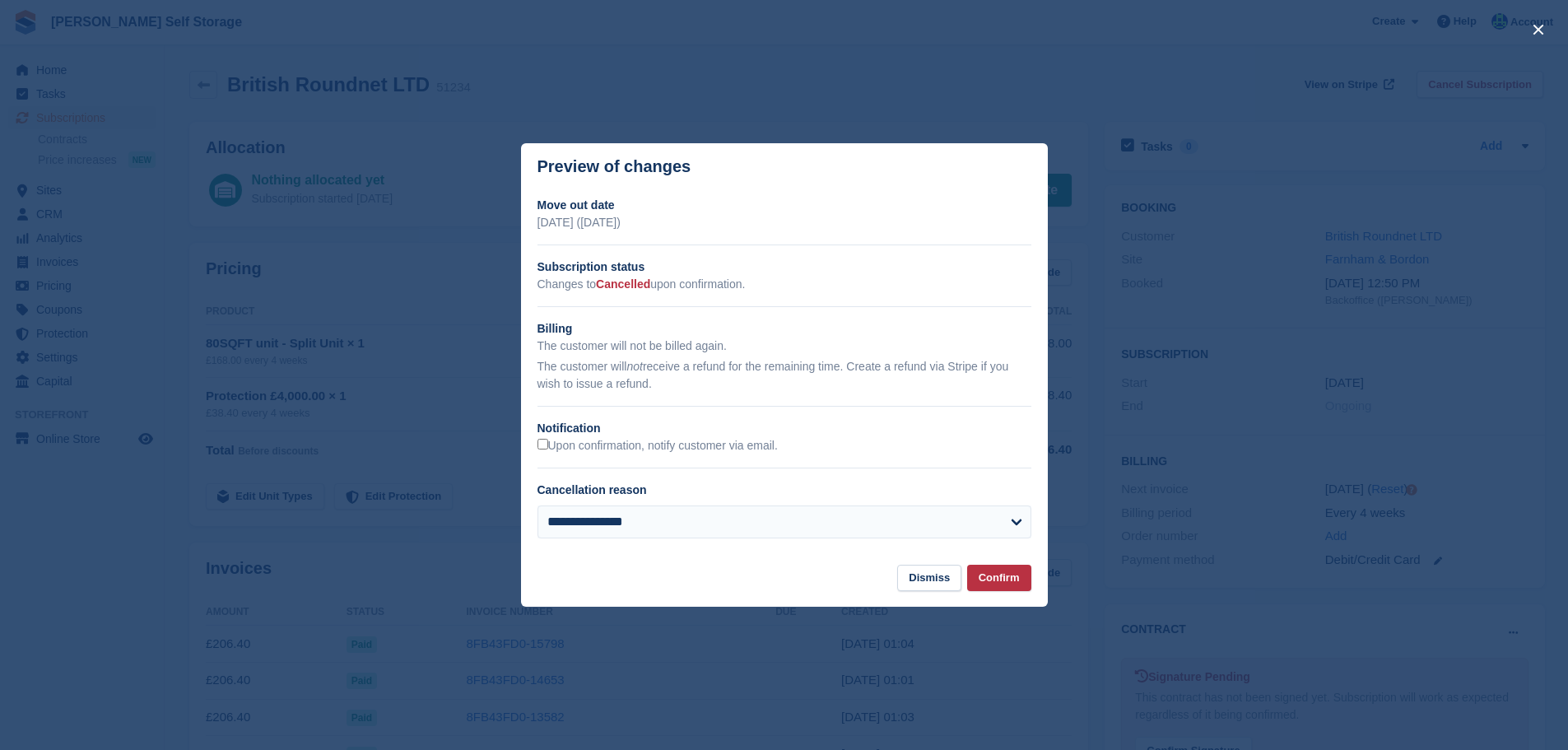
click at [874, 499] on div "Cancellation reason" at bounding box center [775, 490] width 474 height 18
drag, startPoint x: 843, startPoint y: 530, endPoint x: 832, endPoint y: 508, distance: 24.6
click at [843, 530] on select "**********" at bounding box center [785, 522] width 494 height 33
select select "**********"
click at [538, 506] on select "**********" at bounding box center [785, 522] width 494 height 33
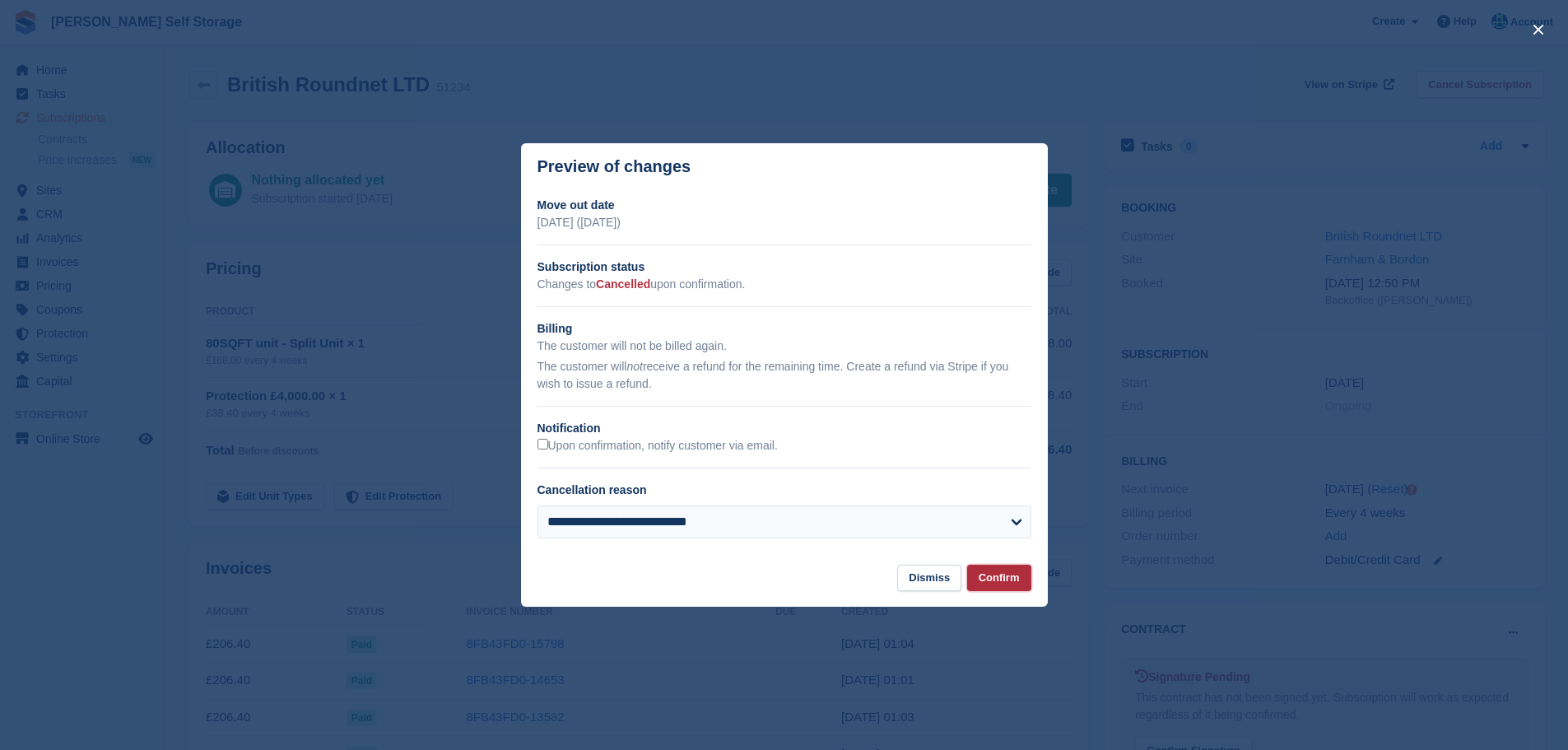
click at [983, 568] on button "Confirm" at bounding box center [999, 578] width 64 height 27
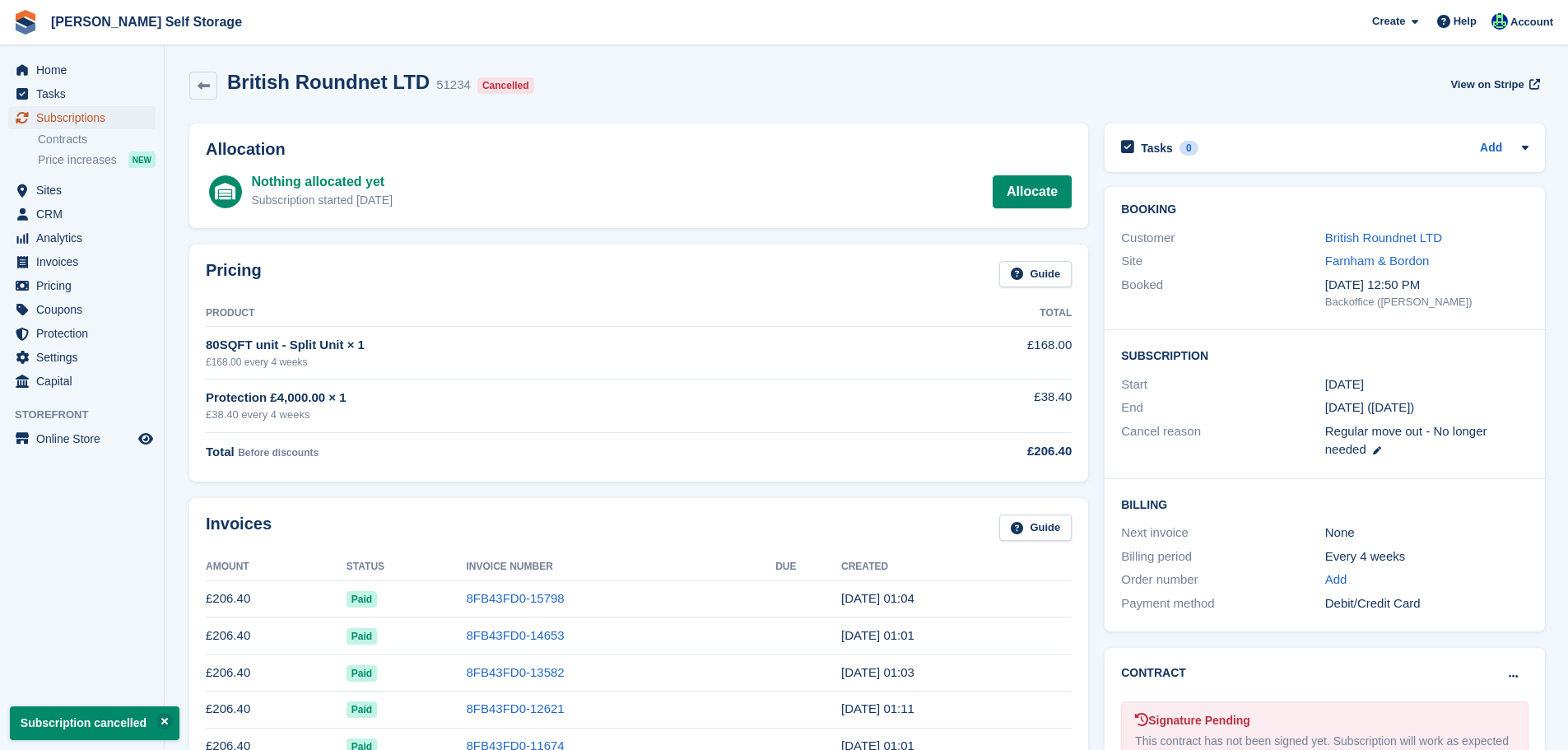
drag, startPoint x: 122, startPoint y: 111, endPoint x: 142, endPoint y: 122, distance: 22.8
click at [122, 111] on span "Subscriptions" at bounding box center [85, 118] width 99 height 23
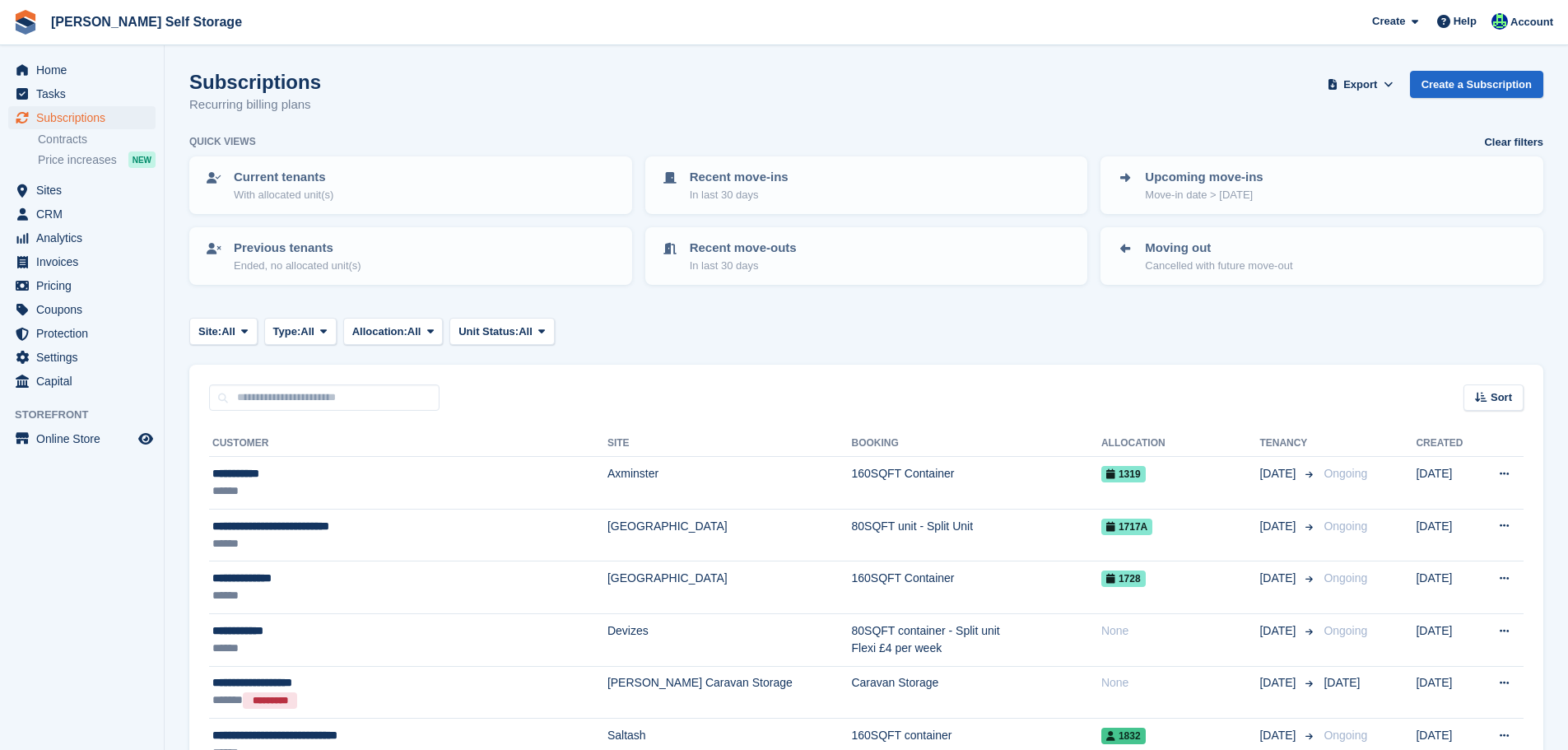
click at [364, 406] on input "text" at bounding box center [324, 398] width 230 height 27
type input "******"
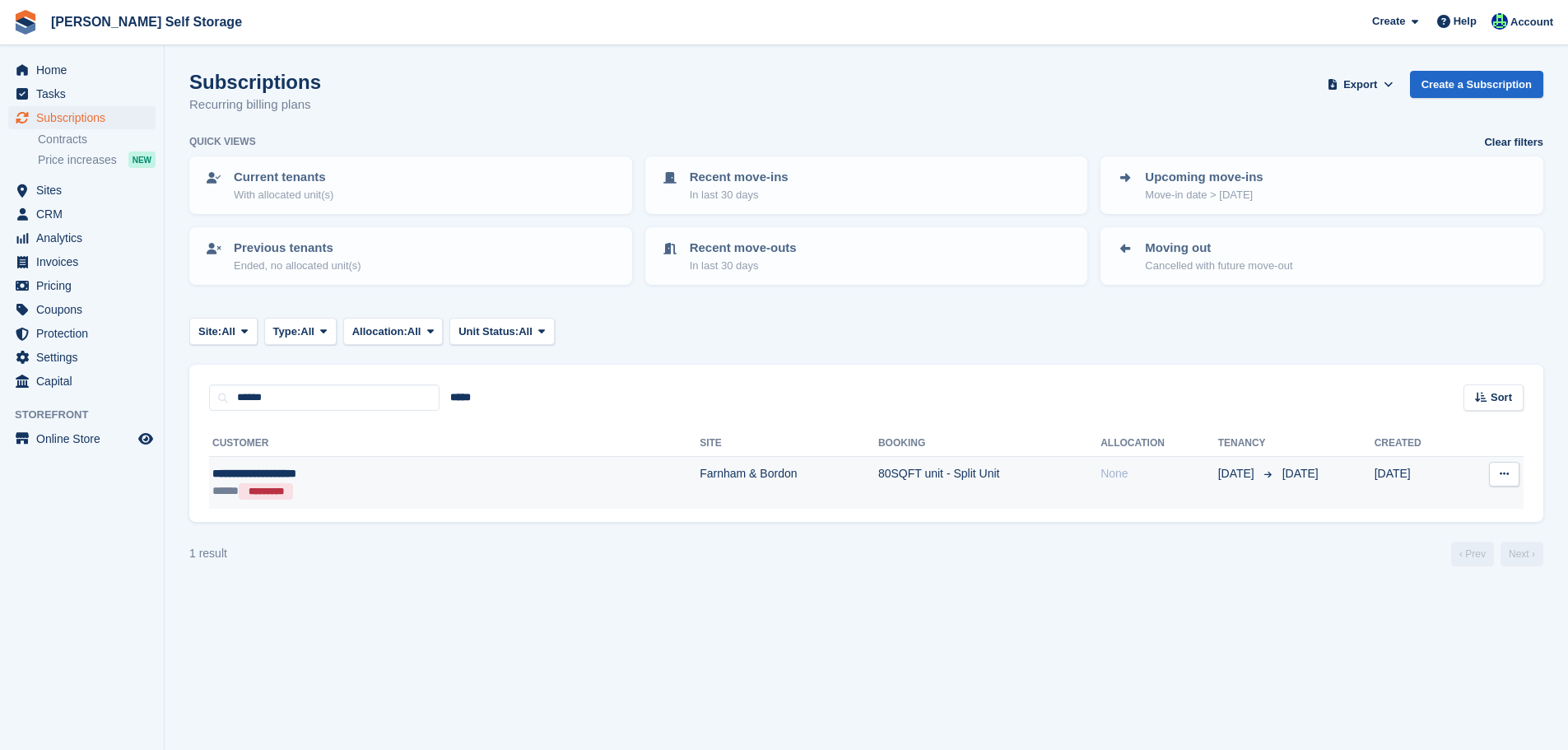
click at [405, 486] on div "***** *********" at bounding box center [345, 491] width 265 height 18
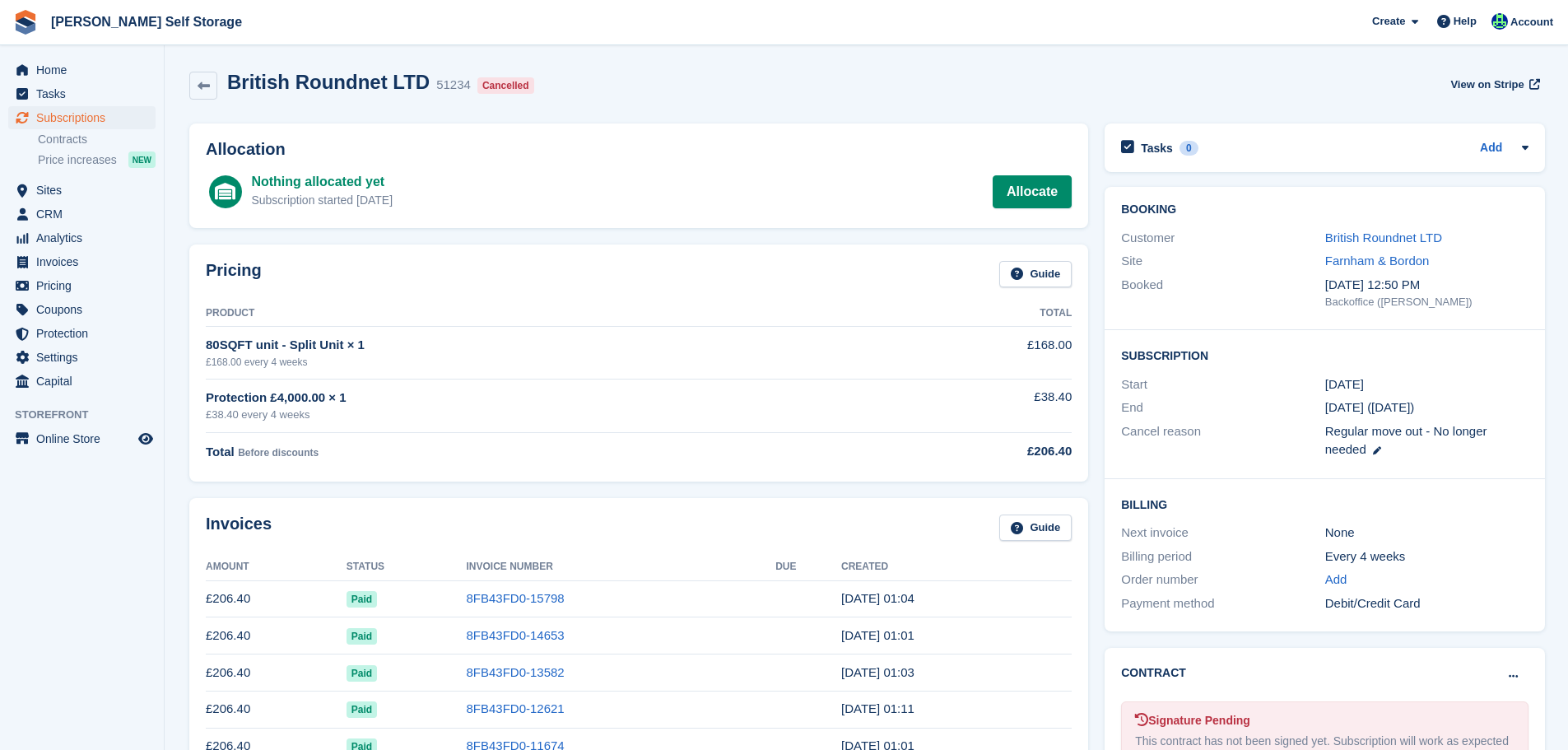
scroll to position [361, 0]
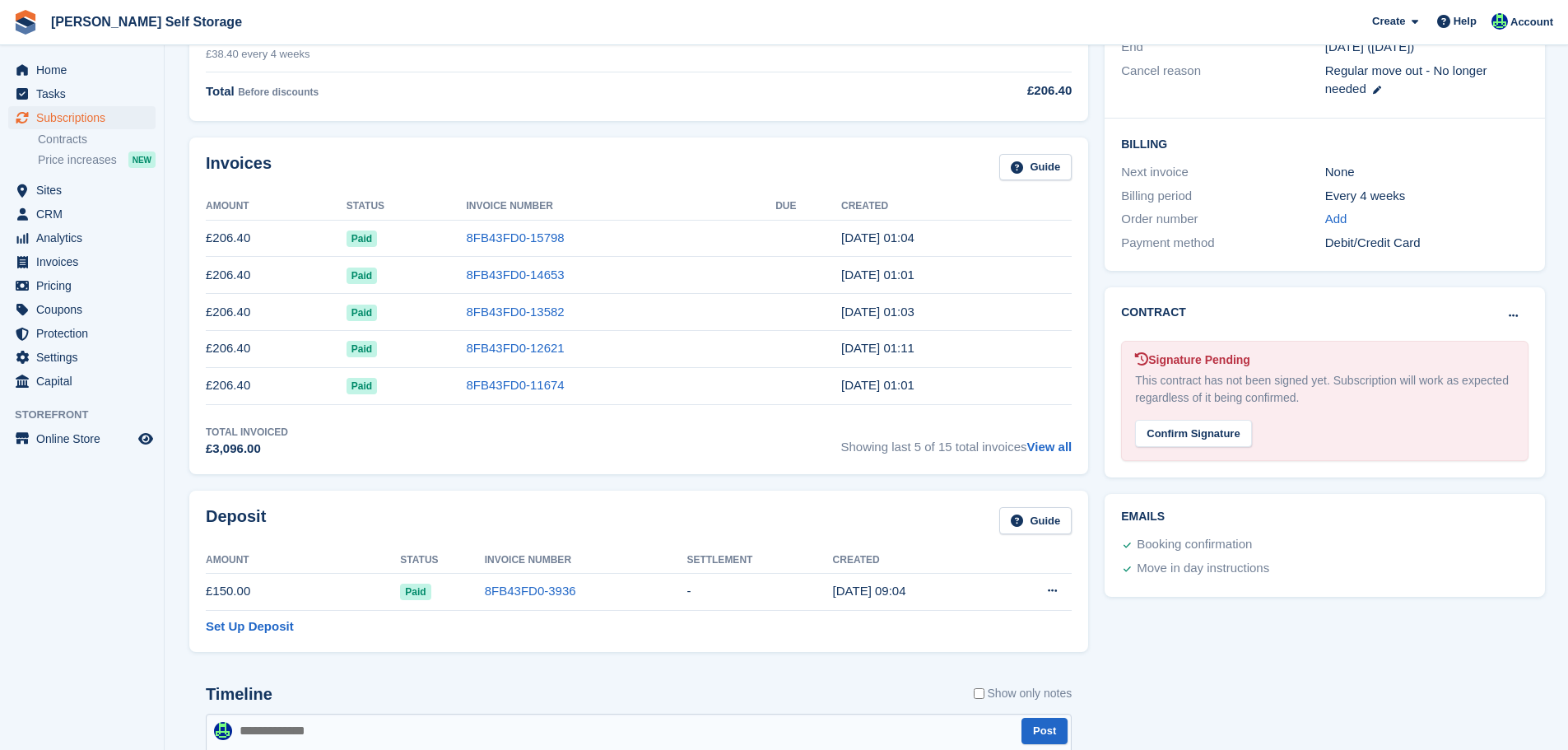
click at [517, 601] on td "8FB43FD0-3936" at bounding box center [586, 592] width 203 height 37
click at [518, 590] on link "8FB43FD0-3936" at bounding box center [530, 591] width 91 height 14
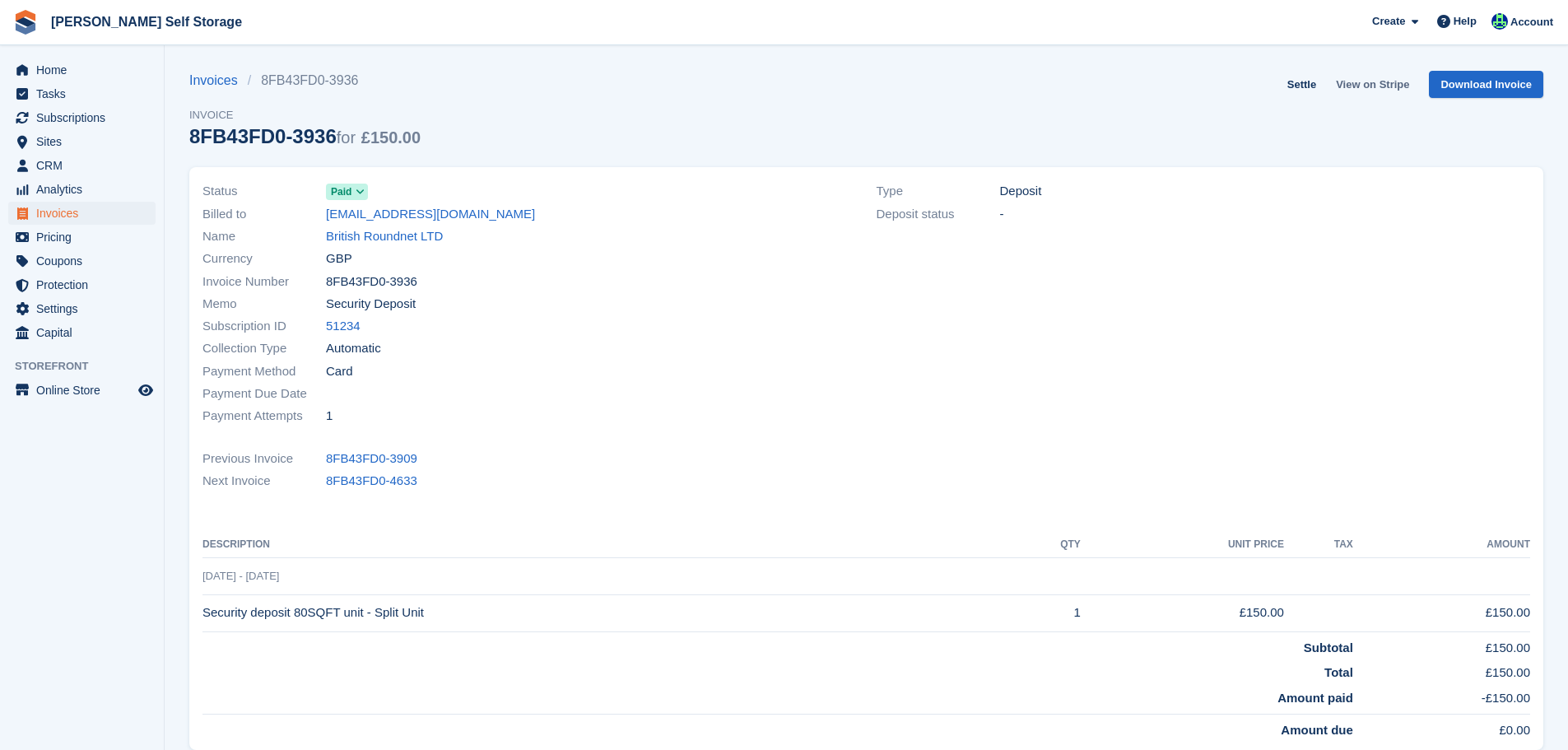
click at [1383, 96] on link "View on Stripe" at bounding box center [1372, 85] width 86 height 27
click at [377, 235] on link "British Roundnet LTD" at bounding box center [384, 236] width 117 height 19
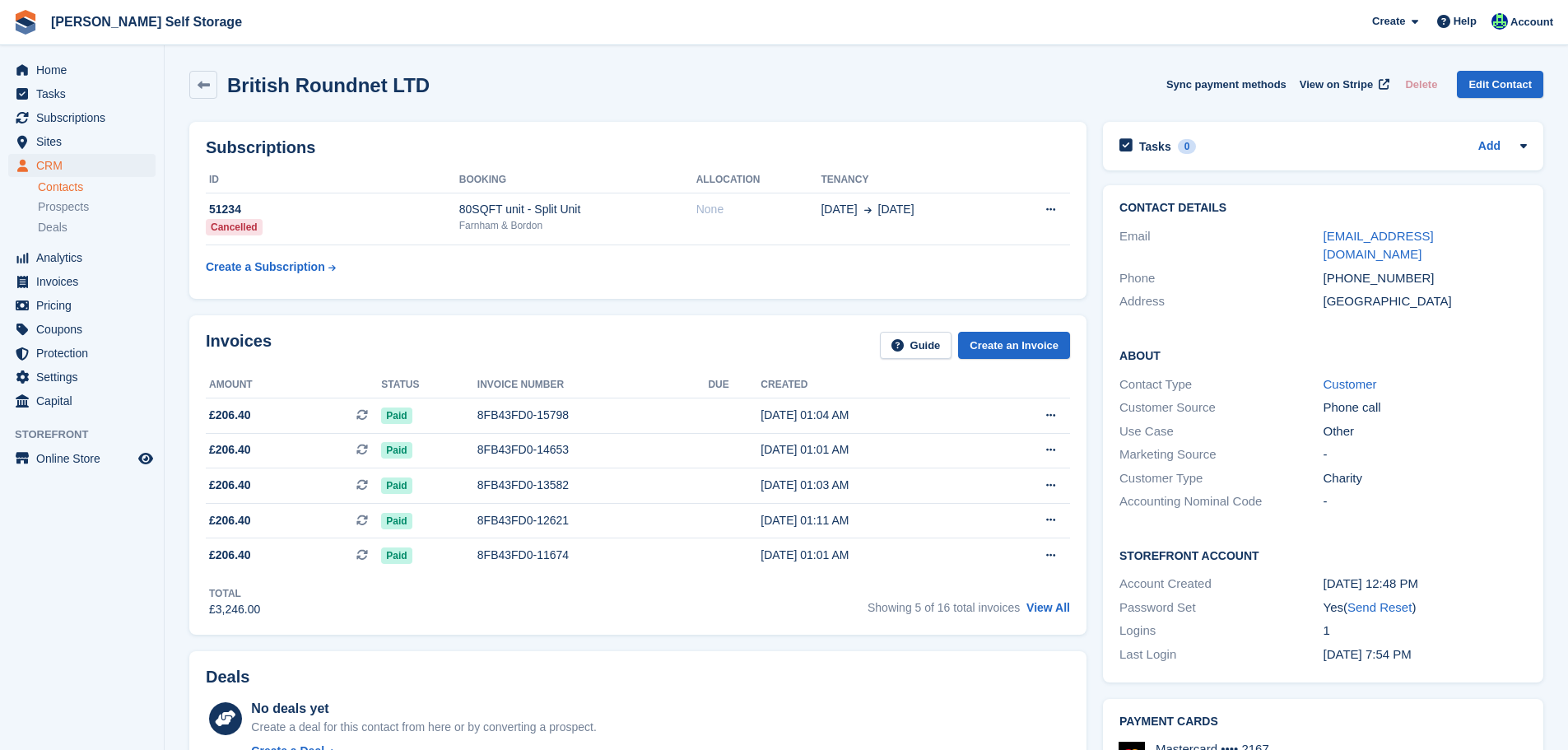
drag, startPoint x: 487, startPoint y: 419, endPoint x: 798, endPoint y: 333, distance: 322.7
click at [488, 419] on div "8FB43FD0-15798" at bounding box center [593, 416] width 231 height 18
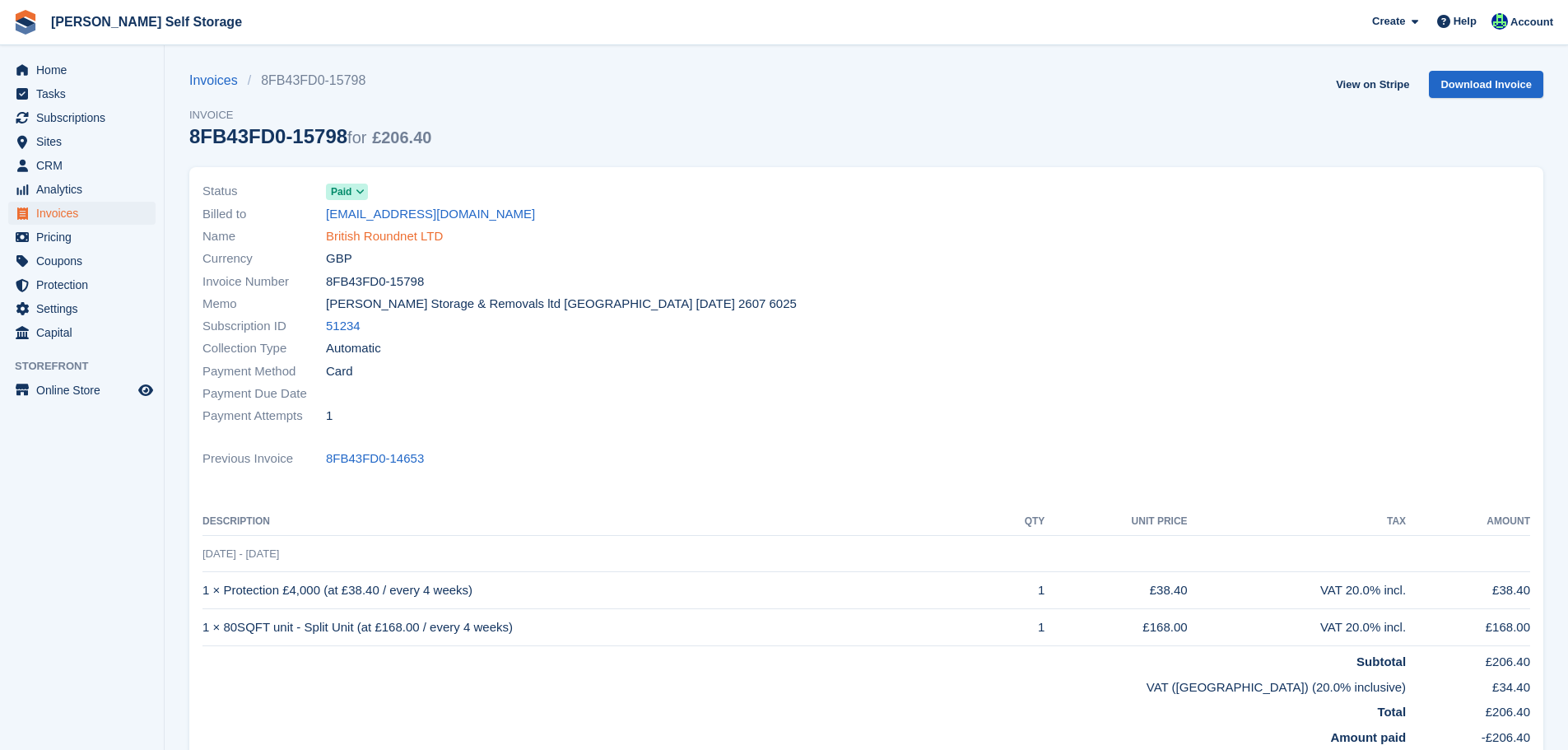
drag, startPoint x: 405, startPoint y: 249, endPoint x: 408, endPoint y: 236, distance: 13.3
click at [405, 249] on div "Currency GBP" at bounding box center [529, 259] width 654 height 23
click at [409, 234] on link "British Roundnet LTD" at bounding box center [384, 236] width 117 height 19
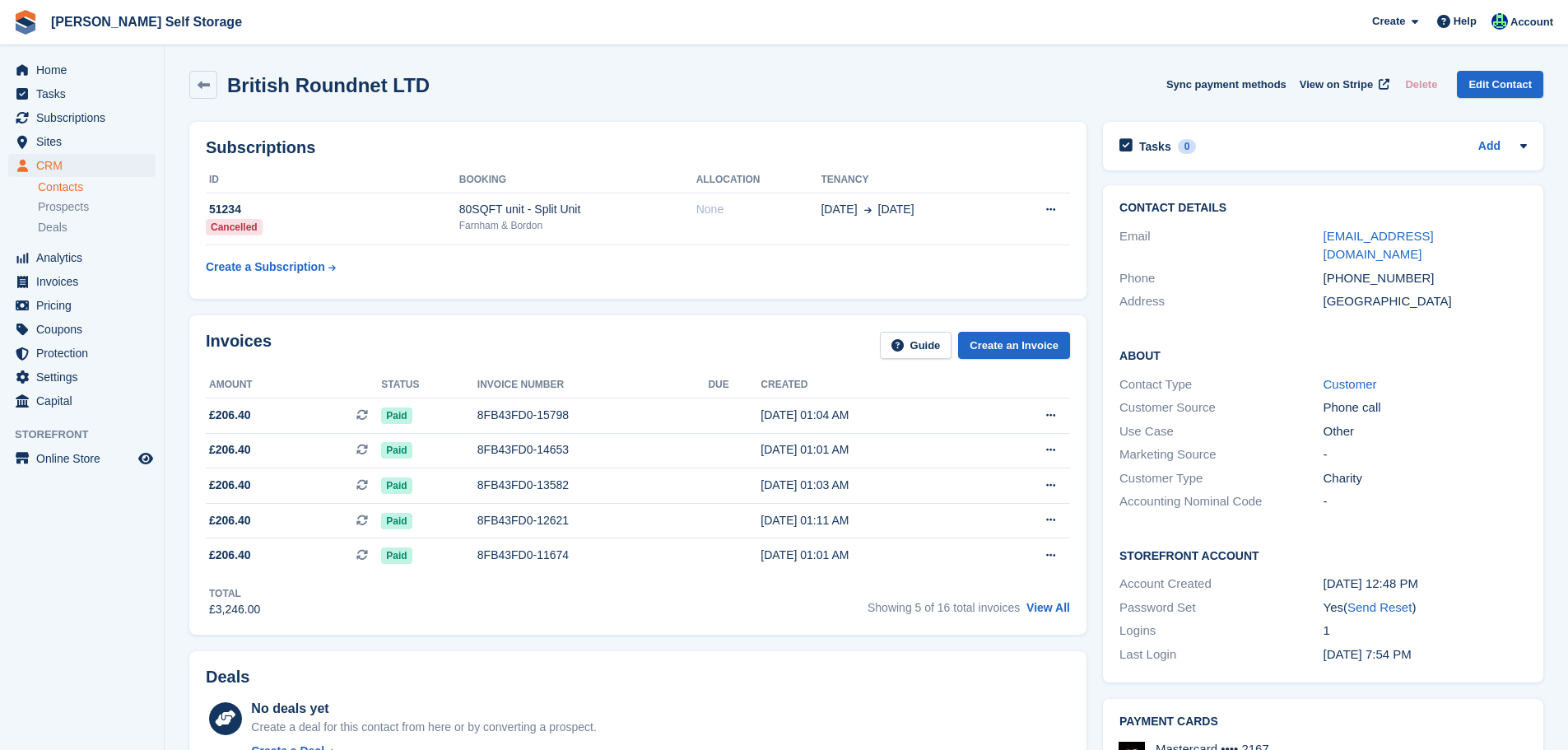
click at [410, 235] on td "51234 Cancelled" at bounding box center [333, 219] width 254 height 53
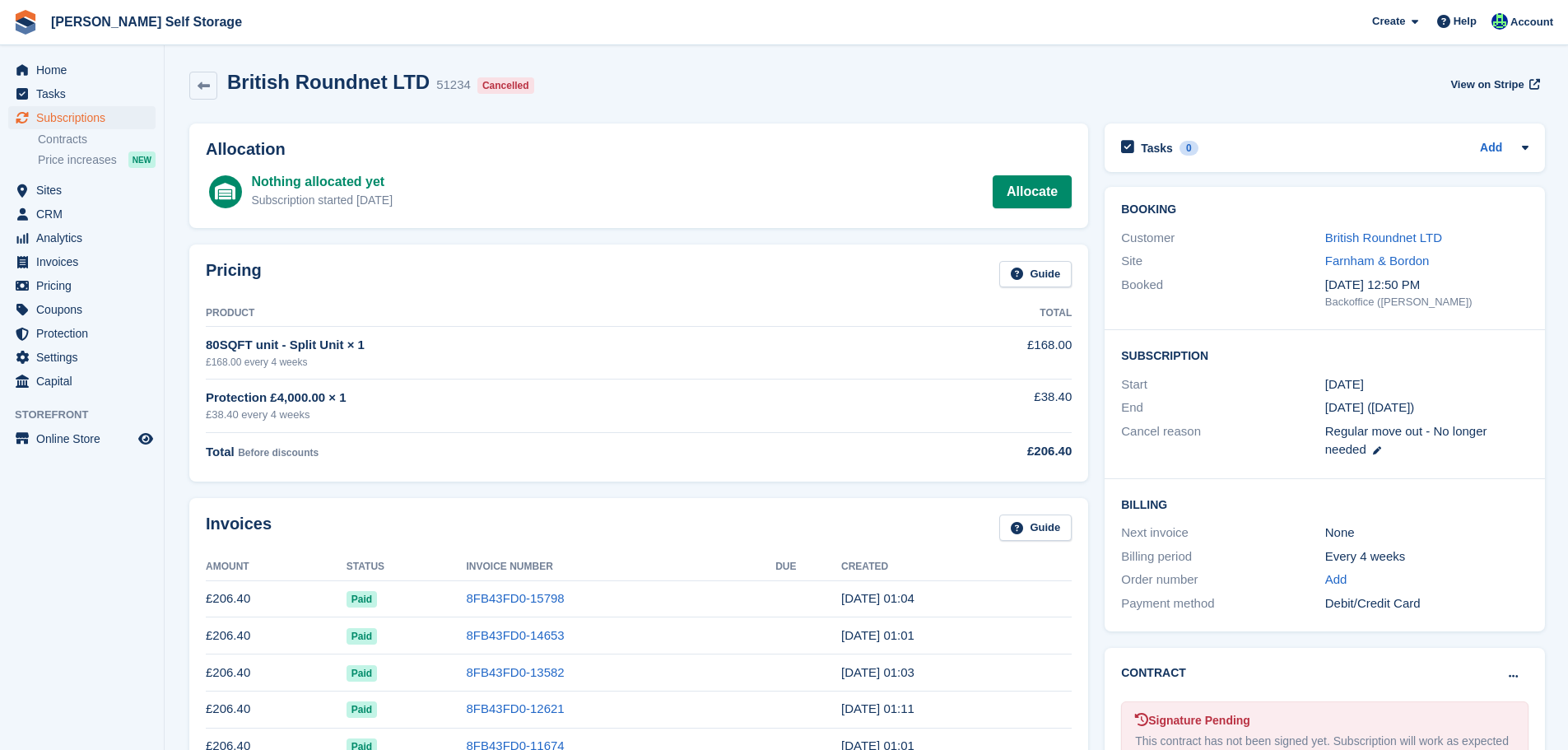
scroll to position [525, 0]
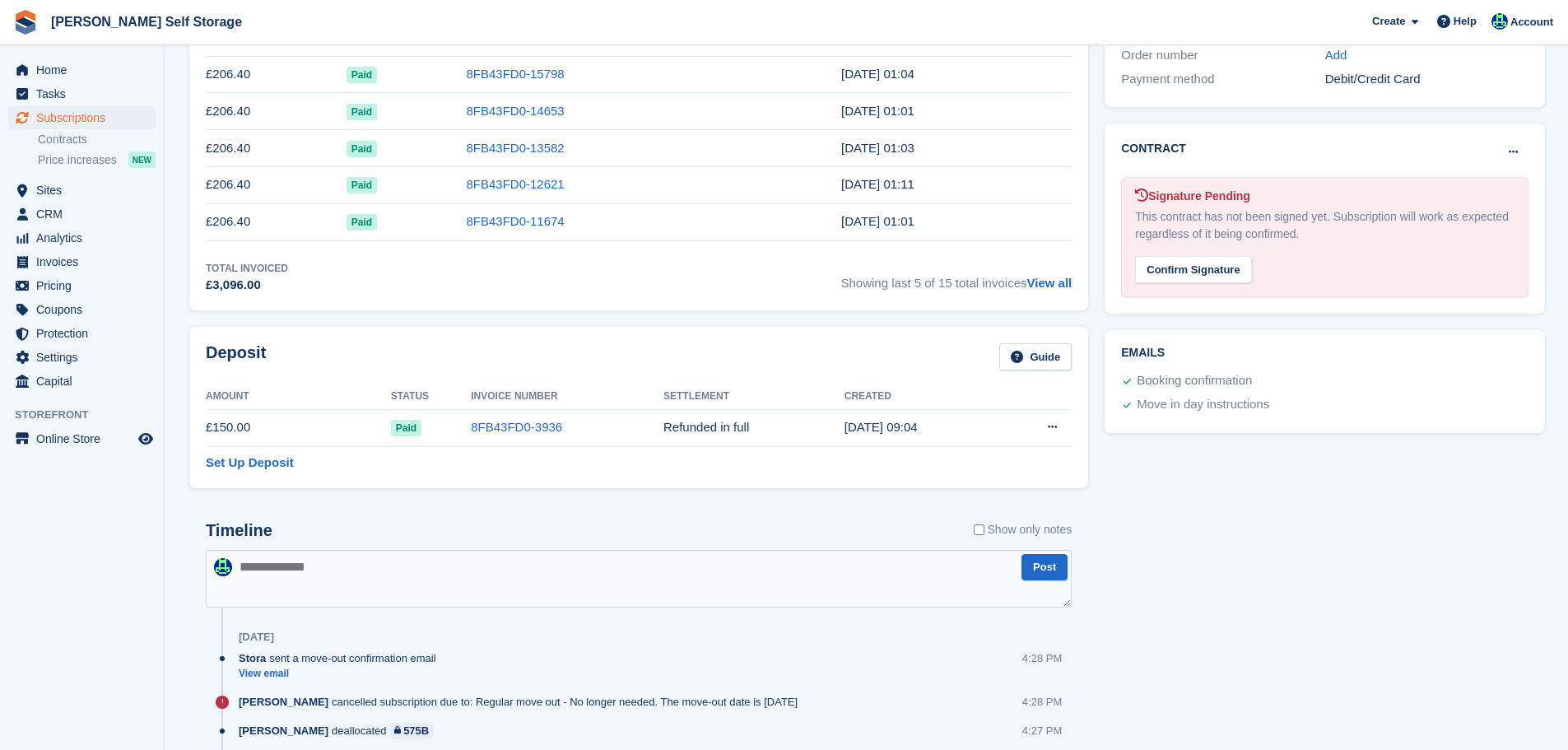
click at [384, 575] on textarea at bounding box center [639, 579] width 866 height 58
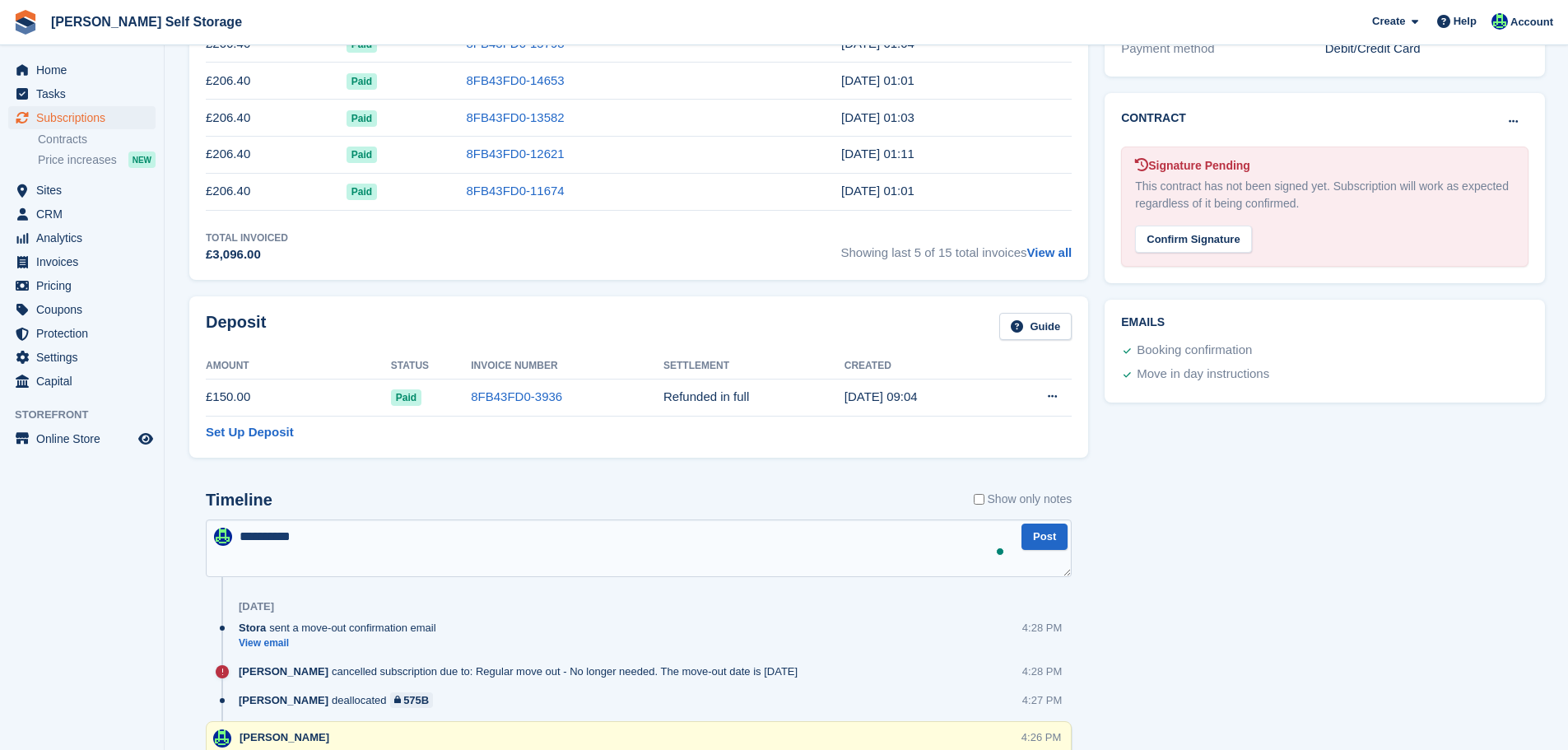
scroll to position [607, 0]
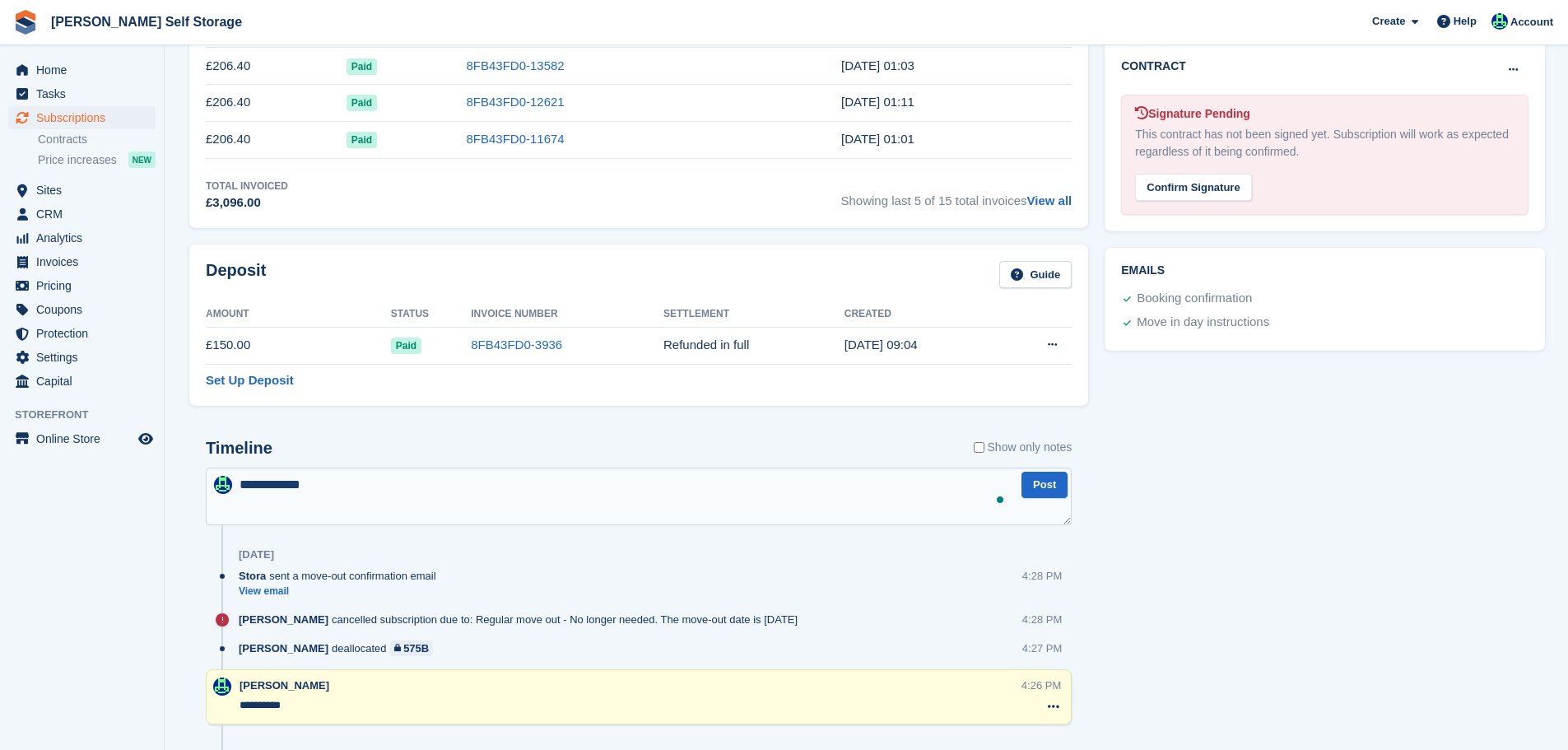
paste textarea "******"
type textarea "**********"
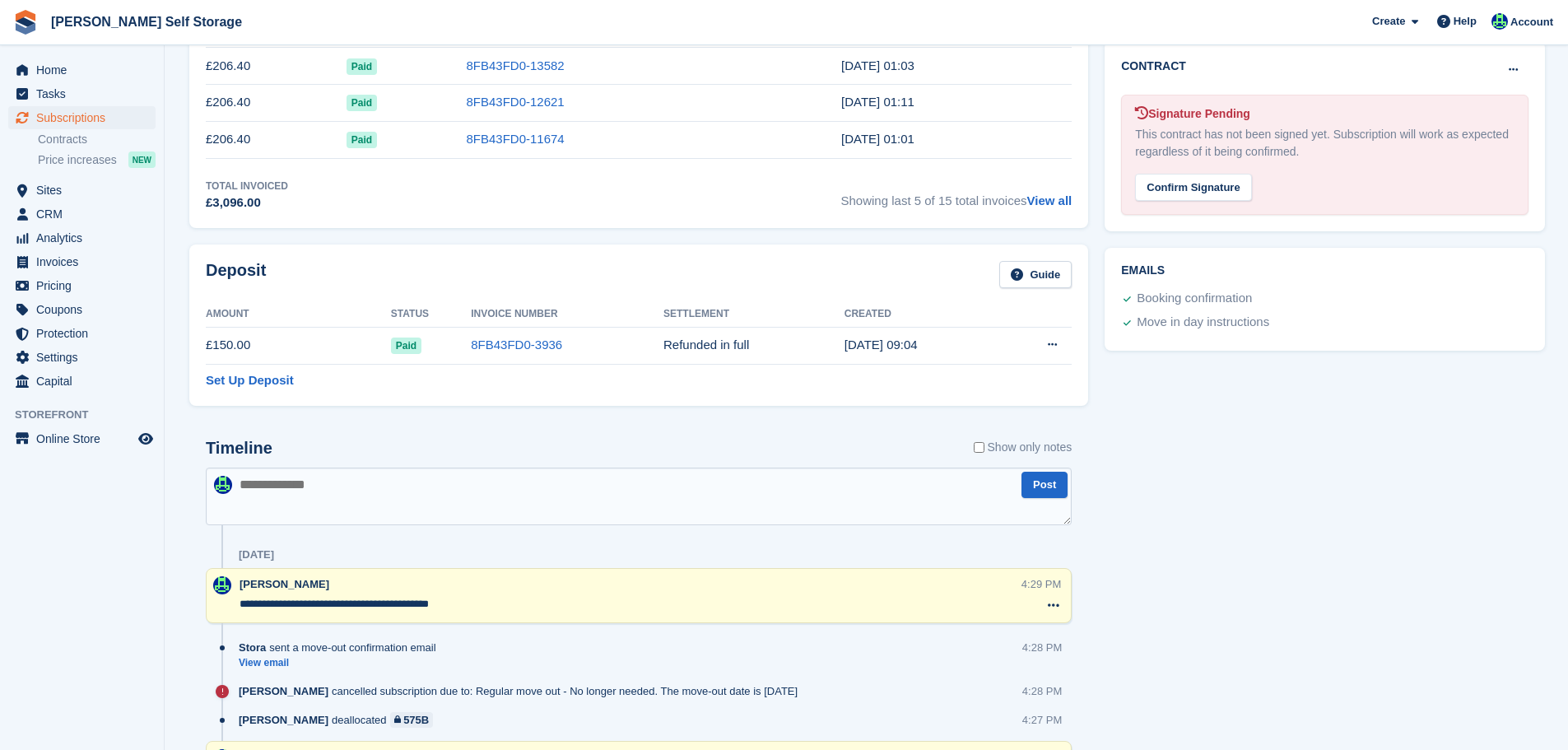
drag, startPoint x: 351, startPoint y: 604, endPoint x: 426, endPoint y: 603, distance: 75.0
click at [426, 603] on textarea "**********" at bounding box center [631, 605] width 782 height 17
click at [123, 112] on span "Subscriptions" at bounding box center [85, 118] width 99 height 23
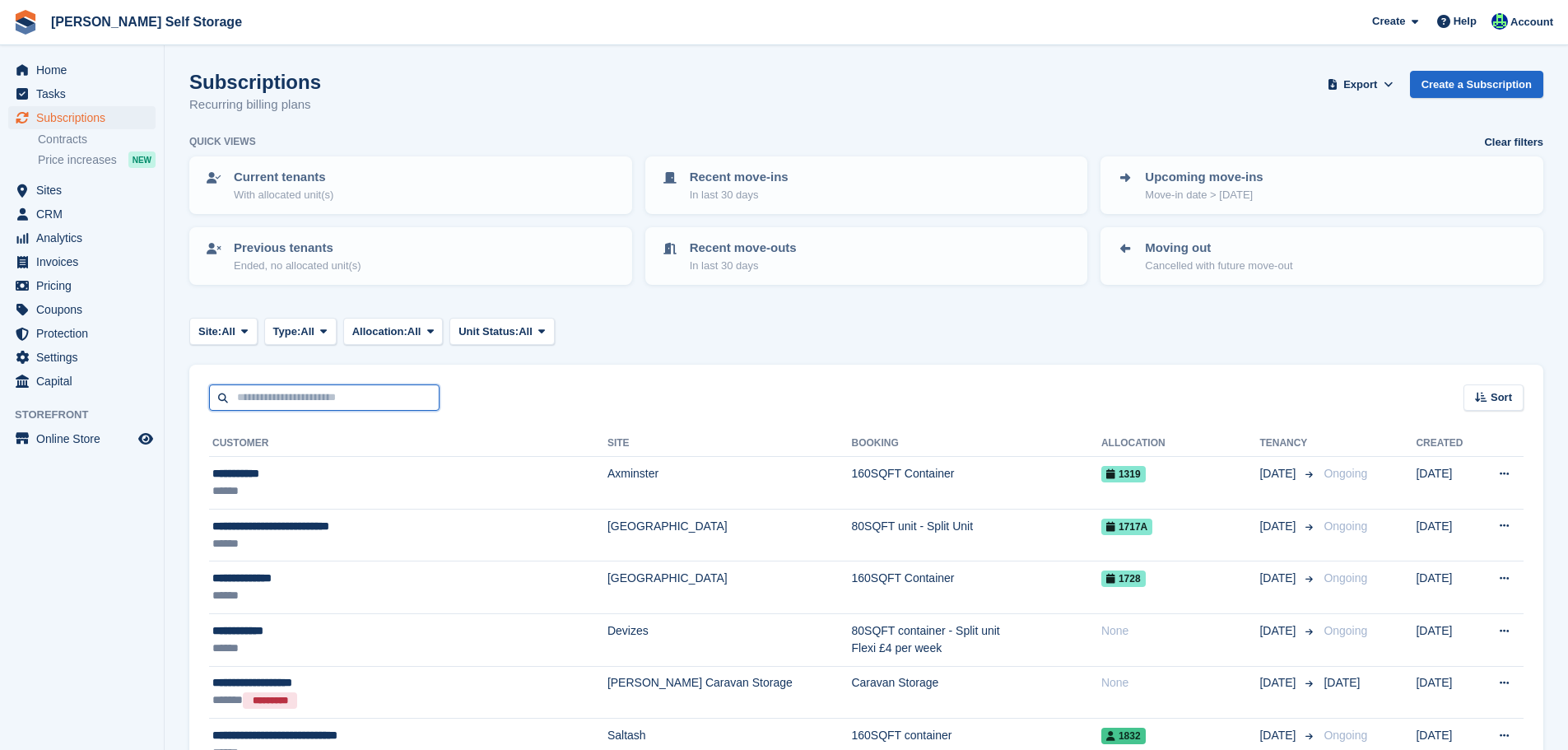
click at [405, 407] on input "text" at bounding box center [324, 398] width 230 height 27
paste input "**********"
type input "**********"
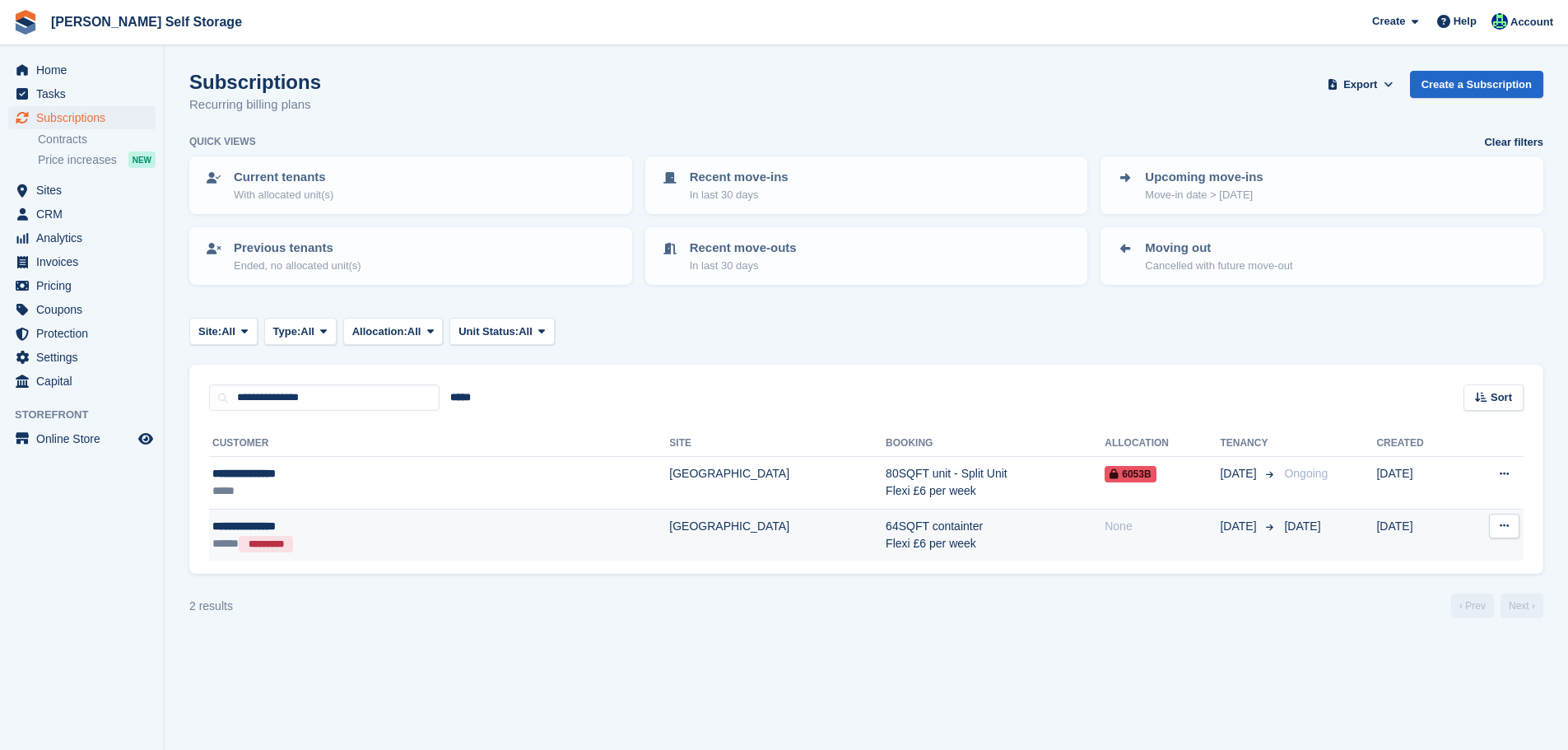
click at [463, 513] on td "**********" at bounding box center [439, 535] width 460 height 52
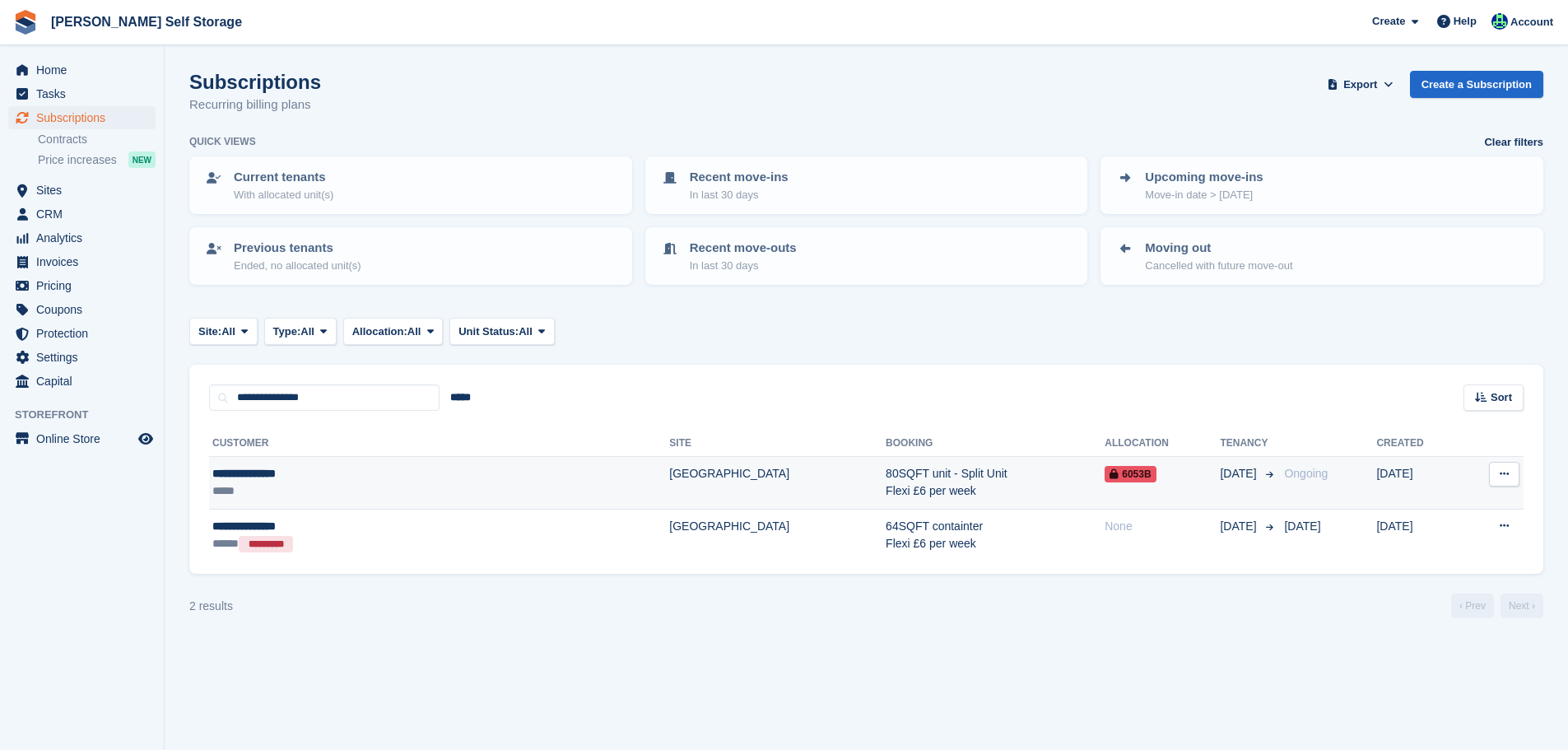
click at [462, 484] on div "*****" at bounding box center [338, 491] width 252 height 18
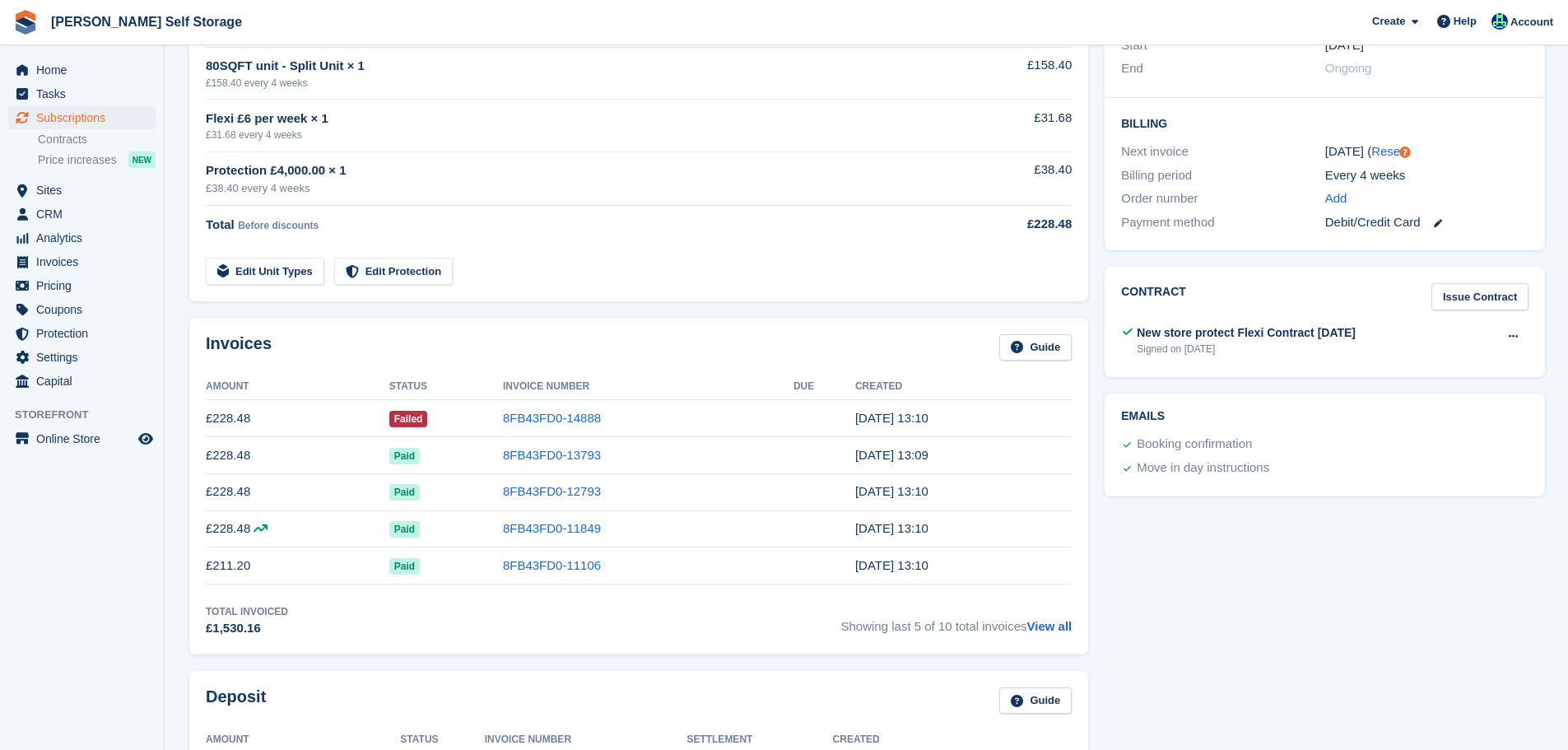
scroll to position [659, 0]
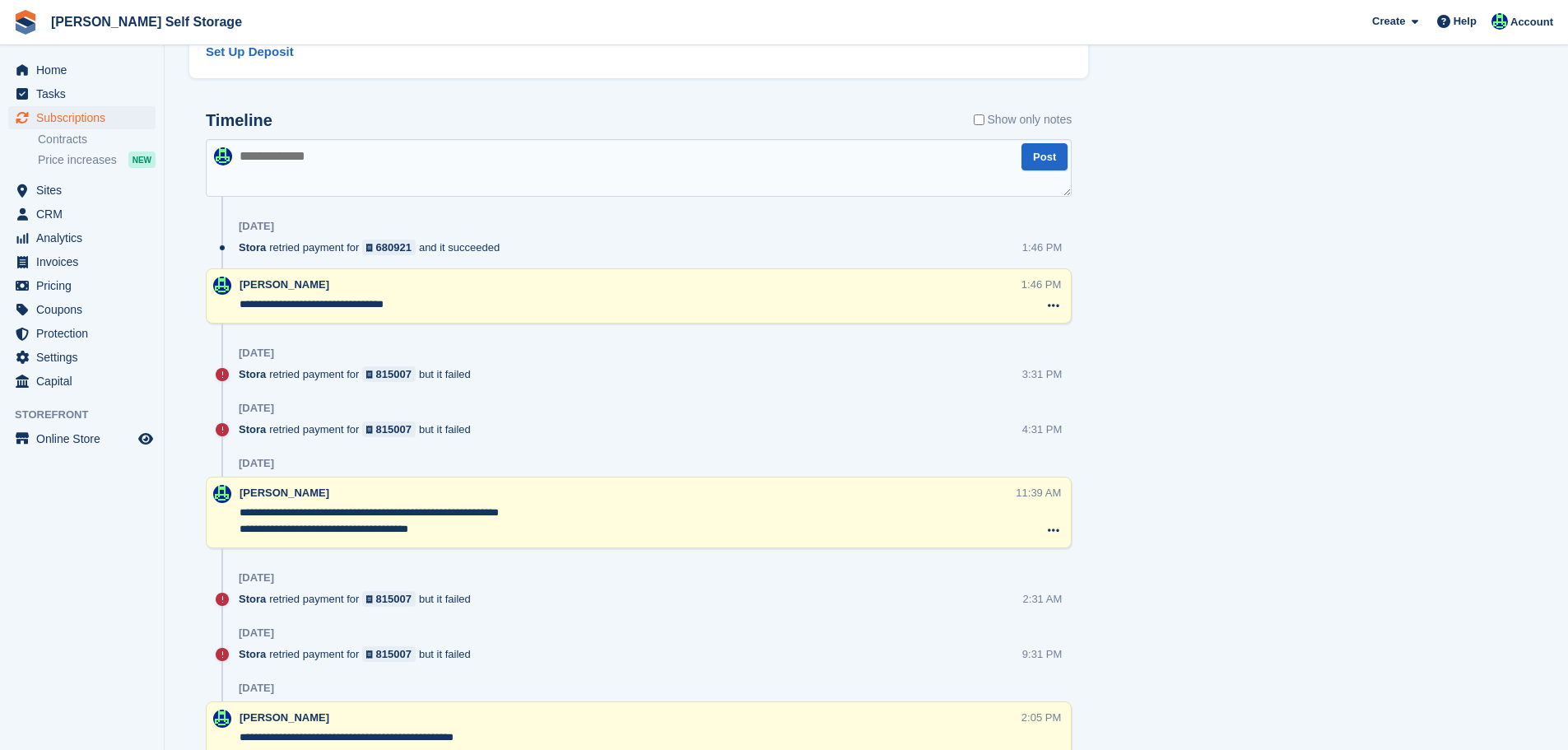
scroll to position [1093, 0]
click at [372, 158] on textarea at bounding box center [639, 167] width 866 height 58
type textarea "********"
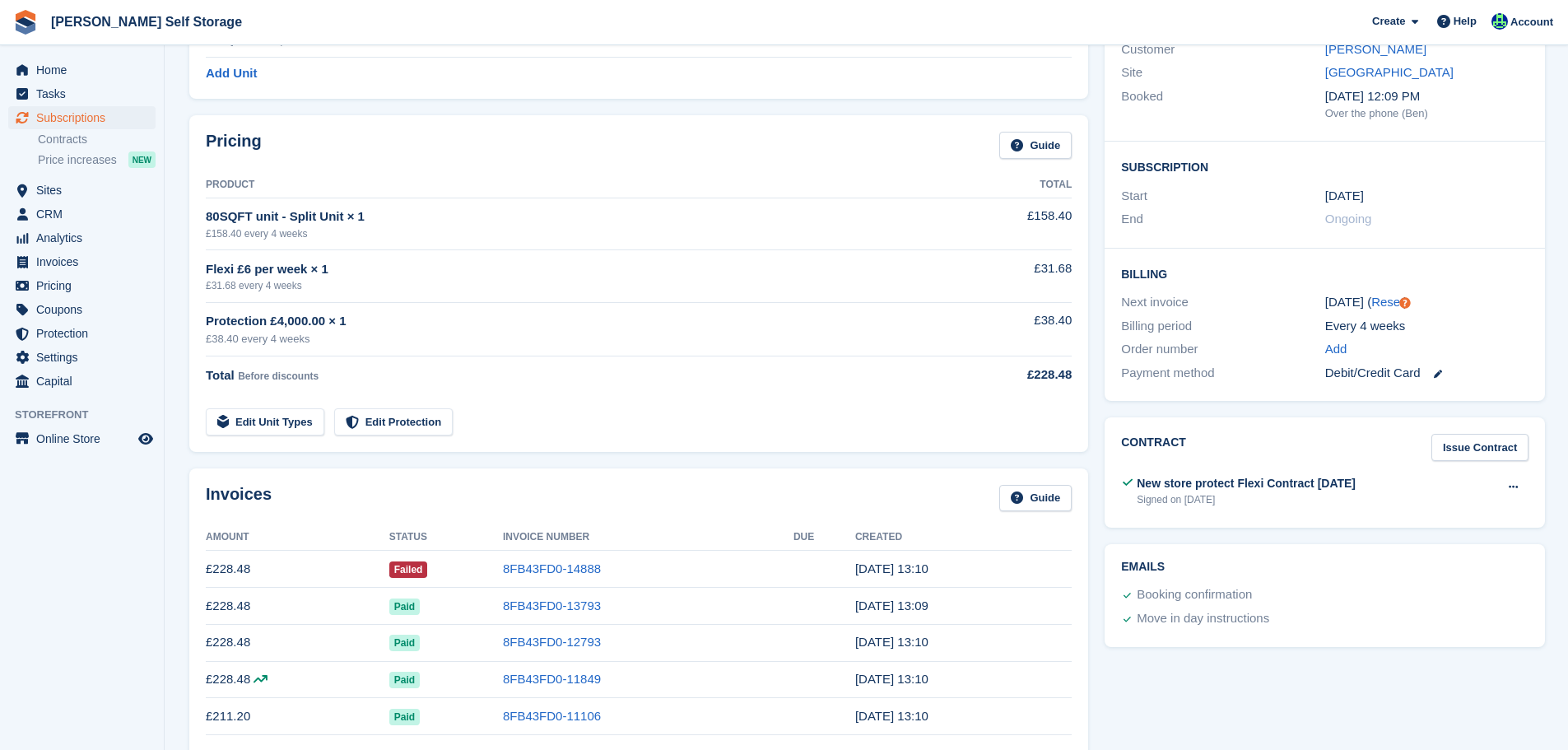
scroll to position [0, 0]
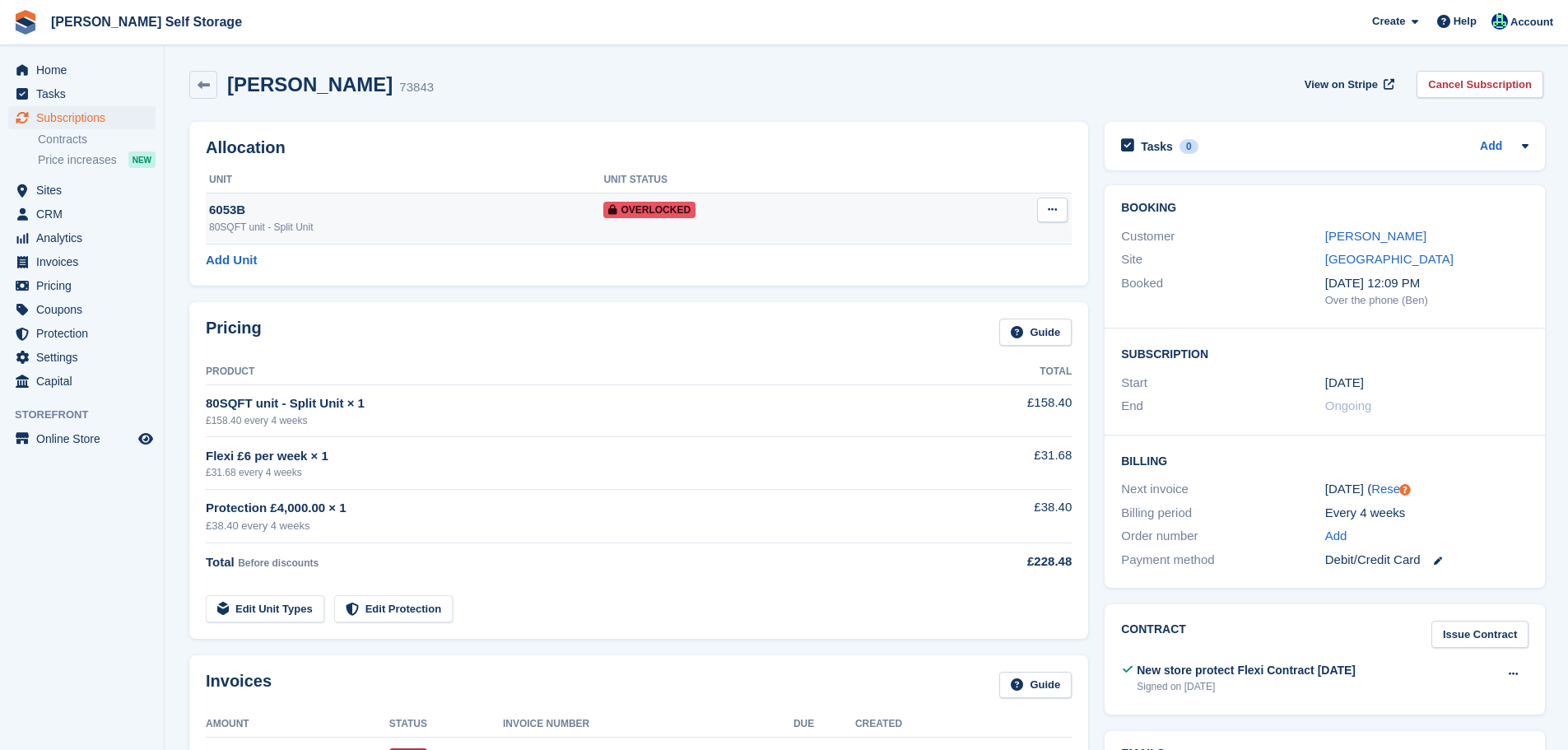
click at [1048, 212] on icon at bounding box center [1052, 209] width 9 height 11
click at [1001, 240] on p "Remove Overlock" at bounding box center [988, 242] width 143 height 22
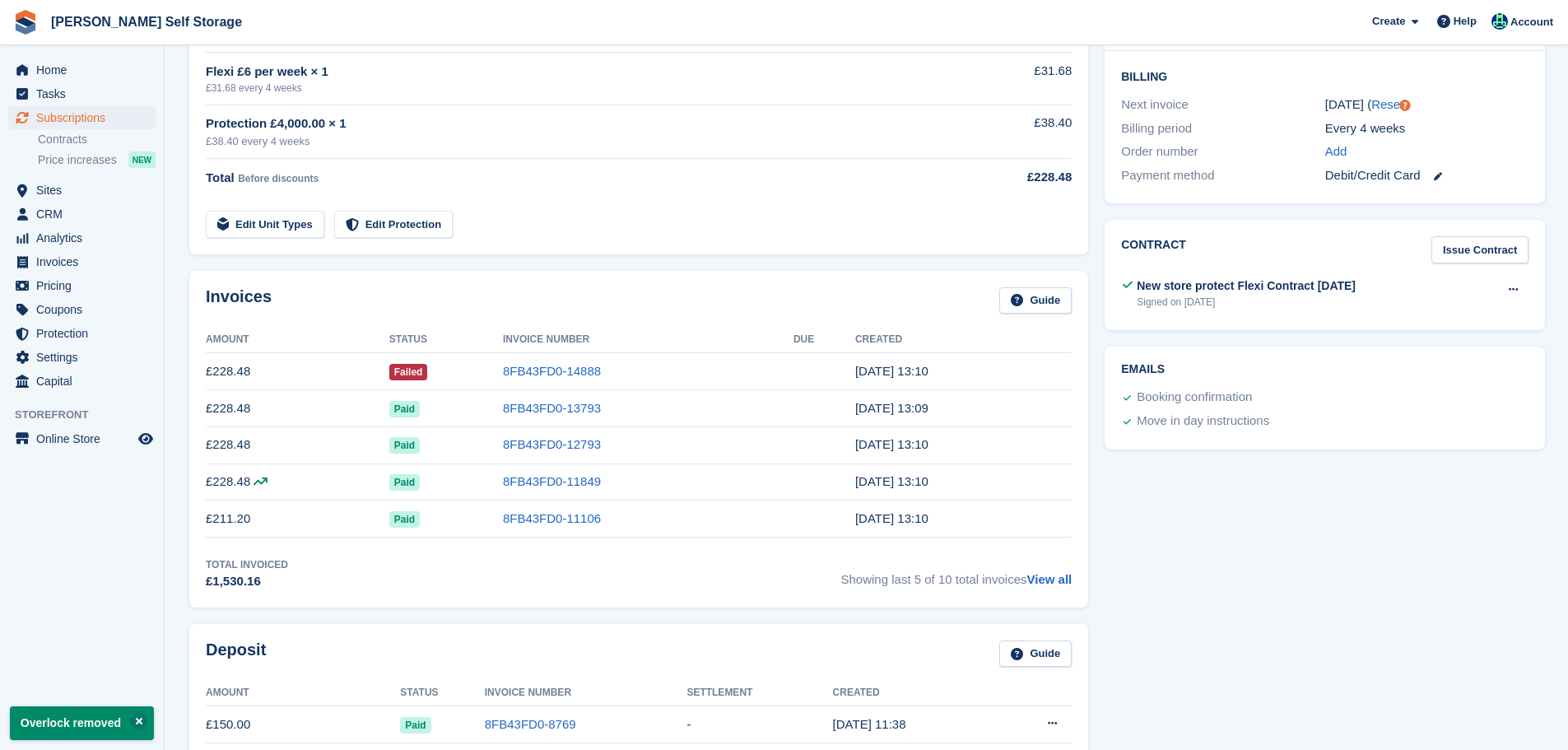
scroll to position [577, 0]
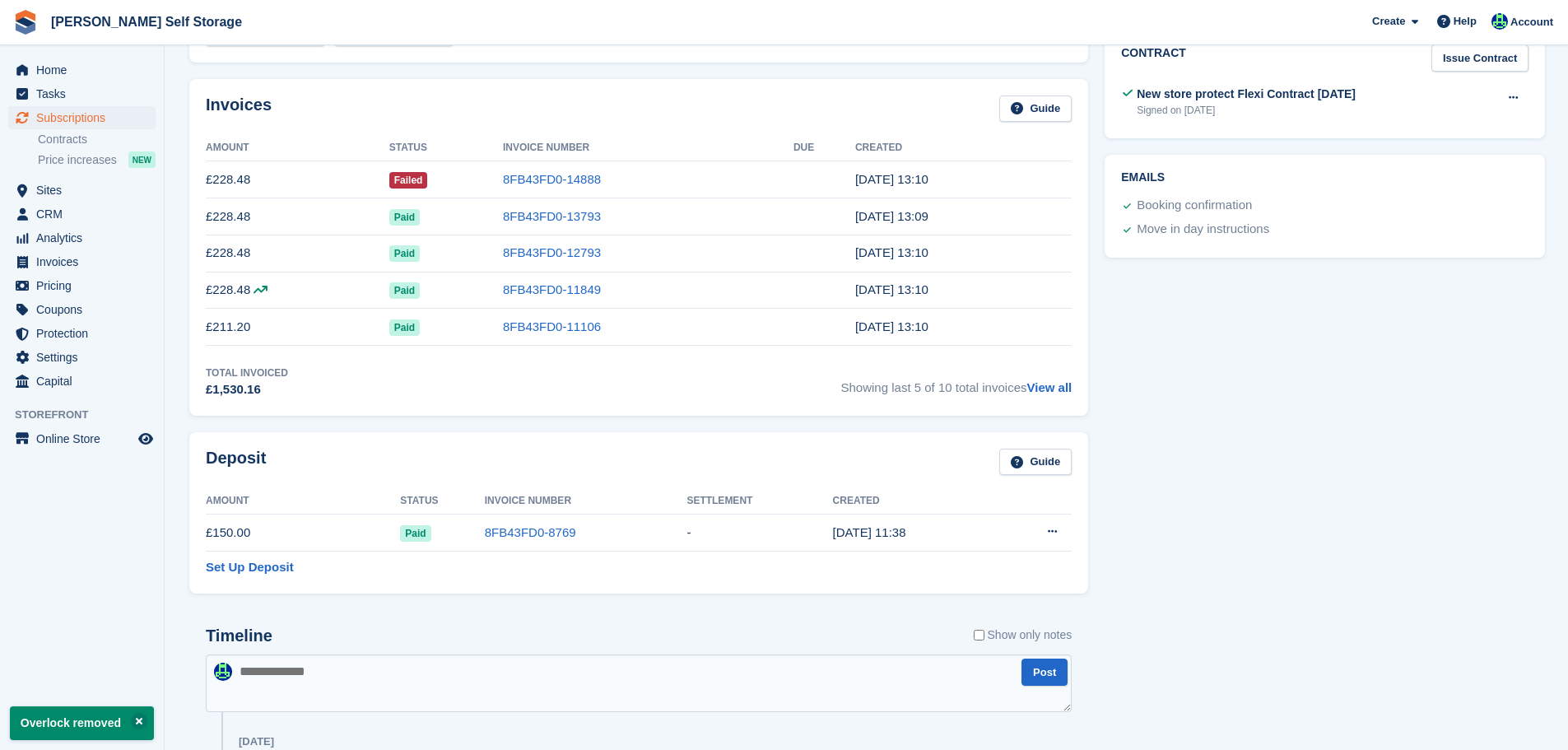
click at [389, 665] on textarea at bounding box center [639, 683] width 866 height 58
type textarea "**********"
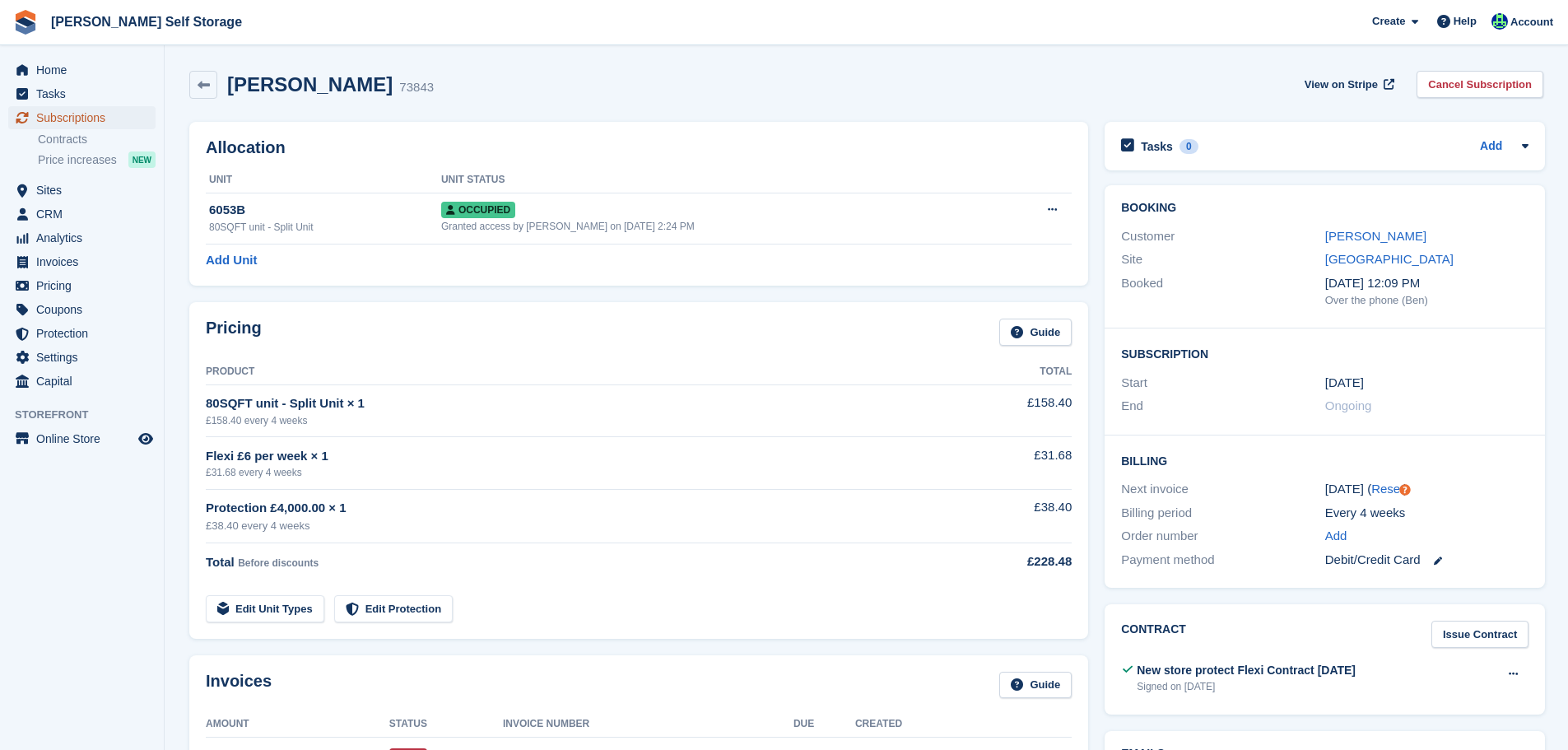
click at [83, 116] on span "Subscriptions" at bounding box center [85, 118] width 99 height 23
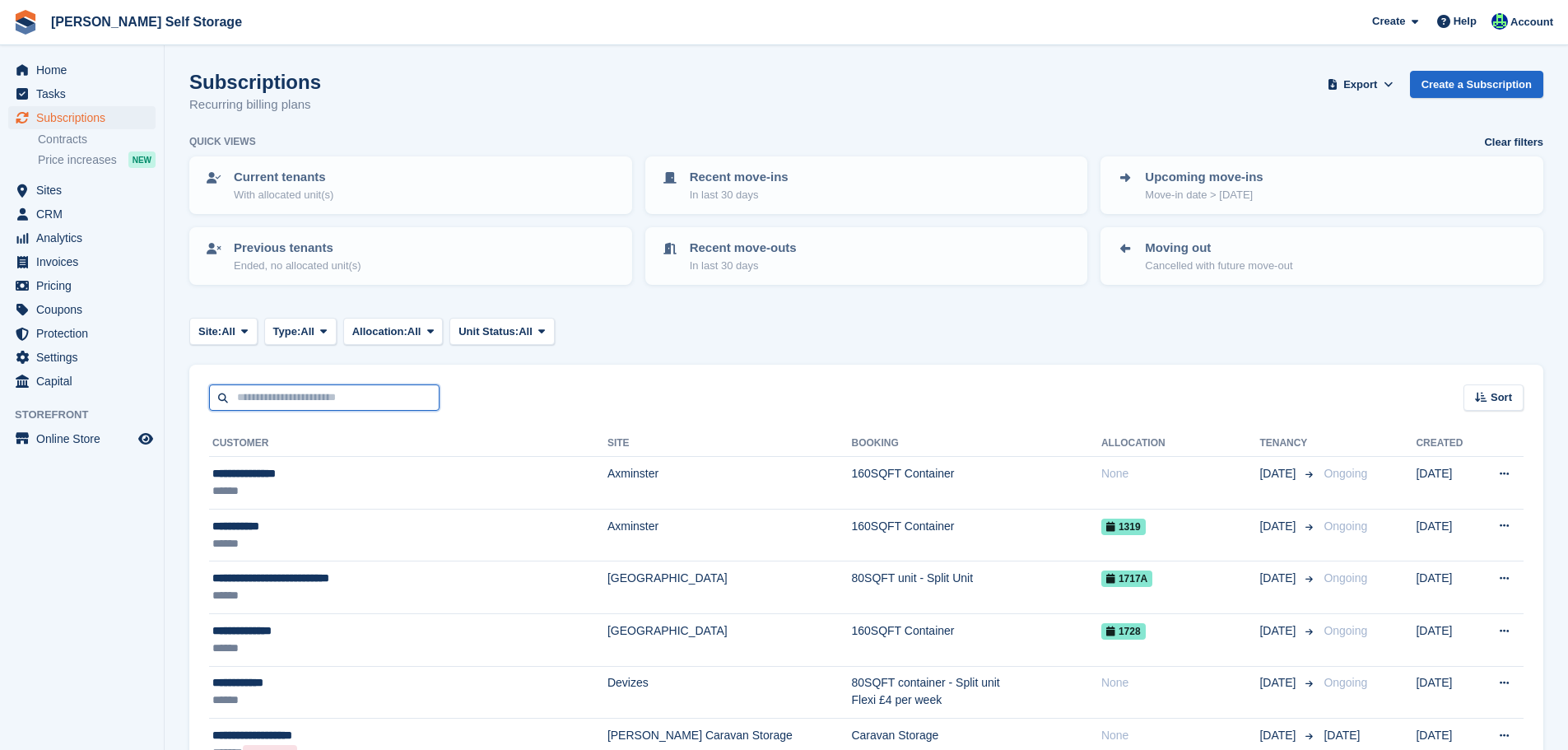
click at [271, 389] on input "text" at bounding box center [324, 398] width 230 height 27
paste input "**********"
type input "**********"
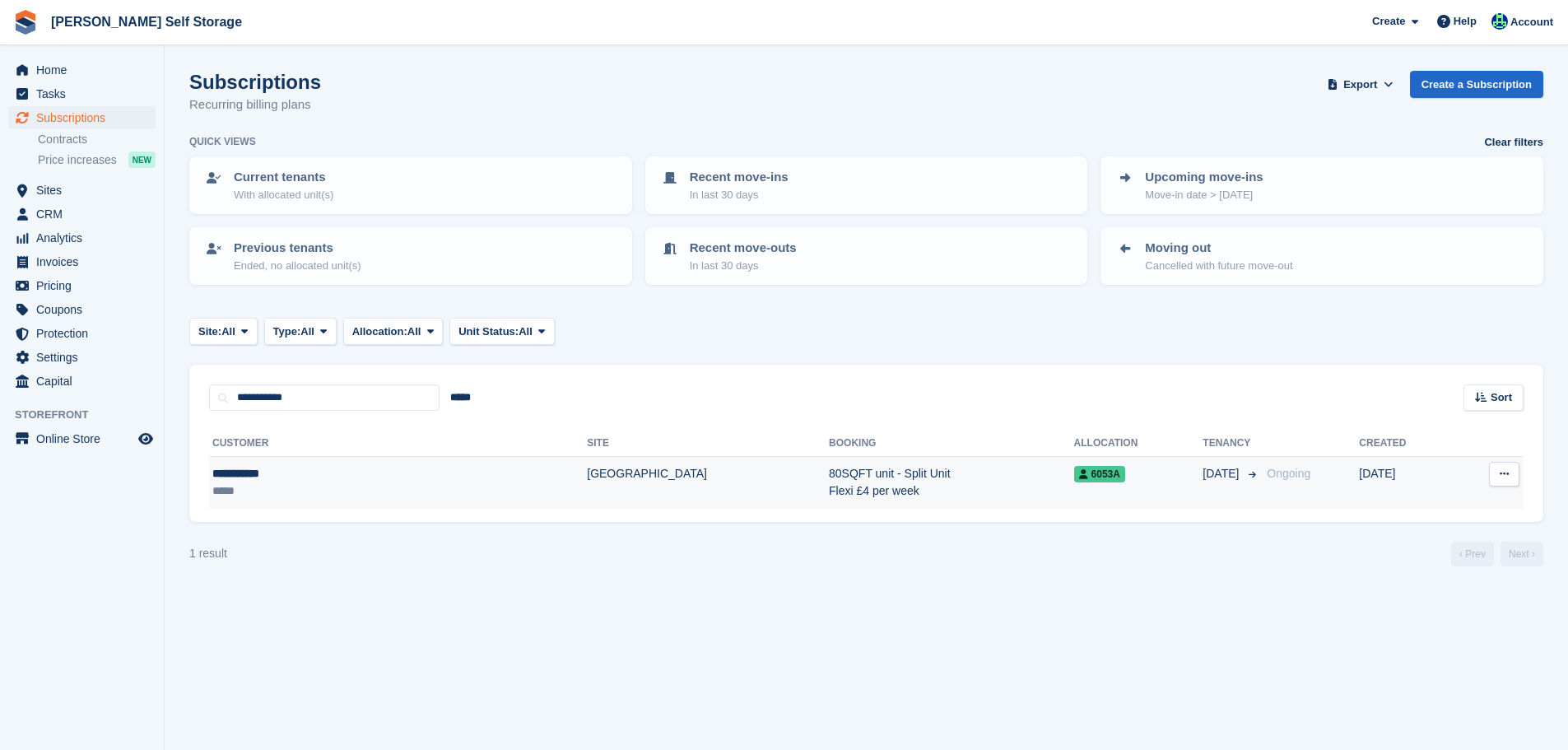
click at [287, 471] on div "**********" at bounding box center [305, 473] width 184 height 18
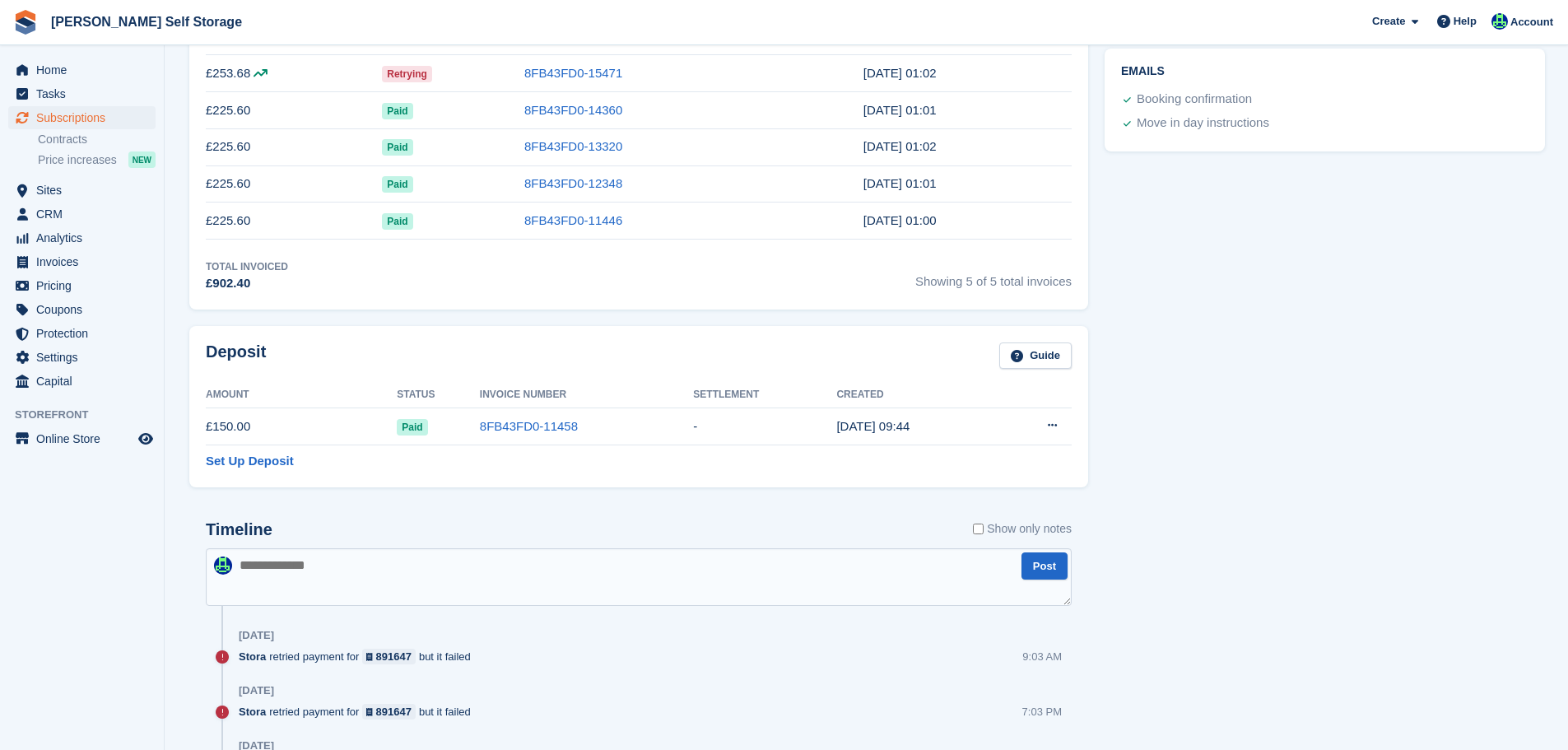
scroll to position [929, 0]
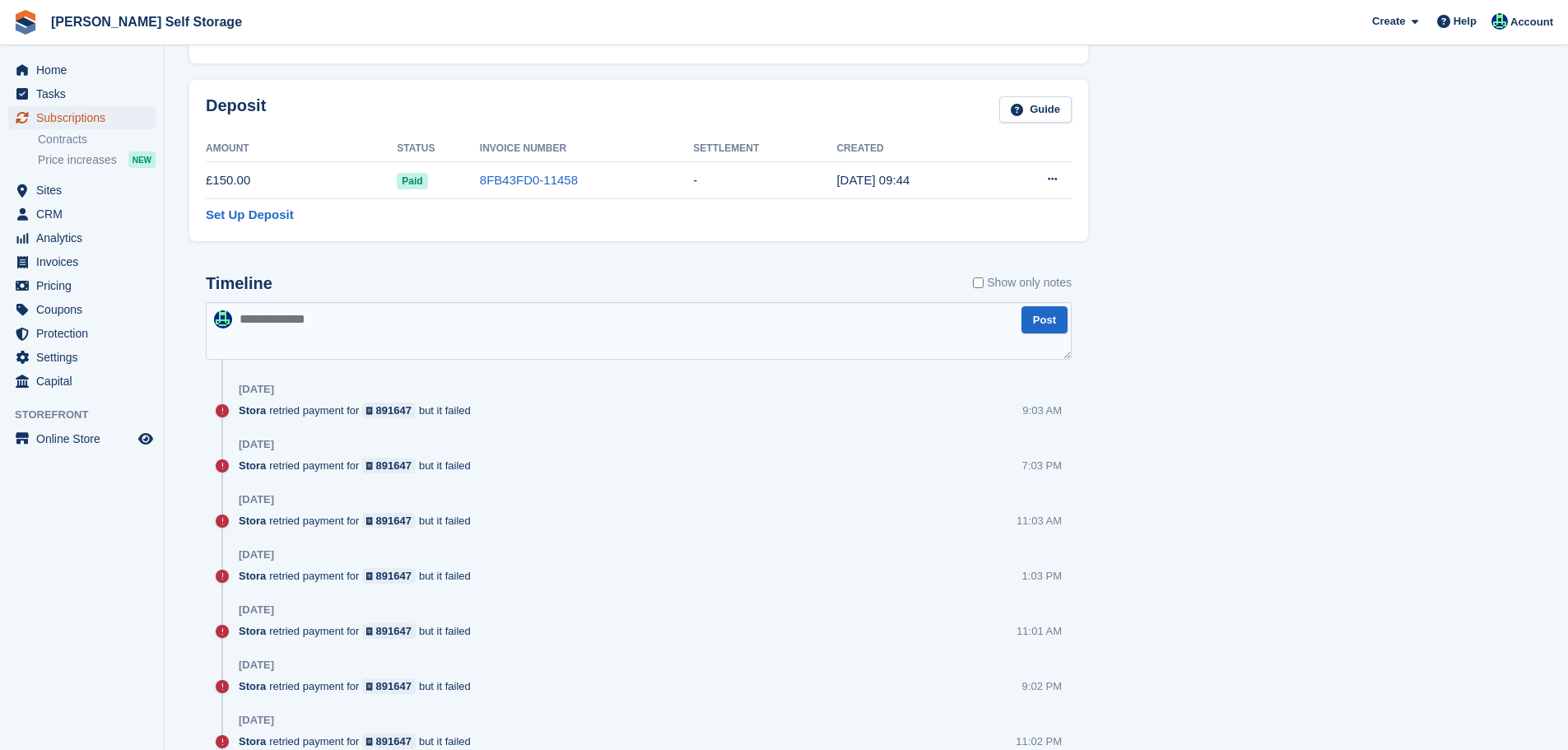
drag, startPoint x: 107, startPoint y: 113, endPoint x: 100, endPoint y: 122, distance: 11.4
click at [107, 114] on span "Subscriptions" at bounding box center [85, 118] width 99 height 23
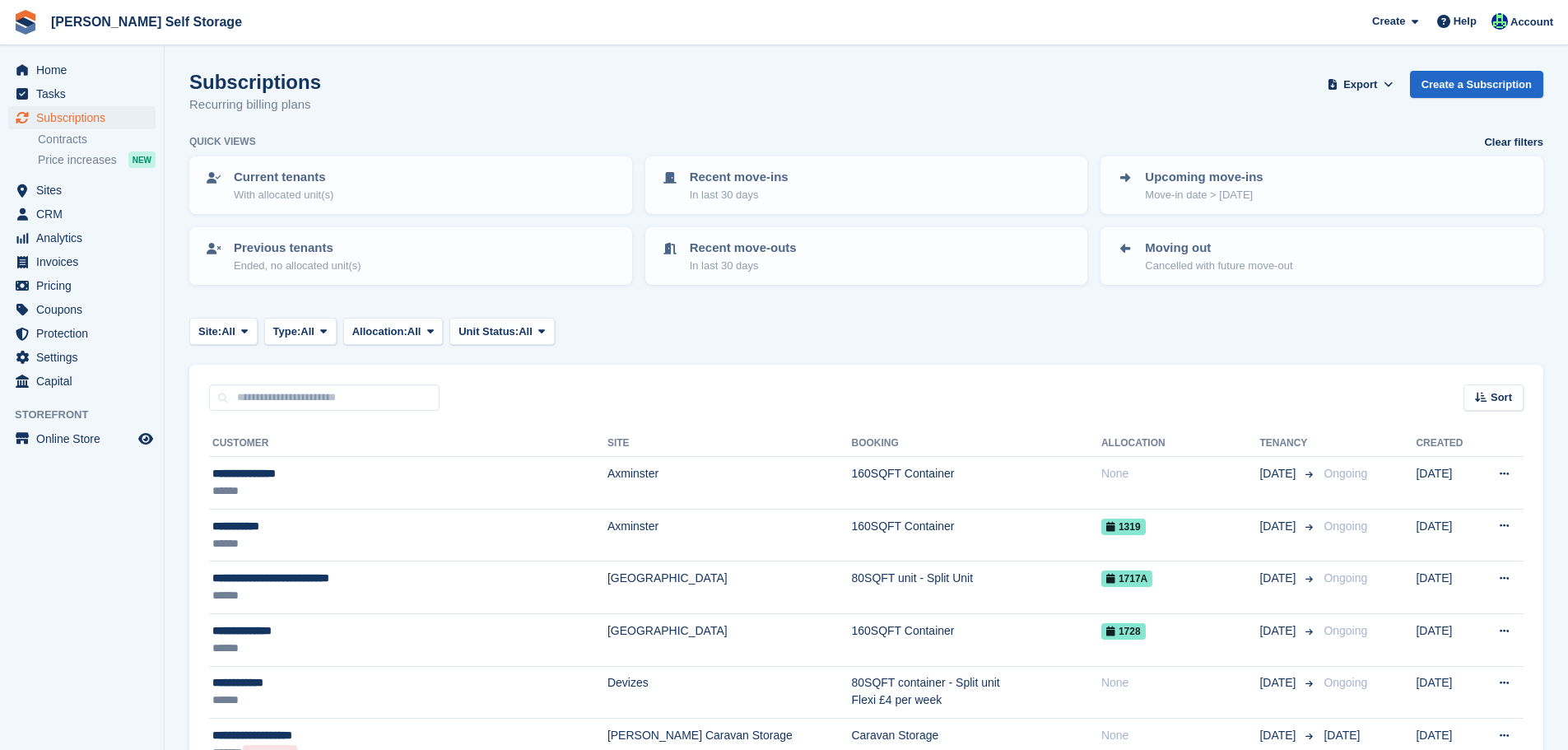
click at [295, 397] on input "text" at bounding box center [324, 398] width 230 height 27
paste input "*********"
type input "*********"
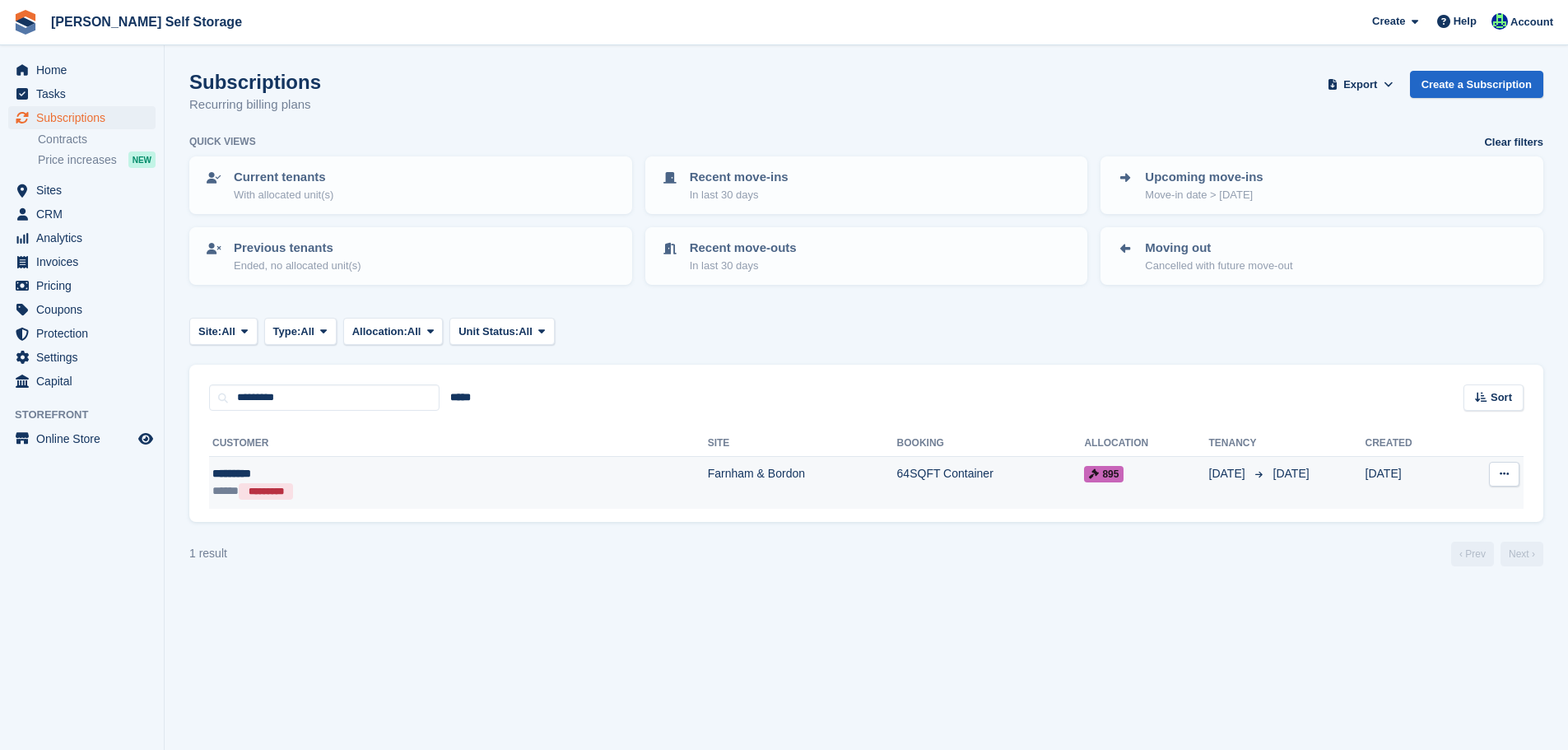
click at [708, 489] on td "Farnham & Bordon" at bounding box center [802, 484] width 189 height 52
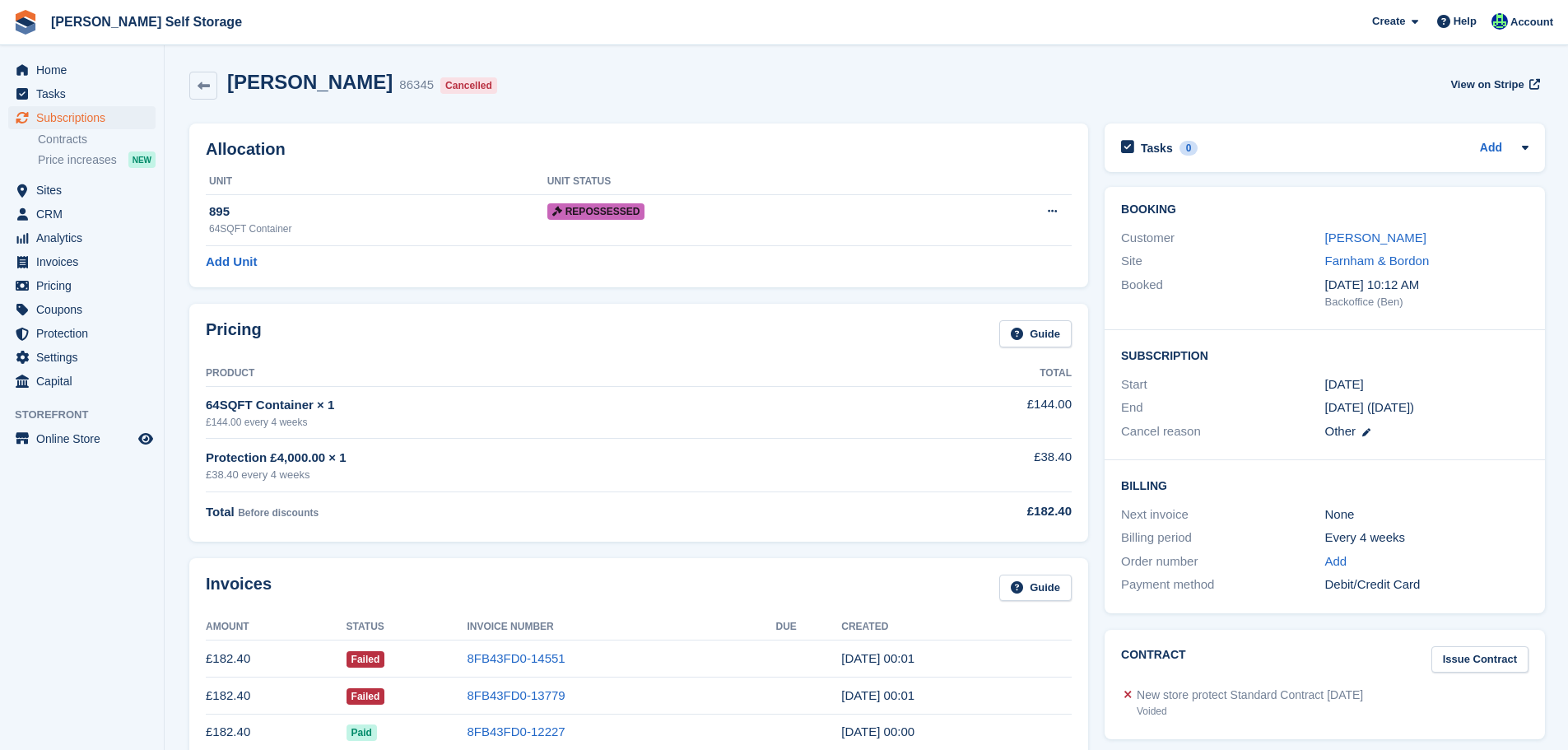
scroll to position [659, 0]
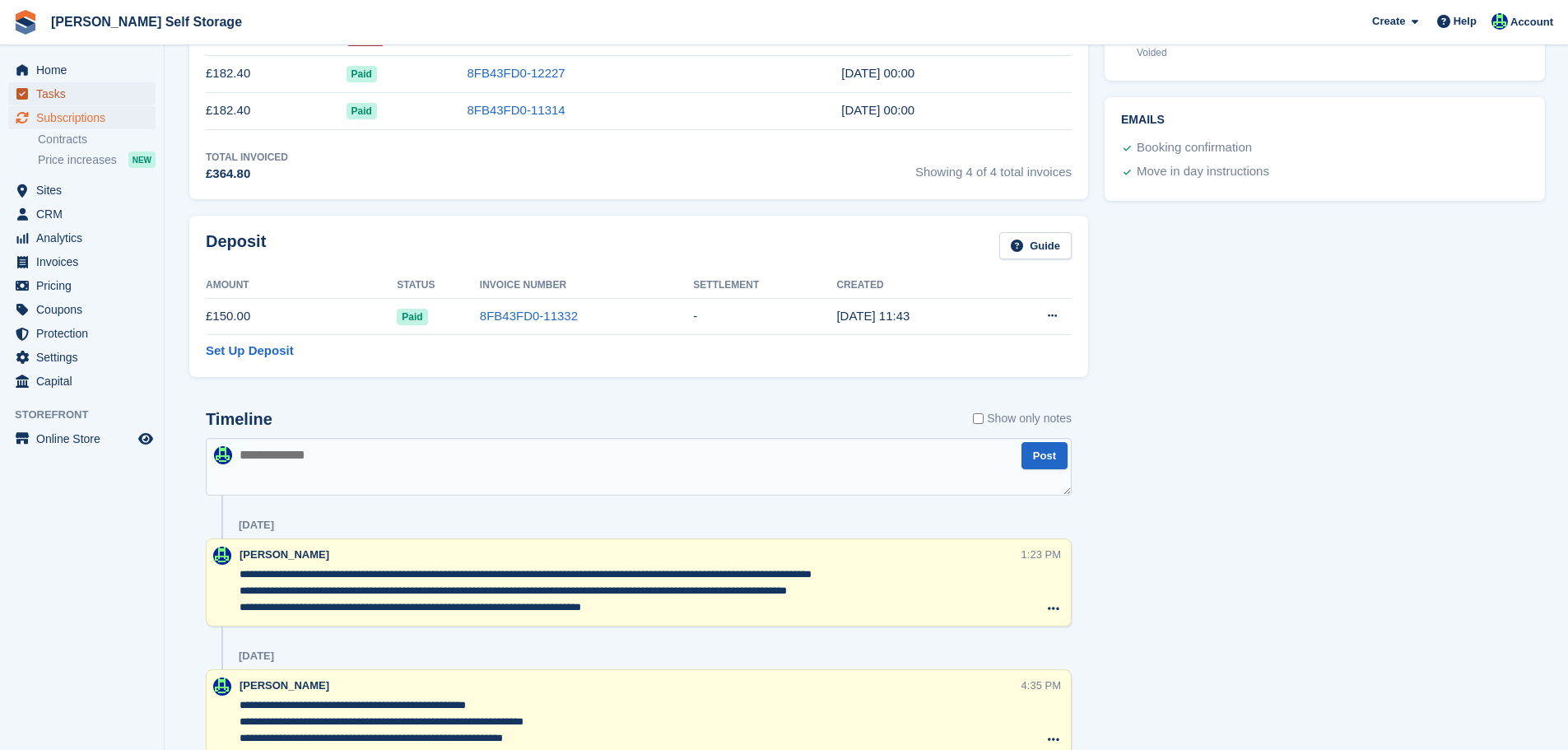
click at [118, 99] on span "Tasks" at bounding box center [85, 94] width 99 height 23
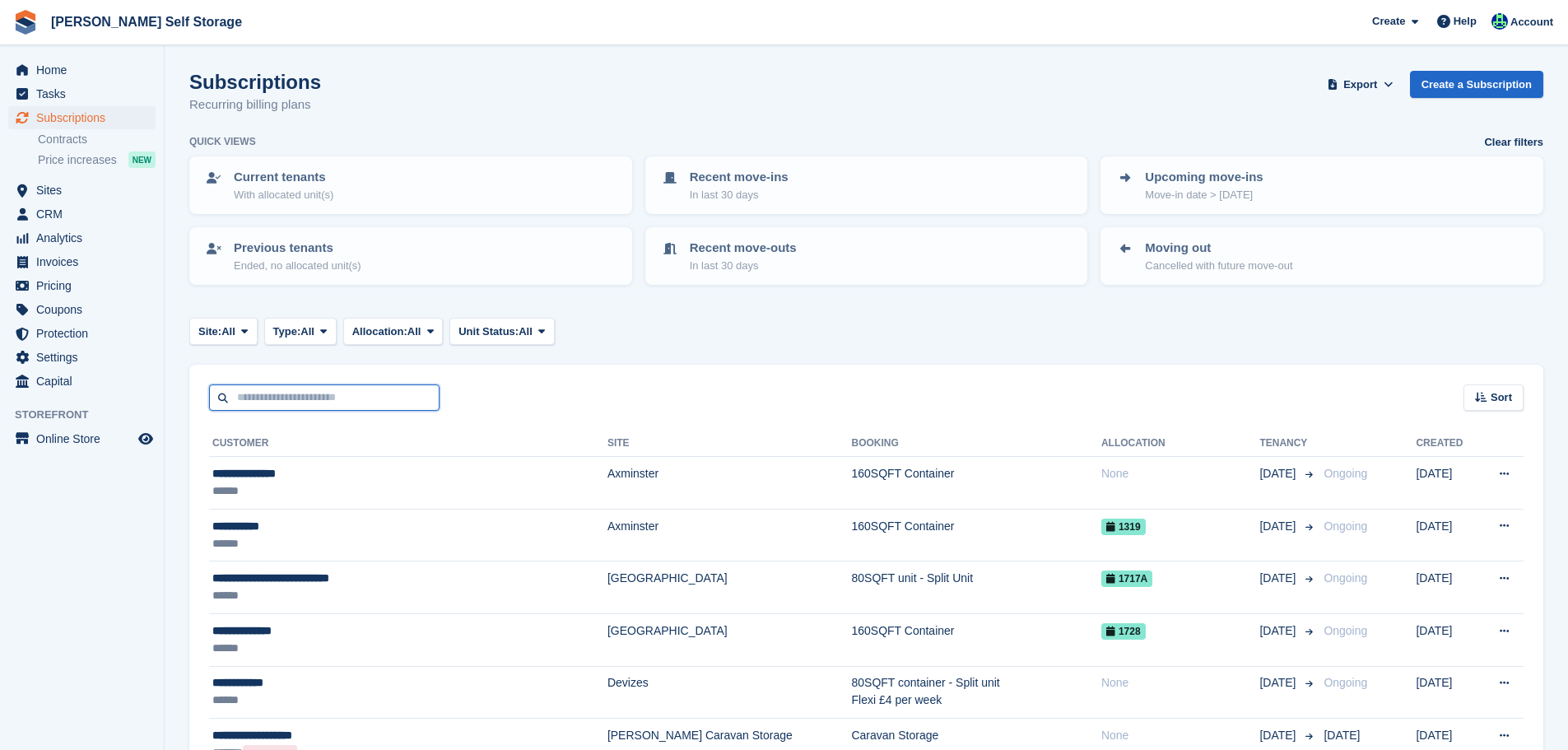
click at [269, 393] on input "text" at bounding box center [324, 398] width 230 height 27
paste input "**********"
type input "**********"
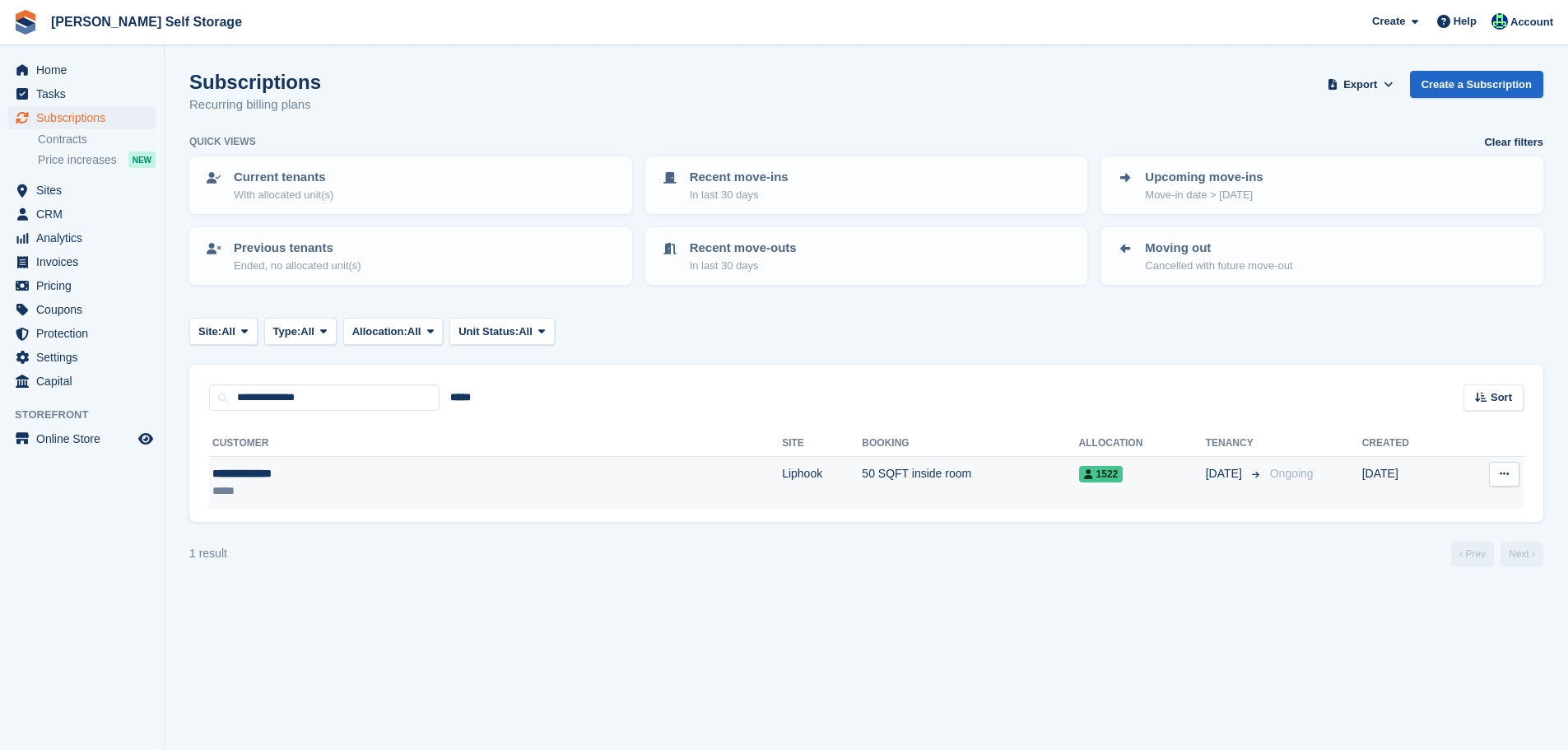
click at [328, 505] on td "**********" at bounding box center [496, 484] width 573 height 52
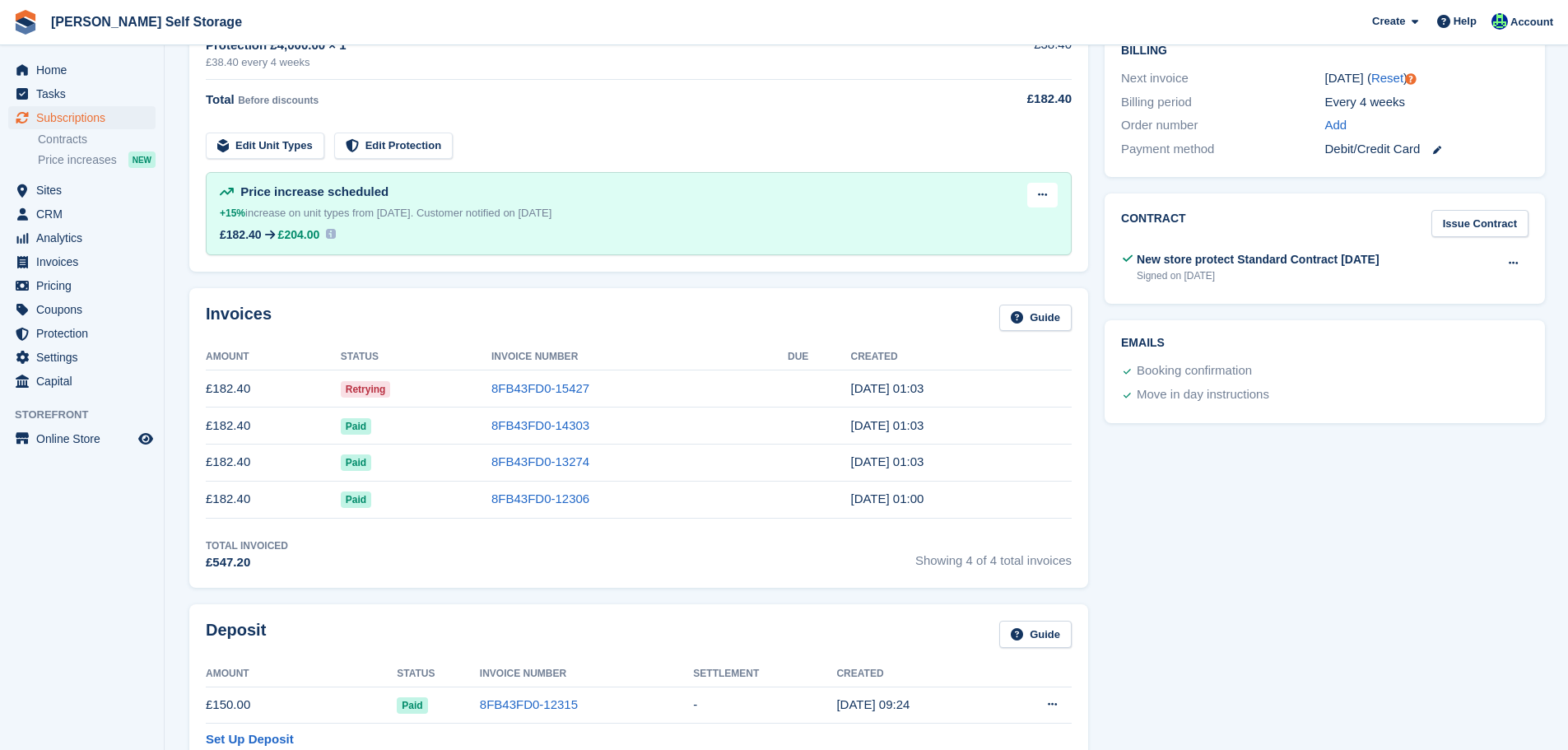
scroll to position [659, 0]
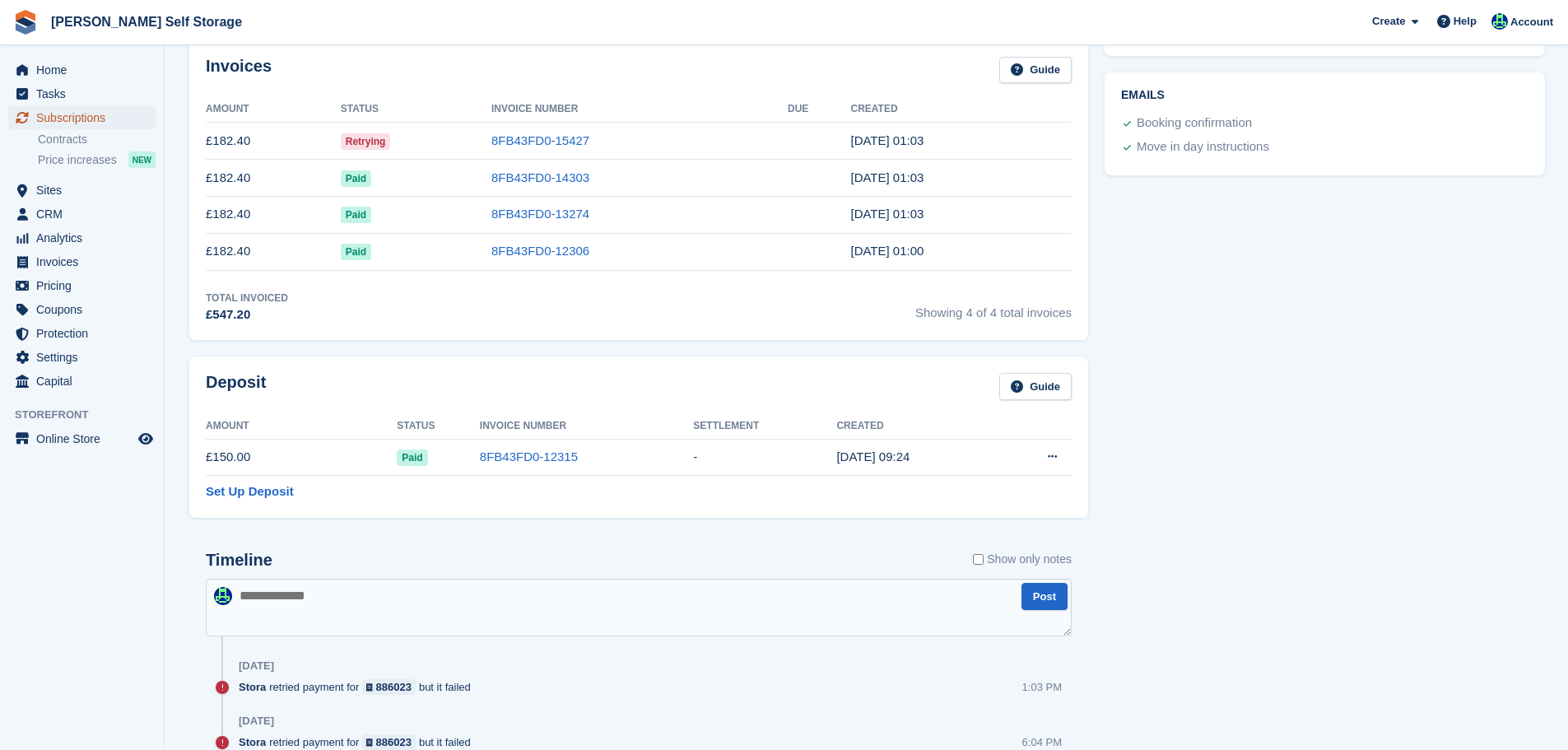
drag, startPoint x: 65, startPoint y: 121, endPoint x: 55, endPoint y: 126, distance: 11.2
click at [66, 121] on span "Subscriptions" at bounding box center [85, 118] width 99 height 23
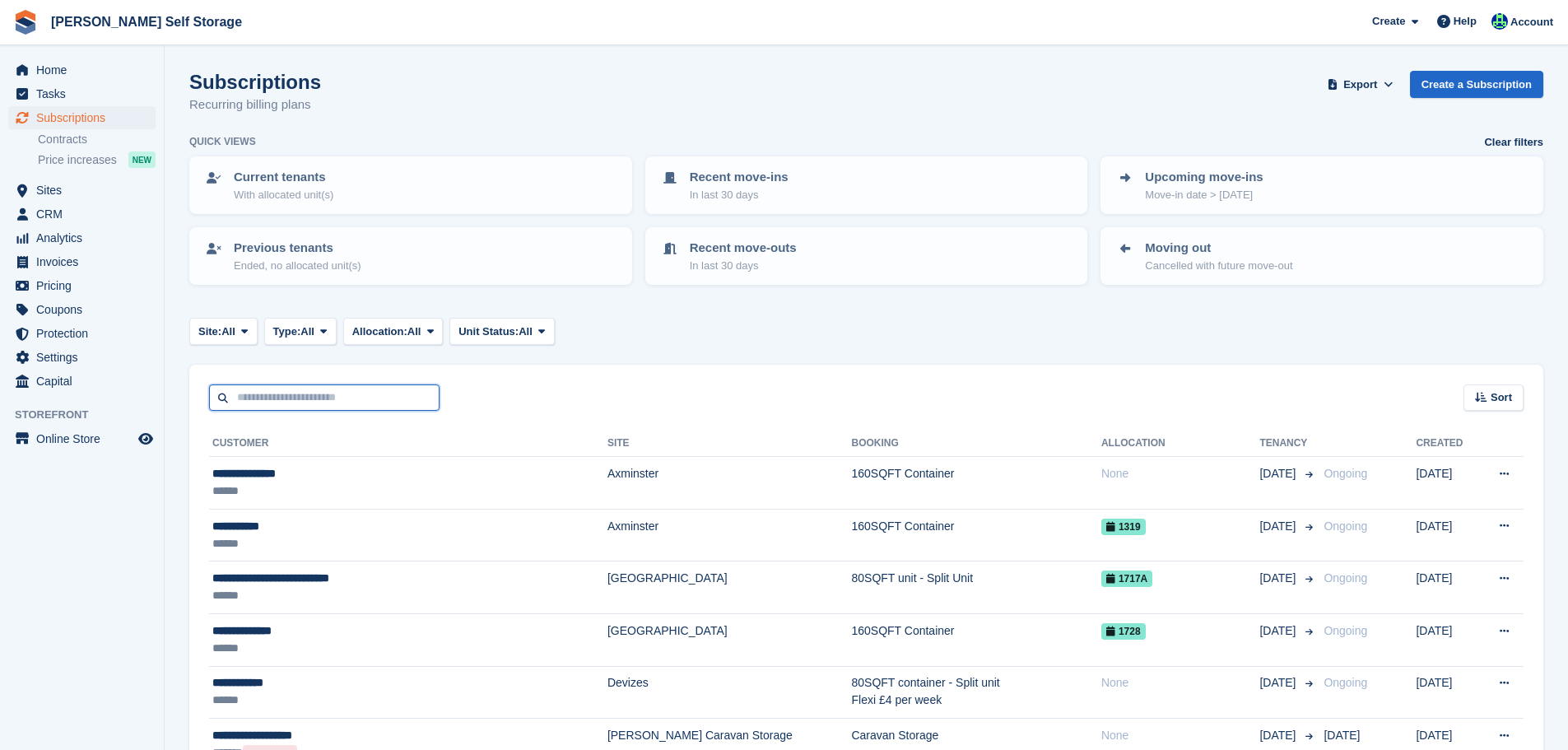
click at [296, 395] on input "text" at bounding box center [324, 398] width 230 height 27
paste input "*********"
type input "*********"
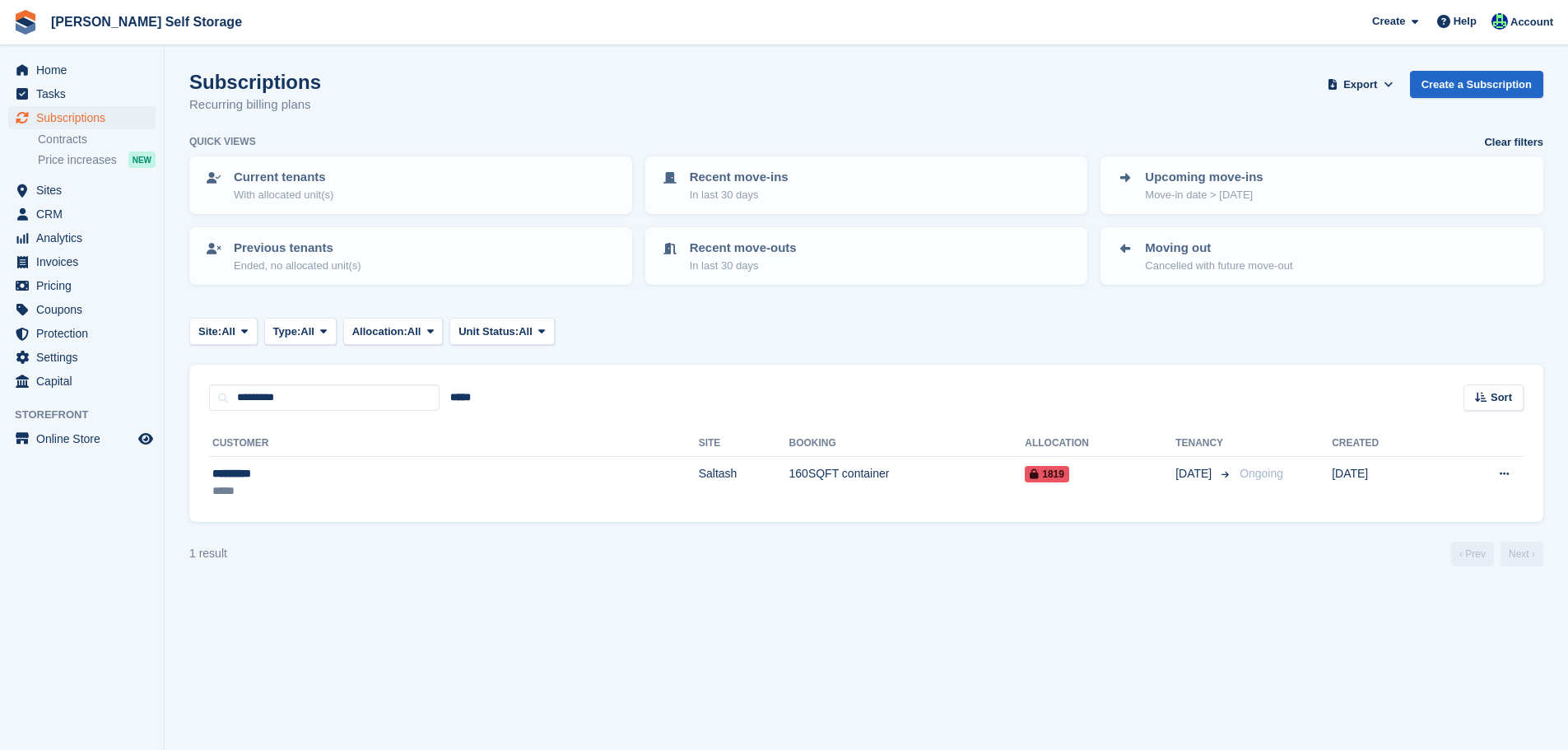
click at [325, 520] on div "Customer Site Booking Allocation Tenancy Created ********* ***** Saltash 160SQF…" at bounding box center [866, 466] width 1354 height 111
click at [345, 472] on div "*********" at bounding box center [315, 473] width 205 height 18
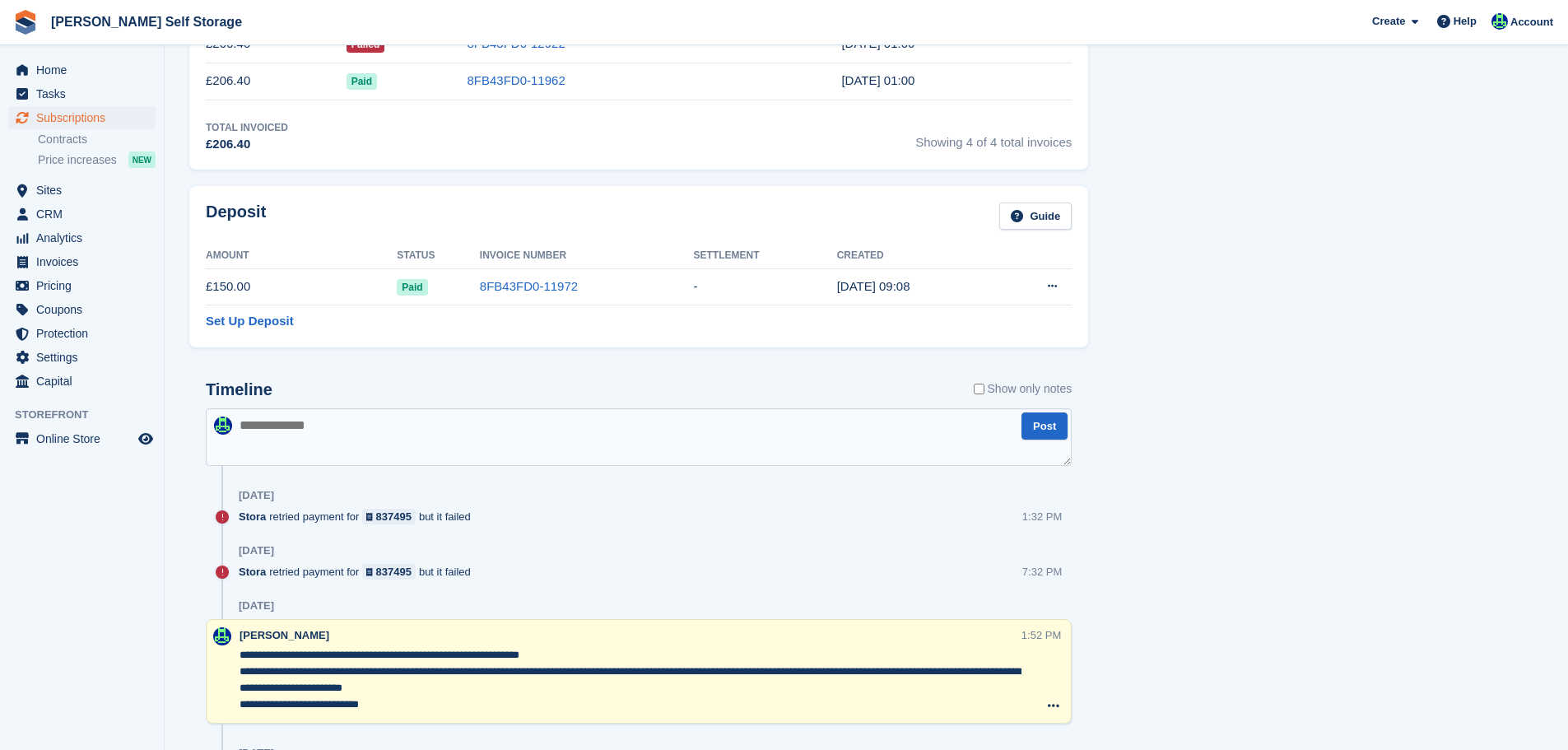
scroll to position [854, 0]
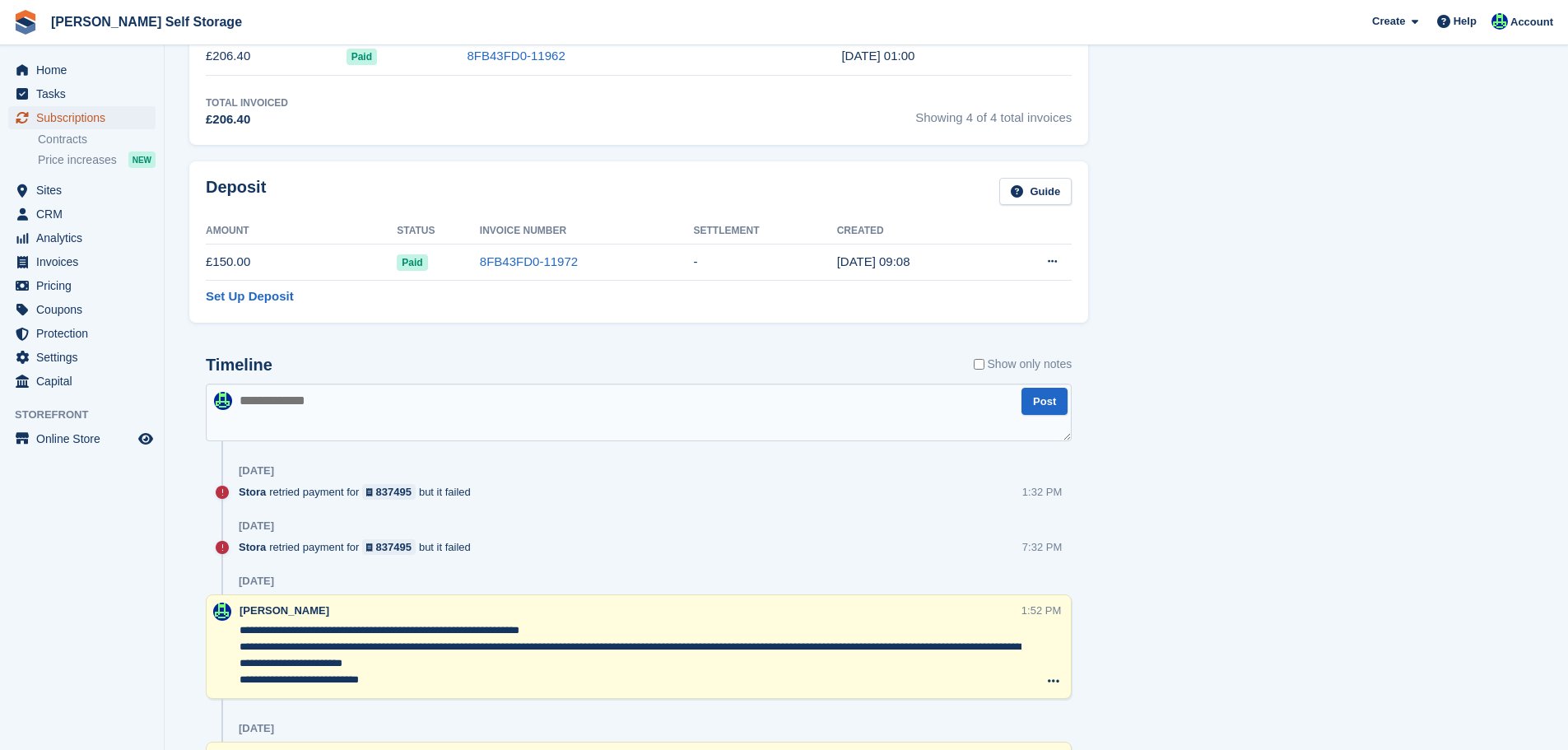
click at [93, 120] on span "Subscriptions" at bounding box center [85, 118] width 99 height 23
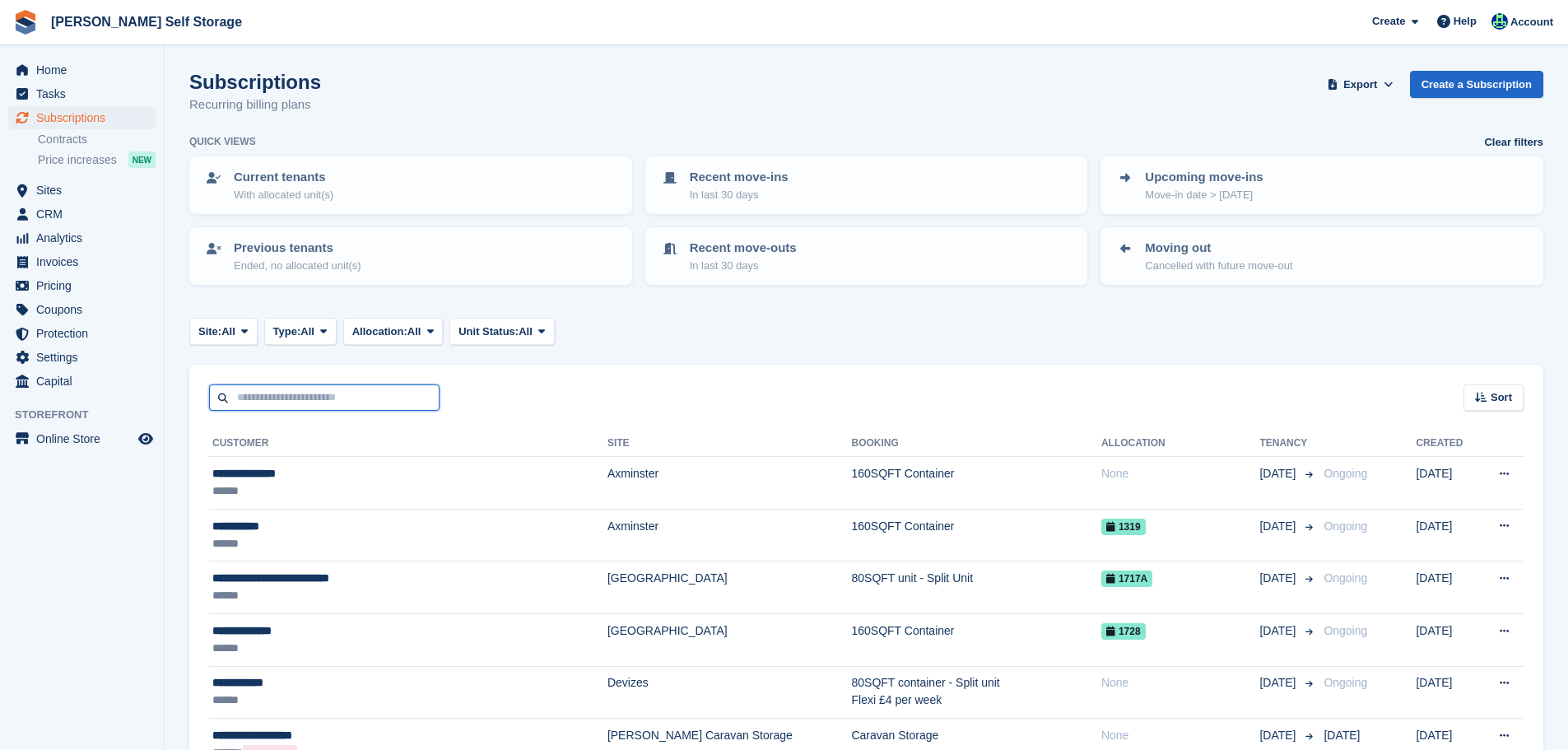
click at [286, 396] on input "text" at bounding box center [324, 398] width 230 height 27
paste input "**********"
type input "**********"
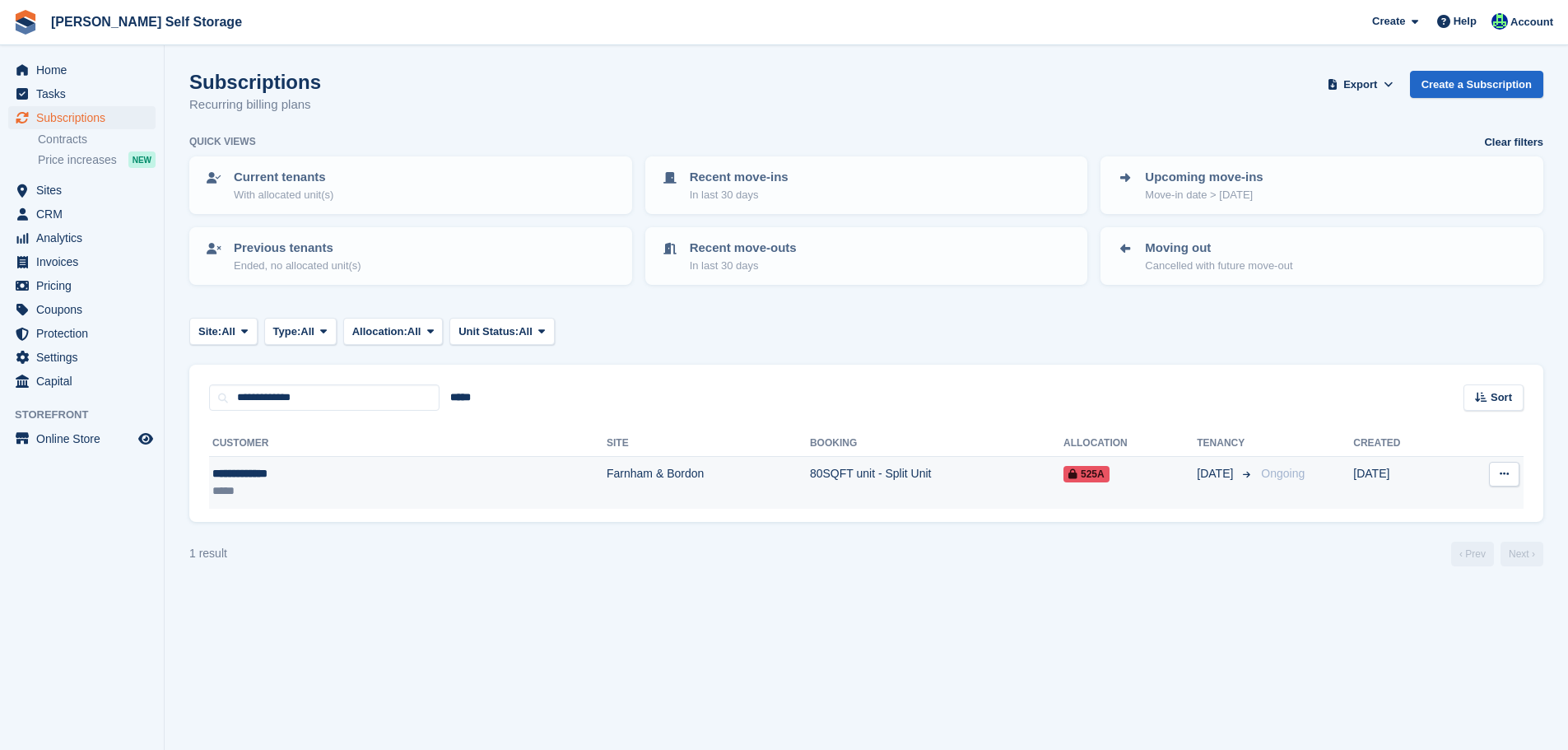
click at [348, 465] on div "**********" at bounding box center [306, 473] width 187 height 18
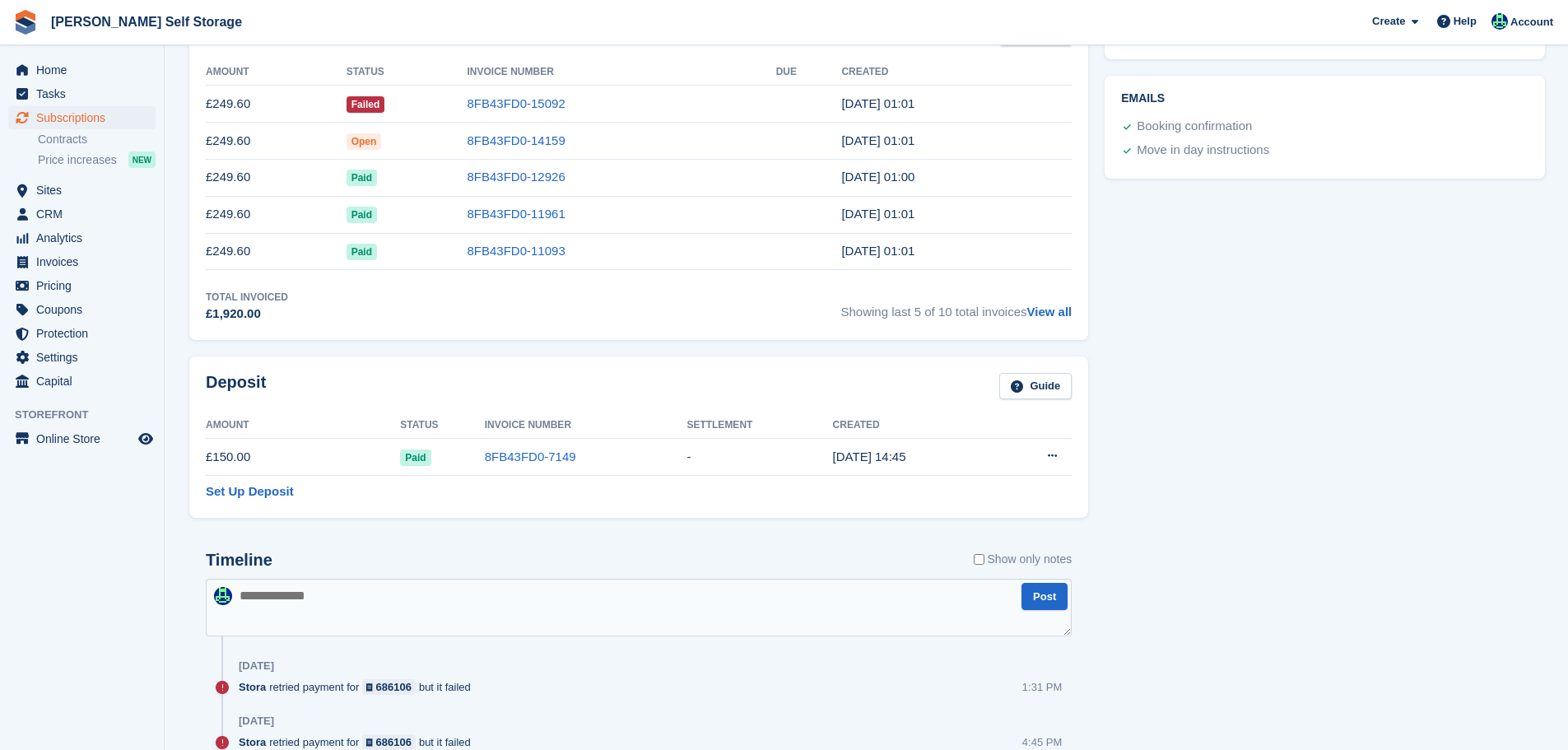
scroll to position [231, 0]
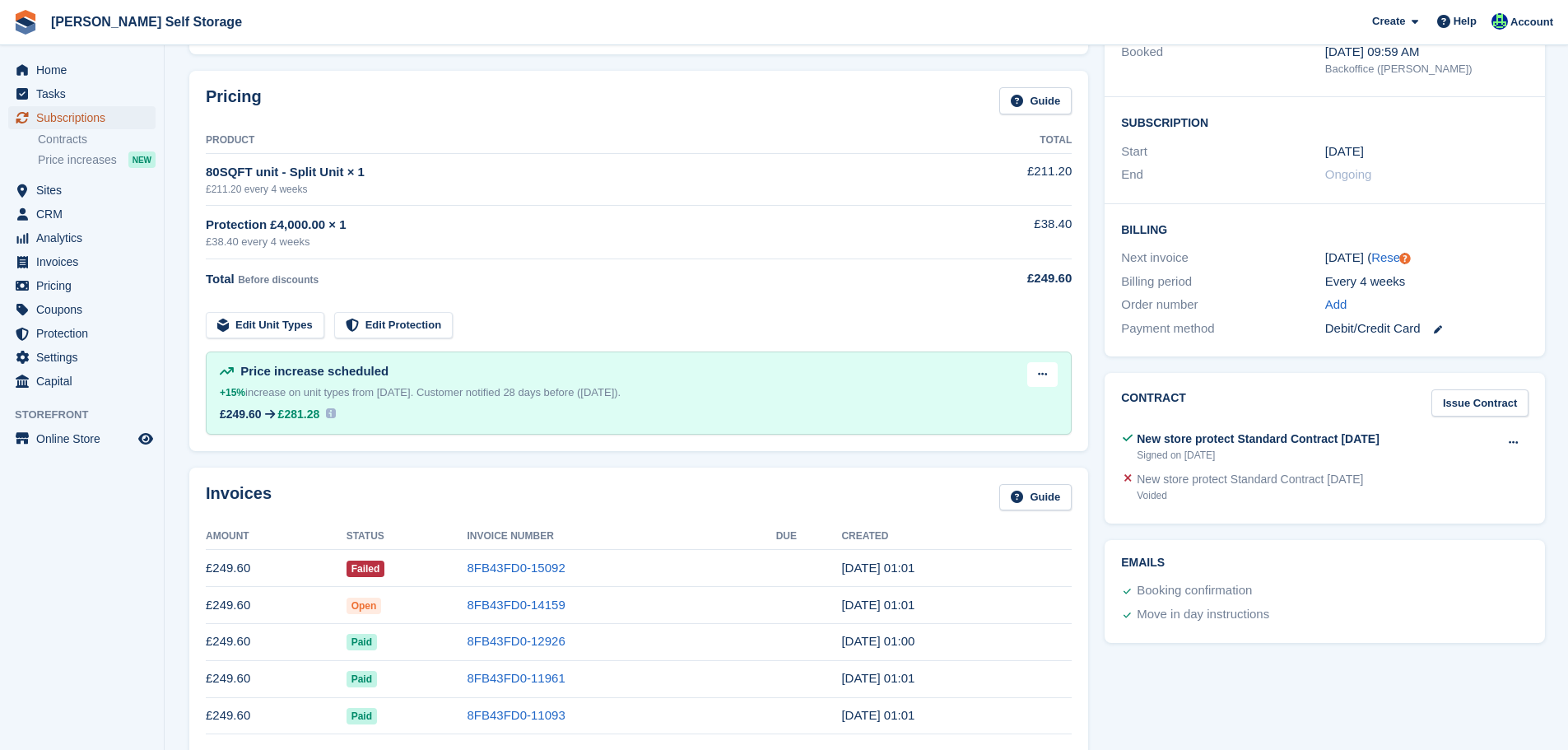
drag, startPoint x: 108, startPoint y: 121, endPoint x: 100, endPoint y: 131, distance: 12.8
click at [108, 121] on span "Subscriptions" at bounding box center [85, 118] width 99 height 23
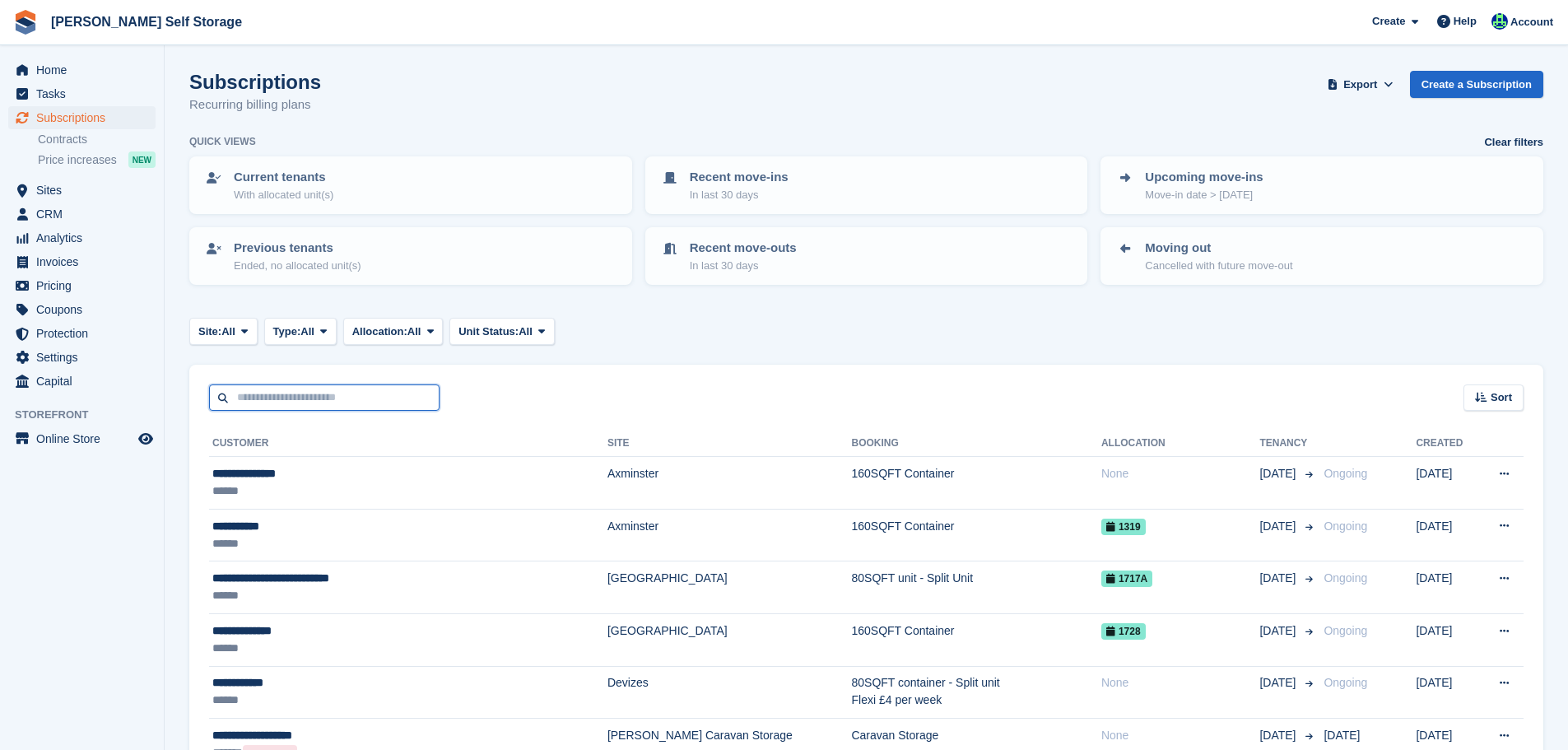
click at [309, 406] on input "text" at bounding box center [324, 398] width 230 height 27
paste input "**********"
type input "**********"
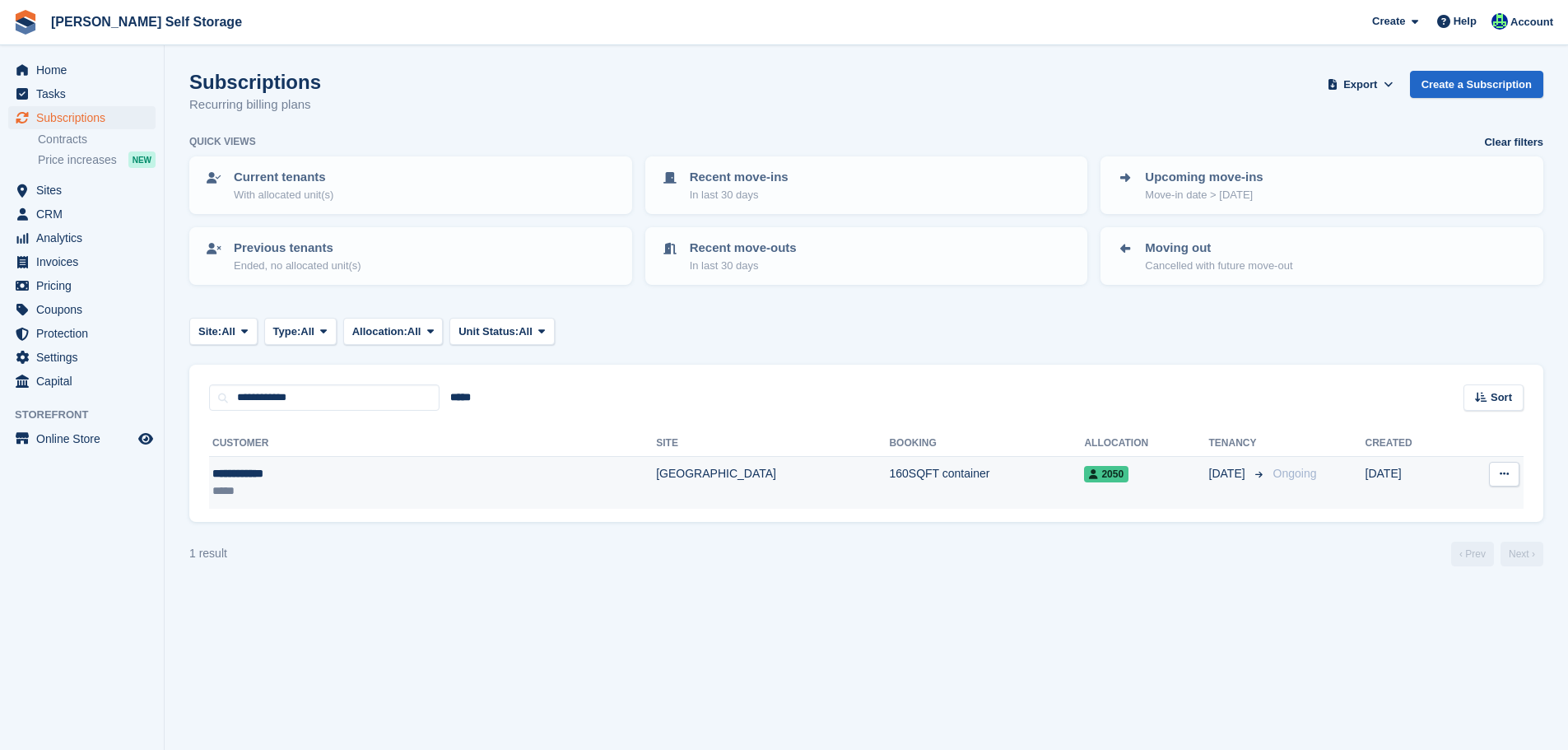
click at [362, 503] on td "**********" at bounding box center [433, 484] width 447 height 52
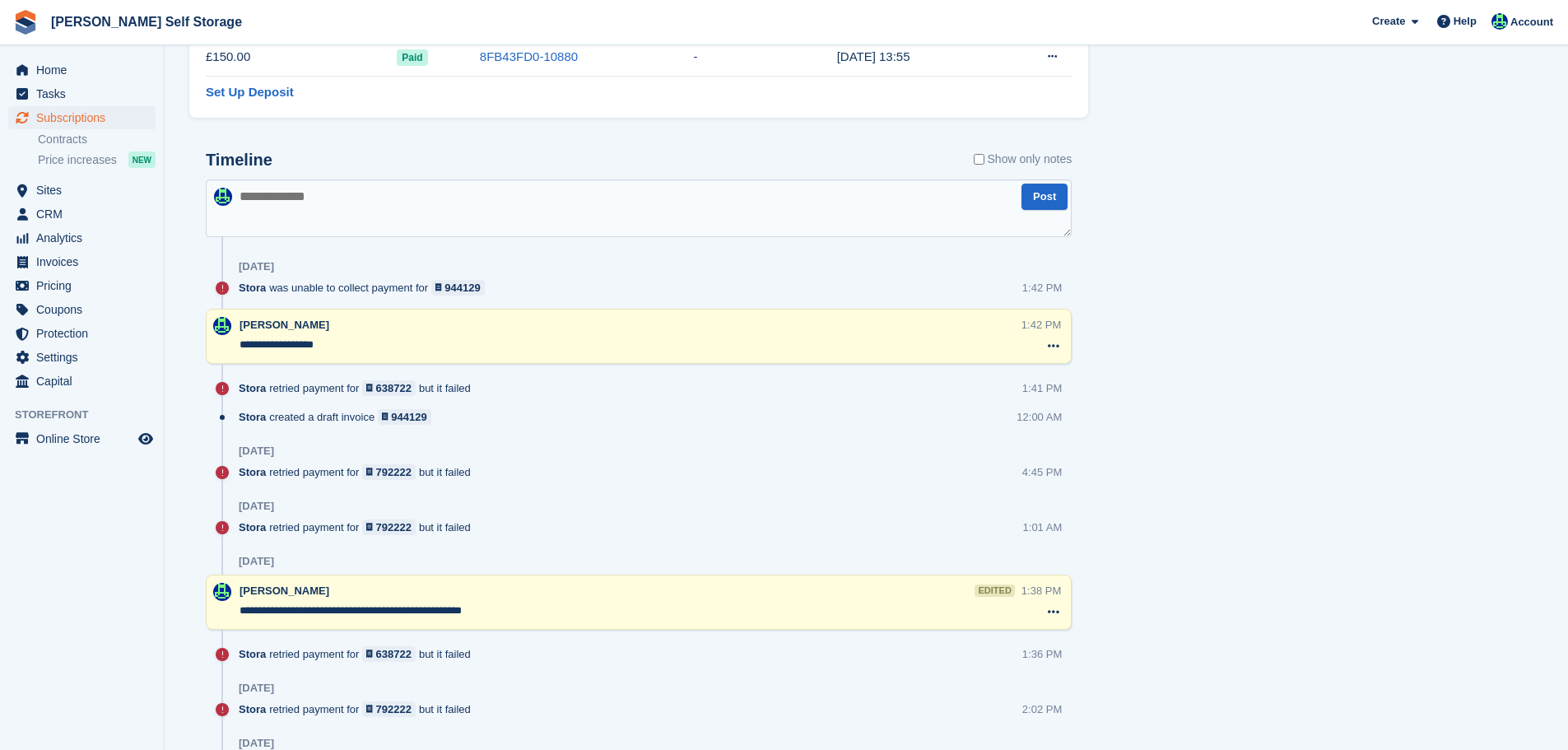
scroll to position [1153, 0]
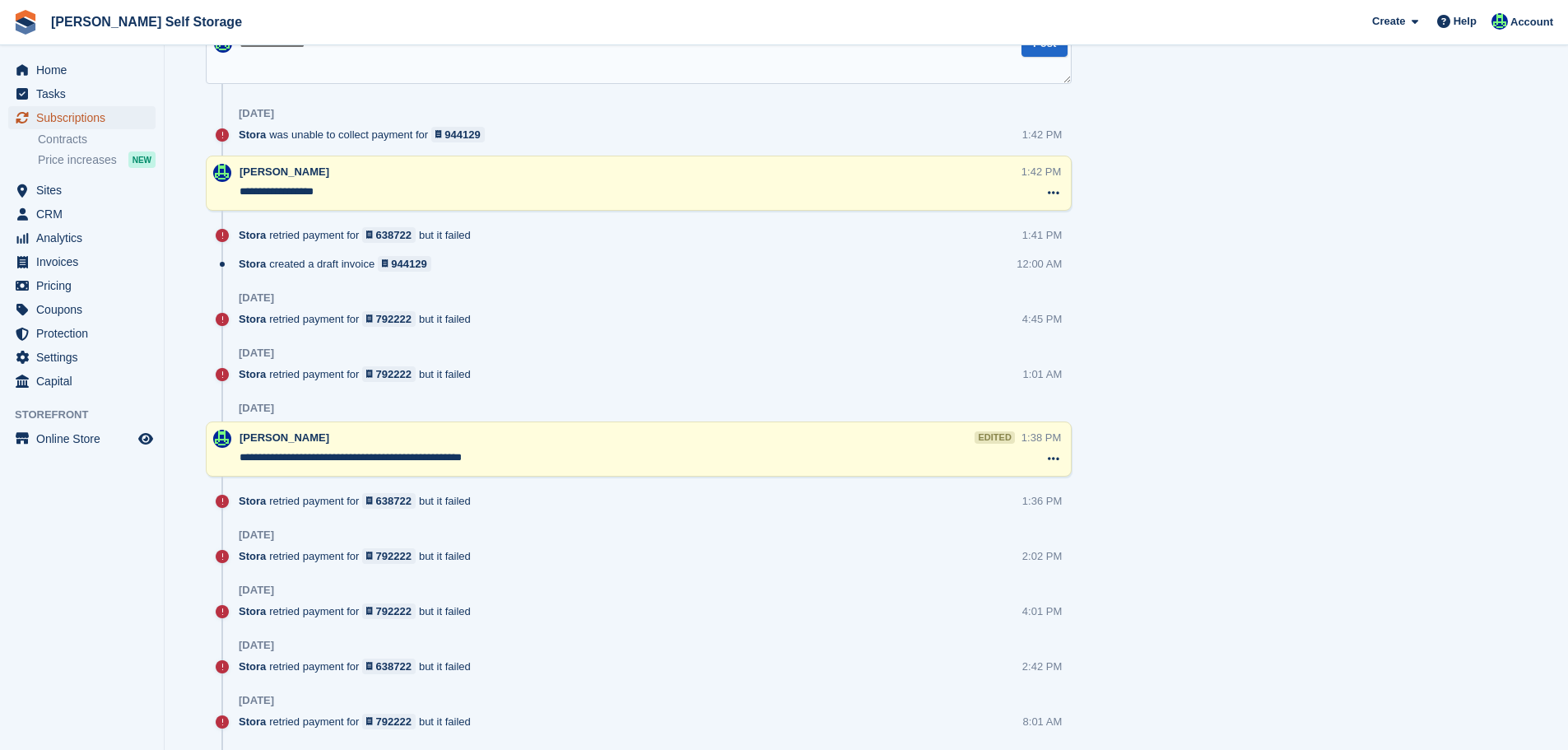
click at [54, 122] on span "Subscriptions" at bounding box center [85, 118] width 99 height 23
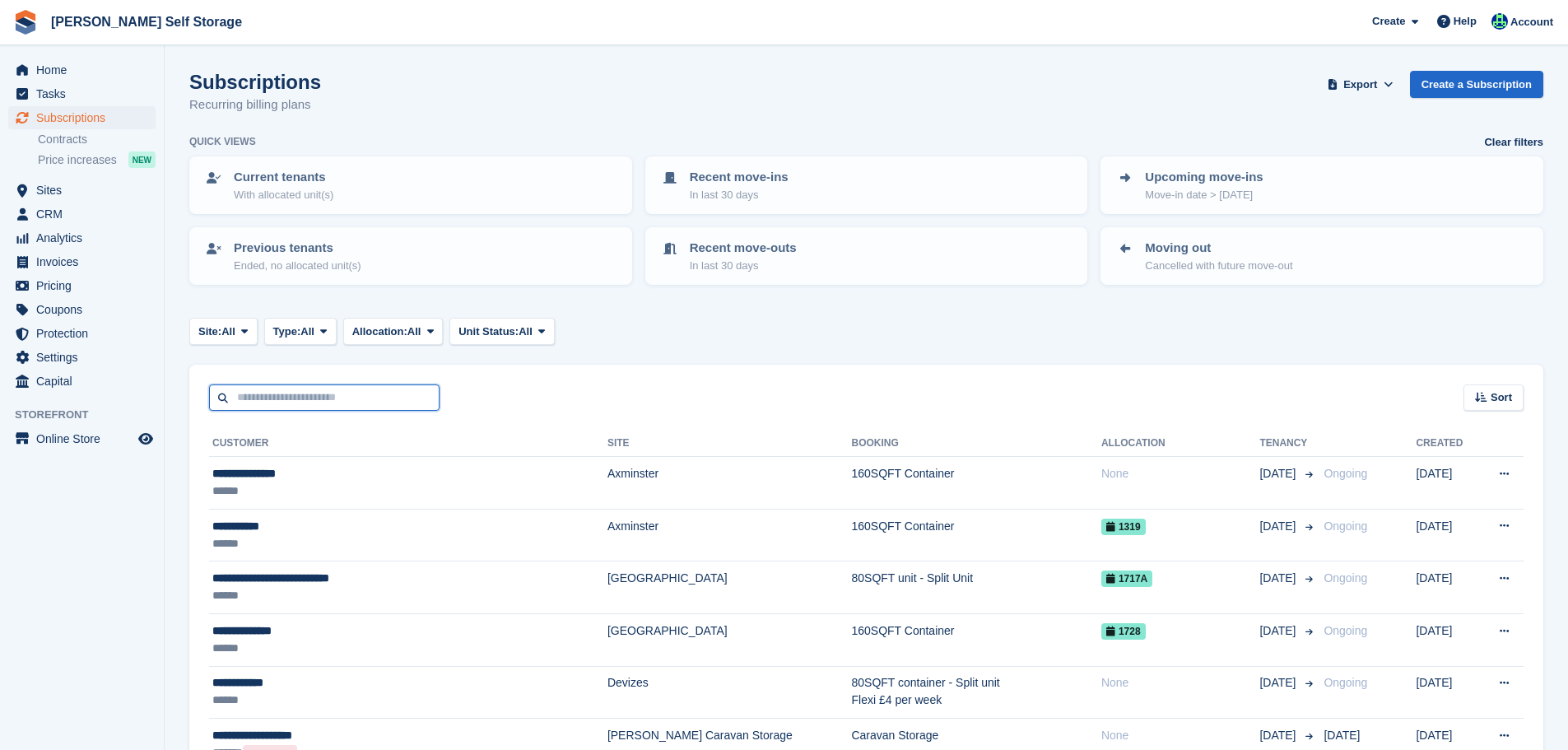
drag, startPoint x: 281, startPoint y: 394, endPoint x: 285, endPoint y: 385, distance: 9.8
click at [281, 389] on input "text" at bounding box center [324, 398] width 230 height 27
paste input "**********"
type input "**********"
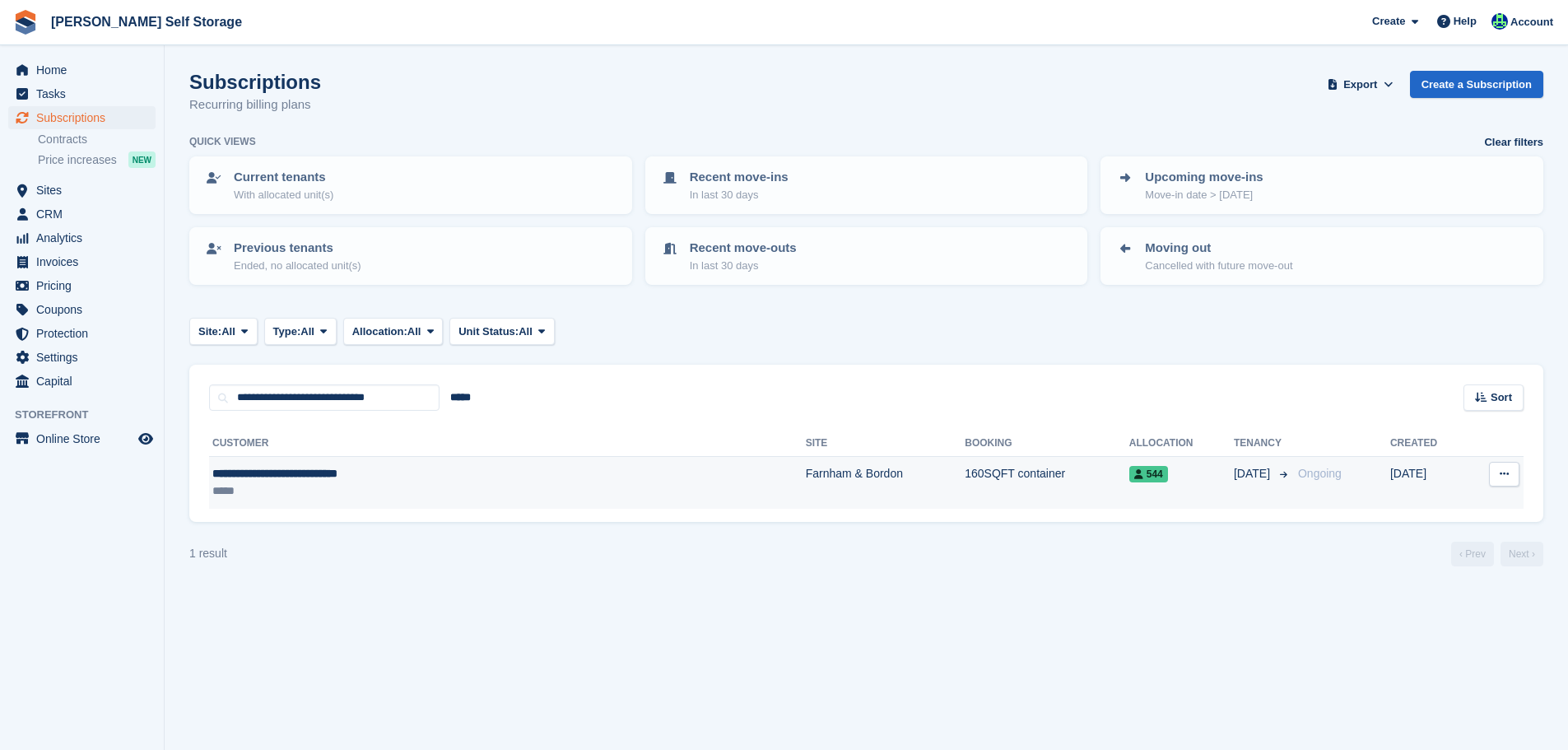
click at [315, 496] on div "*****" at bounding box center [393, 491] width 361 height 18
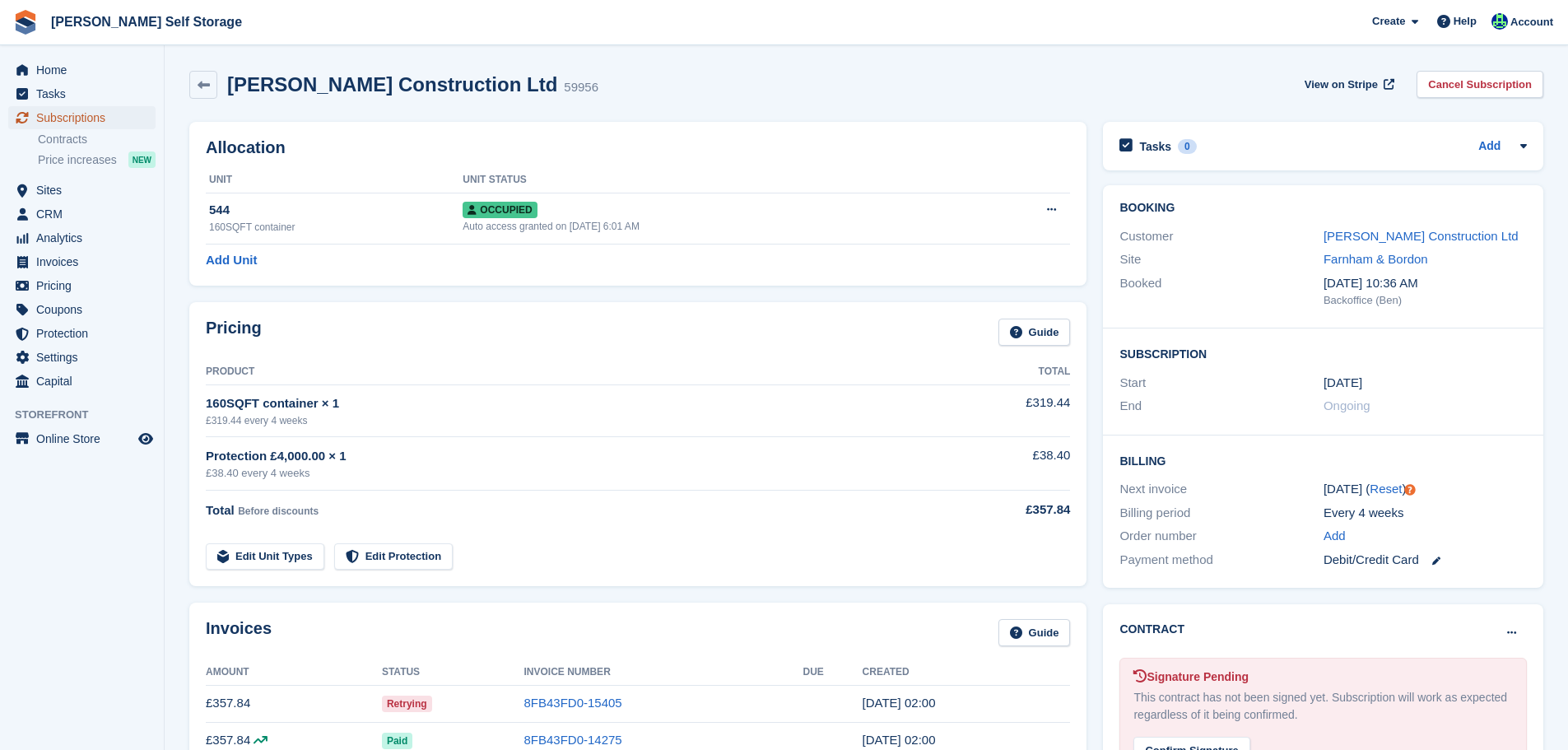
click at [95, 123] on span "Subscriptions" at bounding box center [85, 118] width 99 height 23
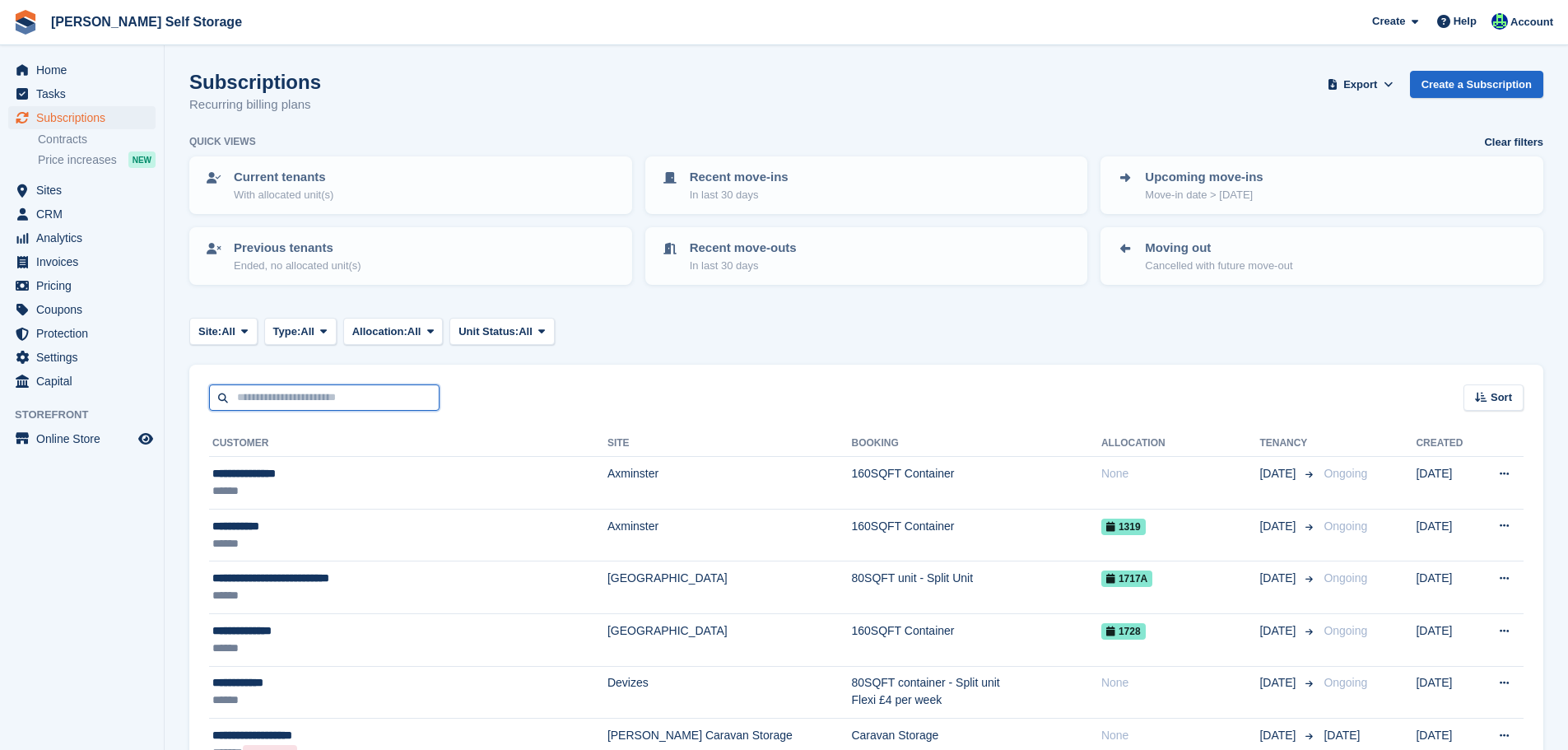
click at [287, 385] on input "text" at bounding box center [324, 398] width 230 height 27
paste input "**********"
type input "**********"
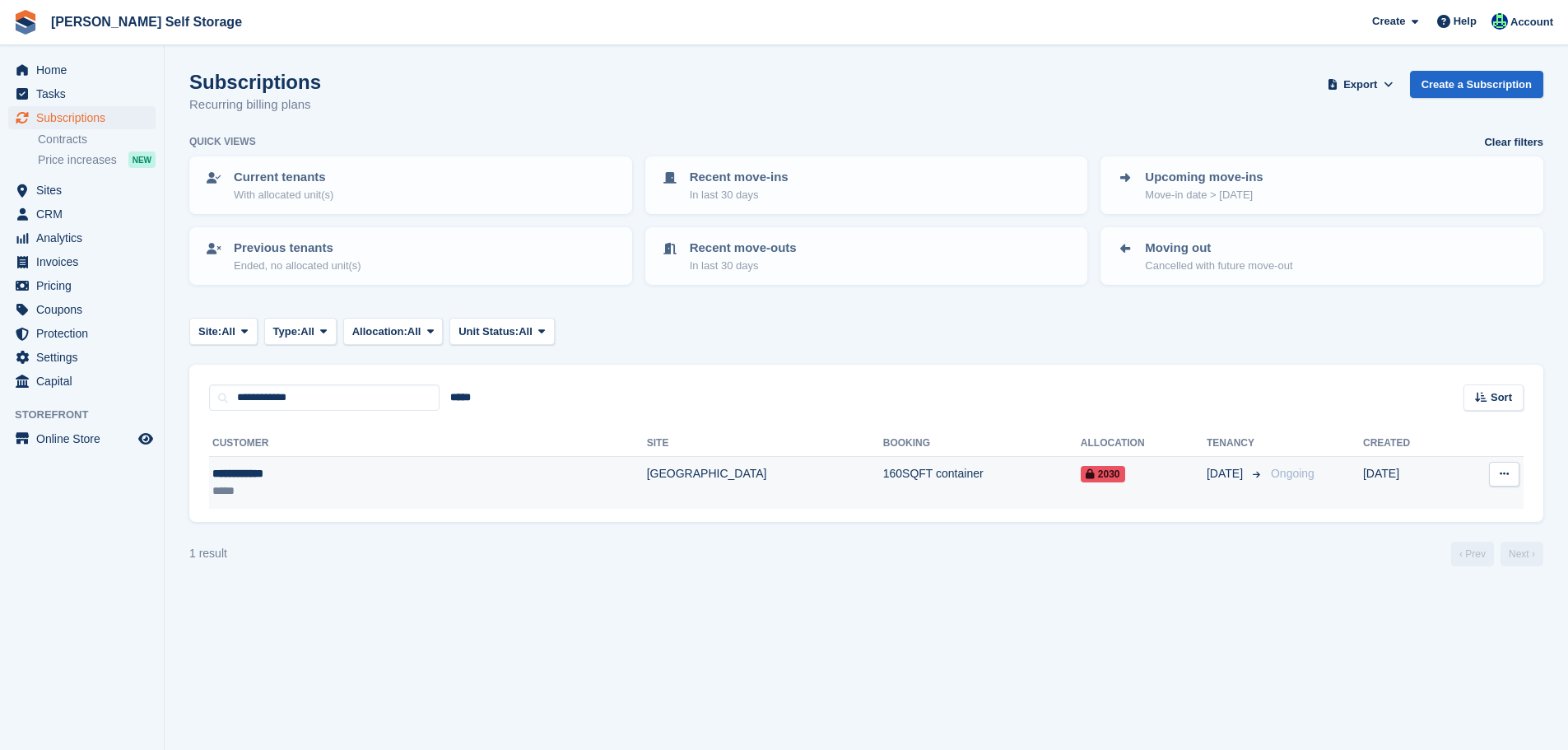
click at [337, 470] on div "**********" at bounding box center [322, 473] width 219 height 18
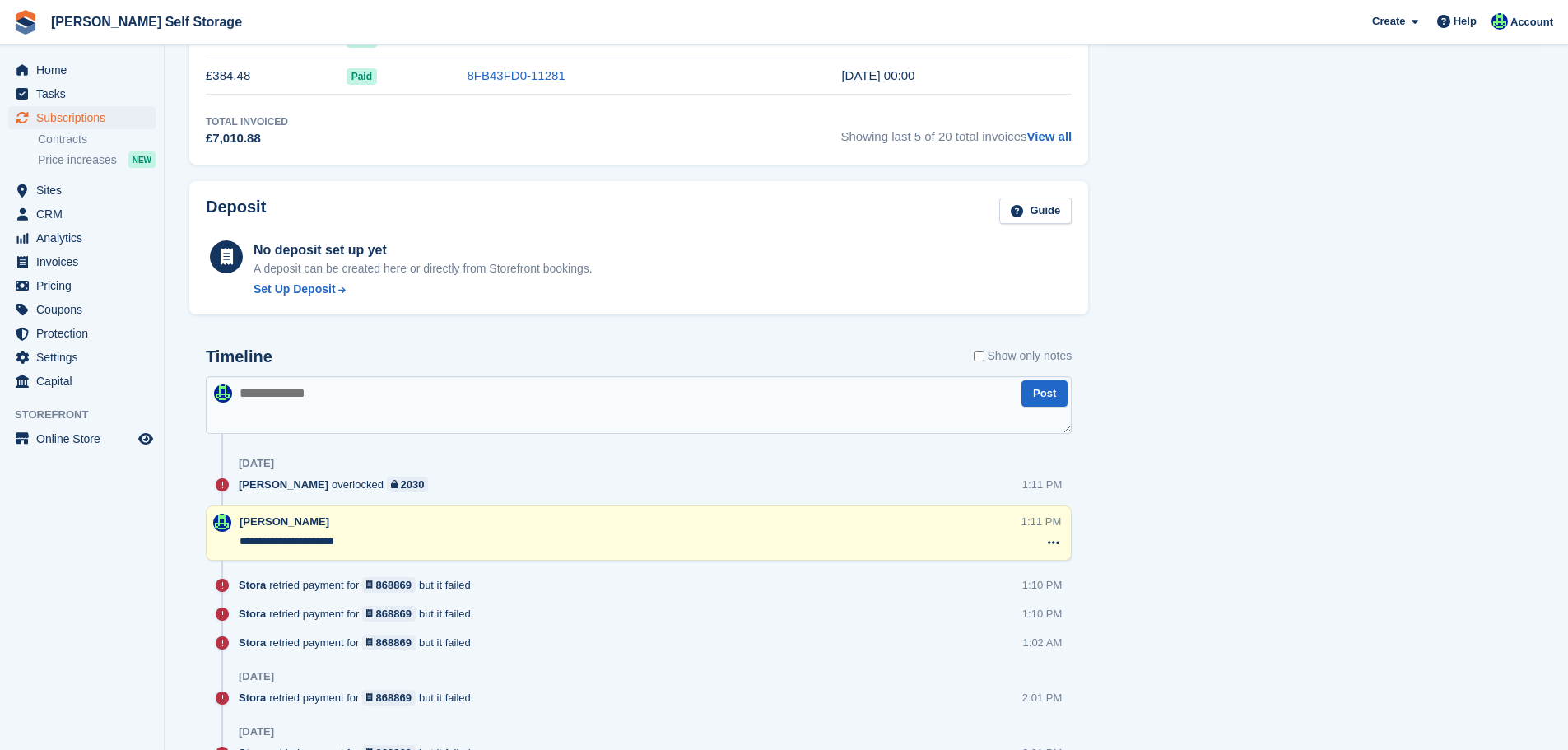
scroll to position [1027, 0]
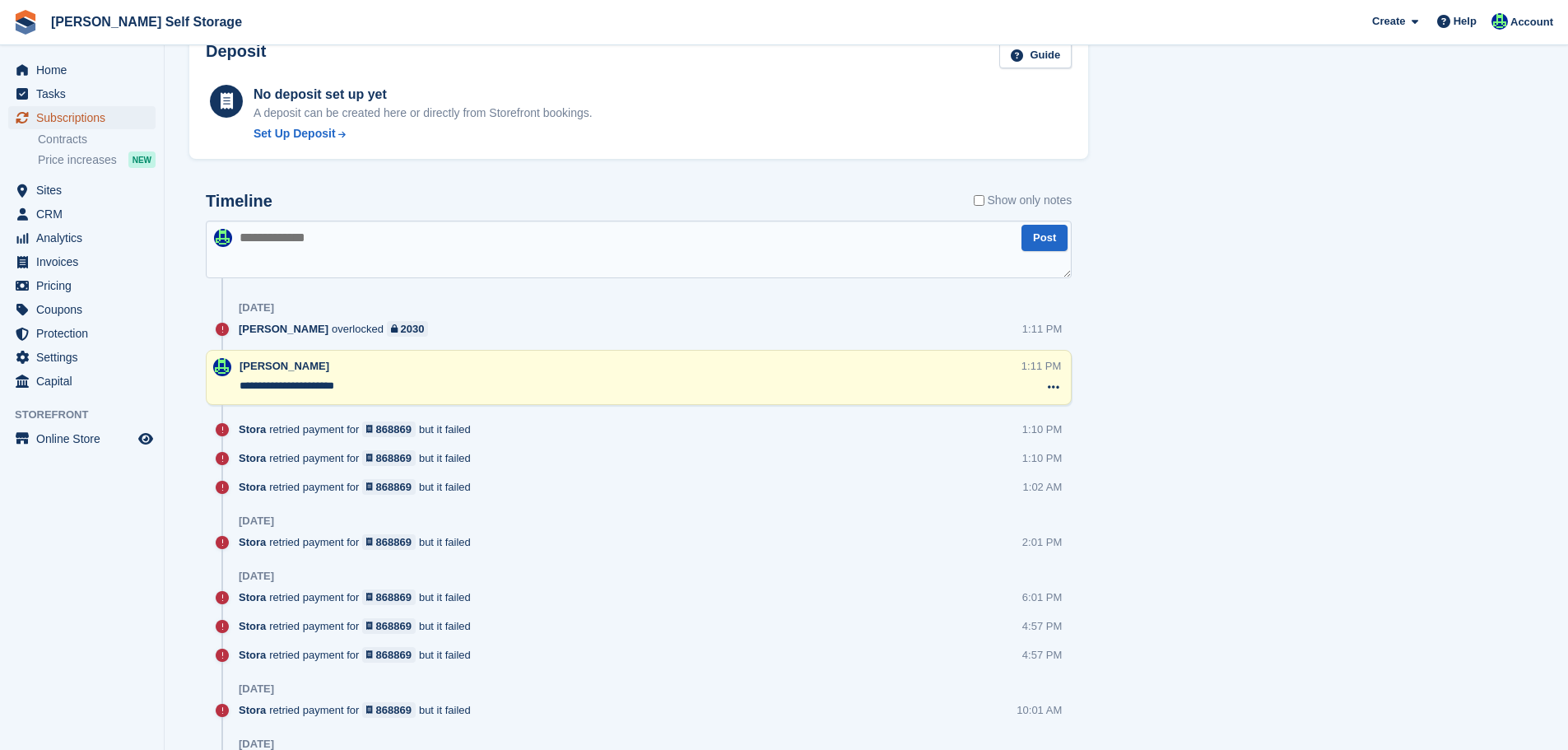
click at [121, 121] on span "Subscriptions" at bounding box center [85, 118] width 99 height 23
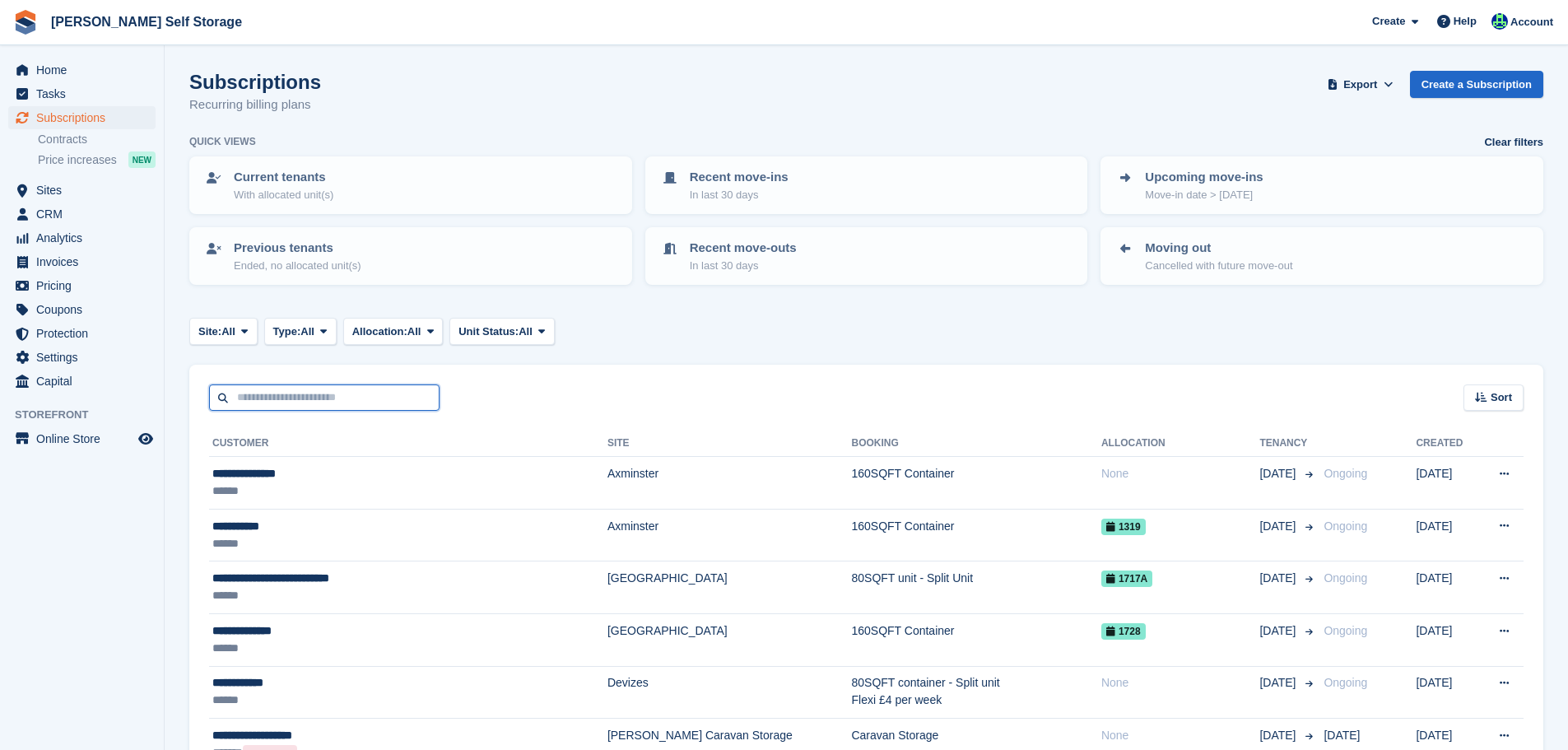
click at [302, 389] on input "text" at bounding box center [324, 398] width 230 height 27
paste input "**********"
type input "**********"
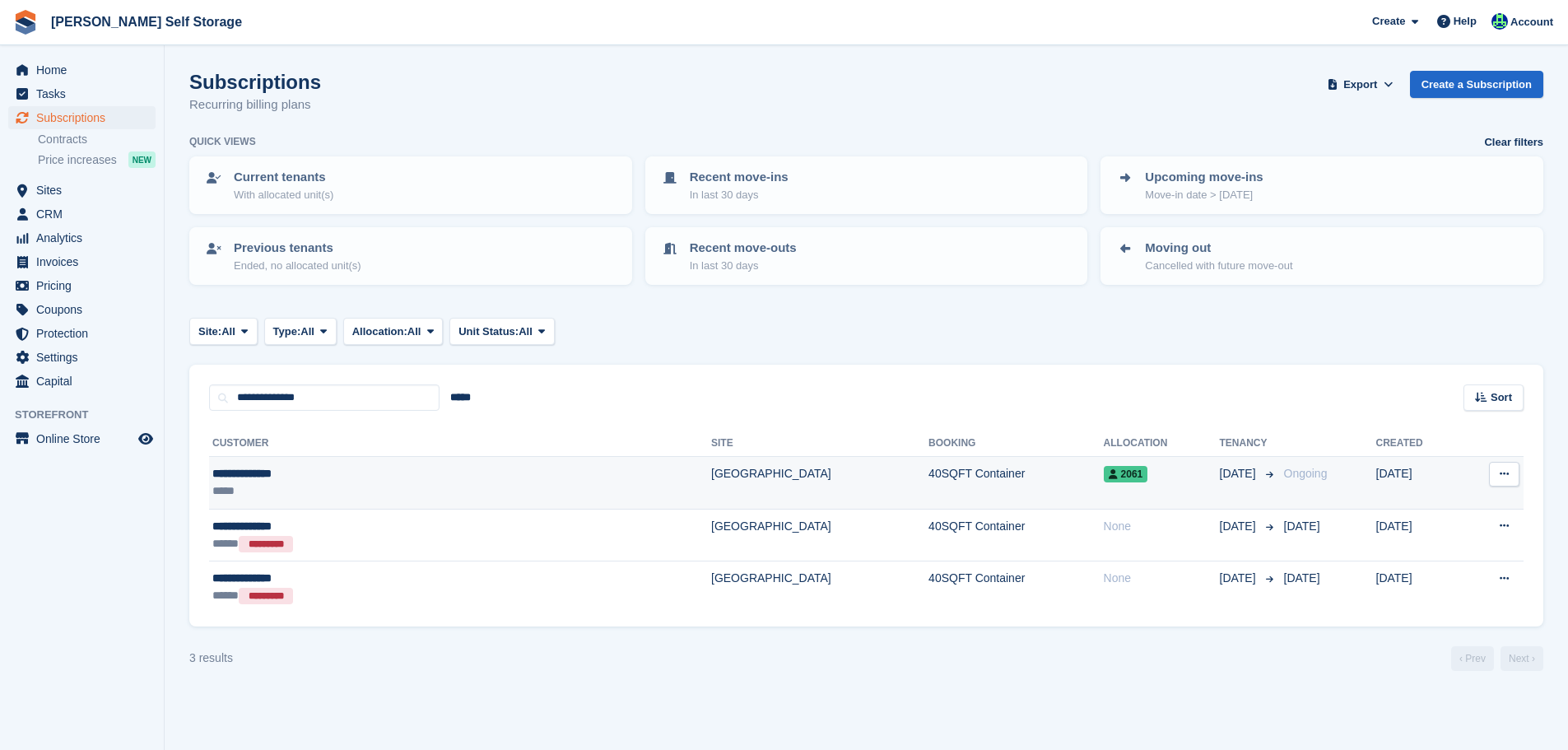
click at [314, 473] on div "**********" at bounding box center [349, 473] width 274 height 18
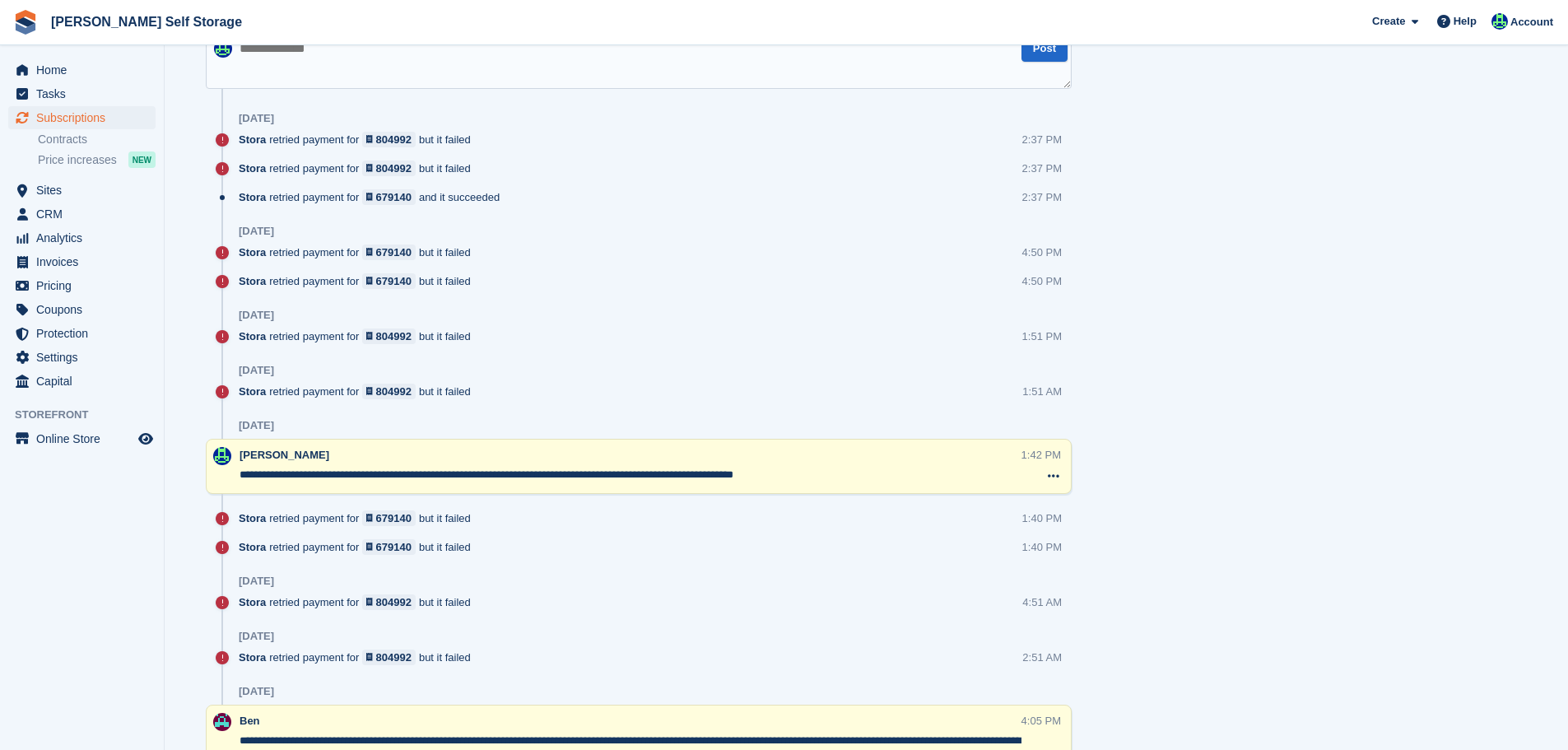
scroll to position [1153, 0]
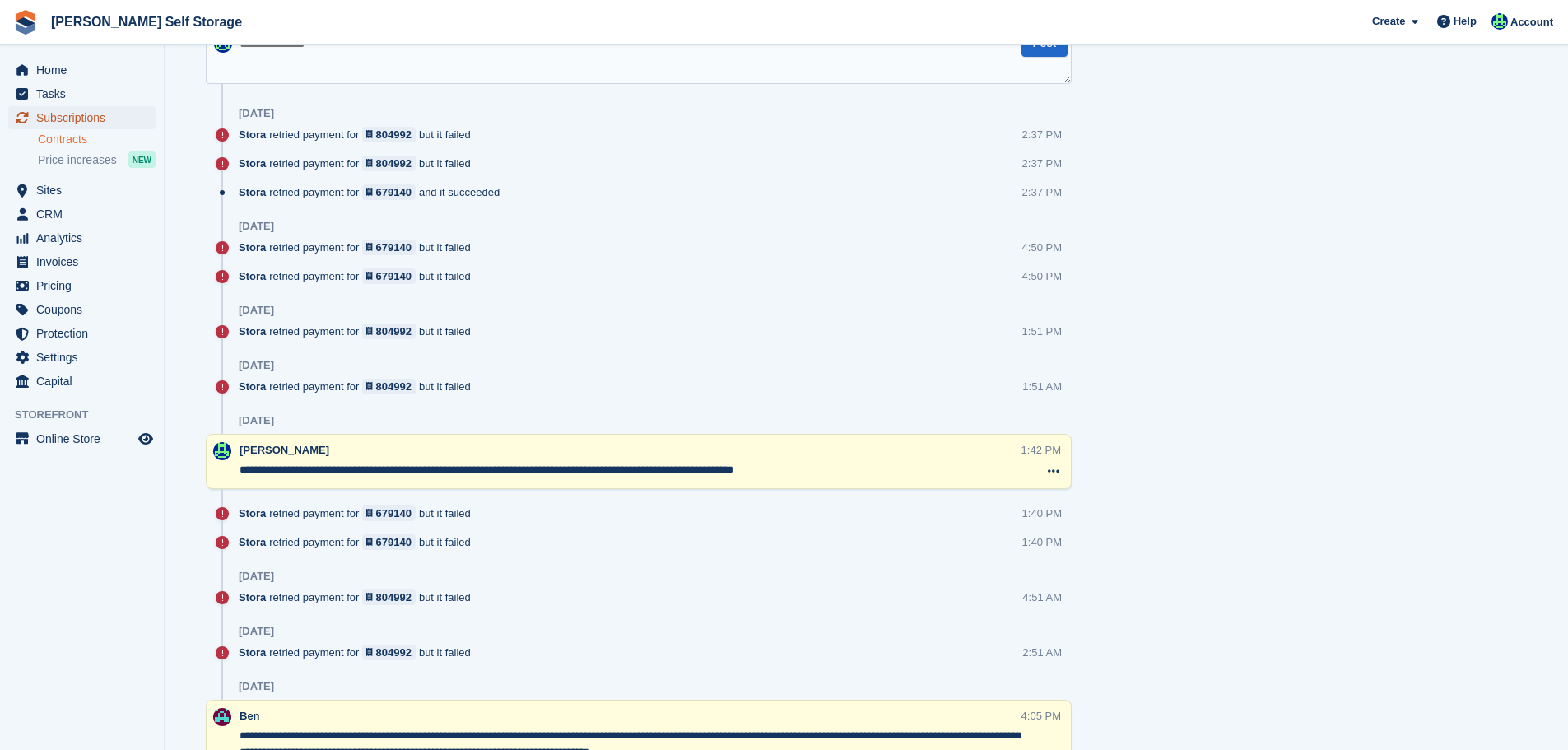
drag, startPoint x: 101, startPoint y: 114, endPoint x: 101, endPoint y: 137, distance: 23.0
click at [101, 114] on span "Subscriptions" at bounding box center [85, 118] width 99 height 23
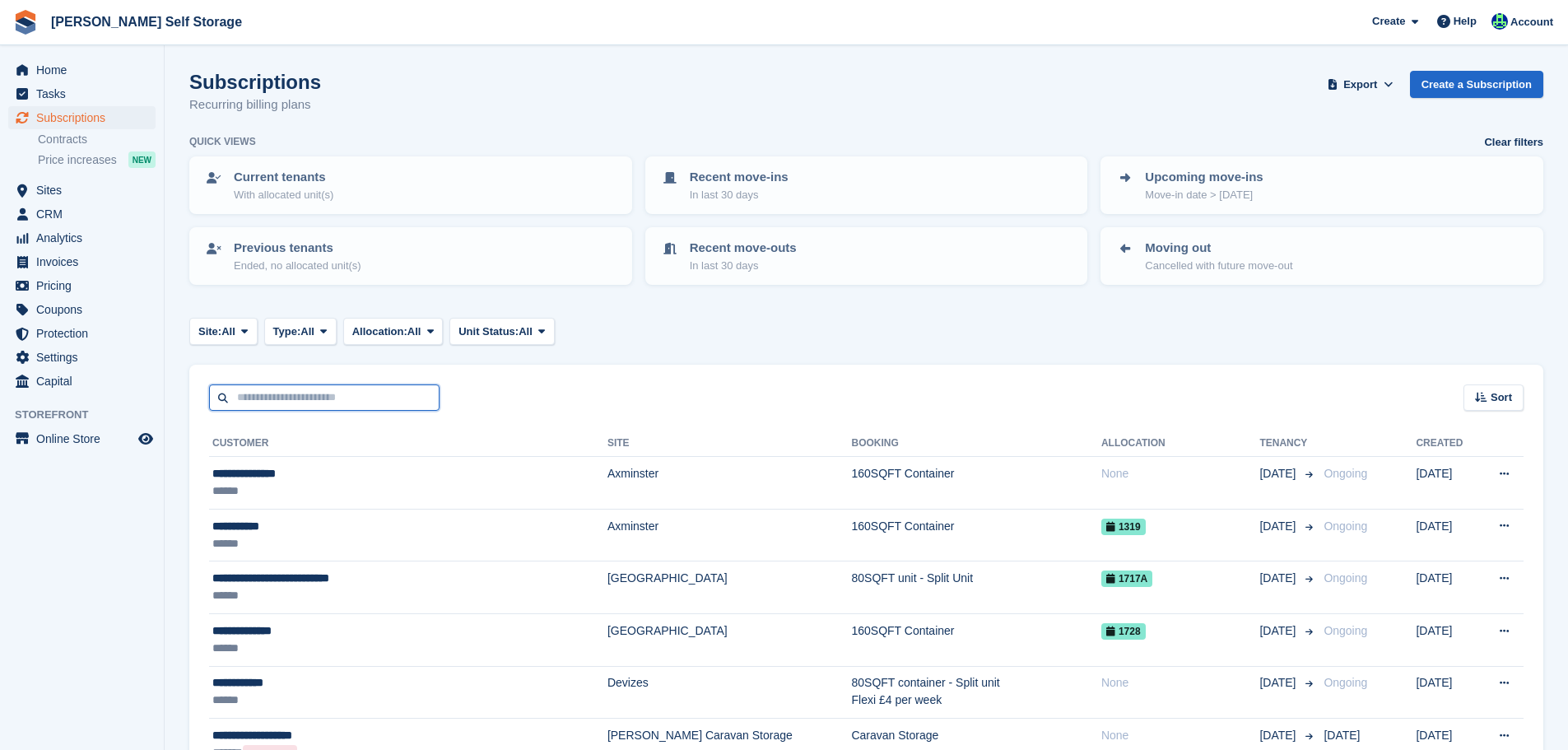
click at [312, 398] on input "text" at bounding box center [324, 398] width 230 height 27
type input "****"
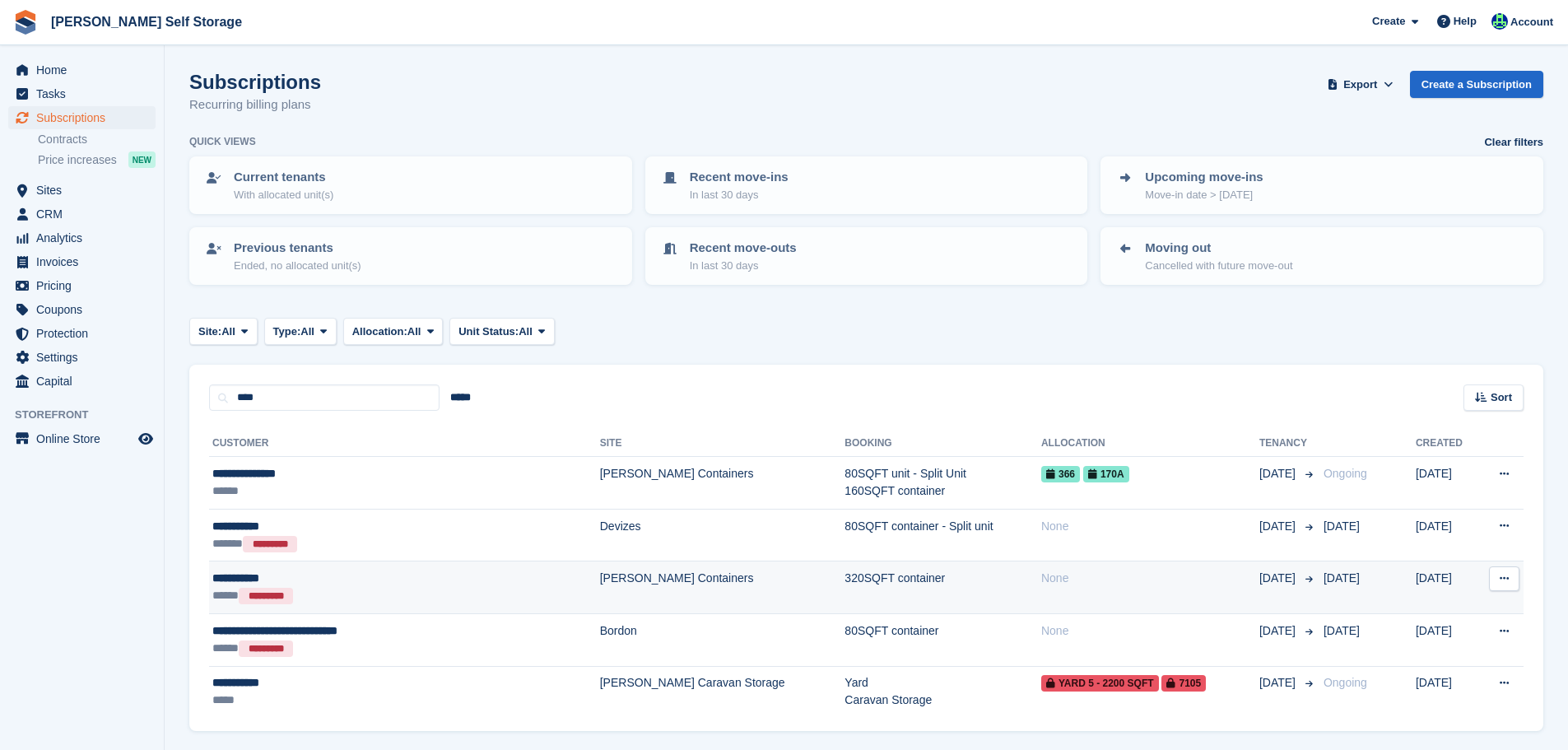
click at [317, 603] on div "***** *********" at bounding box center [358, 596] width 292 height 18
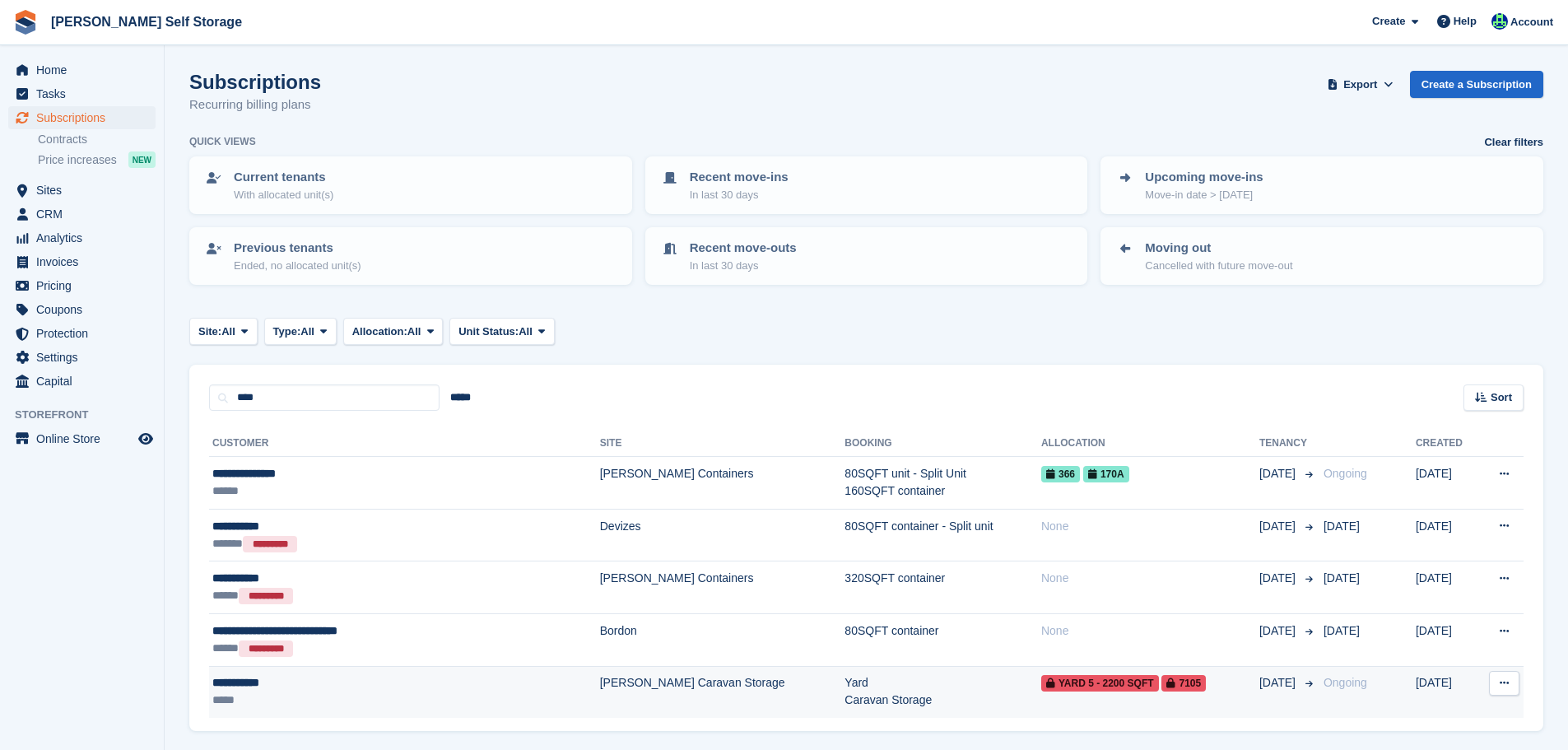
scroll to position [50, 0]
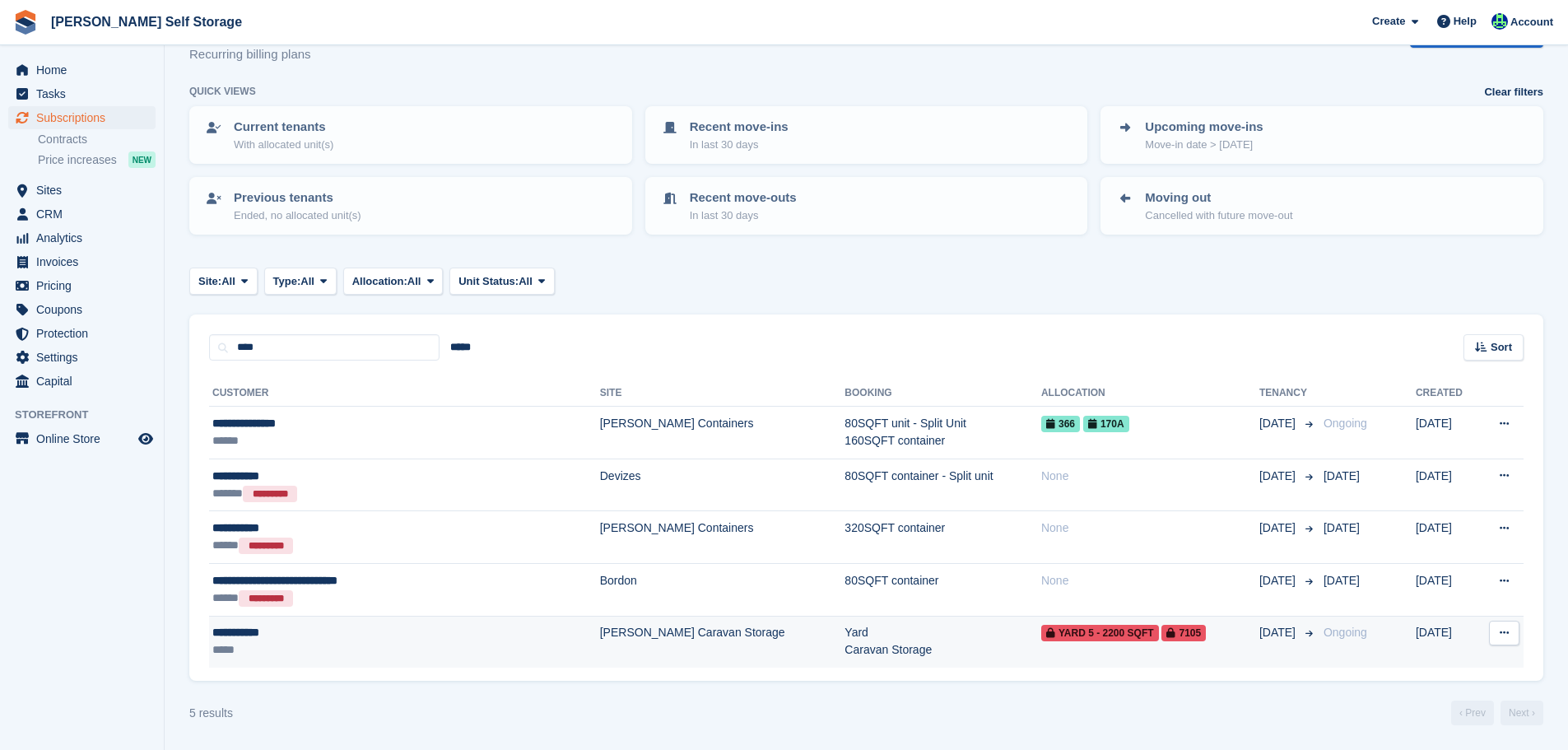
click at [326, 644] on div "*****" at bounding box center [358, 650] width 292 height 18
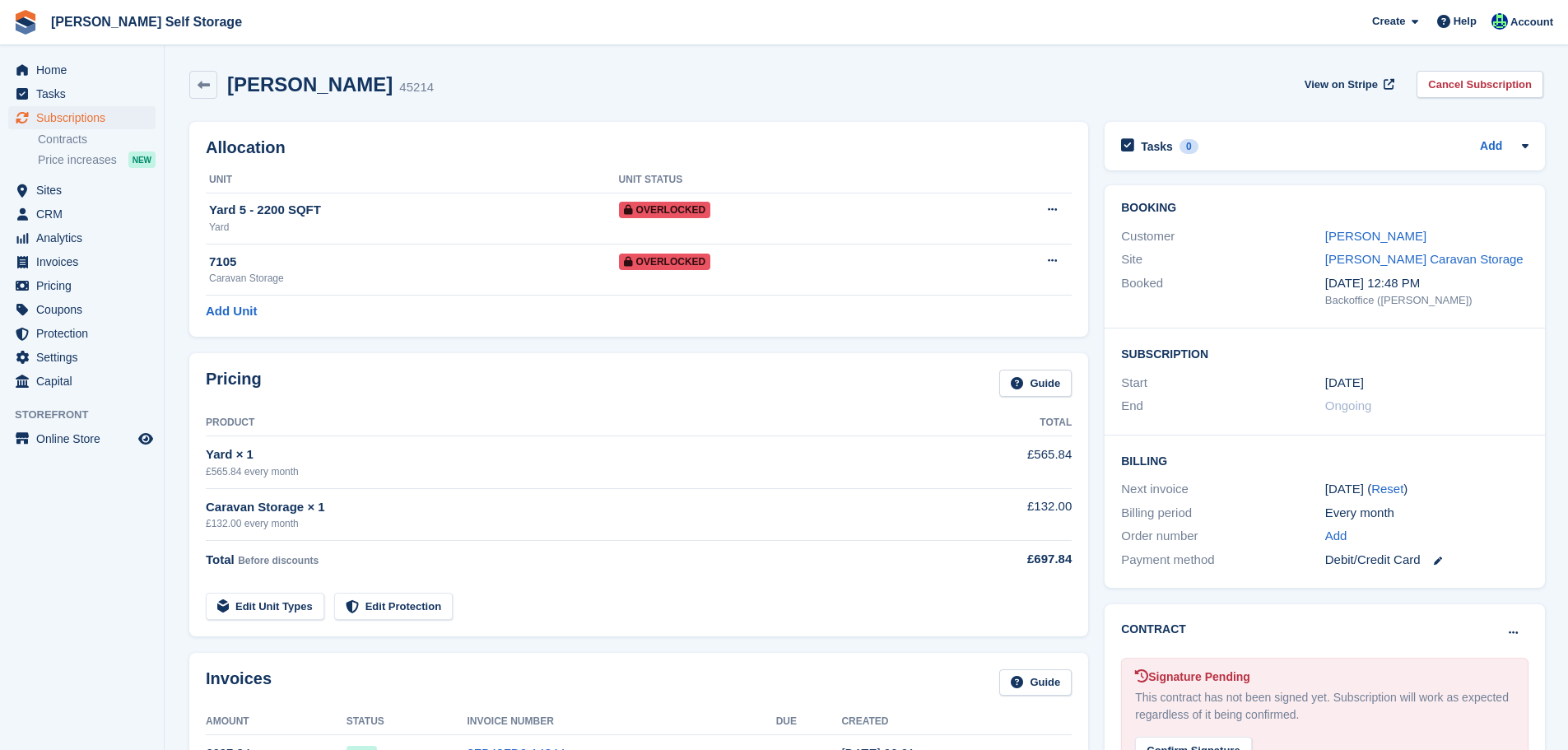
scroll to position [411, 0]
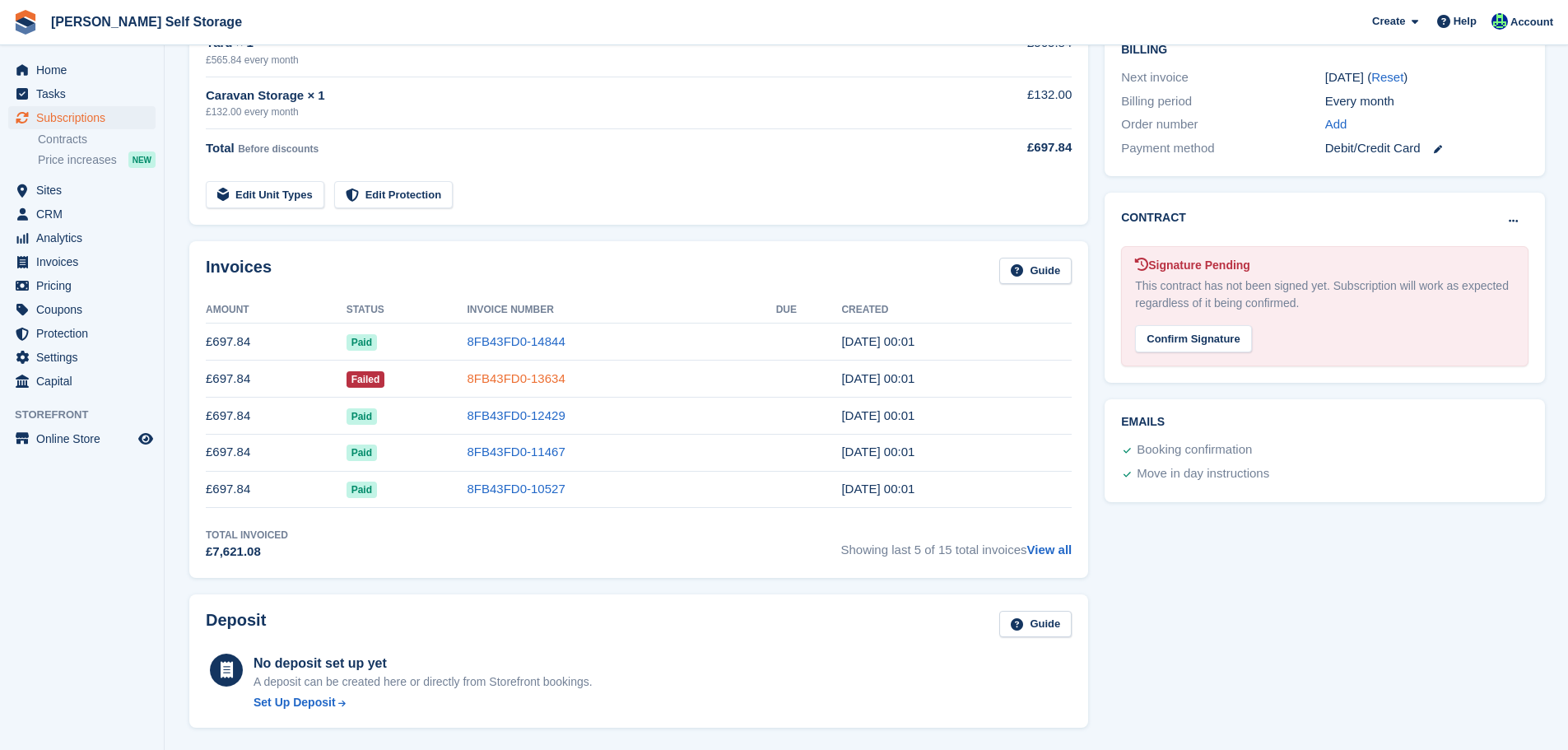
click at [524, 371] on link "8FB43FD0-13634" at bounding box center [516, 378] width 98 height 14
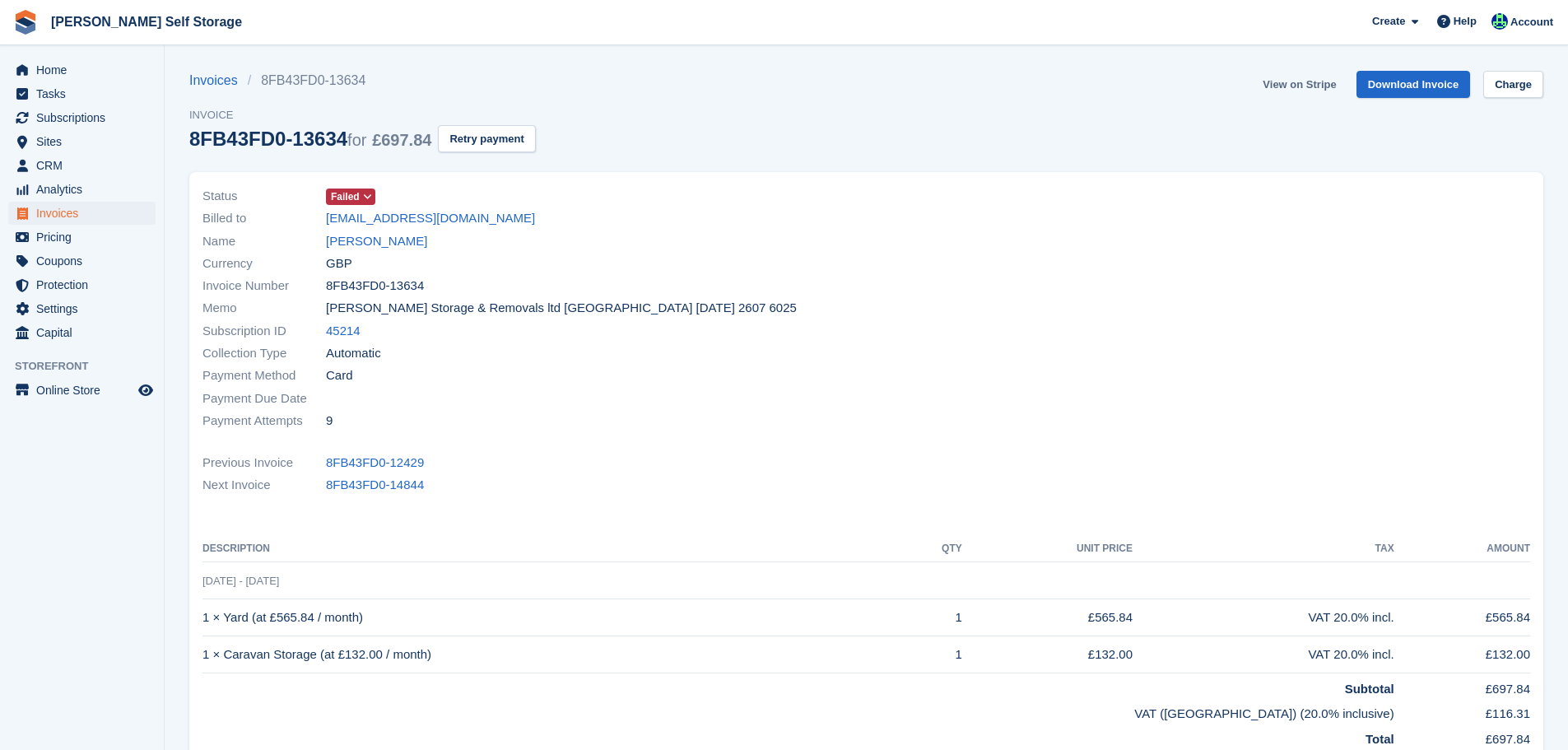
click at [1327, 82] on link "View on Stripe" at bounding box center [1299, 85] width 86 height 27
drag, startPoint x: 95, startPoint y: 116, endPoint x: 247, endPoint y: 201, distance: 174.2
click at [95, 116] on span "Subscriptions" at bounding box center [85, 118] width 99 height 23
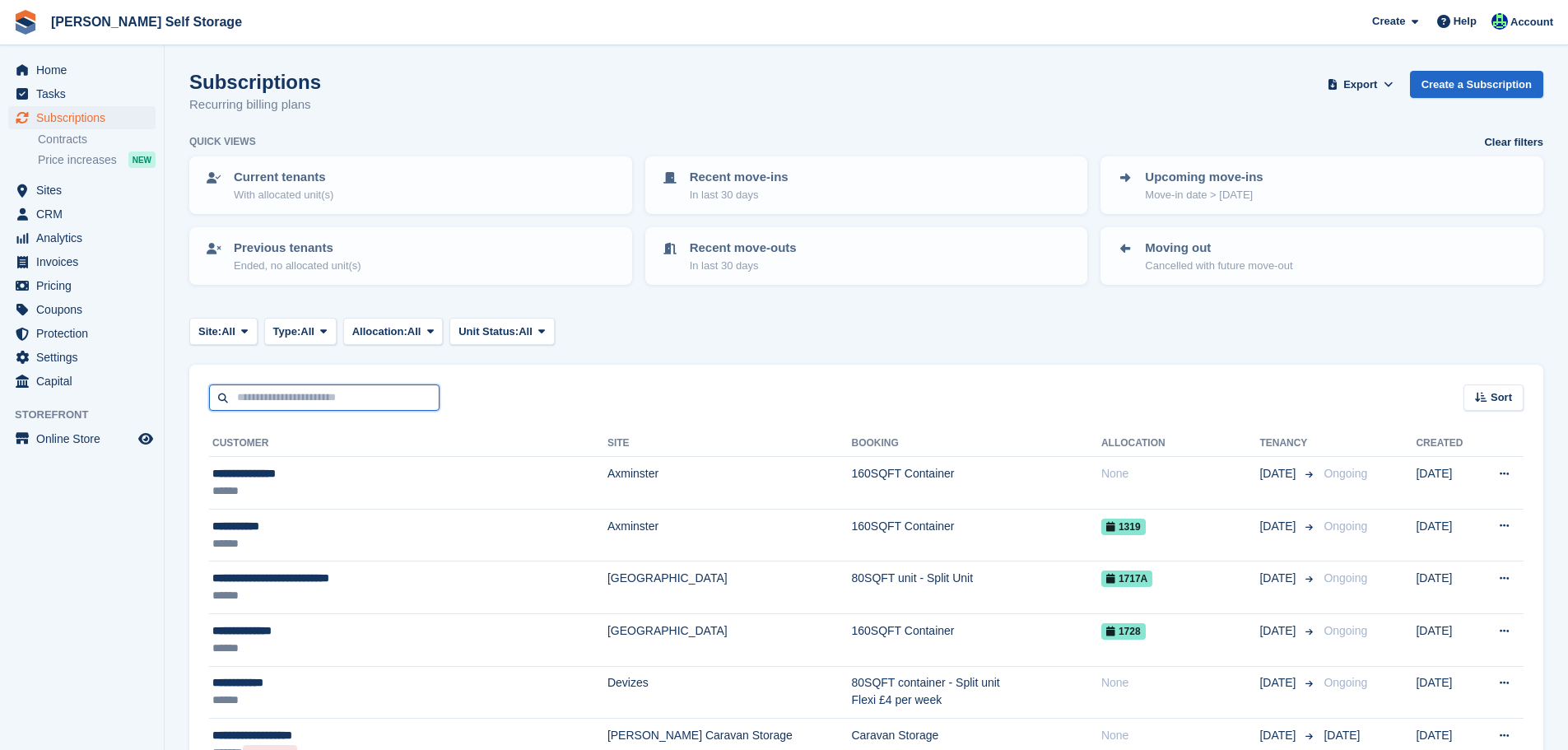
click at [312, 392] on input "text" at bounding box center [324, 398] width 230 height 27
paste input "**********"
type input "**********"
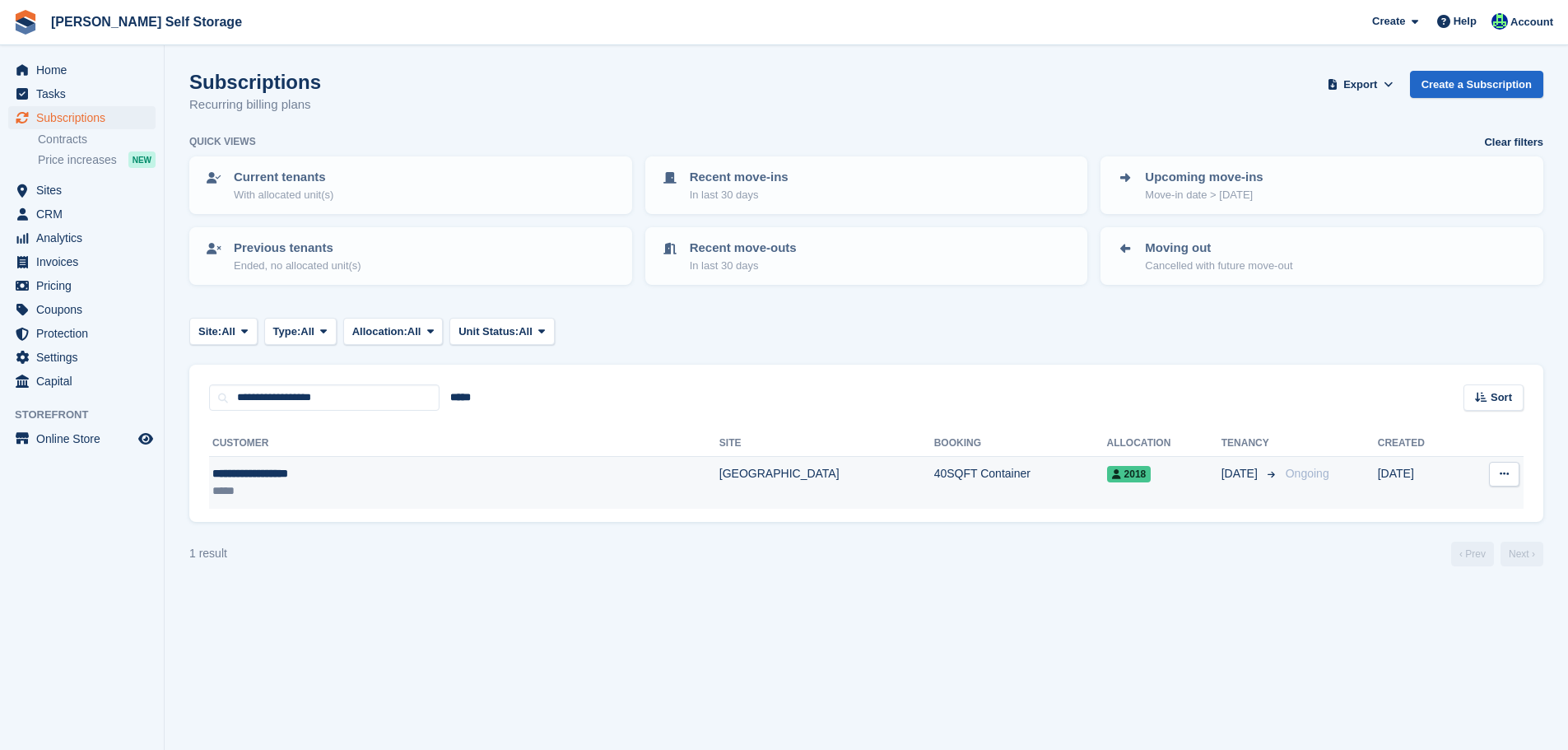
click at [392, 489] on div "*****" at bounding box center [353, 491] width 281 height 18
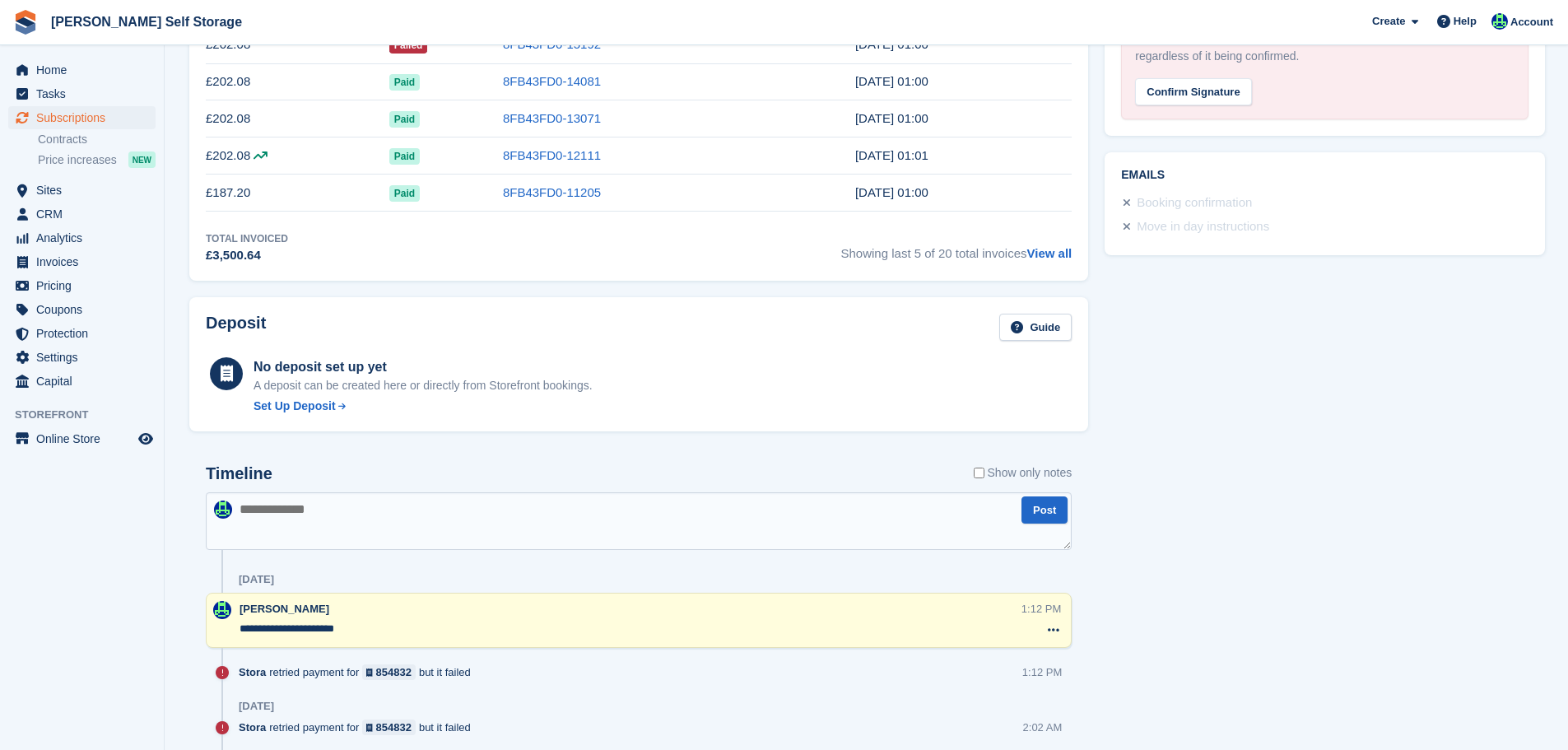
scroll to position [906, 0]
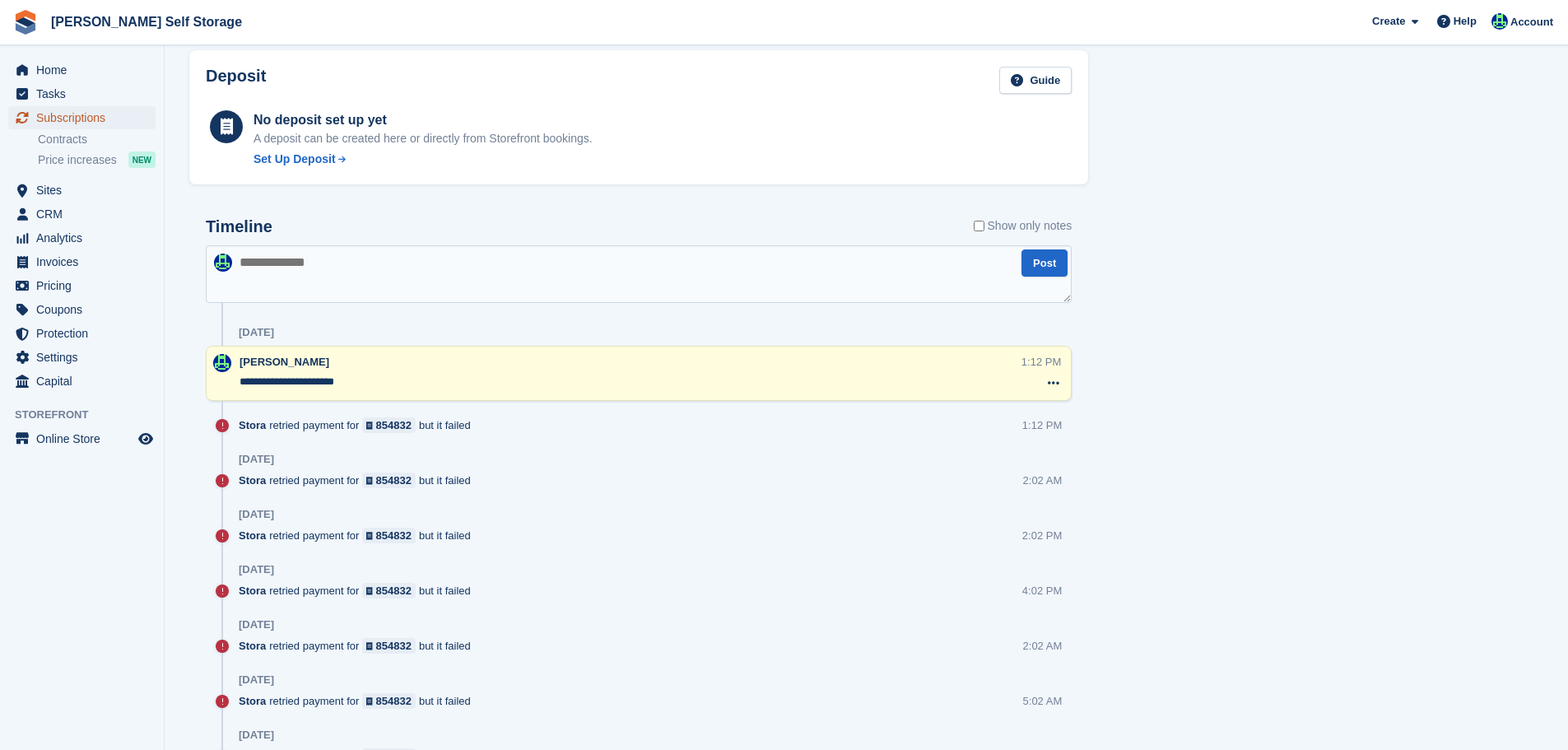
click at [87, 115] on span "Subscriptions" at bounding box center [85, 118] width 99 height 23
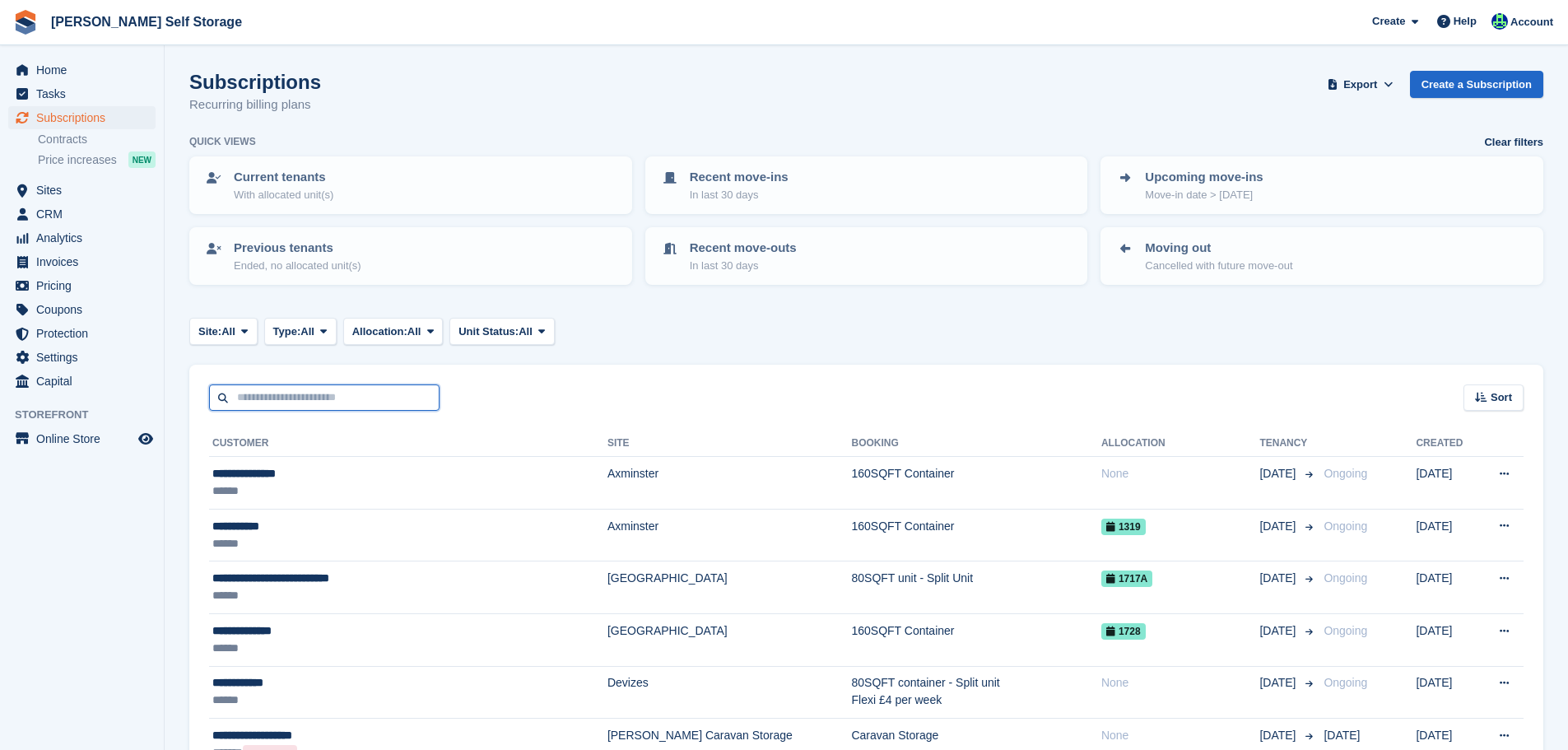
click at [265, 397] on input "text" at bounding box center [324, 398] width 230 height 27
paste input "**********"
type input "**********"
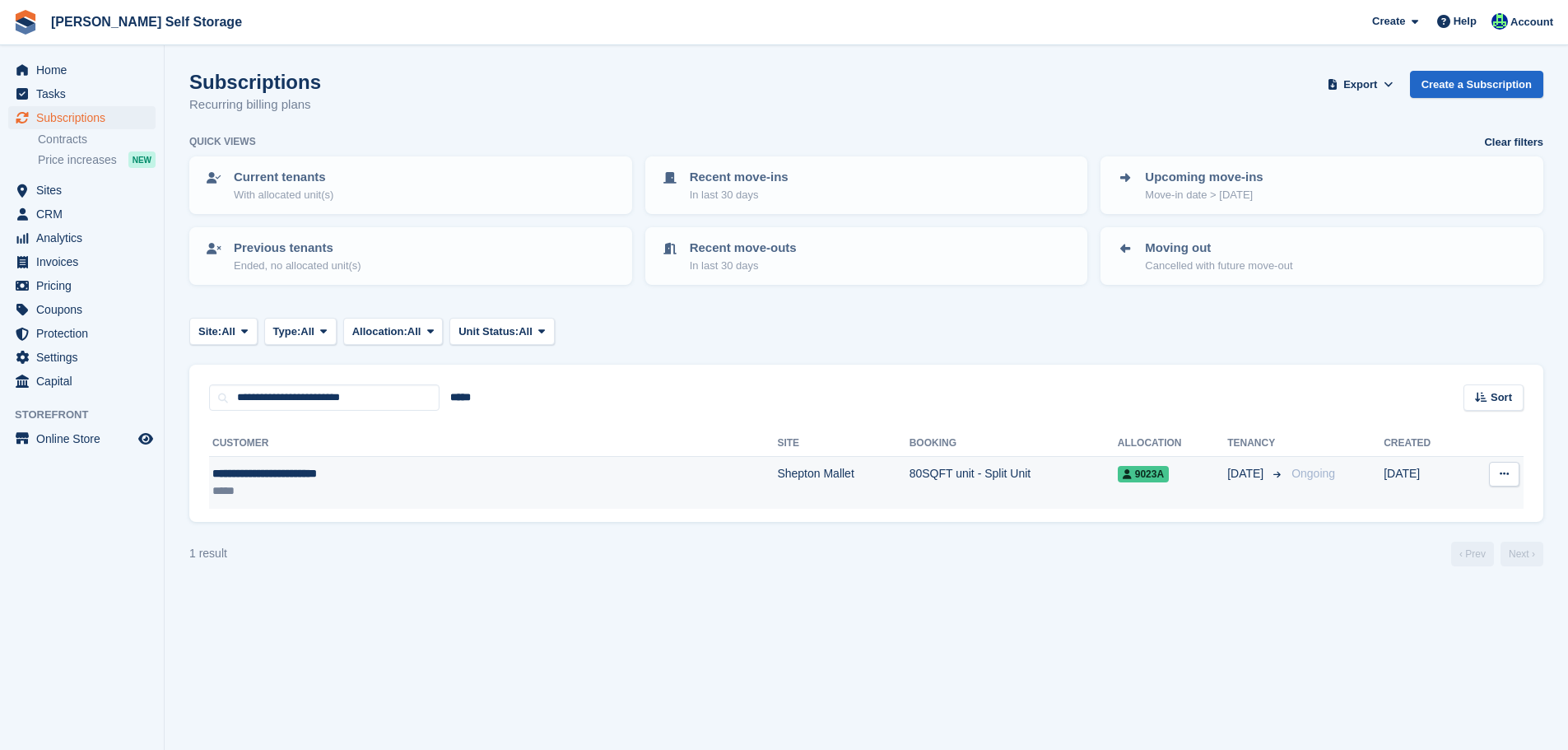
click at [275, 458] on td "**********" at bounding box center [493, 484] width 568 height 52
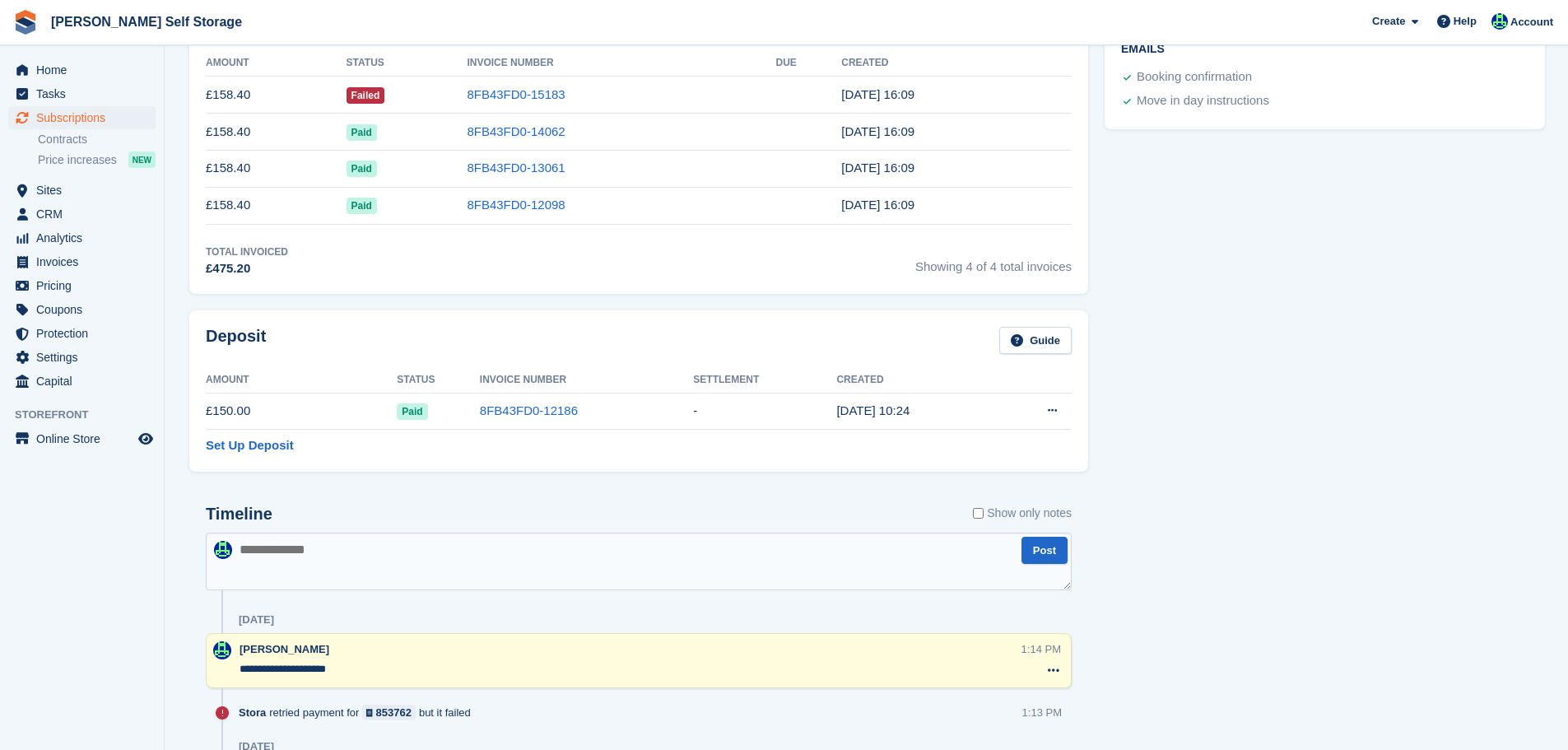
scroll to position [936, 0]
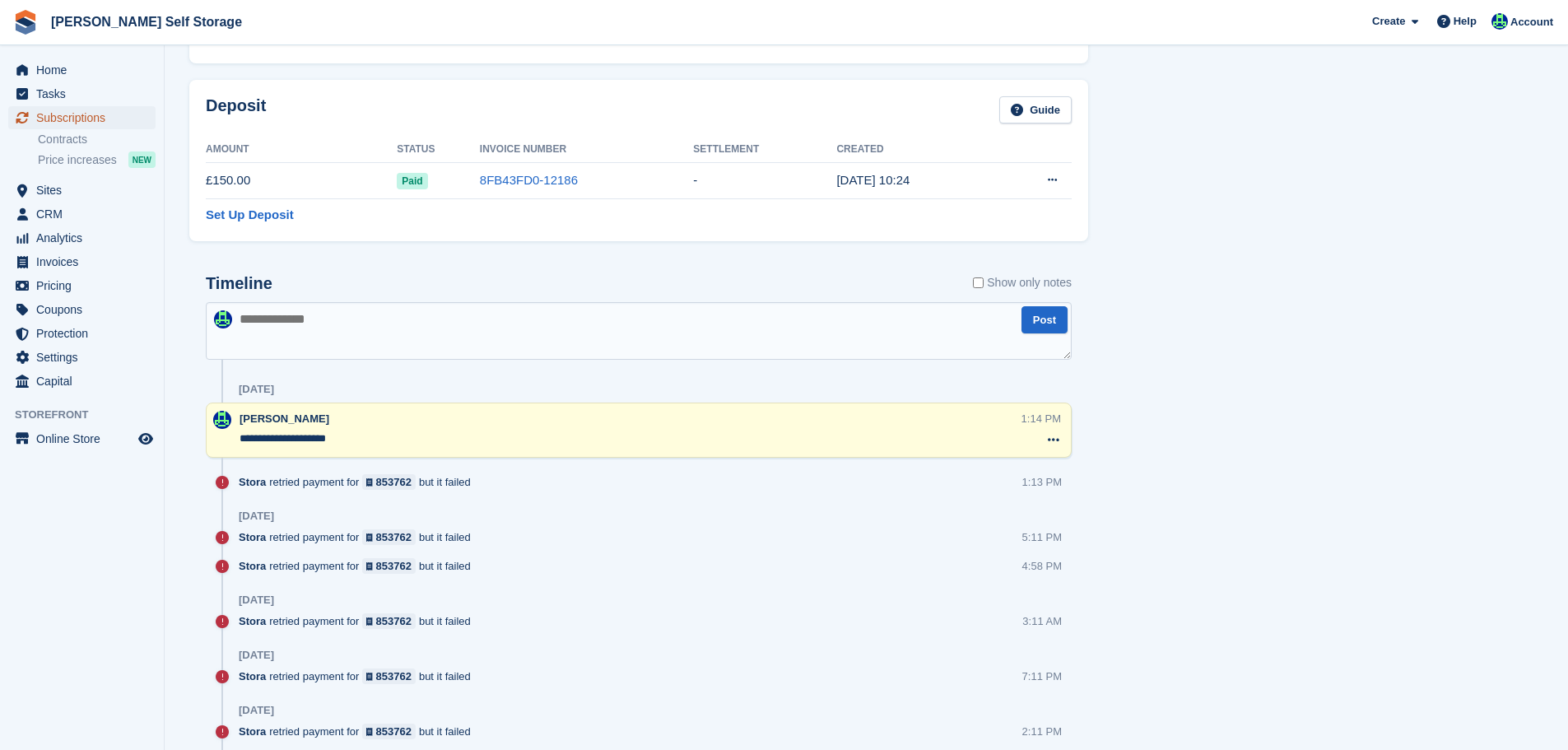
drag, startPoint x: 137, startPoint y: 107, endPoint x: 128, endPoint y: 114, distance: 11.4
click at [137, 107] on link "Subscriptions" at bounding box center [82, 118] width 147 height 23
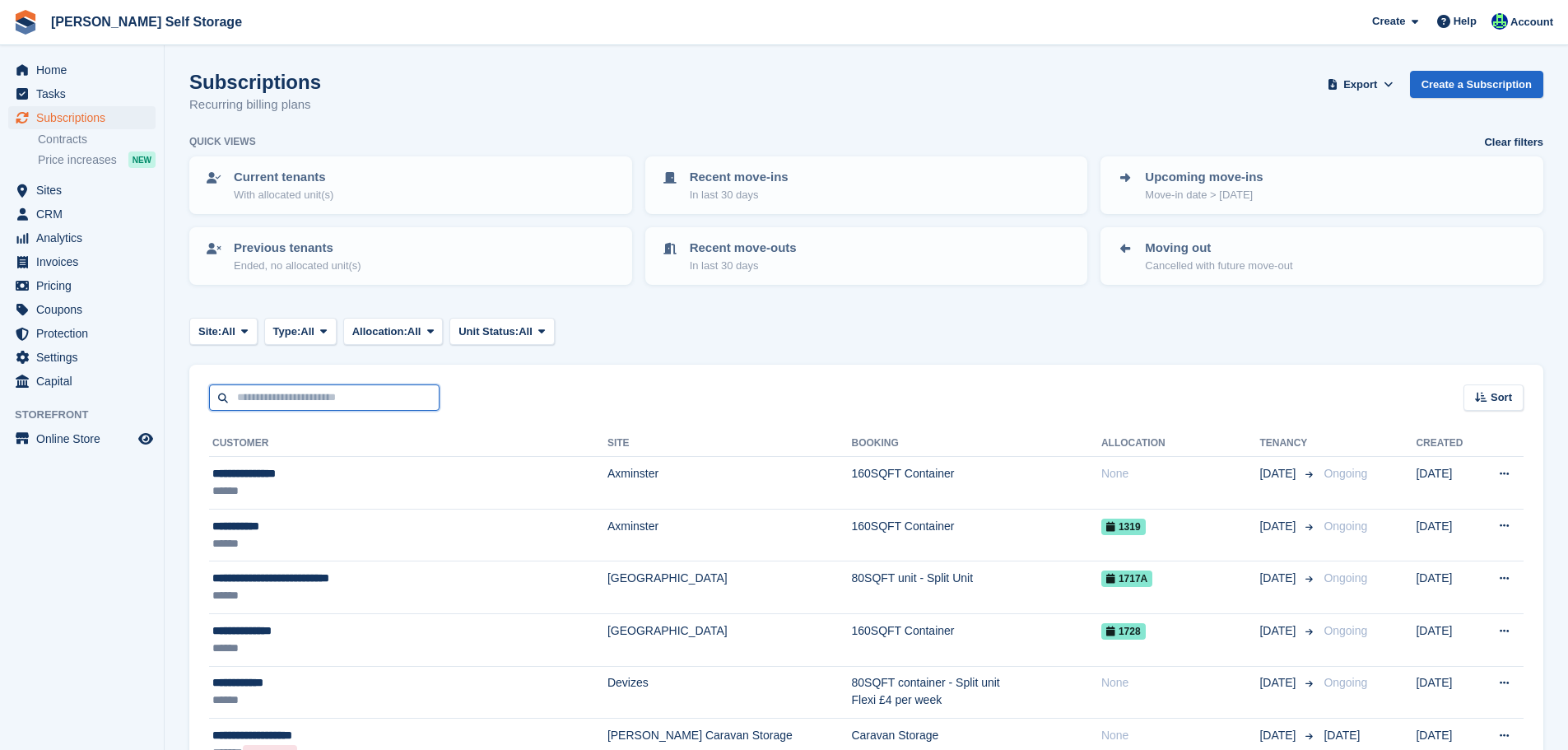
click at [307, 398] on input "text" at bounding box center [324, 398] width 230 height 27
paste input "**********"
type input "**********"
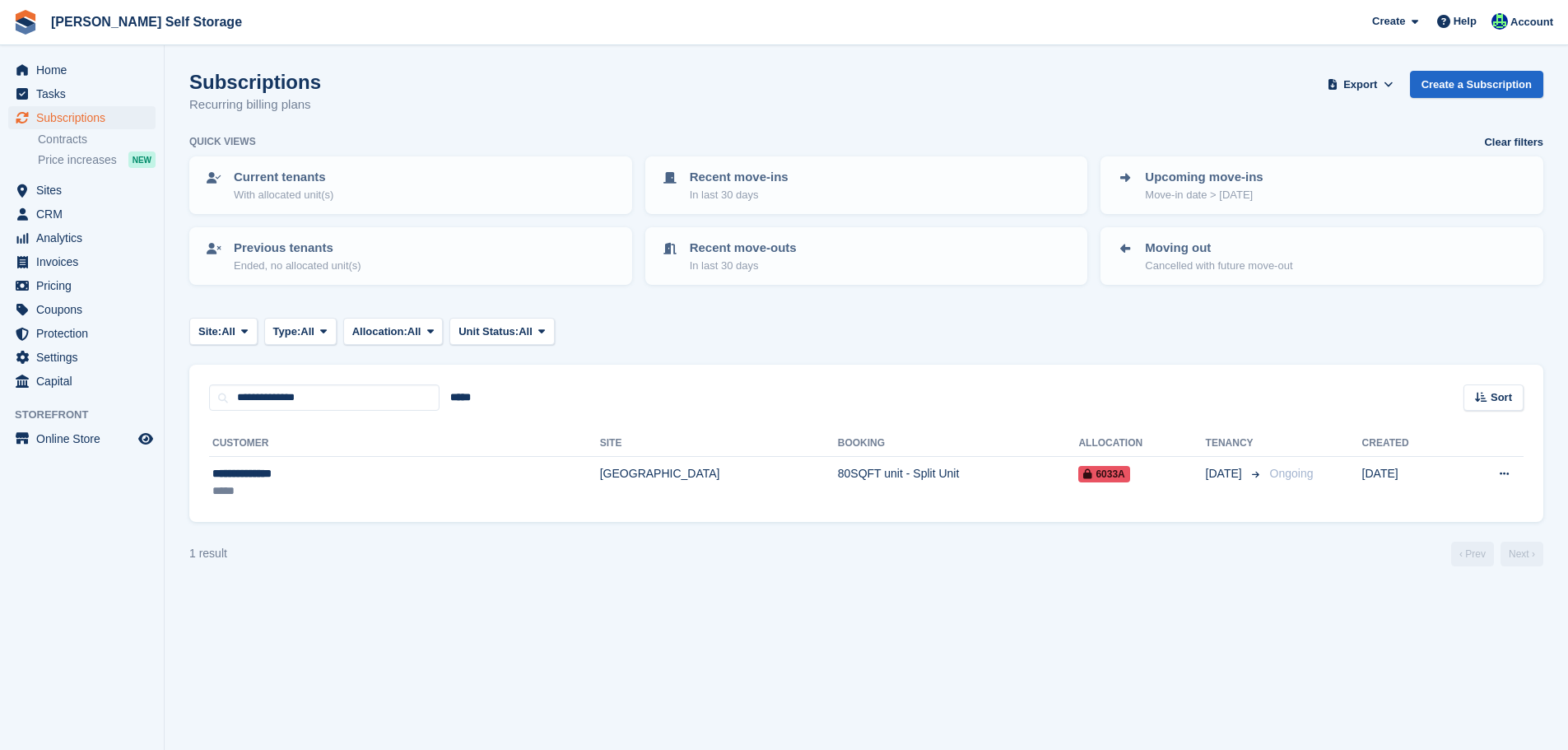
click at [322, 512] on div "**********" at bounding box center [866, 466] width 1354 height 111
click at [333, 486] on div "*****" at bounding box center [309, 491] width 193 height 18
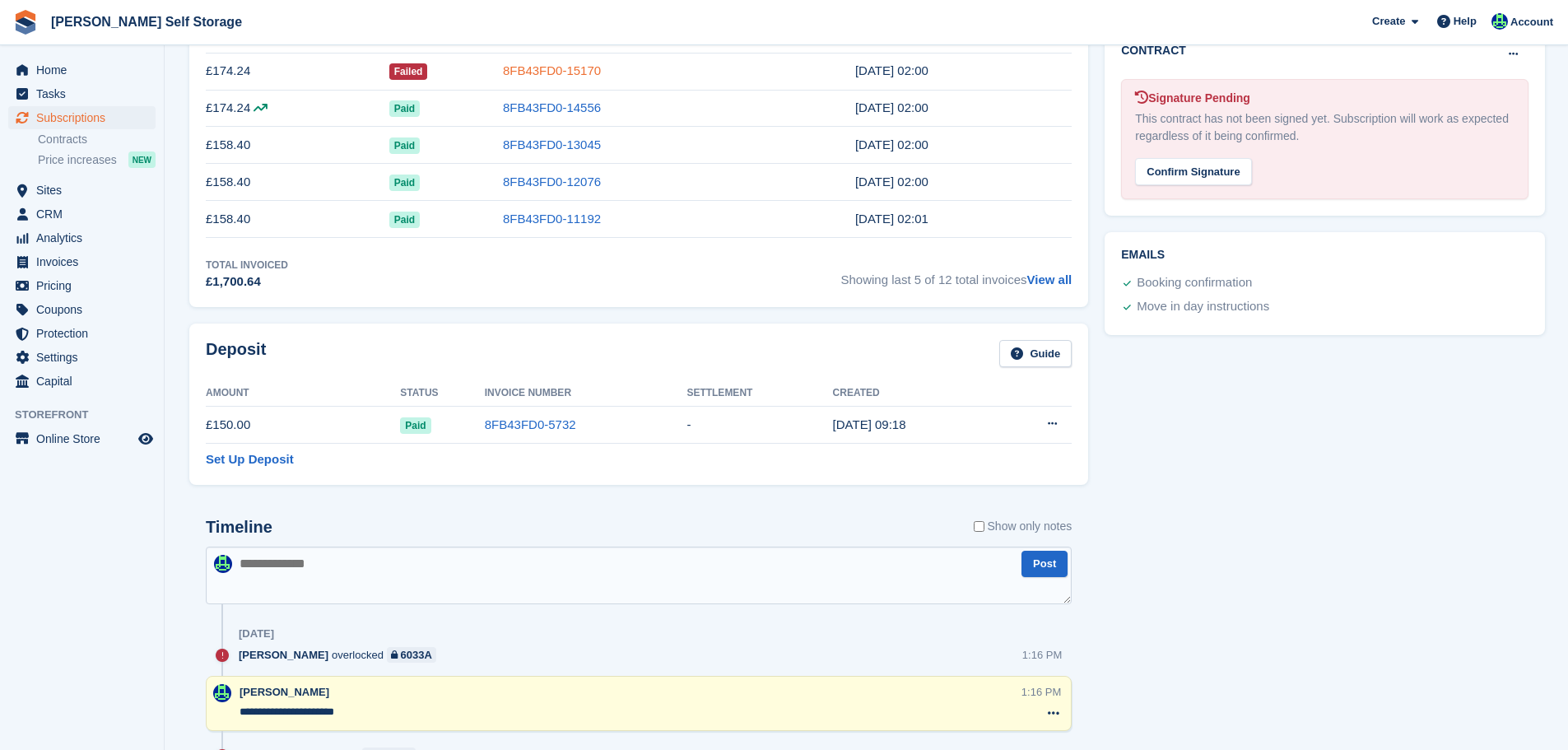
scroll to position [742, 0]
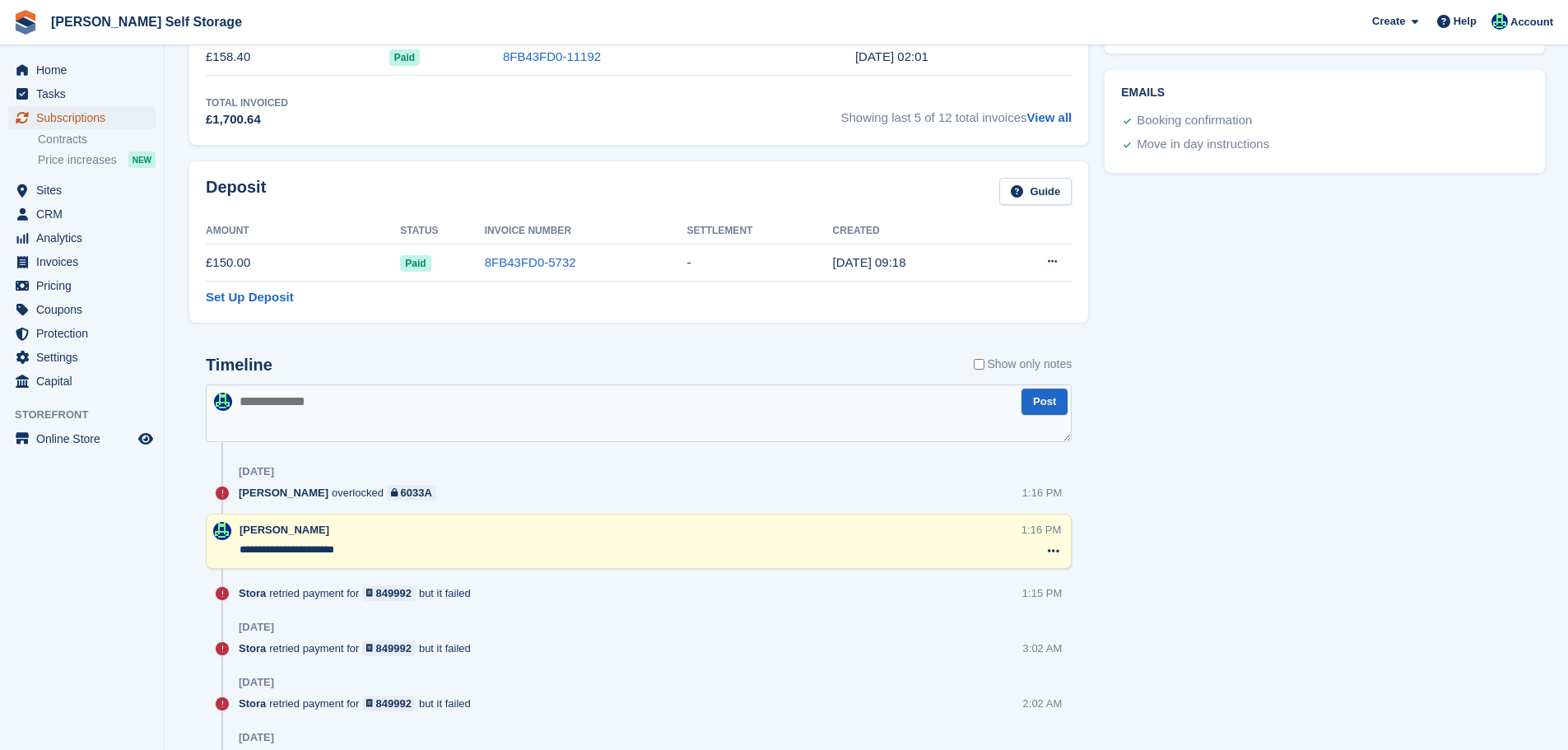
click at [90, 116] on span "Subscriptions" at bounding box center [85, 118] width 99 height 23
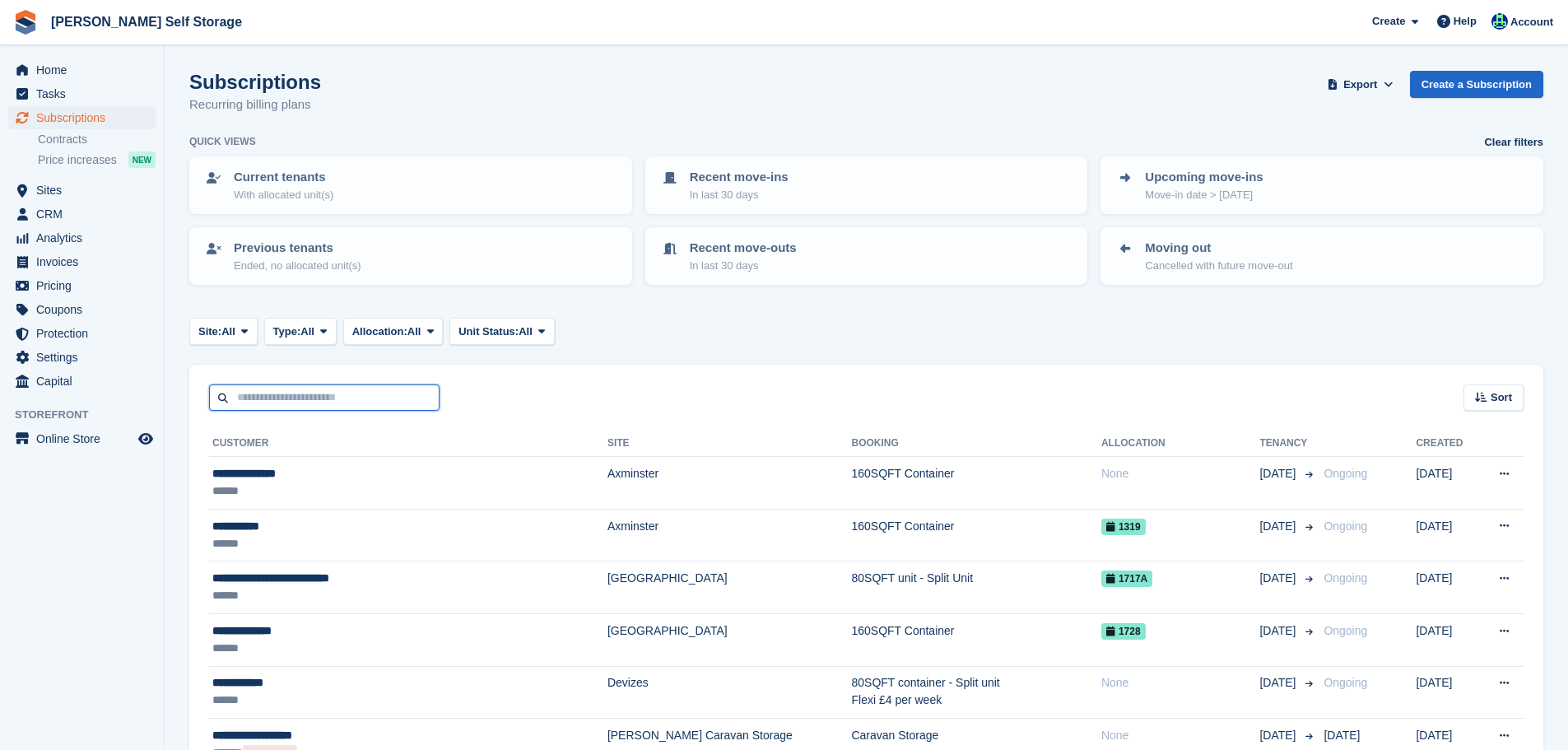
click at [297, 401] on input "text" at bounding box center [324, 398] width 230 height 27
paste input "**********"
type input "**********"
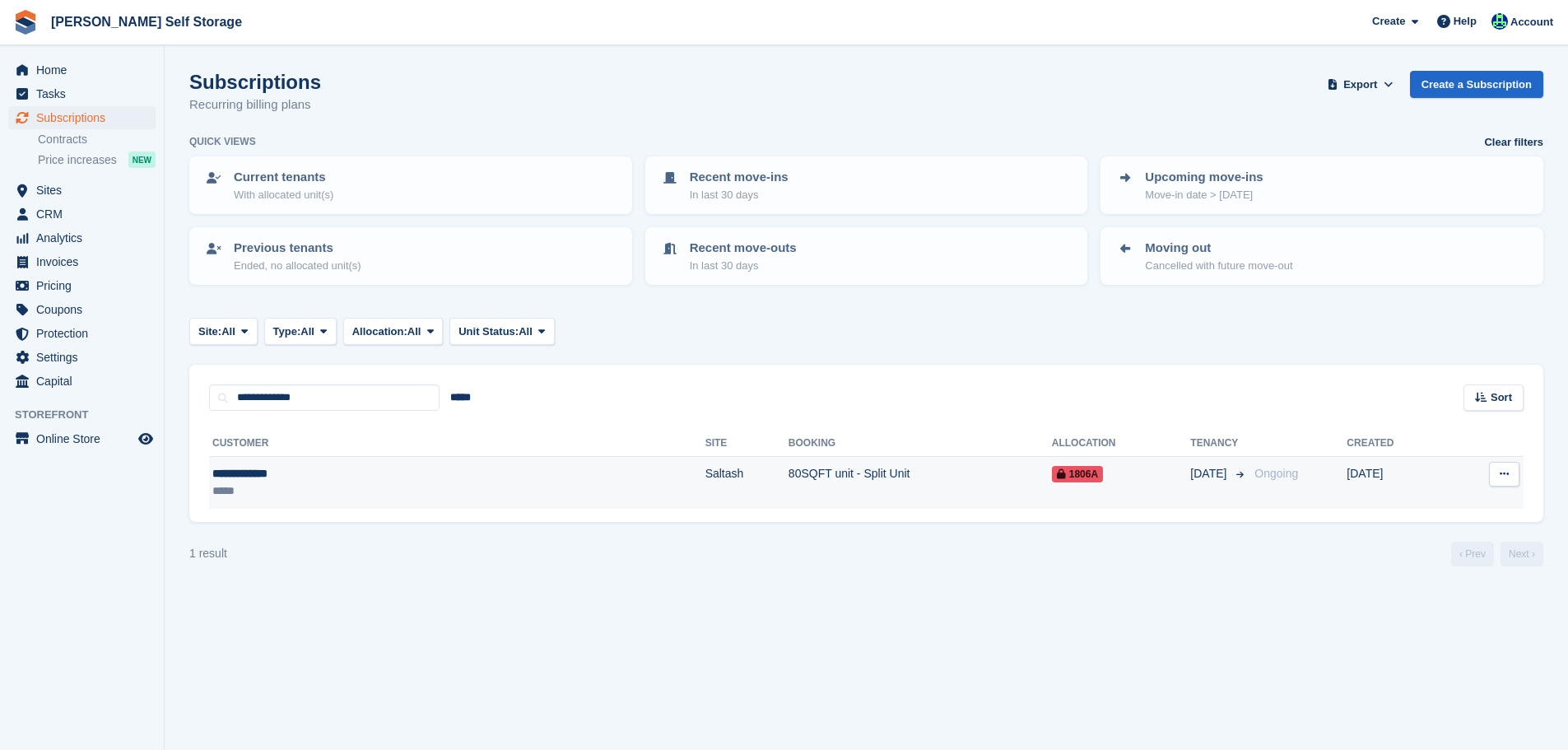
click at [311, 476] on div "**********" at bounding box center [325, 473] width 225 height 18
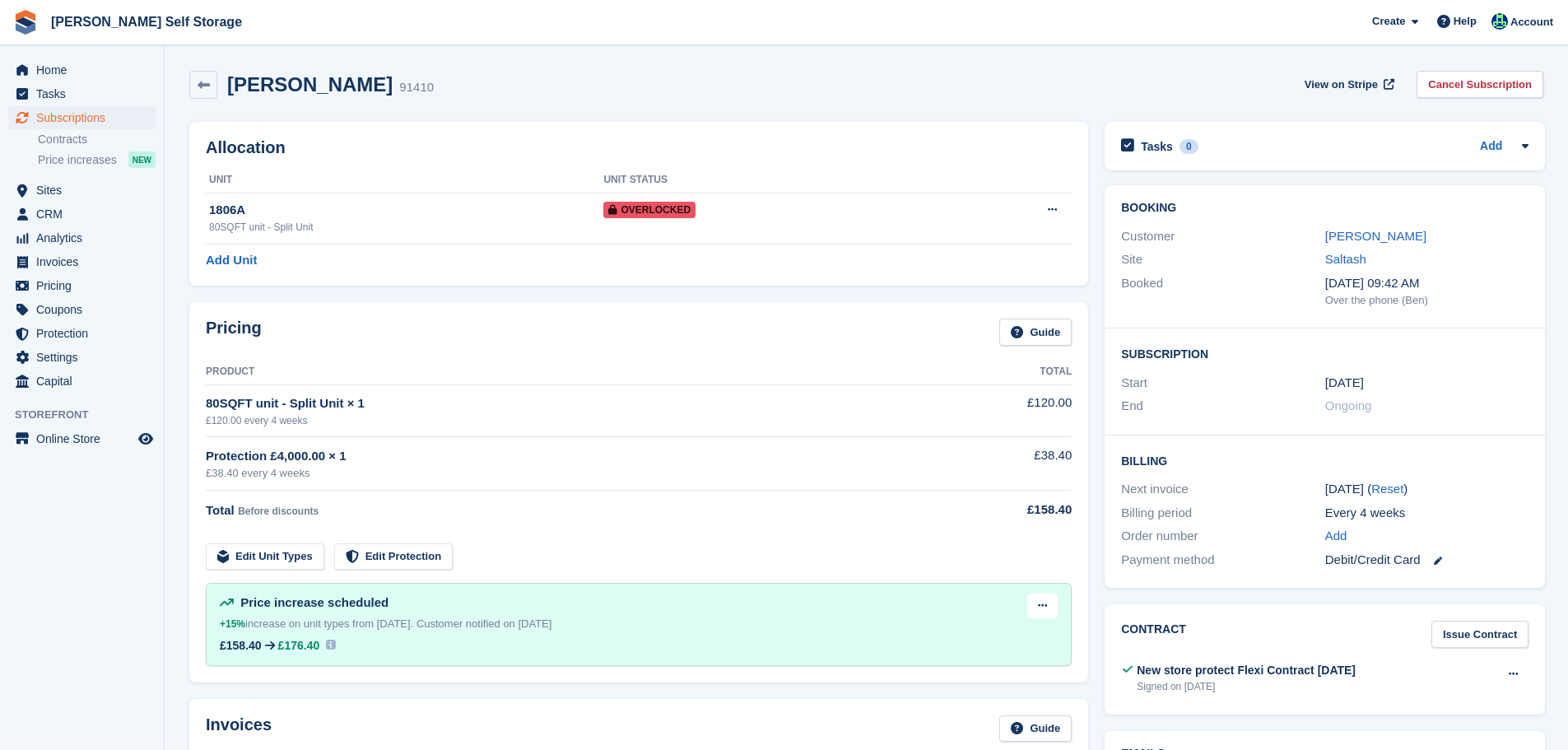
scroll to position [937, 0]
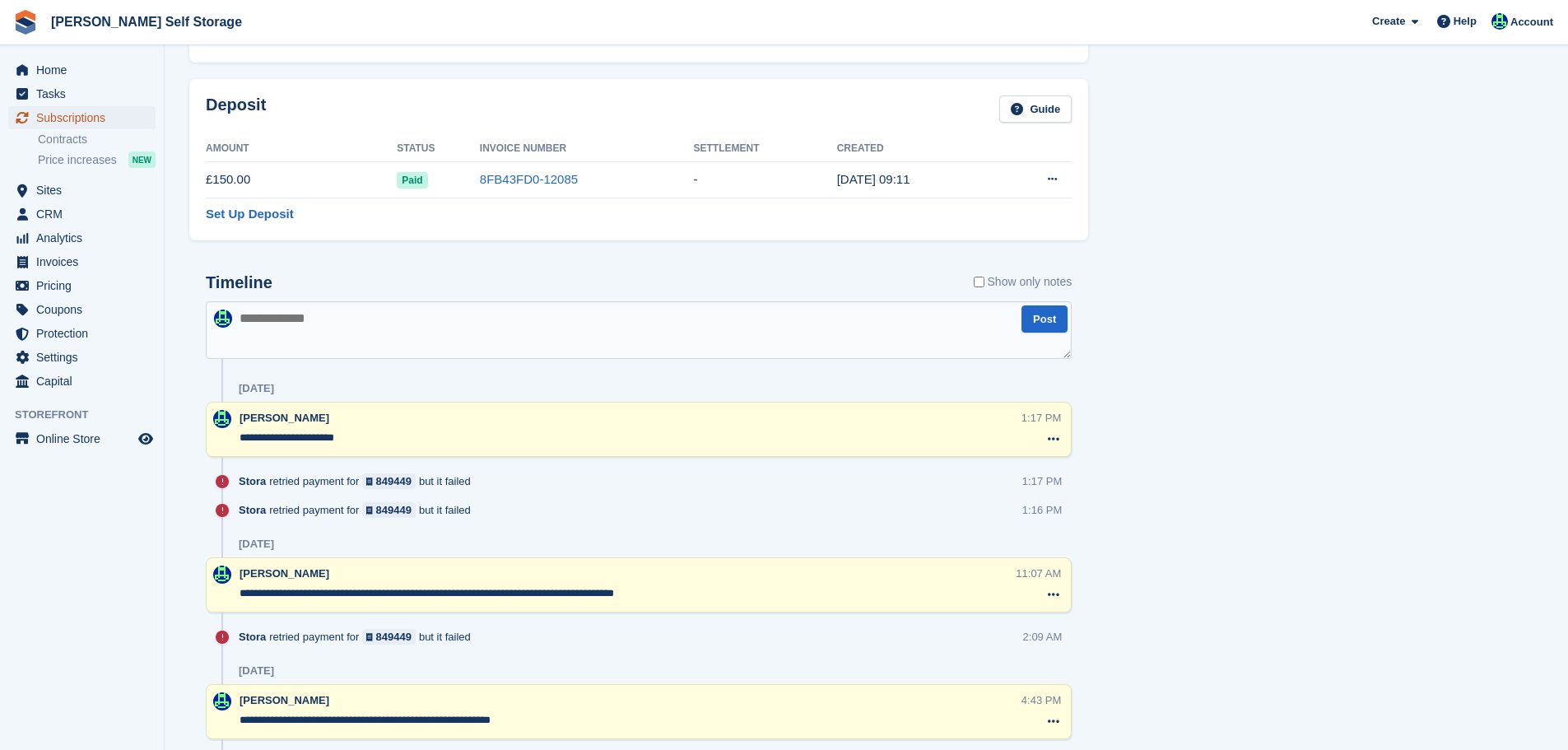
click at [97, 122] on span "Subscriptions" at bounding box center [85, 118] width 99 height 23
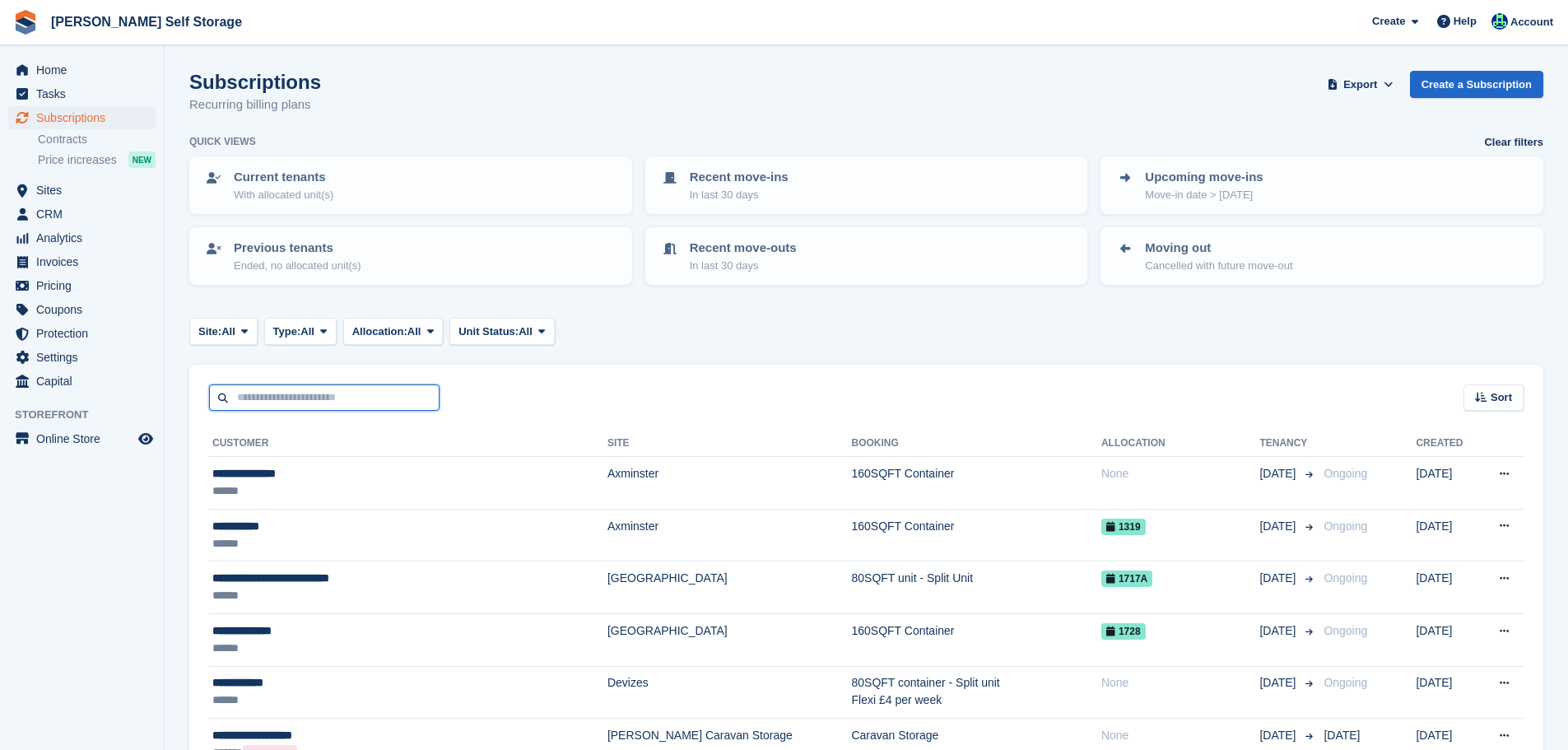
click at [276, 410] on input "text" at bounding box center [324, 398] width 230 height 27
paste input "**********"
type input "**********"
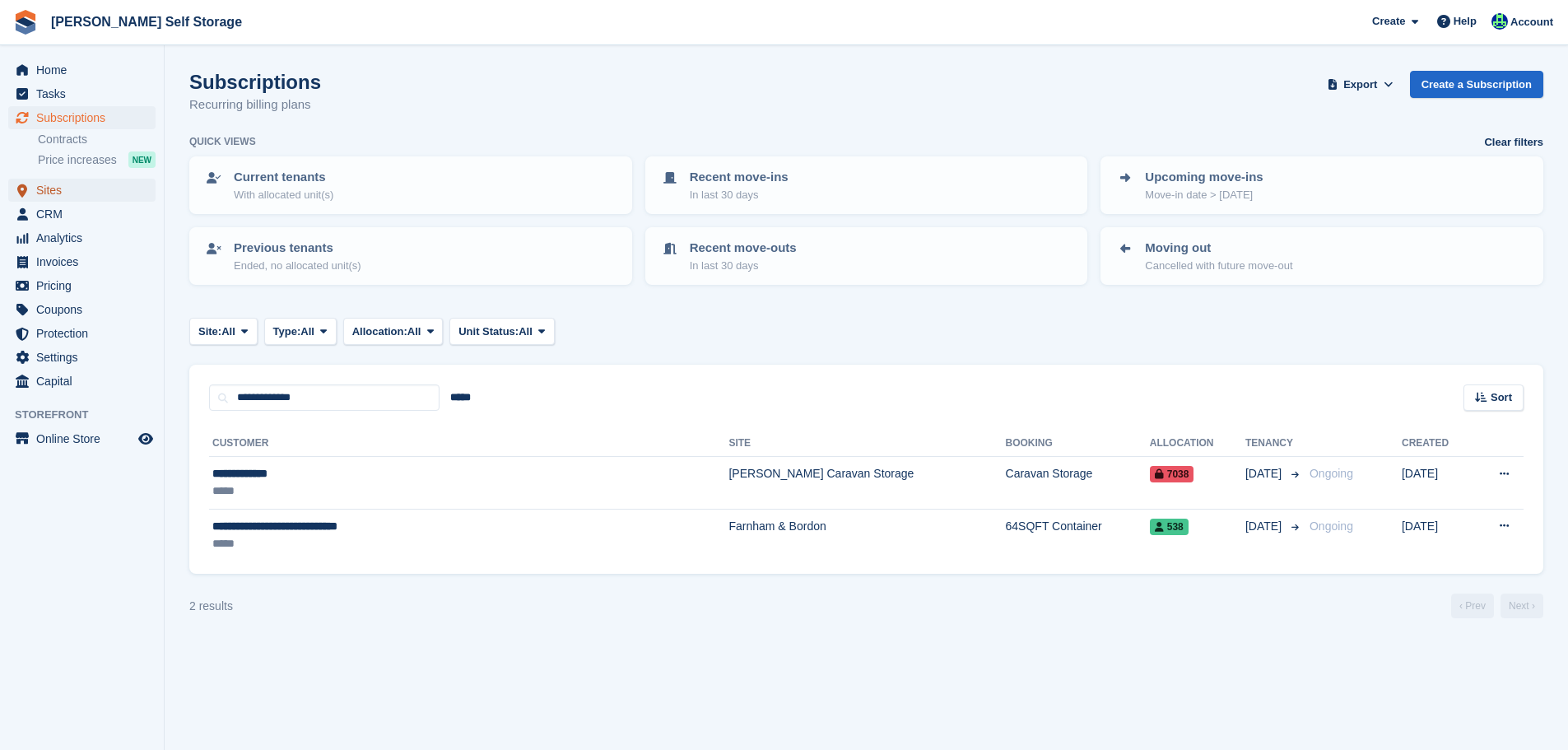
click at [109, 189] on span "Sites" at bounding box center [85, 190] width 99 height 23
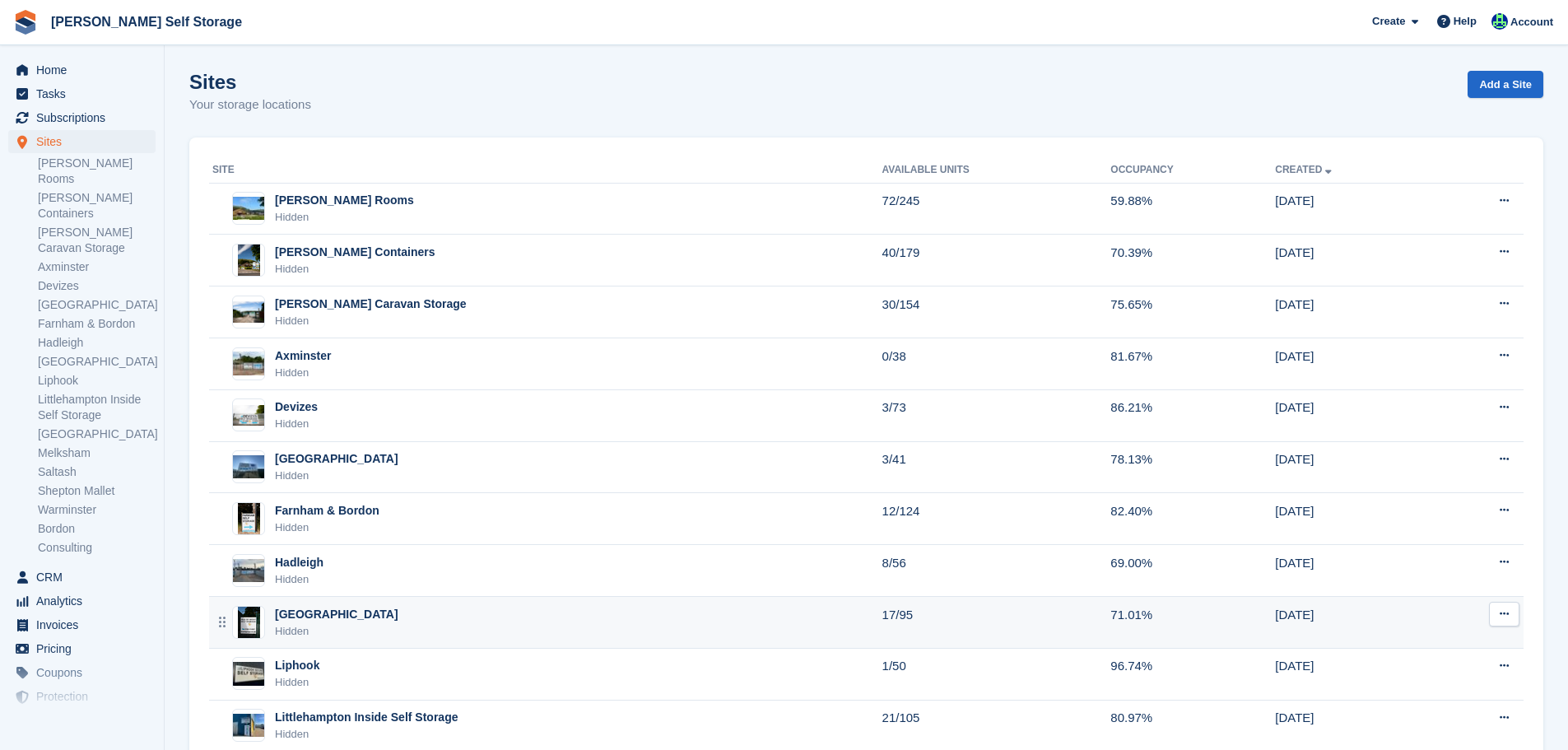
click at [415, 603] on td "Isle Of Wight Hidden" at bounding box center [546, 623] width 673 height 52
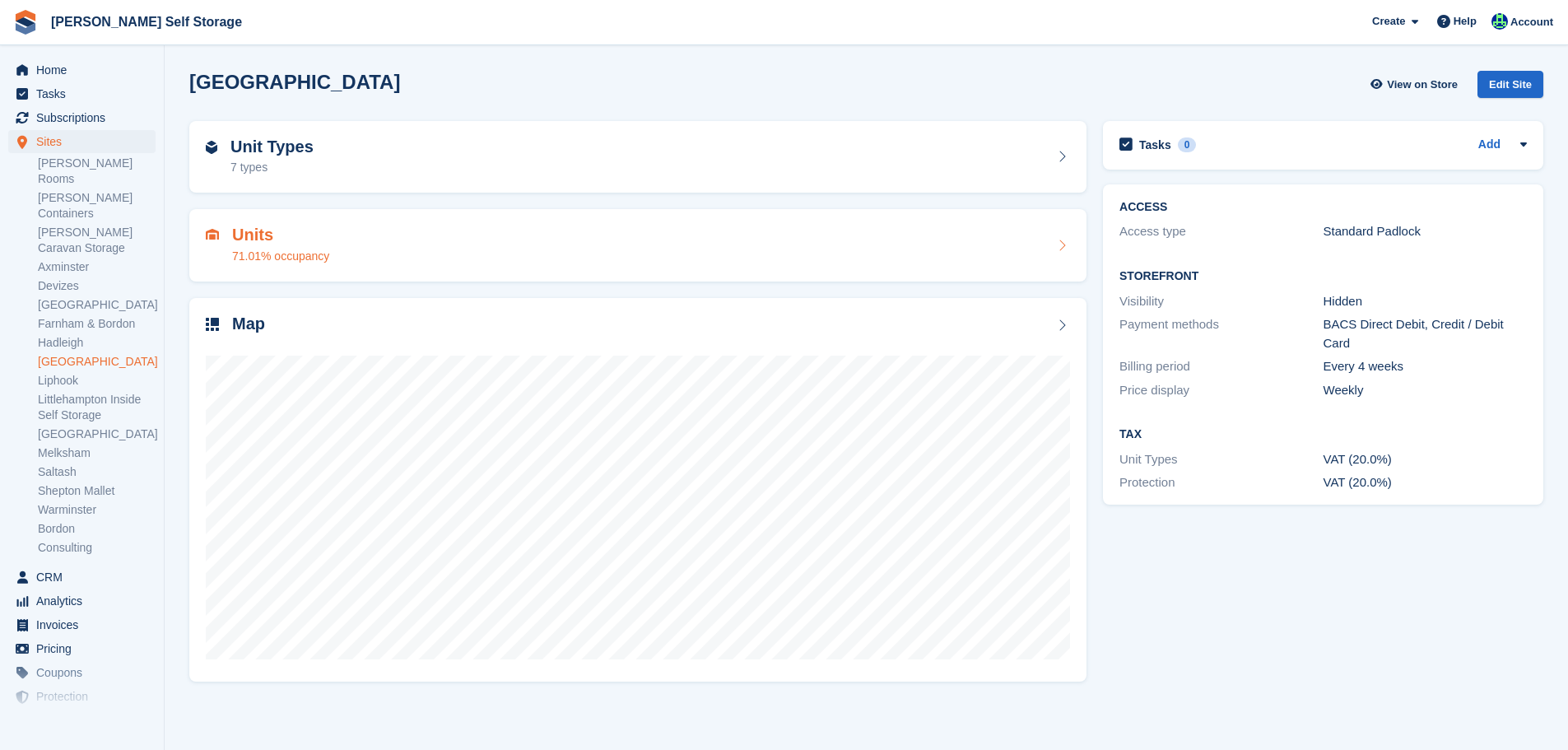
drag, startPoint x: 0, startPoint y: 0, endPoint x: 329, endPoint y: 242, distance: 408.4
click at [329, 240] on div "Units 71.01% occupancy" at bounding box center [638, 245] width 864 height 39
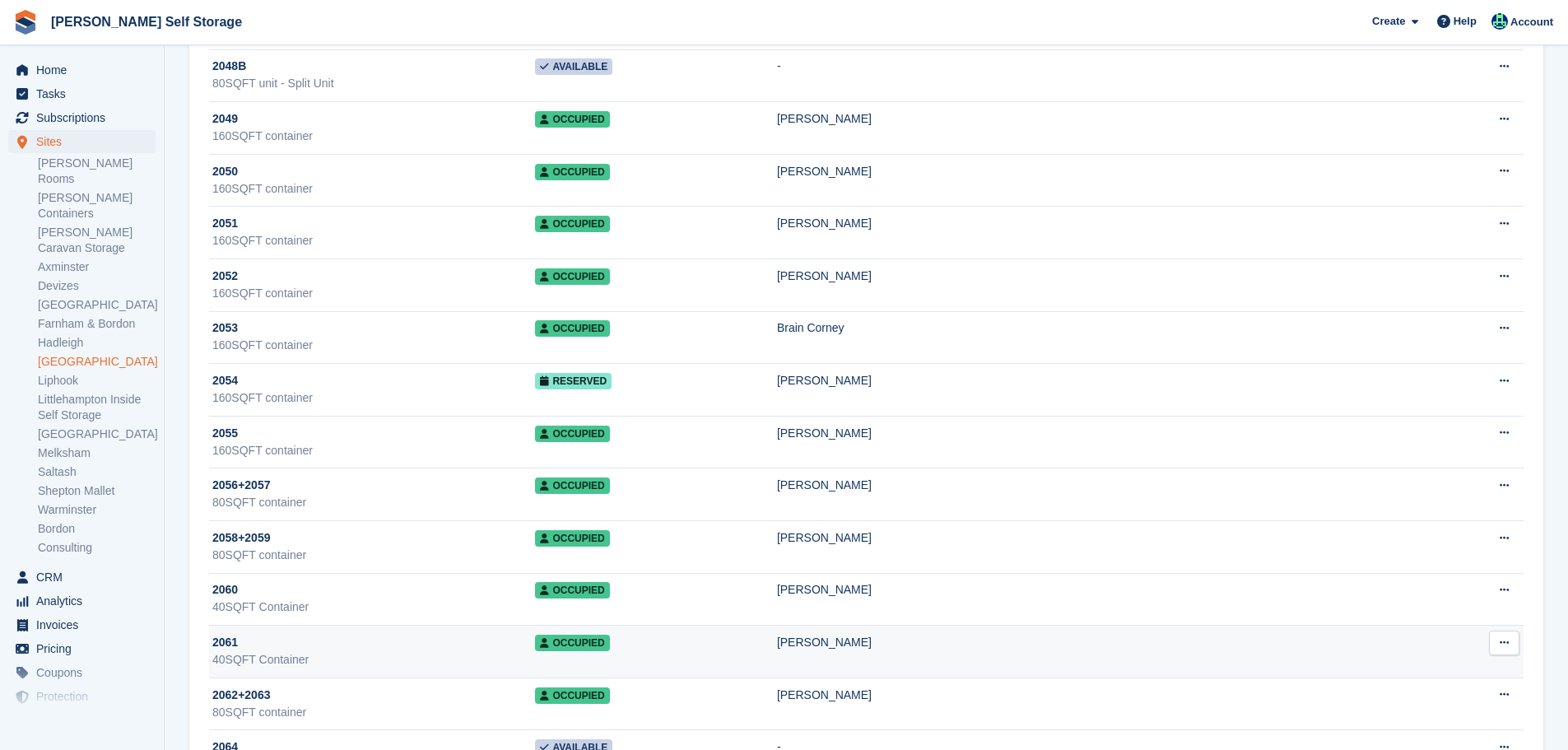
scroll to position [3048, 0]
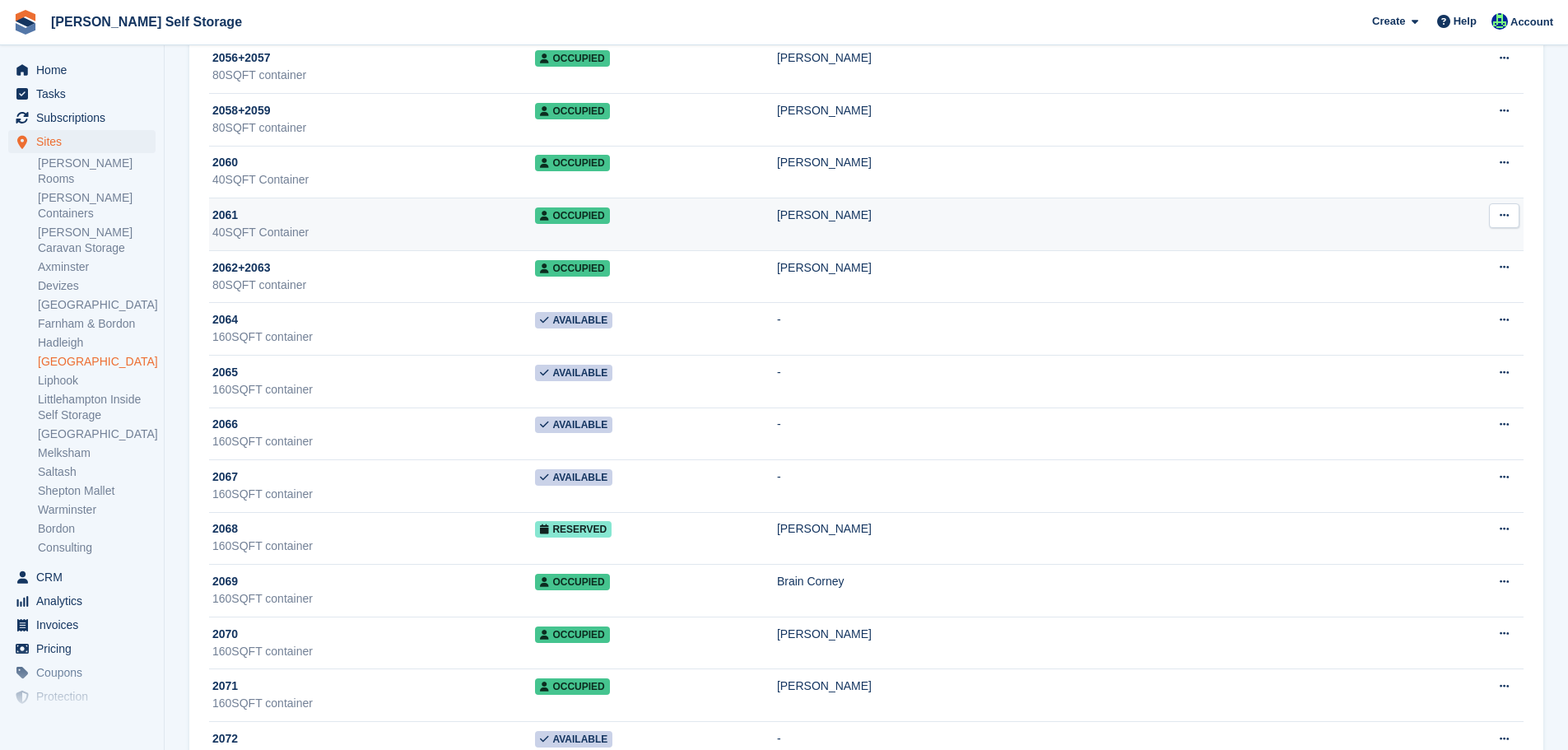
click at [359, 227] on div "40SQFT Container" at bounding box center [374, 232] width 322 height 18
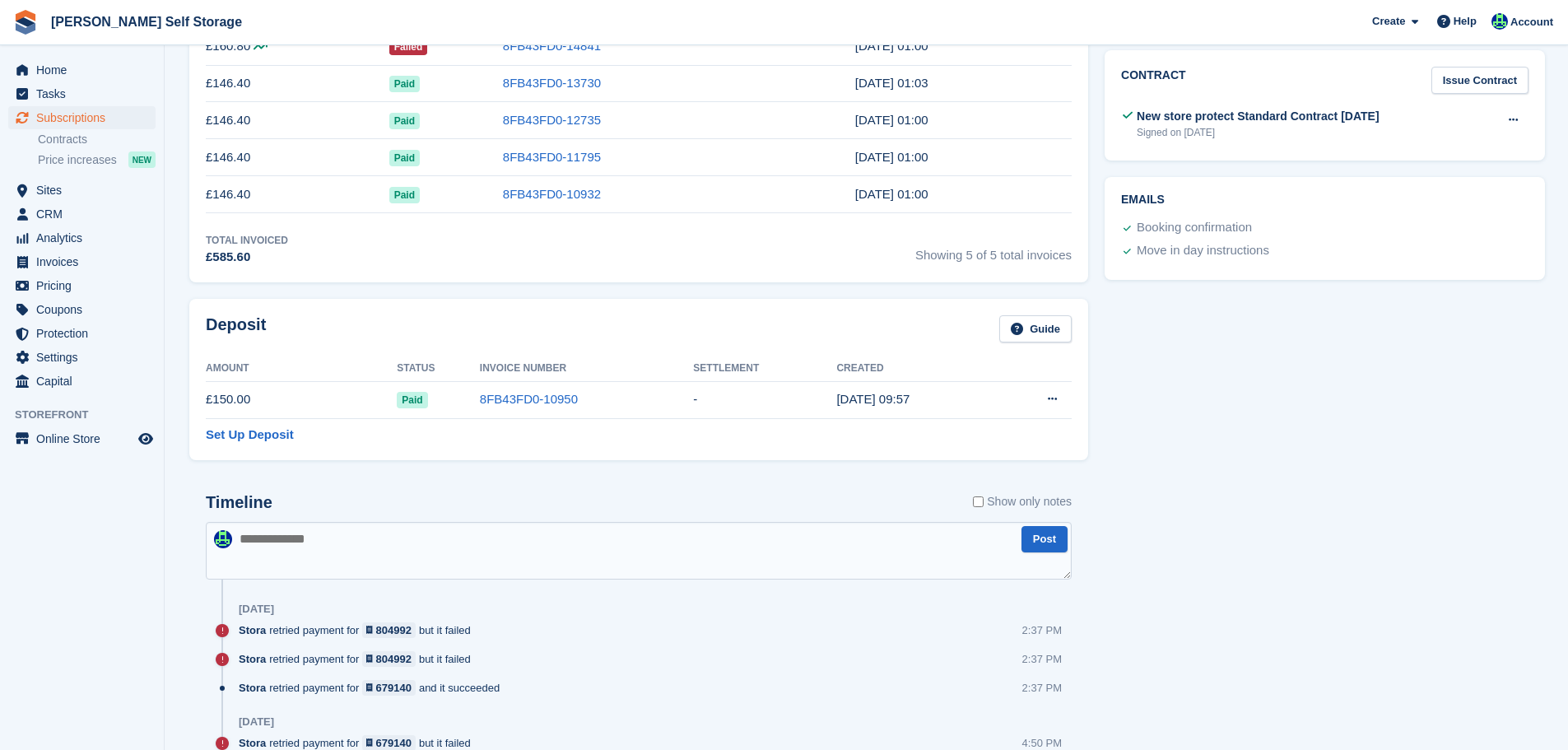
scroll to position [906, 0]
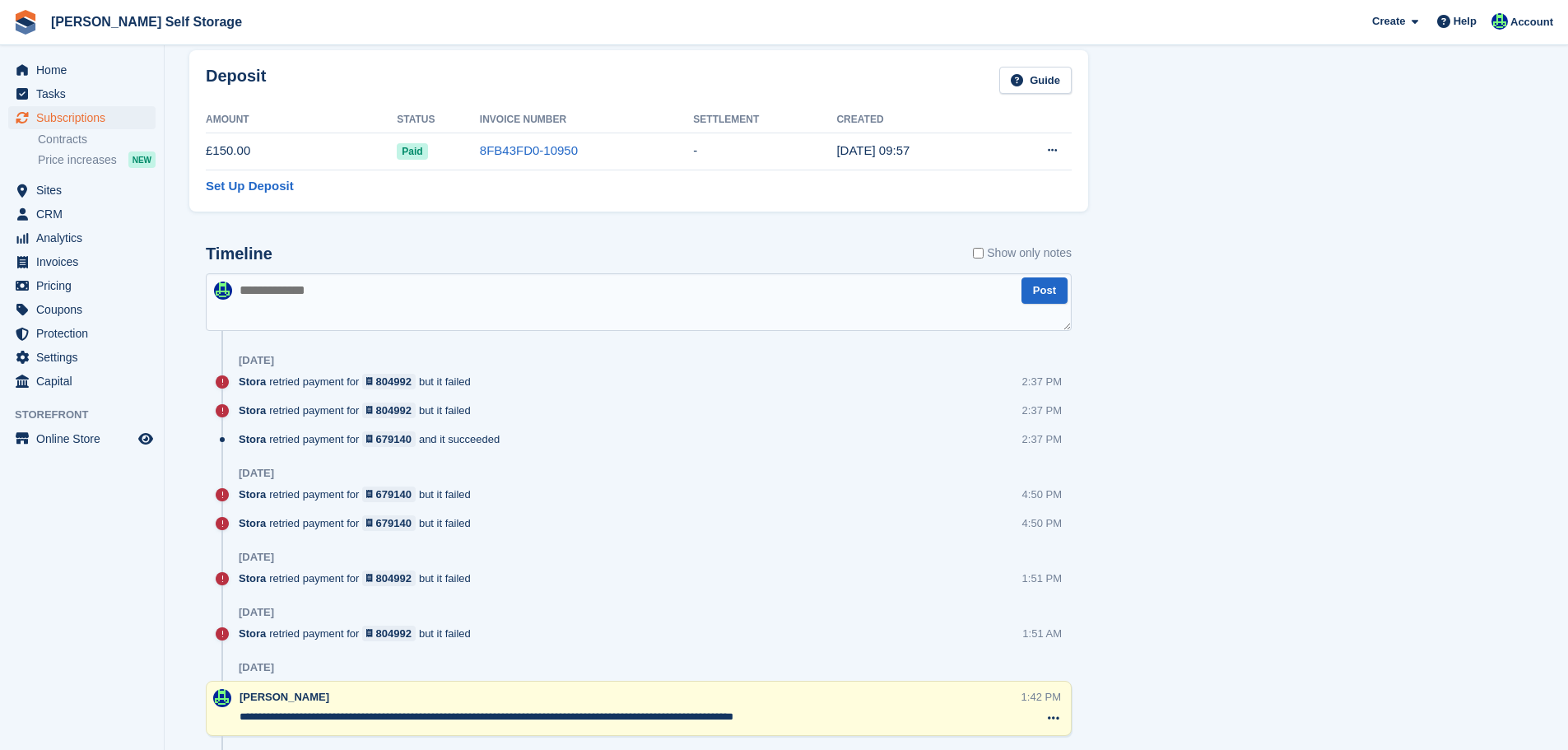
click at [354, 318] on textarea at bounding box center [639, 302] width 866 height 58
drag, startPoint x: 58, startPoint y: 65, endPoint x: 18, endPoint y: 63, distance: 40.0
click at [58, 65] on span "Home" at bounding box center [85, 70] width 99 height 23
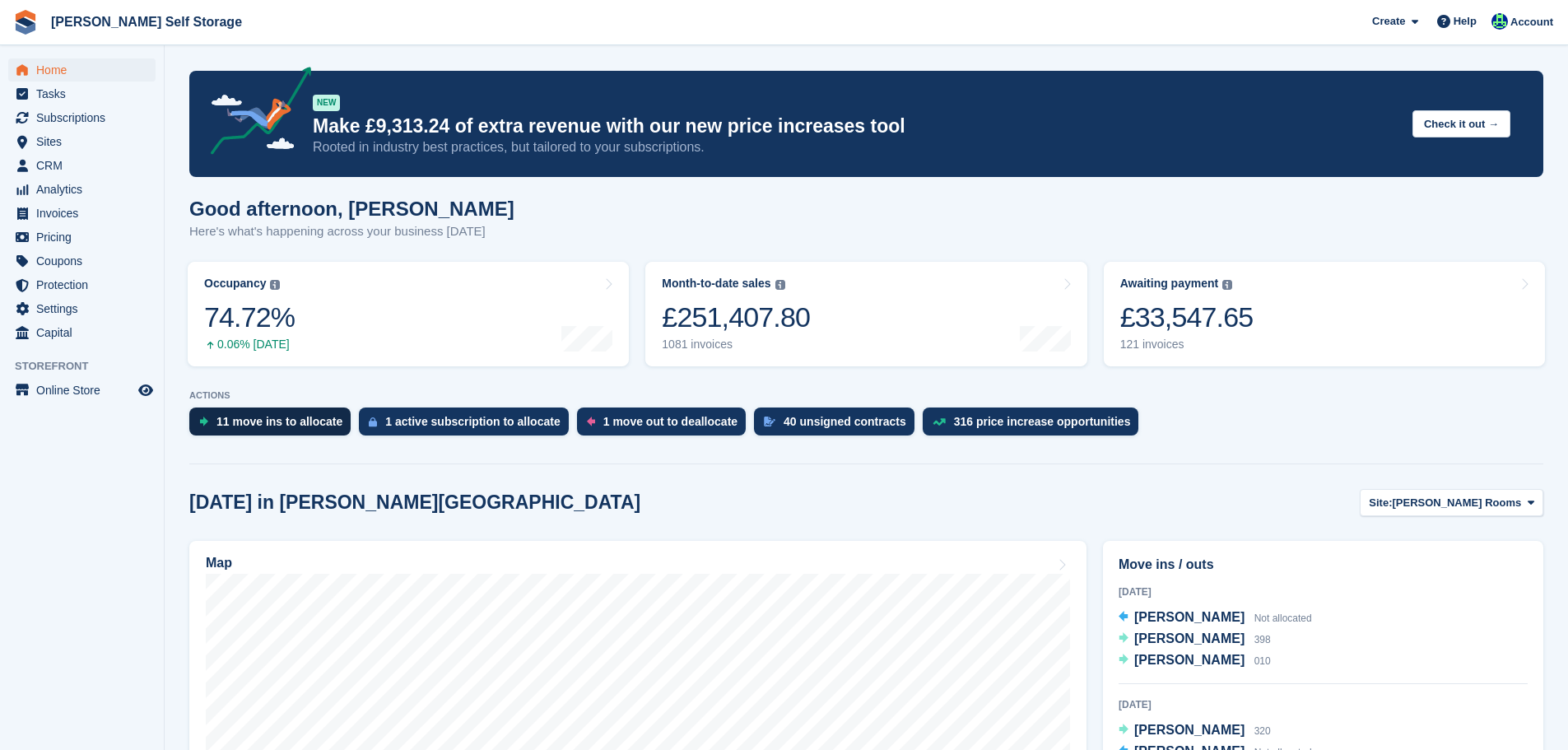
click at [226, 426] on div "11 move ins to allocate" at bounding box center [280, 422] width 126 height 13
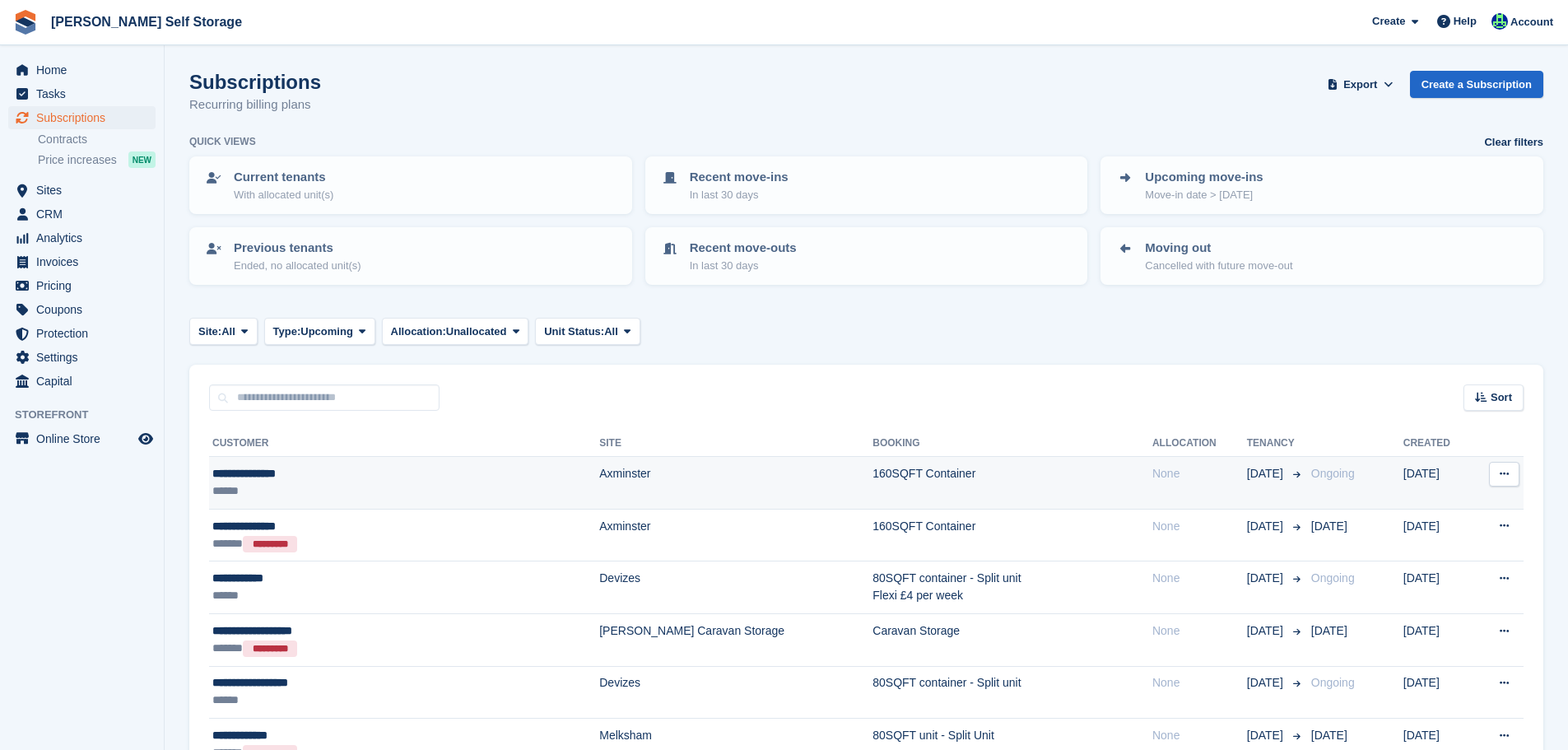
click at [873, 490] on td "160SQFT Container" at bounding box center [1013, 484] width 280 height 53
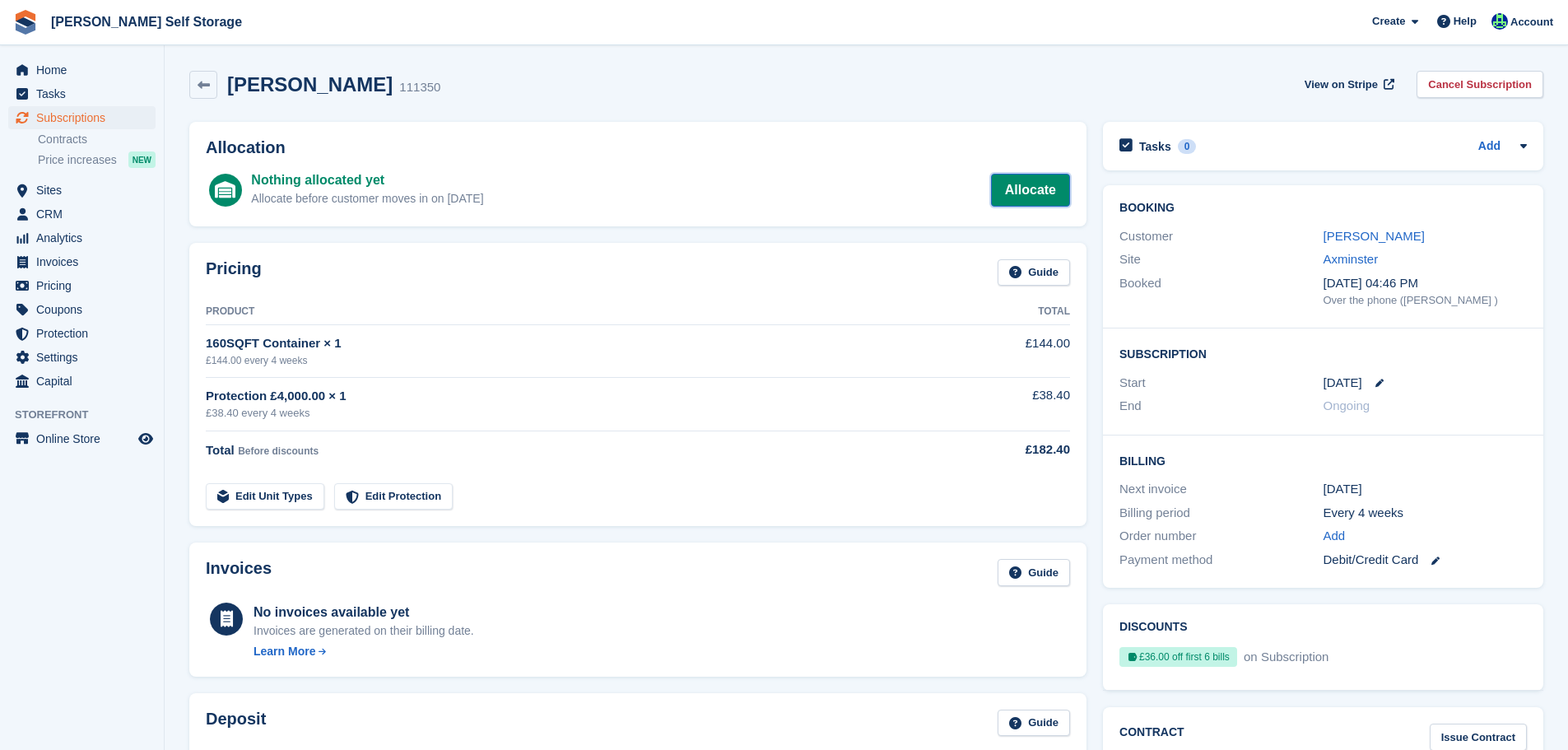
click at [1008, 201] on link "Allocate" at bounding box center [1030, 189] width 79 height 33
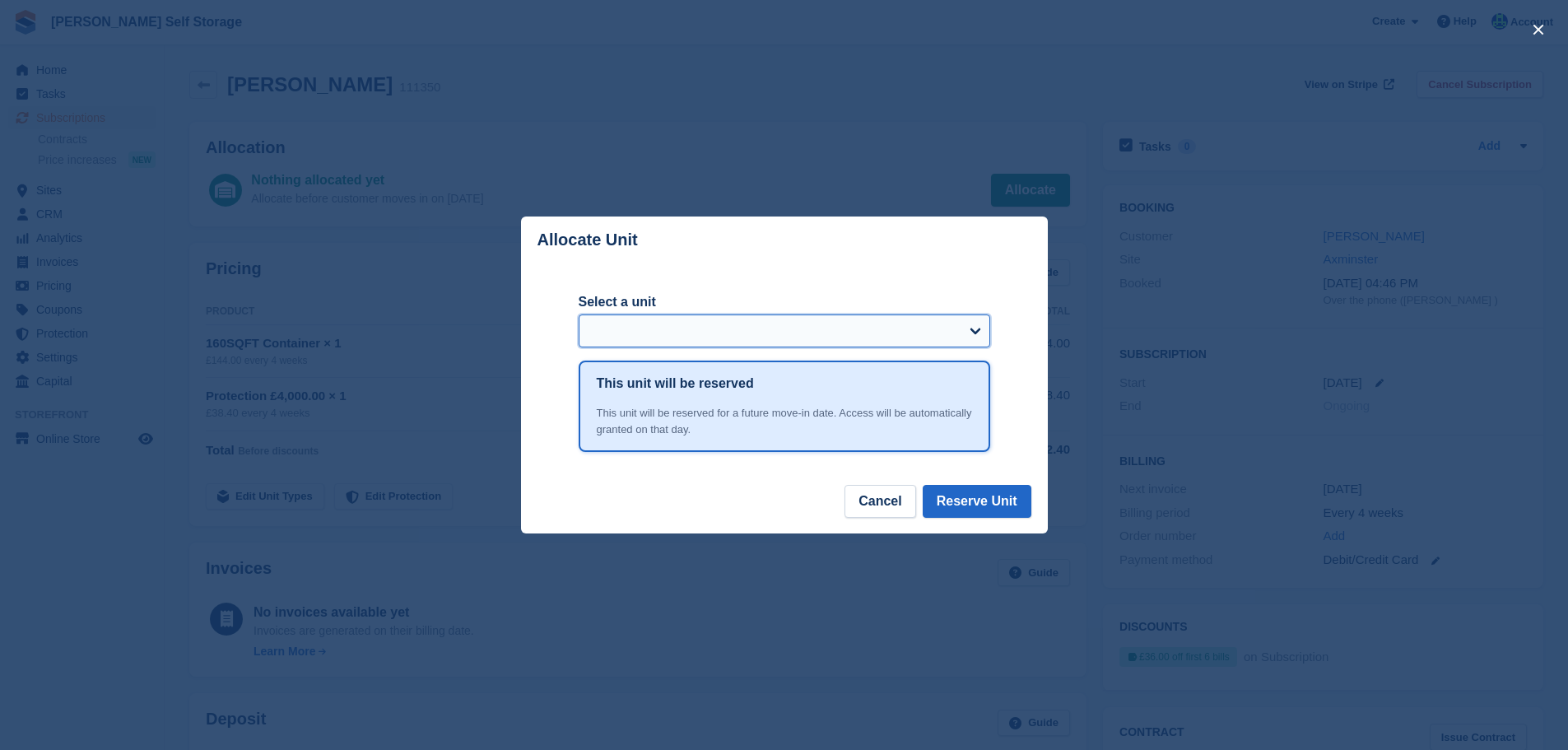
click at [657, 347] on select "Select a unit" at bounding box center [784, 330] width 411 height 33
click at [658, 345] on select "Select a unit" at bounding box center [784, 330] width 411 height 33
drag, startPoint x: 879, startPoint y: 486, endPoint x: 884, endPoint y: 511, distance: 25.5
click at [879, 487] on div "Allocate Unit Select a unit This unit will be reserved This unit will be reserv…" at bounding box center [784, 375] width 527 height 317
drag, startPoint x: 884, startPoint y: 511, endPoint x: 868, endPoint y: 478, distance: 36.7
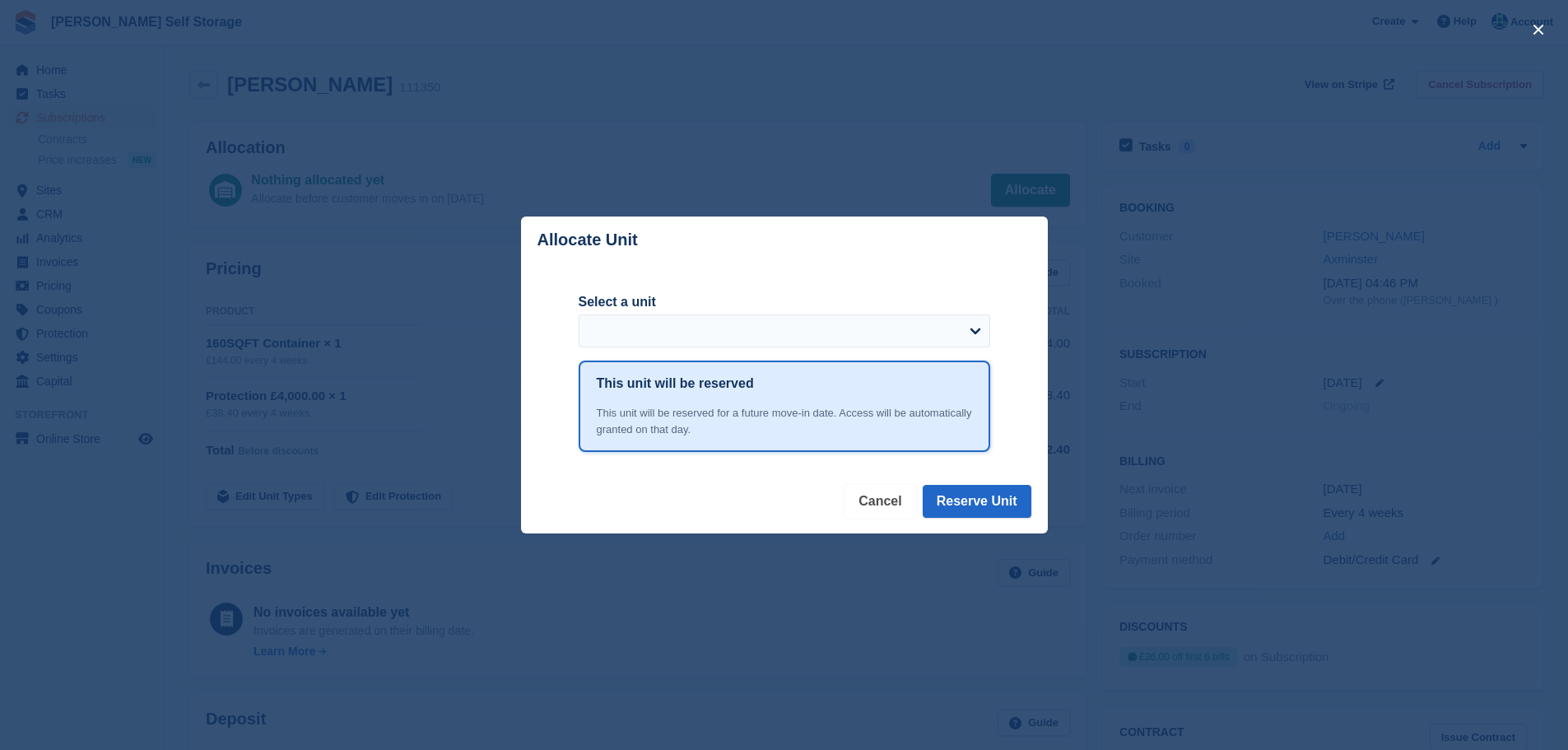
click at [884, 510] on button "Cancel" at bounding box center [879, 501] width 71 height 33
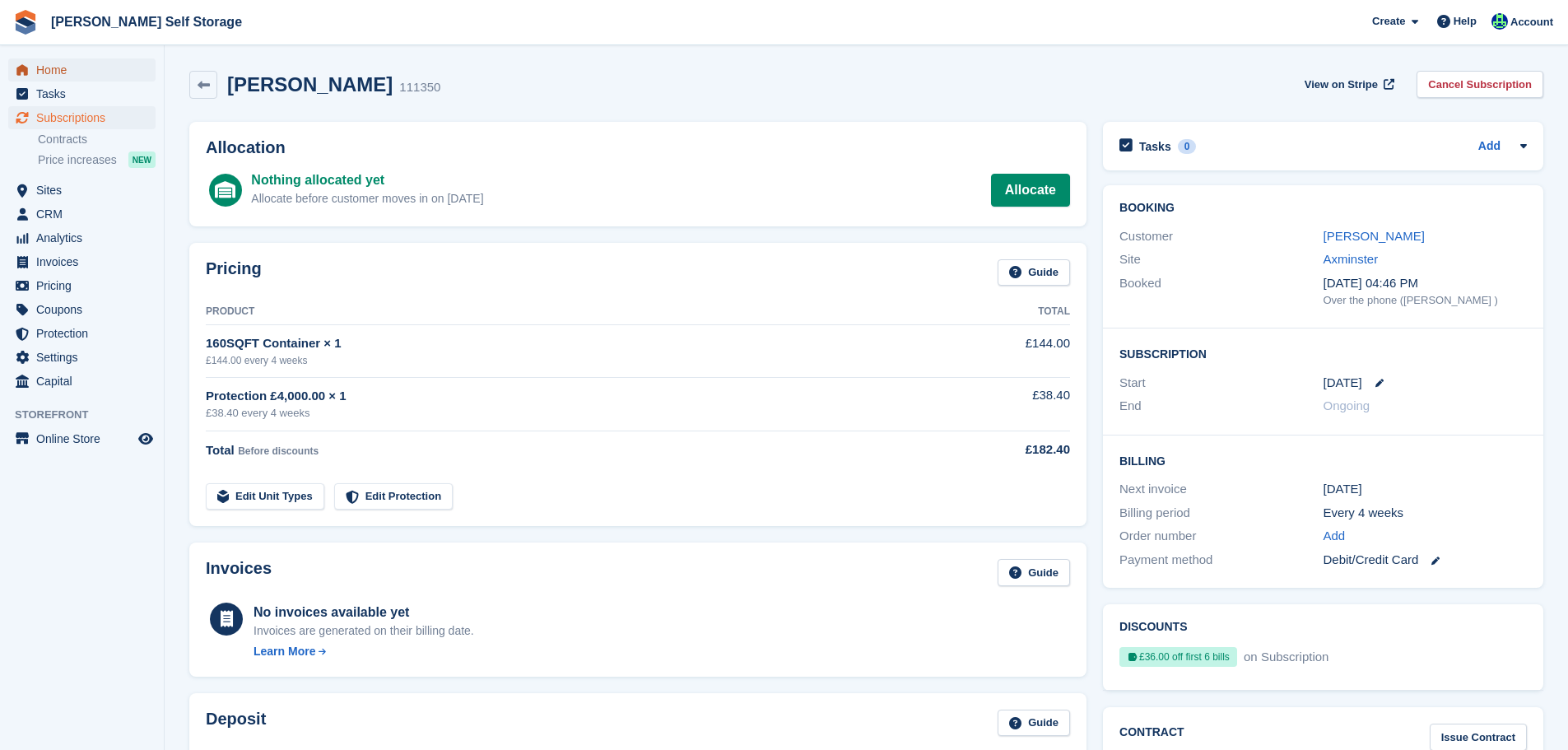
click at [48, 73] on span "Home" at bounding box center [85, 70] width 99 height 23
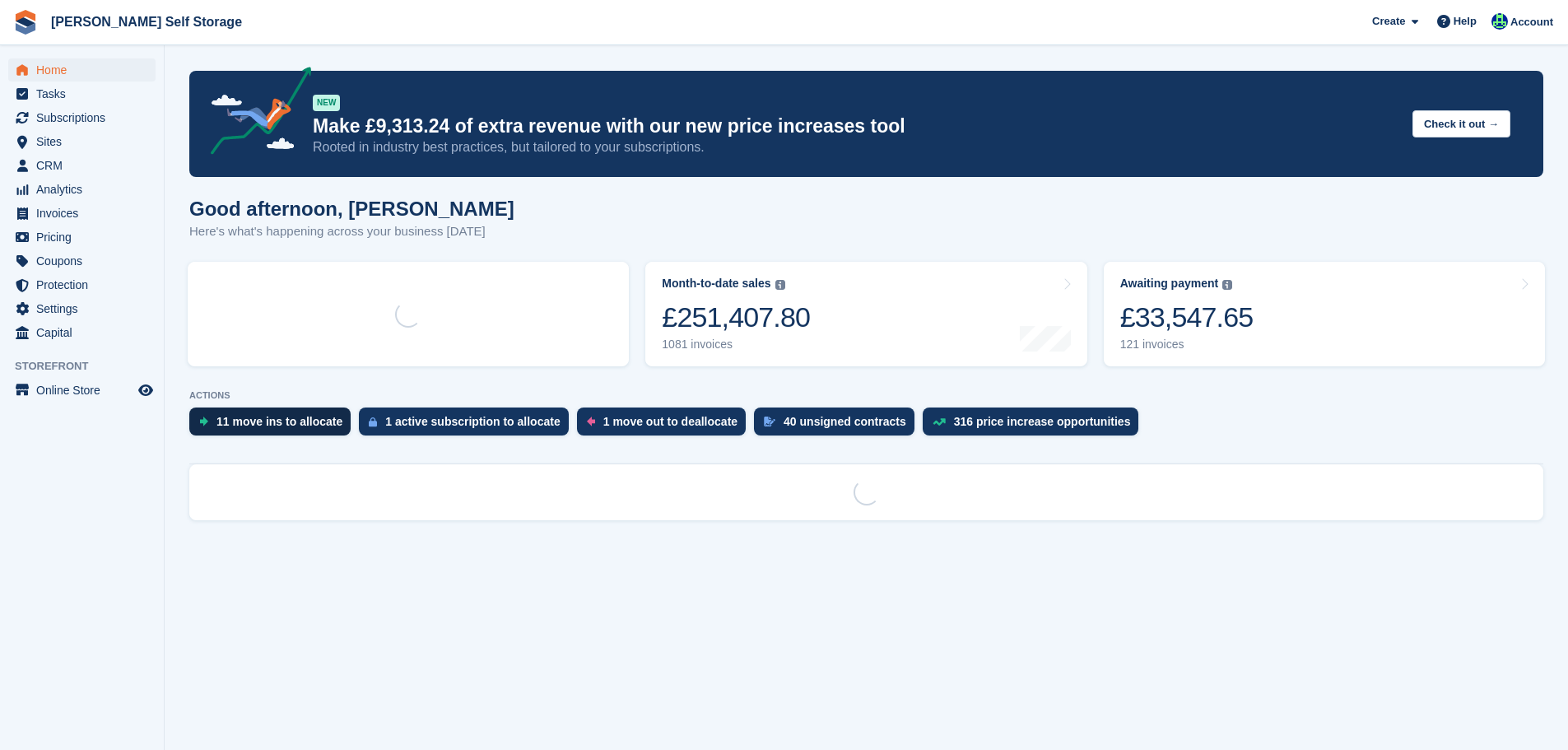
click at [310, 427] on div "11 move ins to allocate" at bounding box center [280, 422] width 126 height 13
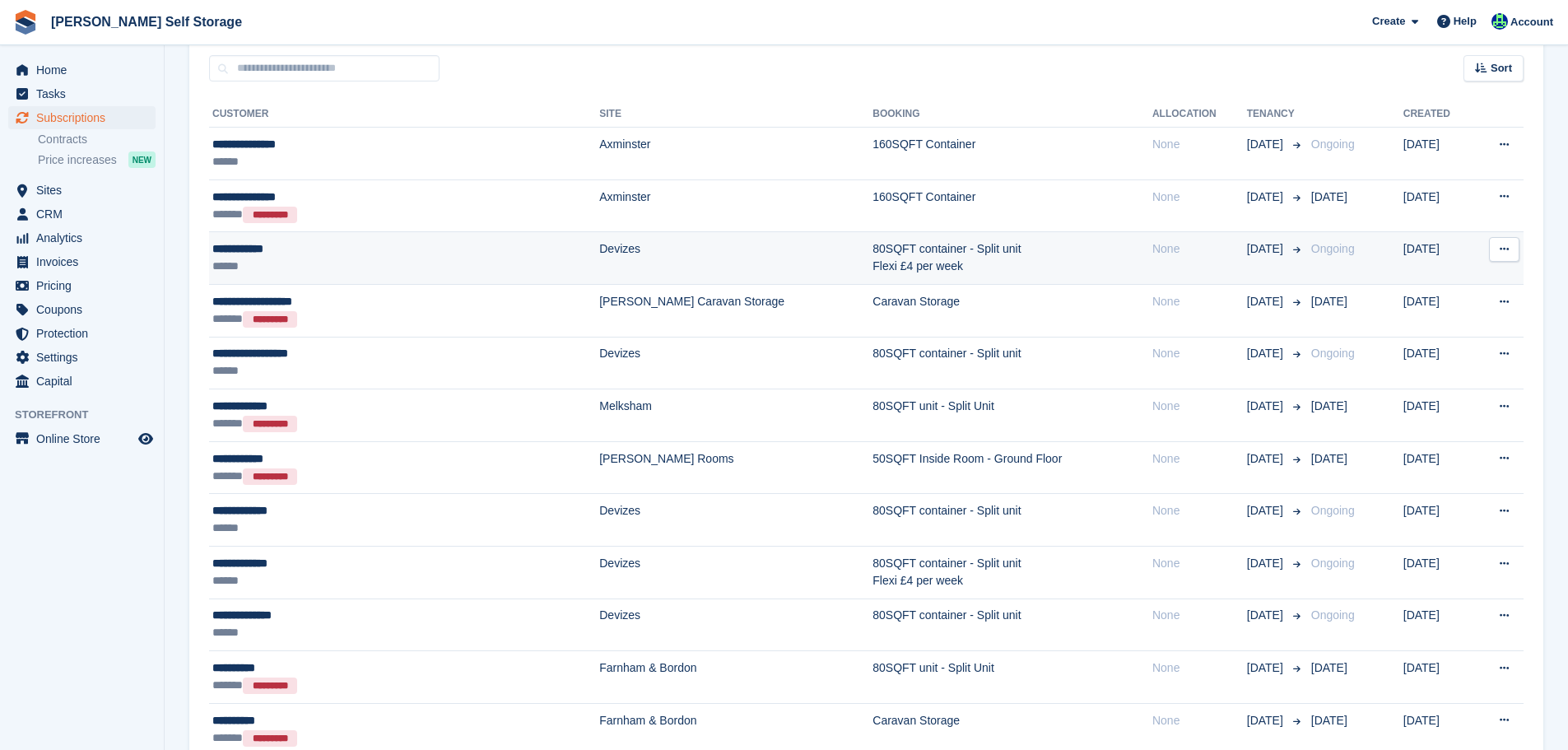
scroll to position [411, 0]
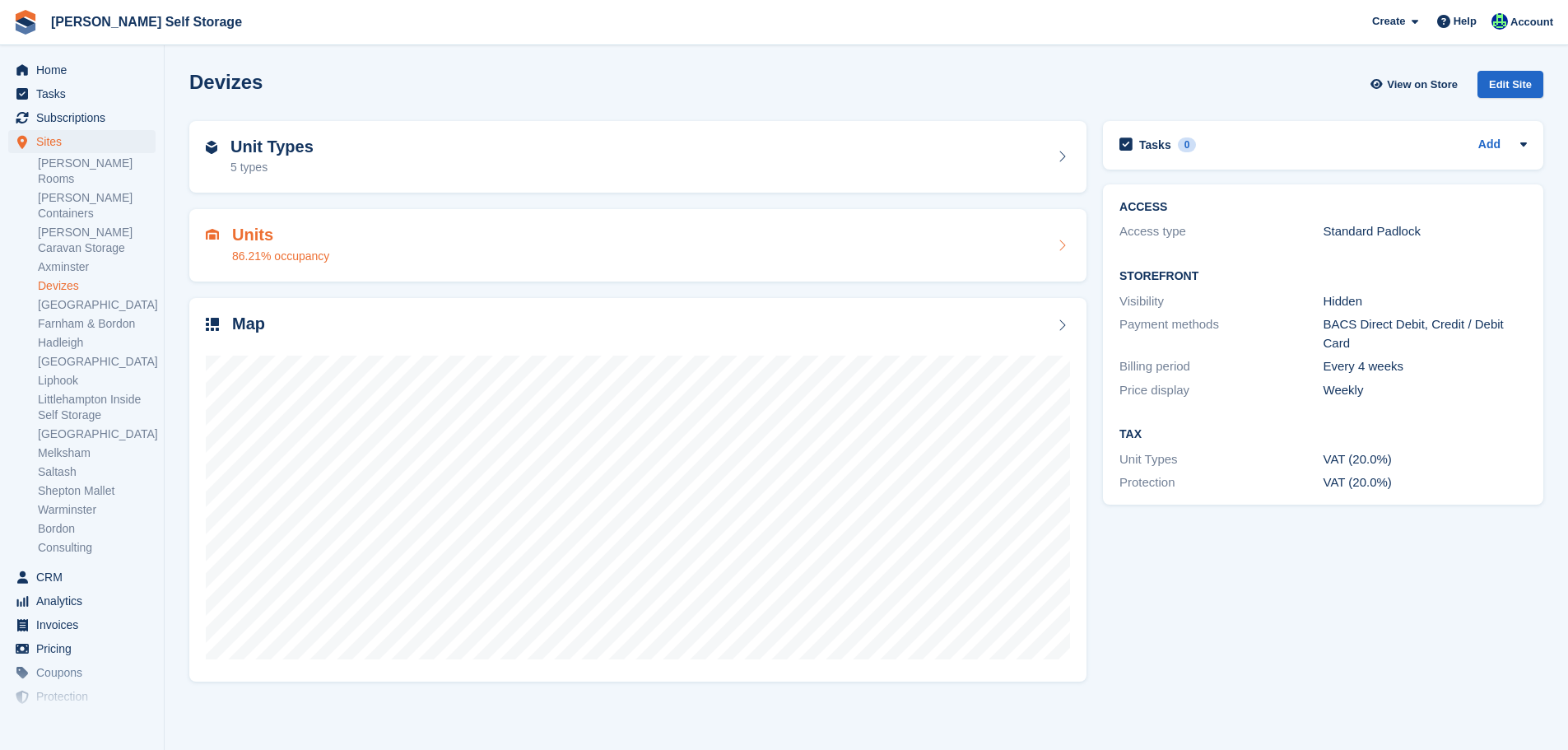
click at [418, 264] on div "Units 86.21% occupancy" at bounding box center [638, 245] width 864 height 39
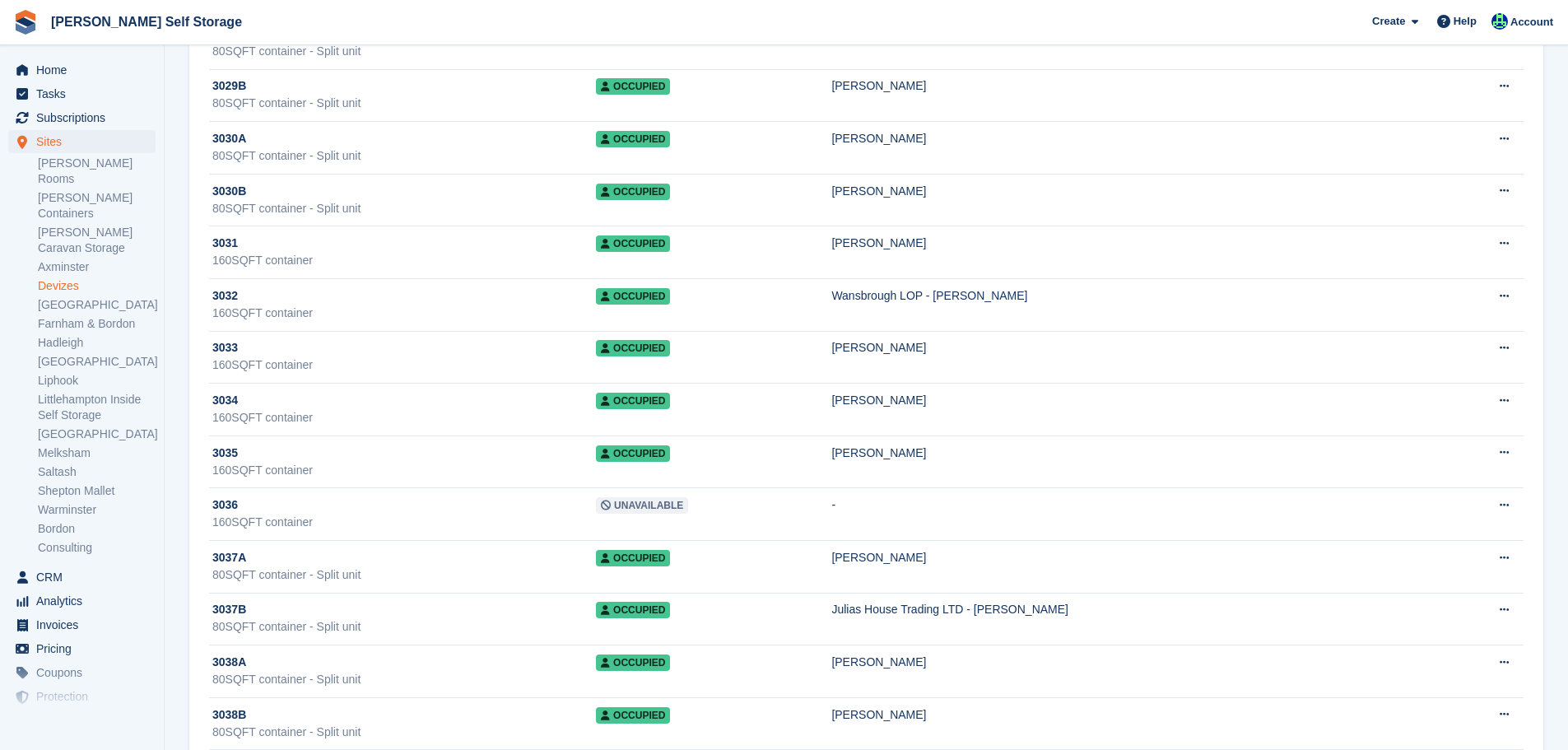
scroll to position [1895, 0]
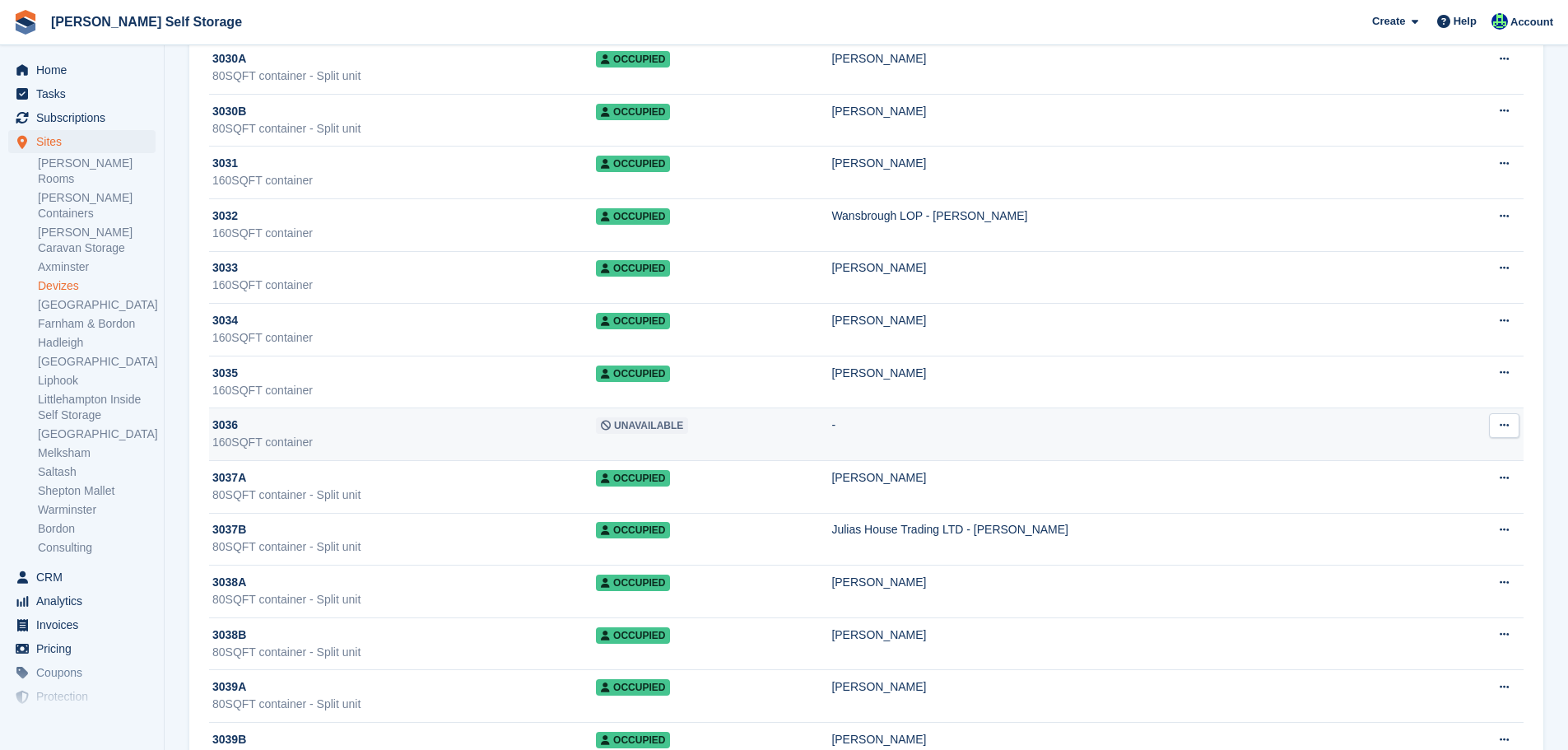
click at [1440, 430] on td "Edit unit Unit activity Delete unit" at bounding box center [1479, 435] width 88 height 53
click at [554, 432] on div "3036" at bounding box center [405, 425] width 384 height 18
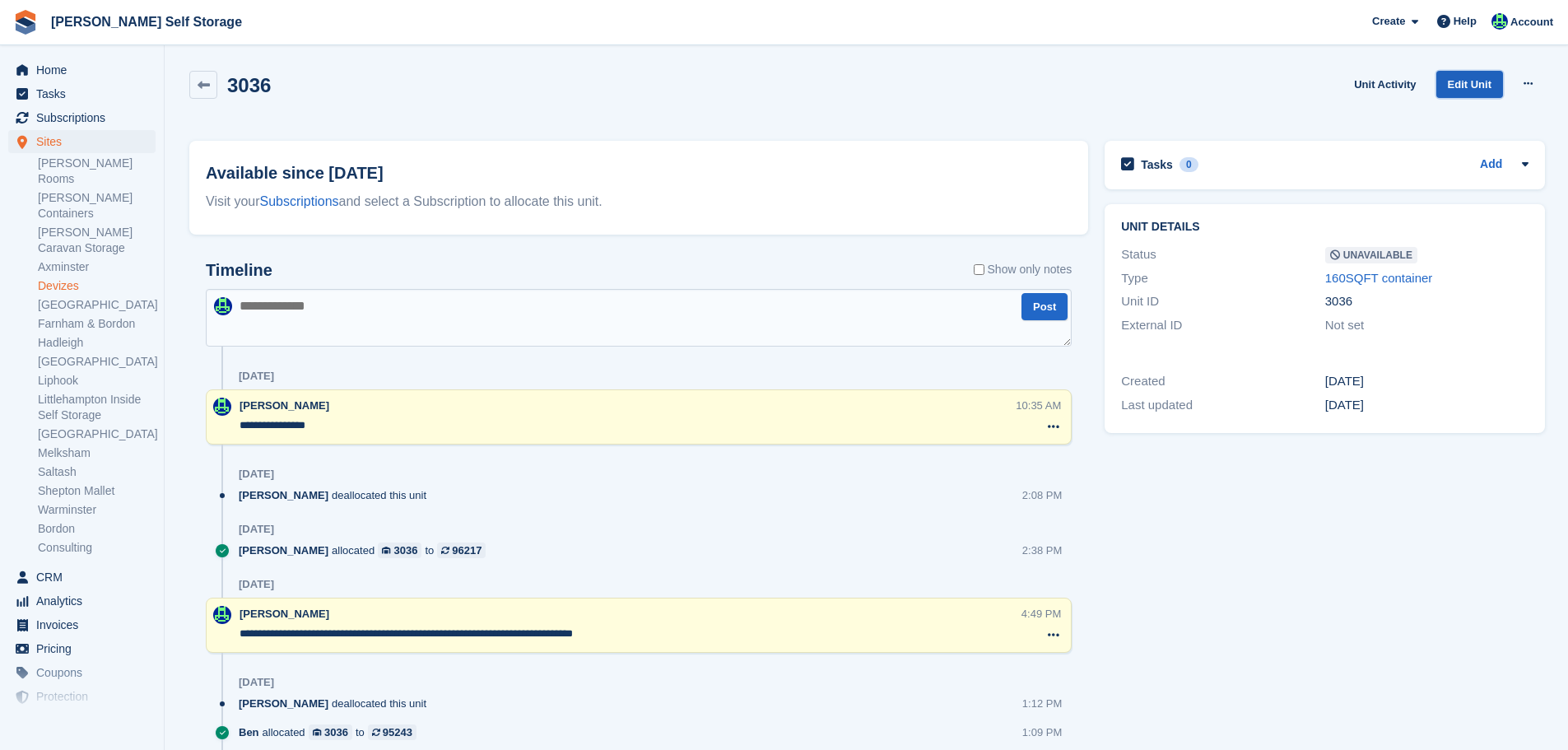
click at [1466, 85] on link "Edit Unit" at bounding box center [1470, 85] width 67 height 27
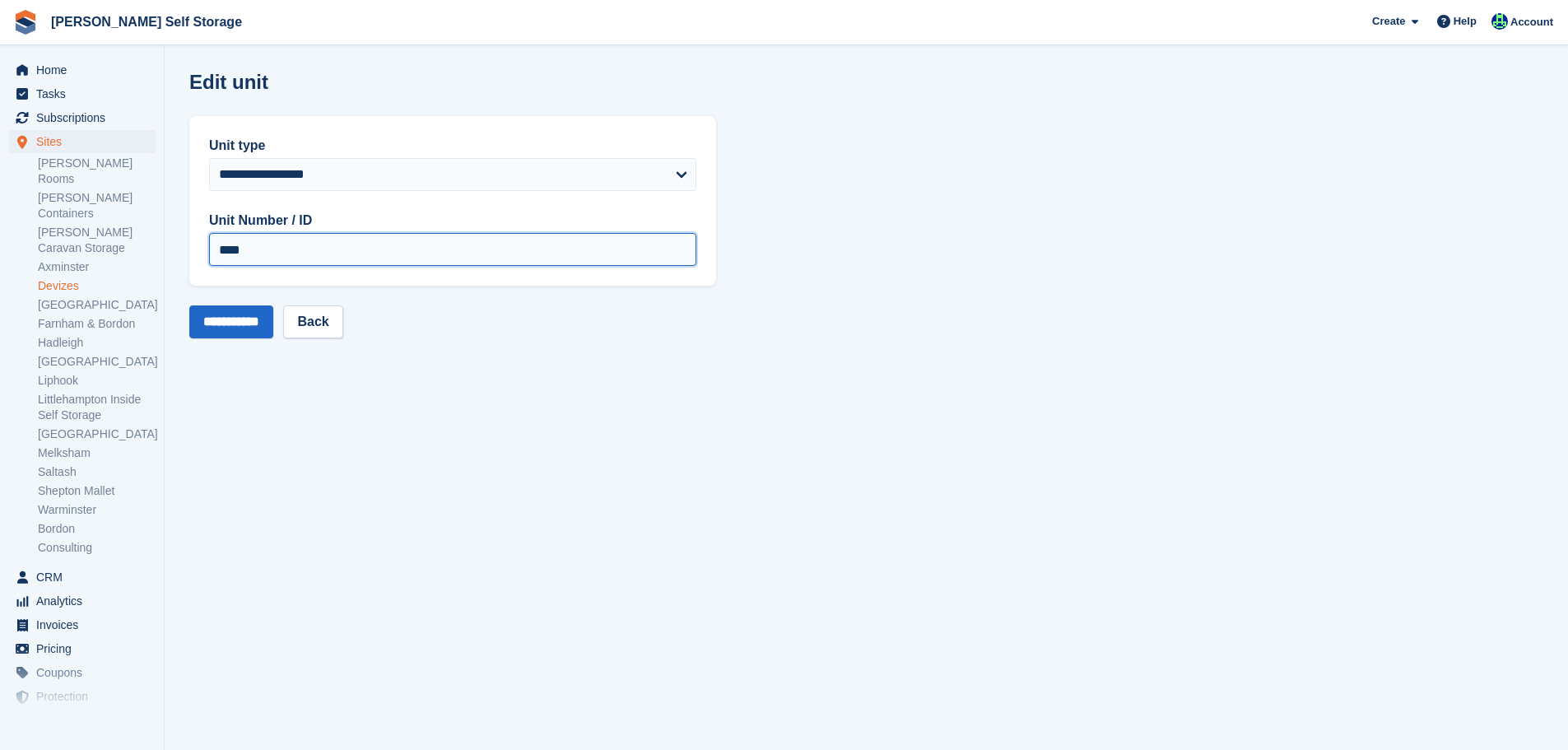
click at [327, 260] on input "****" at bounding box center [453, 249] width 487 height 33
type input "*****"
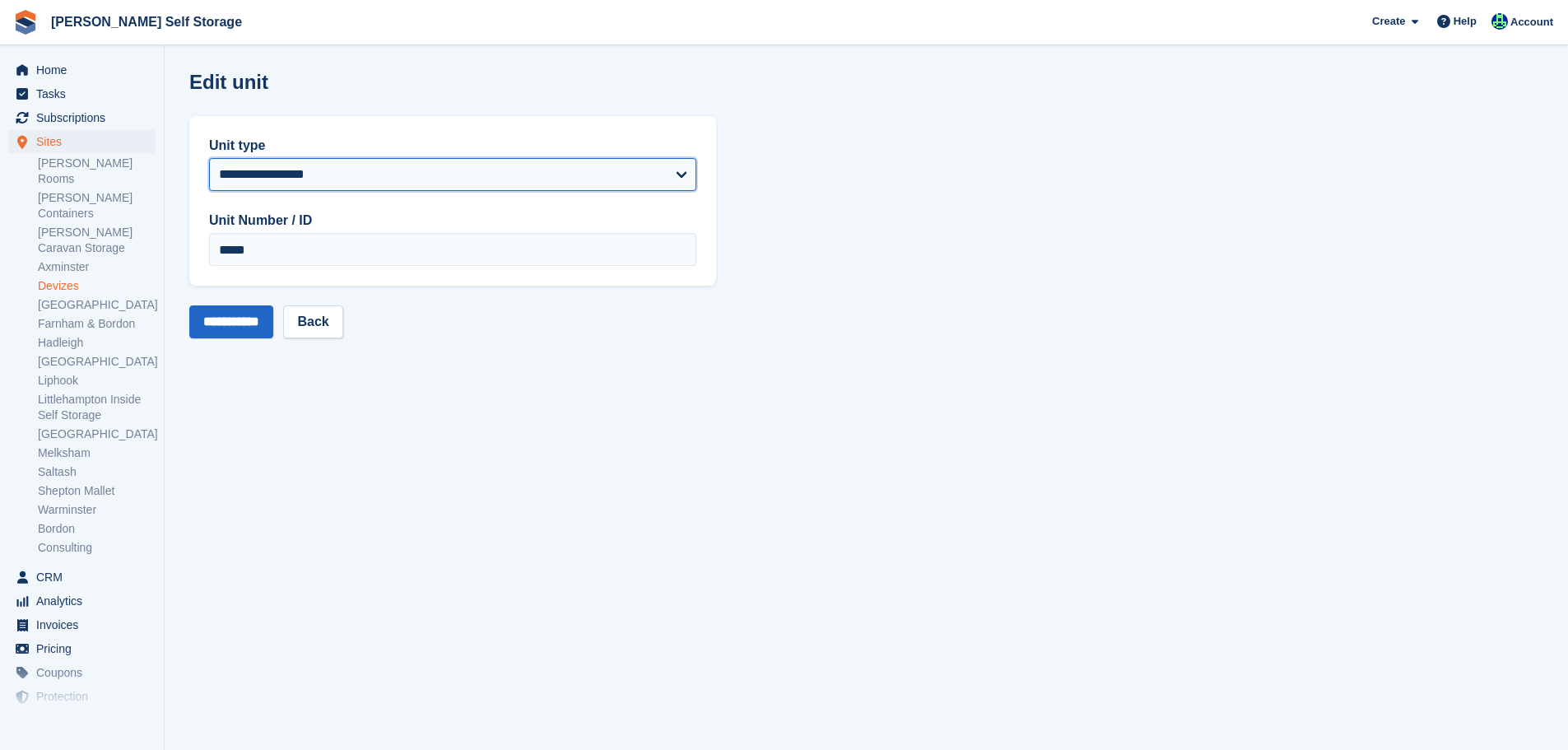
drag, startPoint x: 332, startPoint y: 176, endPoint x: 335, endPoint y: 189, distance: 13.3
click at [332, 176] on select "**********" at bounding box center [453, 174] width 487 height 33
select select "****"
click at [209, 158] on select "**********" at bounding box center [453, 174] width 487 height 33
click at [258, 328] on input "**********" at bounding box center [231, 322] width 84 height 33
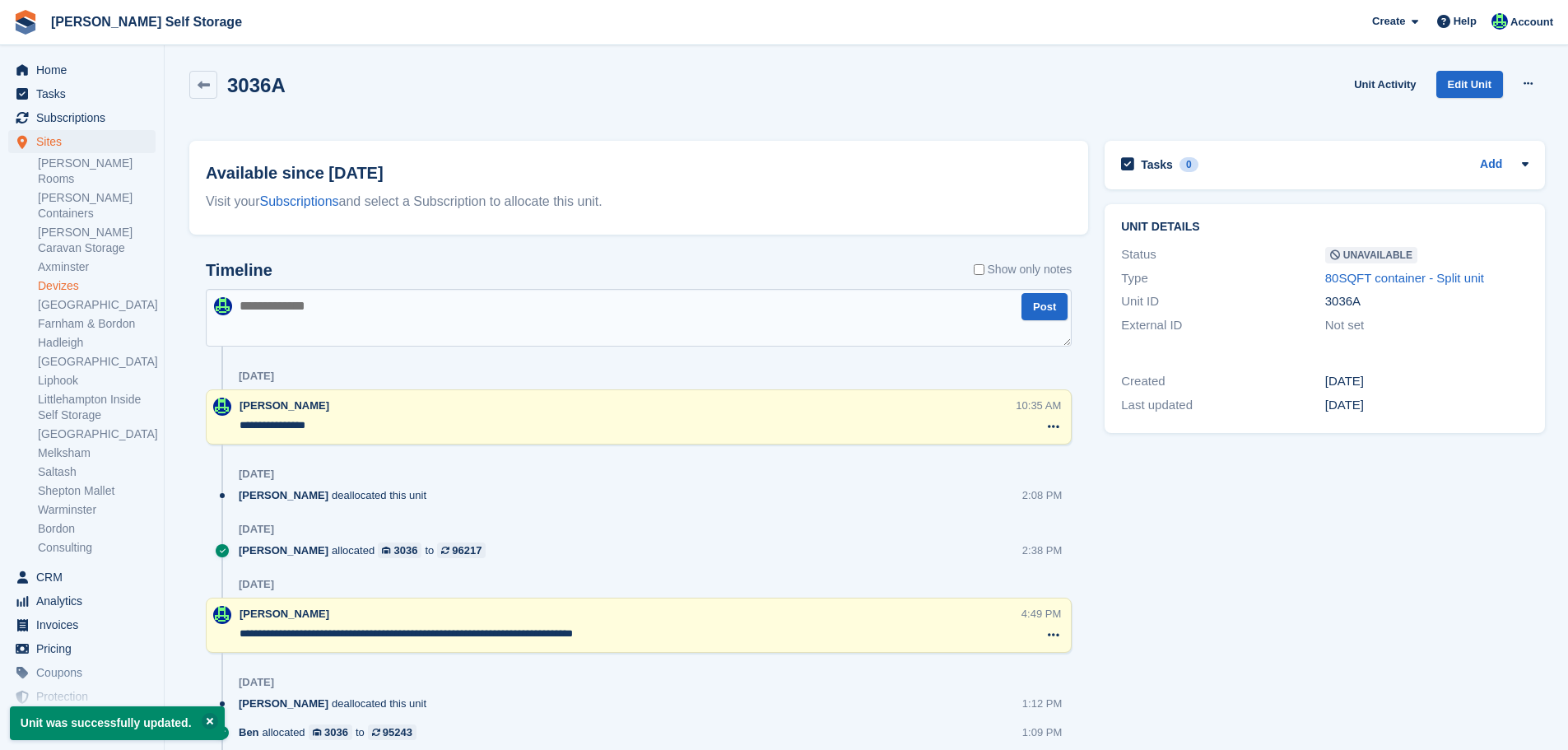
click at [250, 91] on h2 "3036A" at bounding box center [256, 85] width 59 height 23
copy div "3036A Unit Activity Edit Unit"
click at [210, 94] on link at bounding box center [203, 85] width 28 height 28
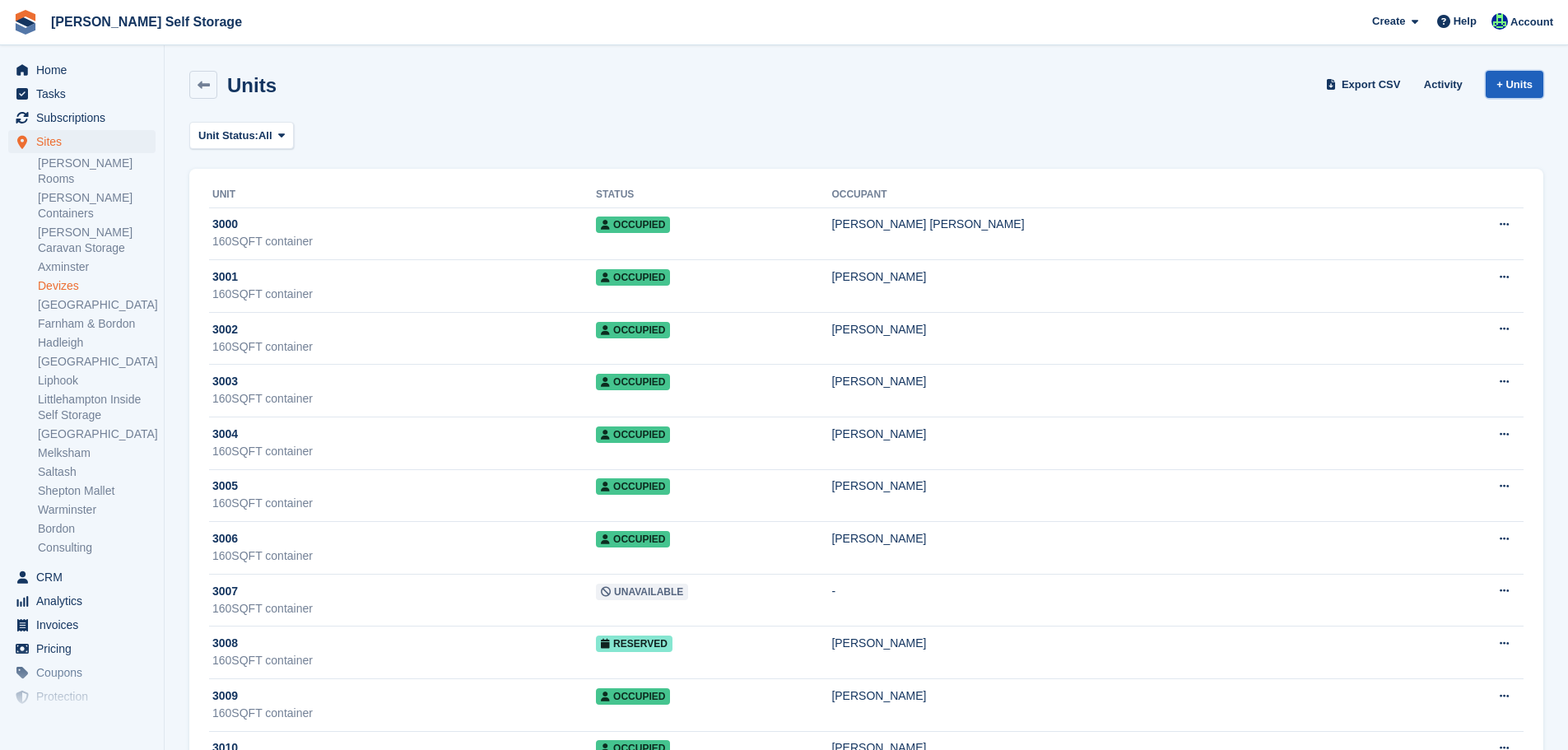
drag, startPoint x: 1528, startPoint y: 95, endPoint x: 1517, endPoint y: 85, distance: 14.9
click at [1525, 94] on link "+ Units" at bounding box center [1514, 85] width 58 height 27
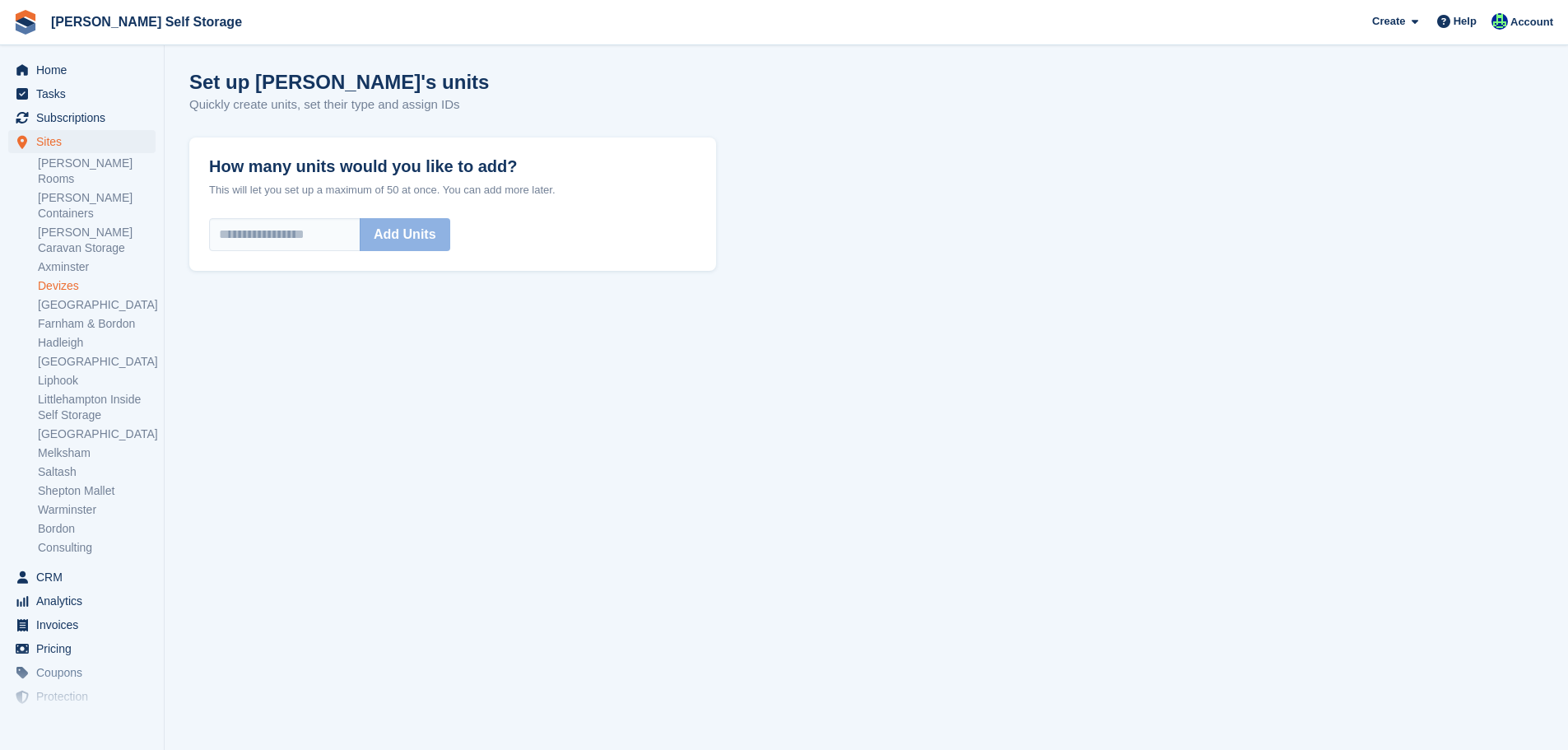
click at [209, 239] on div "How many units would you like to add? This will let you set up a maximum of 50 …" at bounding box center [452, 204] width 527 height 133
click at [222, 239] on input "How many units would you like to add?" at bounding box center [285, 234] width 152 height 33
type input "*"
click at [451, 228] on button "Add Units" at bounding box center [405, 234] width 90 height 33
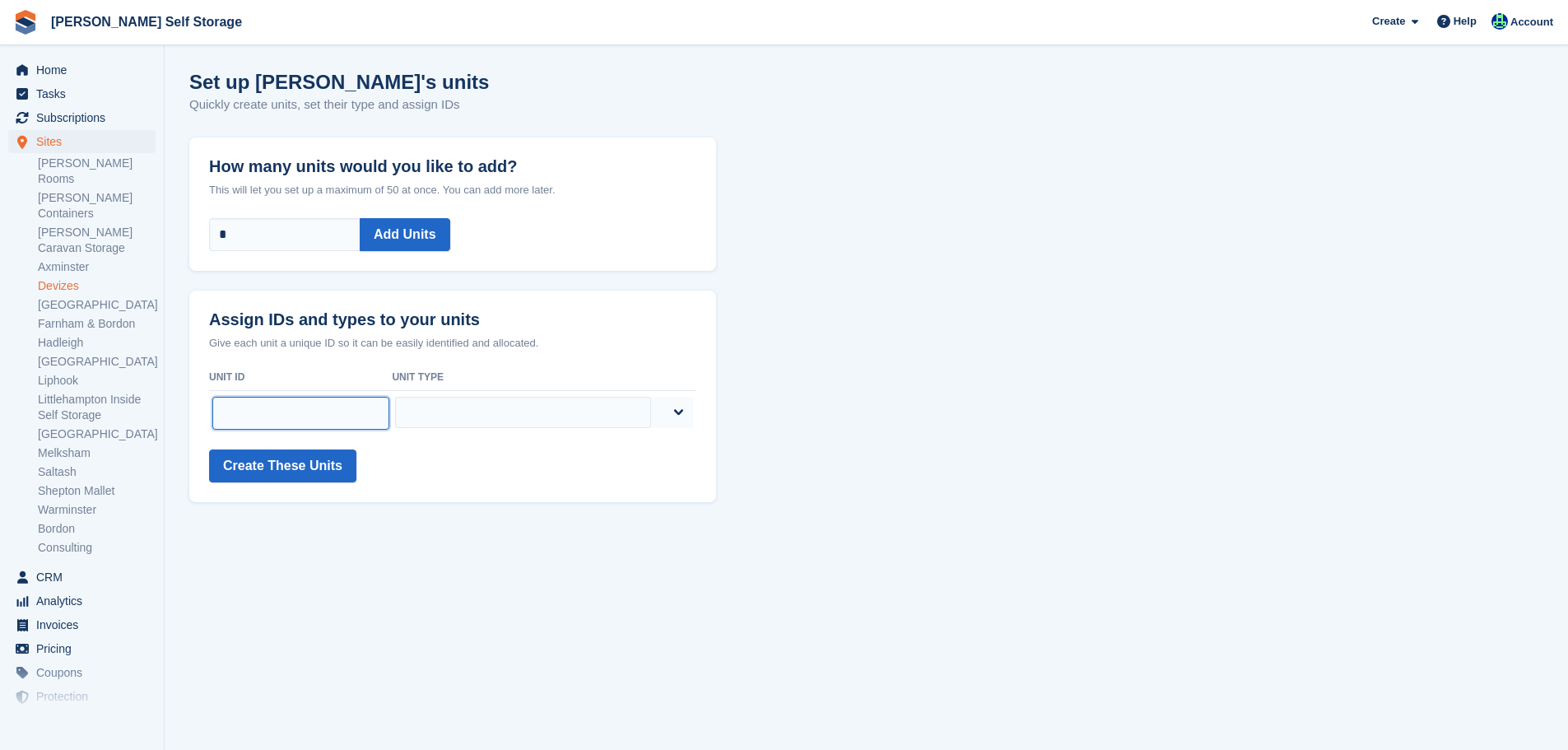
click at [281, 415] on input "text" at bounding box center [301, 413] width 177 height 33
paste input "*****"
type input "*****"
click at [541, 414] on select "**********" at bounding box center [524, 412] width 256 height 31
select select "****"
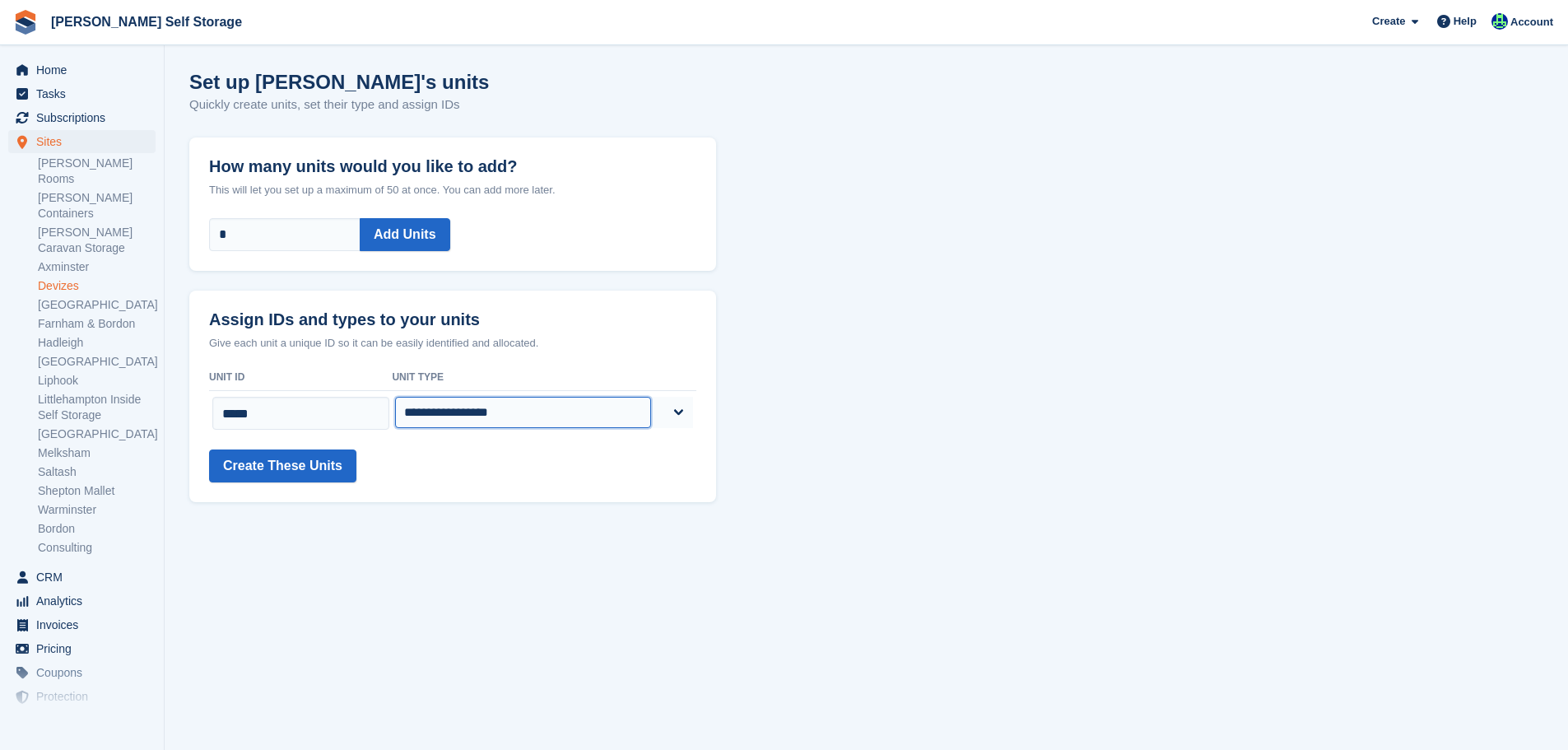
click at [437, 397] on select "**********" at bounding box center [524, 412] width 256 height 31
click at [328, 473] on button "Create These Units" at bounding box center [283, 466] width 147 height 33
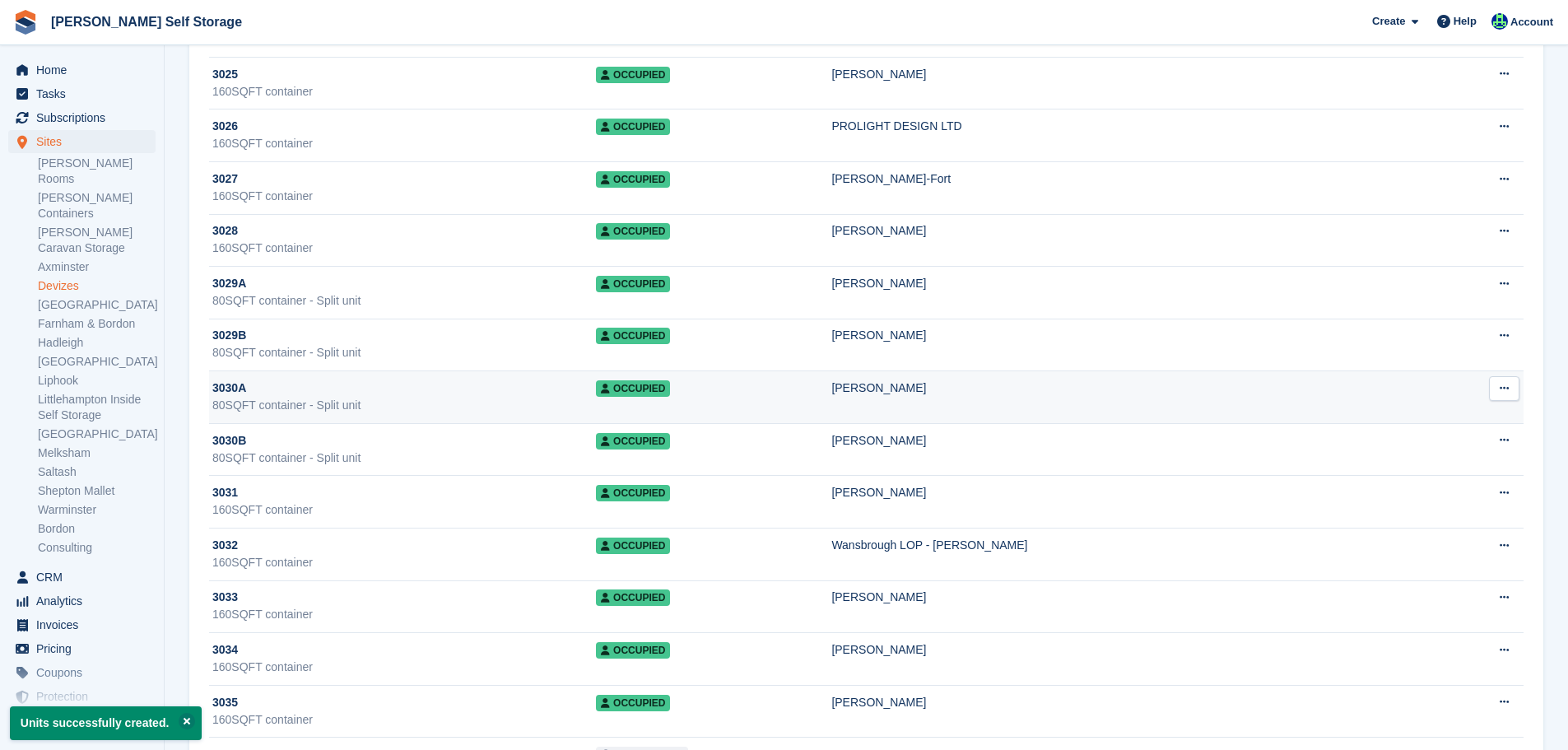
scroll to position [1812, 0]
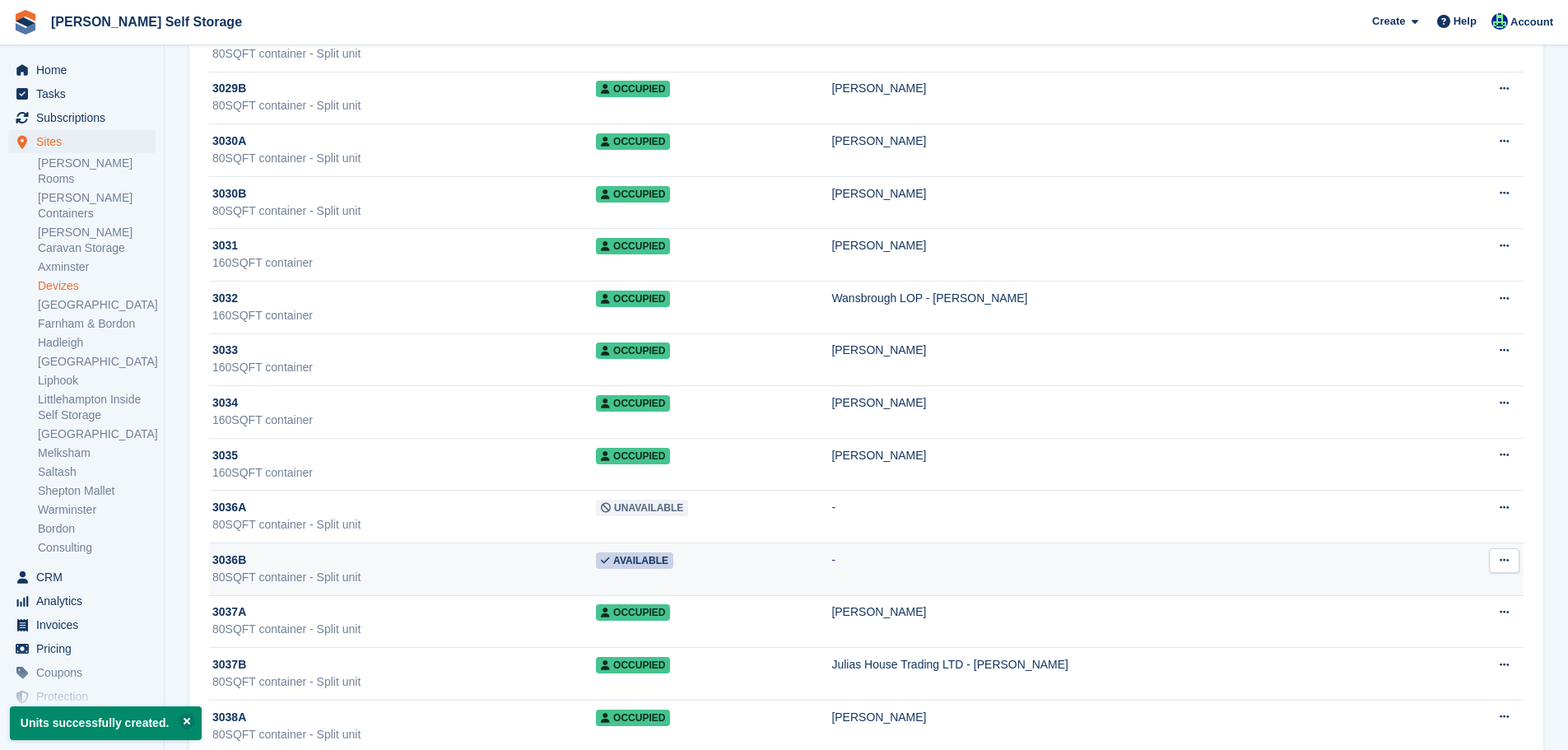
click at [462, 566] on div "3036B" at bounding box center [405, 561] width 384 height 18
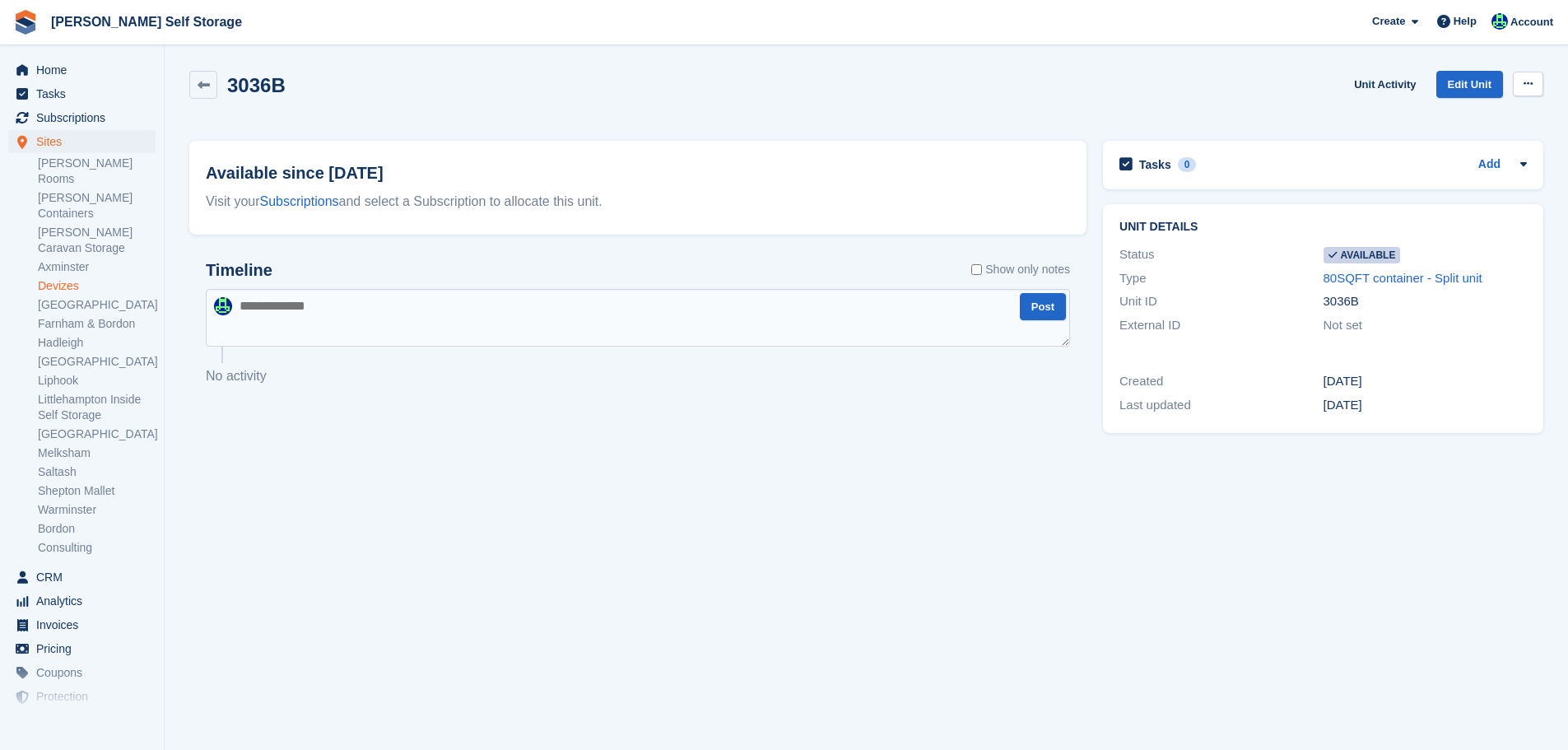
click at [1515, 90] on button at bounding box center [1529, 84] width 30 height 24
click at [1494, 113] on p "Make unavailable" at bounding box center [1464, 116] width 143 height 22
click at [212, 85] on link at bounding box center [203, 85] width 28 height 28
